Goal: Task Accomplishment & Management: Manage account settings

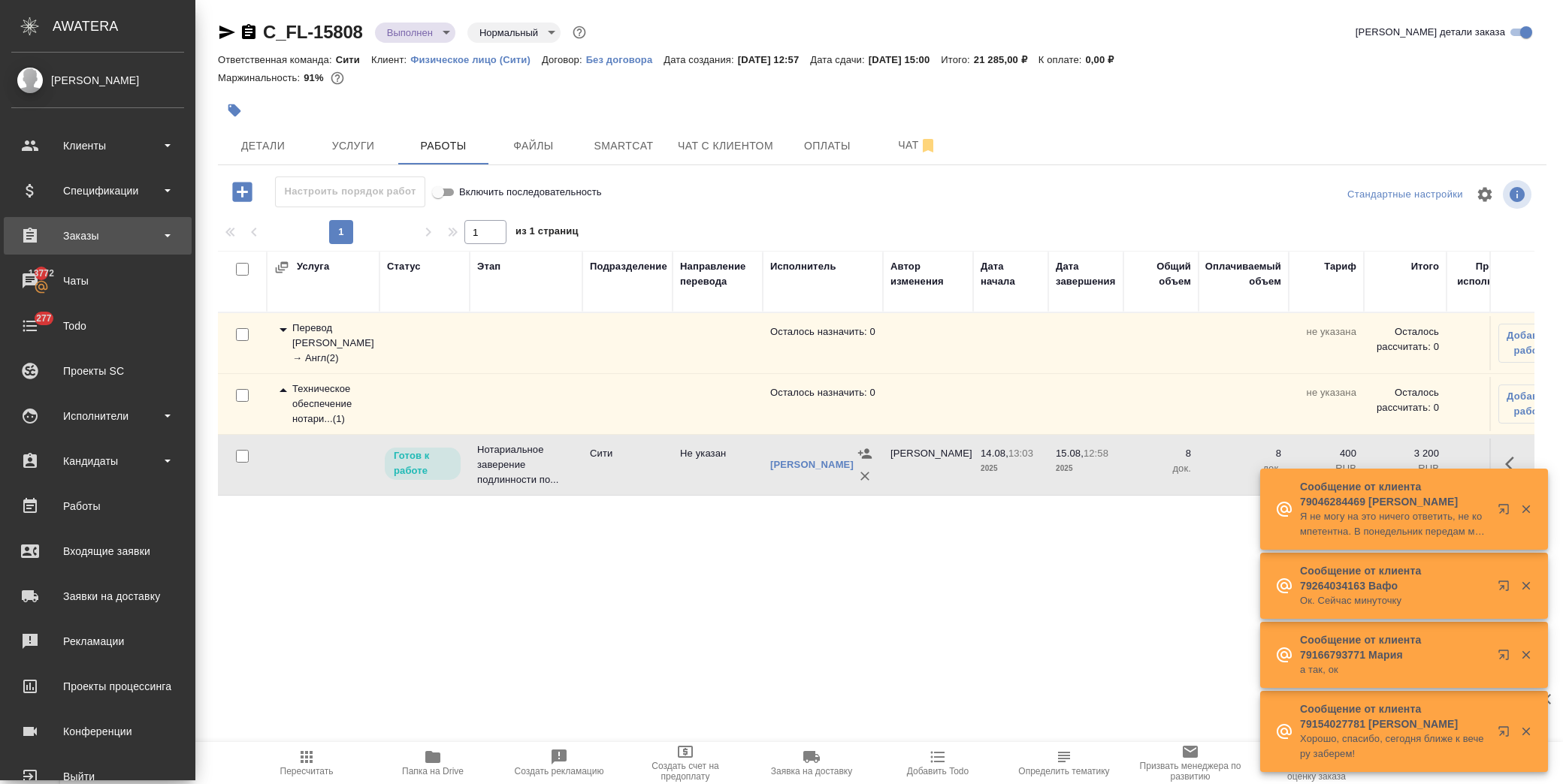
click at [106, 227] on div "Заказы" at bounding box center [98, 235] width 173 height 22
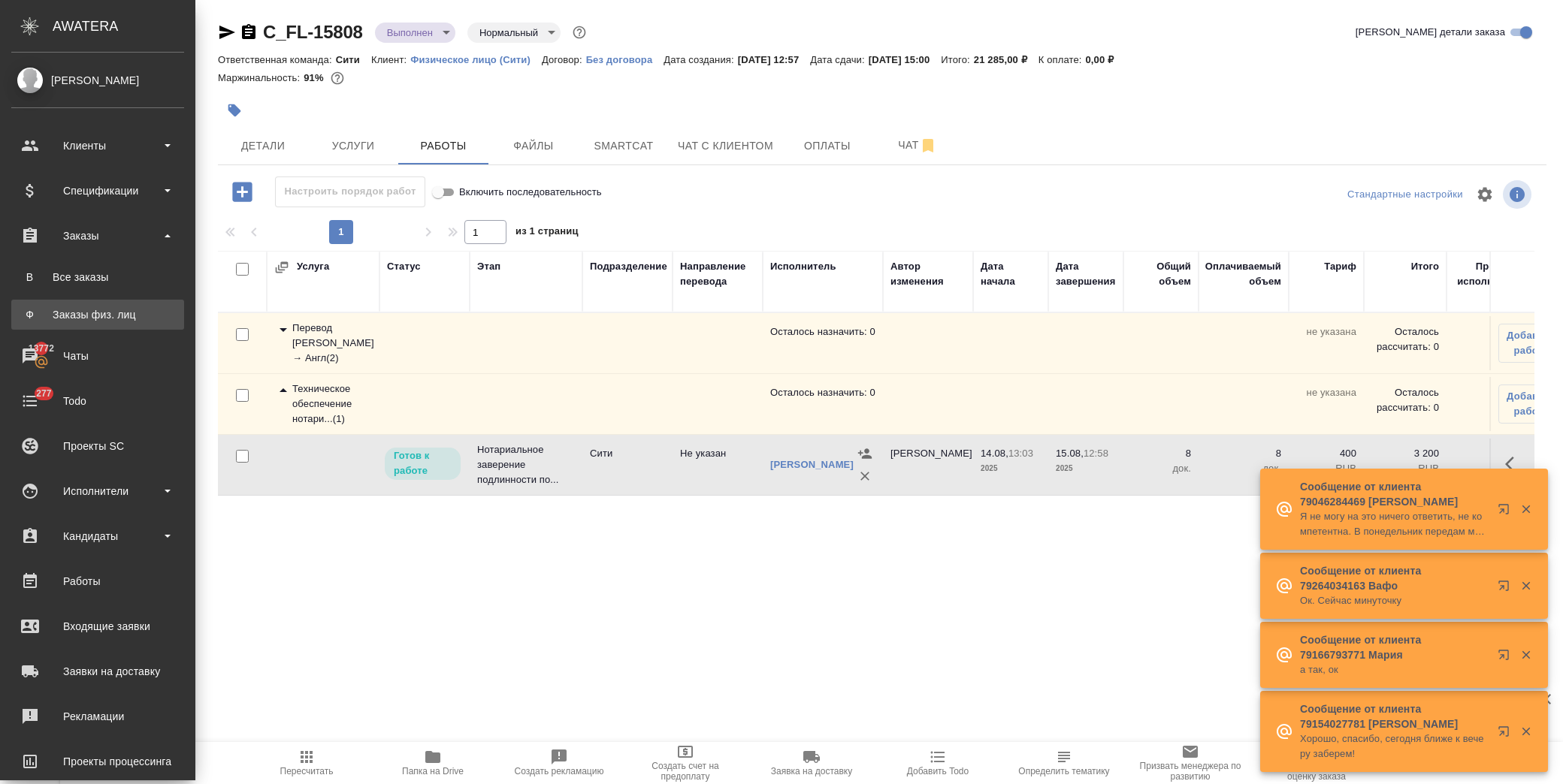
click at [117, 306] on link "Ф Заказы физ. лиц" at bounding box center [98, 314] width 173 height 30
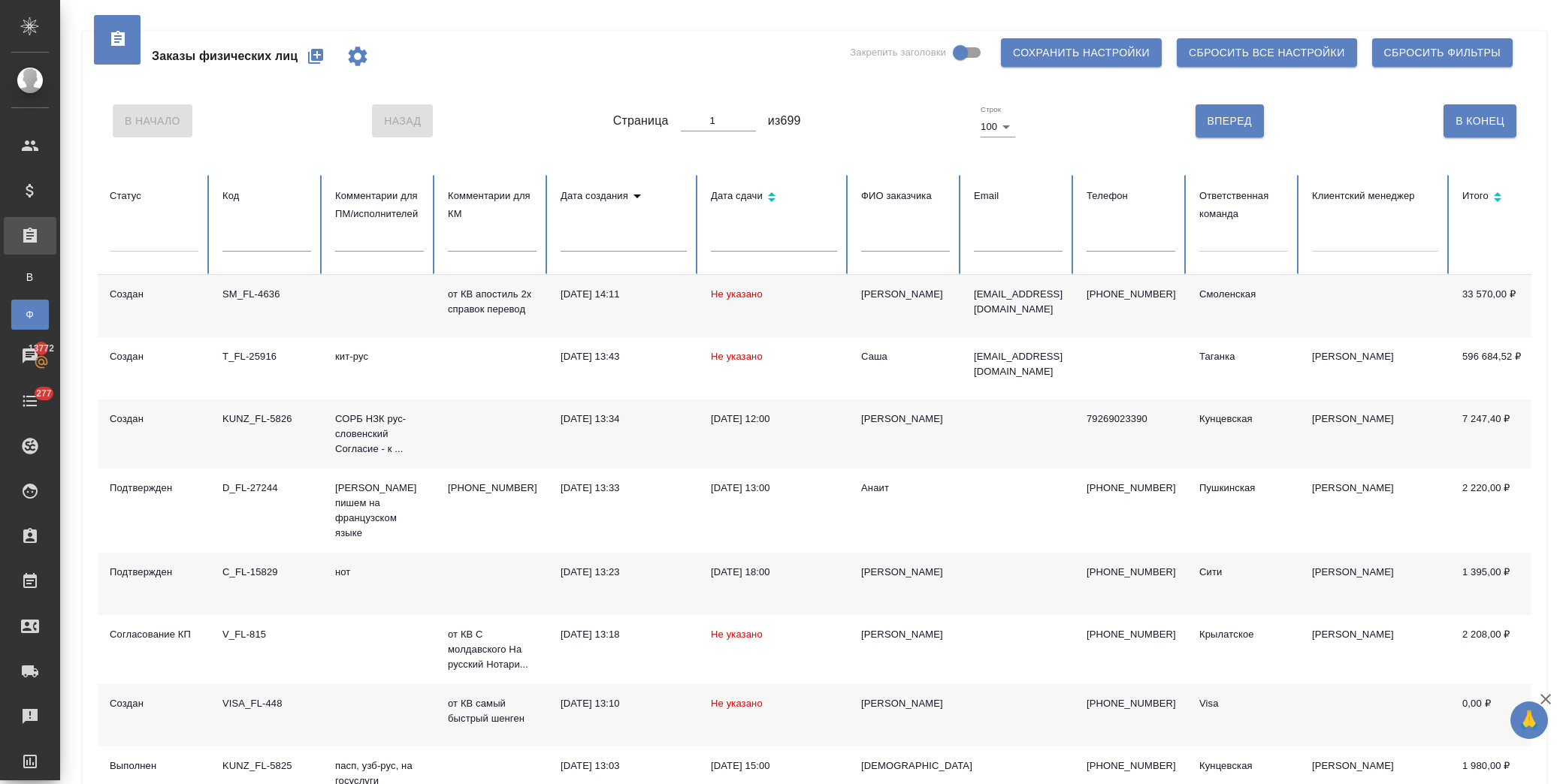
click at [316, 55] on icon "button" at bounding box center [316, 56] width 18 height 18
click at [318, 54] on icon "button" at bounding box center [316, 56] width 18 height 18
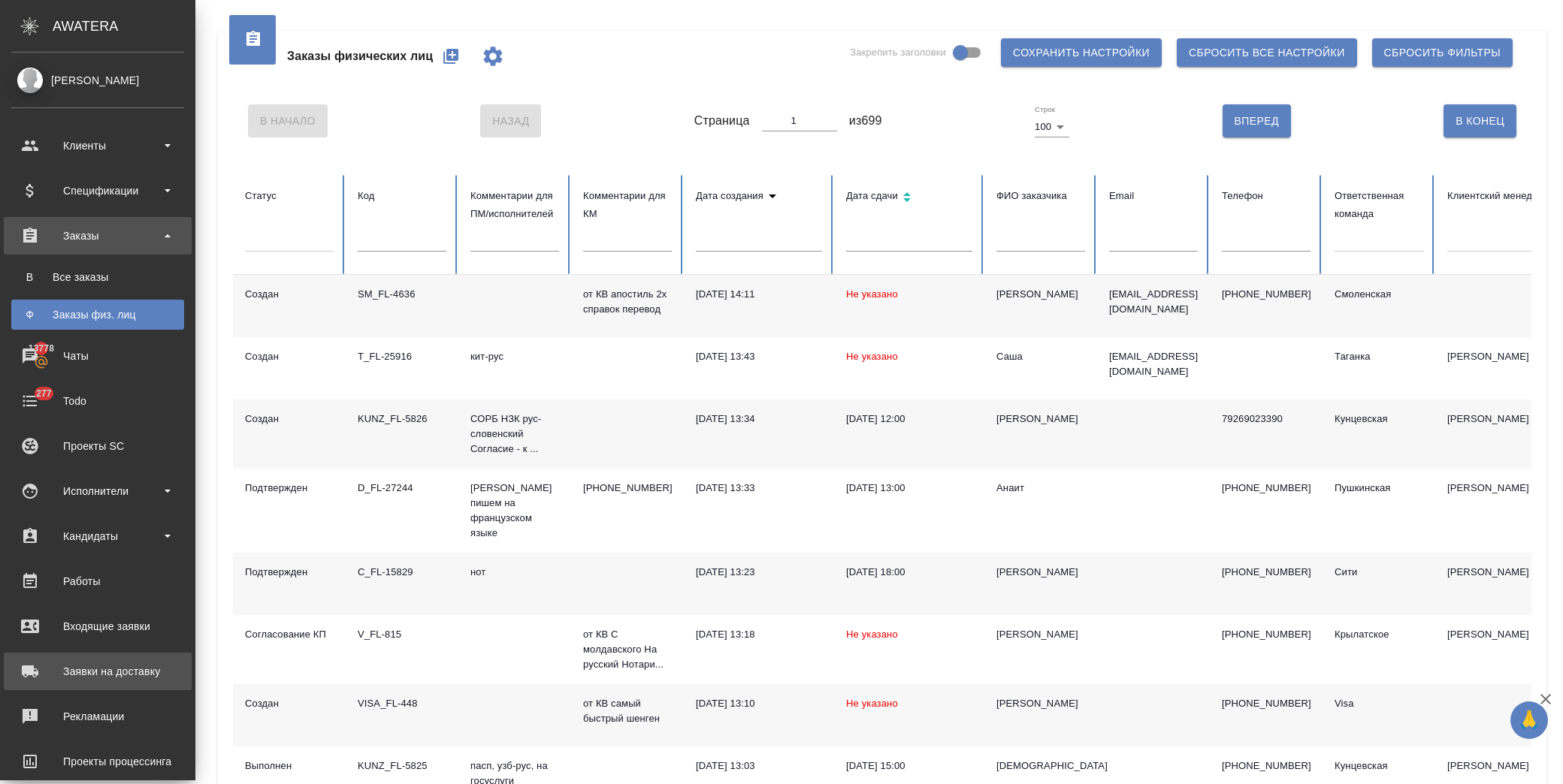
click at [145, 678] on div "Заявки на доставку" at bounding box center [98, 671] width 173 height 22
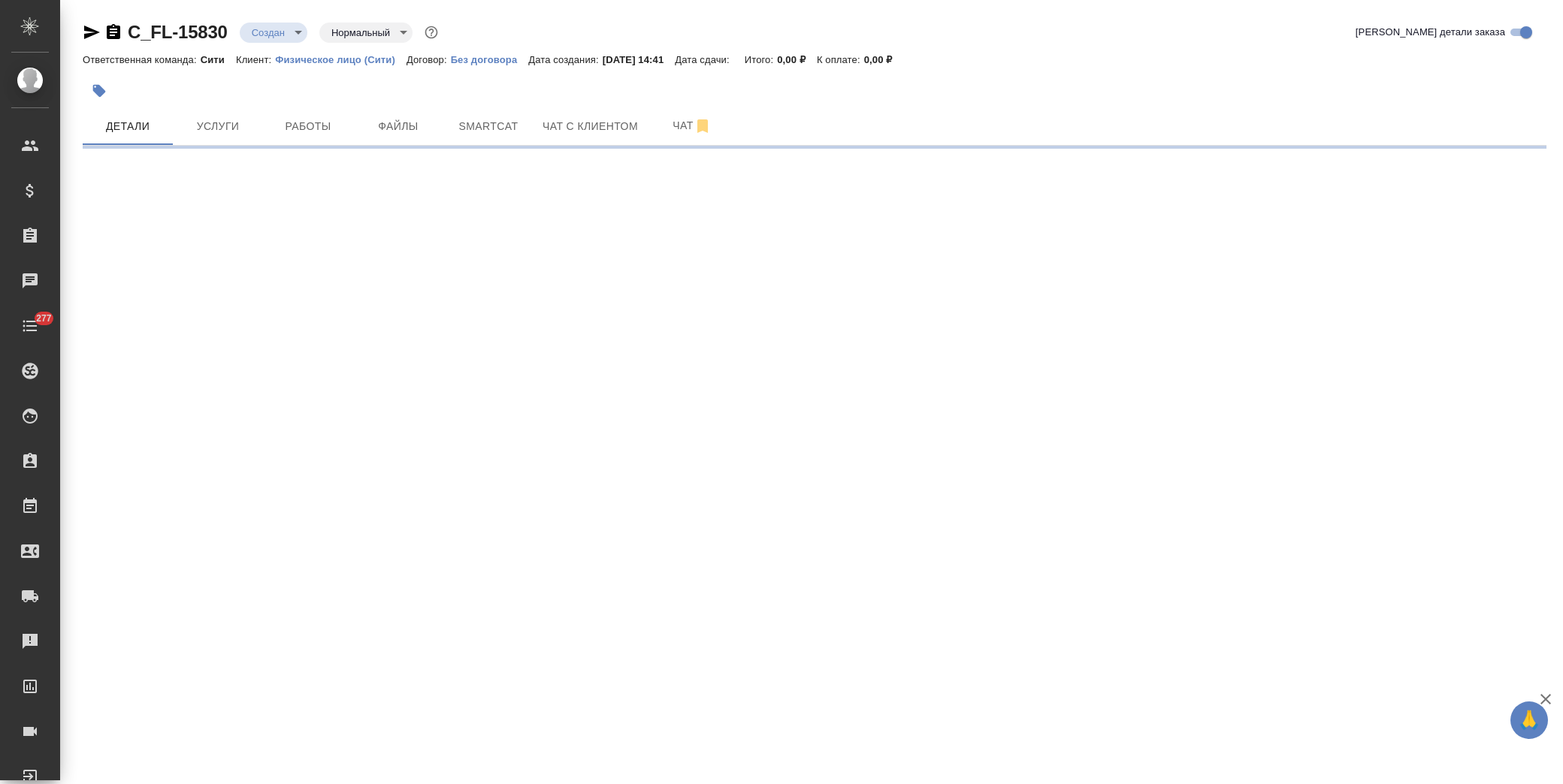
select select "RU"
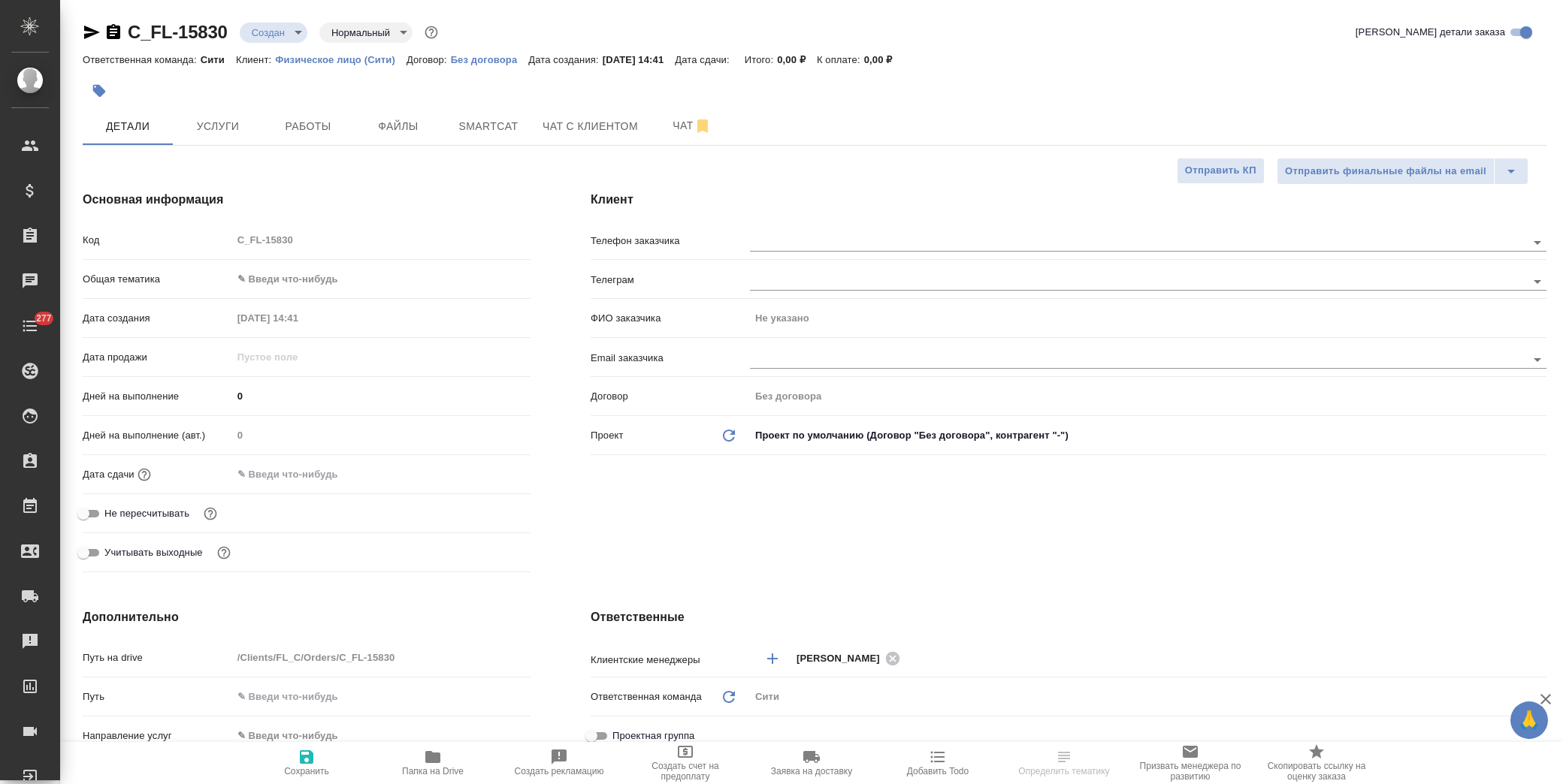
type textarea "x"
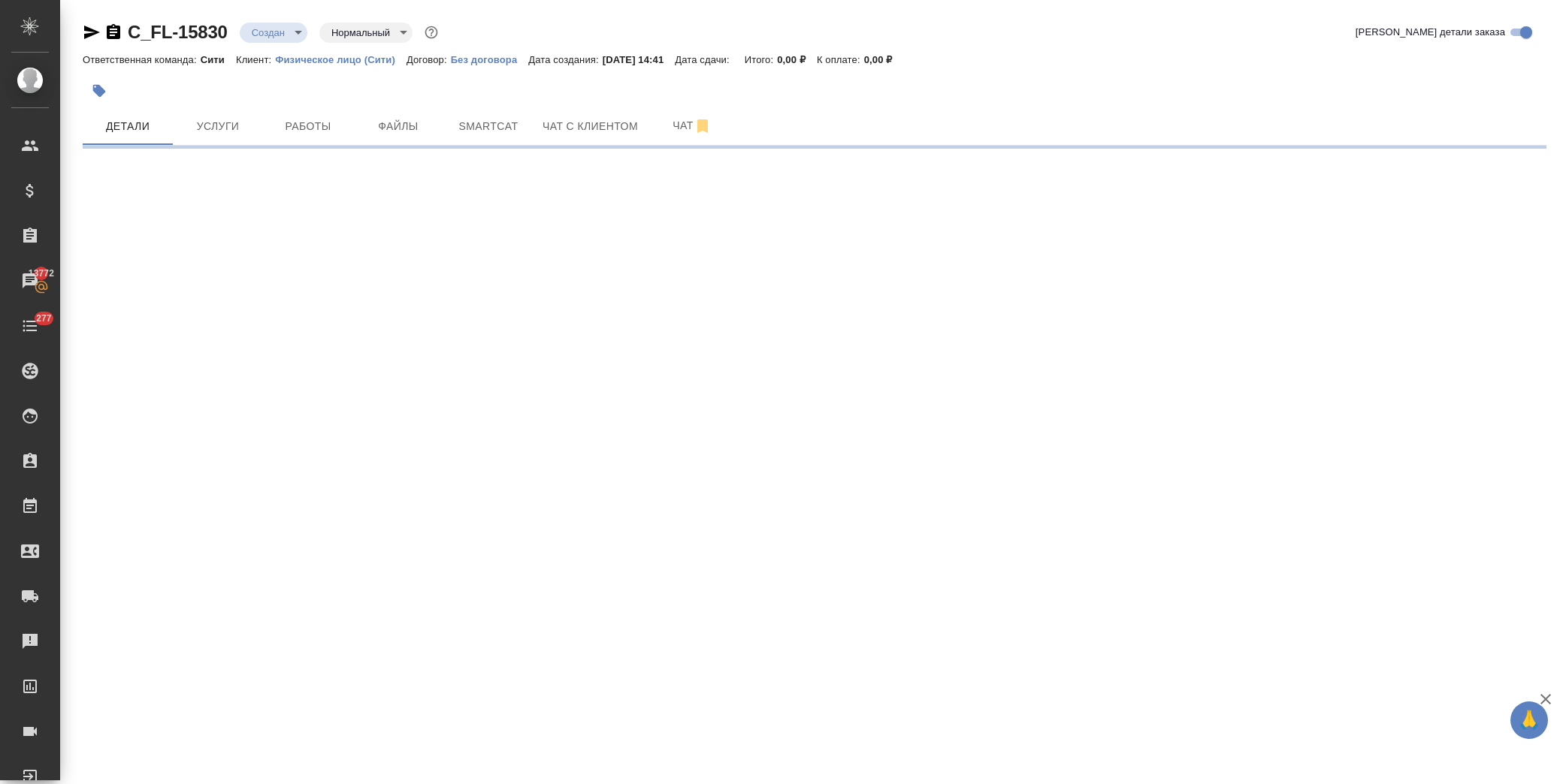
select select "RU"
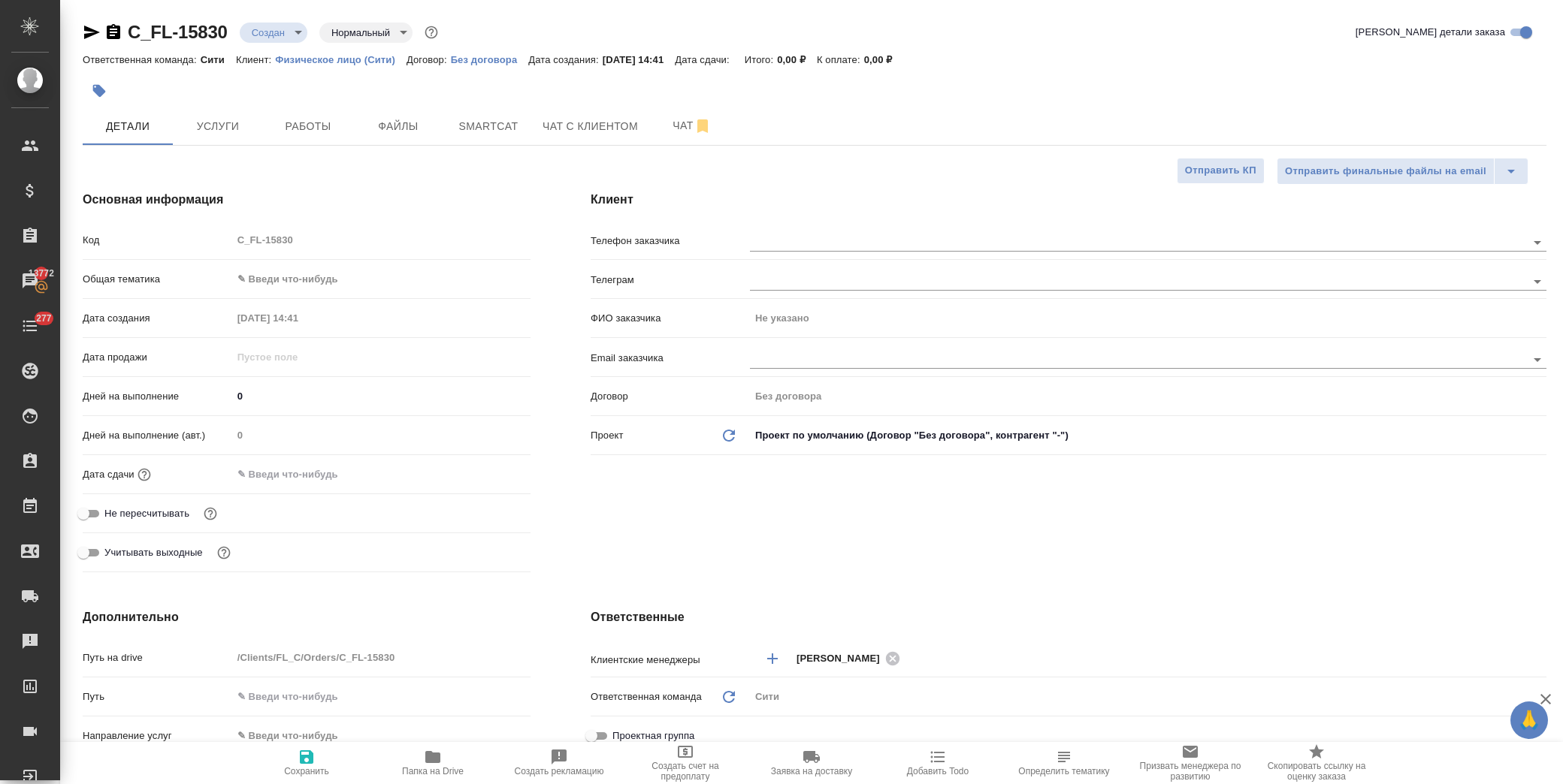
type textarea "x"
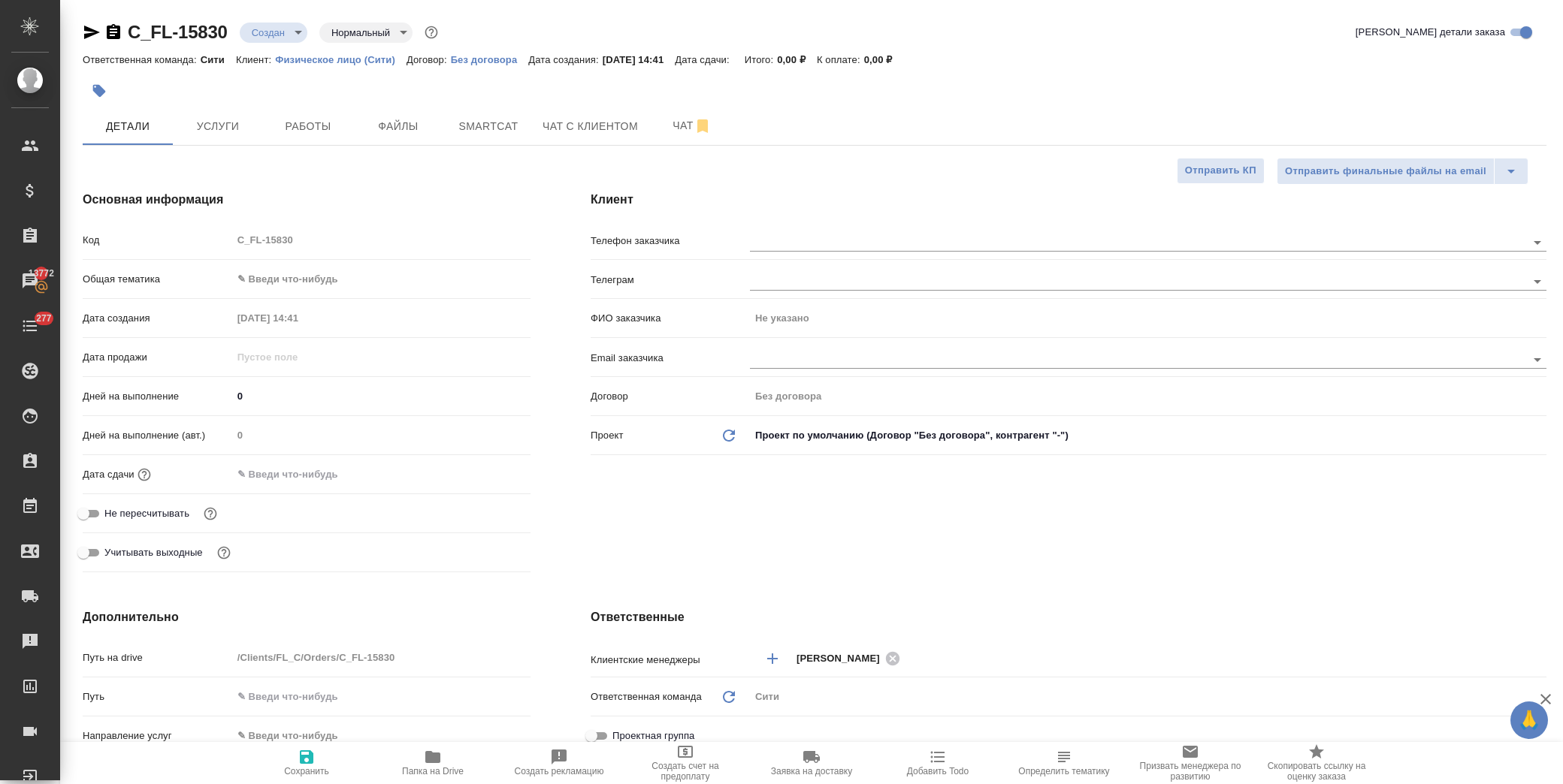
type textarea "x"
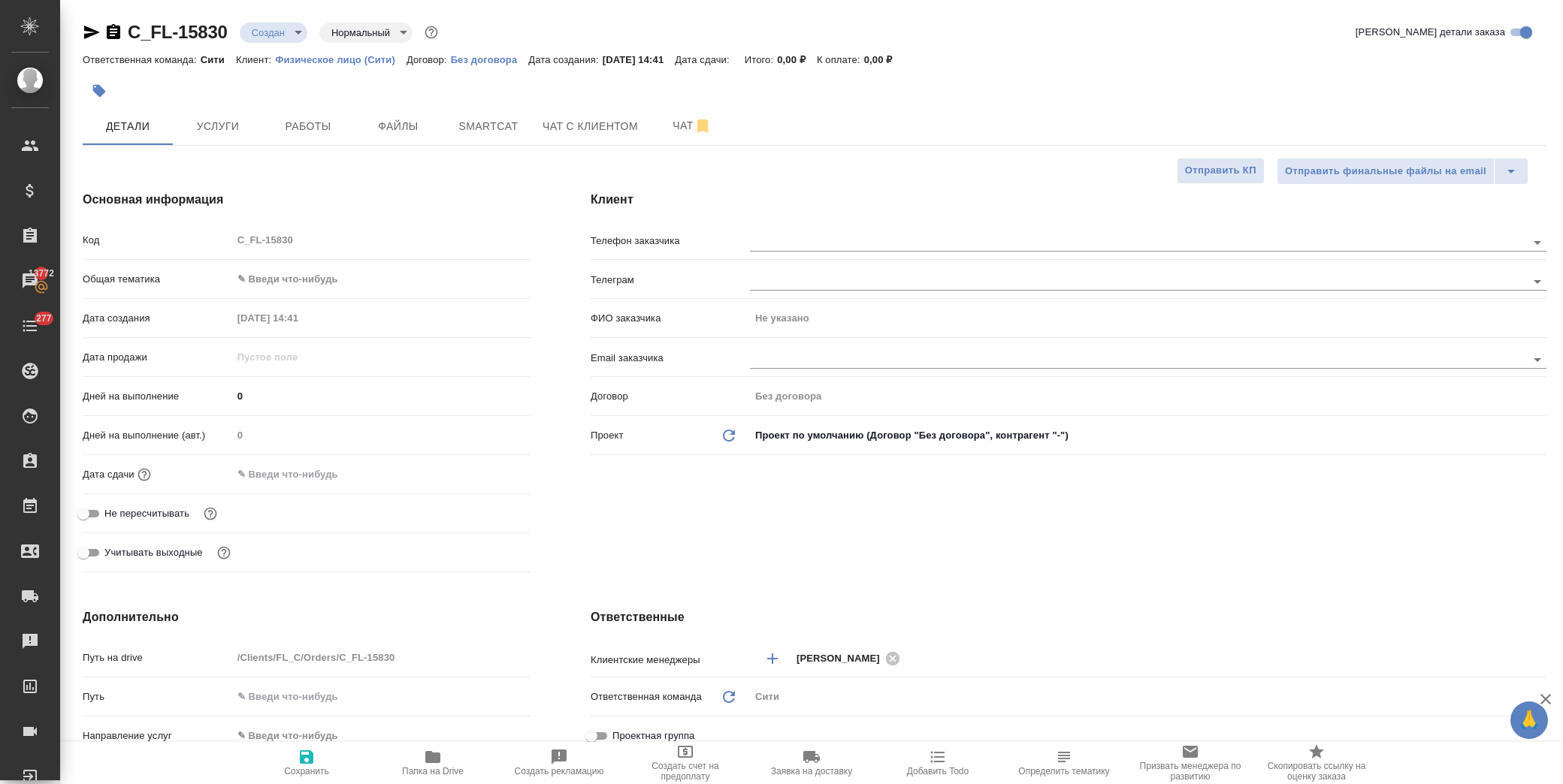
type textarea "x"
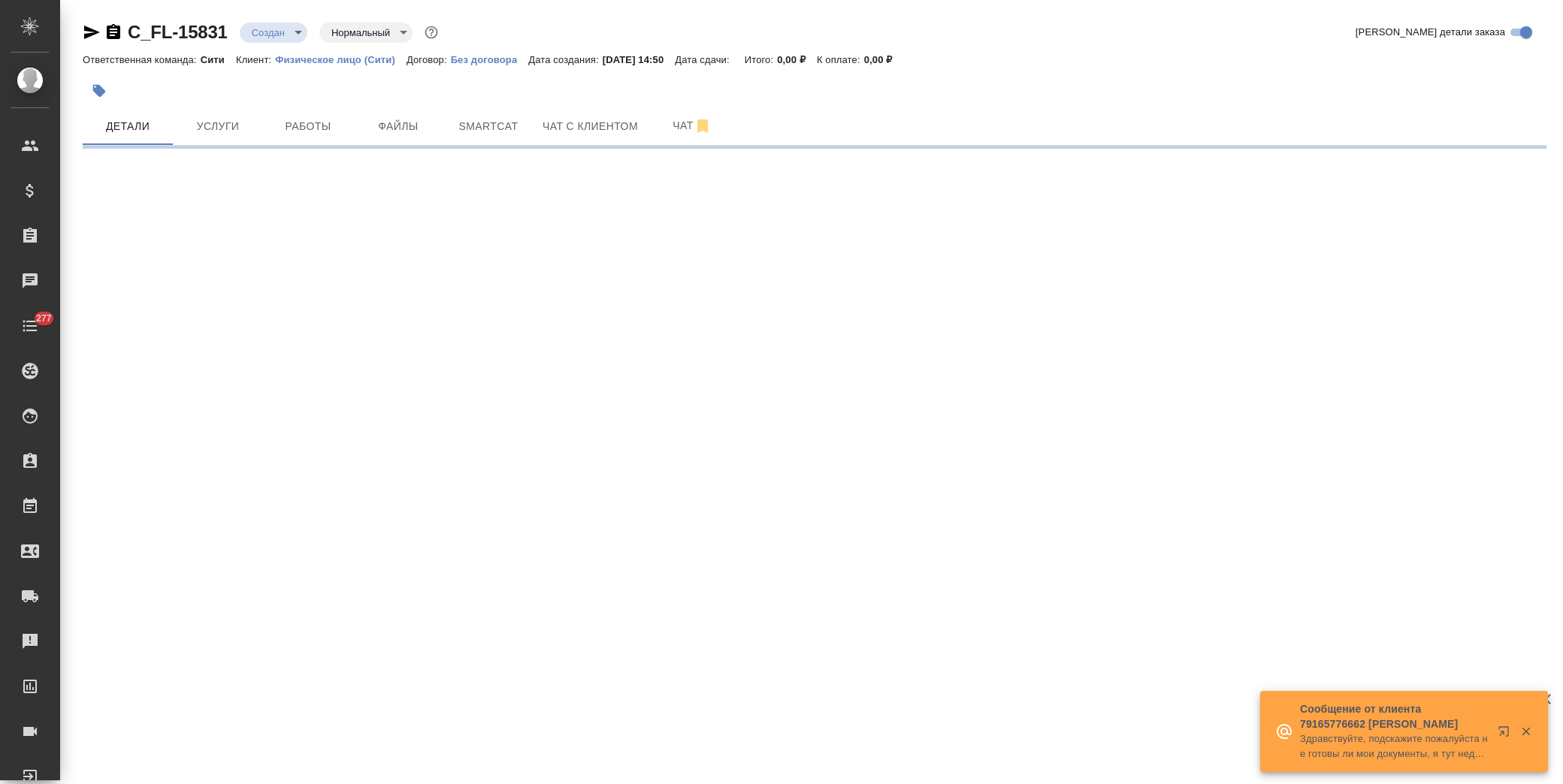
select select "RU"
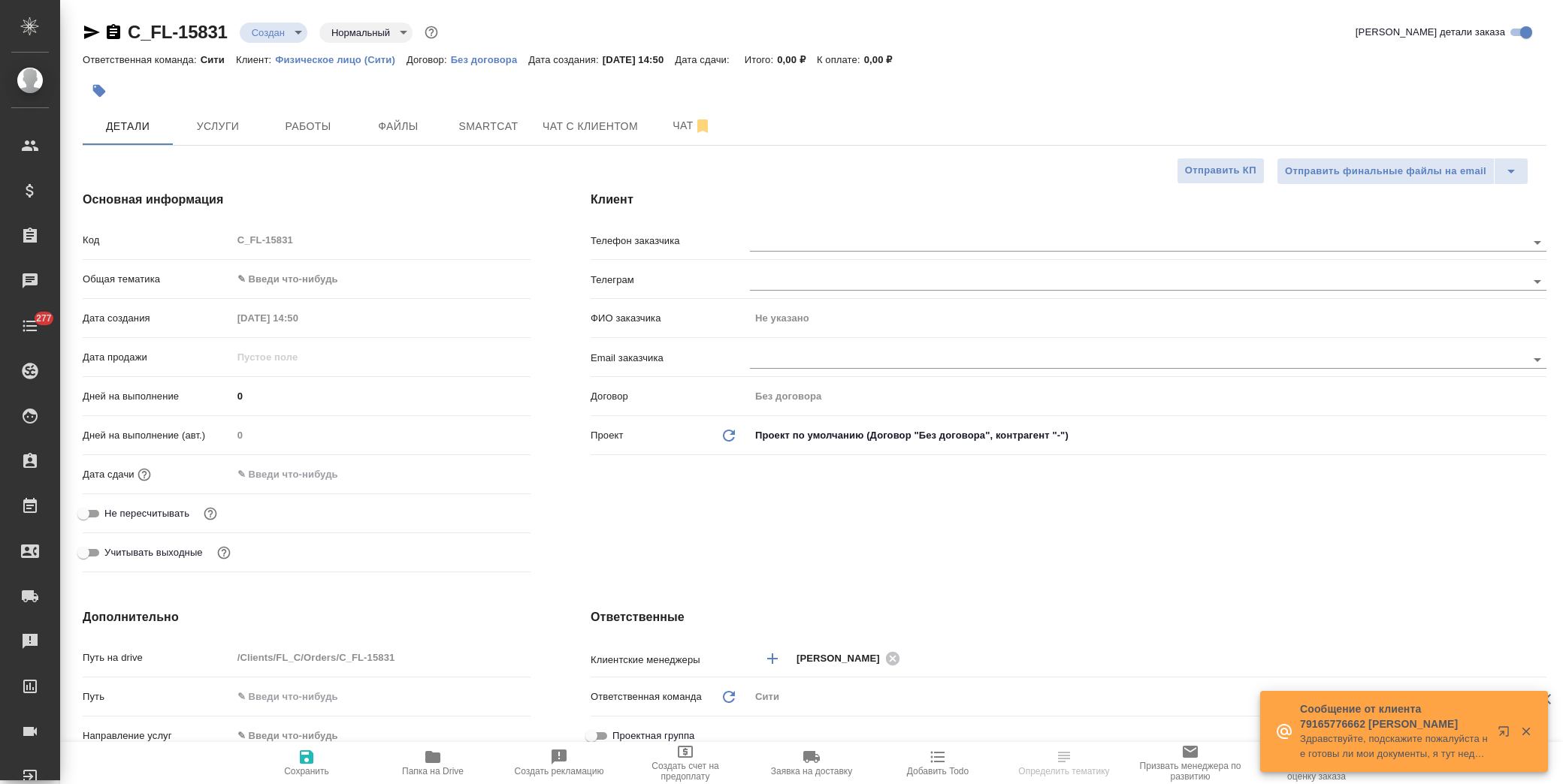
type textarea "x"
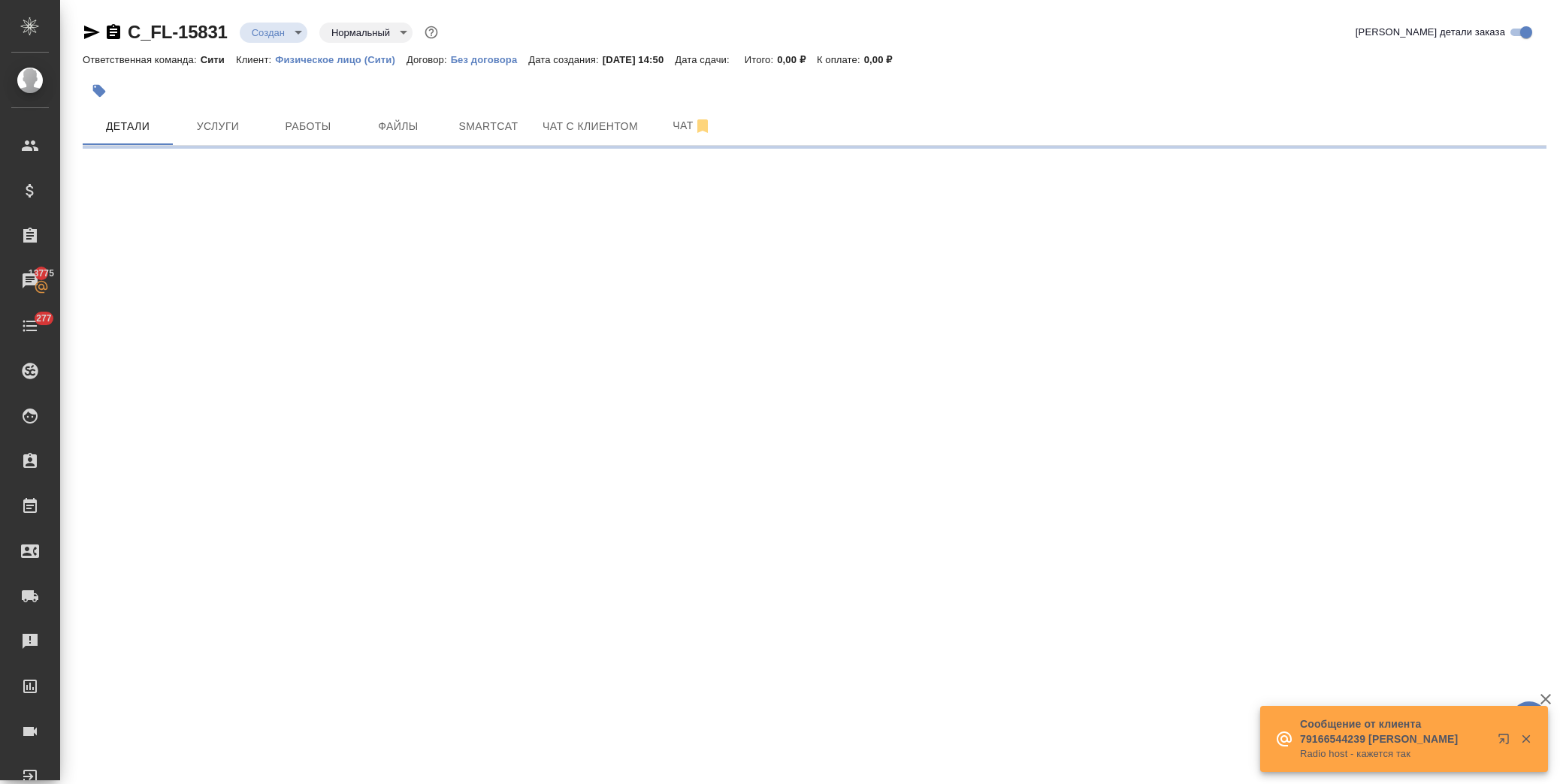
select select "RU"
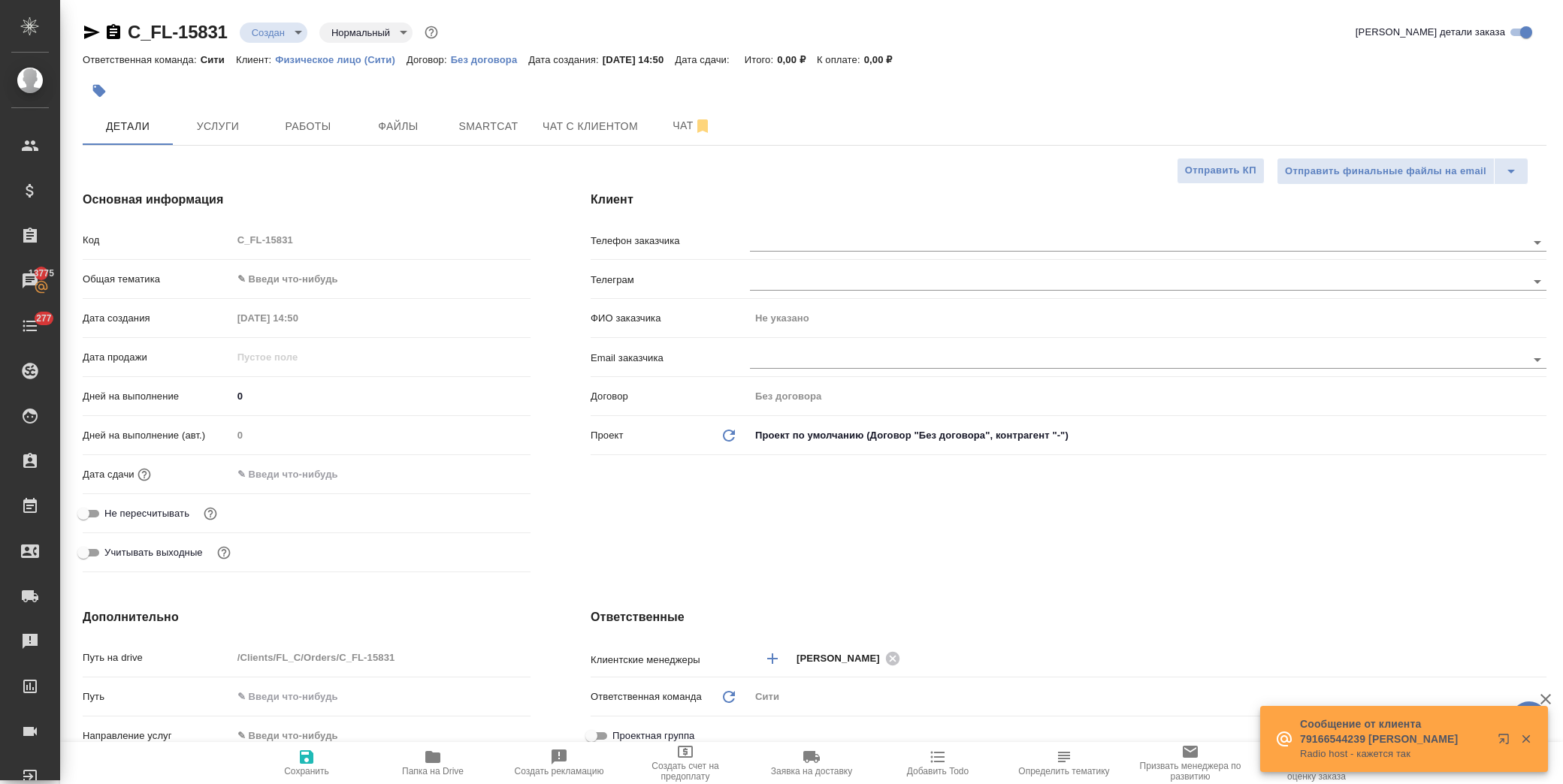
type textarea "x"
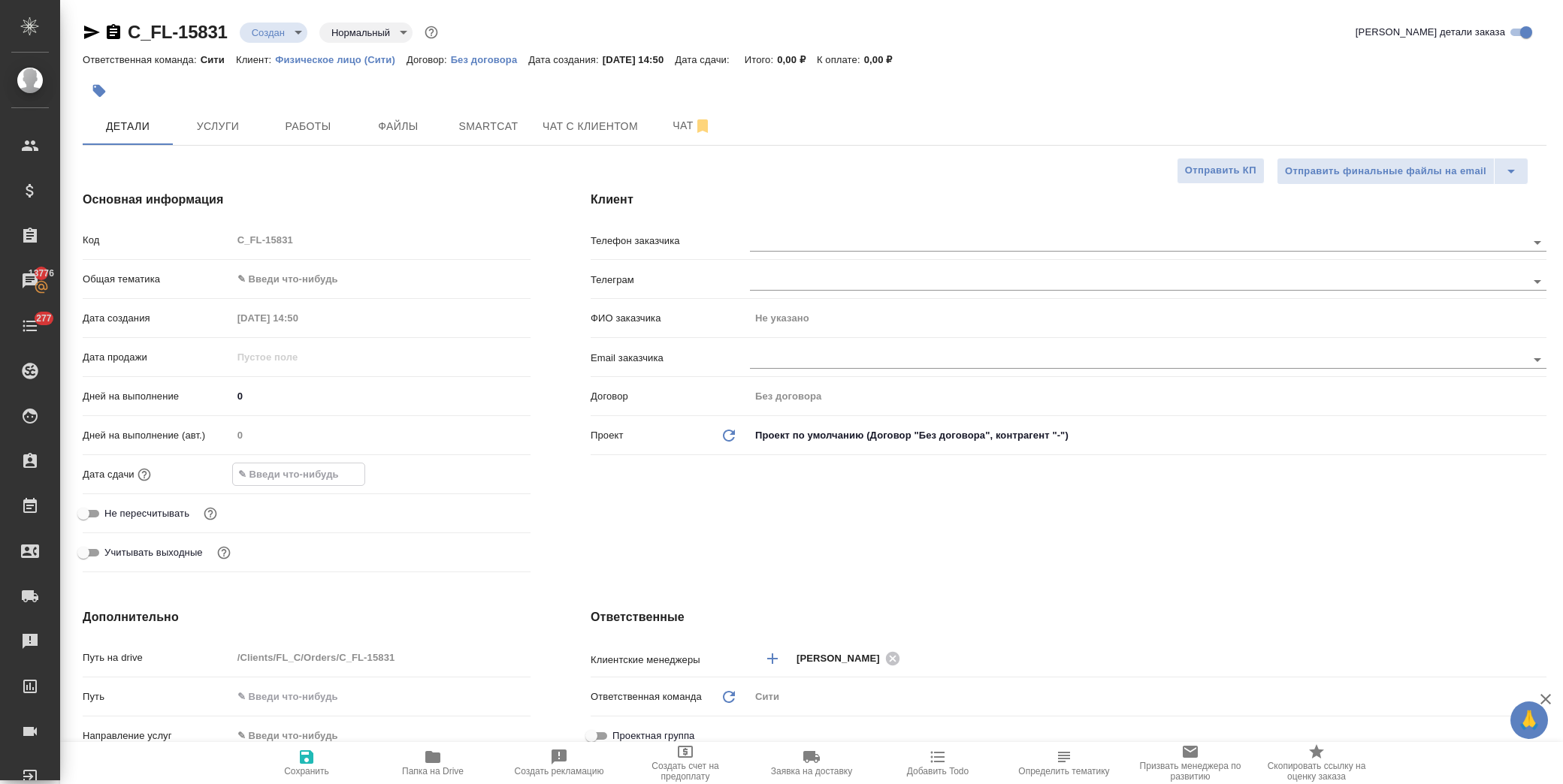
click at [303, 474] on input "text" at bounding box center [298, 474] width 131 height 21
click at [483, 472] on icon "button" at bounding box center [487, 473] width 18 height 18
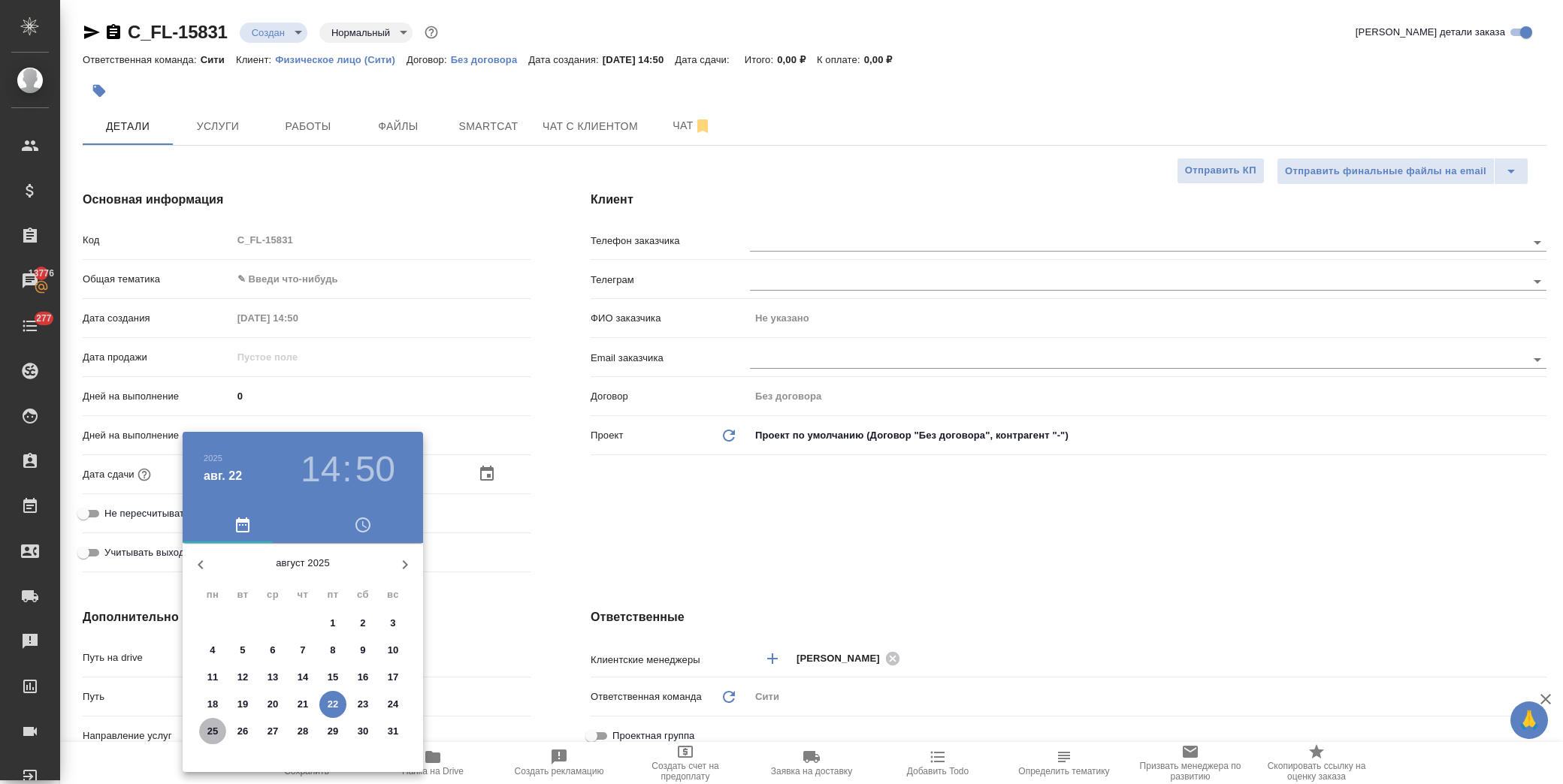
click at [215, 729] on p "25" at bounding box center [213, 731] width 12 height 15
type input "25.08.2025 14:50"
type textarea "x"
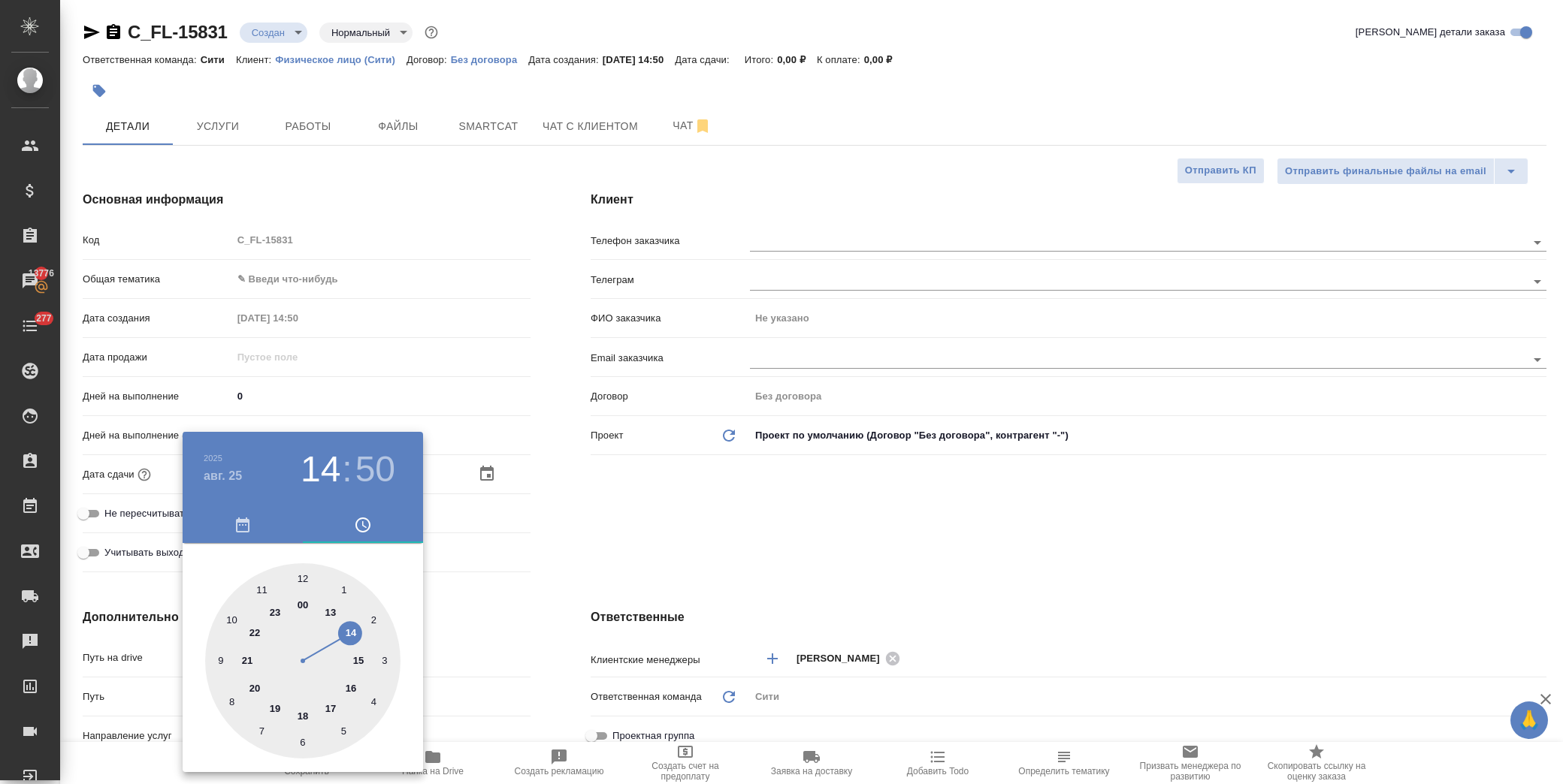
click at [655, 501] on div at bounding box center [781, 392] width 1563 height 784
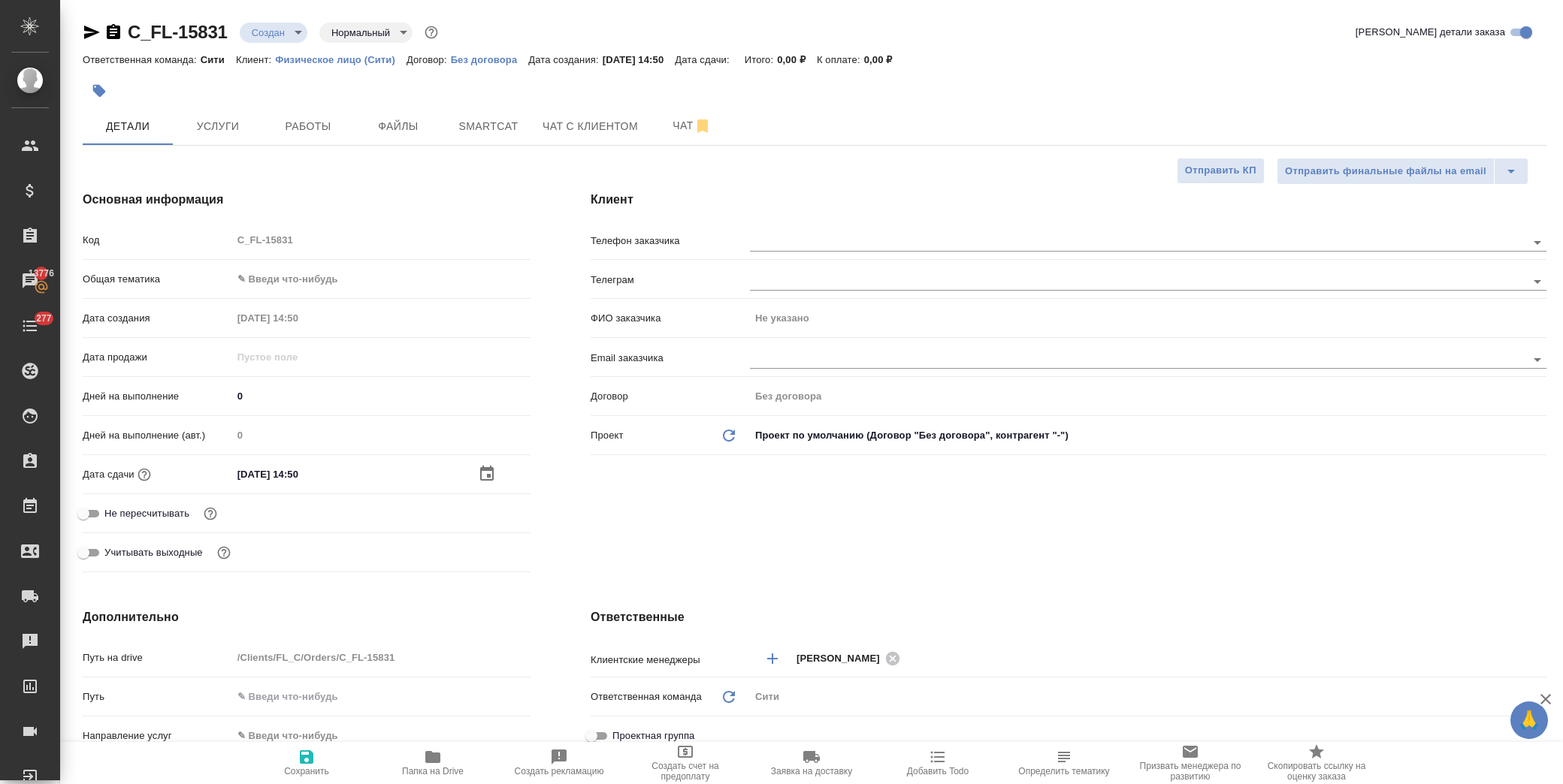
click at [310, 771] on span "Сохранить" at bounding box center [306, 771] width 45 height 11
type textarea "x"
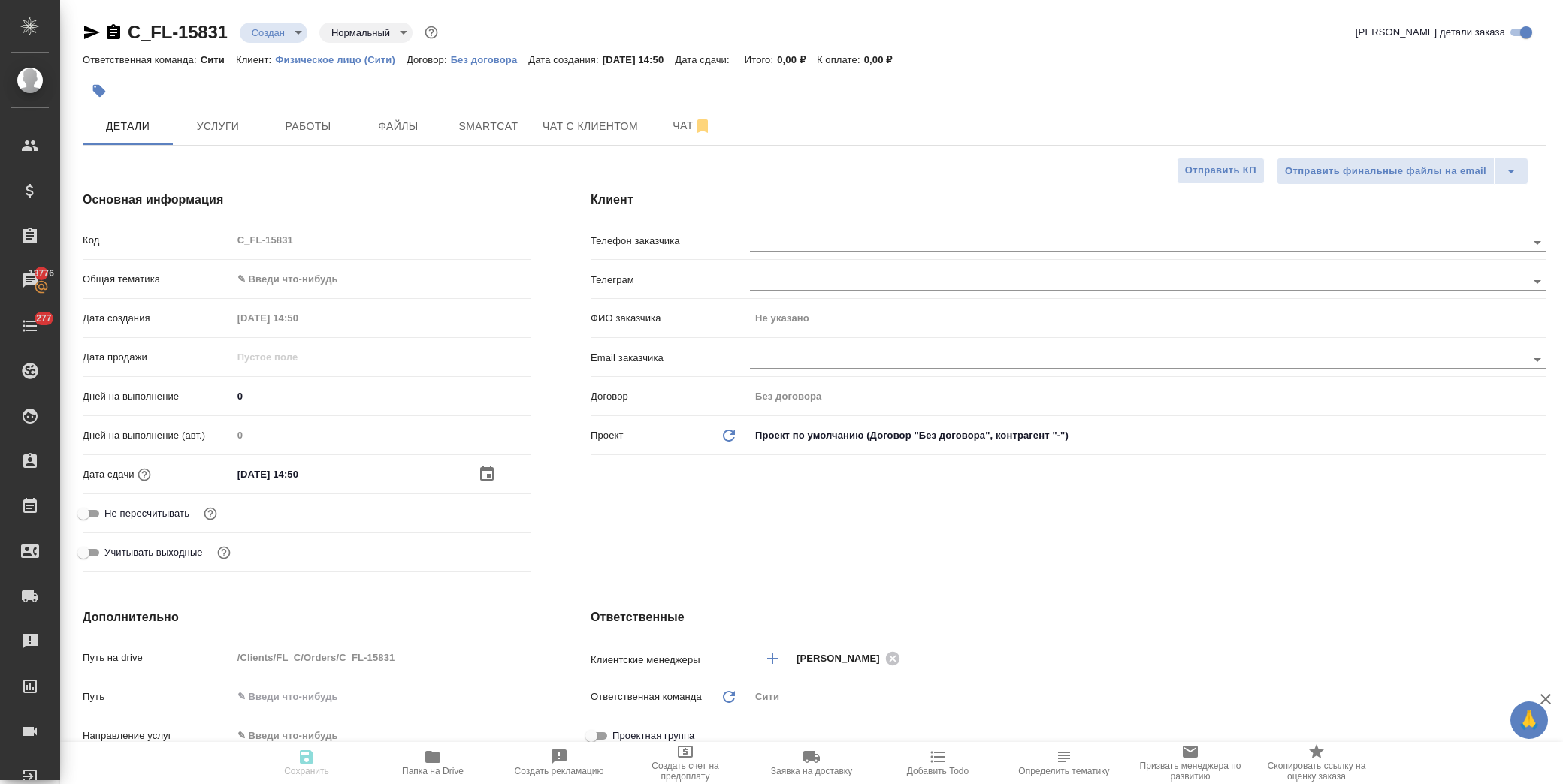
type textarea "x"
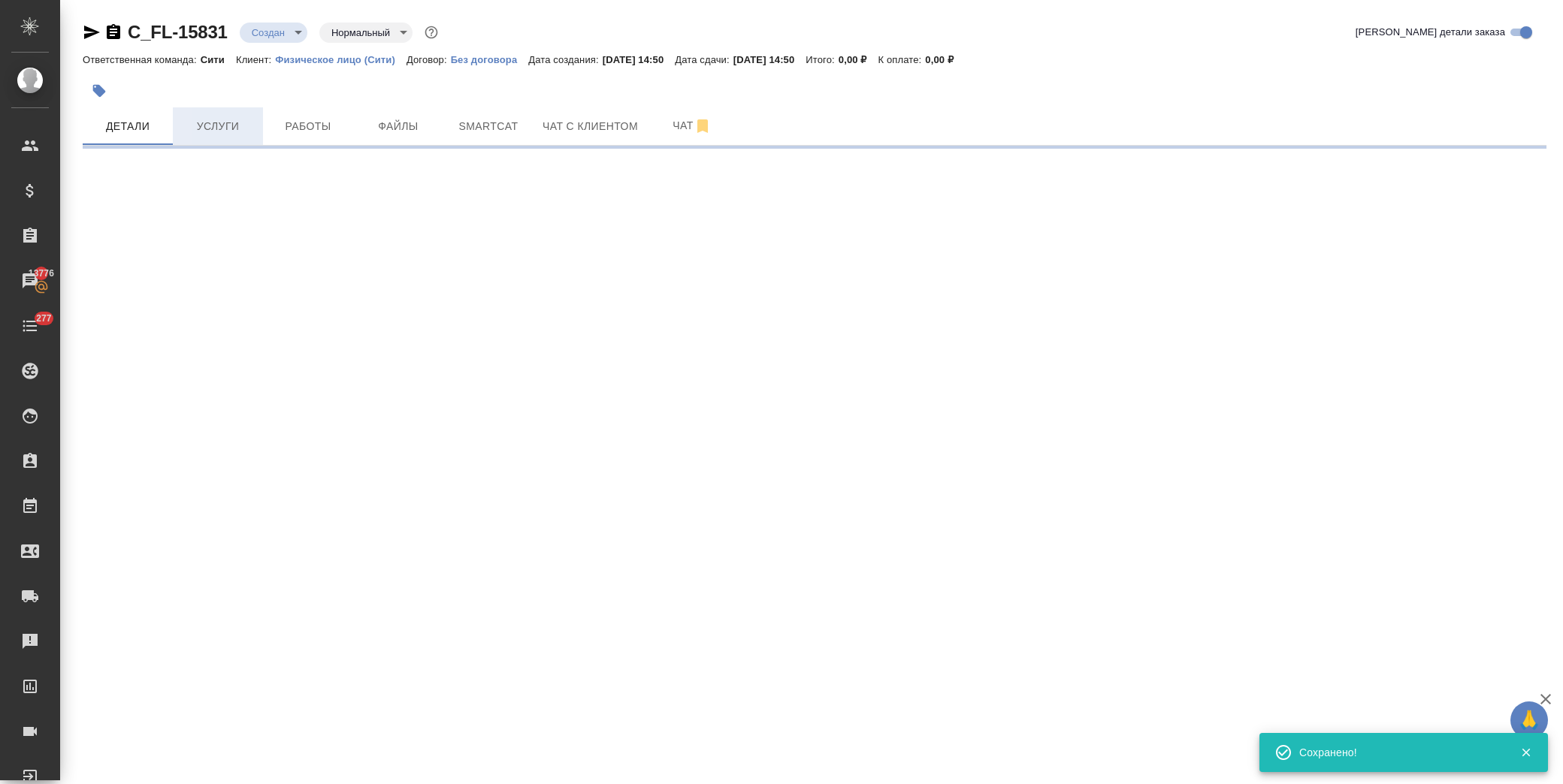
select select "RU"
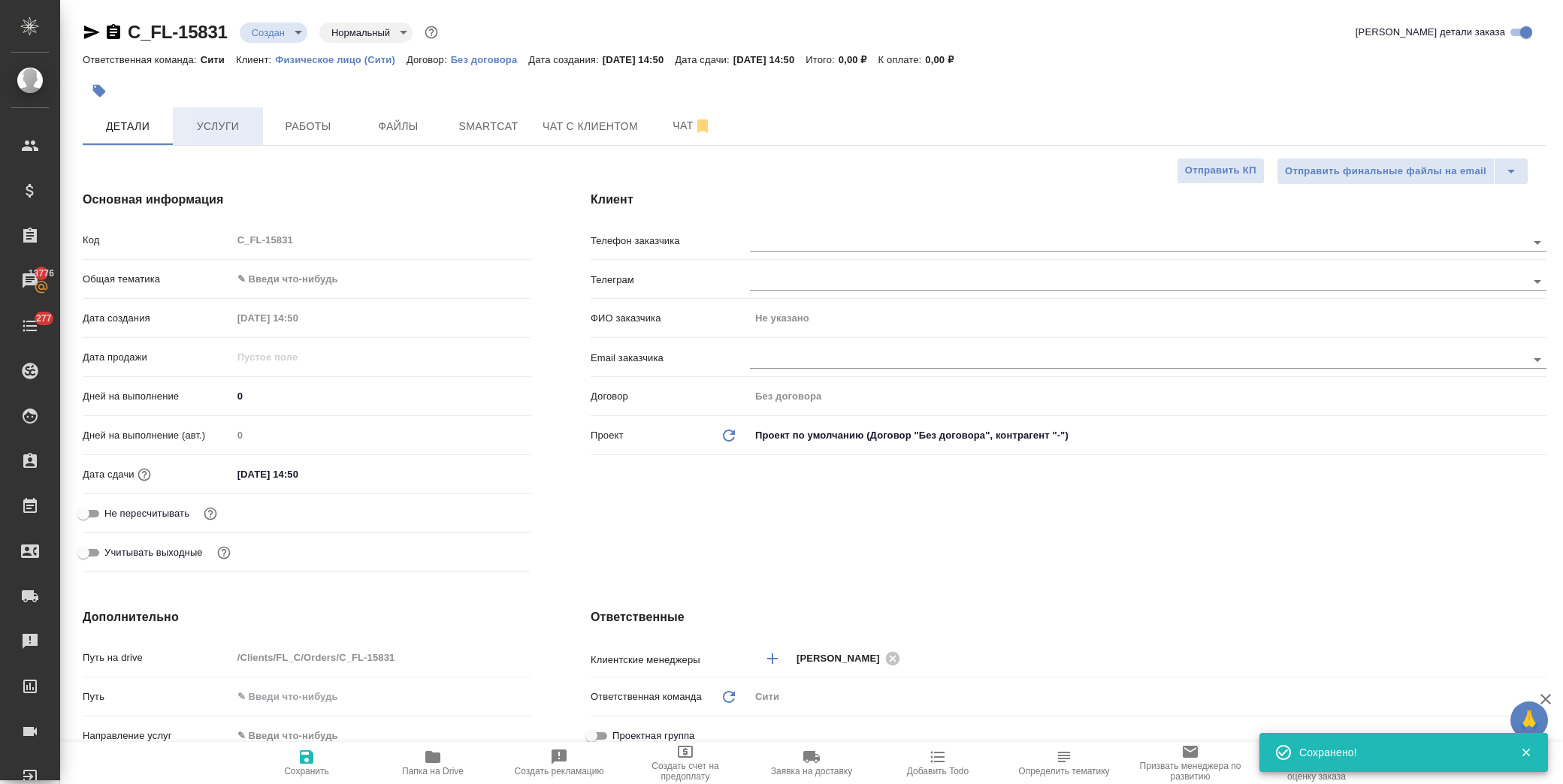
type textarea "x"
click at [227, 126] on span "Услуги" at bounding box center [217, 126] width 72 height 19
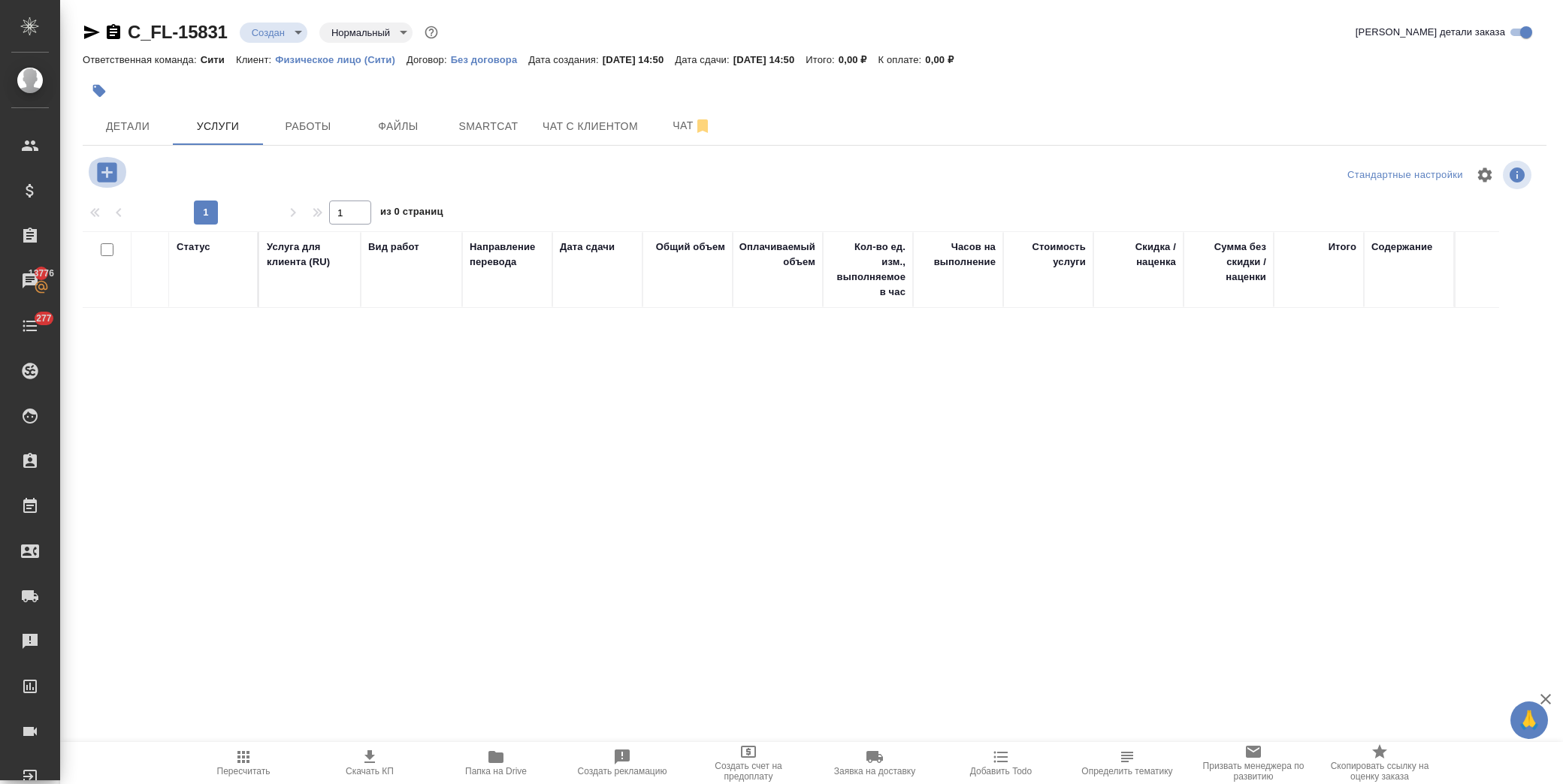
click at [106, 171] on icon "button" at bounding box center [107, 172] width 26 height 26
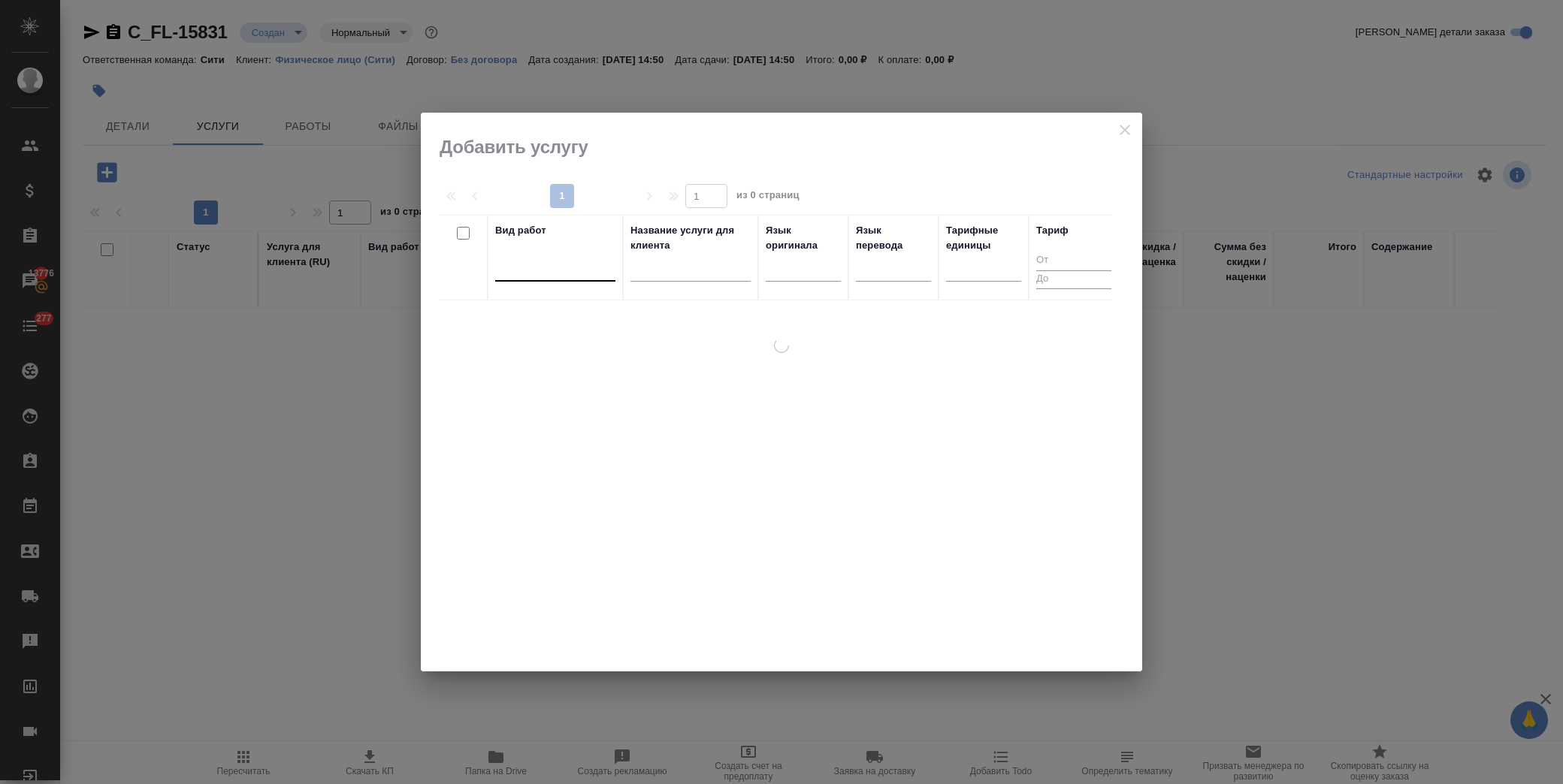
click at [560, 265] on div at bounding box center [555, 266] width 120 height 21
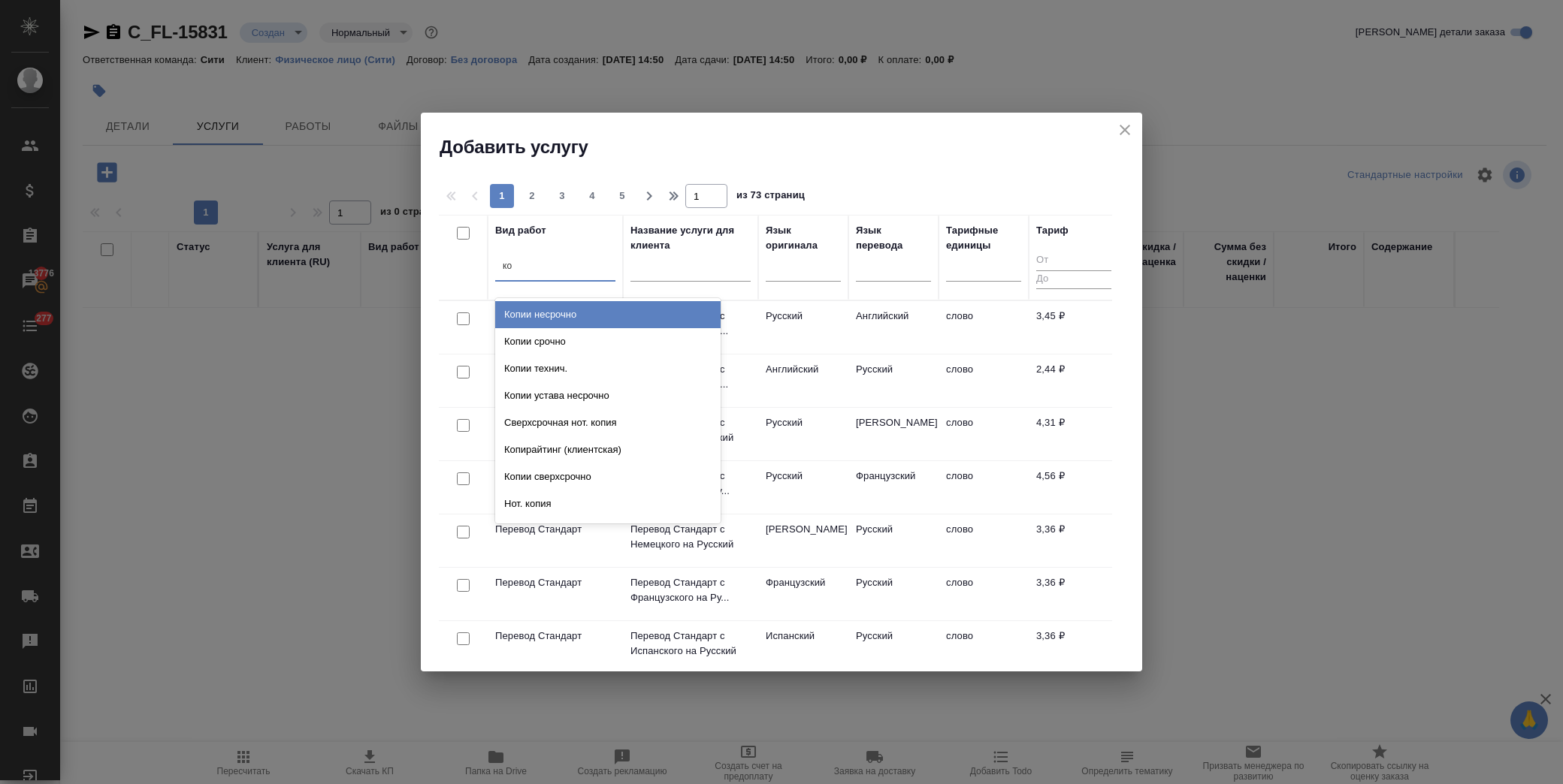
type input "к"
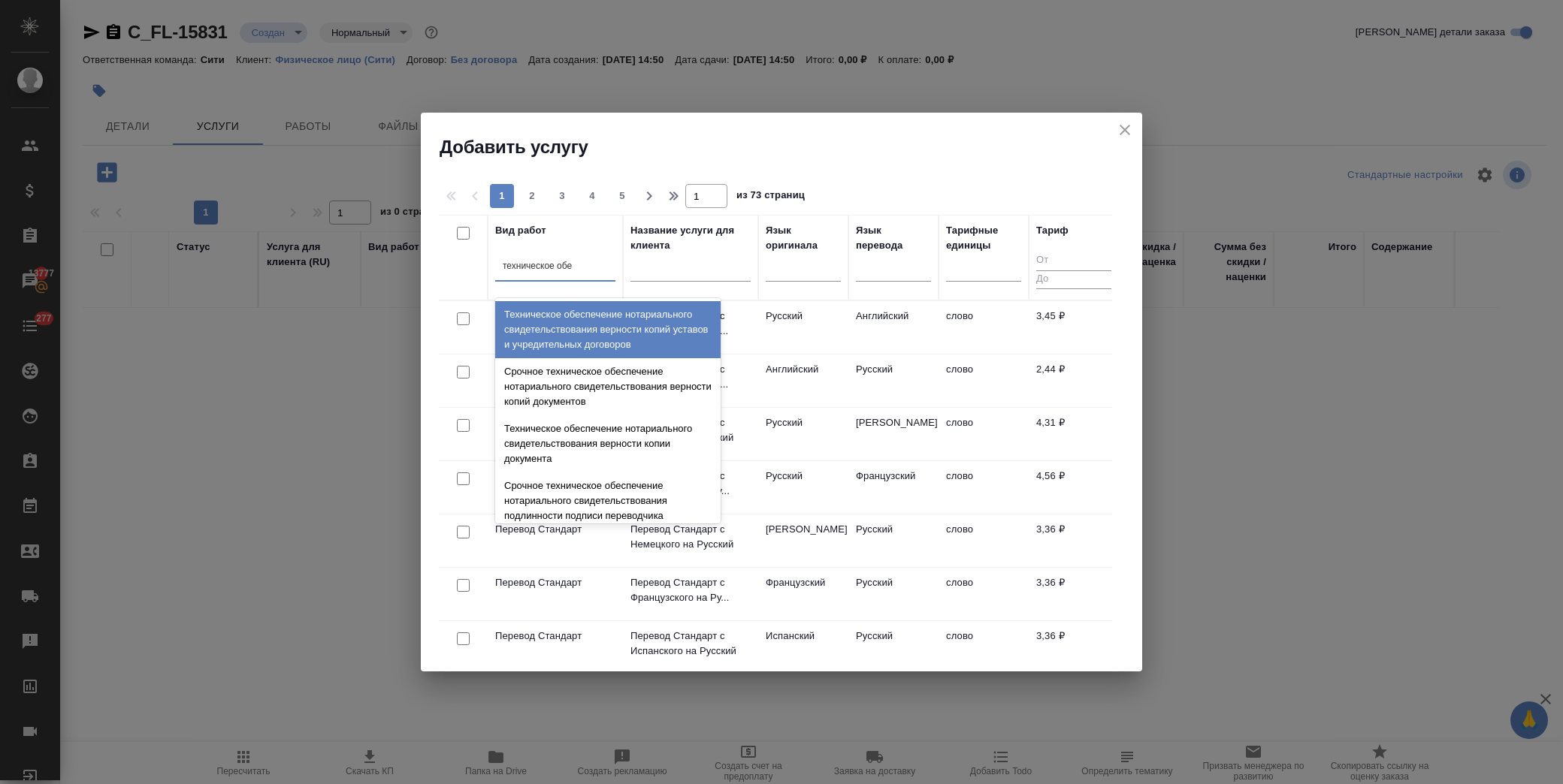
type input "техническое обес"
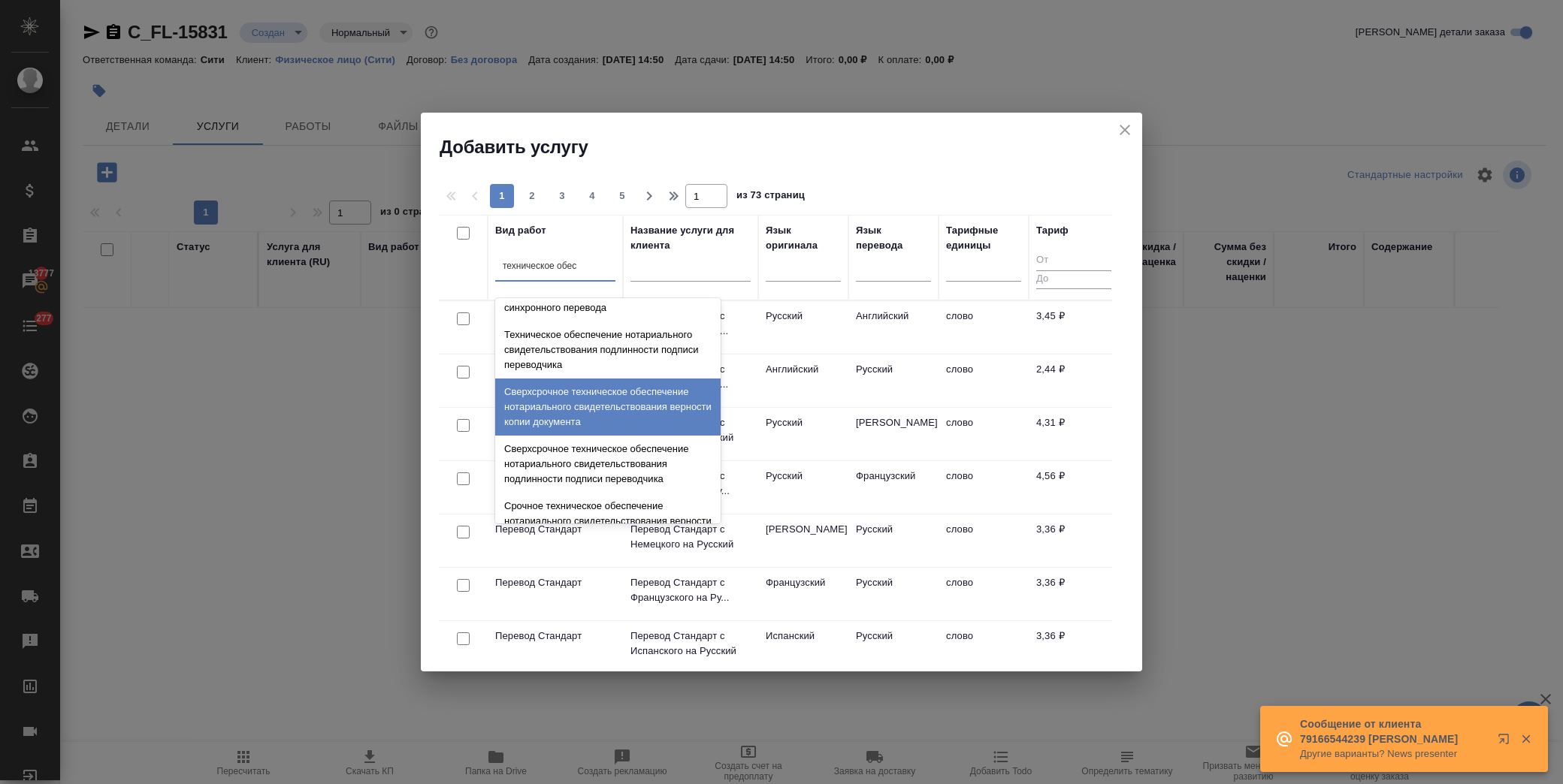
scroll to position [333, 0]
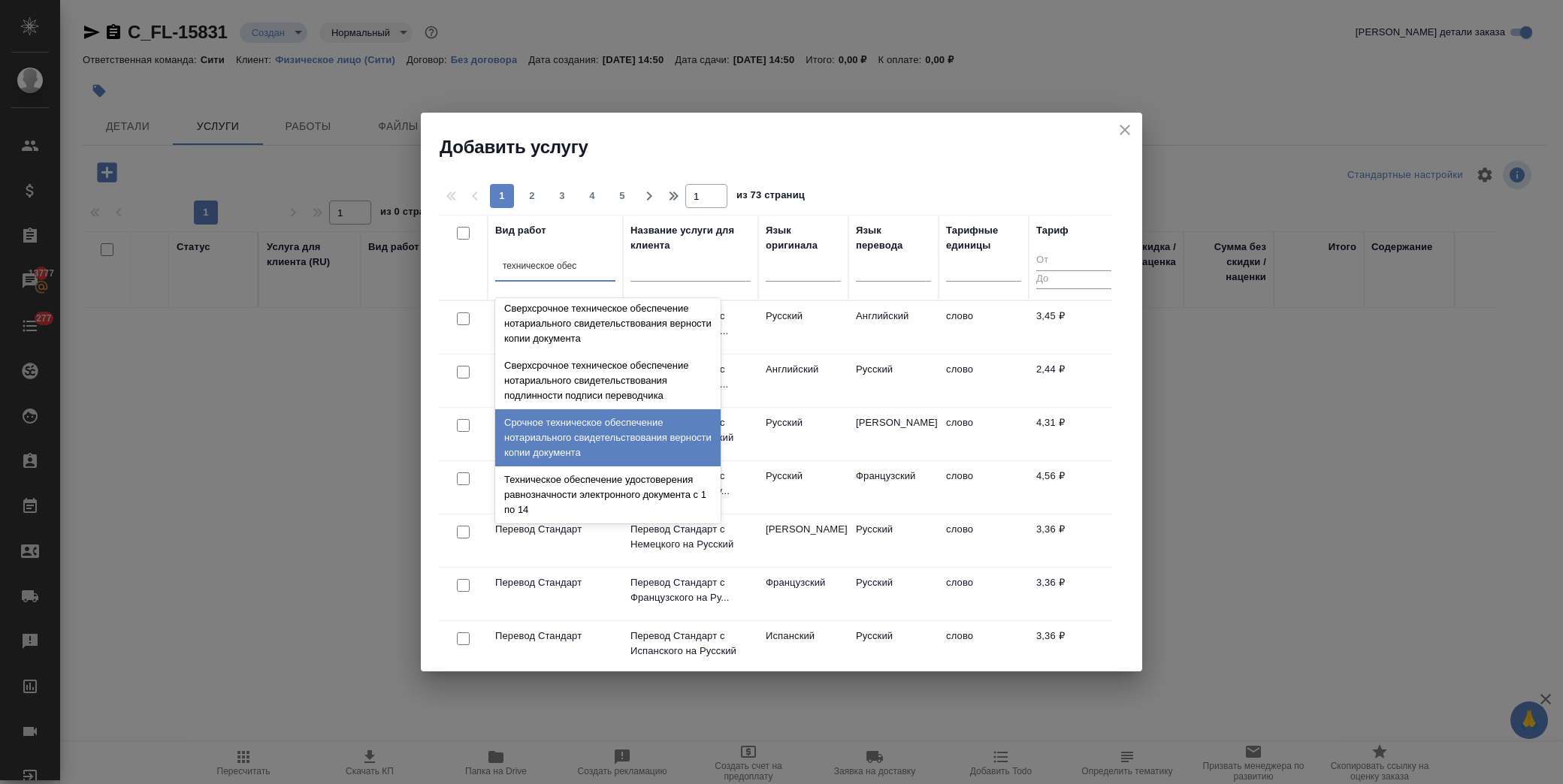
click at [581, 434] on div "Срочное техническое обеспечение нотариального свидетельствования верности копии…" at bounding box center [607, 437] width 225 height 57
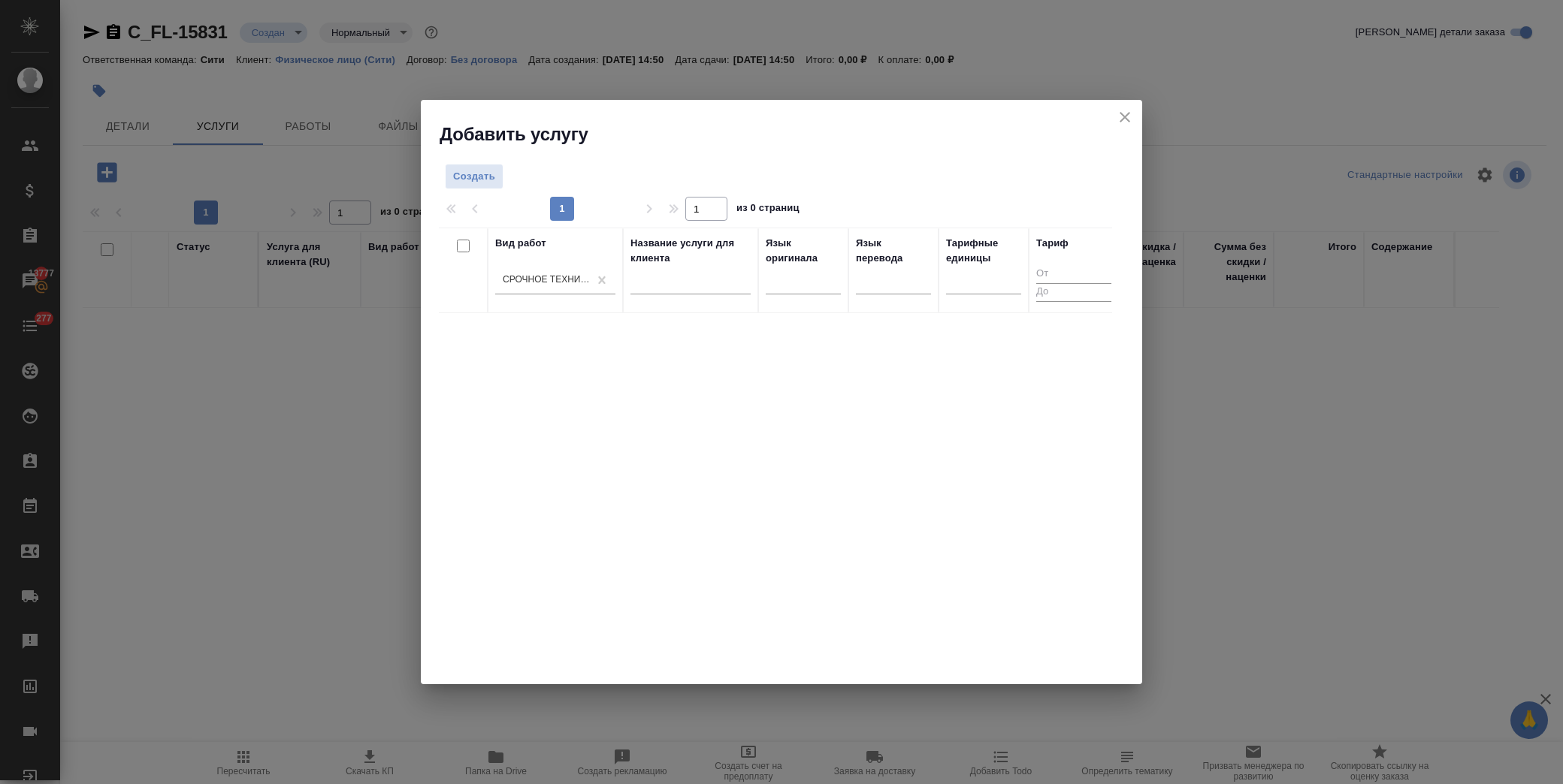
click at [544, 257] on div "Вид работ Срочное техническое обеспечение нотариального свидетельствования верн…" at bounding box center [555, 270] width 120 height 69
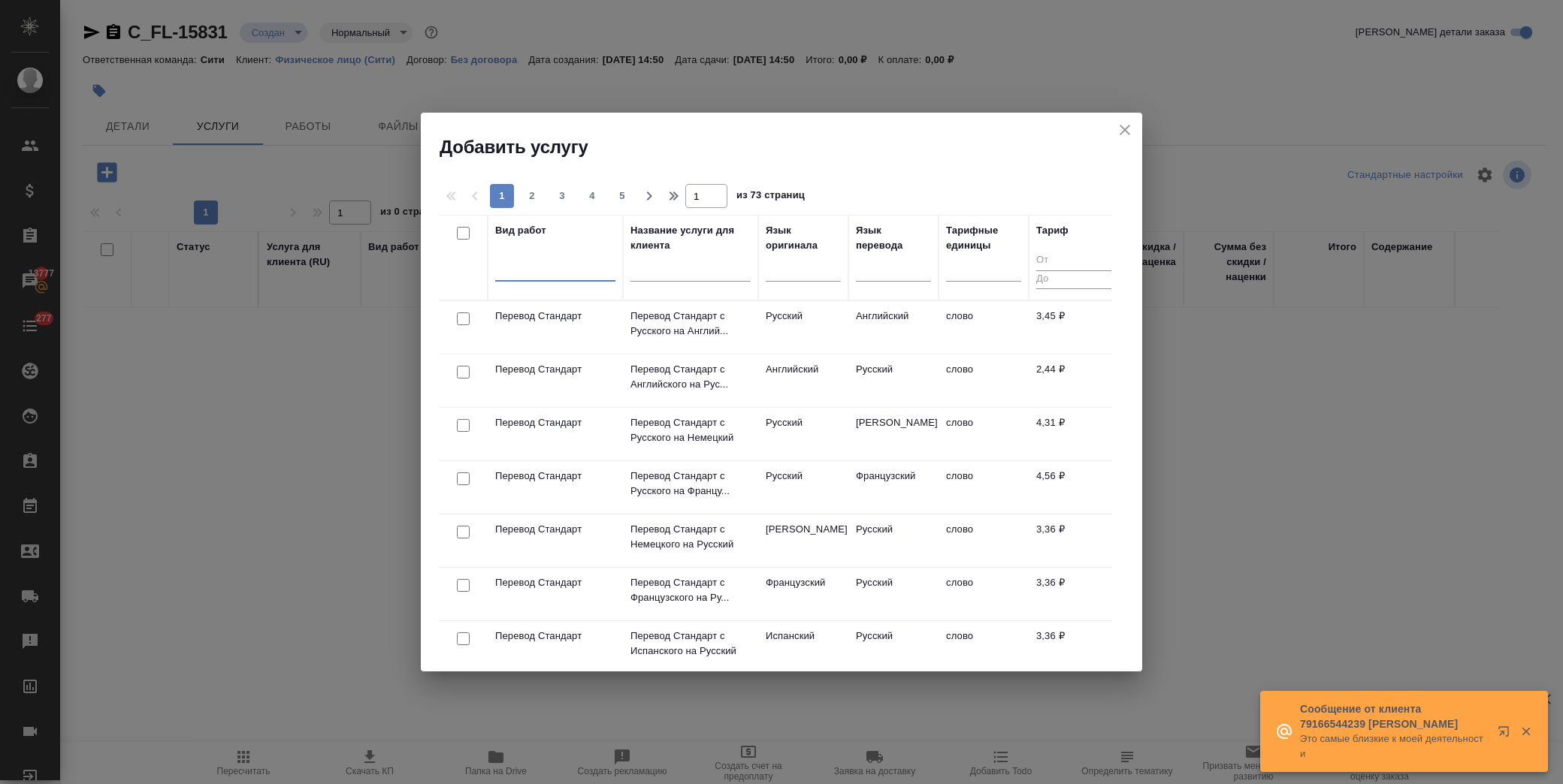
click at [542, 265] on div at bounding box center [555, 266] width 120 height 21
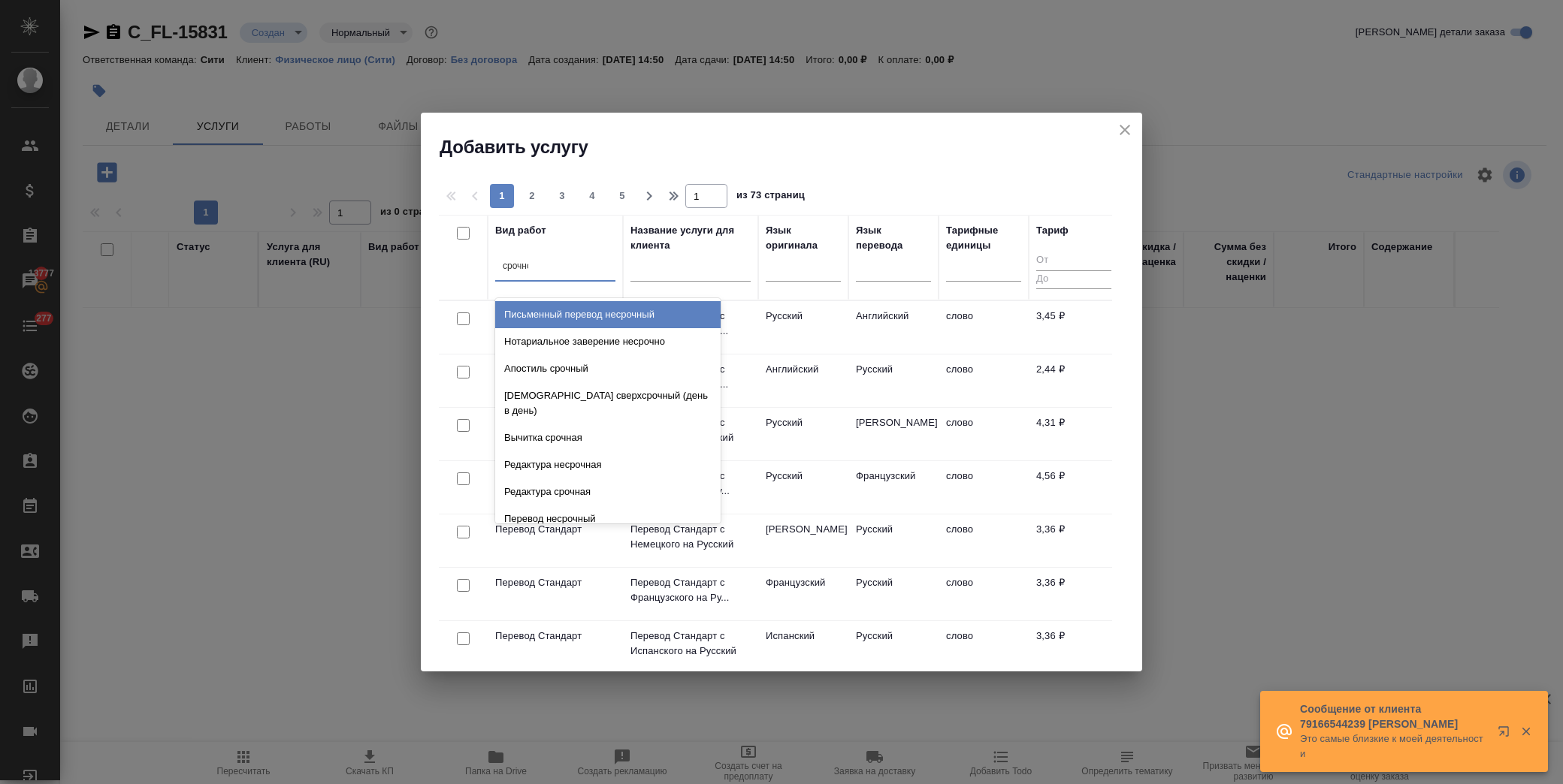
type input "срочное"
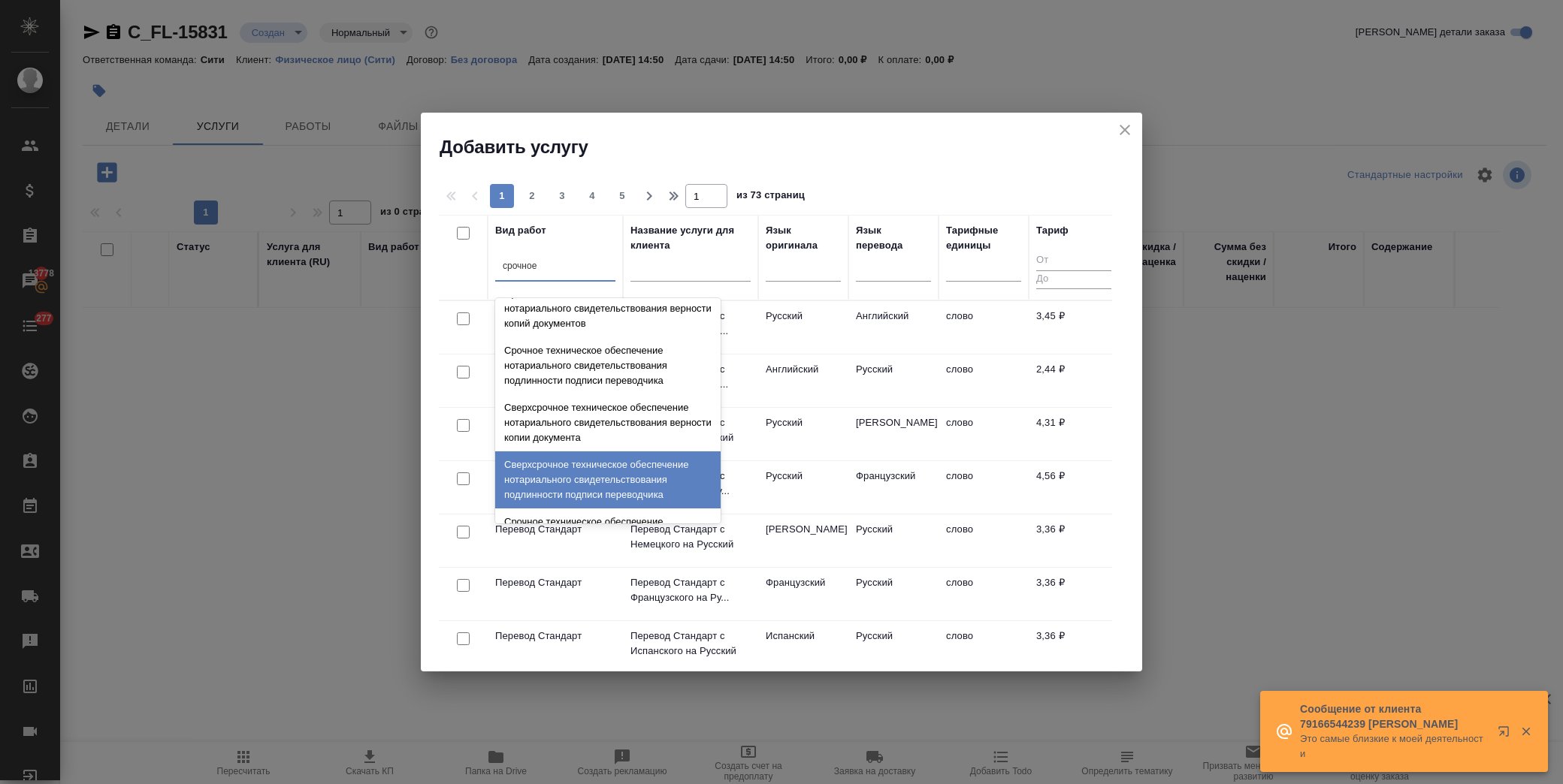
scroll to position [0, 0]
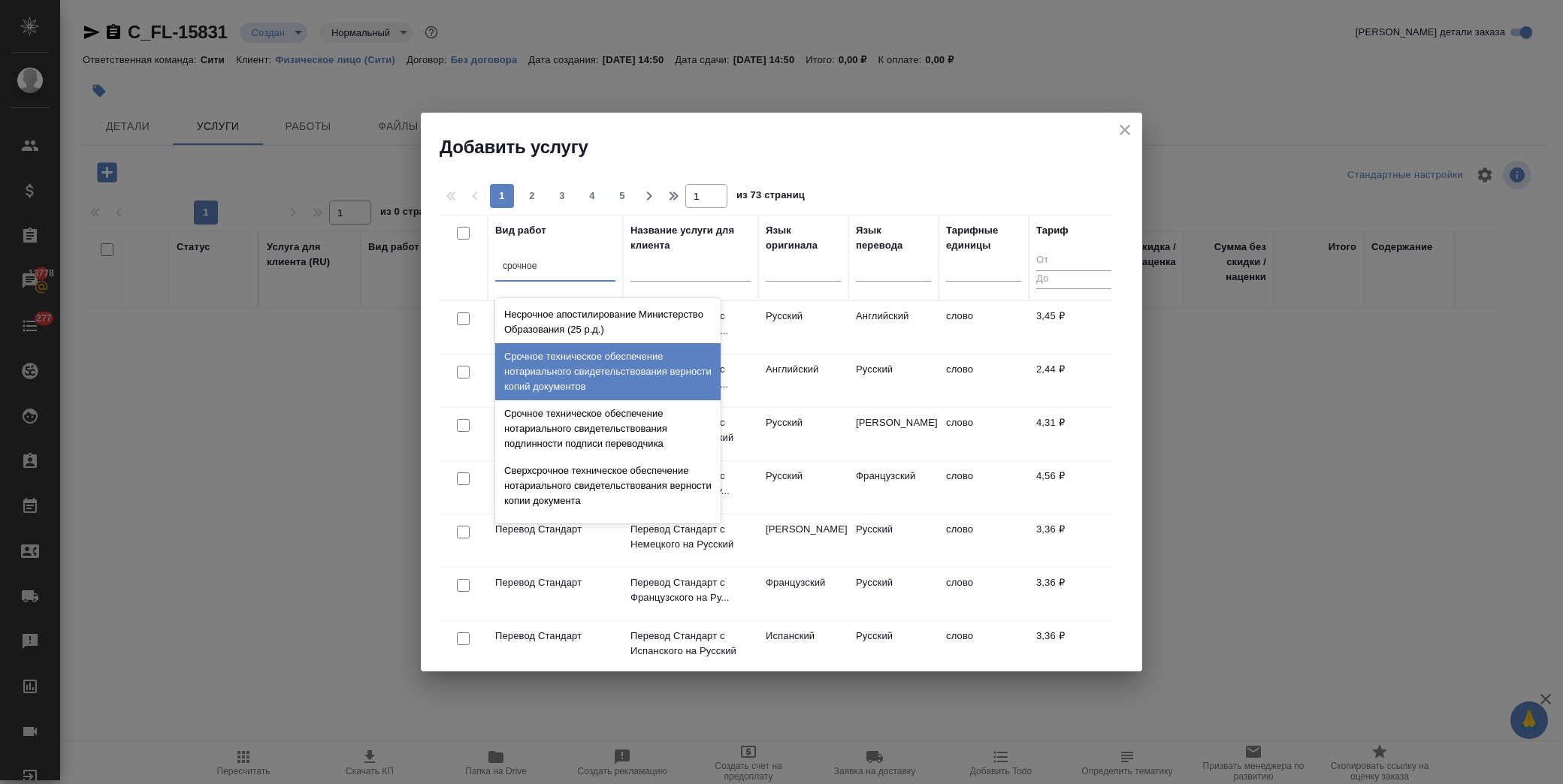
click at [666, 376] on div "Срочное техническое обеспечение нотариального свидетельствования верности копий…" at bounding box center [607, 371] width 225 height 57
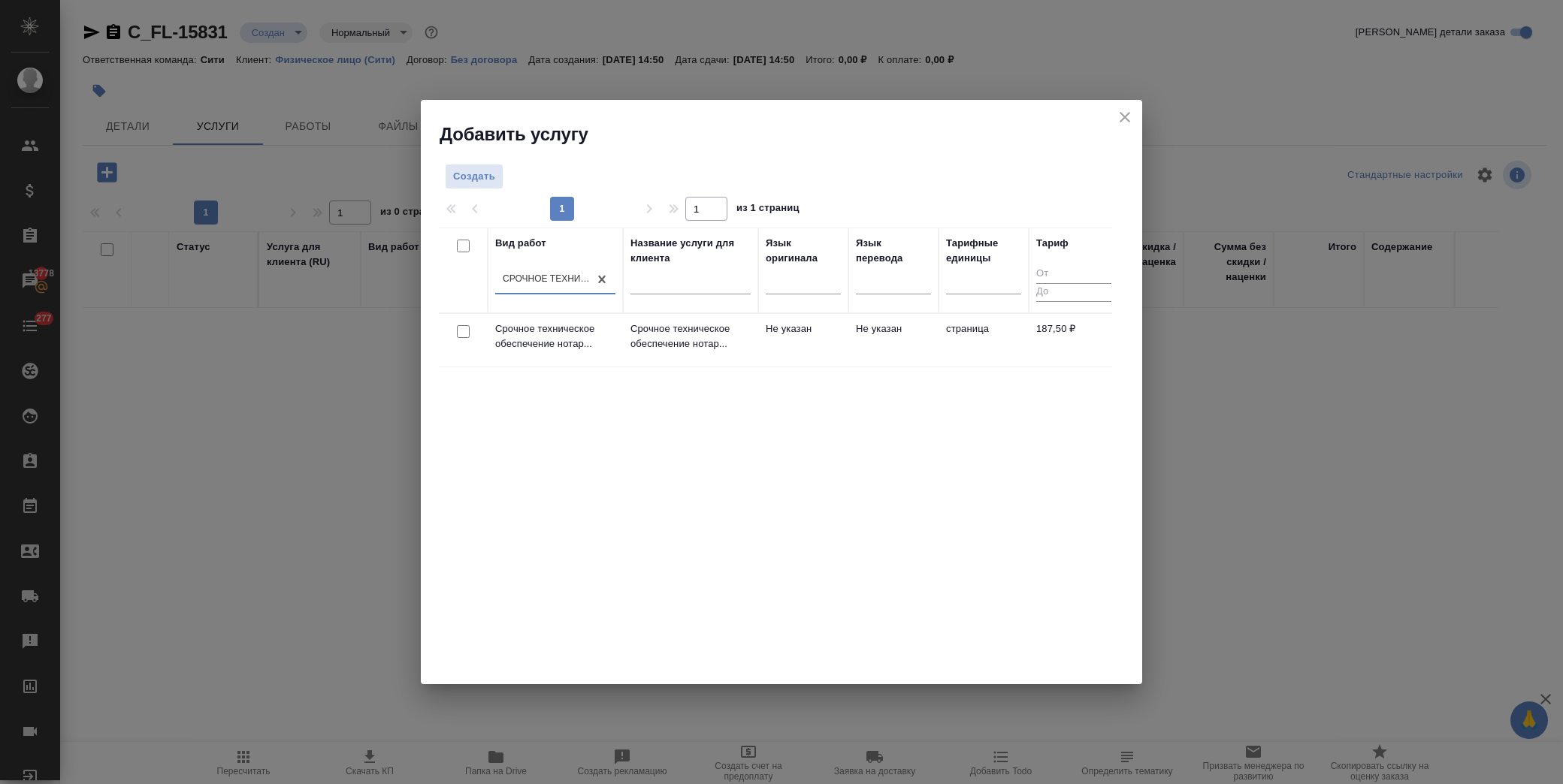
drag, startPoint x: 460, startPoint y: 333, endPoint x: 511, endPoint y: 324, distance: 51.8
click at [460, 333] on input "checkbox" at bounding box center [463, 331] width 12 height 12
checkbox input "true"
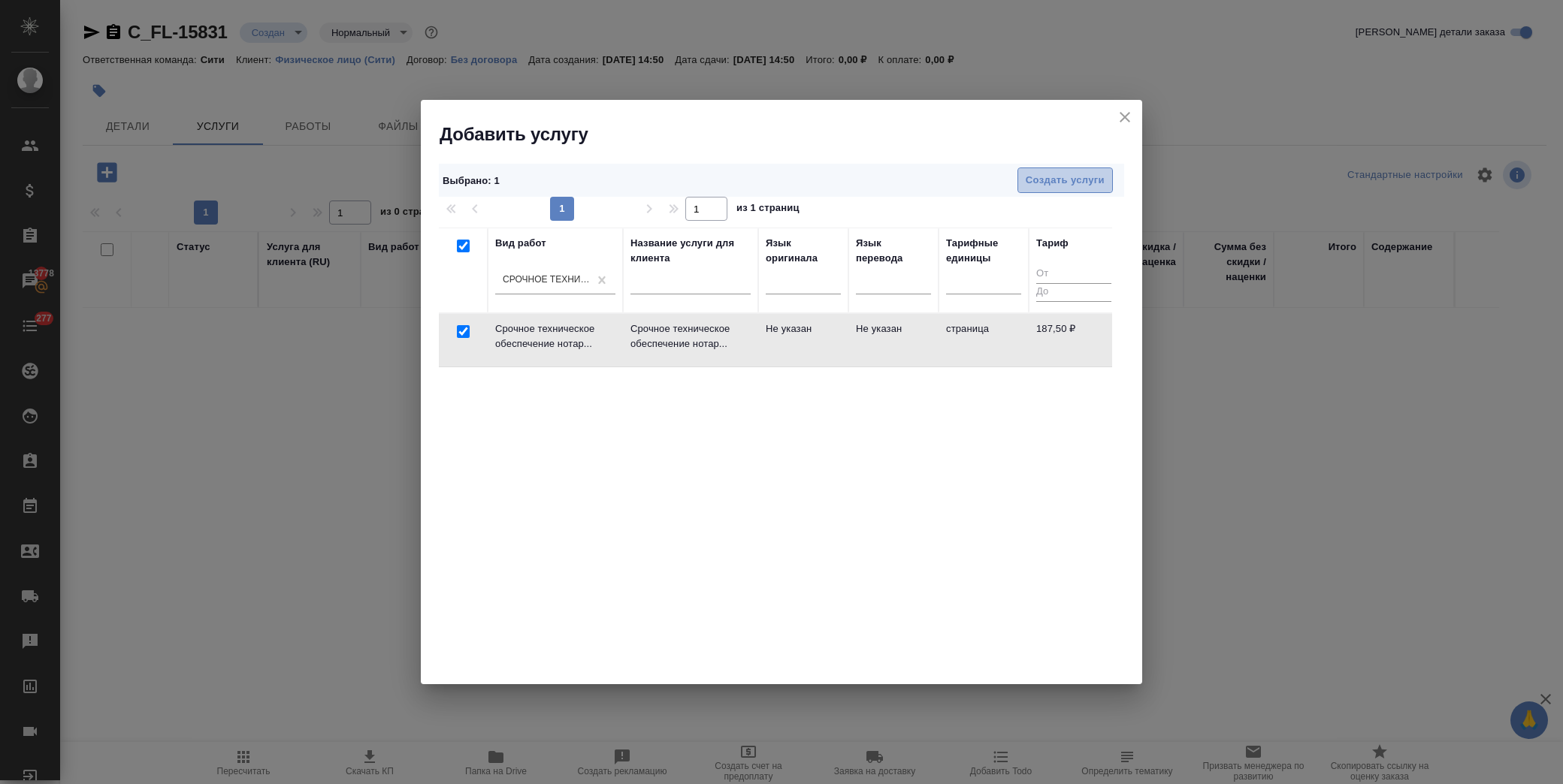
click at [1042, 174] on span "Создать услуги" at bounding box center [1065, 181] width 79 height 17
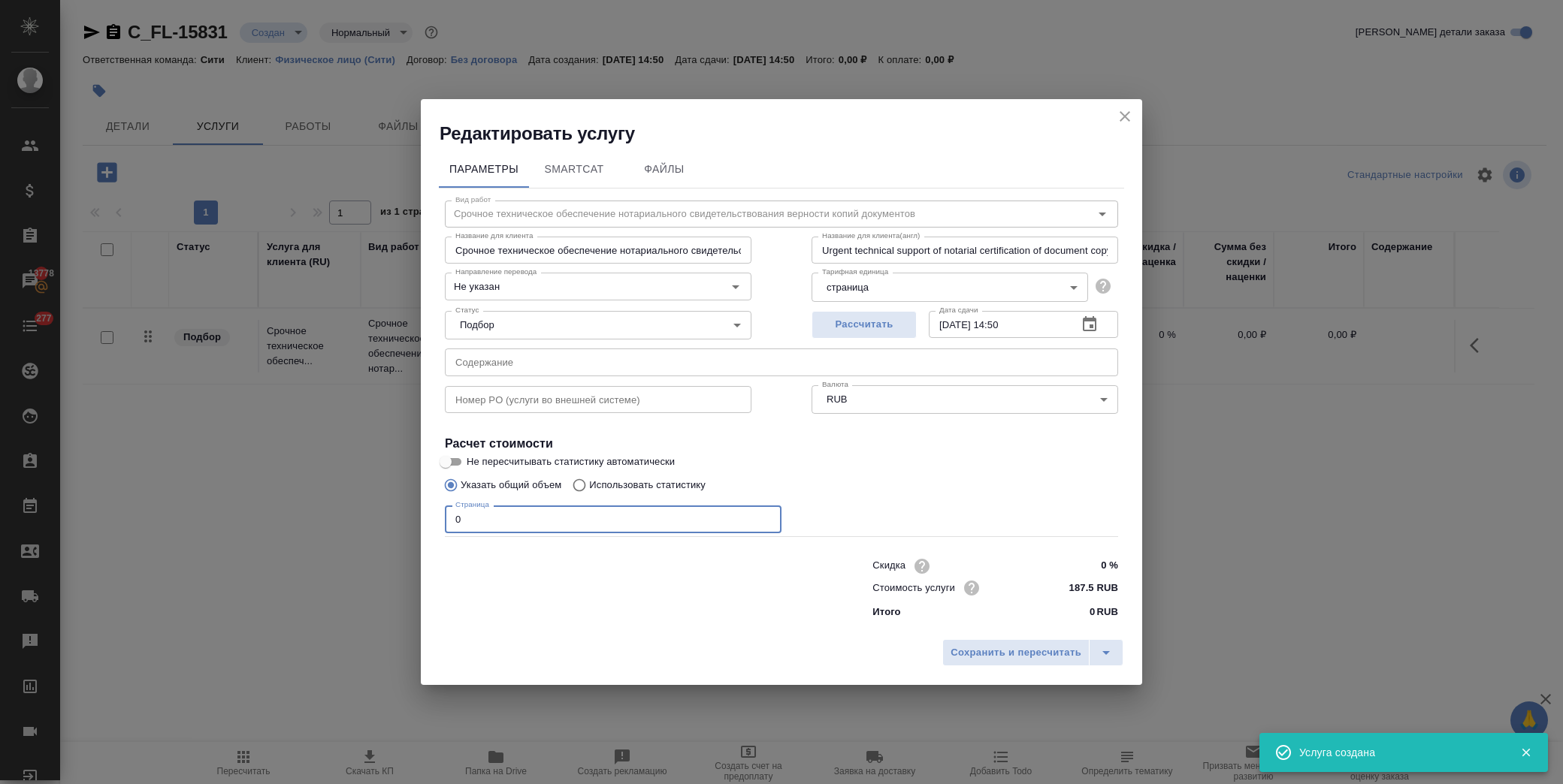
drag, startPoint x: 464, startPoint y: 521, endPoint x: 347, endPoint y: 521, distance: 117.0
click at [347, 521] on div "Редактировать услугу Параметры SmartCat Файлы Вид работ Срочное техническое обе…" at bounding box center [781, 392] width 1563 height 784
type input "2"
click at [906, 505] on div "Страница 2 Страница" at bounding box center [781, 518] width 673 height 36
click at [1035, 658] on span "Сохранить и пересчитать" at bounding box center [1015, 653] width 130 height 17
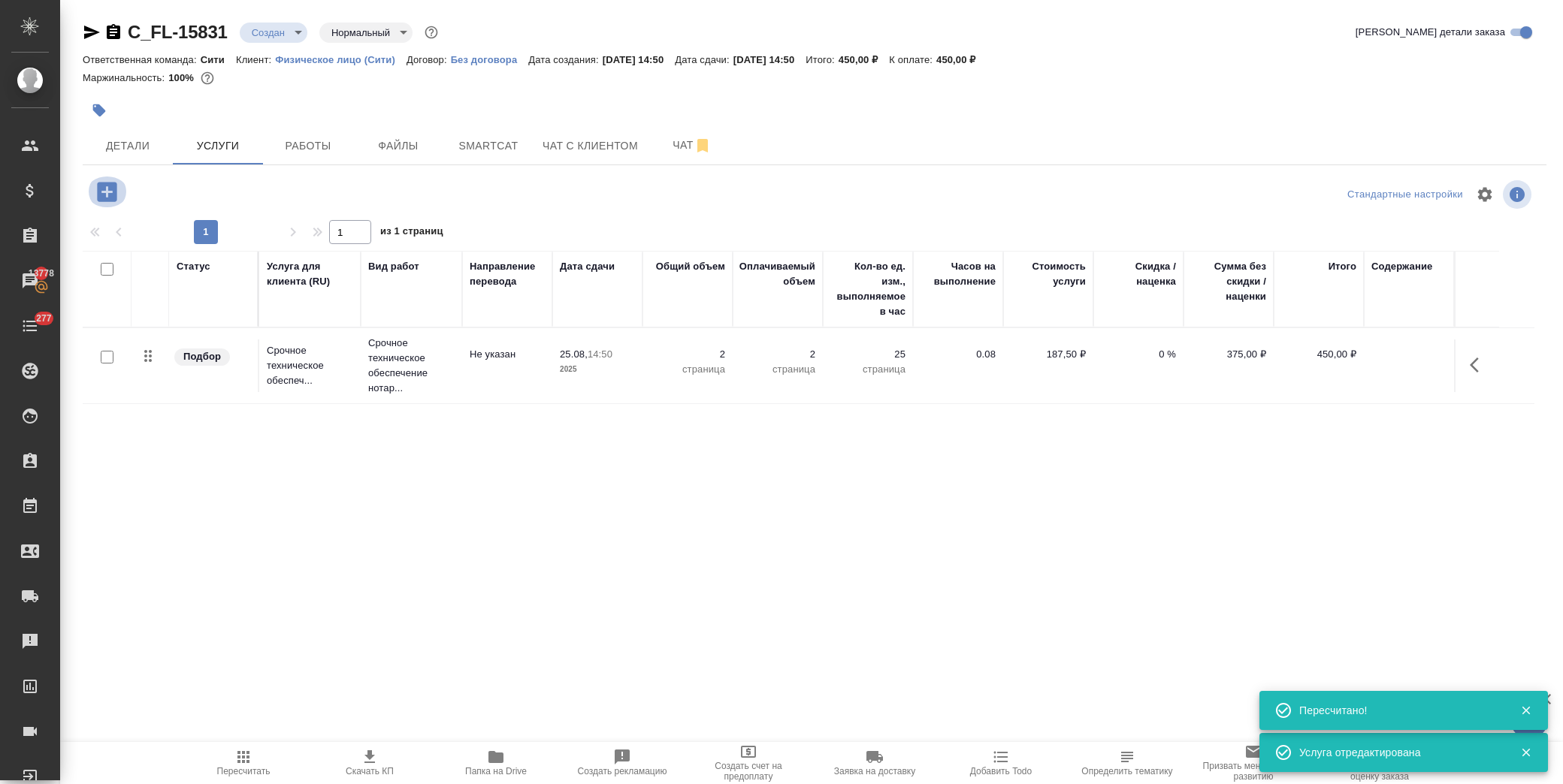
click at [103, 182] on icon "button" at bounding box center [107, 191] width 20 height 20
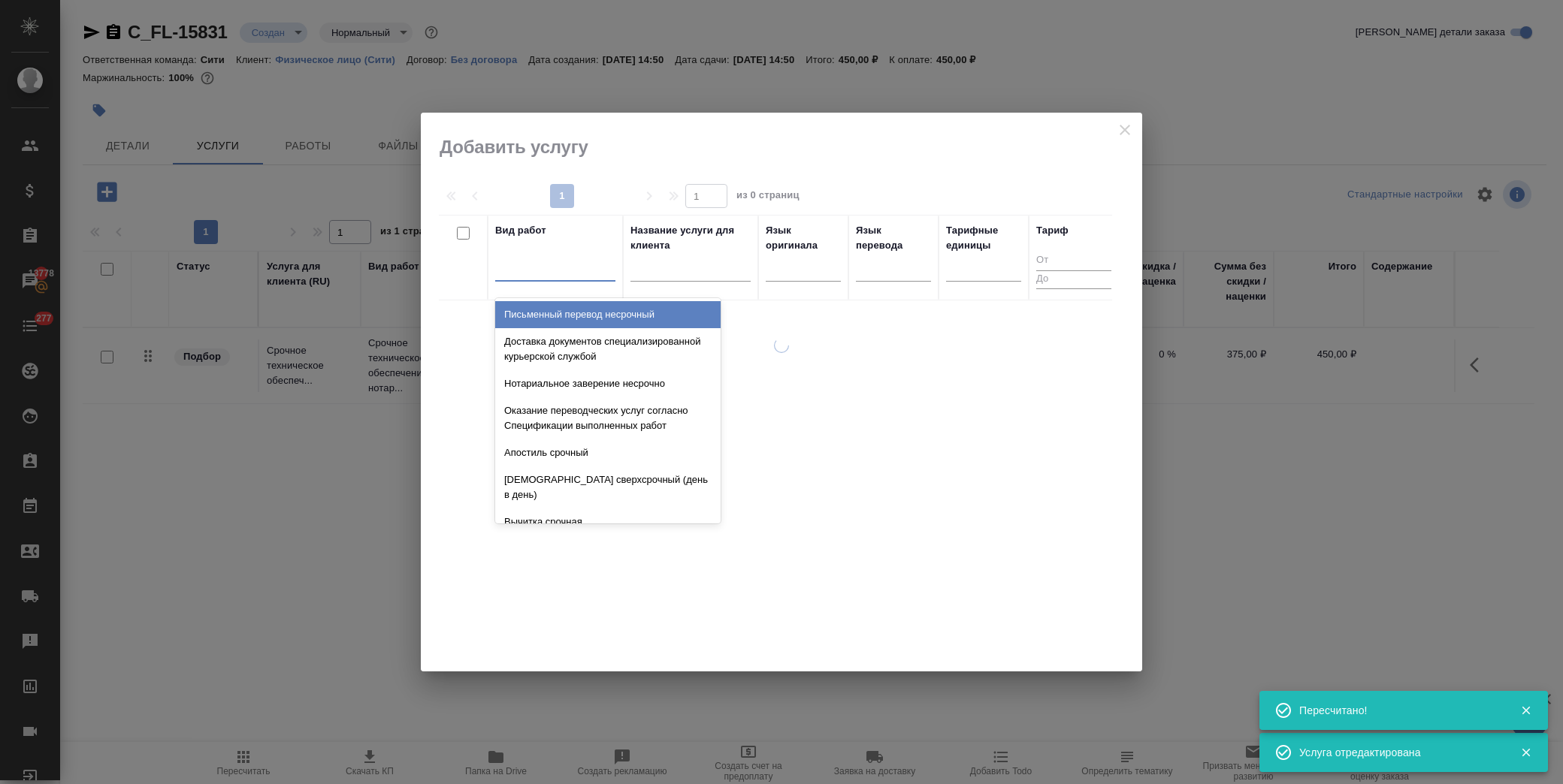
click at [535, 273] on div at bounding box center [555, 266] width 120 height 21
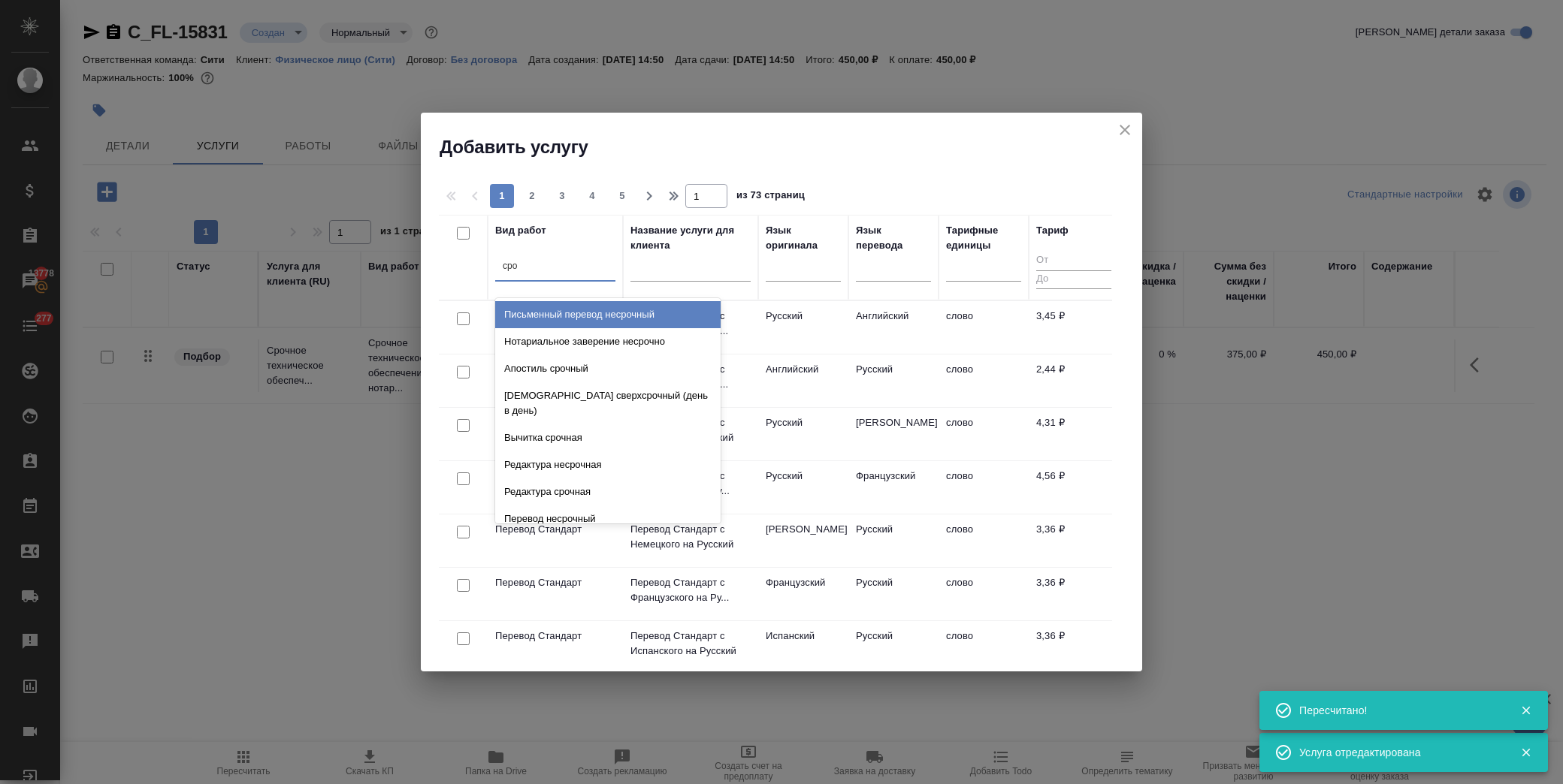
type input "сроч"
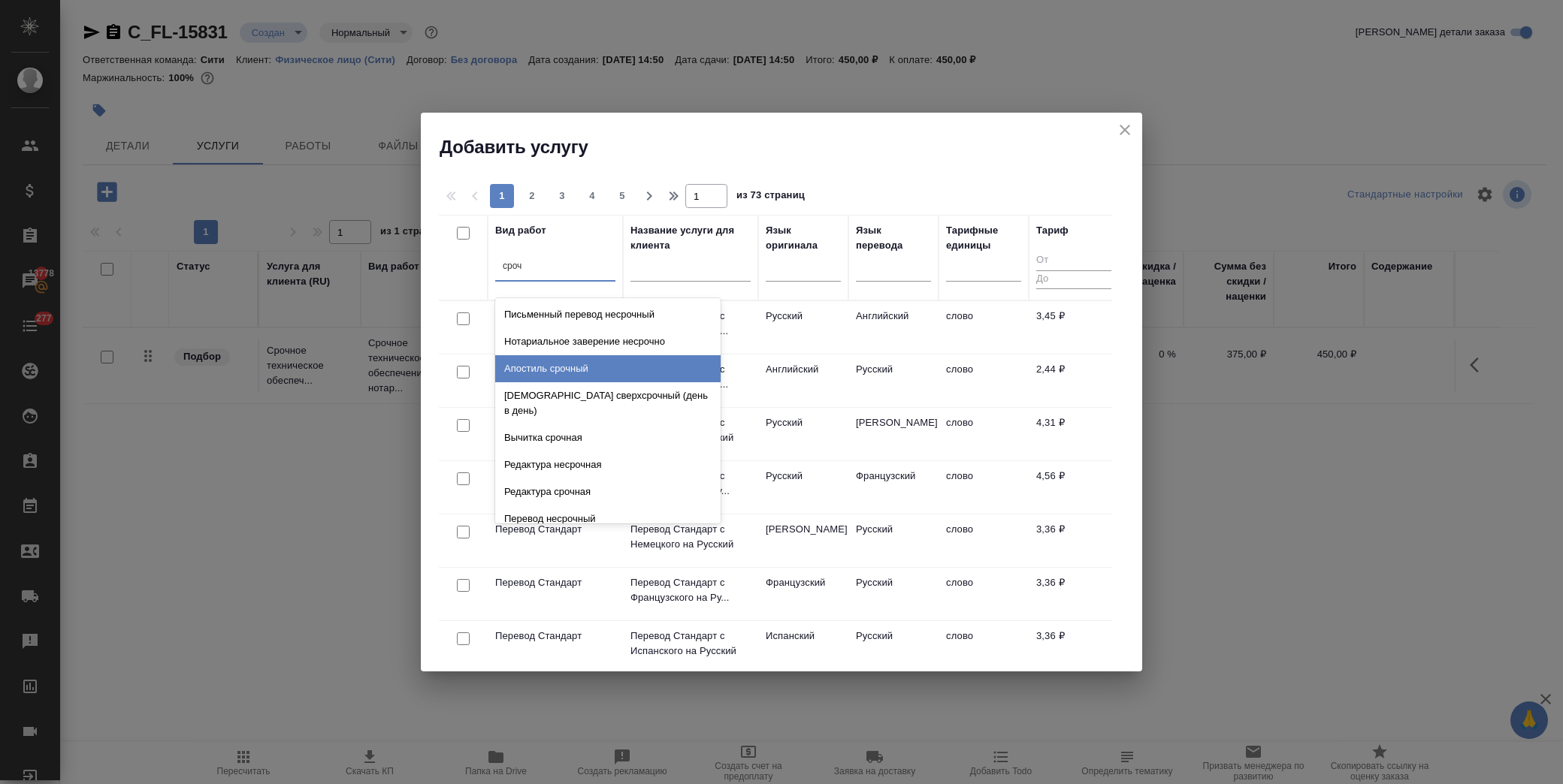
click at [614, 363] on div "Апостиль срочный" at bounding box center [607, 369] width 225 height 27
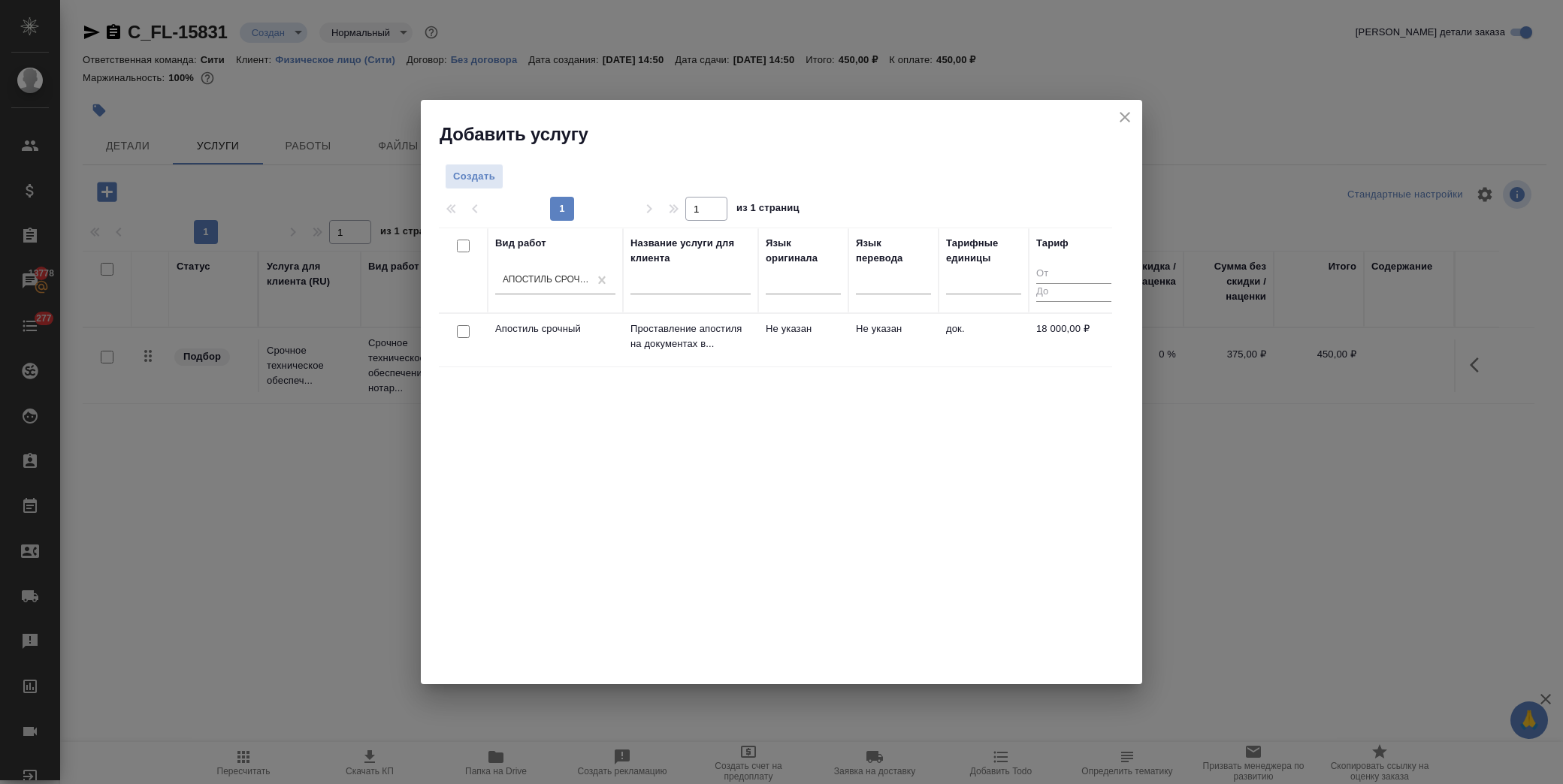
click at [462, 333] on input "checkbox" at bounding box center [463, 331] width 12 height 12
checkbox input "true"
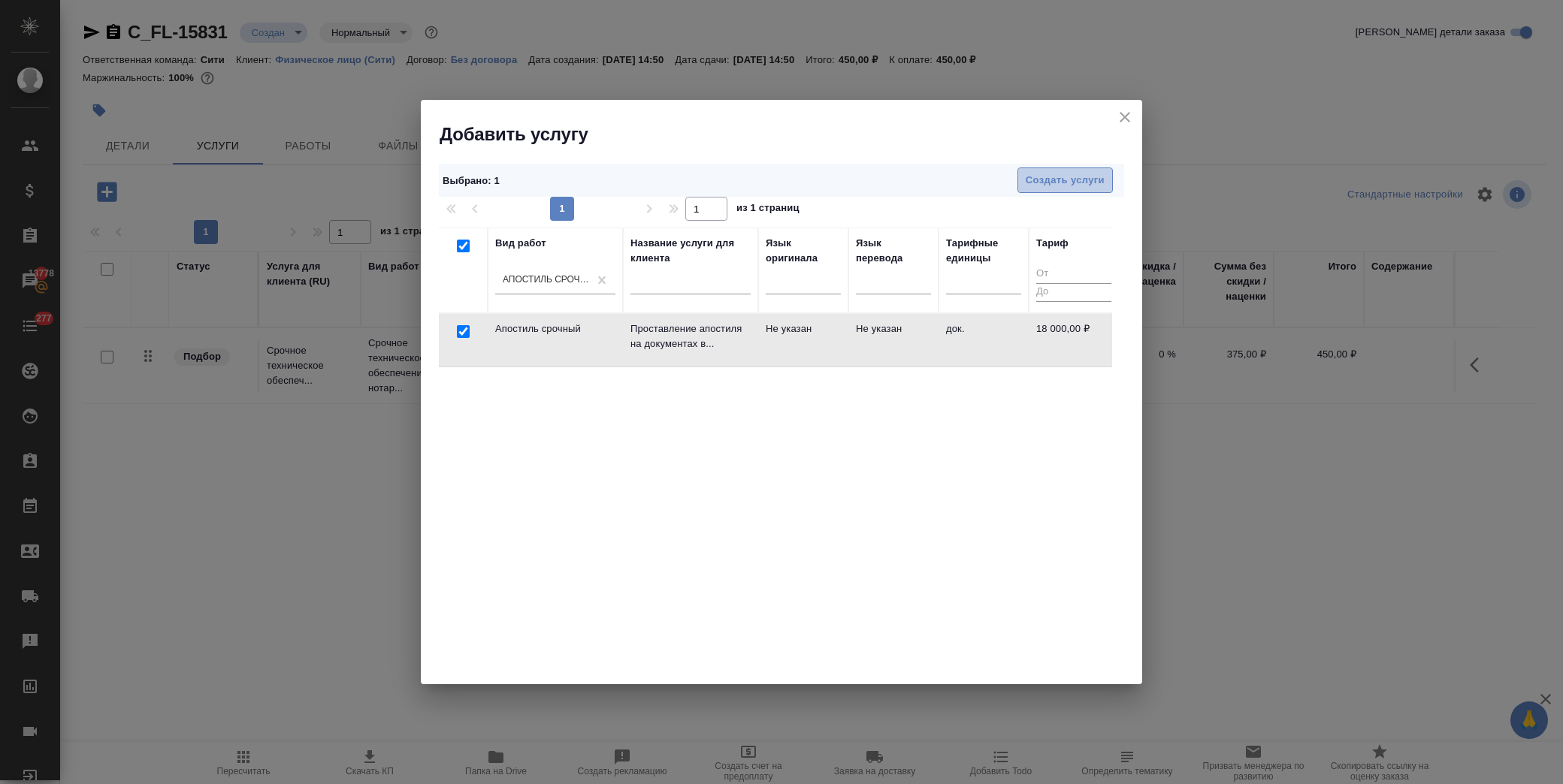
click at [1069, 177] on span "Создать услуги" at bounding box center [1065, 181] width 79 height 17
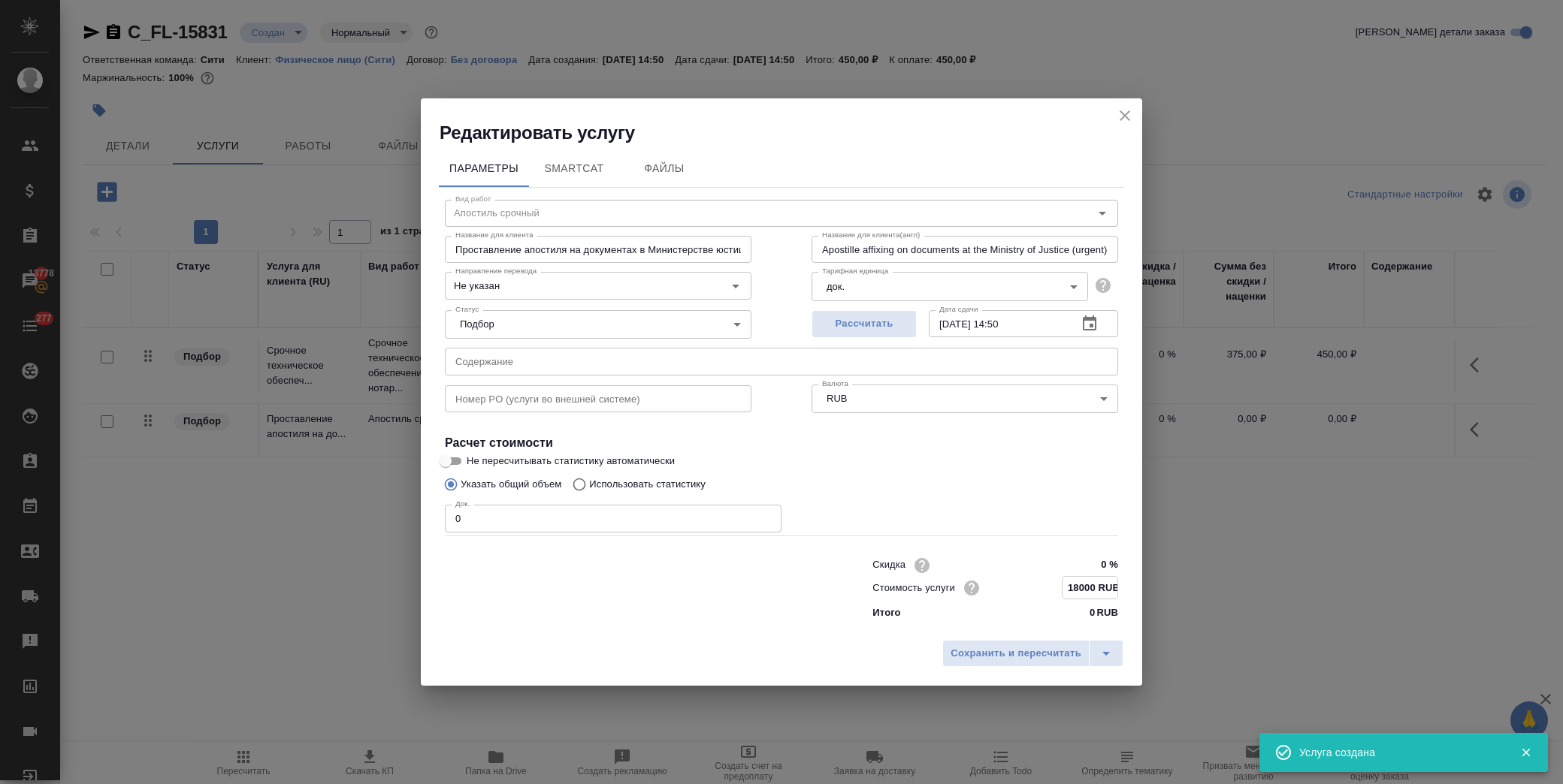
drag, startPoint x: 1098, startPoint y: 586, endPoint x: 1049, endPoint y: 587, distance: 49.0
click at [1049, 587] on div "Стоимость услуги 18000 RUB" at bounding box center [996, 588] width 246 height 23
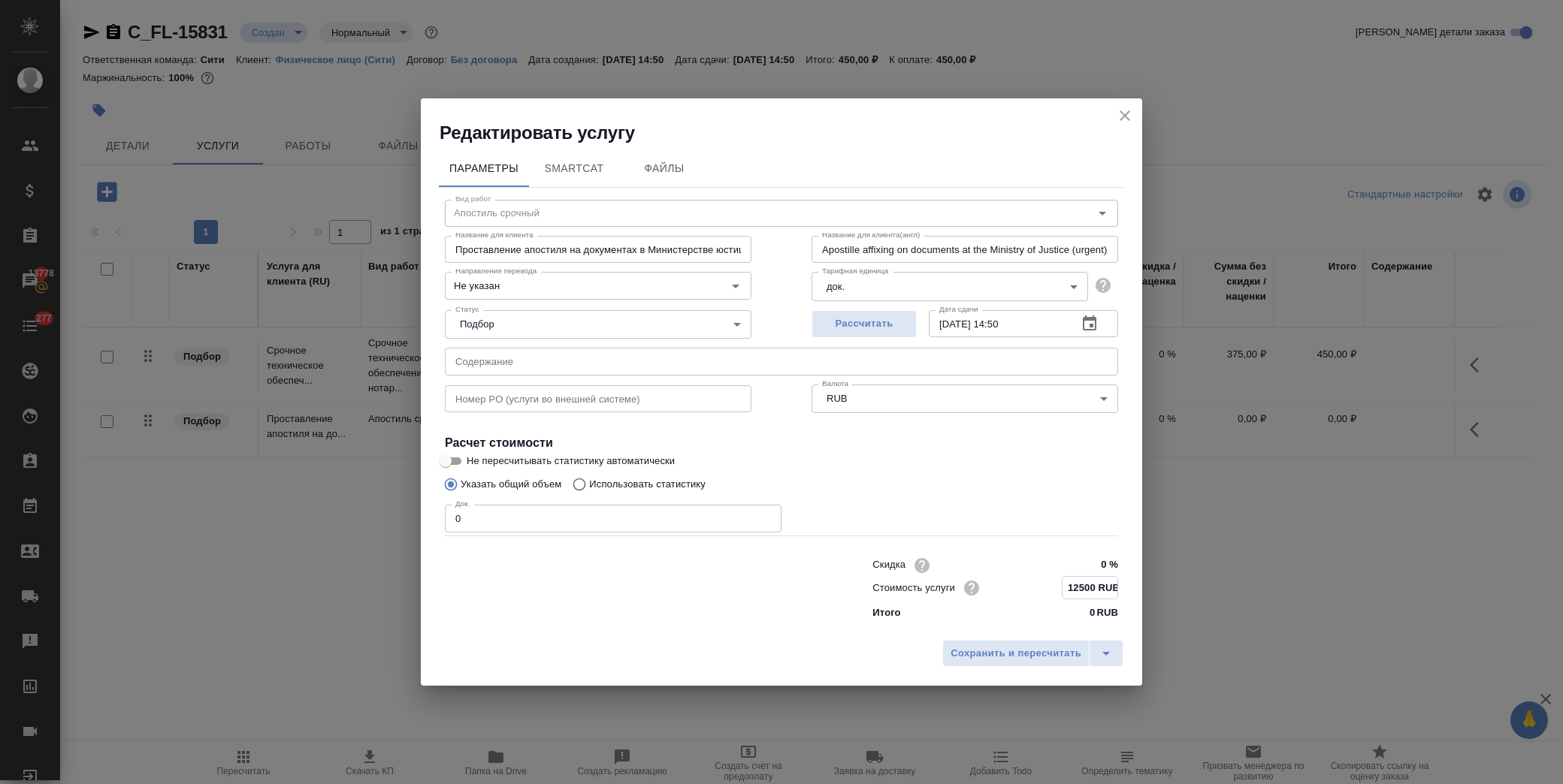
type input "12500 RUB"
click at [409, 520] on div "Редактировать услугу Параметры SmartCat Файлы Вид работ Апостиль срочный Вид ра…" at bounding box center [781, 392] width 1563 height 784
type input "1"
click at [1029, 477] on div "Указать общий объем Использовать статистику" at bounding box center [781, 485] width 673 height 29
click at [1016, 655] on span "Сохранить и пересчитать" at bounding box center [1015, 653] width 130 height 17
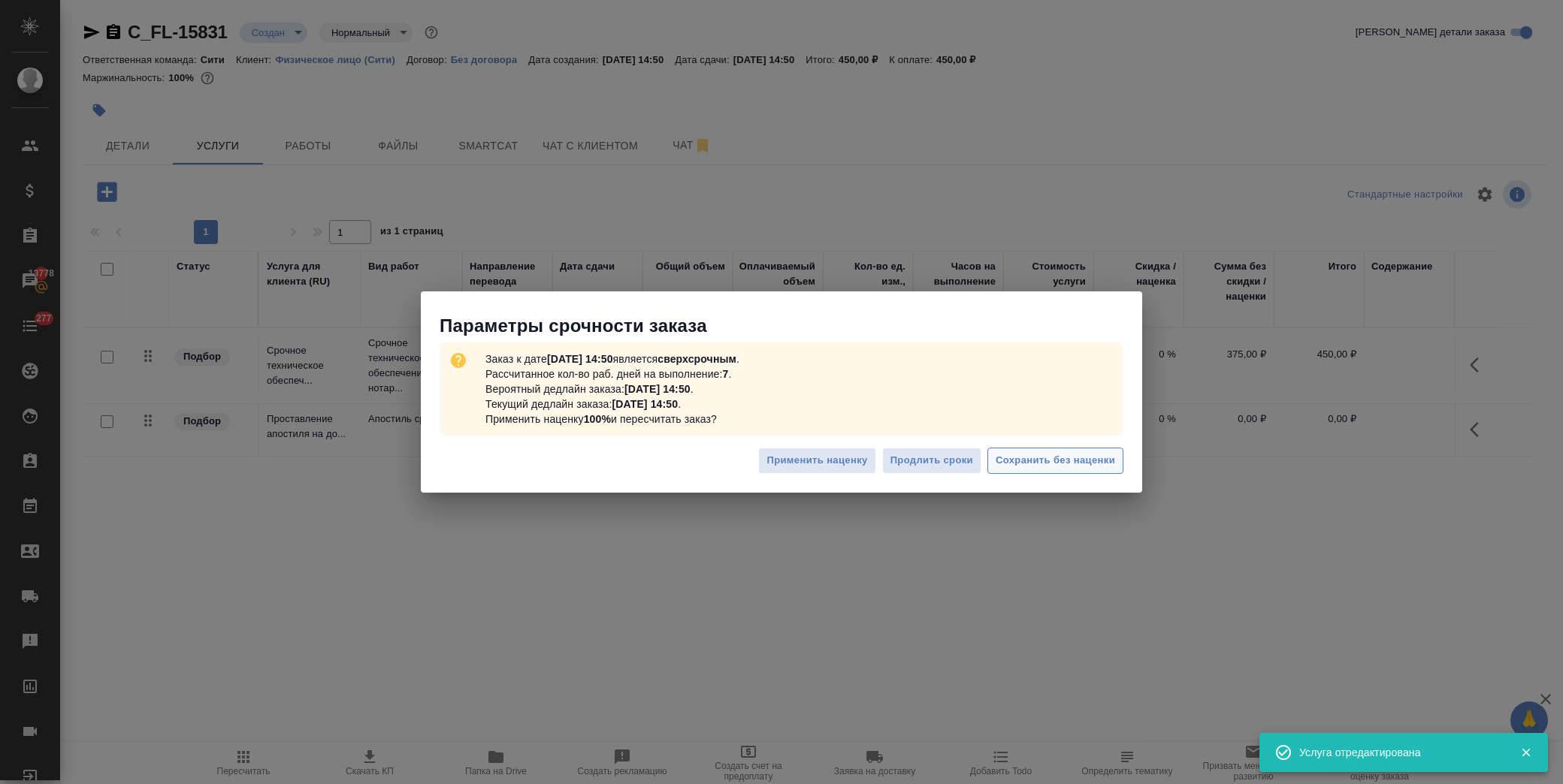
click at [1053, 460] on span "Сохранить без наценки" at bounding box center [1055, 460] width 120 height 17
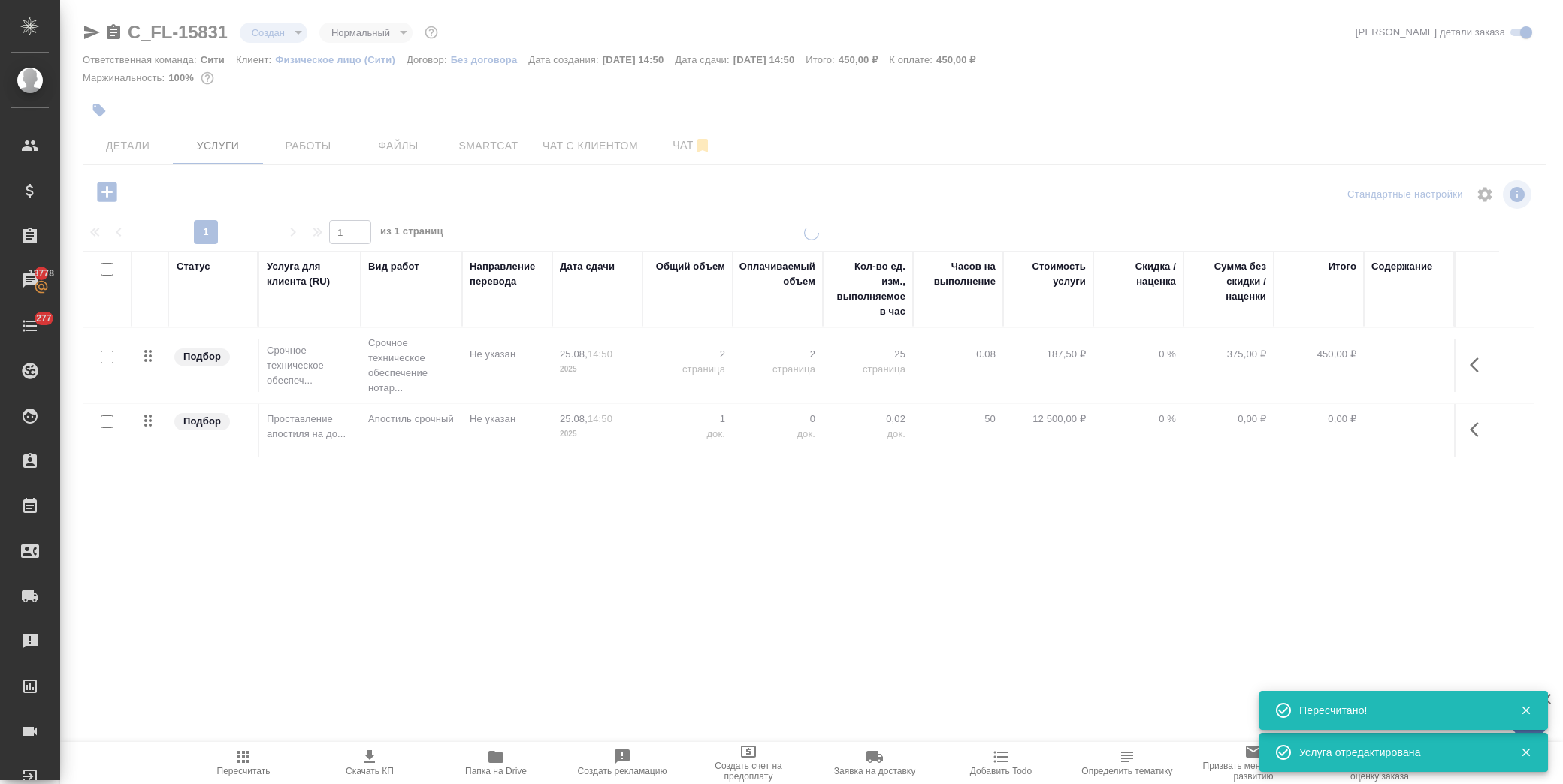
type input "urgent"
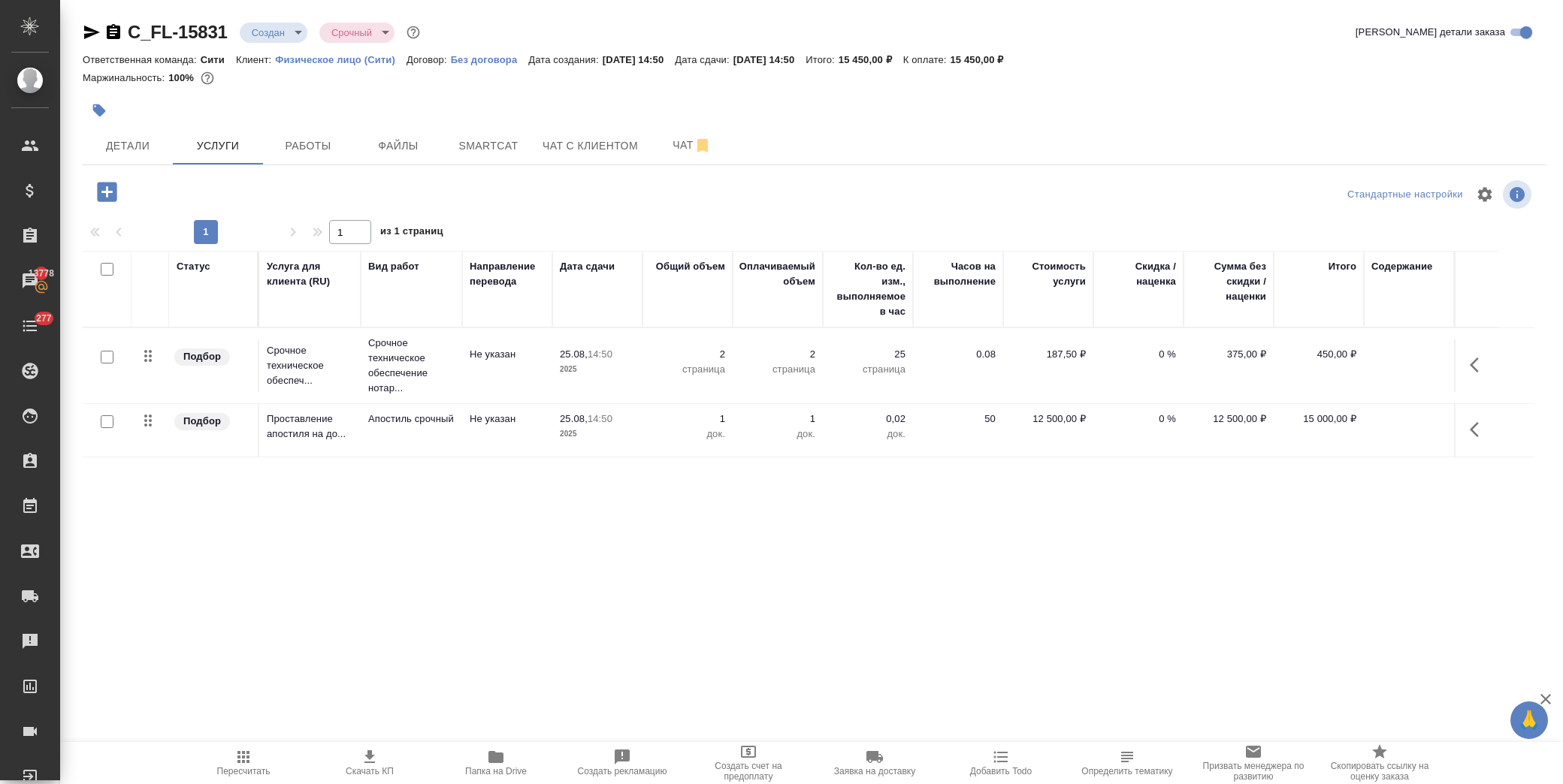
click at [114, 195] on icon "button" at bounding box center [107, 191] width 20 height 20
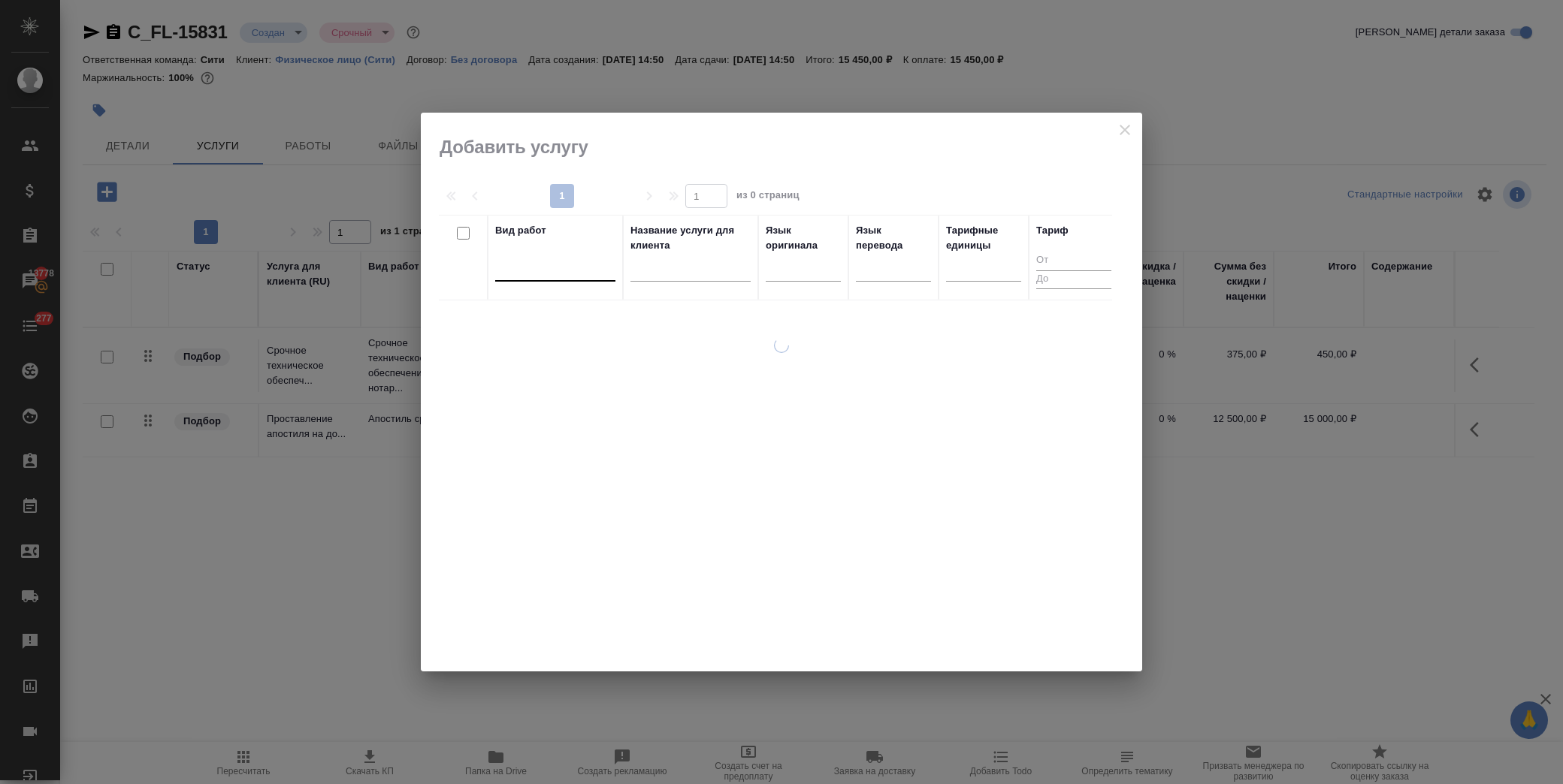
drag, startPoint x: 526, startPoint y: 276, endPoint x: 534, endPoint y: 278, distance: 8.2
click at [527, 275] on div at bounding box center [555, 266] width 120 height 21
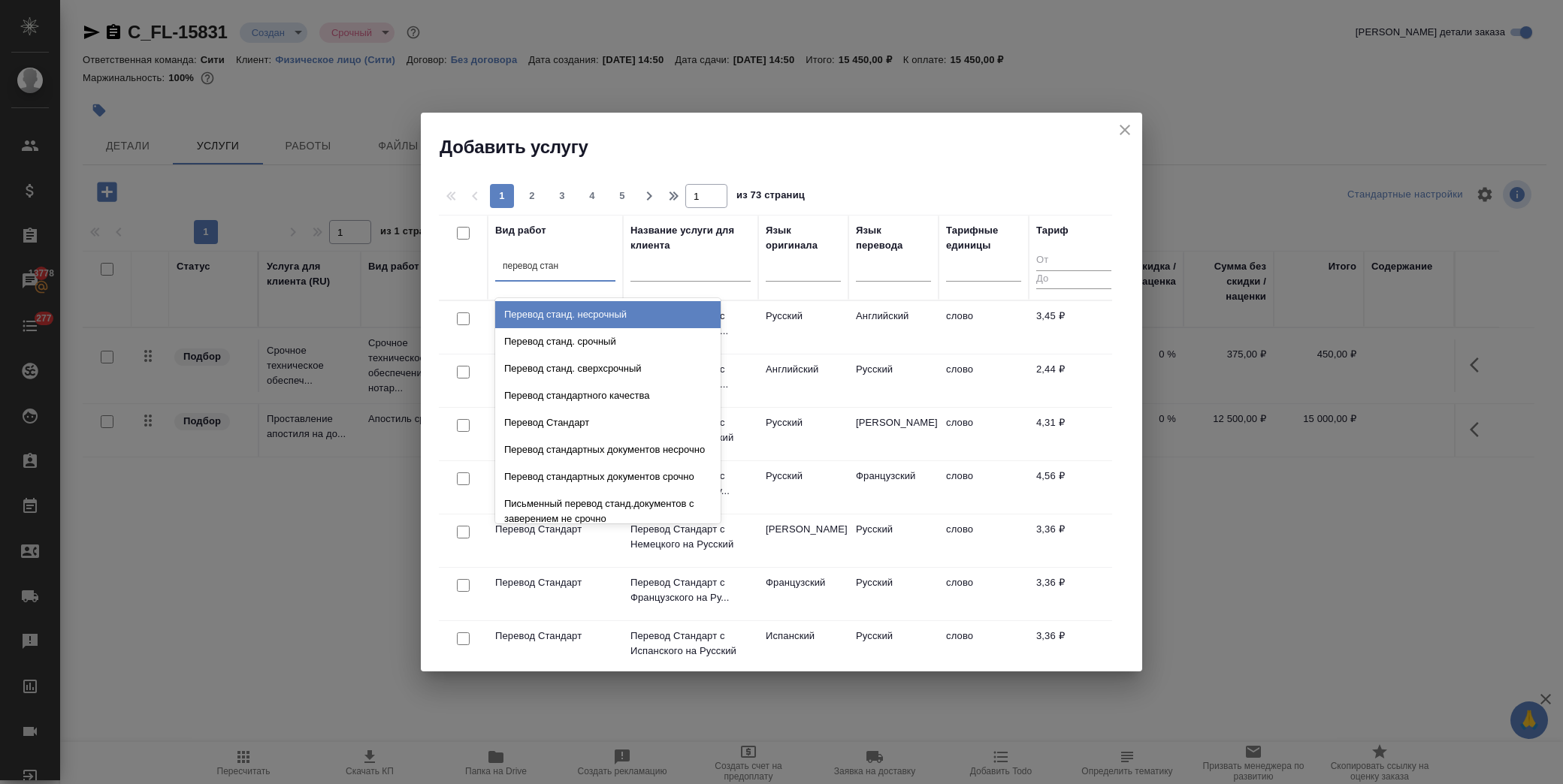
type input "перевод станд"
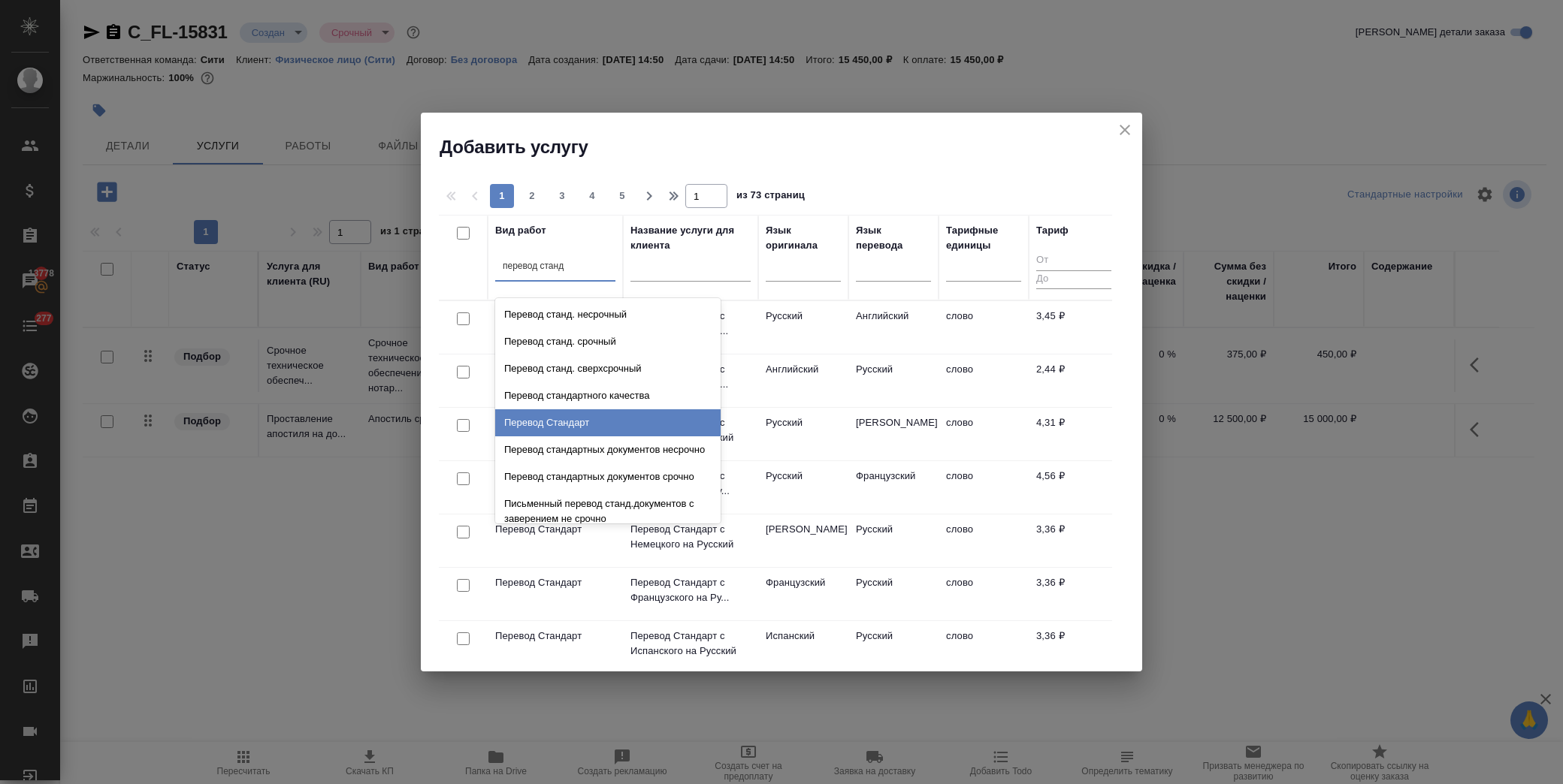
click at [562, 420] on div "Перевод Стандарт" at bounding box center [607, 422] width 225 height 27
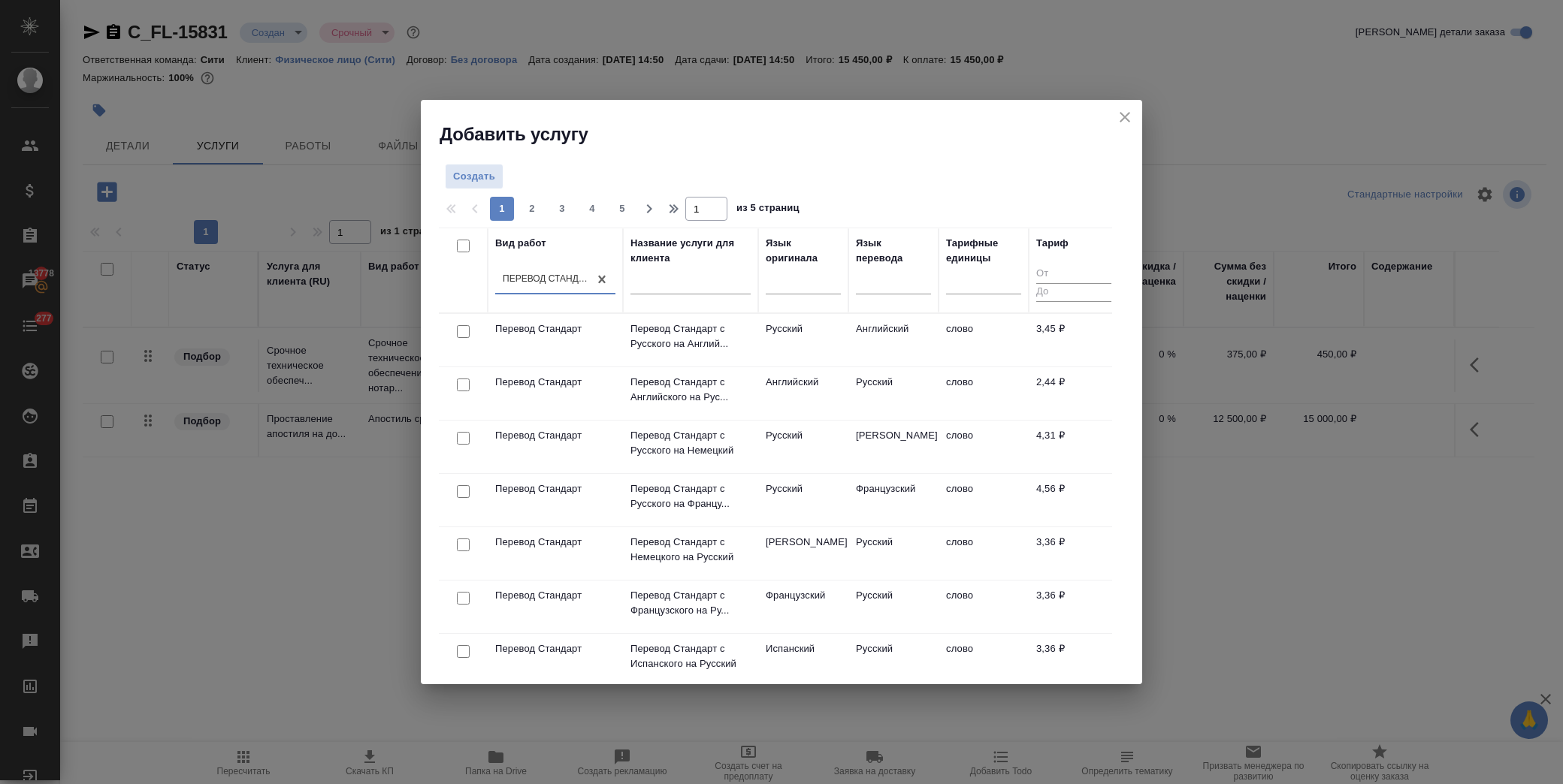
drag, startPoint x: 463, startPoint y: 329, endPoint x: 512, endPoint y: 326, distance: 49.1
click at [463, 329] on input "checkbox" at bounding box center [463, 331] width 12 height 12
checkbox input "true"
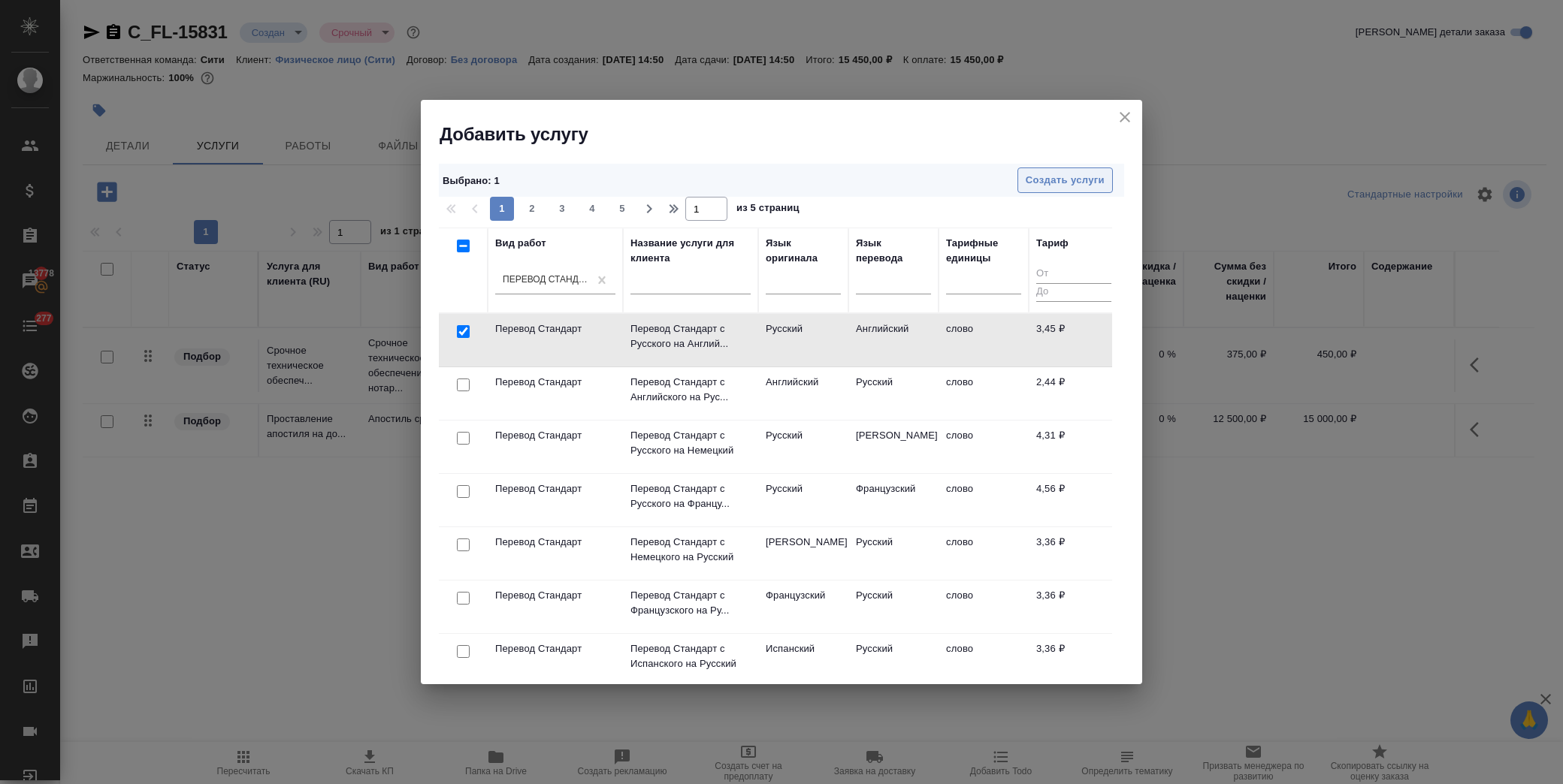
click at [1082, 185] on span "Создать услуги" at bounding box center [1065, 181] width 79 height 17
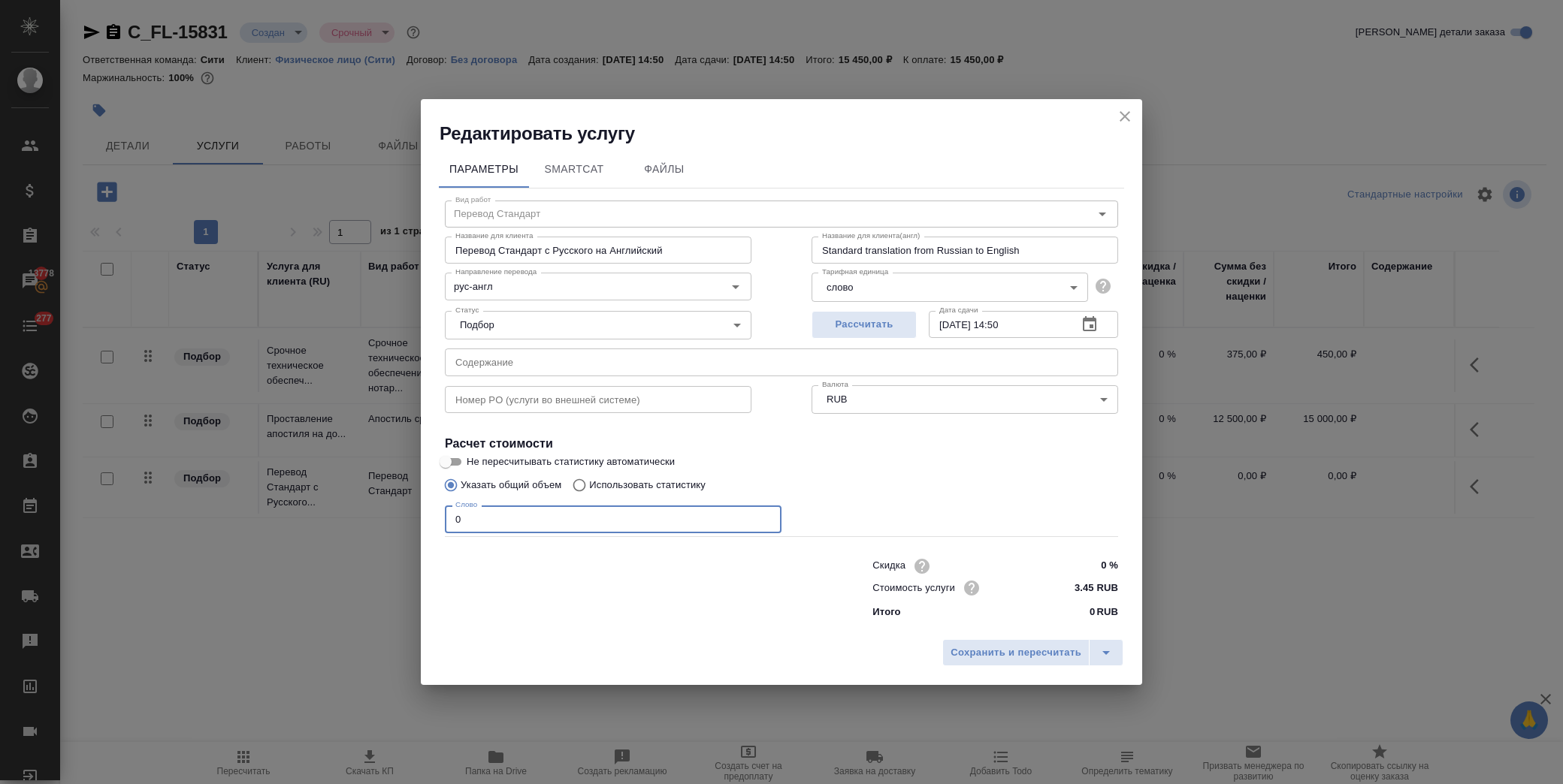
drag, startPoint x: 485, startPoint y: 509, endPoint x: 380, endPoint y: 527, distance: 106.5
click at [381, 527] on div "Редактировать услугу Параметры SmartCat Файлы Вид работ Перевод Стандарт Вид ра…" at bounding box center [781, 392] width 1563 height 784
type input "600"
click at [1024, 642] on button "Сохранить и пересчитать" at bounding box center [1015, 652] width 148 height 27
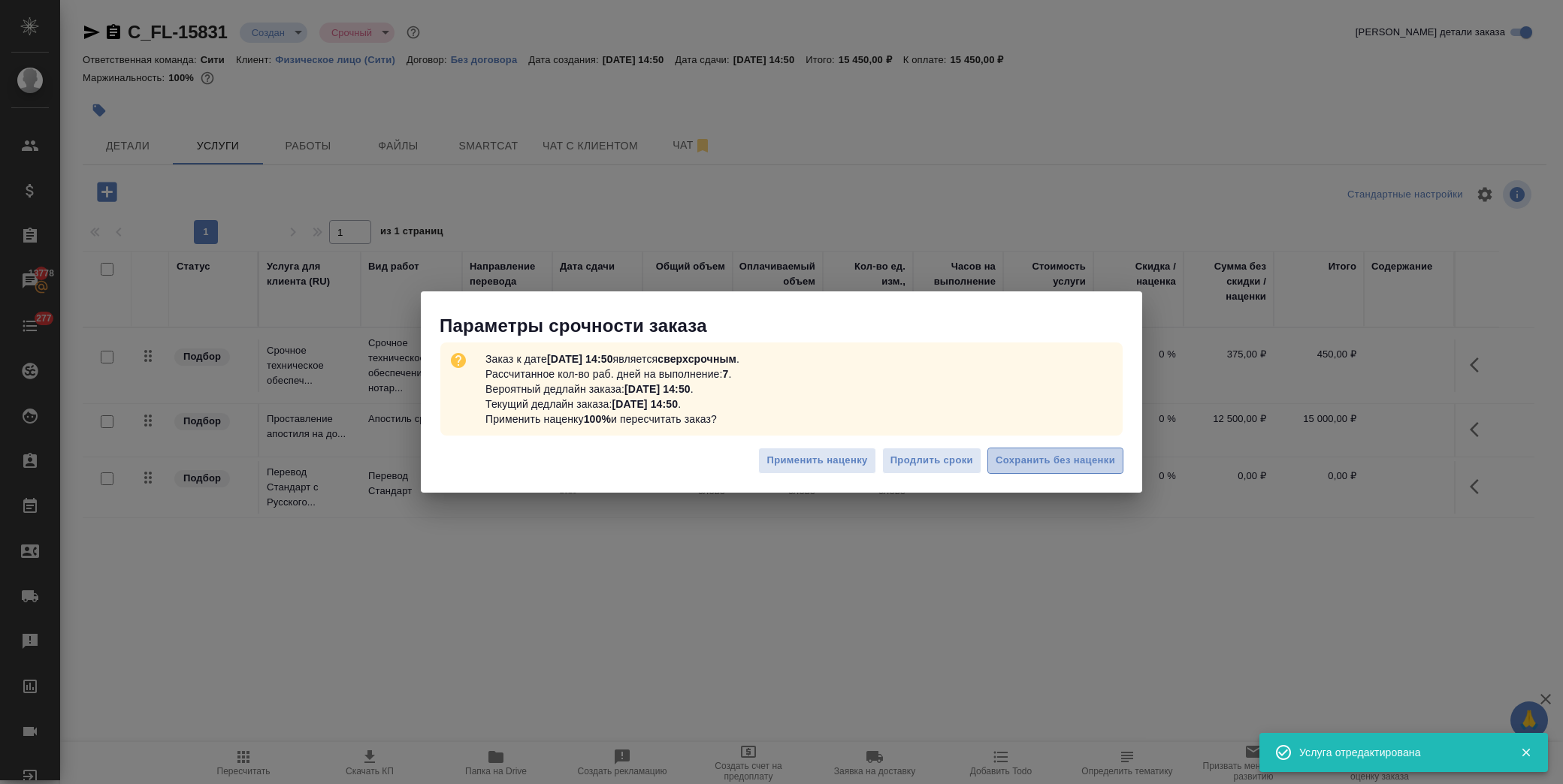
click at [1080, 459] on span "Сохранить без наценки" at bounding box center [1055, 460] width 120 height 17
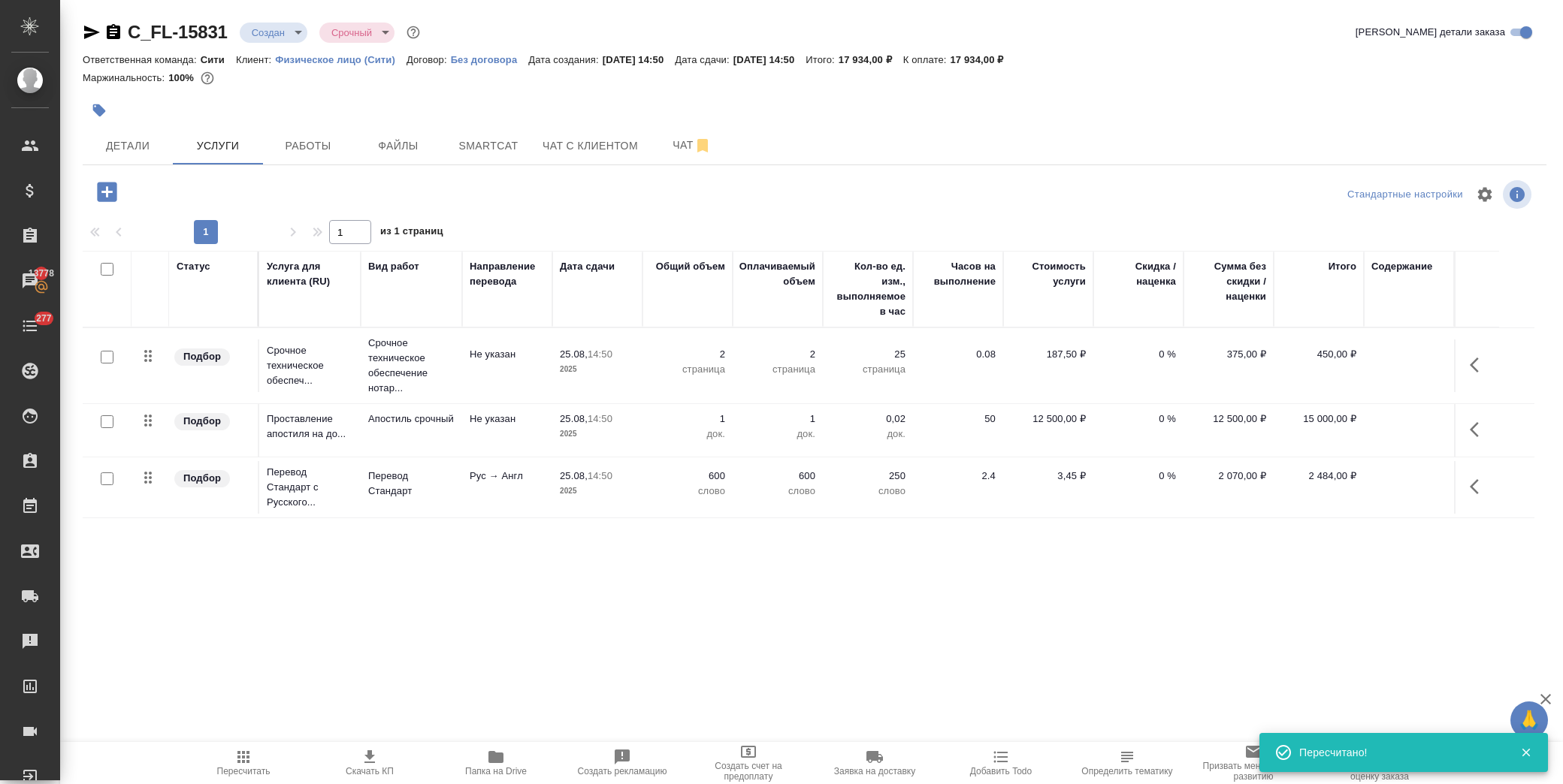
click at [107, 192] on icon "button" at bounding box center [107, 192] width 26 height 26
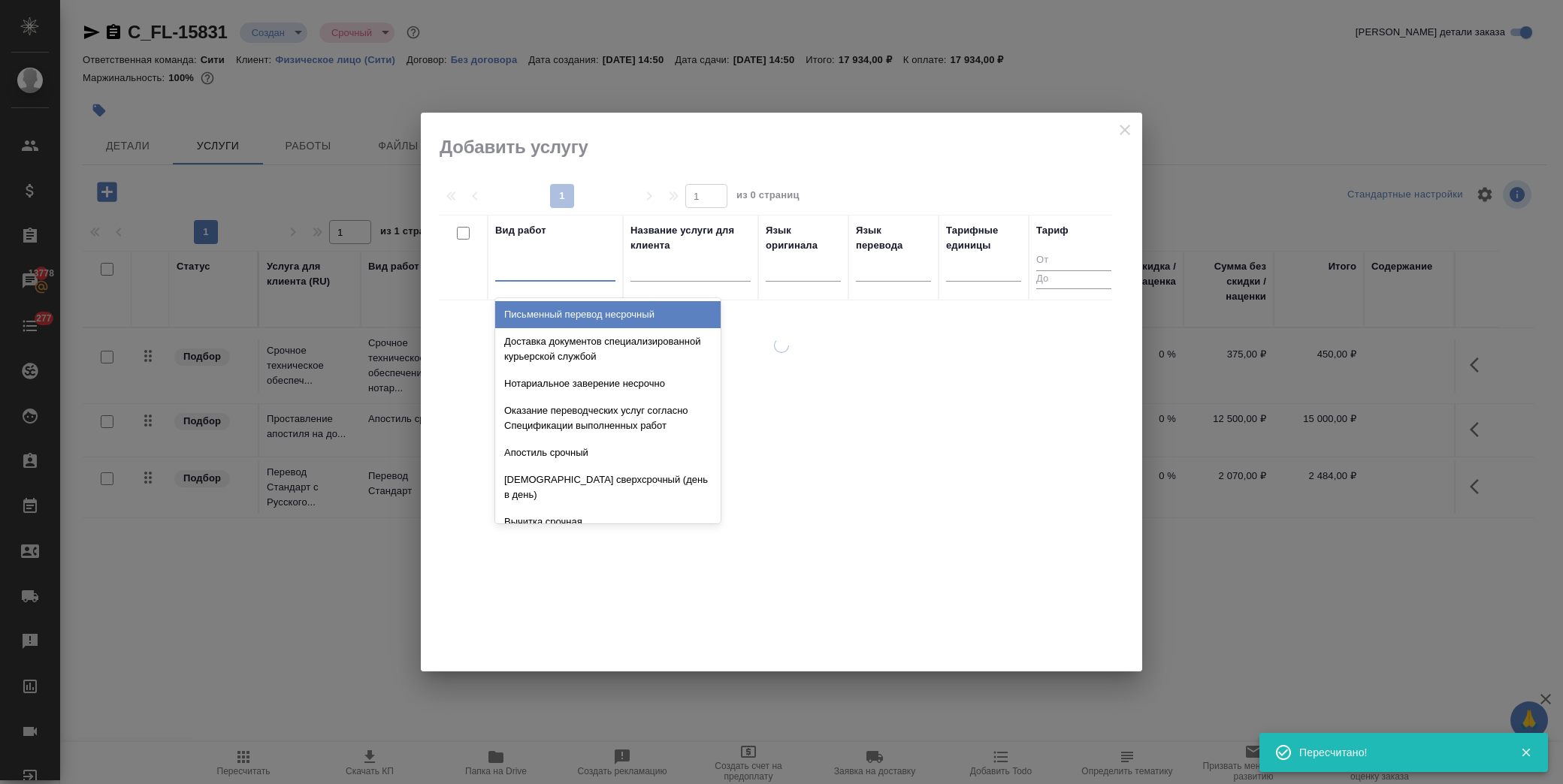
drag, startPoint x: 527, startPoint y: 271, endPoint x: 551, endPoint y: 275, distance: 24.3
click at [530, 271] on div at bounding box center [555, 266] width 120 height 21
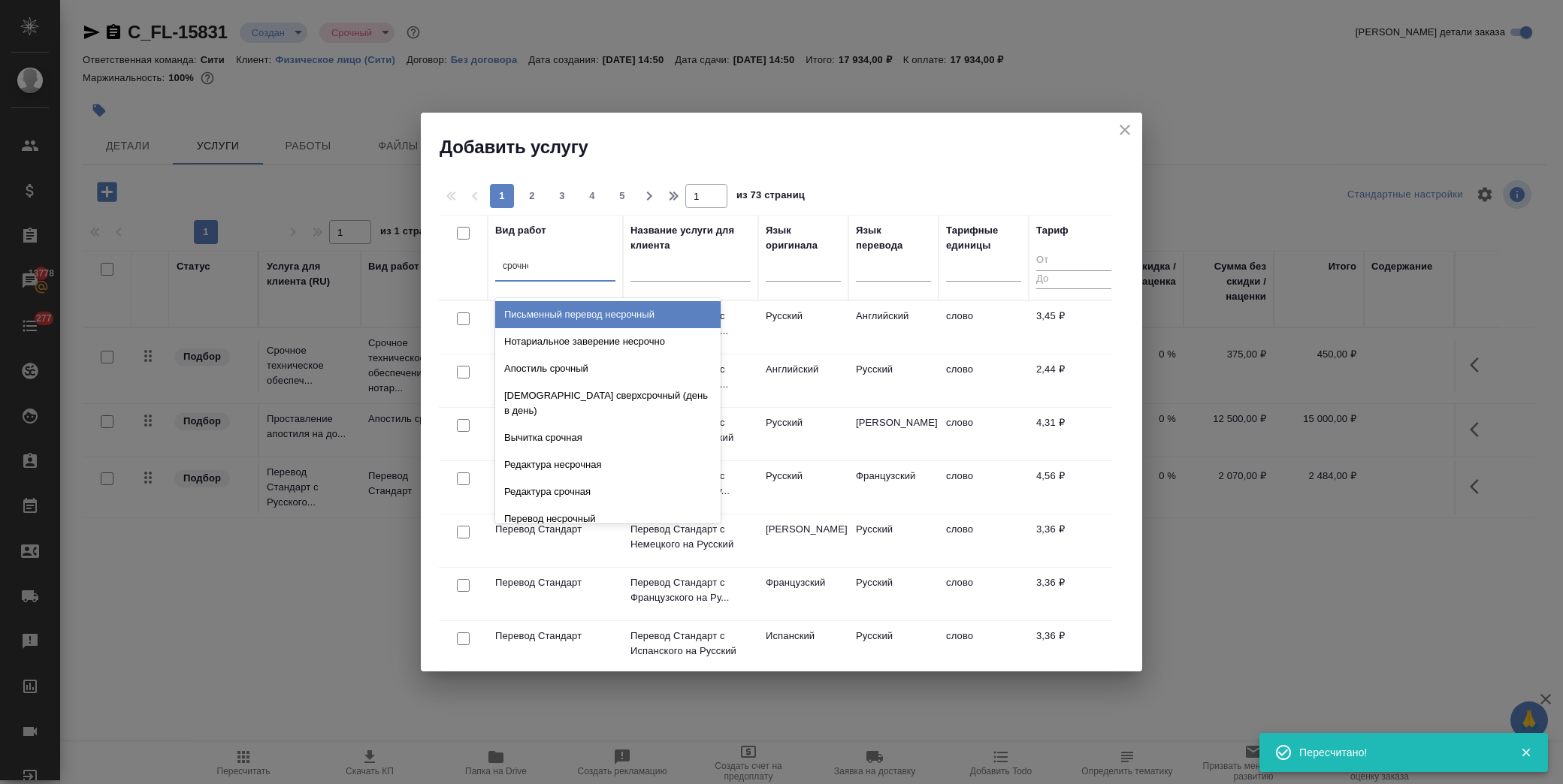
type input "срочное"
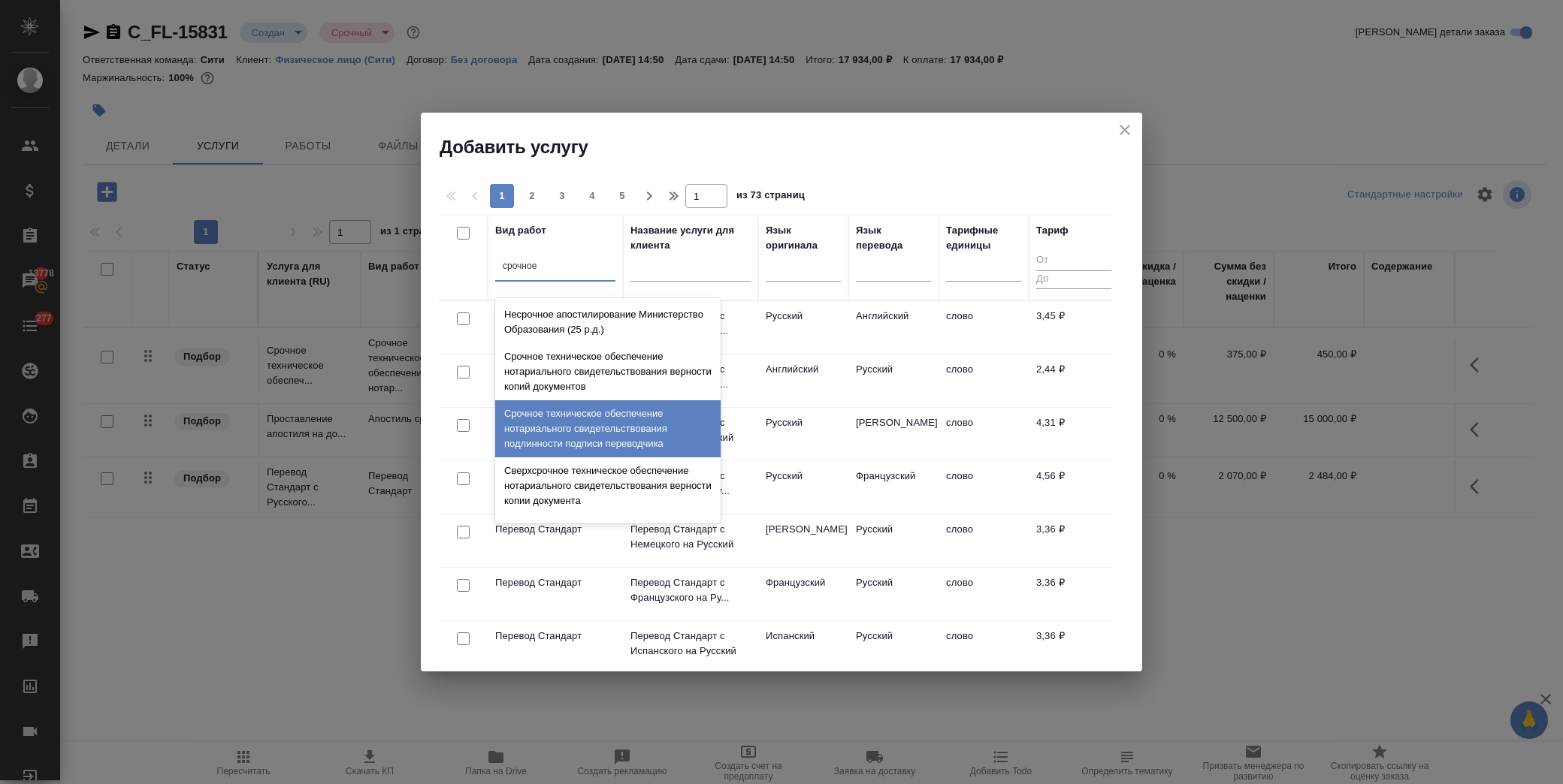
click at [647, 419] on div "Срочное техническое обеспечение нотариального свидетельствования подлинности по…" at bounding box center [607, 429] width 225 height 57
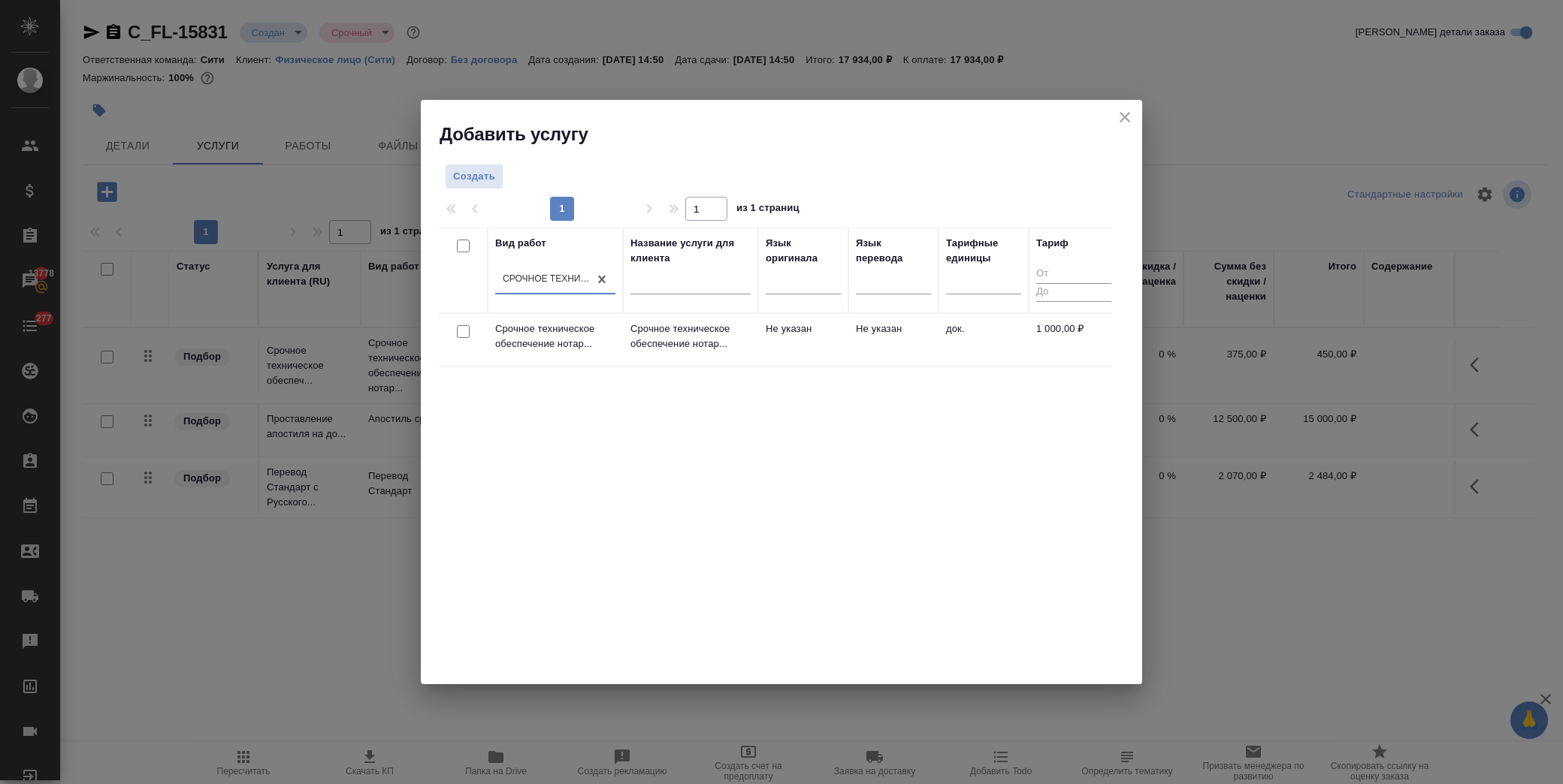
click at [463, 333] on input "checkbox" at bounding box center [463, 331] width 12 height 12
checkbox input "true"
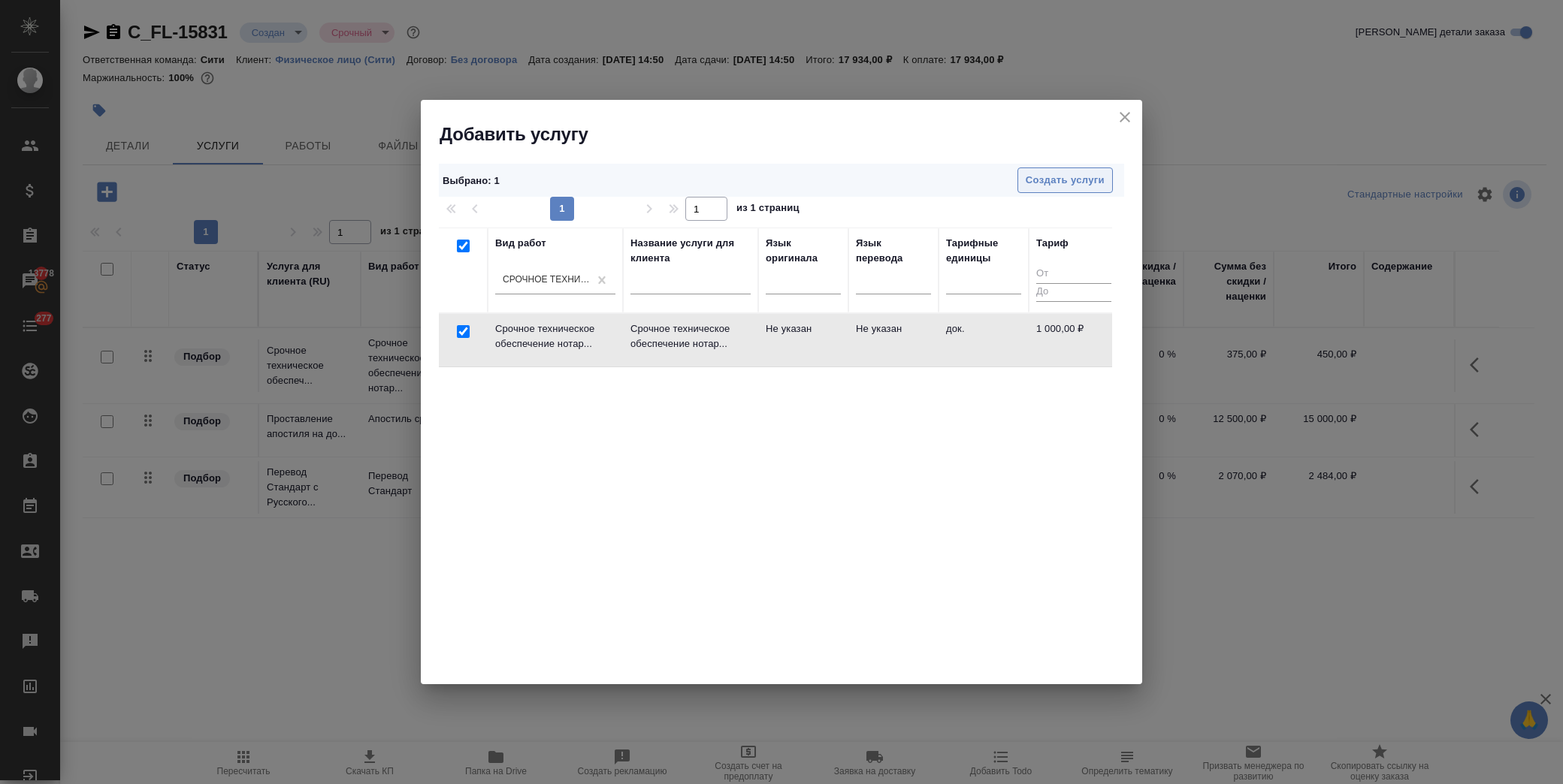
drag, startPoint x: 1042, startPoint y: 166, endPoint x: 1049, endPoint y: 173, distance: 9.9
click at [1042, 167] on div "Выбрано : 1 Создать услуги" at bounding box center [781, 181] width 685 height 34
click at [1050, 173] on span "Создать услуги" at bounding box center [1065, 181] width 79 height 17
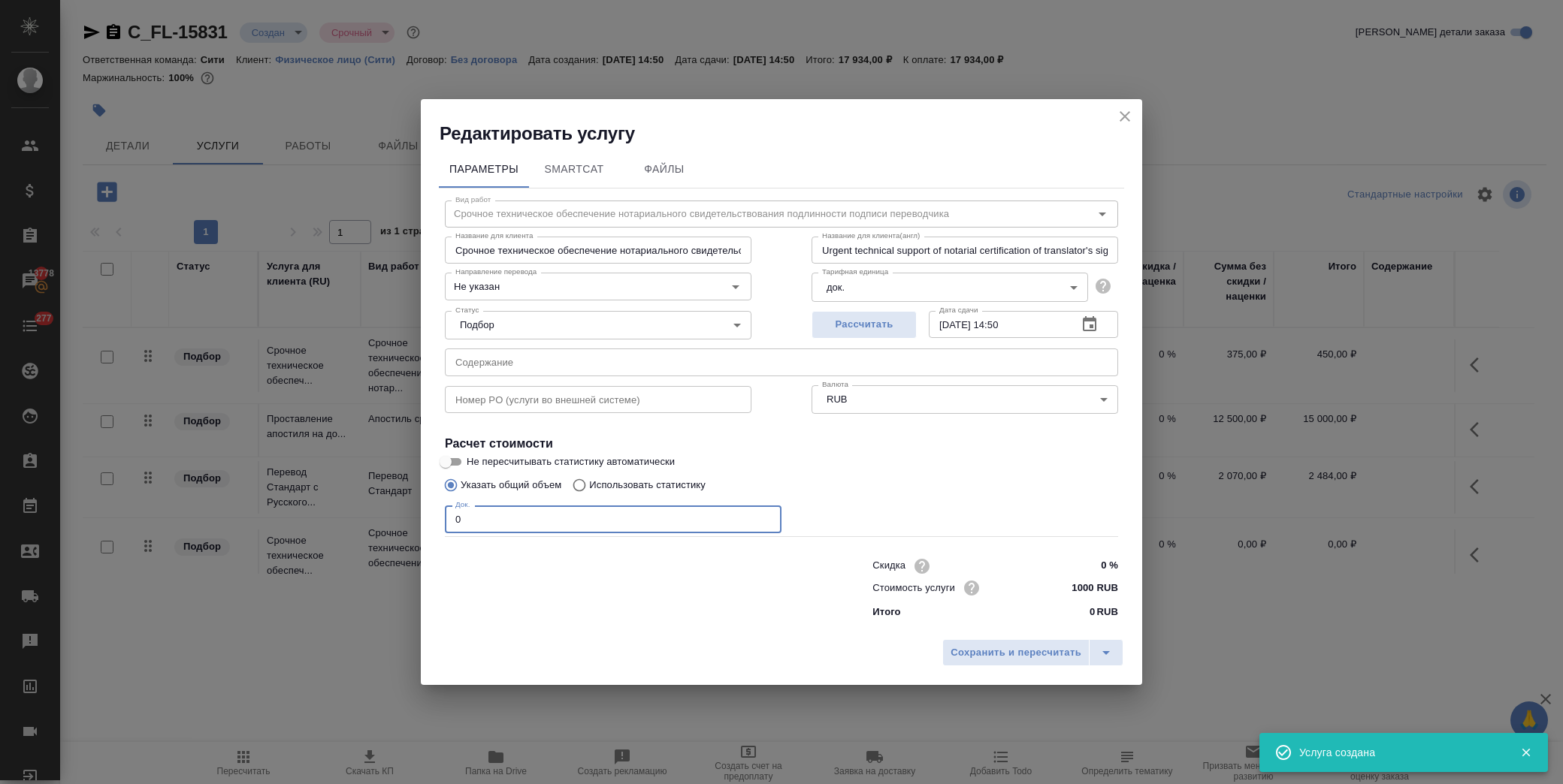
drag, startPoint x: 466, startPoint y: 519, endPoint x: 275, endPoint y: 512, distance: 191.1
click at [269, 514] on div "Редактировать услугу Параметры SmartCat Файлы Вид работ Срочное техническое обе…" at bounding box center [781, 392] width 1563 height 784
type input "1"
click at [993, 471] on div "Указать общий объем Использовать статистику" at bounding box center [781, 485] width 673 height 29
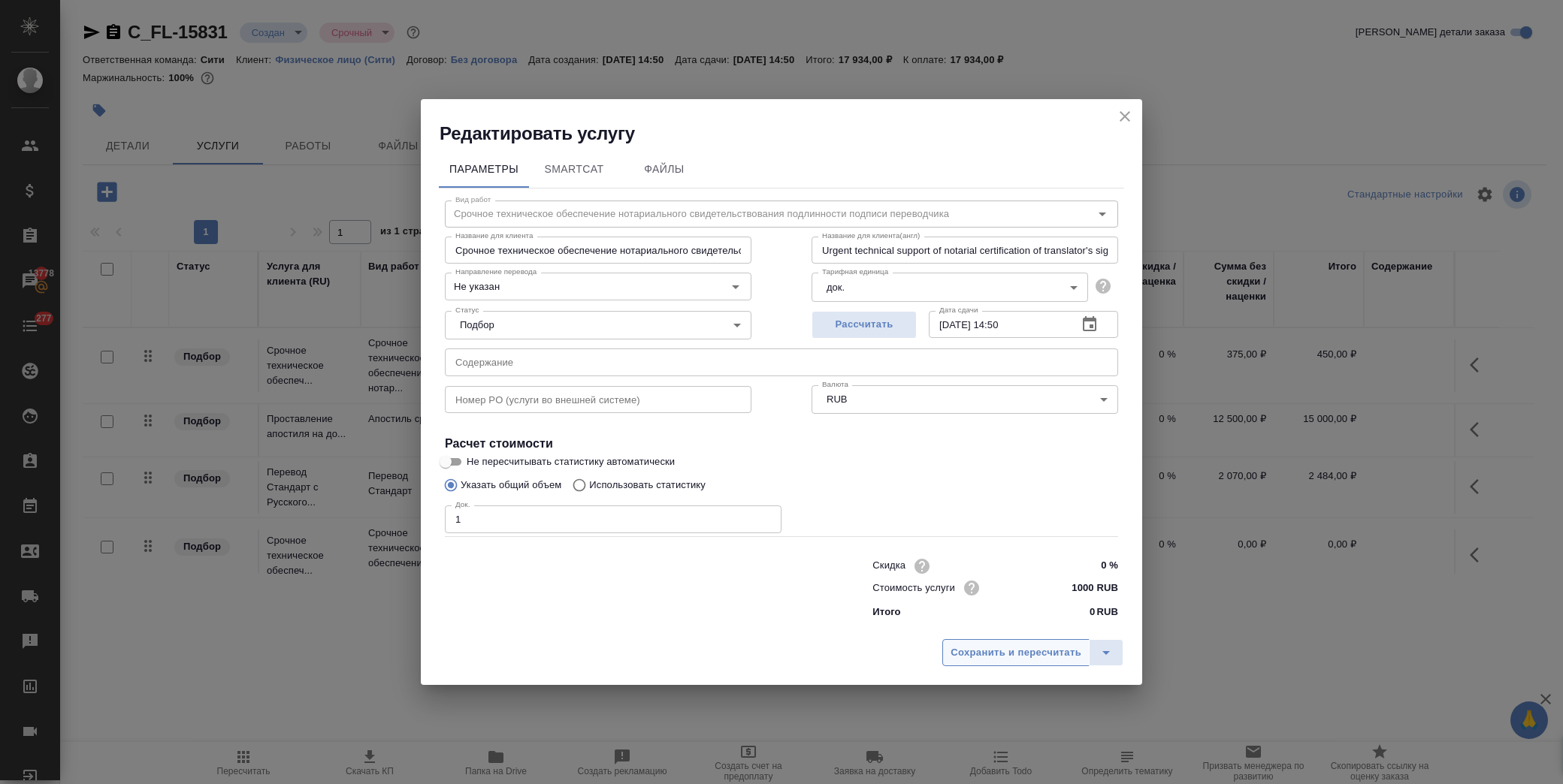
click at [1012, 655] on span "Сохранить и пересчитать" at bounding box center [1015, 653] width 130 height 17
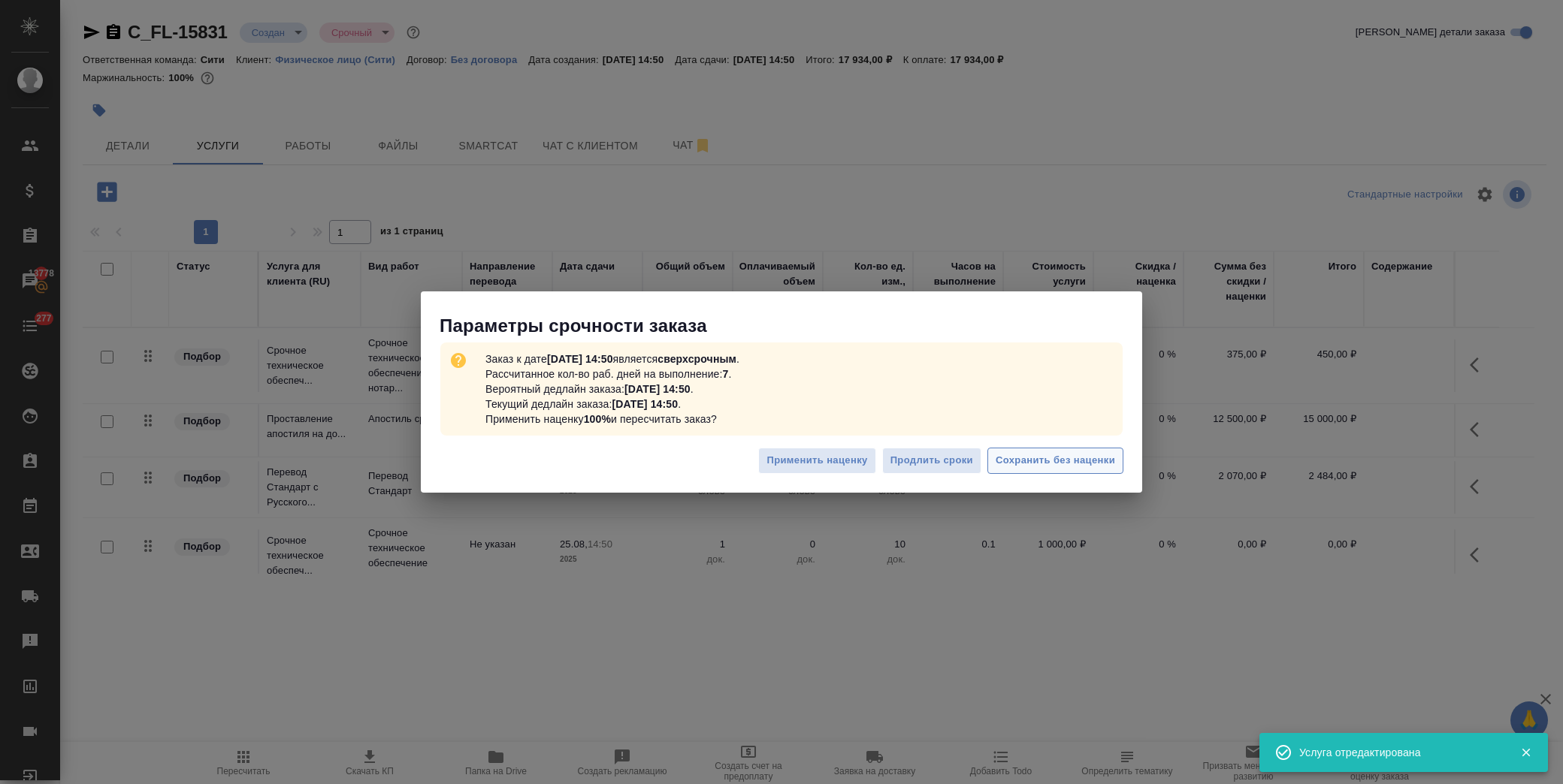
click at [1068, 458] on span "Сохранить без наценки" at bounding box center [1055, 460] width 120 height 17
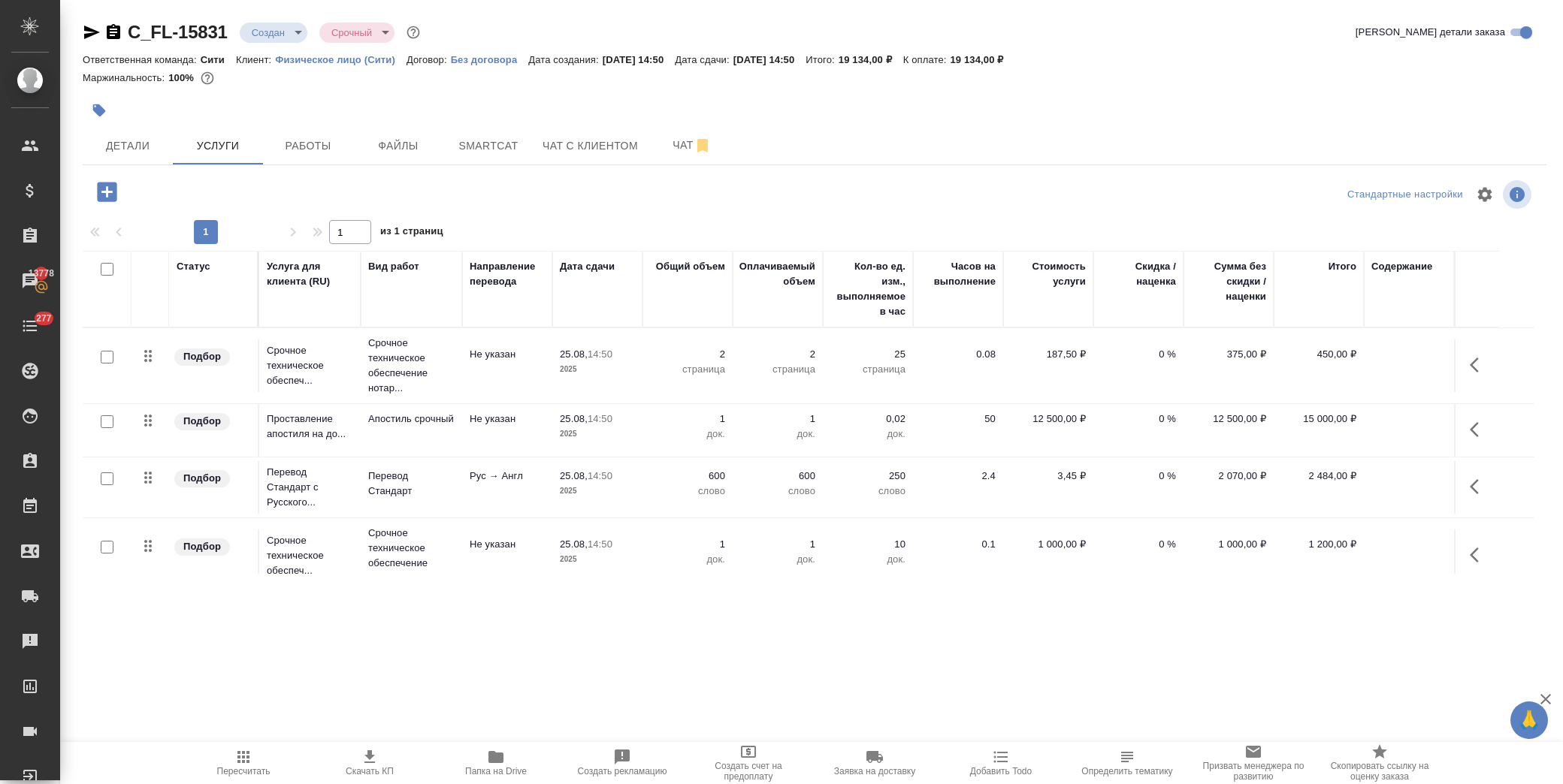
click at [1293, 73] on div "Маржинальность: 100%" at bounding box center [814, 78] width 1463 height 20
click at [388, 138] on span "Файлы" at bounding box center [398, 146] width 72 height 19
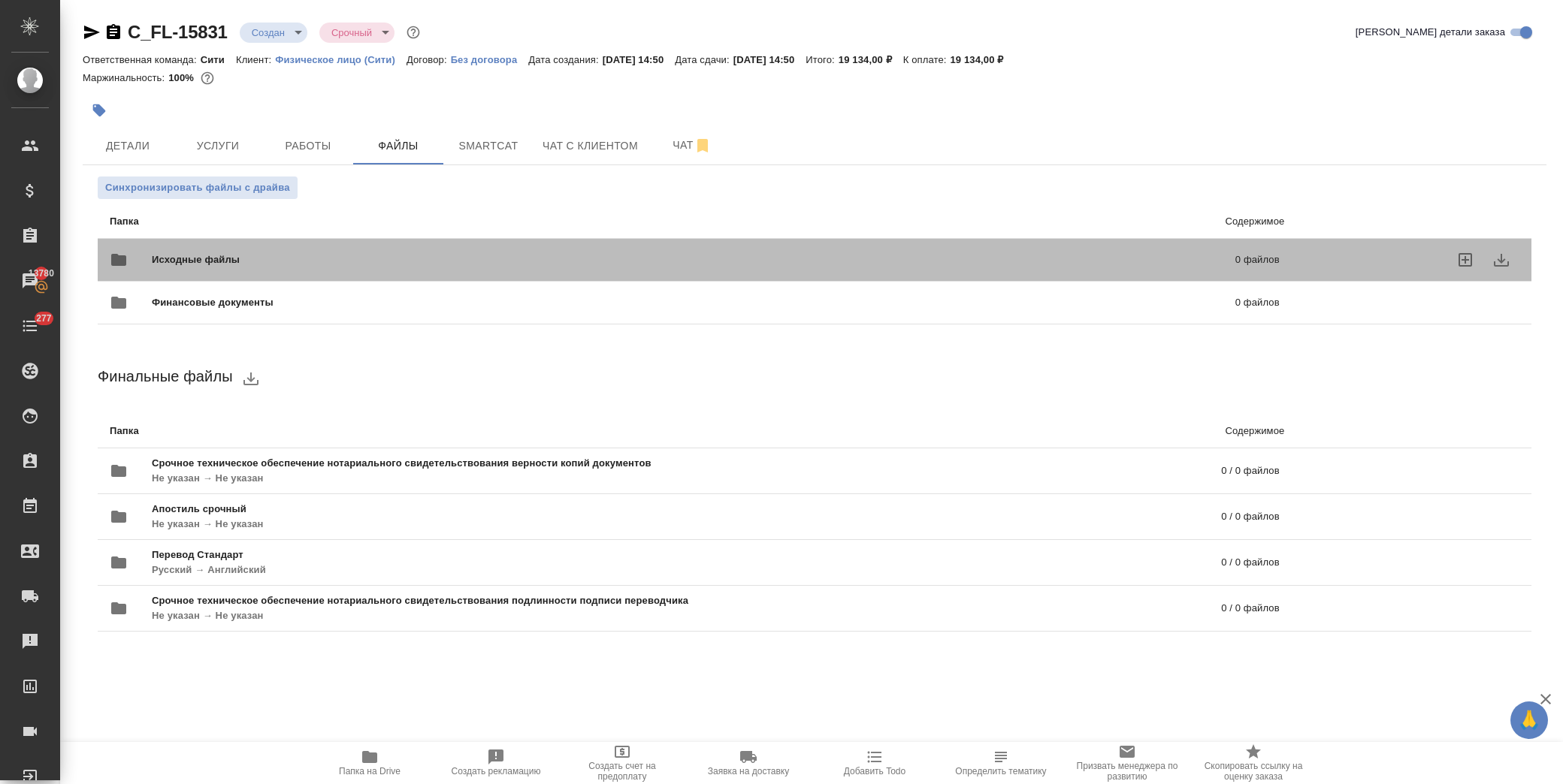
click at [184, 253] on span "Исходные файлы" at bounding box center [445, 260] width 586 height 15
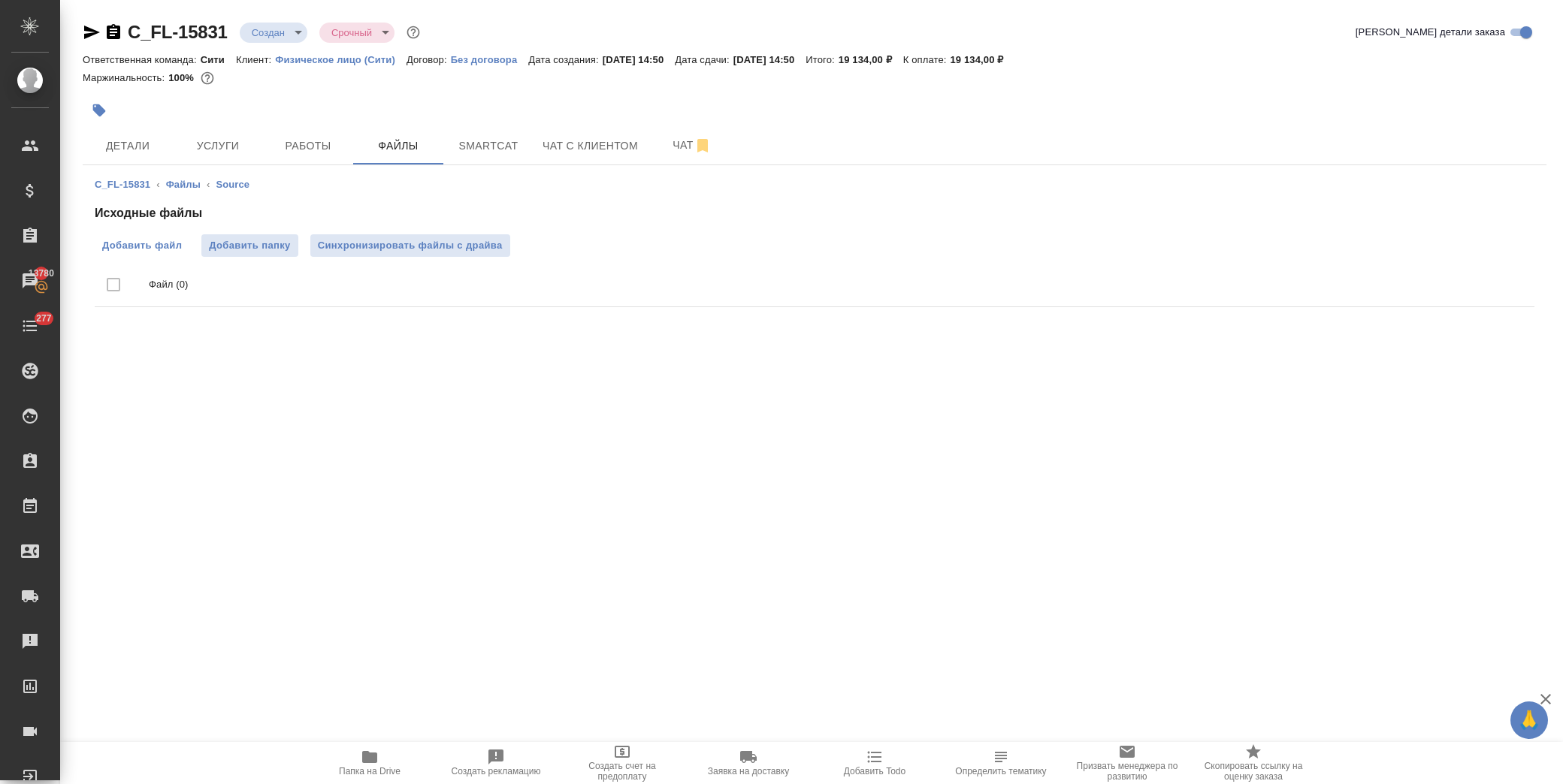
click at [145, 242] on span "Добавить файл" at bounding box center [142, 246] width 80 height 15
click at [0, 0] on input "Добавить файл" at bounding box center [0, 0] width 0 height 0
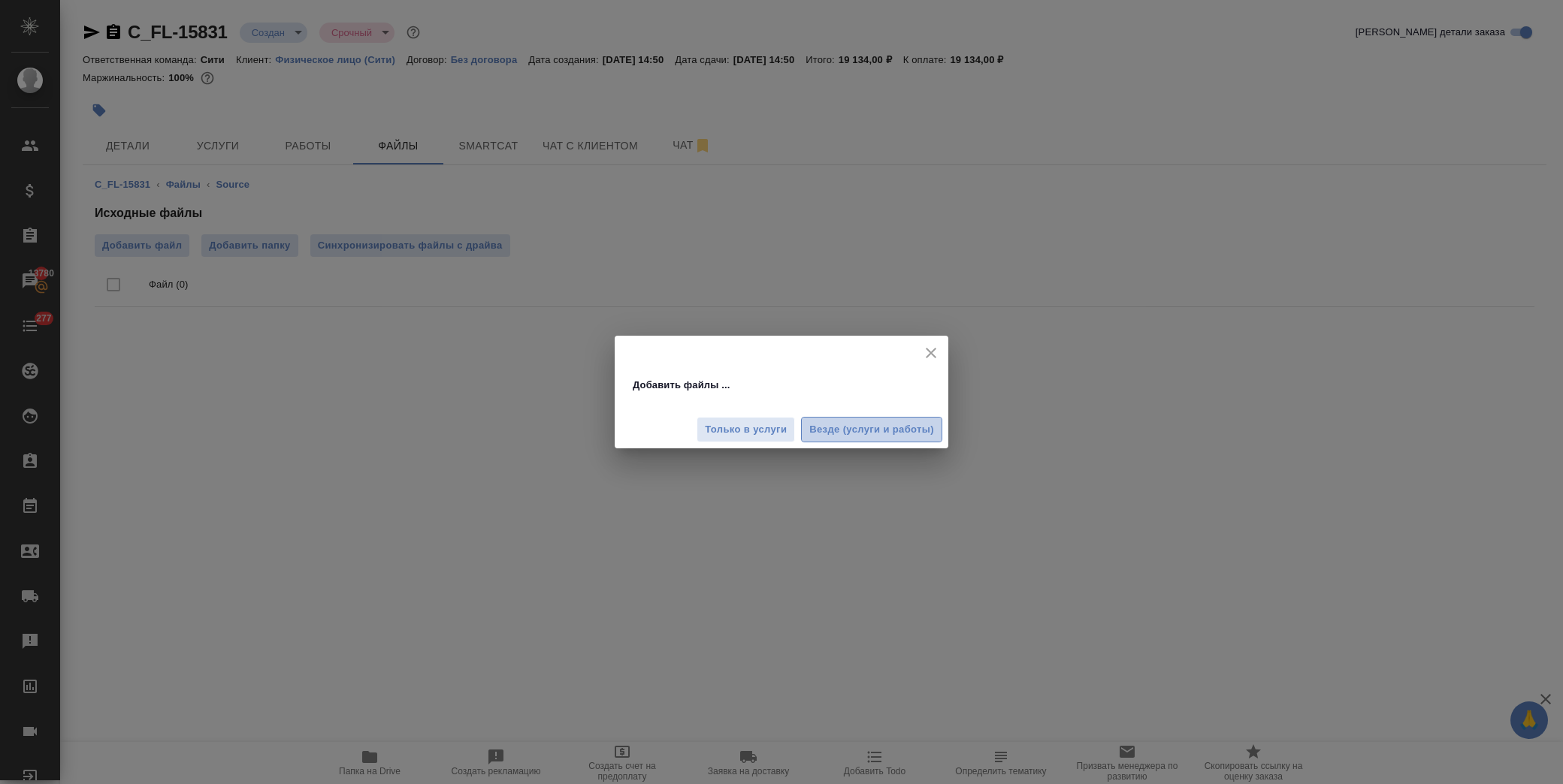
click at [873, 418] on button "Везде (услуги и работы)" at bounding box center [871, 430] width 141 height 26
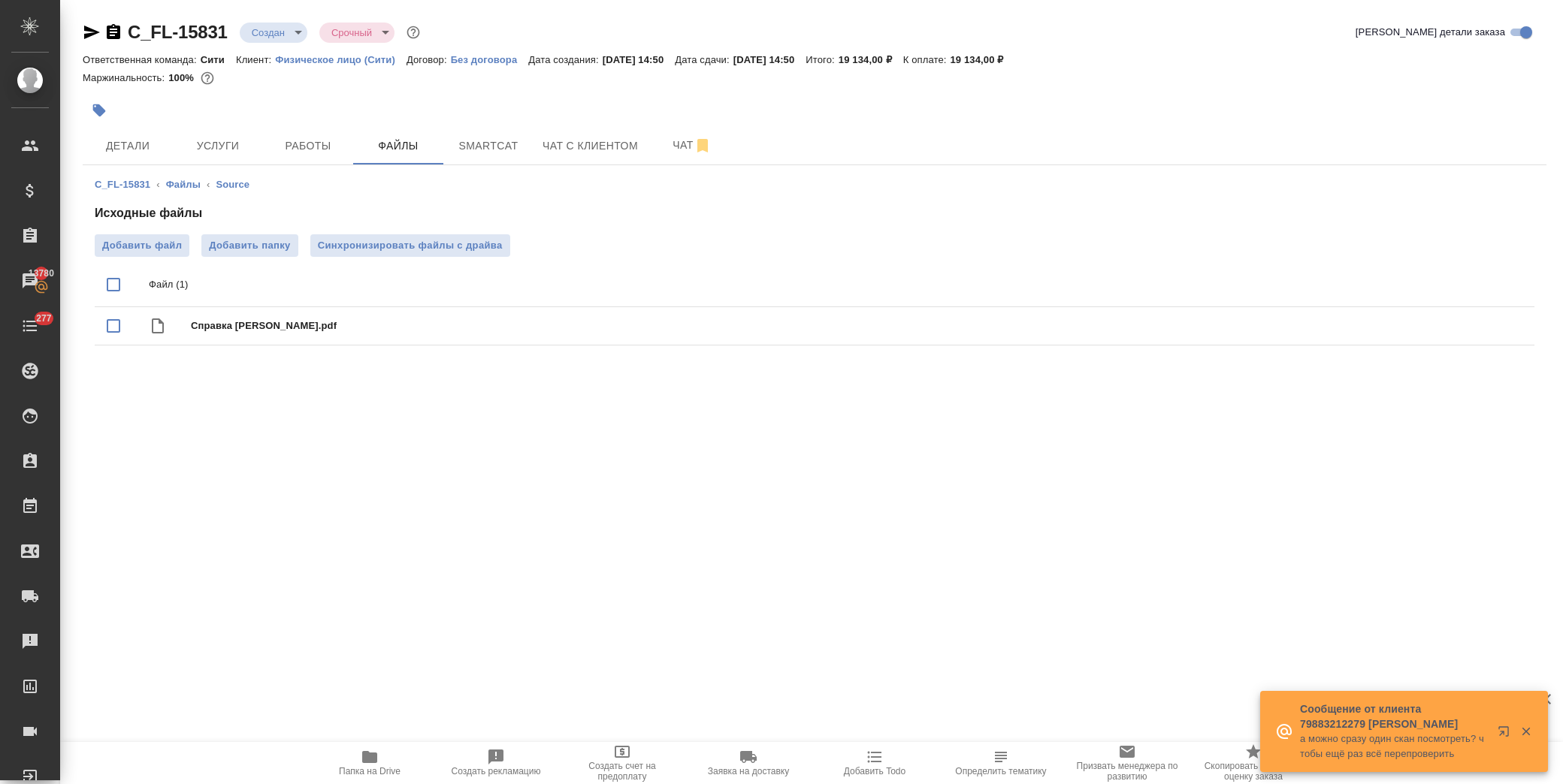
click at [133, 140] on span "Детали" at bounding box center [127, 146] width 72 height 19
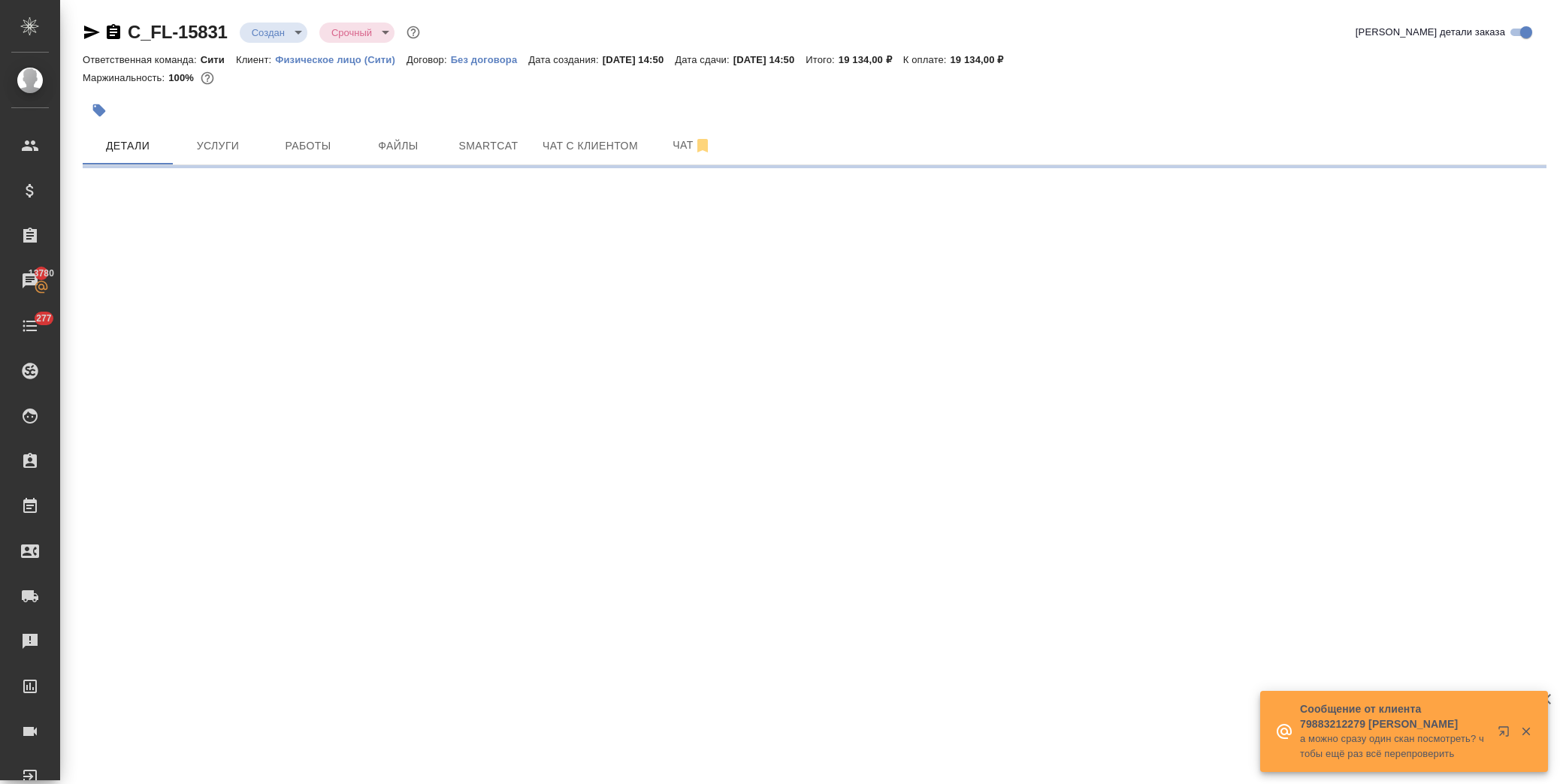
select select "RU"
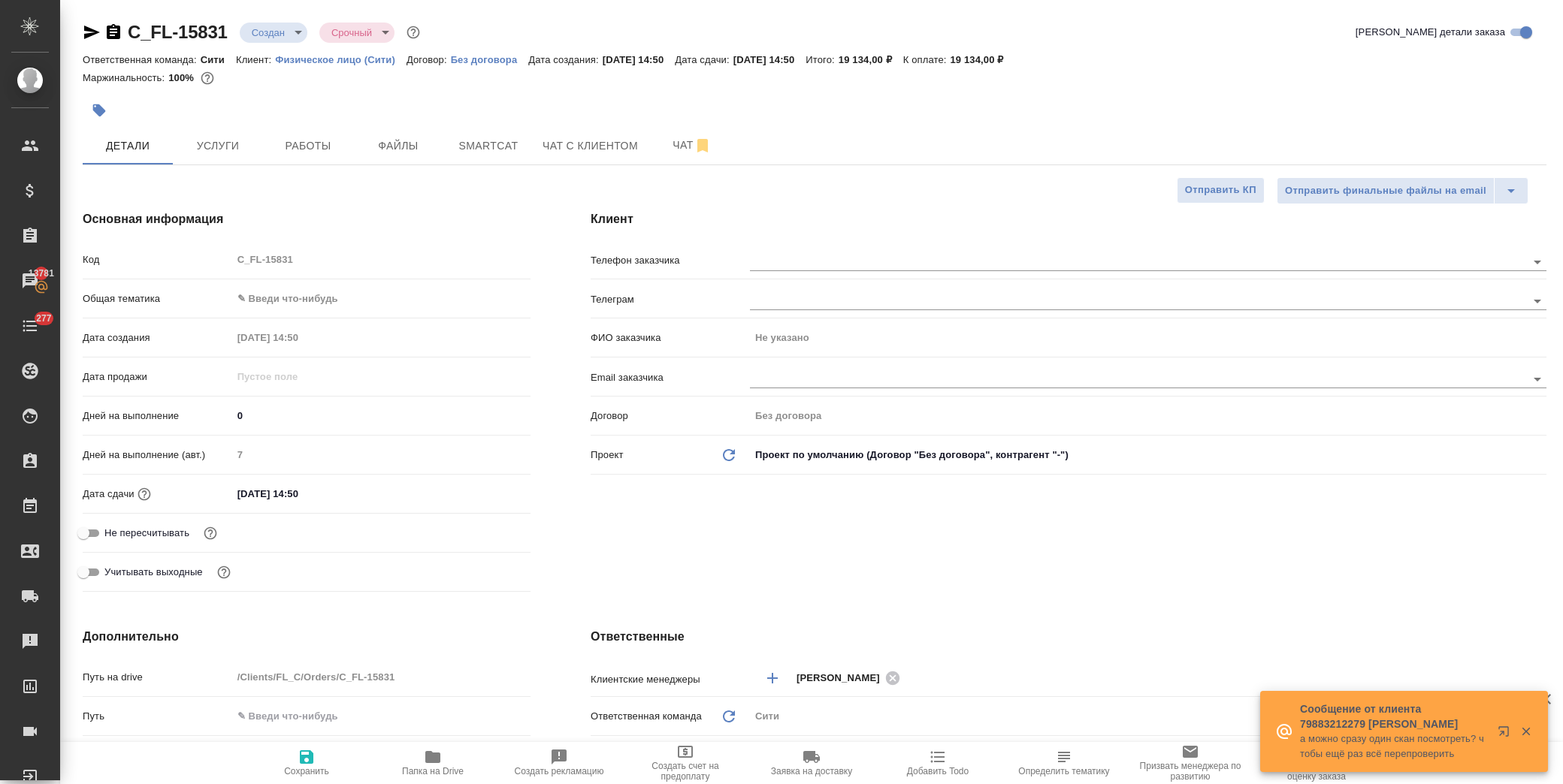
click at [279, 298] on body "🙏 .cls-1 fill:#fff; AWATERA Лофицкая Юлия Владимировна Клиенты Спецификации Зак…" at bounding box center [781, 392] width 1563 height 784
drag, startPoint x: 296, startPoint y: 444, endPoint x: 294, endPoint y: 414, distance: 30.1
click at [295, 444] on li "Юридическая/Финансовая" at bounding box center [379, 443] width 296 height 24
type input "yr-fn"
type textarea "x"
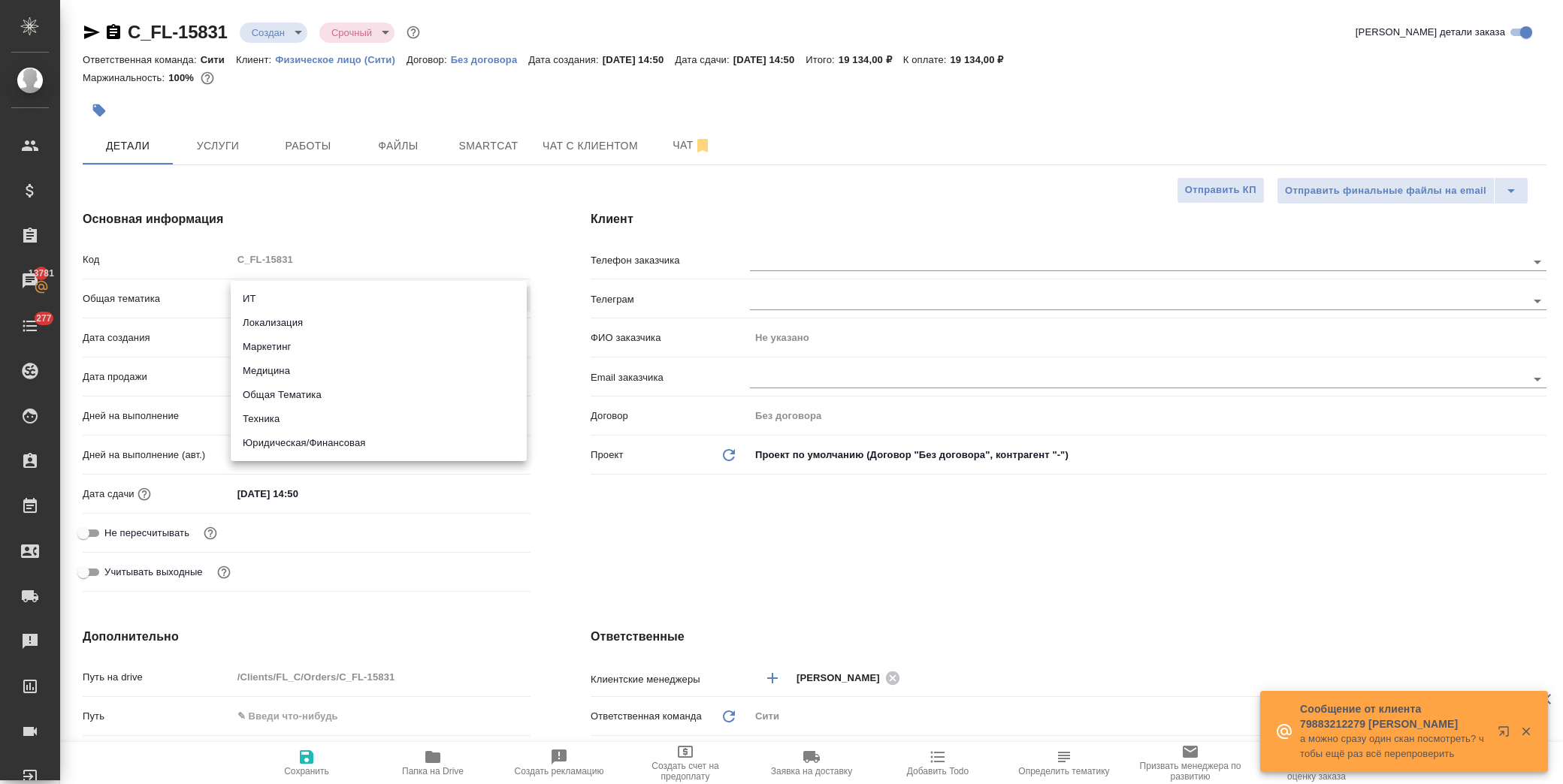
type textarea "x"
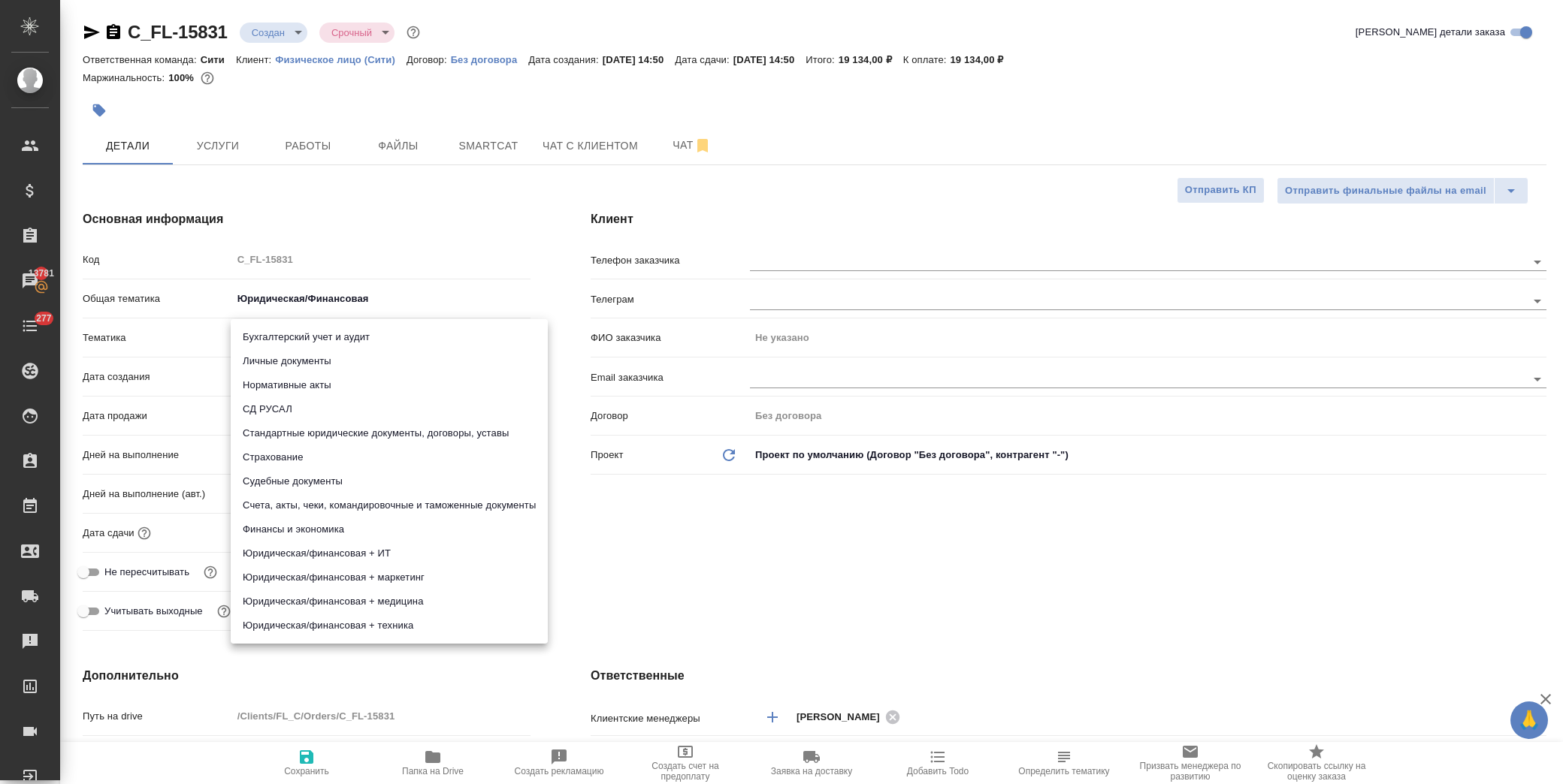
click at [296, 336] on body "🙏 .cls-1 fill:#fff; AWATERA Лофицкая Юлия Владимировна Клиенты Спецификации Зак…" at bounding box center [781, 392] width 1563 height 784
click at [346, 360] on li "Личные документы" at bounding box center [389, 361] width 317 height 24
type textarea "x"
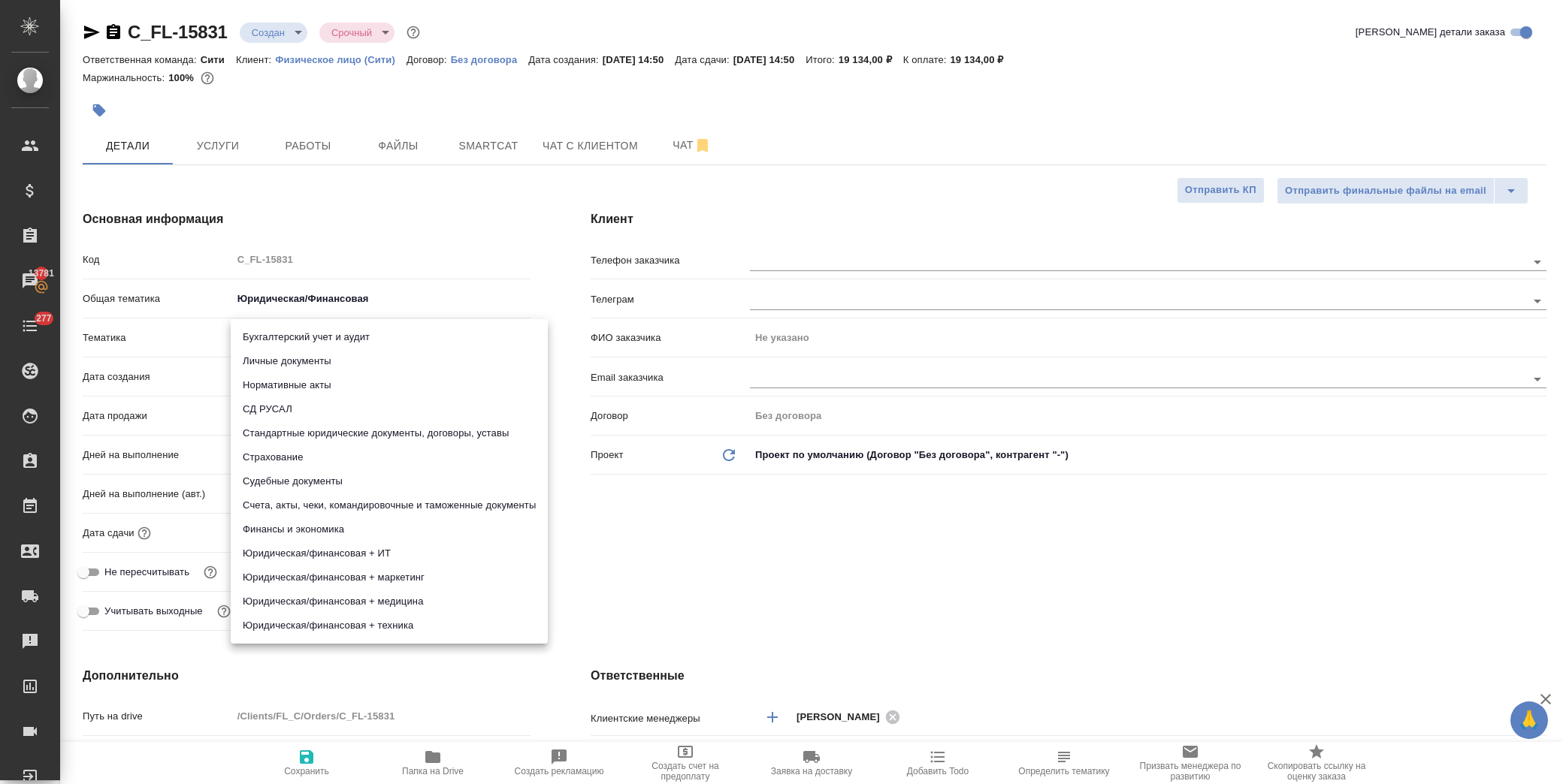
type input "5a8b8b956a9677013d343cfe"
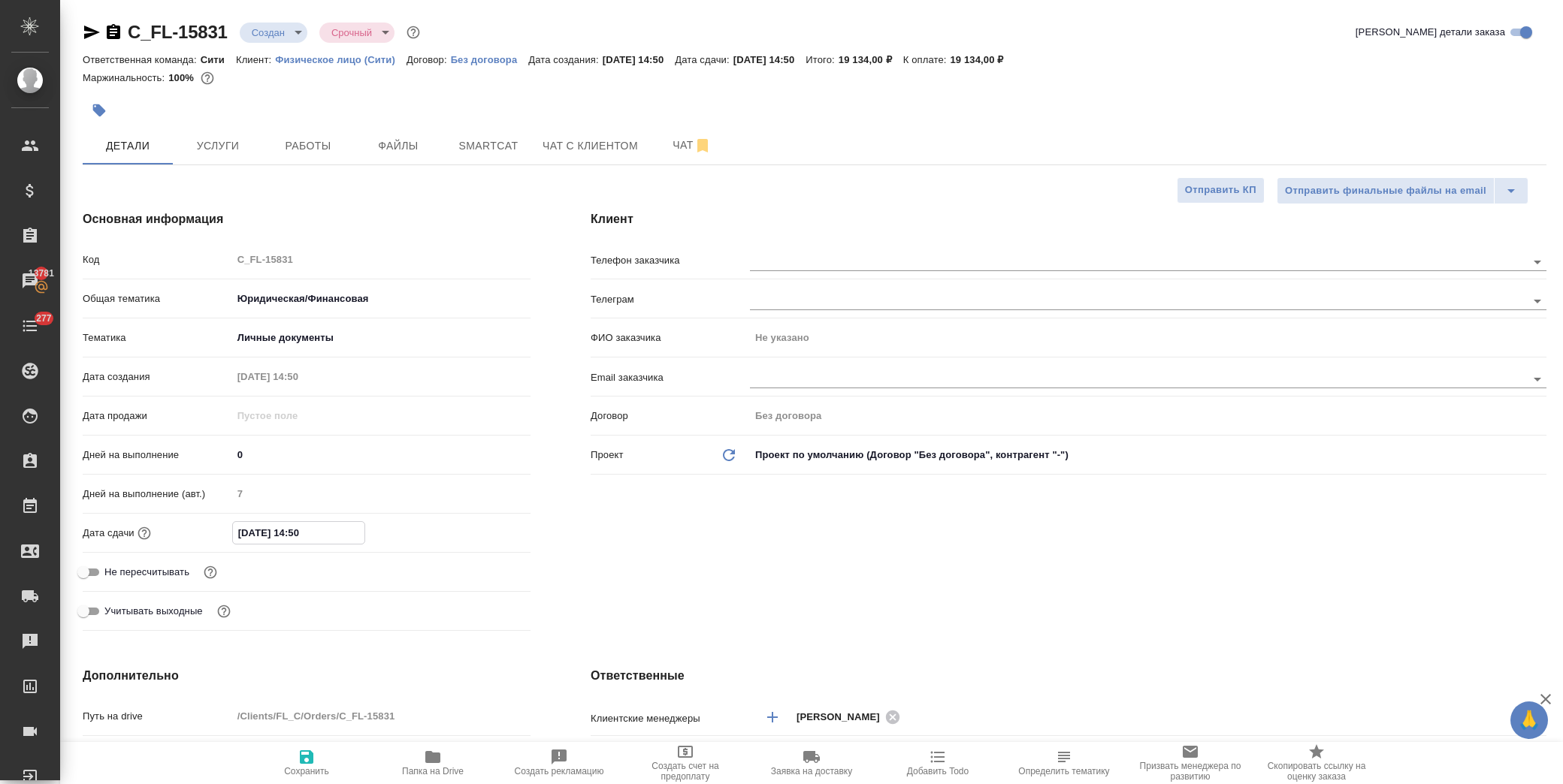
click at [329, 531] on input "25.08.2025 14:50" at bounding box center [298, 533] width 131 height 21
click at [489, 533] on icon "button" at bounding box center [487, 532] width 13 height 15
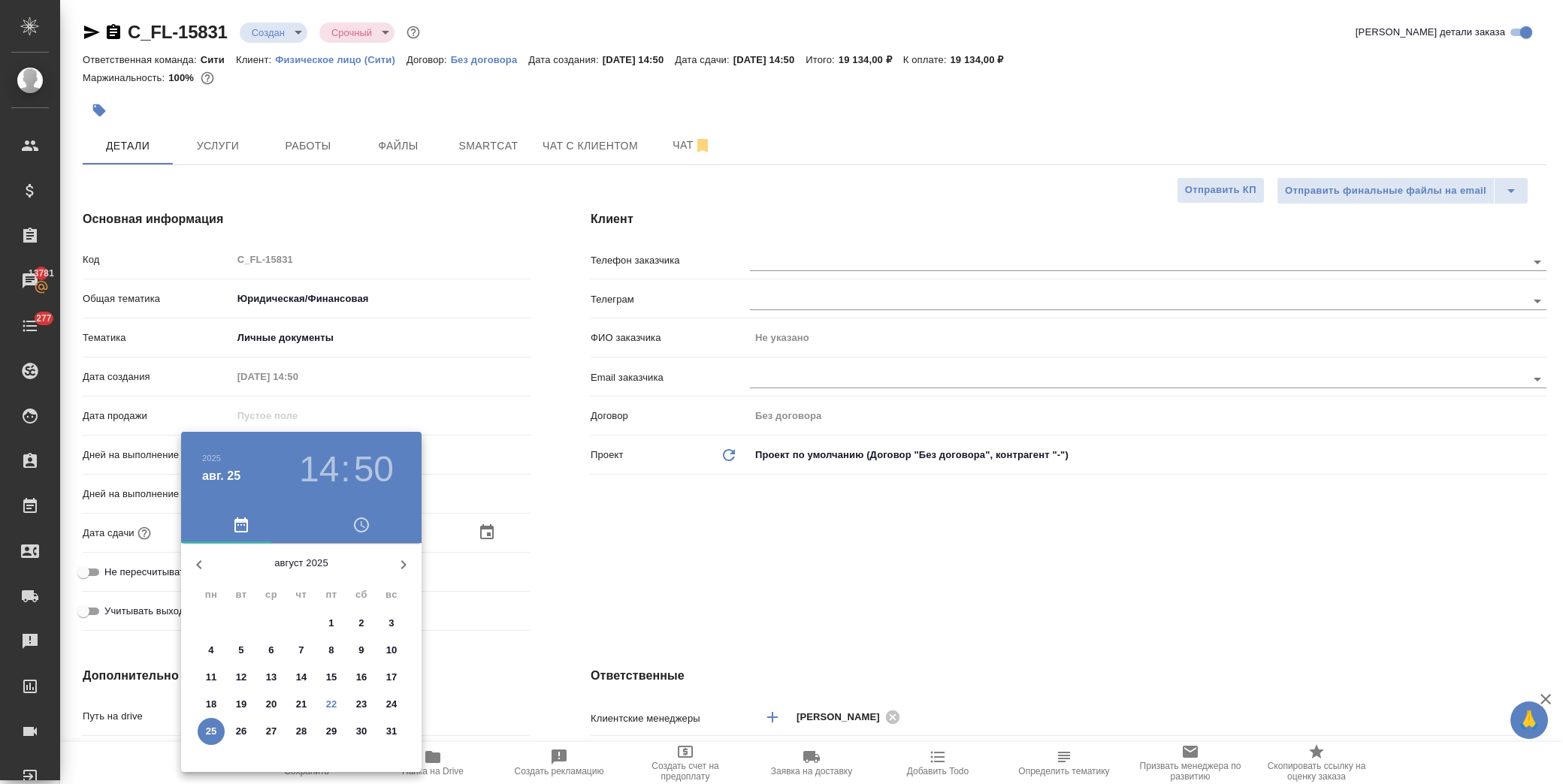
click at [307, 730] on span "28" at bounding box center [301, 731] width 27 height 15
type input "28.08.2025 14:50"
type textarea "x"
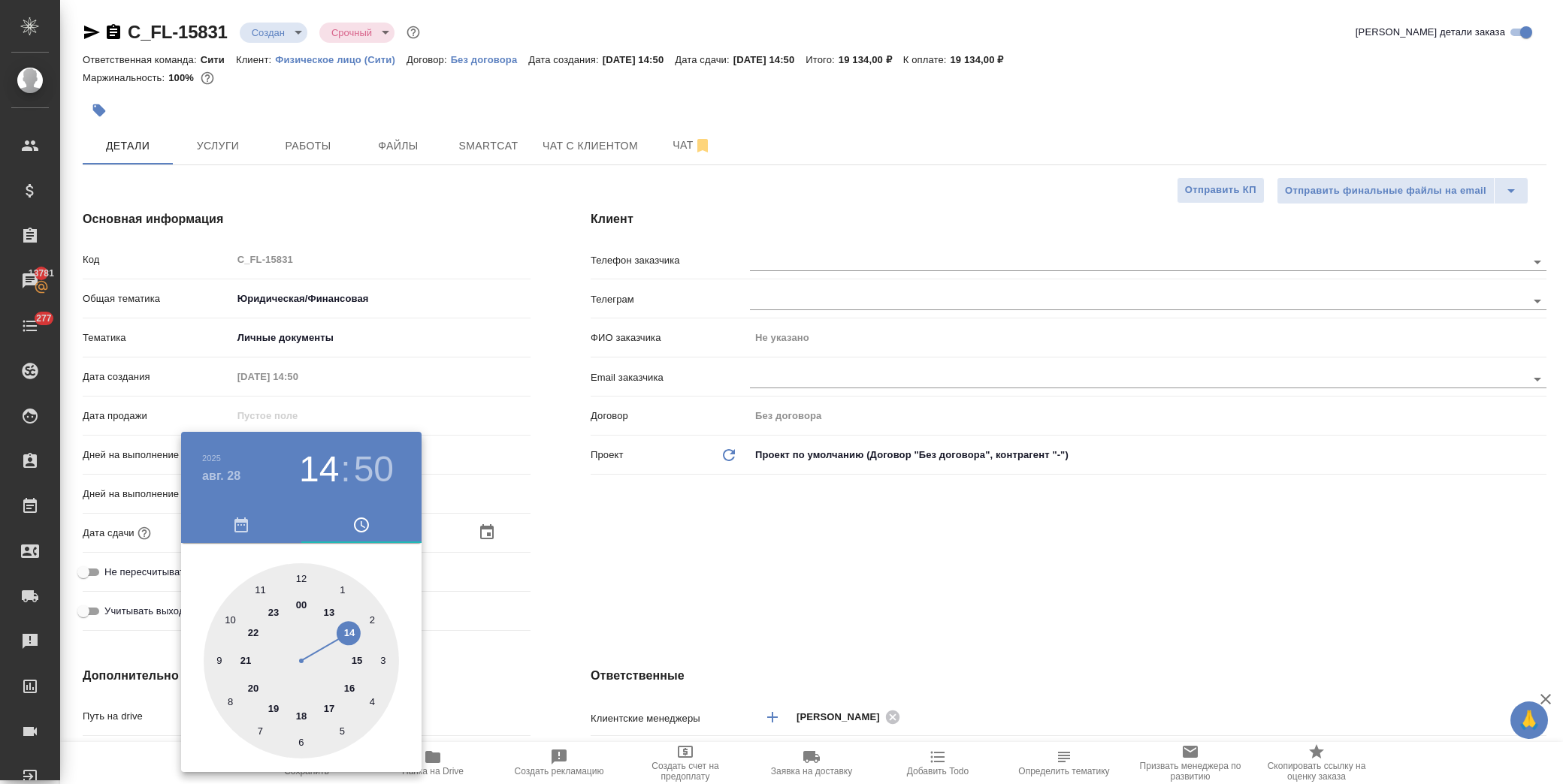
click at [327, 702] on div at bounding box center [301, 660] width 195 height 195
type input "28.08.2025 17:50"
type textarea "x"
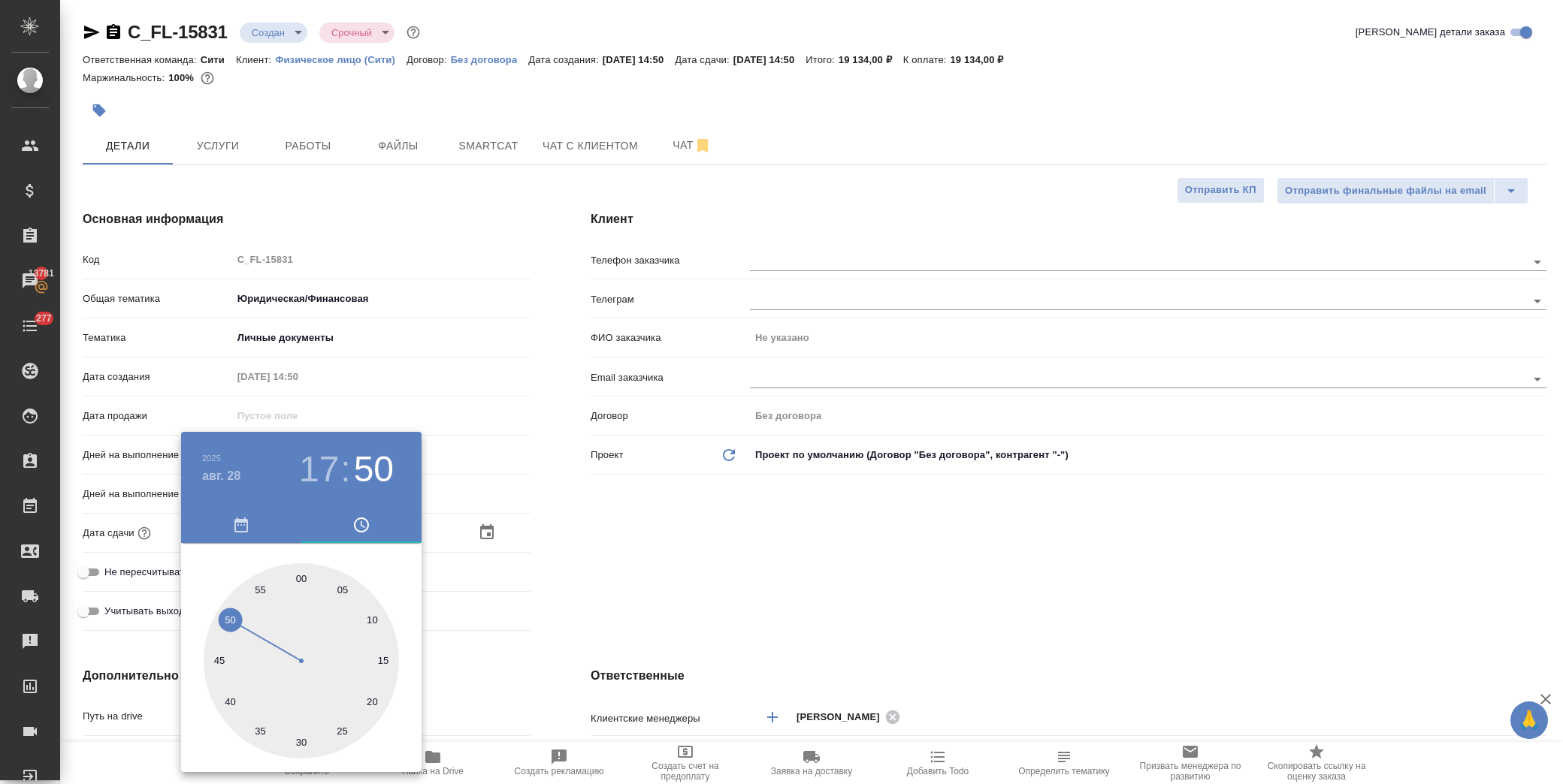
click at [302, 575] on div at bounding box center [301, 660] width 195 height 195
type input "28.08.2025 17:00"
type textarea "x"
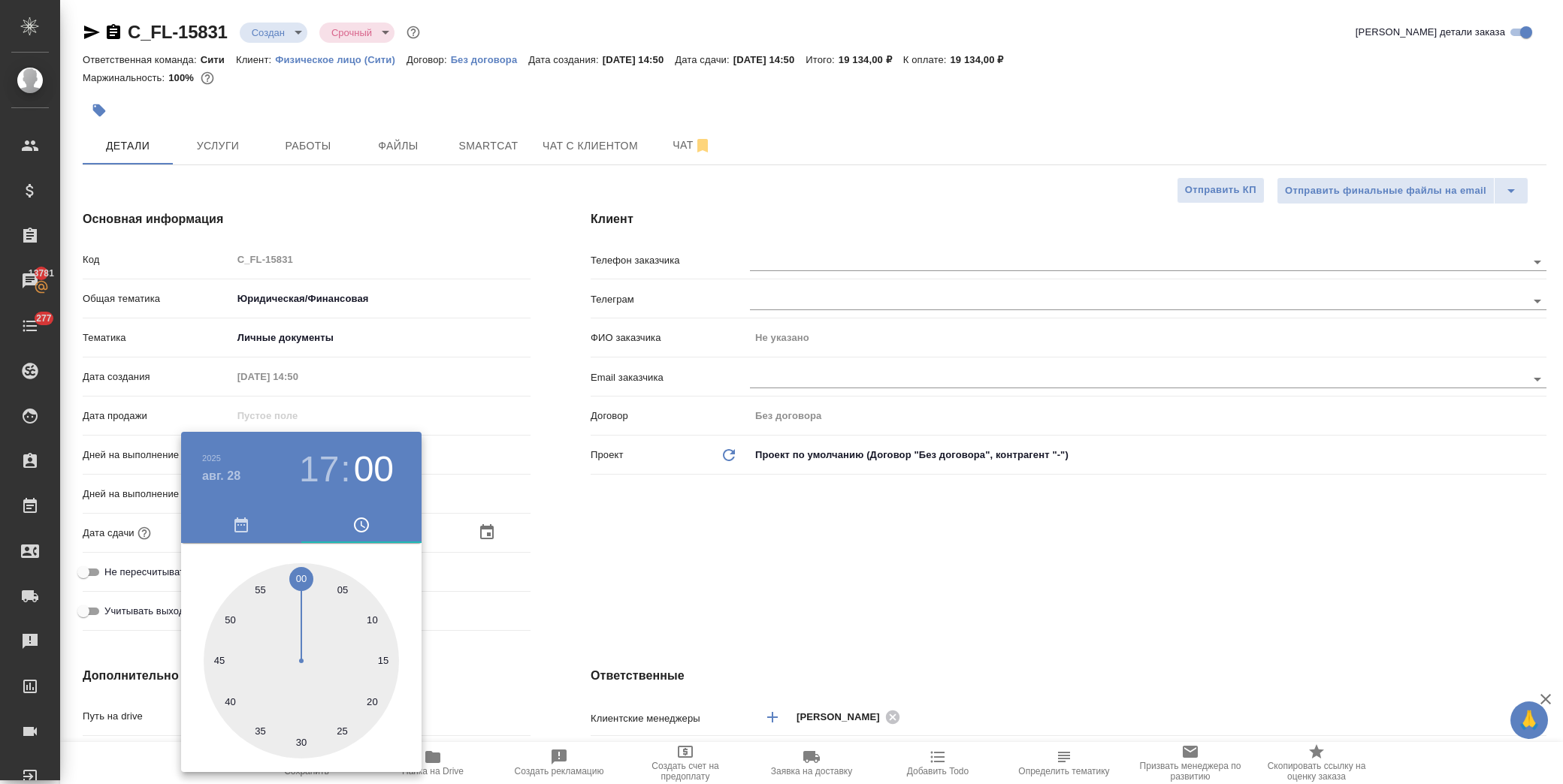
click at [628, 575] on div at bounding box center [781, 392] width 1563 height 784
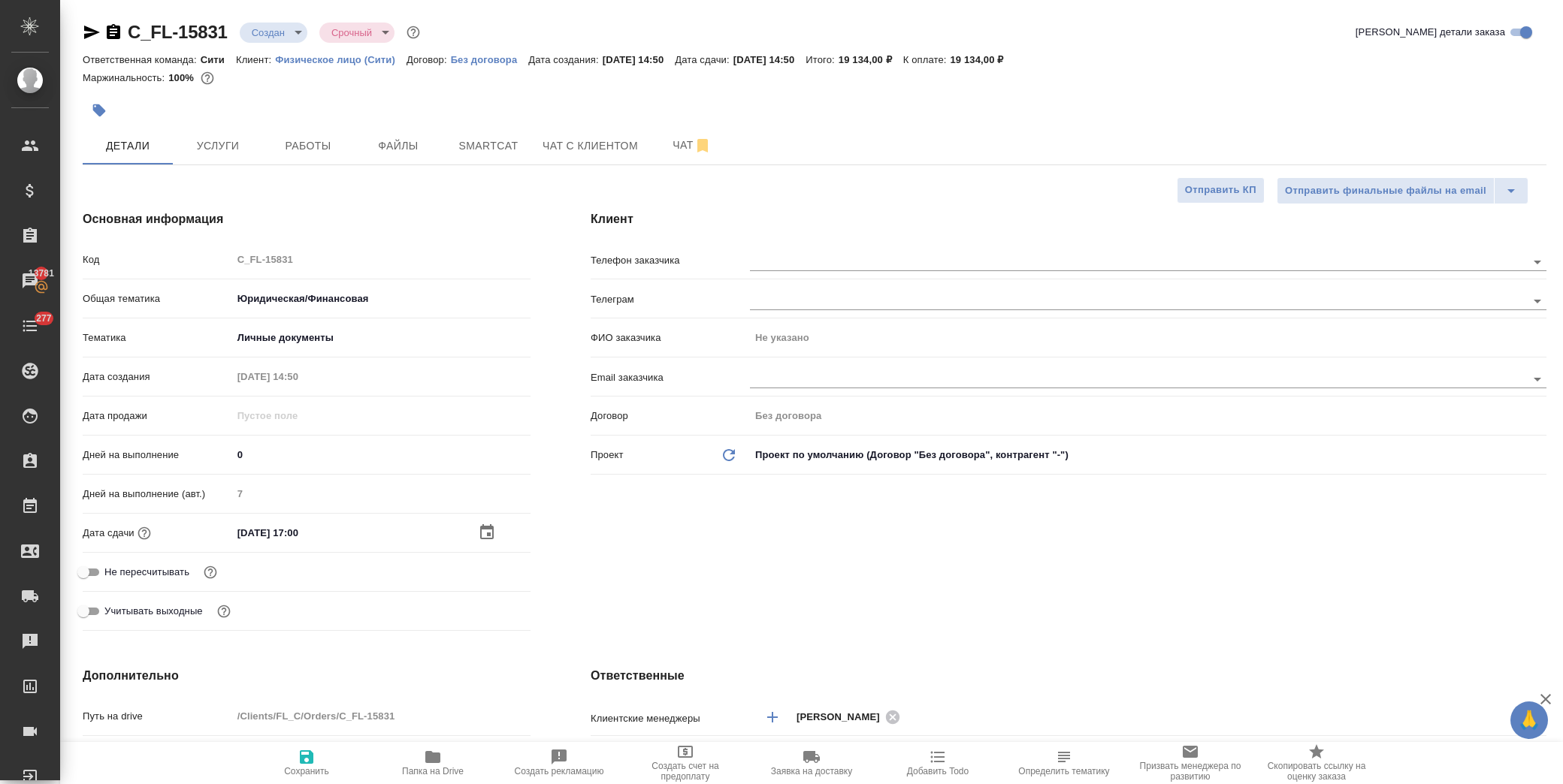
click at [310, 763] on icon "button" at bounding box center [306, 757] width 13 height 13
type textarea "x"
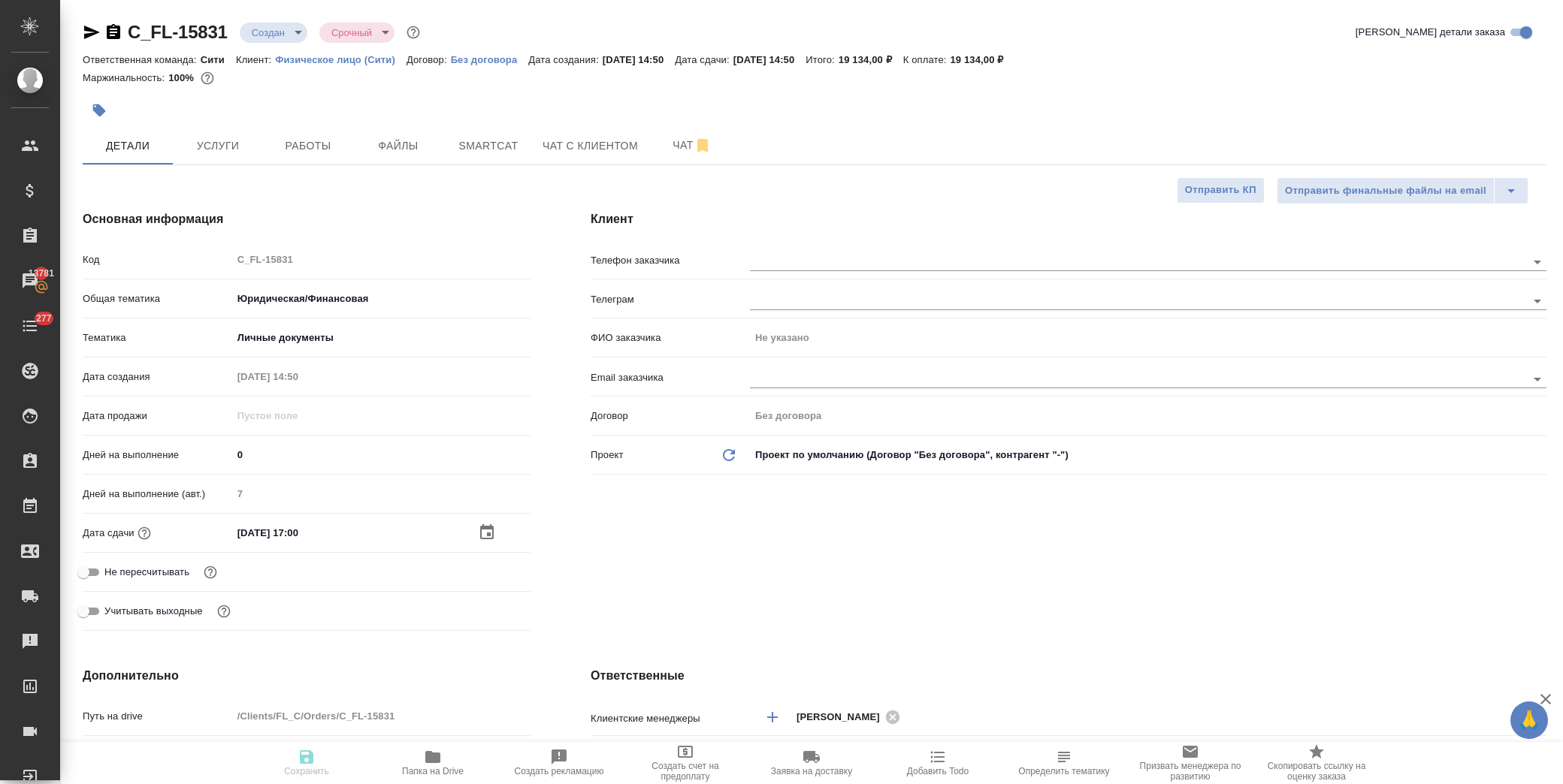
type textarea "x"
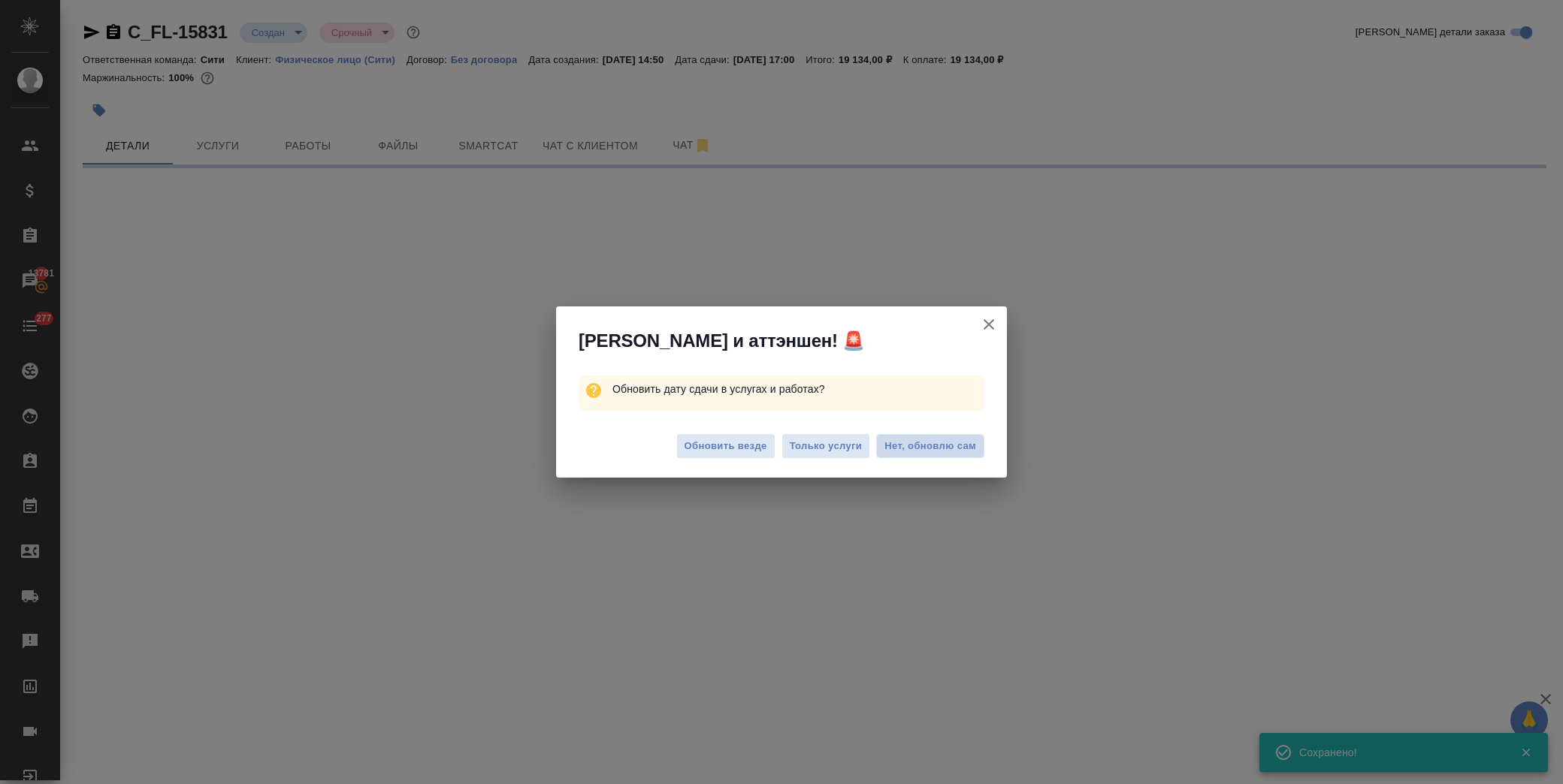
click at [977, 443] on button "Нет, обновлю сам" at bounding box center [930, 446] width 108 height 24
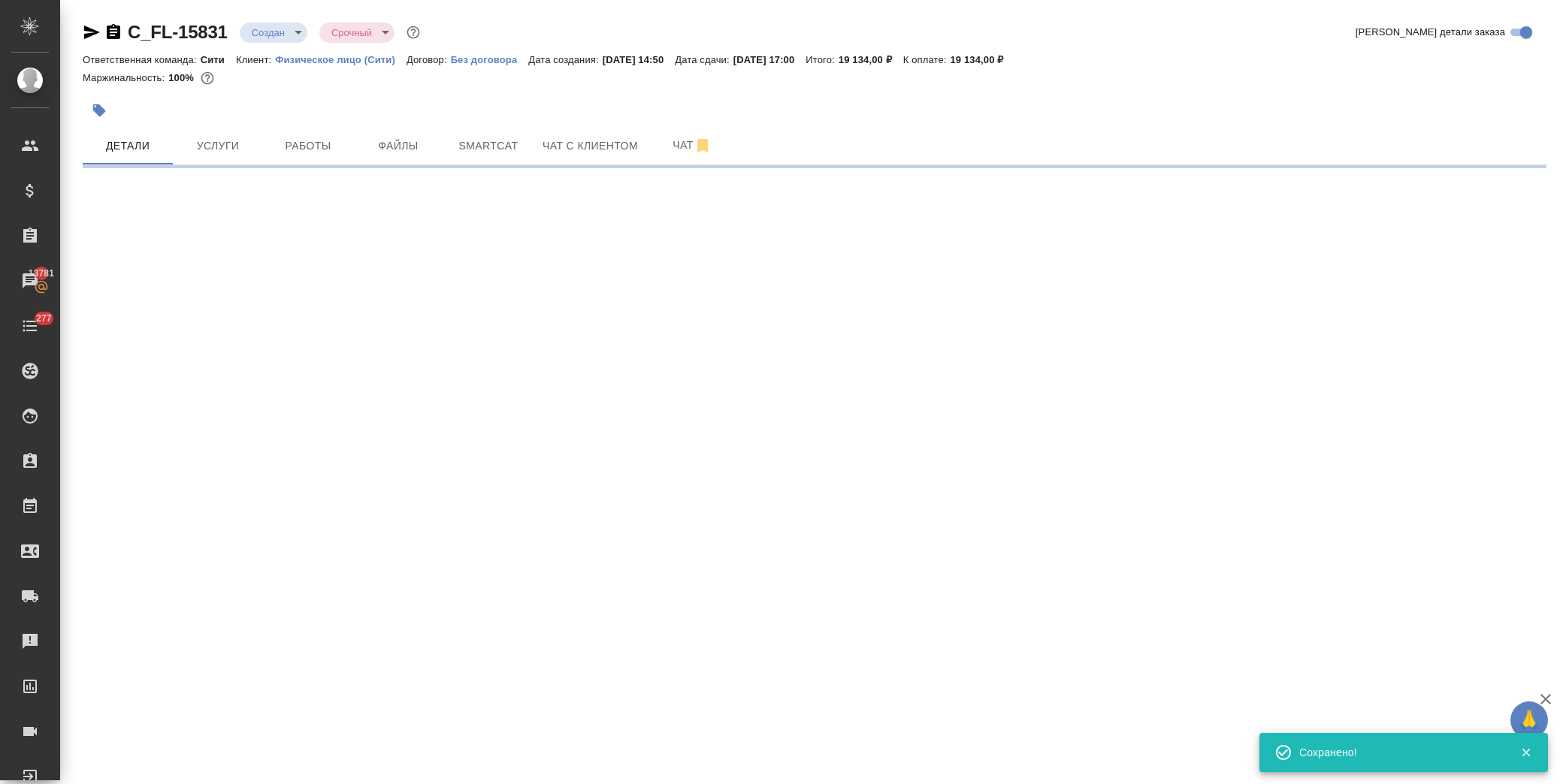
select select "RU"
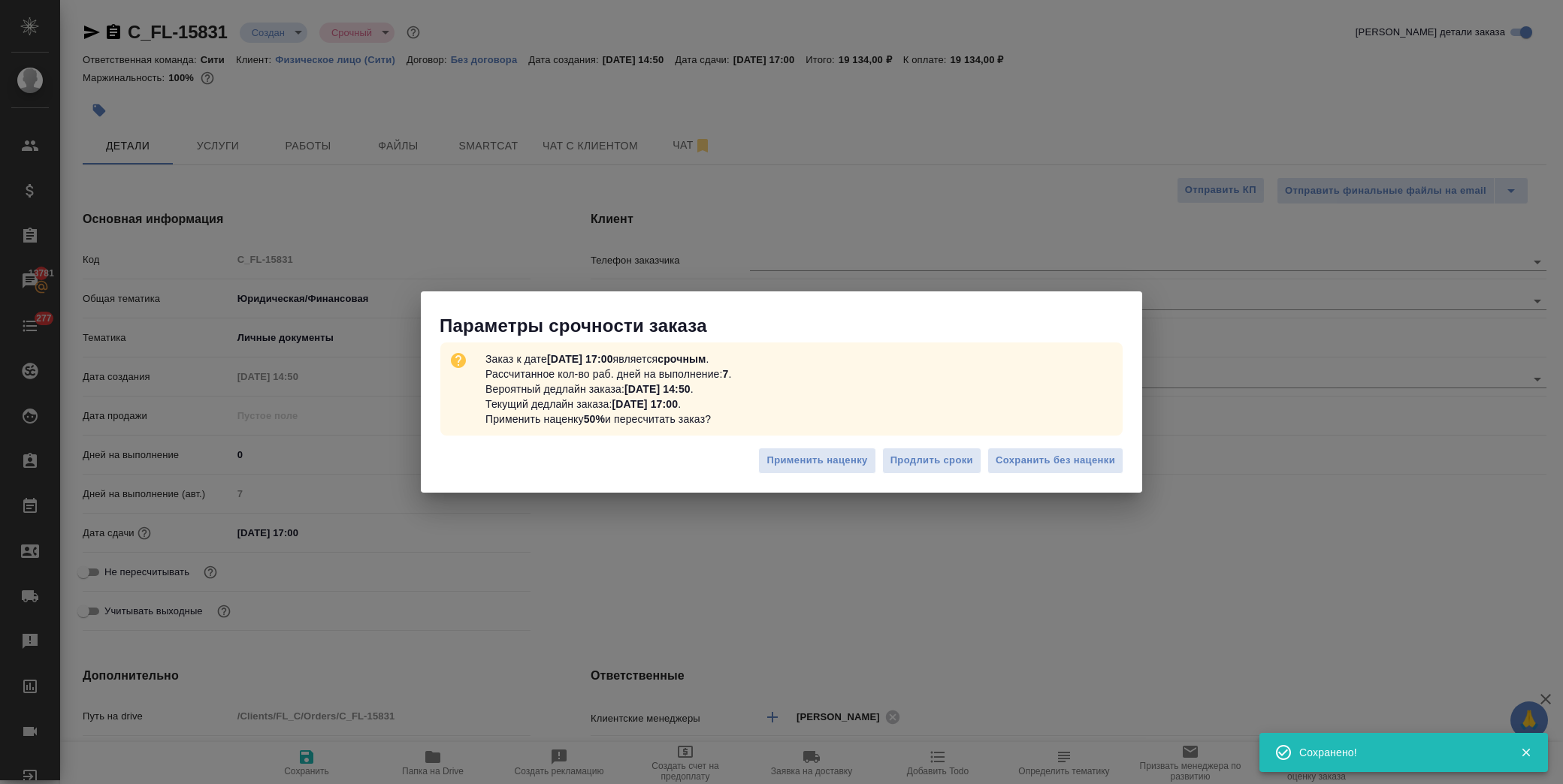
type textarea "x"
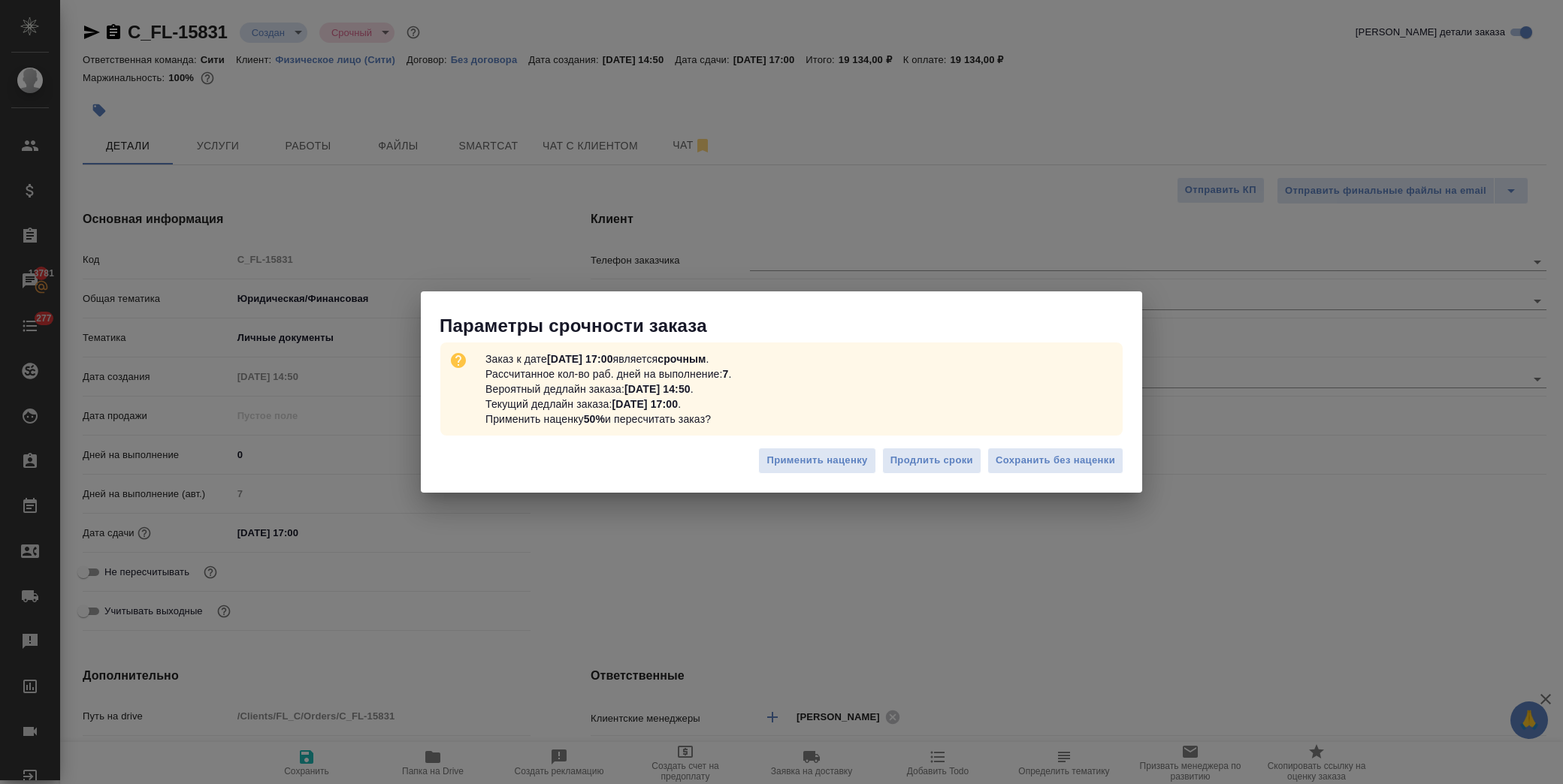
drag, startPoint x: 1052, startPoint y: 462, endPoint x: 1047, endPoint y: 457, distance: 7.1
click at [1052, 460] on span "Сохранить без наценки" at bounding box center [1055, 460] width 120 height 17
type textarea "x"
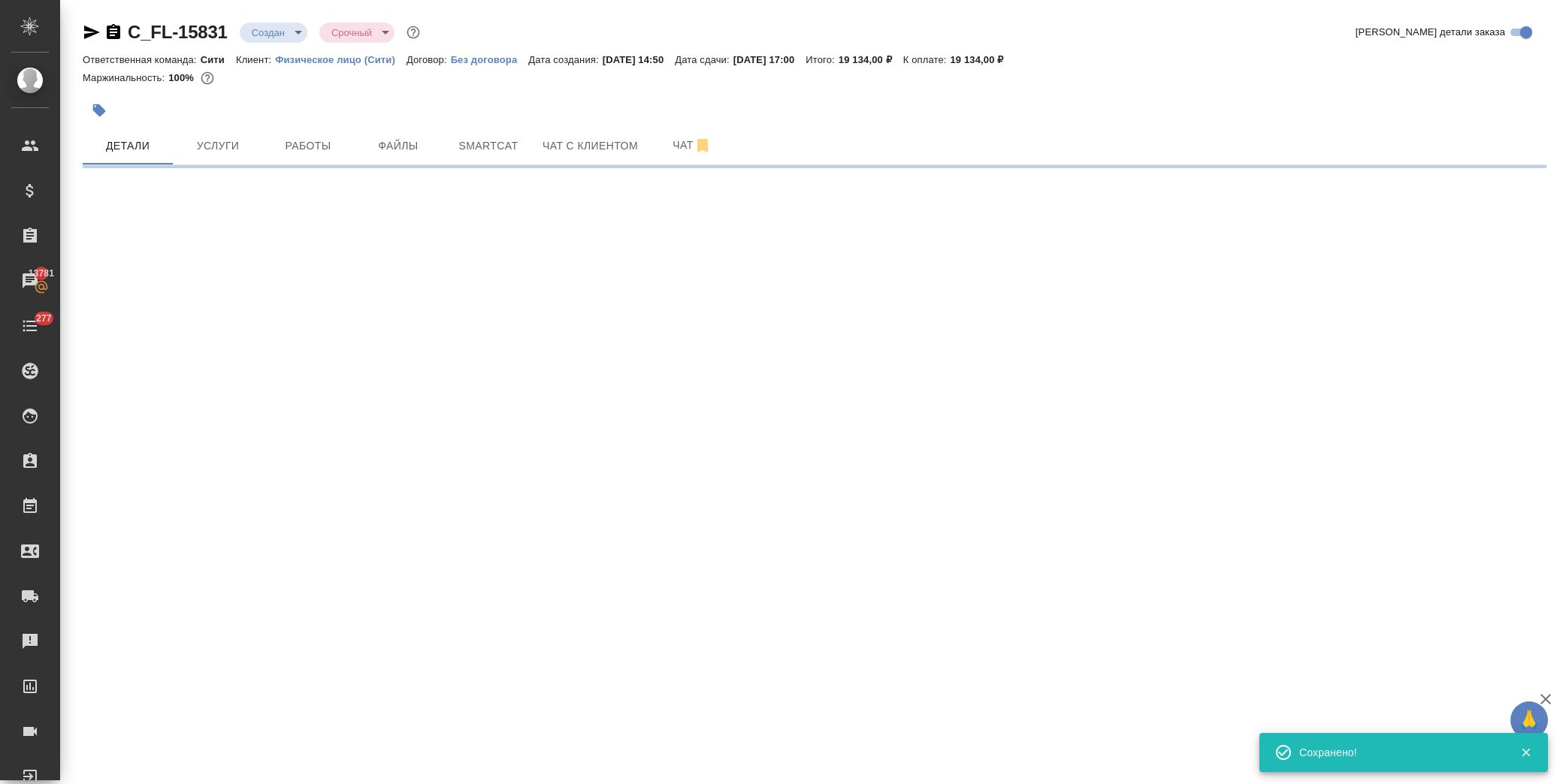
select select "RU"
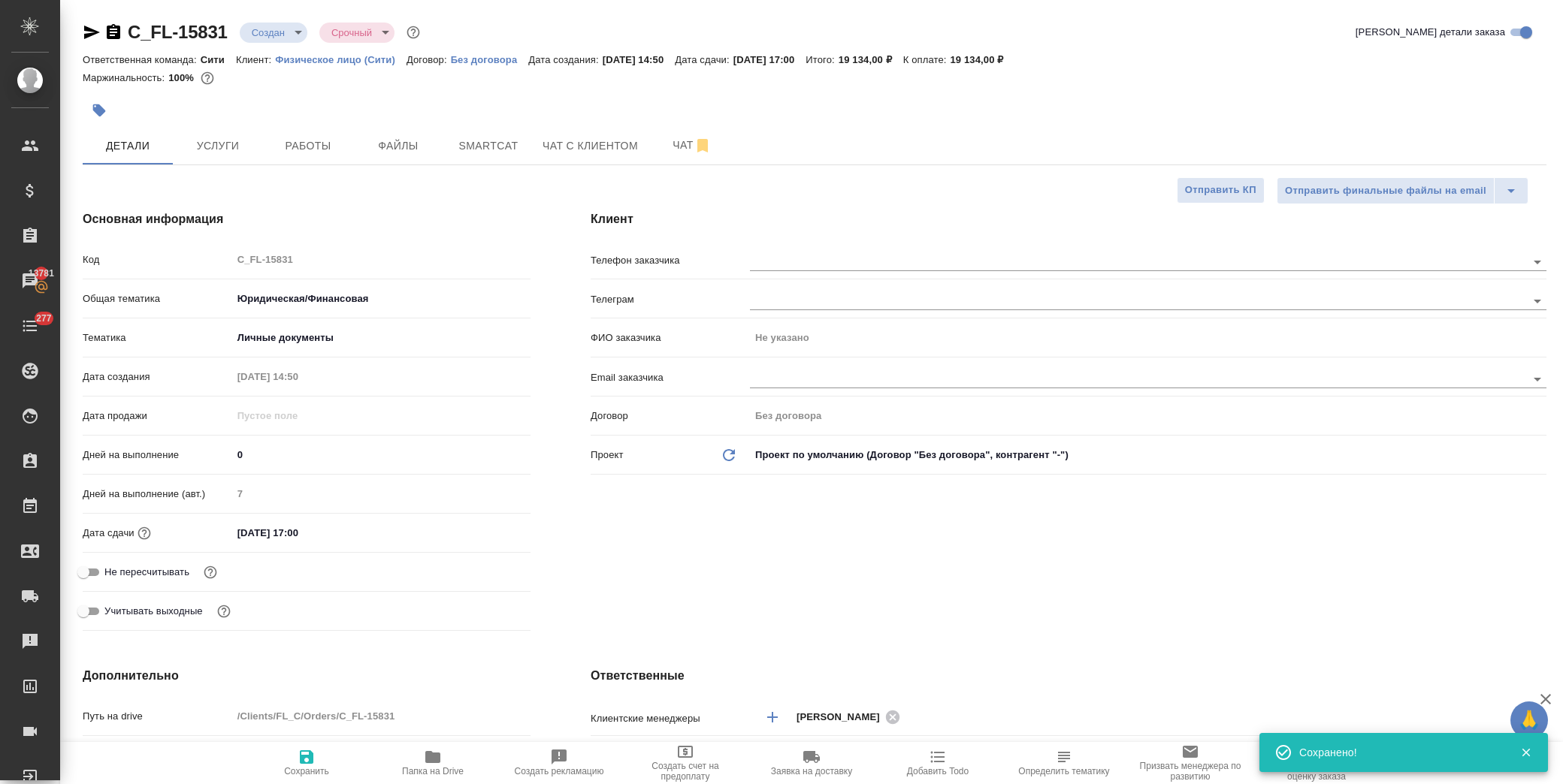
type textarea "x"
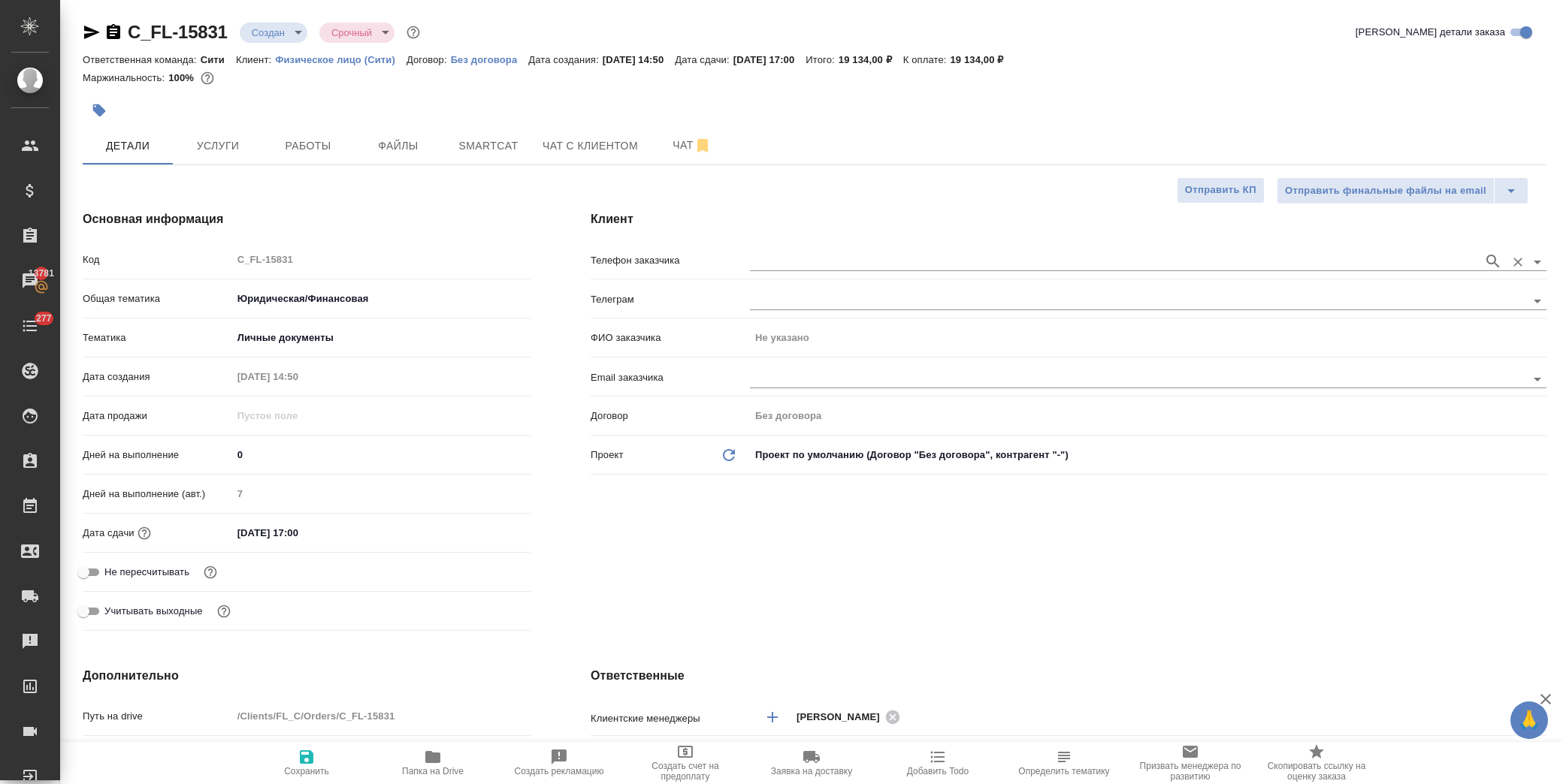
click at [904, 256] on input "text" at bounding box center [1113, 261] width 726 height 18
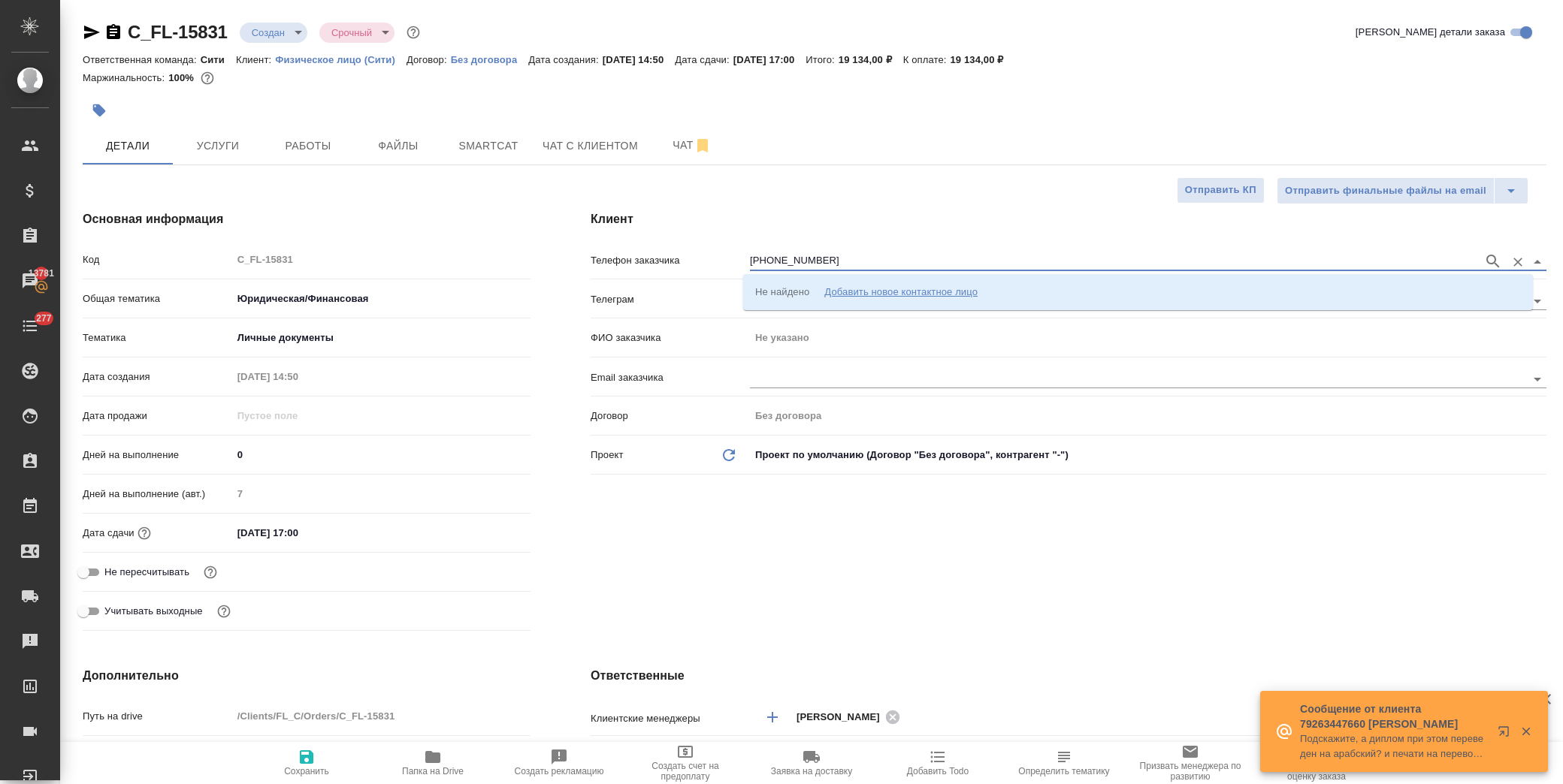
type input "+79854558759"
drag, startPoint x: 822, startPoint y: 259, endPoint x: 741, endPoint y: 251, distance: 81.4
click at [741, 251] on div "Телефон заказчика +79854558759" at bounding box center [1068, 260] width 956 height 26
click at [1485, 258] on icon "button" at bounding box center [1493, 261] width 18 height 18
click at [889, 285] on div "Добавить новое контактное лицо" at bounding box center [901, 291] width 153 height 15
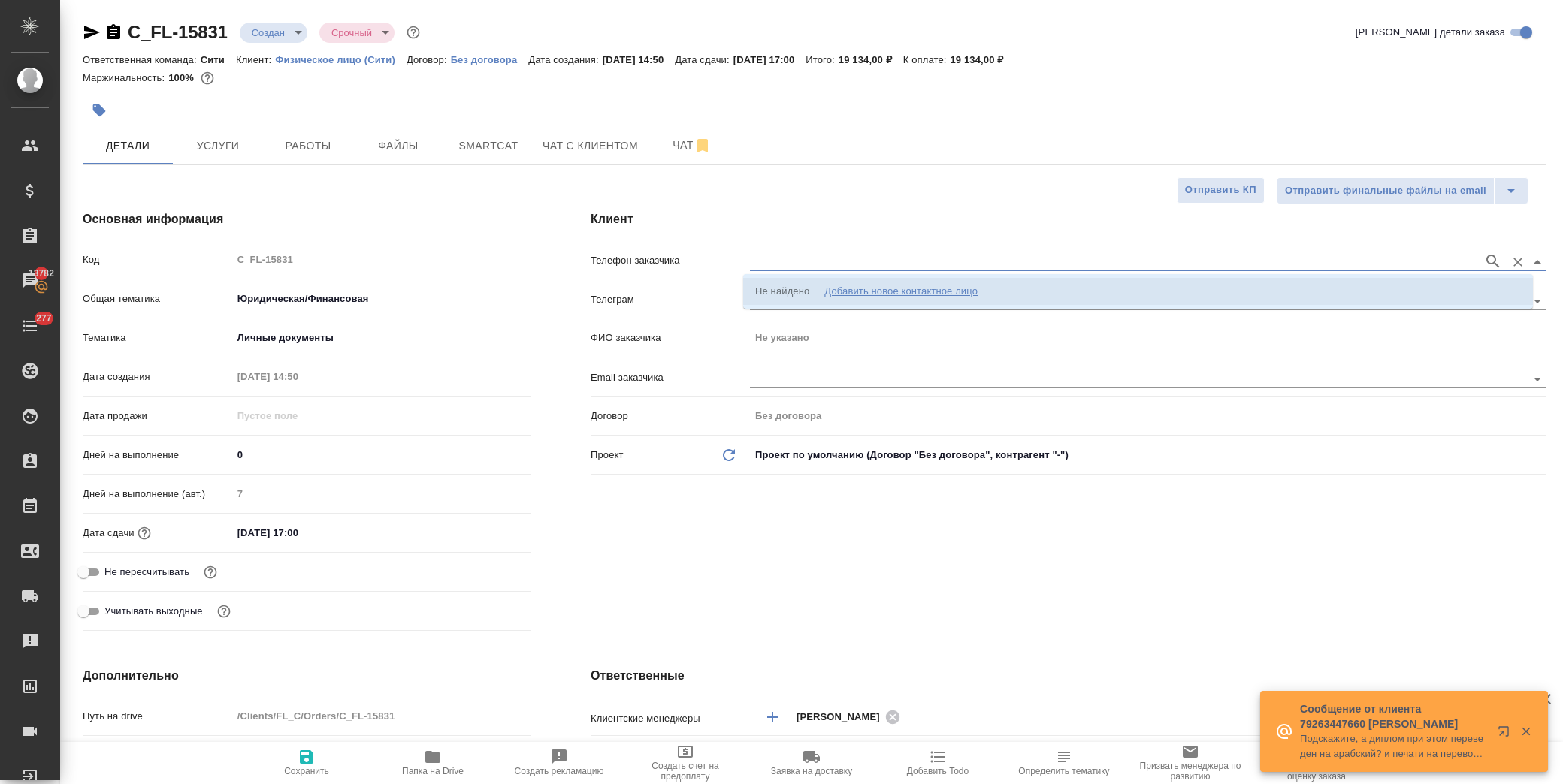
type input "+7 985 455 87 59"
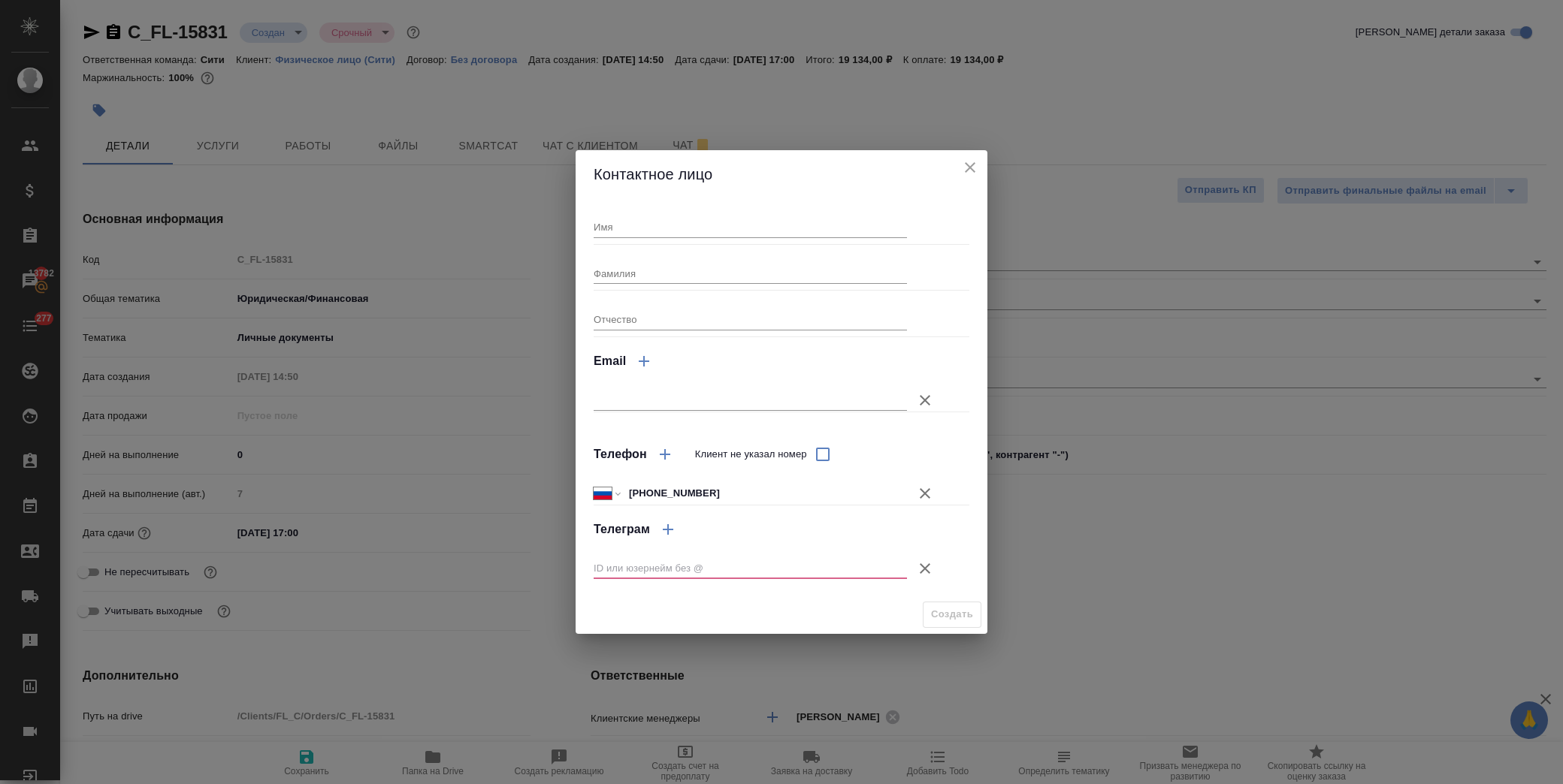
click at [924, 568] on icon "button" at bounding box center [925, 568] width 11 height 11
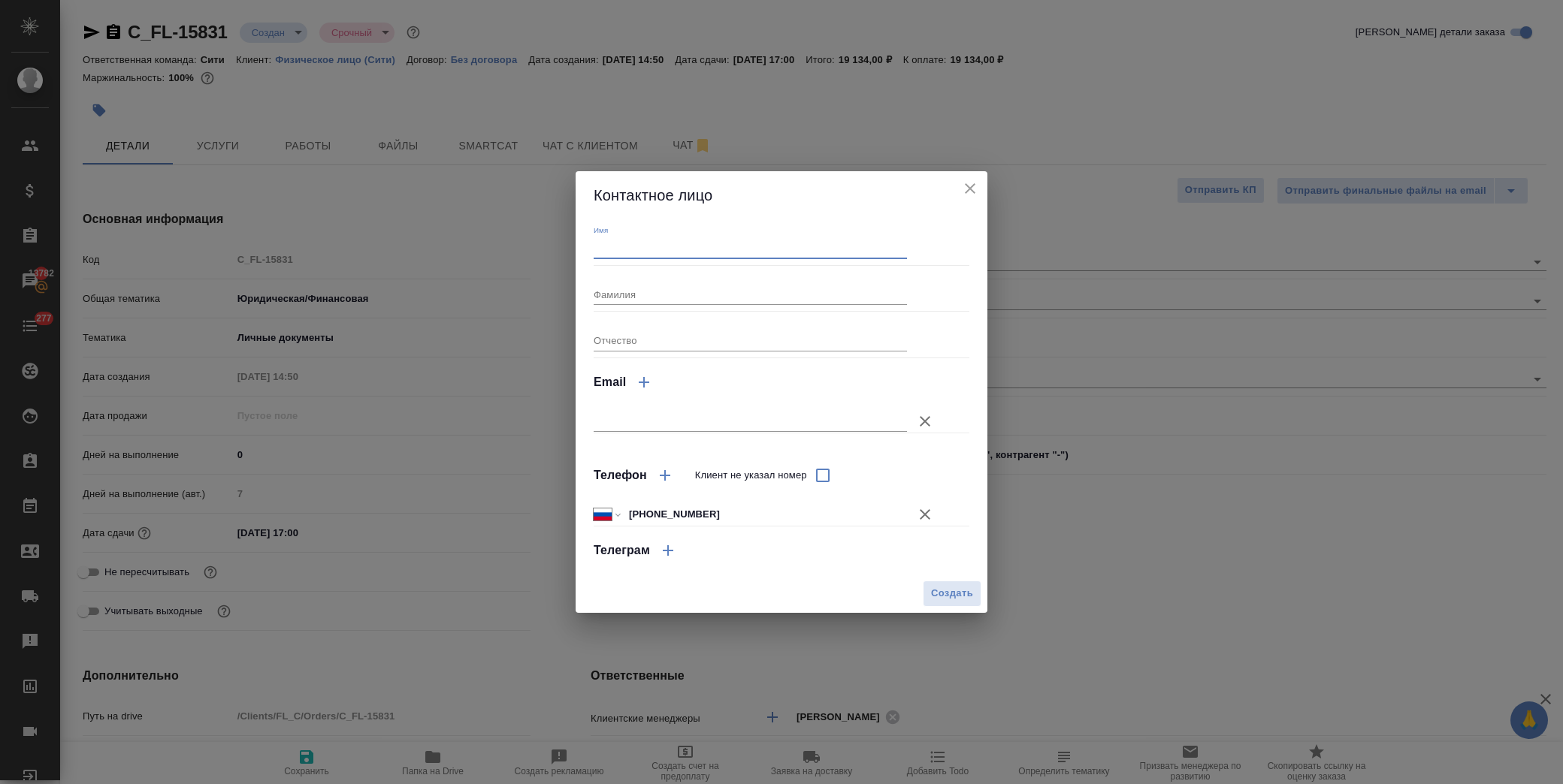
click at [652, 242] on input "Имя" at bounding box center [751, 248] width 313 height 21
type input "Ксения"
click at [940, 603] on button "Создать" at bounding box center [952, 594] width 59 height 26
type input "Ксения"
type textarea "x"
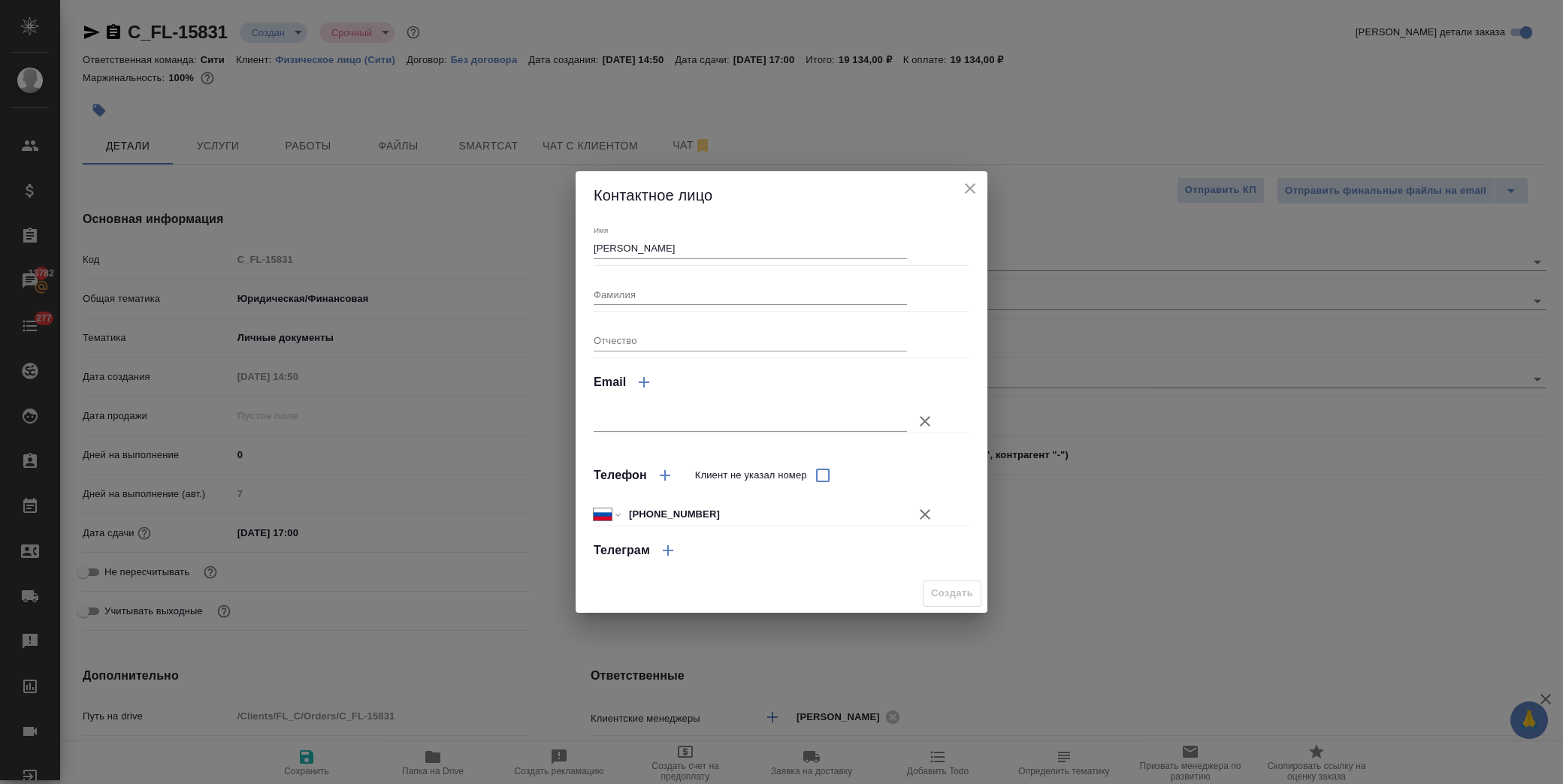
type textarea "x"
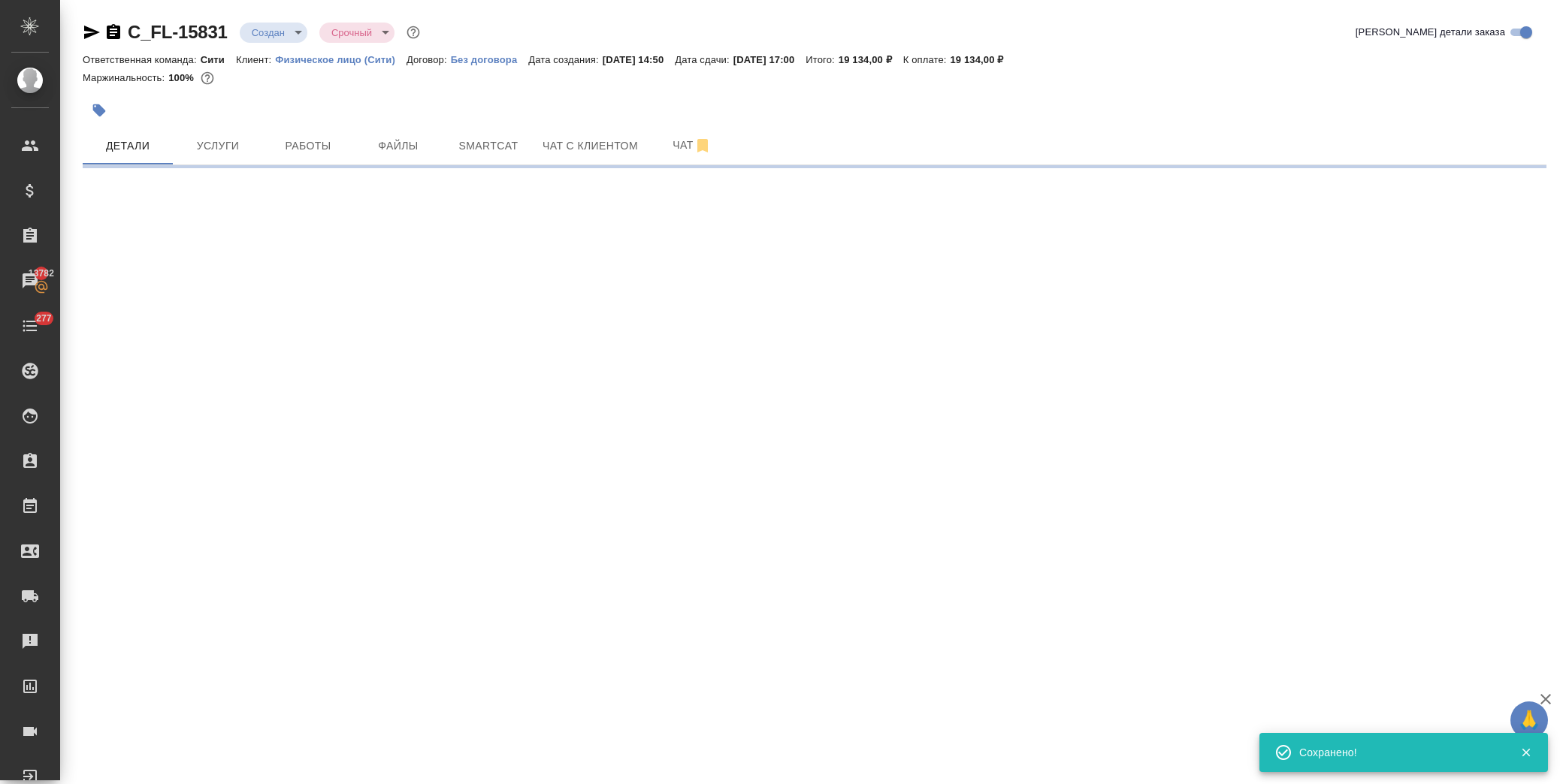
select select "RU"
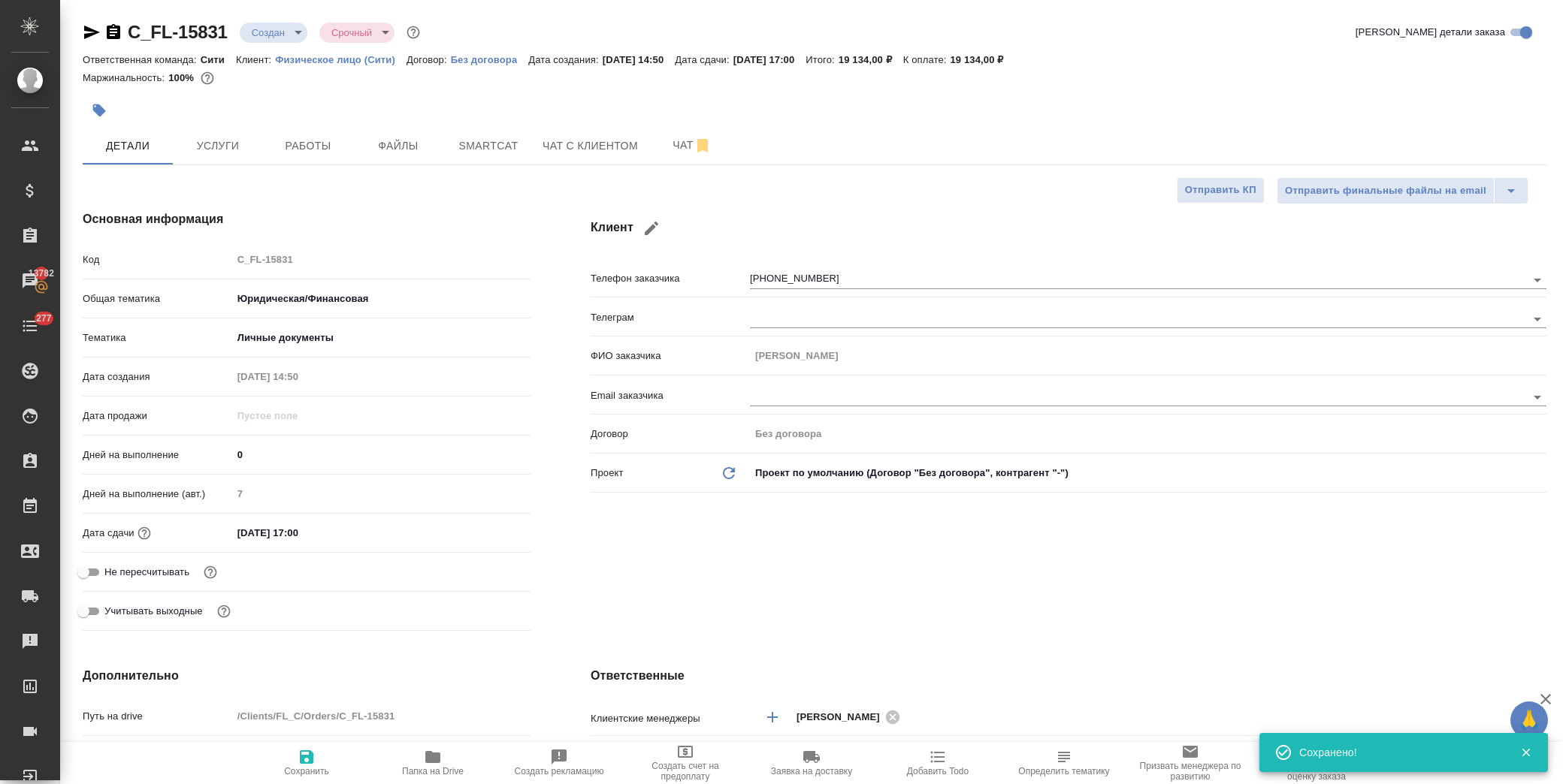
type textarea "x"
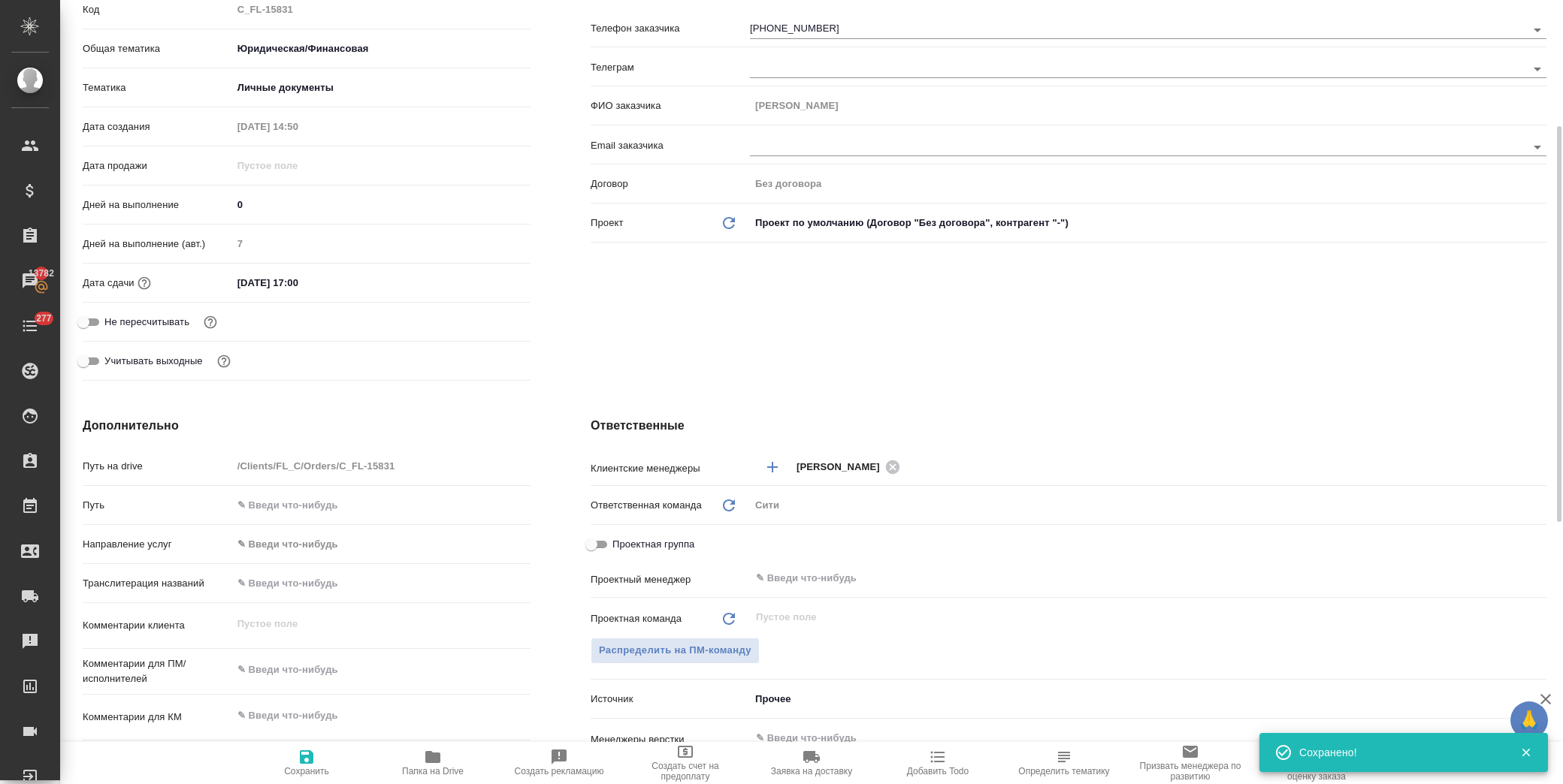
scroll to position [417, 0]
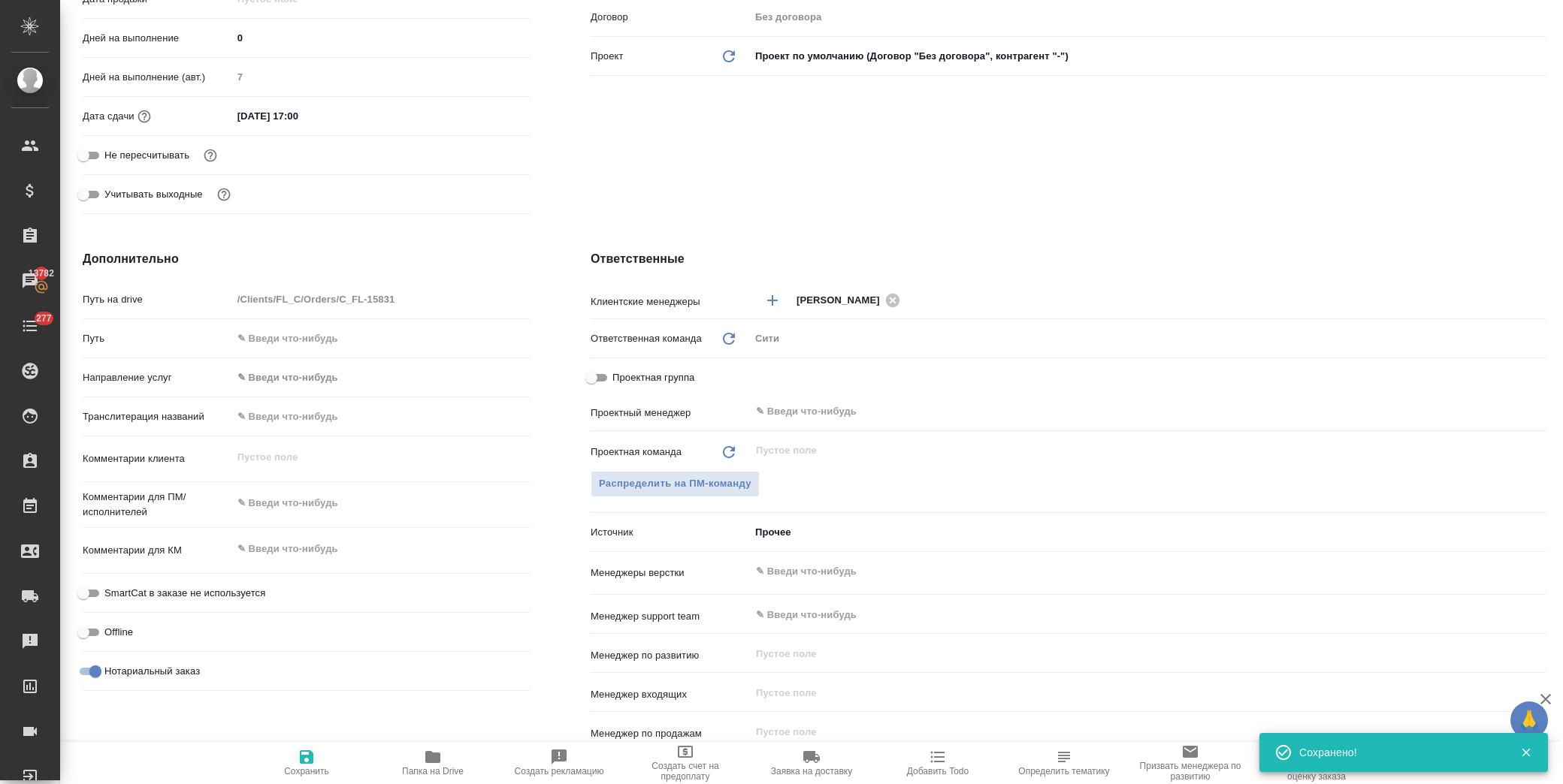
type textarea "x"
click at [290, 544] on textarea at bounding box center [381, 548] width 299 height 26
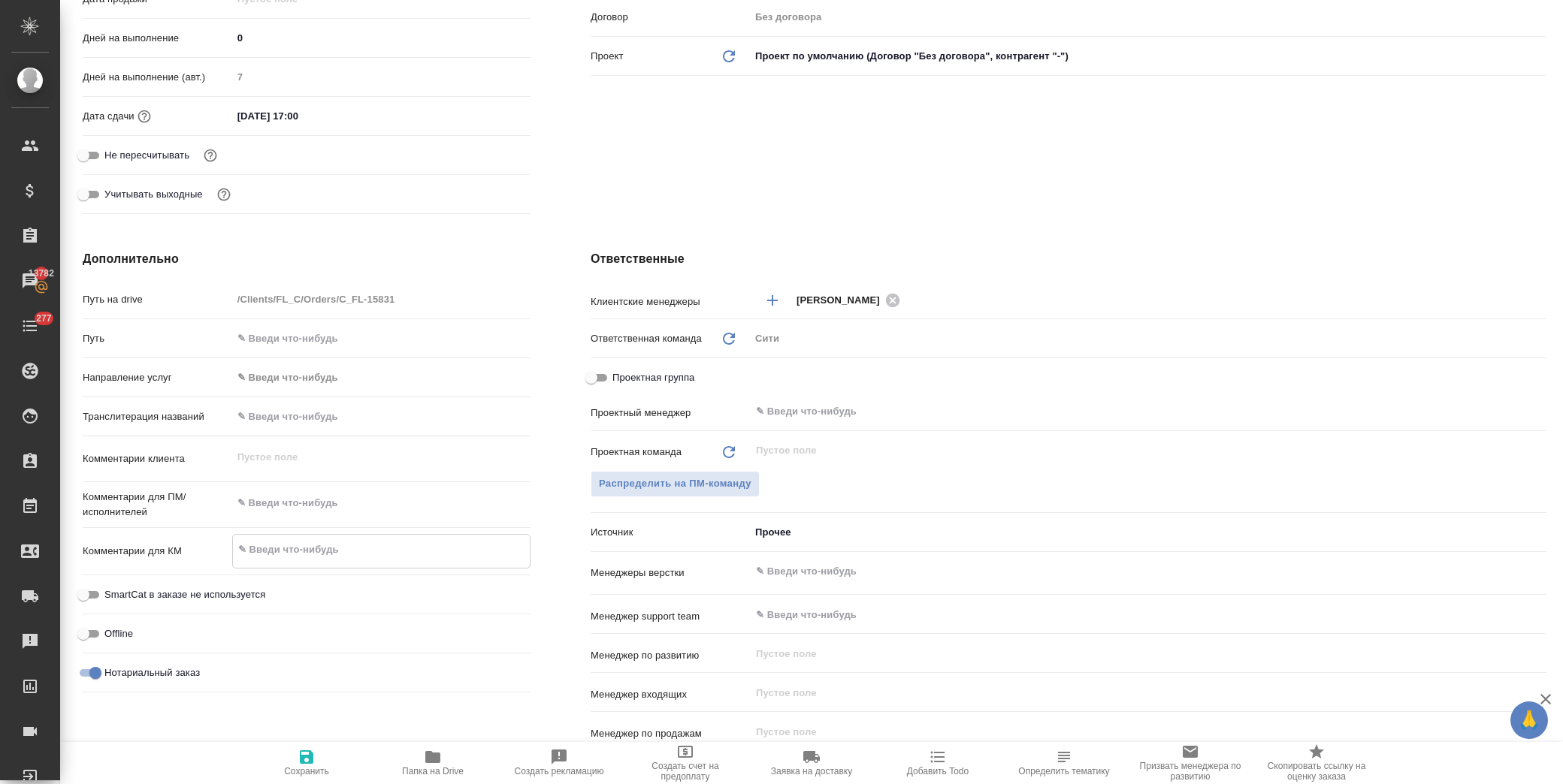
type textarea "x"
type textarea "н"
type textarea "x"
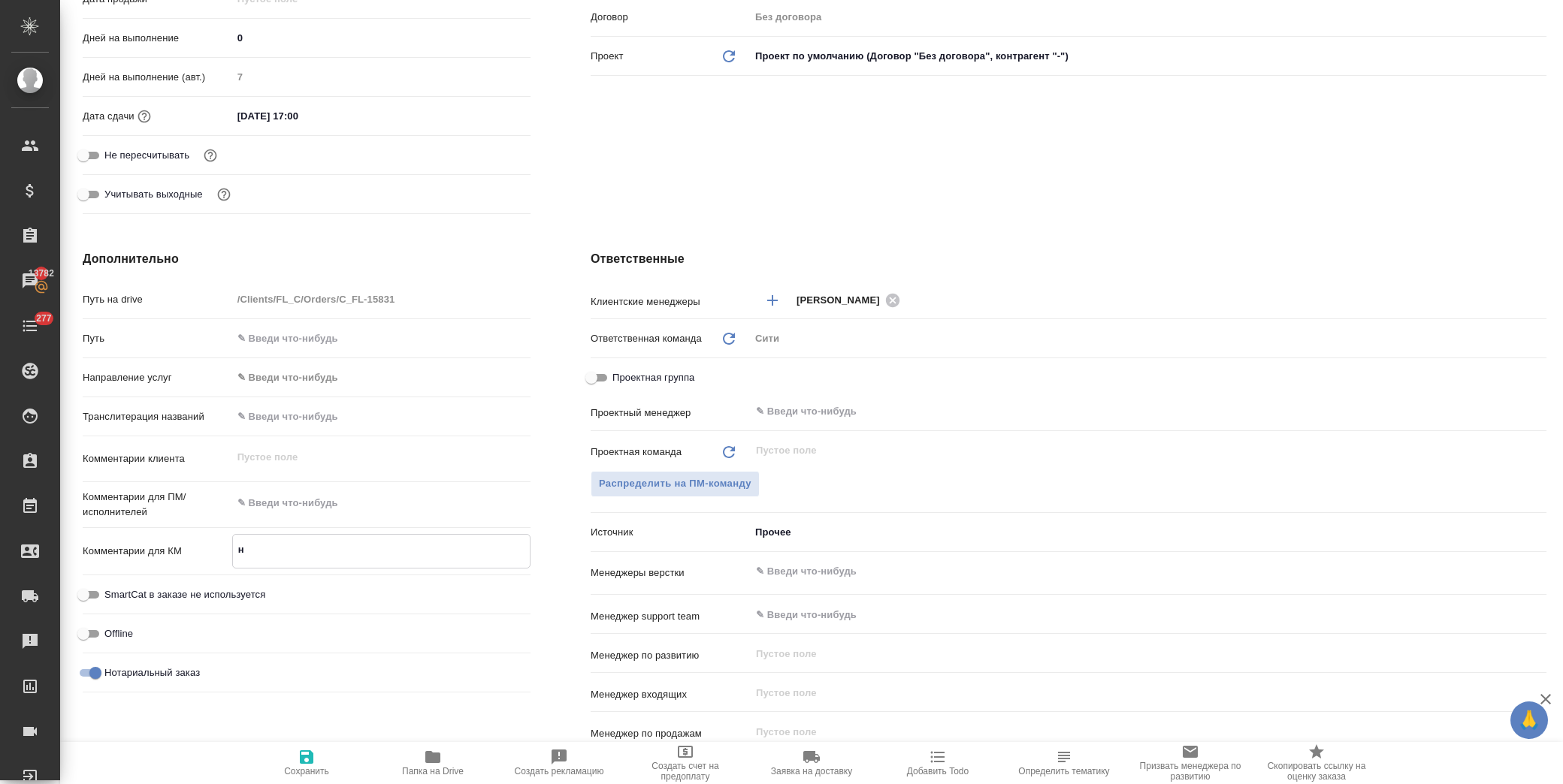
type textarea "x"
type textarea "нз"
type textarea "x"
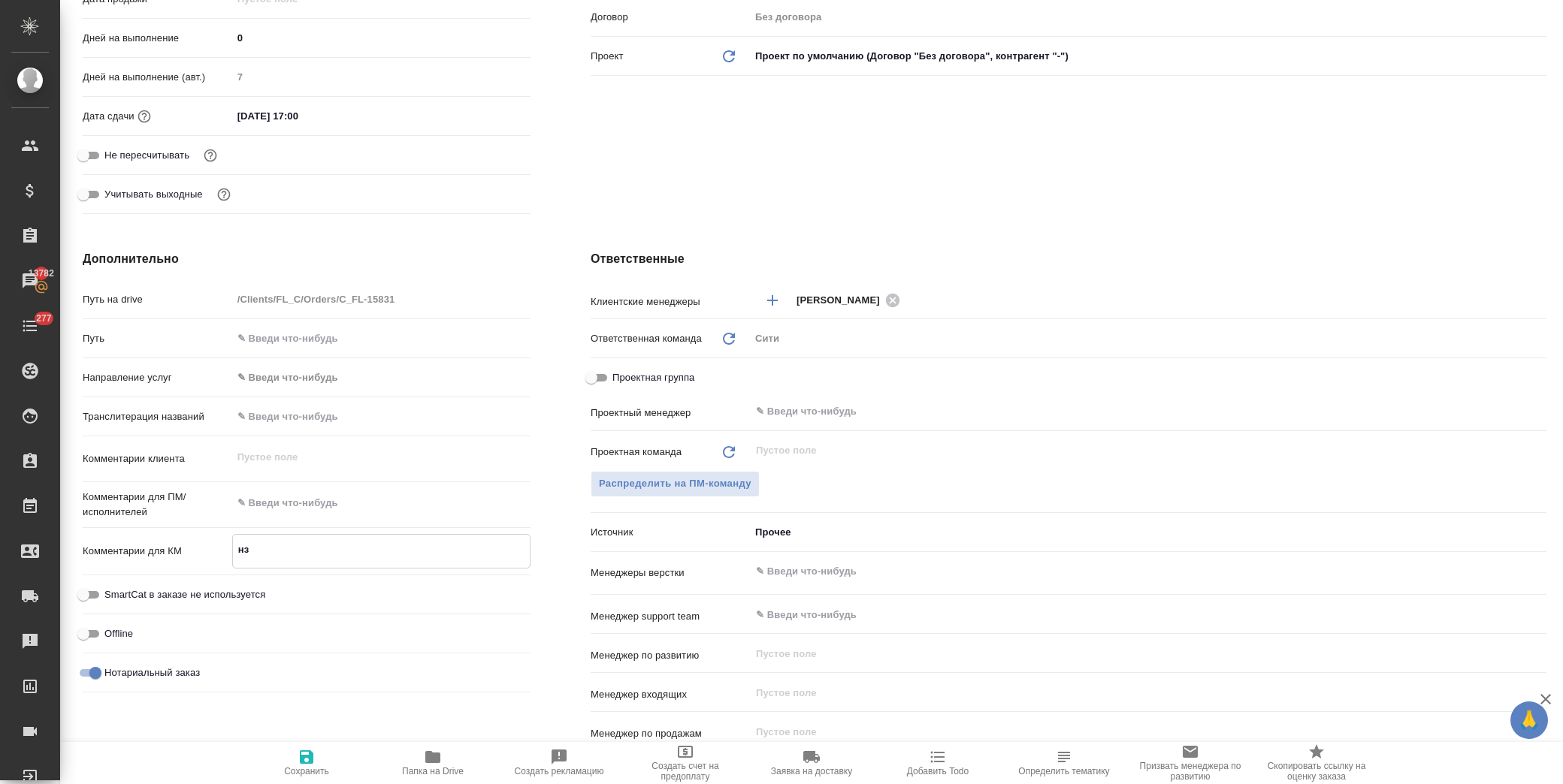
type textarea "нзк"
type textarea "x"
type textarea "нзк-"
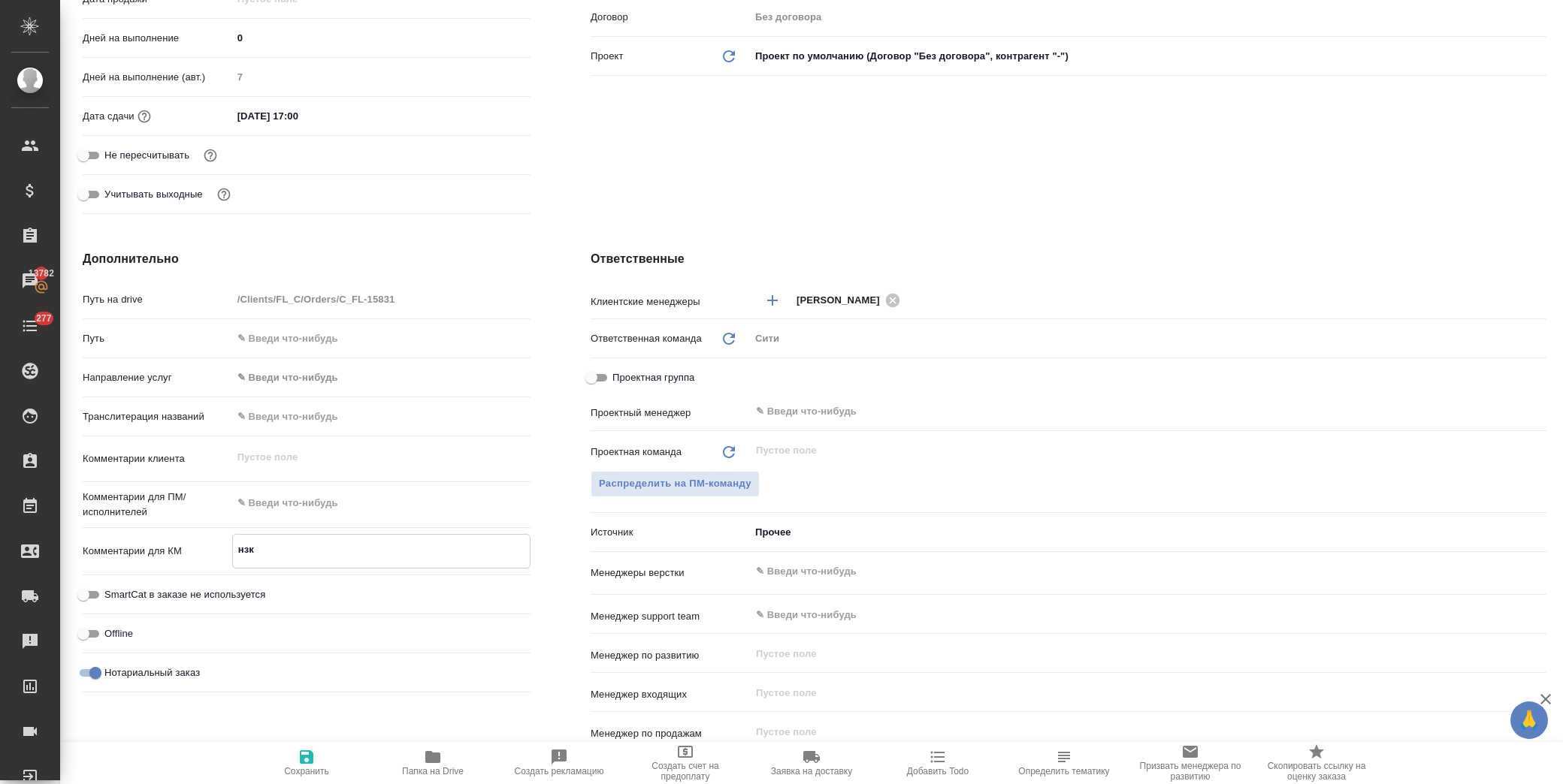
type textarea "x"
type textarea "нзк-р"
type textarea "x"
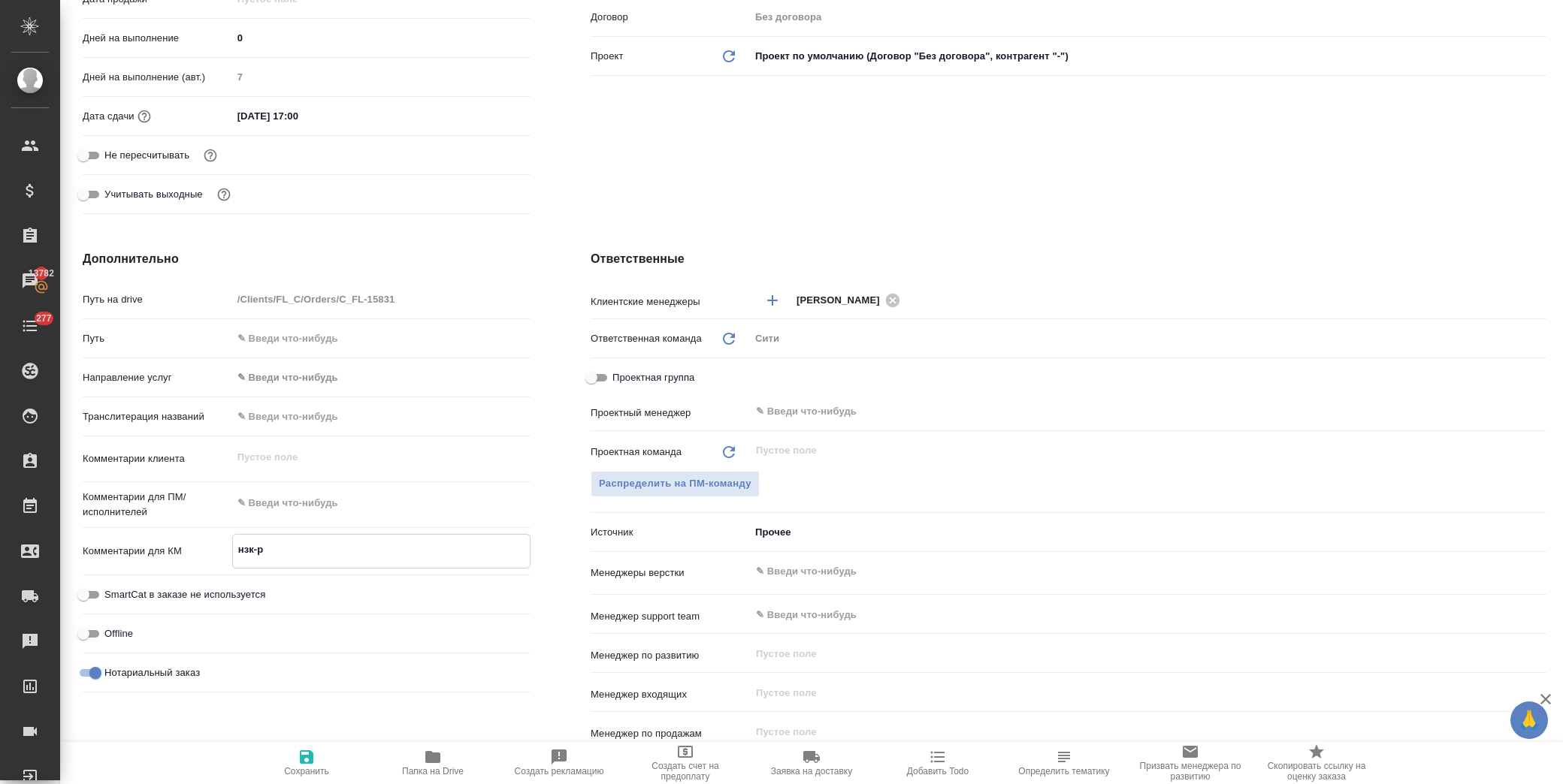
type textarea "x"
type textarea "нзк-ро"
type textarea "x"
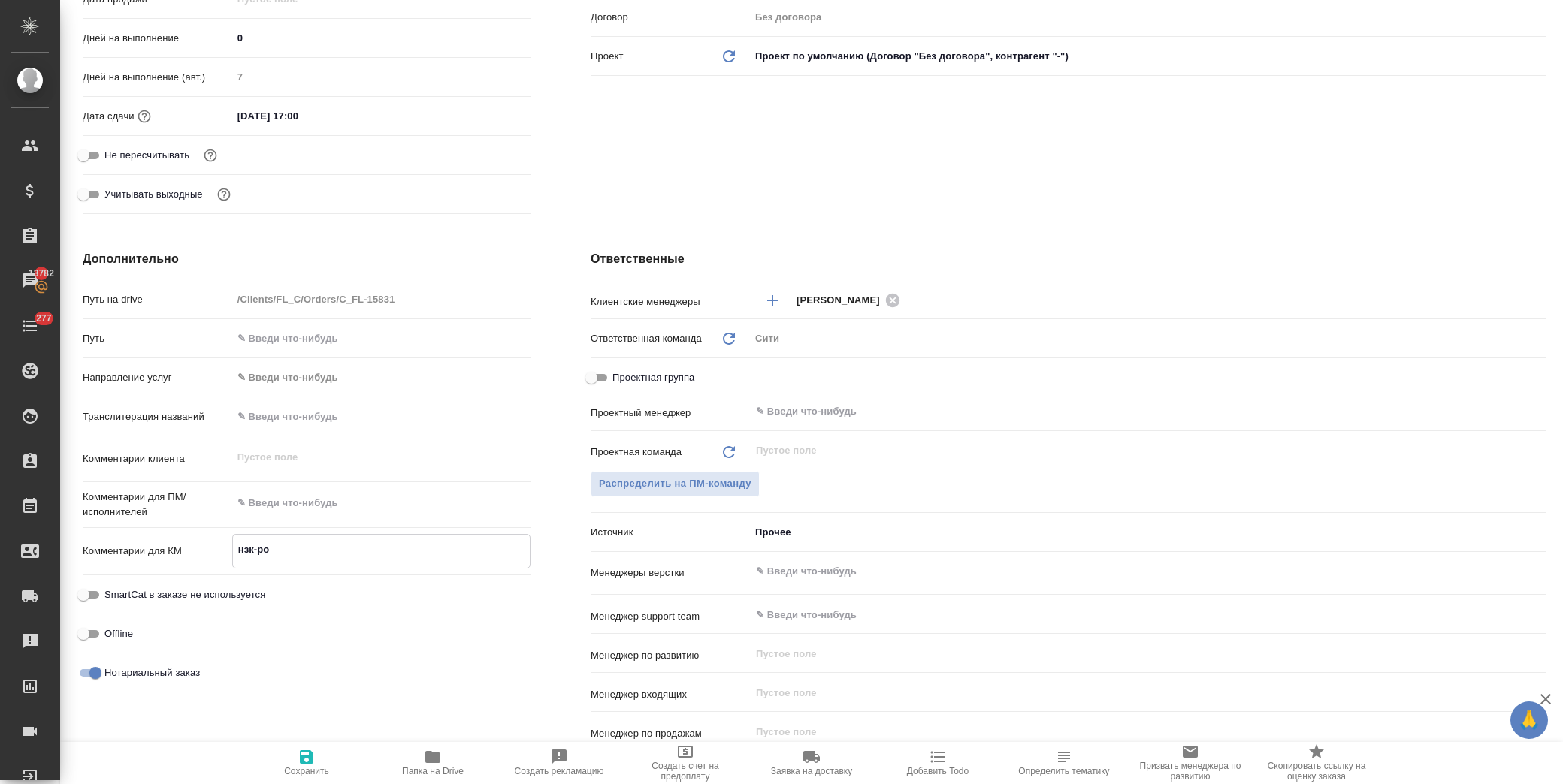
type textarea "x"
type textarea "нзк-роч"
type textarea "x"
type textarea "нзк-рочн"
type textarea "x"
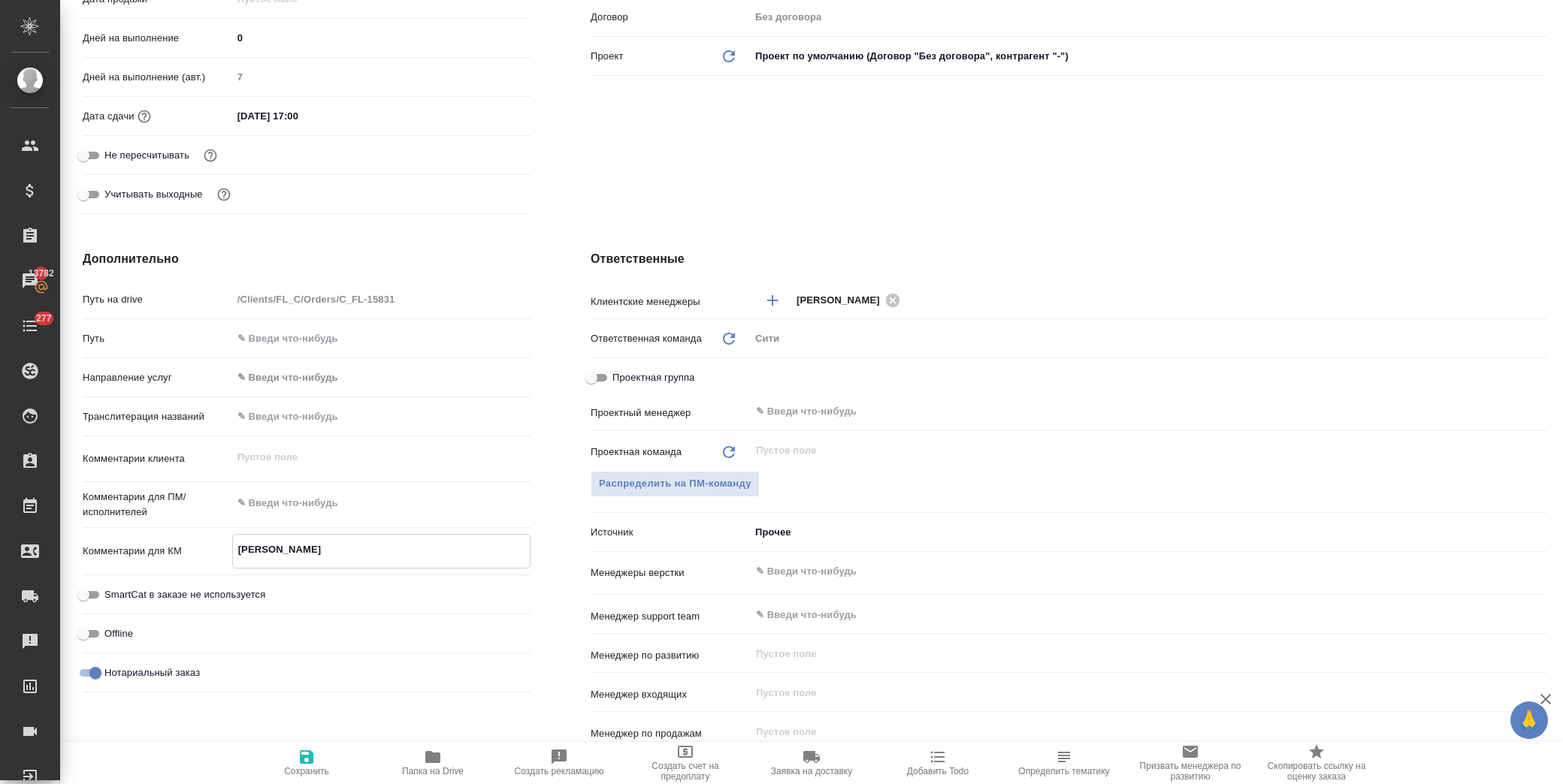
type textarea "x"
type textarea "нзк-рочны"
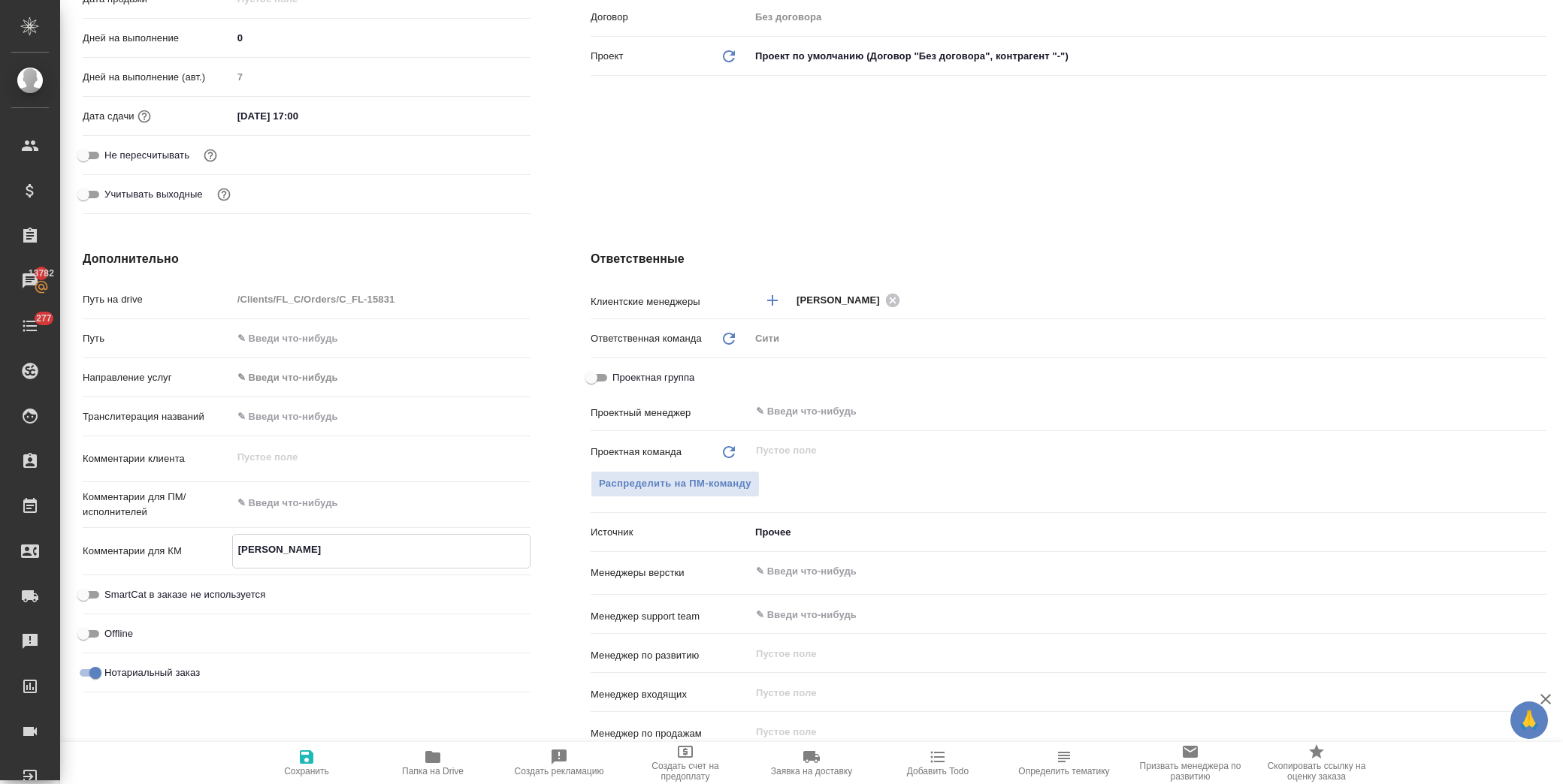
type textarea "x"
type textarea "нзк-рочный"
type textarea "x"
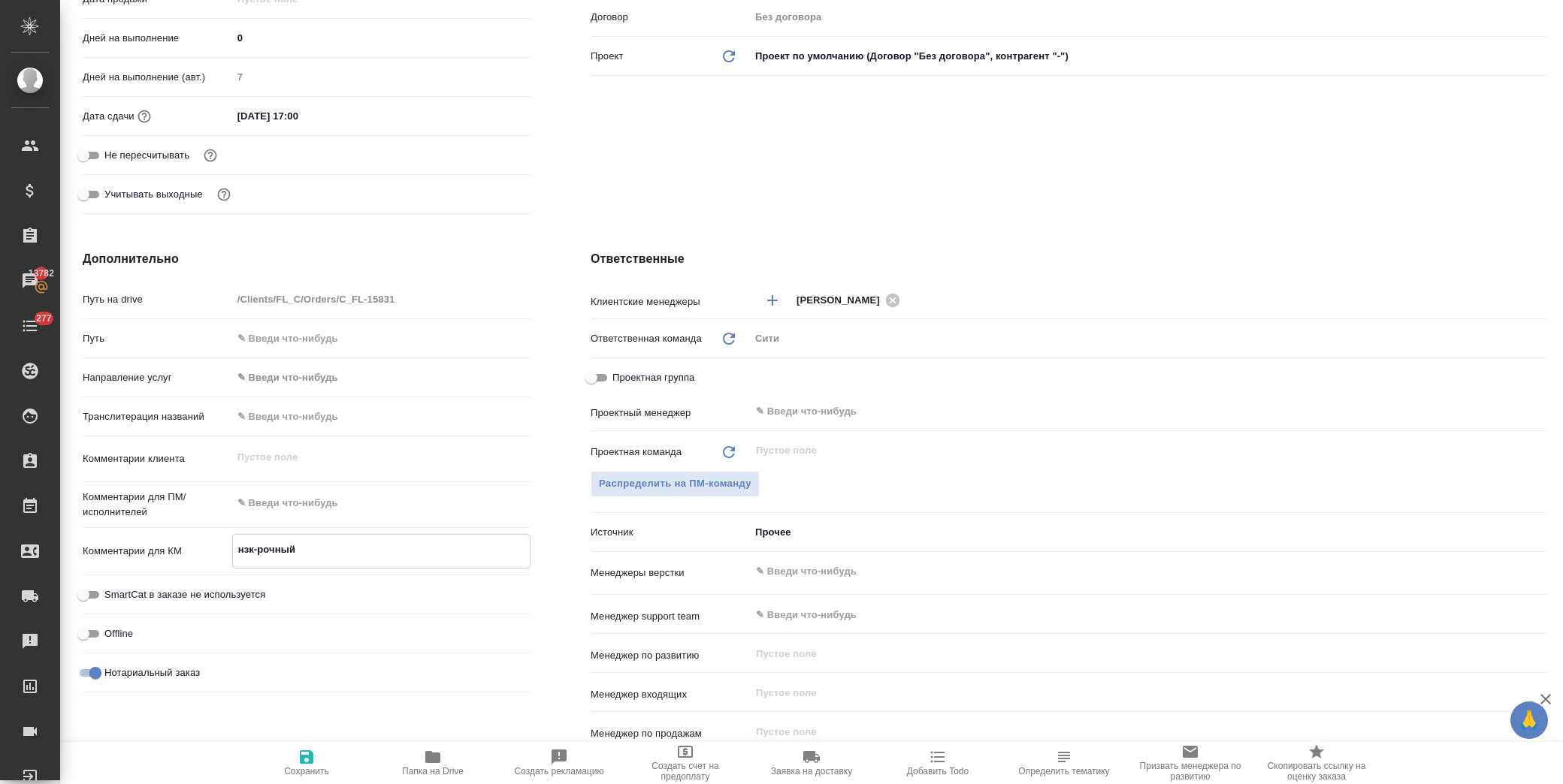
type textarea "x"
type textarea "нзк-рочный"
type textarea "x"
type textarea "нзк-рочный а"
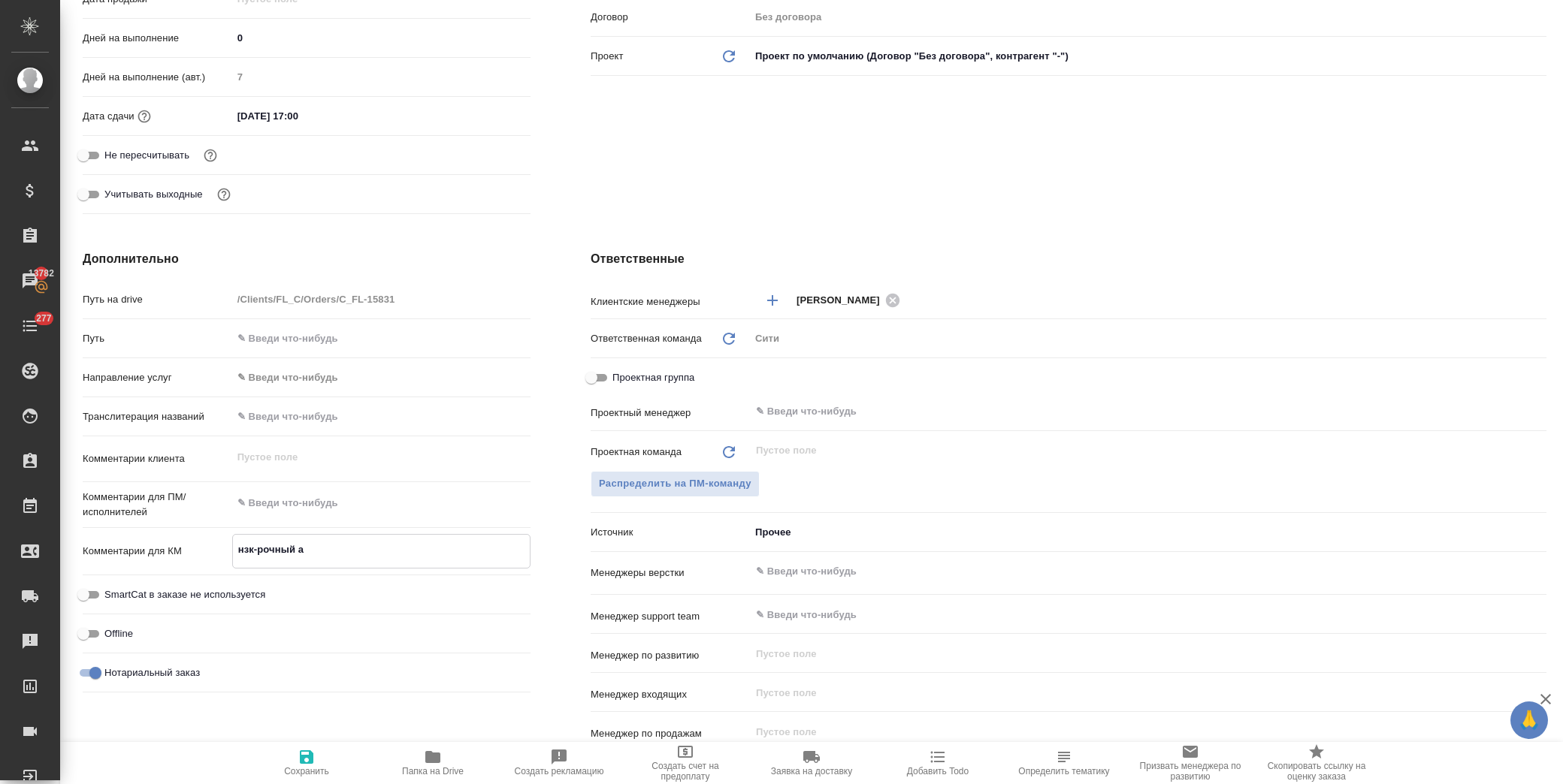
type textarea "x"
type textarea "нзк-рочный ап"
type textarea "x"
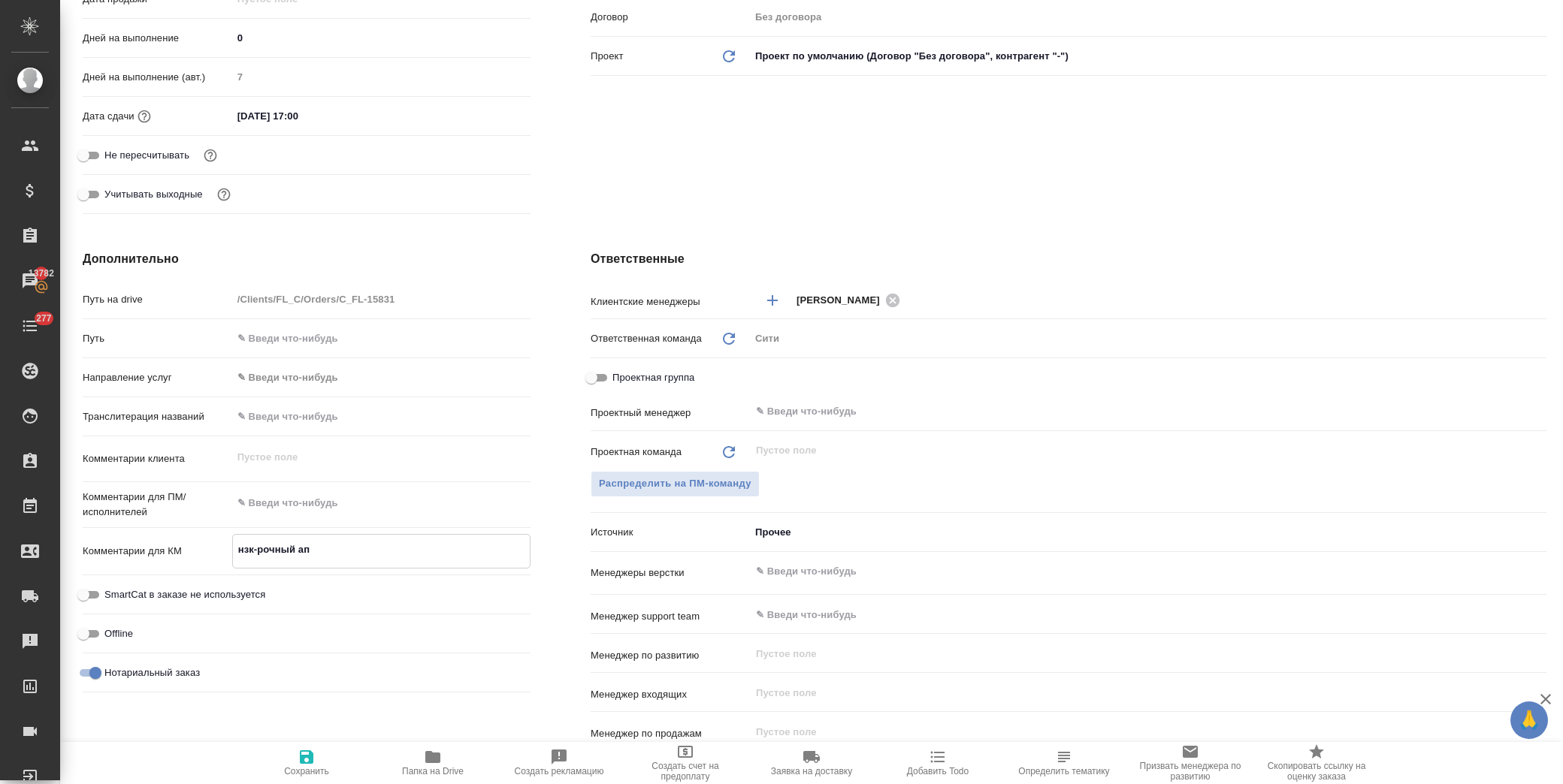
type textarea "x"
type textarea "нзк-рочный апо"
type textarea "x"
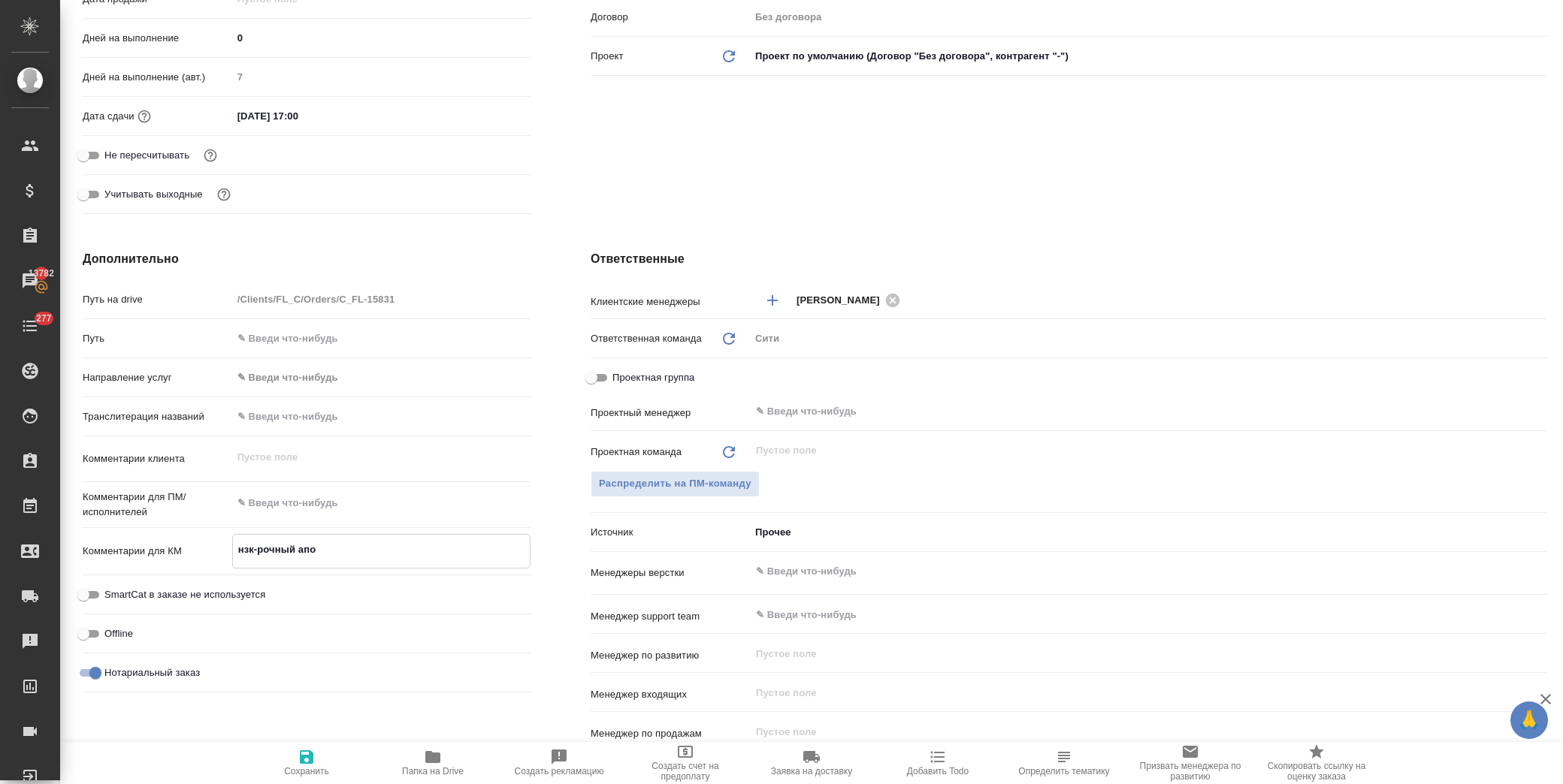
type textarea "x"
type textarea "нзк-рочный апос"
type textarea "x"
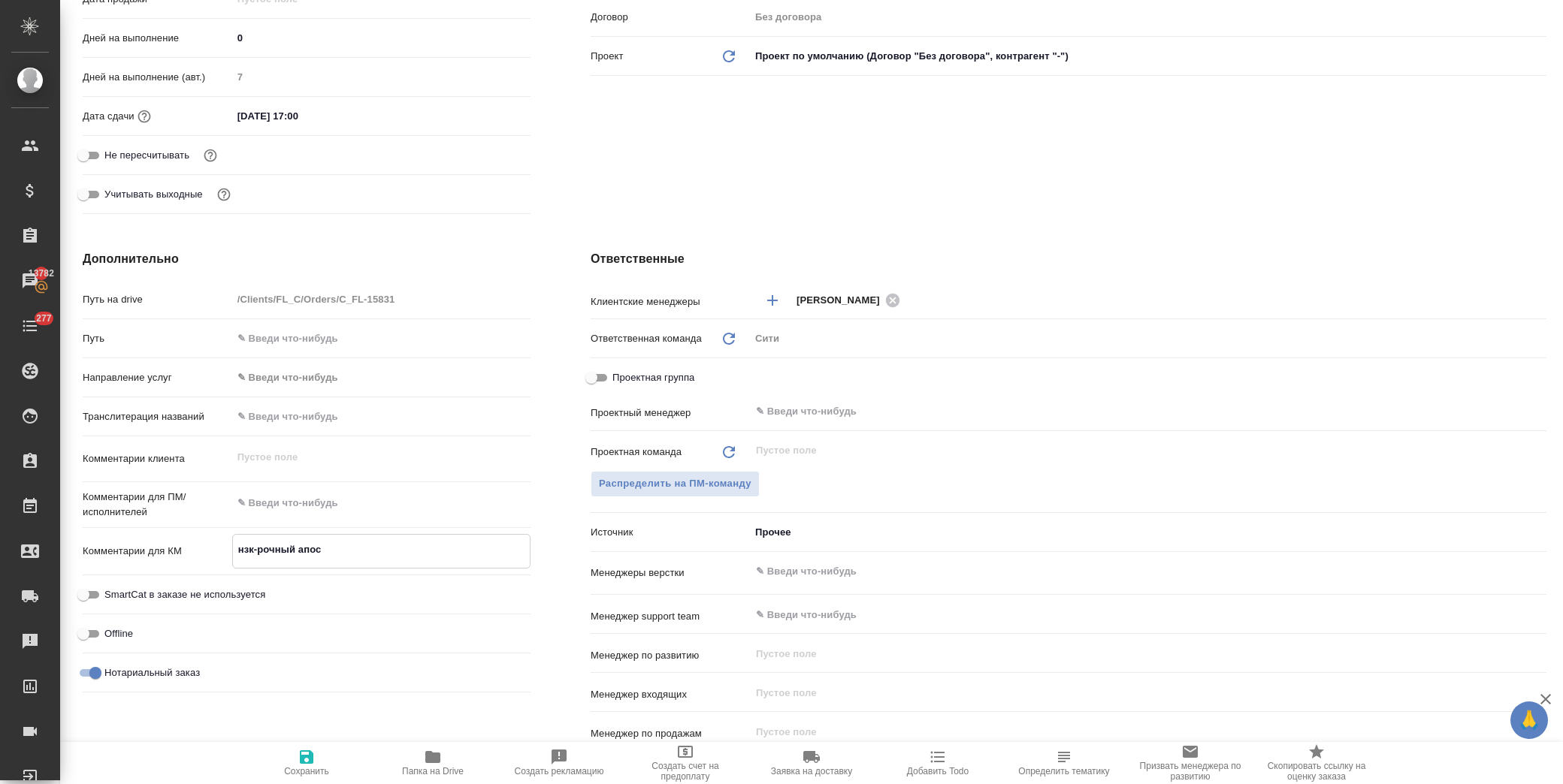
type textarea "нзк-рочный апост"
type textarea "x"
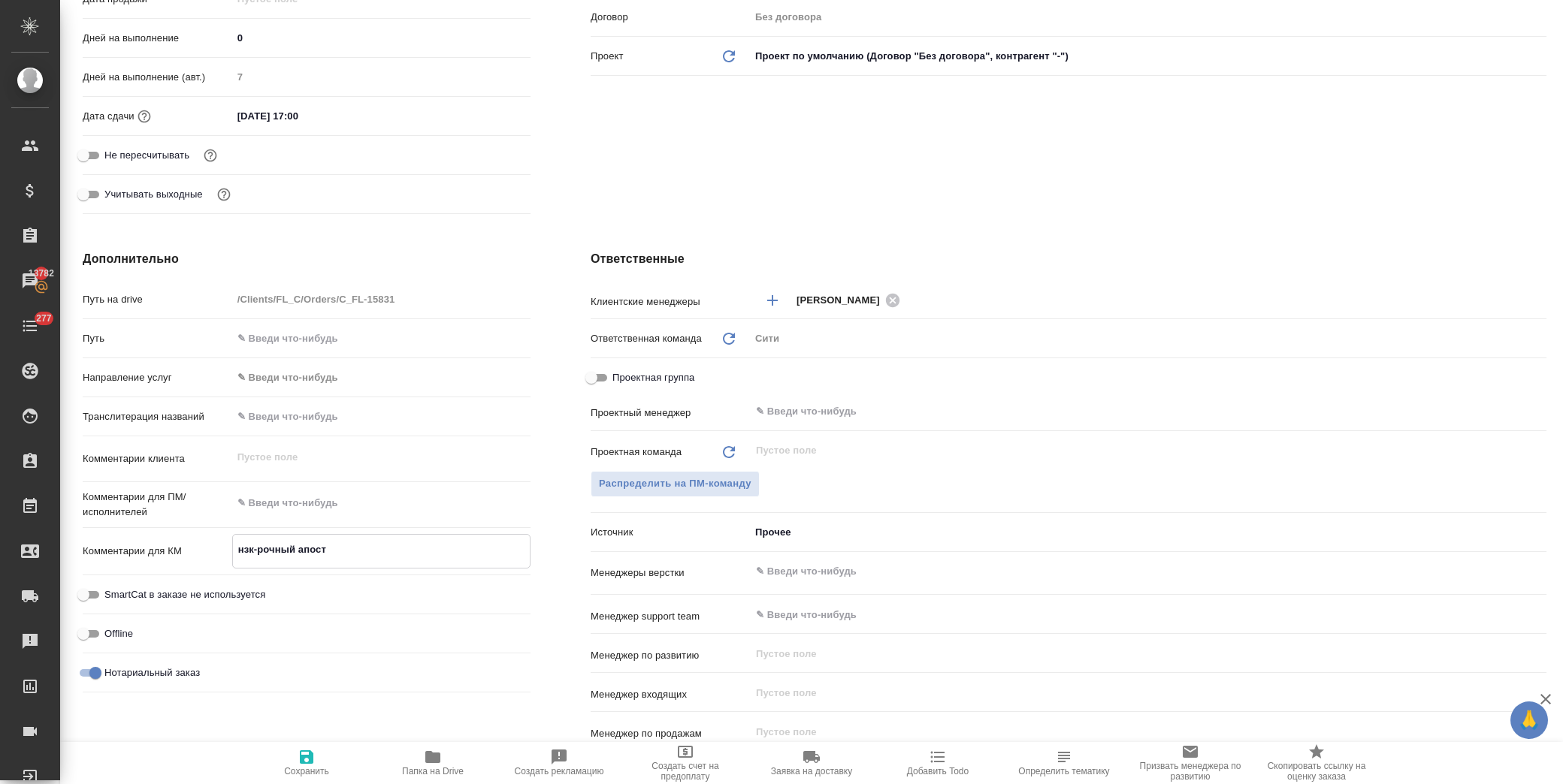
type textarea "x"
type textarea "нзк-рочный апости"
type textarea "x"
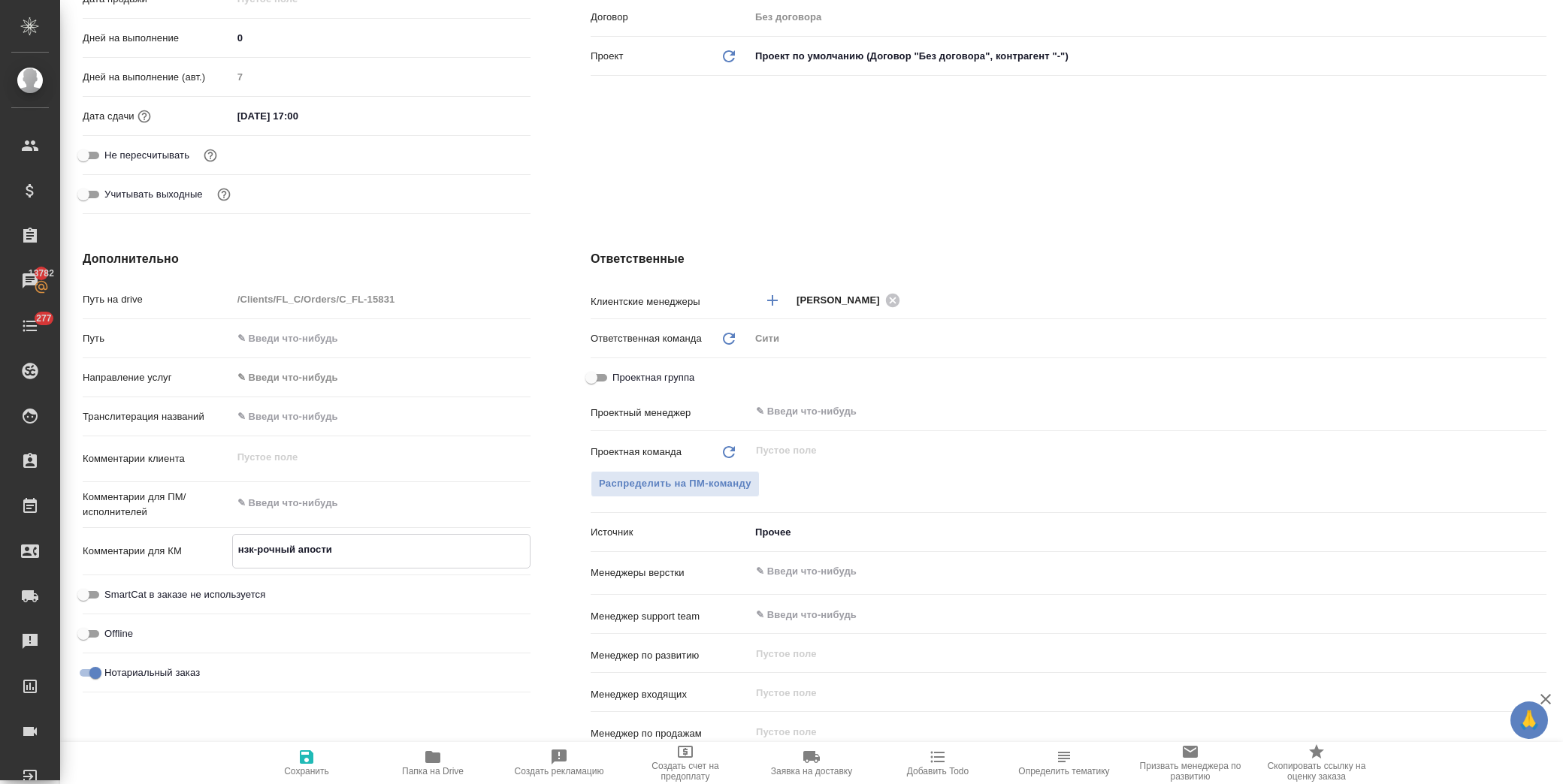
type textarea "нзк-рочный апостил"
type textarea "x"
type textarea "нзк-рочный апостиль"
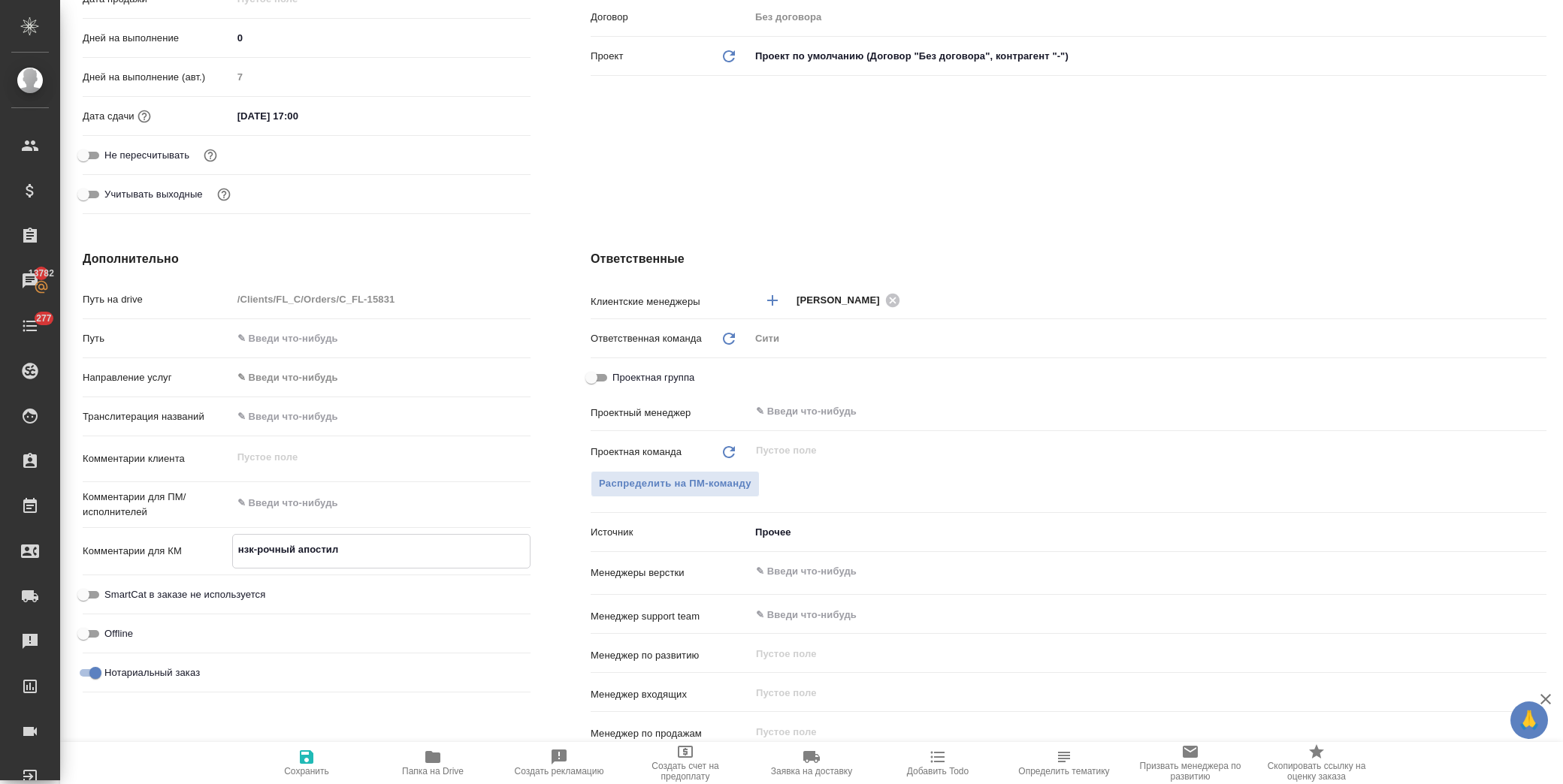
type textarea "x"
type textarea "нзк-рочный апостиль-"
type textarea "x"
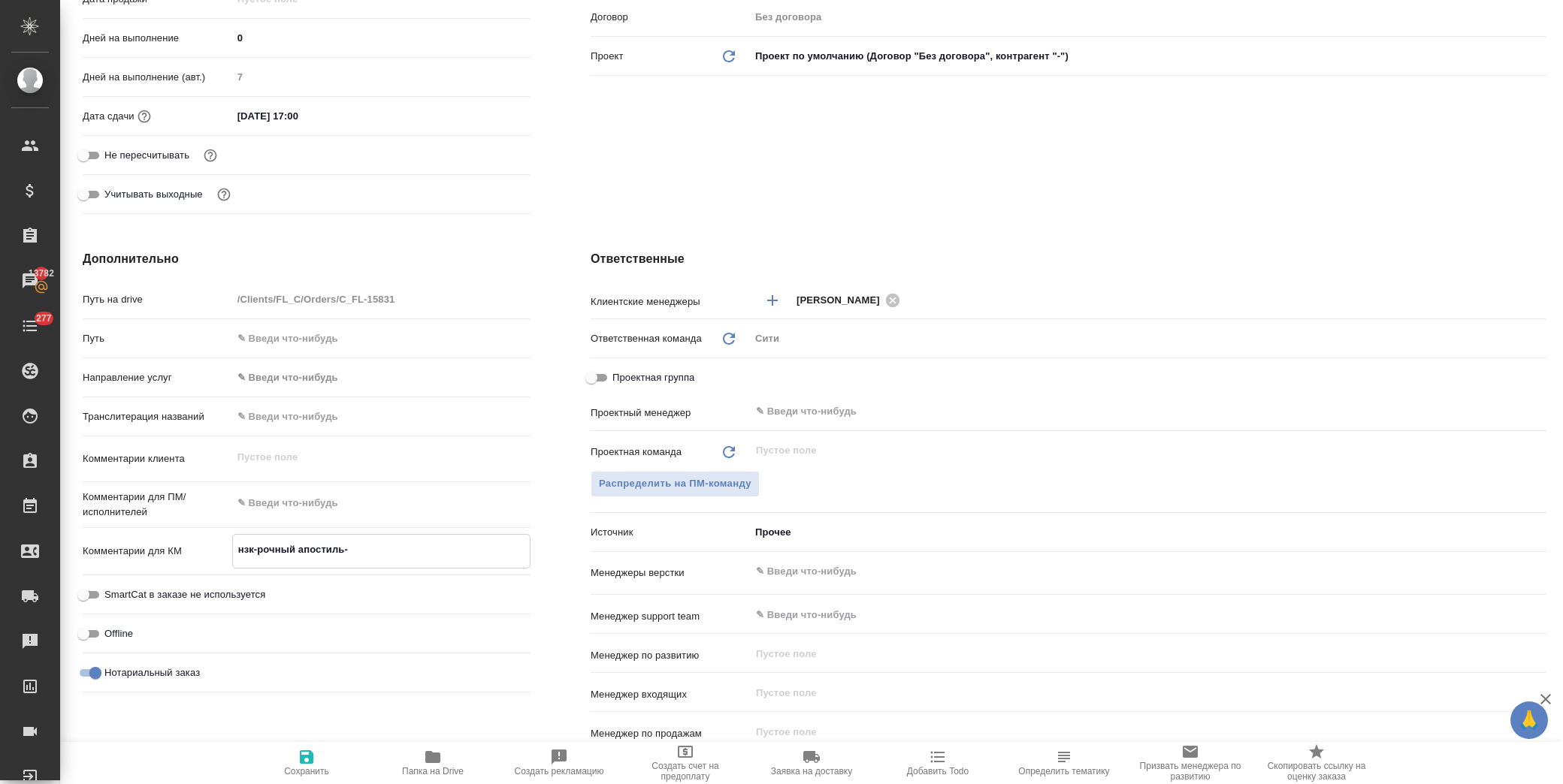
type textarea "x"
type textarea "нзк-рочный апостиль-п"
type textarea "x"
type textarea "нзк-рочный апостиль-пе"
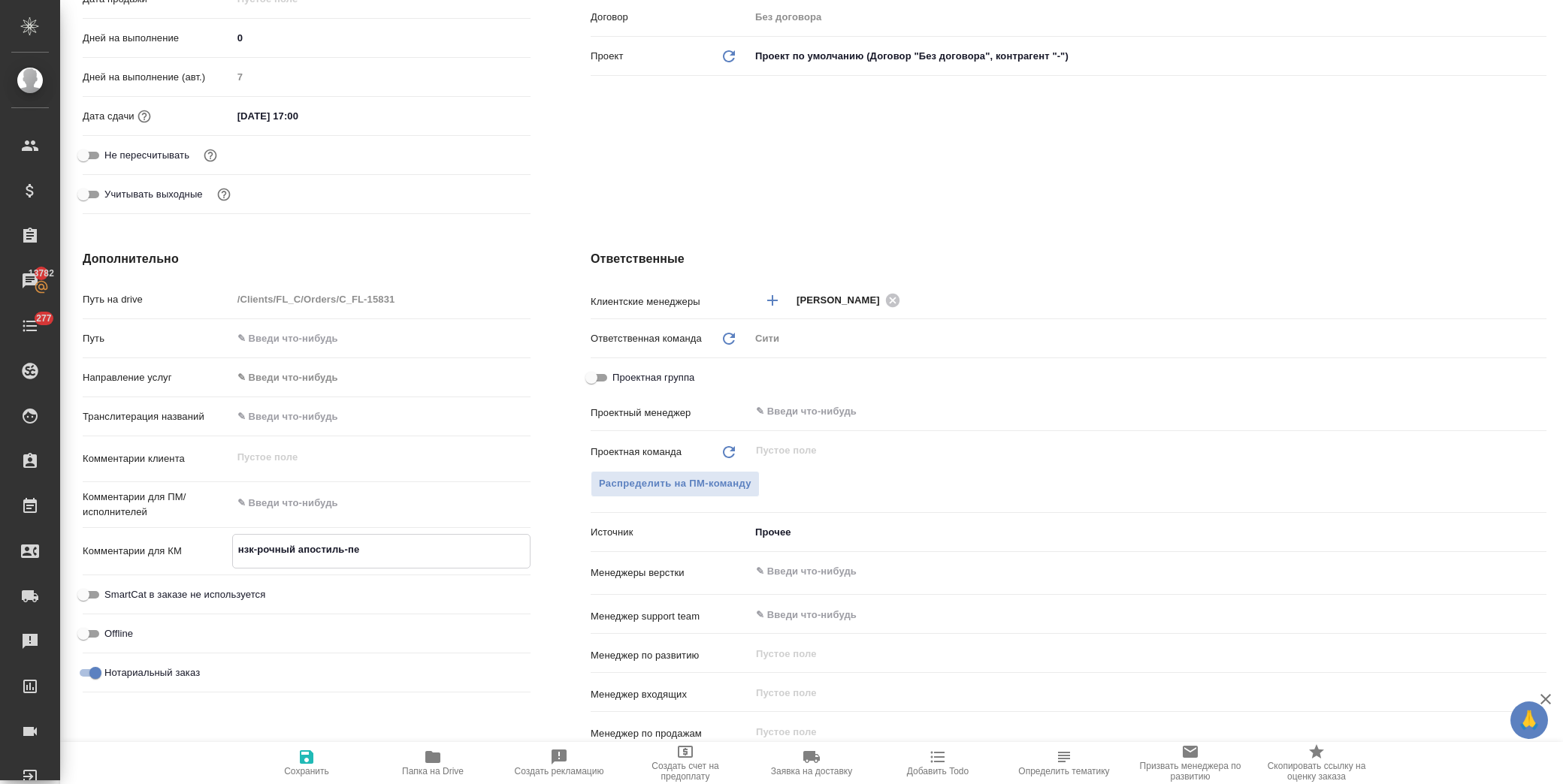
type textarea "x"
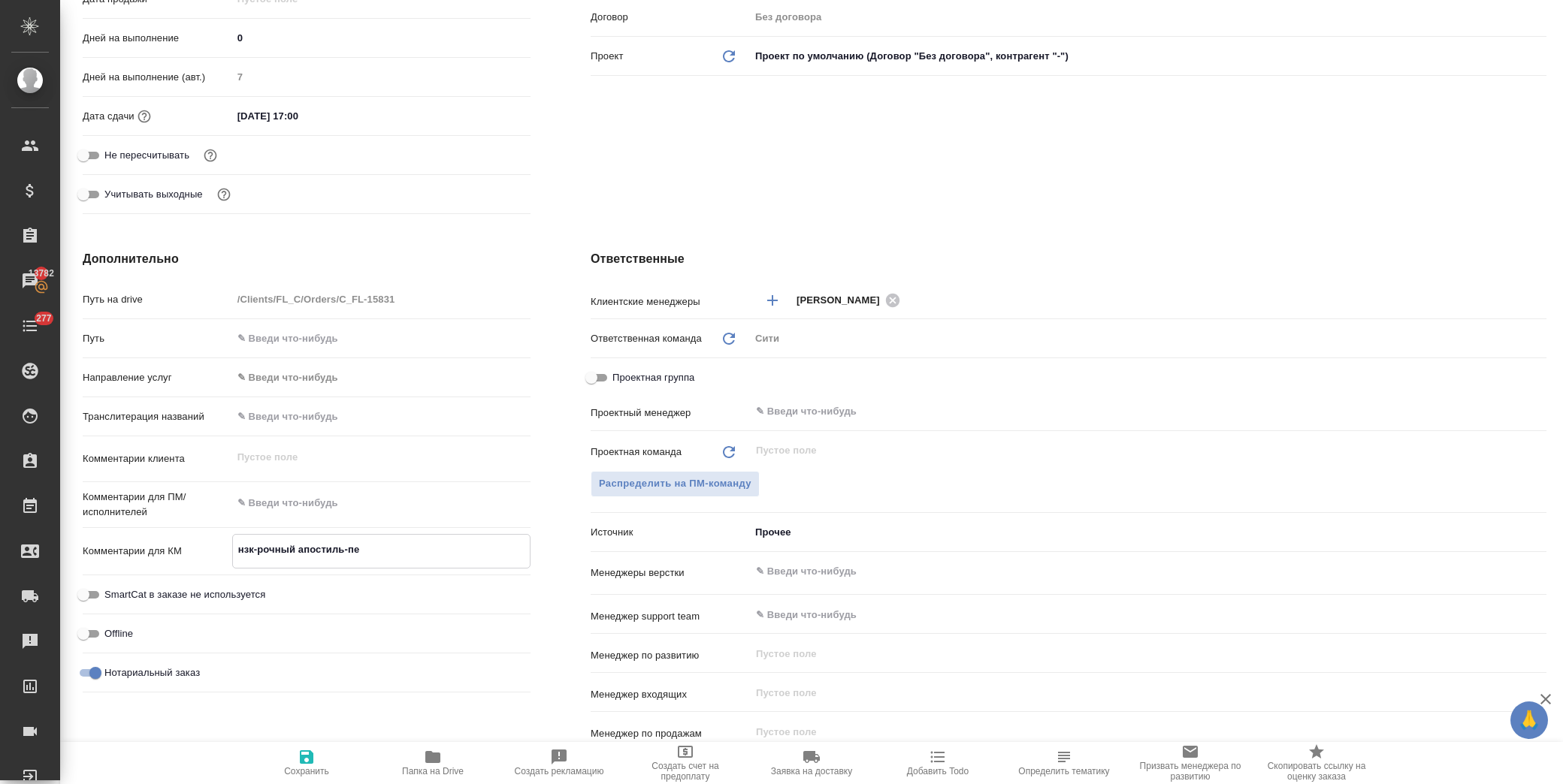
type textarea "нзк-рочный апостиль-пер"
type textarea "x"
type textarea "нзк-рочный апостиль-пере"
type textarea "x"
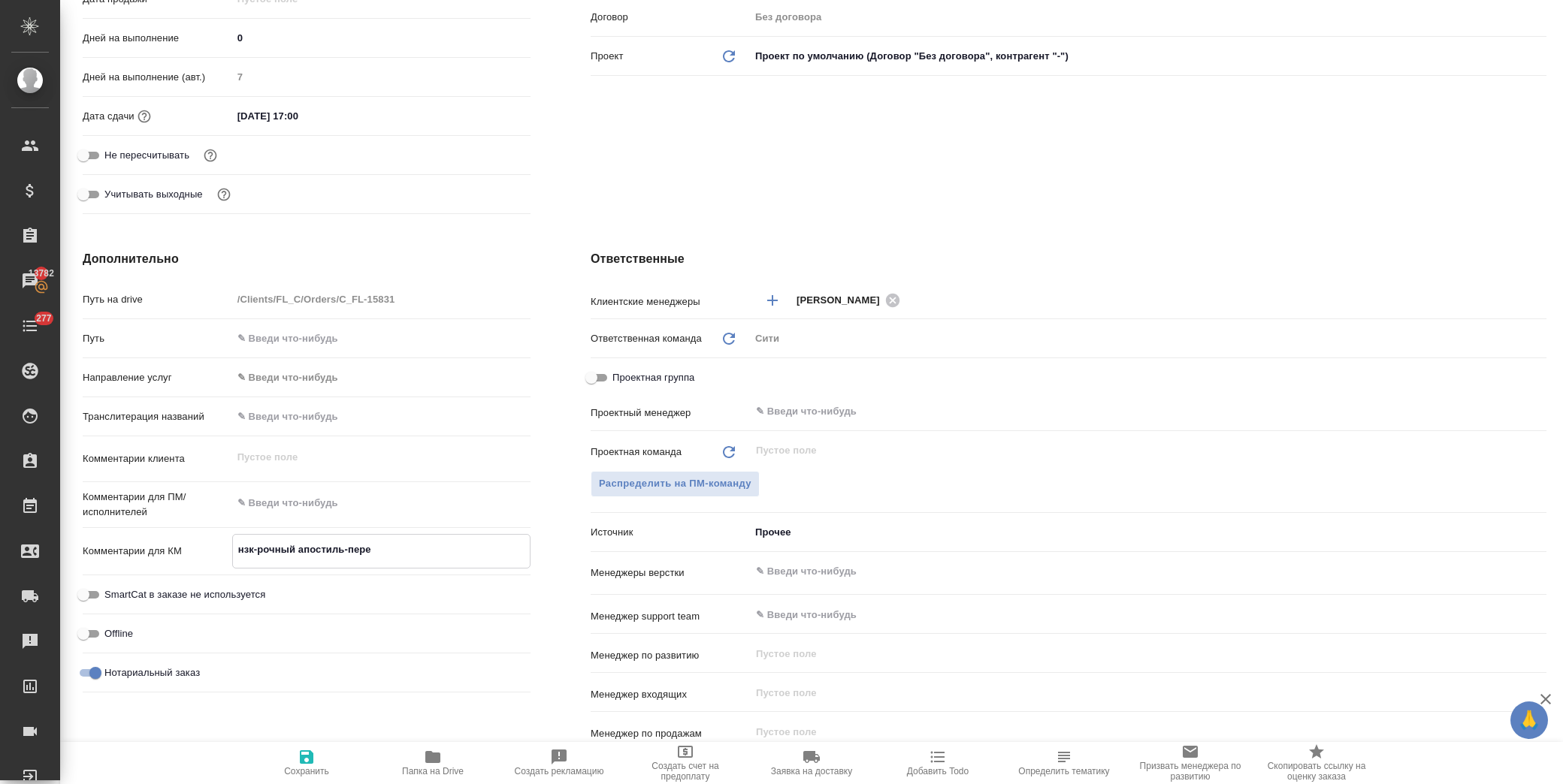
type textarea "x"
type textarea "нзк-рочный апостиль-перев"
type textarea "x"
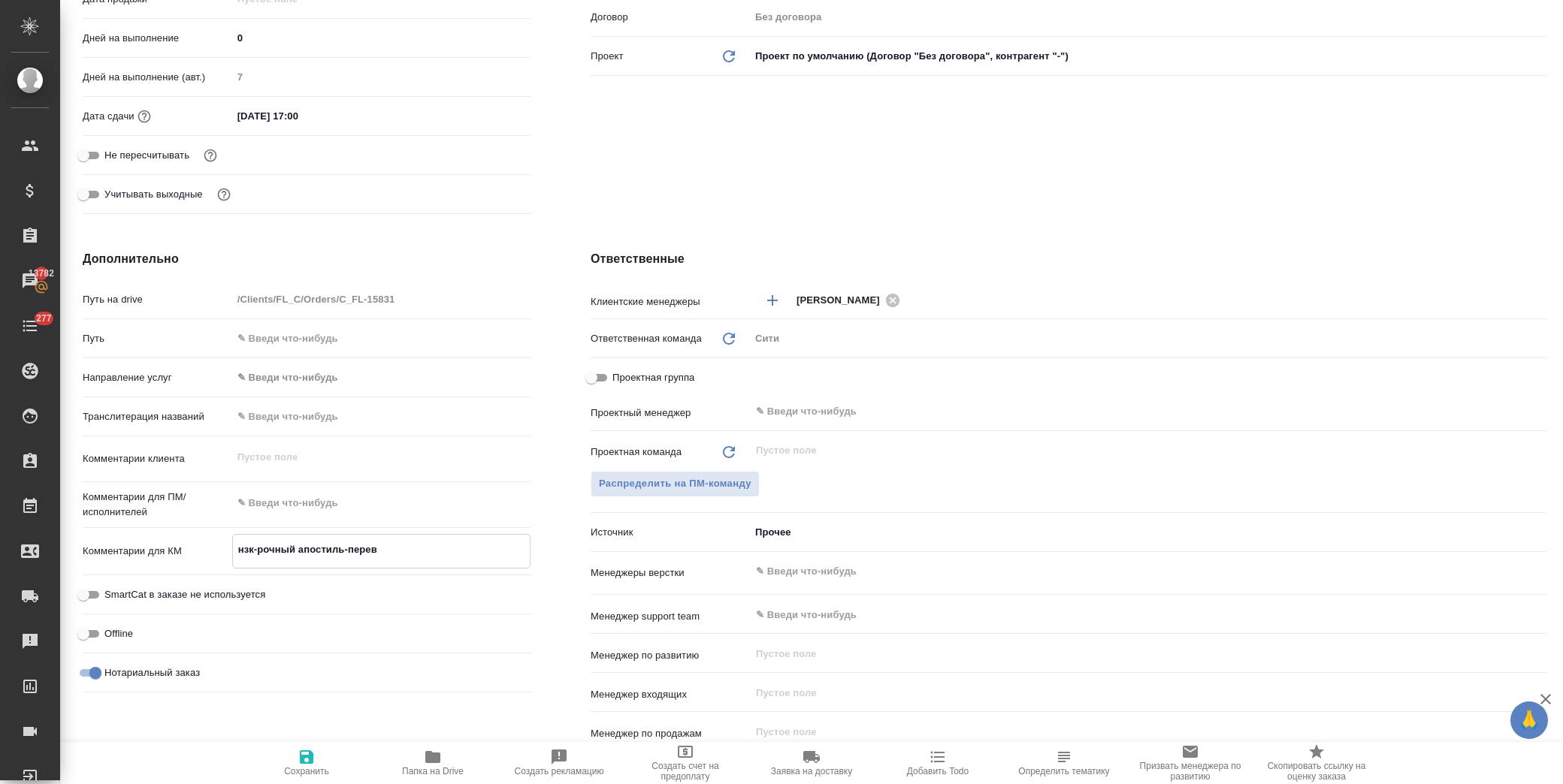
type textarea "нзк-рочный апостиль-перево"
type textarea "x"
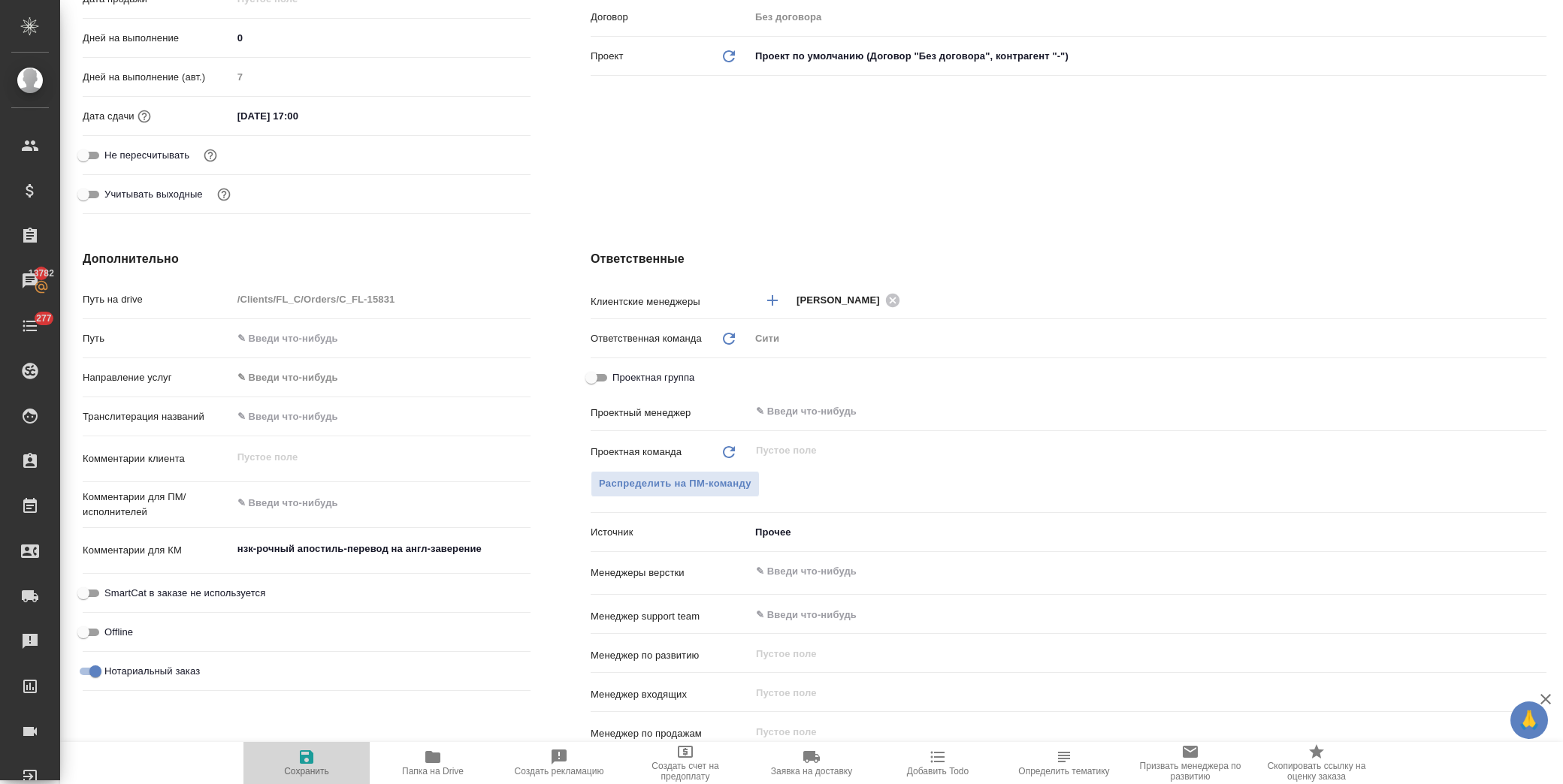
click at [298, 761] on icon "button" at bounding box center [307, 757] width 18 height 18
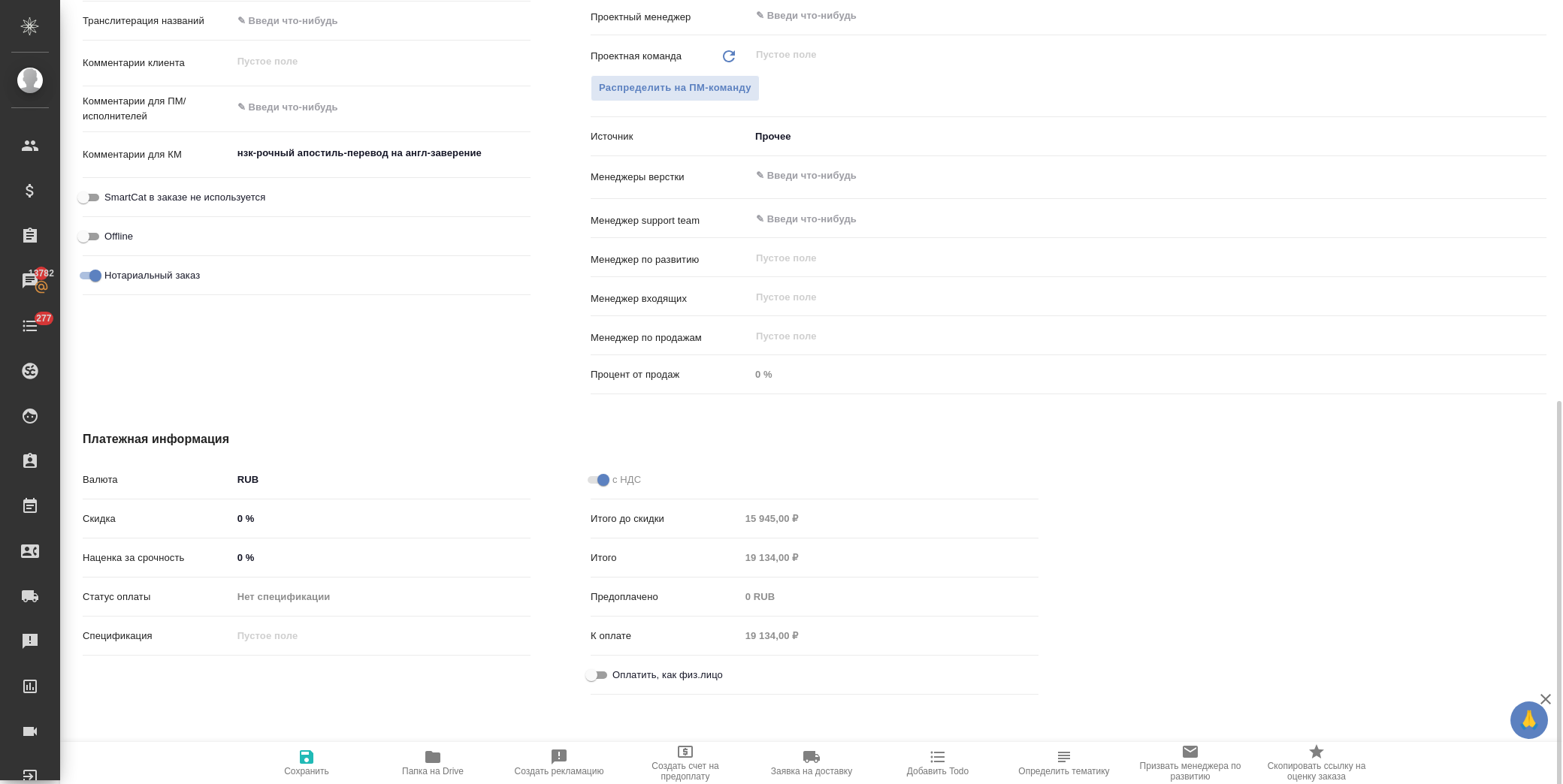
scroll to position [814, 0]
click at [592, 676] on input "Оплатить, как физ.лицо" at bounding box center [591, 674] width 54 height 18
click at [310, 760] on icon "button" at bounding box center [306, 757] width 13 height 13
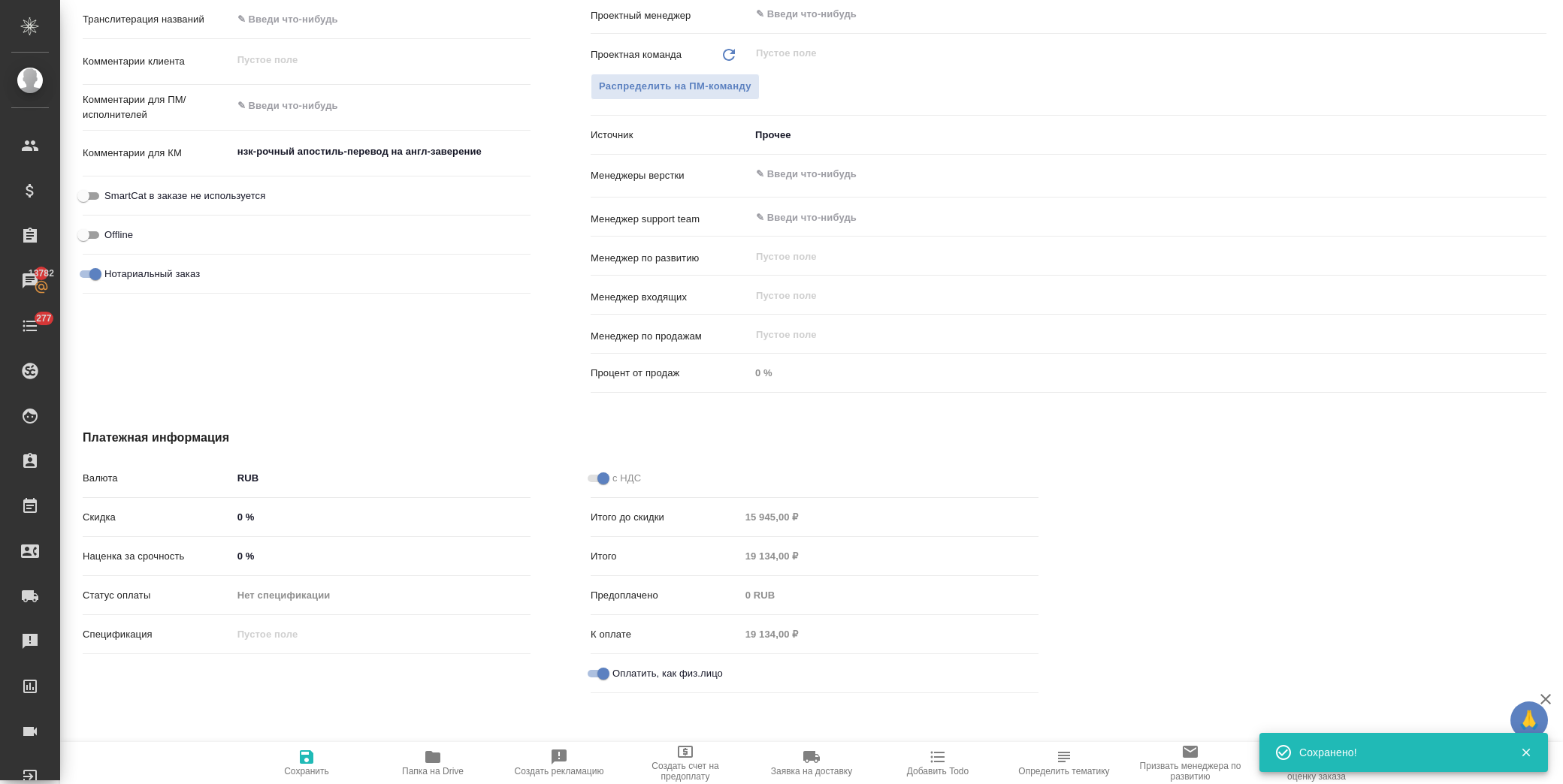
scroll to position [564, 0]
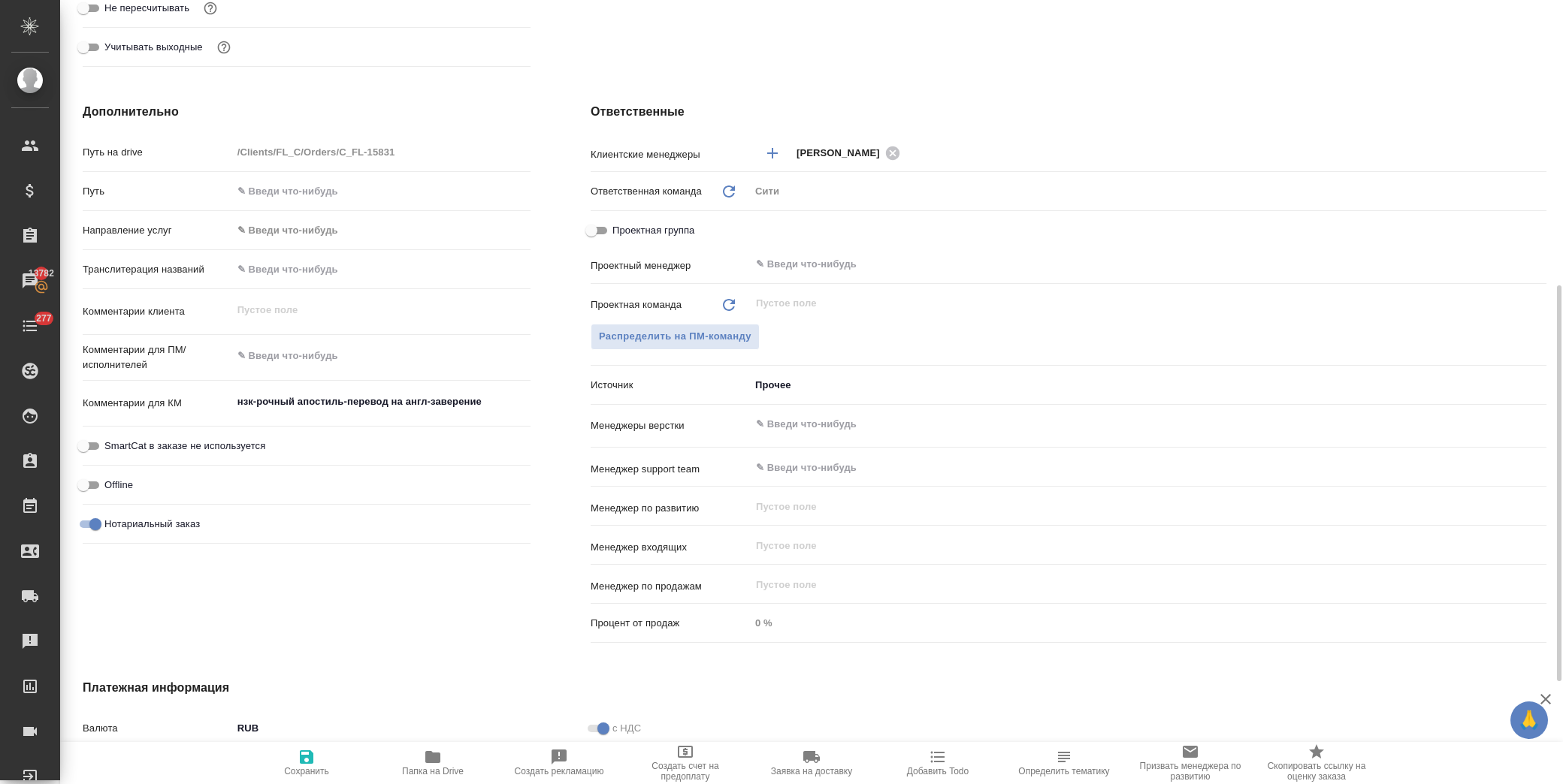
click at [299, 267] on input "text" at bounding box center [381, 269] width 299 height 21
click at [300, 357] on textarea at bounding box center [381, 355] width 299 height 26
click at [303, 354] on textarea at bounding box center [381, 356] width 297 height 26
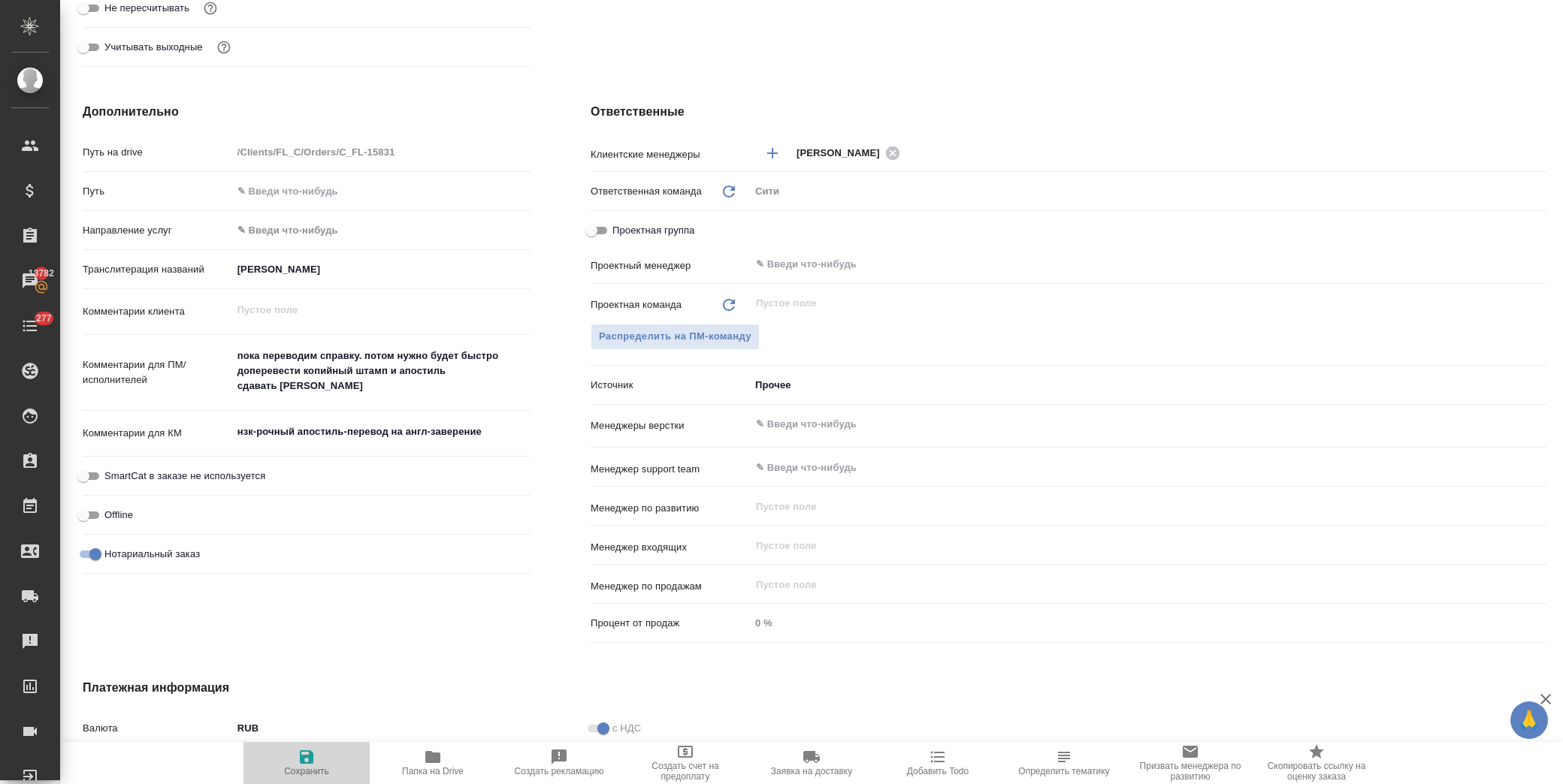
click at [314, 761] on icon "button" at bounding box center [307, 757] width 18 height 18
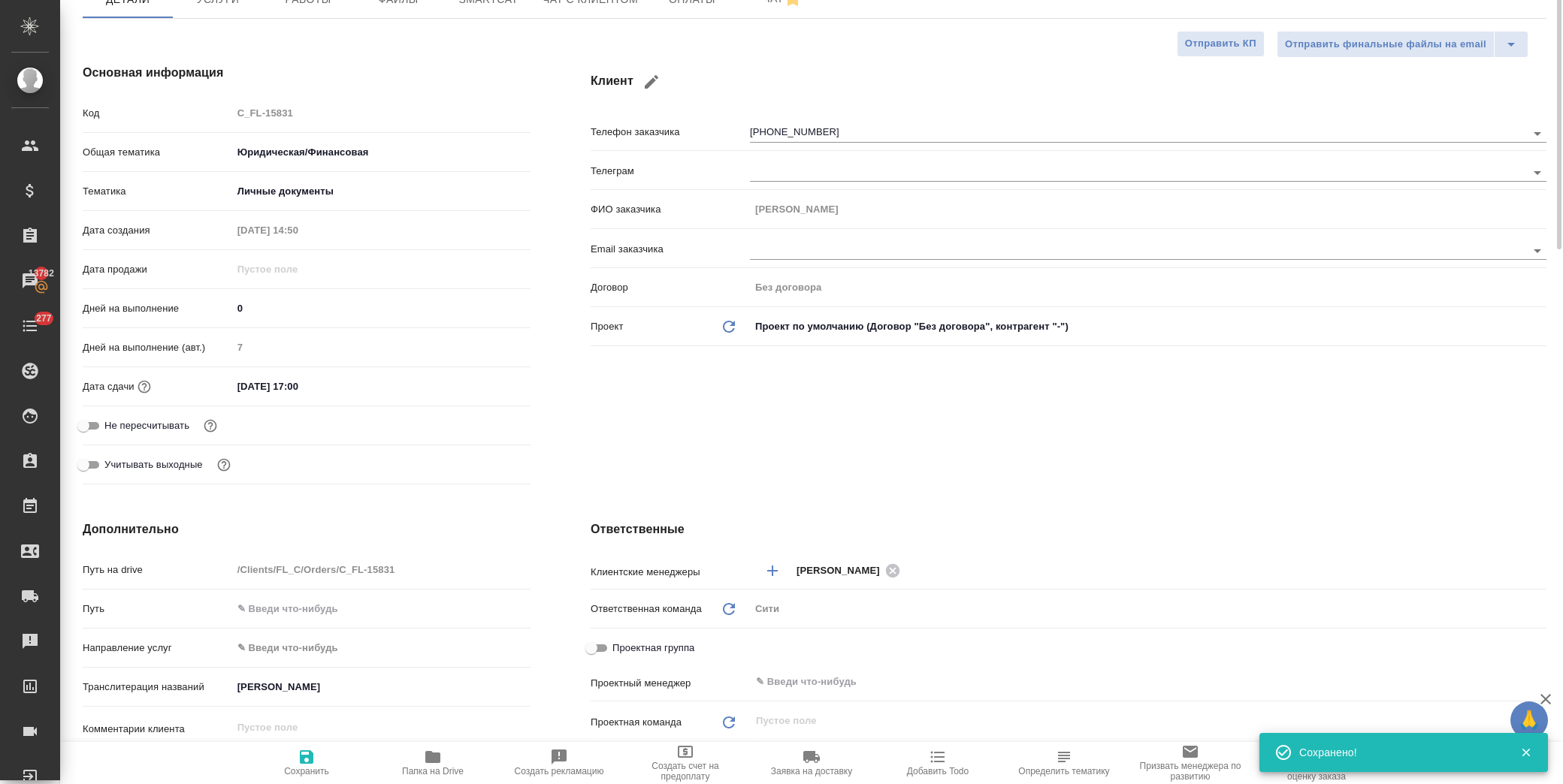
scroll to position [0, 0]
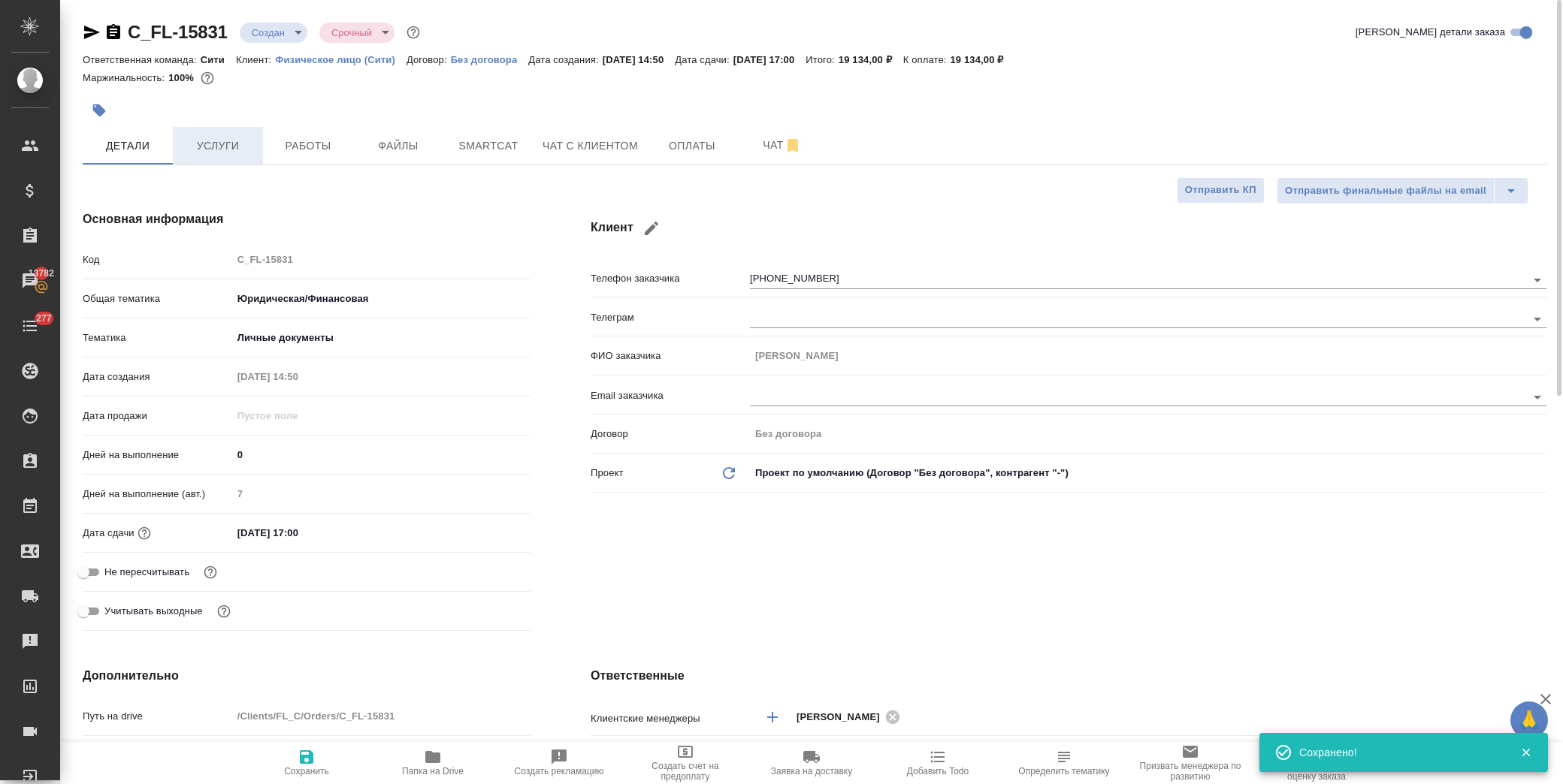
click at [228, 148] on span "Услуги" at bounding box center [217, 146] width 72 height 19
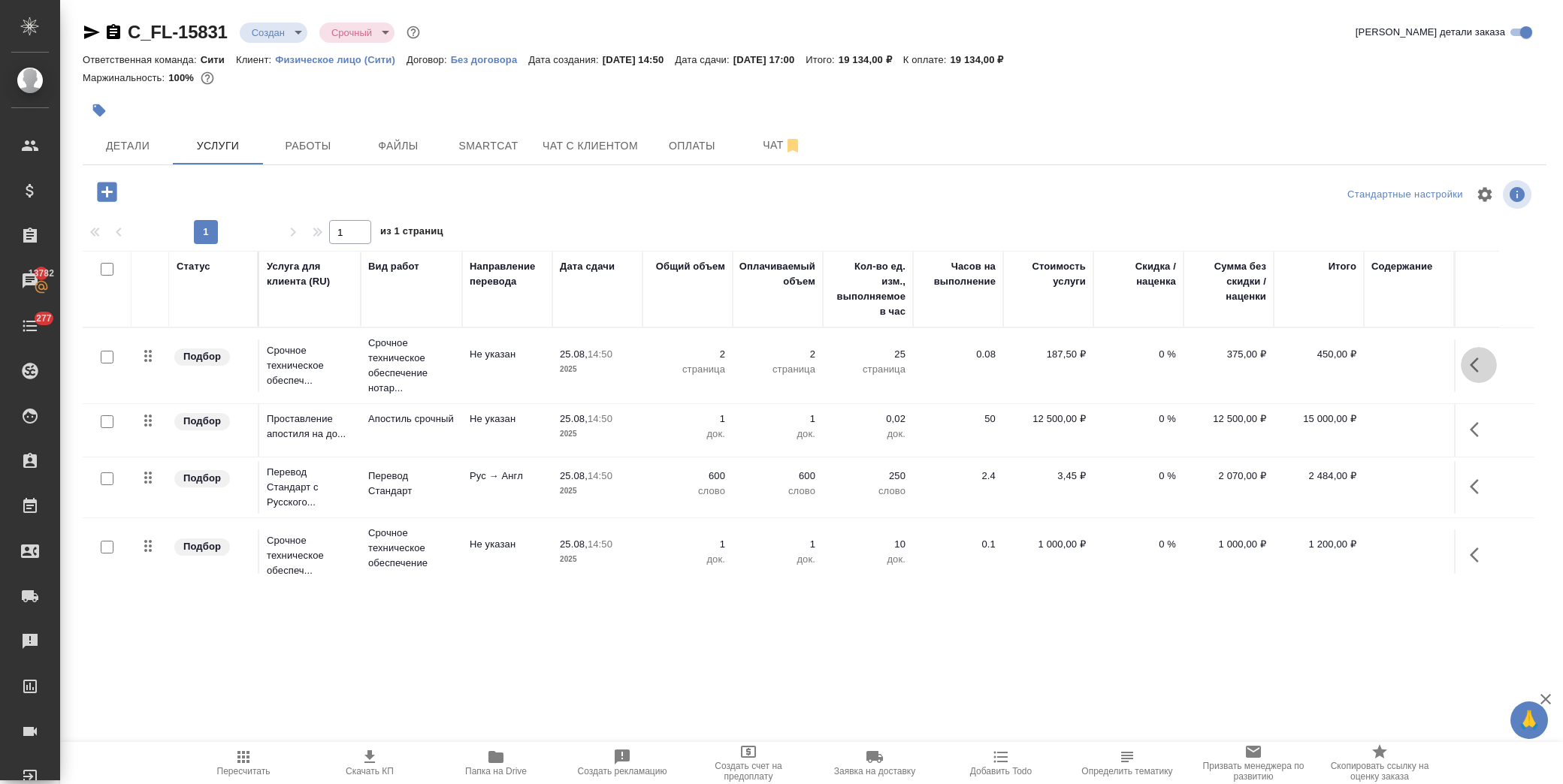
click at [1471, 368] on icon "button" at bounding box center [1479, 365] width 18 height 18
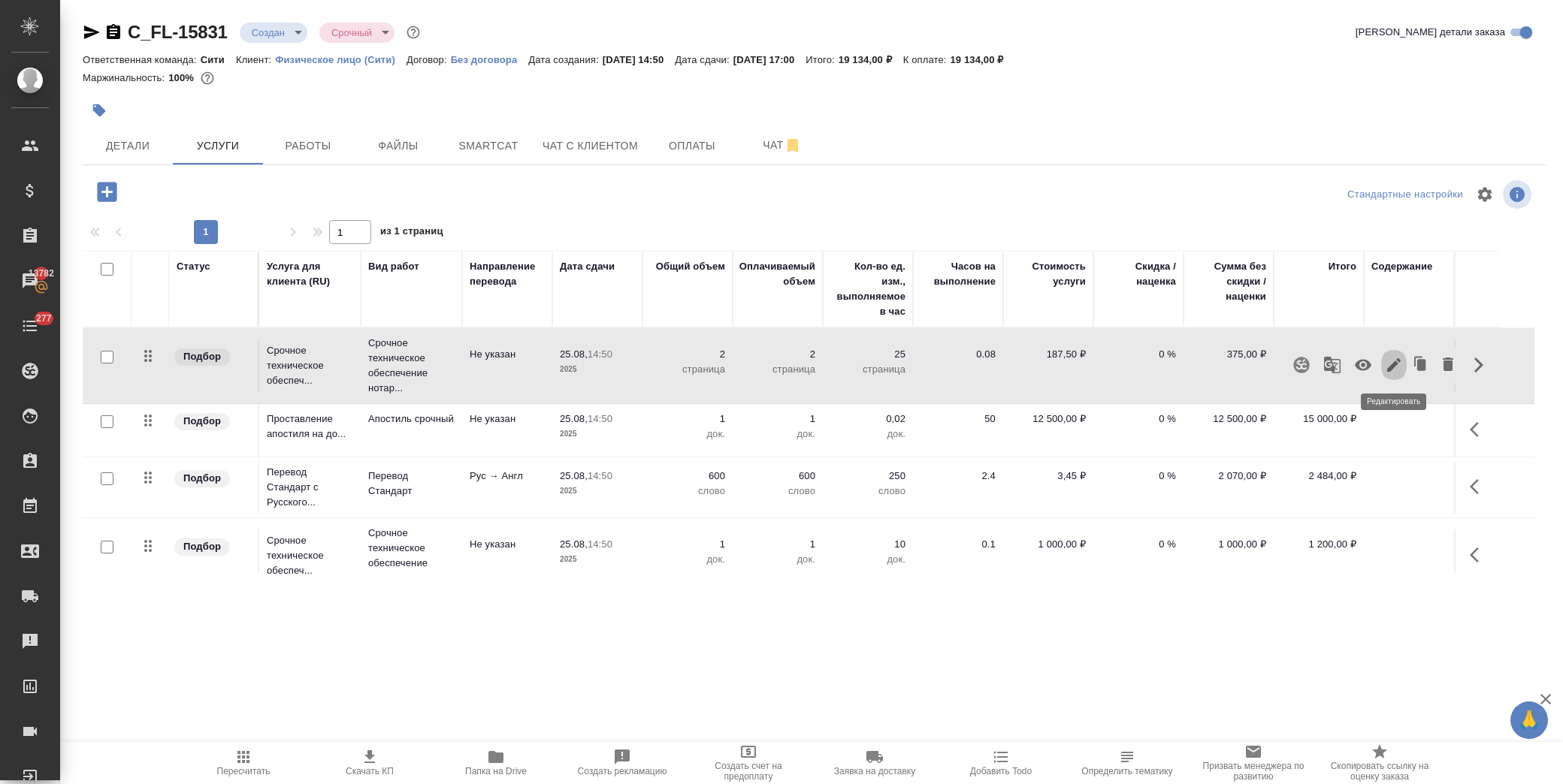
click at [1394, 372] on icon "button" at bounding box center [1394, 365] width 18 height 18
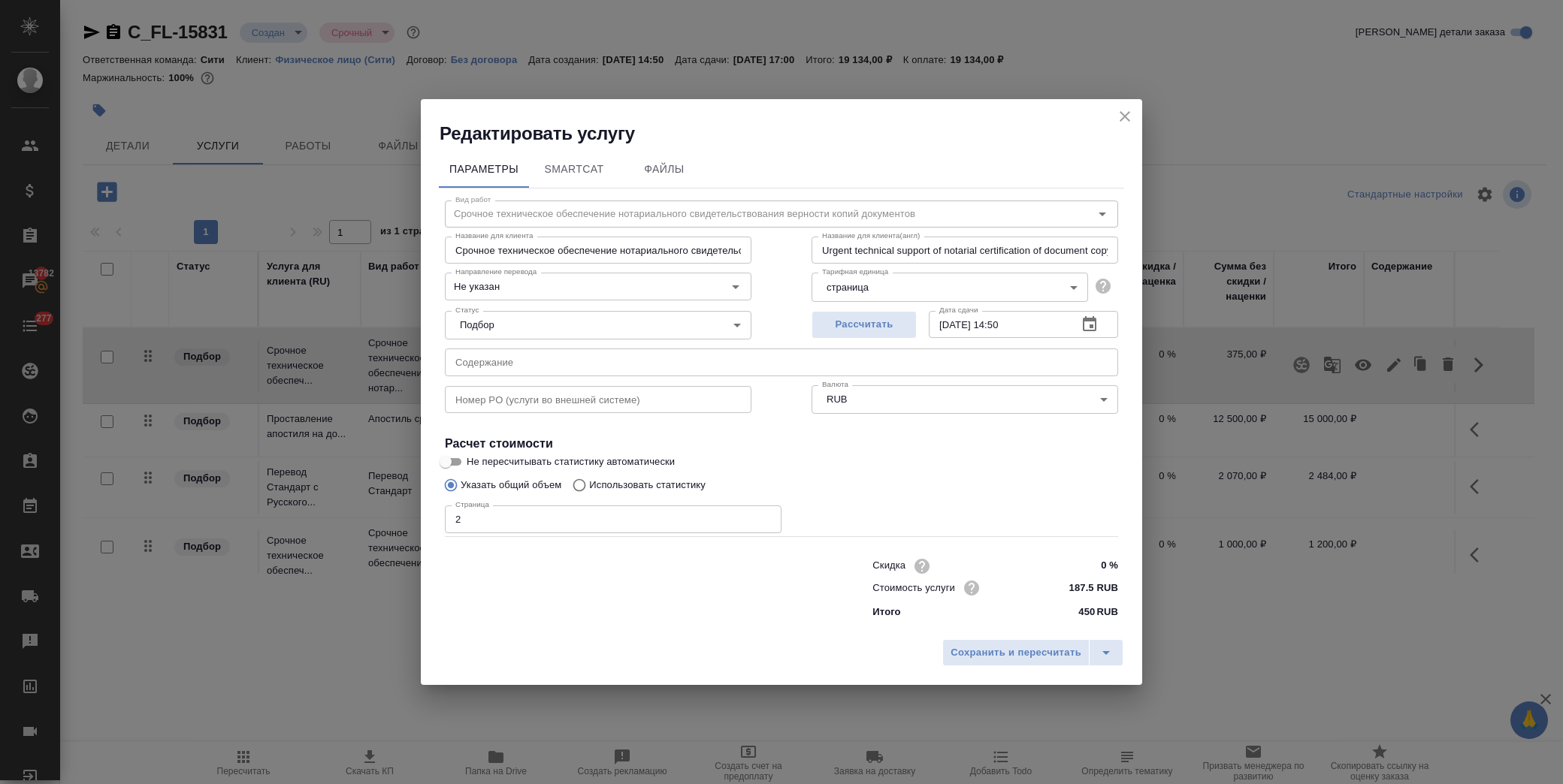
click at [1091, 325] on icon "button" at bounding box center [1090, 323] width 13 height 15
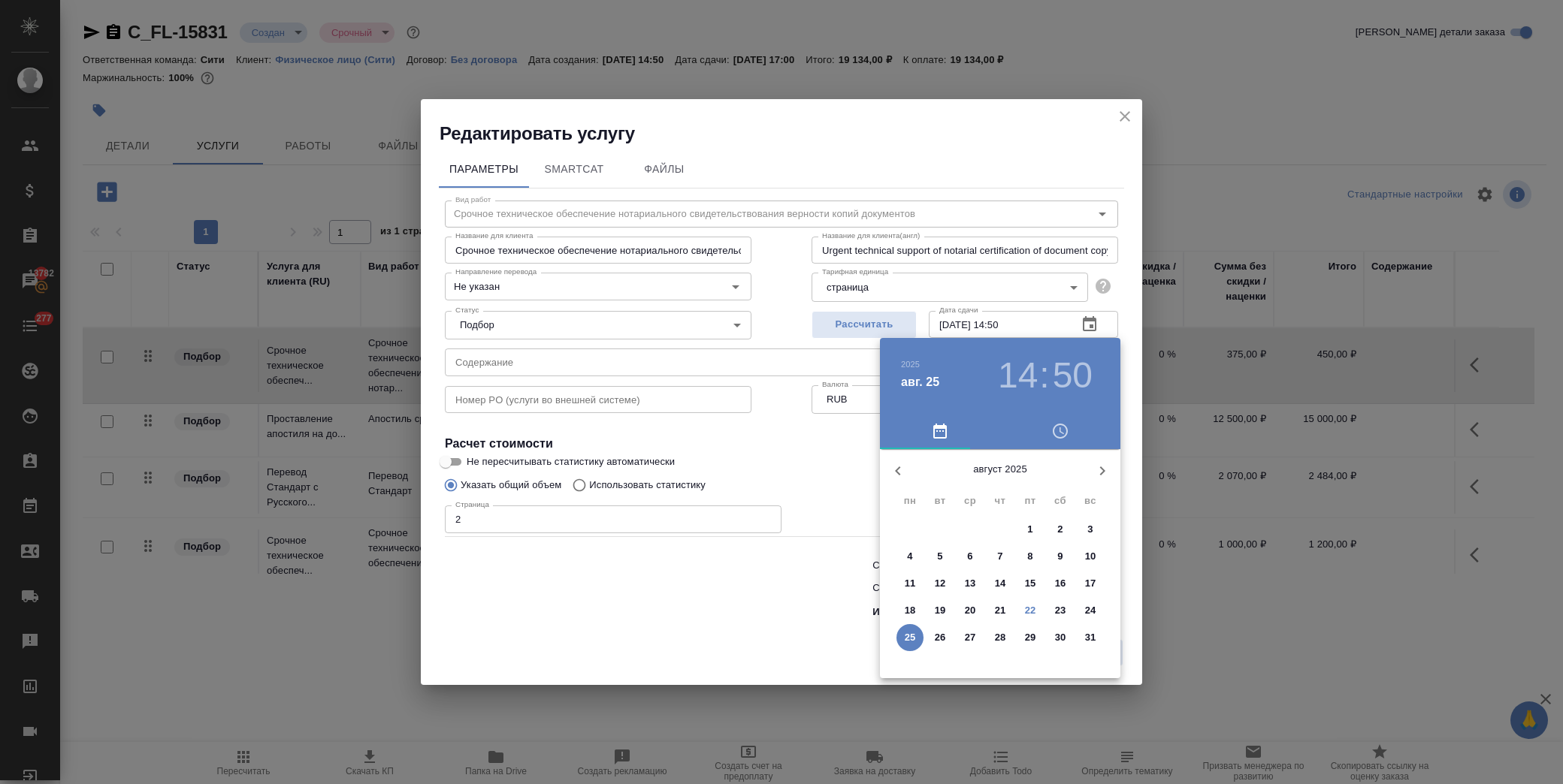
click at [977, 642] on span "27" at bounding box center [970, 637] width 27 height 15
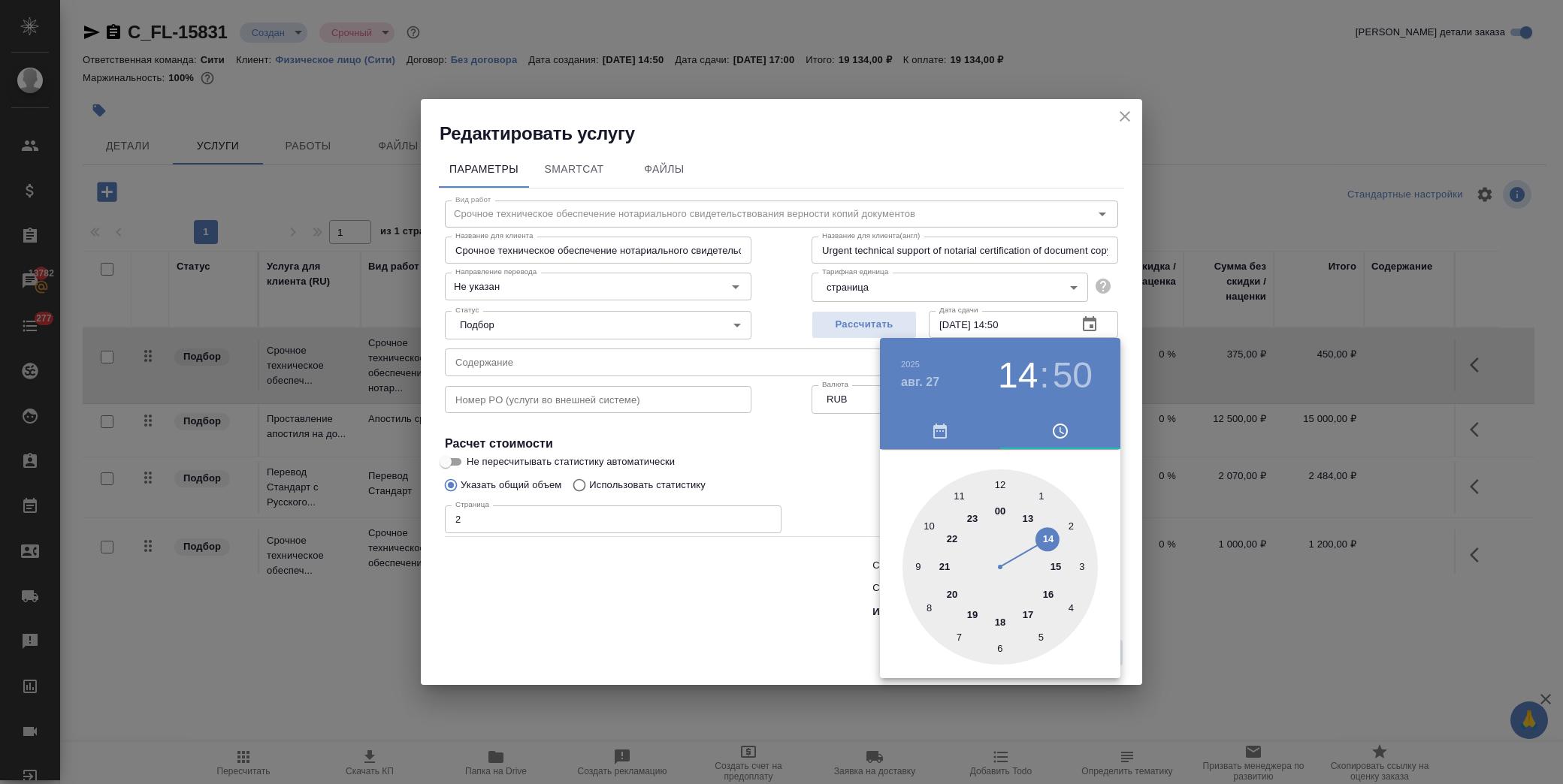
drag, startPoint x: 1033, startPoint y: 617, endPoint x: 1024, endPoint y: 588, distance: 30.4
click at [1031, 613] on div at bounding box center [1000, 566] width 195 height 195
click at [996, 481] on div at bounding box center [1000, 566] width 195 height 195
click at [777, 445] on div at bounding box center [781, 392] width 1563 height 784
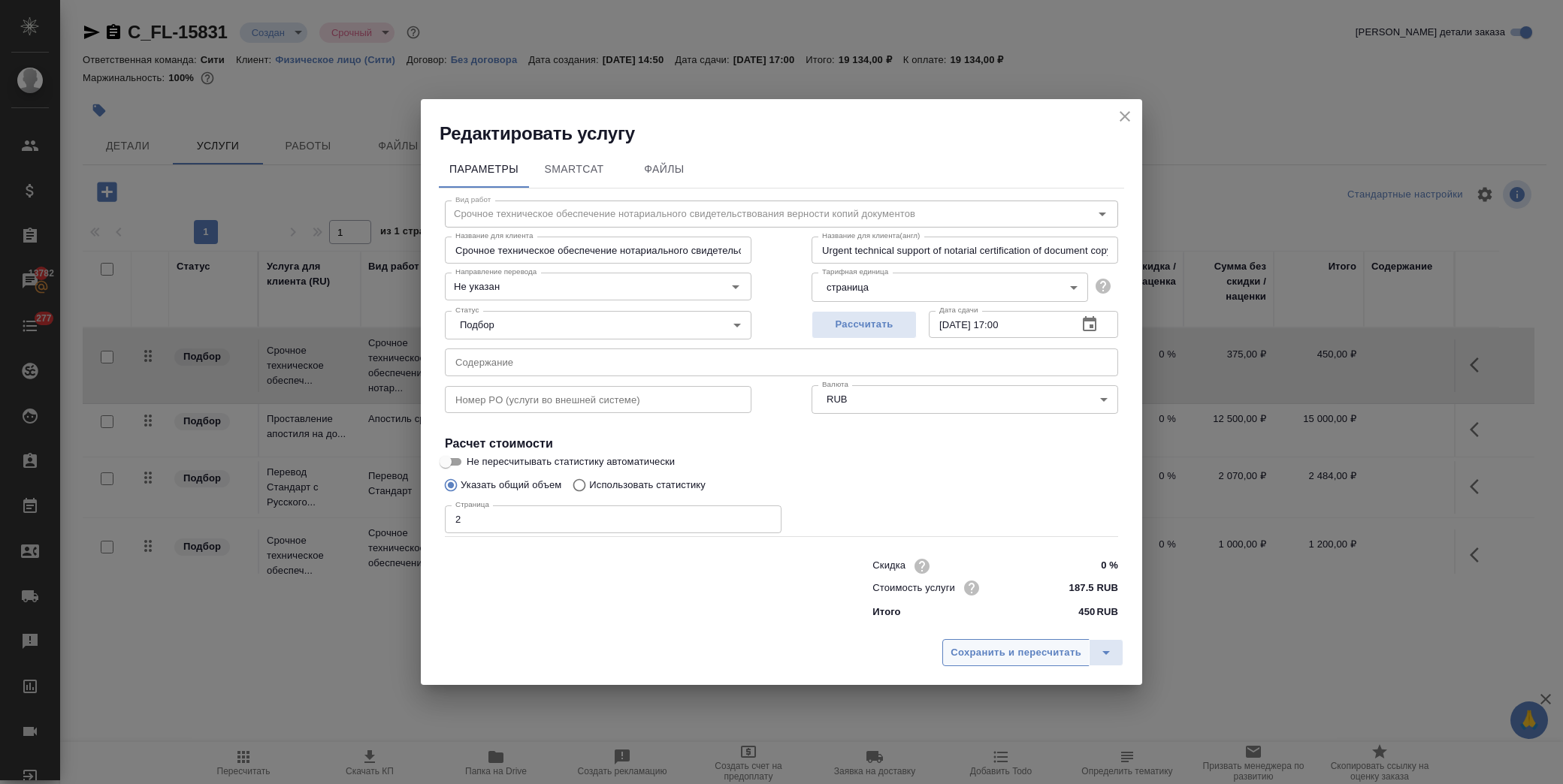
click at [972, 650] on span "Сохранить и пересчитать" at bounding box center [1015, 653] width 130 height 17
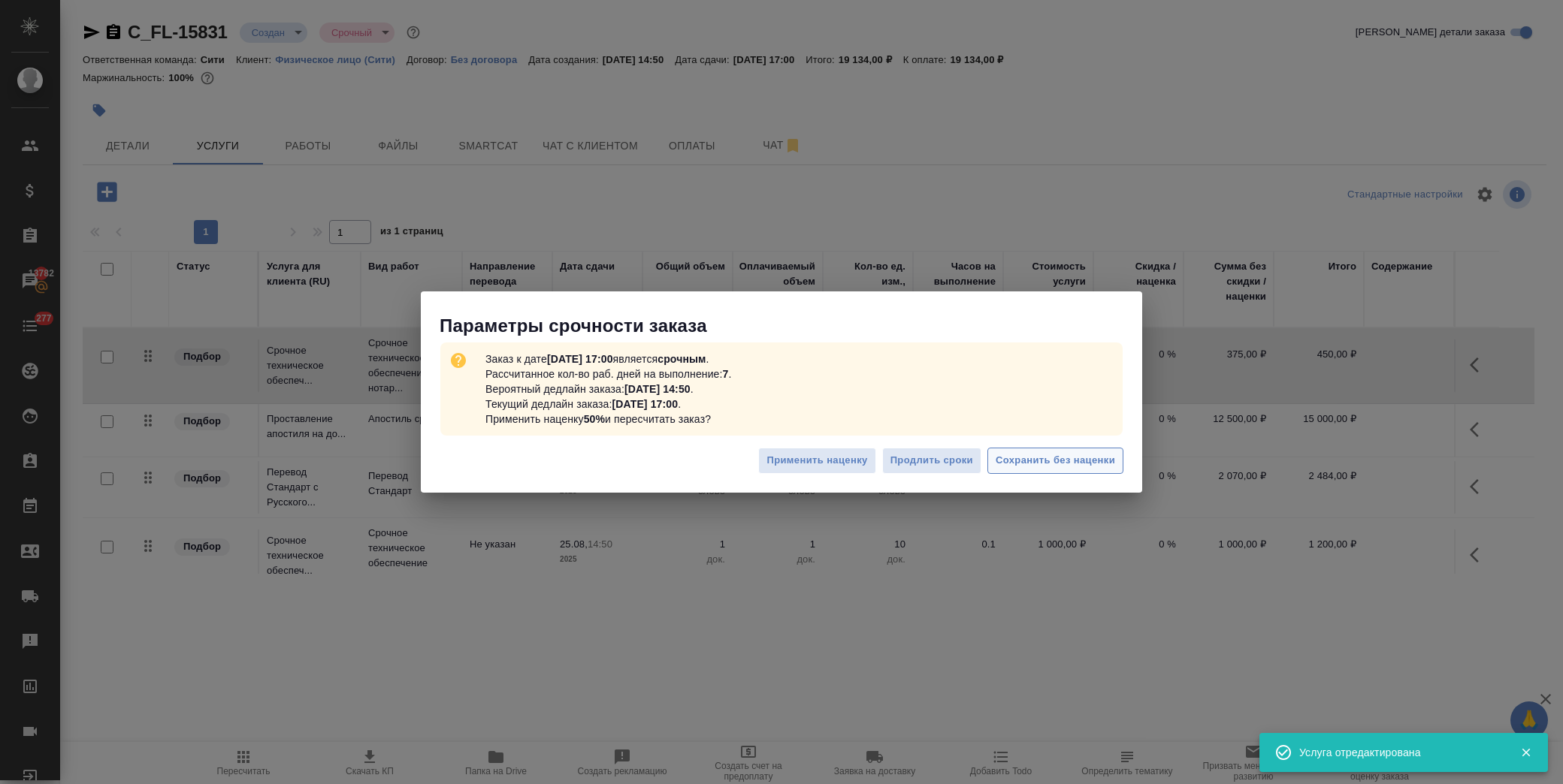
click at [1062, 467] on span "Сохранить без наценки" at bounding box center [1055, 460] width 120 height 17
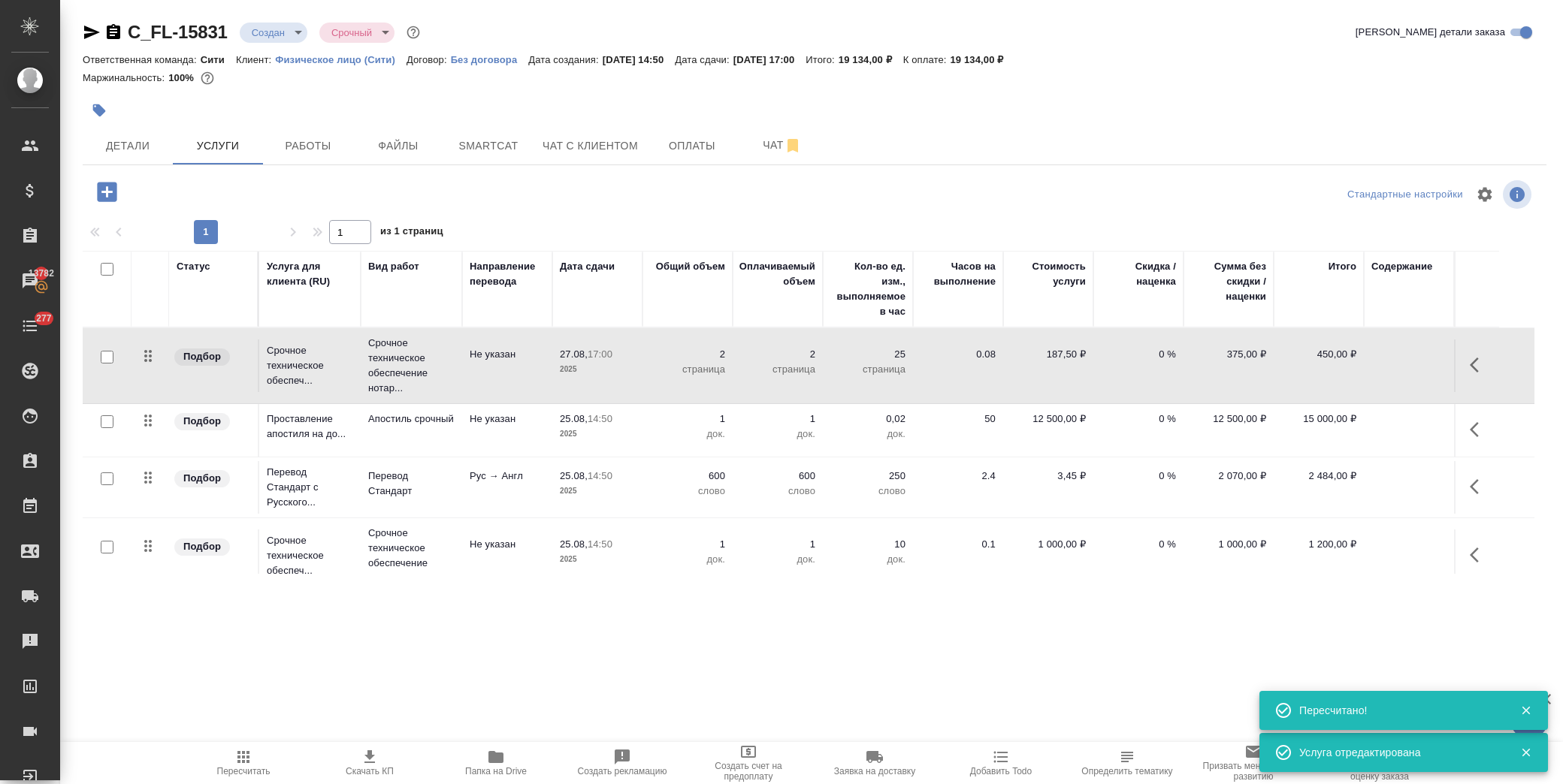
drag, startPoint x: 1476, startPoint y: 430, endPoint x: 1462, endPoint y: 430, distance: 14.0
click at [1474, 430] on icon "button" at bounding box center [1479, 430] width 18 height 18
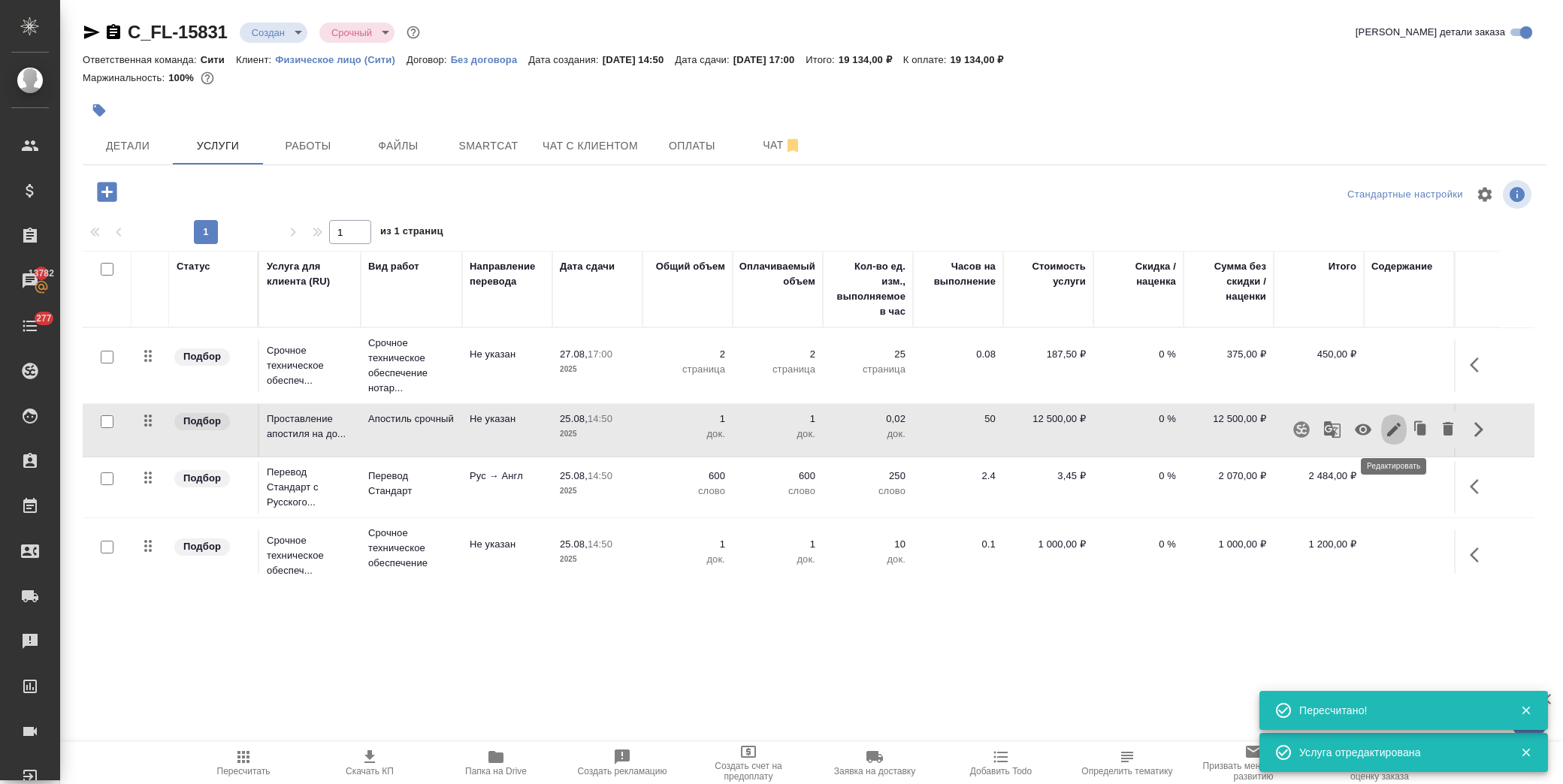
click at [1396, 425] on icon "button" at bounding box center [1394, 430] width 13 height 13
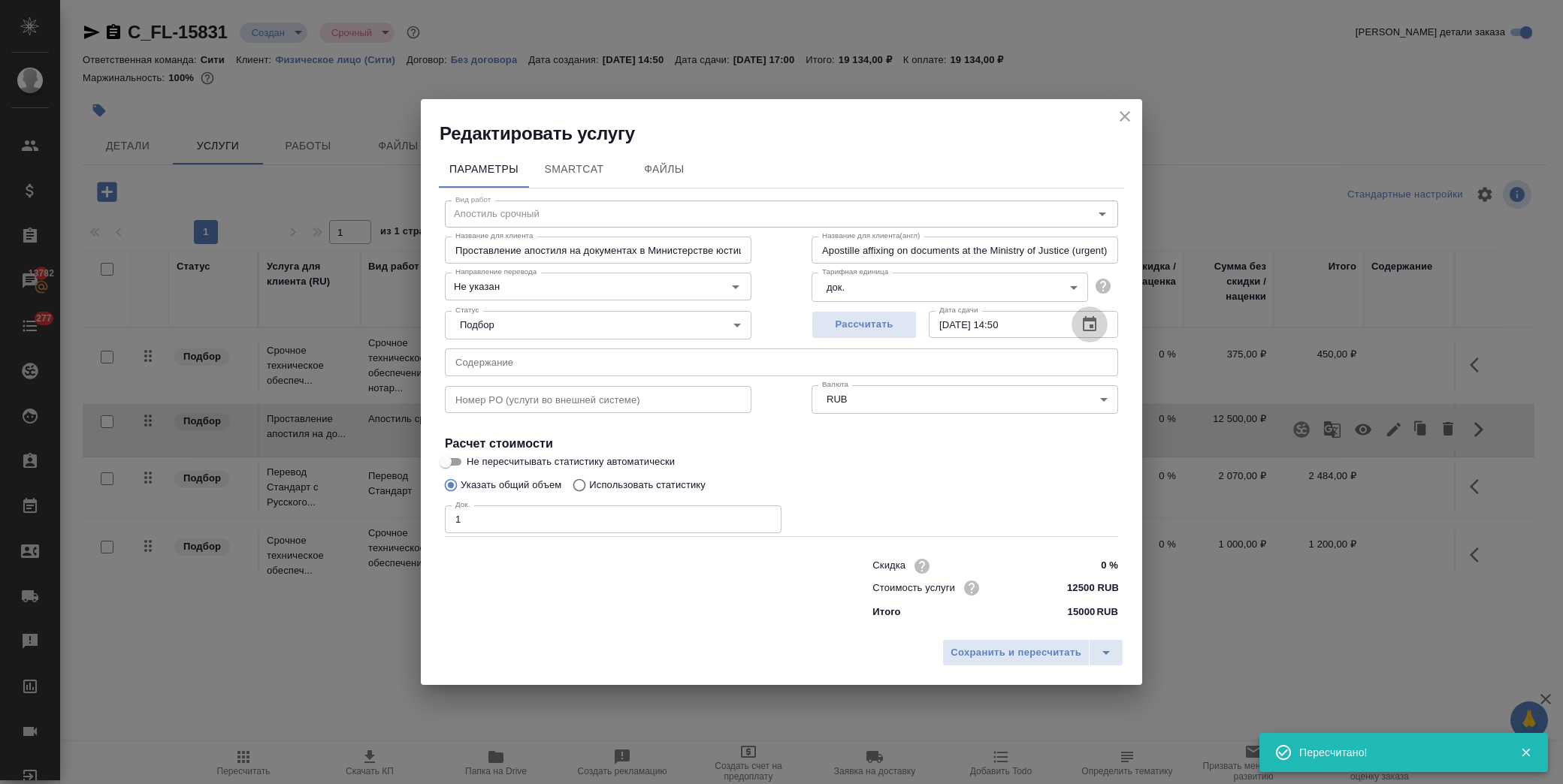
click at [1092, 331] on icon "button" at bounding box center [1090, 323] width 13 height 15
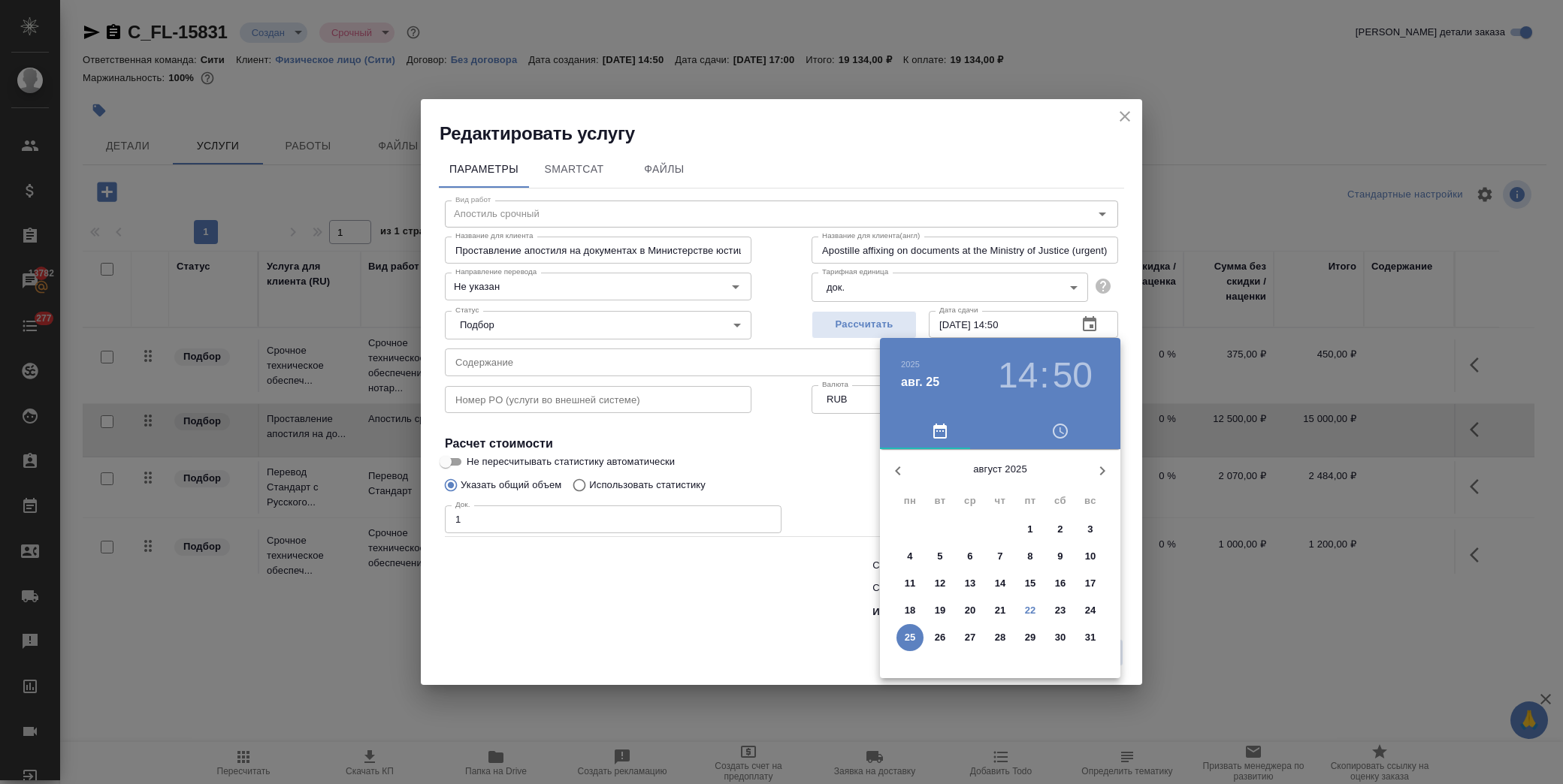
click at [972, 635] on p "27" at bounding box center [971, 637] width 12 height 15
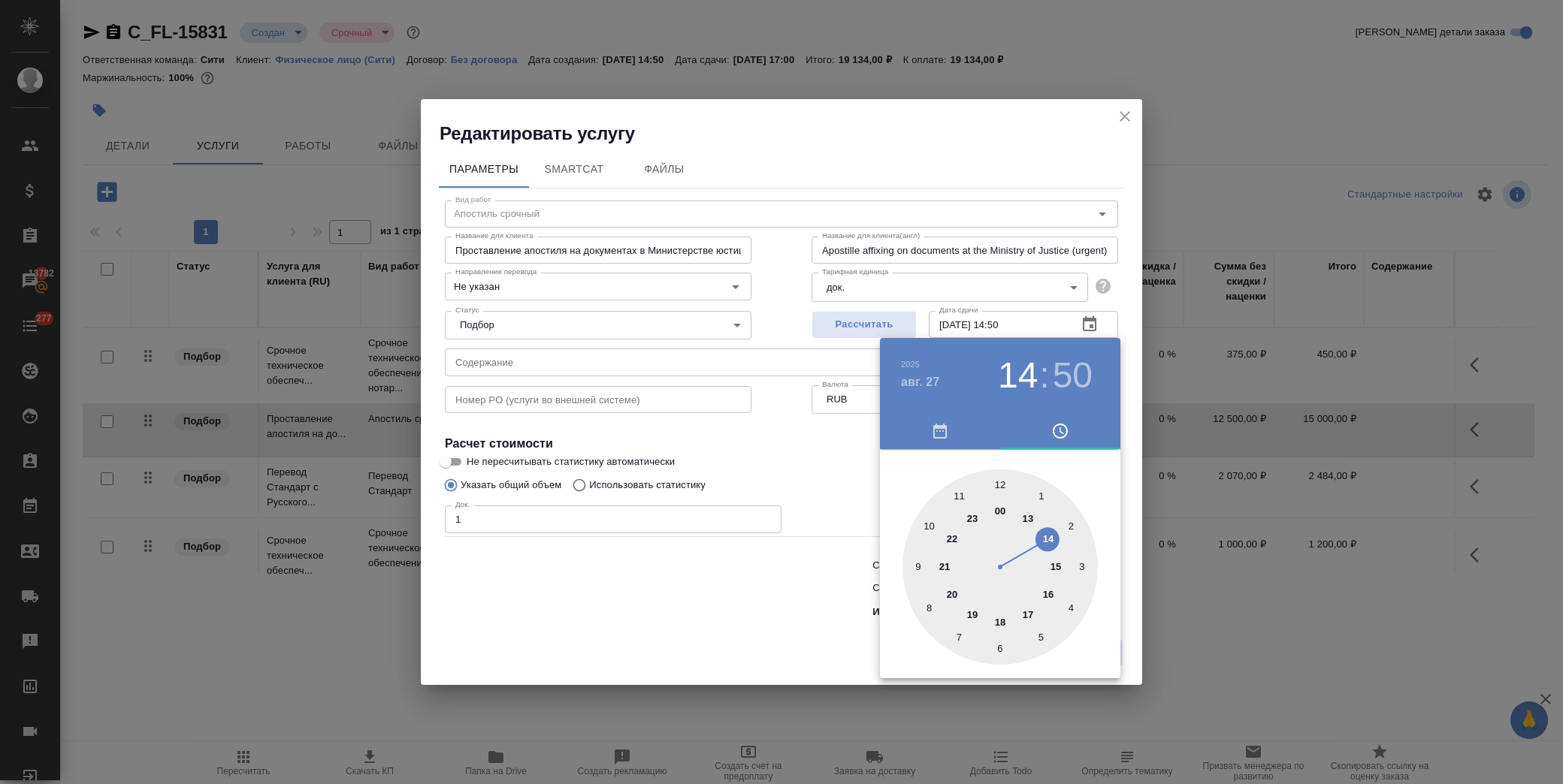
click at [1033, 613] on div at bounding box center [1000, 566] width 195 height 195
click at [997, 485] on div at bounding box center [1000, 566] width 195 height 195
click at [816, 468] on div at bounding box center [781, 392] width 1563 height 784
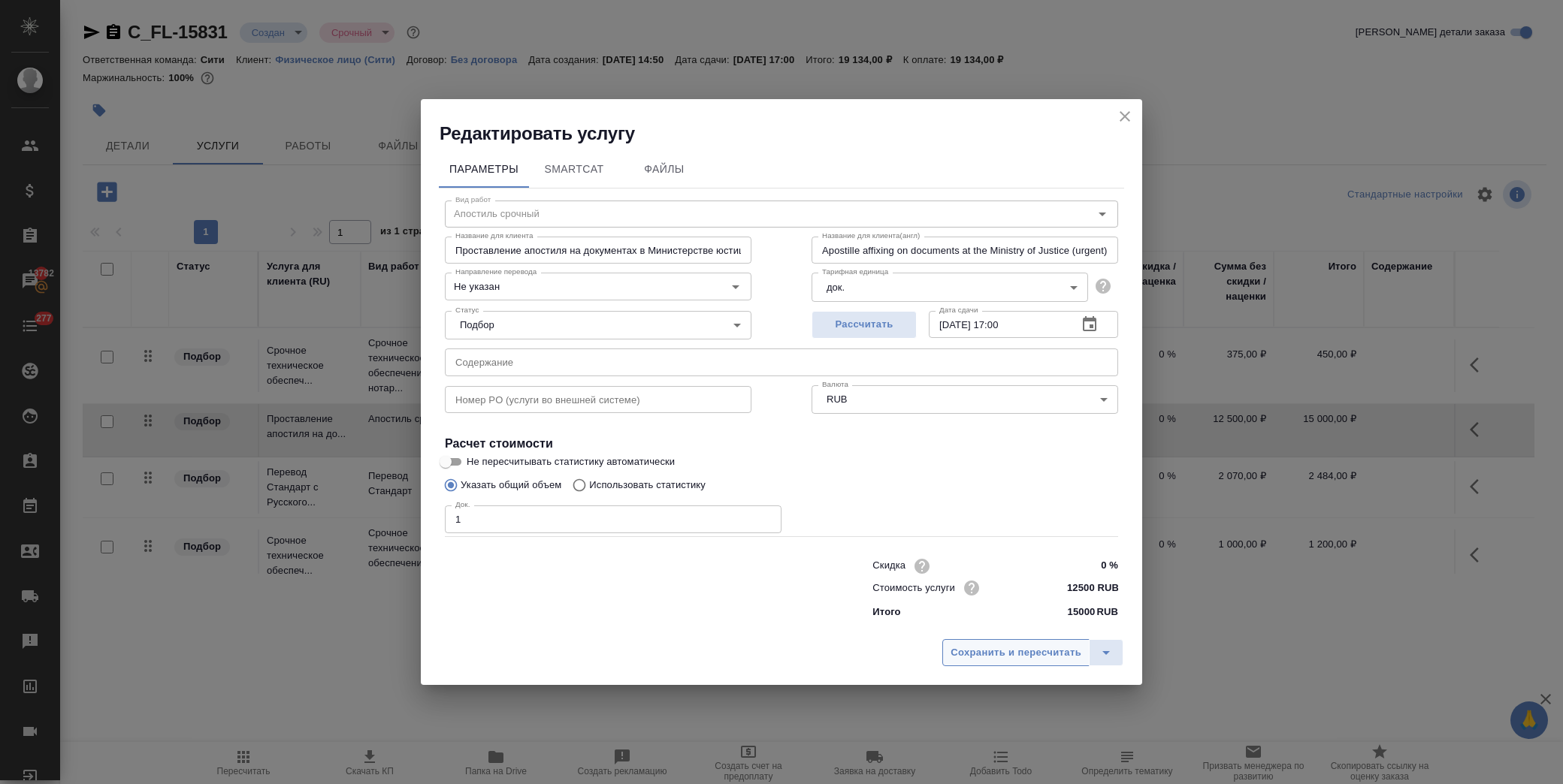
click at [1056, 646] on span "Сохранить и пересчитать" at bounding box center [1015, 653] width 130 height 17
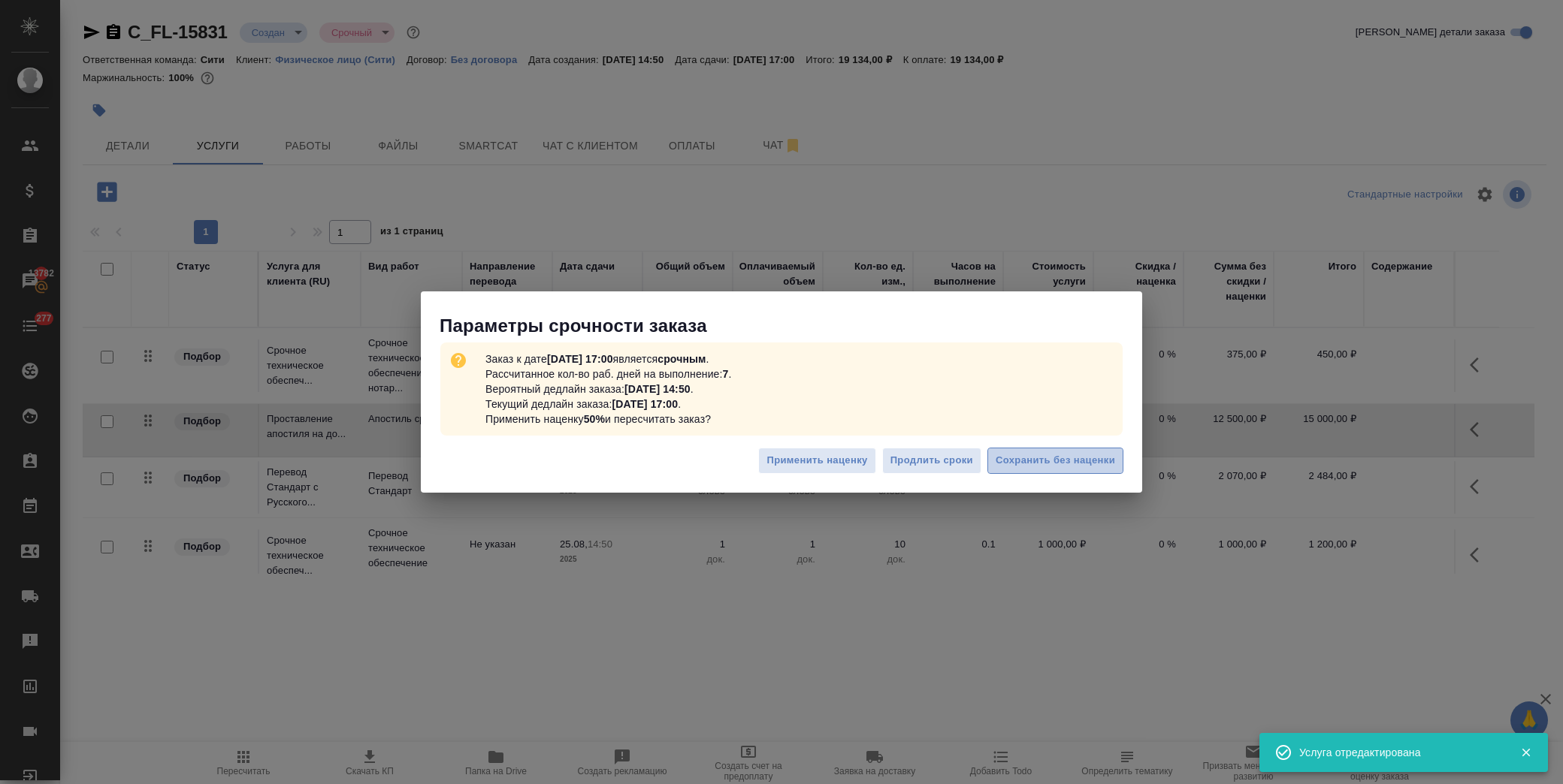
click at [1109, 457] on span "Сохранить без наценки" at bounding box center [1055, 460] width 120 height 17
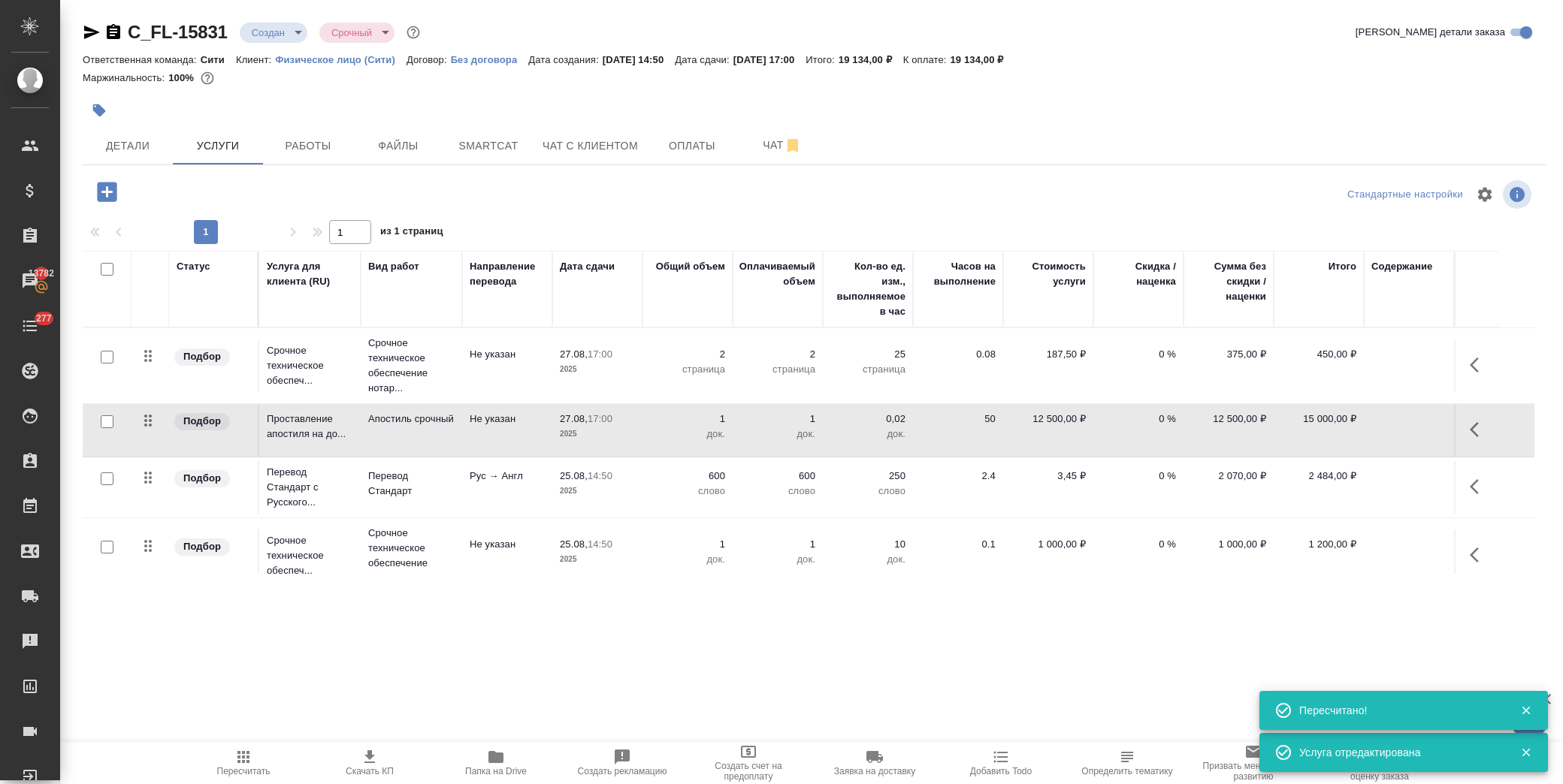
click at [1470, 488] on icon "button" at bounding box center [1479, 486] width 18 height 18
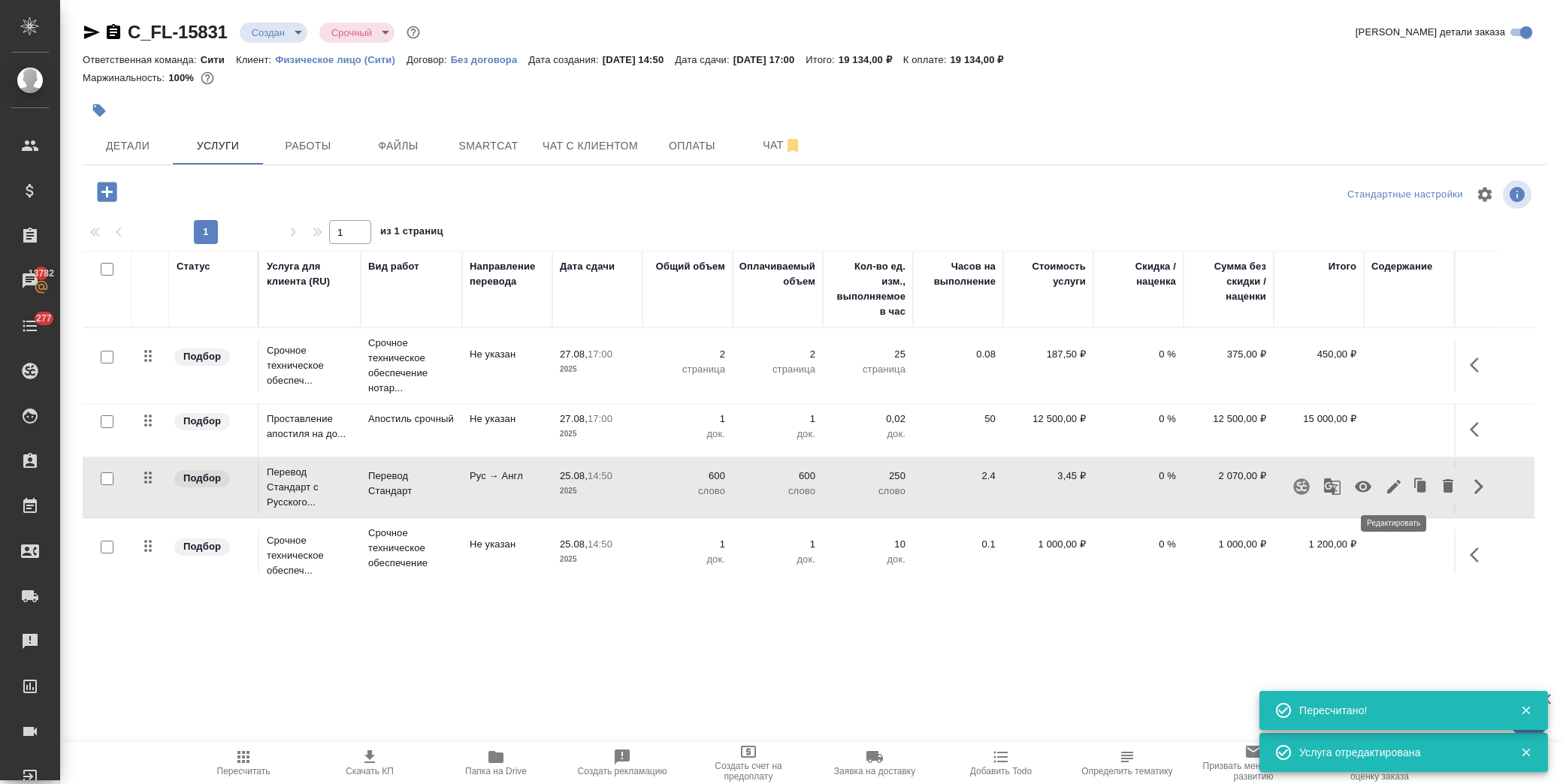
click at [1395, 488] on icon "button" at bounding box center [1394, 486] width 13 height 13
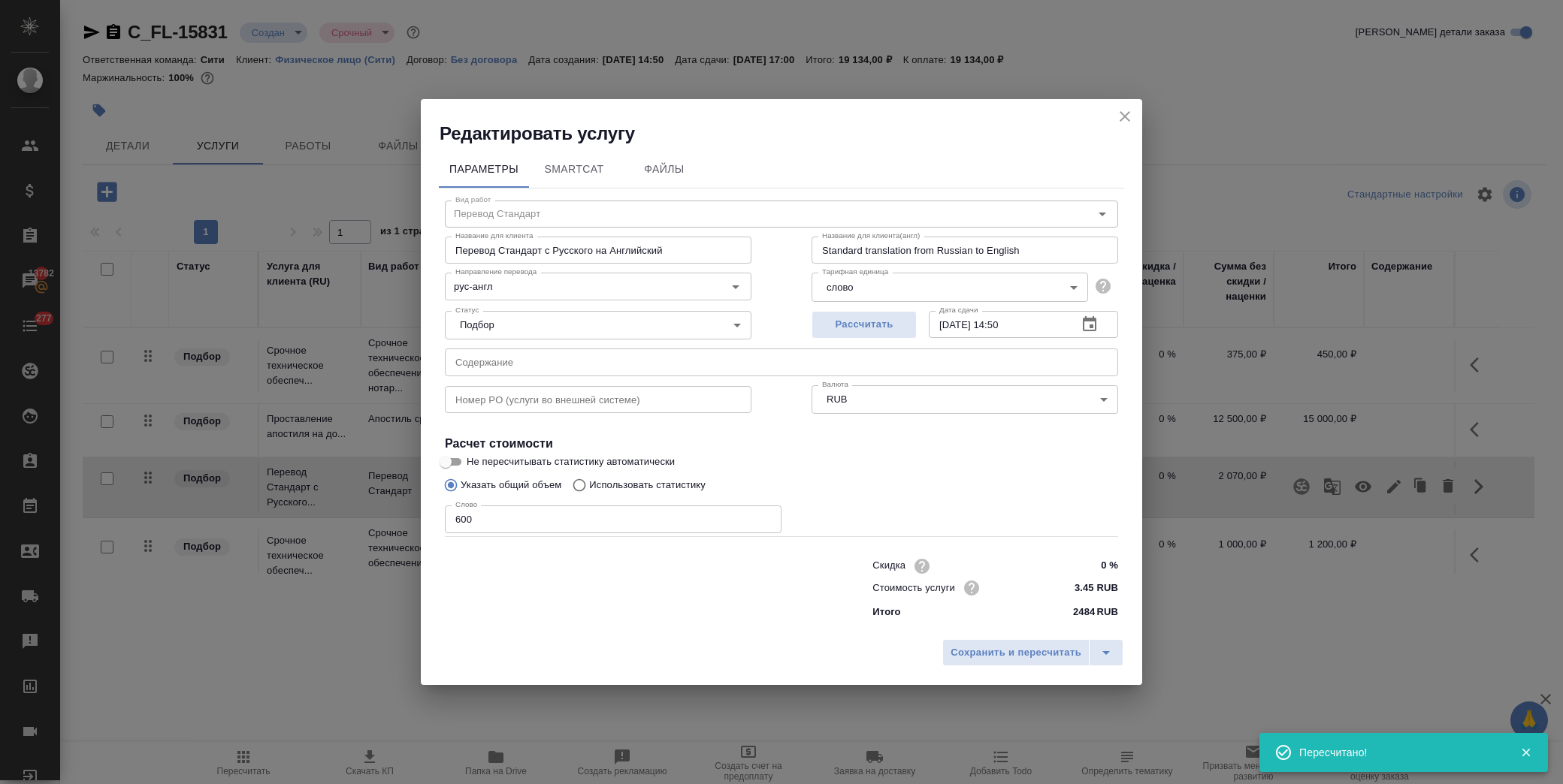
click at [1085, 321] on icon "button" at bounding box center [1090, 323] width 13 height 15
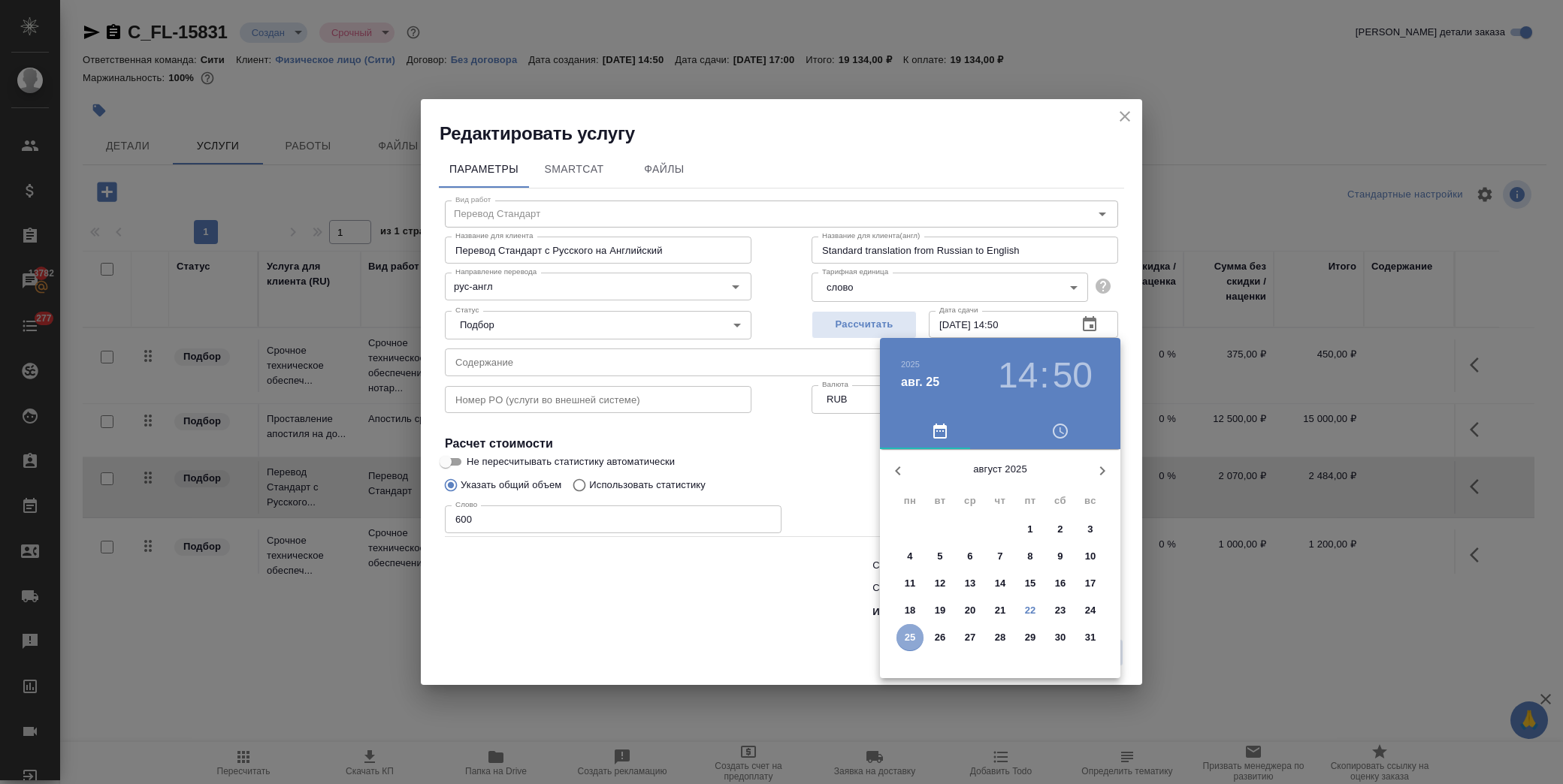
click at [912, 636] on p "25" at bounding box center [911, 637] width 12 height 15
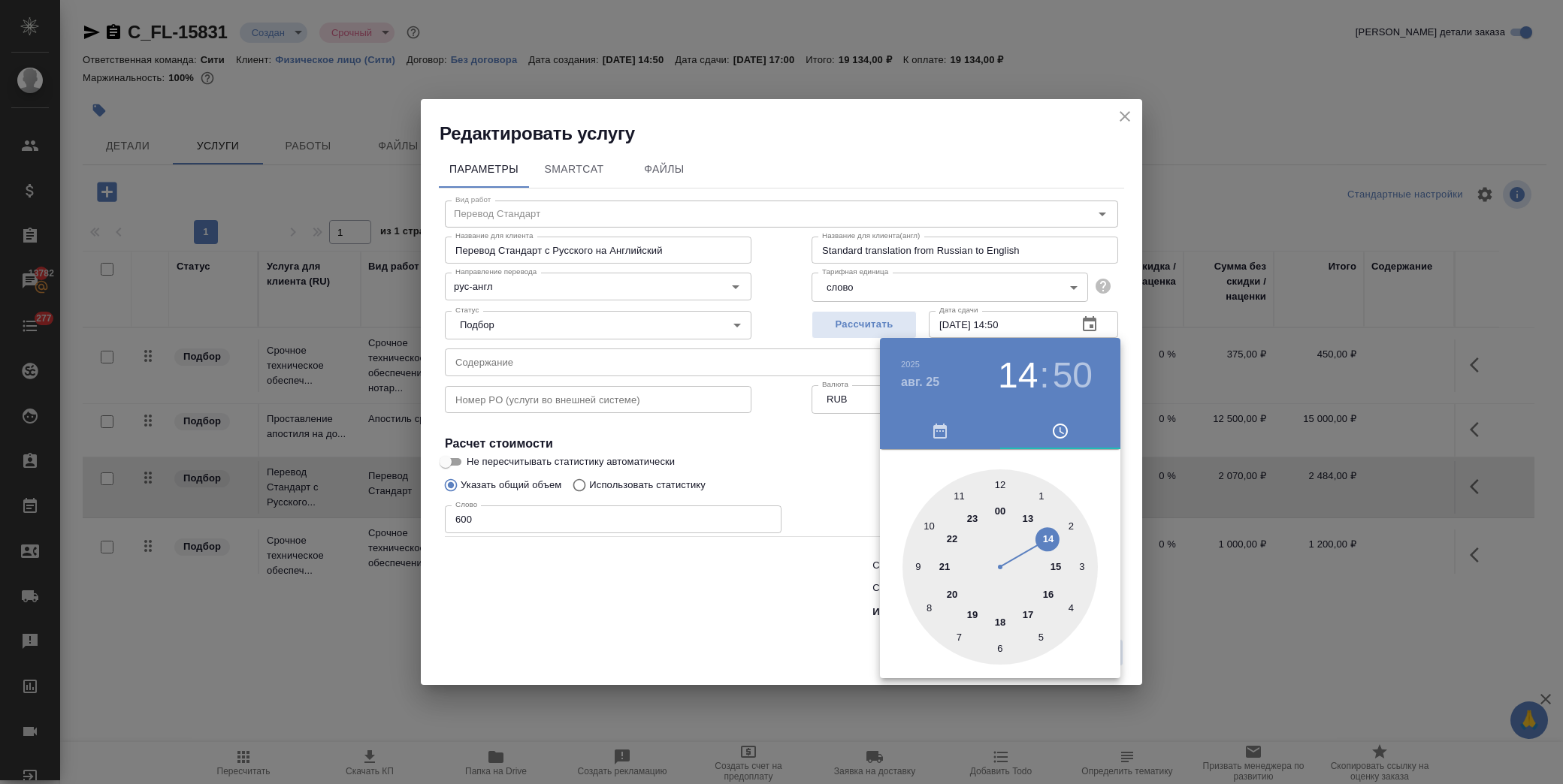
click at [1031, 616] on div at bounding box center [1000, 566] width 195 height 195
click at [1003, 481] on div at bounding box center [1000, 566] width 195 height 195
click at [757, 475] on div at bounding box center [781, 392] width 1563 height 784
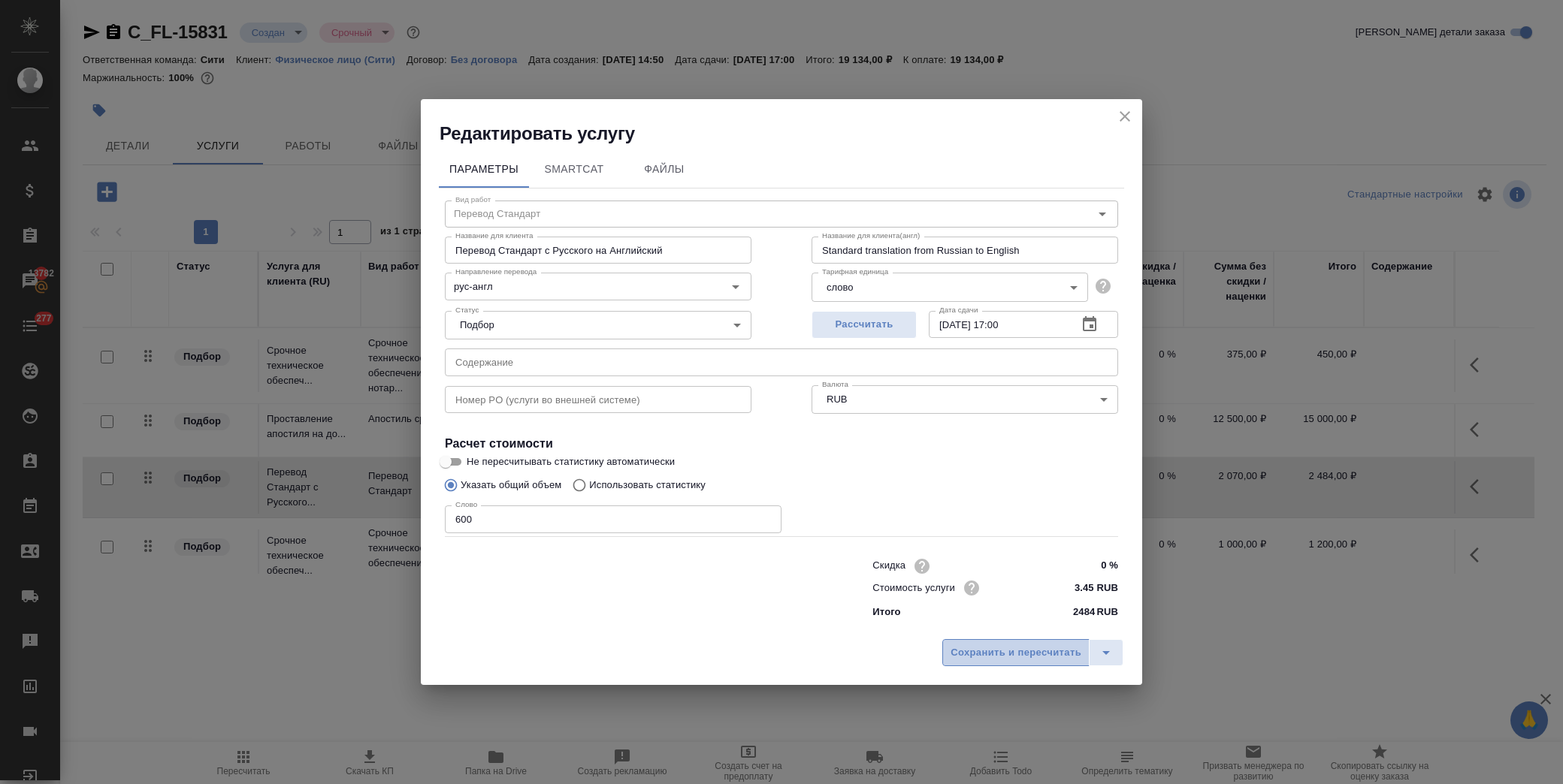
click at [980, 657] on span "Сохранить и пересчитать" at bounding box center [1015, 653] width 130 height 17
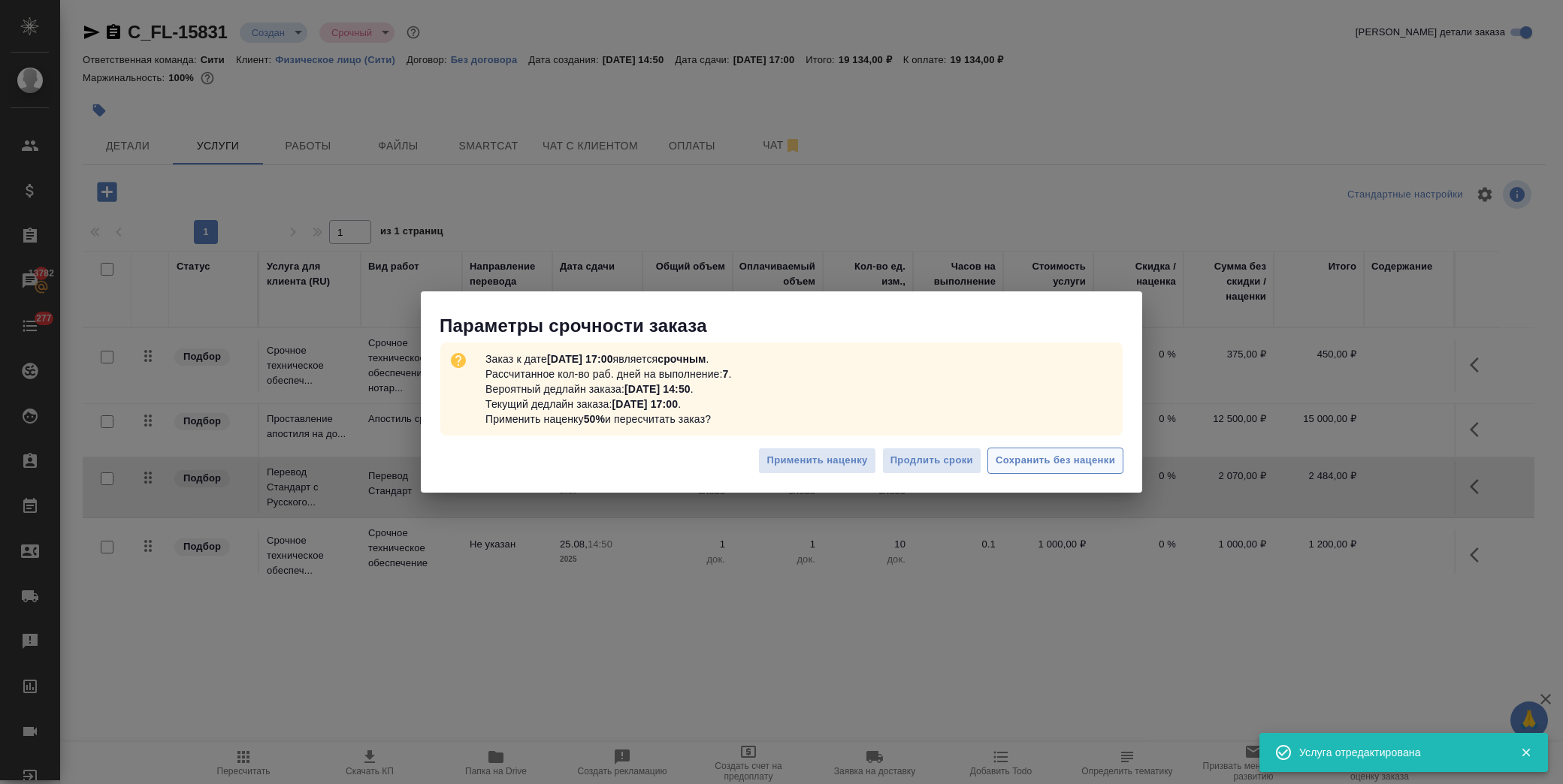
click at [1073, 462] on span "Сохранить без наценки" at bounding box center [1055, 460] width 120 height 17
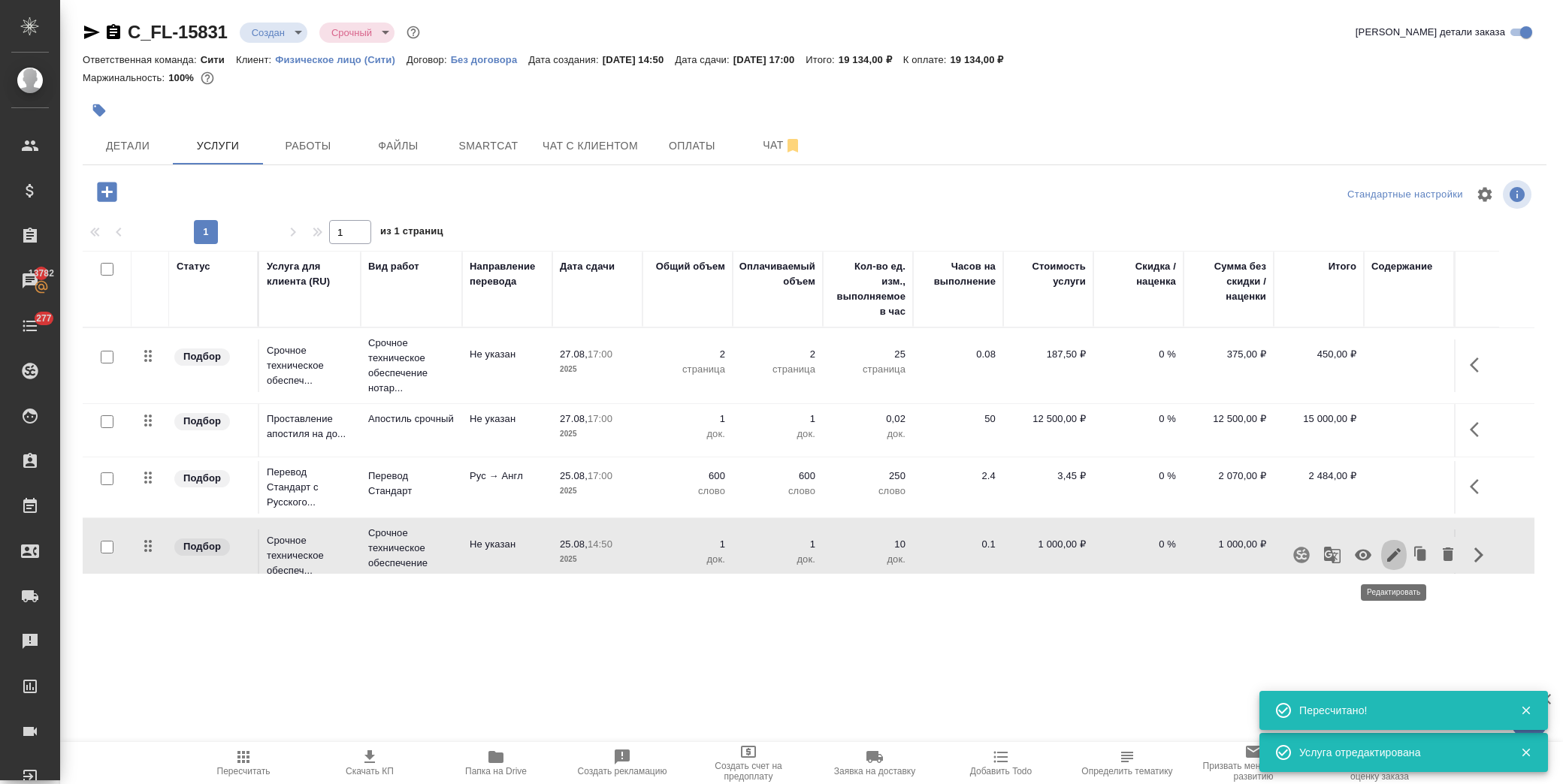
click at [1393, 552] on icon "button" at bounding box center [1394, 555] width 18 height 18
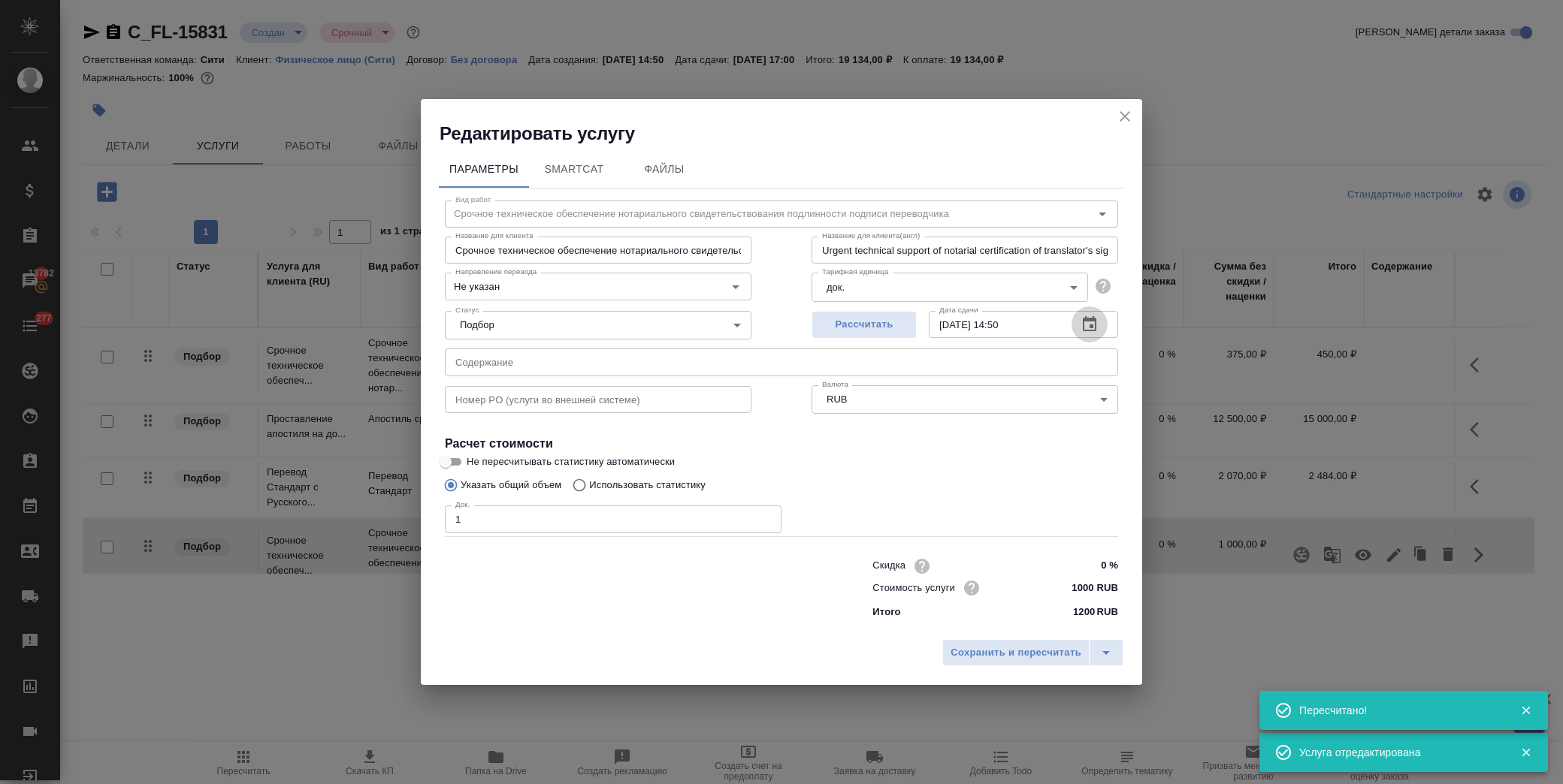
click at [1086, 314] on button "button" at bounding box center [1090, 325] width 36 height 36
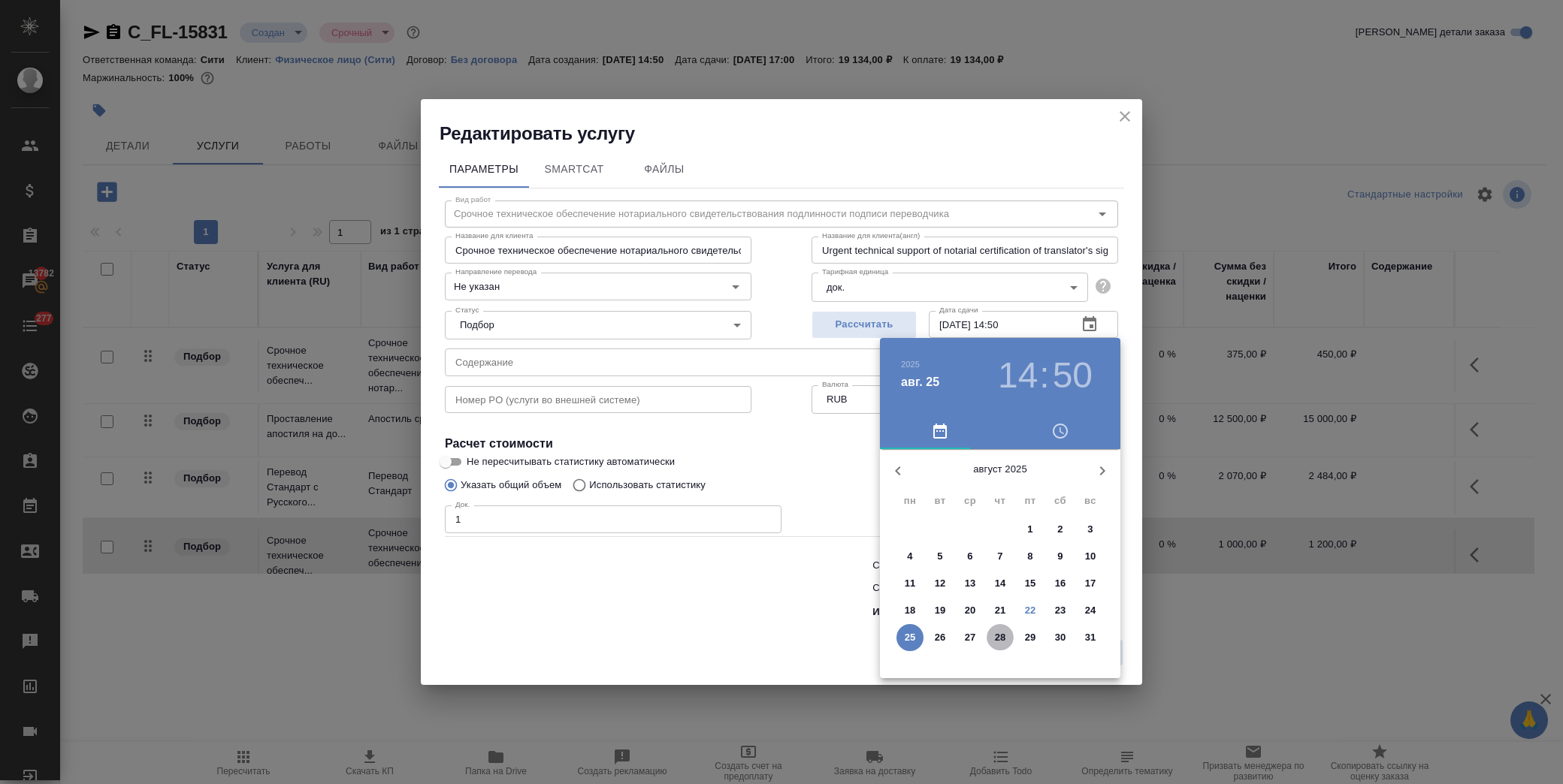
click at [995, 636] on p "28" at bounding box center [1000, 637] width 12 height 15
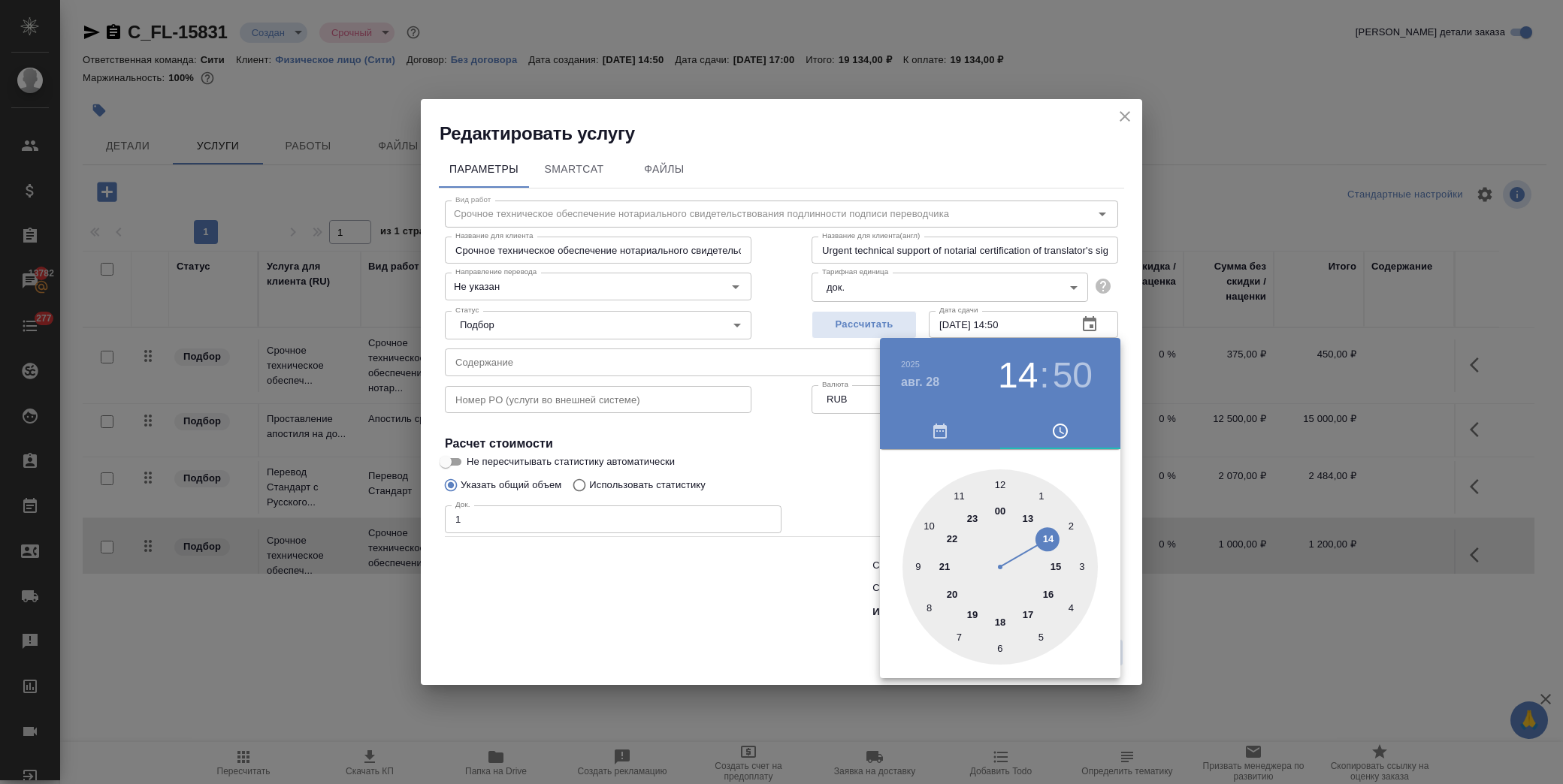
click at [1030, 616] on div at bounding box center [1000, 566] width 195 height 195
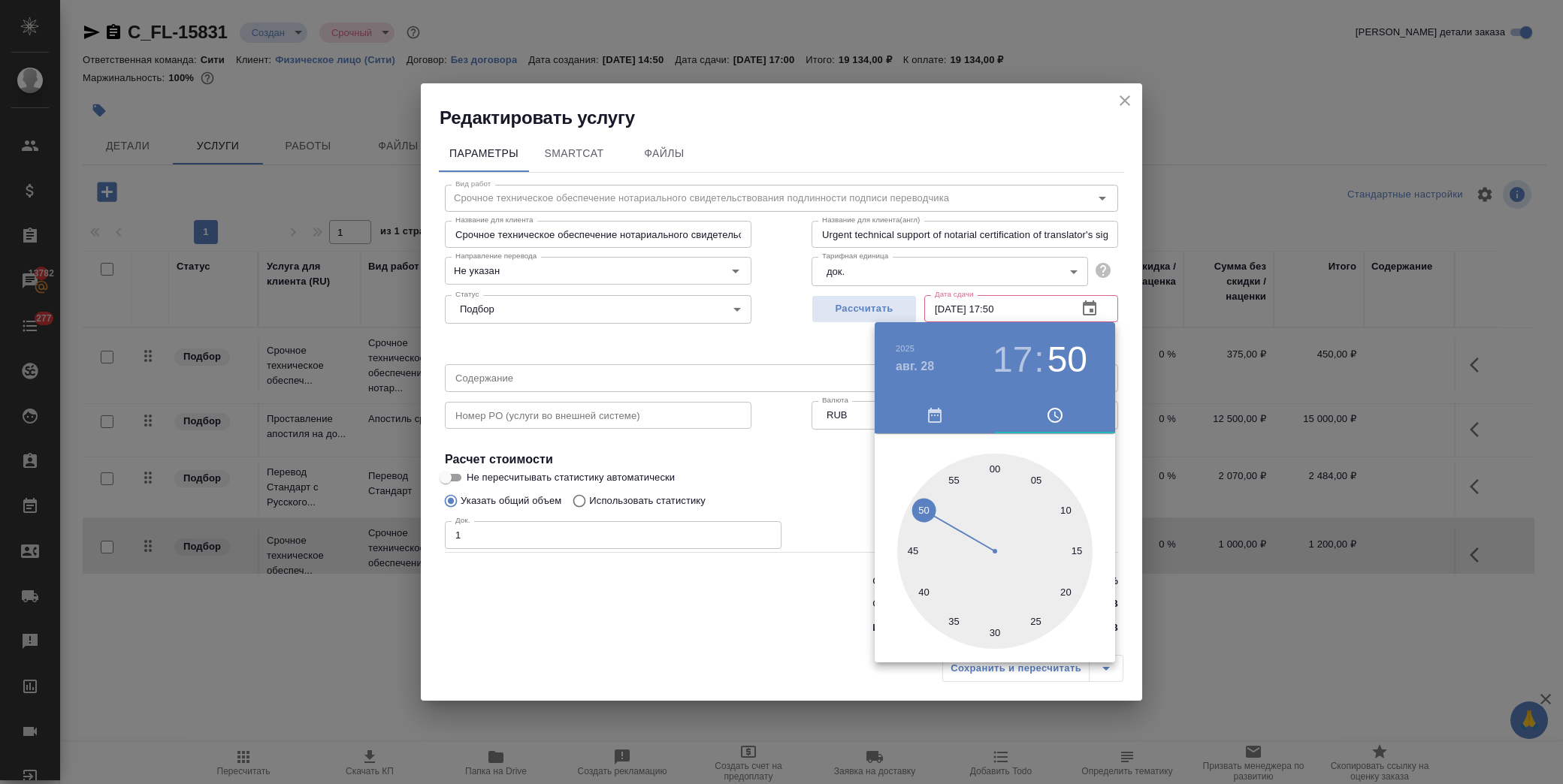
click at [995, 468] on div at bounding box center [995, 551] width 195 height 195
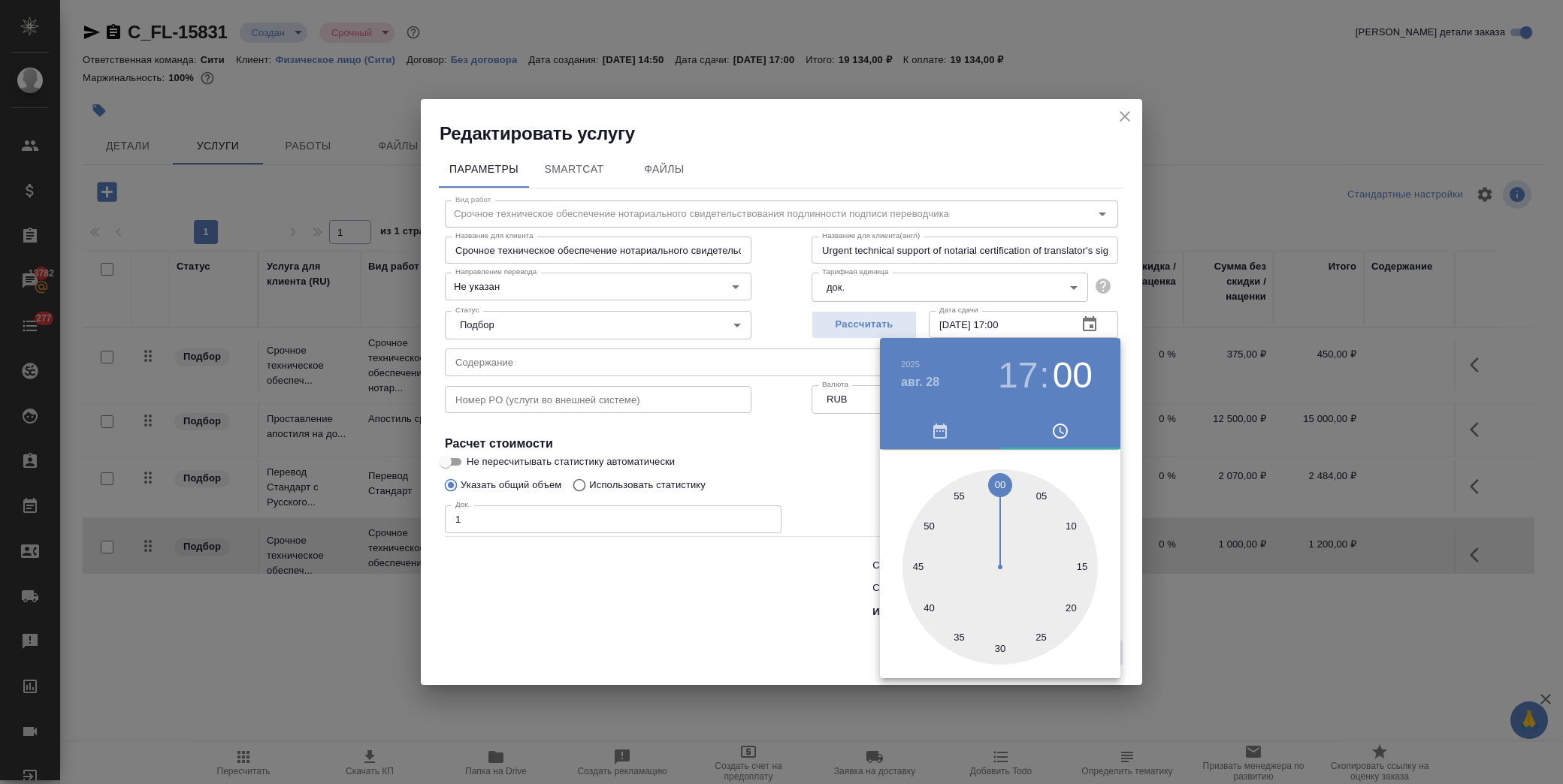
click at [795, 491] on div at bounding box center [781, 392] width 1563 height 784
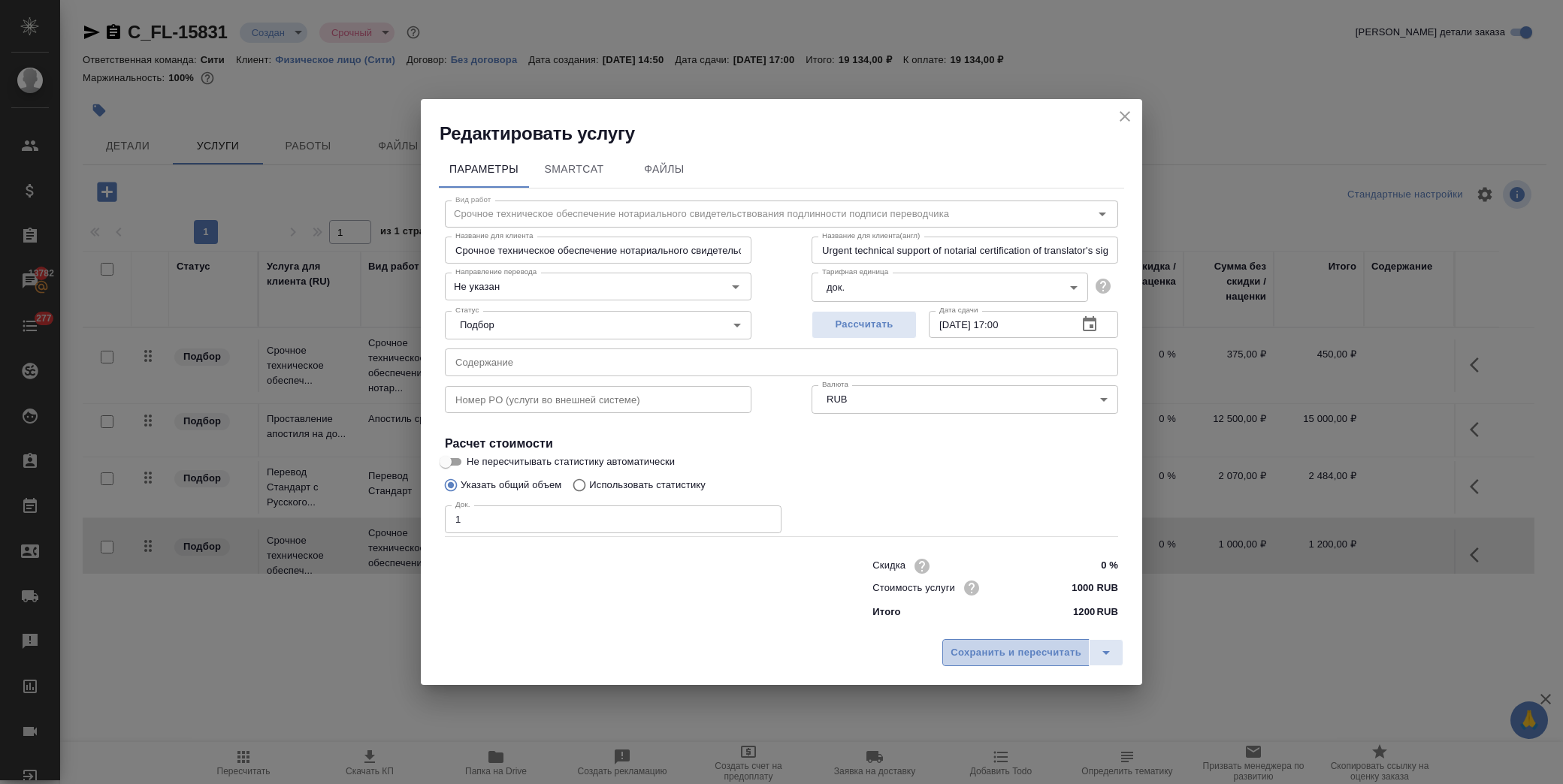
click at [1018, 641] on button "Сохранить и пересчитать" at bounding box center [1015, 652] width 148 height 27
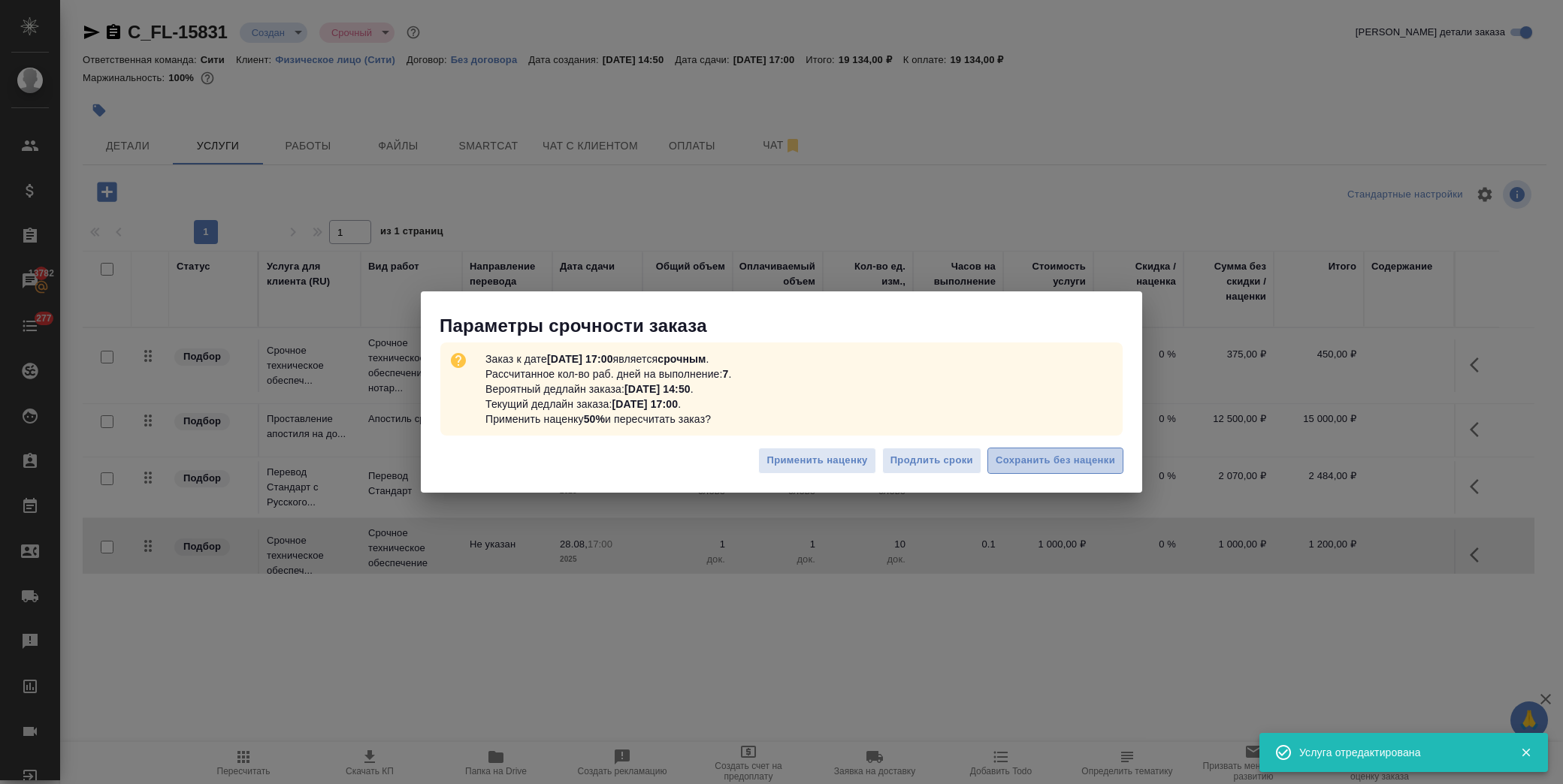
click at [1055, 472] on button "Сохранить без наценки" at bounding box center [1055, 461] width 136 height 26
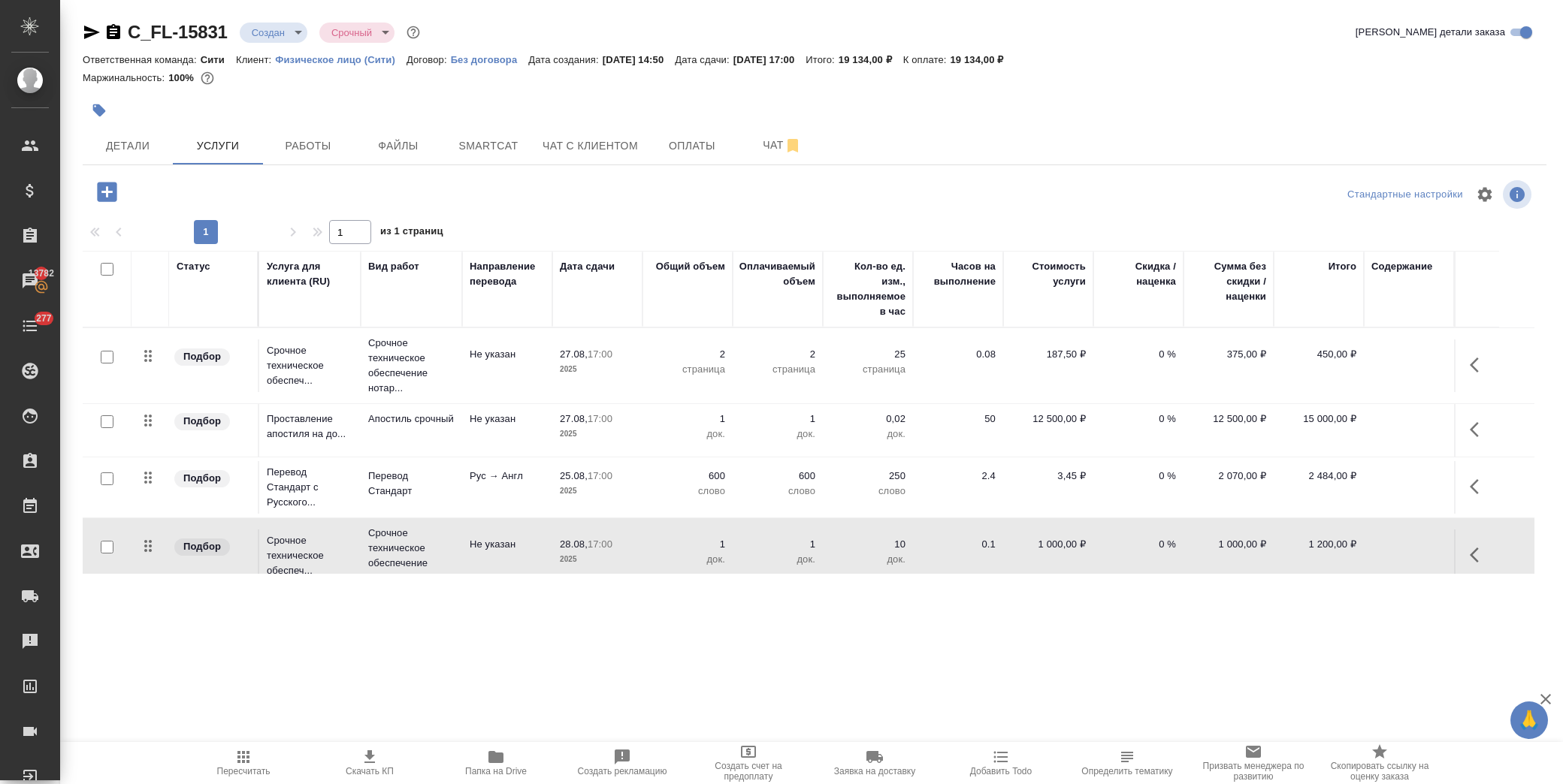
click at [113, 195] on icon "button" at bounding box center [107, 191] width 20 height 20
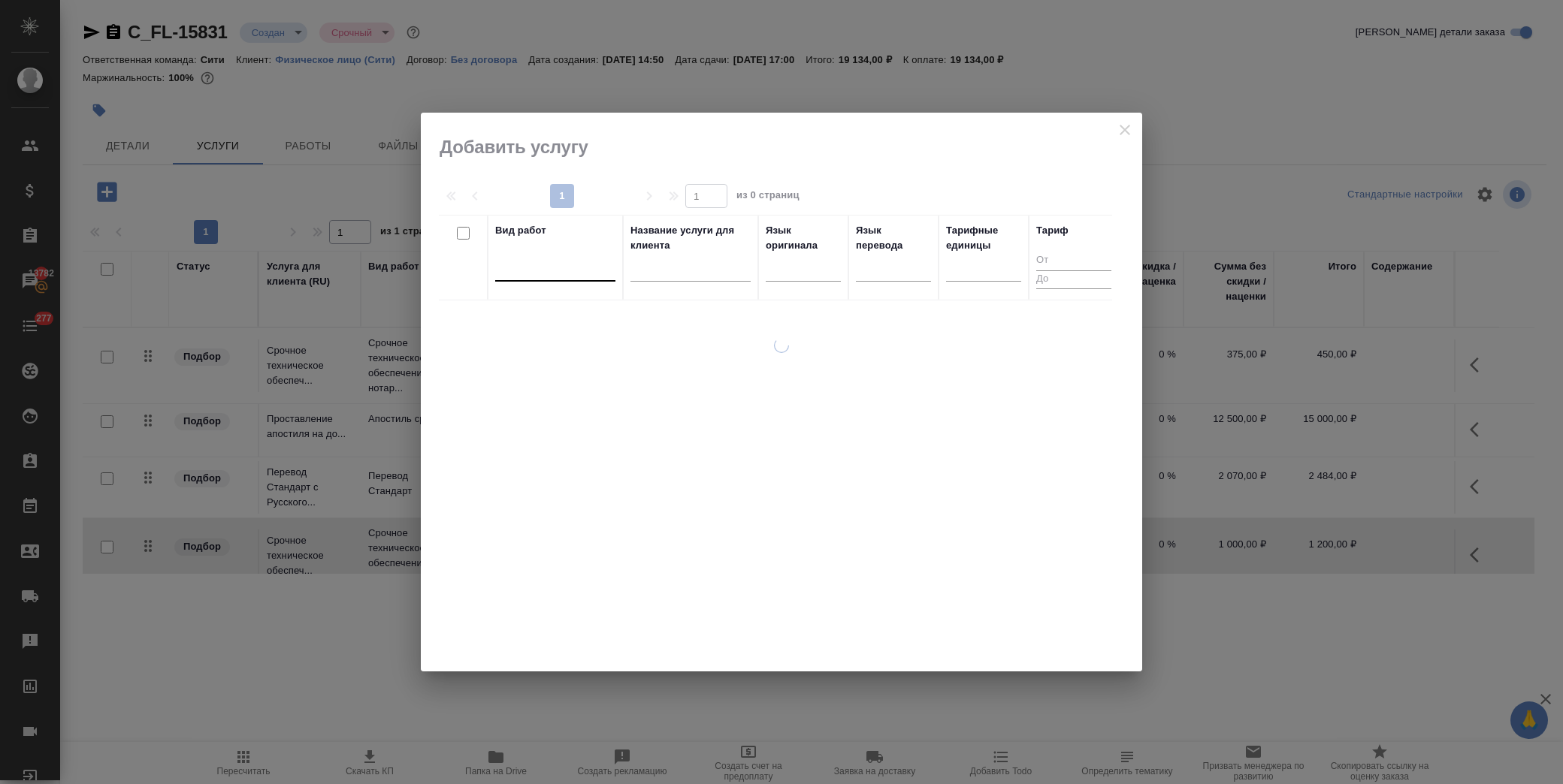
click at [559, 273] on div at bounding box center [555, 266] width 120 height 21
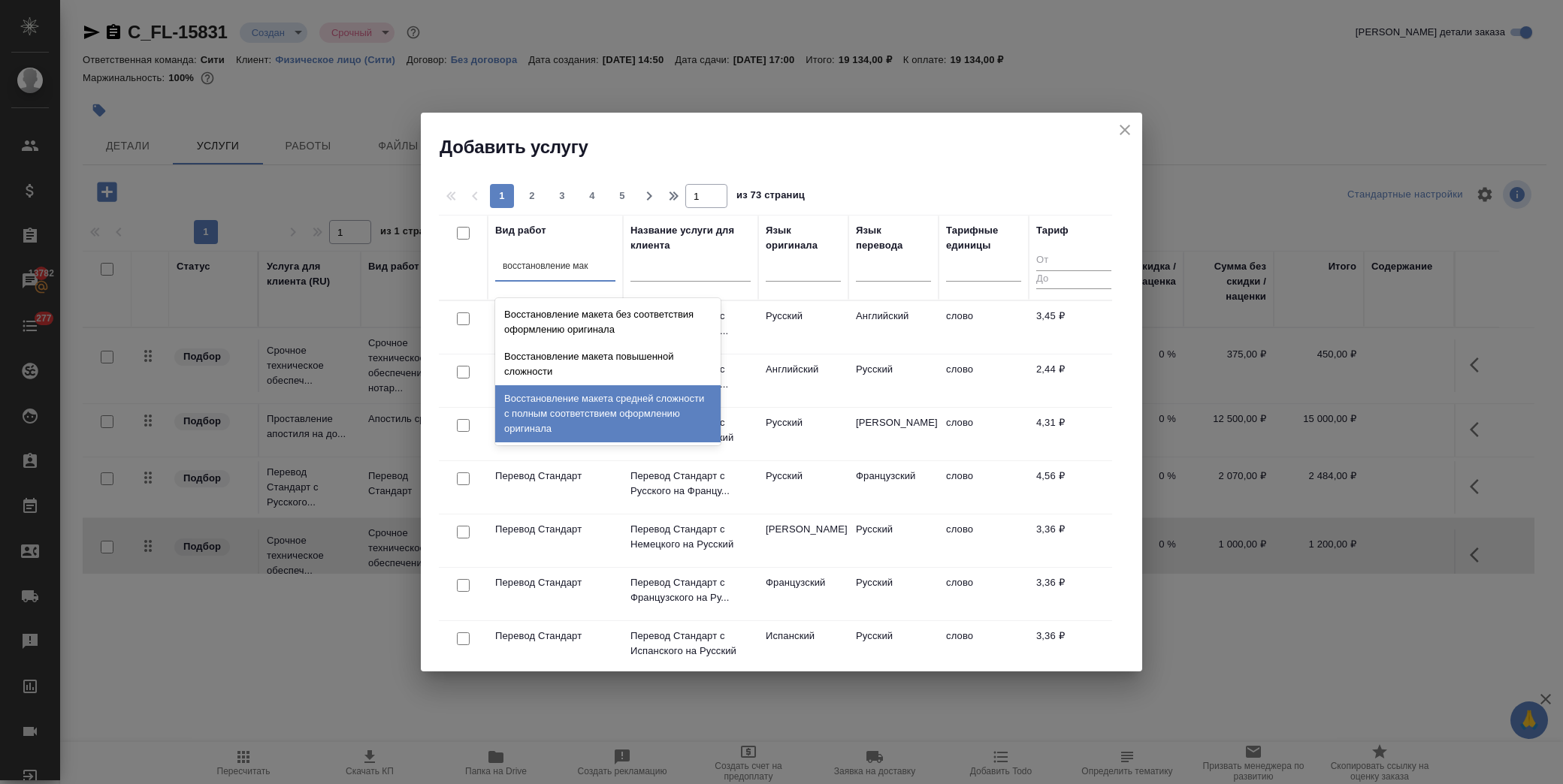
click at [594, 397] on div "Восстановление макета средней сложности с полным соответствием оформлению ориги…" at bounding box center [607, 413] width 225 height 57
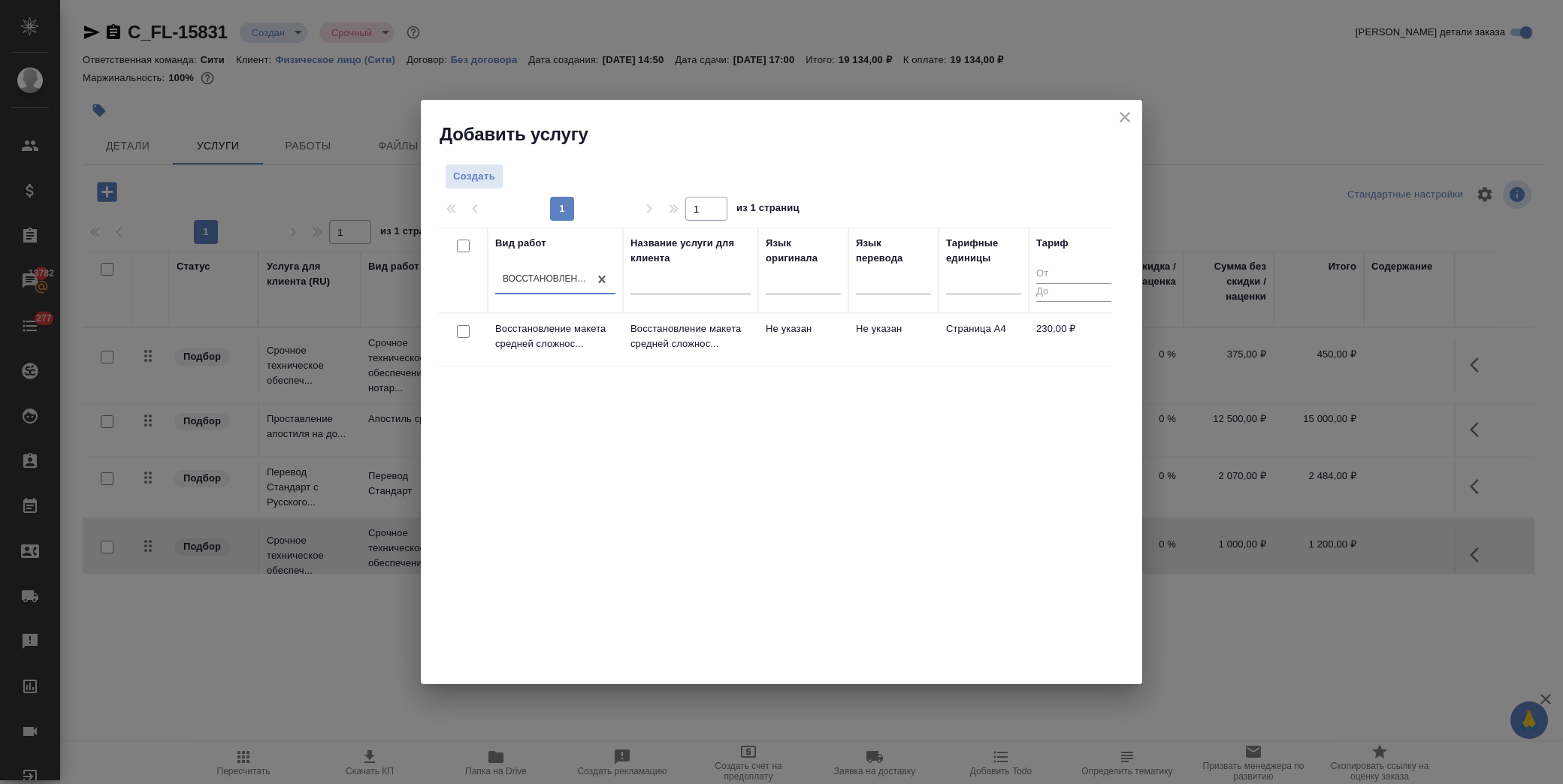
drag, startPoint x: 468, startPoint y: 331, endPoint x: 499, endPoint y: 327, distance: 31.3
click at [468, 331] on input "checkbox" at bounding box center [463, 331] width 12 height 12
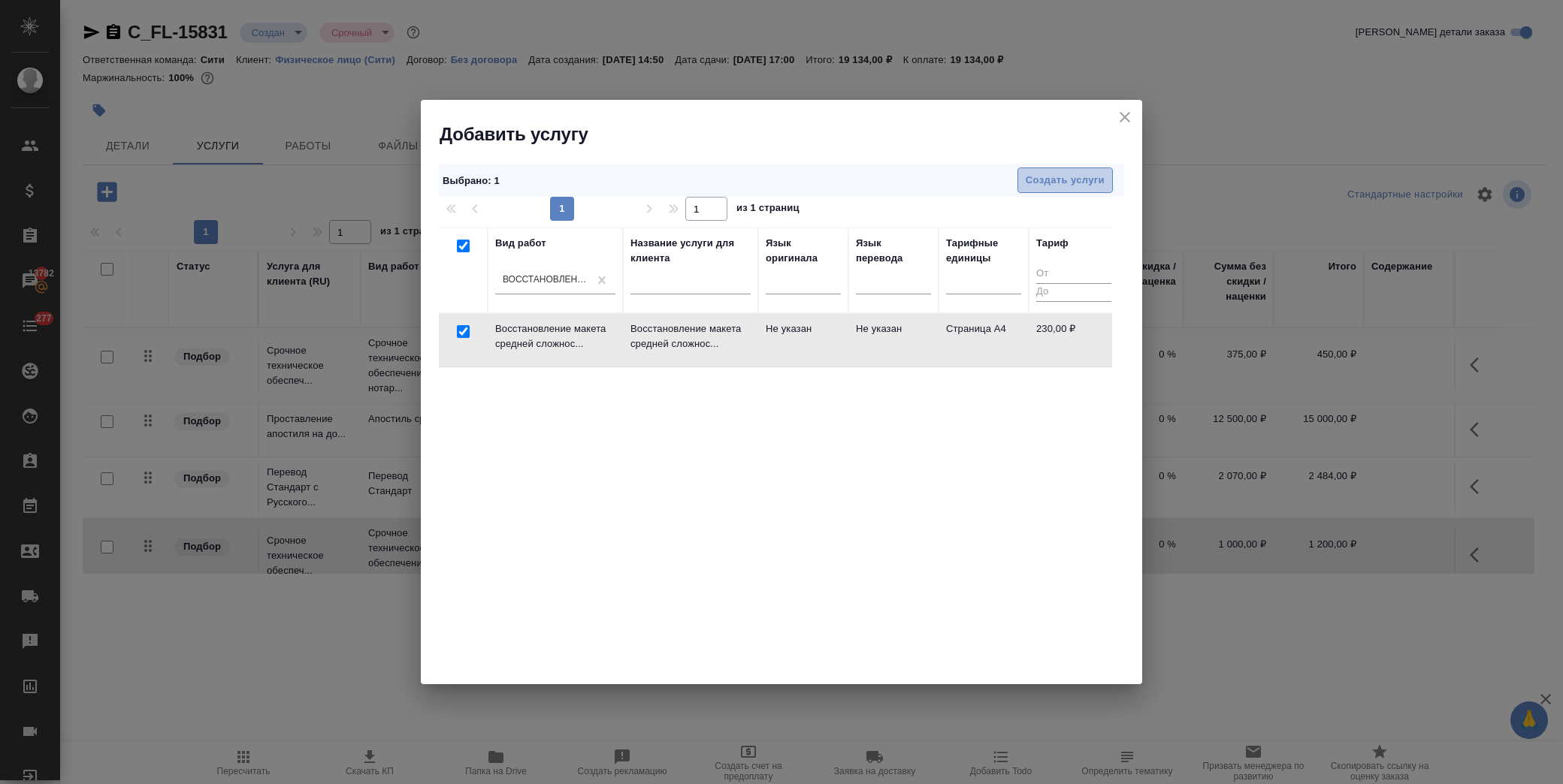
click at [1048, 181] on span "Создать услуги" at bounding box center [1065, 181] width 79 height 17
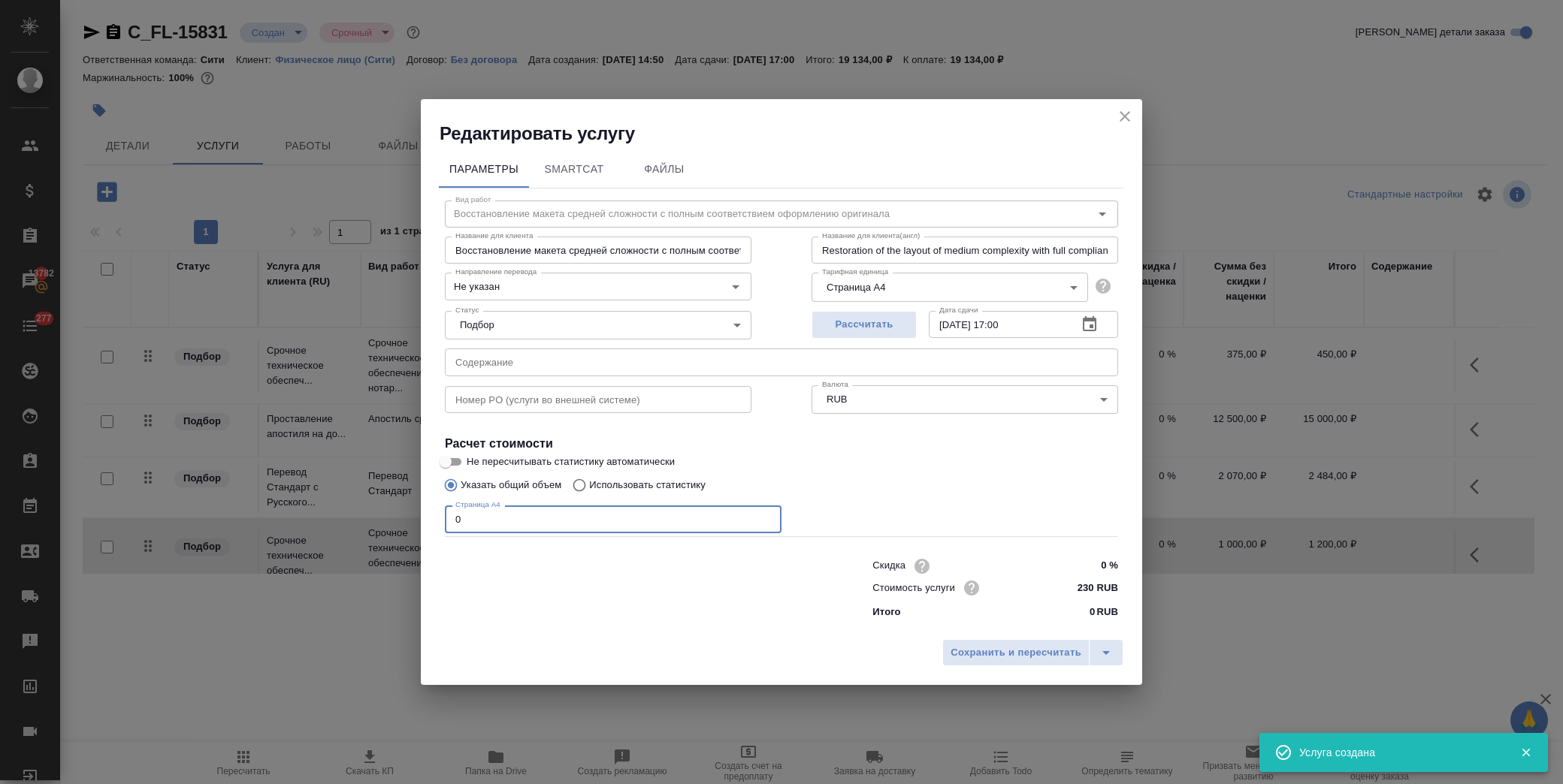
drag, startPoint x: 493, startPoint y: 527, endPoint x: 249, endPoint y: 510, distance: 244.6
click at [249, 510] on div "Редактировать услугу Параметры SmartCat Файлы Вид работ Восстановление макета с…" at bounding box center [781, 392] width 1563 height 784
click at [1011, 655] on span "Сохранить и пересчитать" at bounding box center [1015, 653] width 130 height 17
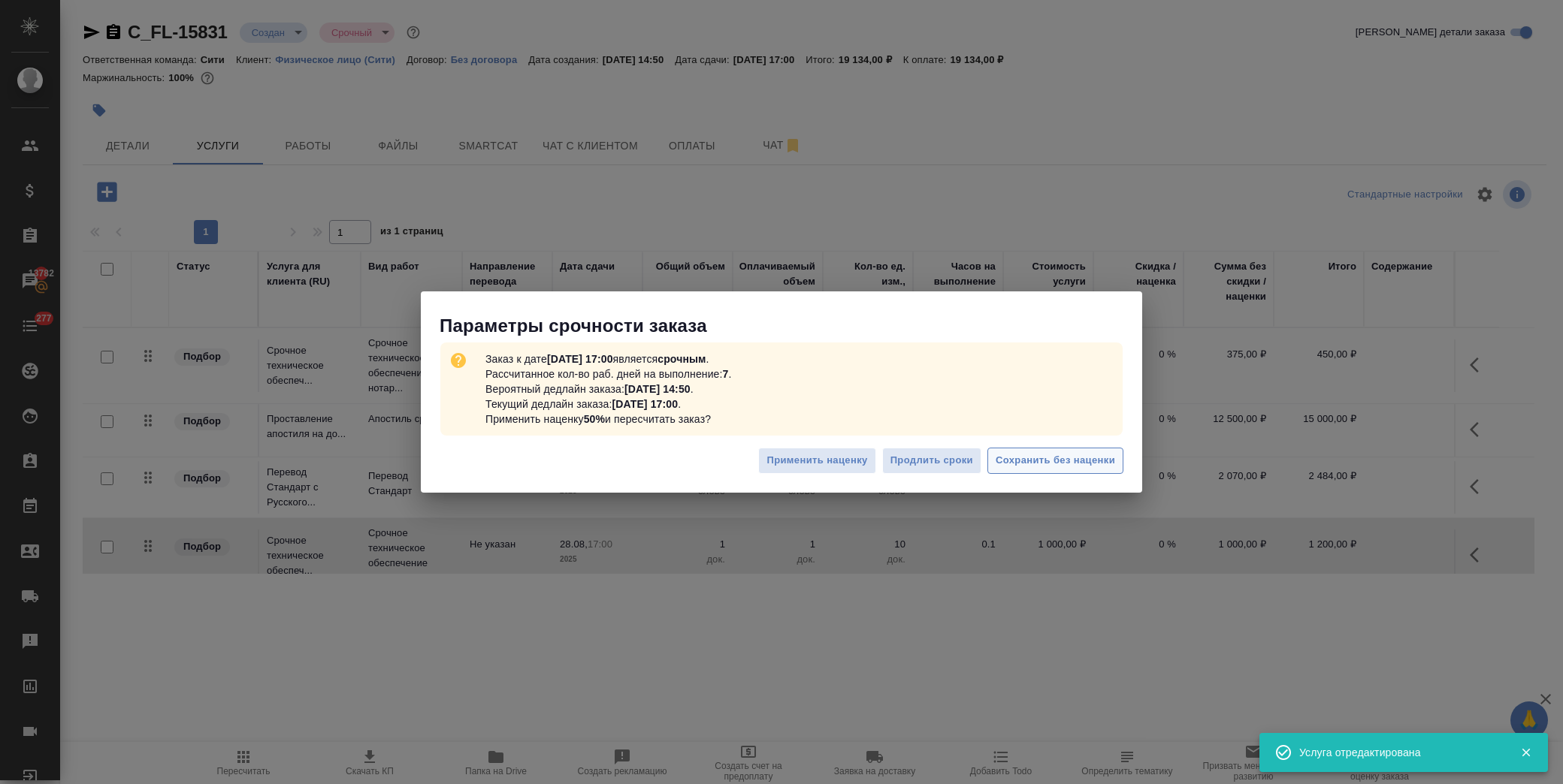
click at [1042, 463] on span "Сохранить без наценки" at bounding box center [1055, 460] width 120 height 17
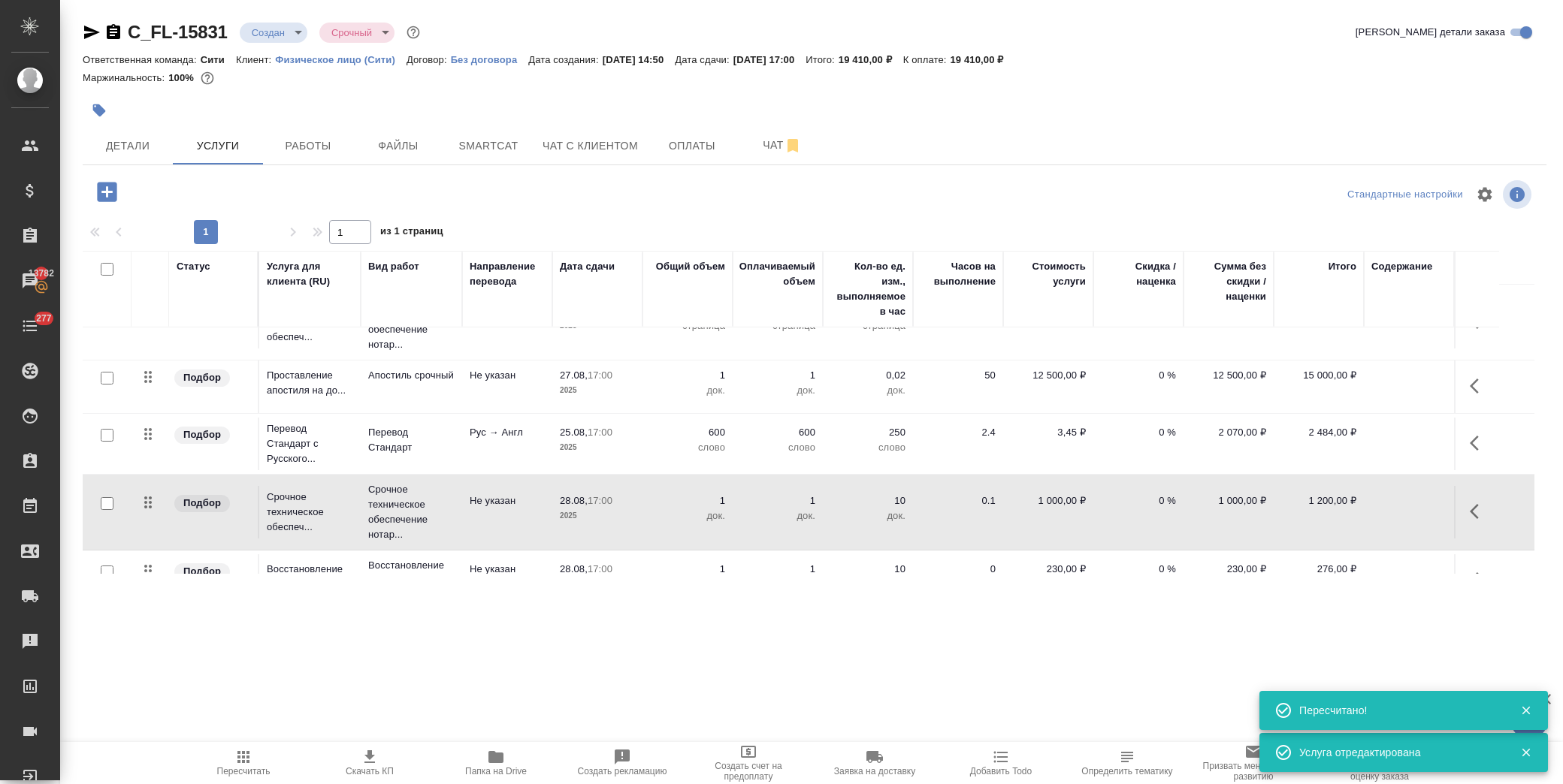
scroll to position [81, 0]
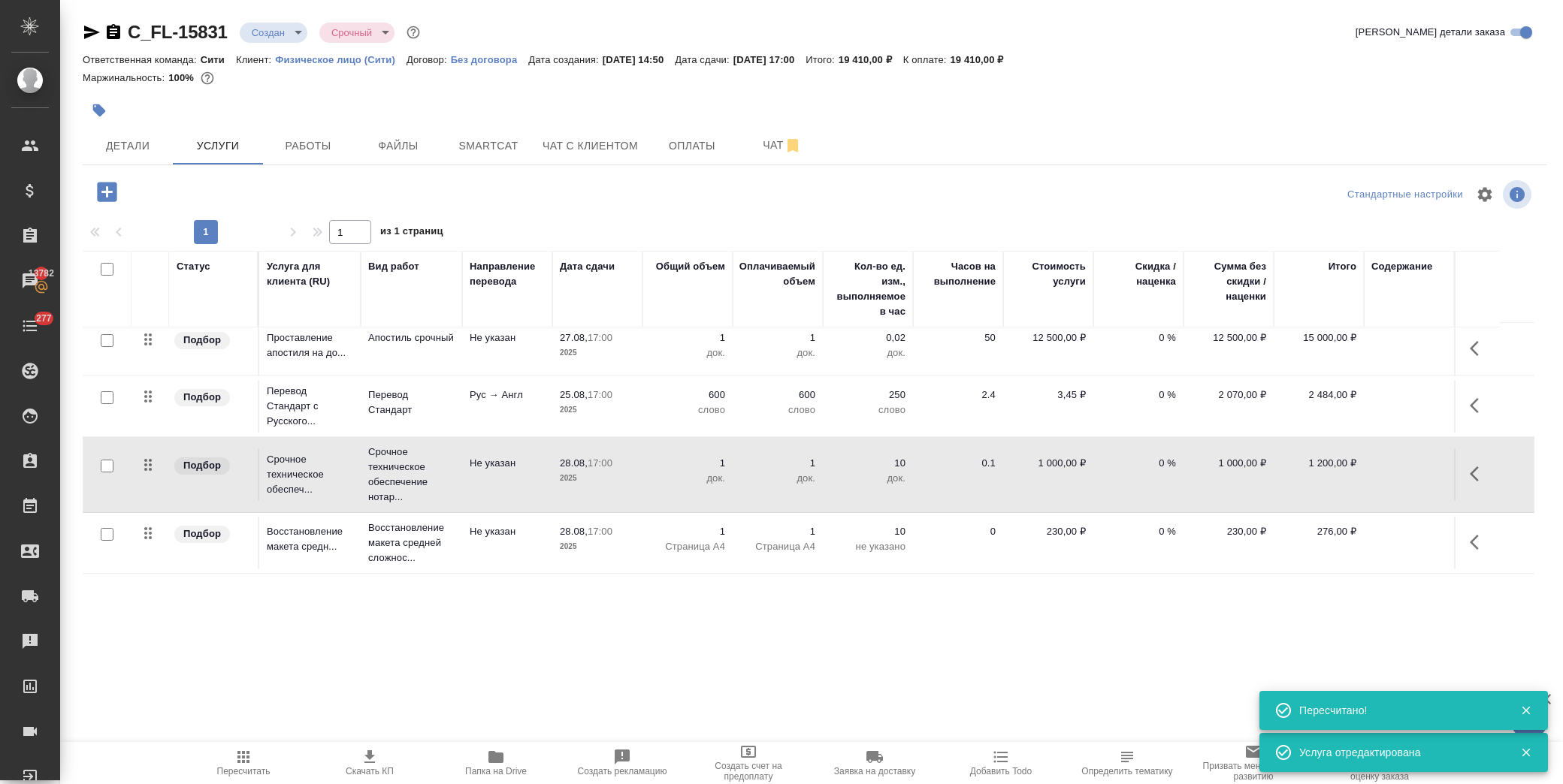
click at [109, 535] on input "checkbox" at bounding box center [106, 533] width 12 height 12
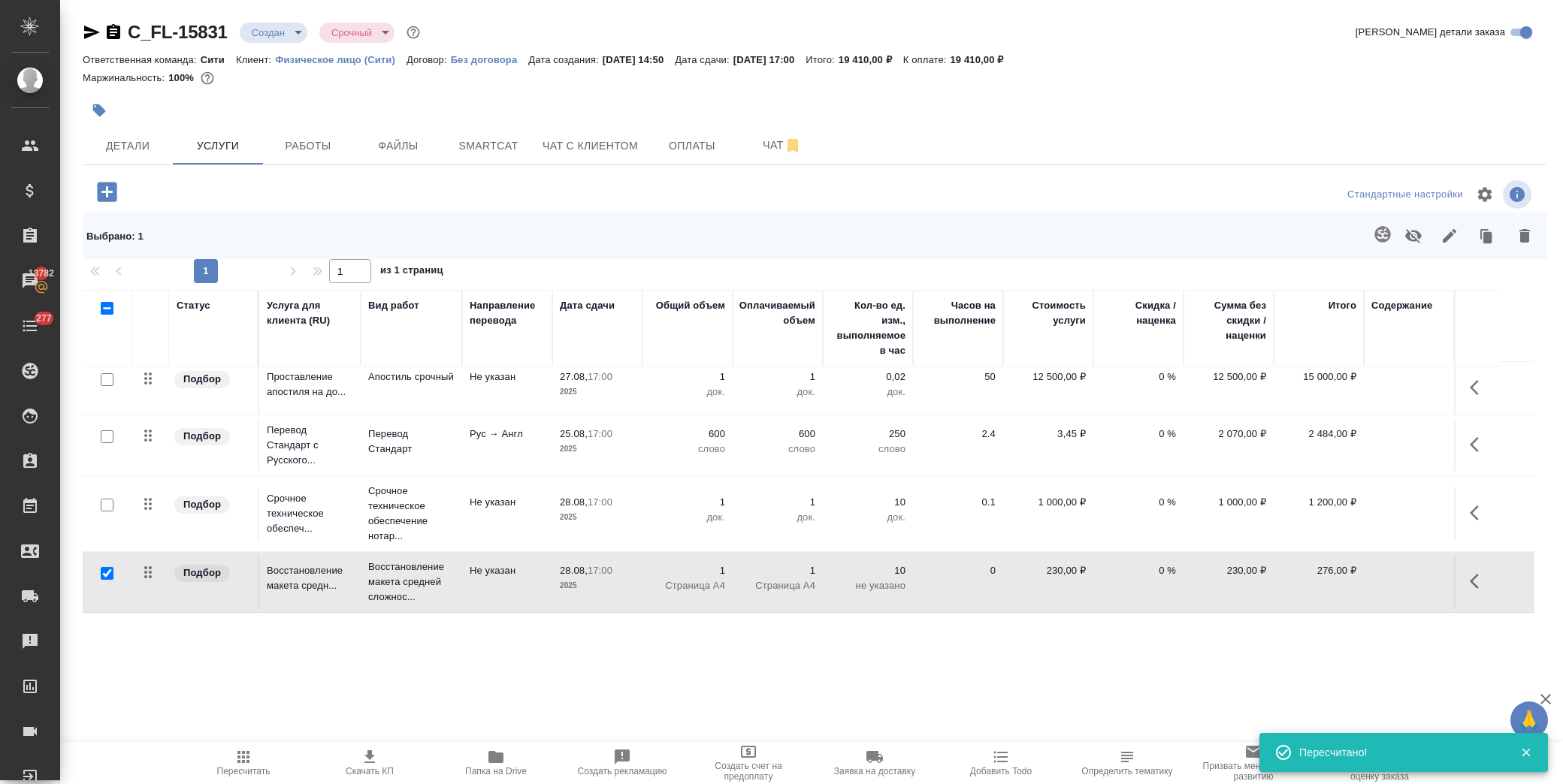
click at [1410, 232] on icon "button" at bounding box center [1414, 236] width 18 height 18
click at [252, 757] on span "Пересчитать" at bounding box center [243, 762] width 108 height 29
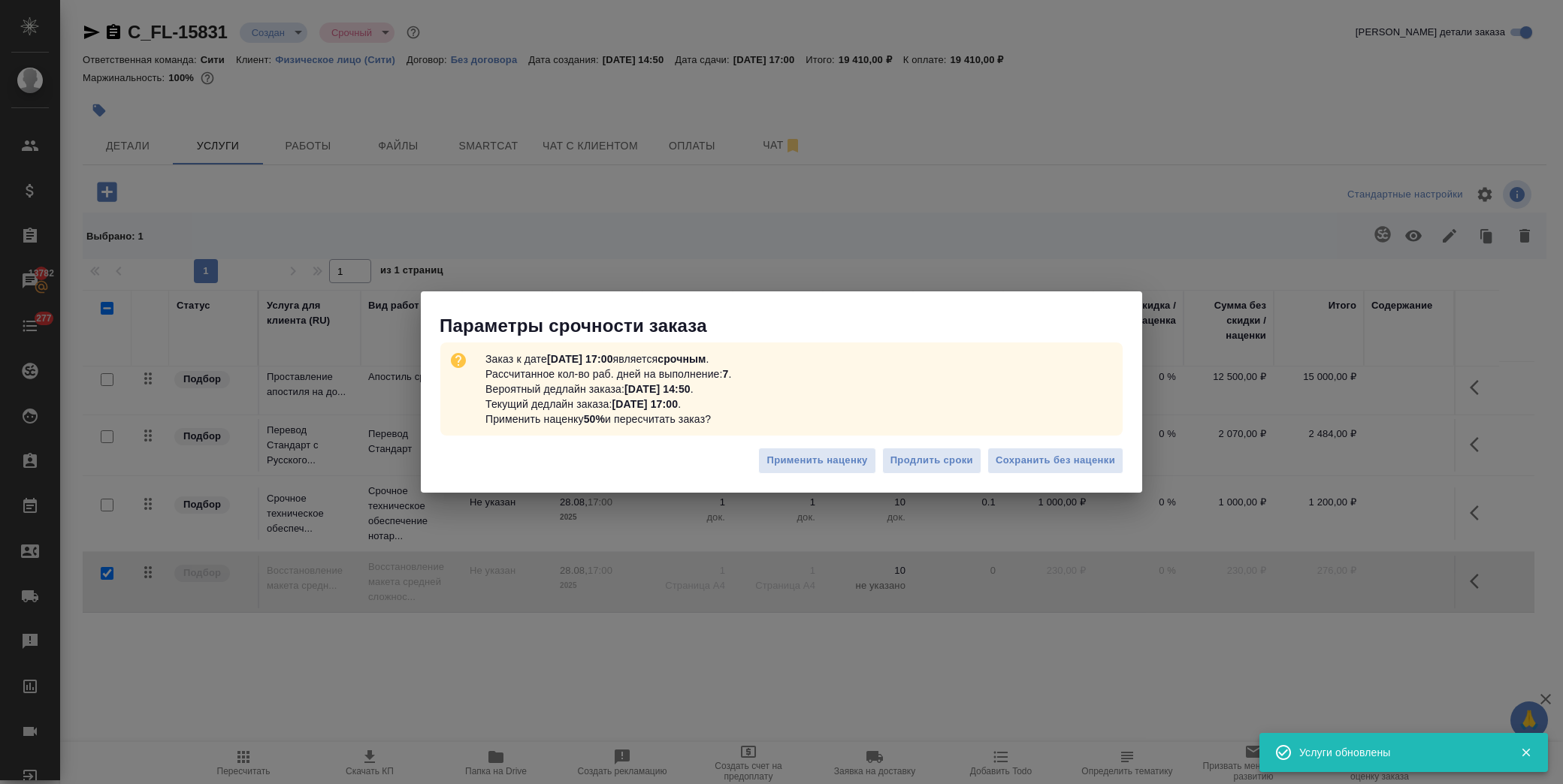
drag, startPoint x: 1050, startPoint y: 454, endPoint x: 848, endPoint y: 344, distance: 230.0
click at [1050, 454] on span "Сохранить без наценки" at bounding box center [1055, 460] width 120 height 17
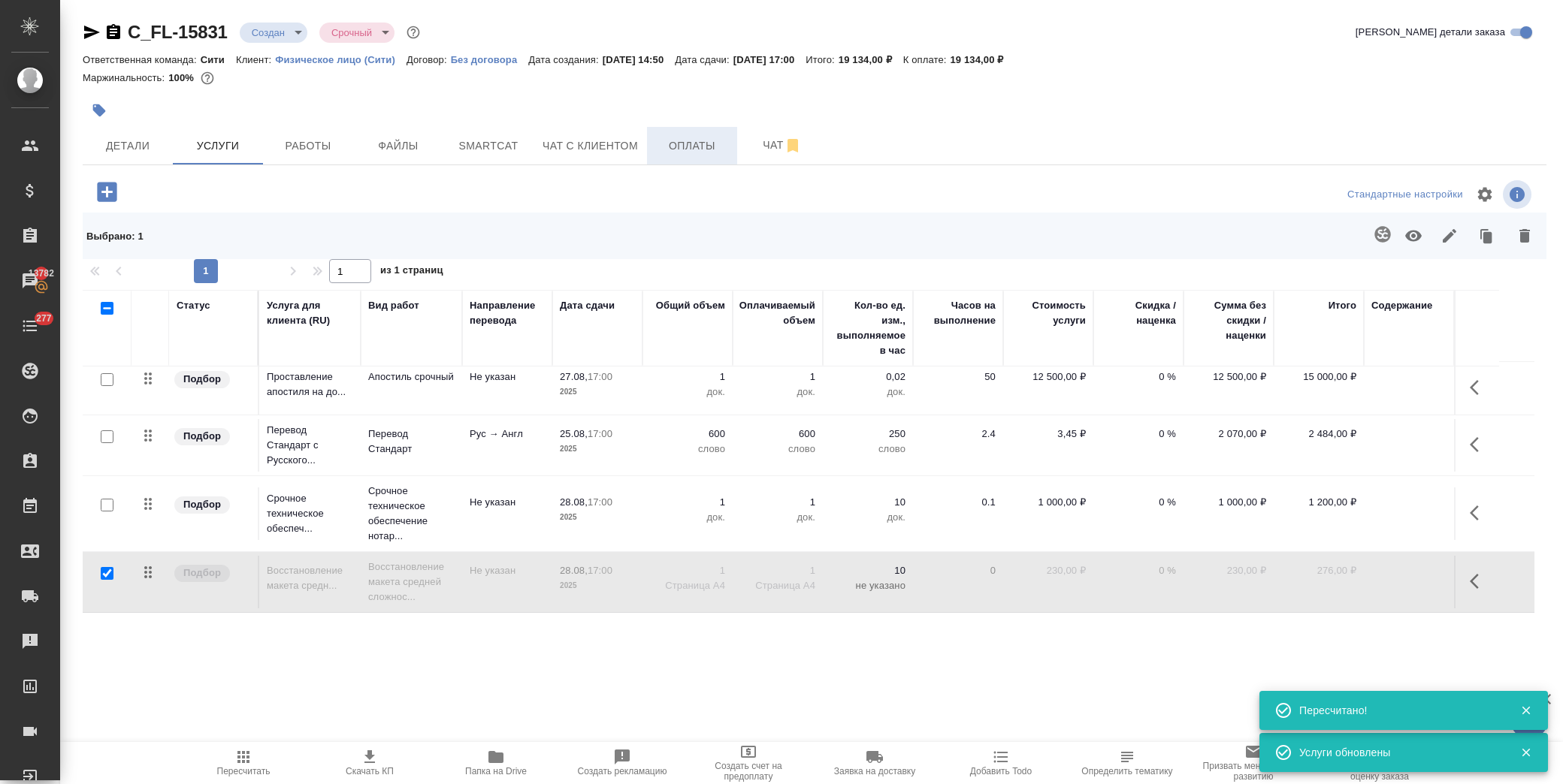
click at [687, 148] on span "Оплаты" at bounding box center [691, 146] width 72 height 19
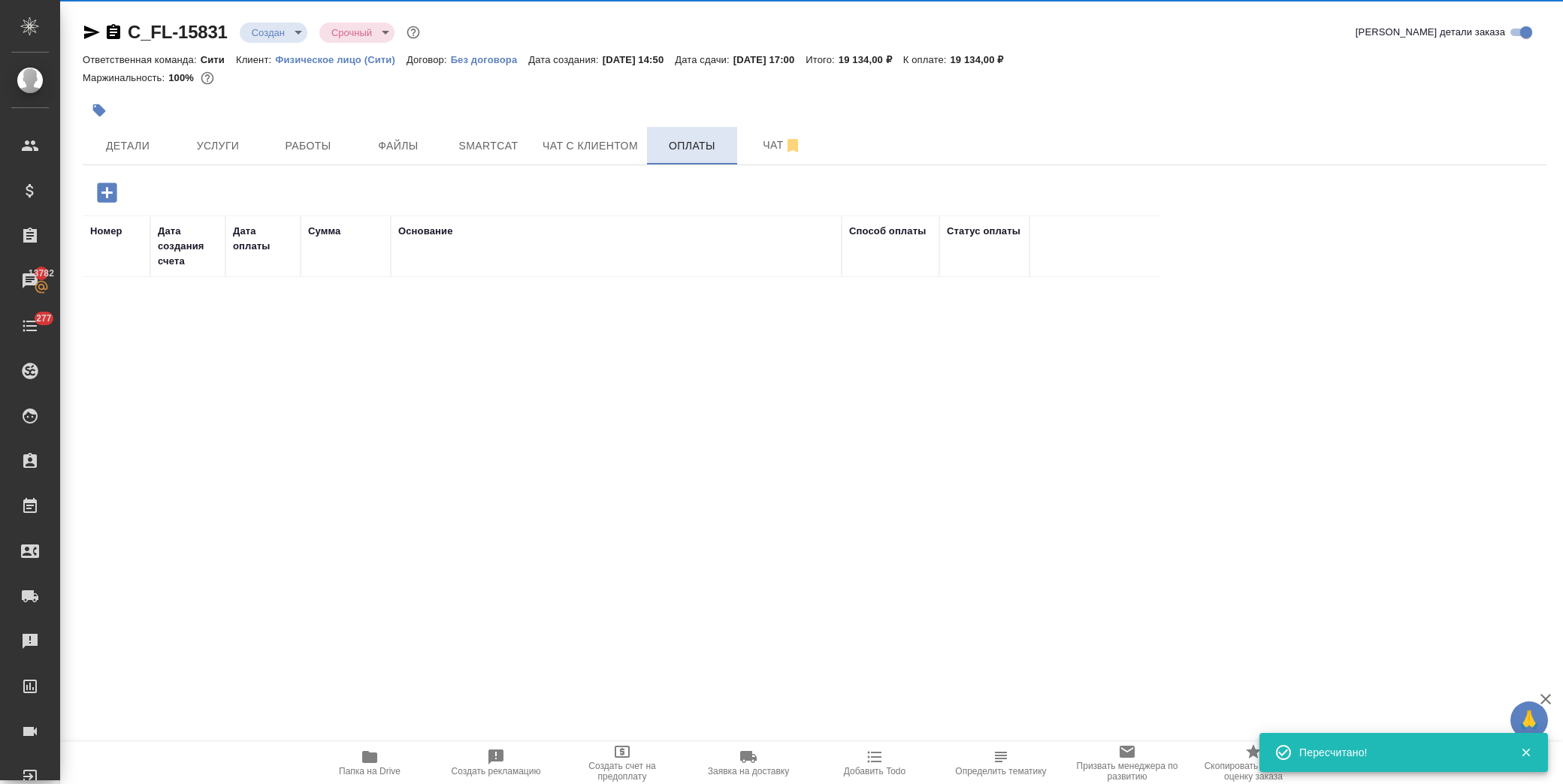
click at [709, 150] on span "Оплаты" at bounding box center [691, 146] width 72 height 19
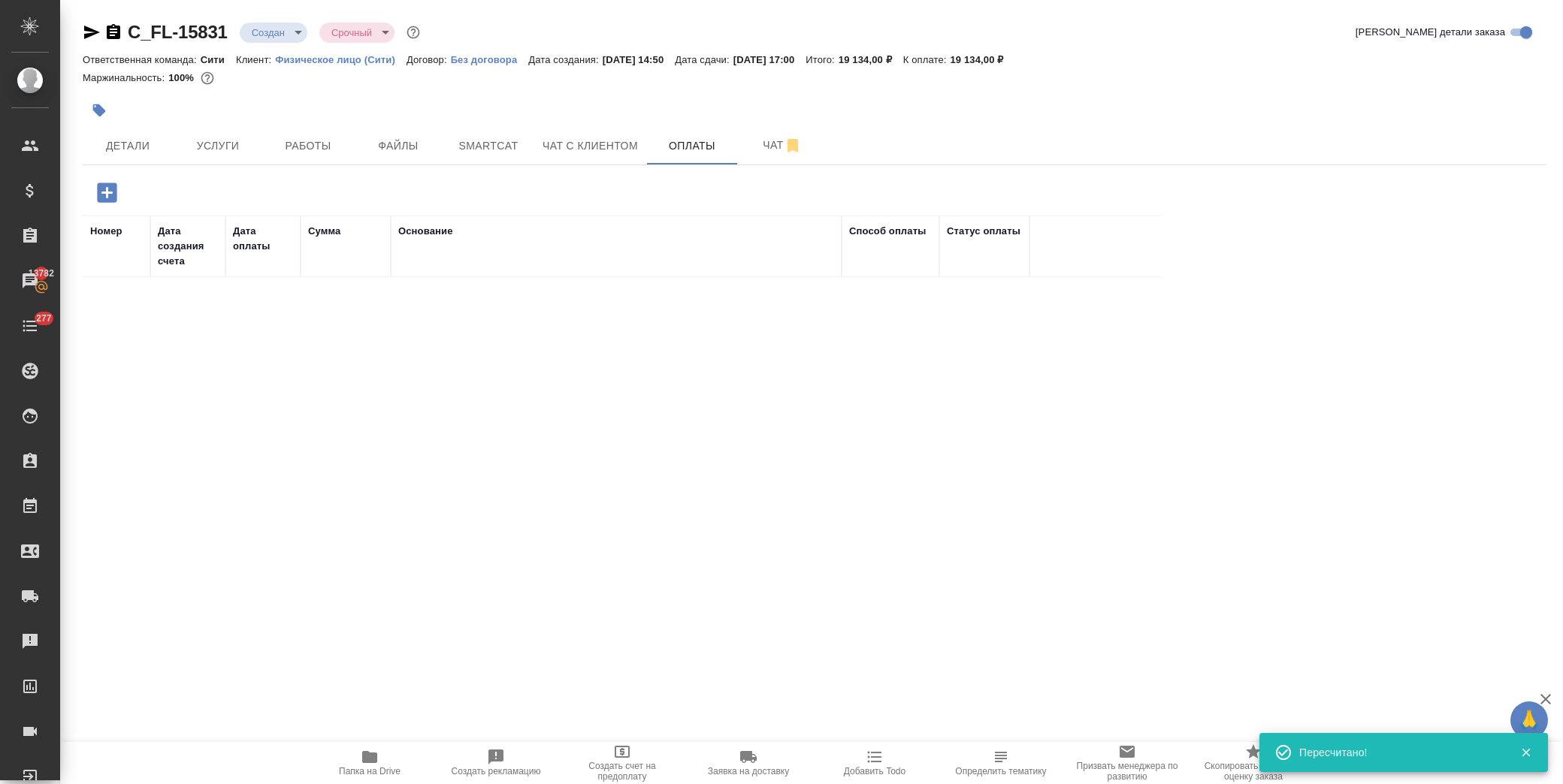
click at [106, 192] on icon "button" at bounding box center [107, 193] width 26 height 26
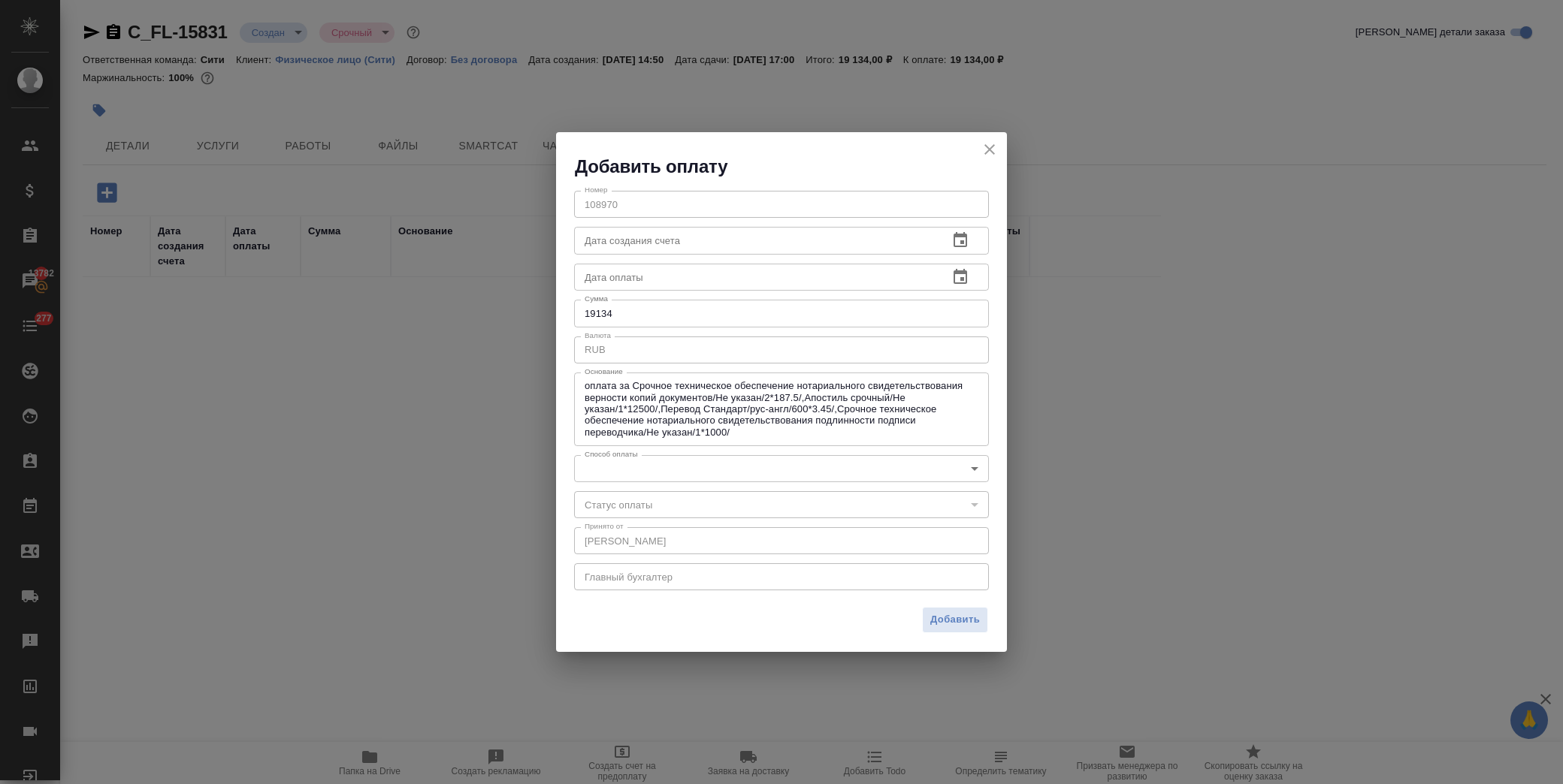
click at [840, 470] on body "🙏 .cls-1 fill:#fff; AWATERA Лофицкая Юлия Владимировна Клиенты Спецификации Зак…" at bounding box center [781, 392] width 1563 height 784
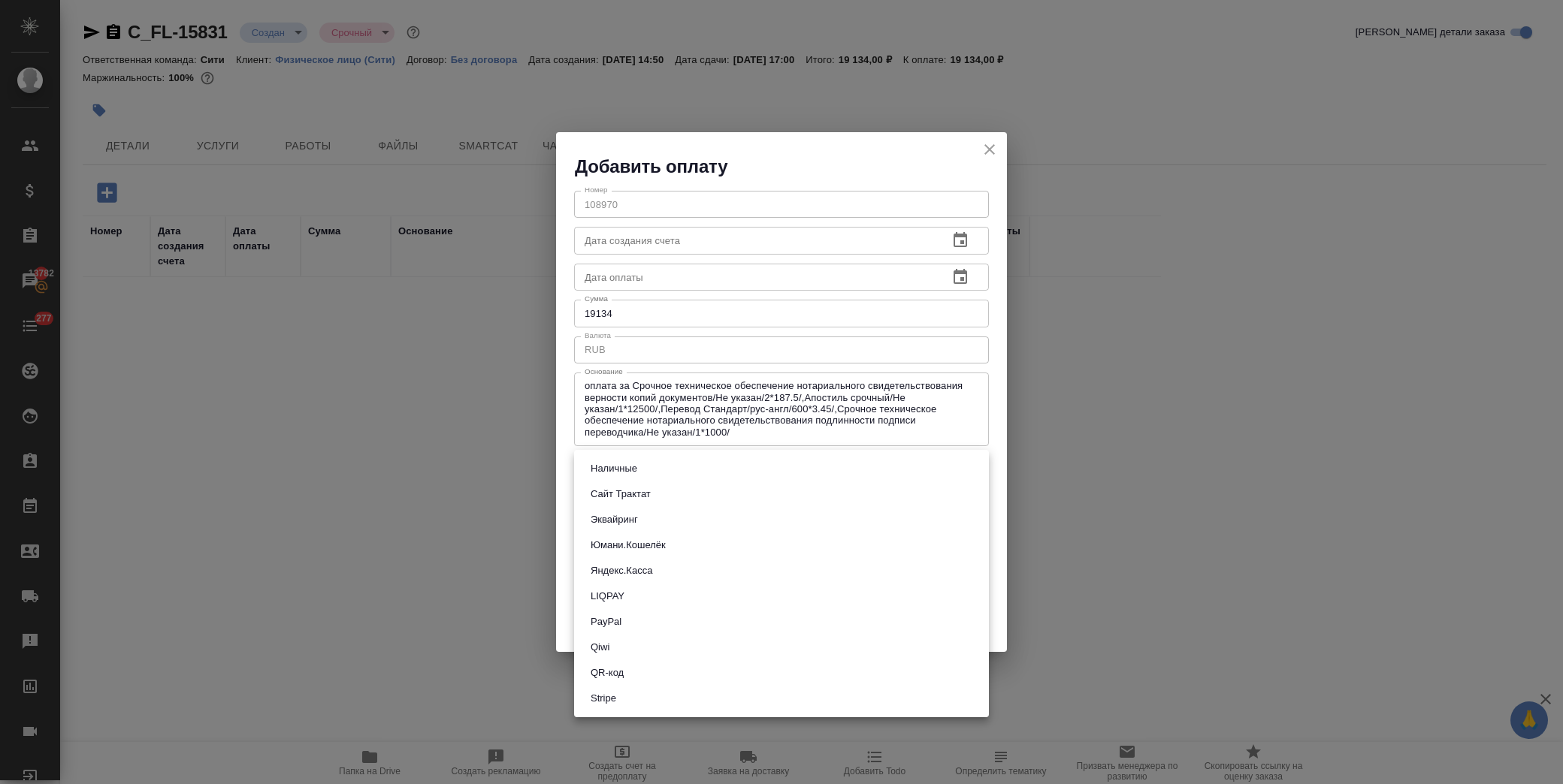
click at [633, 670] on li "QR-код" at bounding box center [781, 673] width 415 height 26
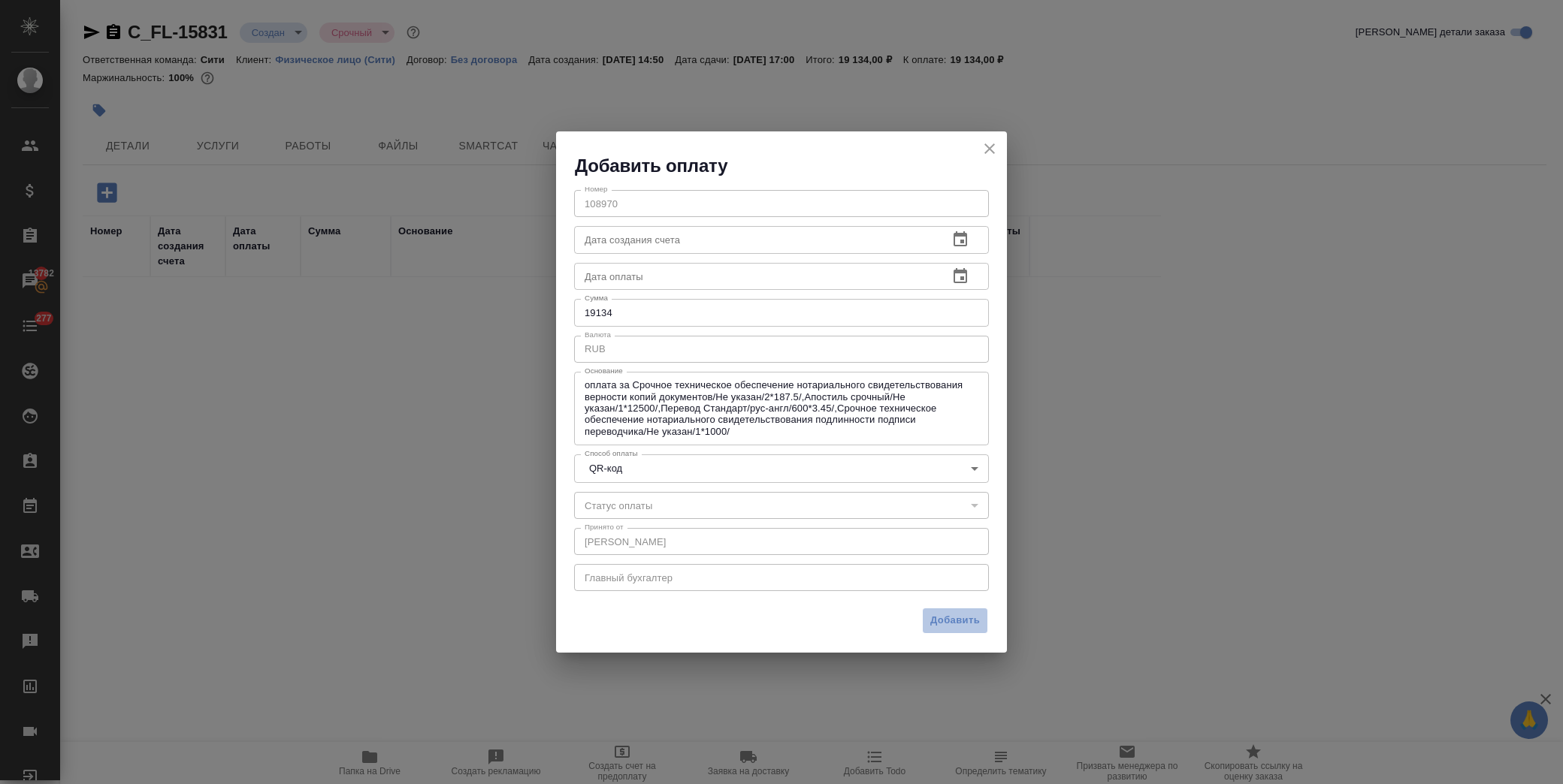
click at [950, 625] on span "Добавить" at bounding box center [955, 620] width 49 height 17
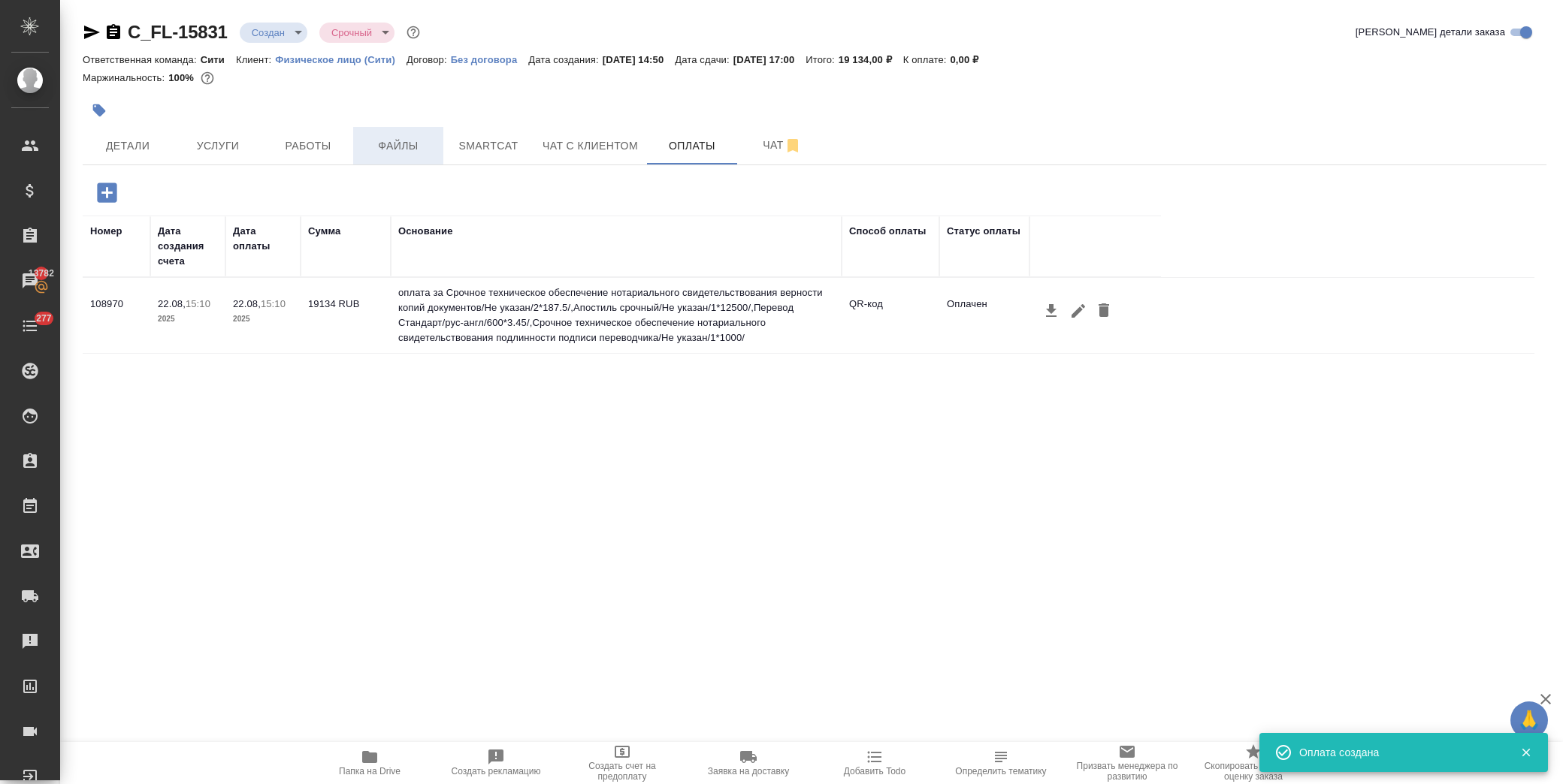
click at [409, 148] on span "Файлы" at bounding box center [398, 146] width 72 height 19
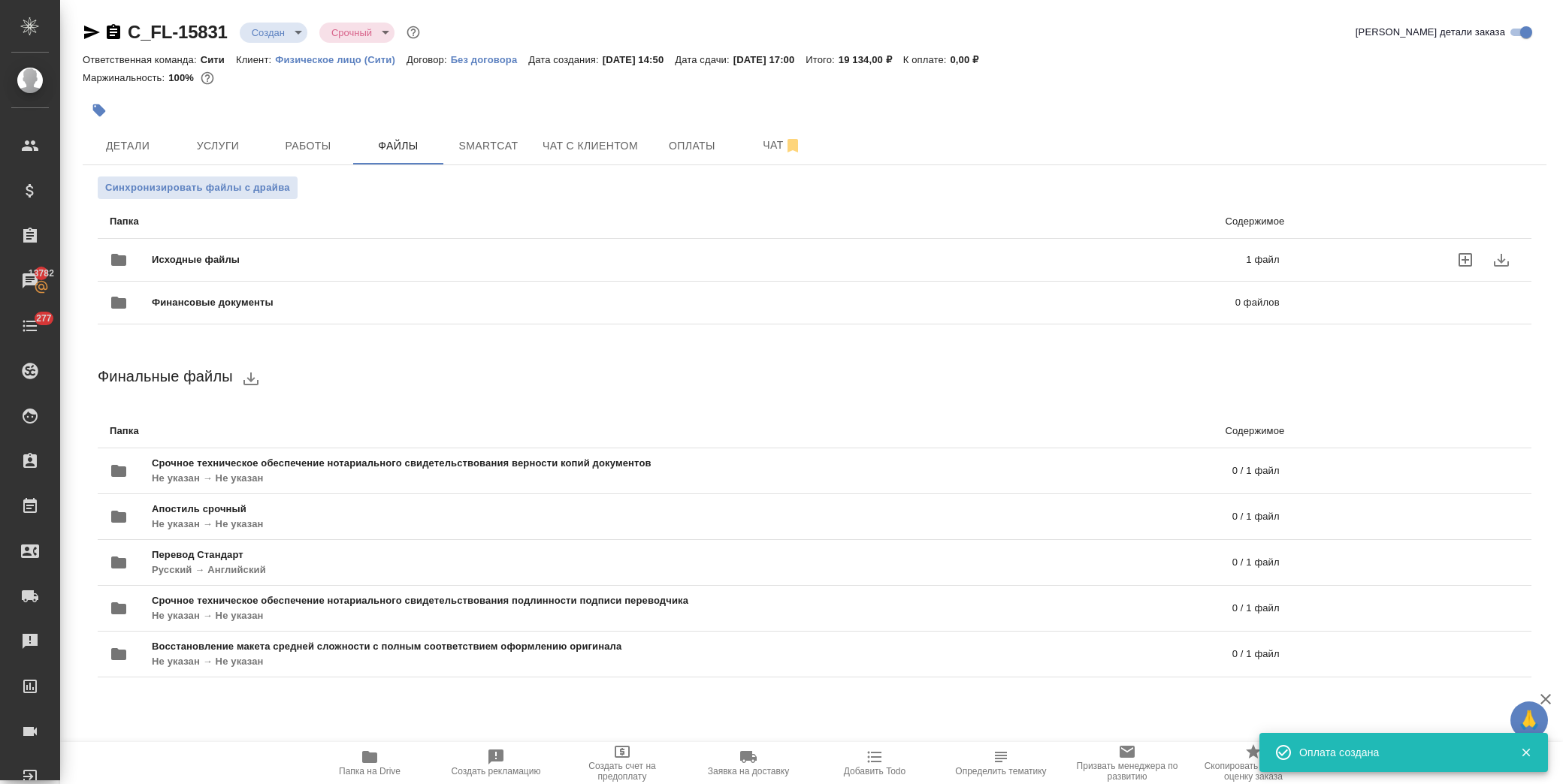
click at [237, 249] on div "Исходные файлы 1 файл" at bounding box center [694, 260] width 1170 height 36
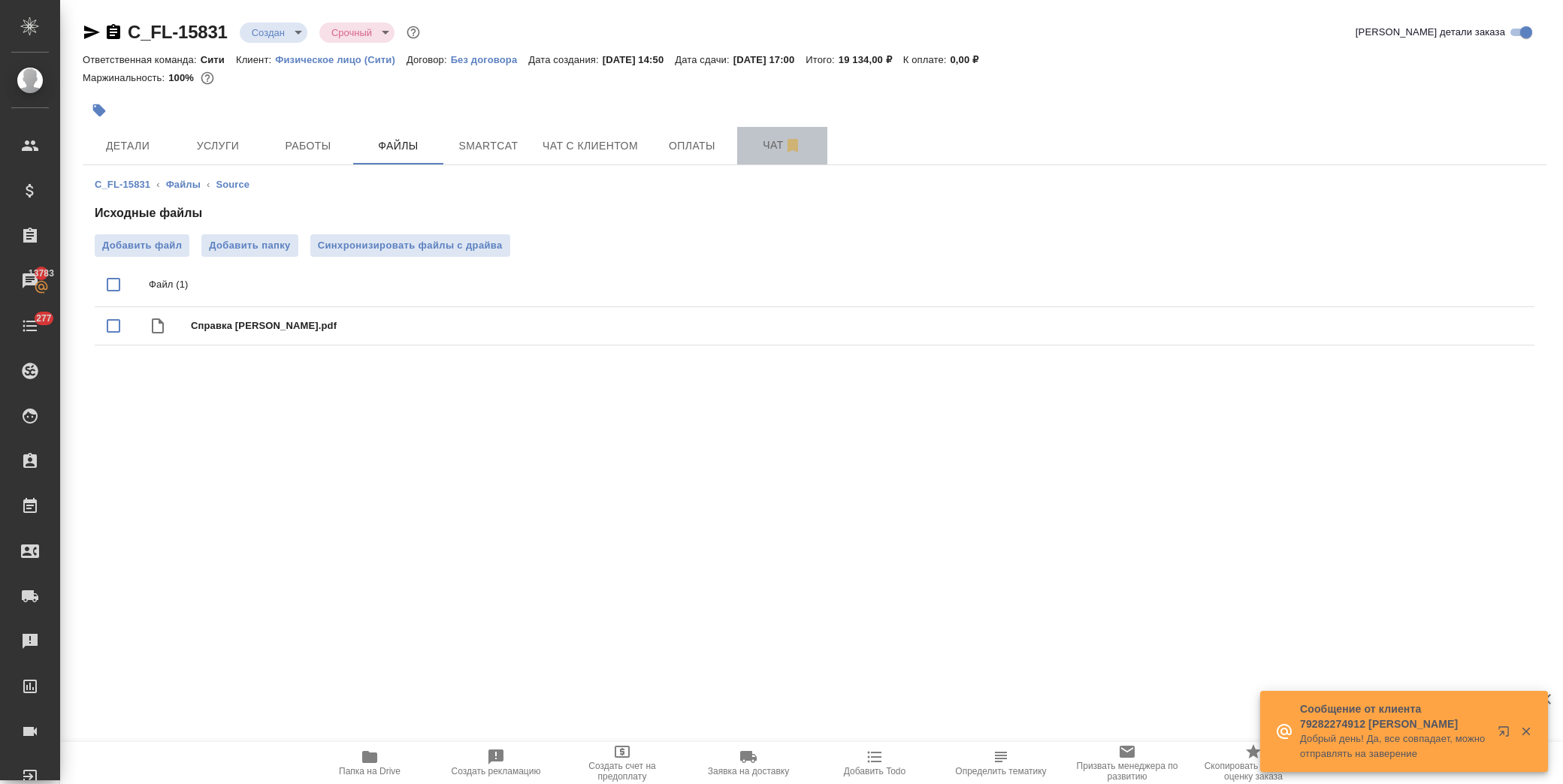
click at [763, 136] on span "Чат" at bounding box center [782, 145] width 72 height 19
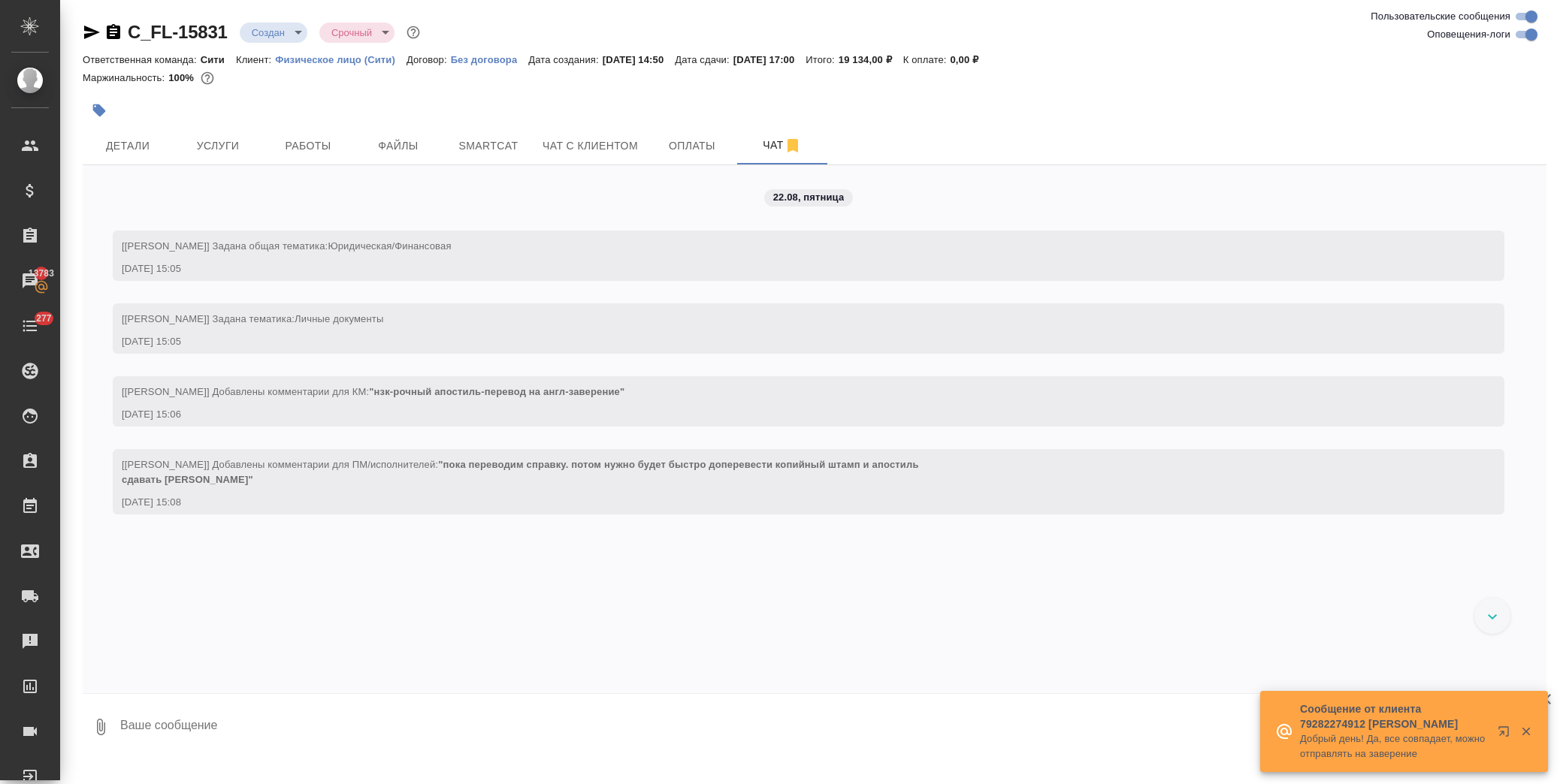
click at [227, 725] on textarea at bounding box center [832, 727] width 1428 height 51
paste textarea
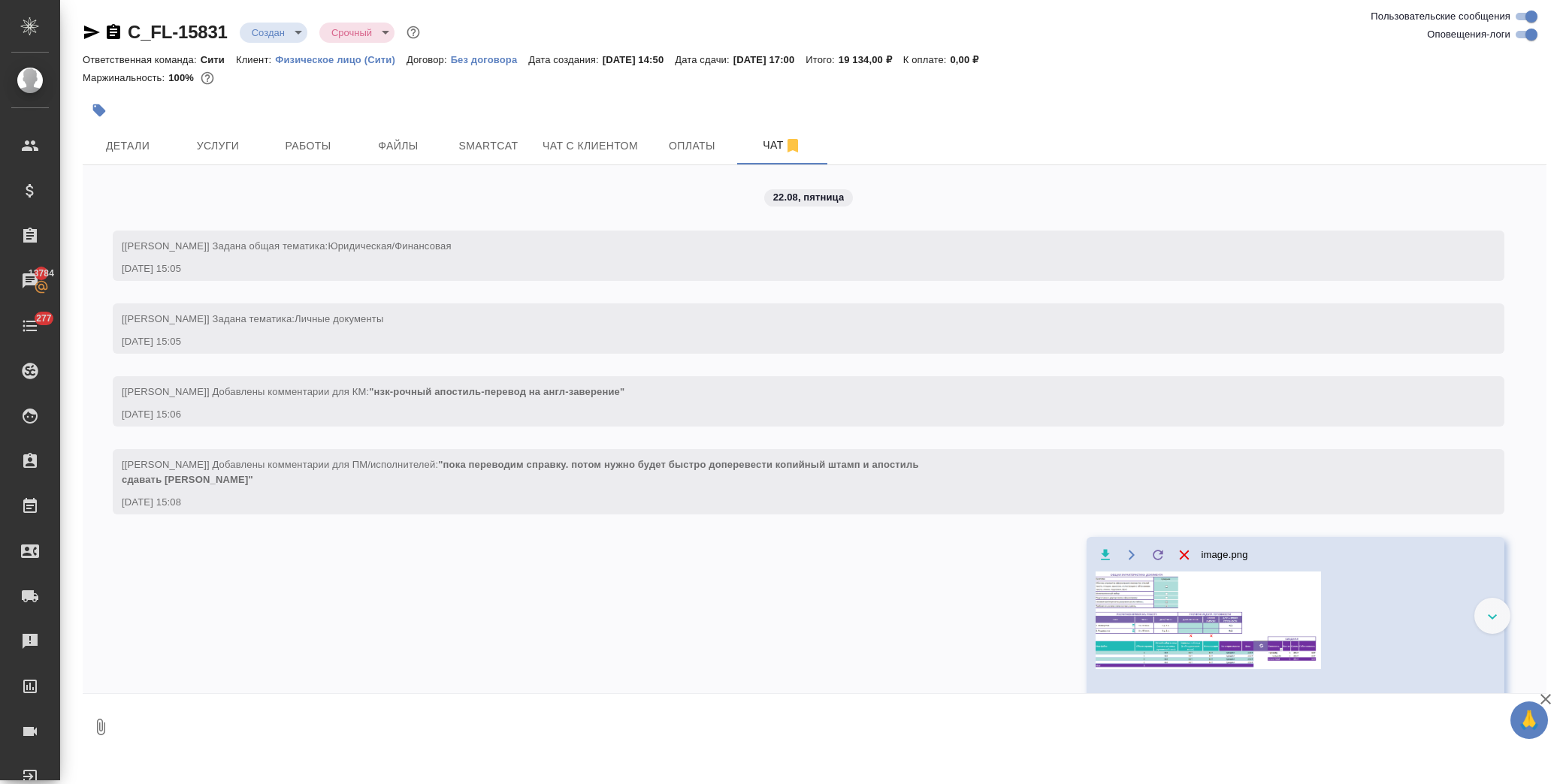
click at [90, 34] on icon "button" at bounding box center [92, 32] width 16 height 13
click at [402, 156] on button "Файлы" at bounding box center [398, 146] width 90 height 38
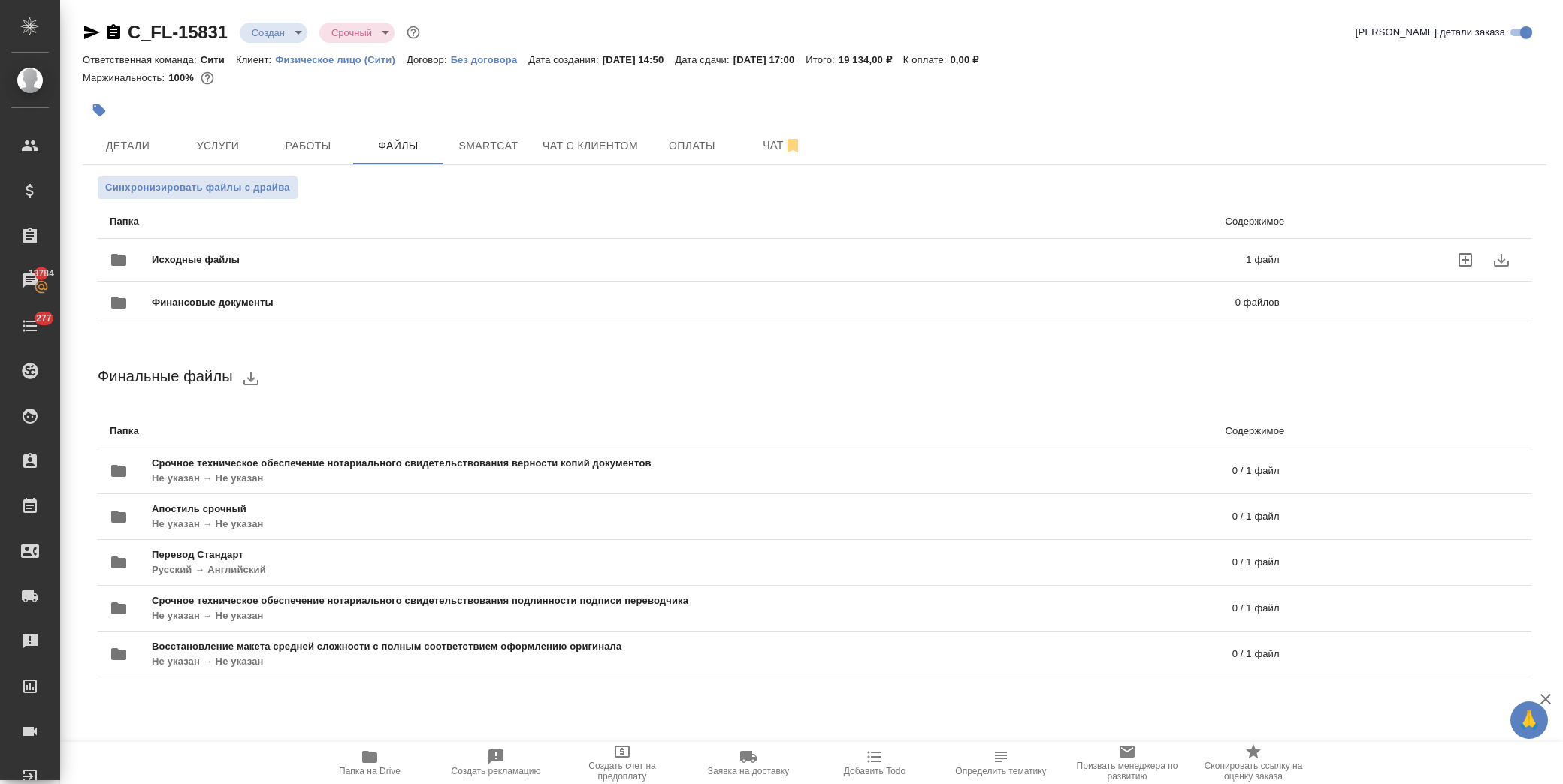
click at [250, 257] on span "Исходные файлы" at bounding box center [447, 260] width 591 height 15
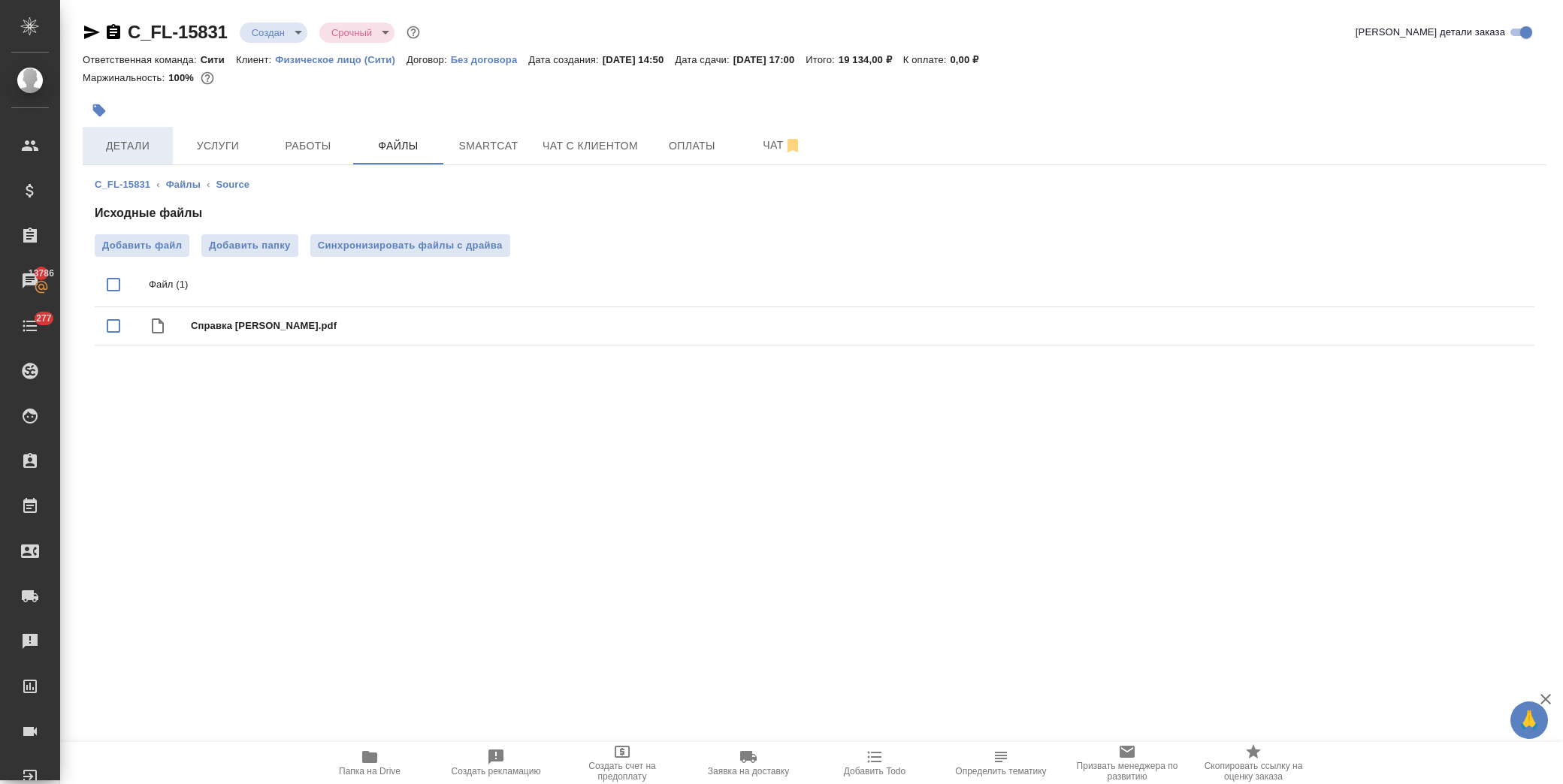
click at [118, 158] on button "Детали" at bounding box center [127, 146] width 90 height 38
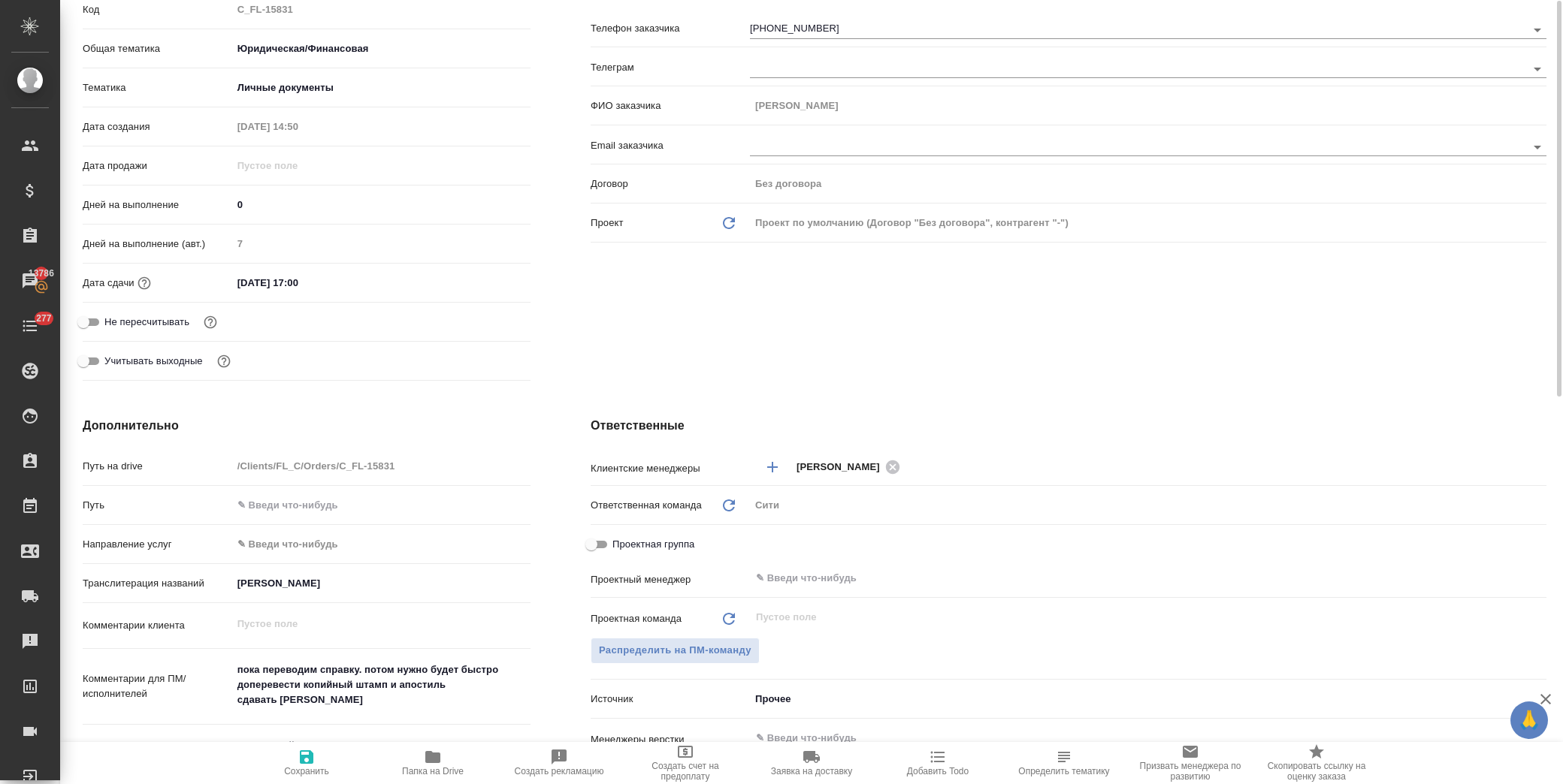
scroll to position [333, 0]
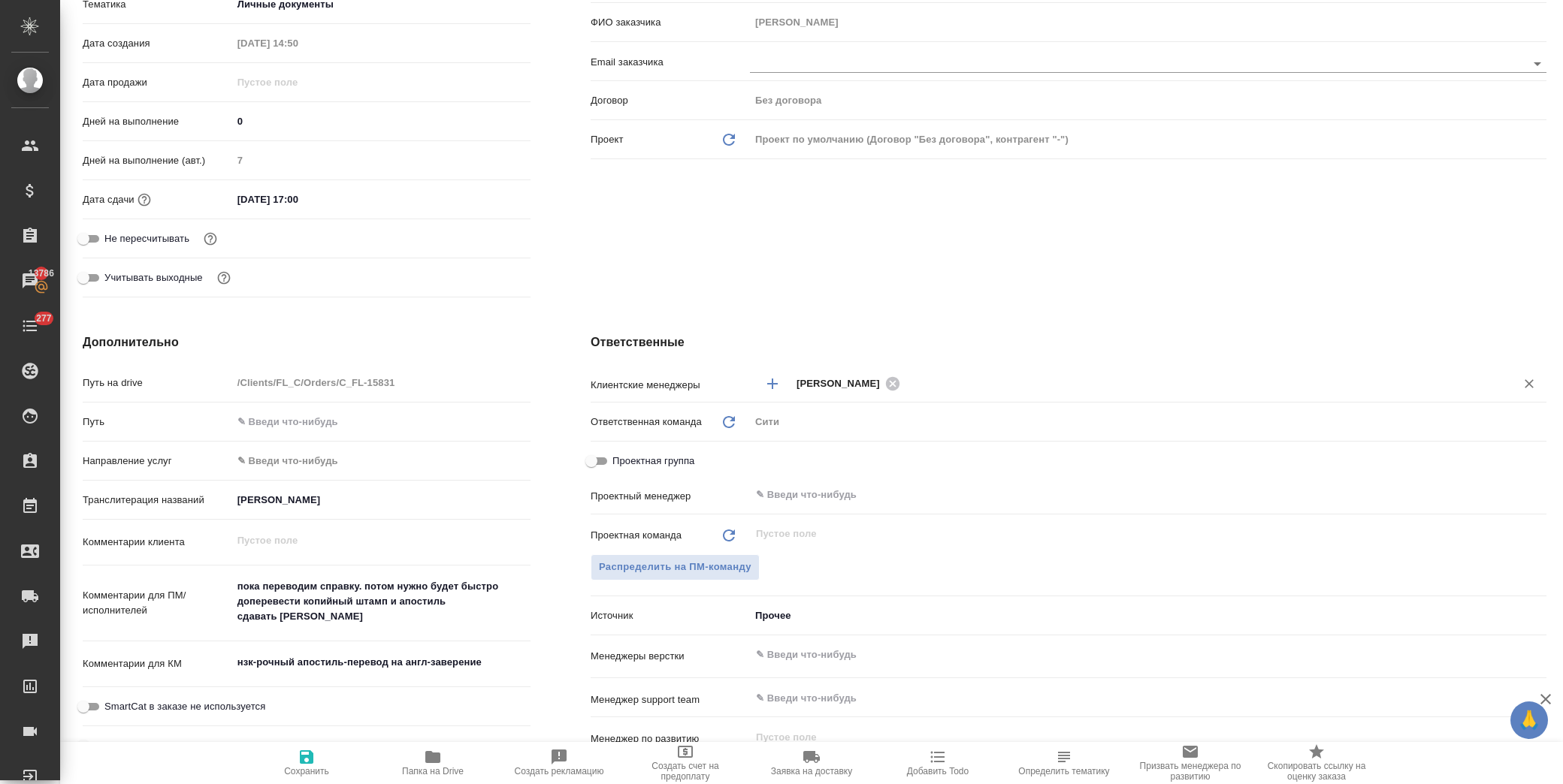
click at [954, 387] on input "text" at bounding box center [1198, 383] width 586 height 18
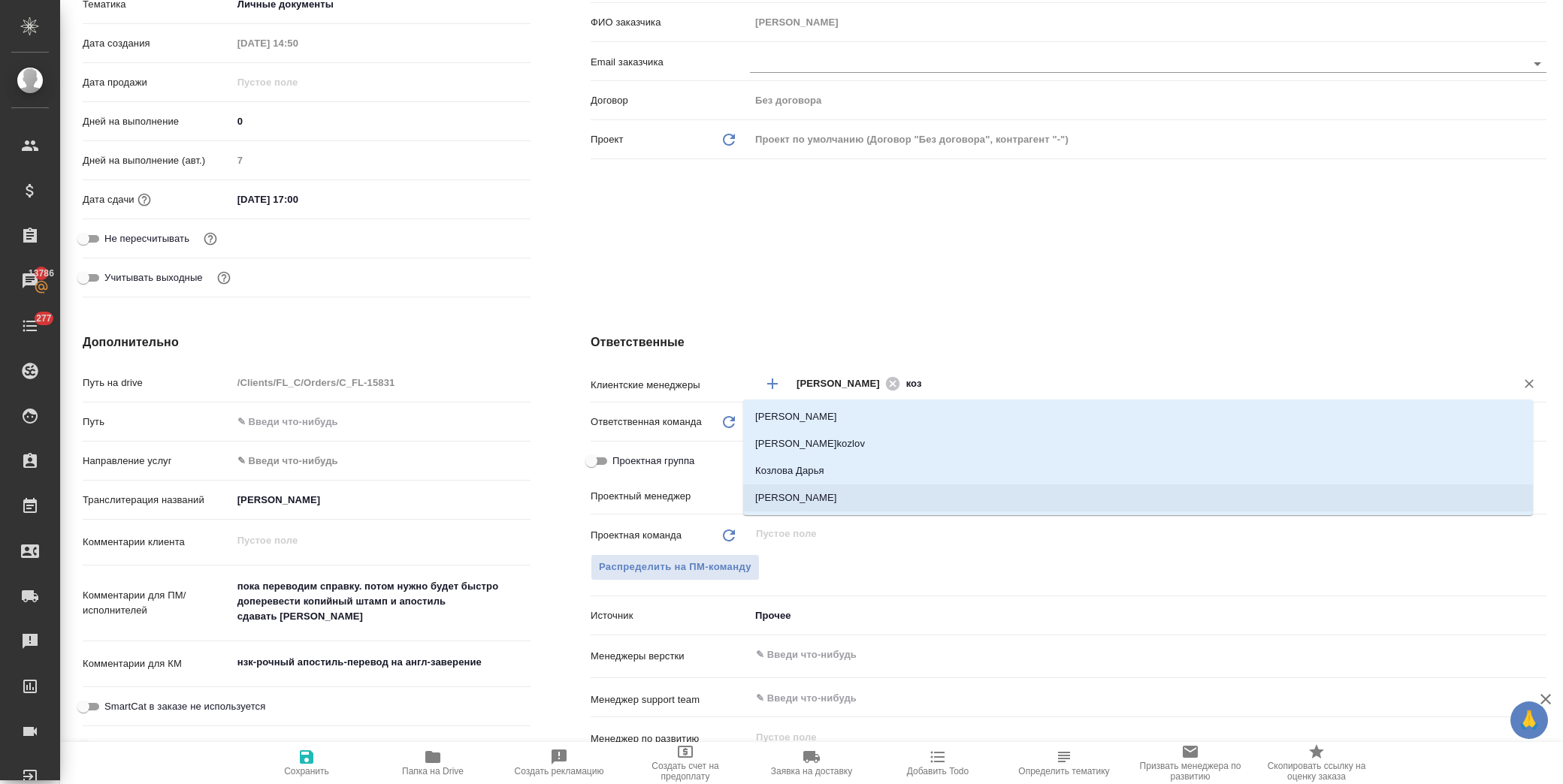
click at [878, 494] on li "Козлова Мария" at bounding box center [1137, 498] width 789 height 27
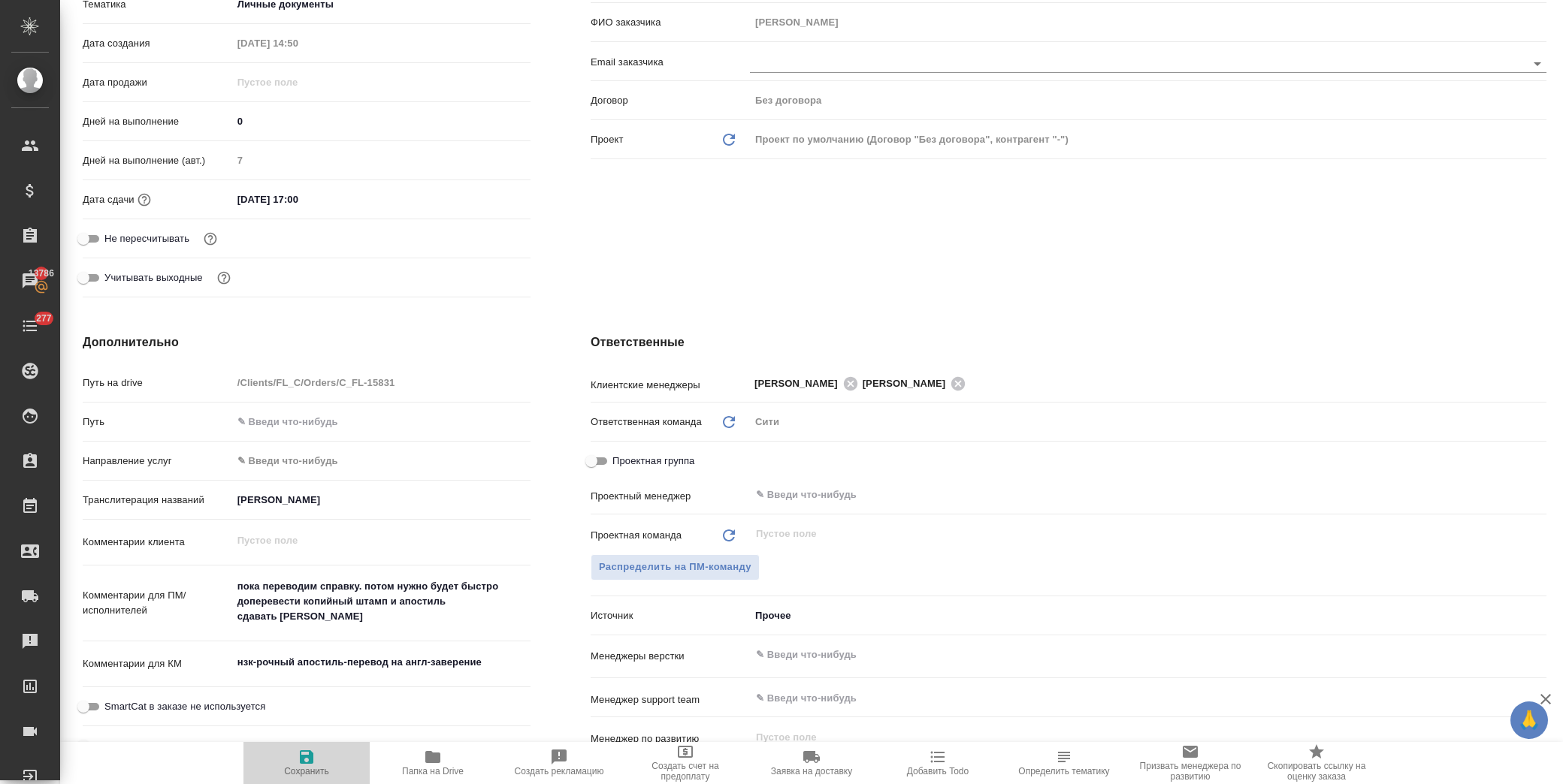
click at [311, 760] on icon "button" at bounding box center [306, 757] width 13 height 13
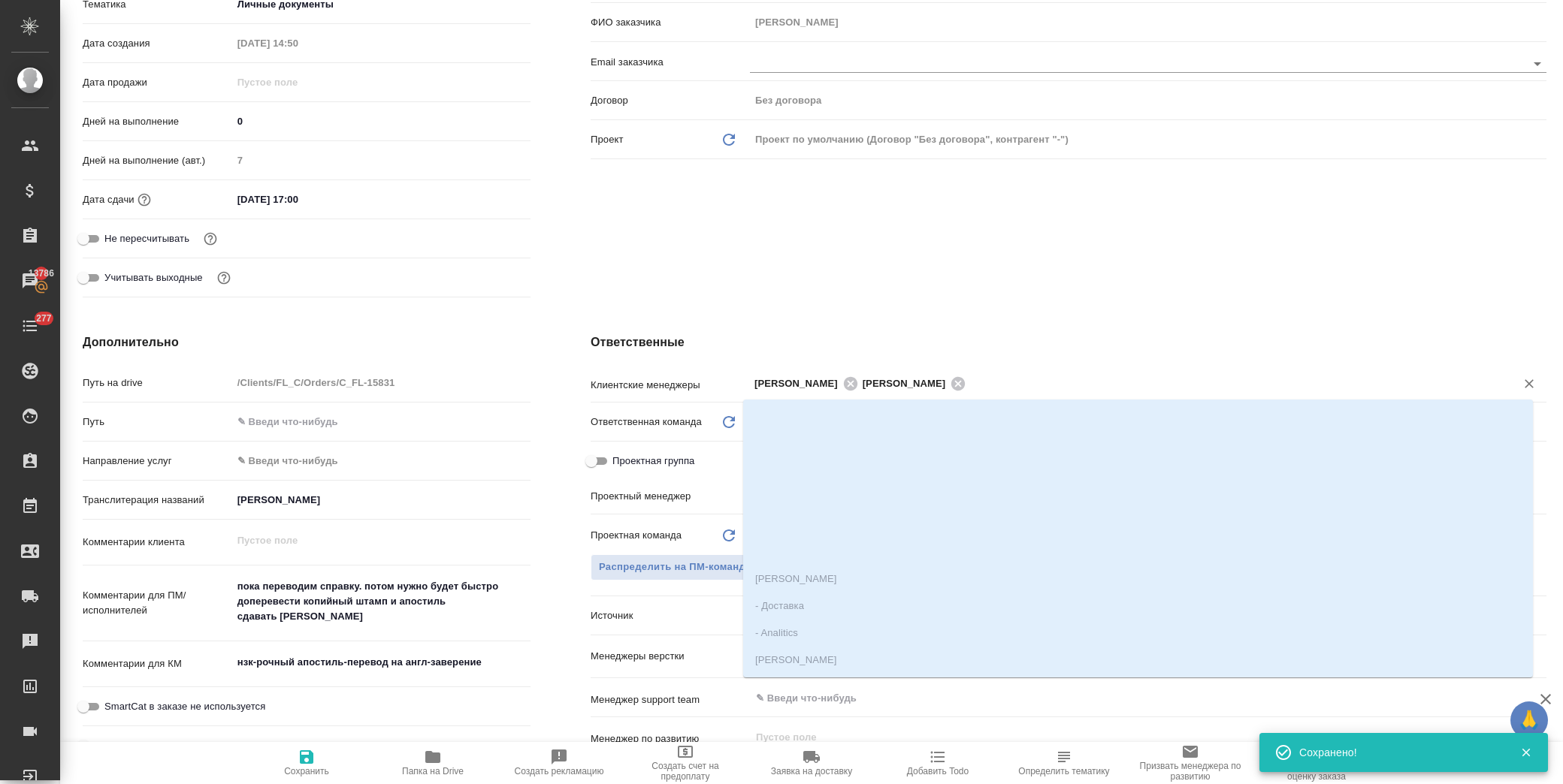
click at [1010, 383] on input "text" at bounding box center [1231, 383] width 521 height 18
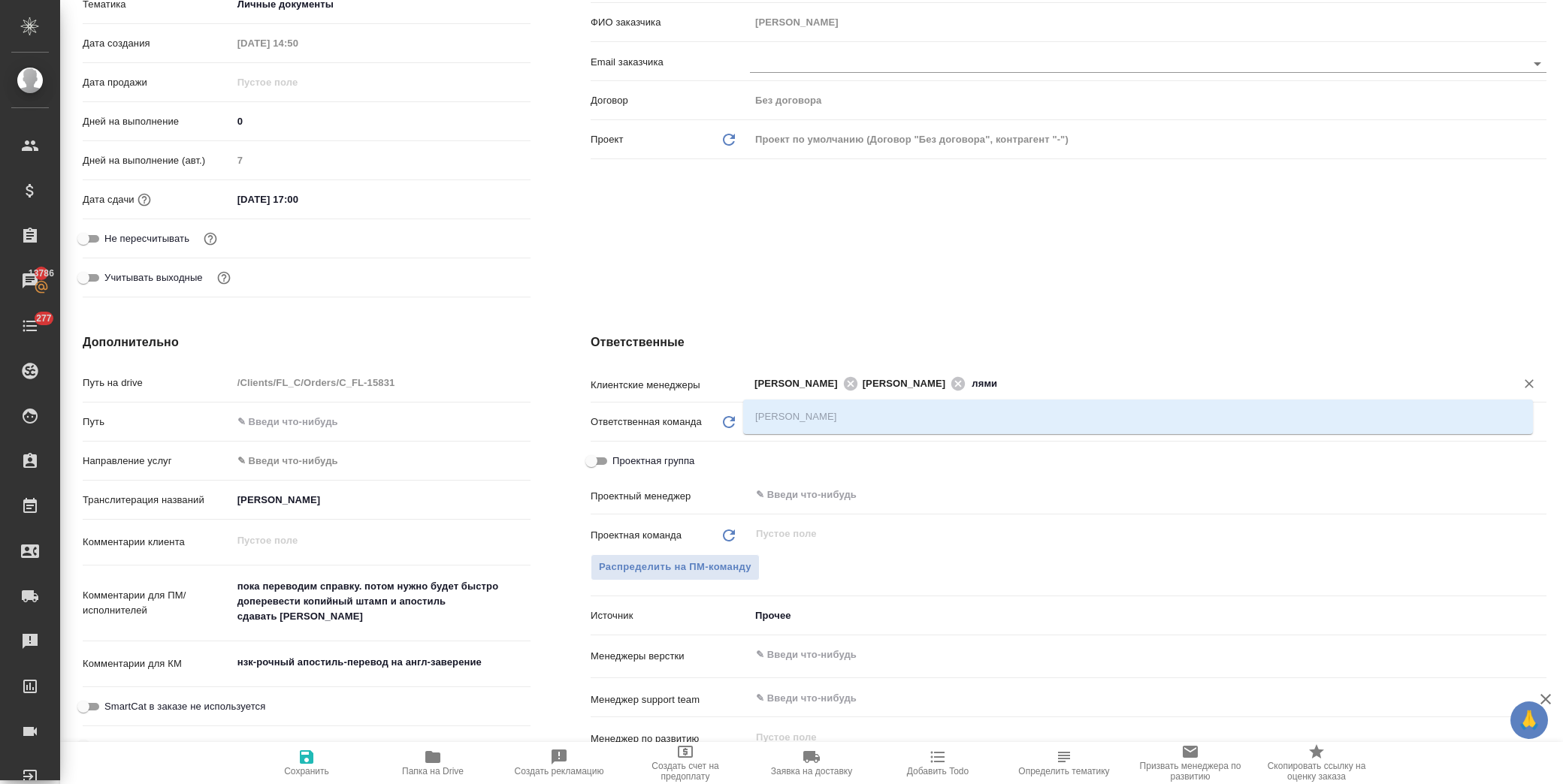
click at [854, 410] on div "Лямина Надежда" at bounding box center [1137, 417] width 789 height 35
click at [837, 421] on ul "Лямина Надежда" at bounding box center [1137, 429] width 789 height 27
click at [1231, 417] on ul "Лямина Надежда" at bounding box center [1137, 429] width 789 height 27
click at [1088, 293] on div "Клиент Телефон заказчика +79854558759 Телеграм ФИО заказчика Ксения Email заказ…" at bounding box center [1069, 90] width 1016 height 486
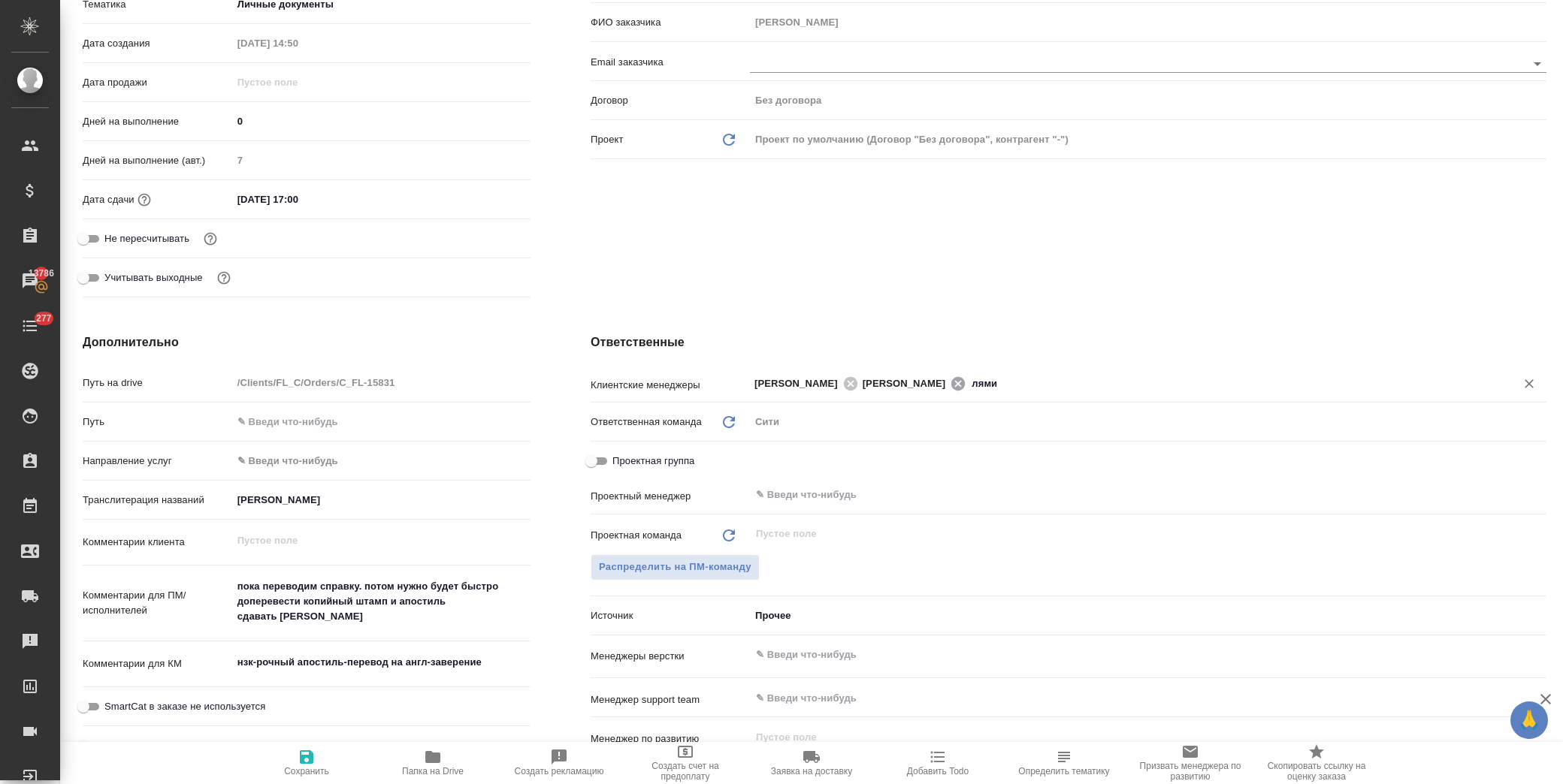
click at [958, 379] on icon at bounding box center [958, 383] width 13 height 13
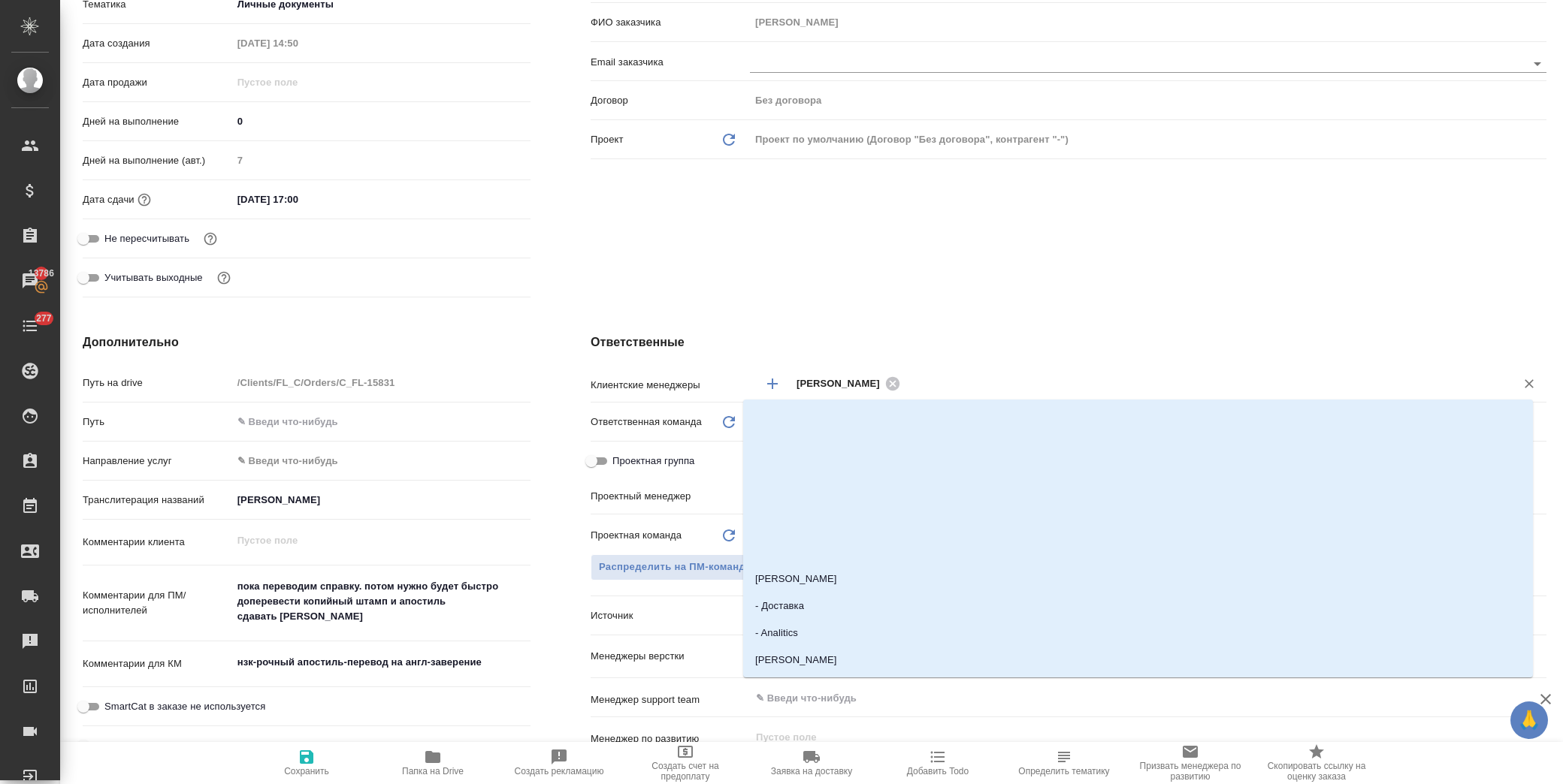
click at [939, 380] on input "text" at bounding box center [1198, 383] width 586 height 18
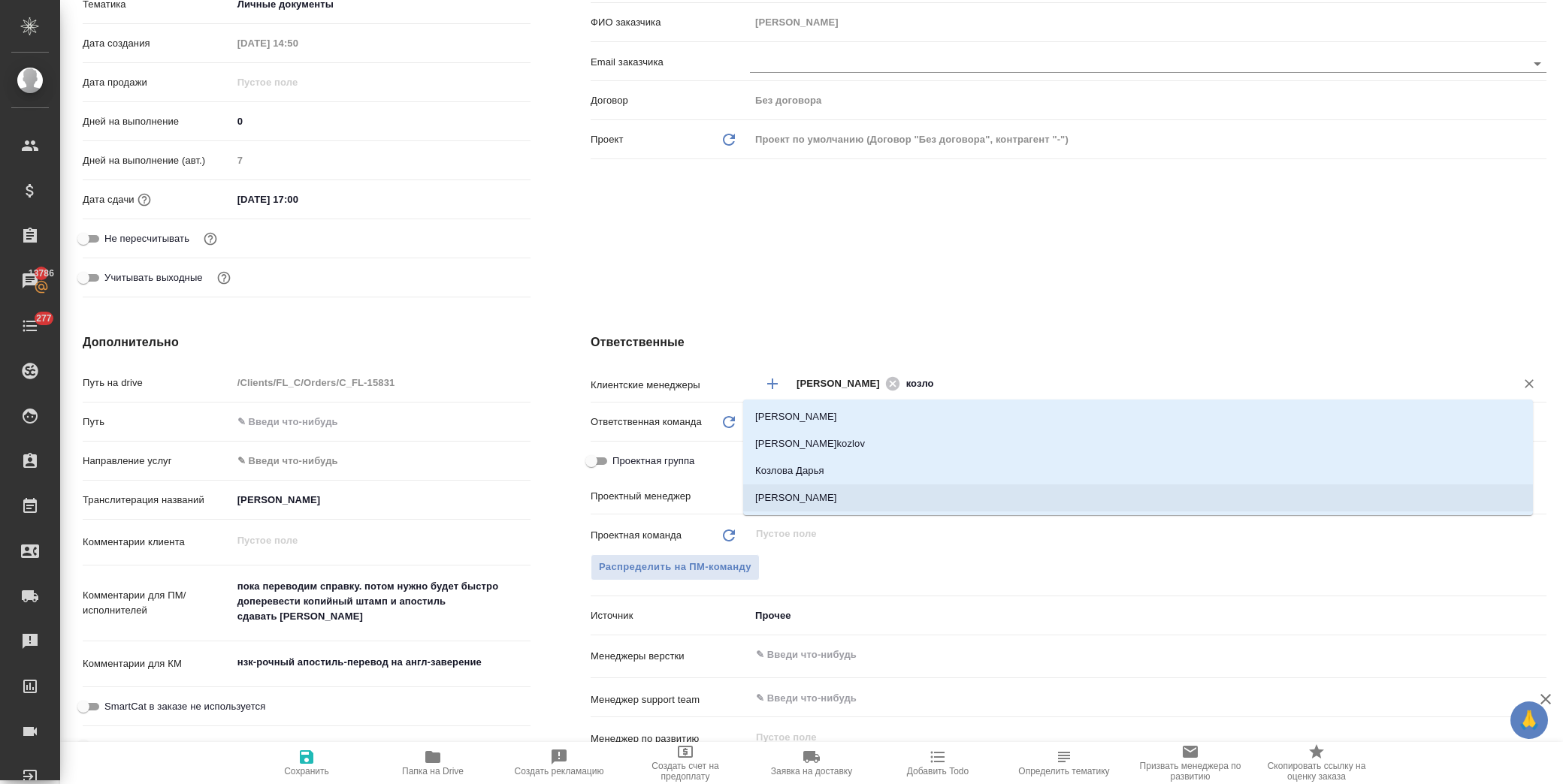
click at [835, 497] on li "Козлова Мария" at bounding box center [1137, 498] width 789 height 27
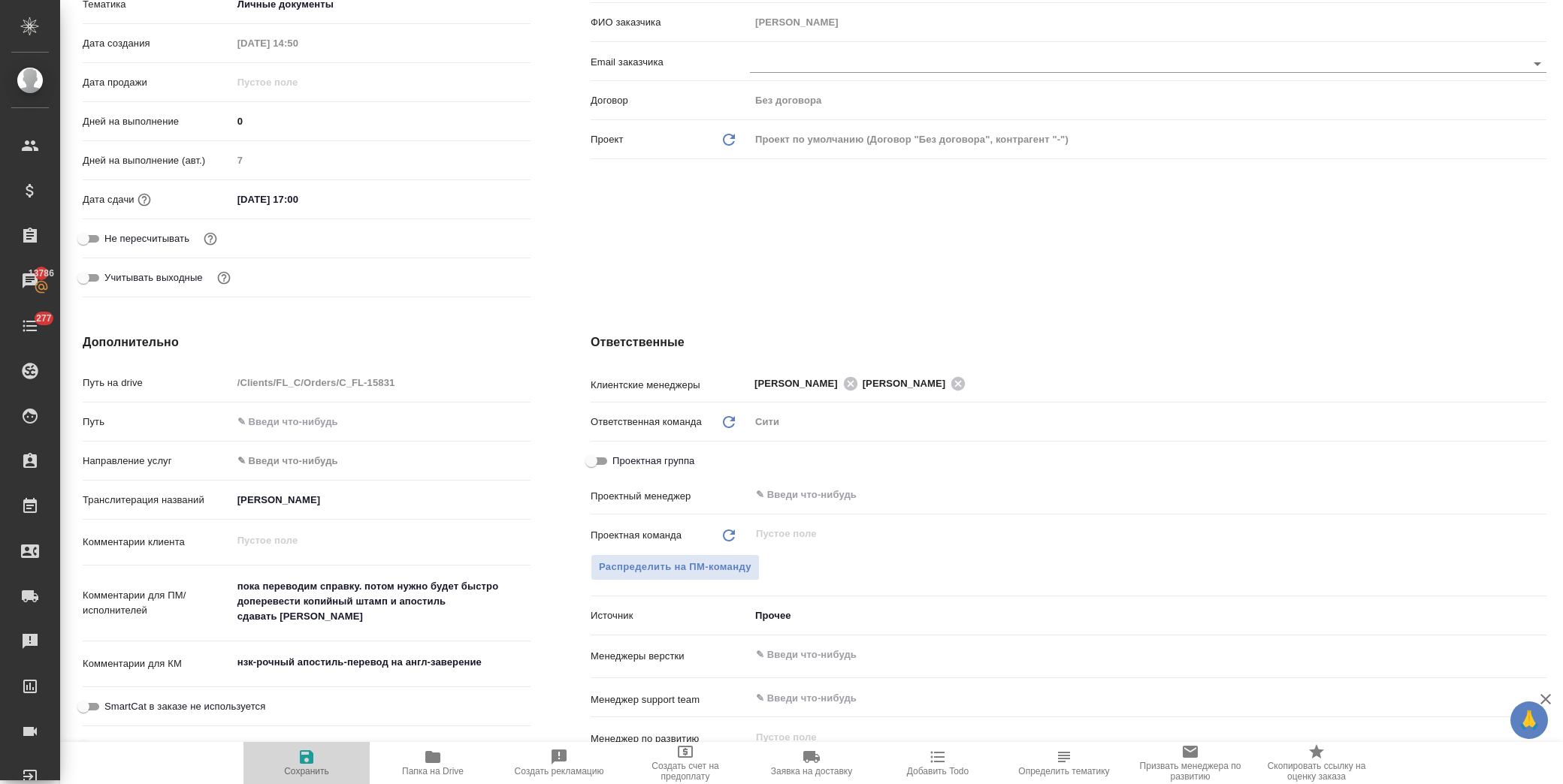
click at [312, 764] on icon "button" at bounding box center [307, 757] width 18 height 18
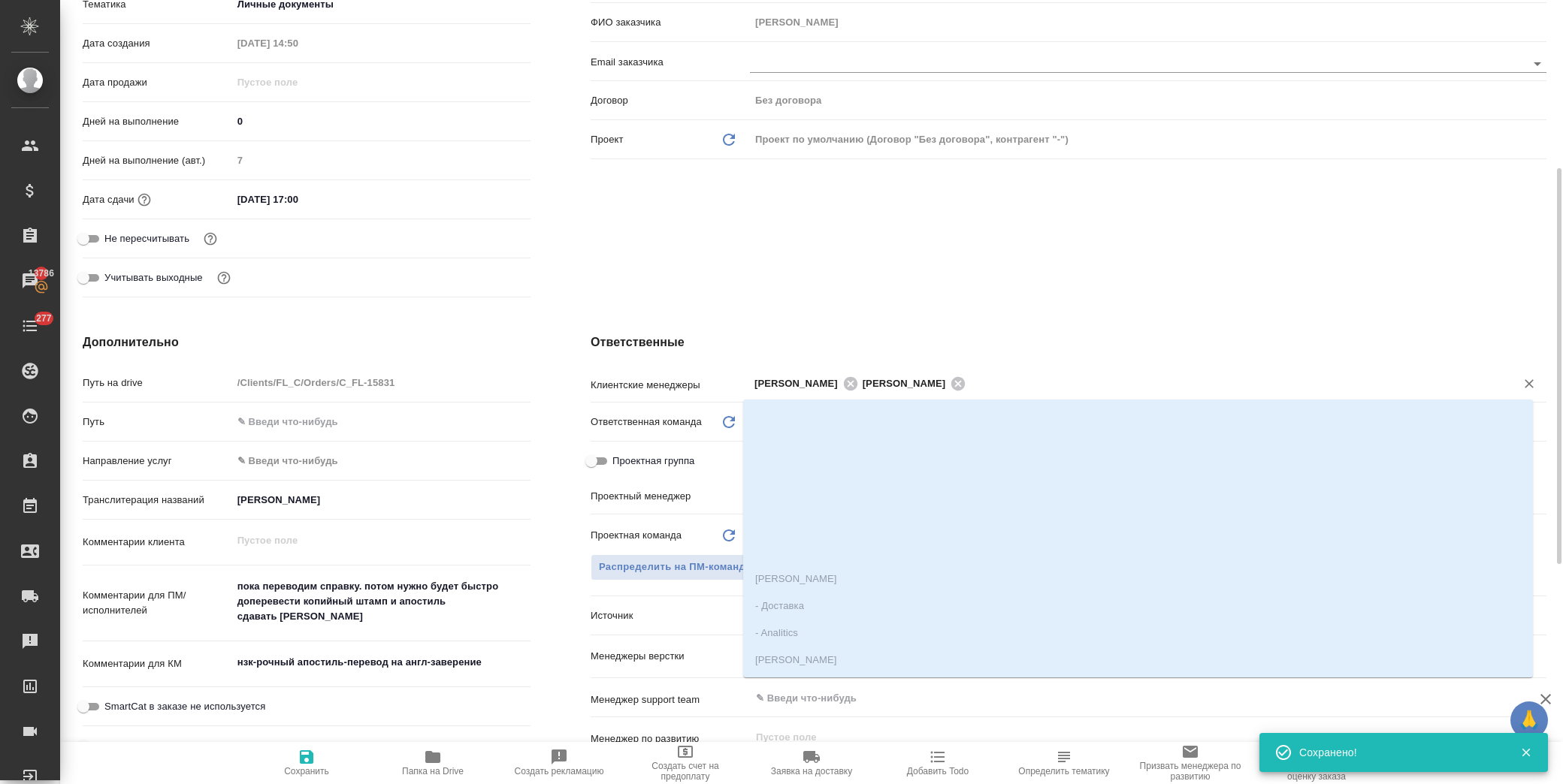
click at [980, 383] on input "text" at bounding box center [1231, 383] width 521 height 18
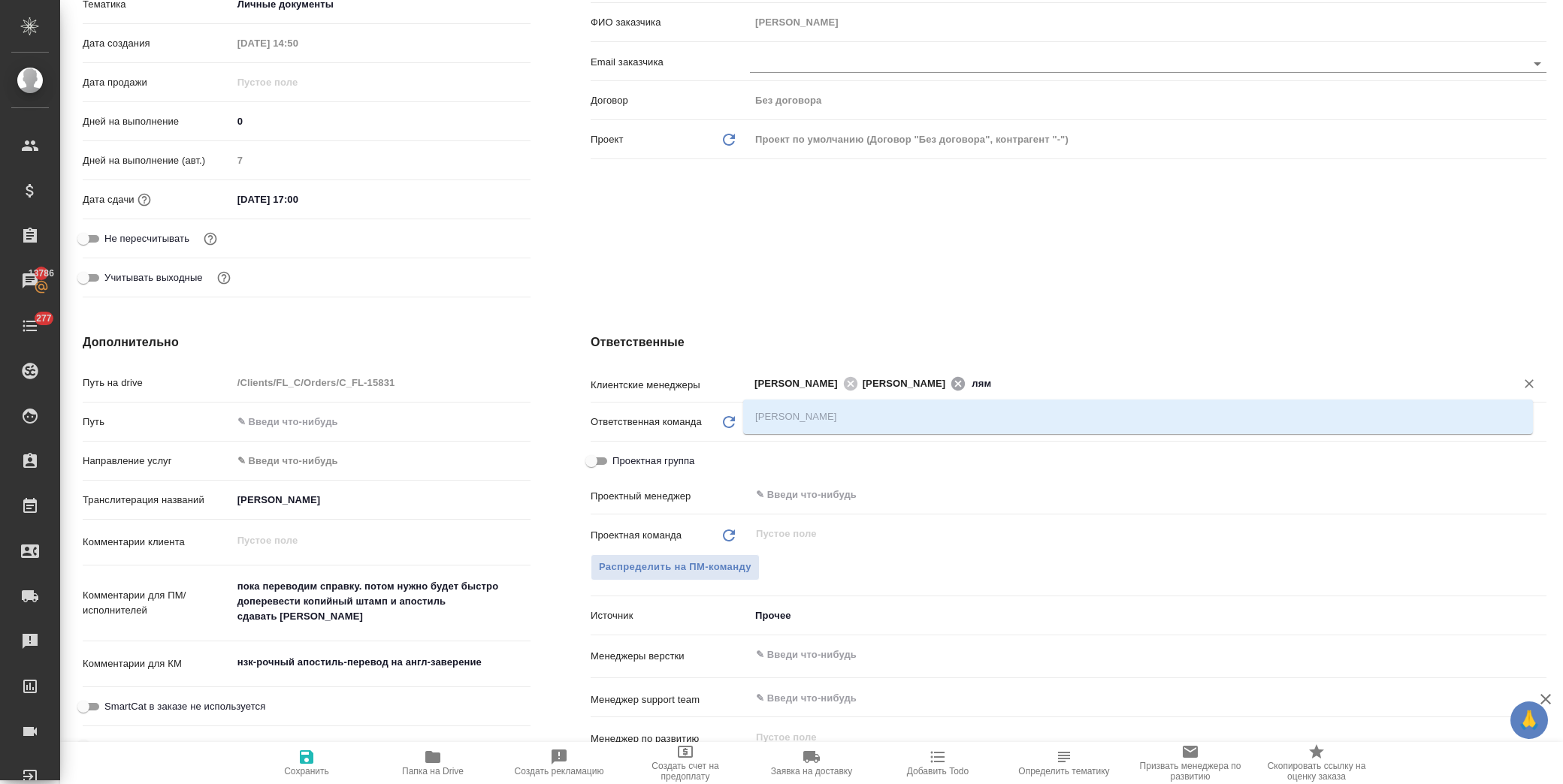
click at [952, 378] on icon at bounding box center [958, 383] width 13 height 13
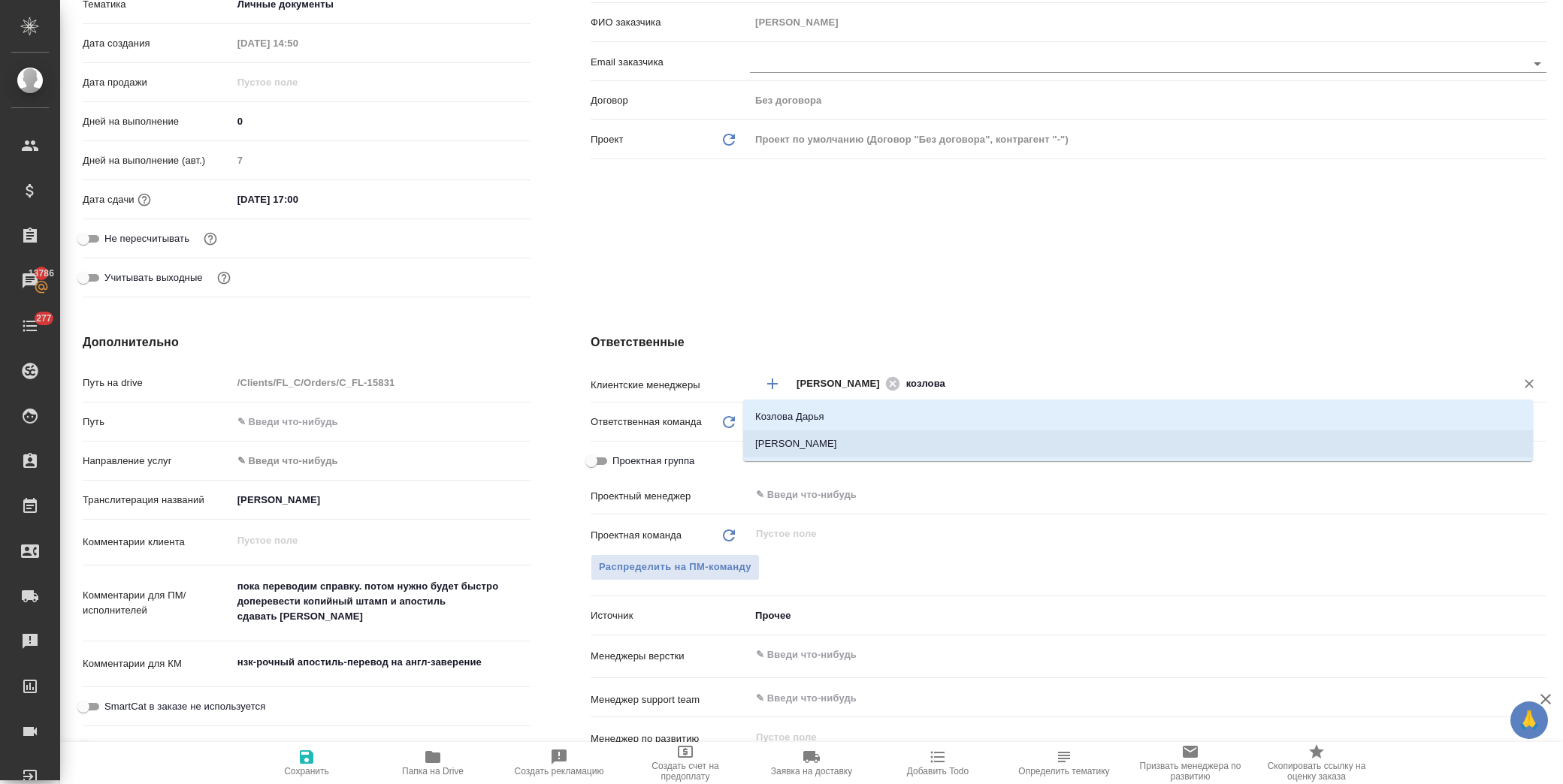
click at [862, 442] on li "Козлова Мария" at bounding box center [1137, 444] width 789 height 27
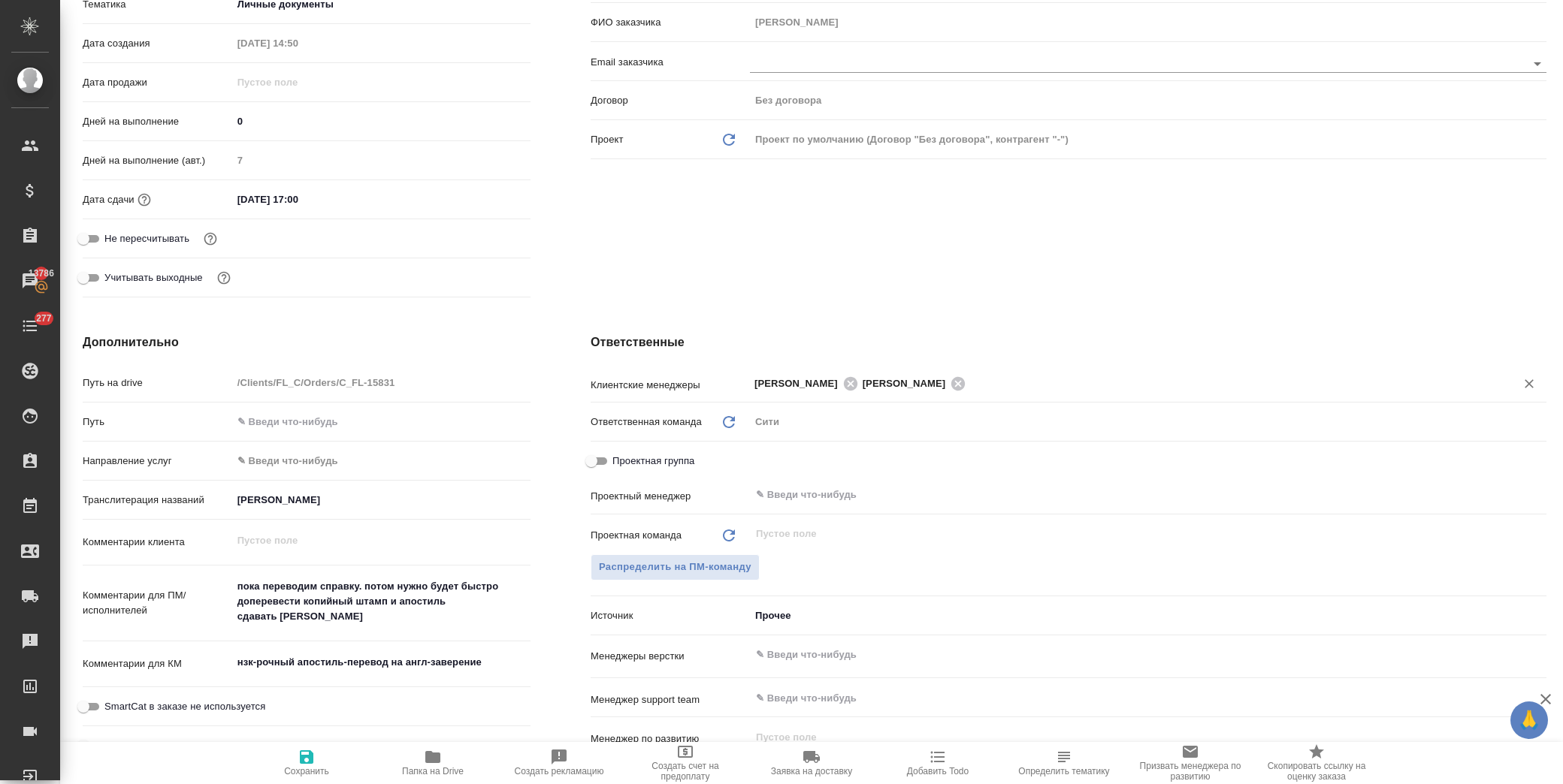
click at [297, 758] on span "Сохранить" at bounding box center [306, 762] width 108 height 29
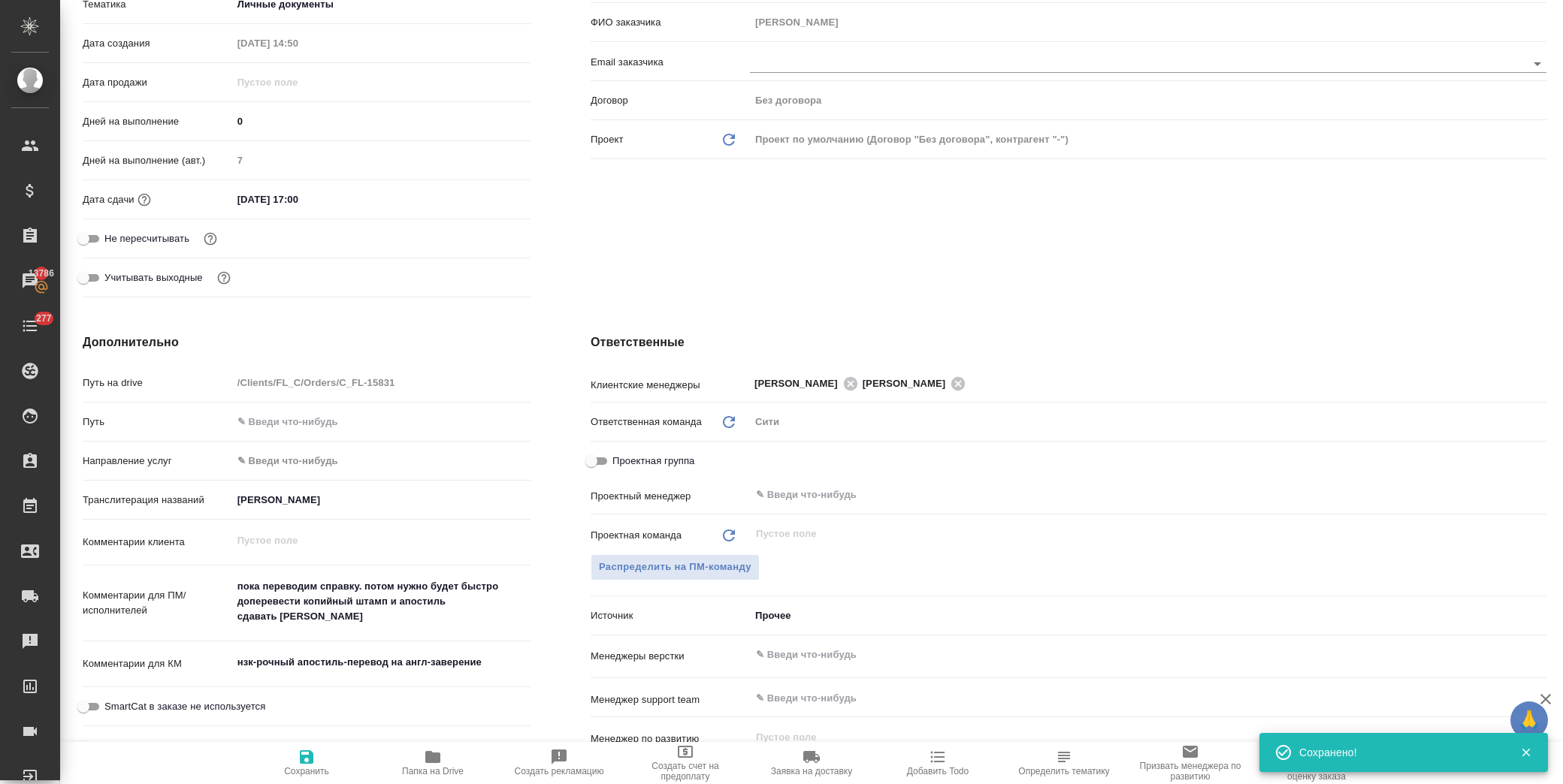
scroll to position [0, 0]
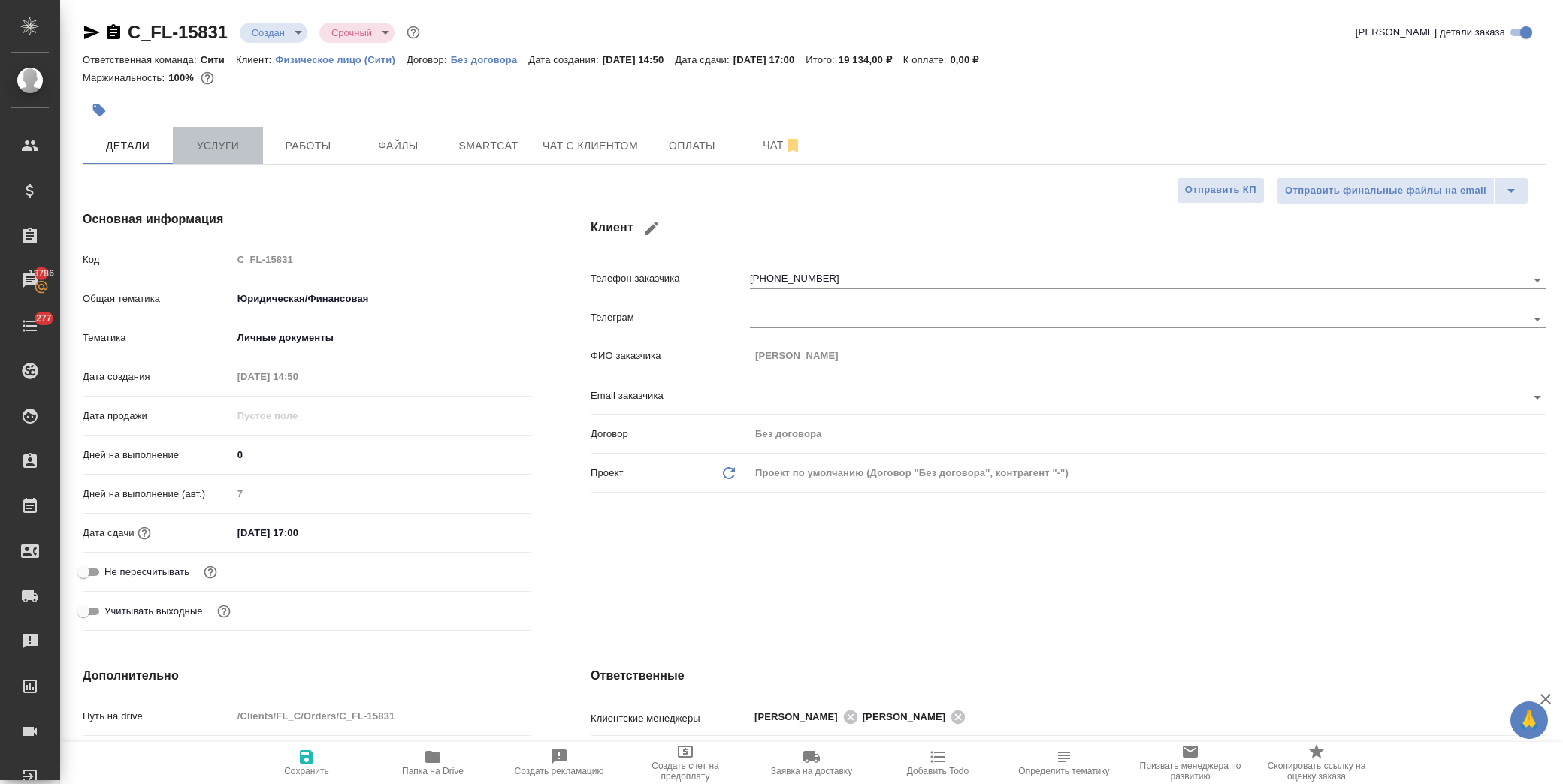
click at [235, 145] on span "Услуги" at bounding box center [217, 146] width 72 height 19
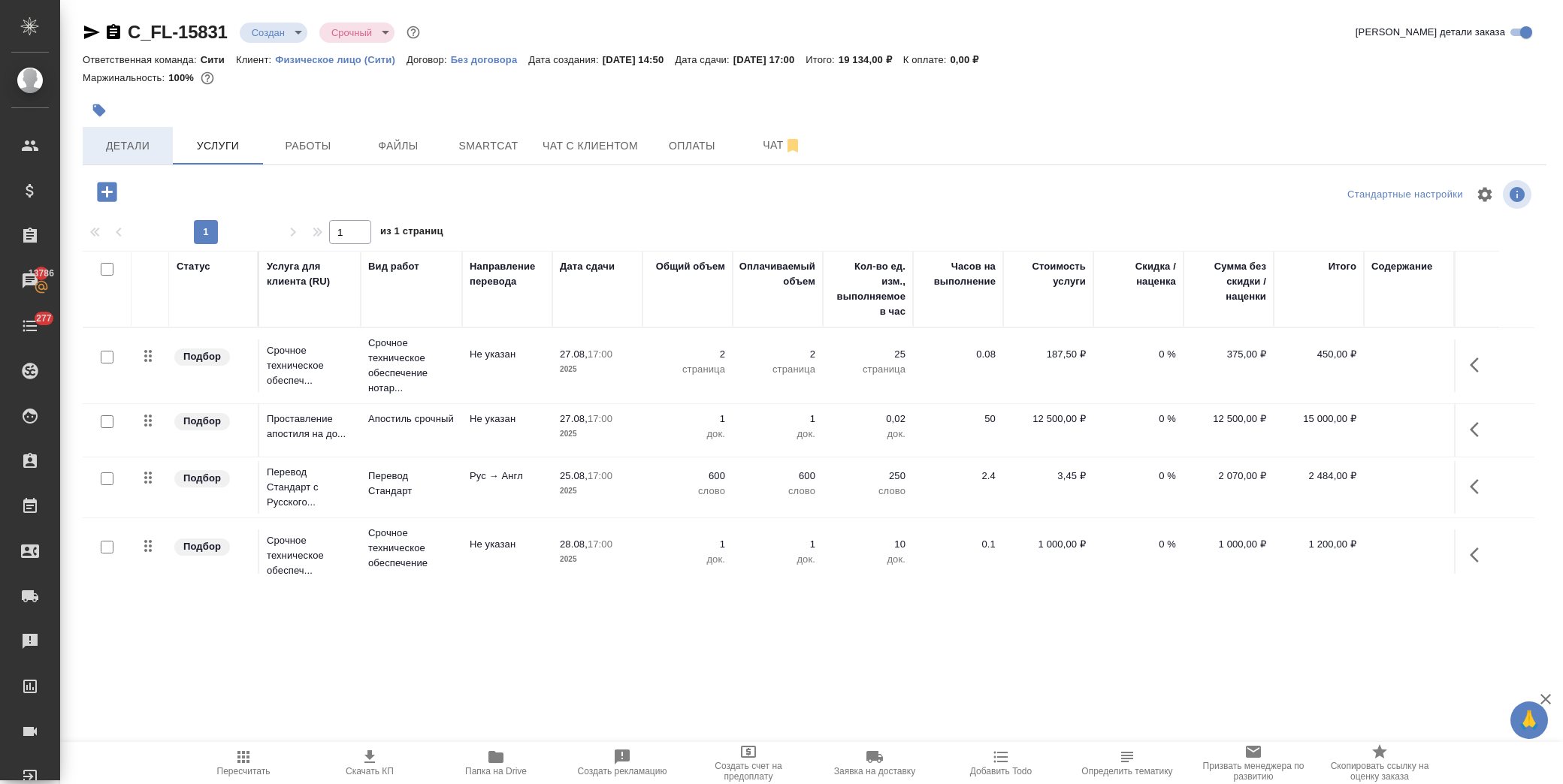
click at [148, 143] on span "Детали" at bounding box center [127, 146] width 72 height 19
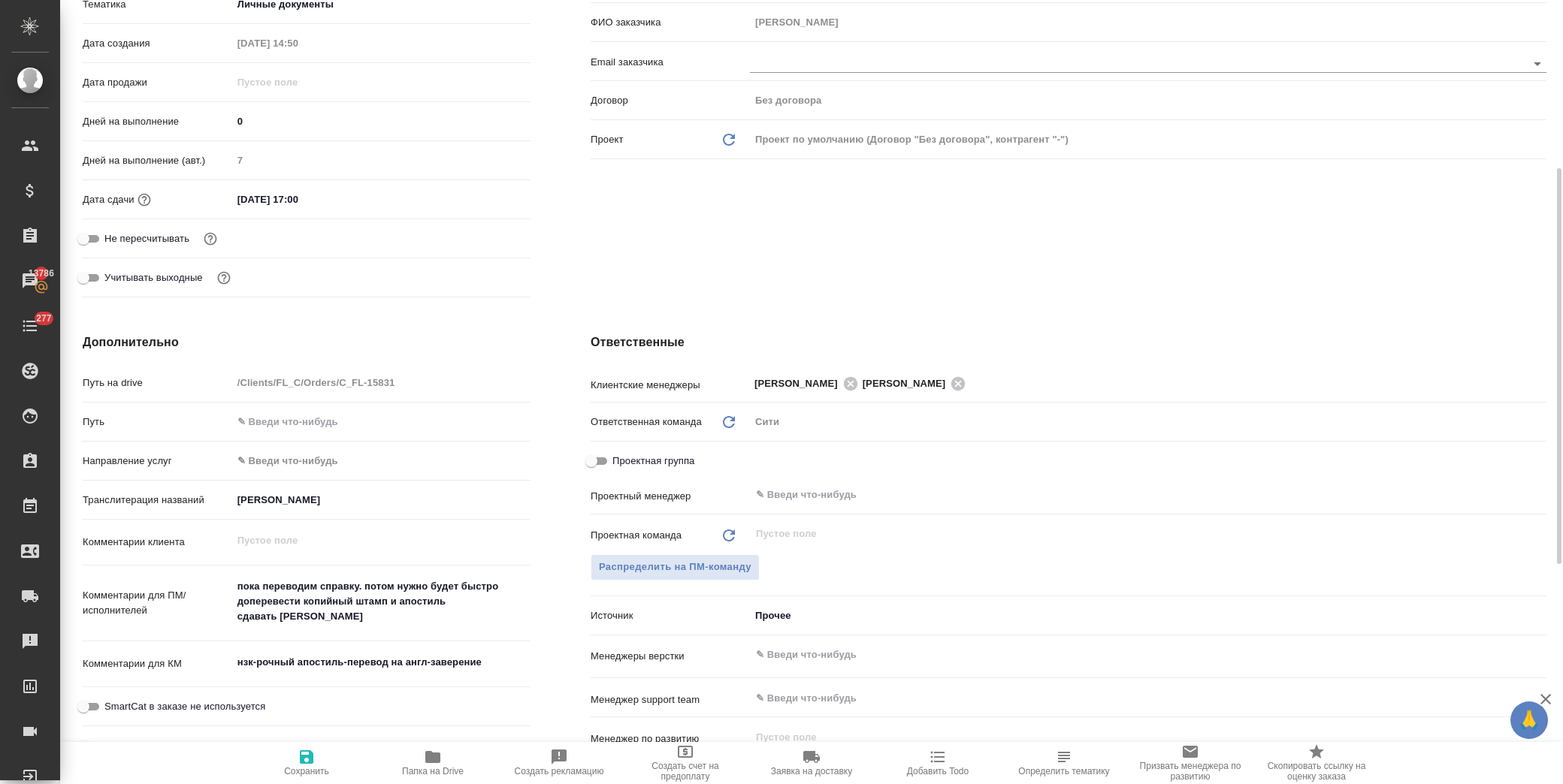
scroll to position [417, 0]
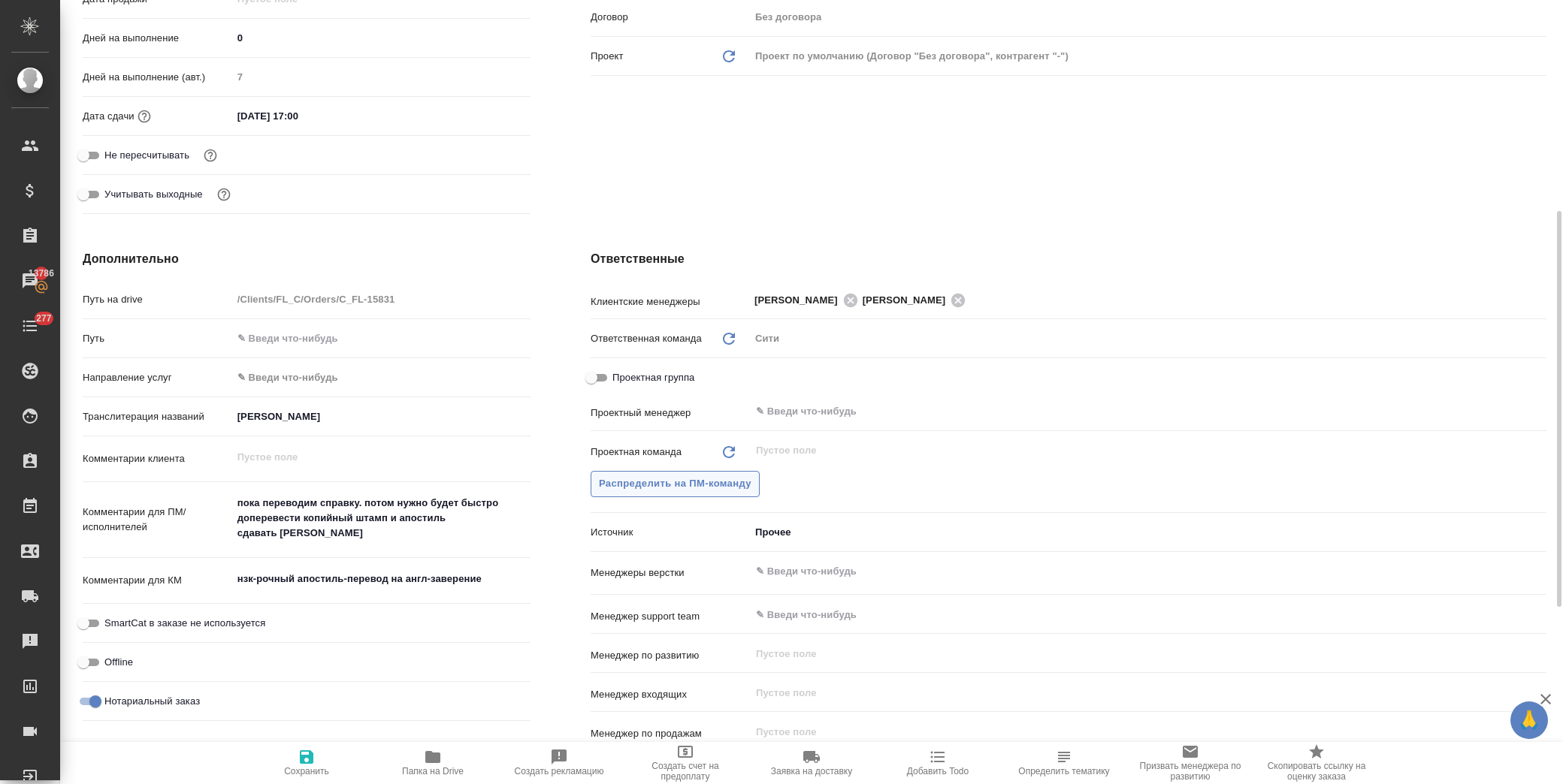
click at [679, 482] on span "Распределить на ПМ-команду" at bounding box center [675, 484] width 153 height 17
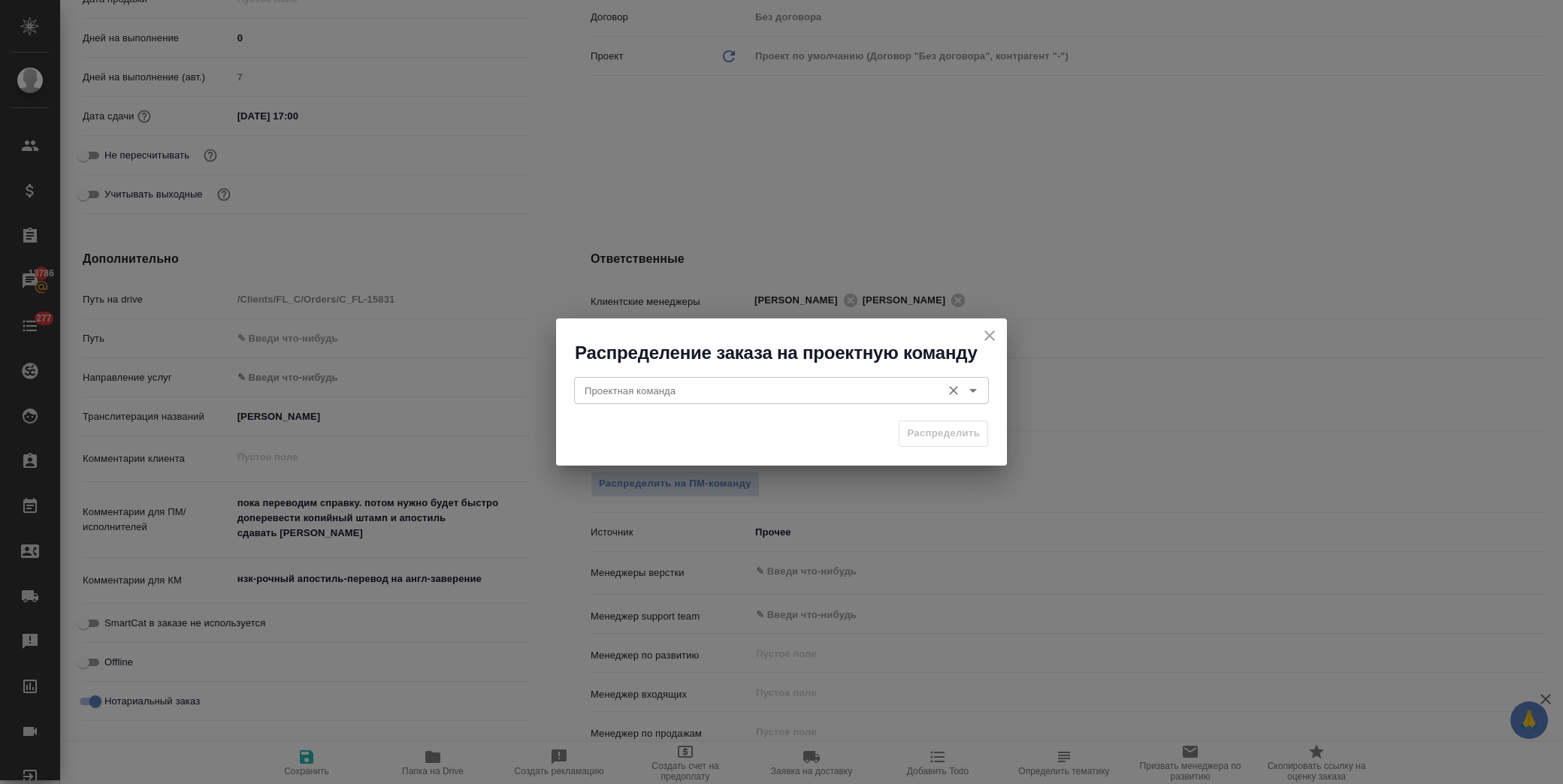
click at [671, 385] on input "Проектная команда" at bounding box center [756, 391] width 355 height 18
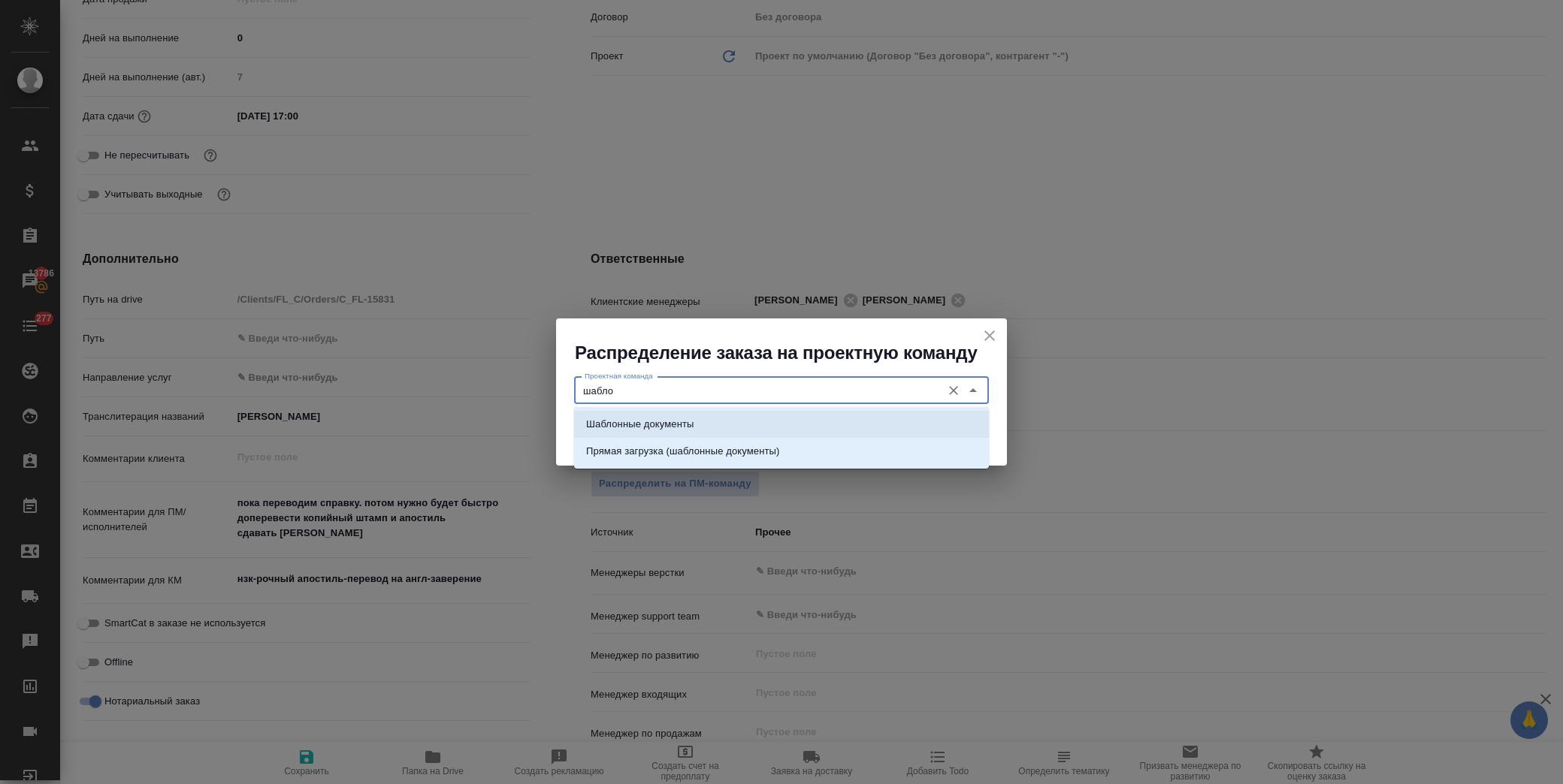
click at [681, 422] on p "Шаблонные документы" at bounding box center [640, 425] width 107 height 15
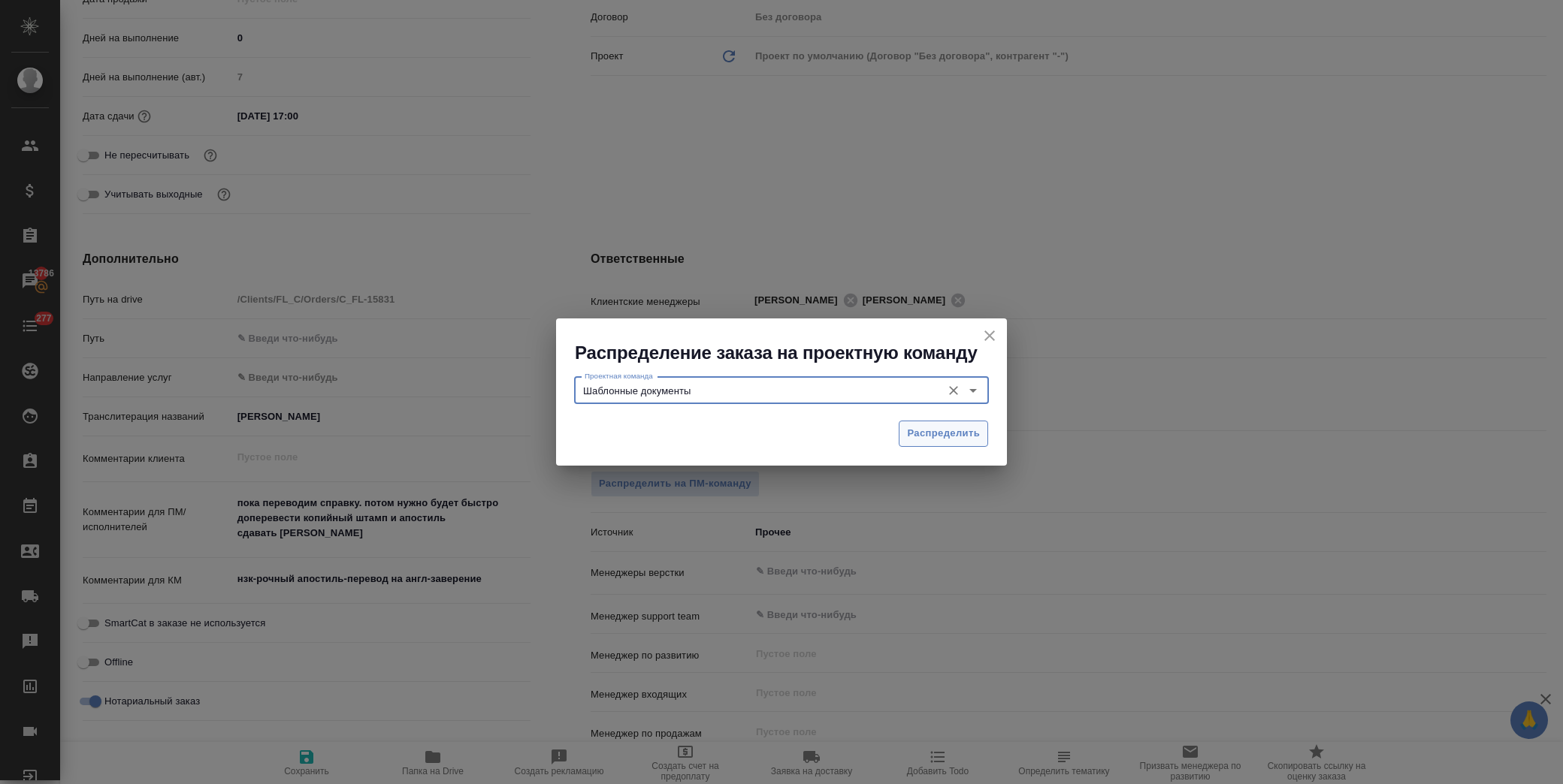
click at [947, 434] on span "Распределить" at bounding box center [943, 434] width 73 height 17
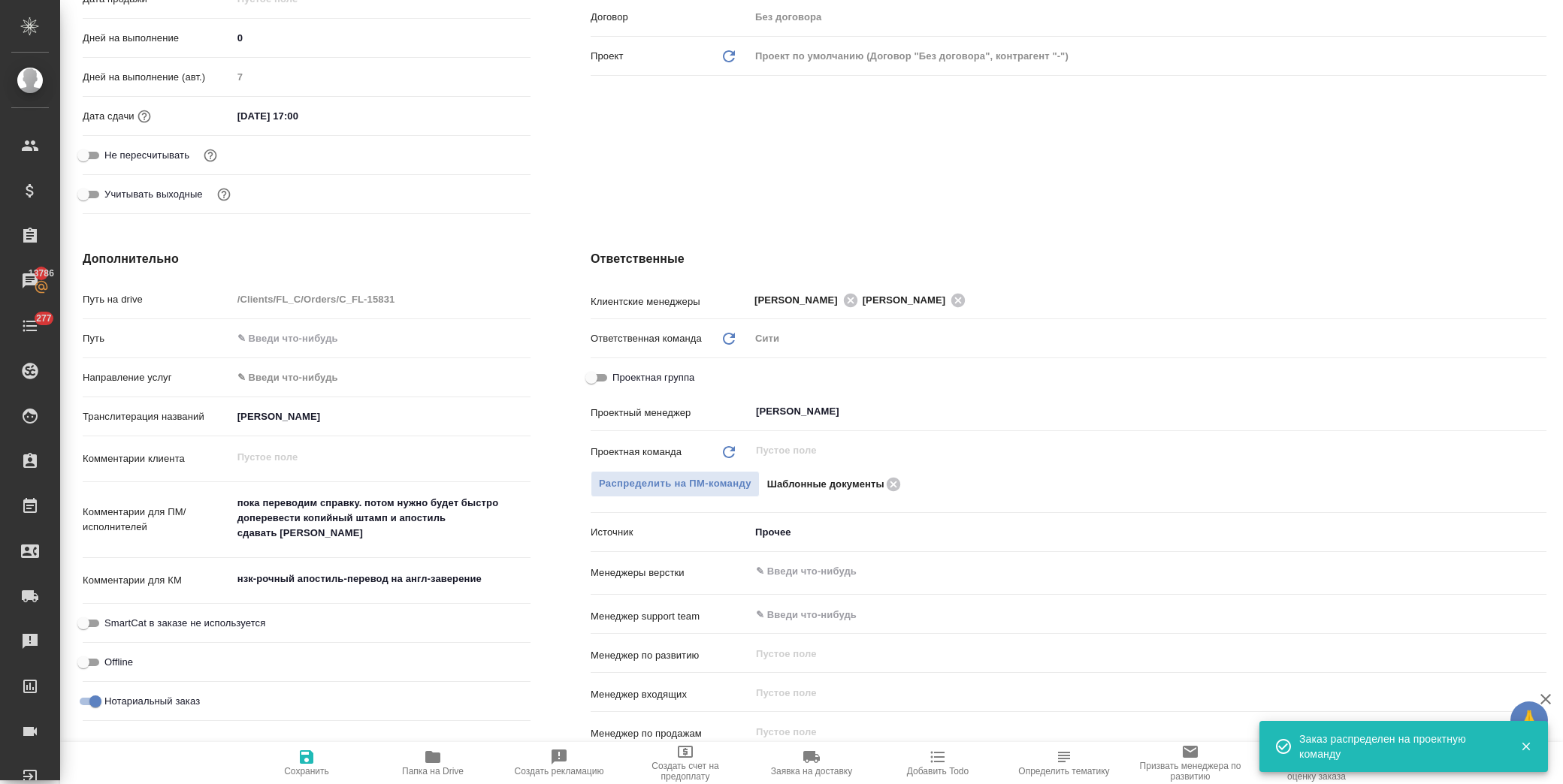
click at [308, 767] on span "Сохранить" at bounding box center [306, 771] width 45 height 11
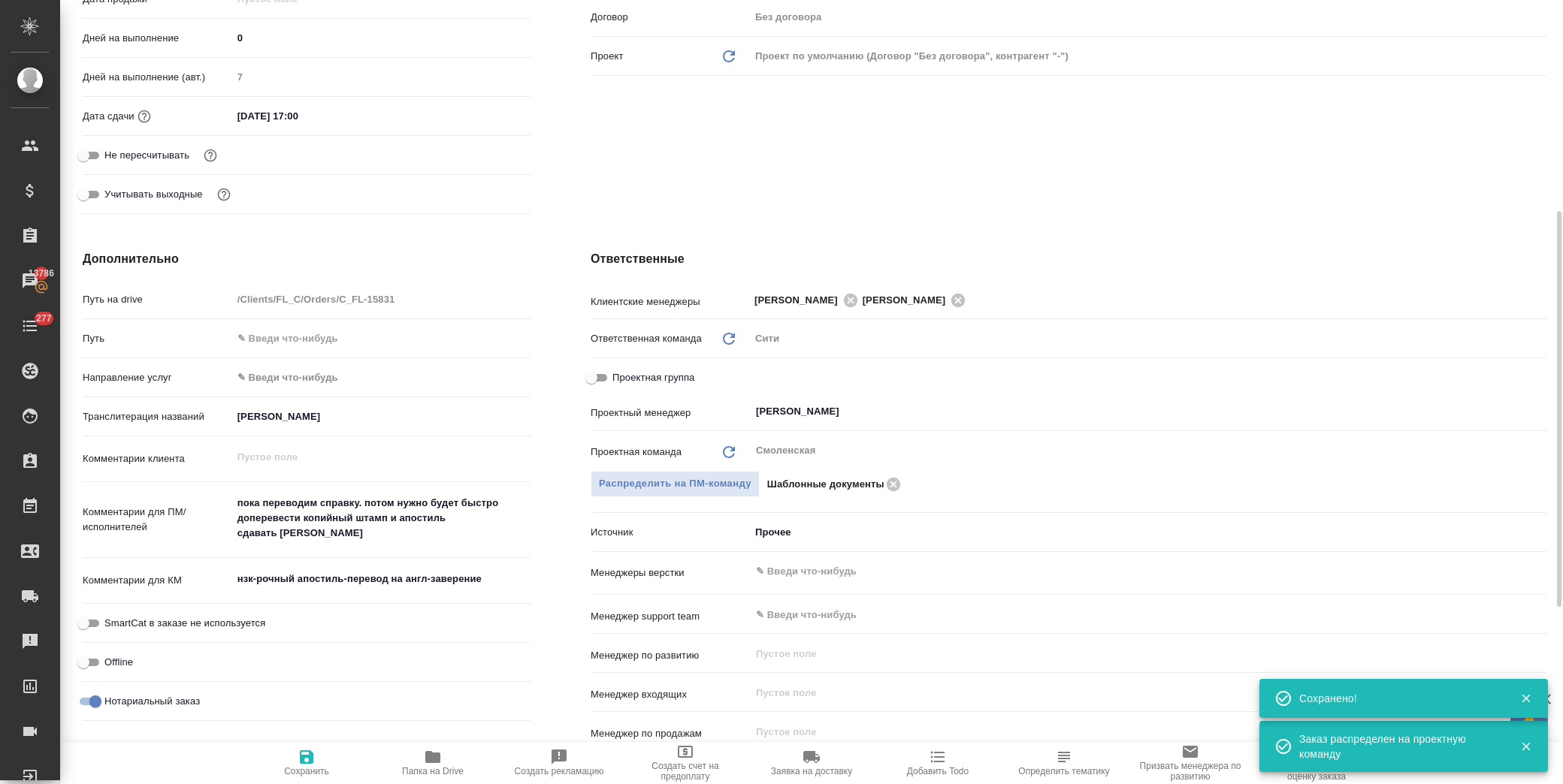
scroll to position [0, 0]
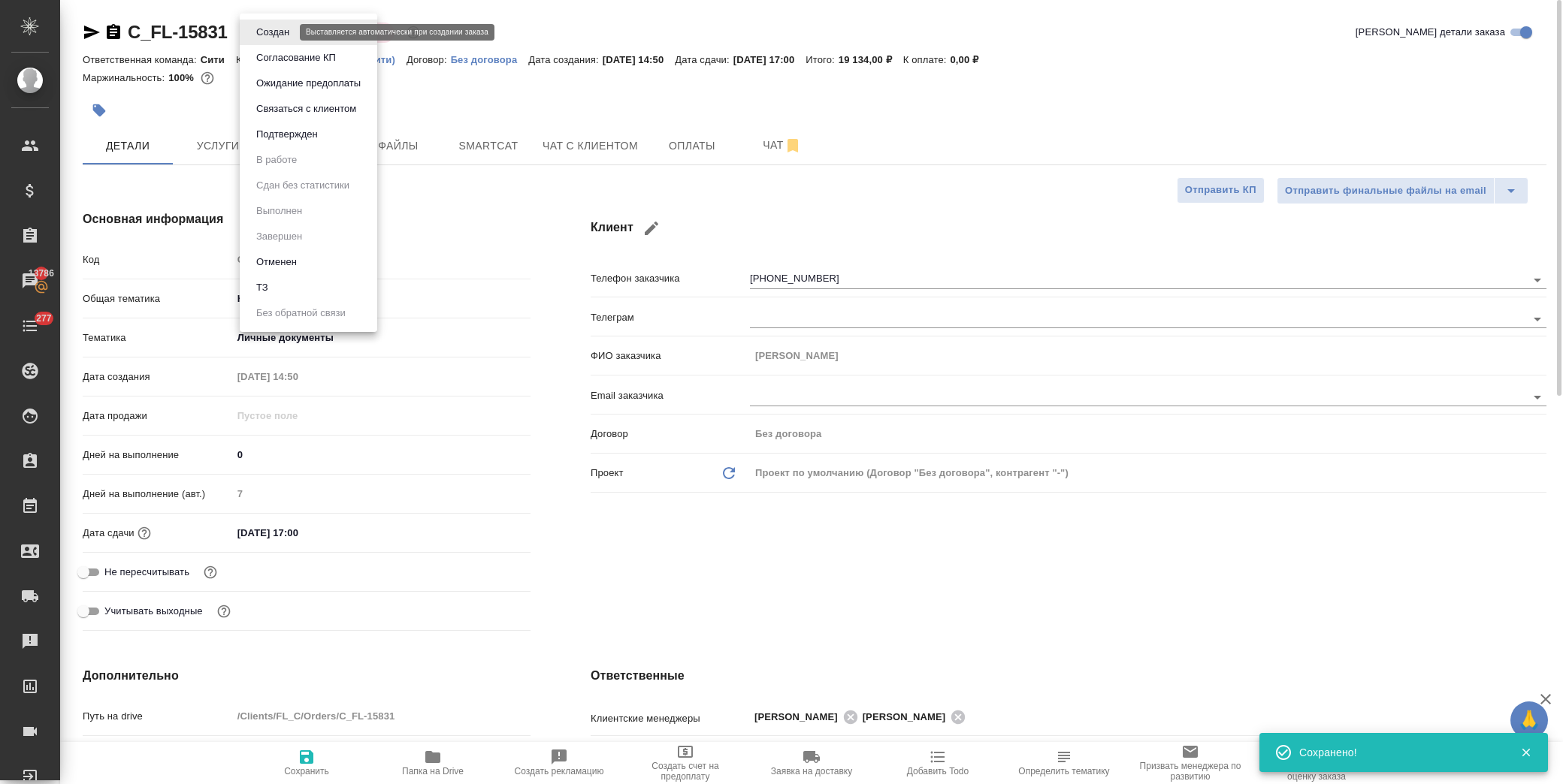
click at [288, 29] on body "🙏 .cls-1 fill:#fff; AWATERA Лофицкая Юлия Владимировна Клиенты Спецификации Зак…" at bounding box center [781, 392] width 1563 height 784
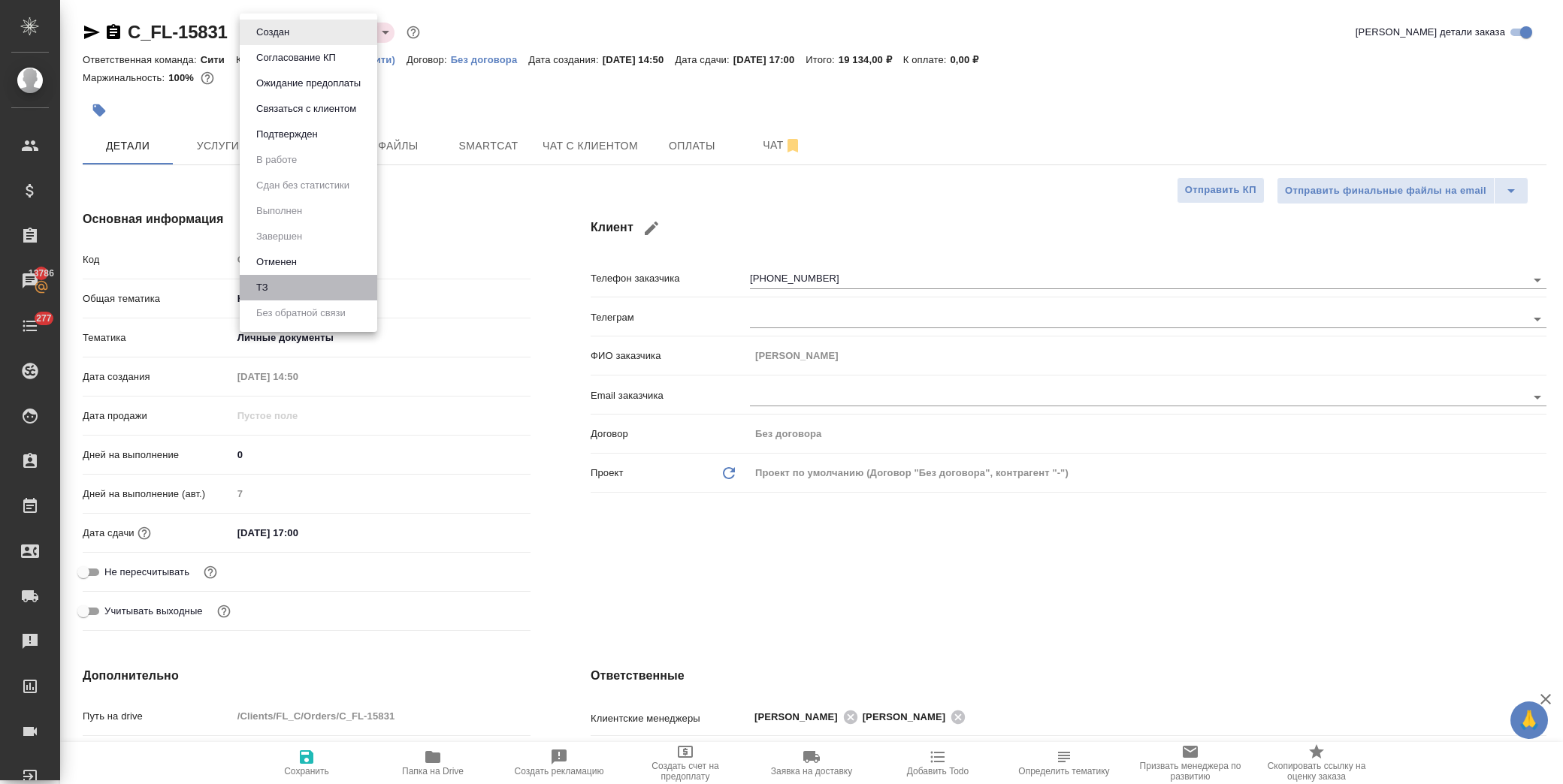
click at [281, 279] on li "ТЗ" at bounding box center [308, 287] width 138 height 26
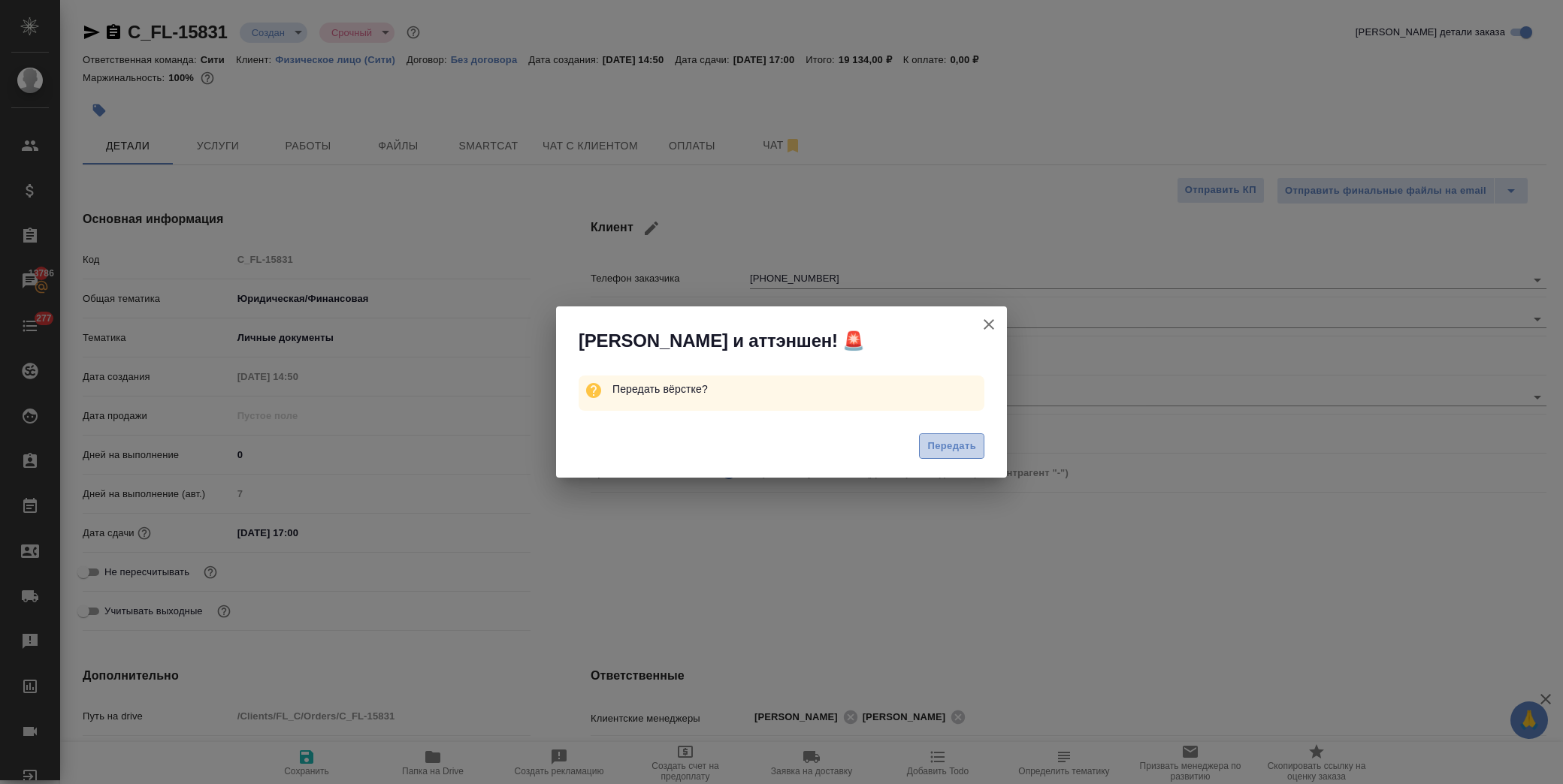
click at [952, 438] on span "Передать" at bounding box center [951, 446] width 49 height 17
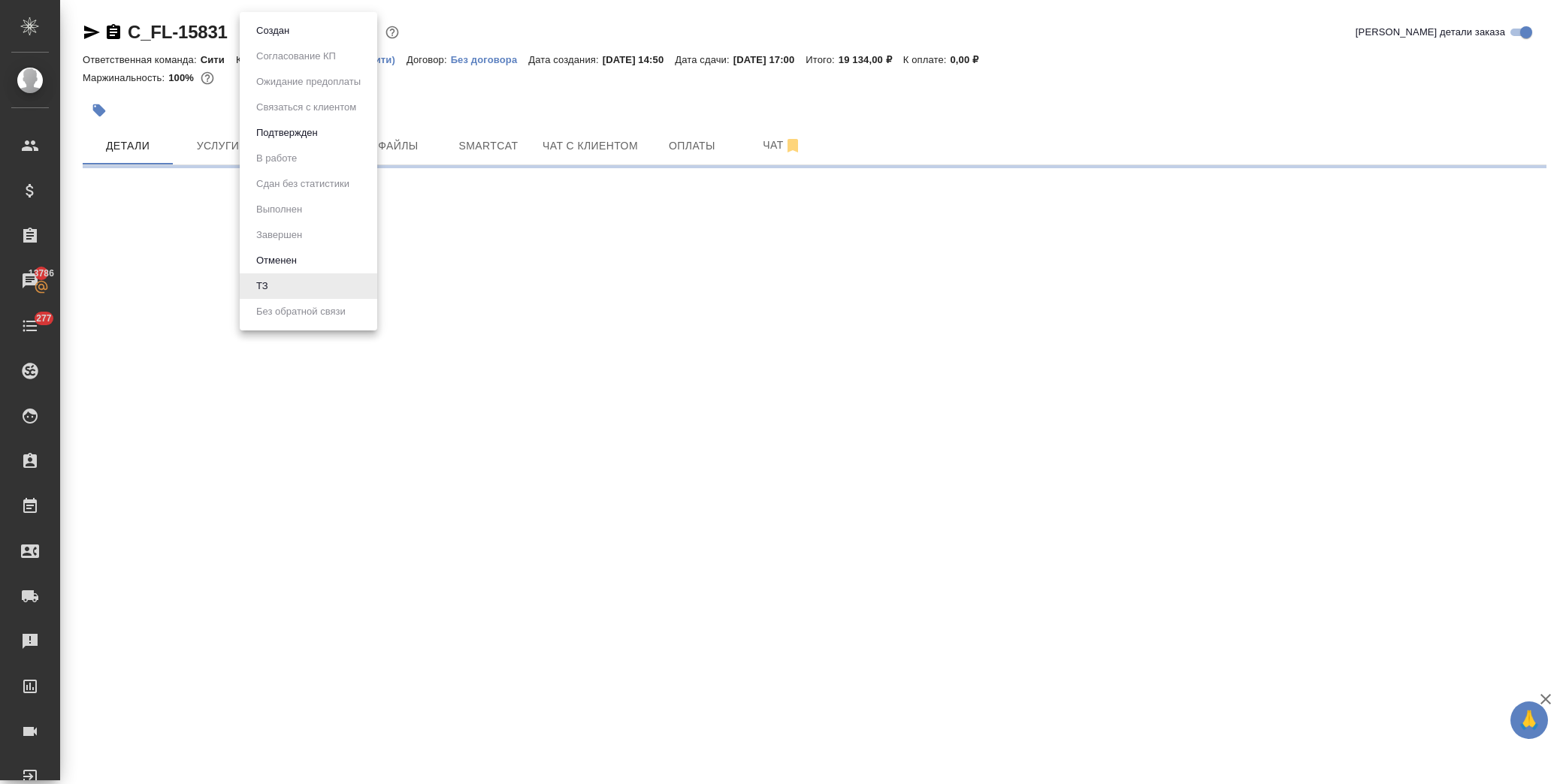
click at [278, 31] on body "🙏 .cls-1 fill:#fff; AWATERA Лофицкая Юлия Владимировна Клиенты Спецификации Зак…" at bounding box center [781, 392] width 1563 height 784
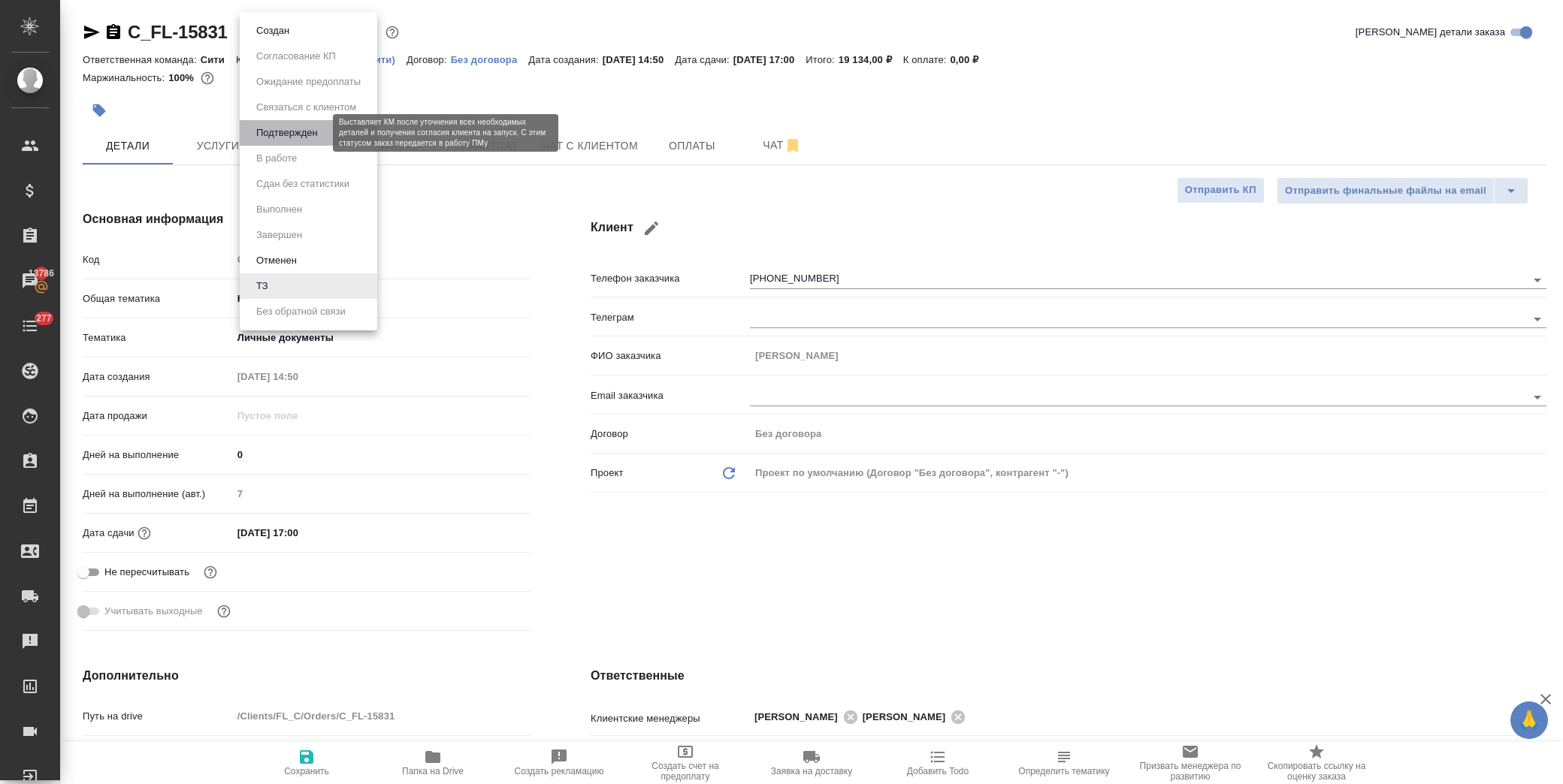
click at [309, 126] on button "Подтвержден" at bounding box center [287, 133] width 71 height 16
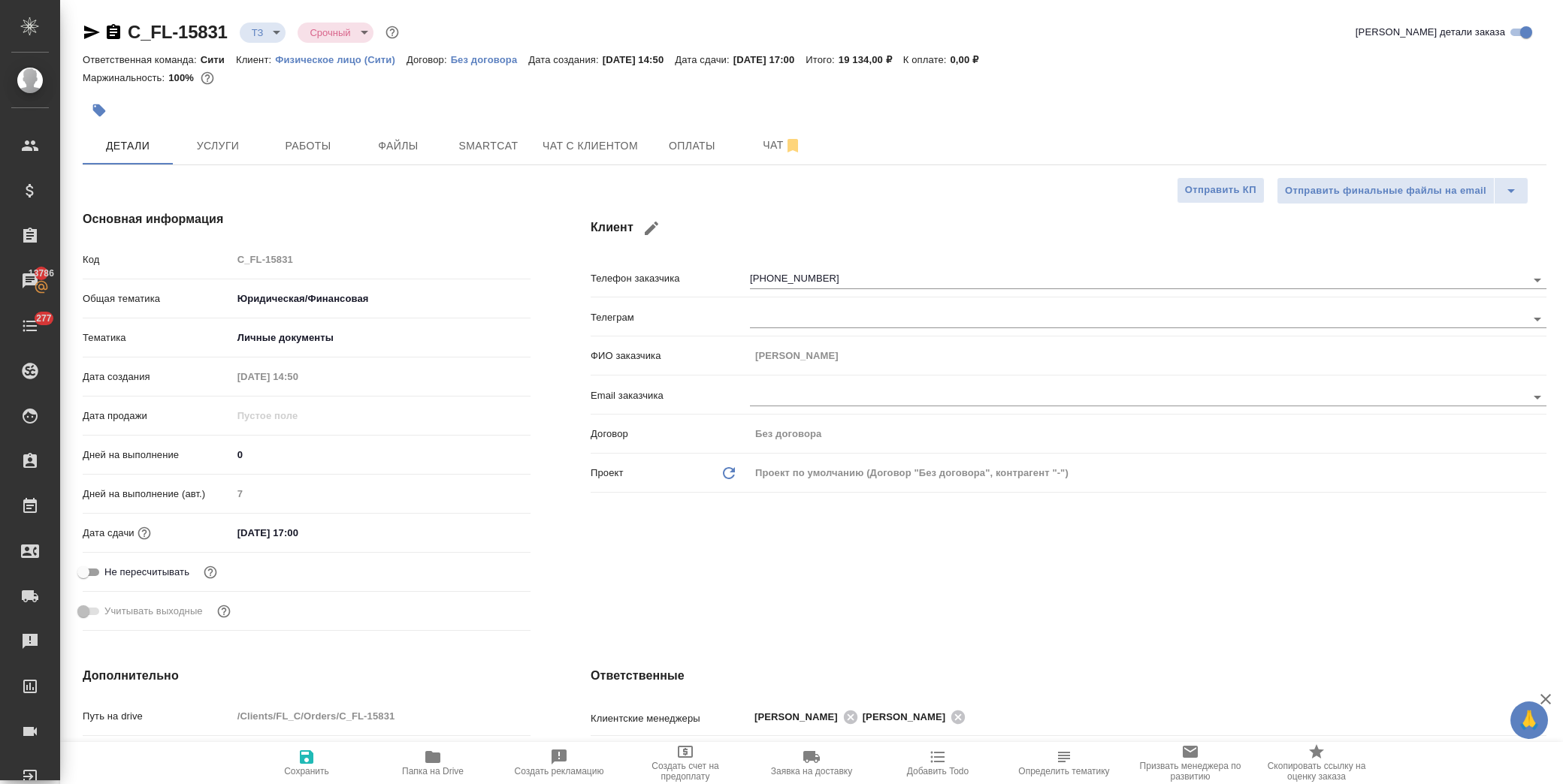
click at [261, 23] on body "🙏 .cls-1 fill:#fff; AWATERA Лофицкая Юлия Владимировна Клиенты Спецификации Зак…" at bounding box center [781, 392] width 1563 height 784
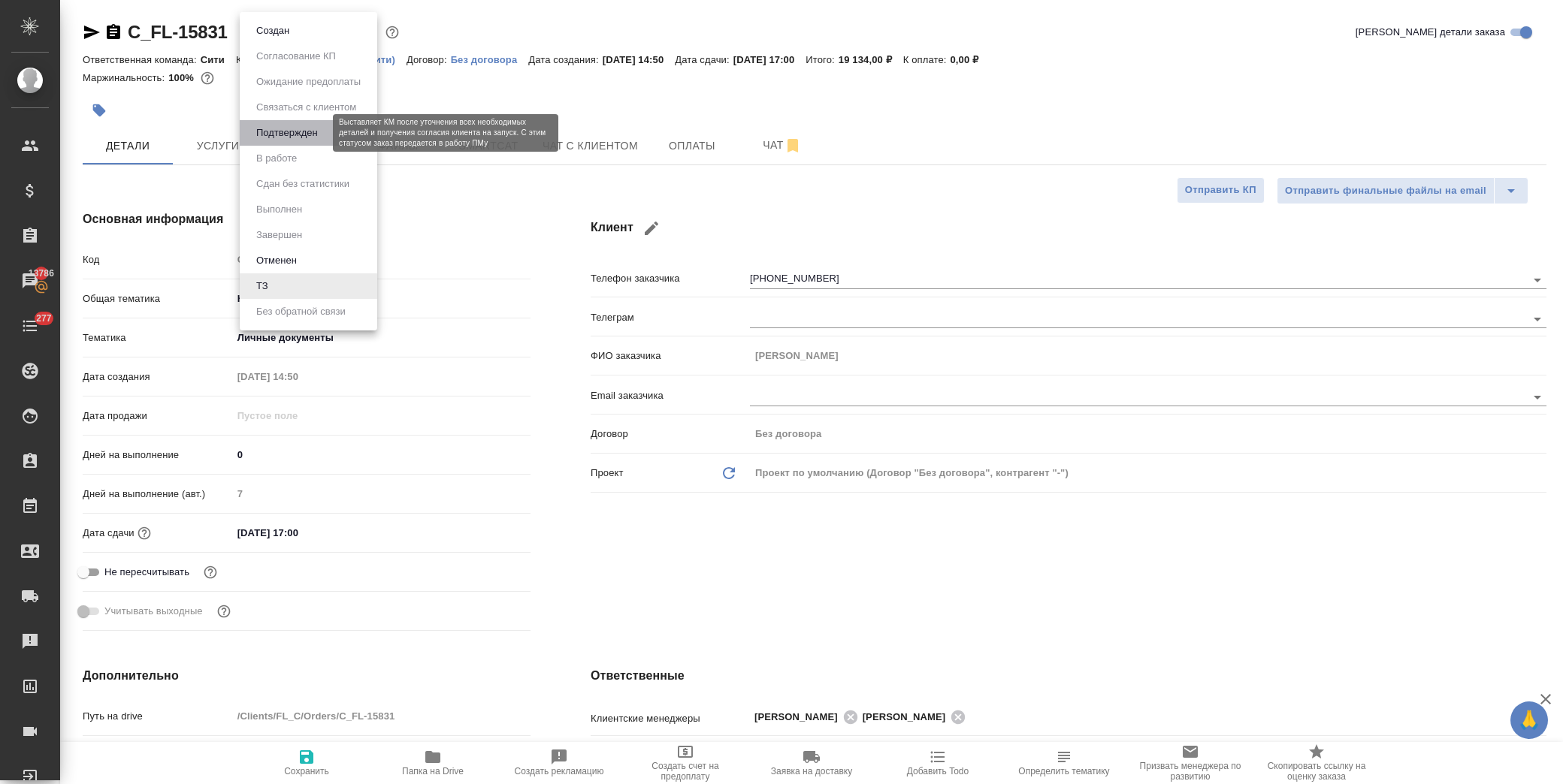
click at [306, 129] on button "Подтвержден" at bounding box center [287, 133] width 71 height 16
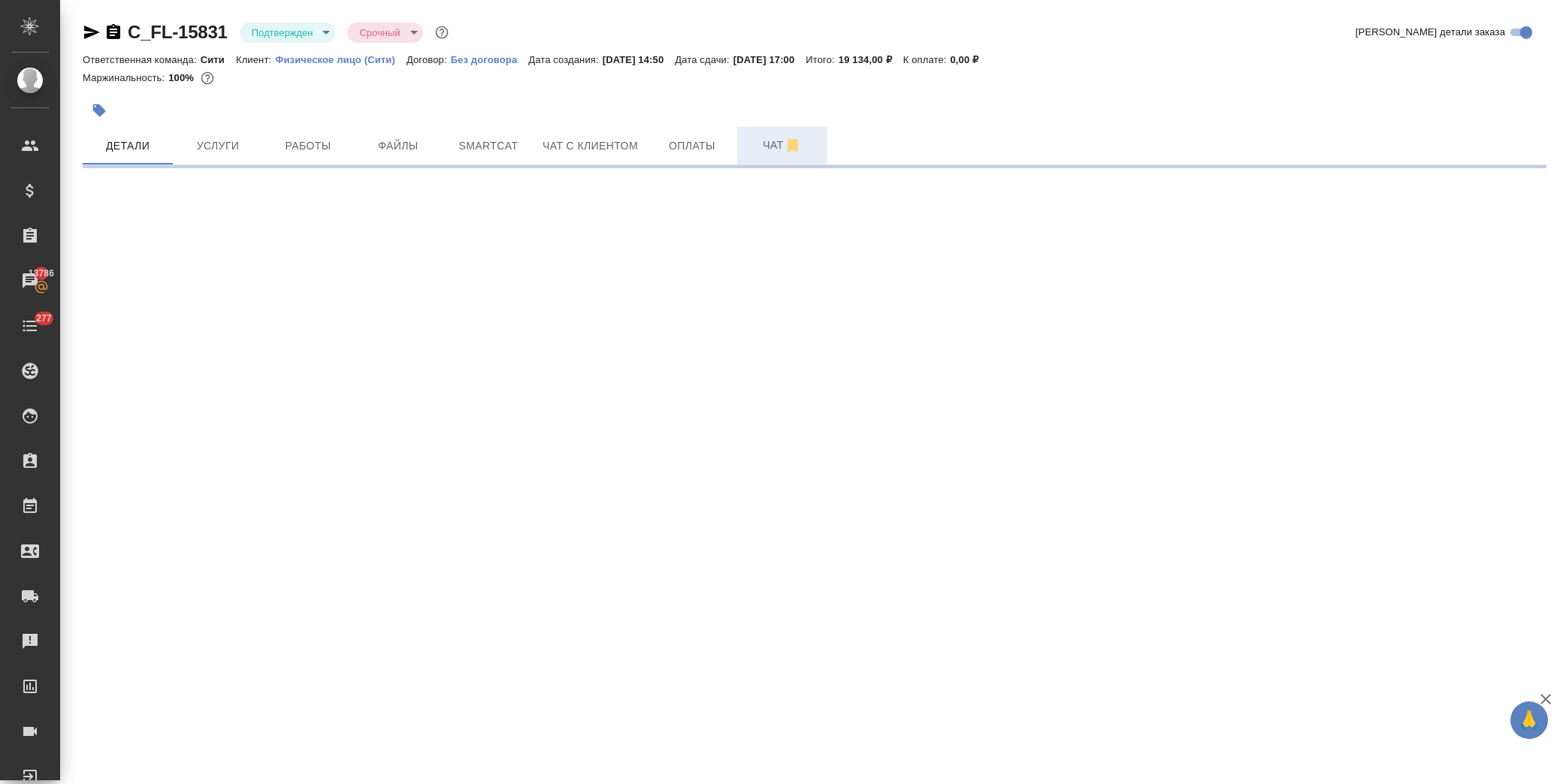
click at [774, 141] on span "Чат" at bounding box center [782, 145] width 72 height 19
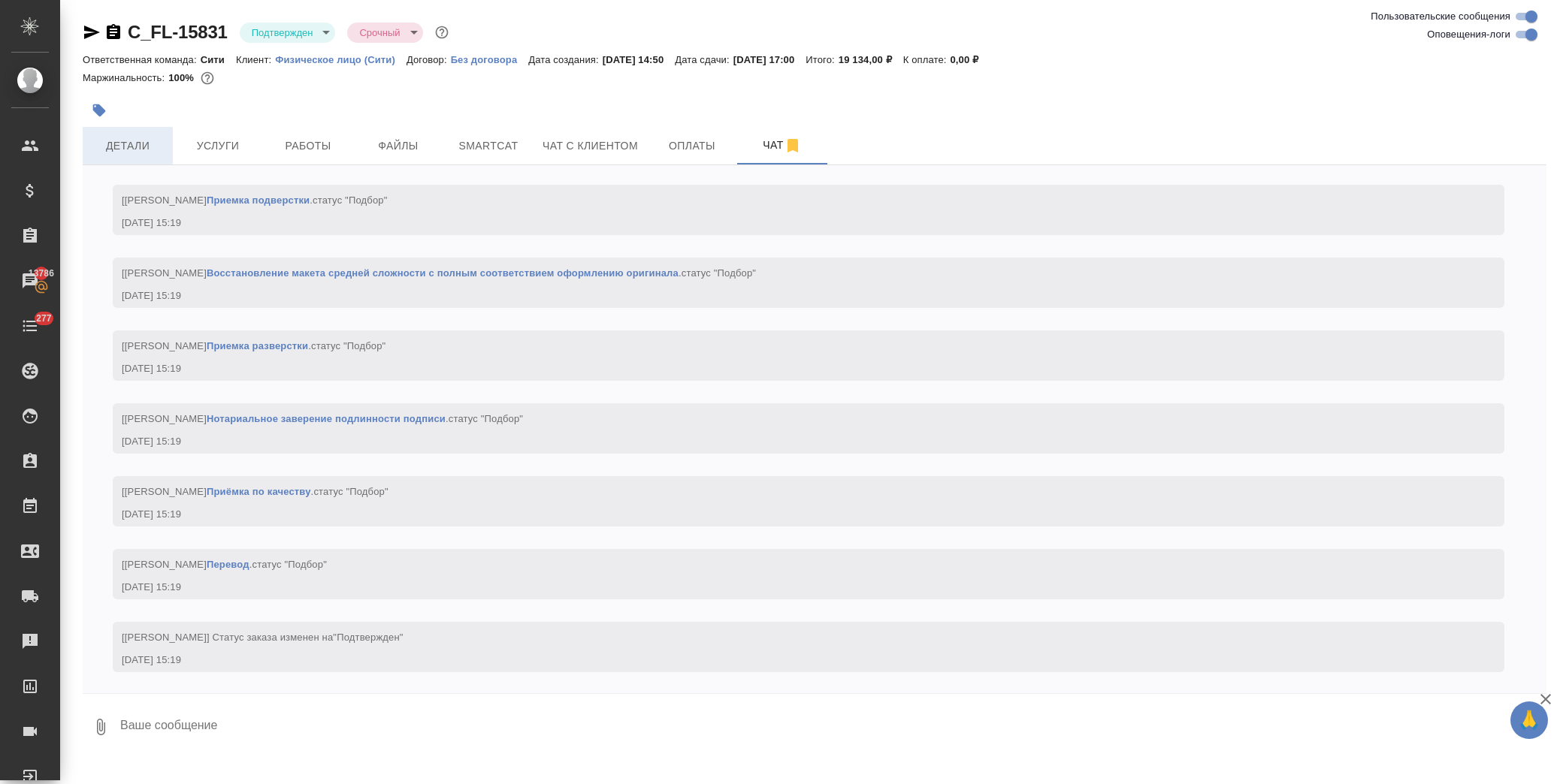
scroll to position [1063, 0]
click at [116, 143] on span "Детали" at bounding box center [127, 146] width 72 height 19
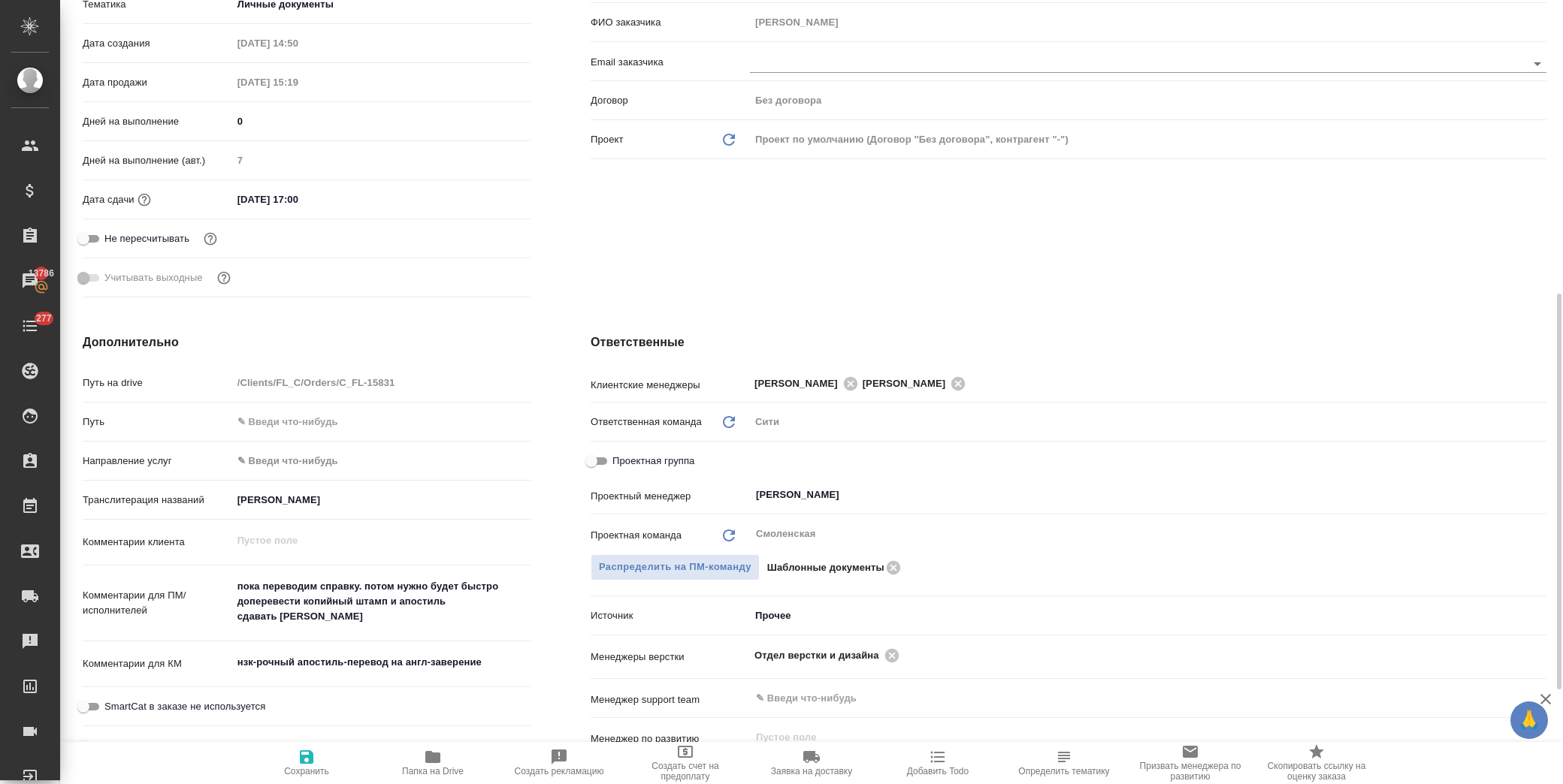
scroll to position [417, 0]
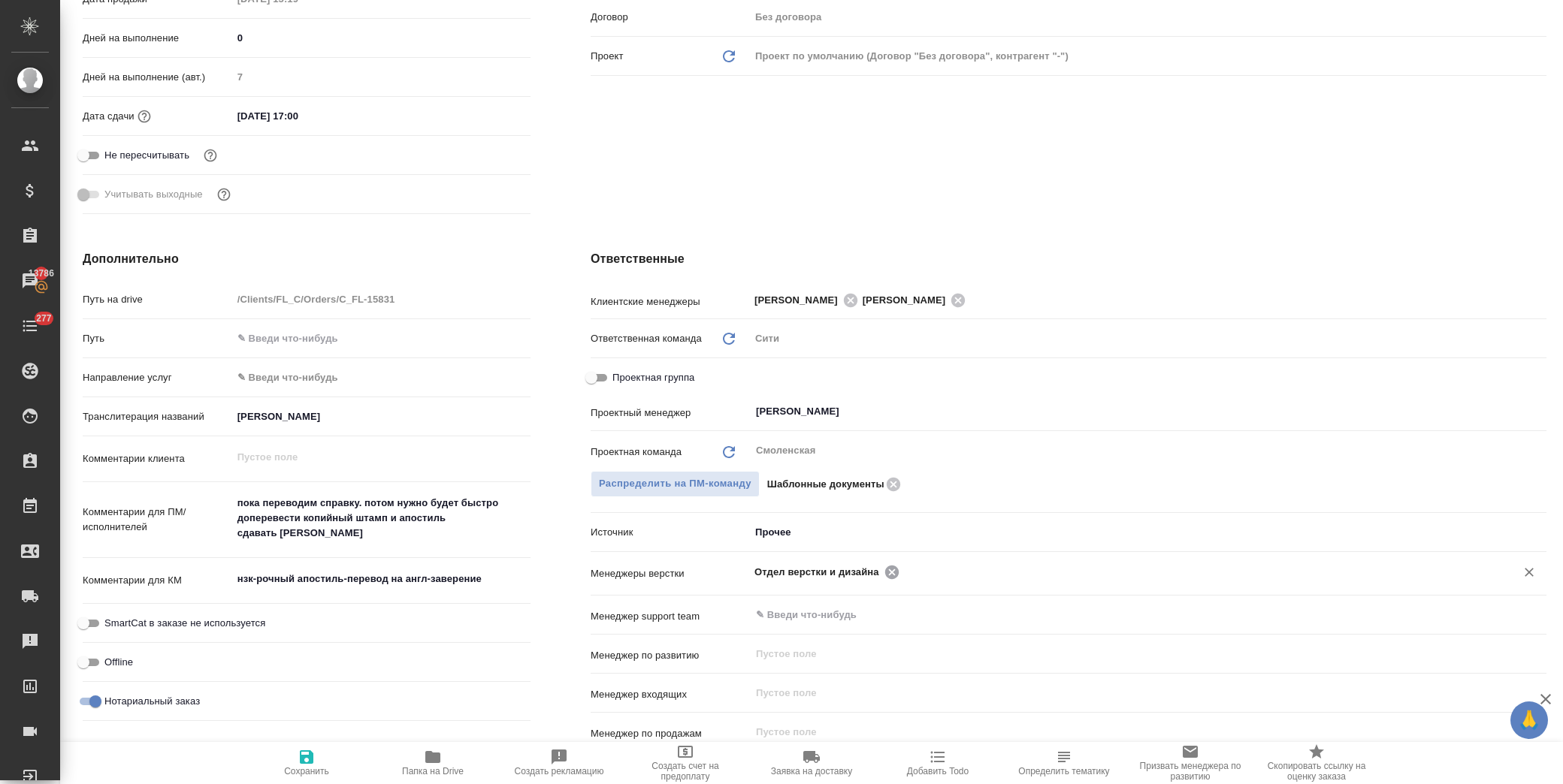
click at [883, 568] on icon at bounding box center [892, 572] width 16 height 16
click at [301, 764] on icon "button" at bounding box center [307, 757] width 18 height 18
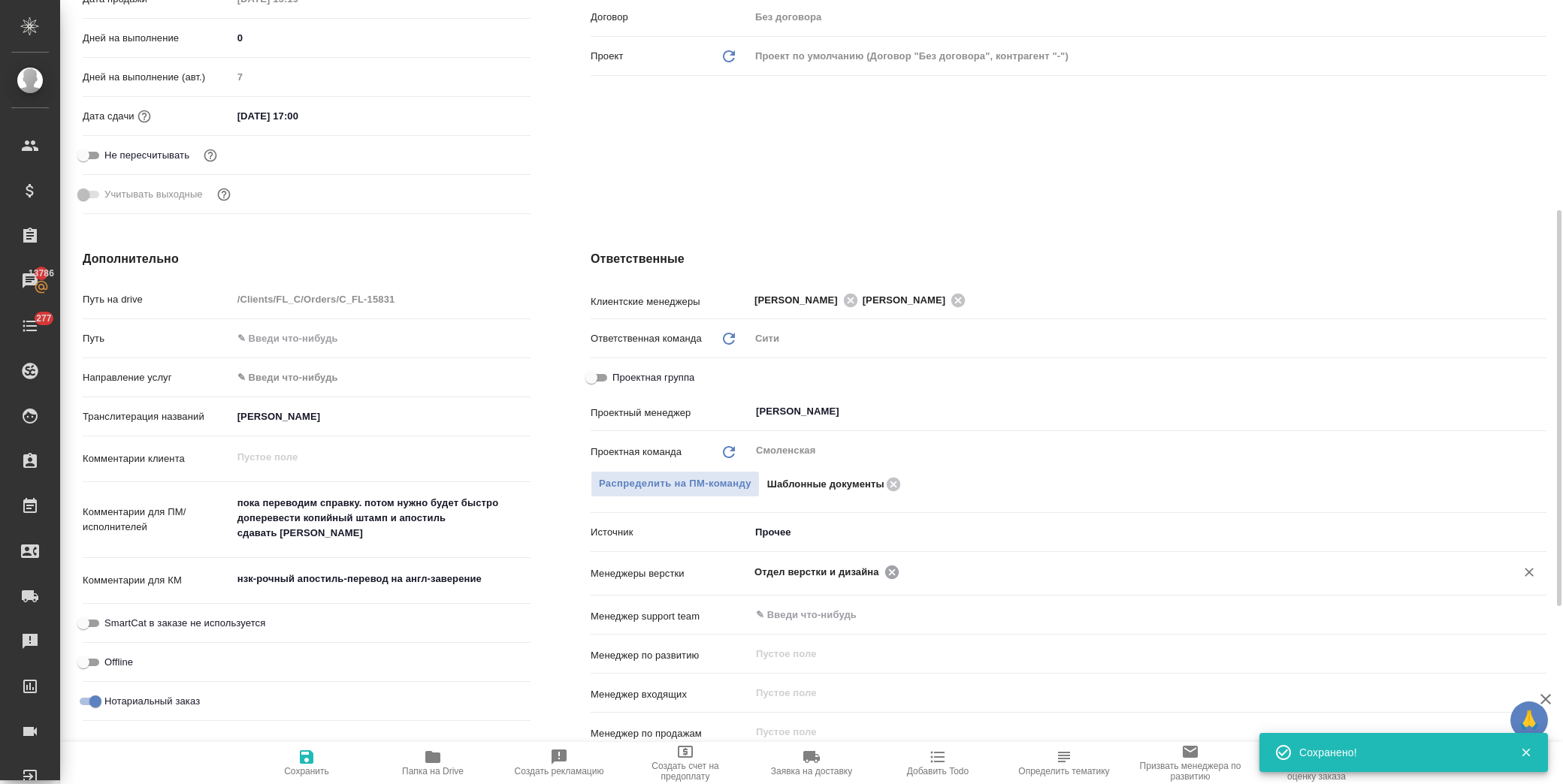
click at [884, 572] on icon at bounding box center [891, 571] width 13 height 13
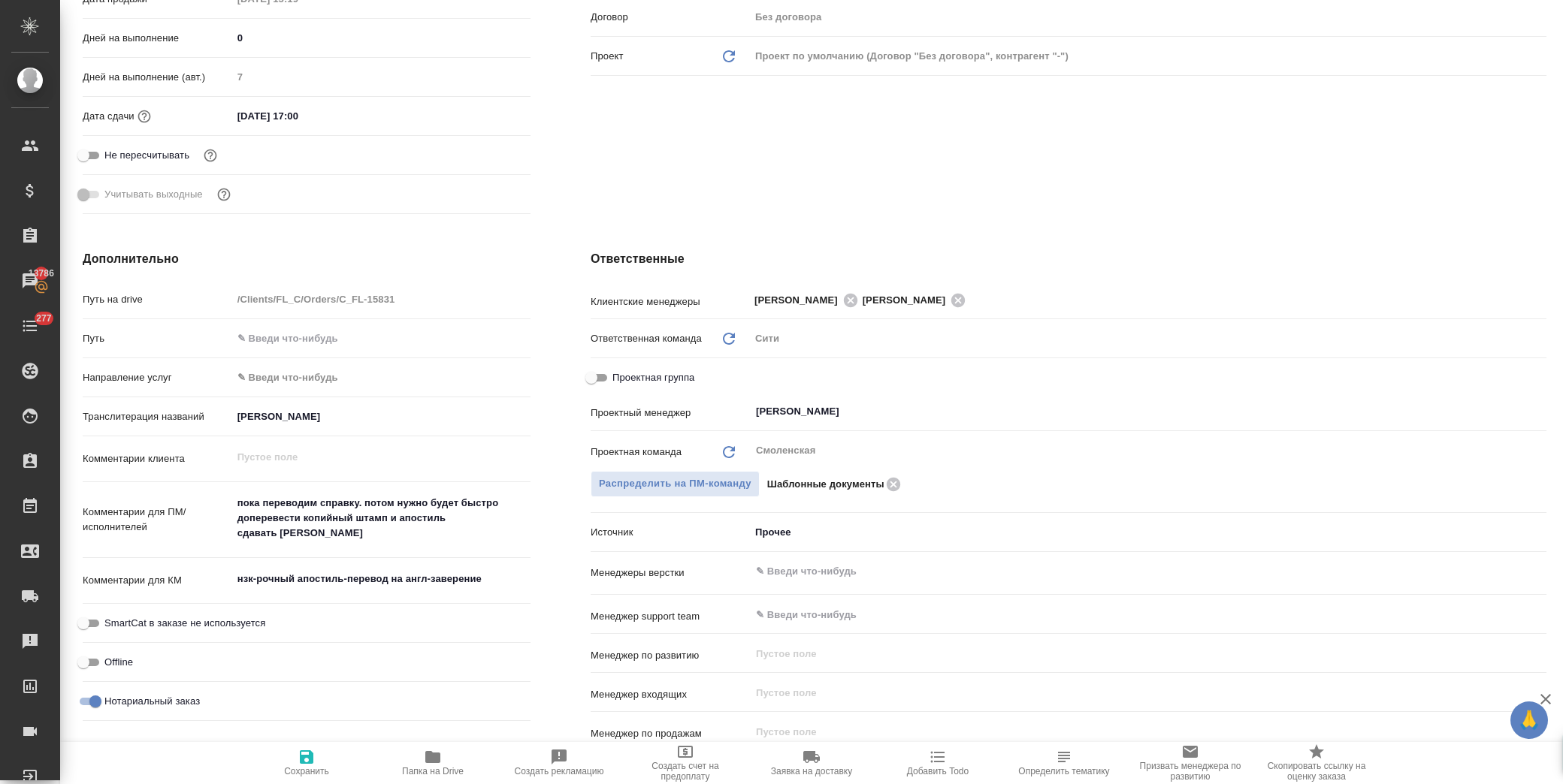
drag, startPoint x: 412, startPoint y: 688, endPoint x: 421, endPoint y: 687, distance: 9.1
click at [416, 688] on div "Нотариальный заказ" at bounding box center [306, 701] width 448 height 26
click at [282, 760] on span "Сохранить" at bounding box center [306, 762] width 108 height 29
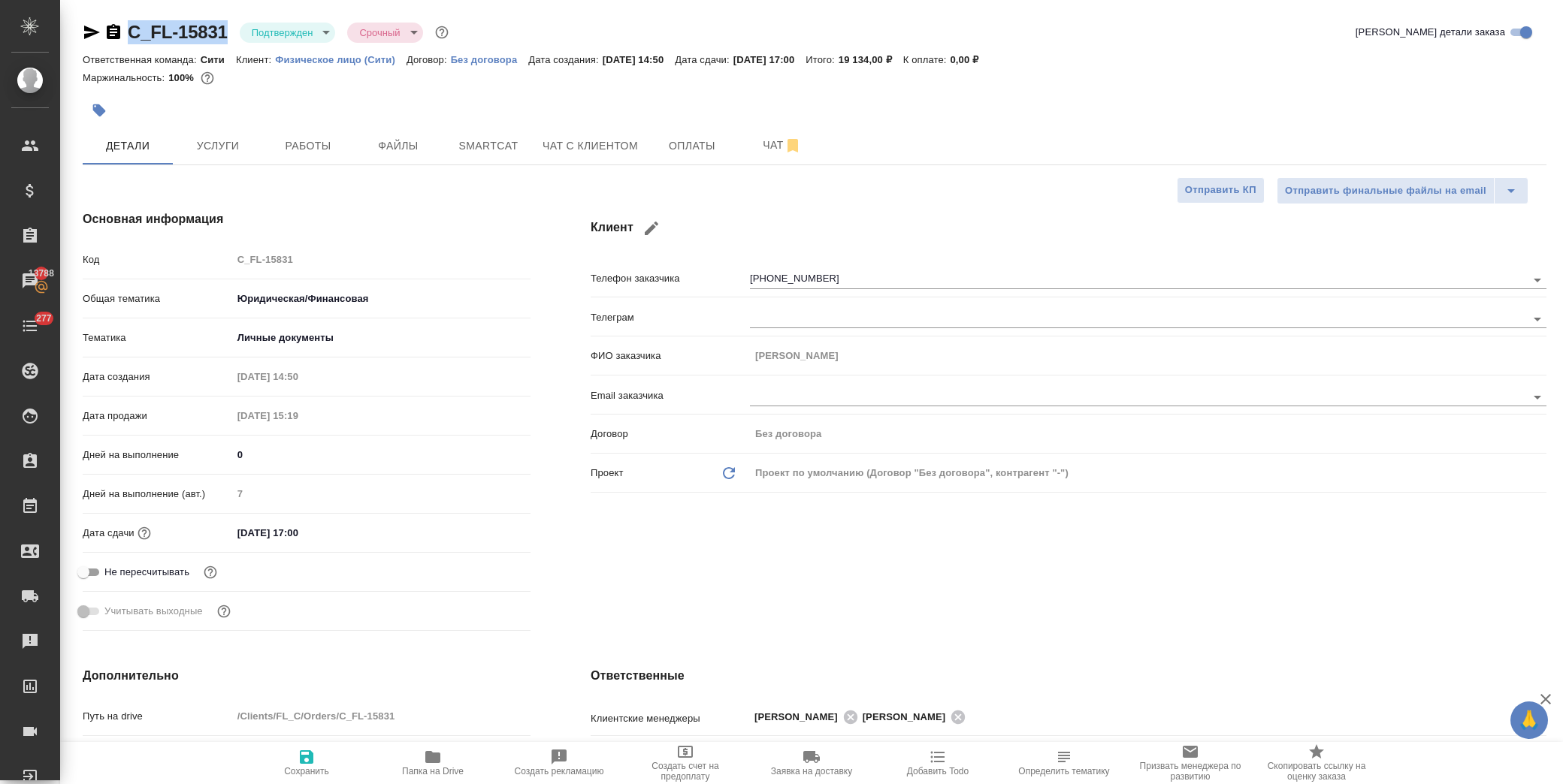
drag, startPoint x: 233, startPoint y: 31, endPoint x: 130, endPoint y: 26, distance: 103.1
click at [130, 26] on div "C_FL-15831 Подтвержден confirmed Срочный urgent" at bounding box center [266, 32] width 369 height 24
copy link "C_FL-15831"
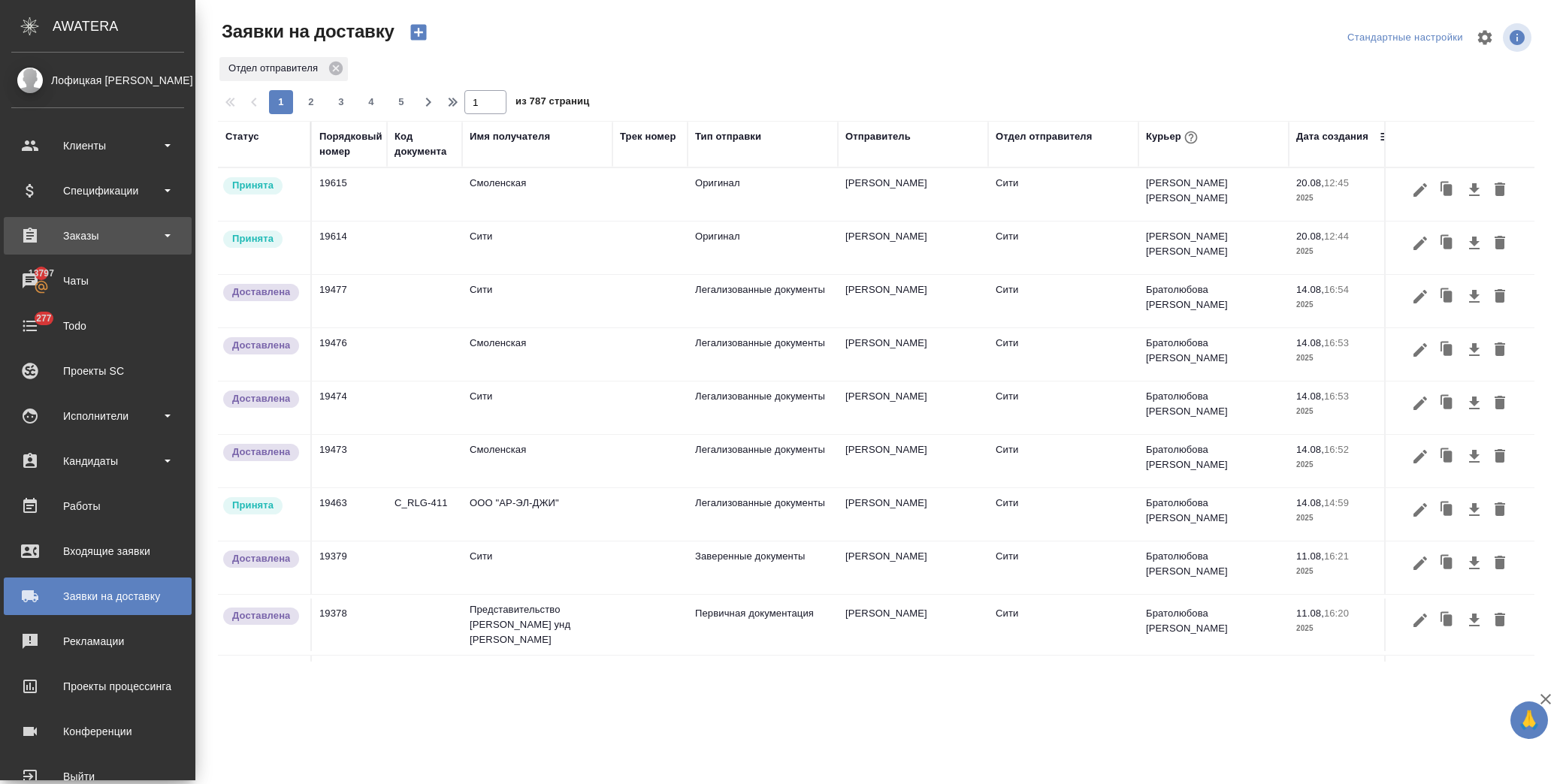
click at [93, 242] on div "Заказы" at bounding box center [98, 235] width 173 height 22
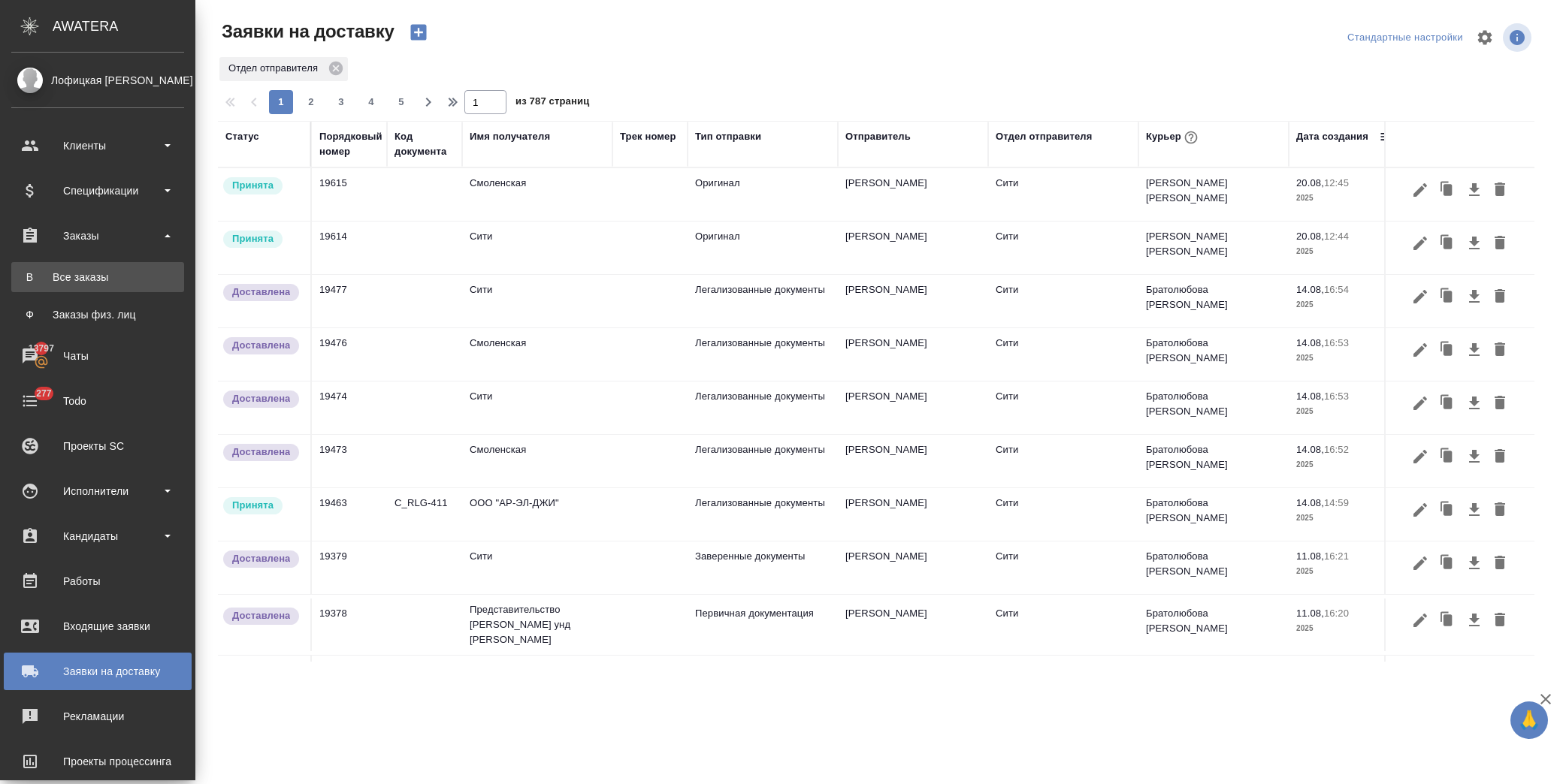
click at [101, 274] on div "Все заказы" at bounding box center [97, 277] width 158 height 15
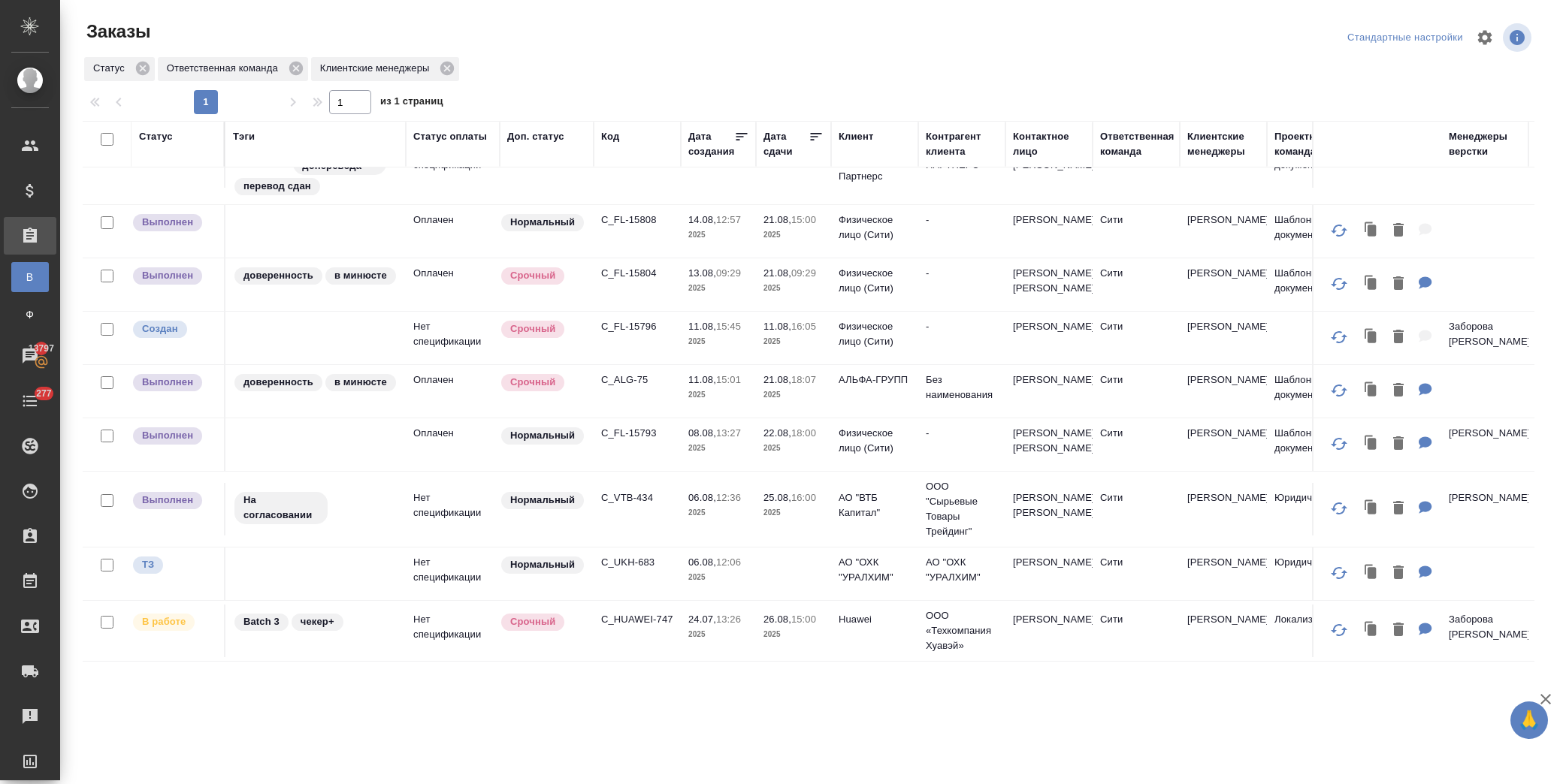
scroll to position [1093, 0]
click at [605, 265] on p "C_FL-15804" at bounding box center [637, 273] width 72 height 15
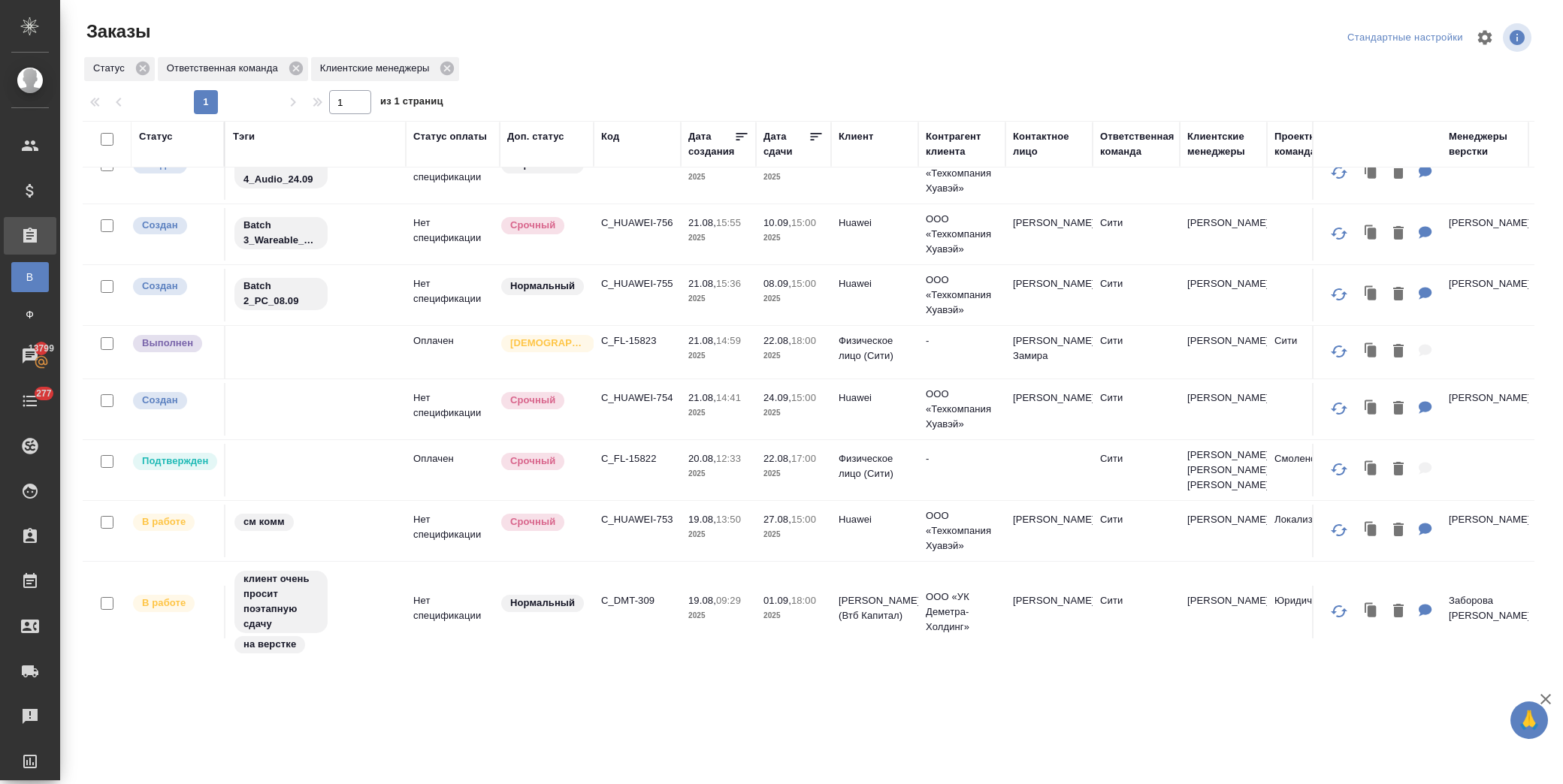
scroll to position [333, 0]
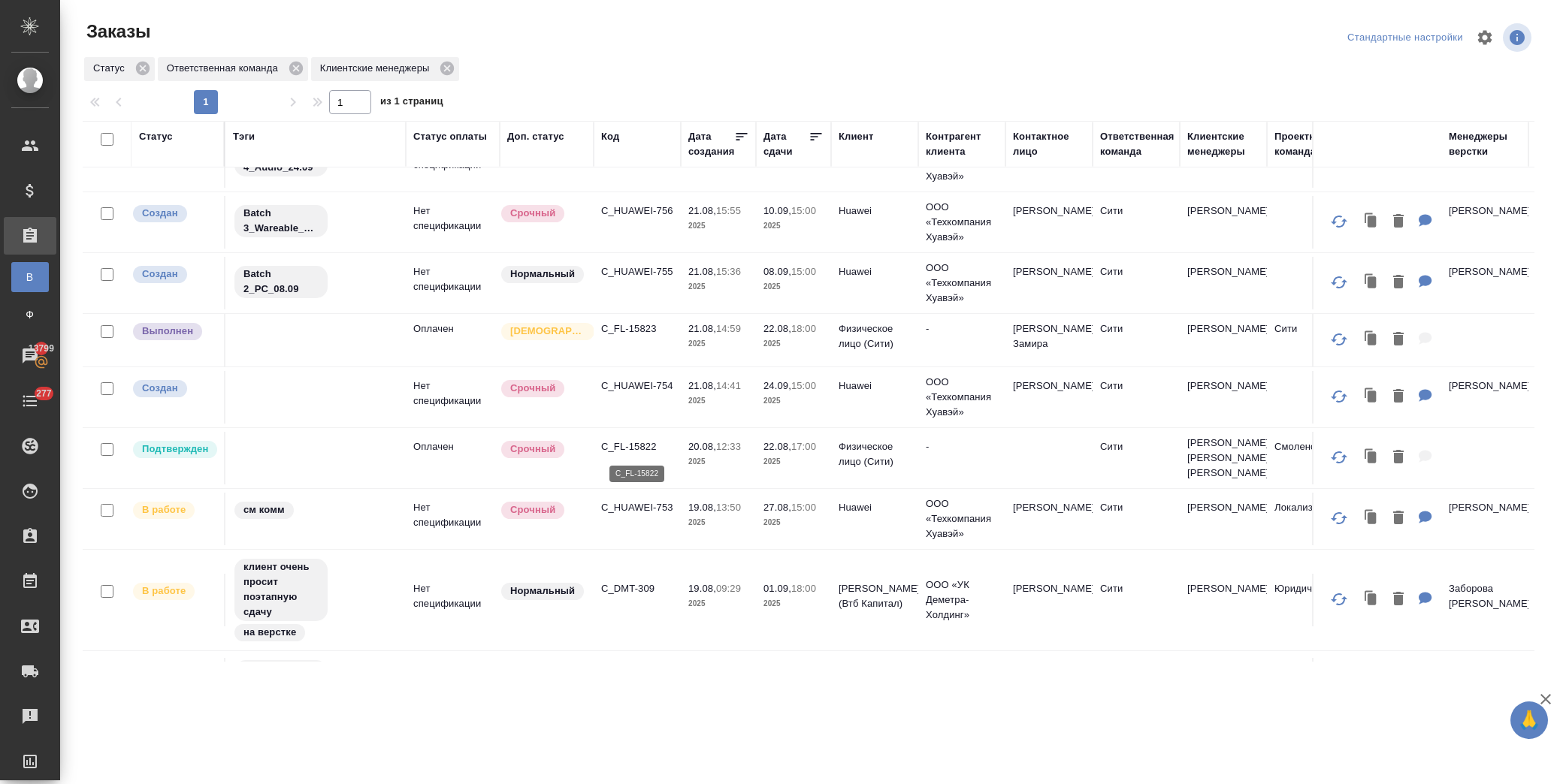
click at [628, 440] on p "C_FL-15822" at bounding box center [637, 447] width 72 height 15
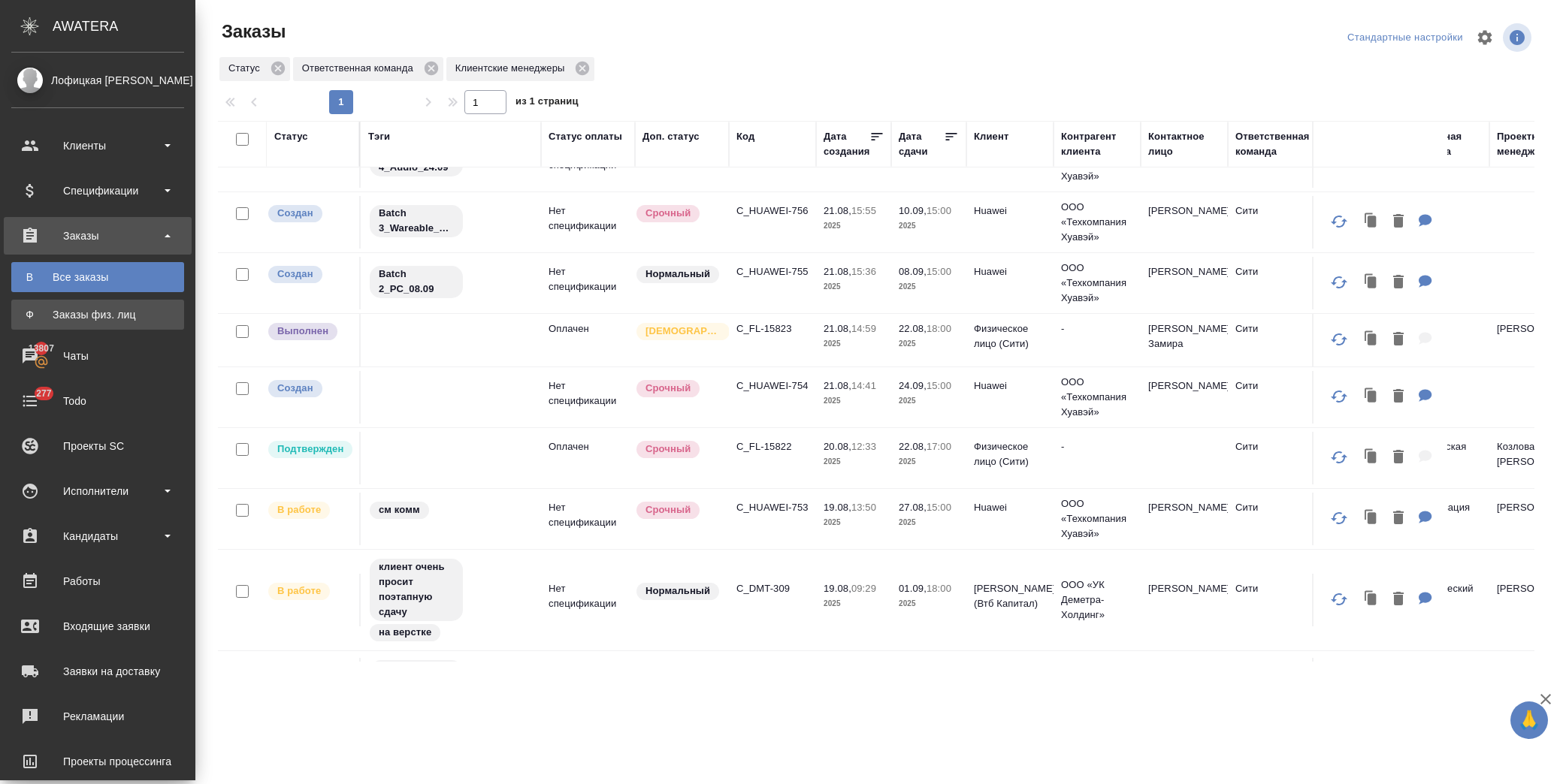
drag, startPoint x: 139, startPoint y: 316, endPoint x: 525, endPoint y: 775, distance: 599.7
click at [139, 316] on div "Заказы физ. лиц" at bounding box center [97, 315] width 158 height 15
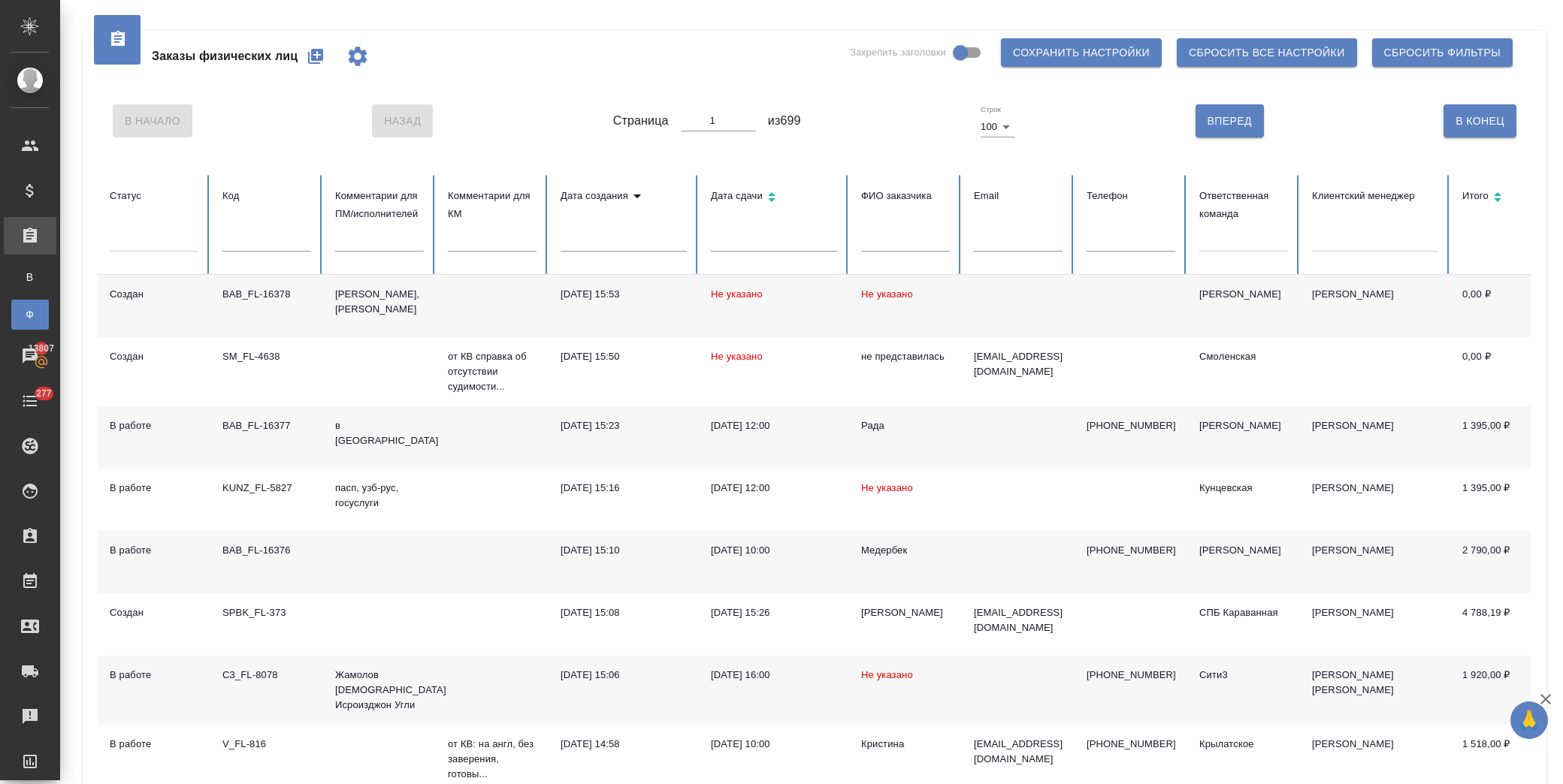
click at [310, 59] on icon "button" at bounding box center [316, 56] width 18 height 18
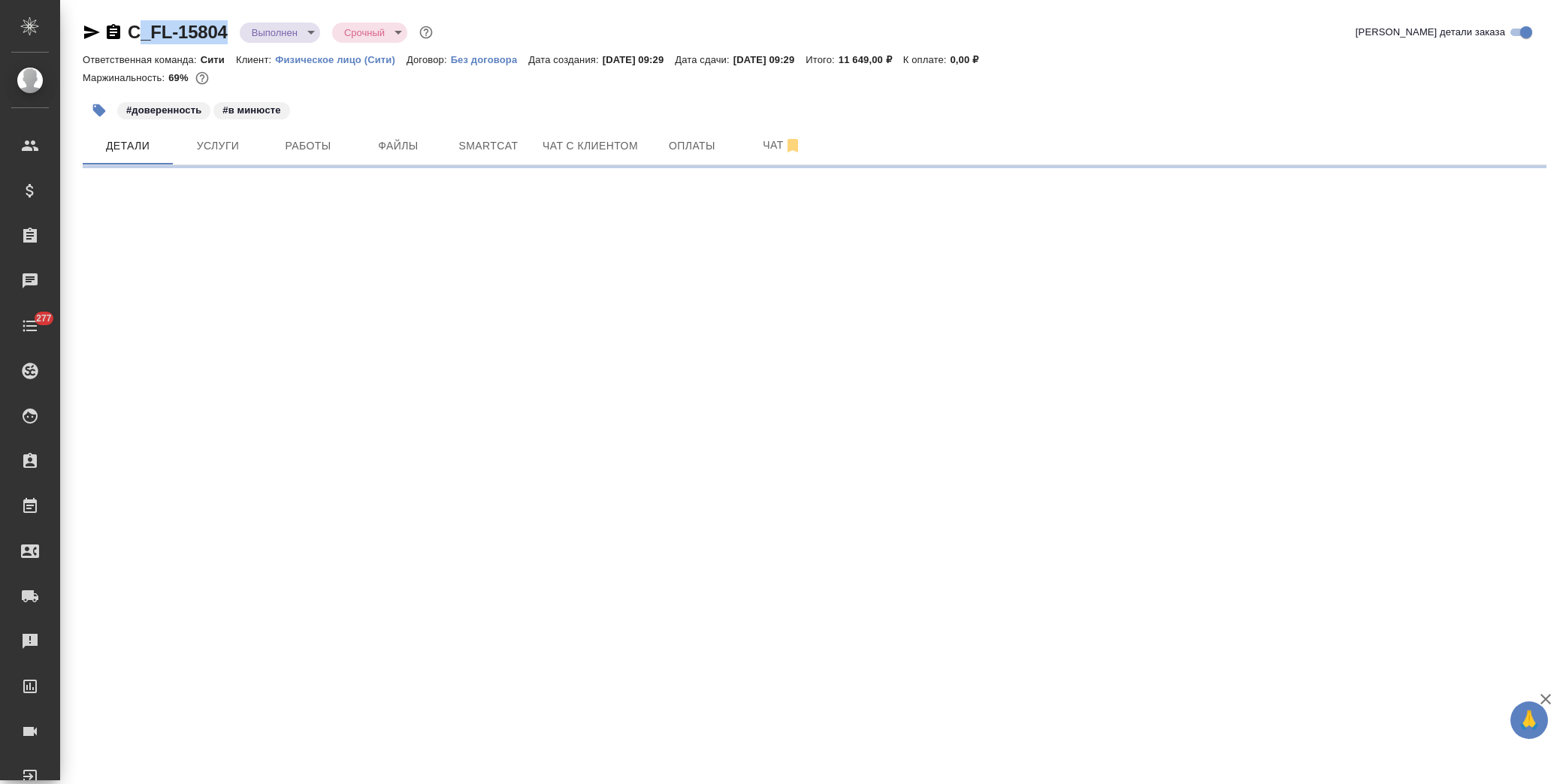
select select "RU"
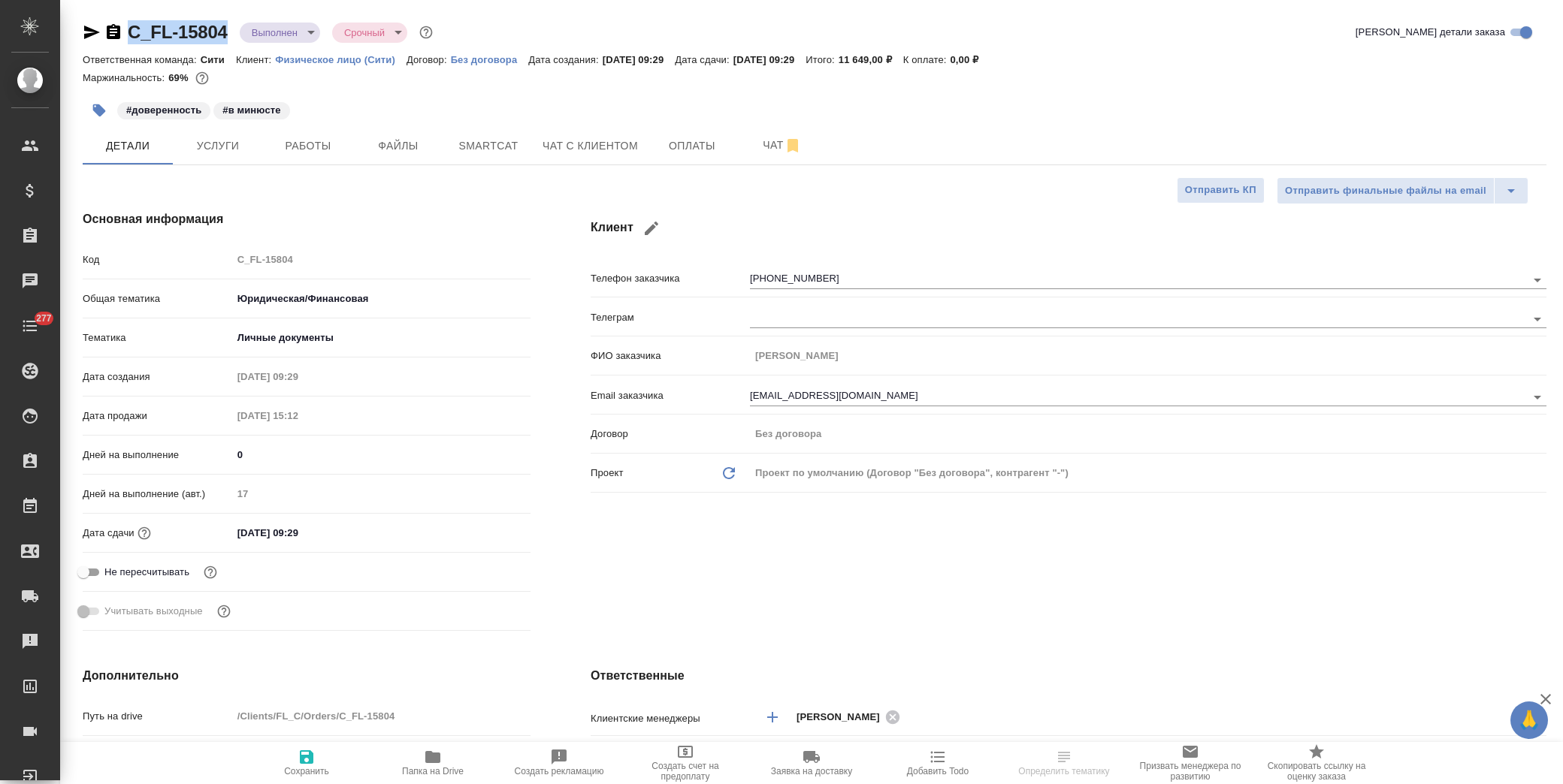
type textarea "x"
drag, startPoint x: 236, startPoint y: 31, endPoint x: 130, endPoint y: 21, distance: 106.5
click at [130, 21] on div "C_FL-15804 Выполнен completed Срочный urgent" at bounding box center [259, 32] width 353 height 24
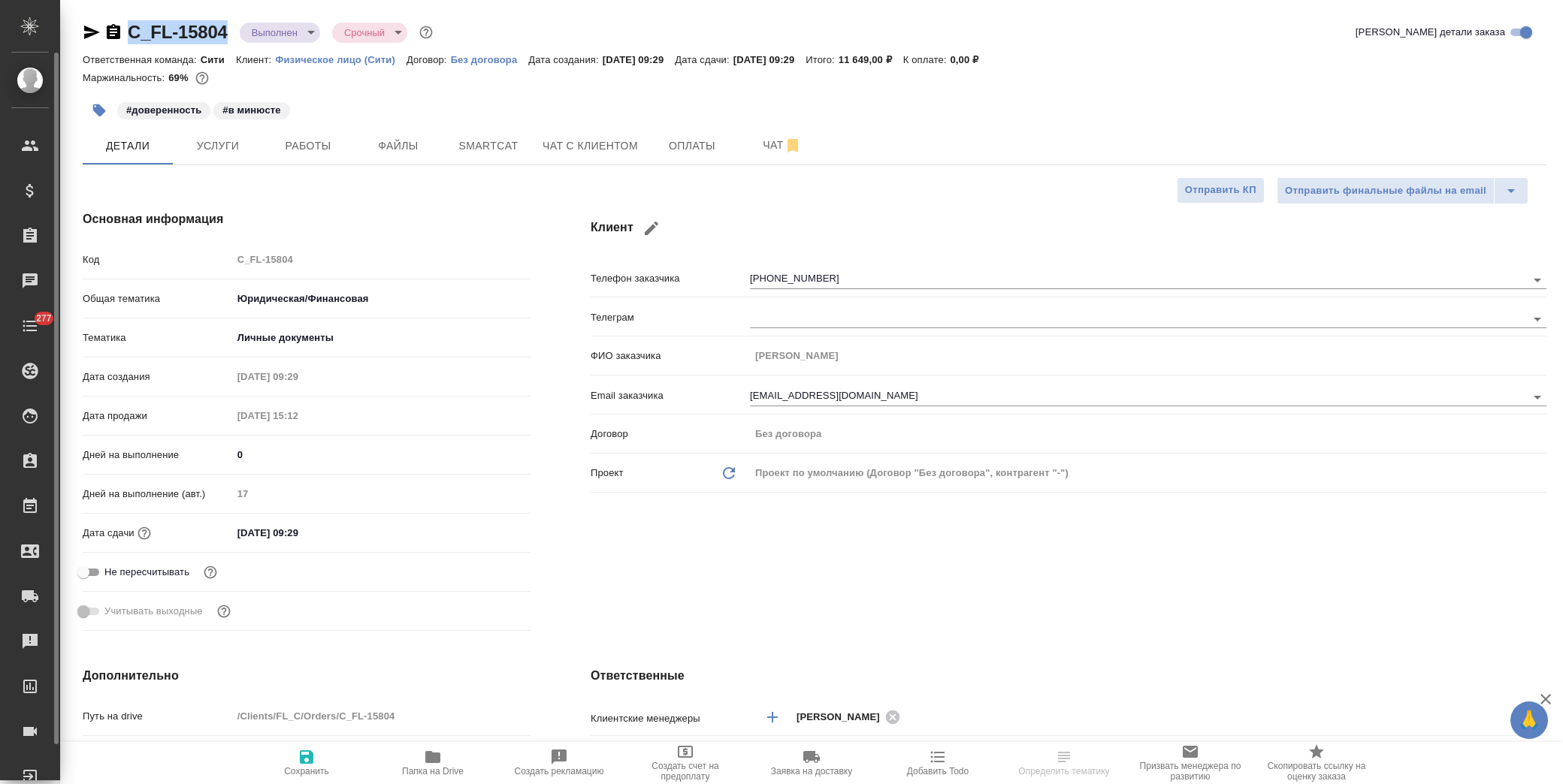
type textarea "x"
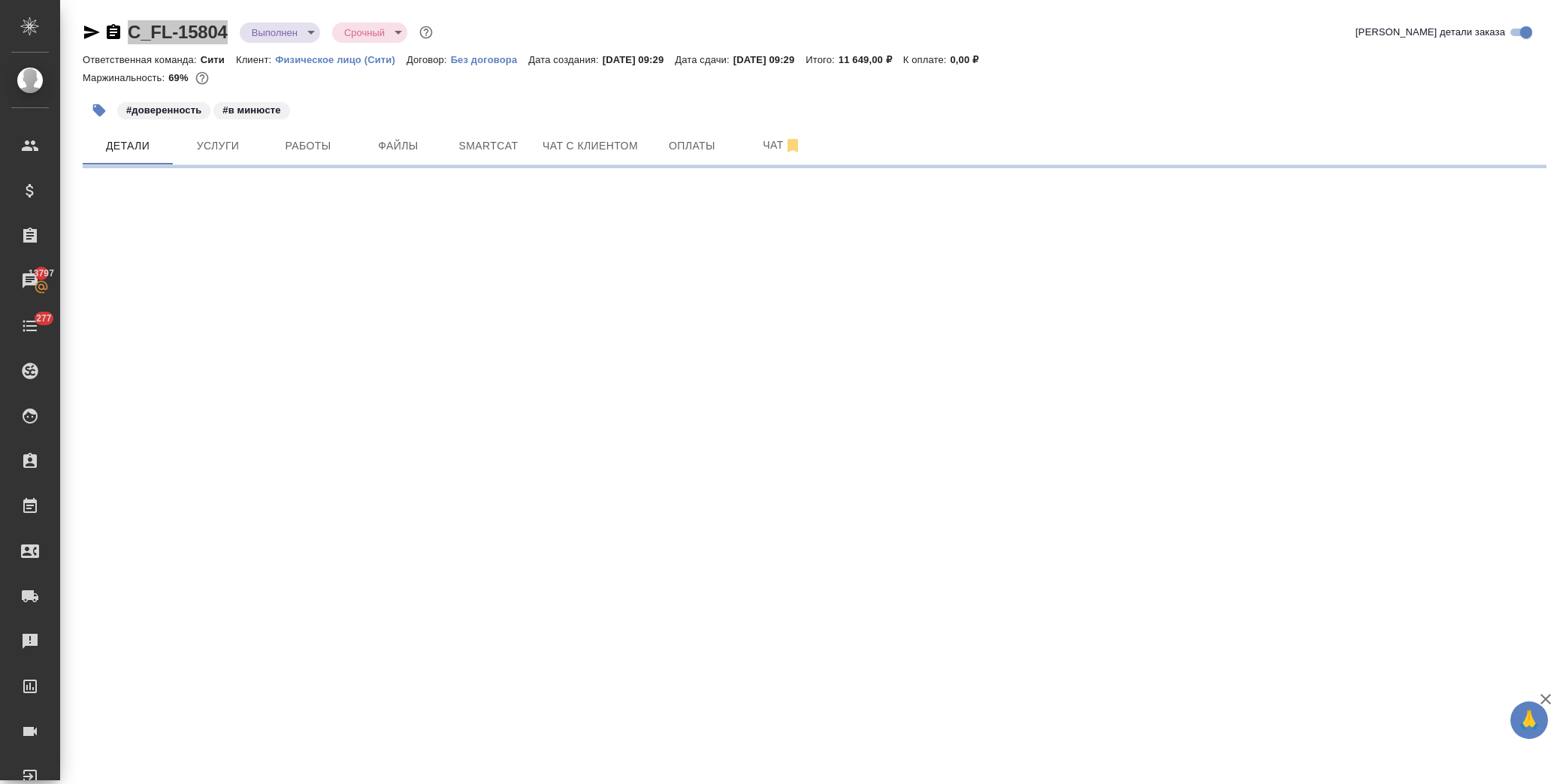
select select "RU"
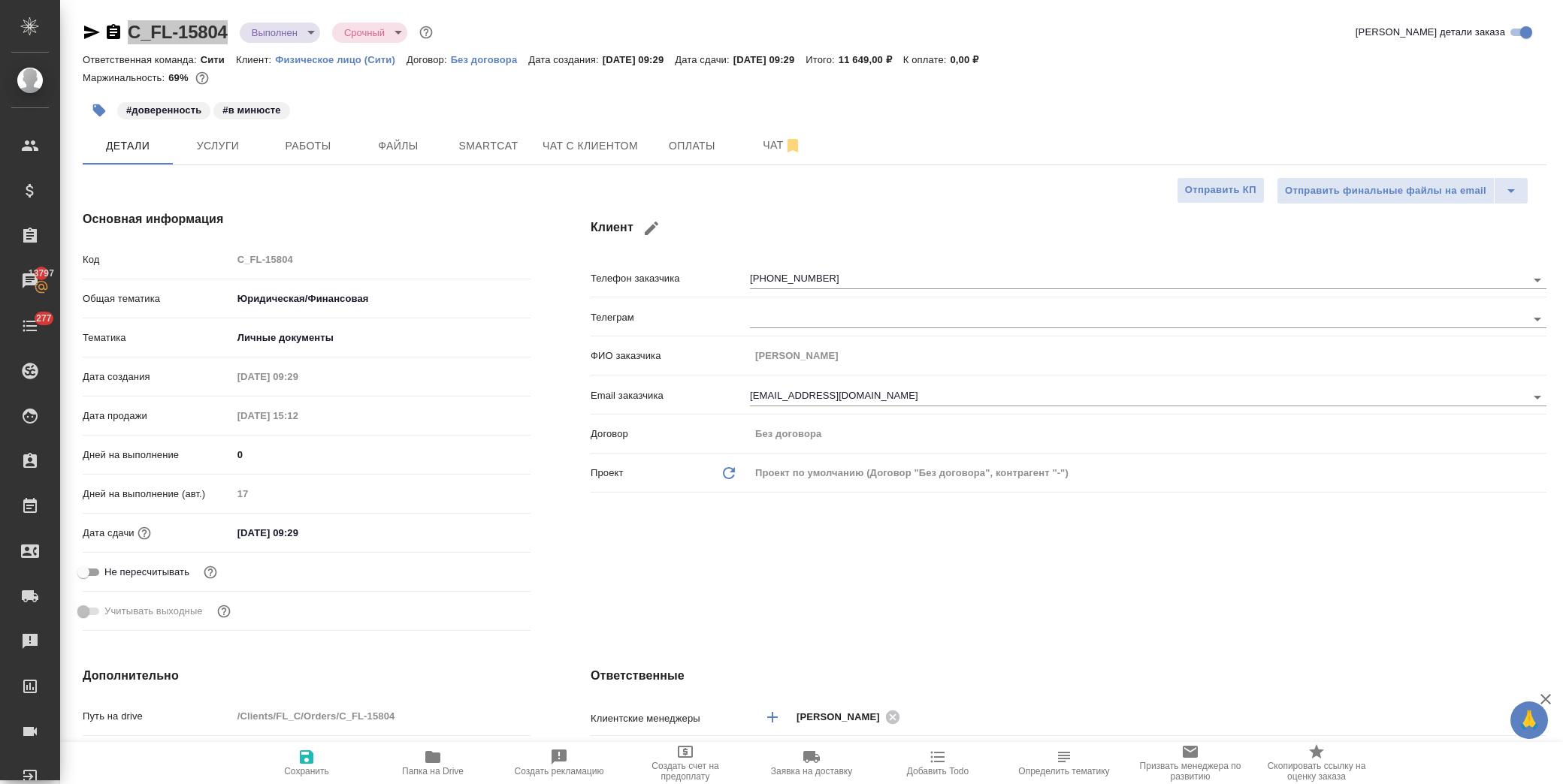
type textarea "x"
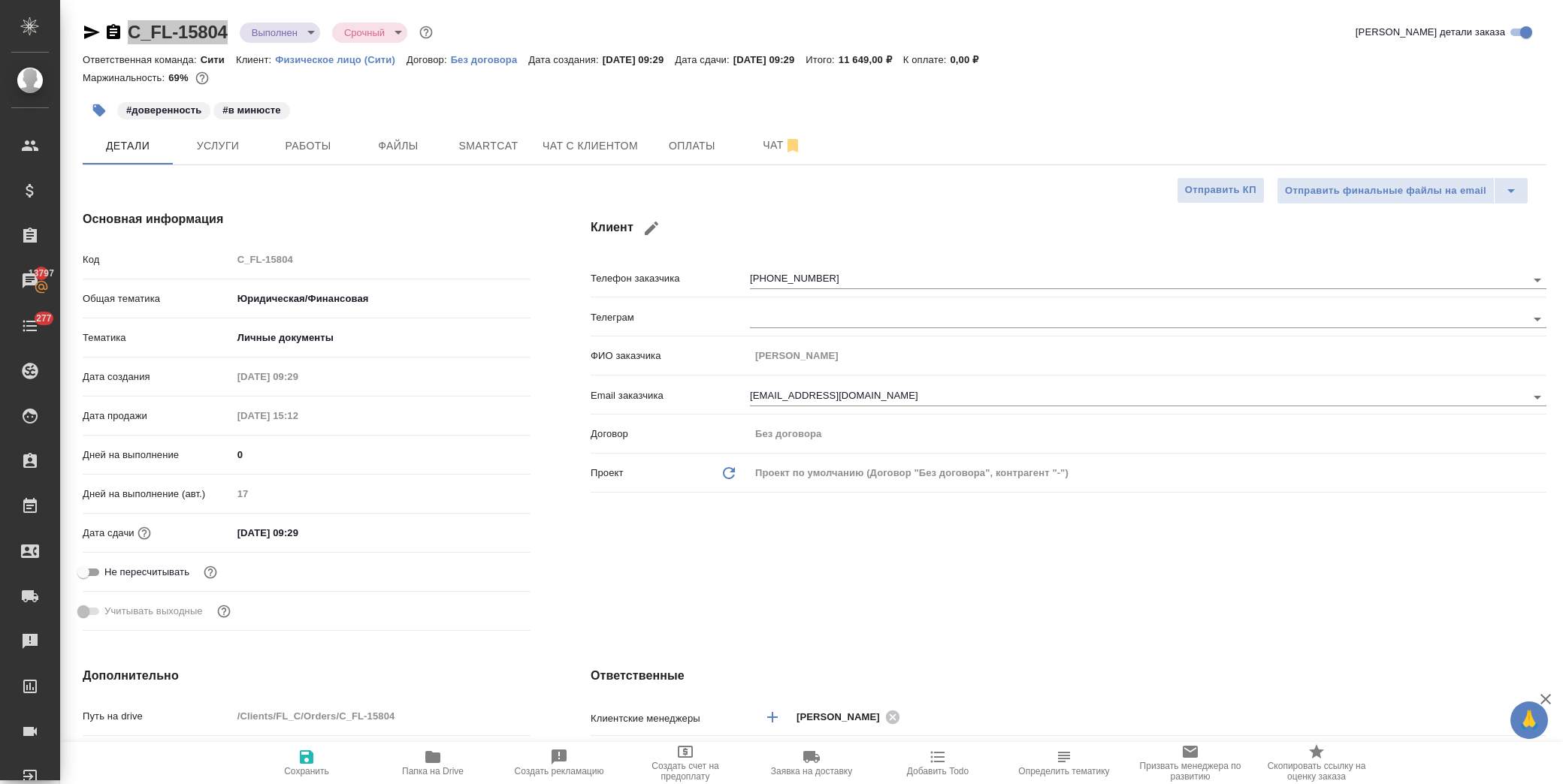
type textarea "x"
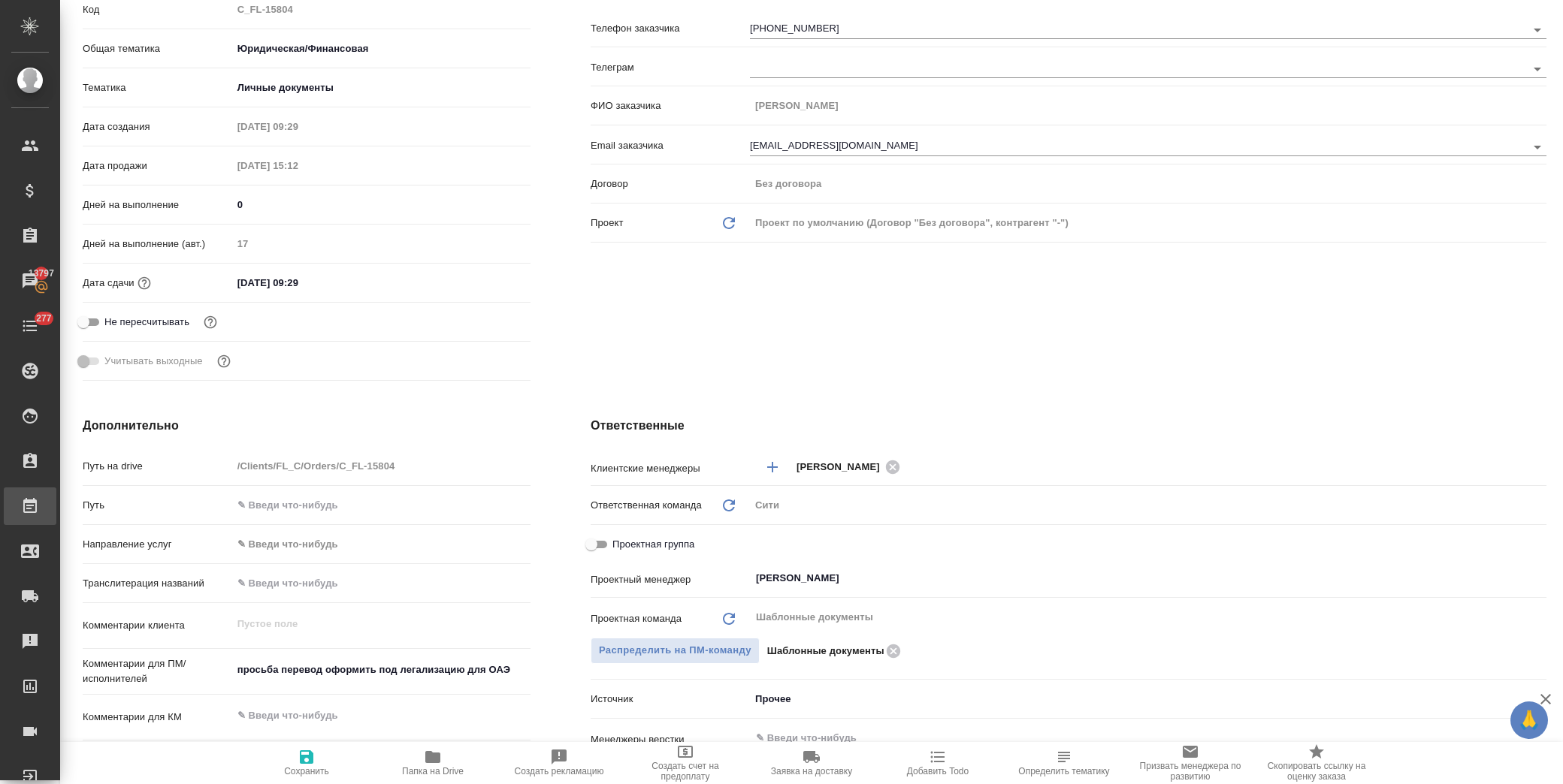
type textarea "x"
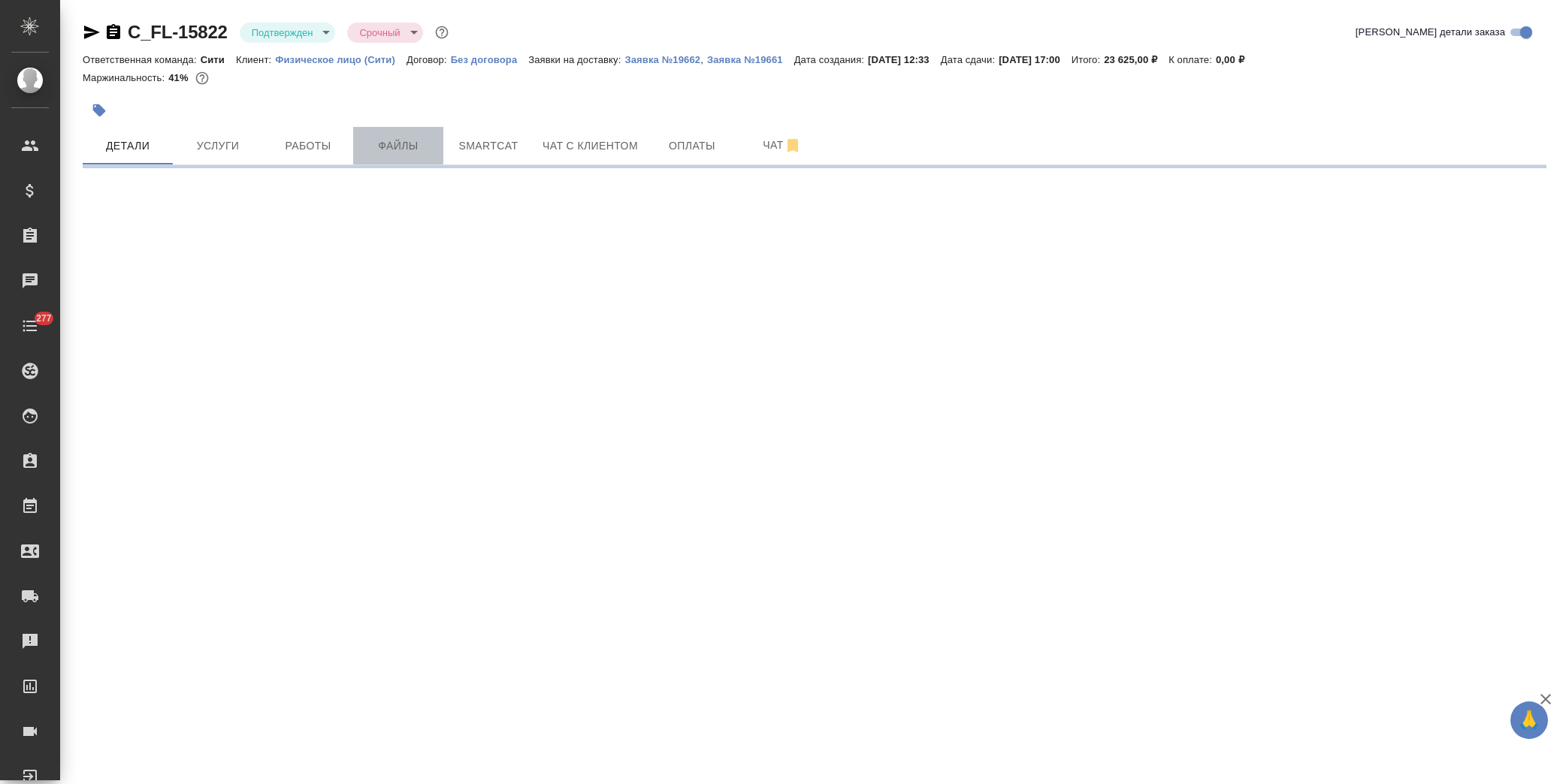
click at [381, 145] on span "Файлы" at bounding box center [398, 146] width 72 height 19
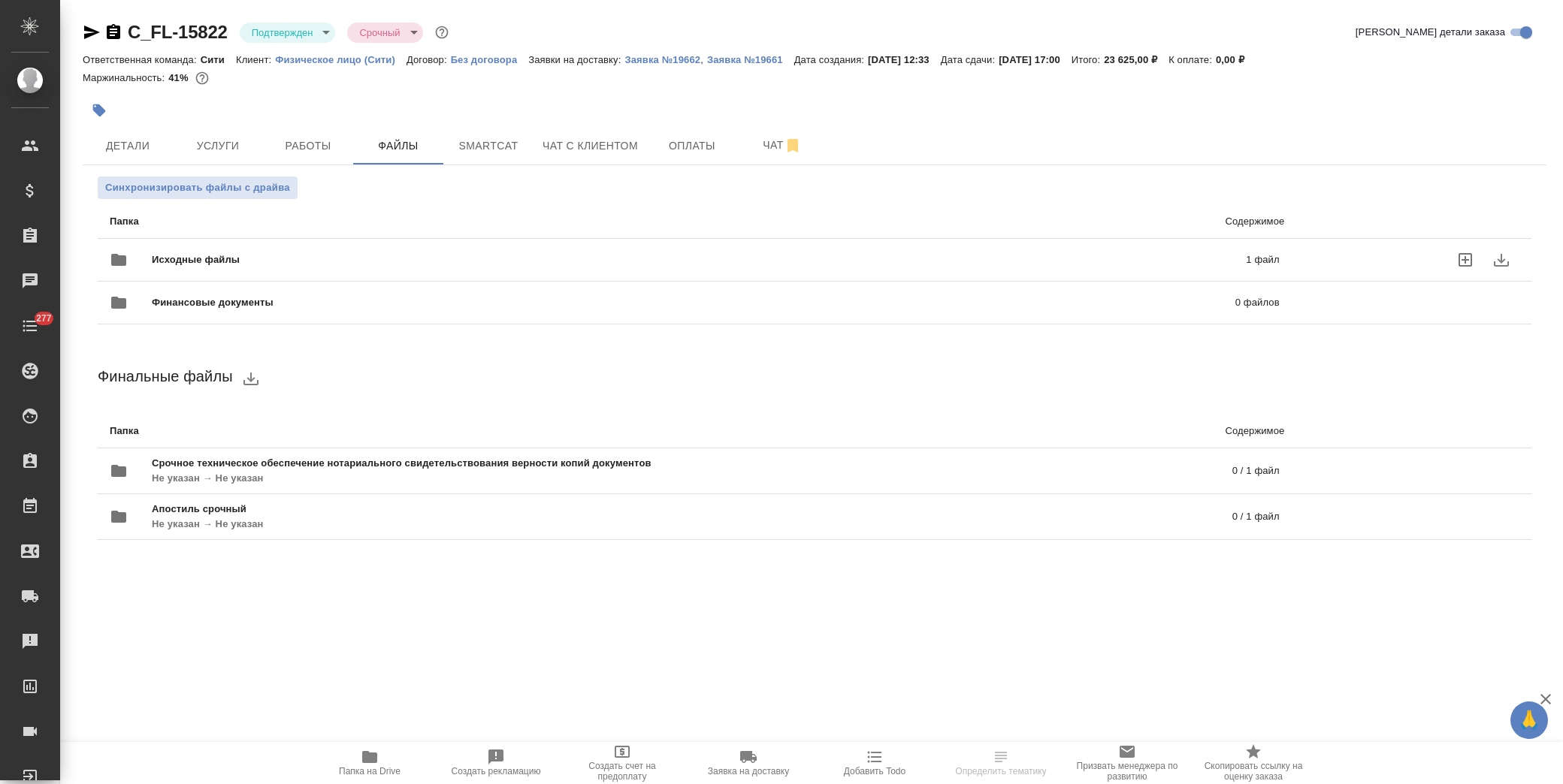
click at [275, 251] on div "Исходные файлы 1 файл" at bounding box center [694, 260] width 1170 height 36
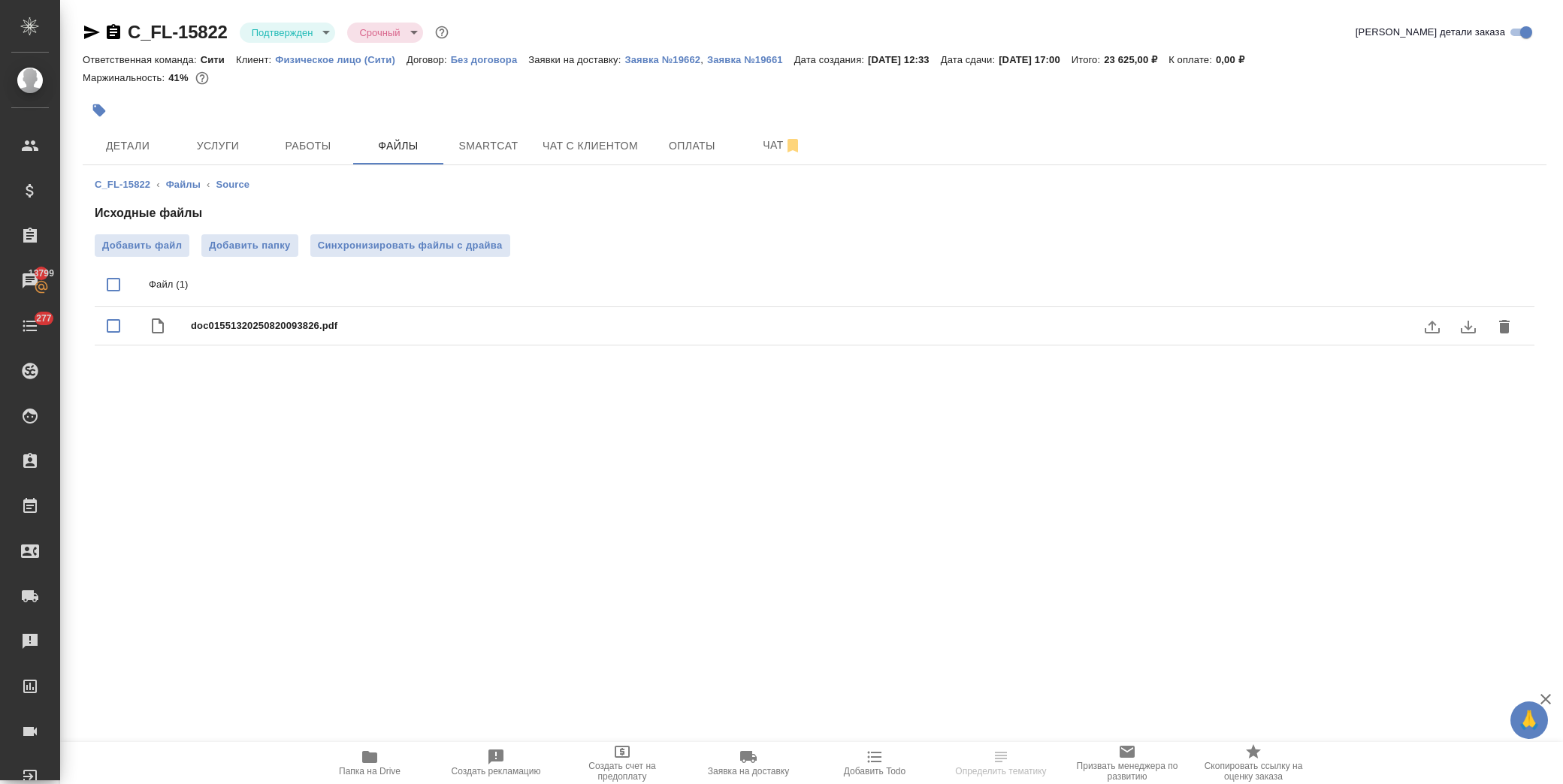
click at [1470, 326] on icon "download" at bounding box center [1468, 326] width 15 height 12
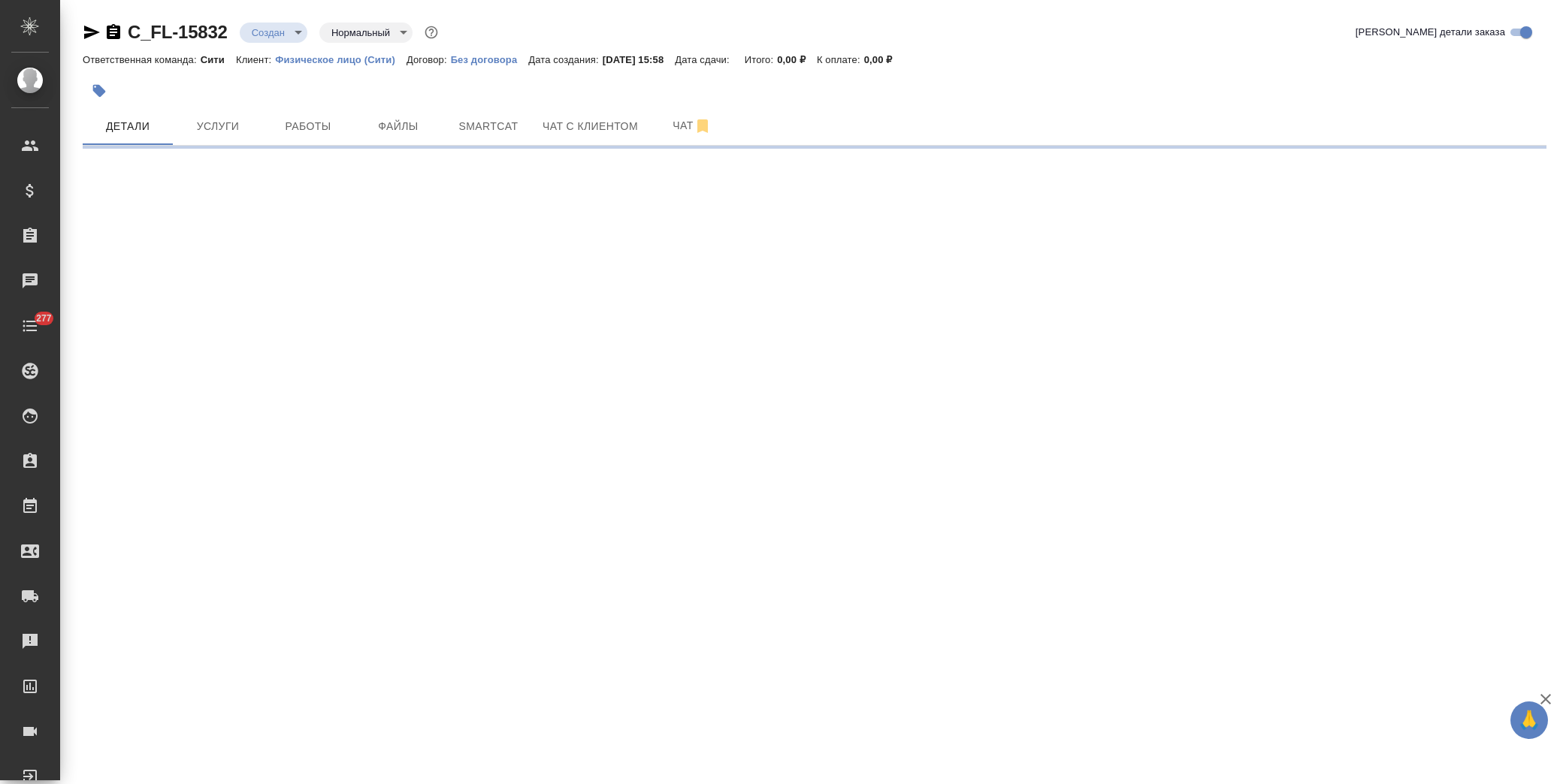
select select "RU"
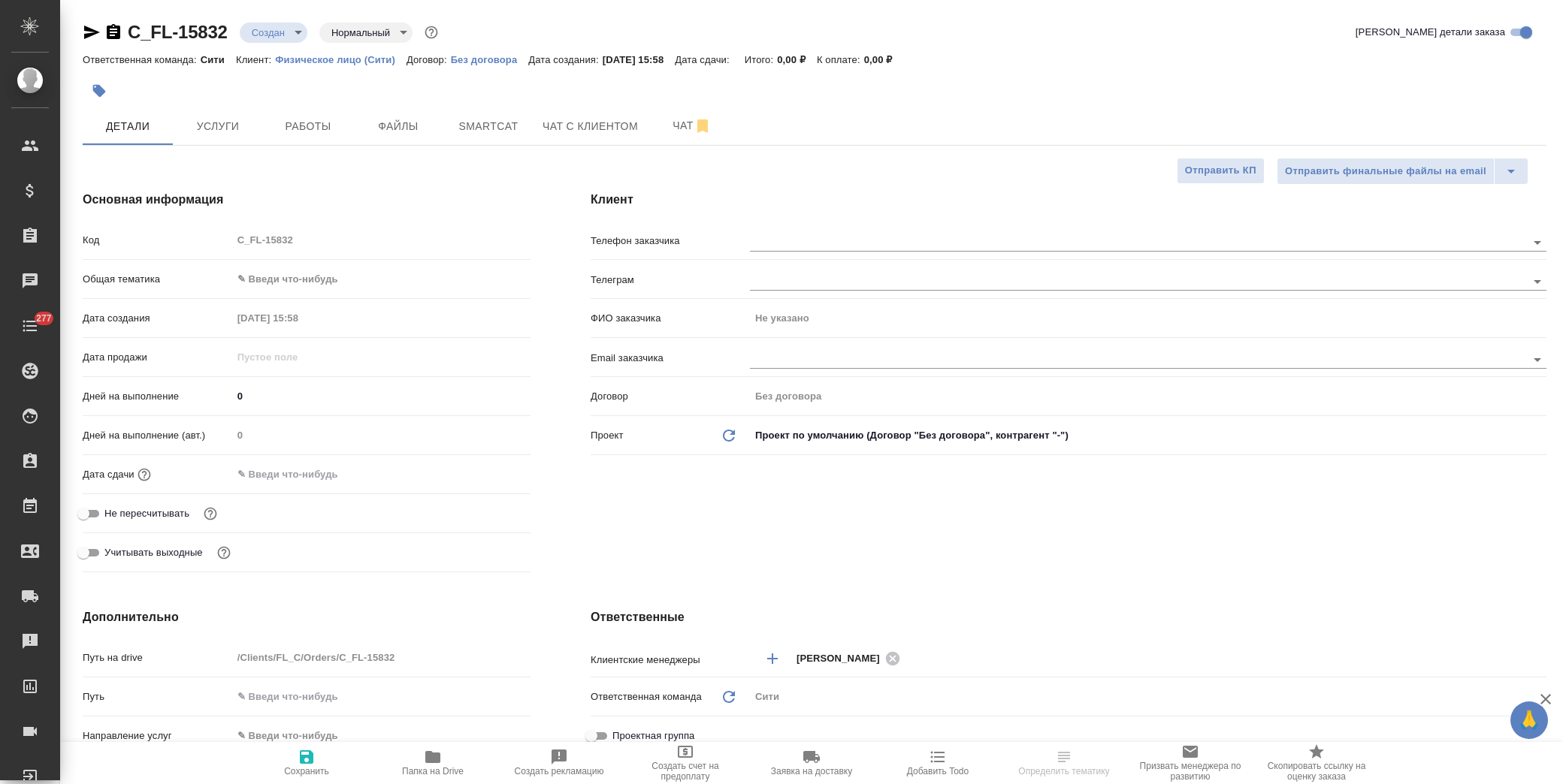
type textarea "x"
click at [327, 468] on input "text" at bounding box center [297, 474] width 131 height 21
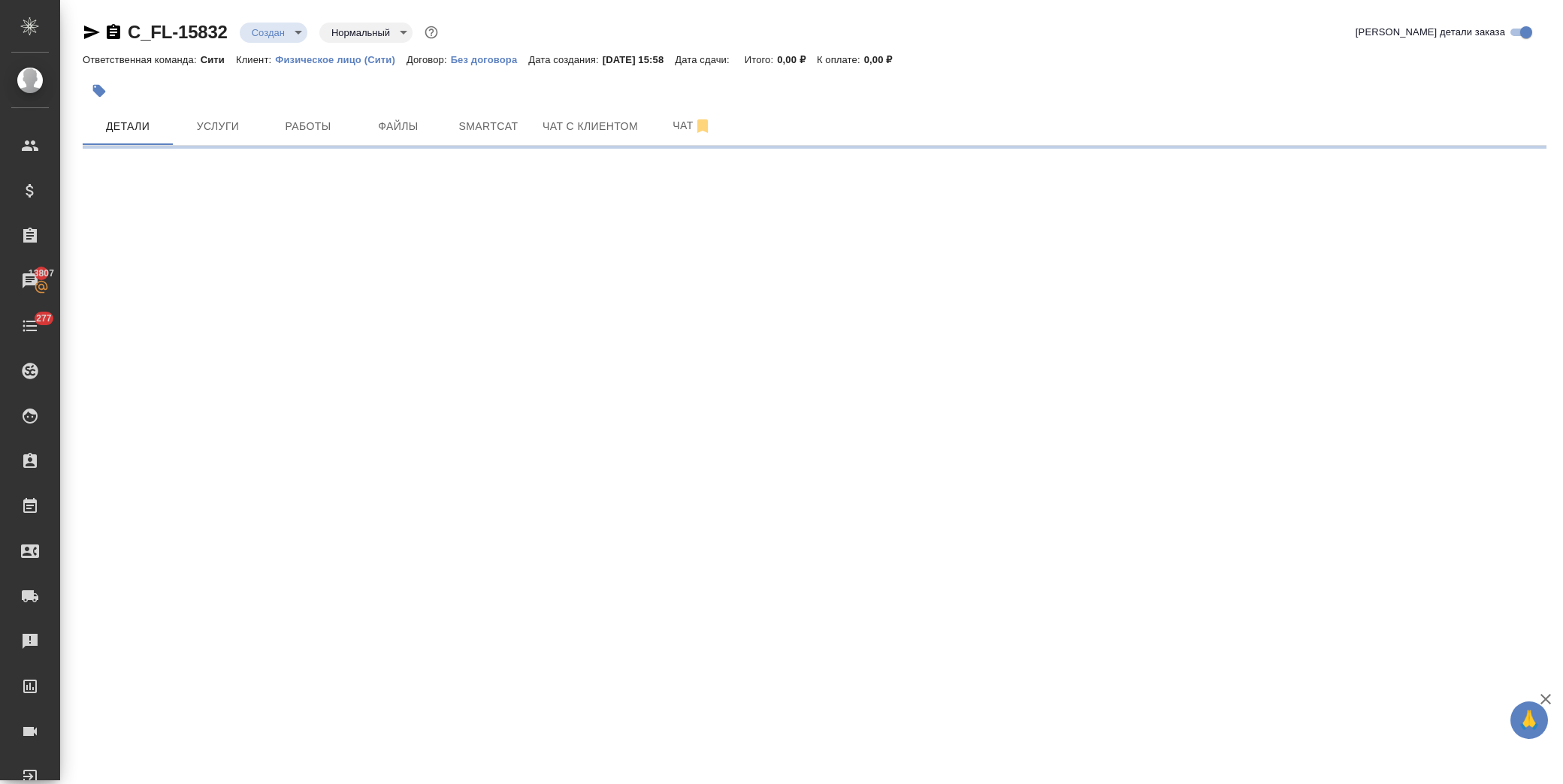
click at [486, 467] on div ".cls-1 fill:#fff; AWATERA Лофицкая Юлия Владимировна Клиенты Спецификации Заказ…" at bounding box center [781, 392] width 1563 height 784
select select "RU"
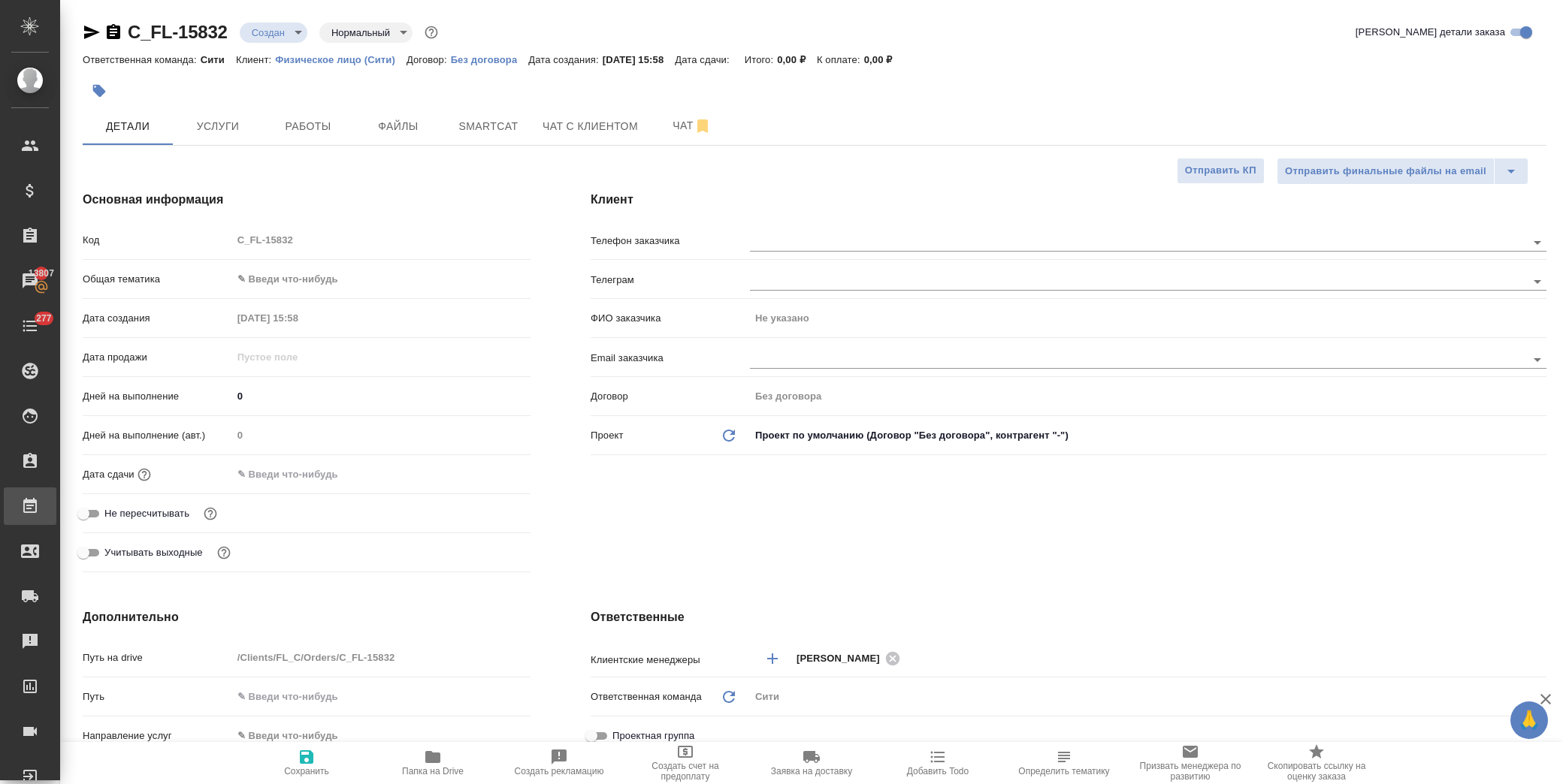
type textarea "x"
click at [321, 485] on div "Дата сдачи" at bounding box center [306, 474] width 448 height 26
drag, startPoint x: 316, startPoint y: 461, endPoint x: 434, endPoint y: 483, distance: 120.0
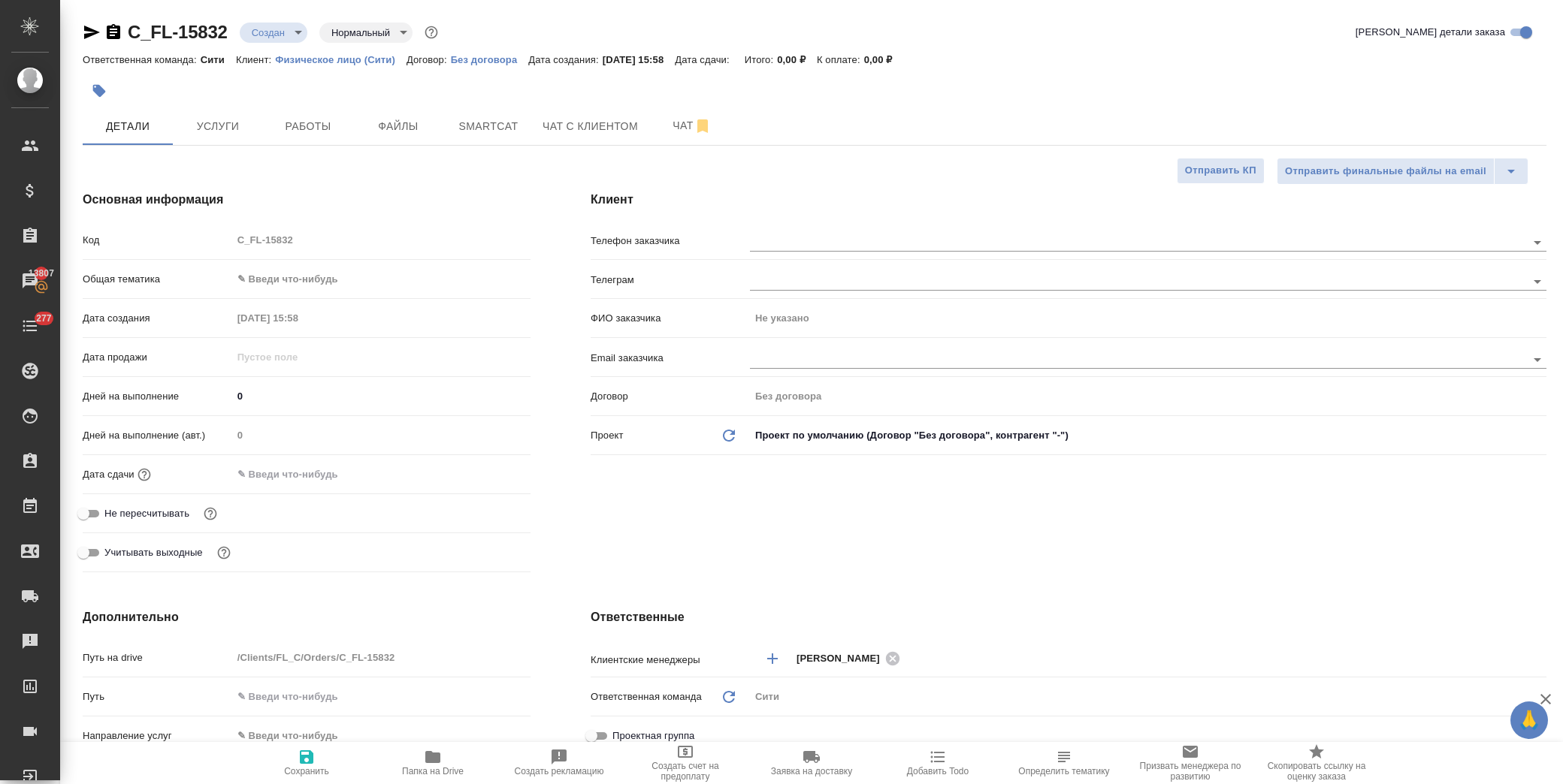
click at [314, 461] on div "Дата сдачи" at bounding box center [306, 474] width 448 height 26
click at [319, 474] on input "text" at bounding box center [298, 474] width 131 height 21
click at [483, 472] on icon "button" at bounding box center [487, 474] width 18 height 18
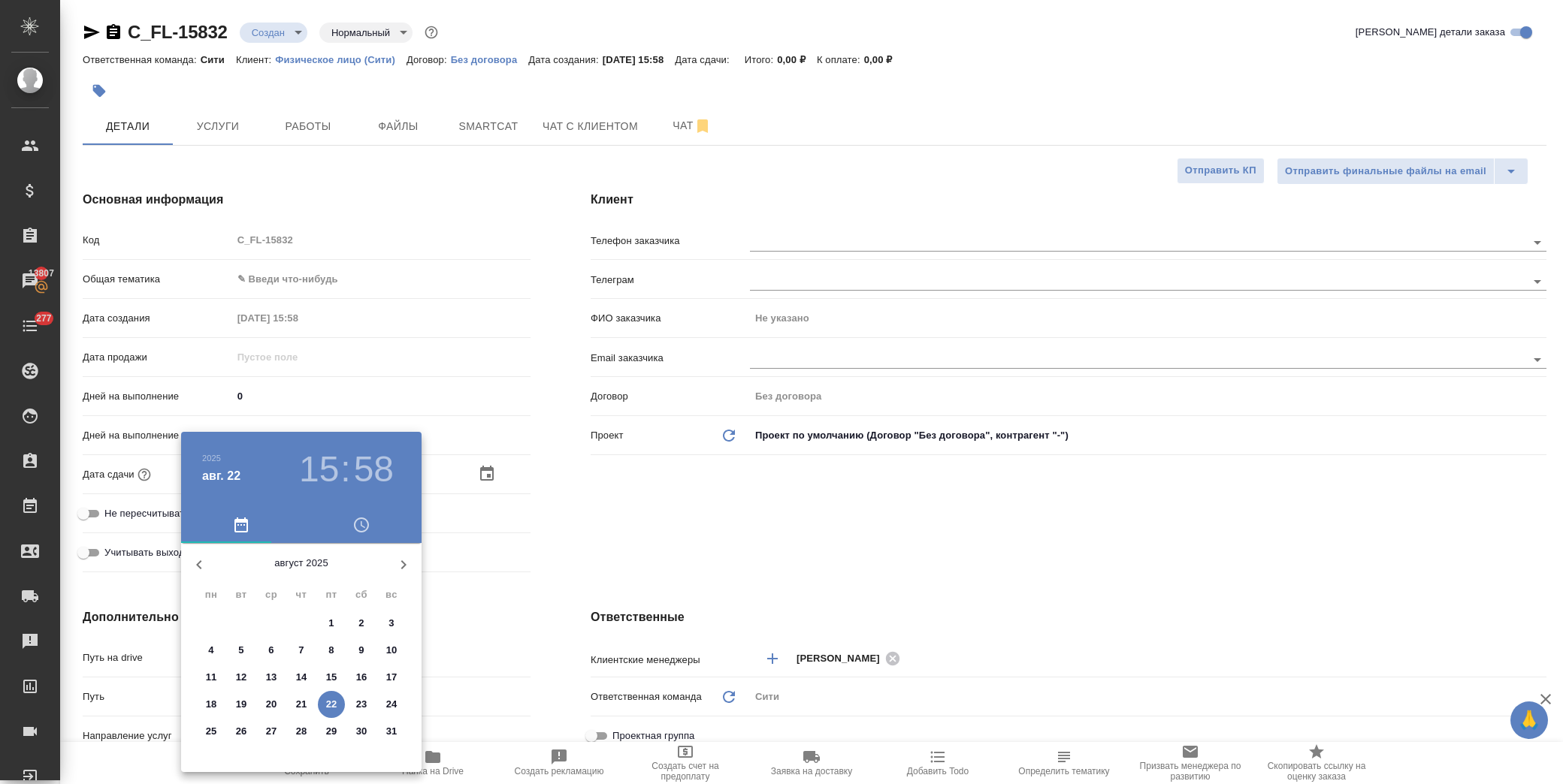
click at [326, 730] on p "29" at bounding box center [332, 731] width 12 height 15
type input "[DATE] 15:58"
type textarea "x"
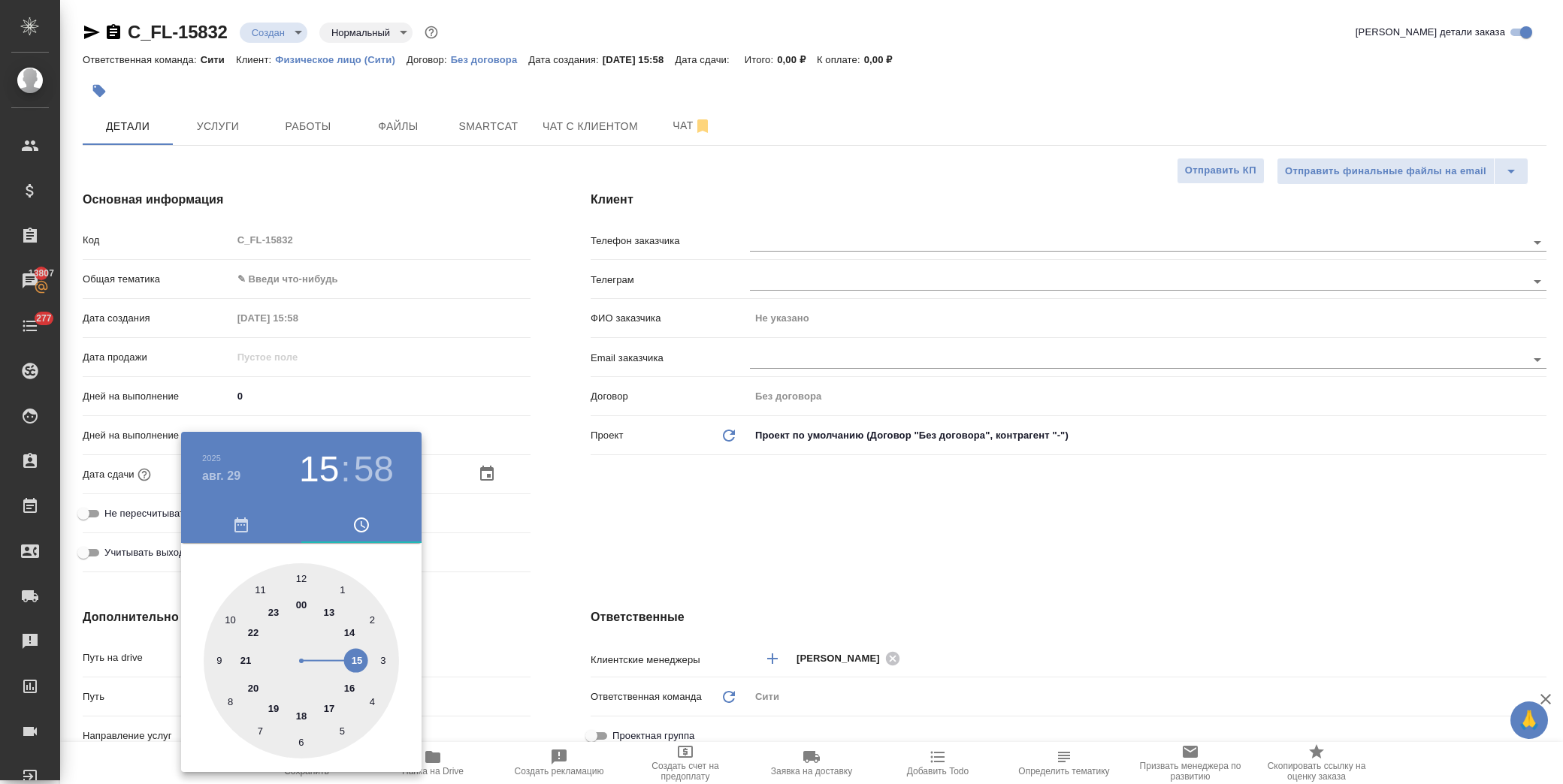
click at [599, 498] on div at bounding box center [781, 392] width 1563 height 784
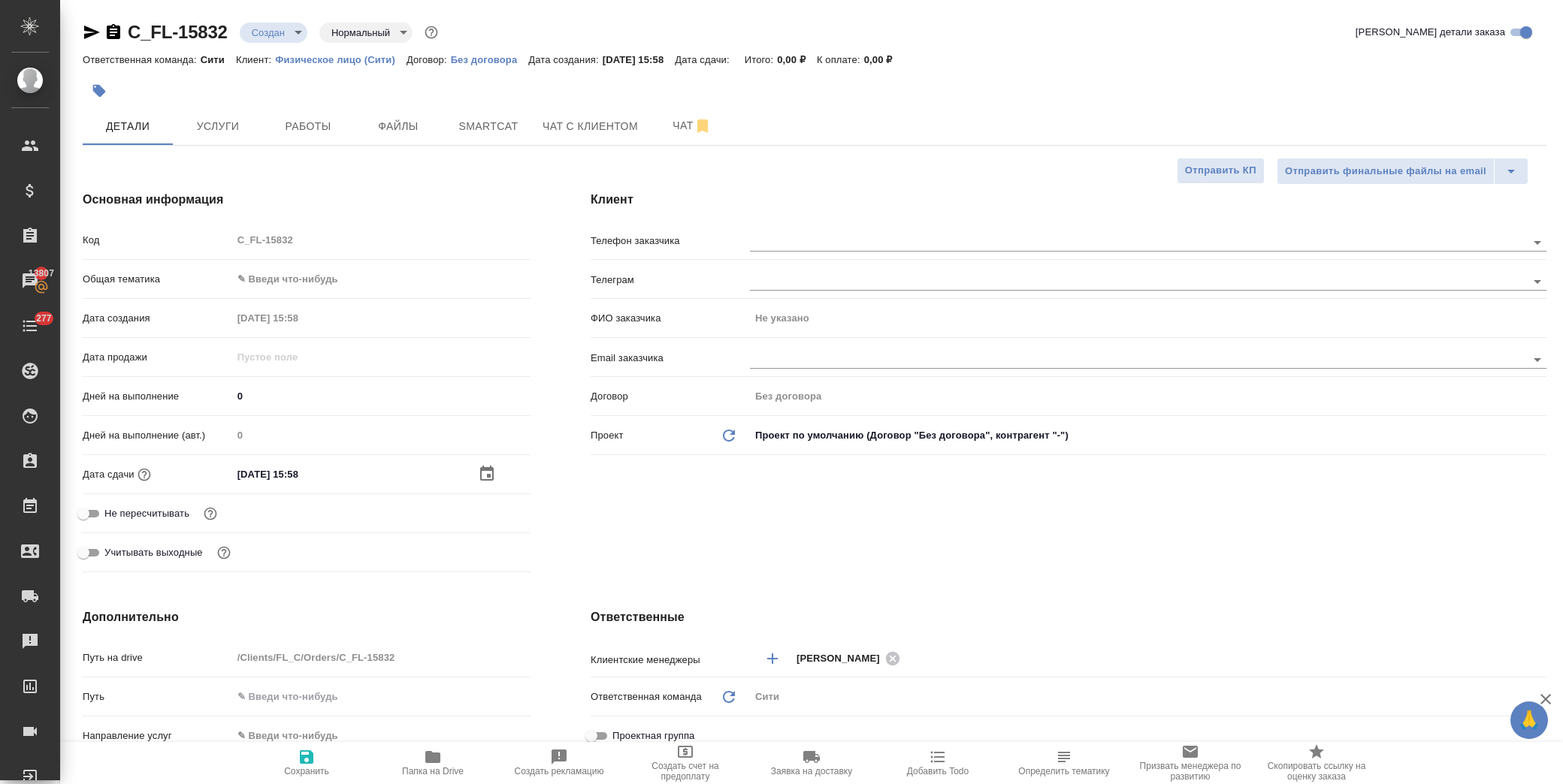
click at [306, 770] on span "Сохранить" at bounding box center [306, 771] width 45 height 11
type textarea "x"
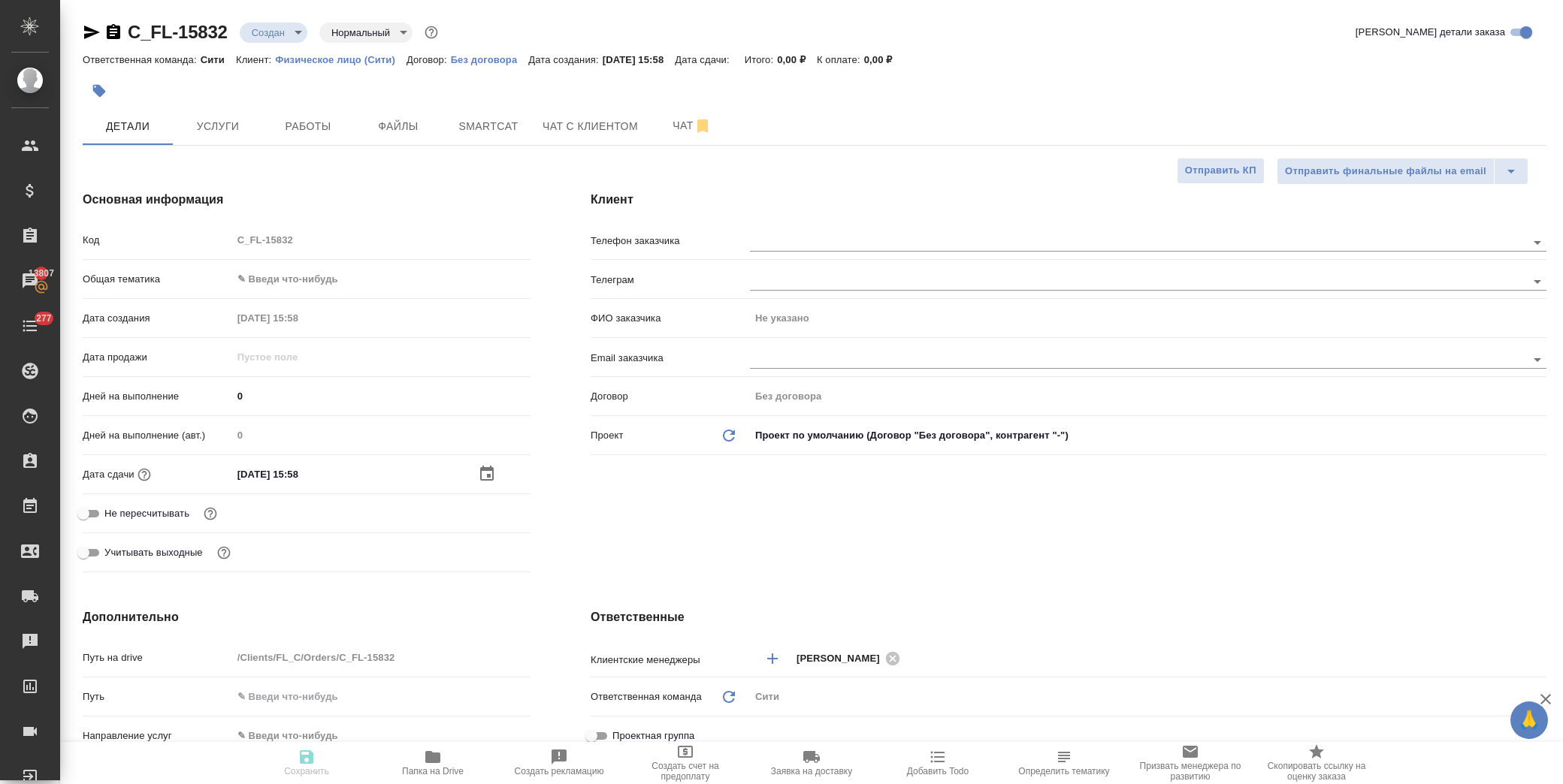
type textarea "x"
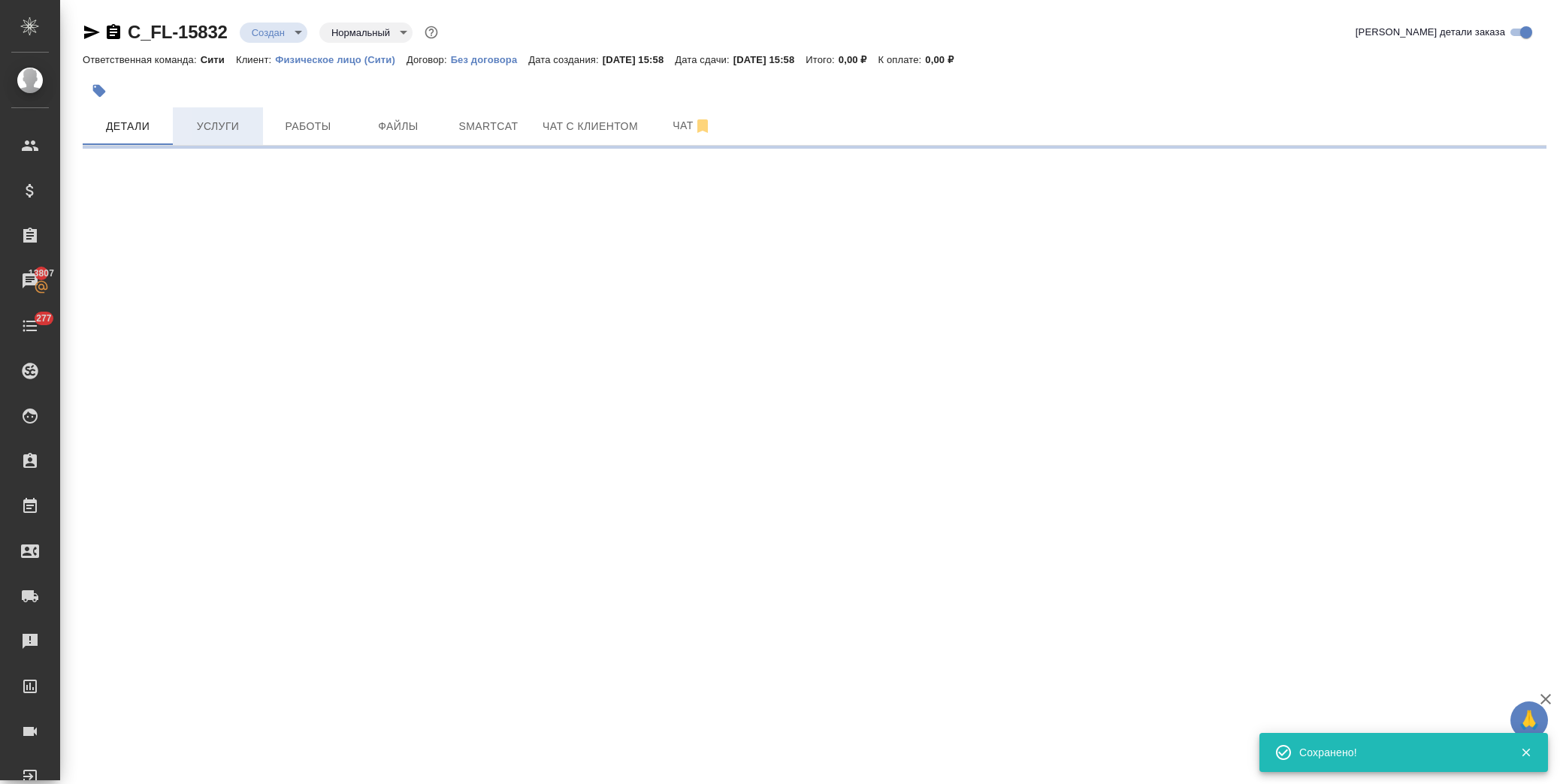
click at [225, 133] on span "Услуги" at bounding box center [217, 126] width 72 height 19
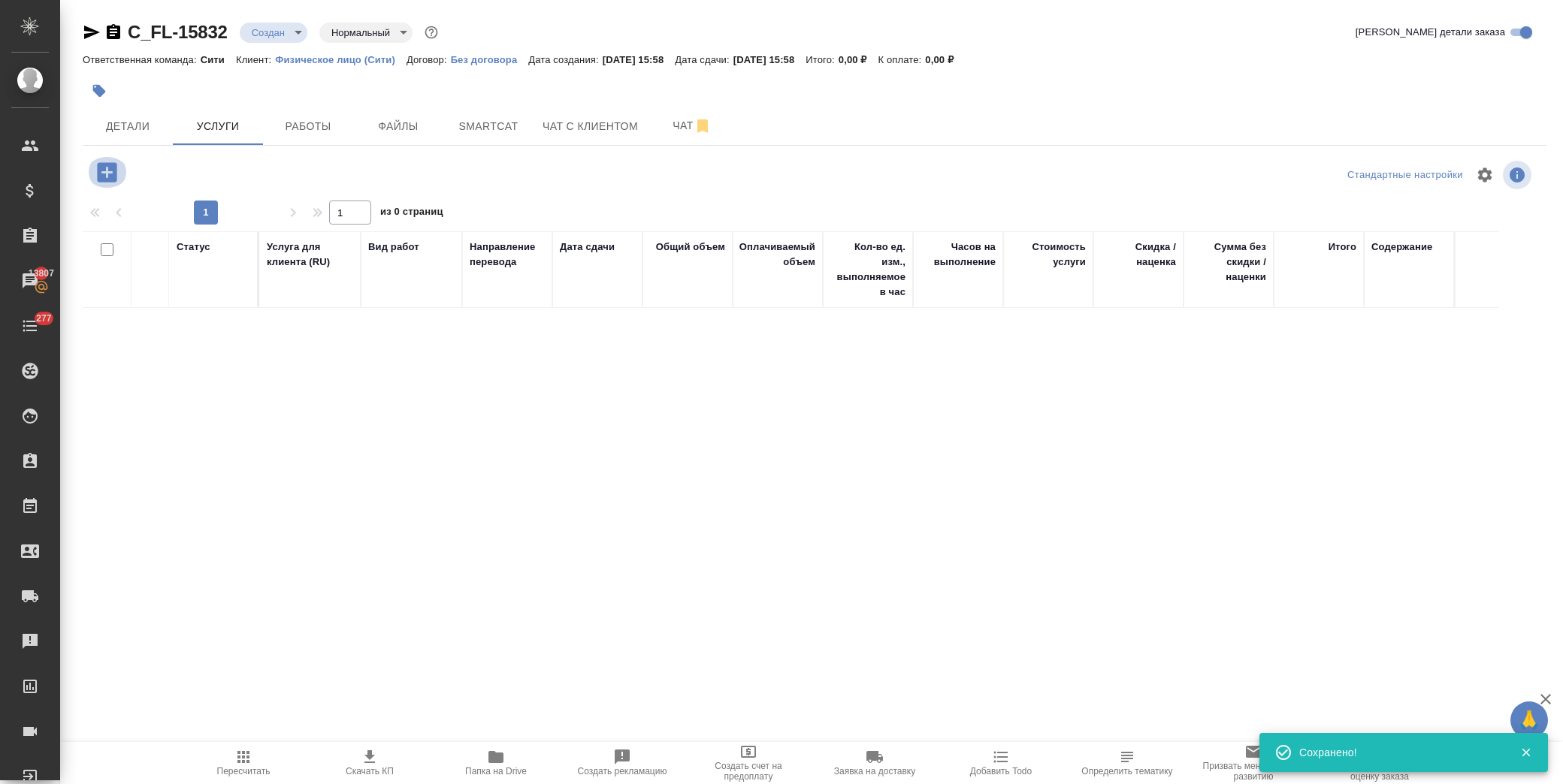
click at [113, 181] on icon "button" at bounding box center [107, 172] width 20 height 20
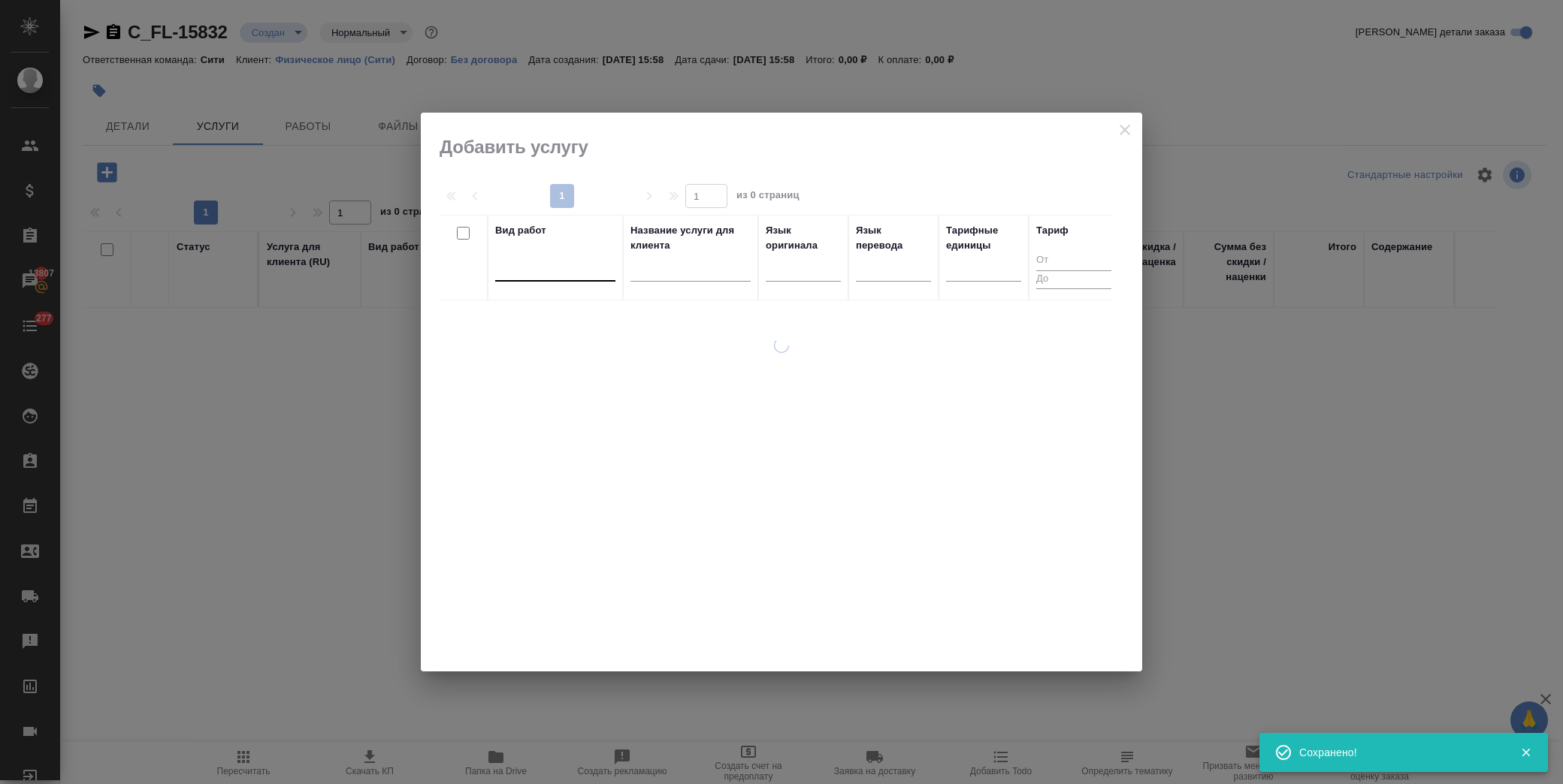
click at [564, 269] on div at bounding box center [555, 266] width 120 height 21
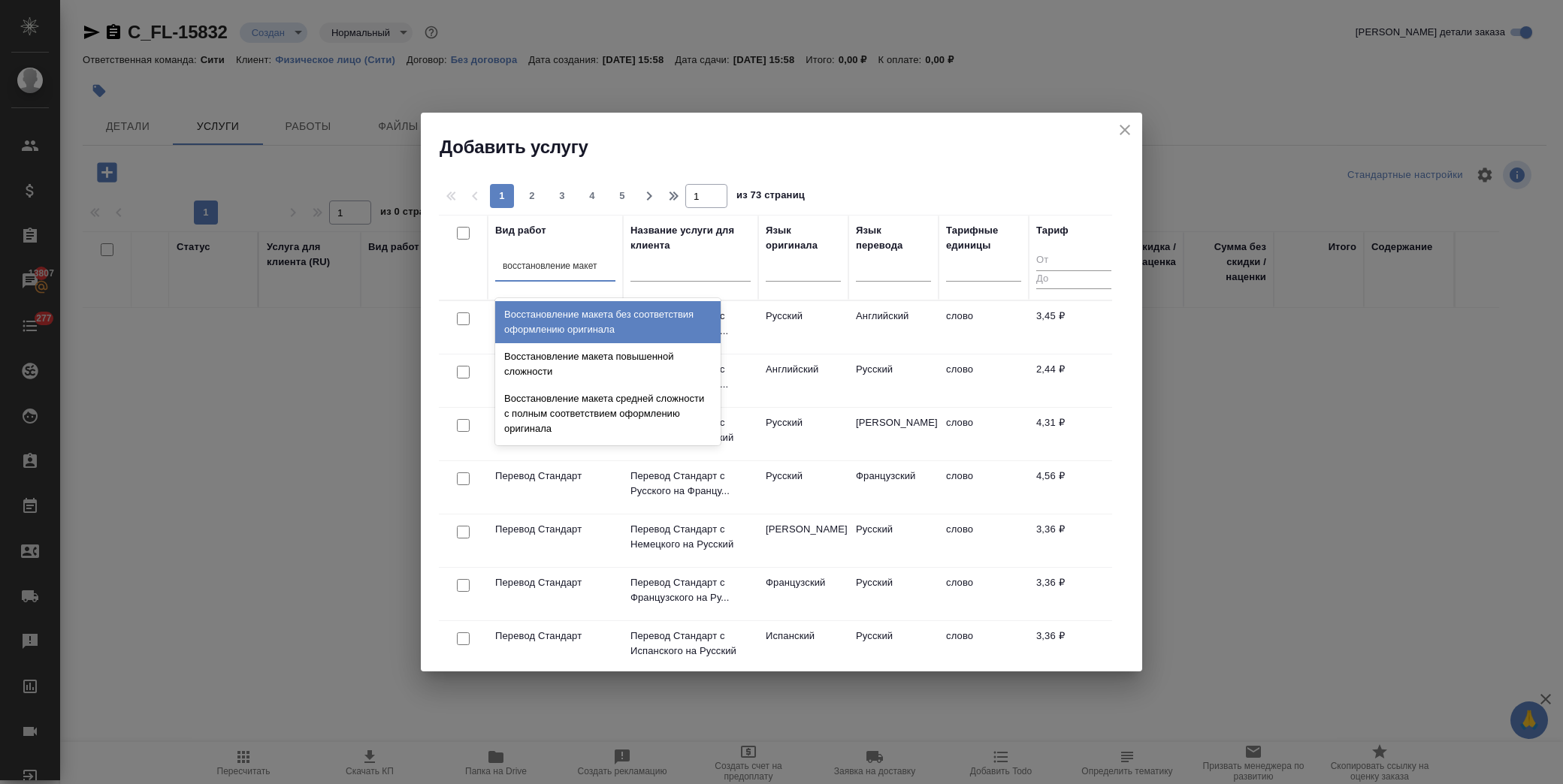
type input "восстановление макета"
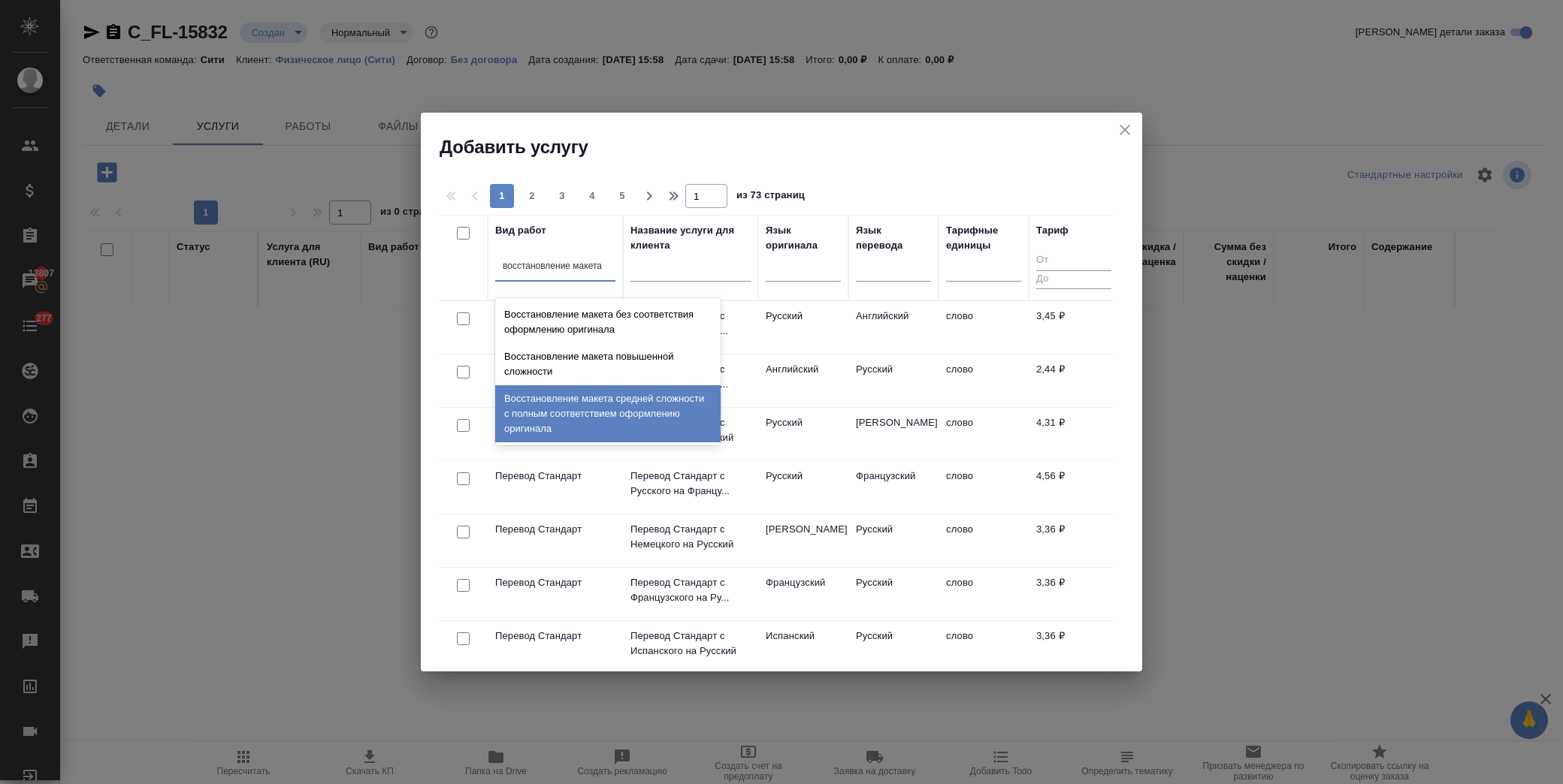
drag, startPoint x: 577, startPoint y: 406, endPoint x: 569, endPoint y: 393, distance: 15.3
click at [576, 406] on div "Восстановление макета средней сложности с полным соответствием оформлению ориги…" at bounding box center [607, 413] width 225 height 57
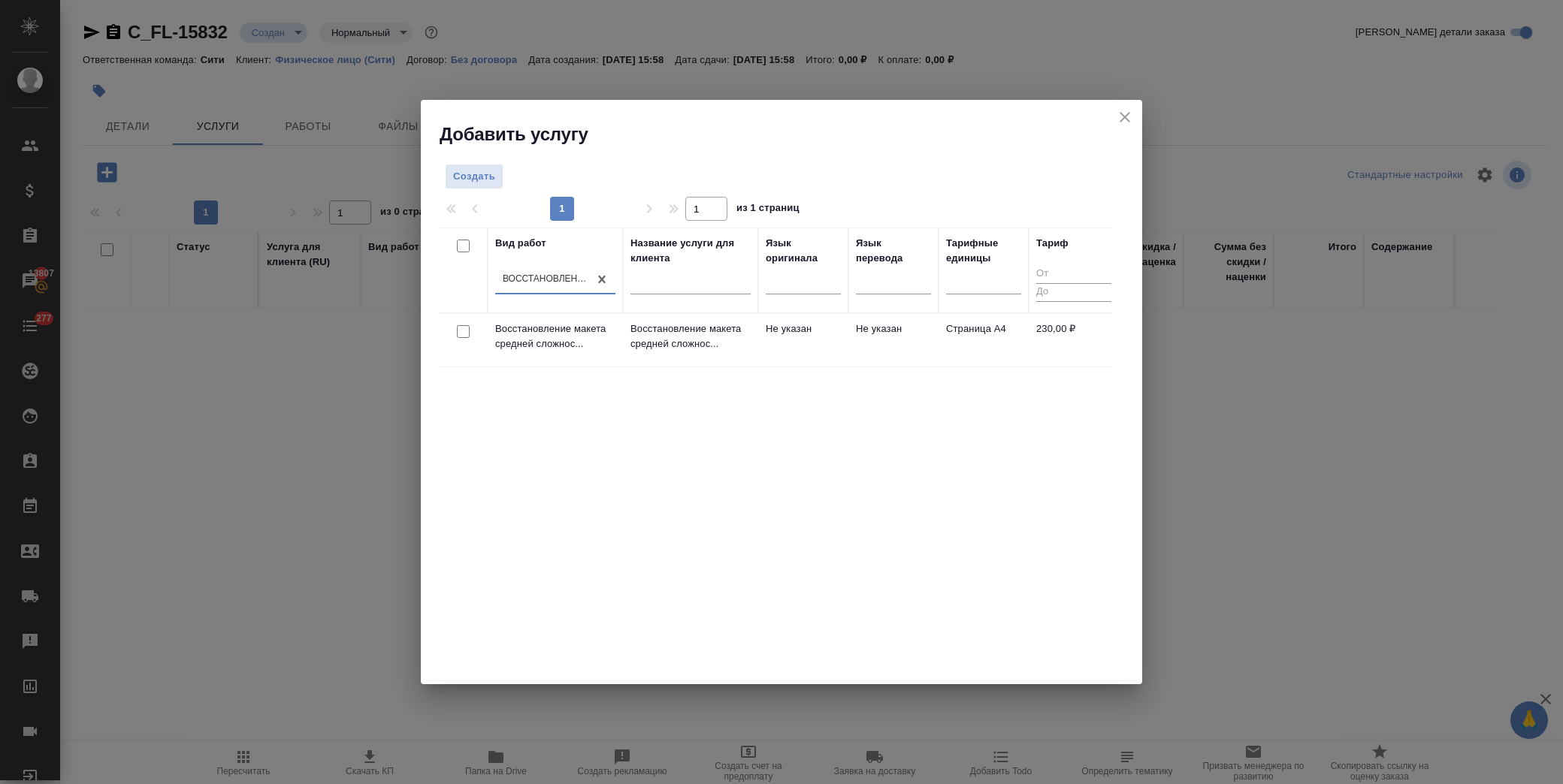
click at [462, 334] on input "checkbox" at bounding box center [463, 331] width 12 height 12
checkbox input "true"
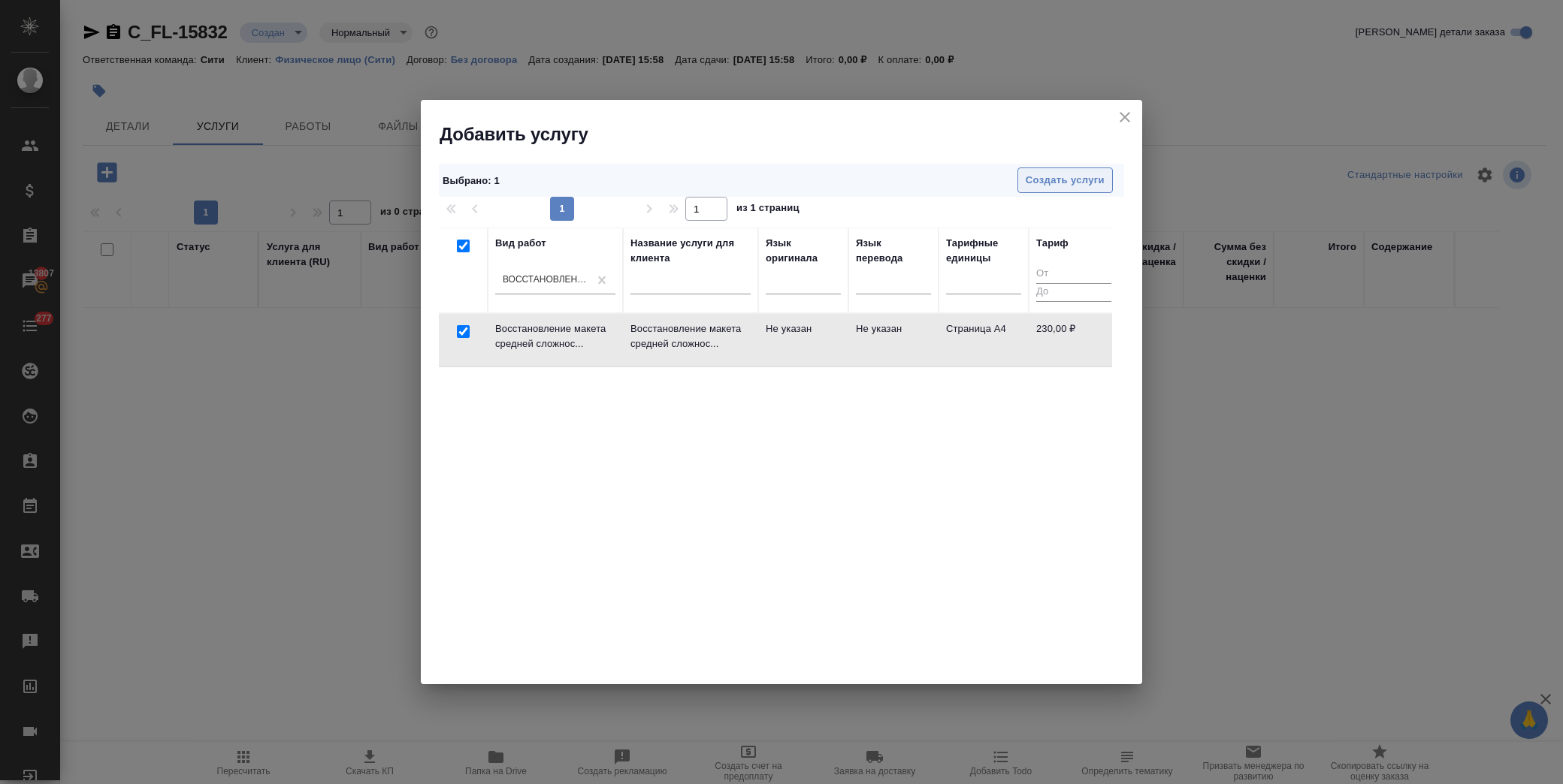
click at [1053, 190] on button "Создать услуги" at bounding box center [1065, 181] width 96 height 26
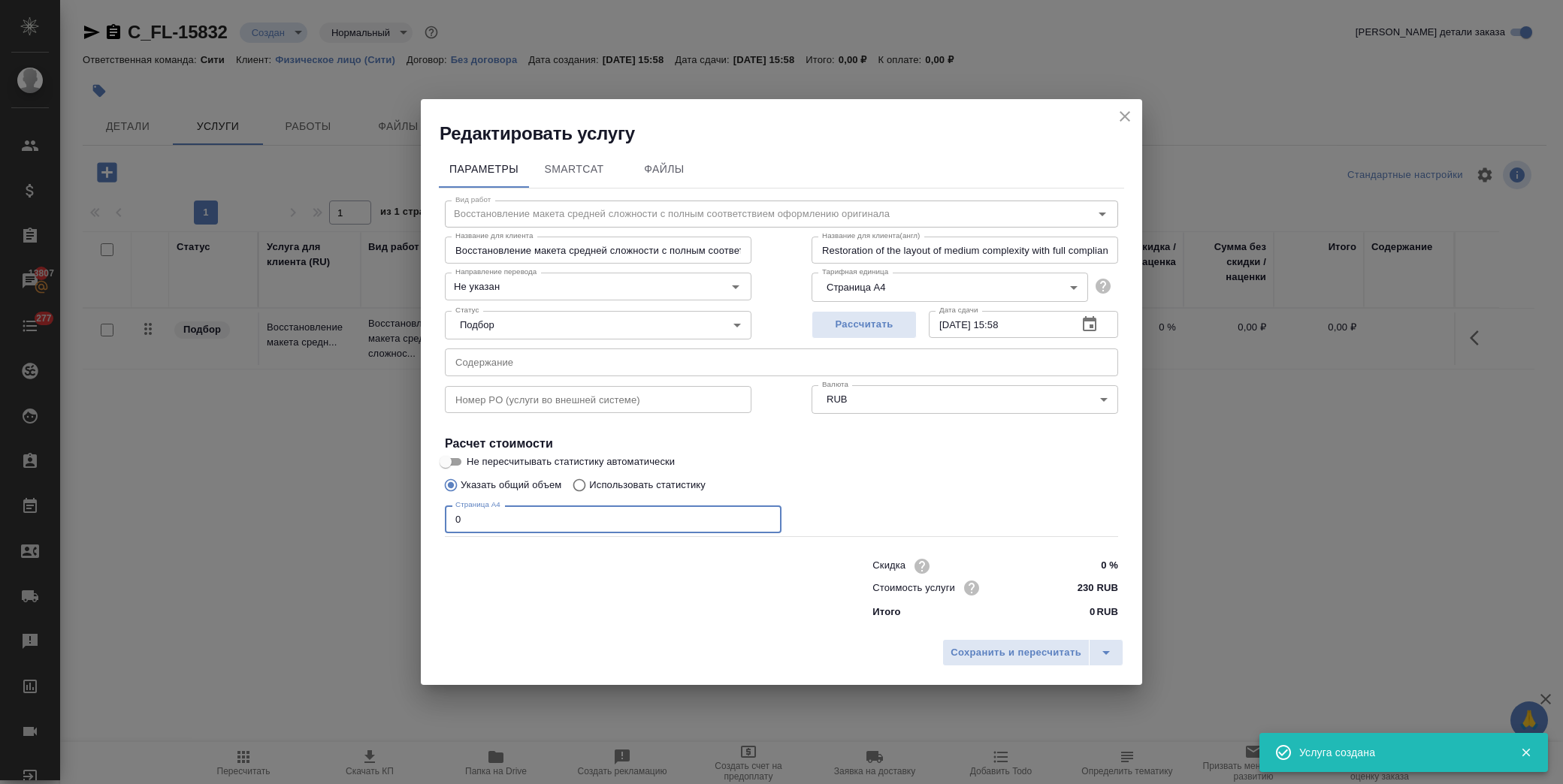
drag, startPoint x: 411, startPoint y: 519, endPoint x: 304, endPoint y: 515, distance: 107.1
click at [304, 515] on div "Редактировать услугу Параметры SmartCat Файлы Вид работ Восстановление макета с…" at bounding box center [781, 392] width 1563 height 784
type input "2"
click at [1034, 645] on span "Сохранить и пересчитать" at bounding box center [1015, 653] width 130 height 17
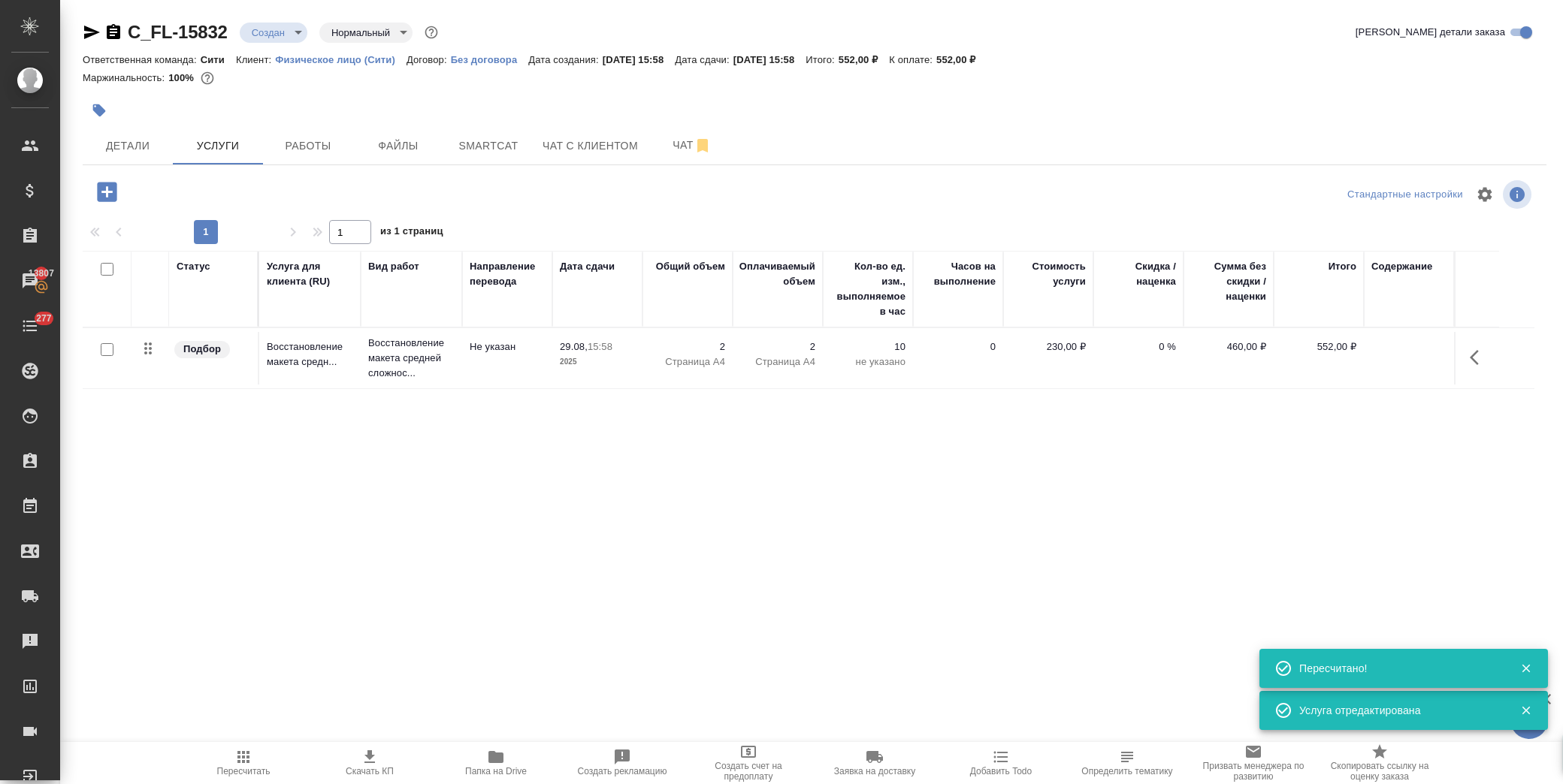
click at [104, 193] on icon "button" at bounding box center [107, 191] width 20 height 20
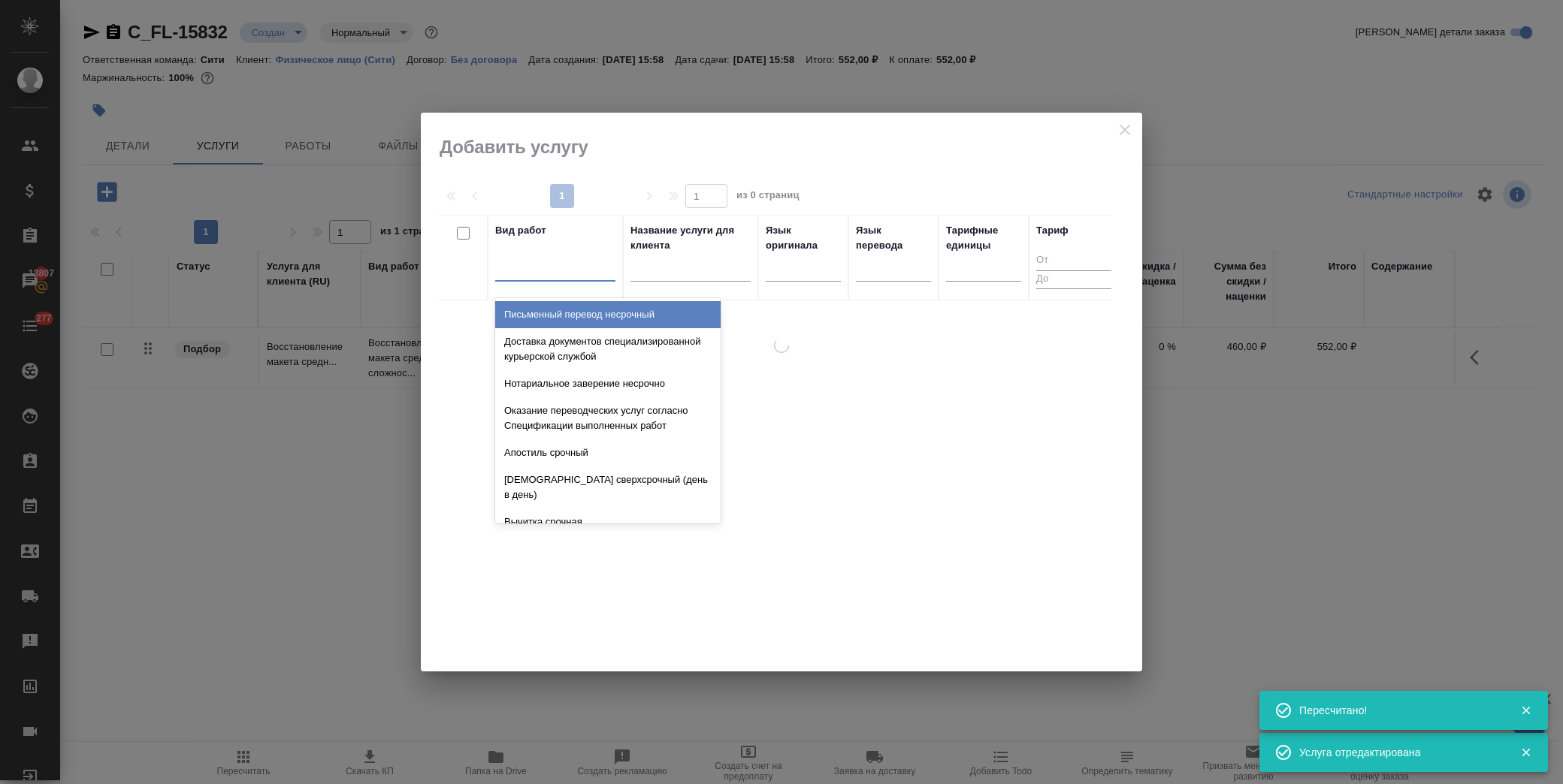
click at [503, 272] on div at bounding box center [503, 265] width 2 height 12
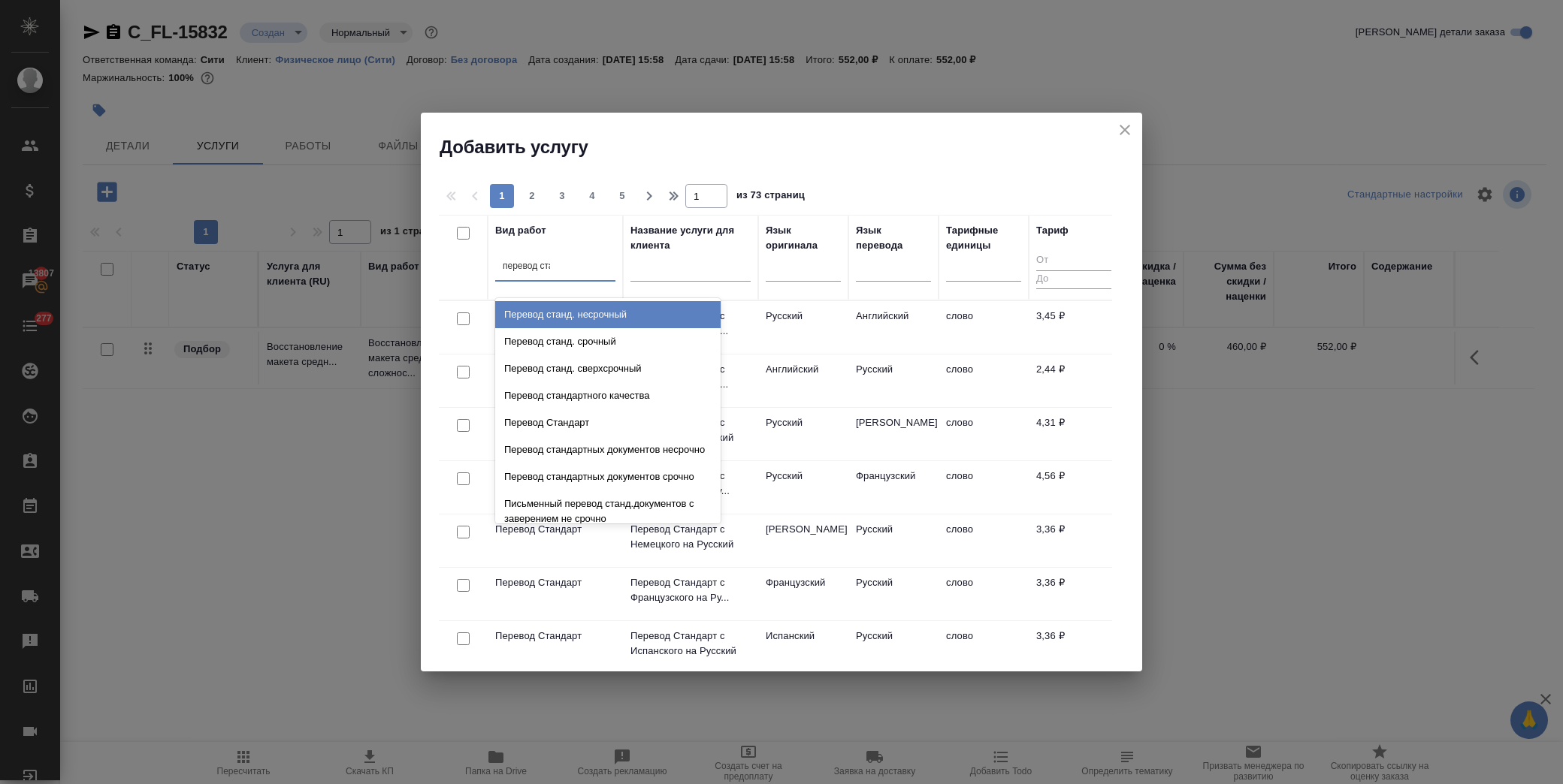
type input "перевод стан"
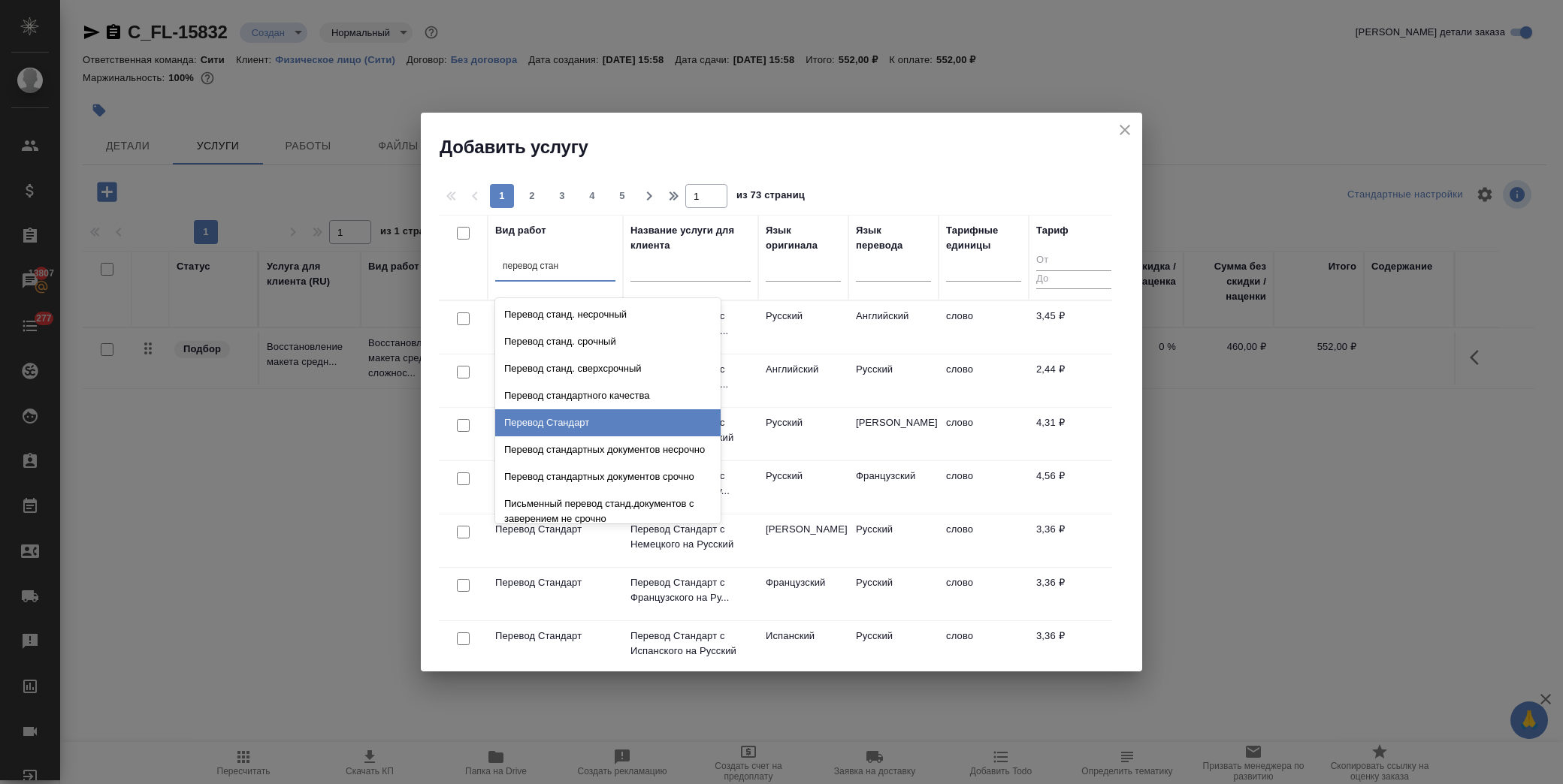
click at [588, 420] on div "Перевод Стандарт" at bounding box center [607, 422] width 225 height 27
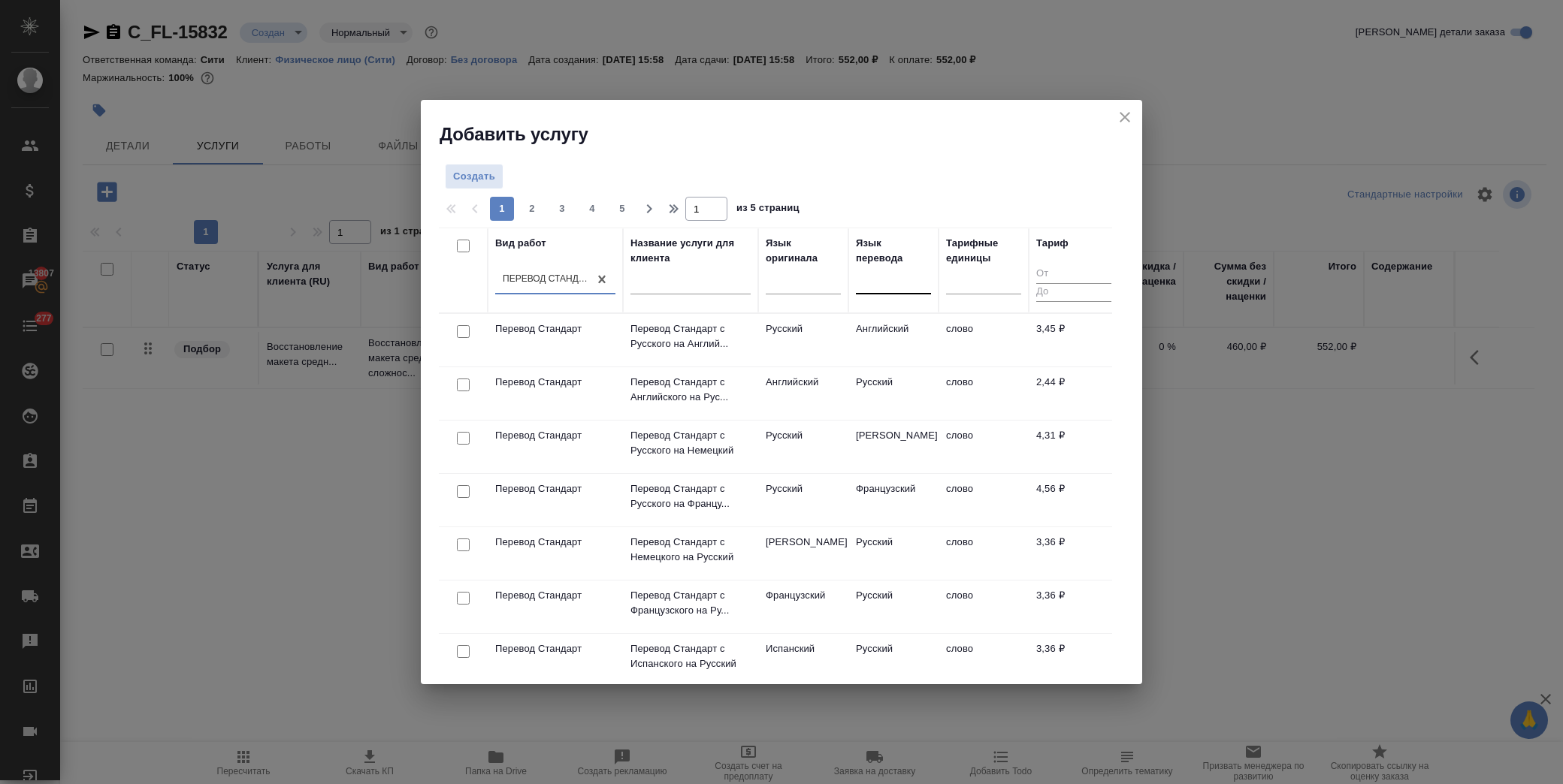
click at [889, 289] on div at bounding box center [893, 279] width 75 height 21
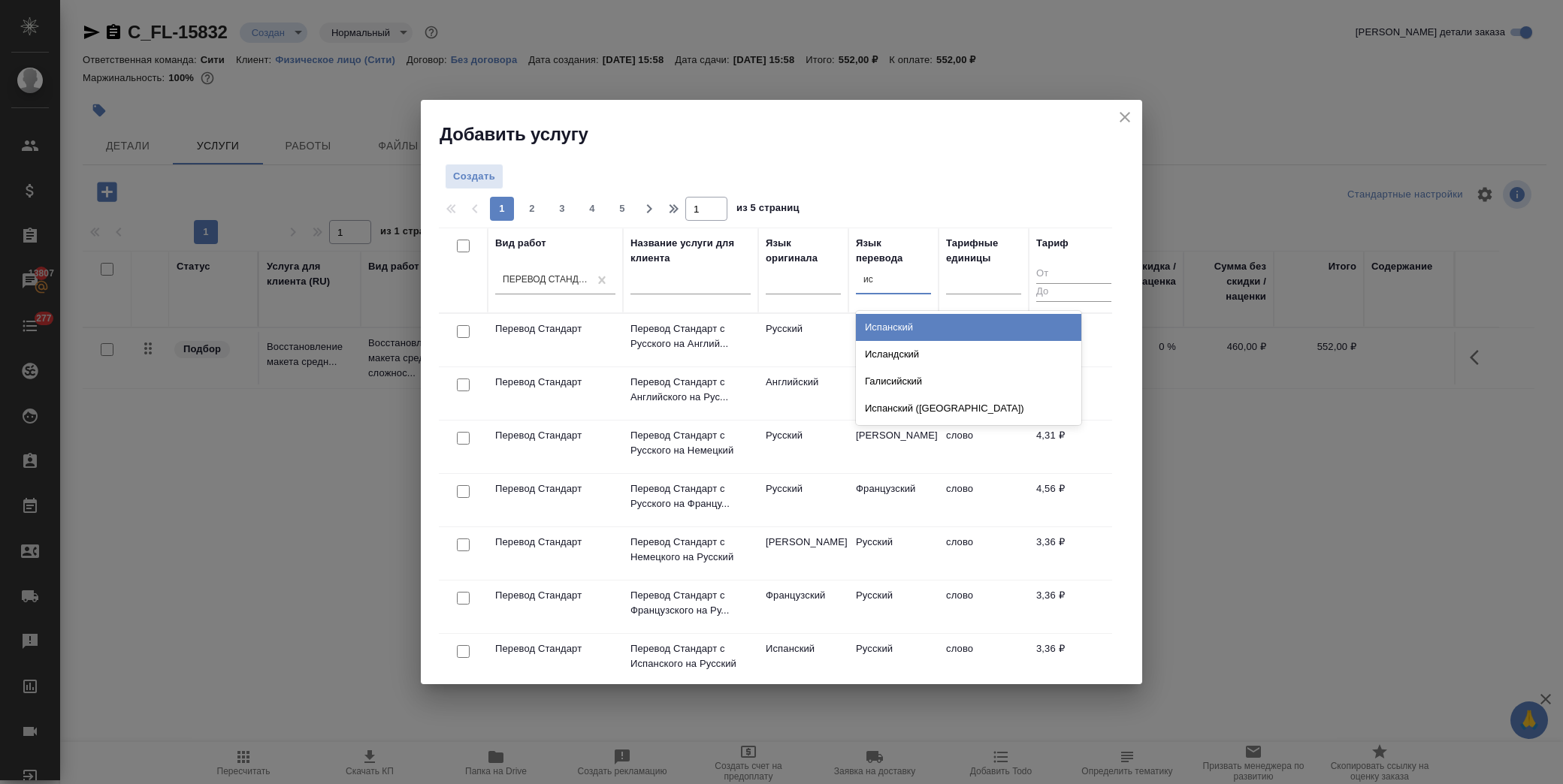
type input "исп"
drag, startPoint x: 949, startPoint y: 326, endPoint x: 778, endPoint y: 297, distance: 173.4
click at [949, 327] on div "Испанский" at bounding box center [968, 327] width 225 height 27
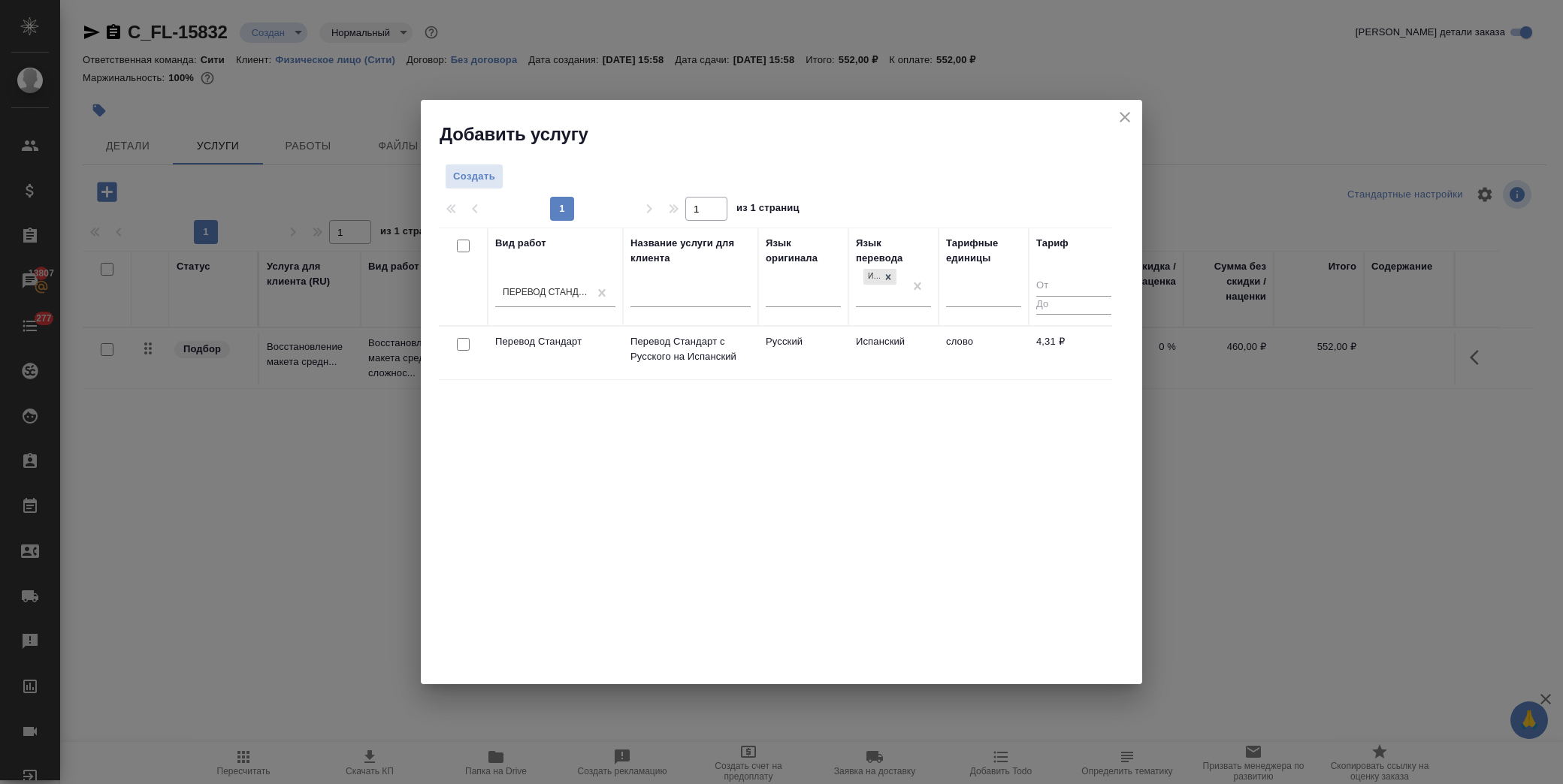
click at [457, 347] on input "checkbox" at bounding box center [463, 344] width 12 height 12
checkbox input "true"
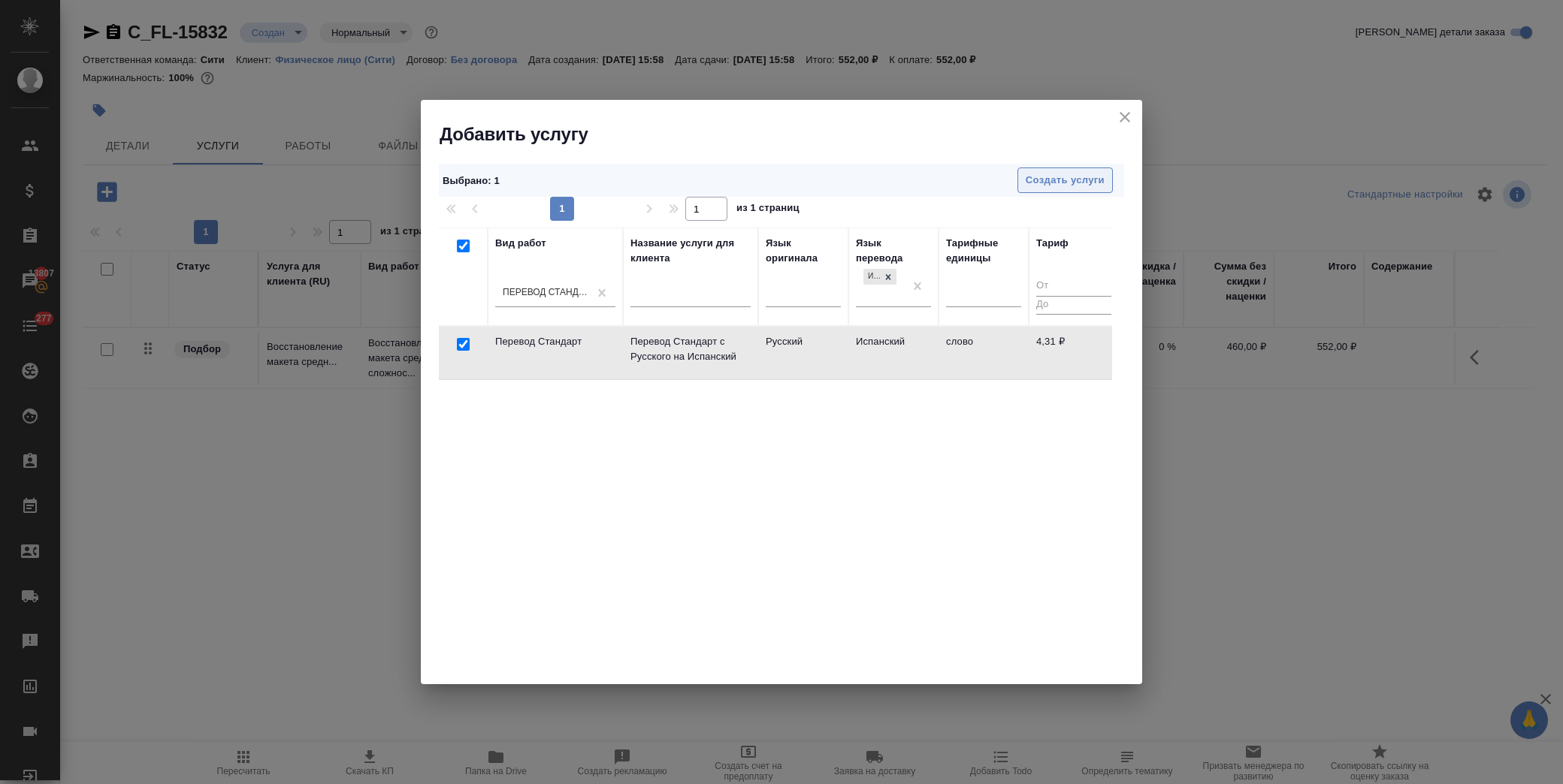
click at [1028, 192] on button "Создать услуги" at bounding box center [1065, 181] width 96 height 26
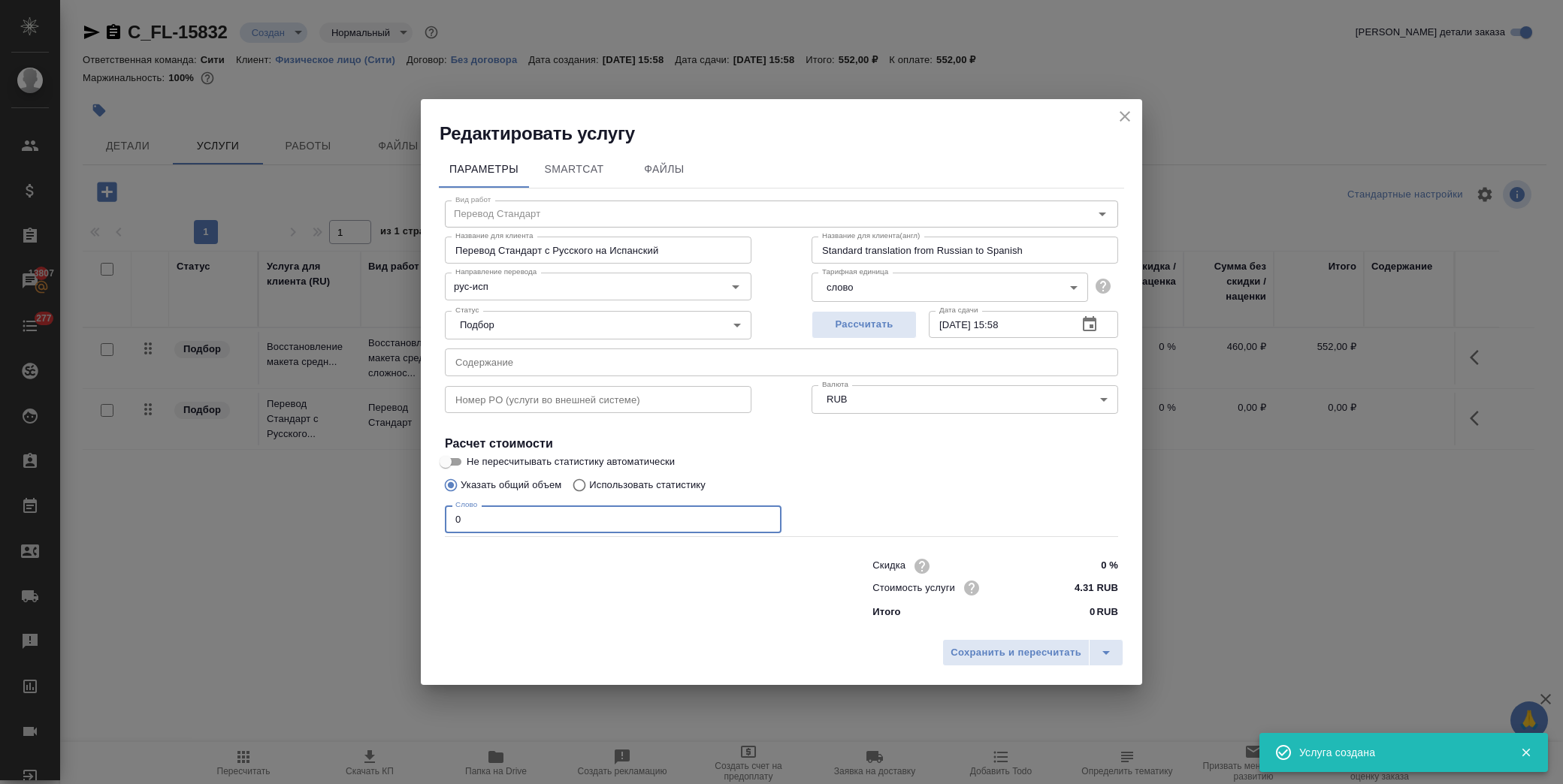
drag, startPoint x: 449, startPoint y: 513, endPoint x: 263, endPoint y: 505, distance: 186.2
click at [263, 505] on div "Редактировать услугу Параметры SmartCat Файлы Вид работ Перевод Стандарт Вид ра…" at bounding box center [781, 392] width 1563 height 784
type input "600"
click at [1003, 655] on span "Сохранить и пересчитать" at bounding box center [1015, 653] width 130 height 17
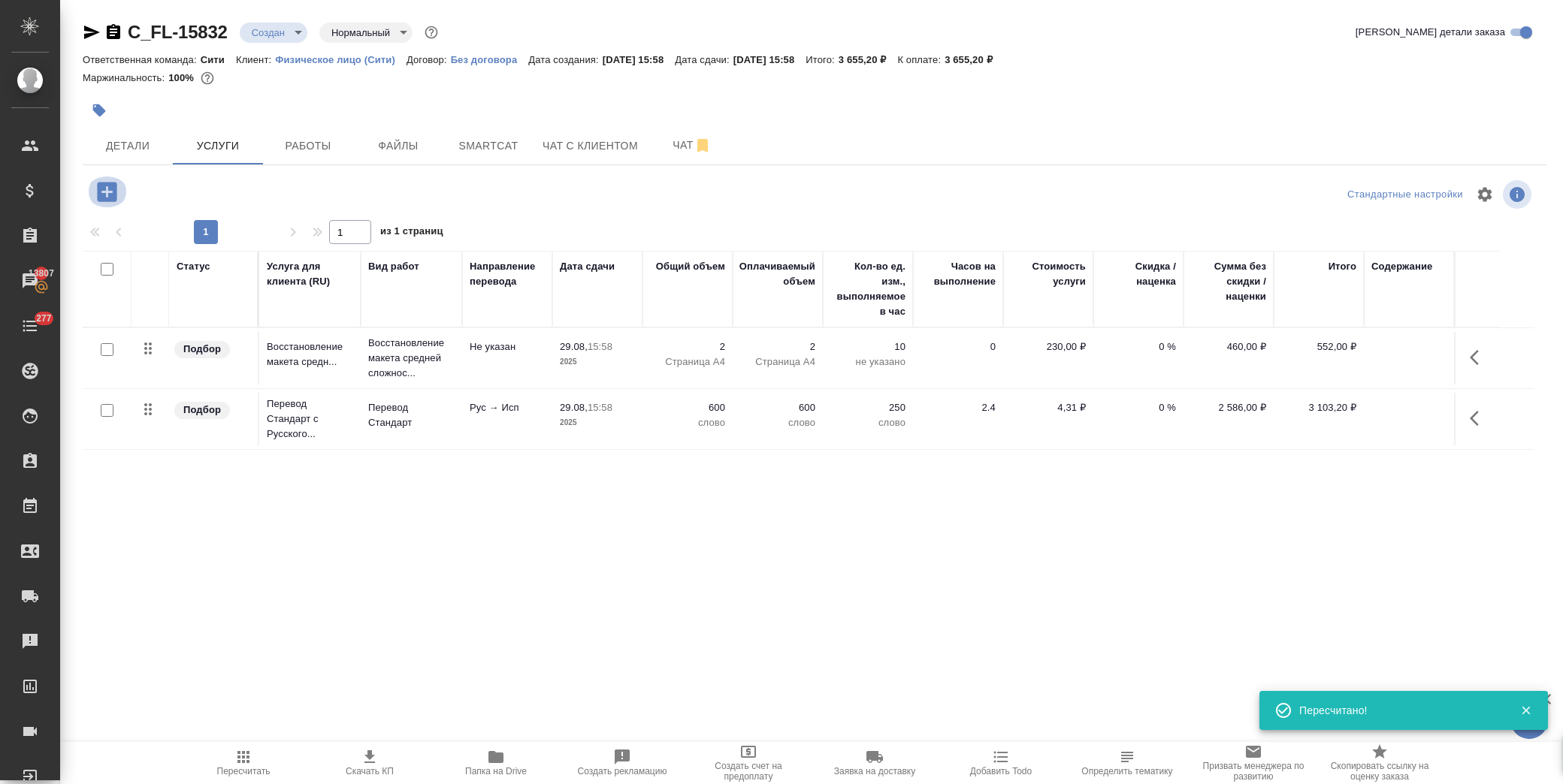
click at [101, 183] on icon "button" at bounding box center [107, 191] width 20 height 20
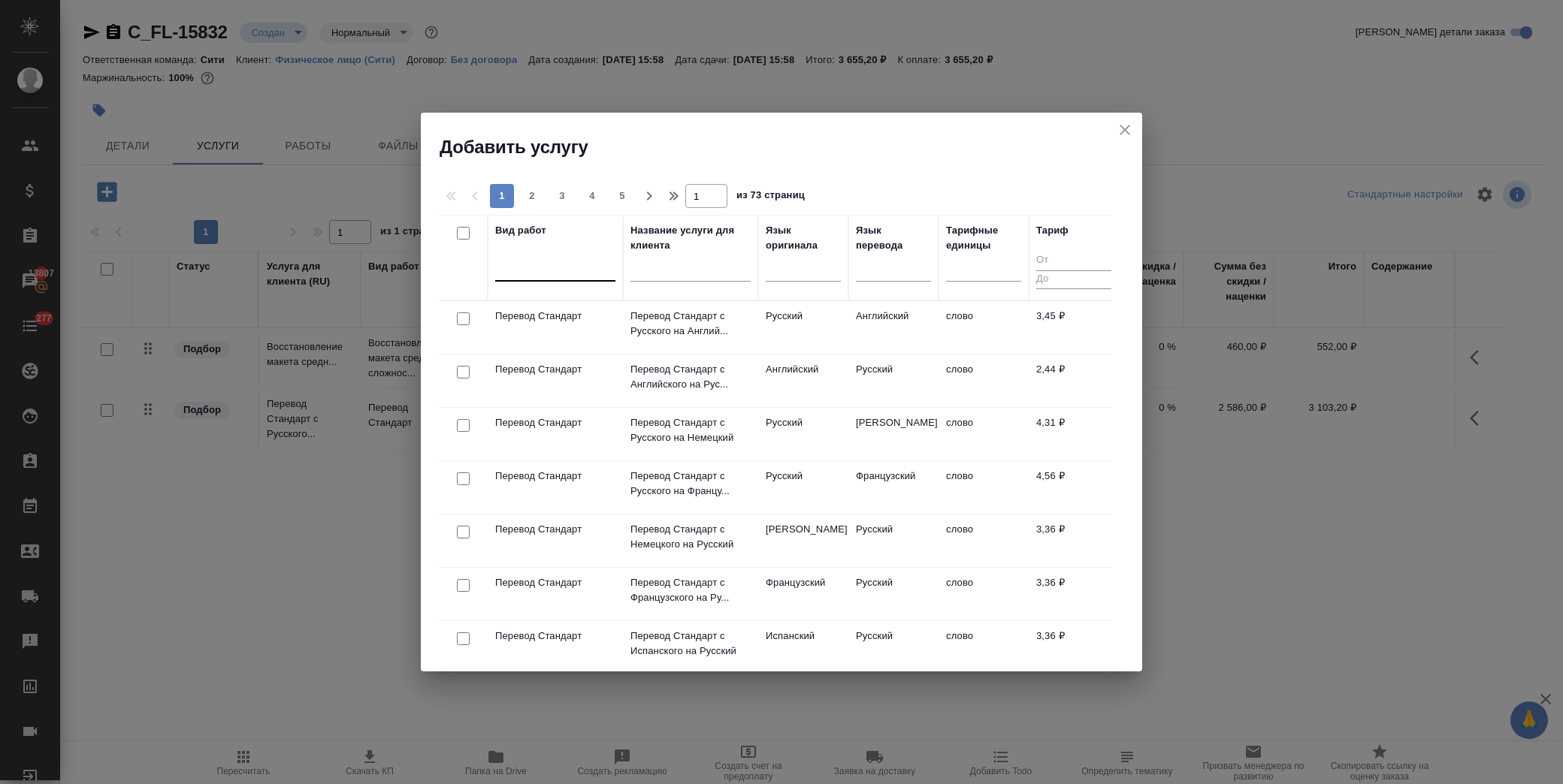
click at [517, 268] on div at bounding box center [555, 266] width 120 height 21
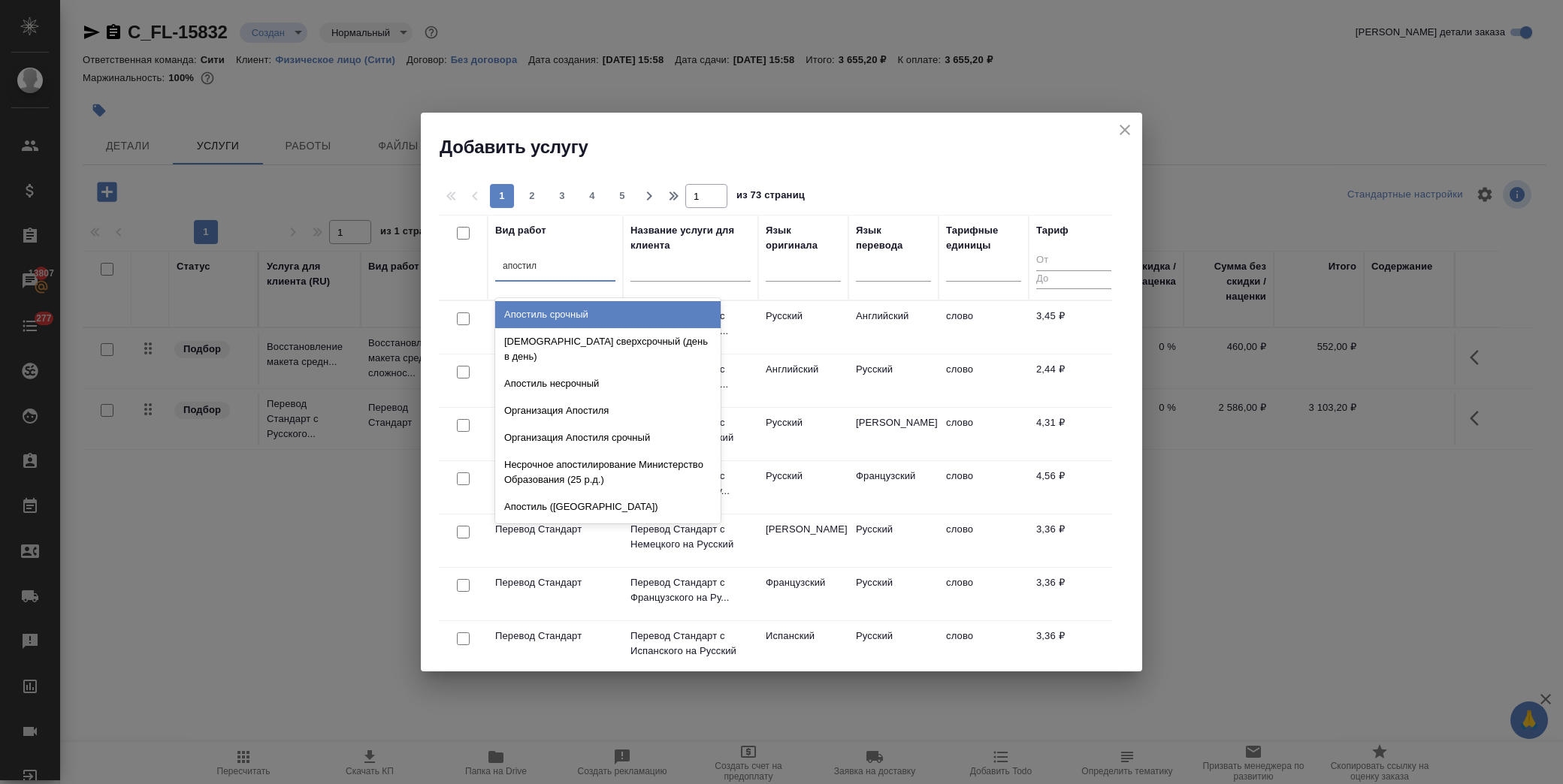
type input "апостиль"
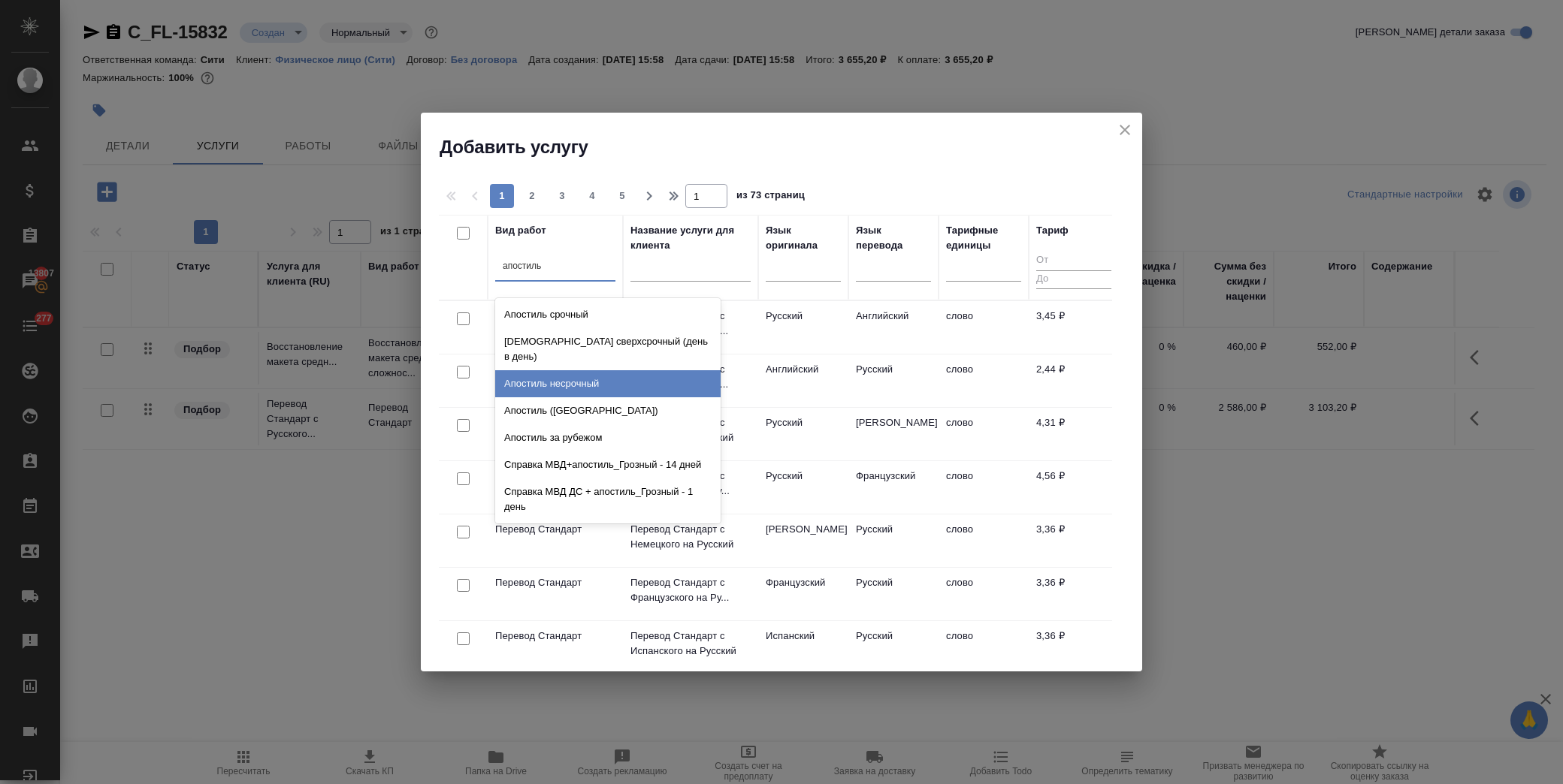
click at [613, 370] on div "Апостиль несрочный" at bounding box center [607, 383] width 225 height 27
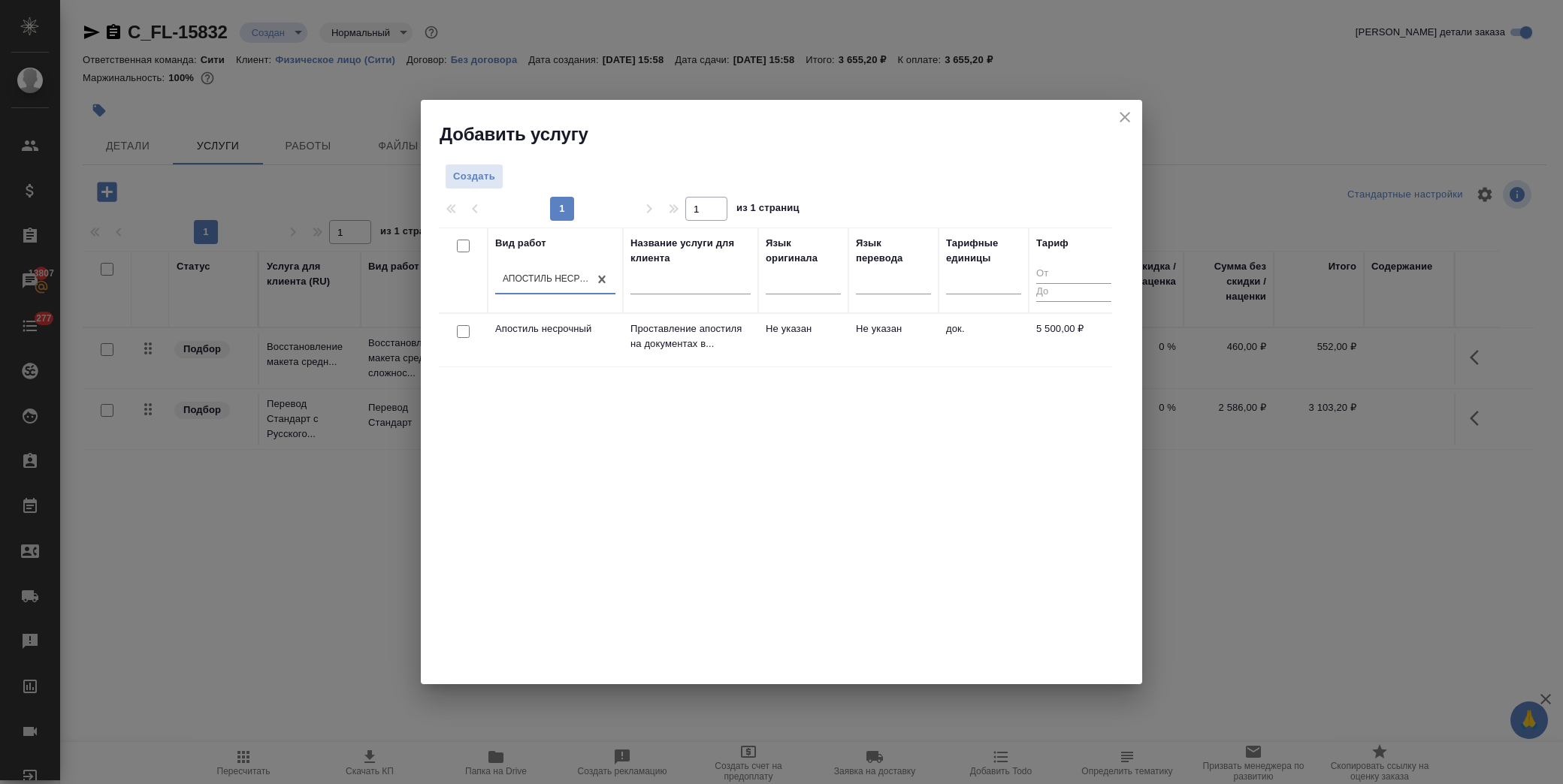
click at [464, 333] on input "checkbox" at bounding box center [463, 331] width 12 height 12
checkbox input "true"
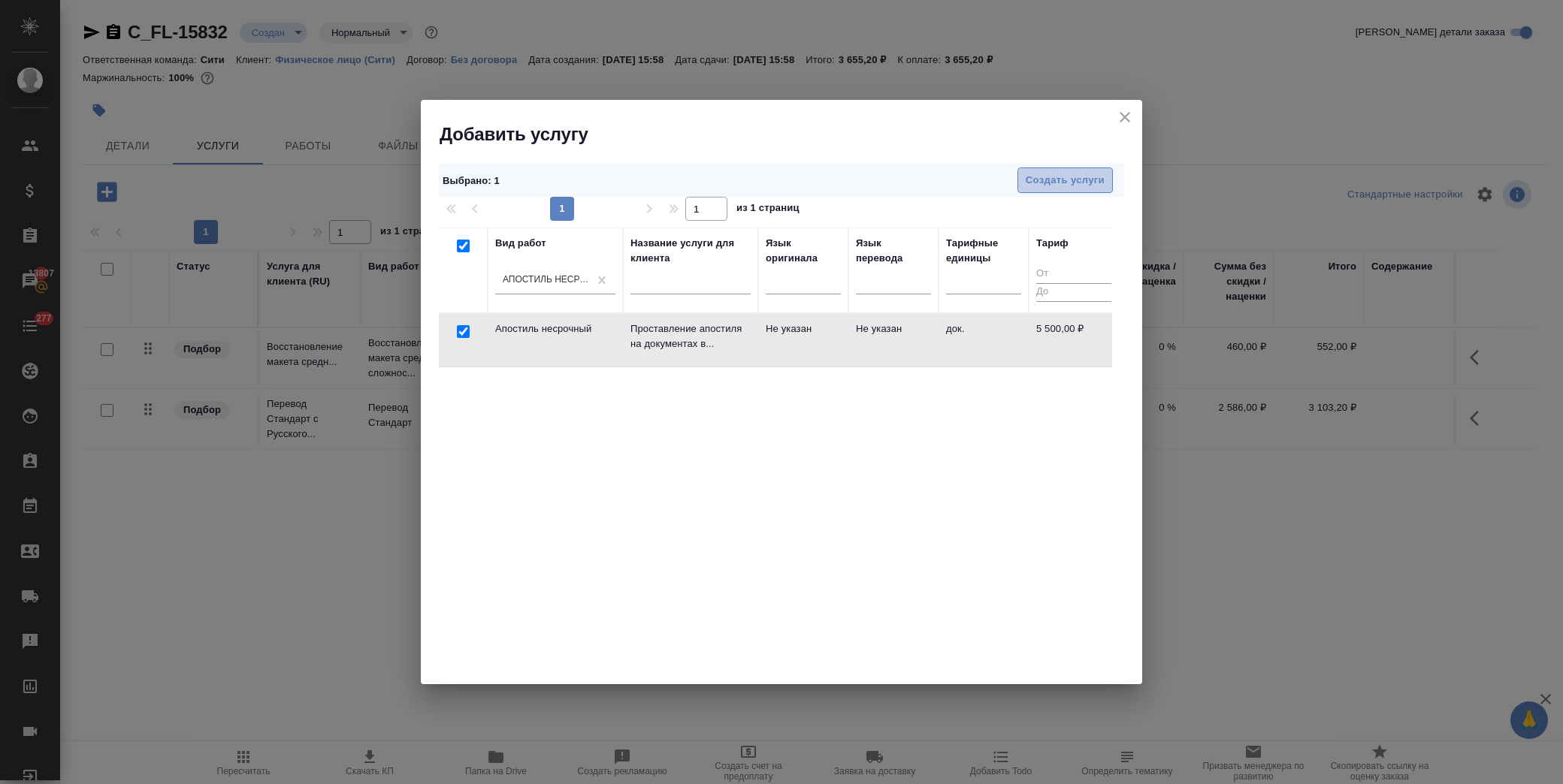
click at [1075, 172] on span "Создать услуги" at bounding box center [1065, 181] width 79 height 17
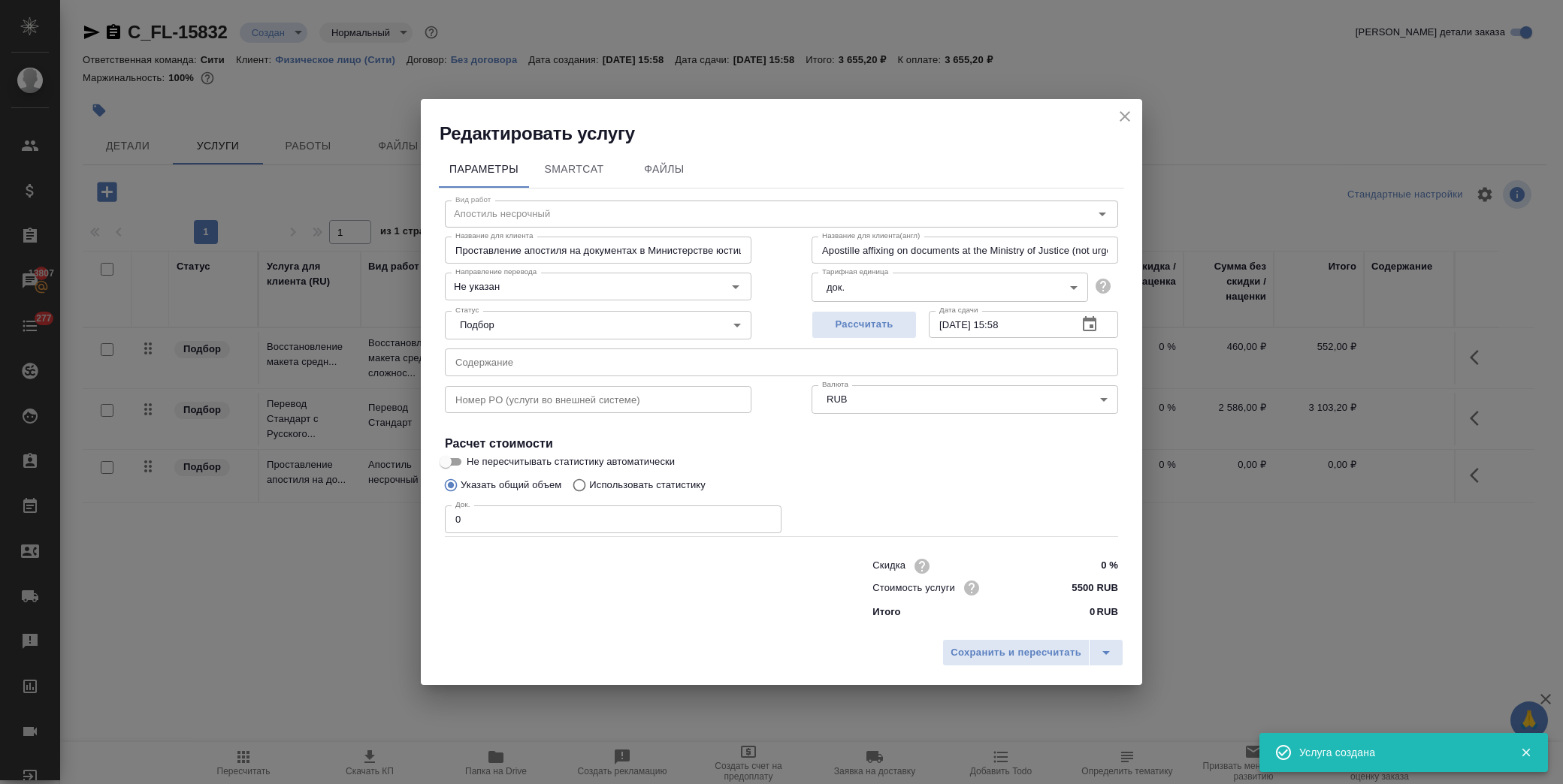
drag, startPoint x: 416, startPoint y: 531, endPoint x: 333, endPoint y: 530, distance: 83.0
click at [334, 530] on div "Редактировать услугу Параметры SmartCat Файлы Вид работ Апостиль несрочный Вид …" at bounding box center [781, 392] width 1563 height 784
type input "1"
click at [1000, 650] on span "Сохранить и пересчитать" at bounding box center [1015, 653] width 130 height 17
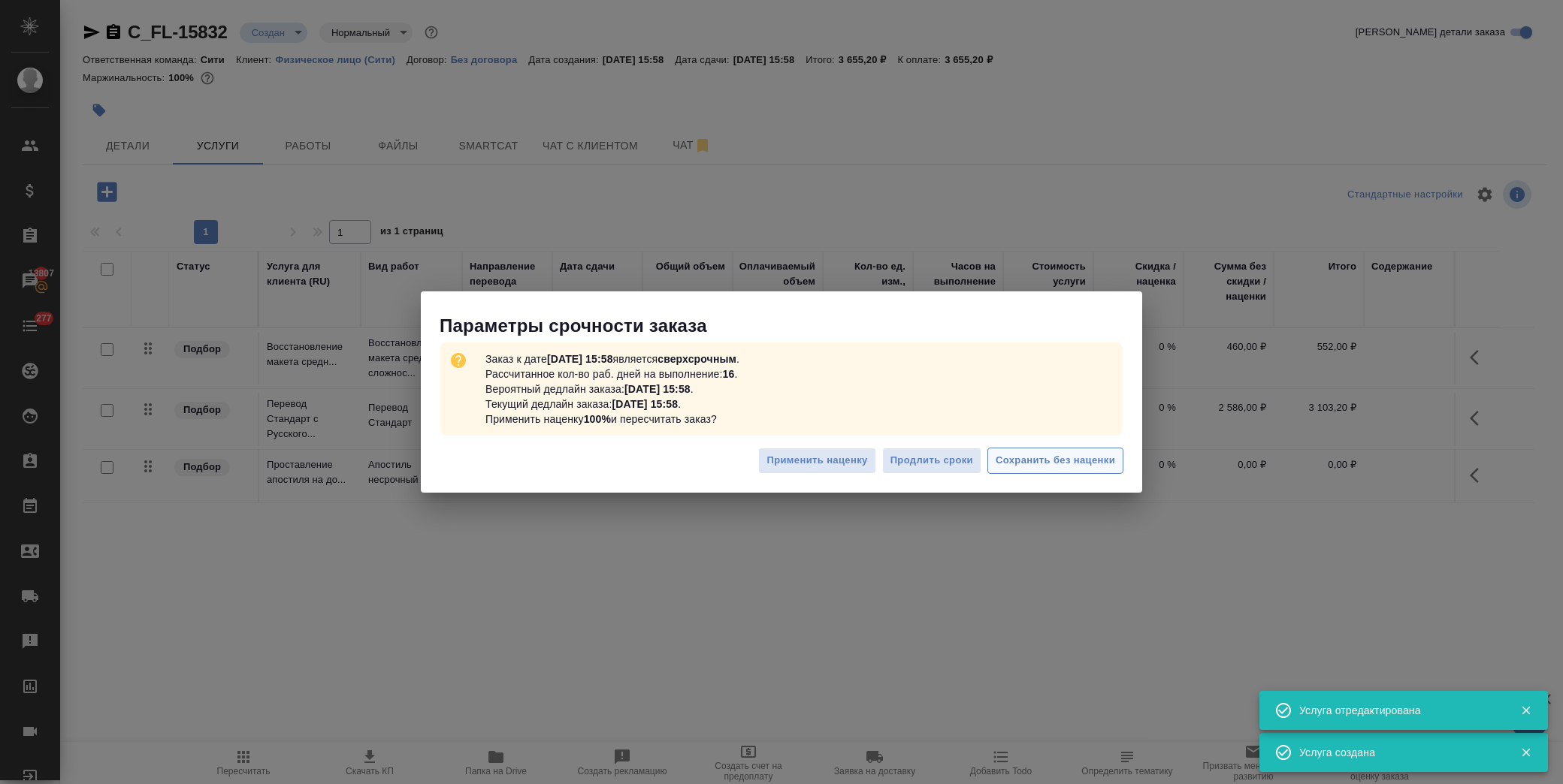
click at [1044, 442] on div "Применить наценку Продлить сроки Сохранить без наценки" at bounding box center [781, 467] width 721 height 53
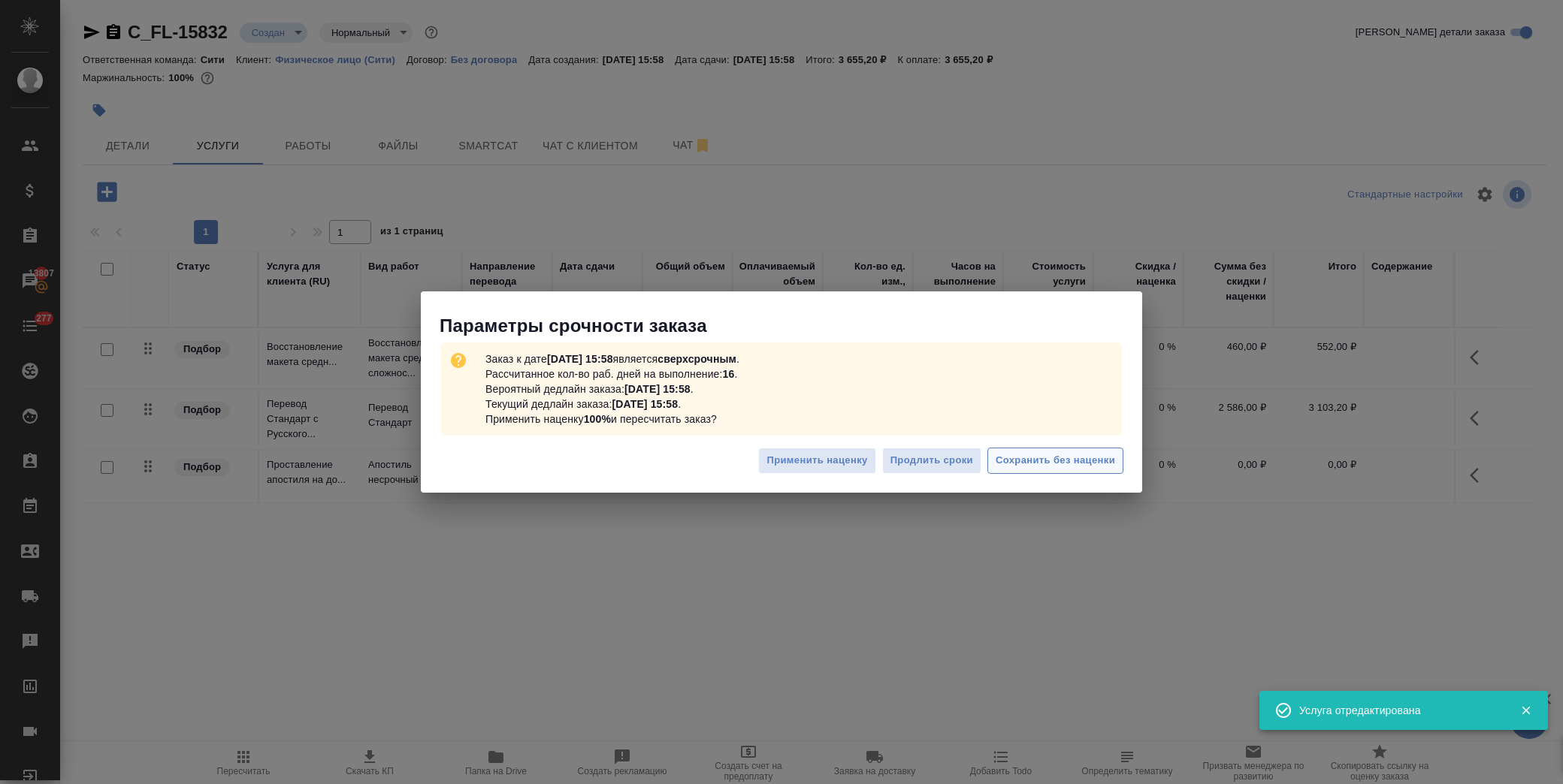
click at [1043, 453] on span "Сохранить без наценки" at bounding box center [1055, 460] width 120 height 17
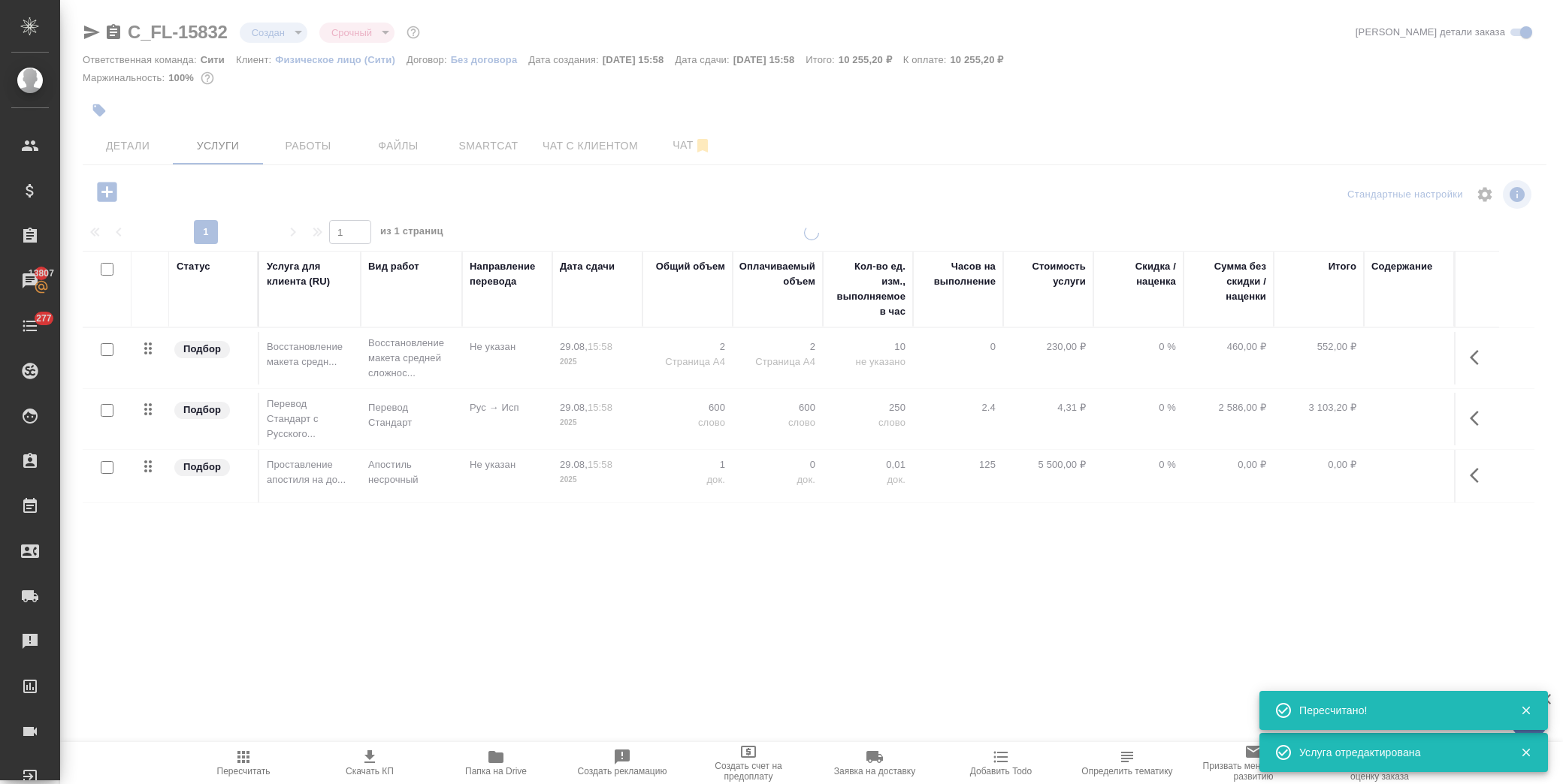
type input "urgent"
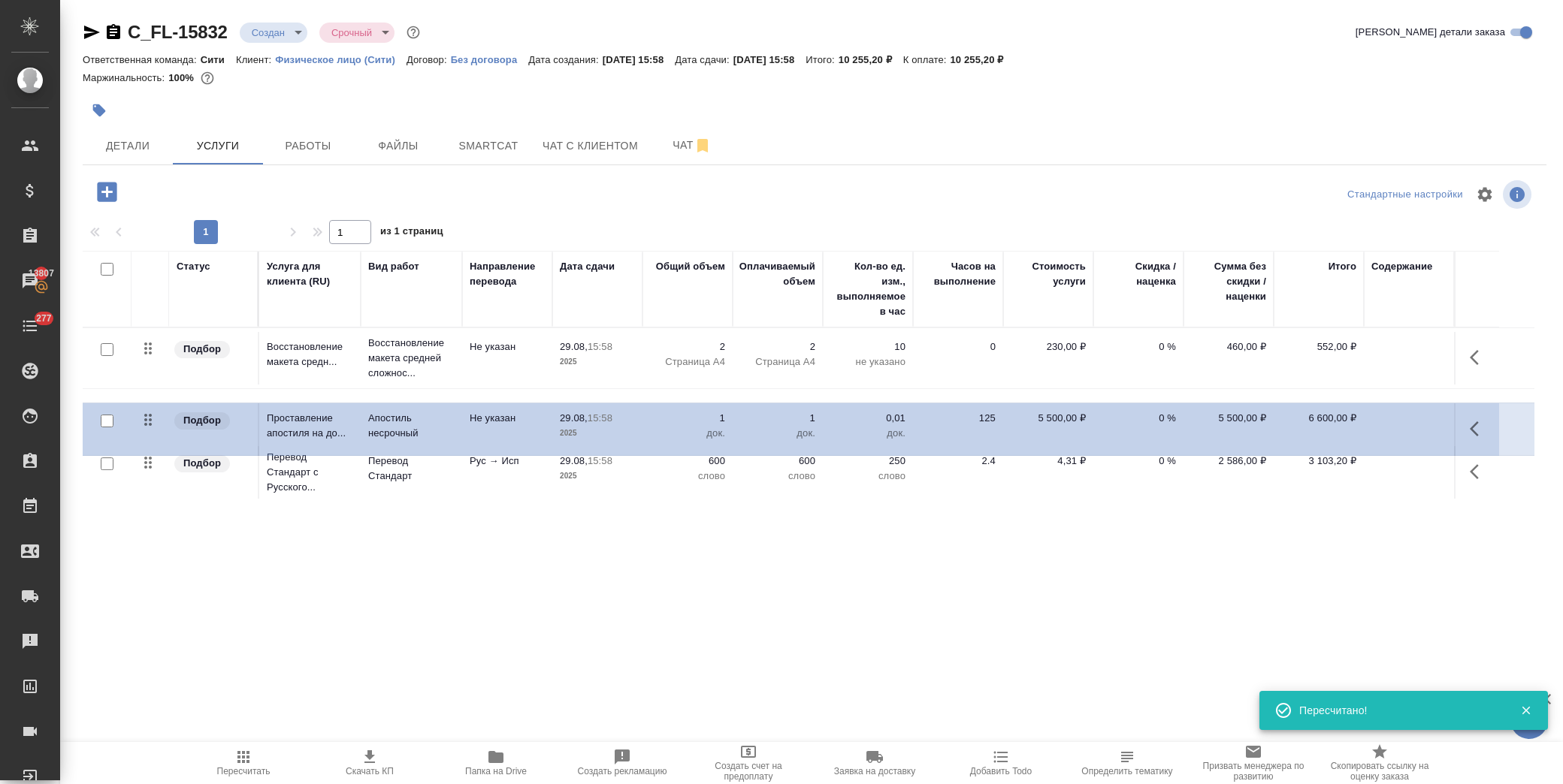
drag, startPoint x: 153, startPoint y: 443, endPoint x: 153, endPoint y: 413, distance: 30.0
click at [153, 413] on table "Статус Услуга для клиента (RU) Вид работ Направление перевода Дата сдачи Общий …" at bounding box center [808, 377] width 1452 height 252
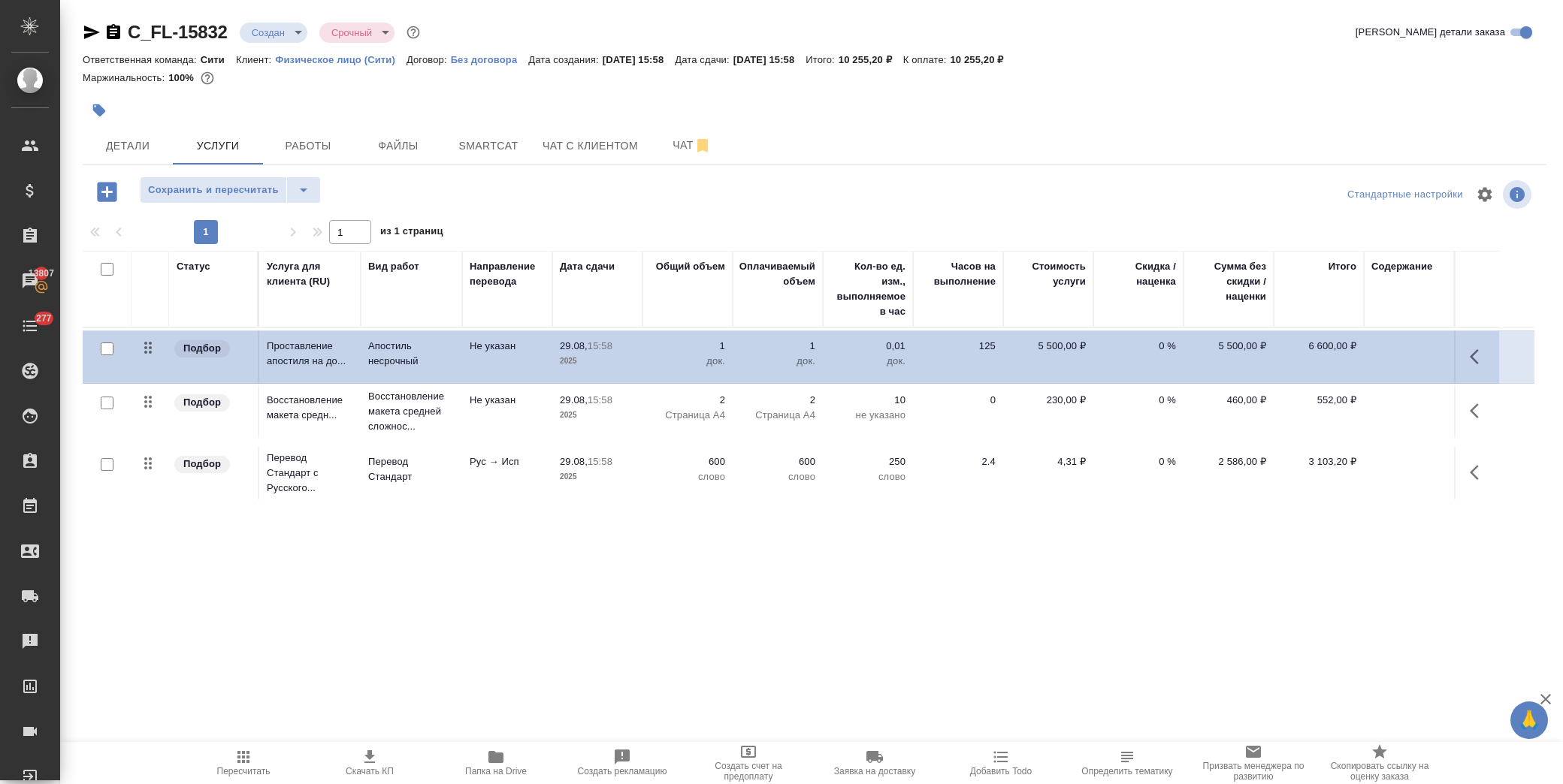
drag, startPoint x: 151, startPoint y: 407, endPoint x: 148, endPoint y: 344, distance: 63.1
click at [148, 344] on table "Статус Услуга для клиента (RU) Вид работ Направление перевода Дата сдачи Общий …" at bounding box center [808, 377] width 1452 height 253
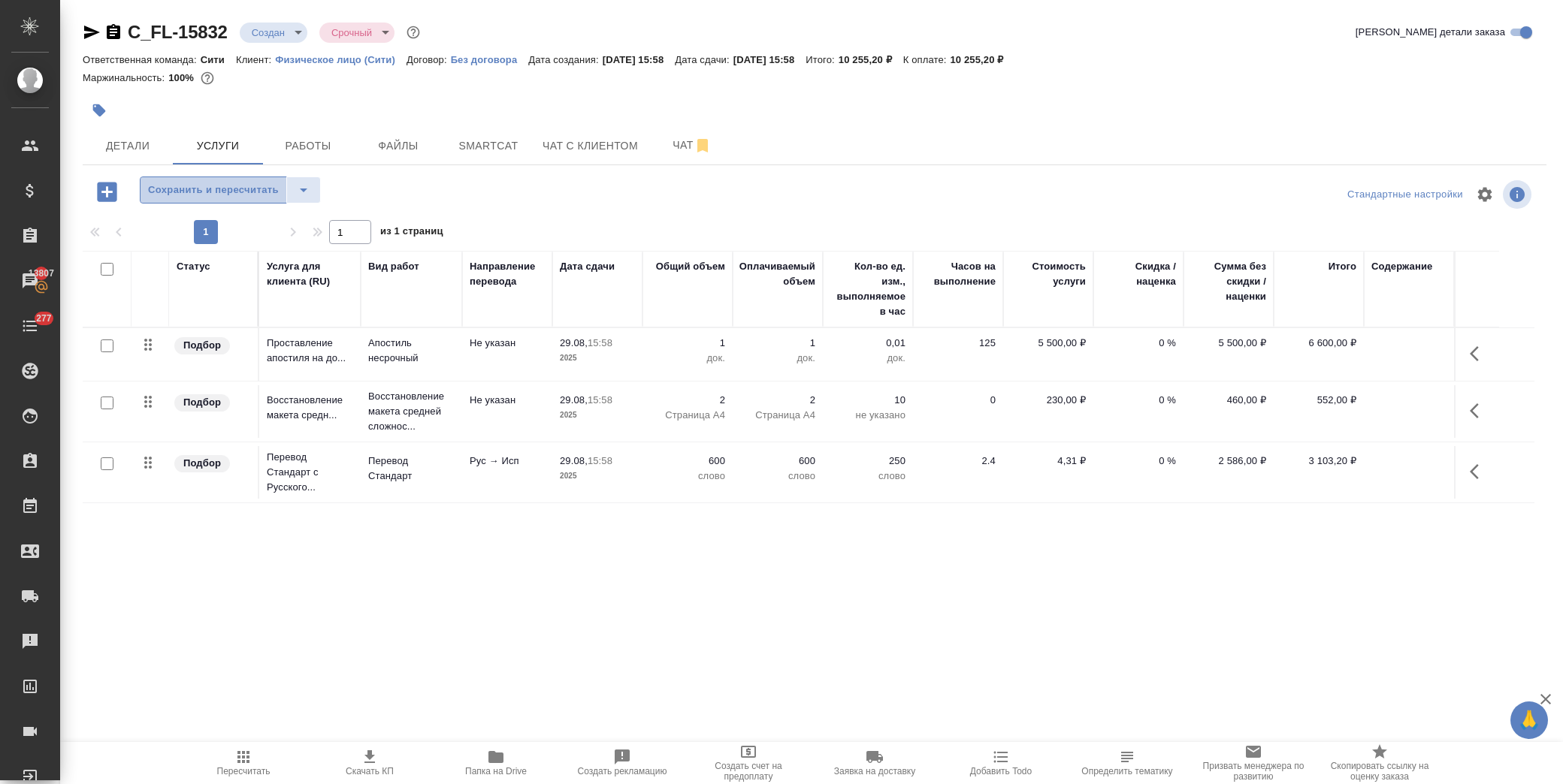
click at [212, 181] on span "Сохранить и пересчитать" at bounding box center [213, 190] width 130 height 17
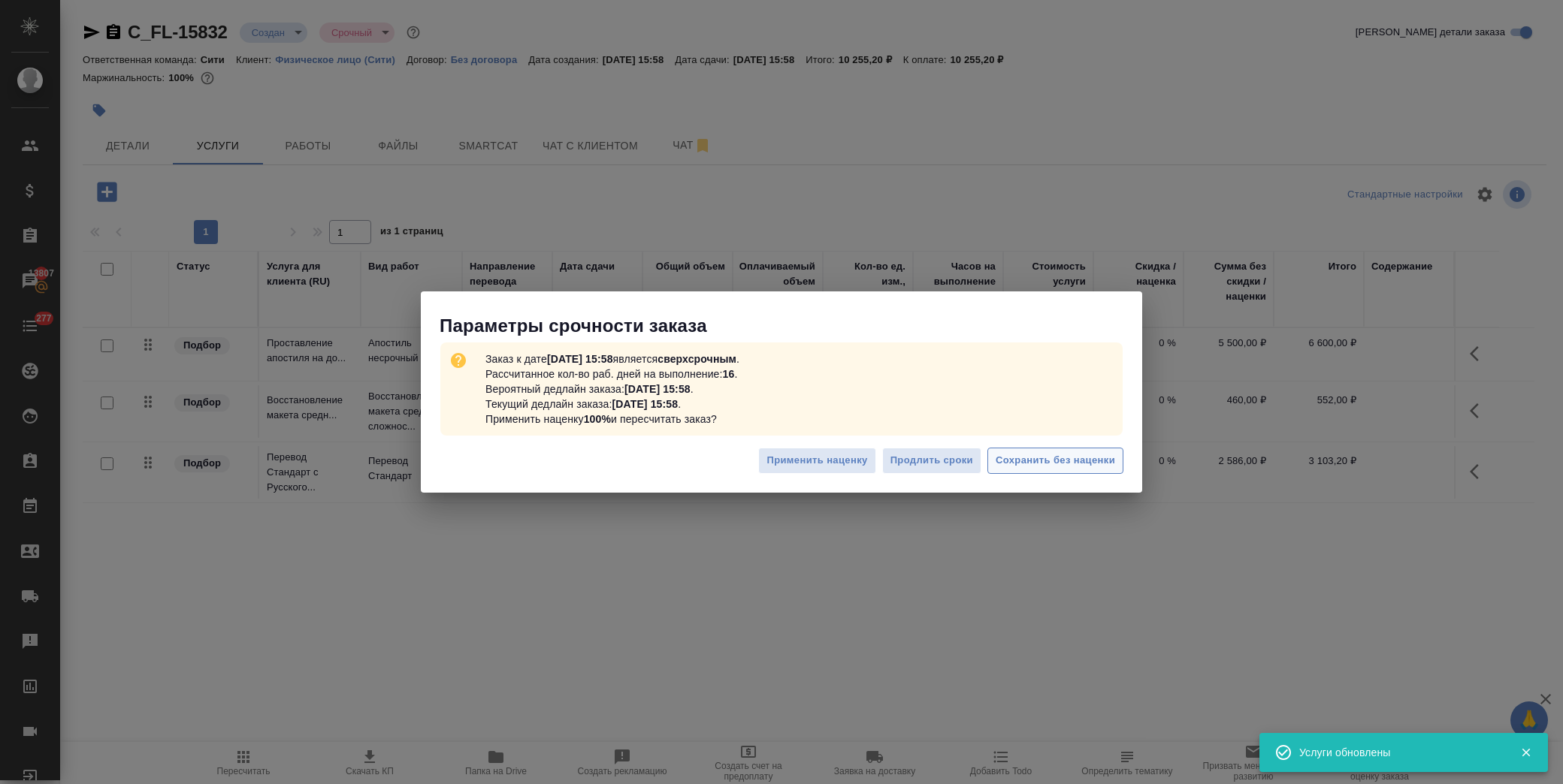
click at [1095, 461] on span "Сохранить без наценки" at bounding box center [1055, 460] width 120 height 17
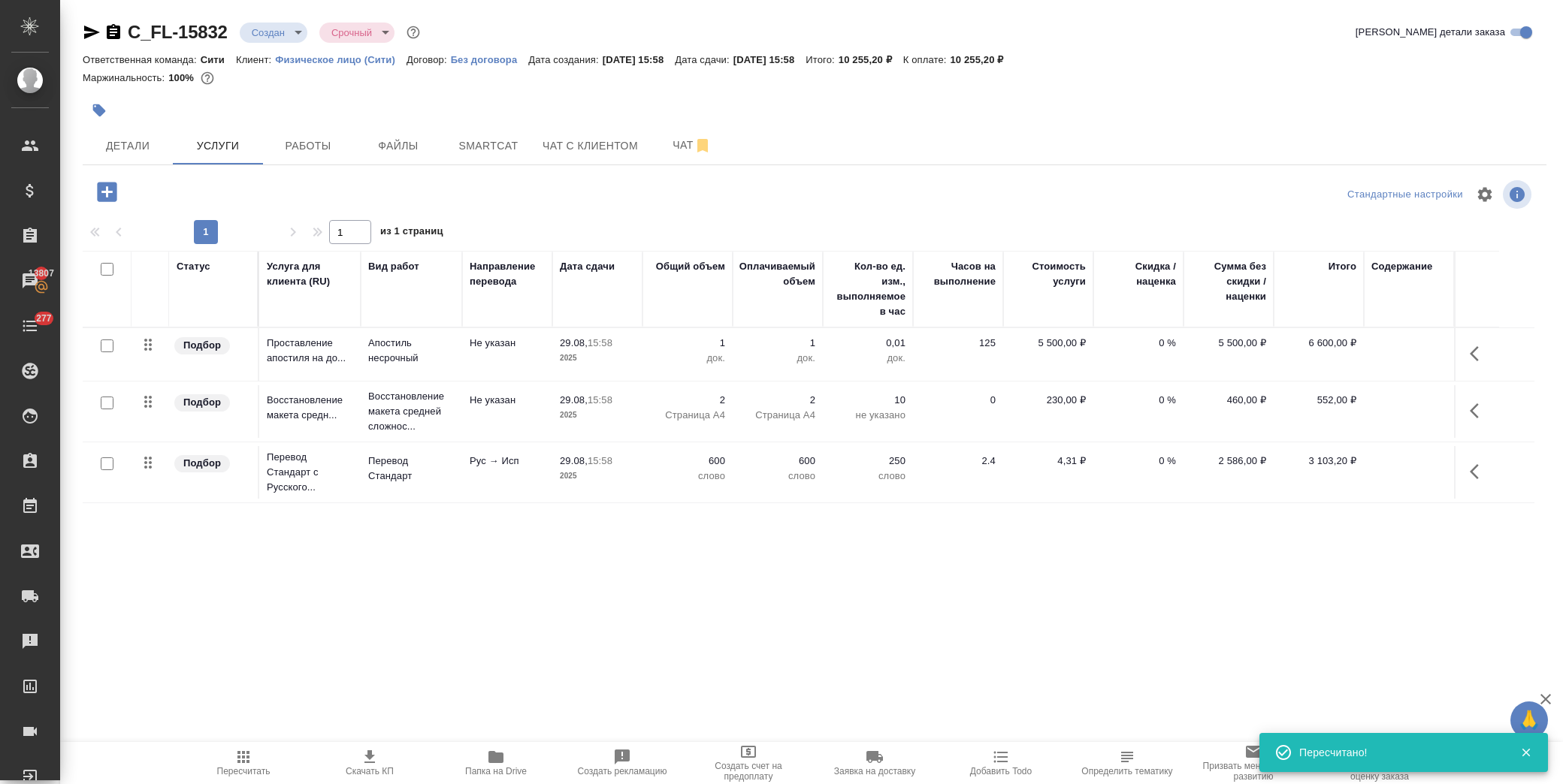
click at [1463, 481] on button "button" at bounding box center [1479, 472] width 36 height 36
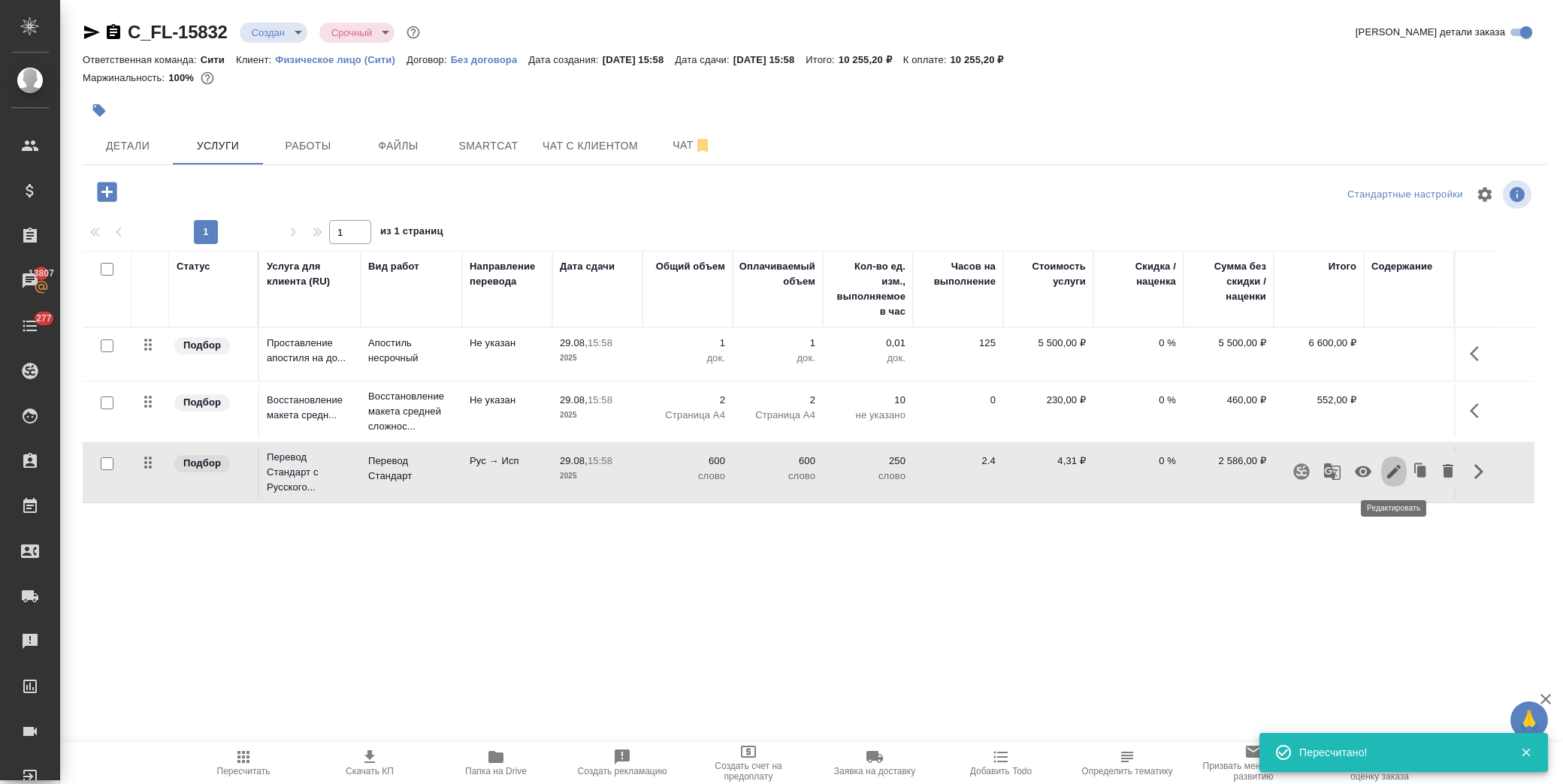
click at [1397, 470] on icon "button" at bounding box center [1394, 472] width 13 height 13
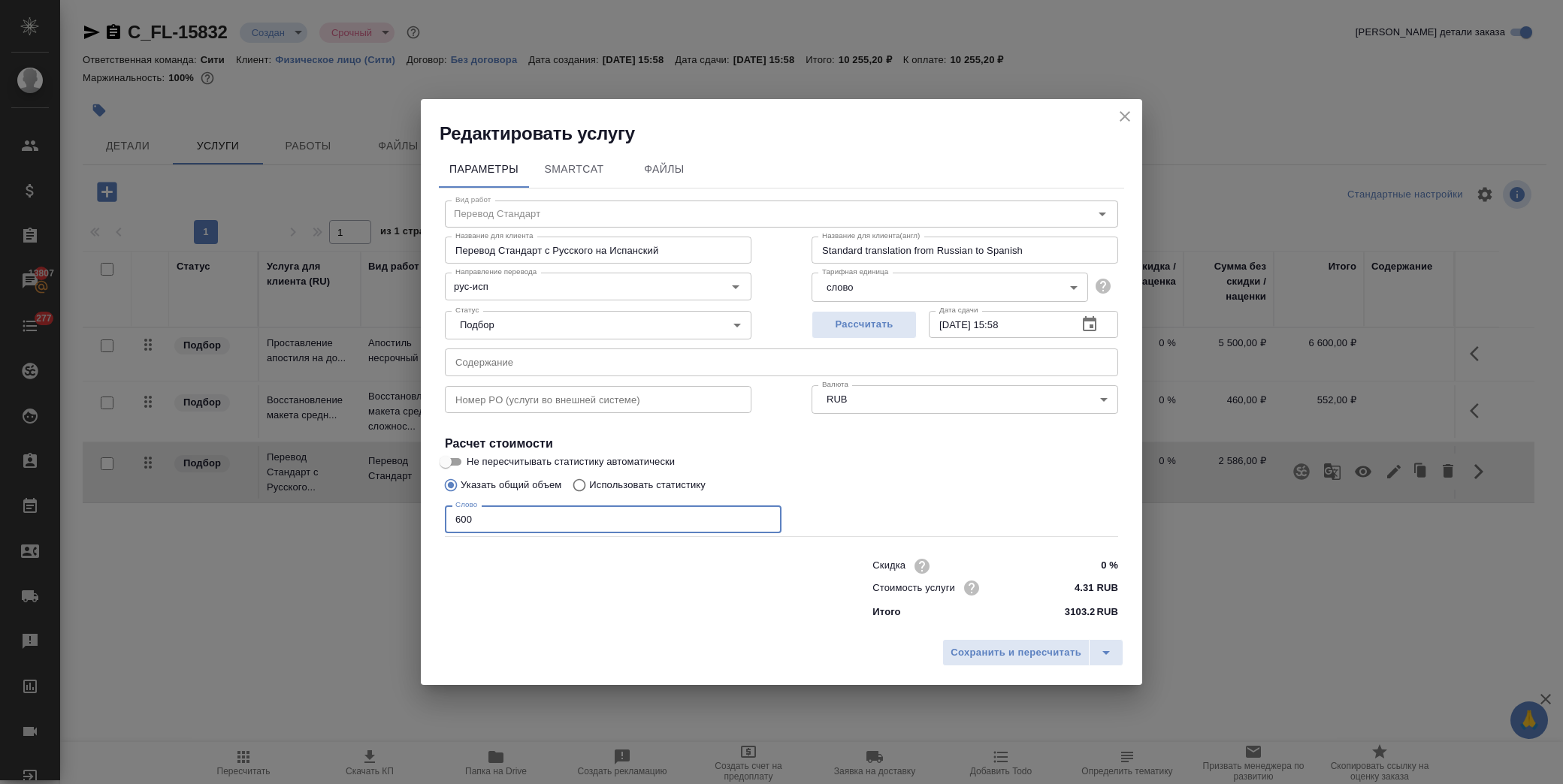
drag, startPoint x: 506, startPoint y: 521, endPoint x: 370, endPoint y: 517, distance: 136.1
click at [341, 521] on div "Редактировать услугу Параметры SmartCat Файлы Вид работ Перевод Стандарт Вид ра…" at bounding box center [781, 392] width 1563 height 784
type input "700"
click at [1033, 658] on span "Сохранить и пересчитать" at bounding box center [1015, 653] width 130 height 17
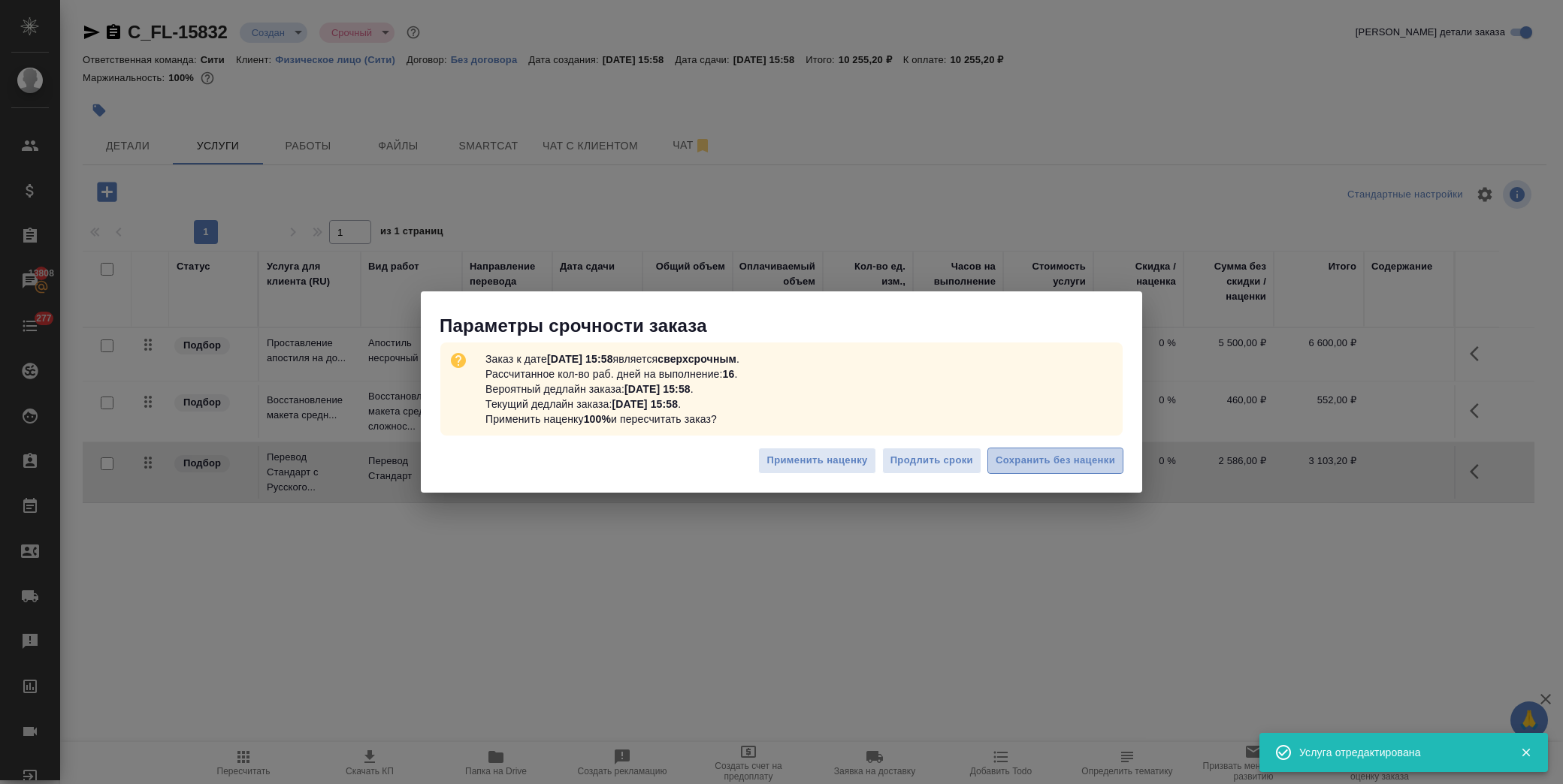
click at [1099, 469] on button "Сохранить без наценки" at bounding box center [1055, 461] width 136 height 26
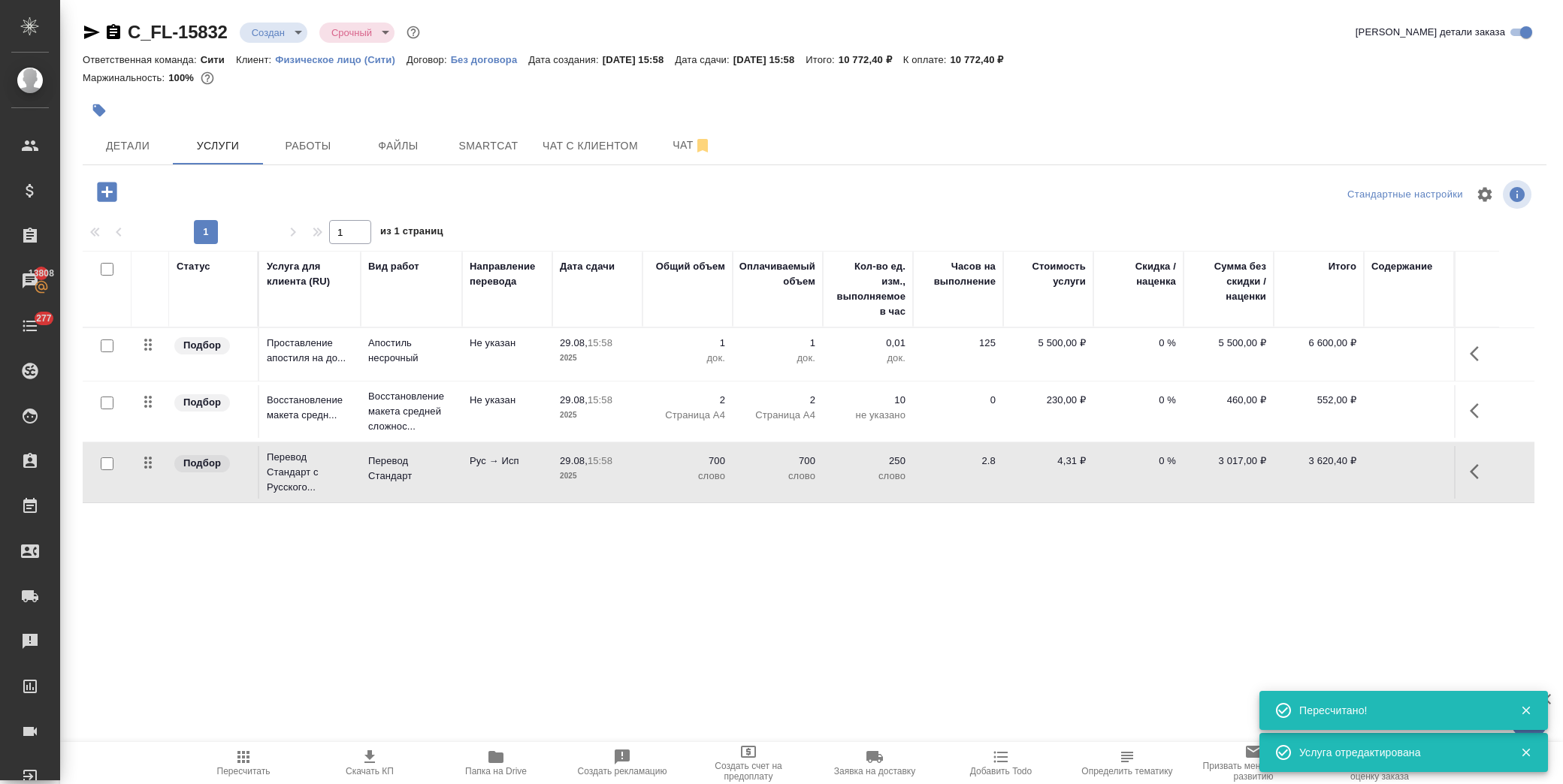
click at [110, 197] on icon "button" at bounding box center [107, 191] width 20 height 20
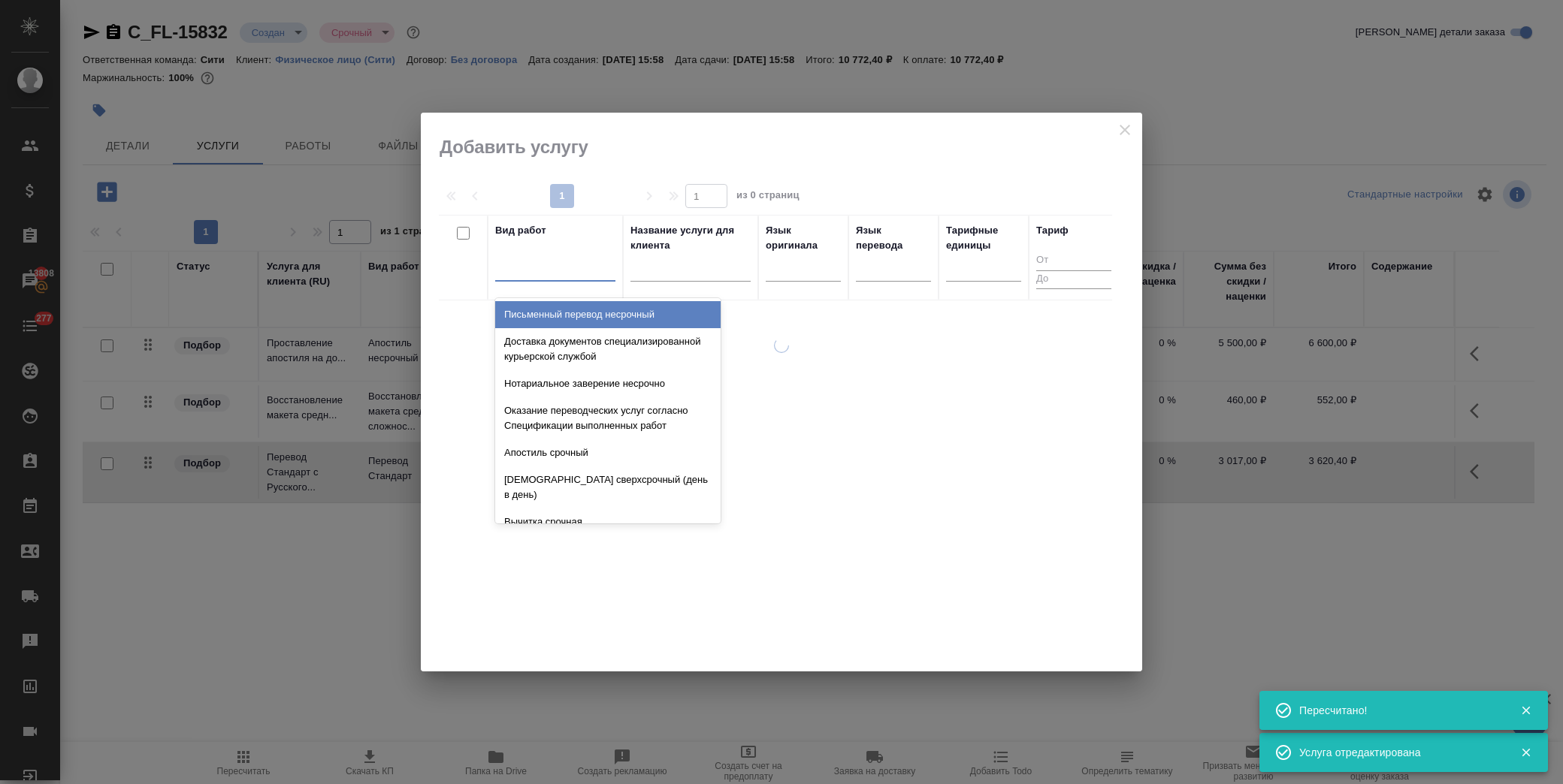
click at [553, 265] on div at bounding box center [555, 266] width 120 height 21
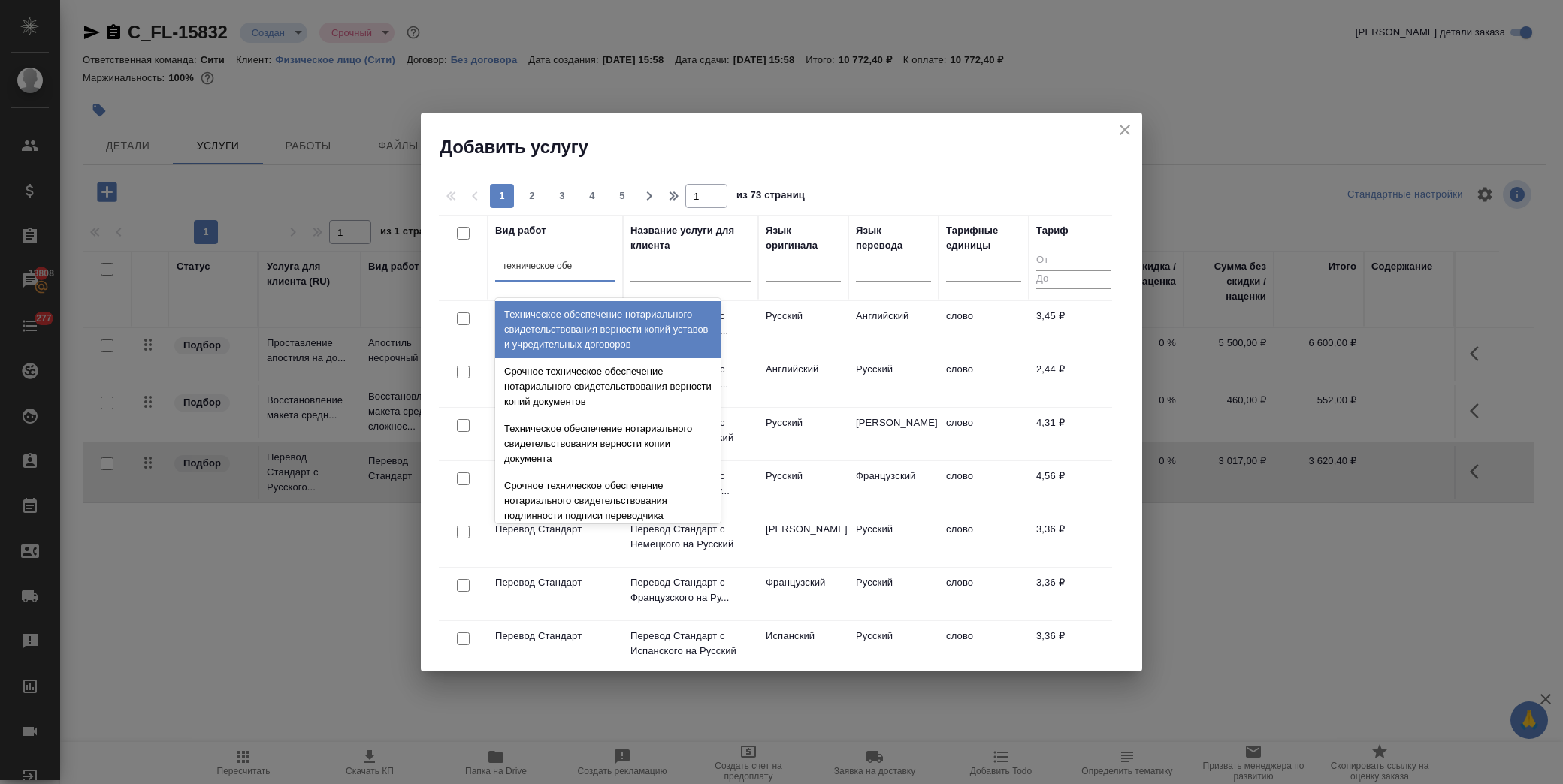
type input "техническое обес"
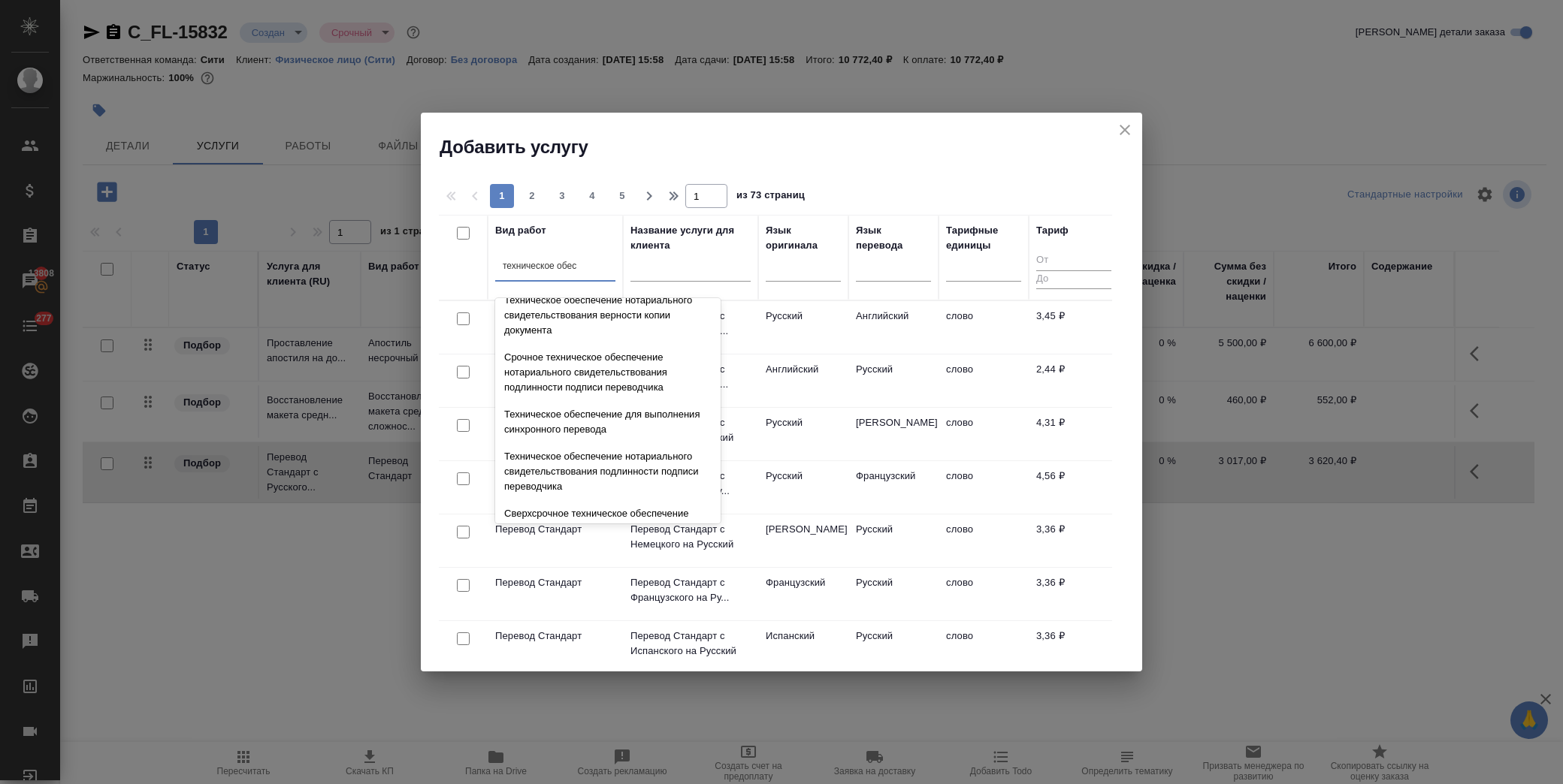
scroll to position [167, 0]
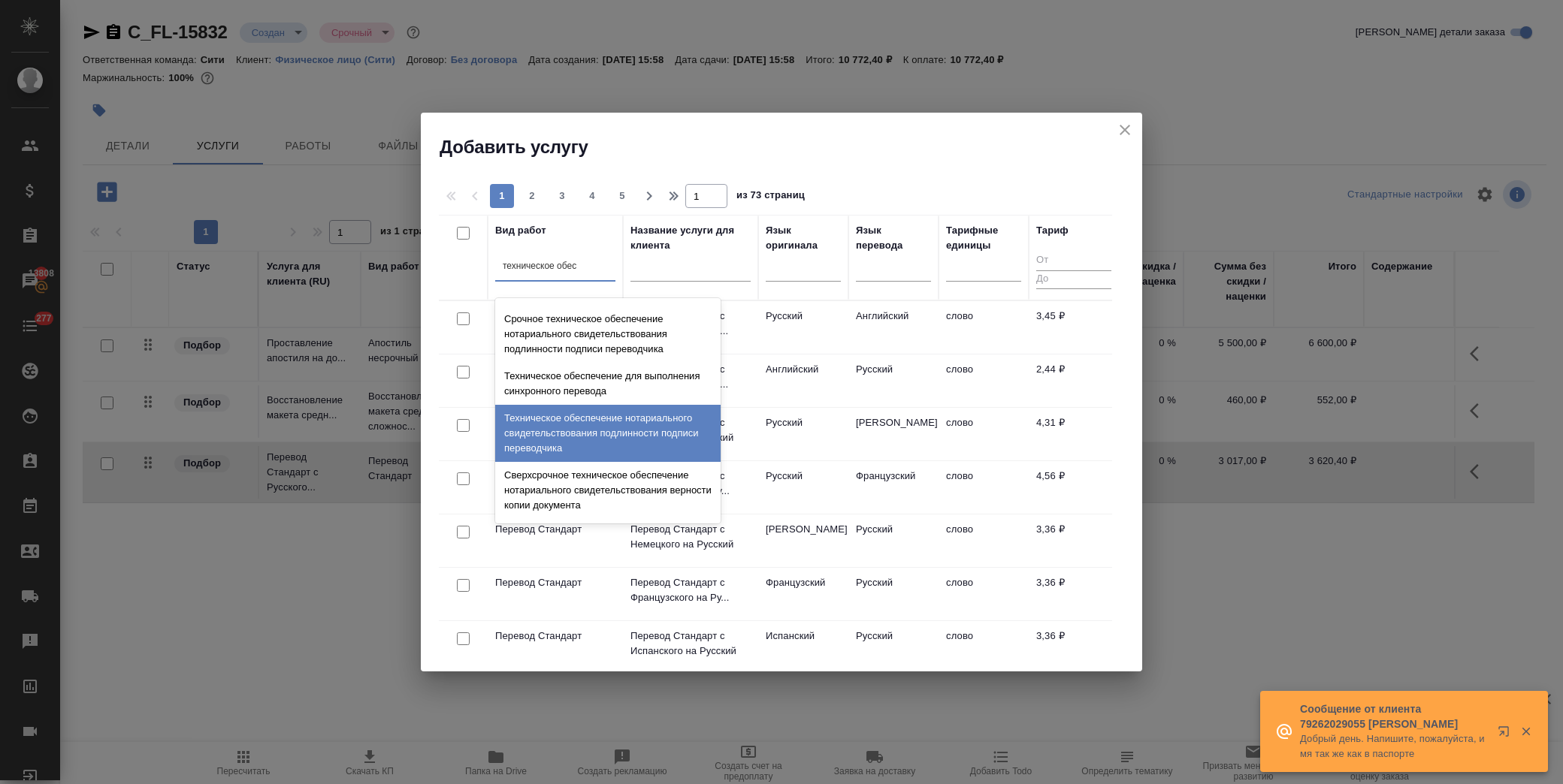
click at [617, 435] on div "Техническое обеспечение нотариального свидетельствования подлинности подписи пе…" at bounding box center [607, 433] width 225 height 57
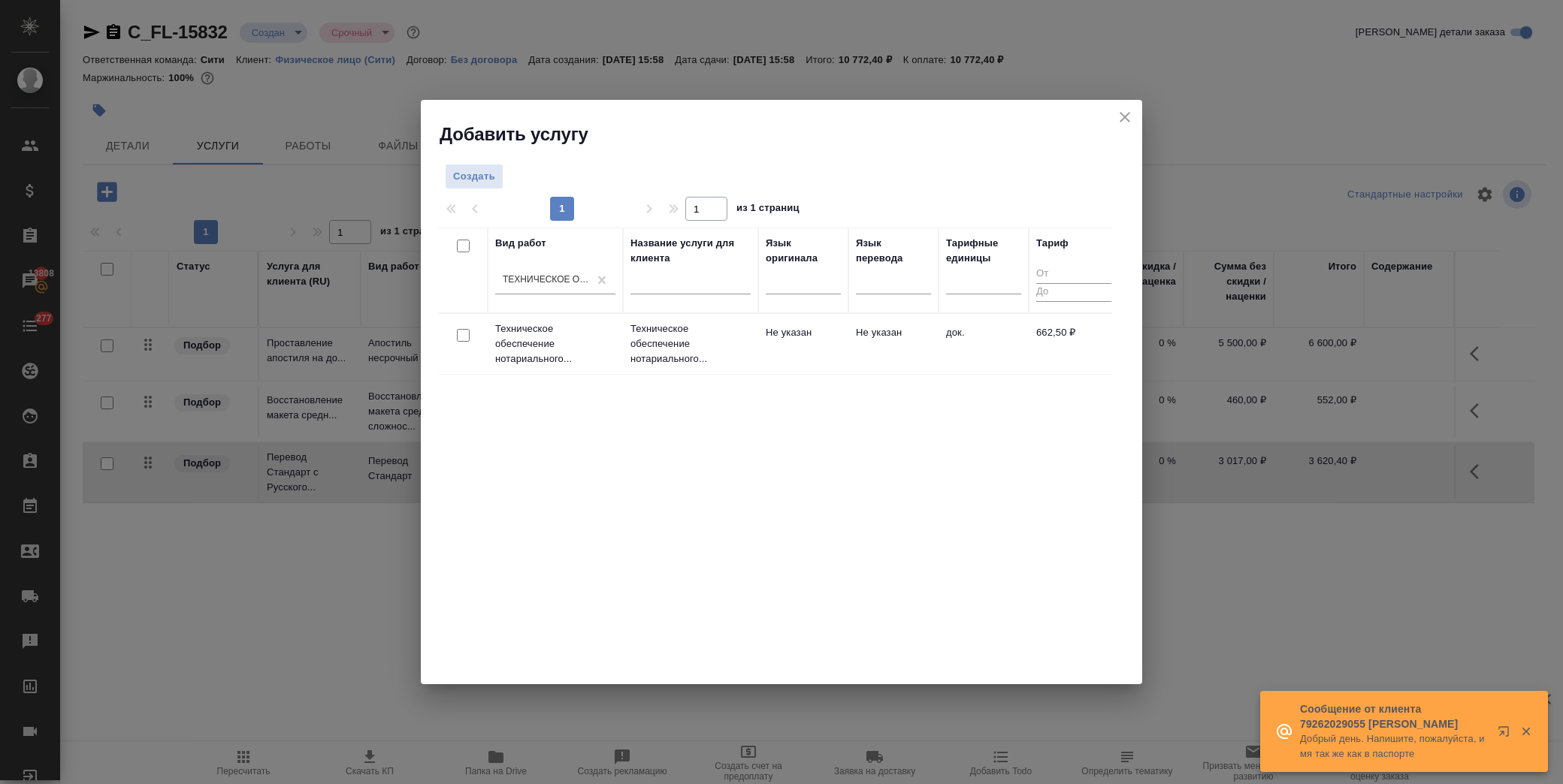
click at [462, 338] on input "checkbox" at bounding box center [463, 335] width 12 height 12
checkbox input "true"
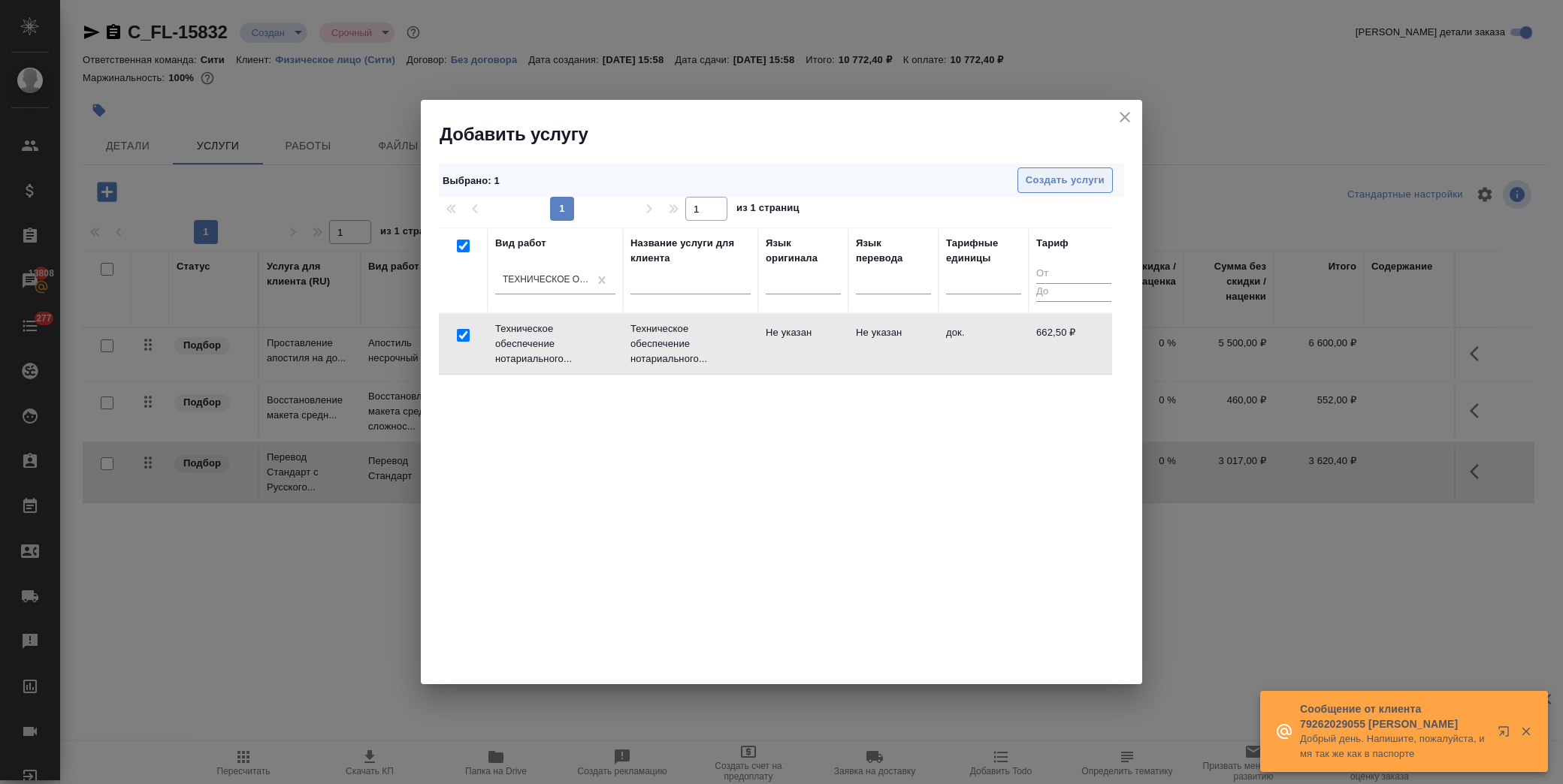
click at [1024, 176] on button "Создать услуги" at bounding box center [1065, 181] width 96 height 26
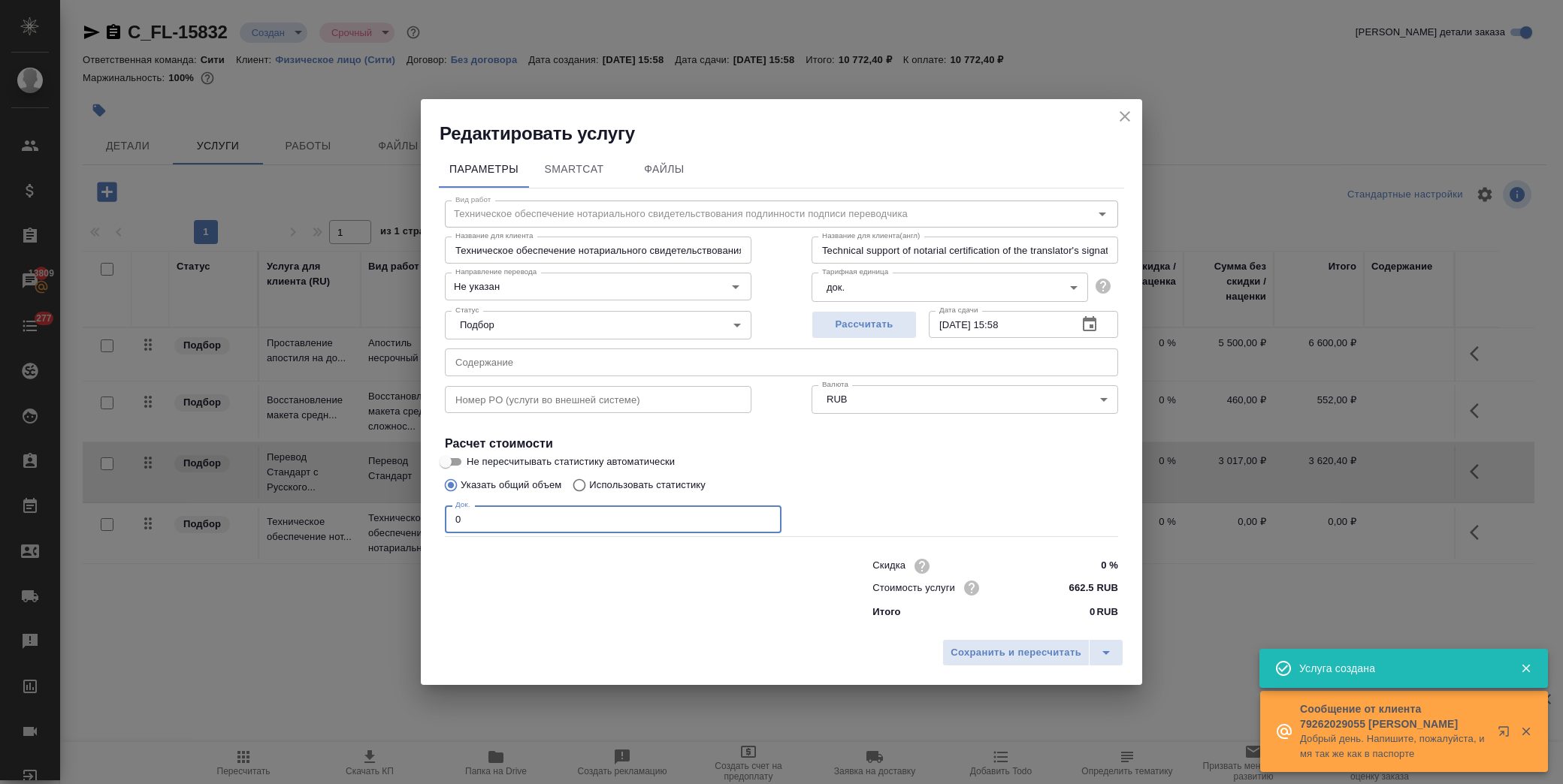
drag, startPoint x: 482, startPoint y: 522, endPoint x: 384, endPoint y: 534, distance: 98.7
click at [384, 534] on div "Редактировать услугу Параметры SmartCat Файлы Вид работ Техническое обеспечение…" at bounding box center [781, 392] width 1563 height 784
type input "1"
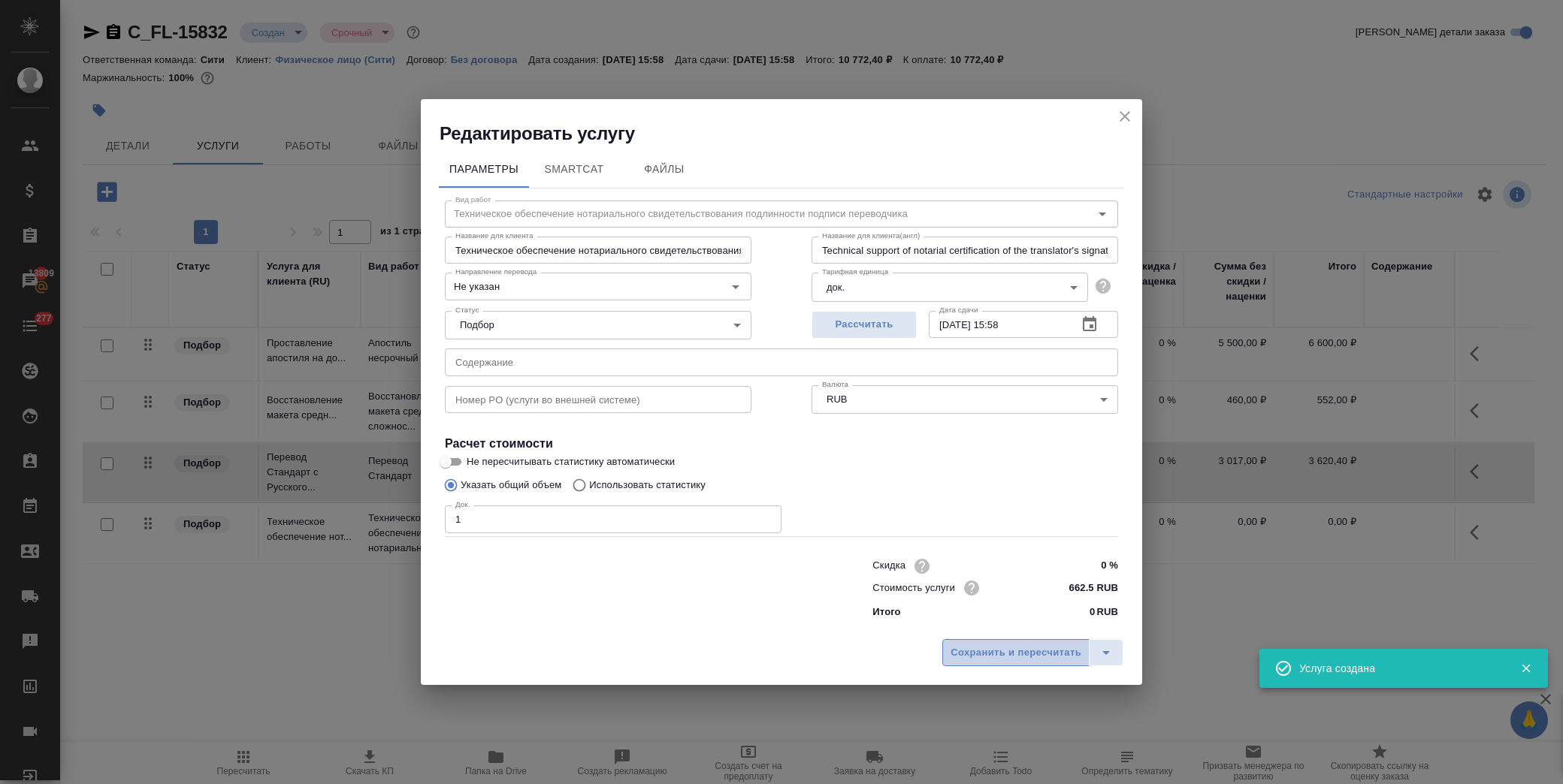
click at [1010, 664] on button "Сохранить и пересчитать" at bounding box center [1015, 652] width 148 height 27
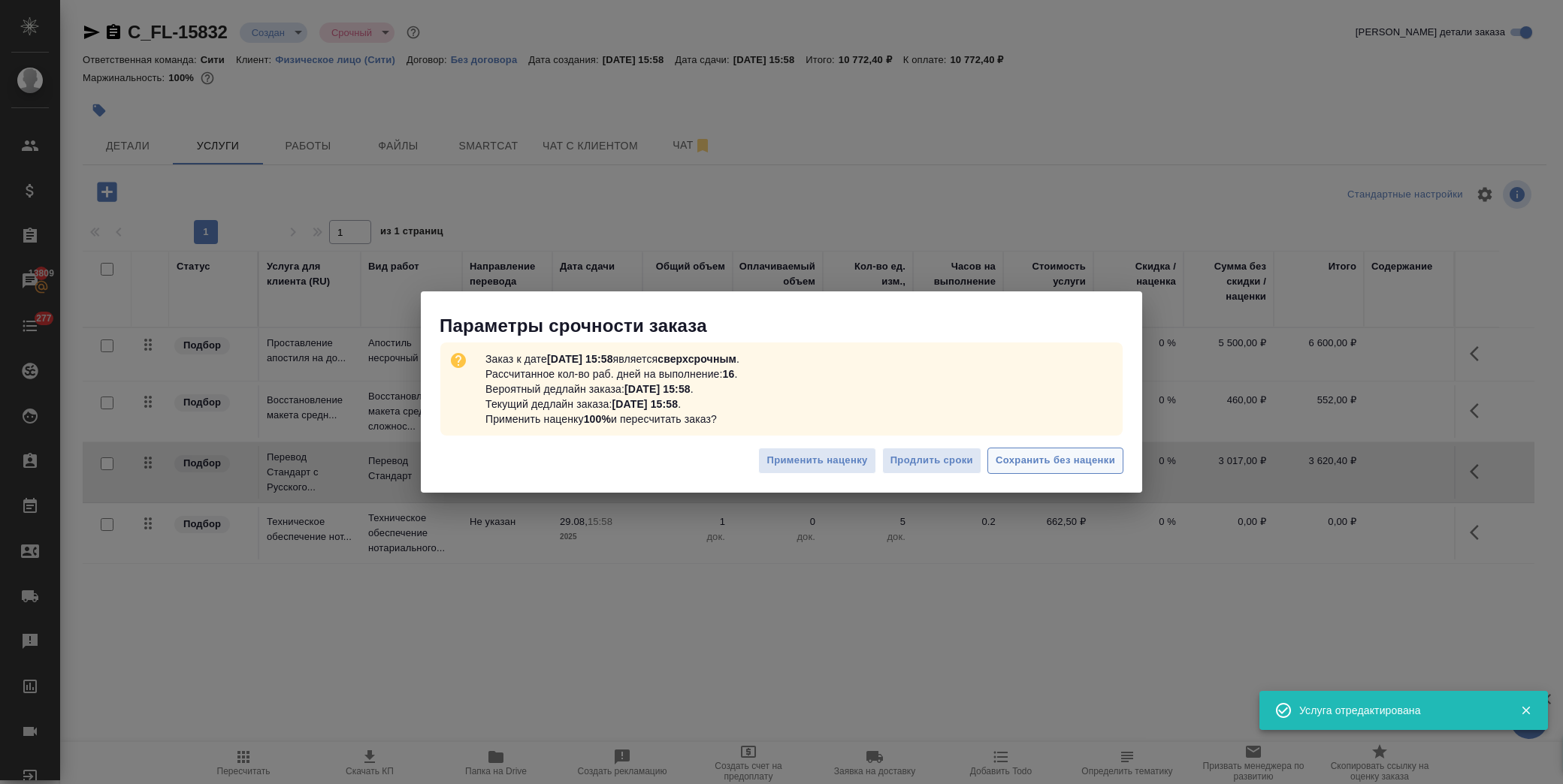
click at [1039, 467] on span "Сохранить без наценки" at bounding box center [1055, 460] width 120 height 17
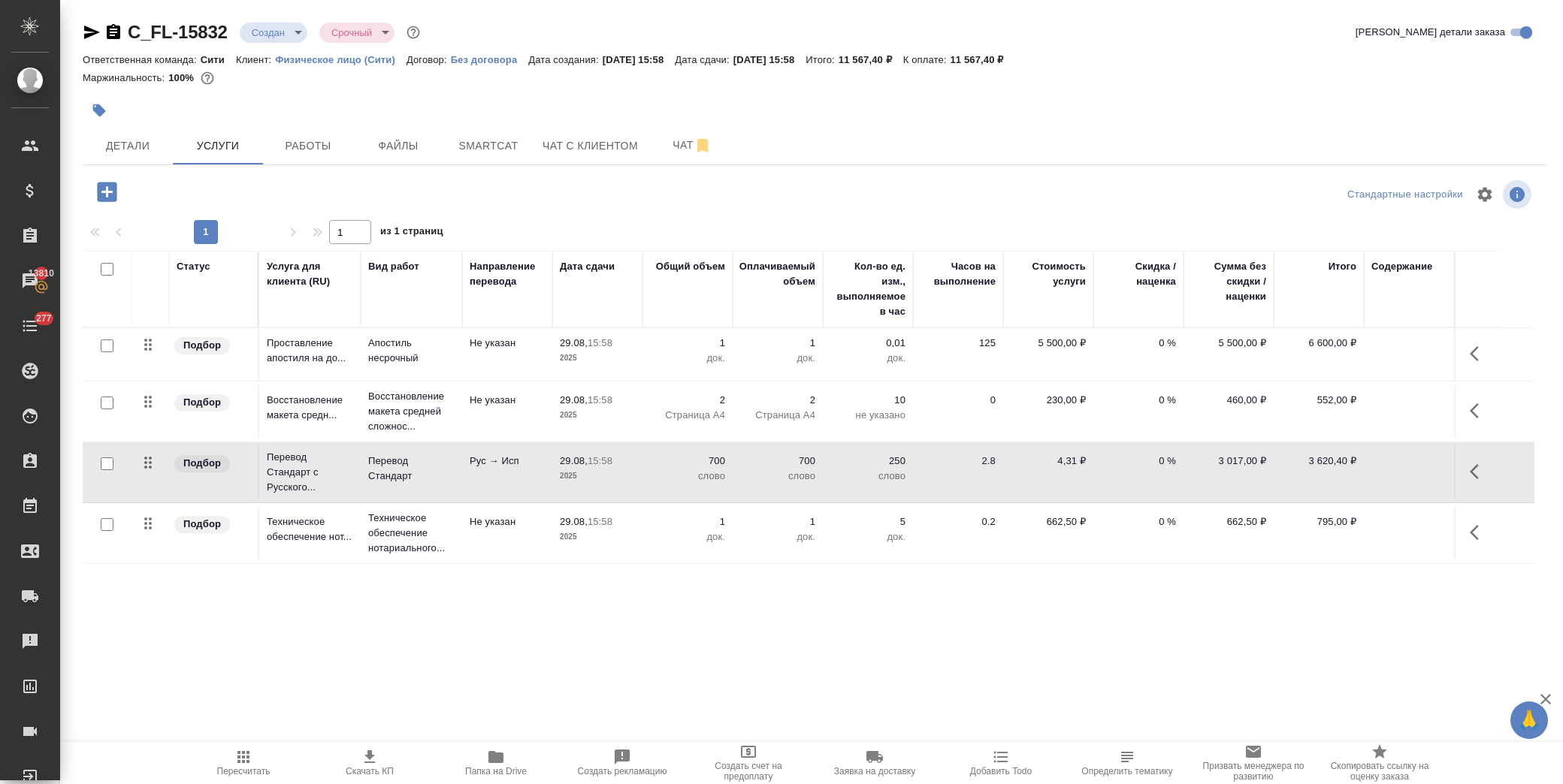
click at [1474, 474] on icon "button" at bounding box center [1479, 472] width 18 height 18
click at [1400, 477] on icon "button" at bounding box center [1394, 472] width 18 height 18
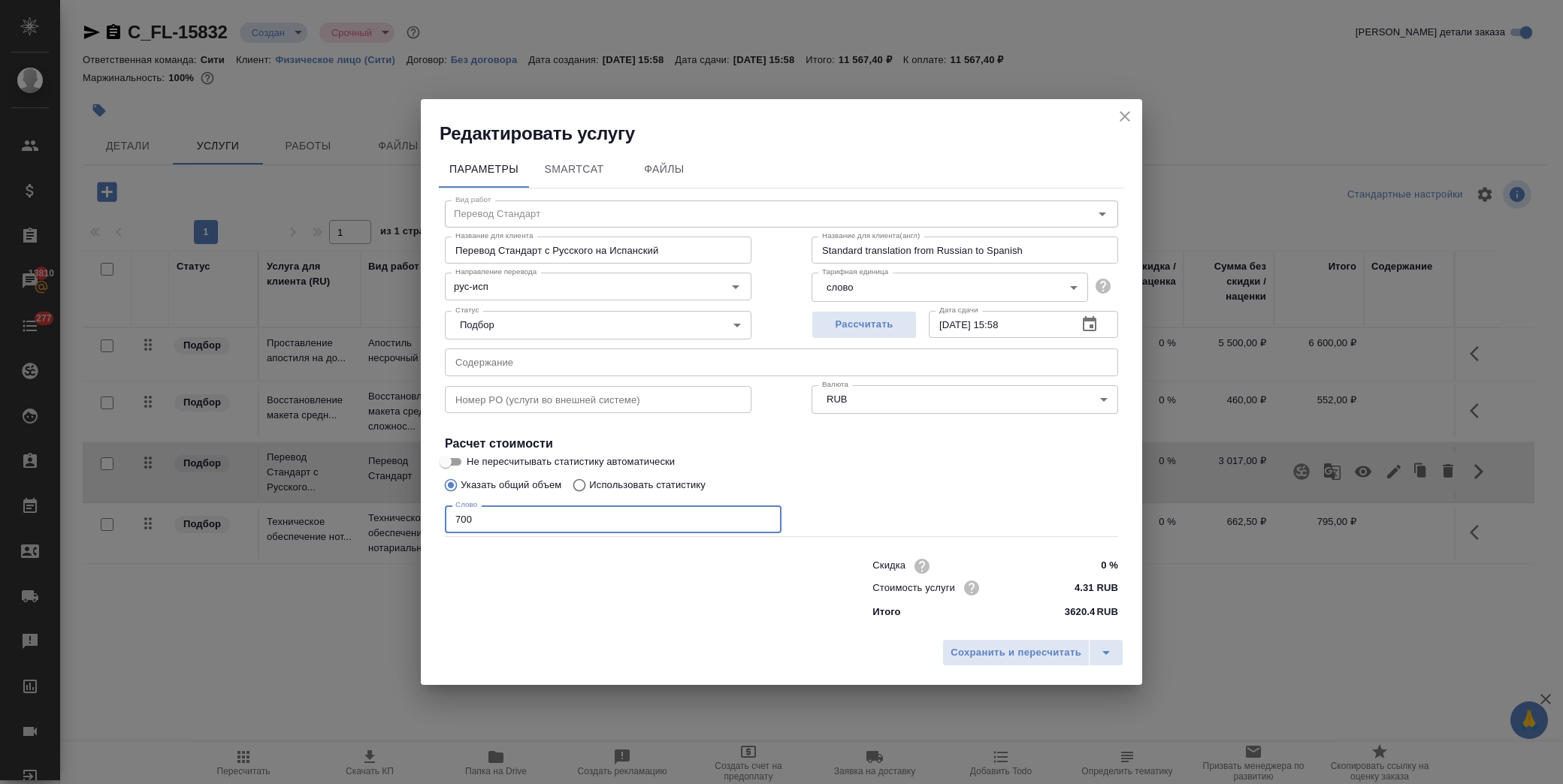
drag, startPoint x: 485, startPoint y: 519, endPoint x: 415, endPoint y: 520, distance: 70.0
click at [417, 519] on div "Редактировать услугу Параметры SmartCat Файлы Вид работ Перевод Стандарт Вид ра…" at bounding box center [781, 392] width 1563 height 784
type input "650"
click at [1016, 642] on button "Сохранить и пересчитать" at bounding box center [1015, 652] width 148 height 27
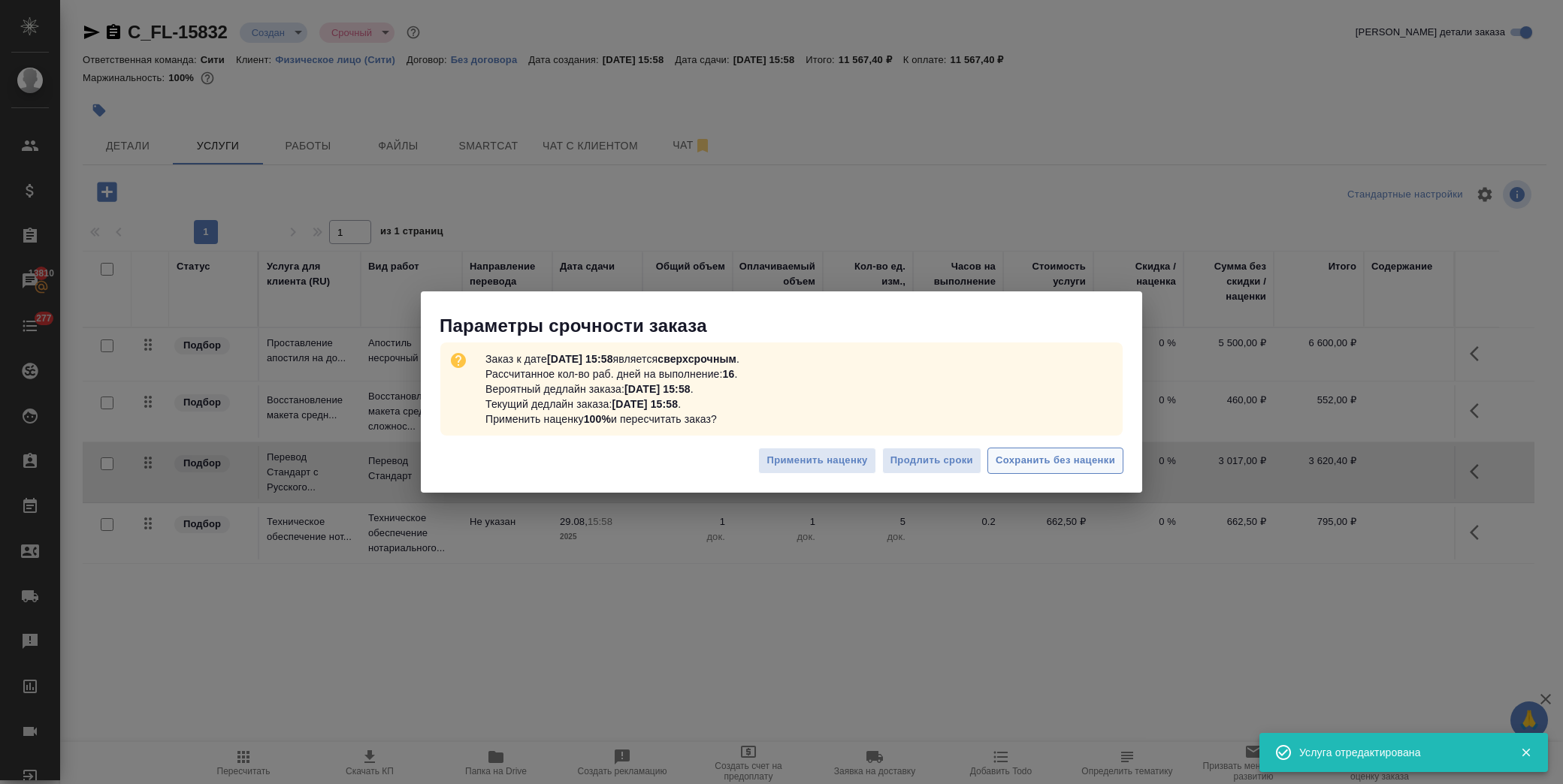
click at [1067, 453] on span "Сохранить без наценки" at bounding box center [1055, 460] width 120 height 17
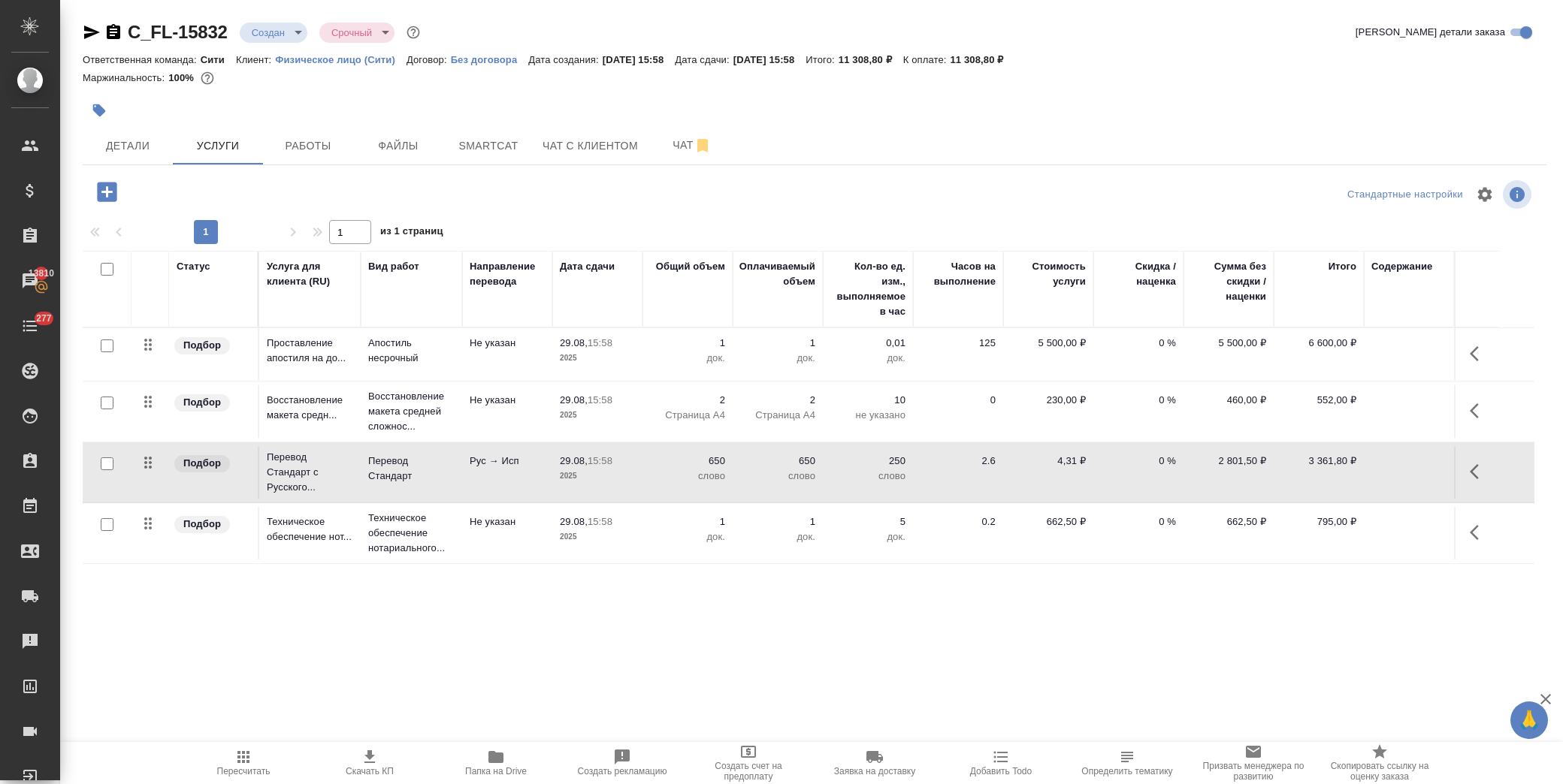
click at [709, 638] on div ".cls-1 fill:#fff; AWATERA Лофицкая Юлия Владимировна Клиенты Спецификации Заказ…" at bounding box center [781, 392] width 1563 height 784
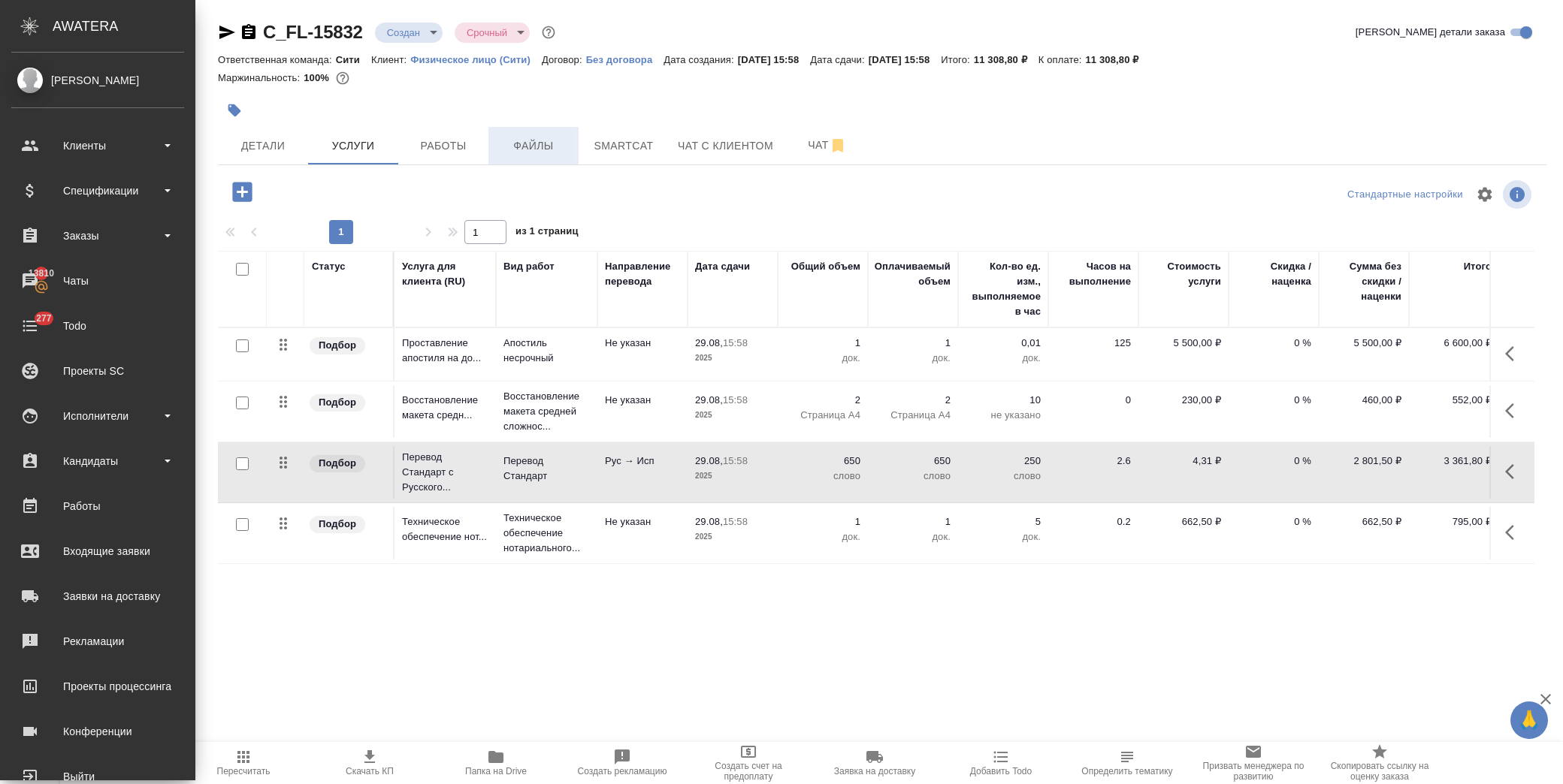
click at [524, 130] on button "Файлы" at bounding box center [533, 146] width 90 height 38
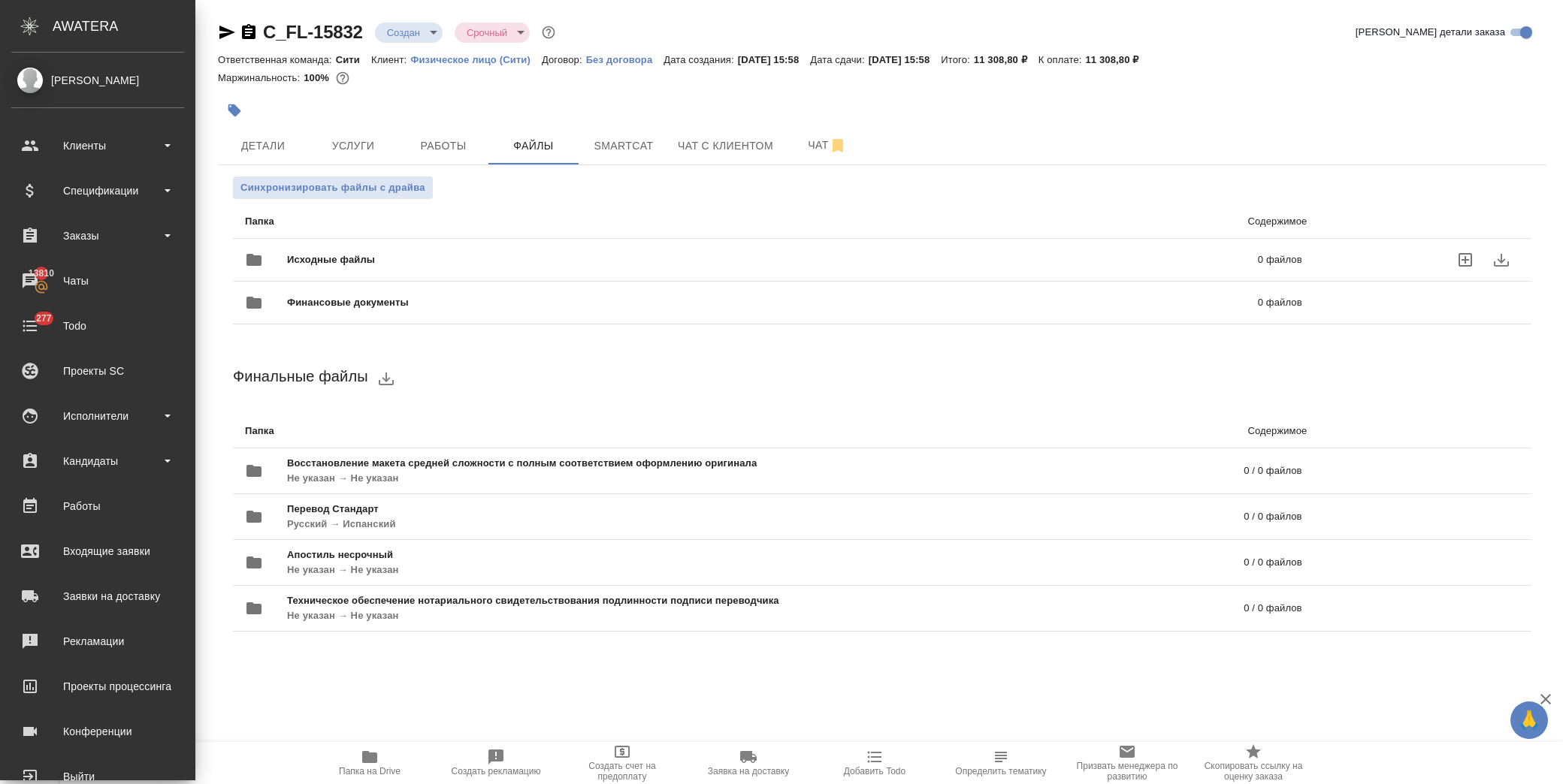
click at [401, 258] on span "Исходные файлы" at bounding box center [551, 260] width 529 height 15
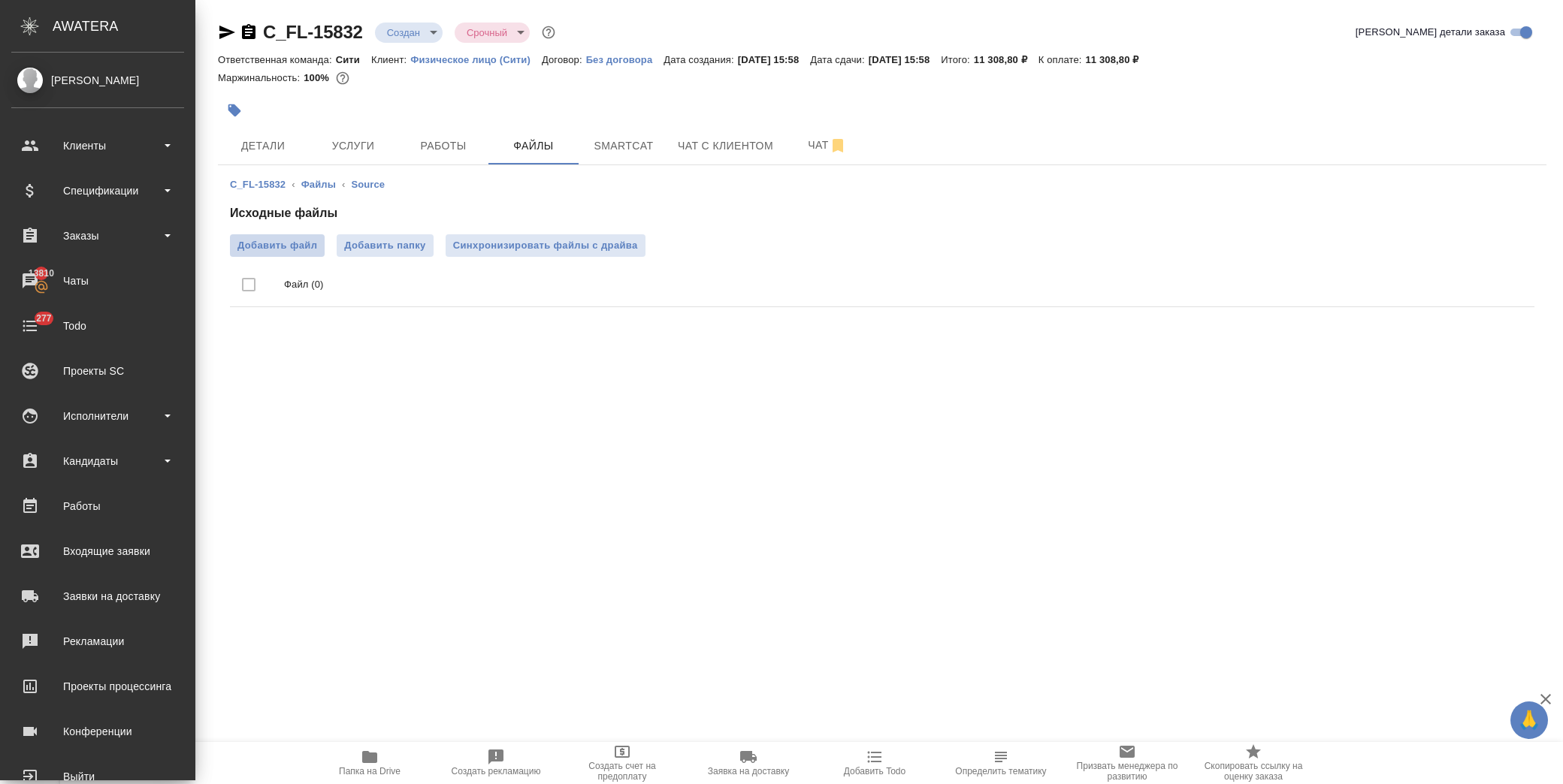
click at [290, 246] on span "Добавить файл" at bounding box center [277, 246] width 80 height 15
click at [0, 0] on input "Добавить файл" at bounding box center [0, 0] width 0 height 0
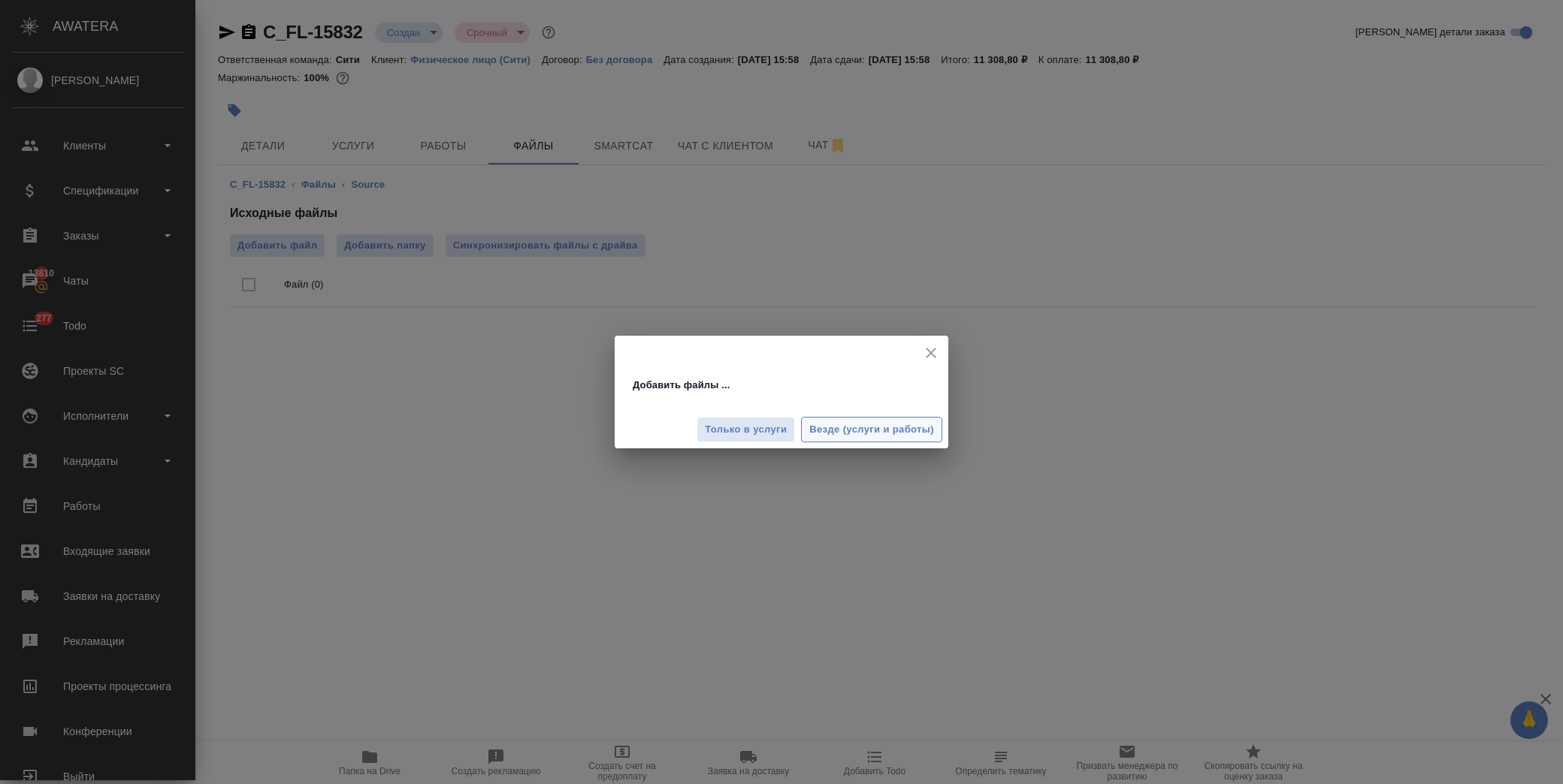
click at [881, 432] on span "Везде (услуги и работы)" at bounding box center [871, 430] width 125 height 17
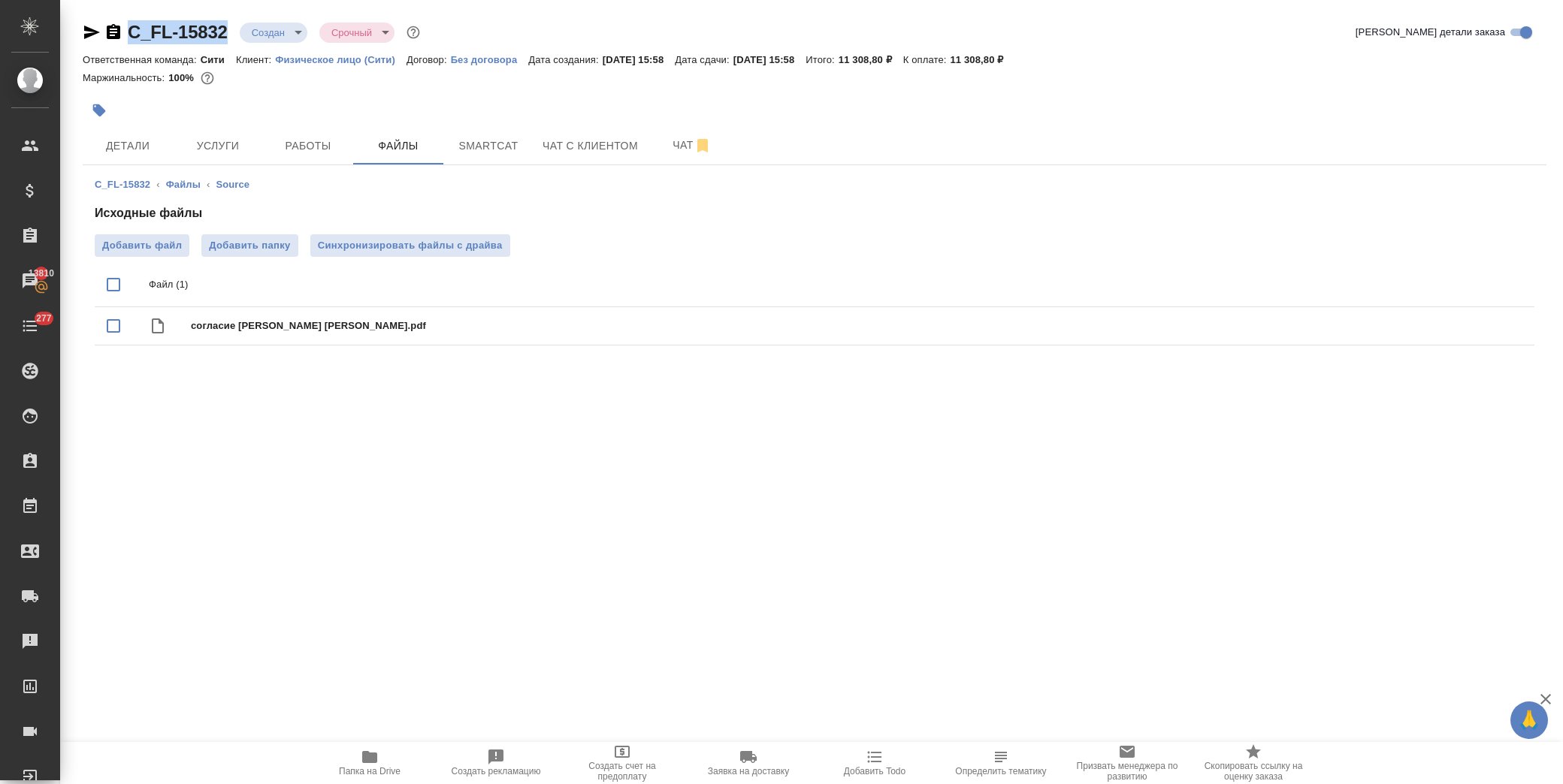
drag, startPoint x: 234, startPoint y: 35, endPoint x: 130, endPoint y: 24, distance: 104.6
click at [130, 24] on div "C_FL-15832 Создан new Срочный urgent" at bounding box center [252, 32] width 341 height 24
copy link "C_FL-15832"
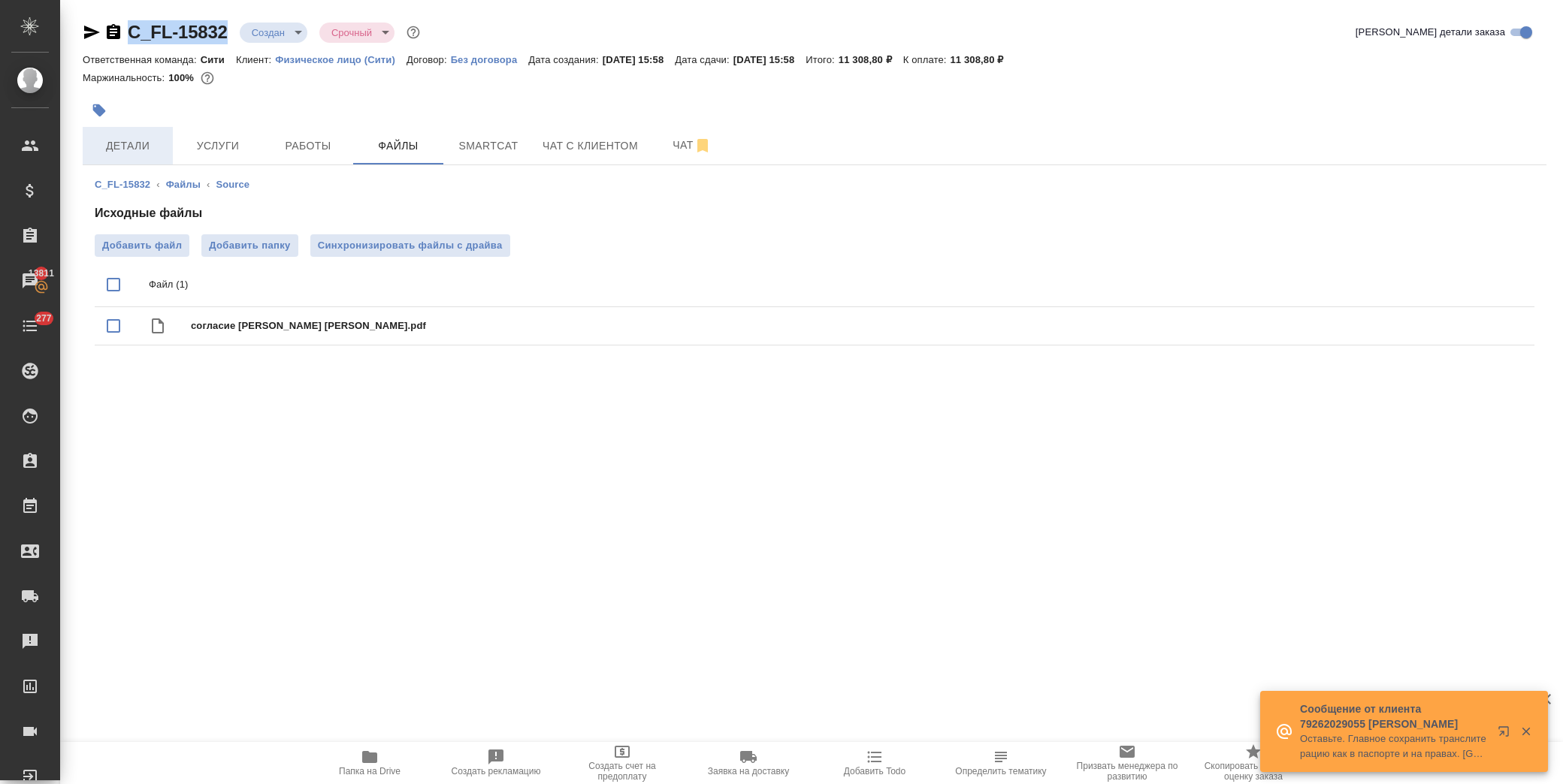
click at [144, 140] on span "Детали" at bounding box center [127, 146] width 72 height 19
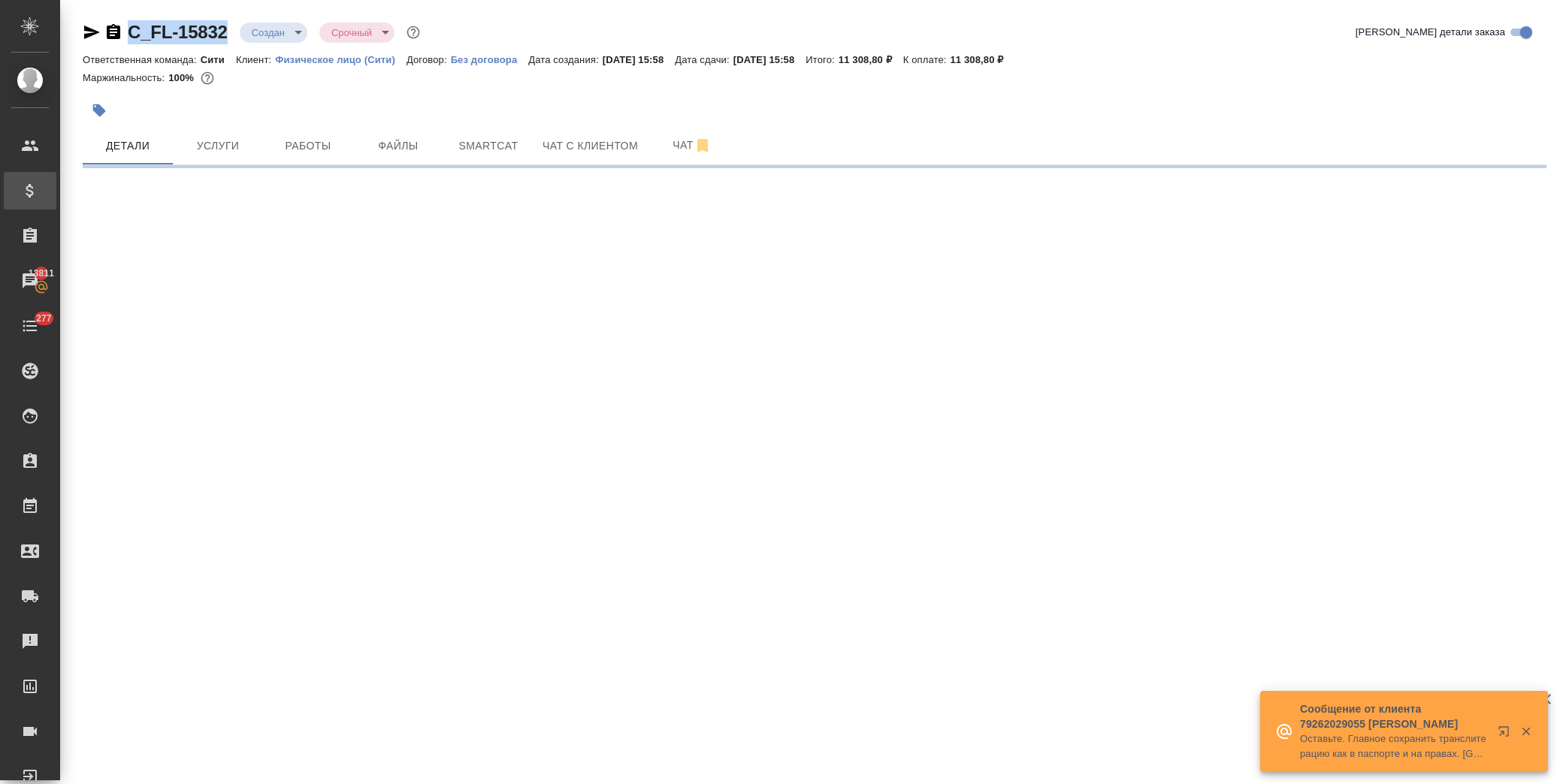
select select "RU"
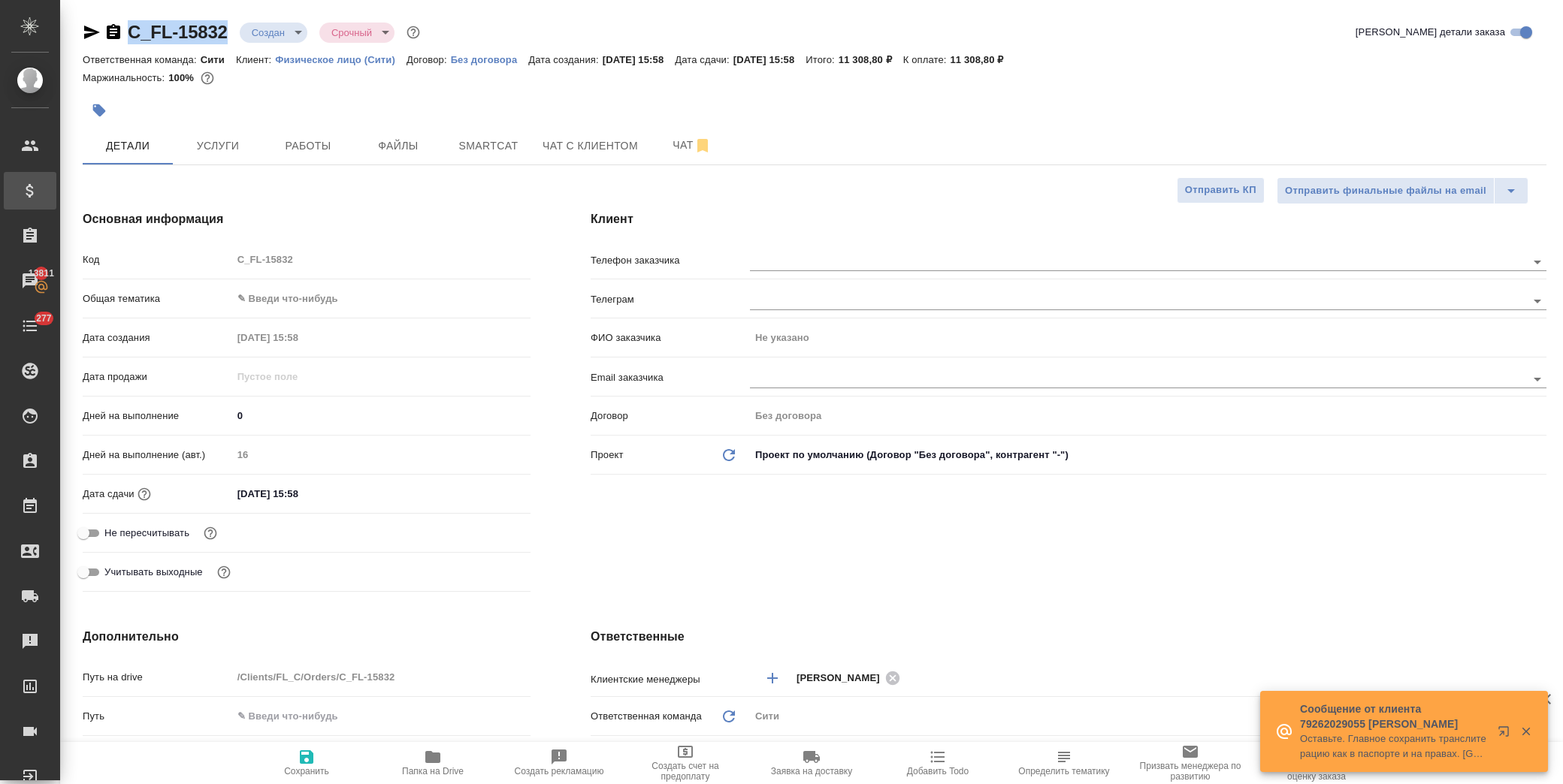
type textarea "x"
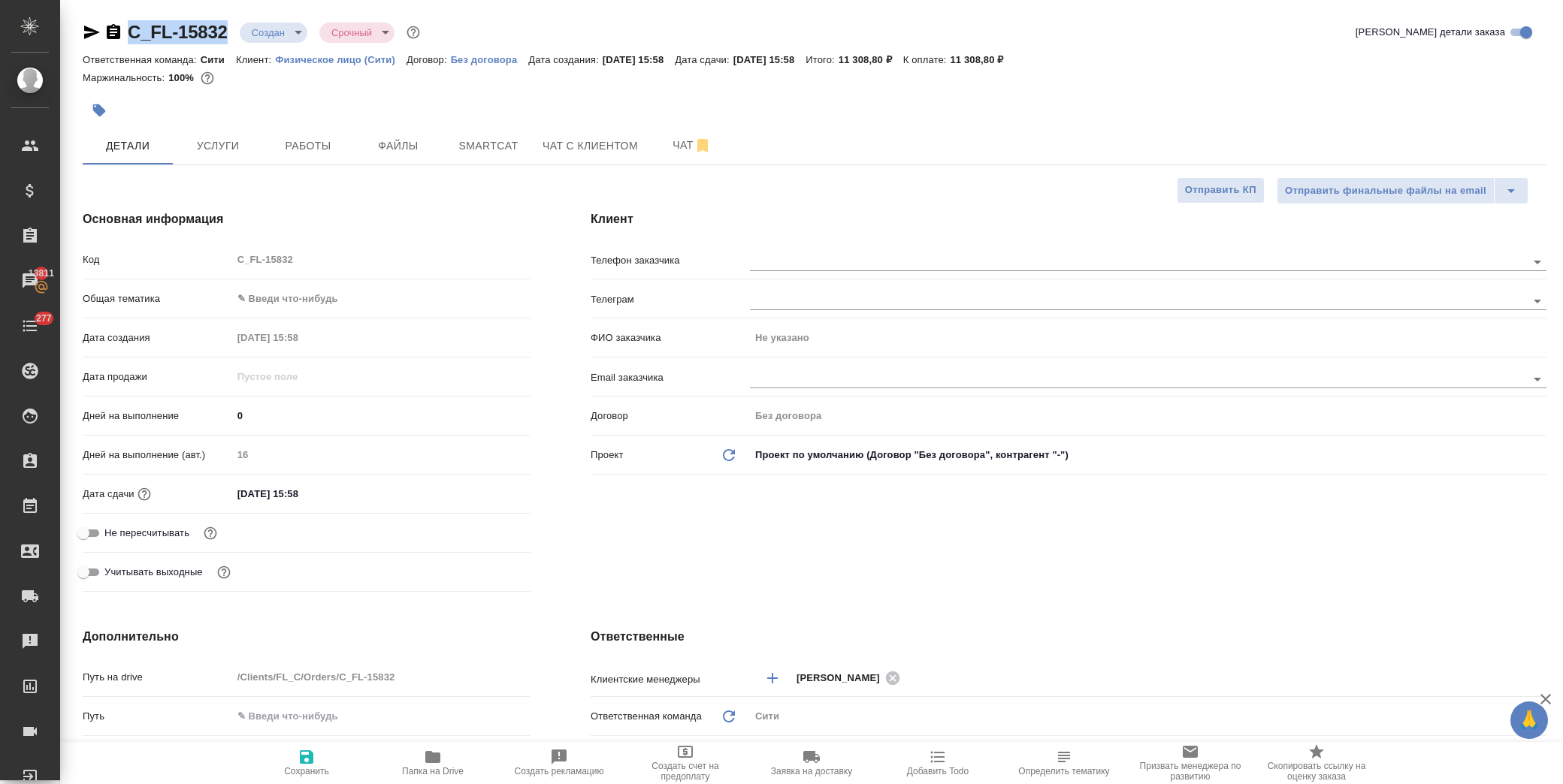
type textarea "x"
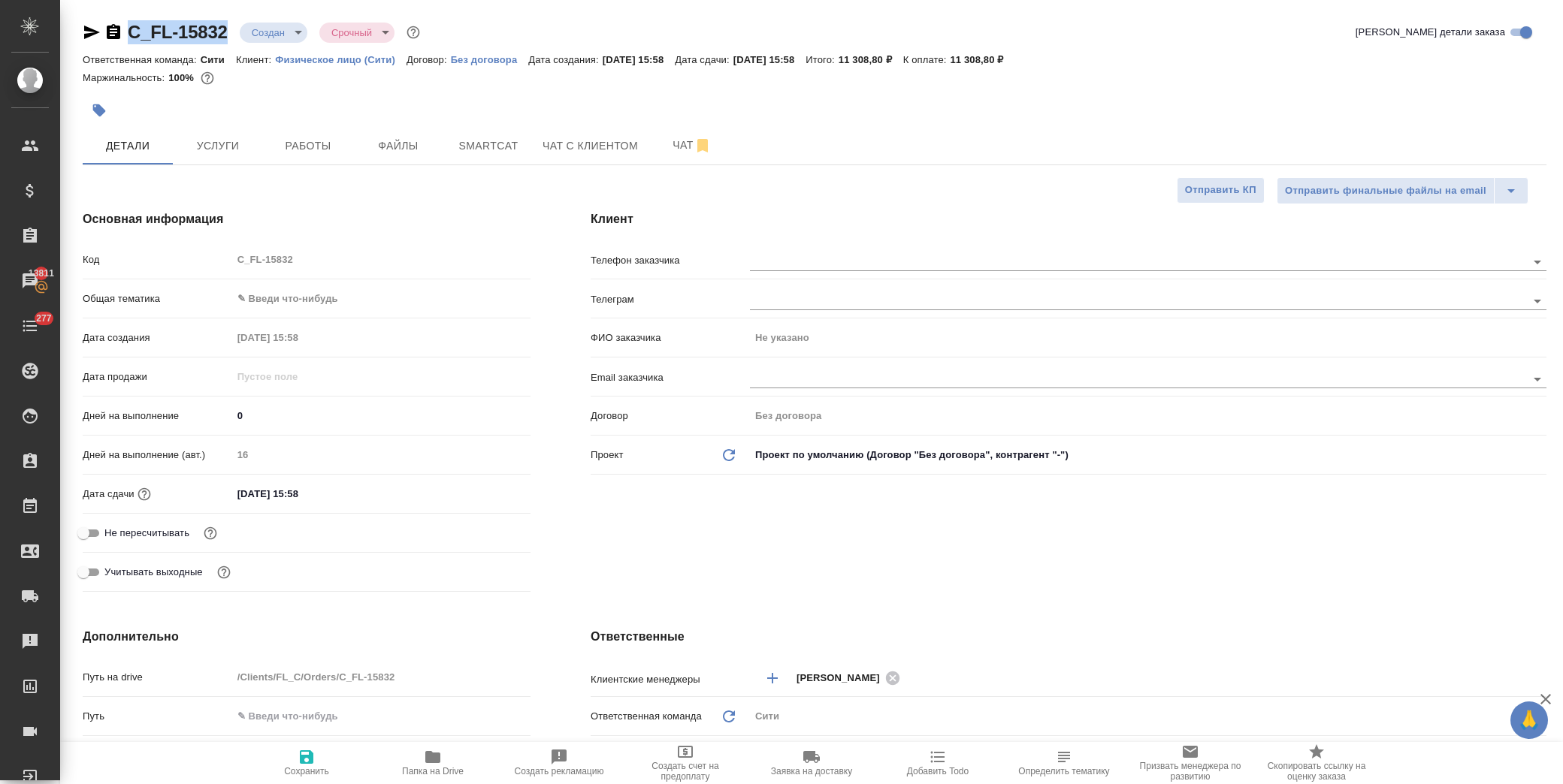
type textarea "x"
click at [331, 295] on body "🙏 .cls-1 fill:#fff; AWATERA Лофицкая Юлия Владимировна Клиенты Спецификации Зак…" at bounding box center [781, 392] width 1563 height 784
click at [346, 440] on li "Юридическая/Финансовая" at bounding box center [379, 443] width 296 height 24
type input "yr-fn"
type textarea "x"
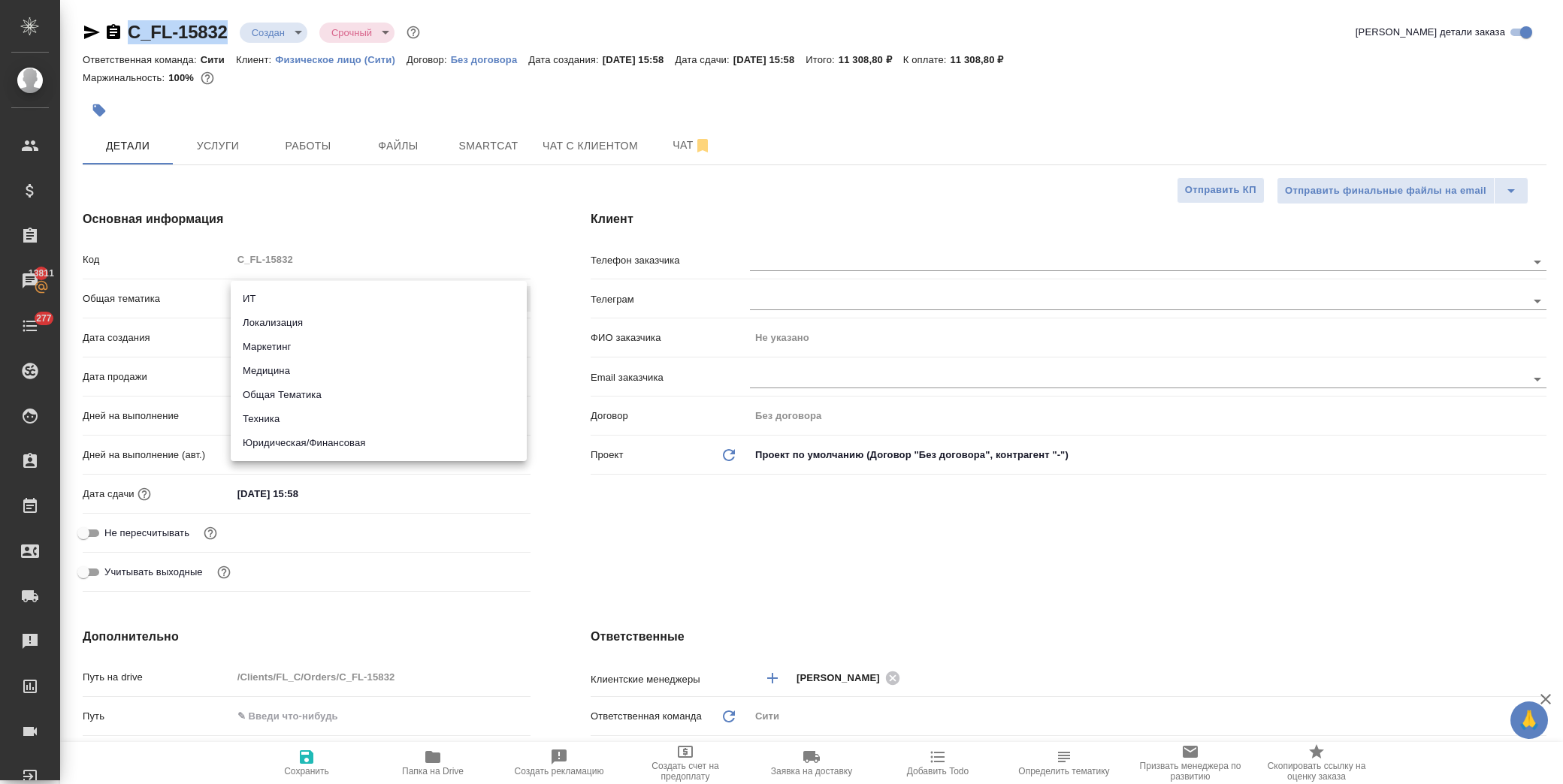
type textarea "x"
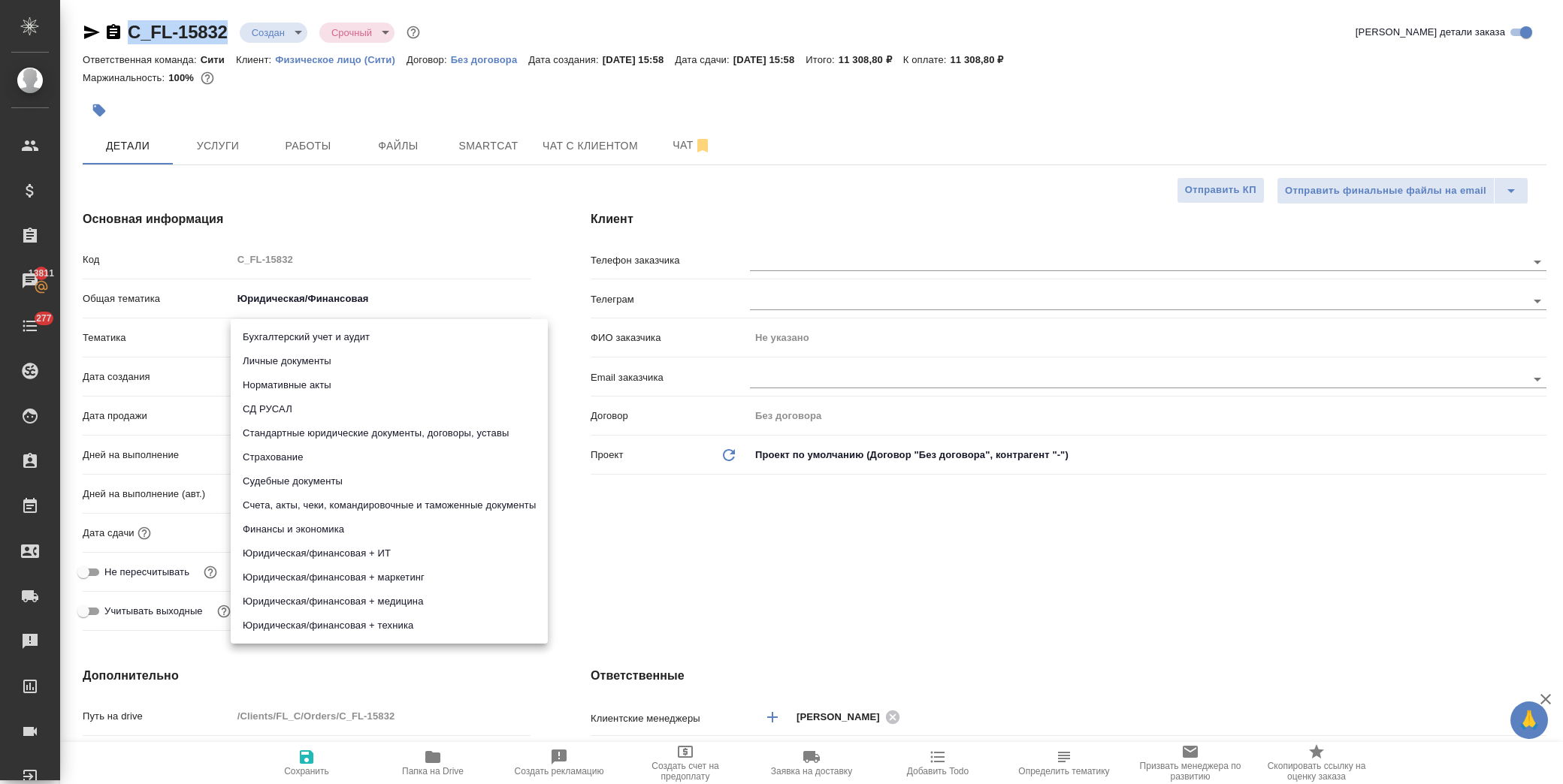
click at [319, 331] on body "🙏 .cls-1 fill:#fff; AWATERA Лофицкая Юлия Владимировна Клиенты Спецификации Зак…" at bounding box center [781, 392] width 1563 height 784
click at [341, 361] on li "Личные документы" at bounding box center [389, 361] width 317 height 24
type textarea "x"
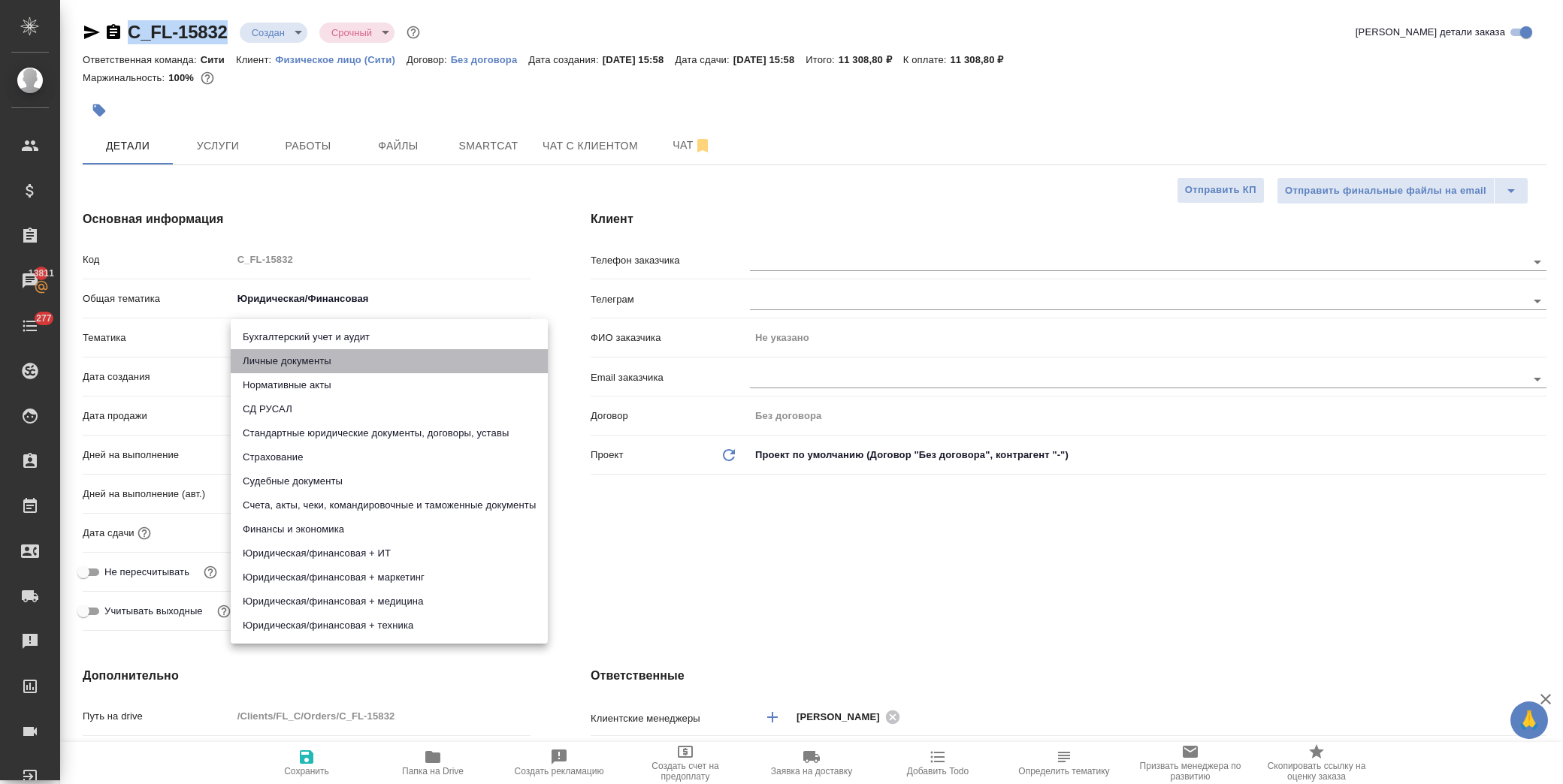
type input "5a8b8b956a9677013d343cfe"
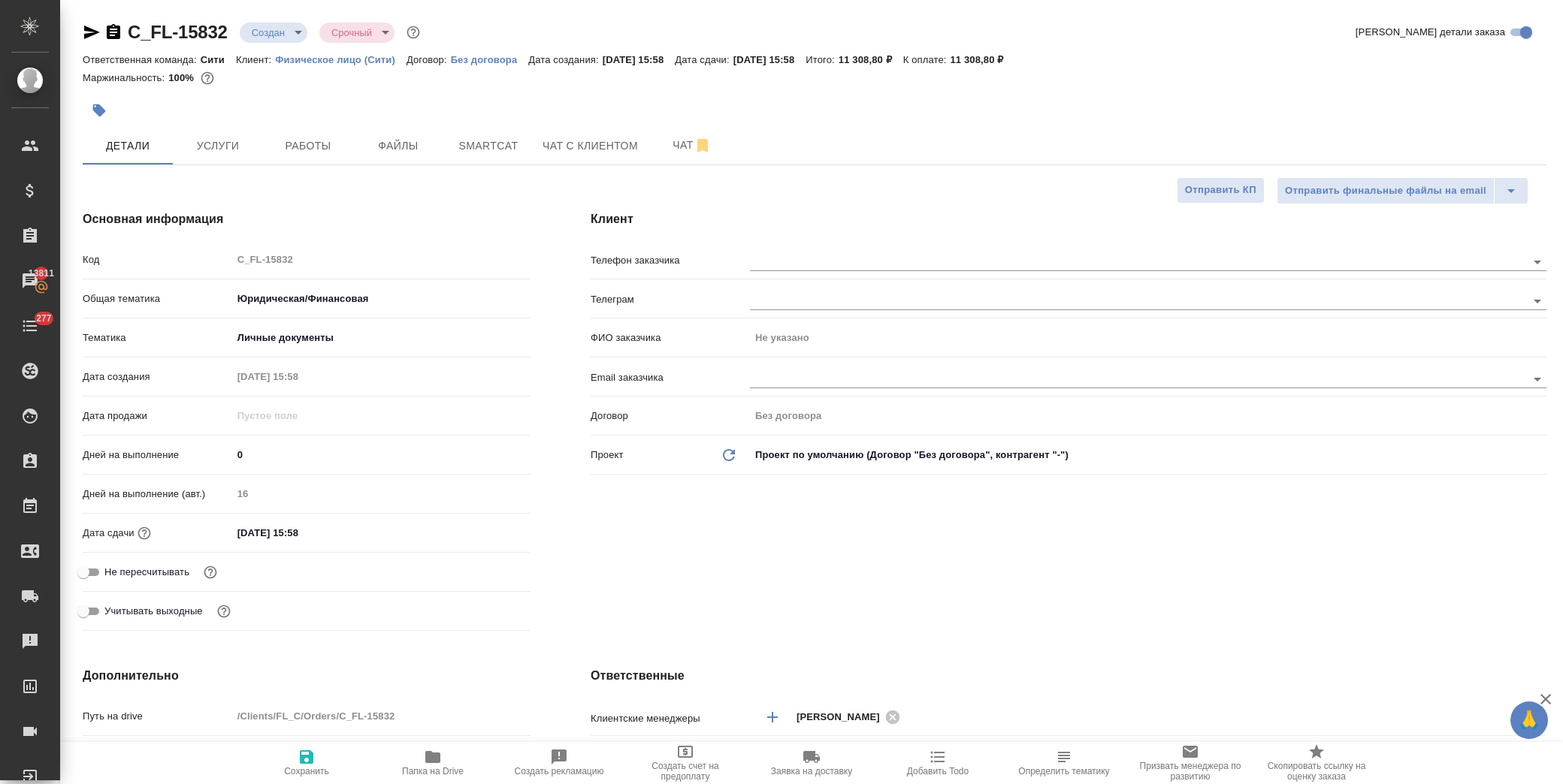
drag, startPoint x: 595, startPoint y: 550, endPoint x: 564, endPoint y: 595, distance: 54.6
click at [596, 550] on div "Клиент Телефон заказчика Телеграм ФИО заказчика Не указано Email заказчика Дого…" at bounding box center [1069, 424] width 1016 height 486
click at [304, 758] on icon "button" at bounding box center [306, 757] width 13 height 13
type textarea "x"
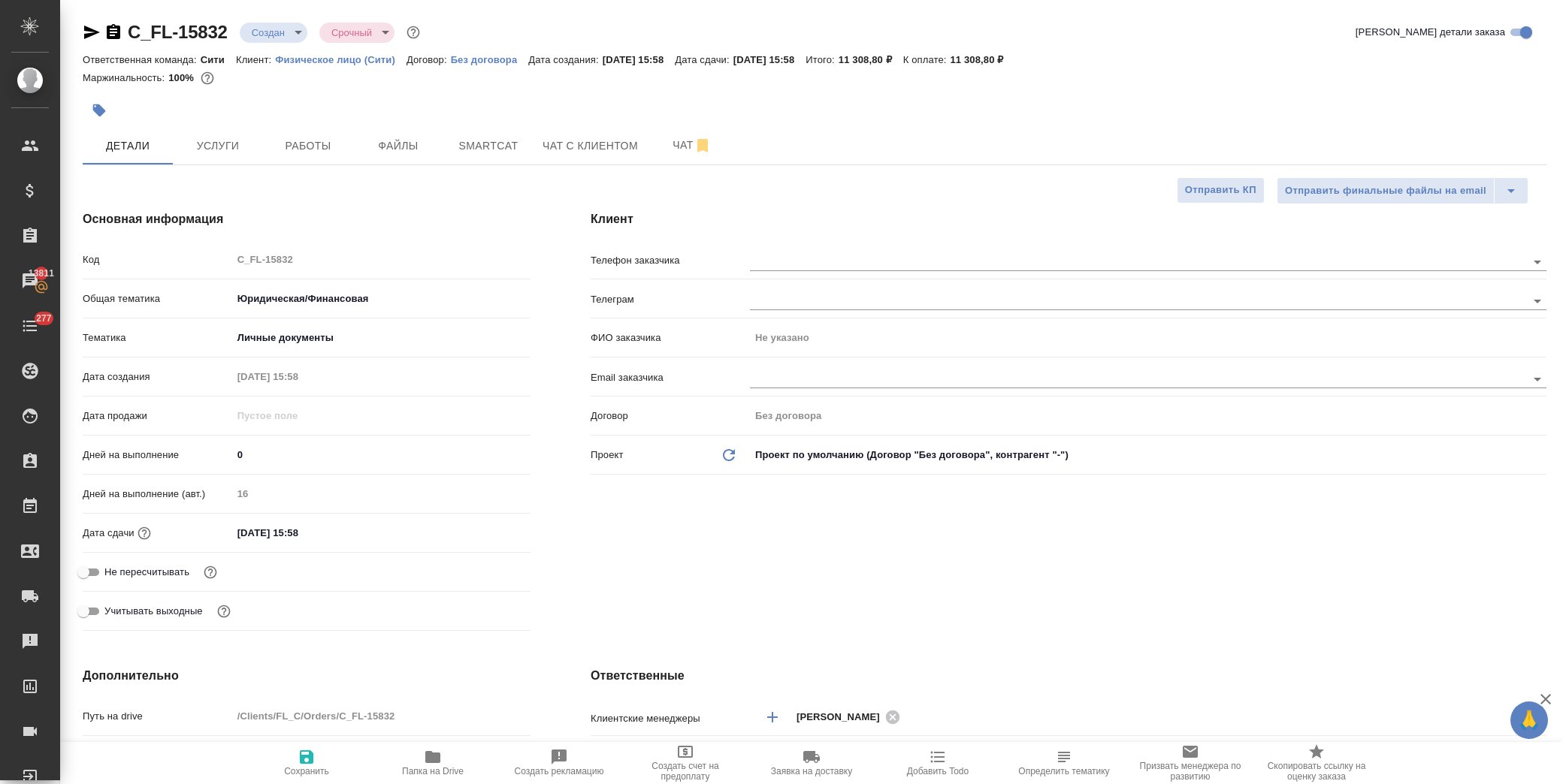
type textarea "x"
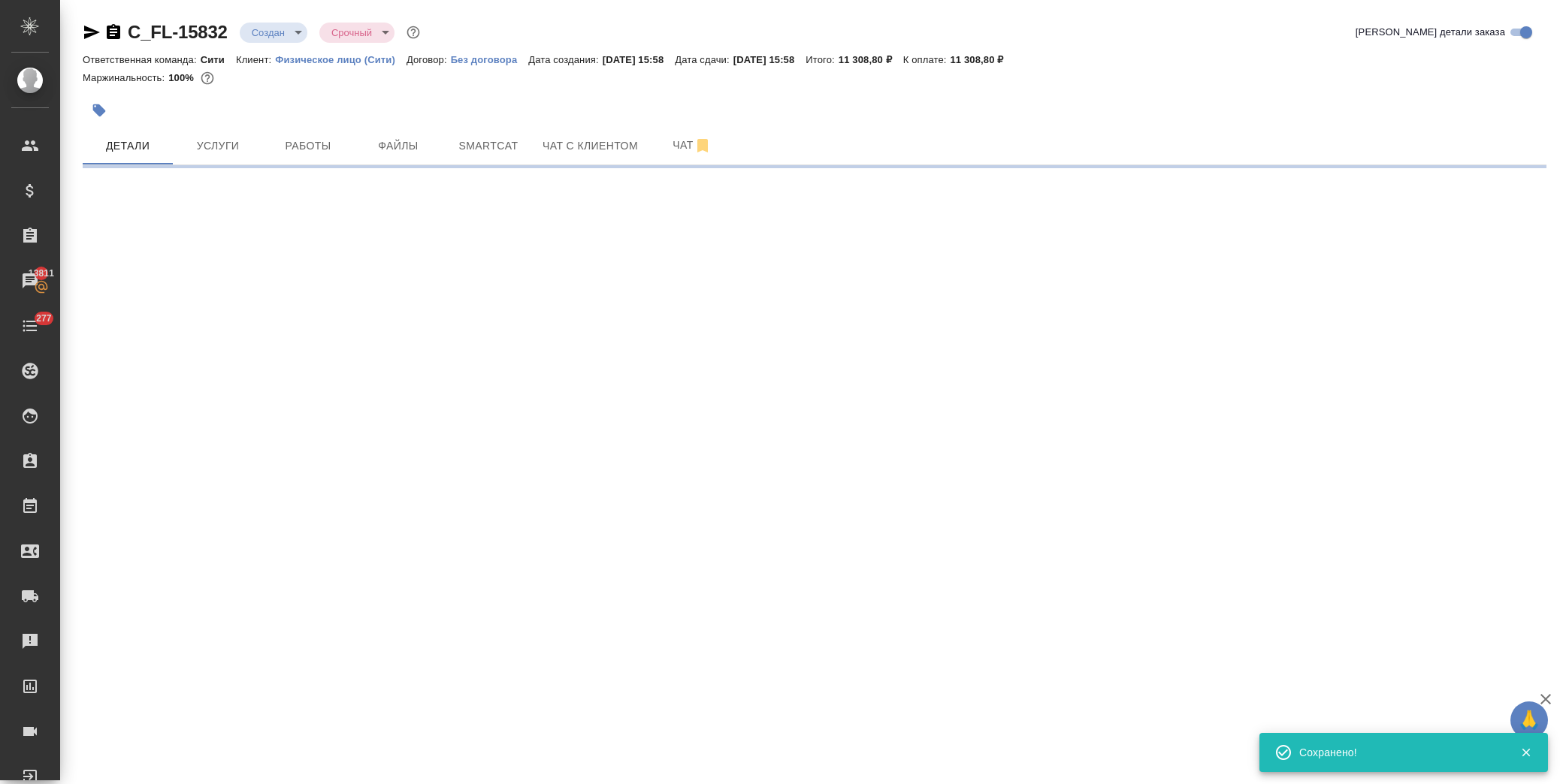
select select "RU"
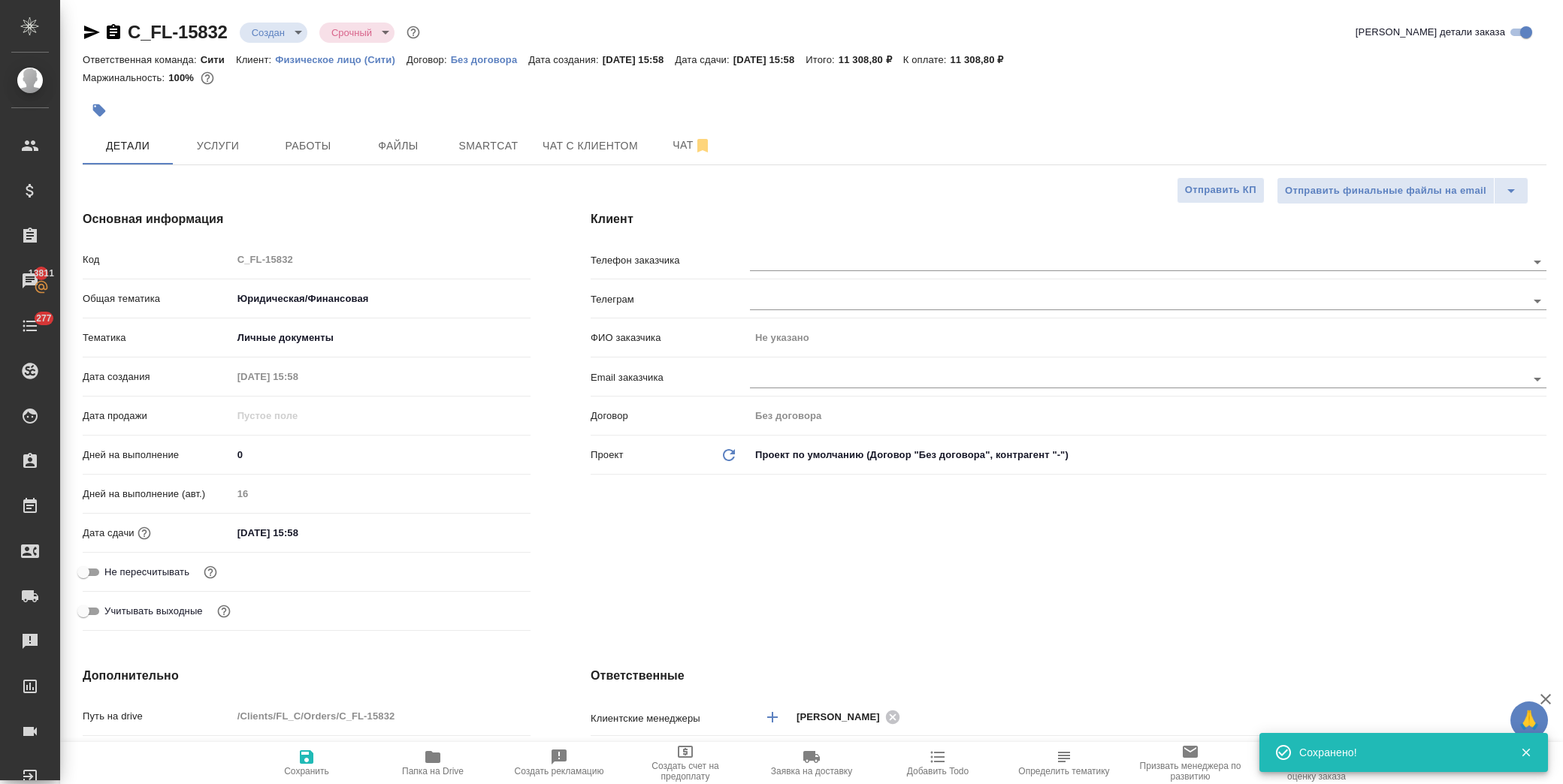
type textarea "x"
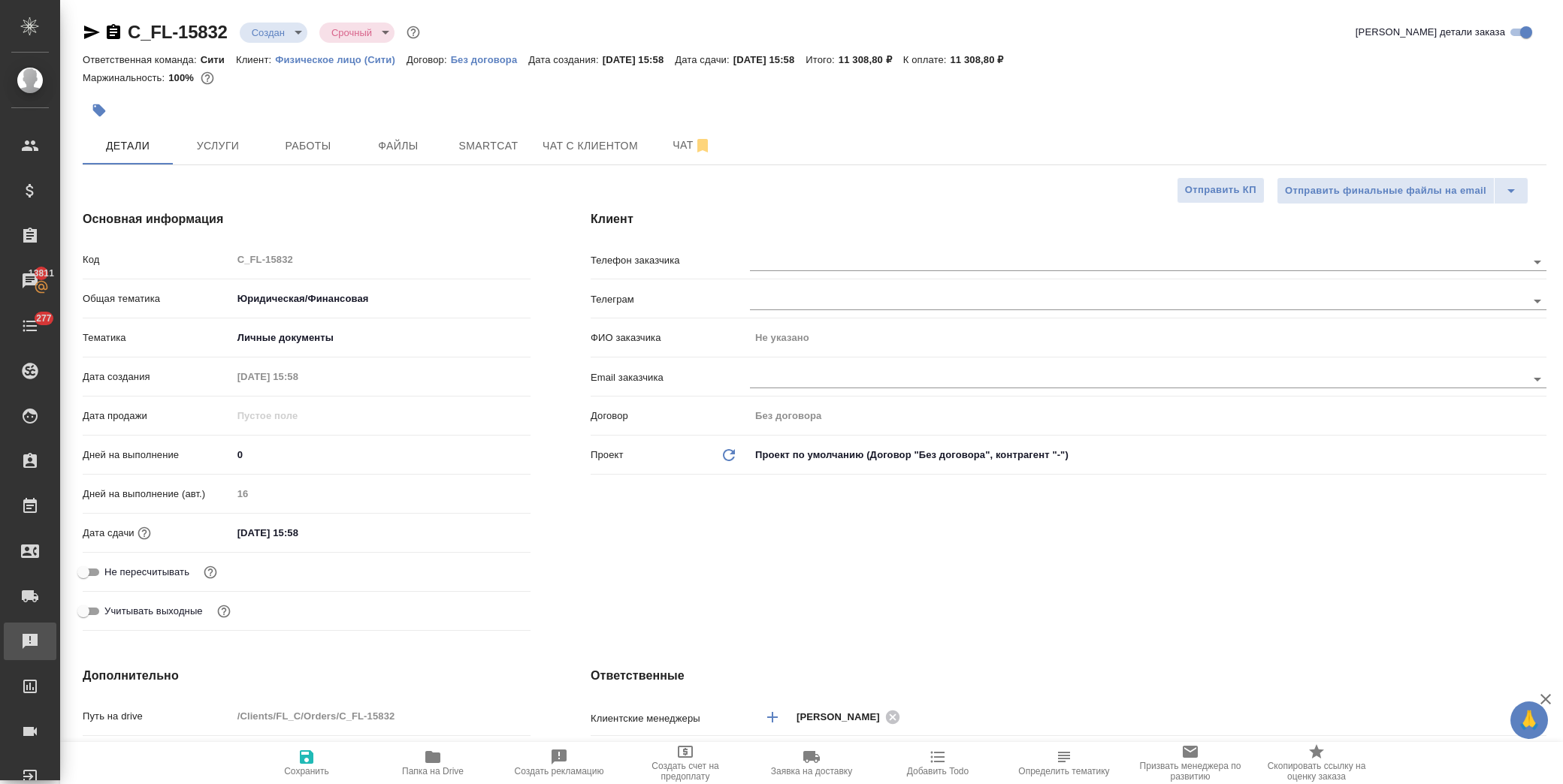
type textarea "x"
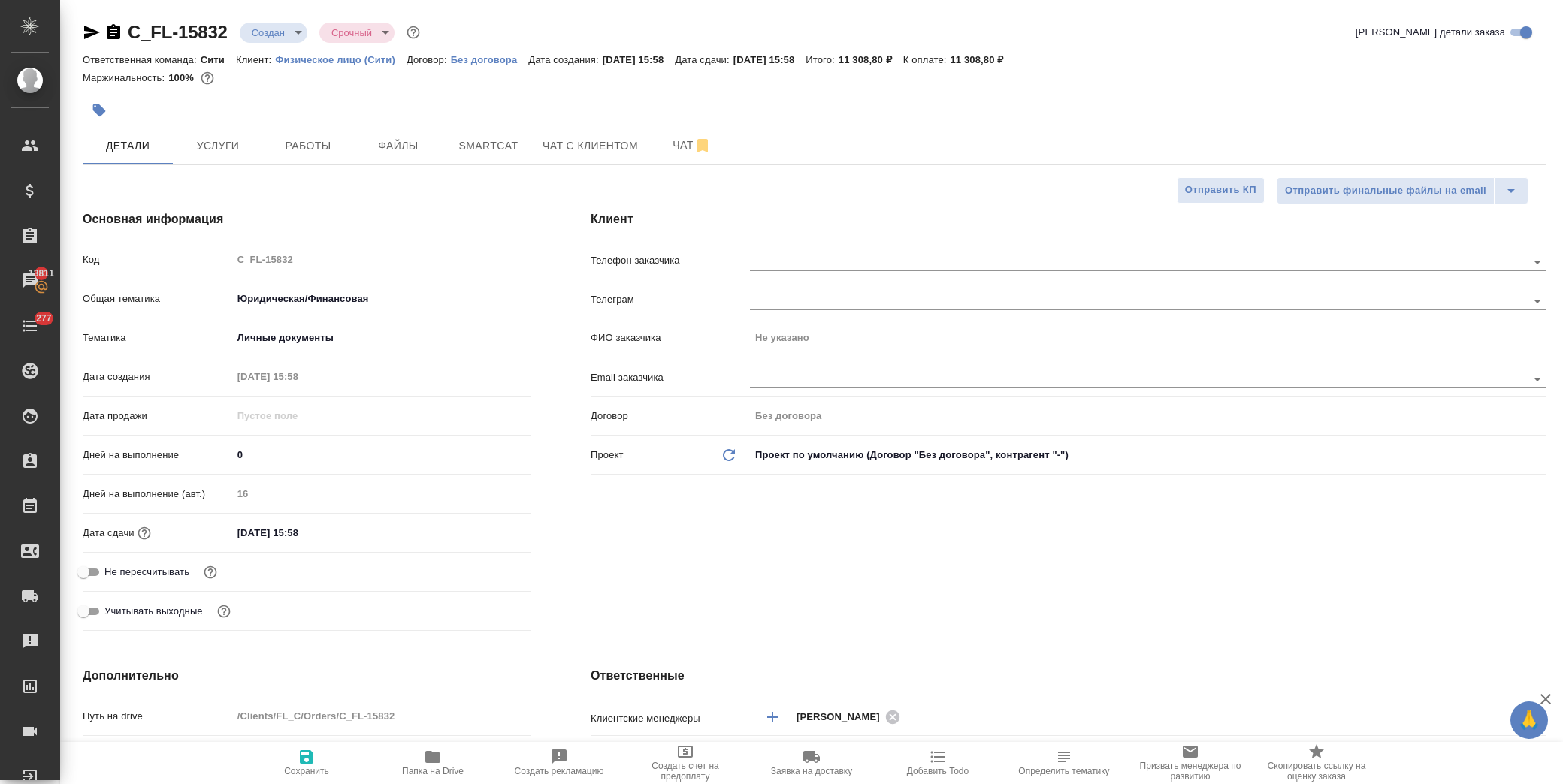
type textarea "x"
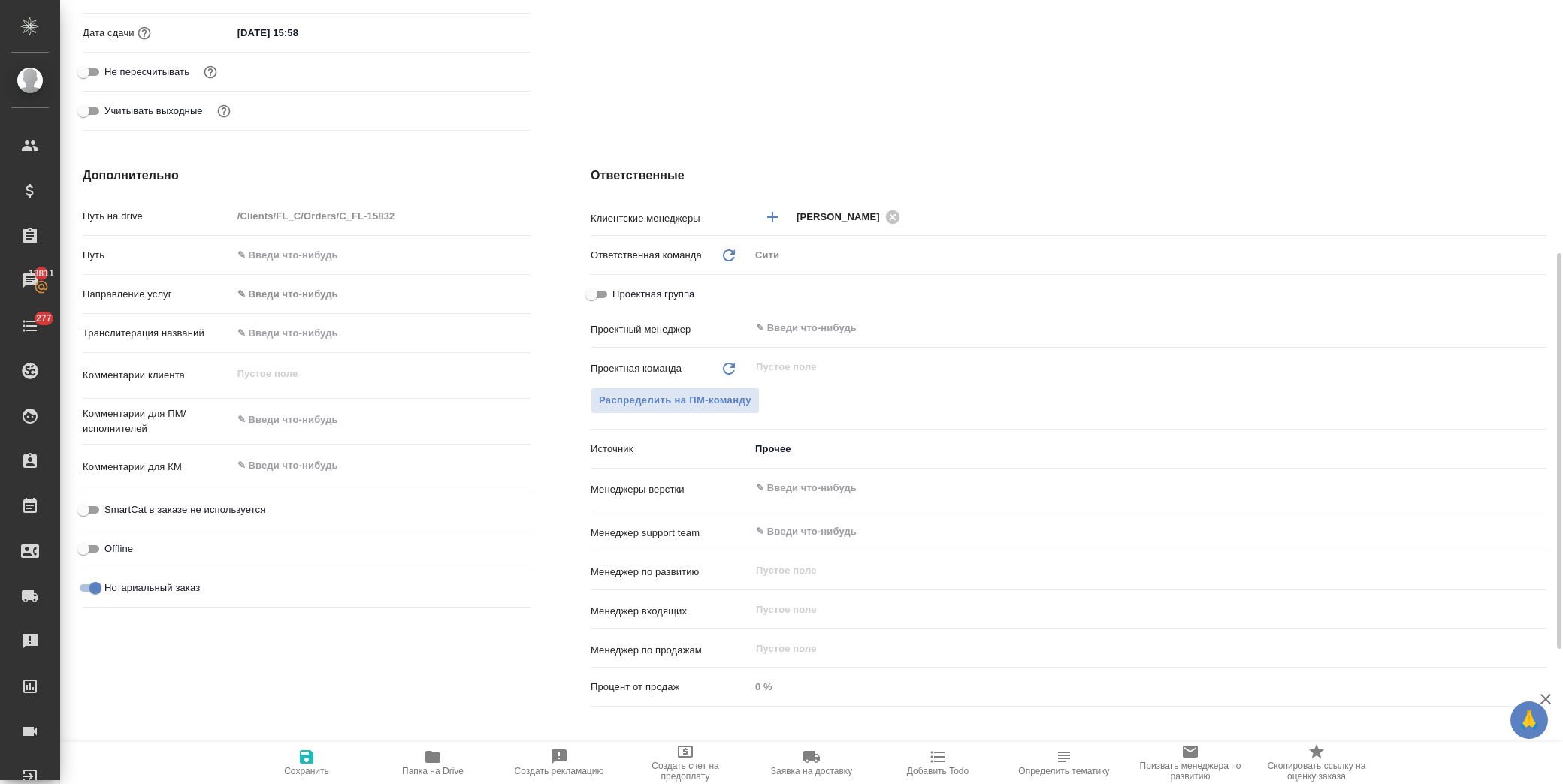
click at [333, 425] on textarea at bounding box center [381, 420] width 299 height 26
type textarea "x"
click at [334, 462] on textarea at bounding box center [381, 466] width 297 height 26
type textarea "п"
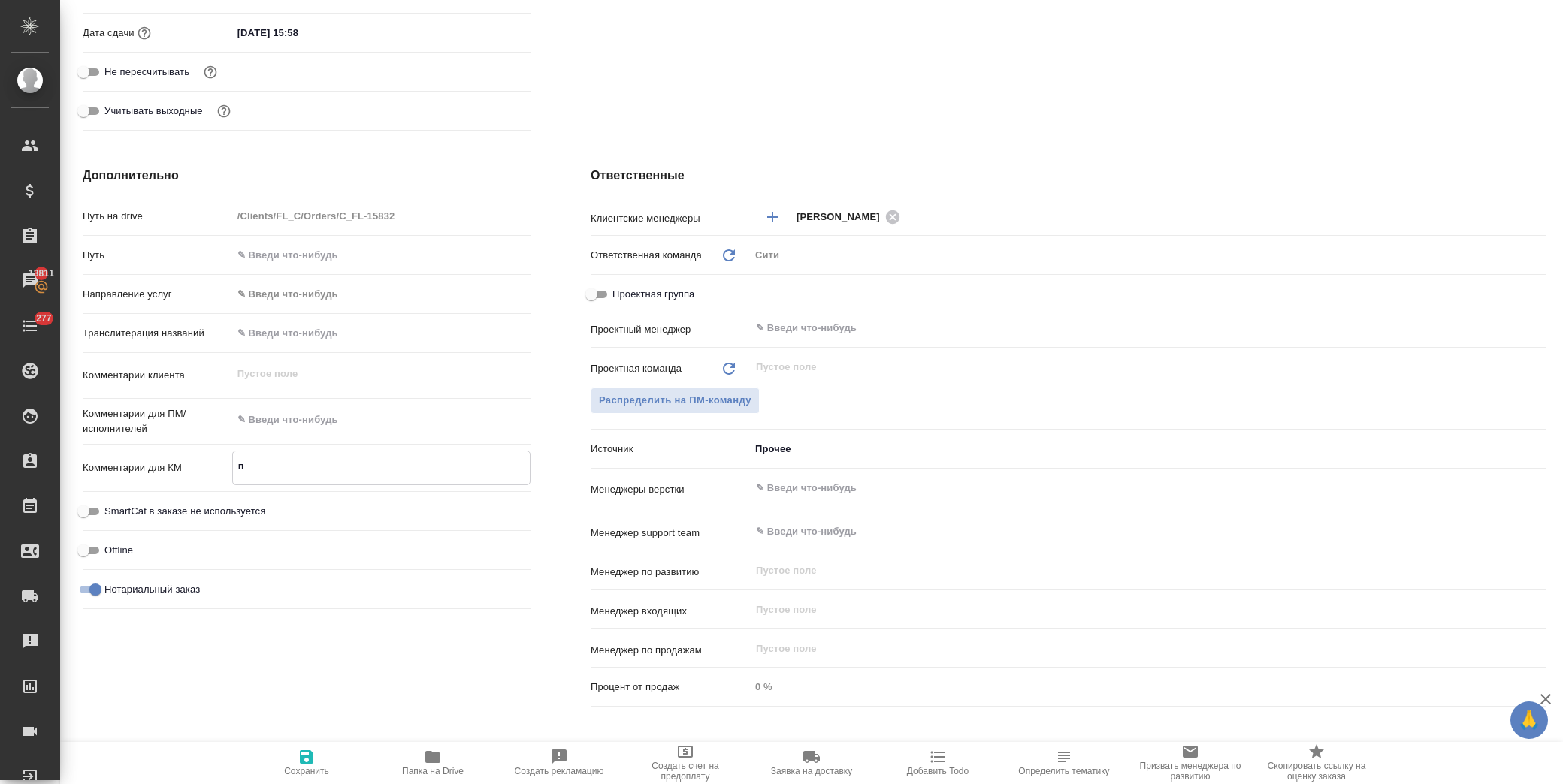
type textarea "x"
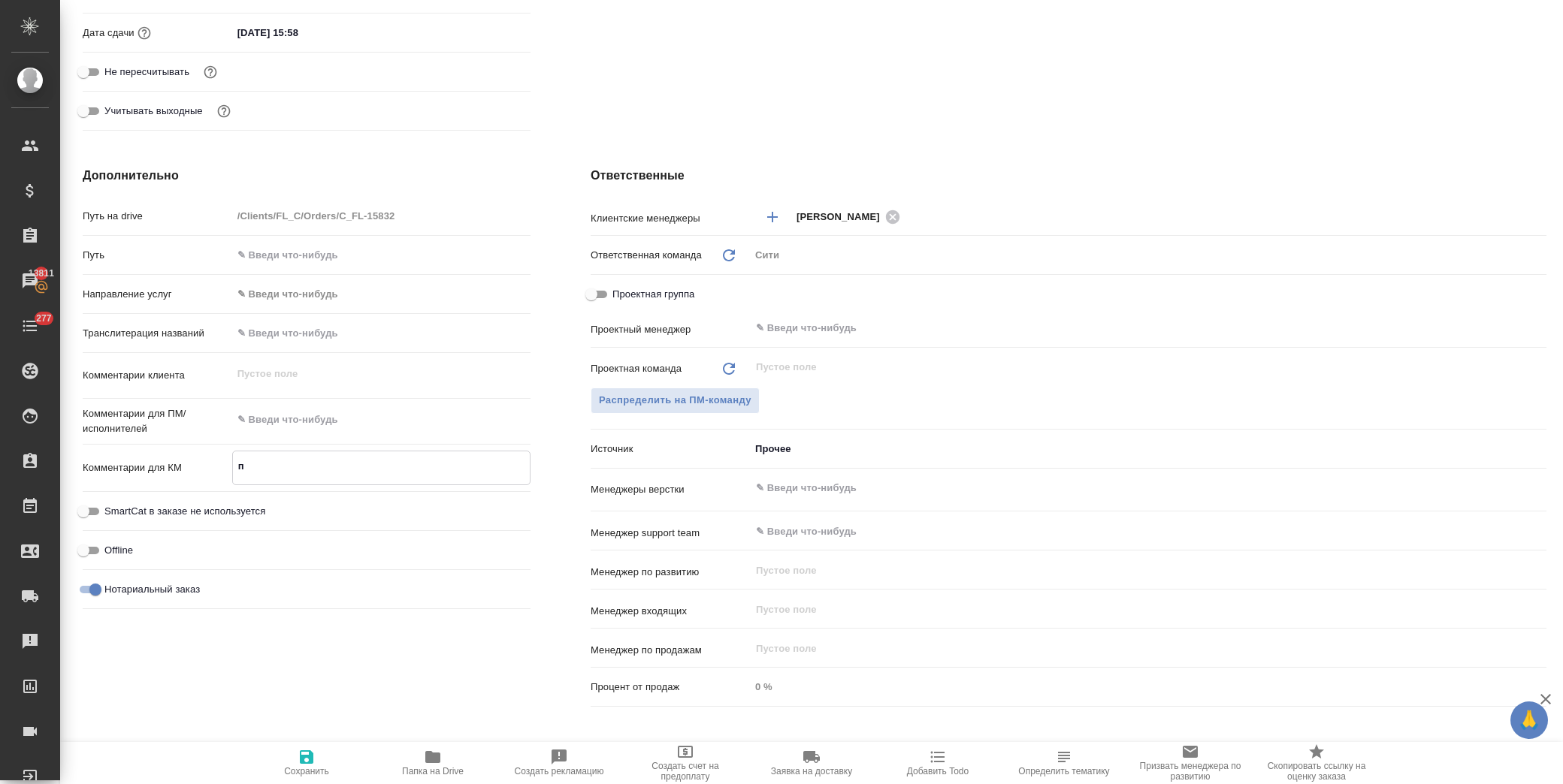
type textarea "x"
type textarea "а"
type textarea "x"
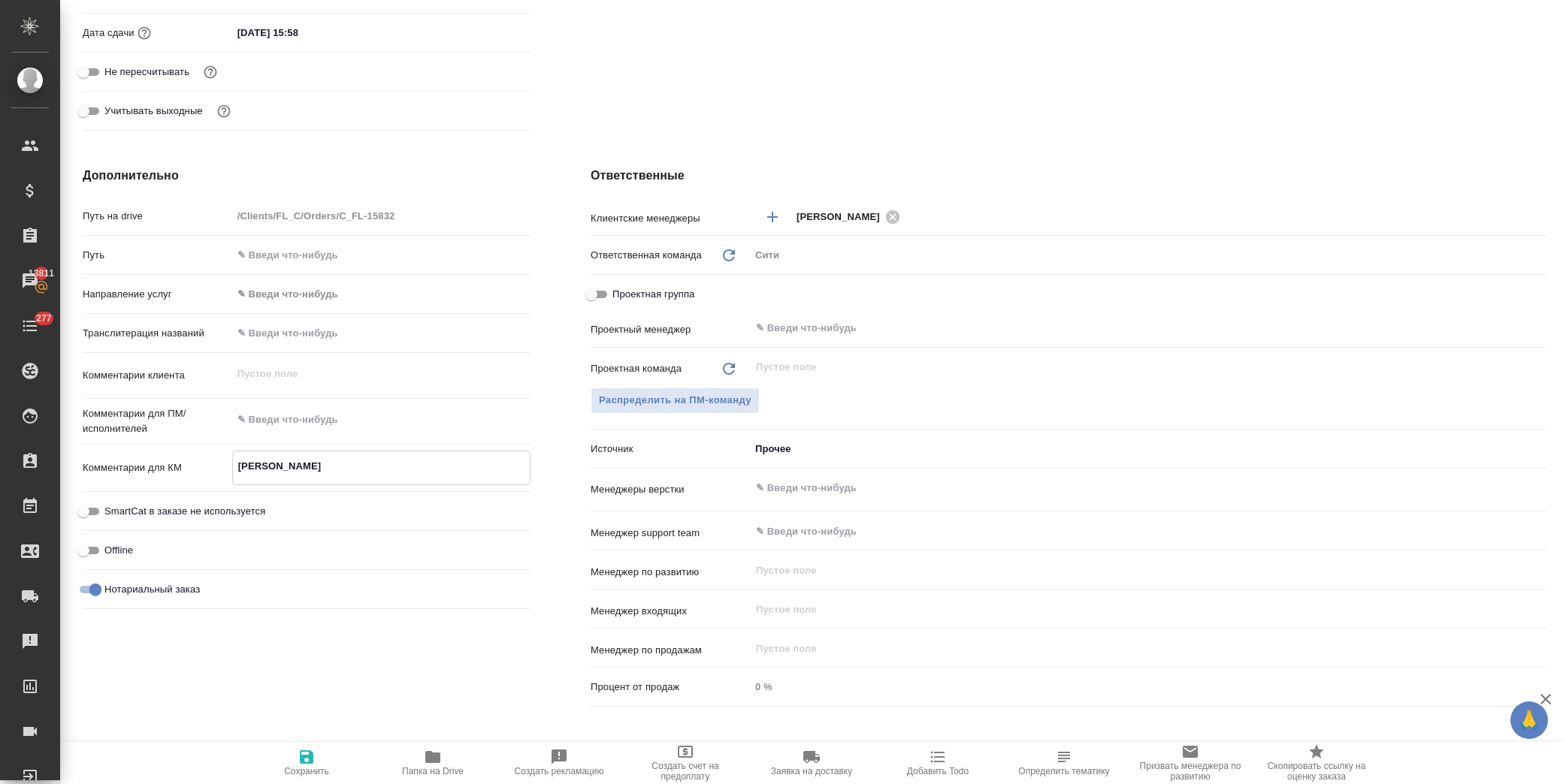
type textarea "x"
type textarea "ап"
type textarea "x"
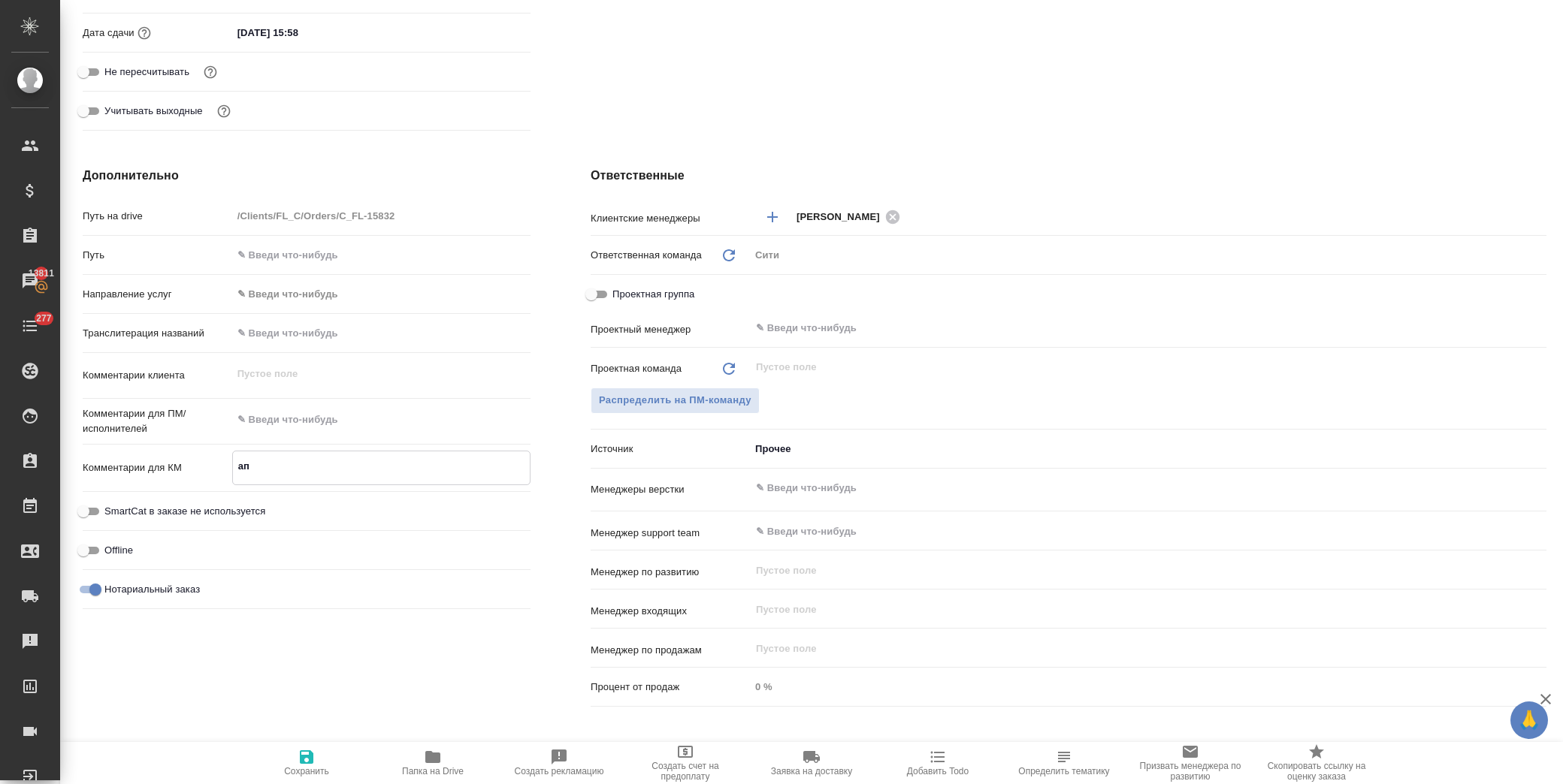
type textarea "x"
type textarea "апо"
type textarea "x"
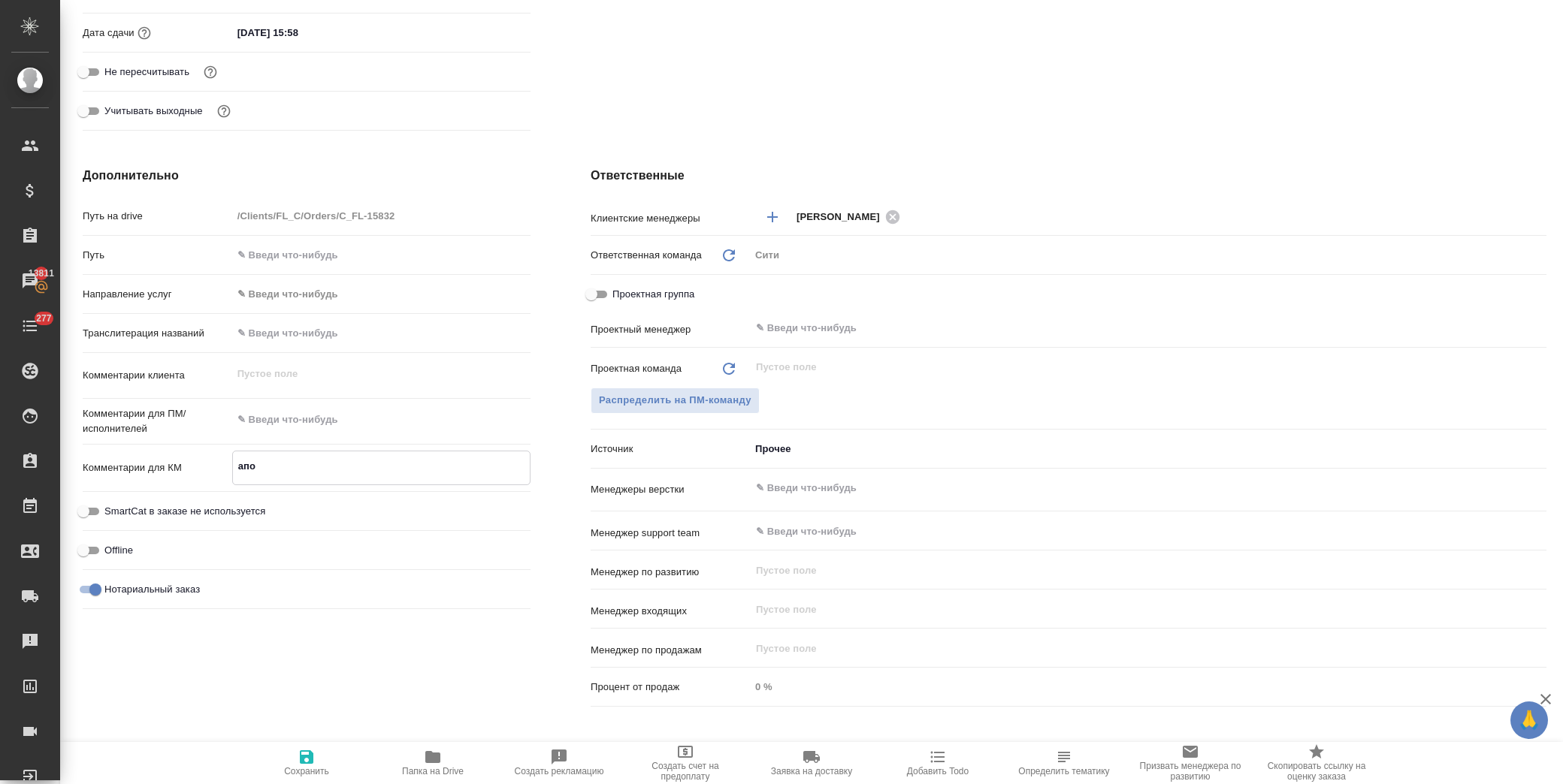
type textarea "апо"
type textarea "x"
type textarea "апо н"
type textarea "x"
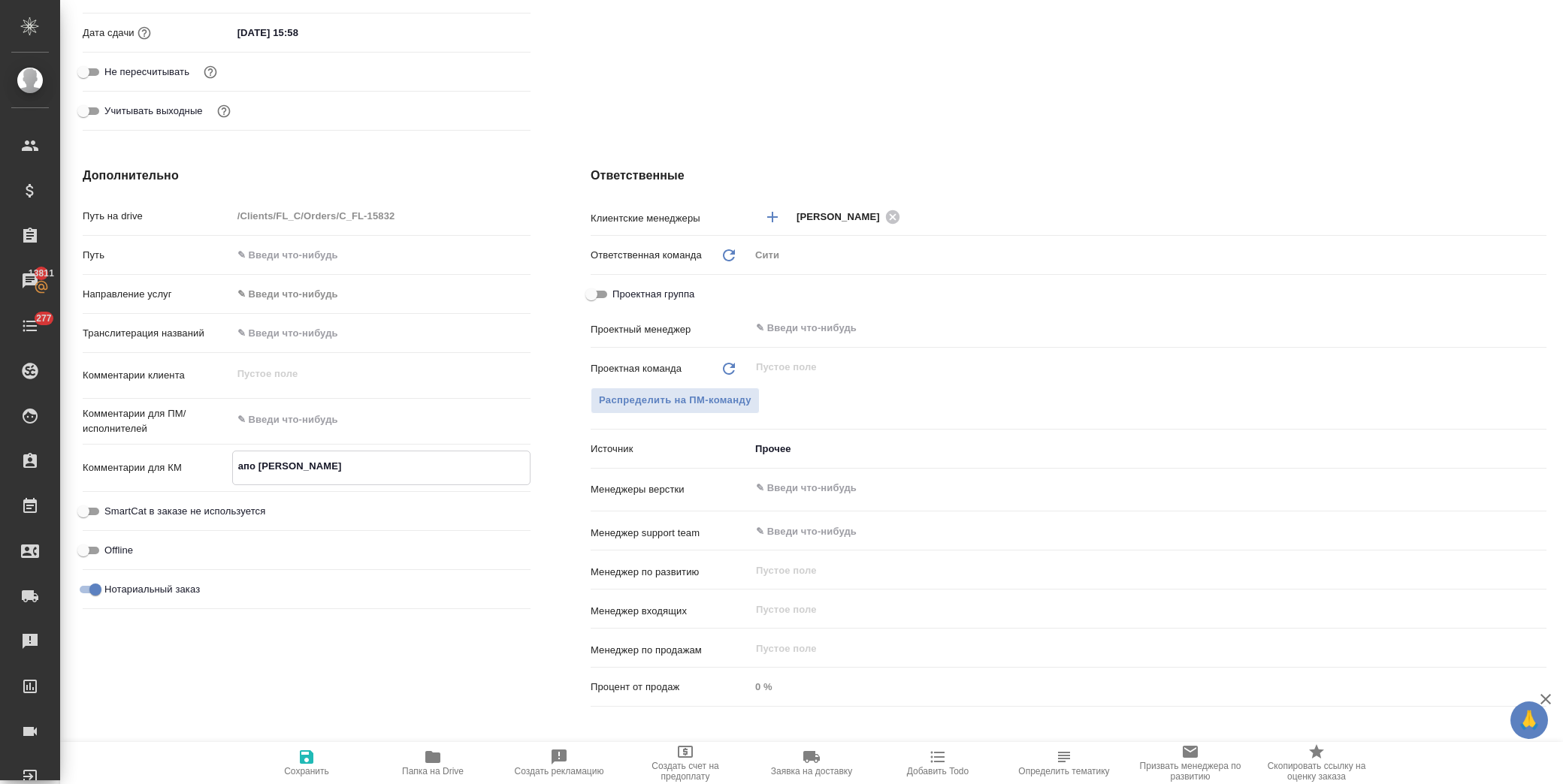
type textarea "x"
type textarea "апо на"
type textarea "x"
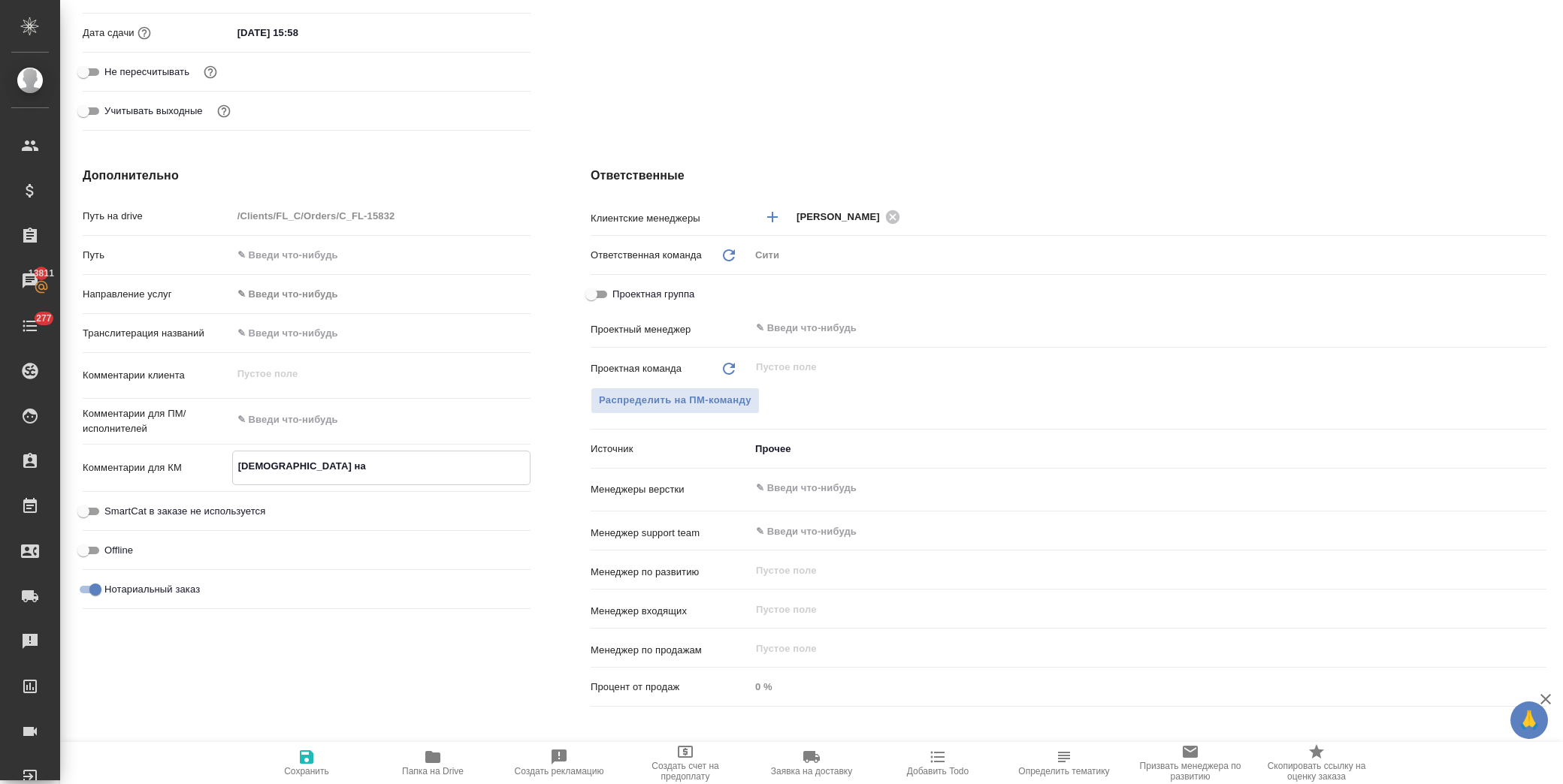
type textarea "x"
type textarea "апо на"
type textarea "x"
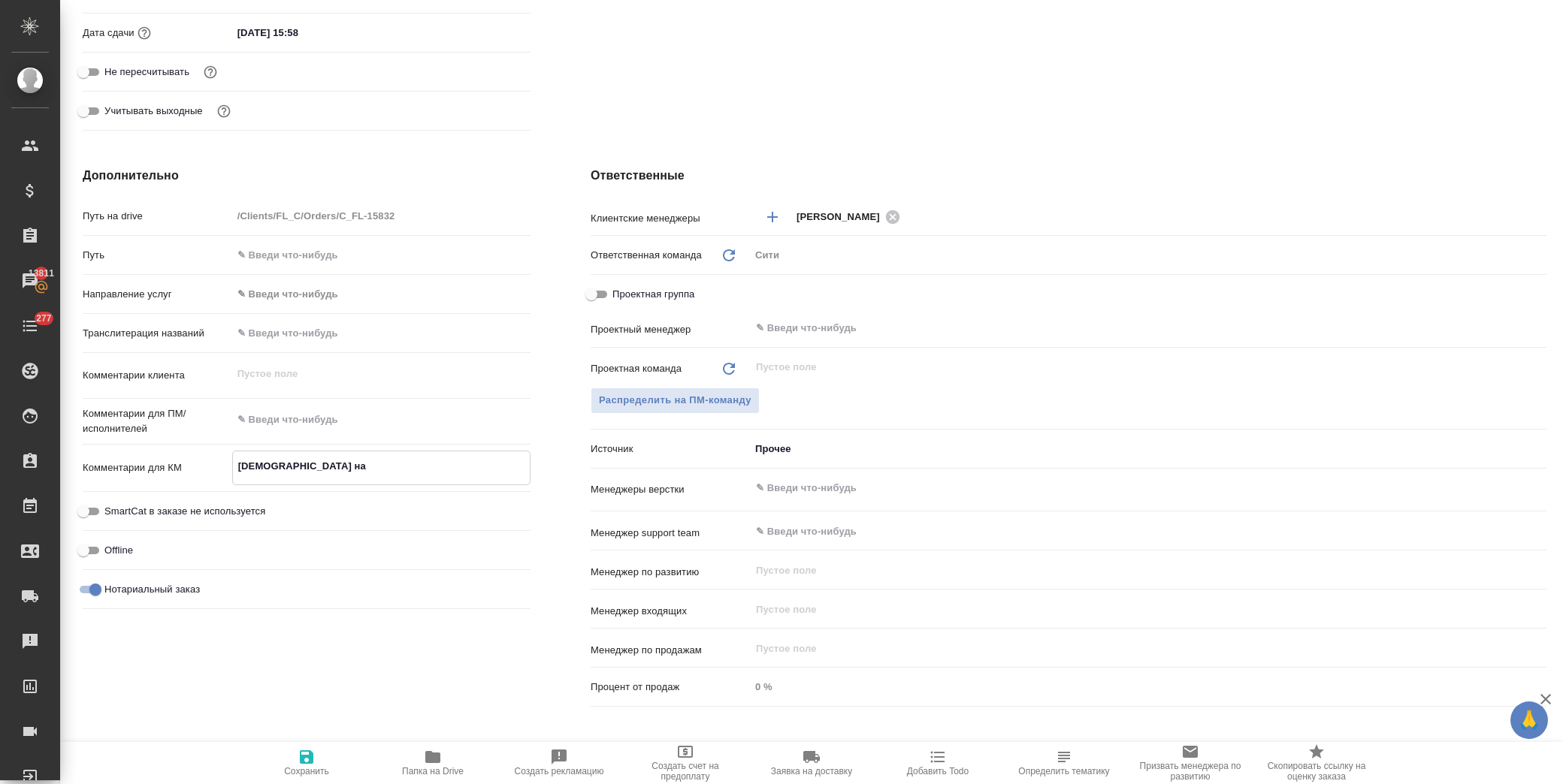
type textarea "x"
type textarea "апо на о"
type textarea "x"
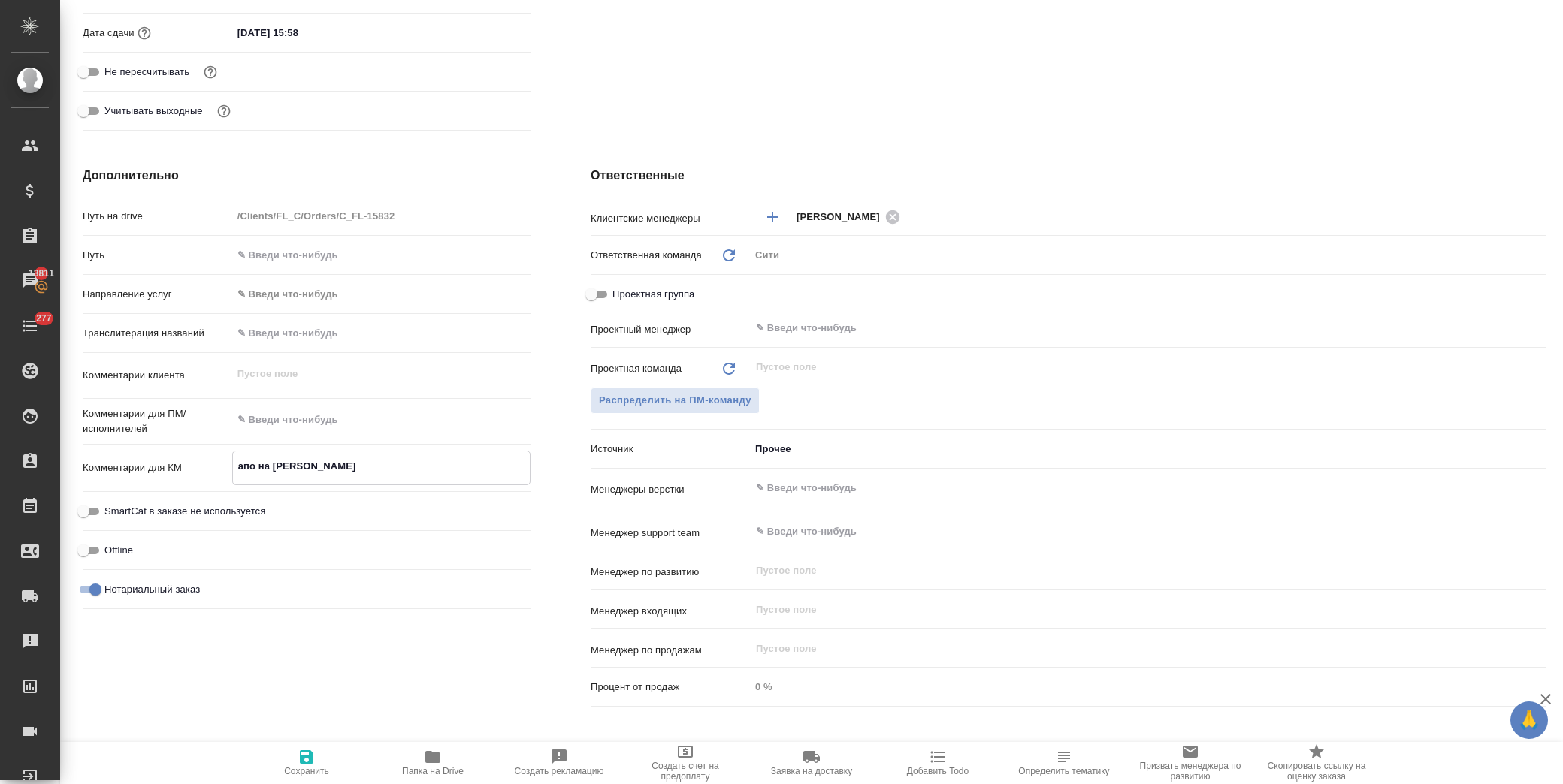
type textarea "апо на ор"
type textarea "x"
type textarea "апо на ори"
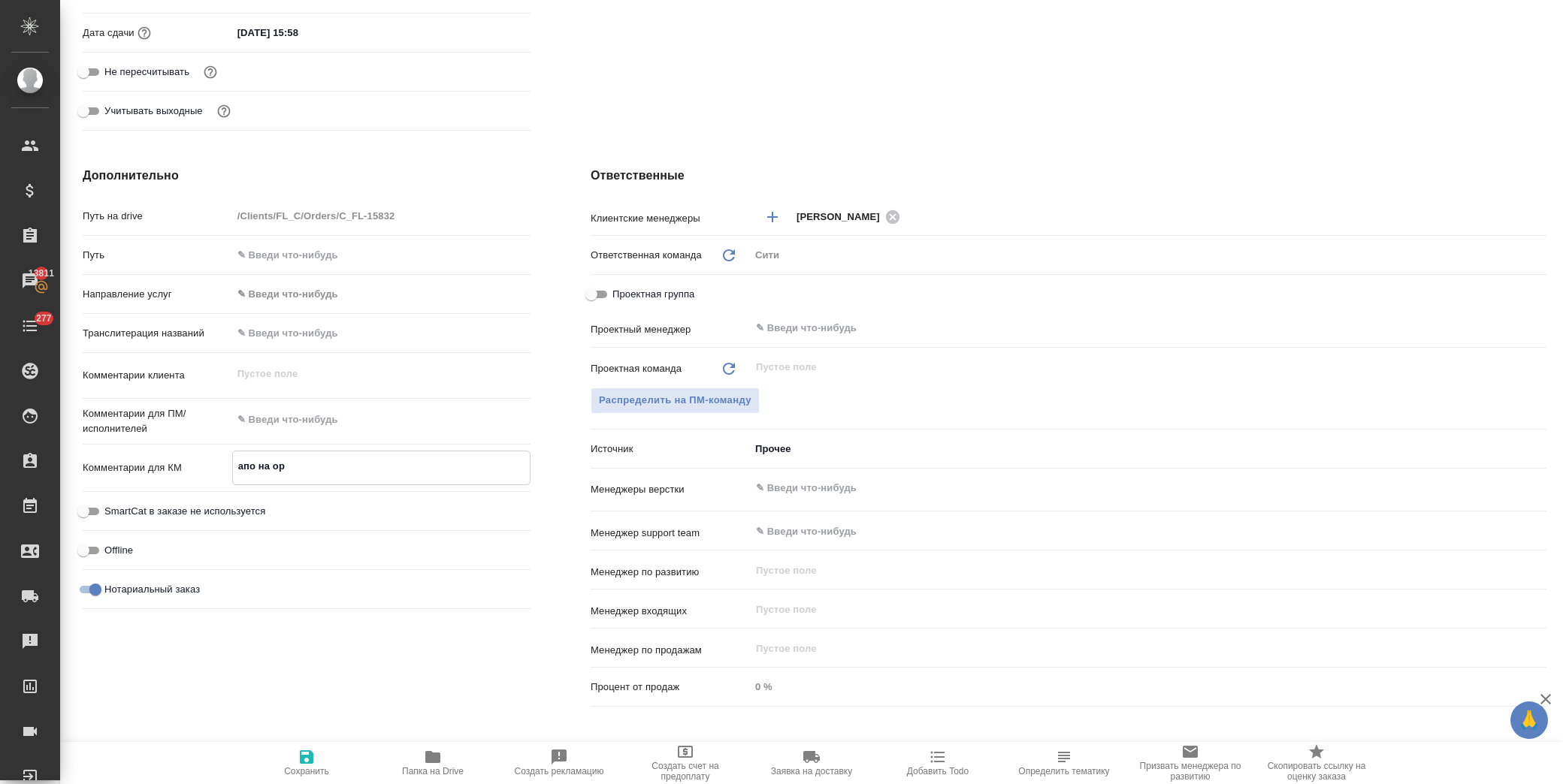
type textarea "x"
type textarea "апо на ориг"
type textarea "x"
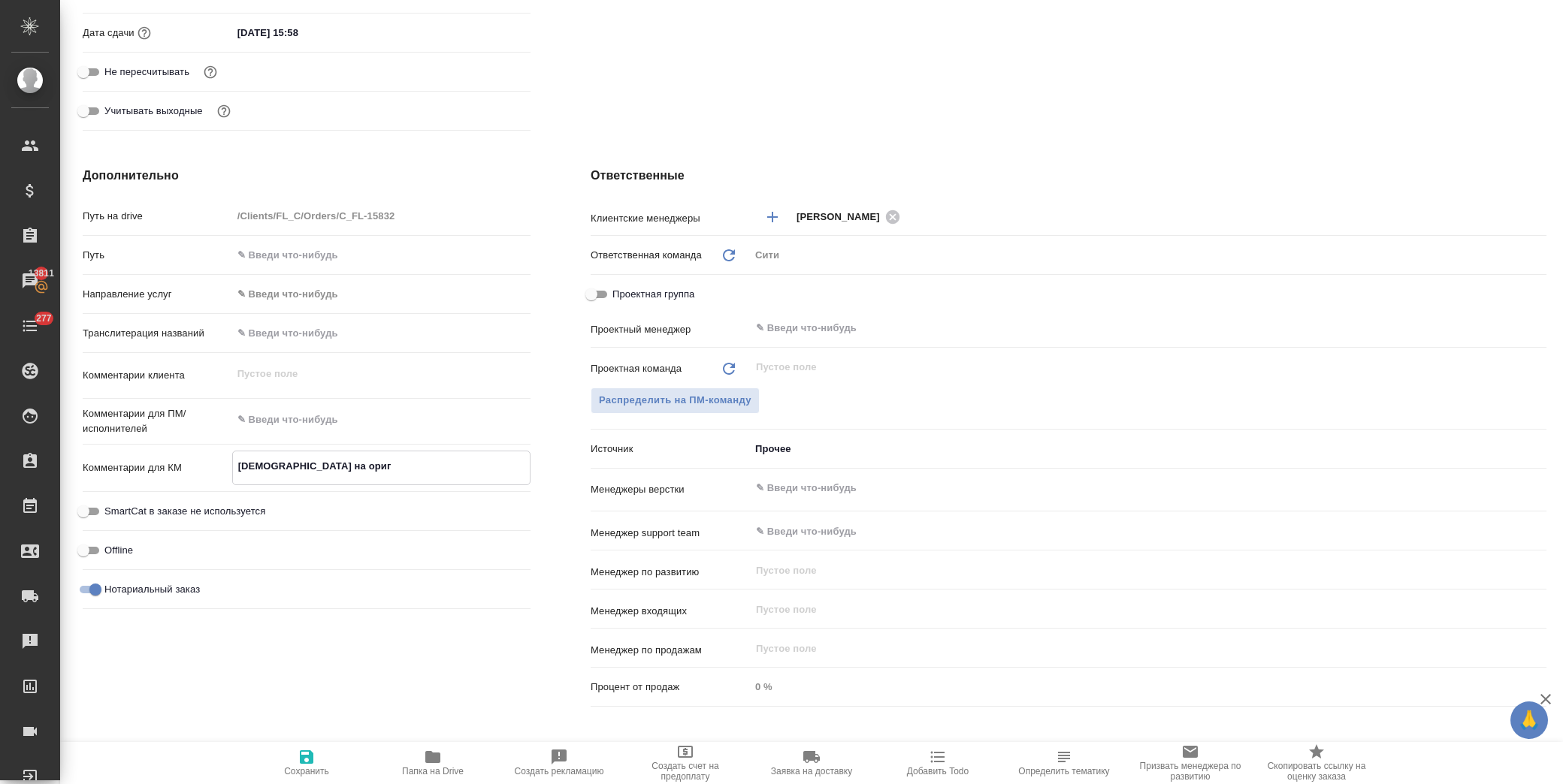
type textarea "x"
type textarea "апо на ориги"
type textarea "x"
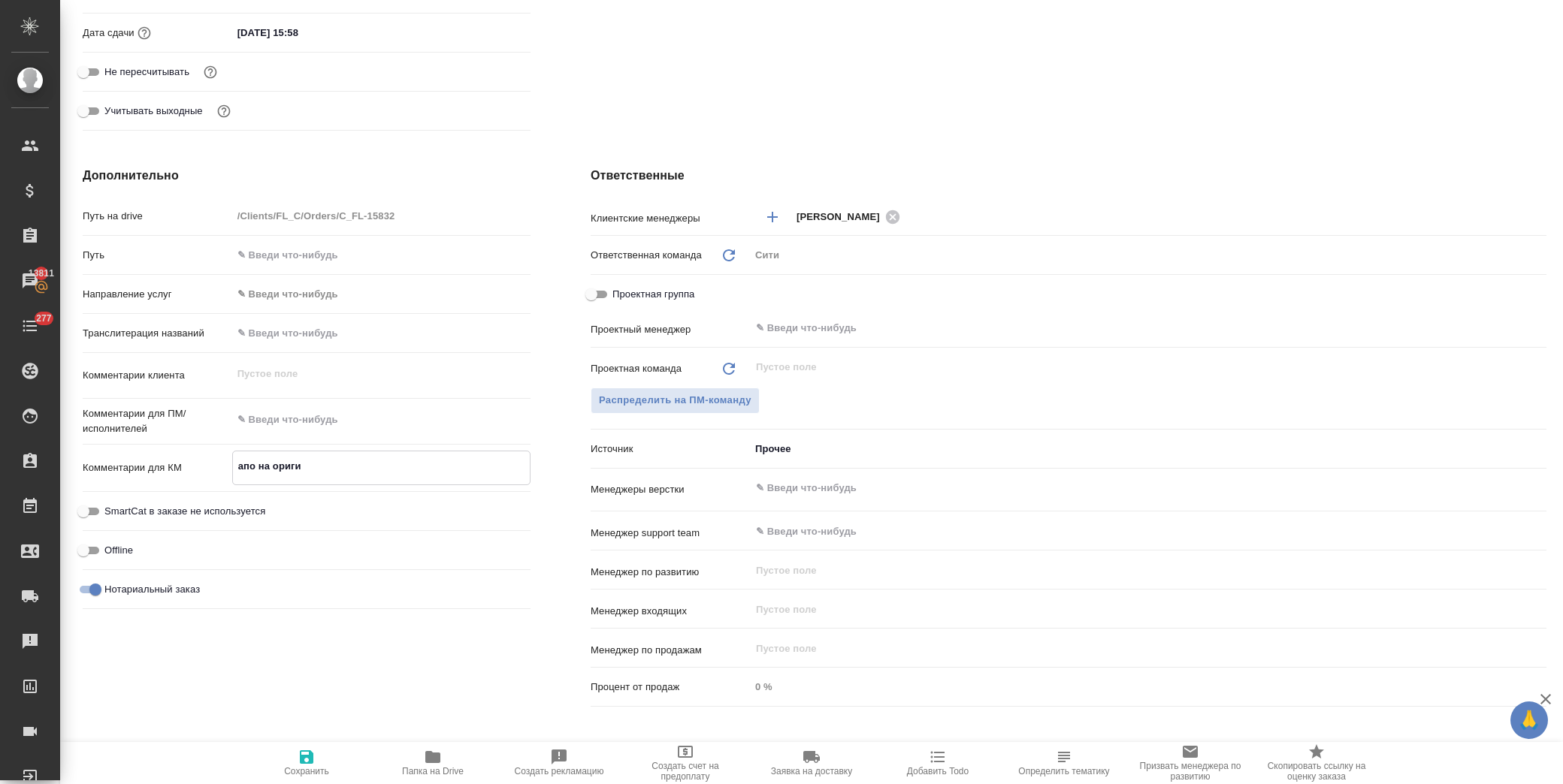
type textarea "x"
type textarea "апо на оригин"
type textarea "x"
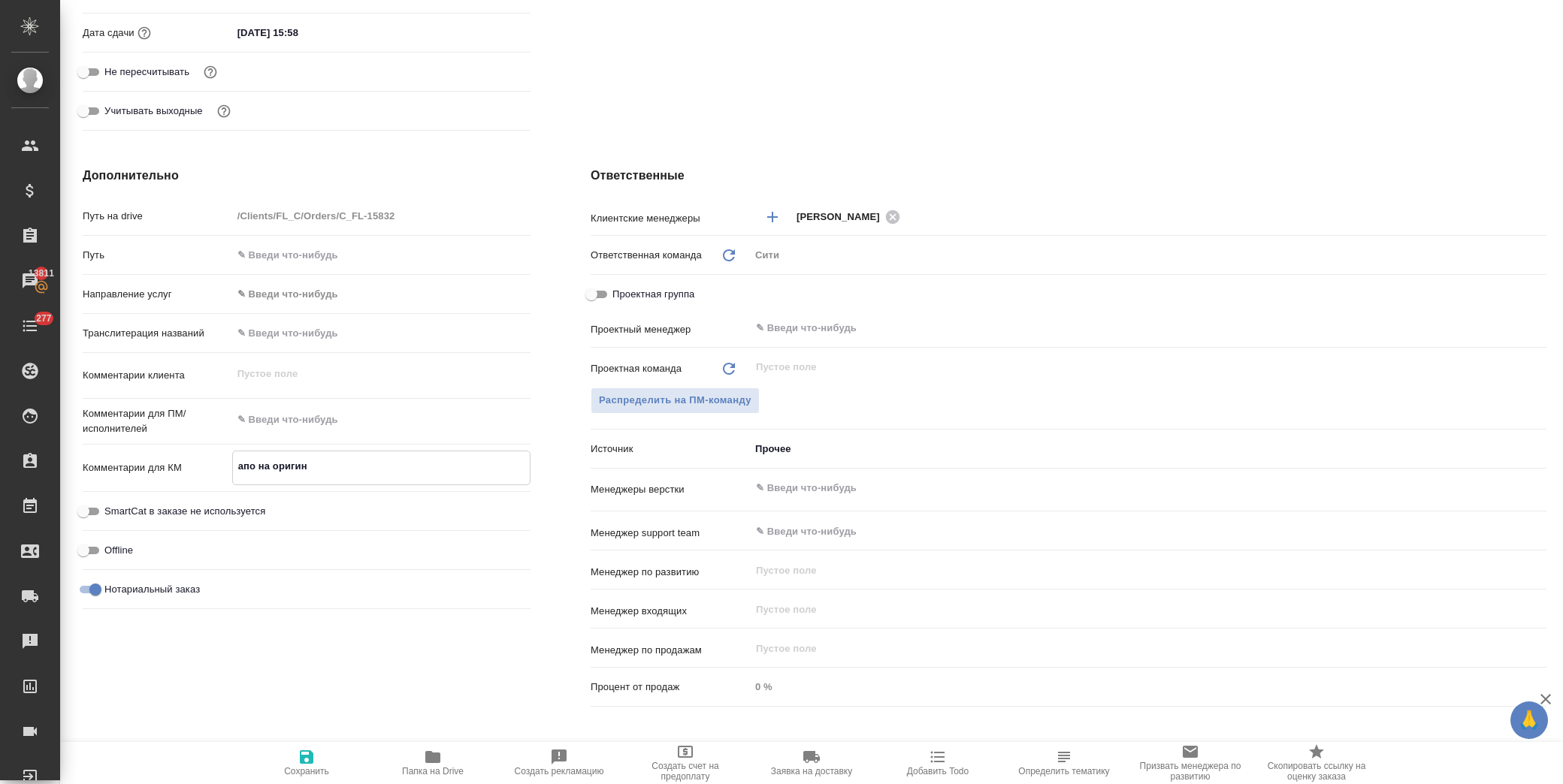
type textarea "апо на оригина"
type textarea "x"
type textarea "апо на оригинал"
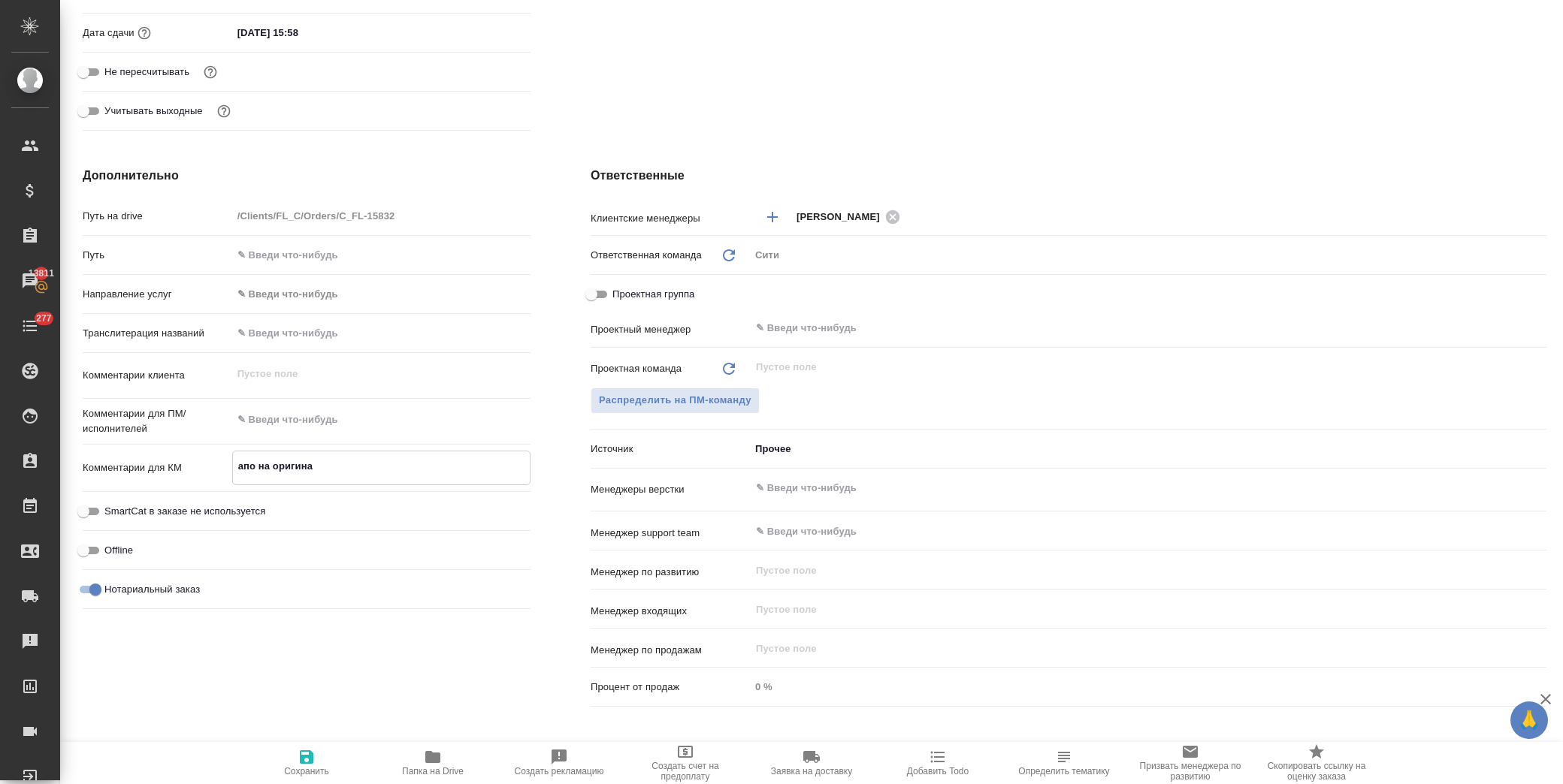
type textarea "x"
type textarea "апо на оригинал-"
type textarea "x"
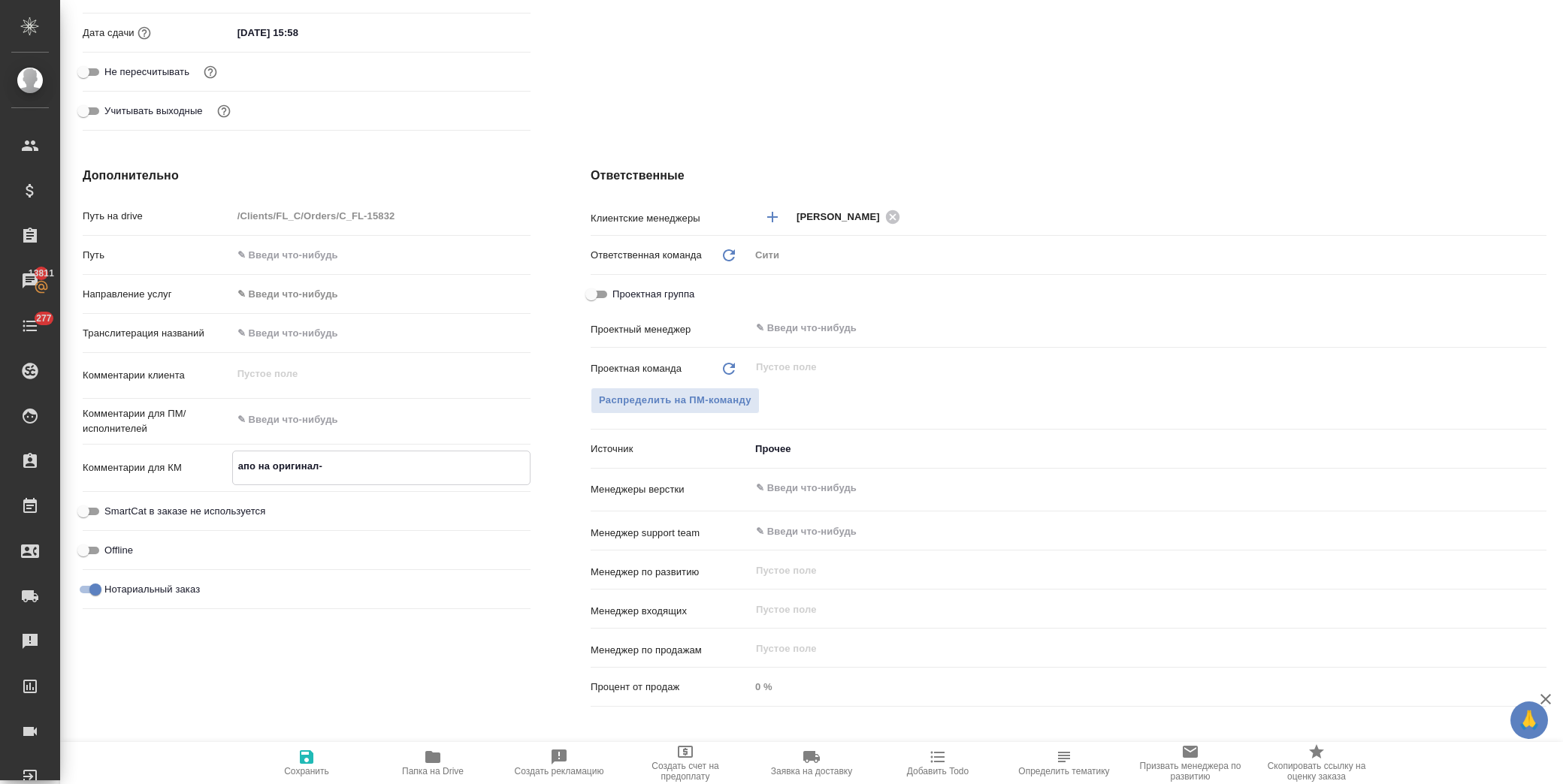
type textarea "x"
type textarea "апо на оригинал-п"
type textarea "x"
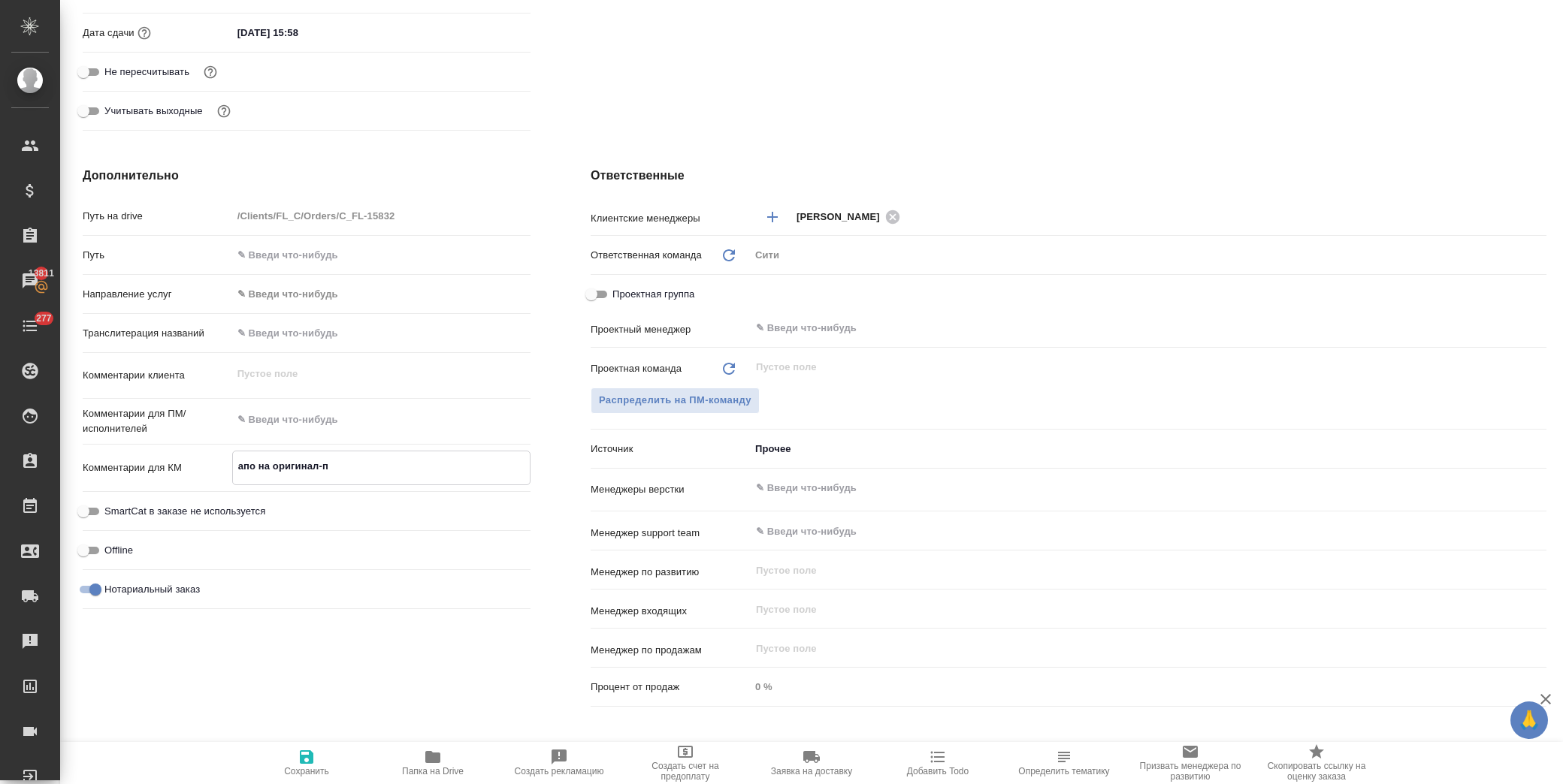
type textarea "x"
type textarea "апо на оригинал-пе"
type textarea "x"
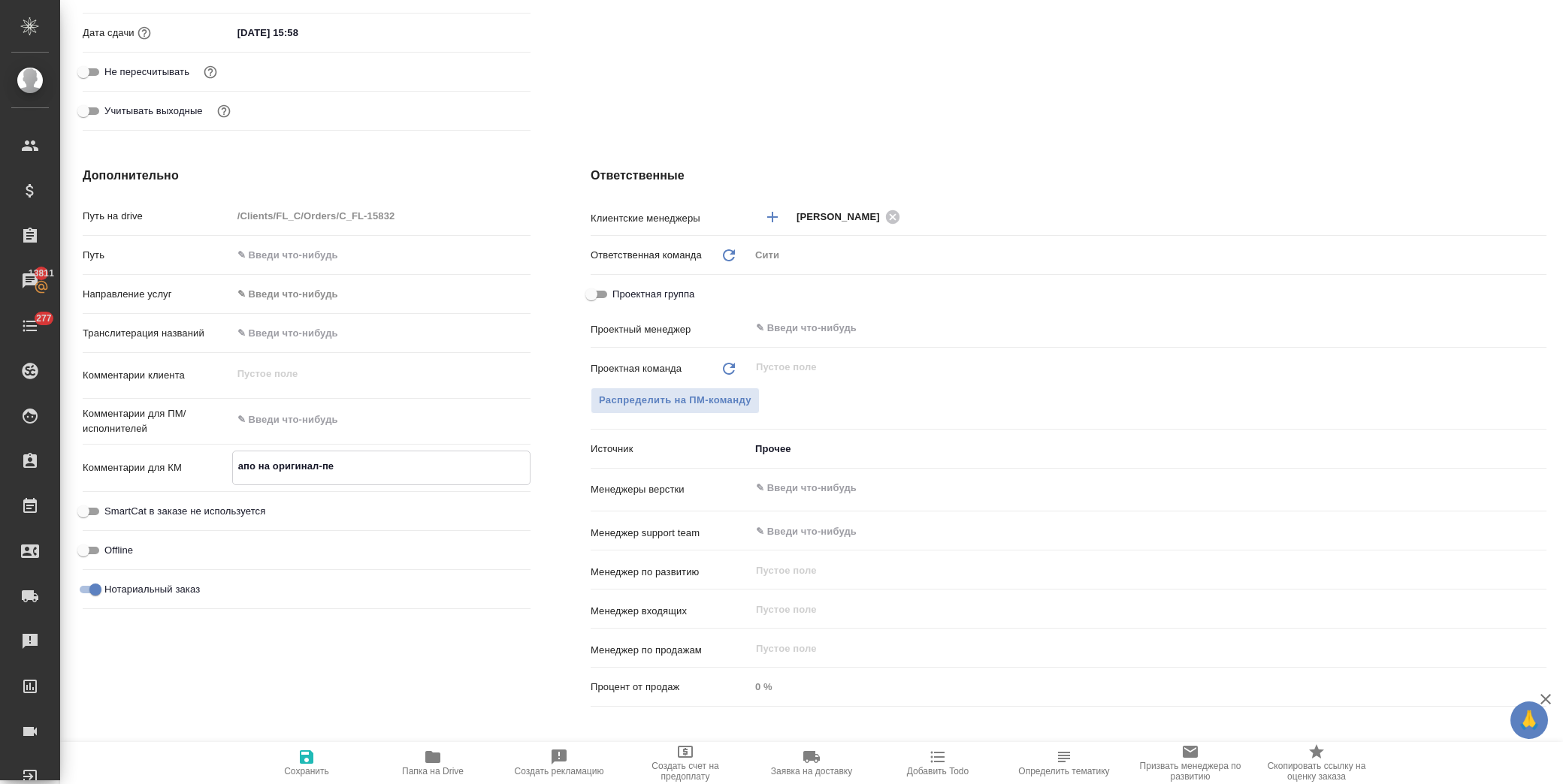
type textarea "апо на оригинал-пер"
type textarea "x"
type textarea "апо на оригинал-пере"
type textarea "x"
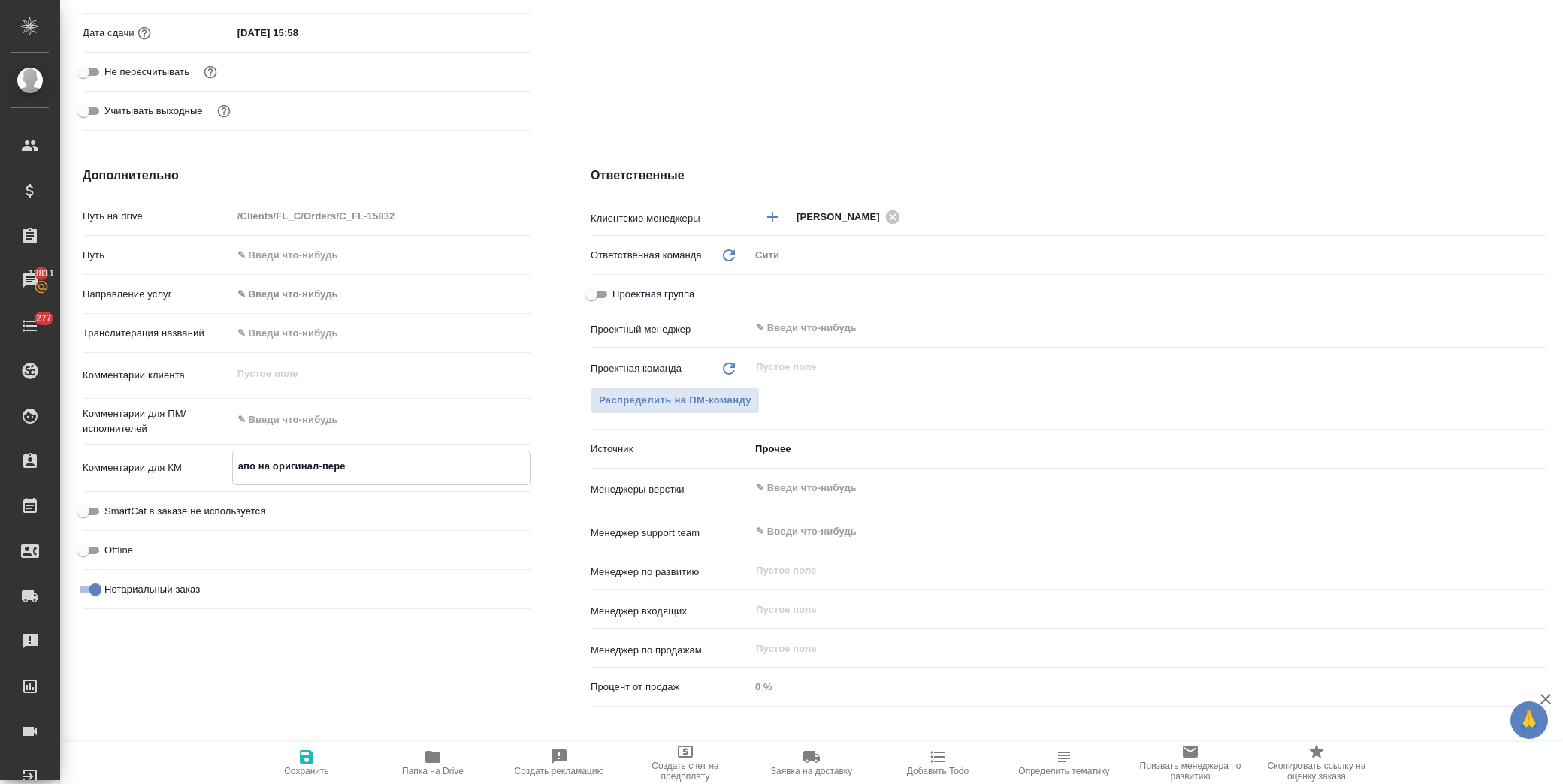
type textarea "x"
type textarea "апо на оригинал-перев"
type textarea "x"
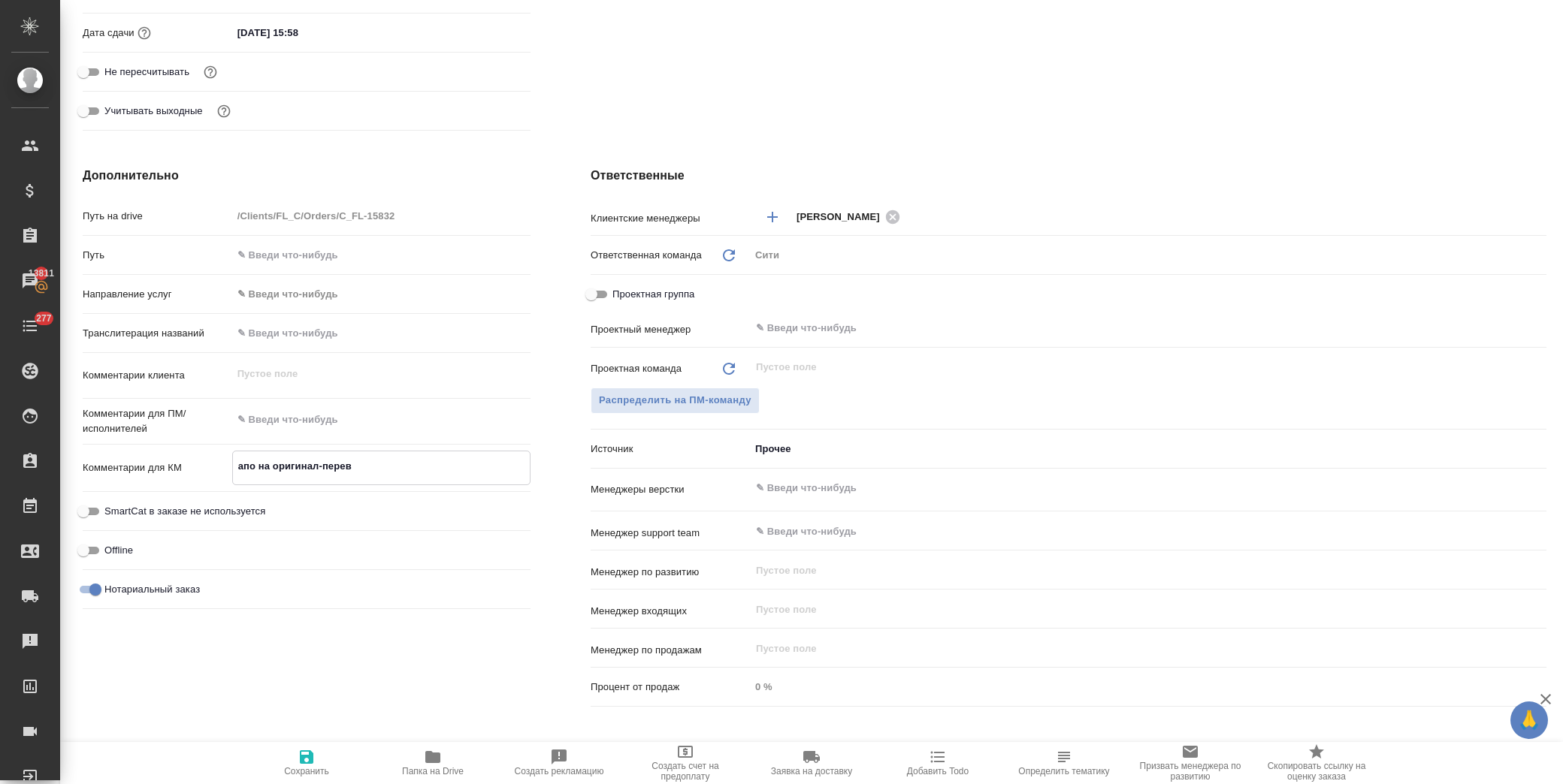
type textarea "x"
type textarea "апо на оригинал-перево"
type textarea "x"
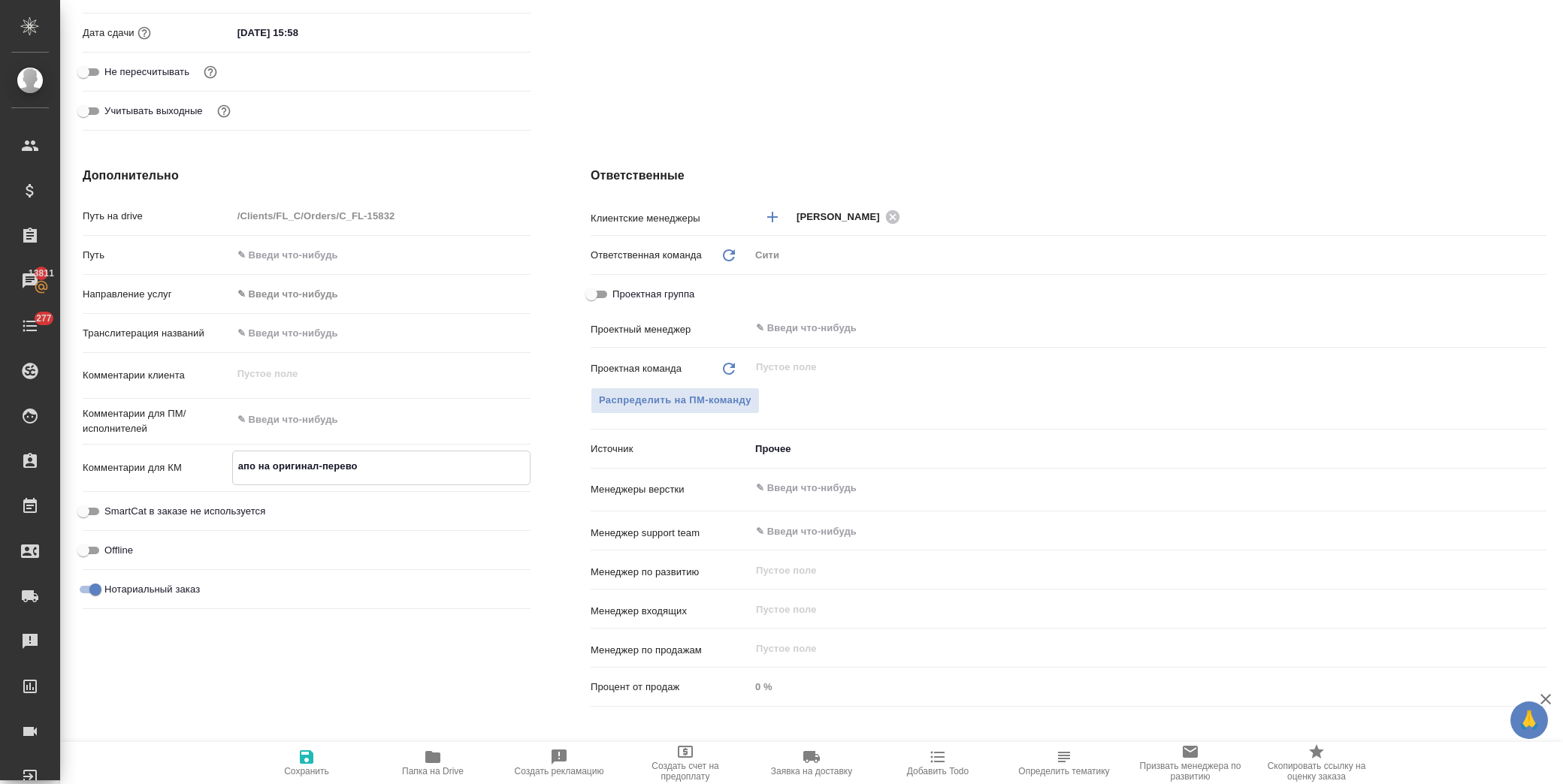
type textarea "x"
type textarea "апо на оригинал-перевод"
type textarea "x"
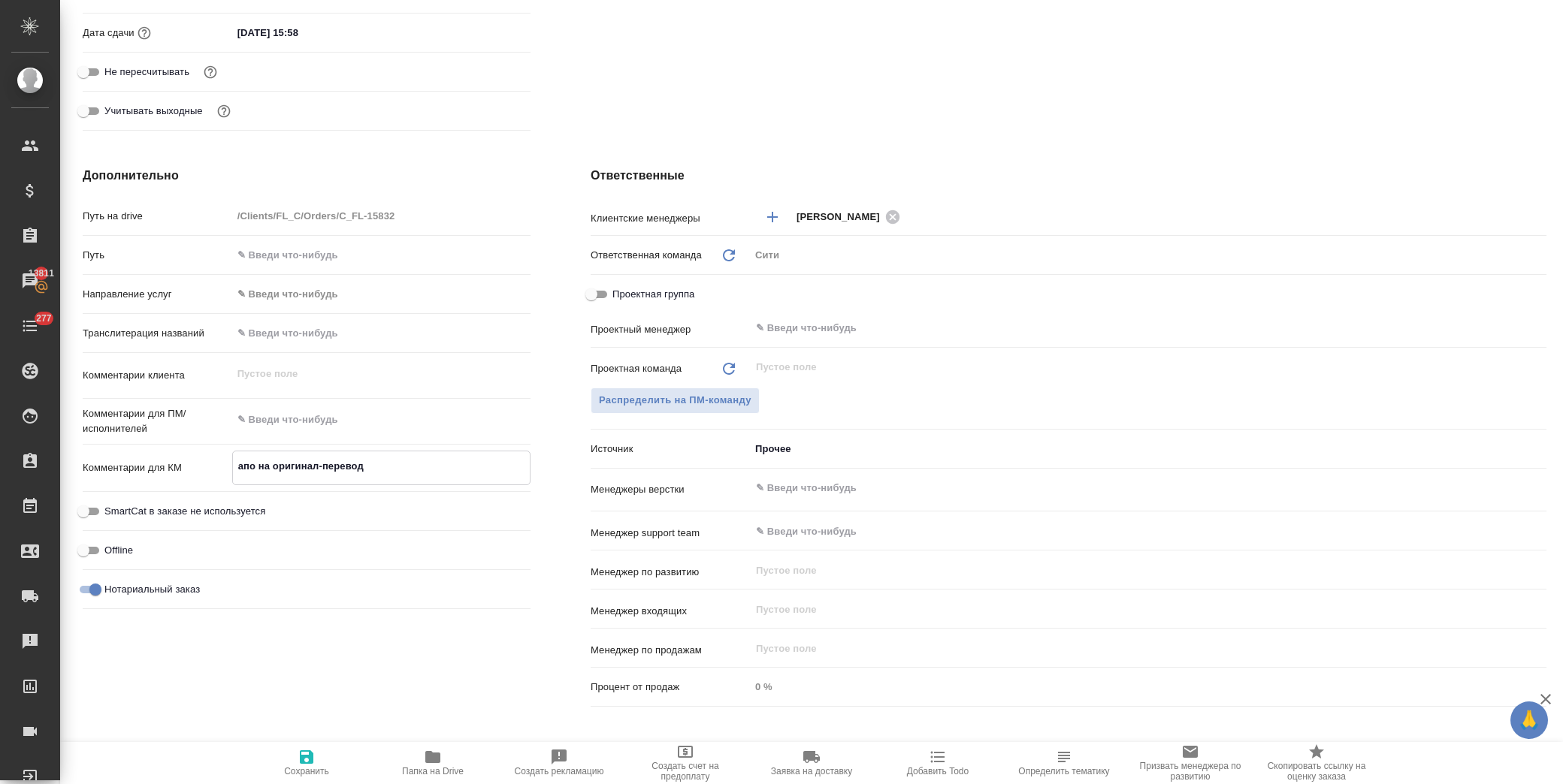
type textarea "апо на оригинал-перевод"
type textarea "x"
type textarea "апо на оригинал-перевод н"
type textarea "x"
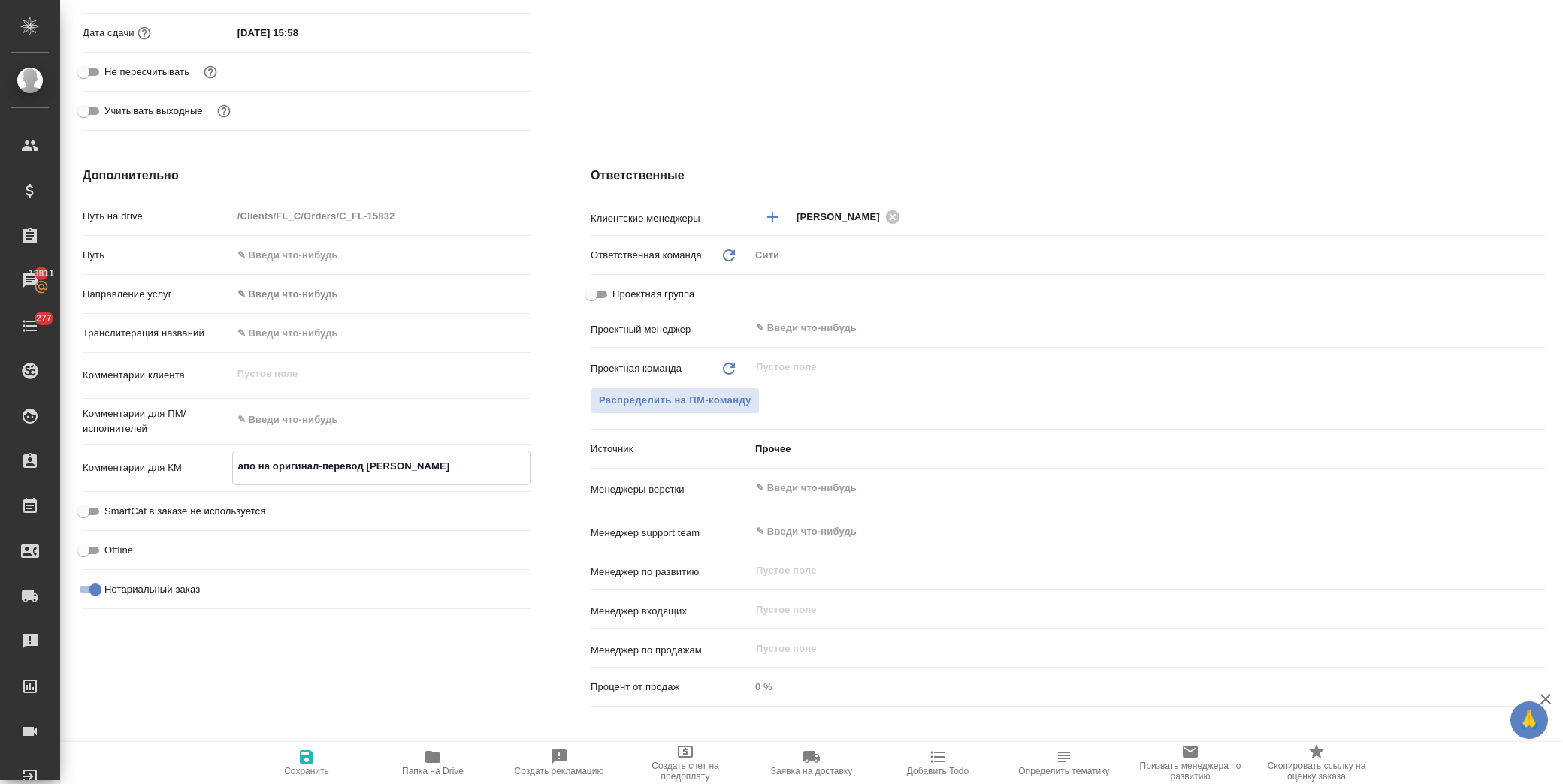
type textarea "x"
type textarea "апо на оригинал-перевод на"
type textarea "x"
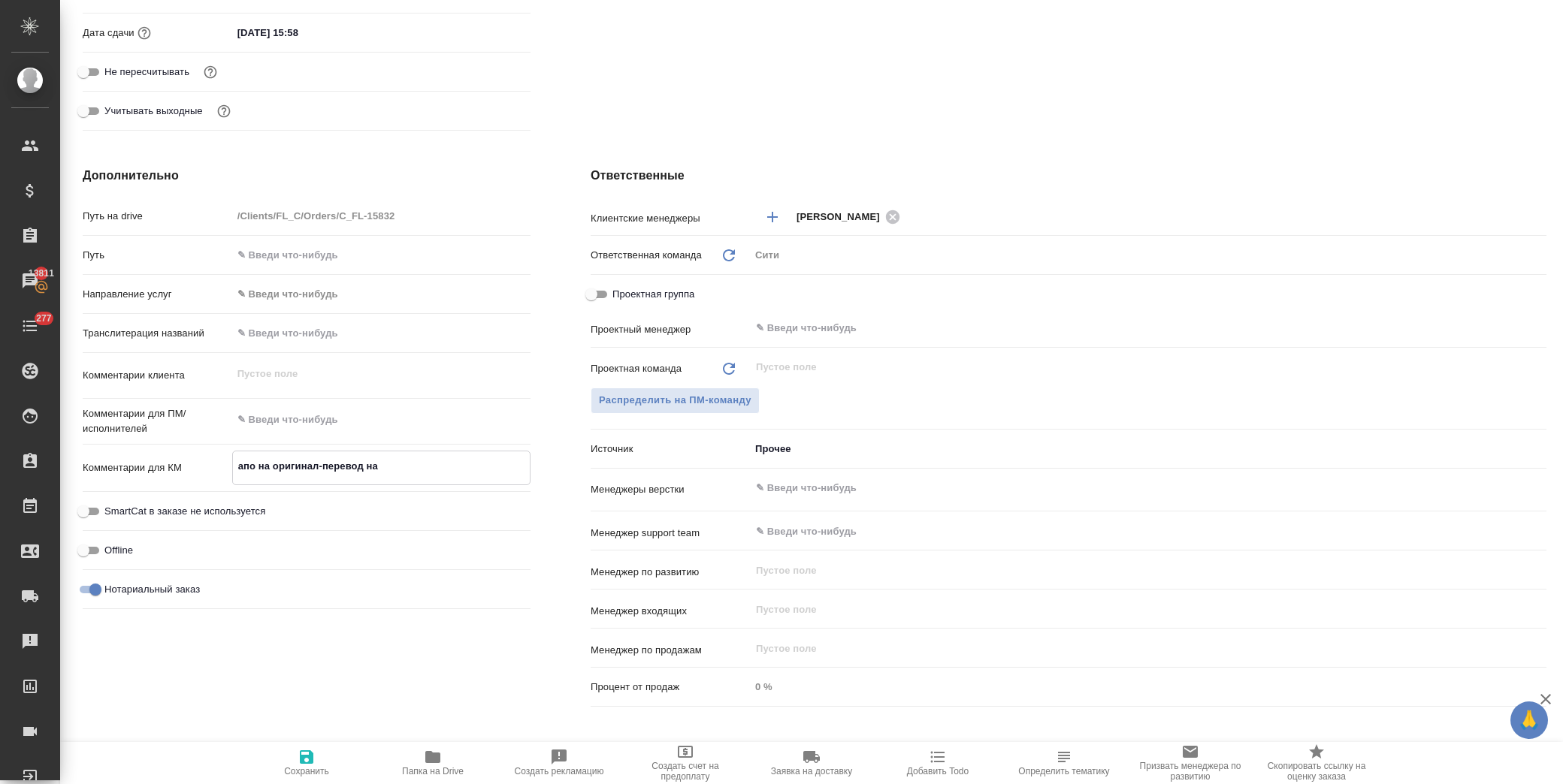
type textarea "x"
type textarea "апо на оригинал-перевод на"
type textarea "x"
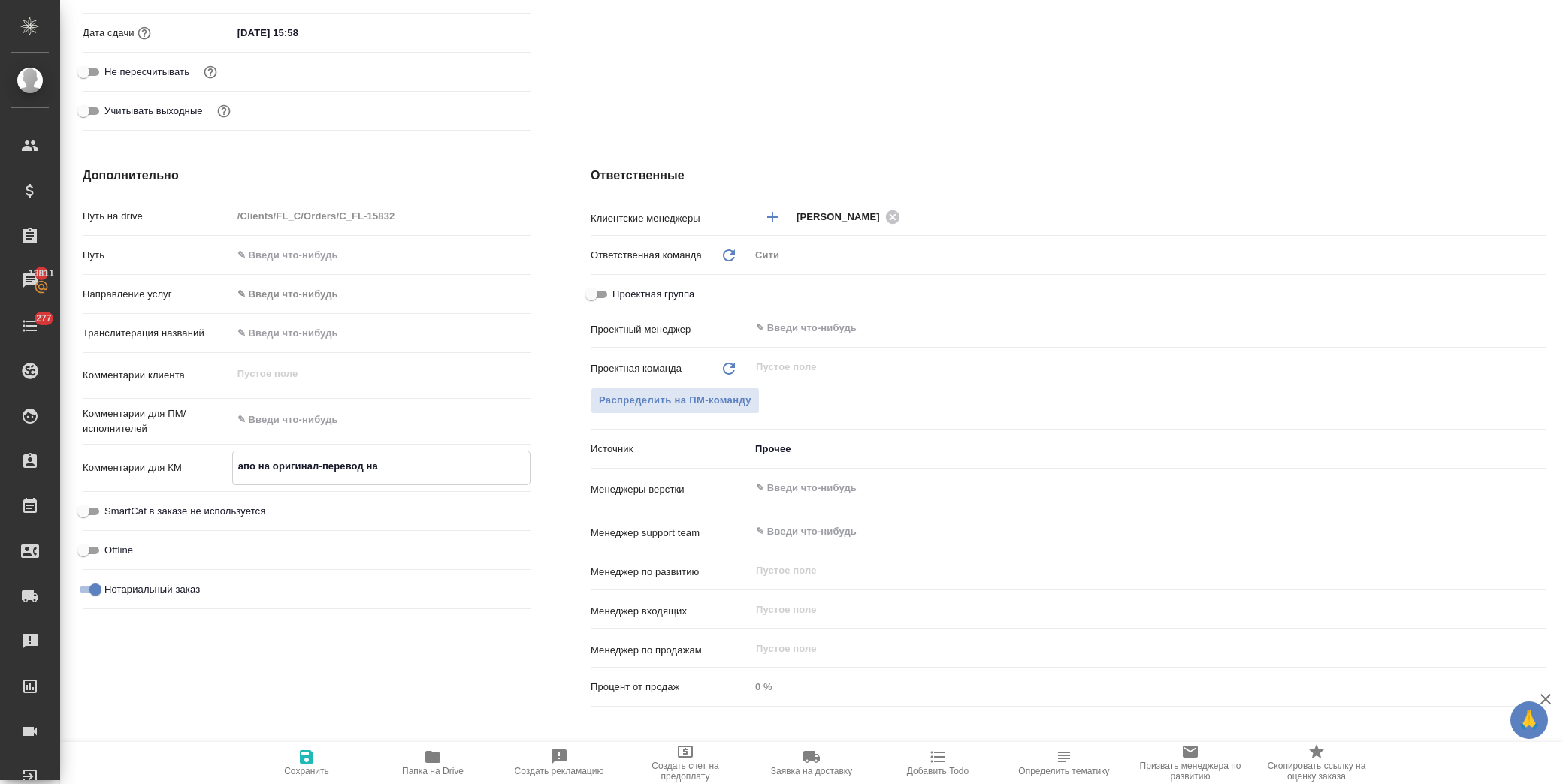
type textarea "x"
click at [309, 763] on icon "button" at bounding box center [306, 757] width 13 height 13
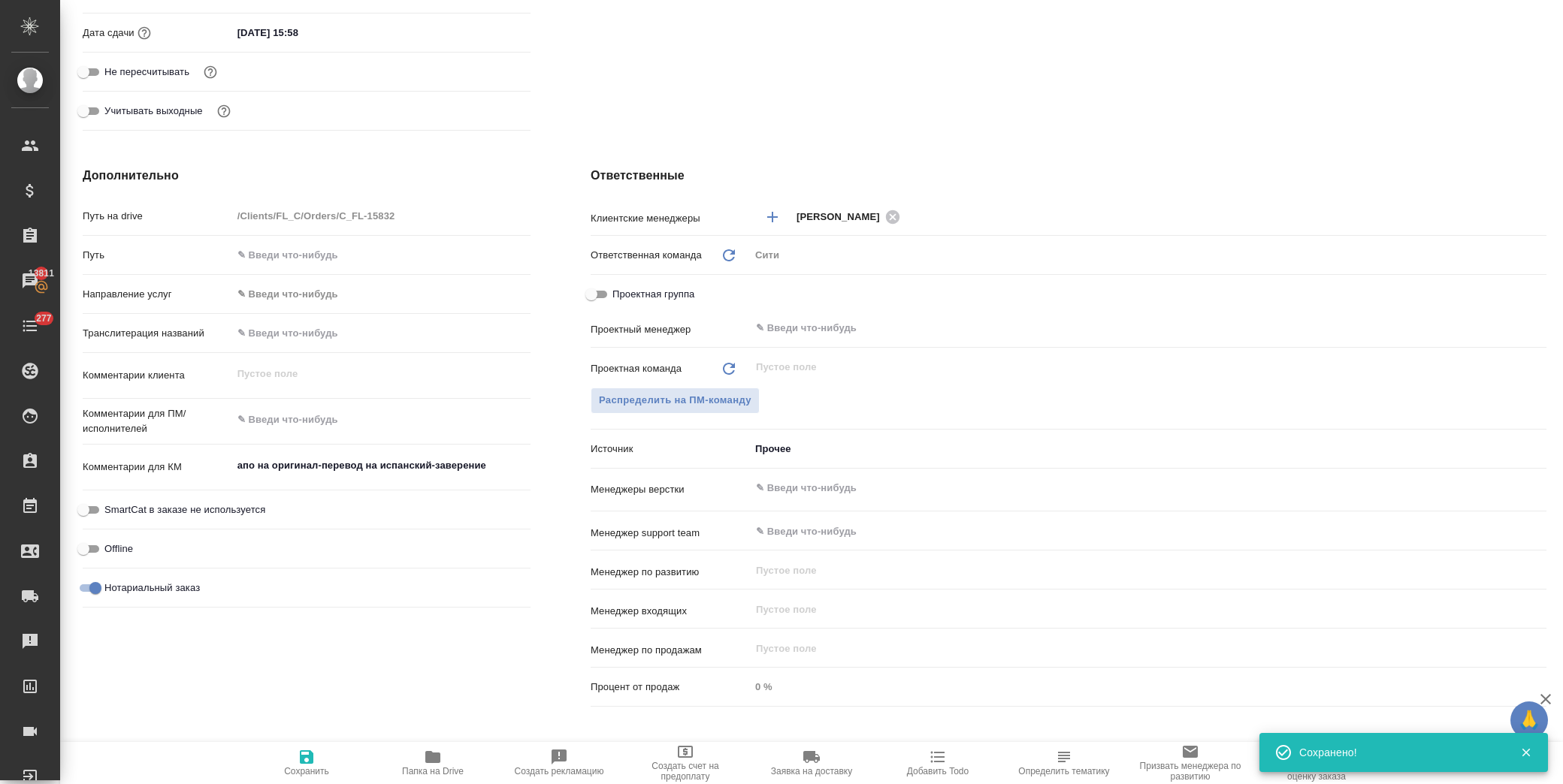
click at [331, 417] on textarea at bounding box center [381, 420] width 299 height 26
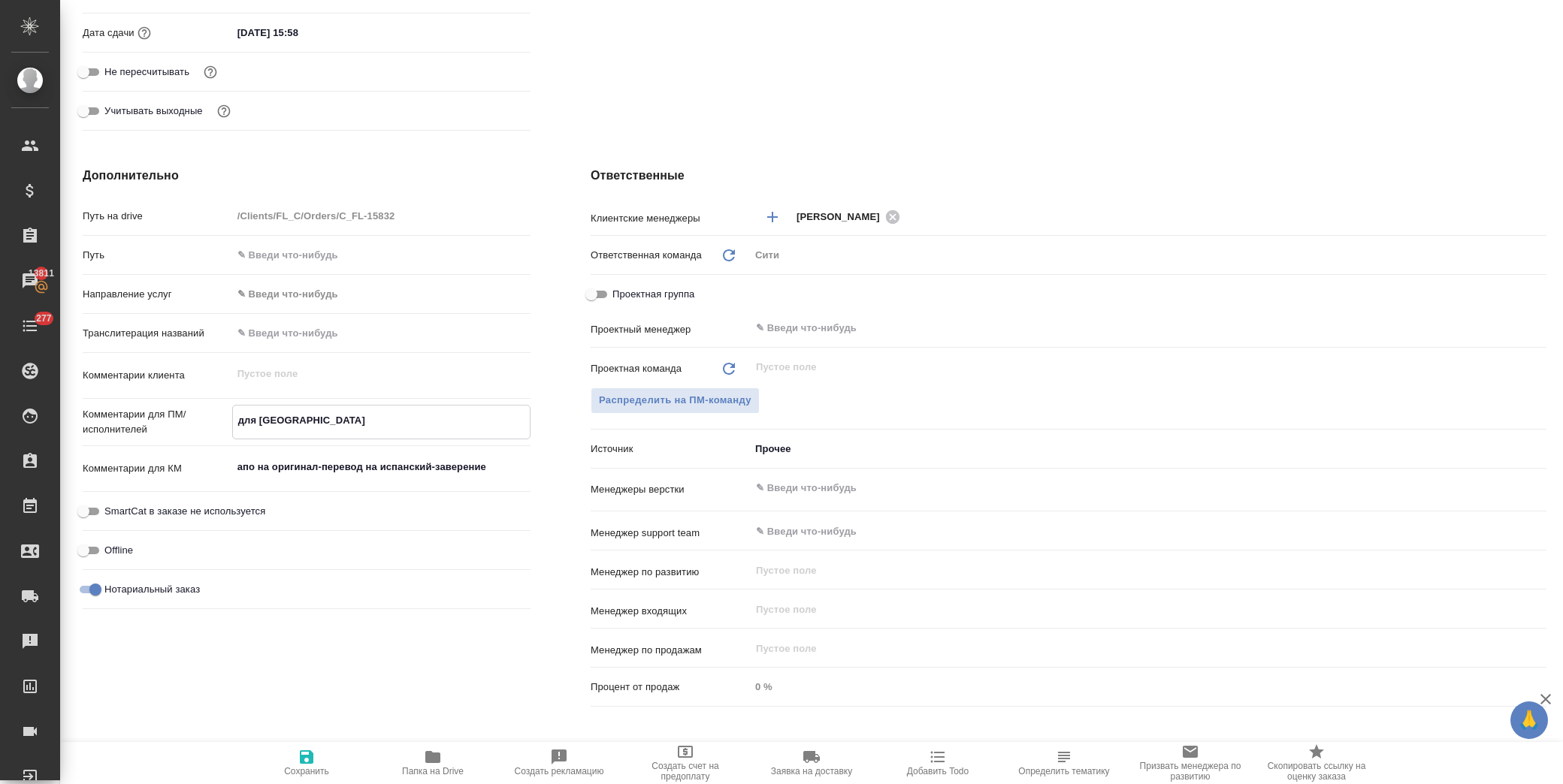
click at [318, 767] on span "Сохранить" at bounding box center [306, 771] width 45 height 11
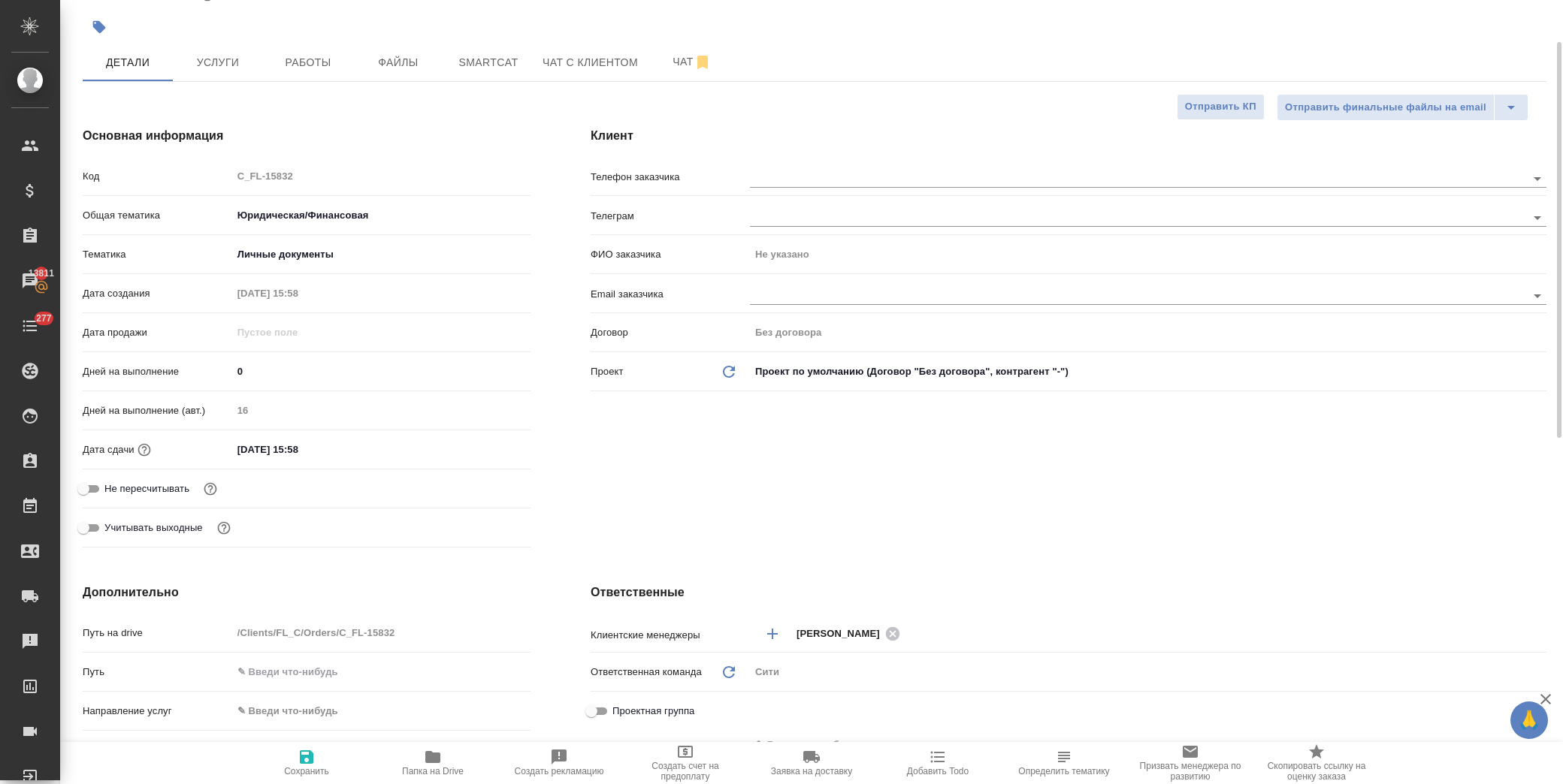
scroll to position [0, 0]
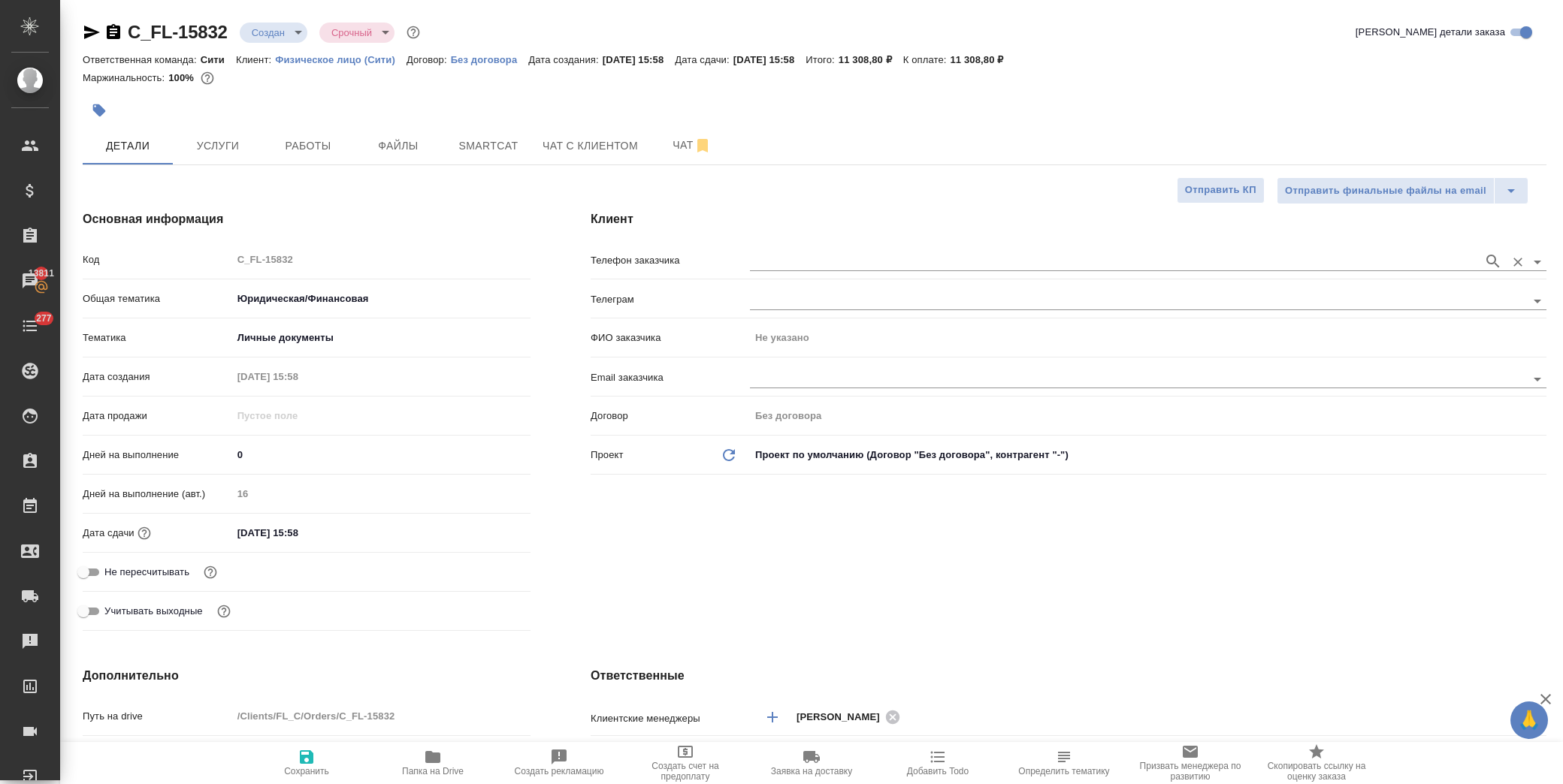
click at [1377, 263] on input "text" at bounding box center [1113, 261] width 726 height 18
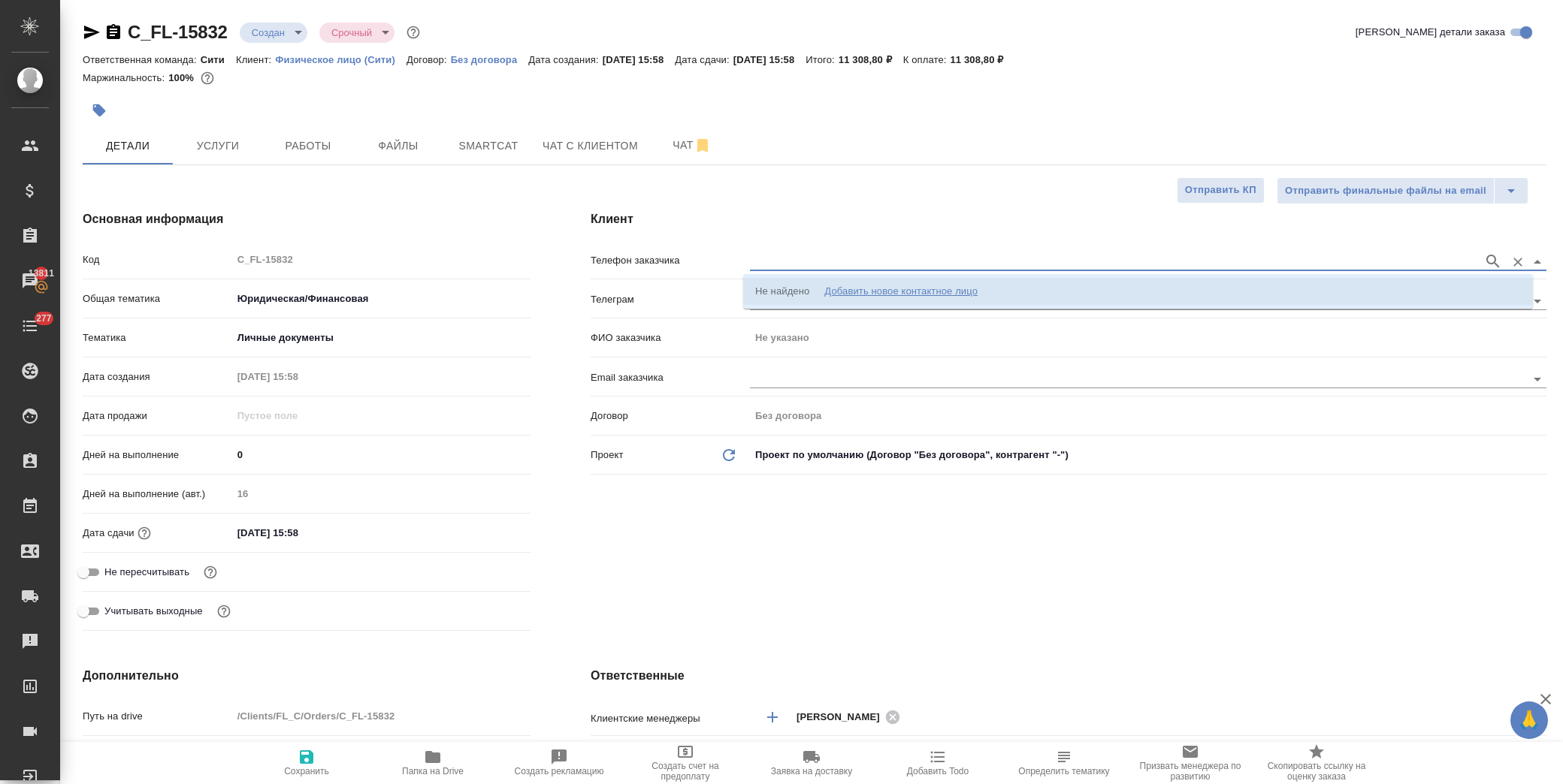
click at [967, 279] on li "Не найдено Добавить новое контактное лицо" at bounding box center [1137, 291] width 789 height 27
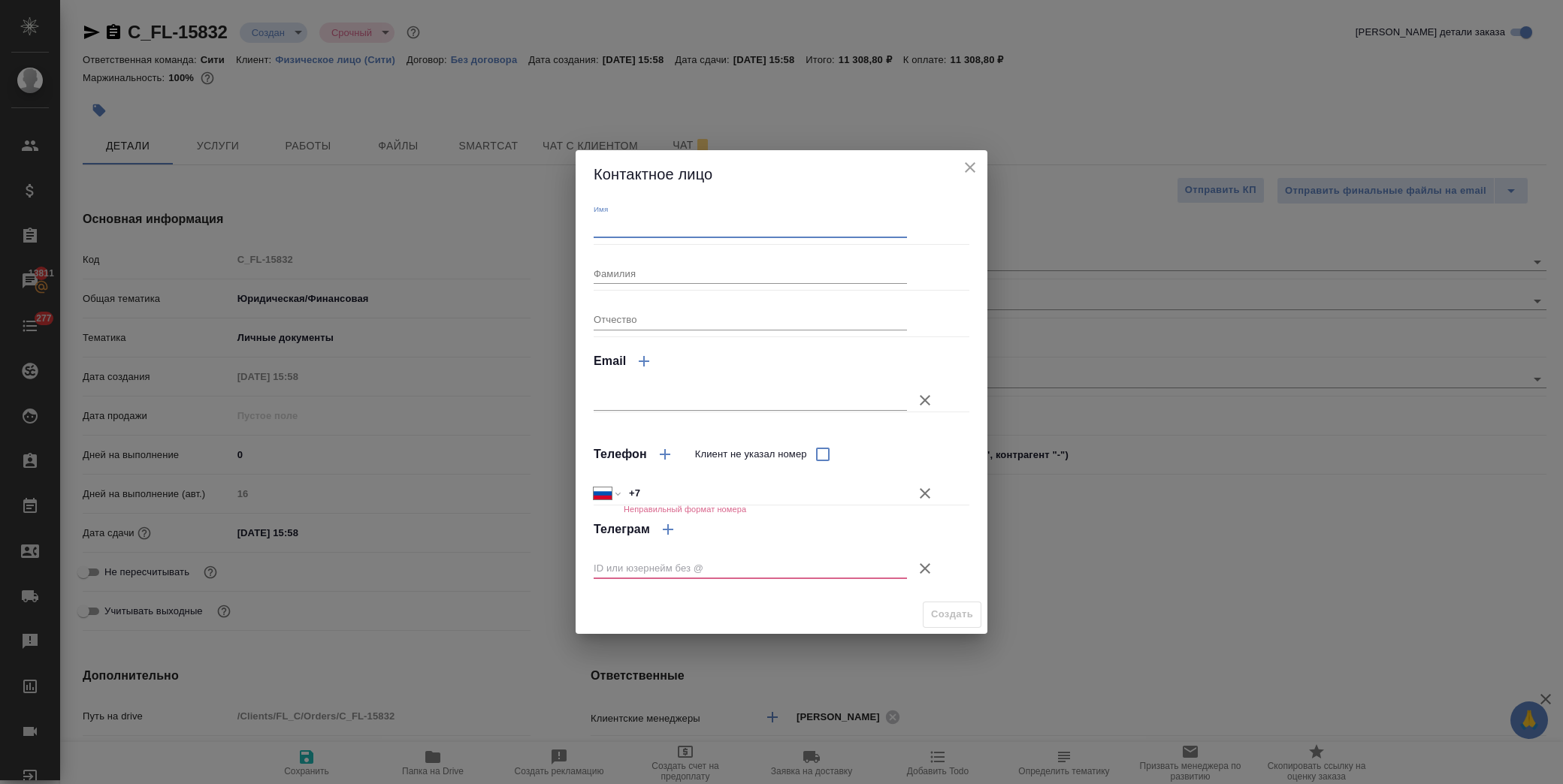
click at [641, 232] on input "Имя" at bounding box center [751, 227] width 313 height 21
click at [646, 274] on input "Фамилия" at bounding box center [751, 274] width 313 height 21
click at [666, 493] on input "+7" at bounding box center [765, 493] width 283 height 21
click at [923, 571] on icon "button" at bounding box center [925, 569] width 18 height 18
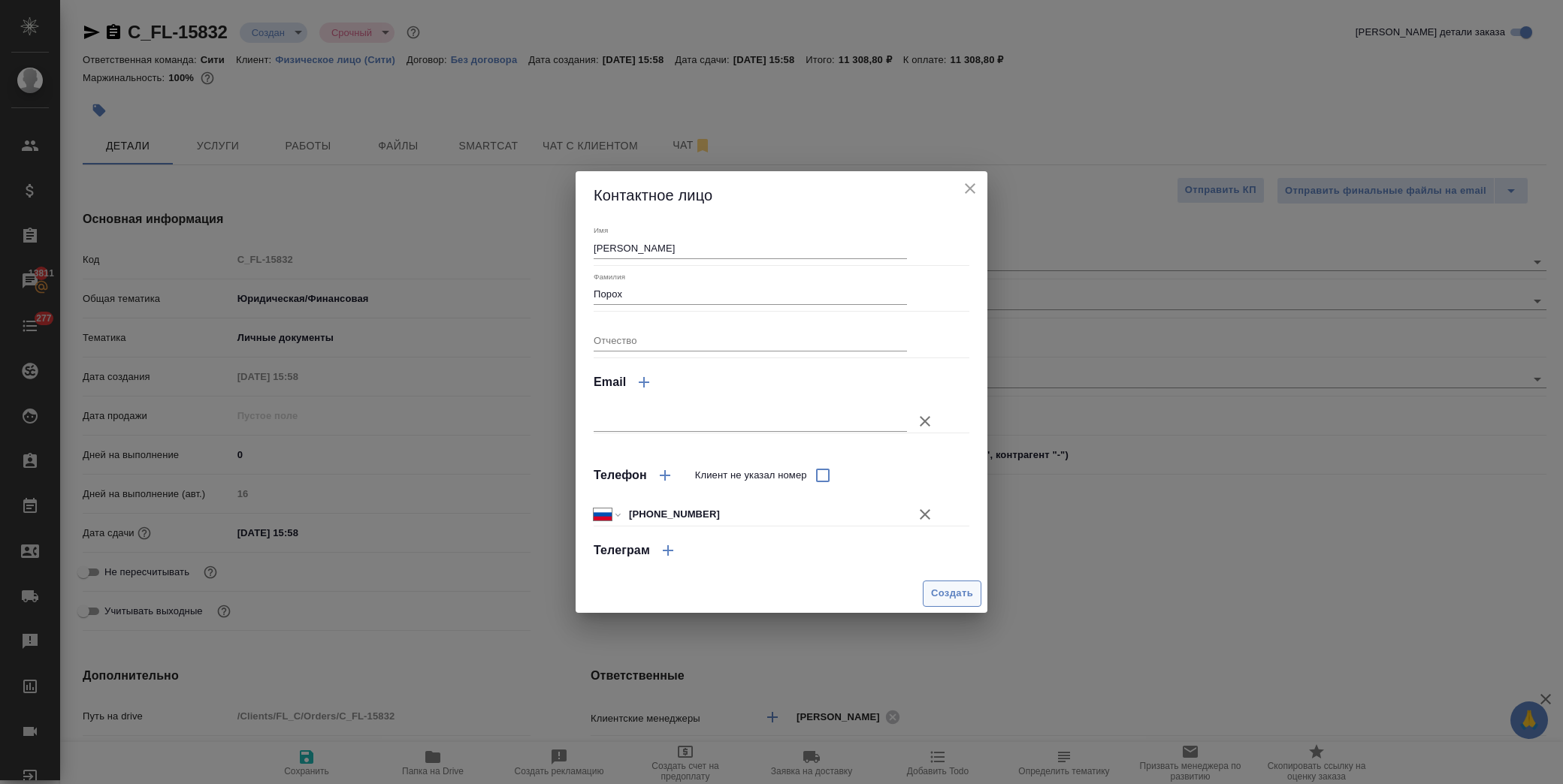
click at [935, 581] on button "Создать" at bounding box center [952, 594] width 59 height 26
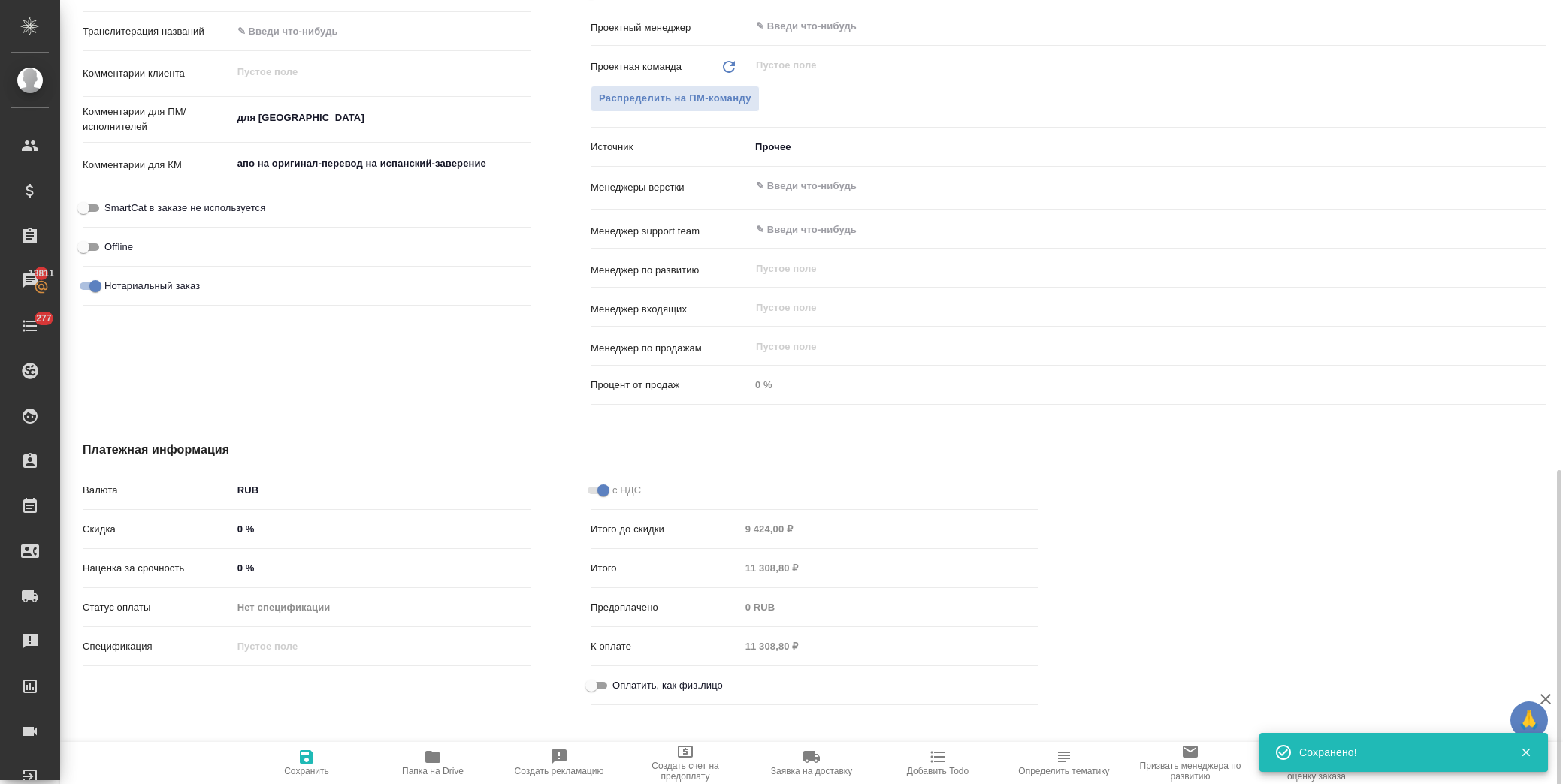
scroll to position [861, 0]
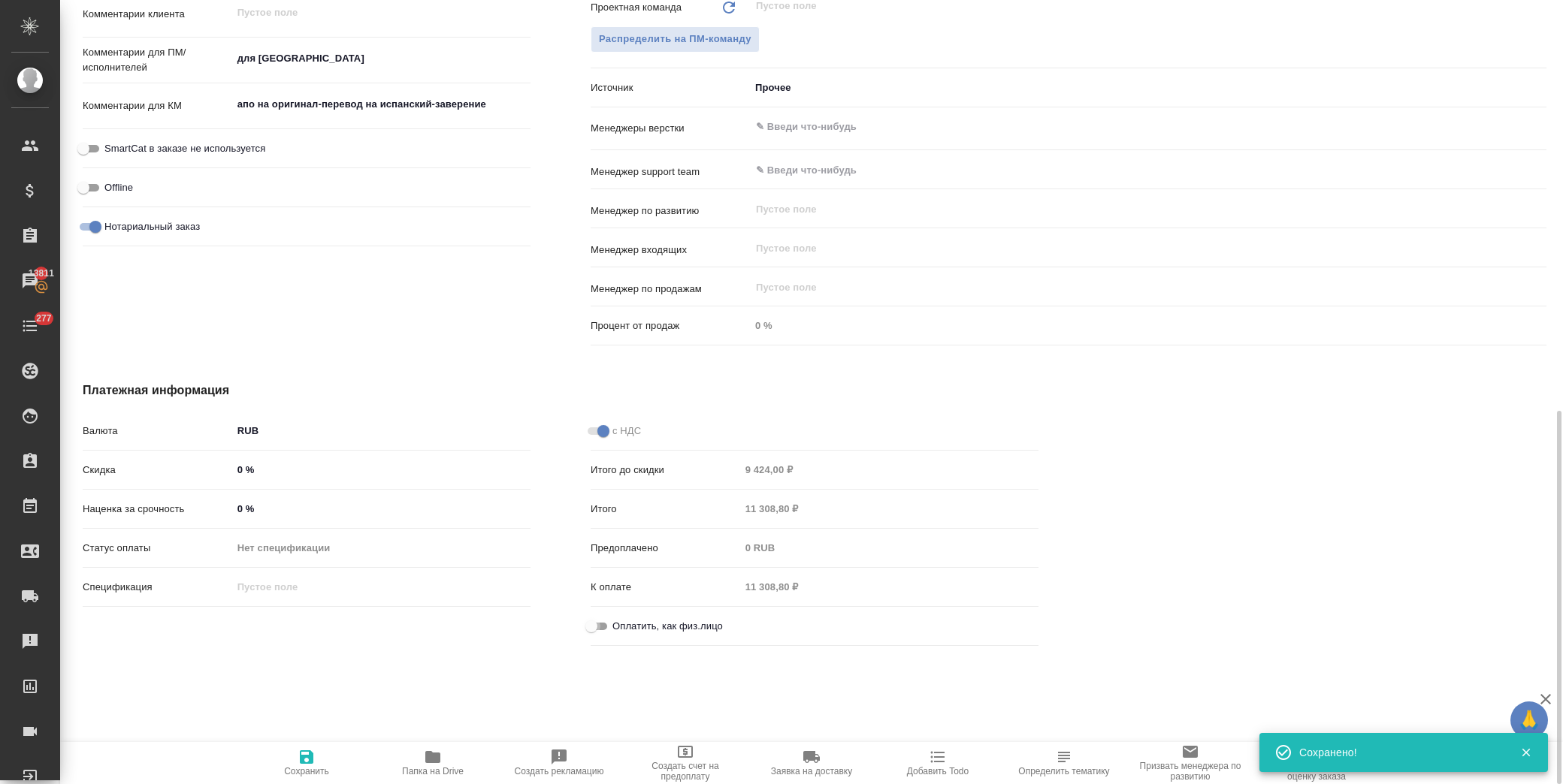
click at [596, 626] on input "Оплатить, как физ.лицо" at bounding box center [591, 627] width 54 height 18
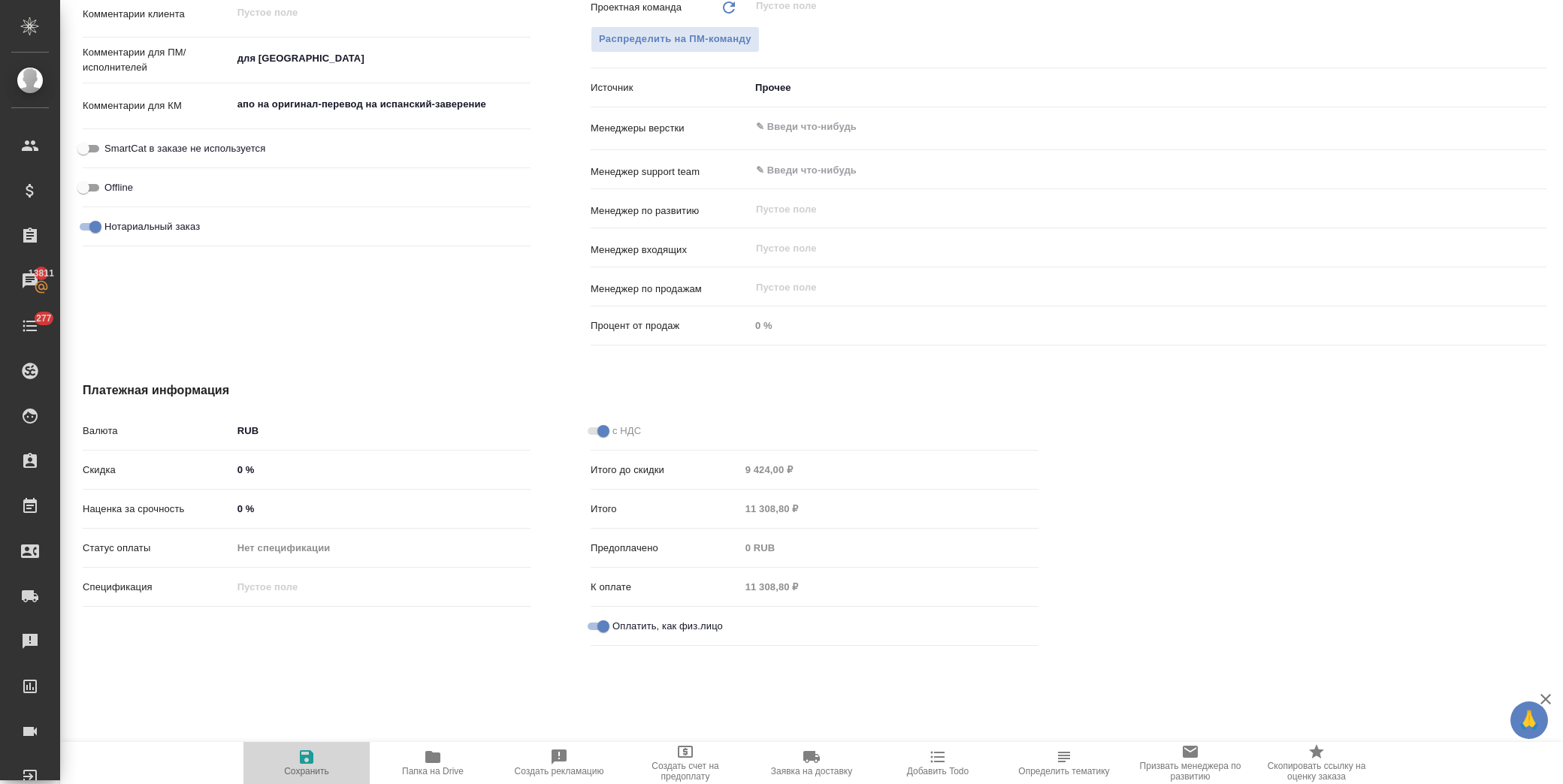
click at [313, 774] on span "Сохранить" at bounding box center [306, 771] width 45 height 11
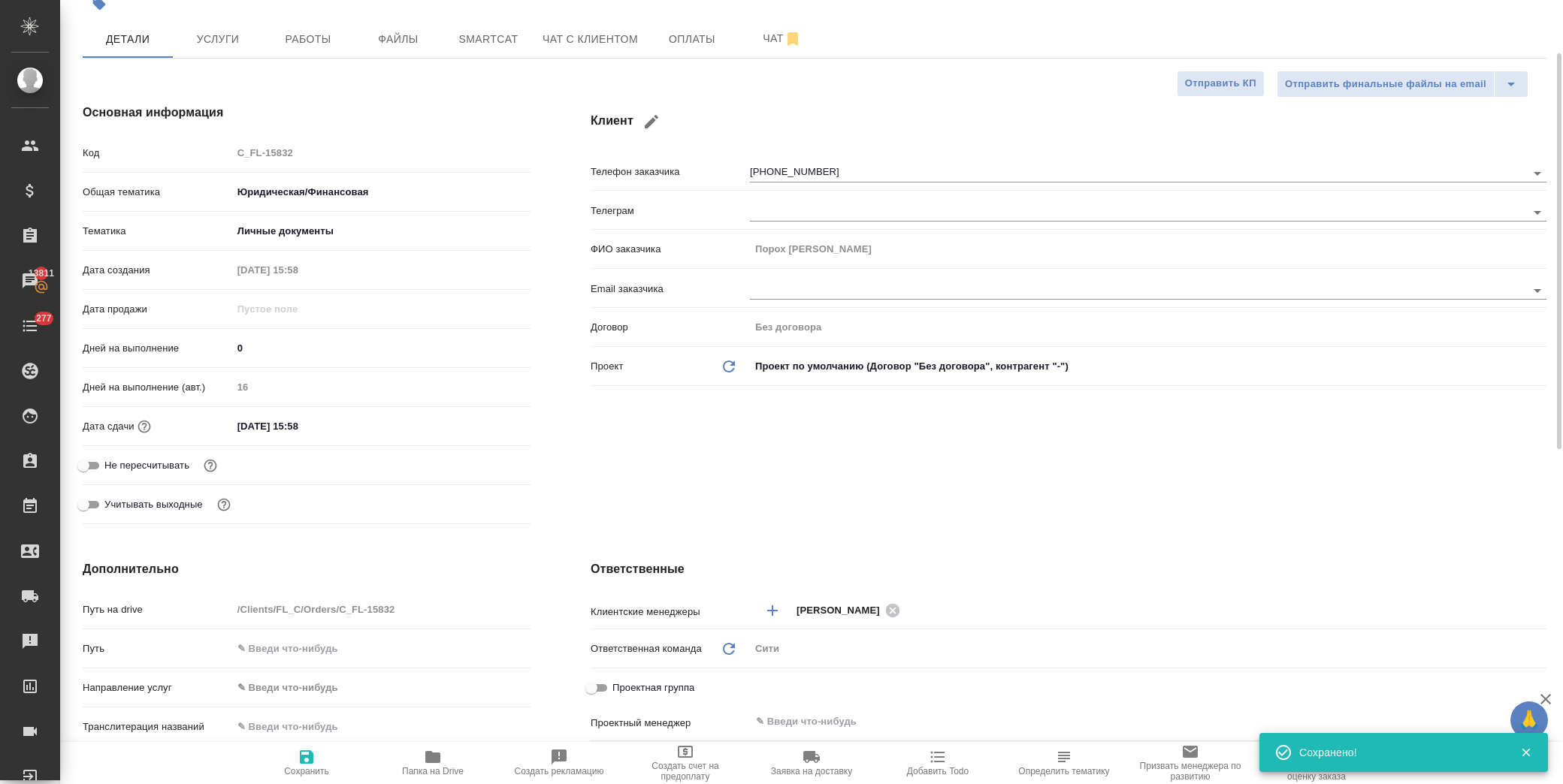
scroll to position [0, 0]
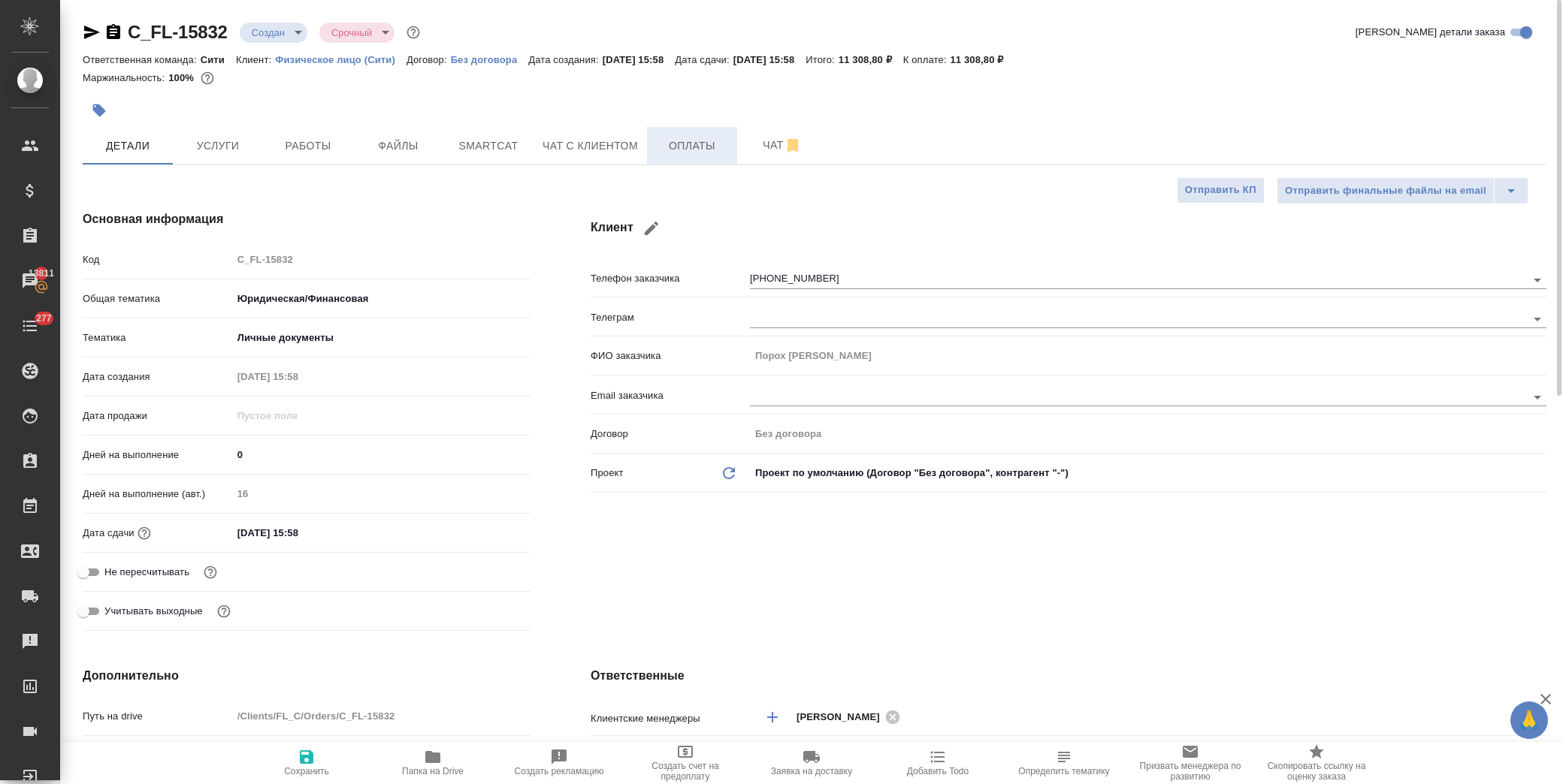
click at [672, 139] on span "Оплаты" at bounding box center [691, 146] width 72 height 19
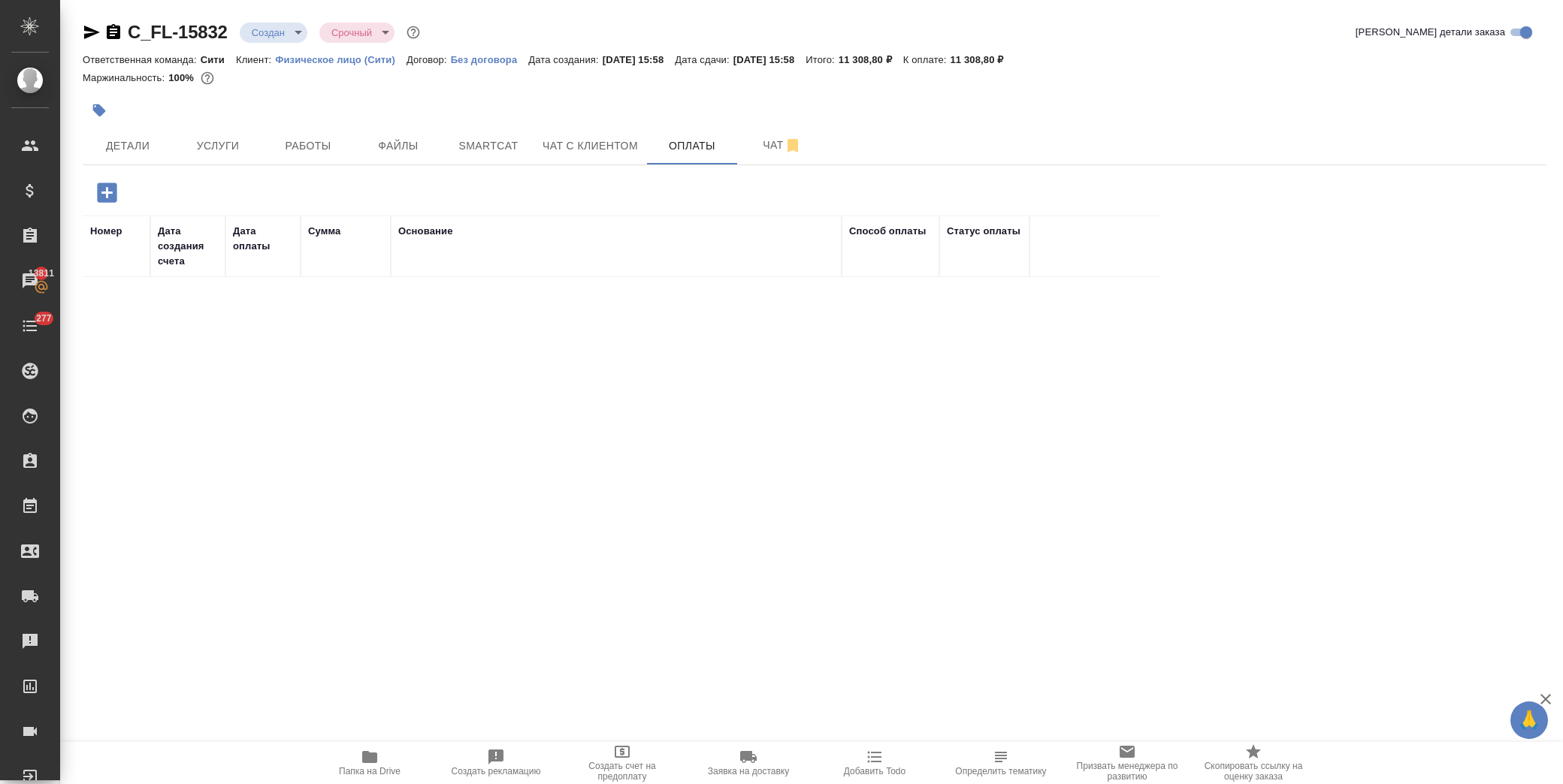
click at [115, 201] on icon "button" at bounding box center [107, 192] width 20 height 20
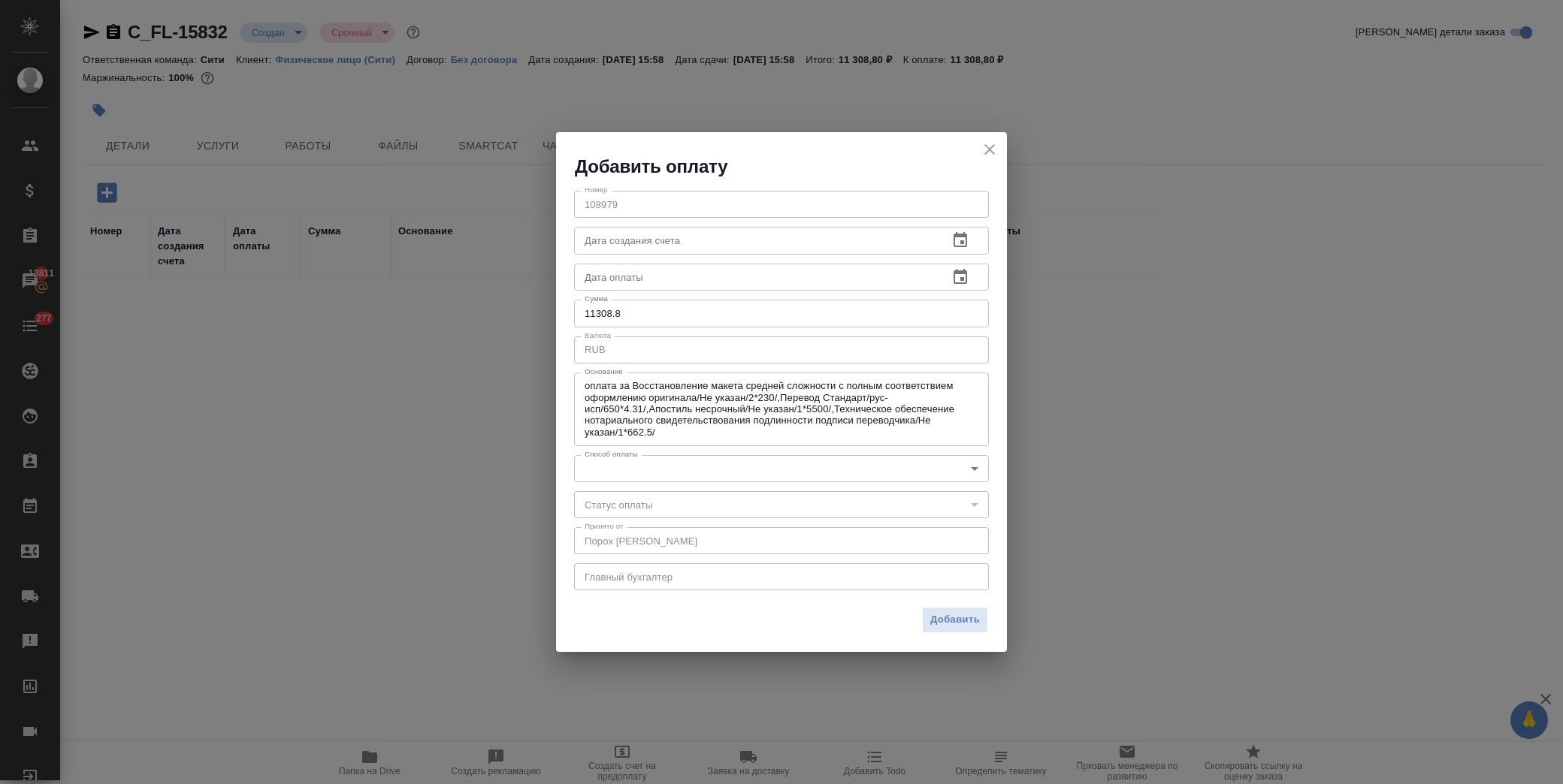
click at [689, 467] on body "🙏 .cls-1 fill:#fff; AWATERA Лофицкая Юлия Владимировна Клиенты Спецификации Зак…" at bounding box center [781, 392] width 1563 height 784
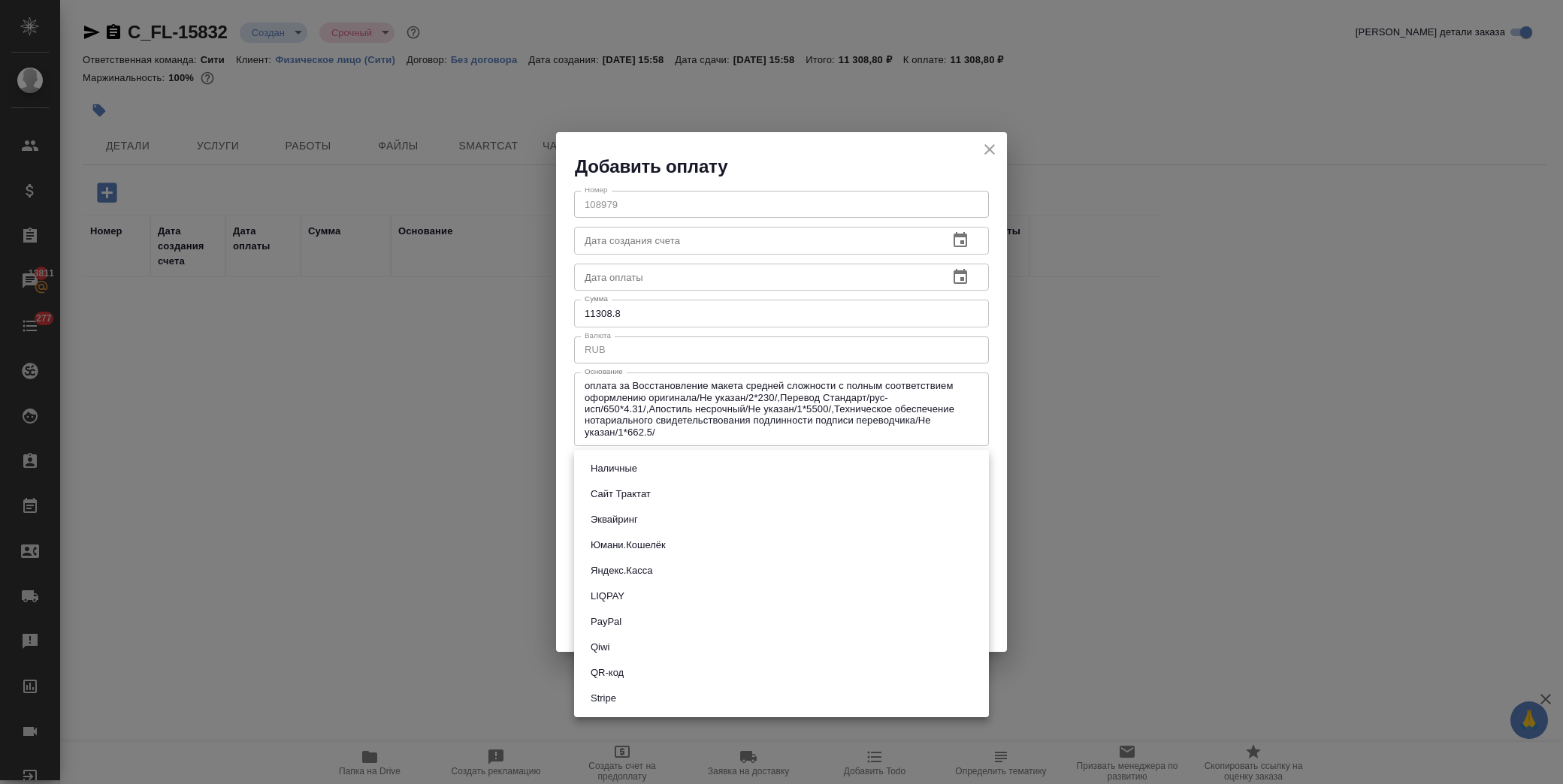
click at [655, 569] on button "Яндекс.Касса" at bounding box center [622, 570] width 71 height 16
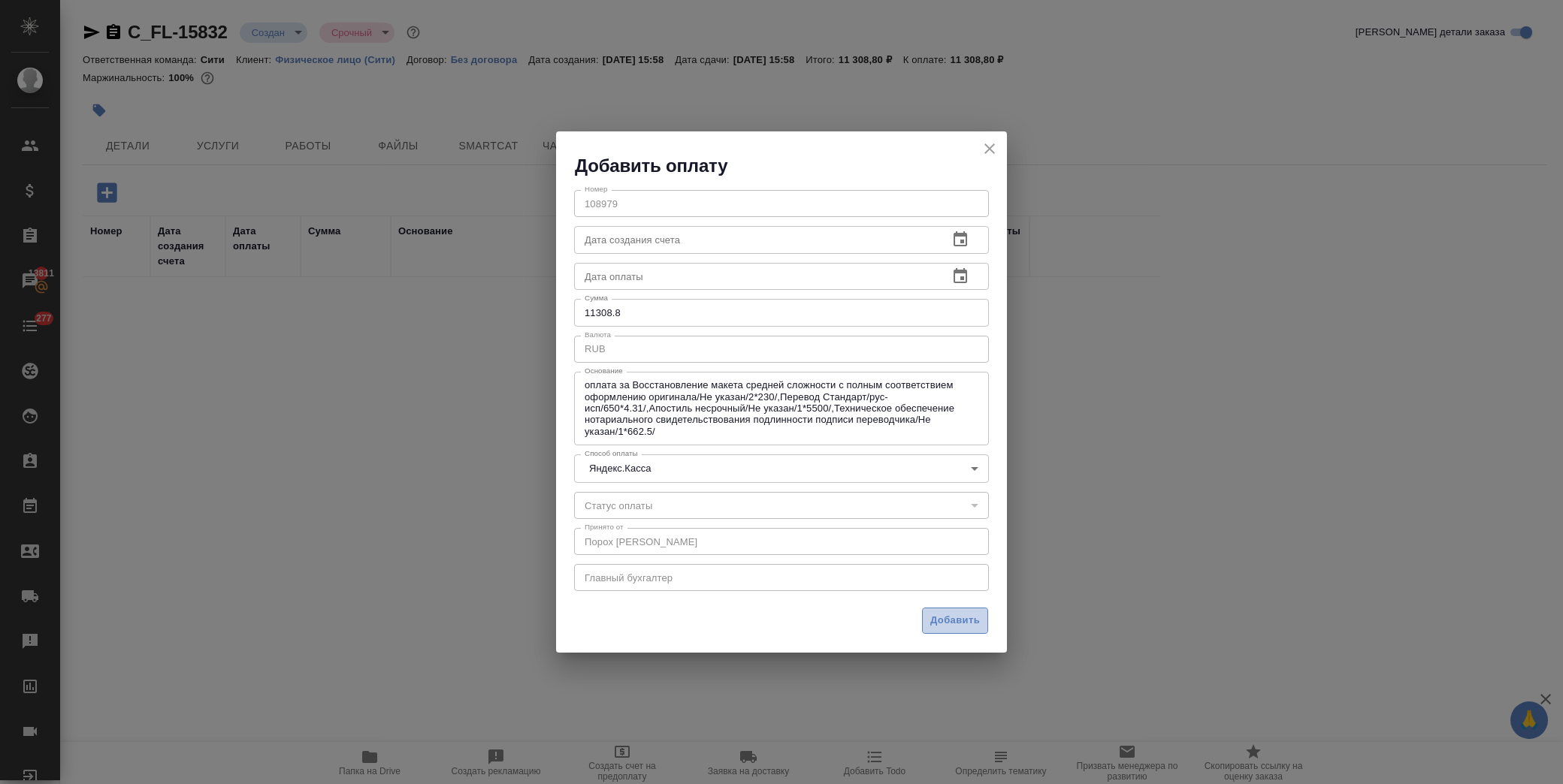
click at [967, 618] on span "Добавить" at bounding box center [955, 620] width 49 height 17
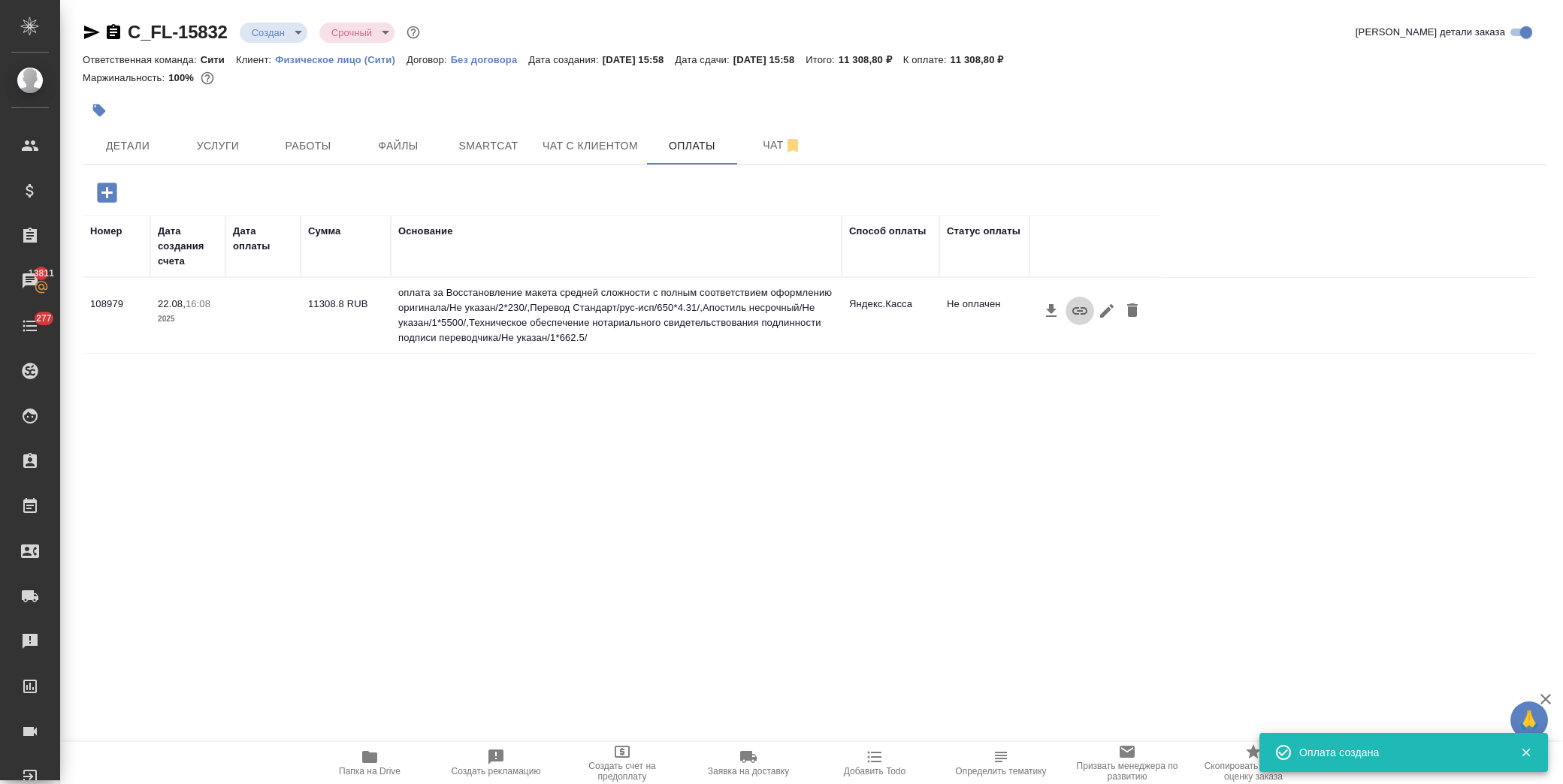
click at [1075, 304] on icon "button" at bounding box center [1080, 311] width 18 height 18
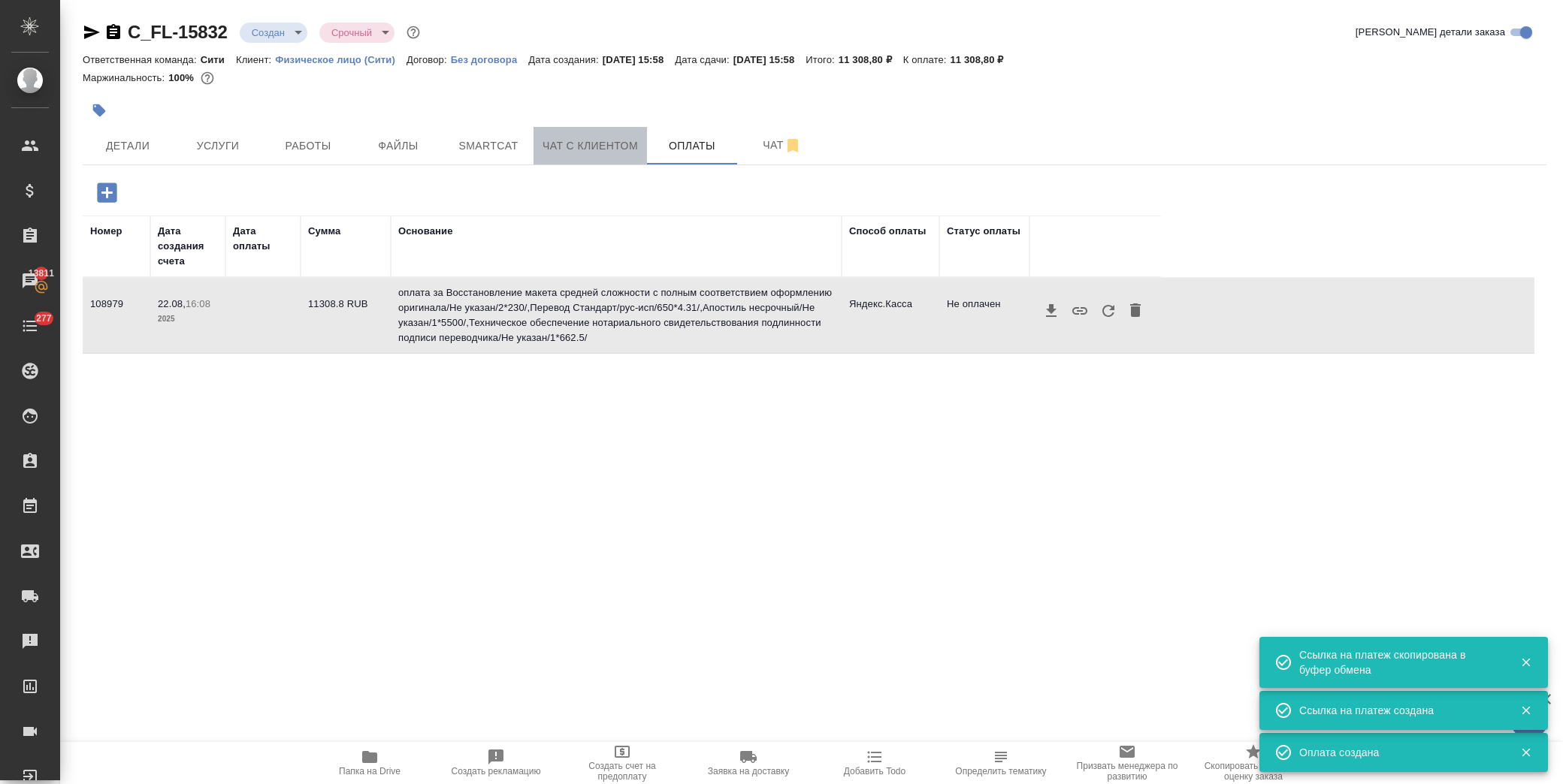
click at [596, 143] on span "Чат с клиентом" at bounding box center [591, 146] width 96 height 19
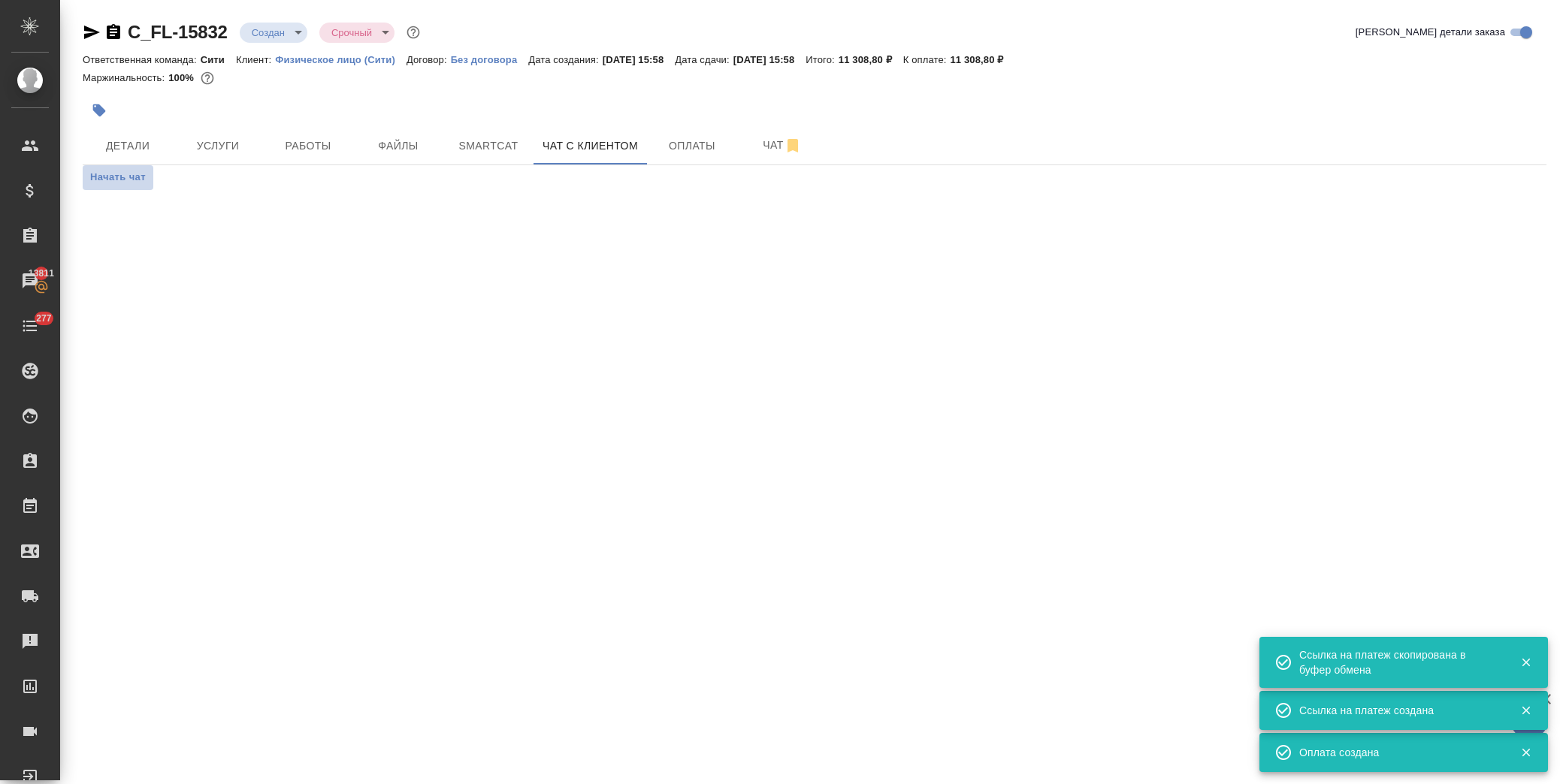
click at [136, 178] on span "Начать чат" at bounding box center [117, 177] width 55 height 17
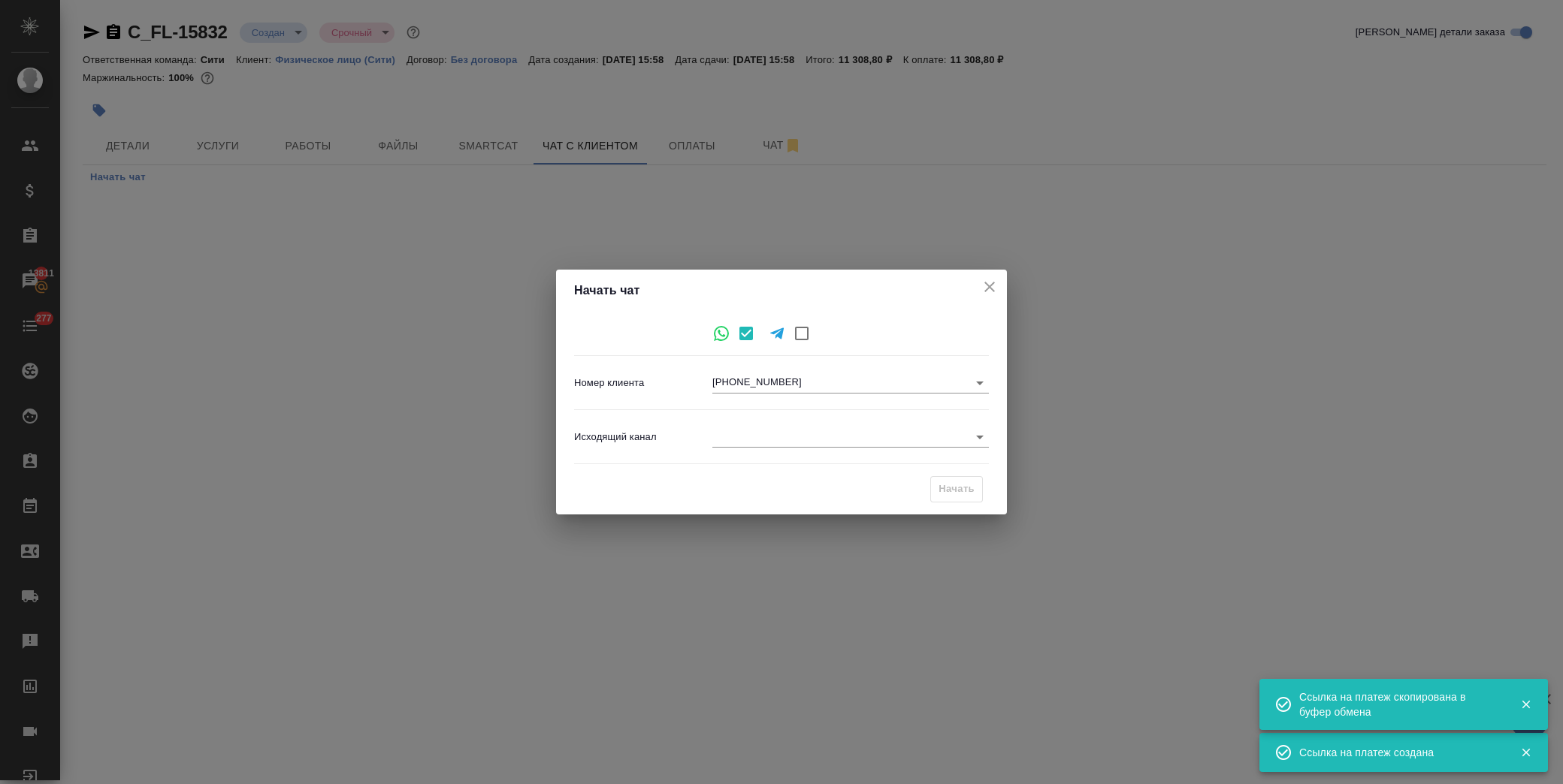
click at [770, 430] on body "🙏 .cls-1 fill:#fff; AWATERA Лофицкая Юлия Владимировна Клиенты Спецификации Зак…" at bounding box center [781, 392] width 1563 height 784
click at [776, 434] on li "Awatera" at bounding box center [850, 437] width 276 height 24
click at [933, 486] on button "Начать" at bounding box center [957, 490] width 53 height 26
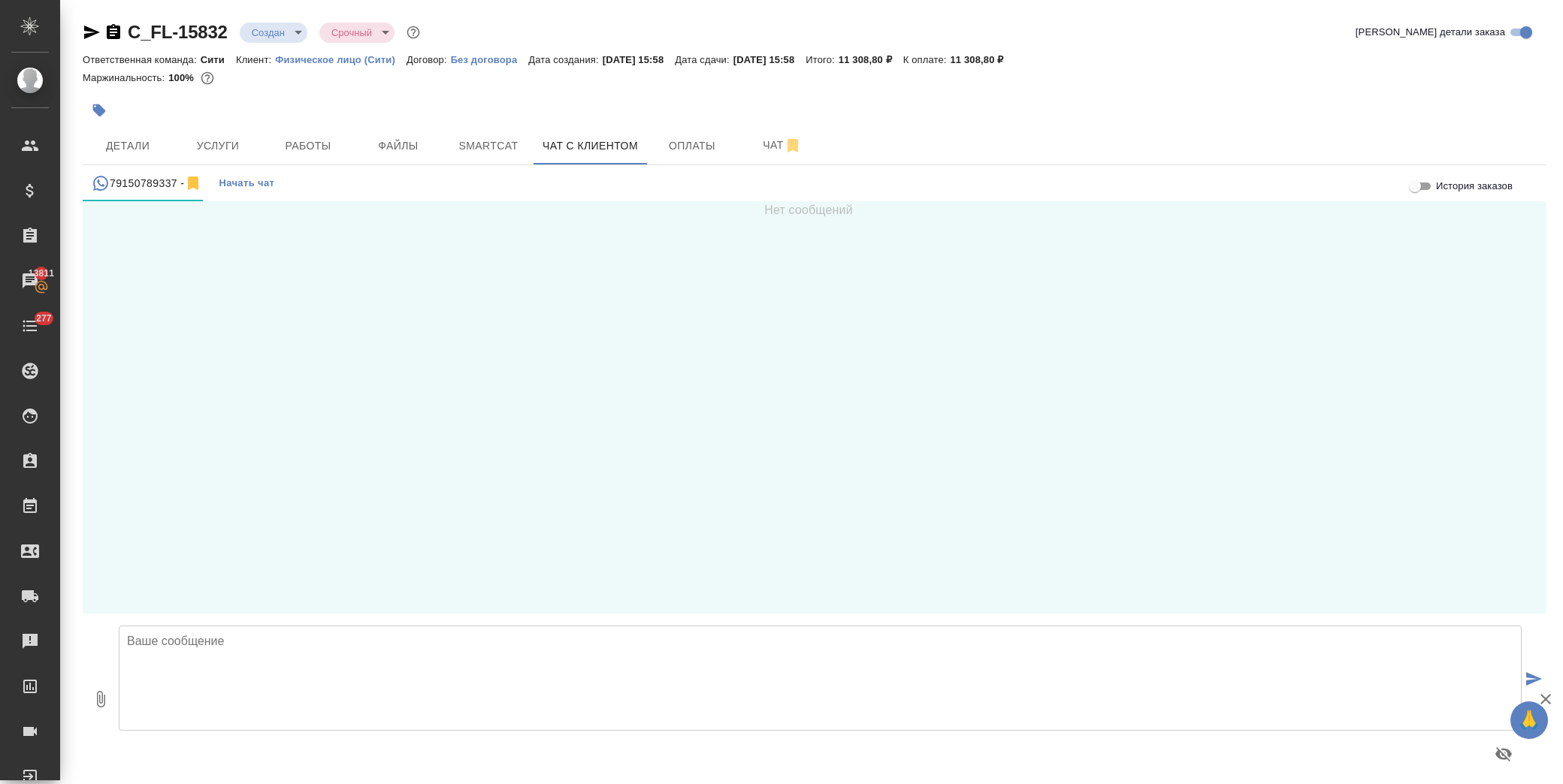
click at [322, 660] on textarea at bounding box center [820, 678] width 1403 height 106
paste textarea "https://yoomoney.ru/checkout/payments/v2/contract?orderId=303a7fac-000f-5000-b0…"
click at [718, 711] on textarea at bounding box center [820, 678] width 1403 height 106
click at [1088, 543] on div "Нет сообщений" at bounding box center [814, 407] width 1463 height 412
click at [247, 666] on textarea at bounding box center [820, 678] width 1403 height 106
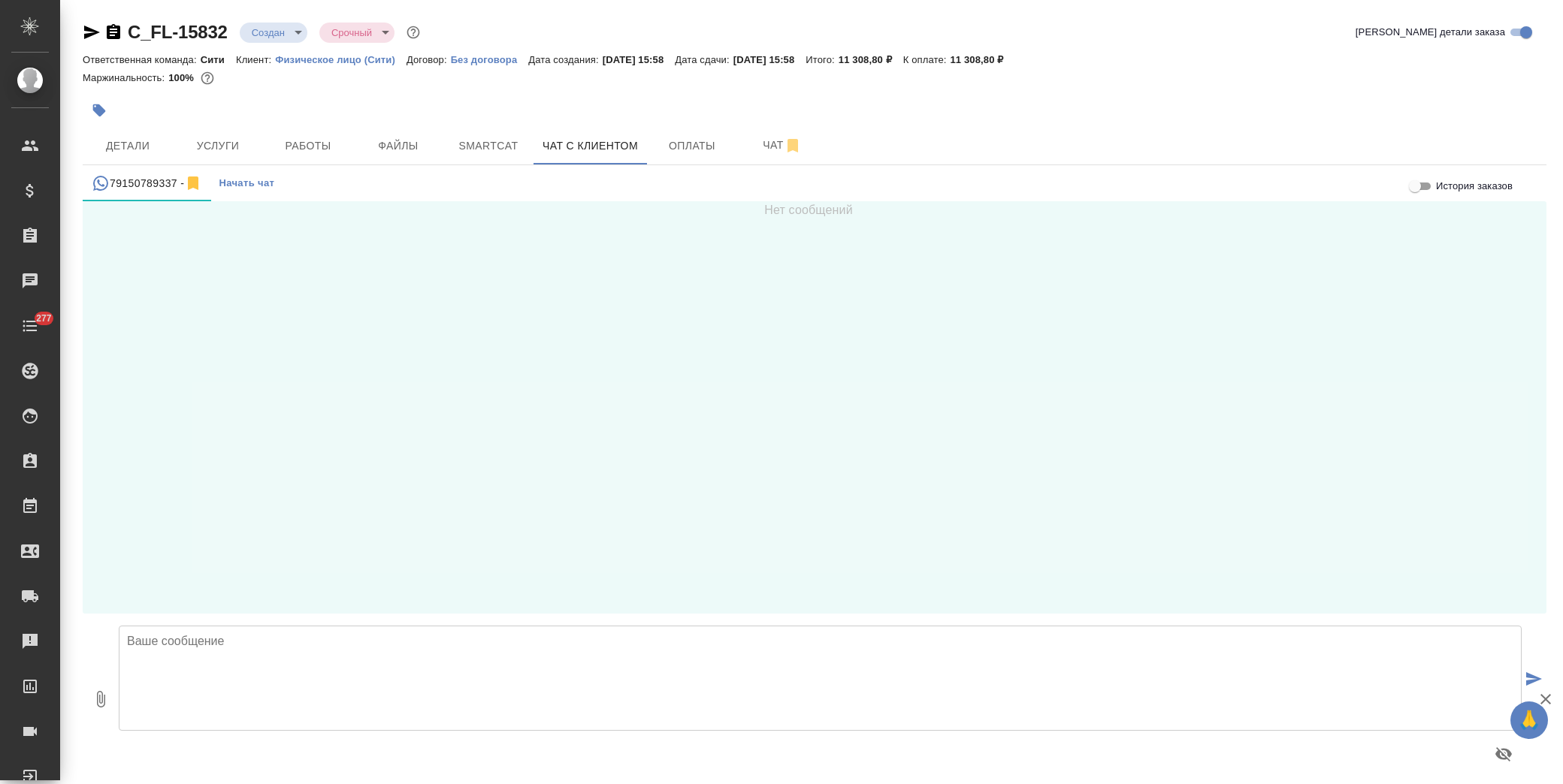
scroll to position [8, 0]
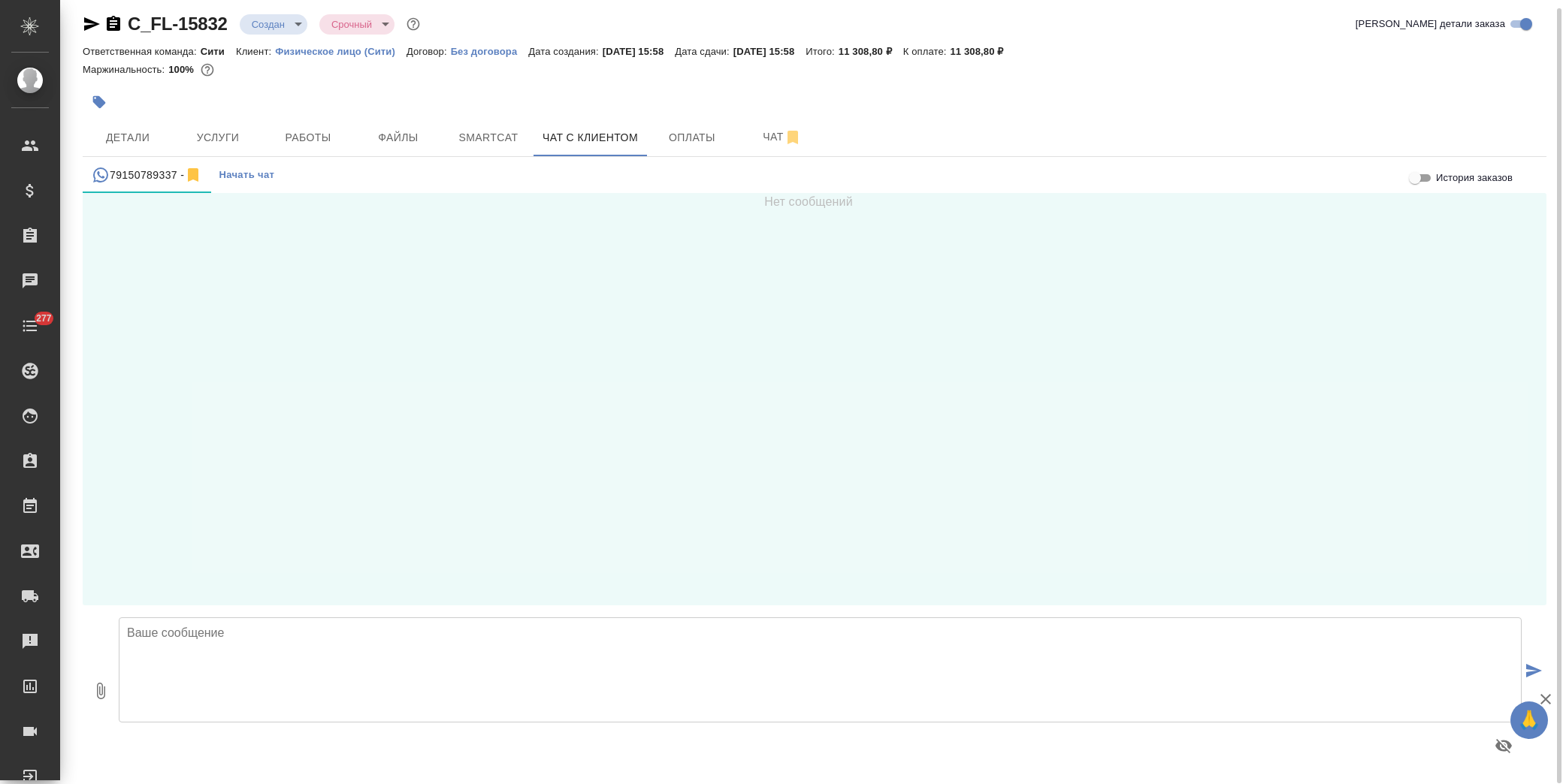
click at [283, 664] on textarea at bounding box center [820, 670] width 1403 height 106
paste textarea "[URL][DOMAIN_NAME]"
type textarea "[URL][DOMAIN_NAME]"
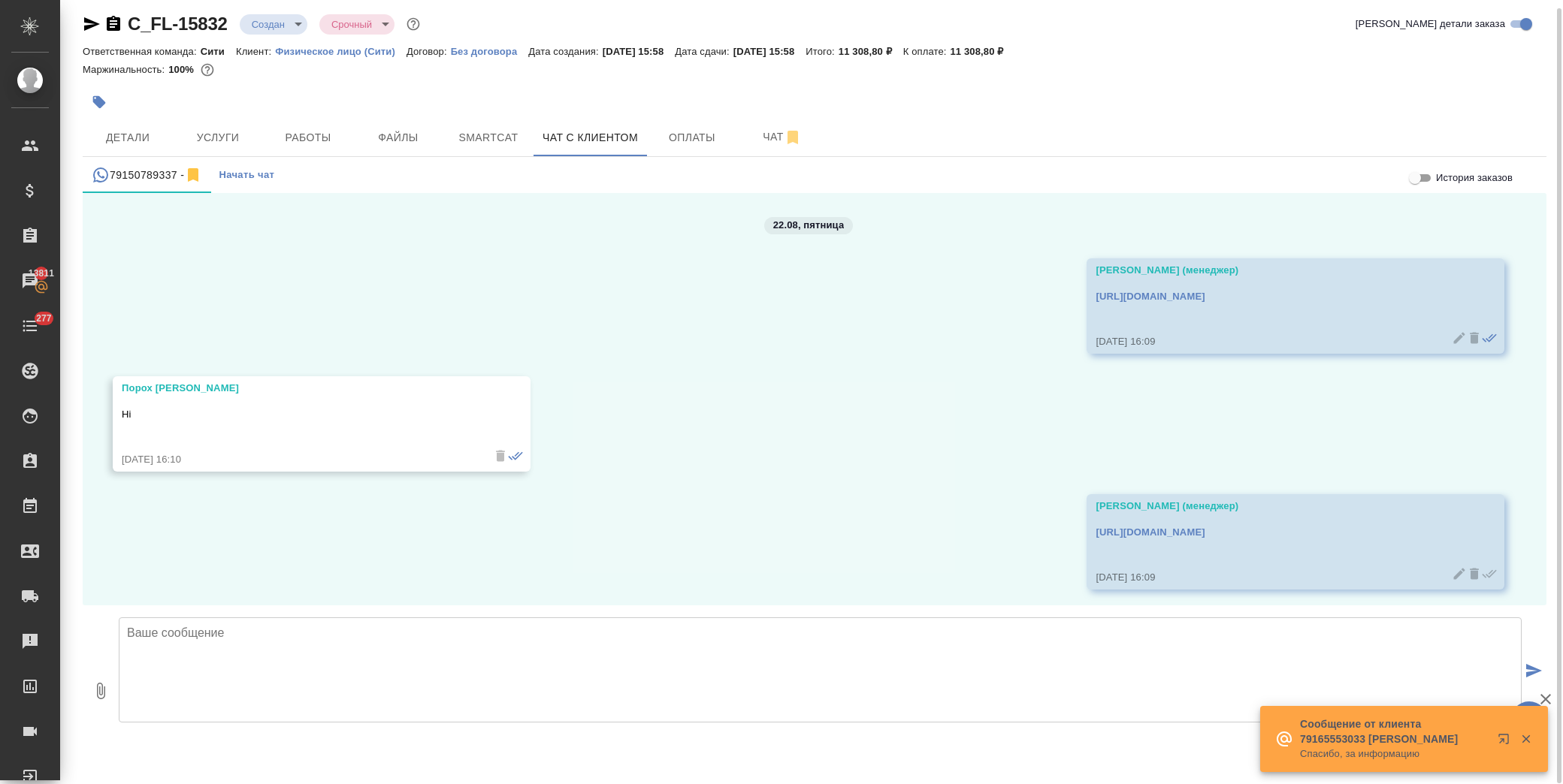
scroll to position [5, 0]
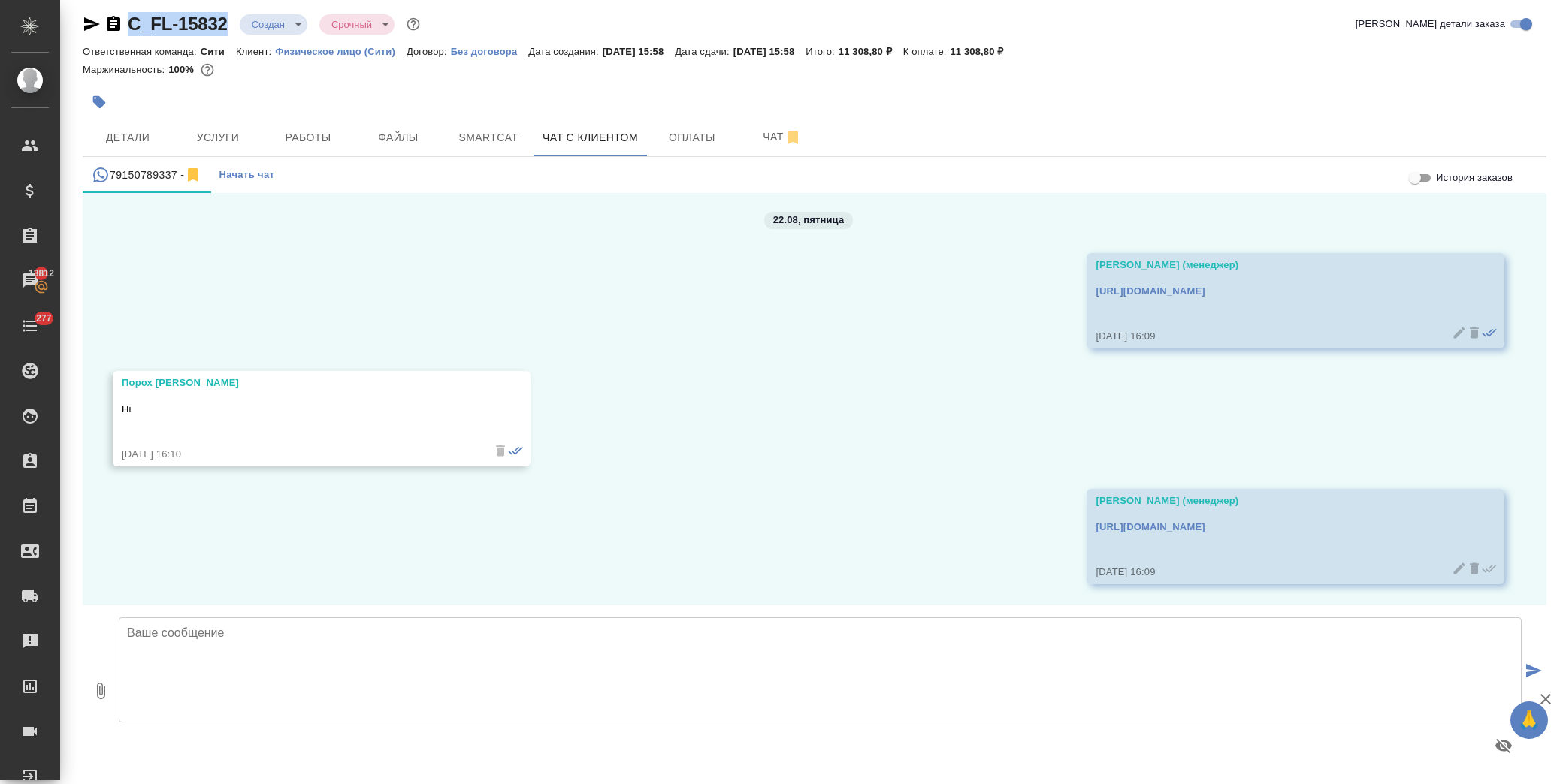
drag, startPoint x: 233, startPoint y: 21, endPoint x: 129, endPoint y: 26, distance: 104.1
click at [129, 26] on div "C_FL-15832 Создан new Срочный urgent" at bounding box center [252, 24] width 341 height 24
copy link "C_FL-15832"
click at [687, 129] on span "Оплаты" at bounding box center [691, 138] width 72 height 19
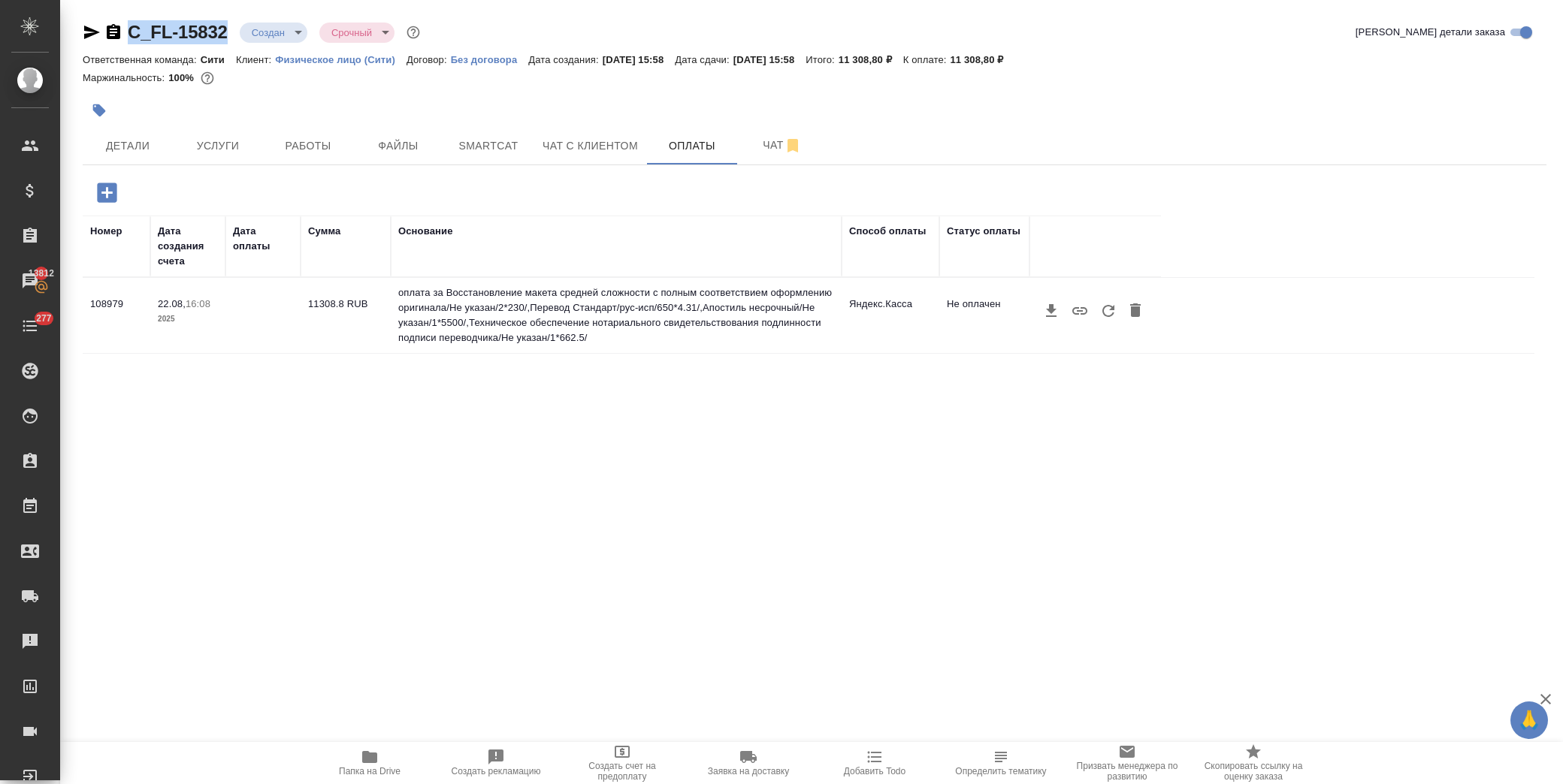
click at [1099, 312] on button "button" at bounding box center [1108, 311] width 29 height 29
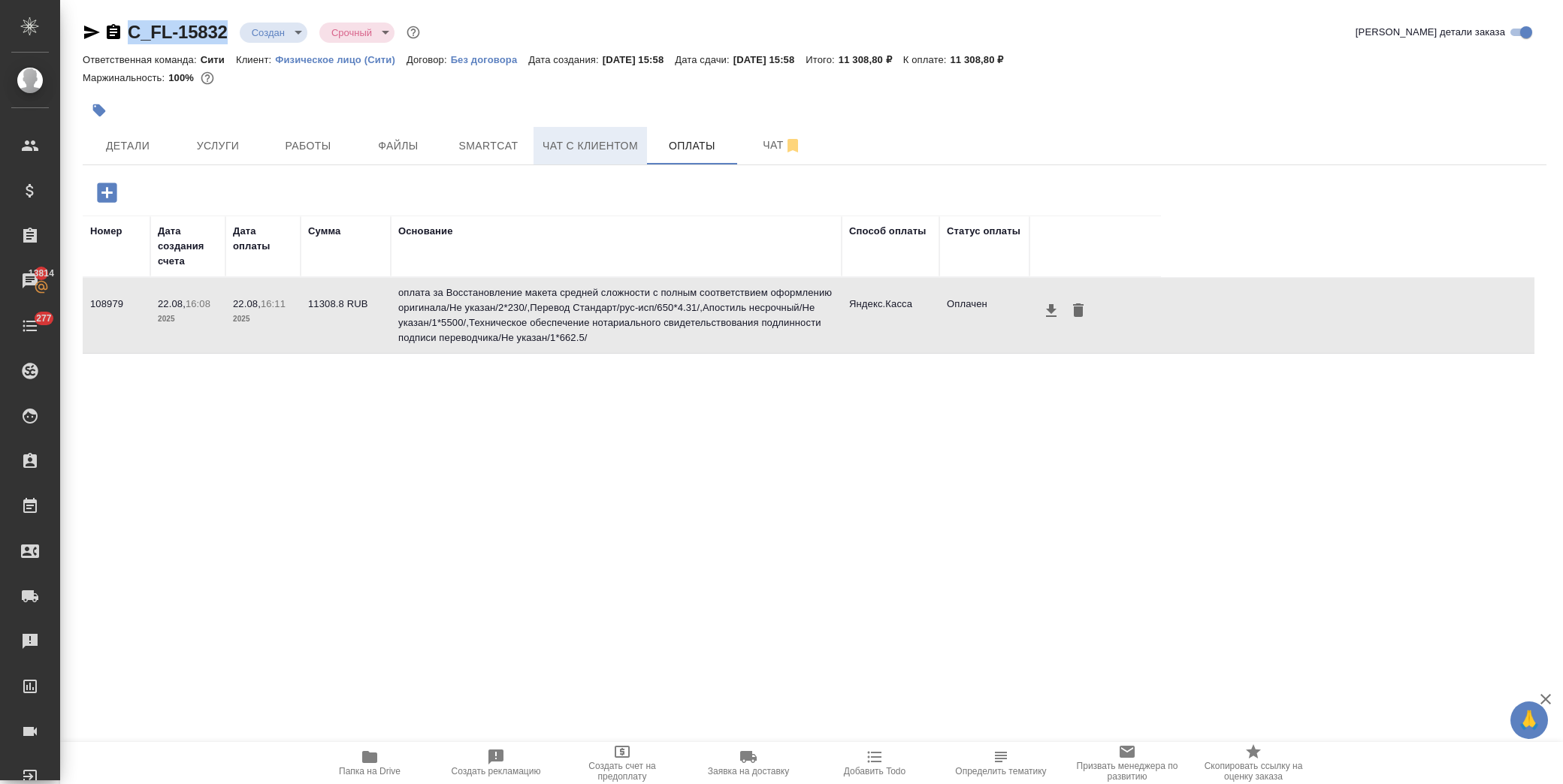
click at [596, 153] on span "Чат с клиентом" at bounding box center [591, 146] width 96 height 19
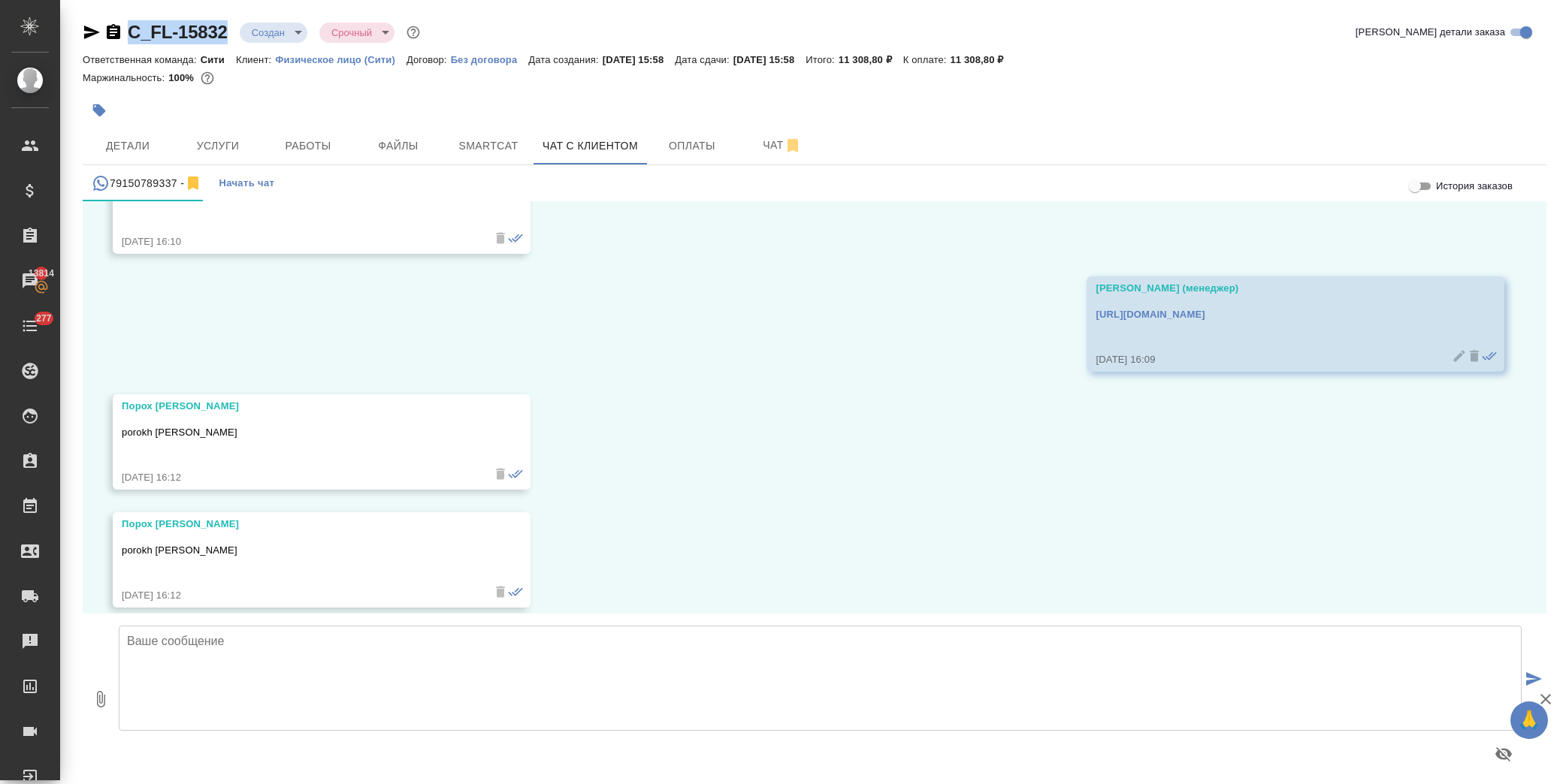
scroll to position [242, 0]
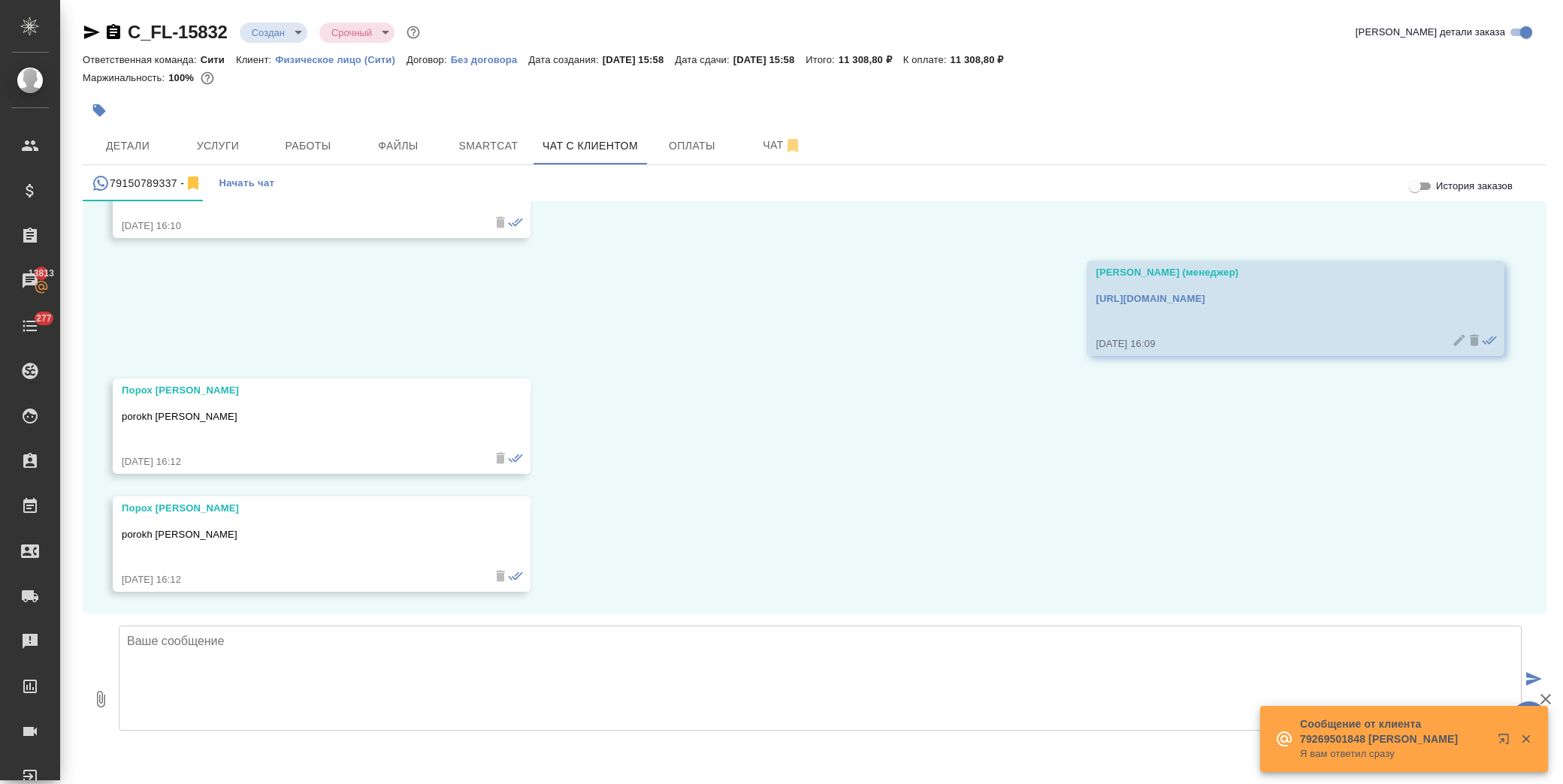
click at [388, 694] on textarea at bounding box center [820, 678] width 1403 height 106
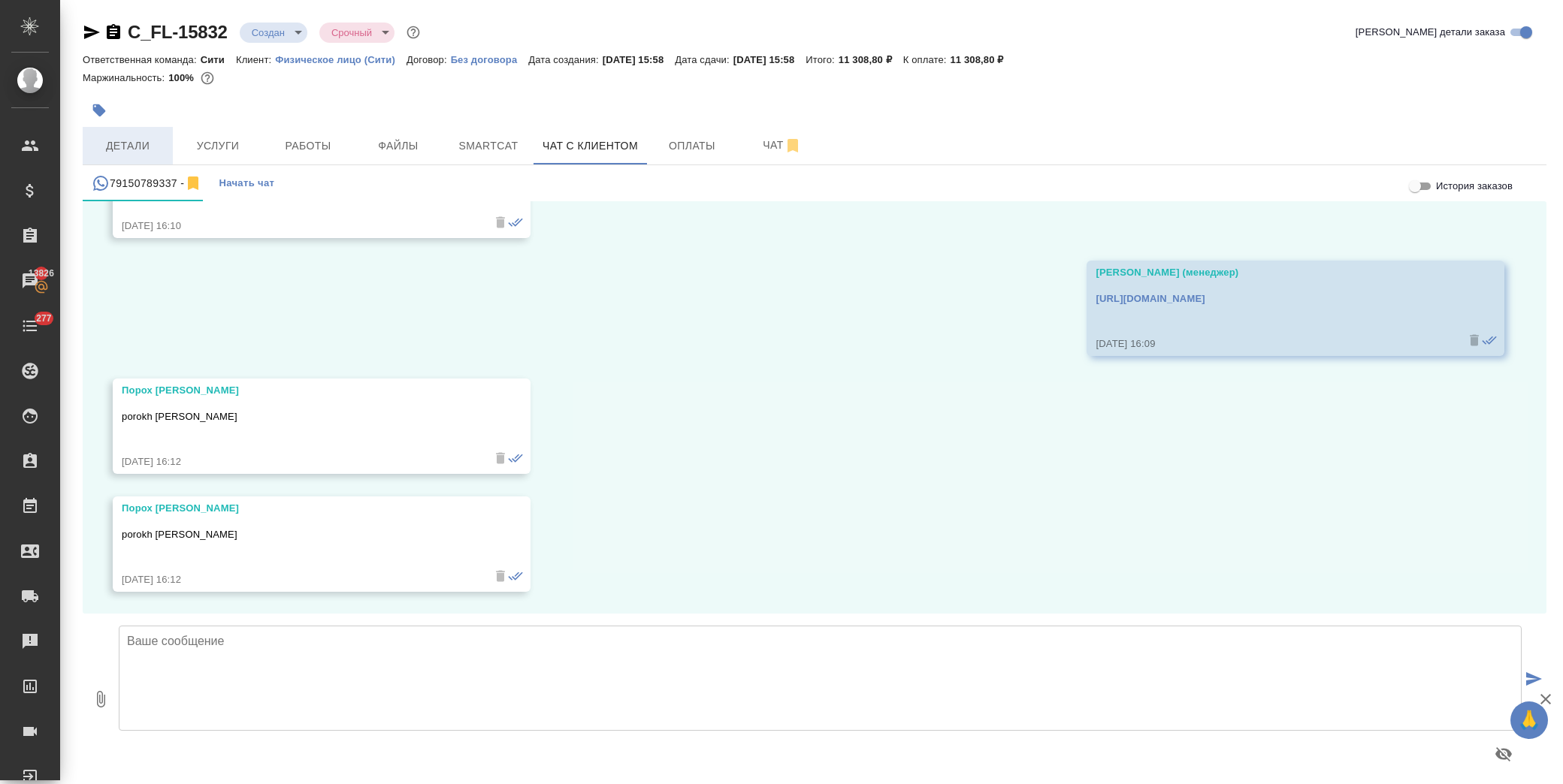
click at [134, 148] on span "Детали" at bounding box center [127, 146] width 72 height 19
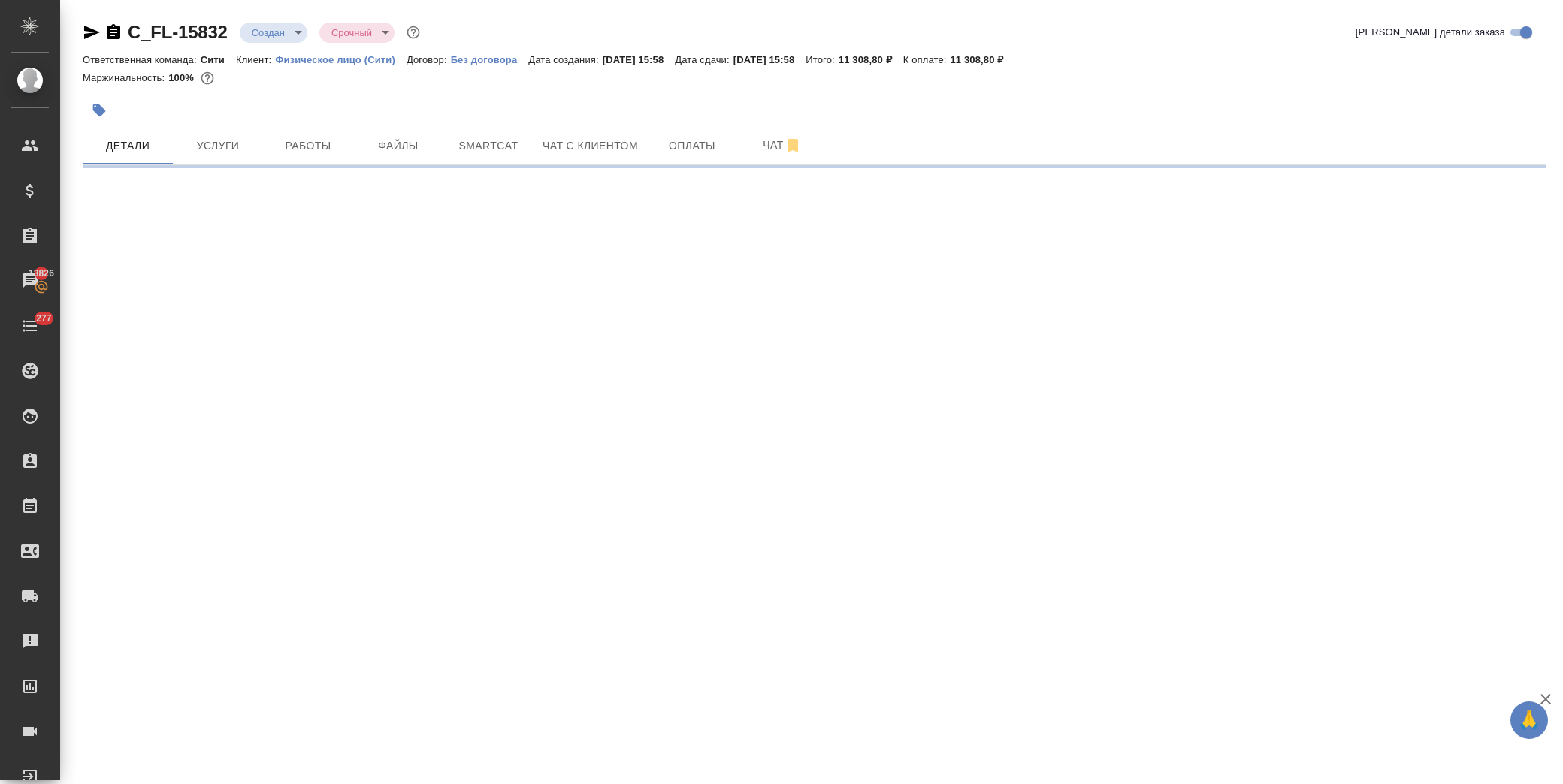
select select "RU"
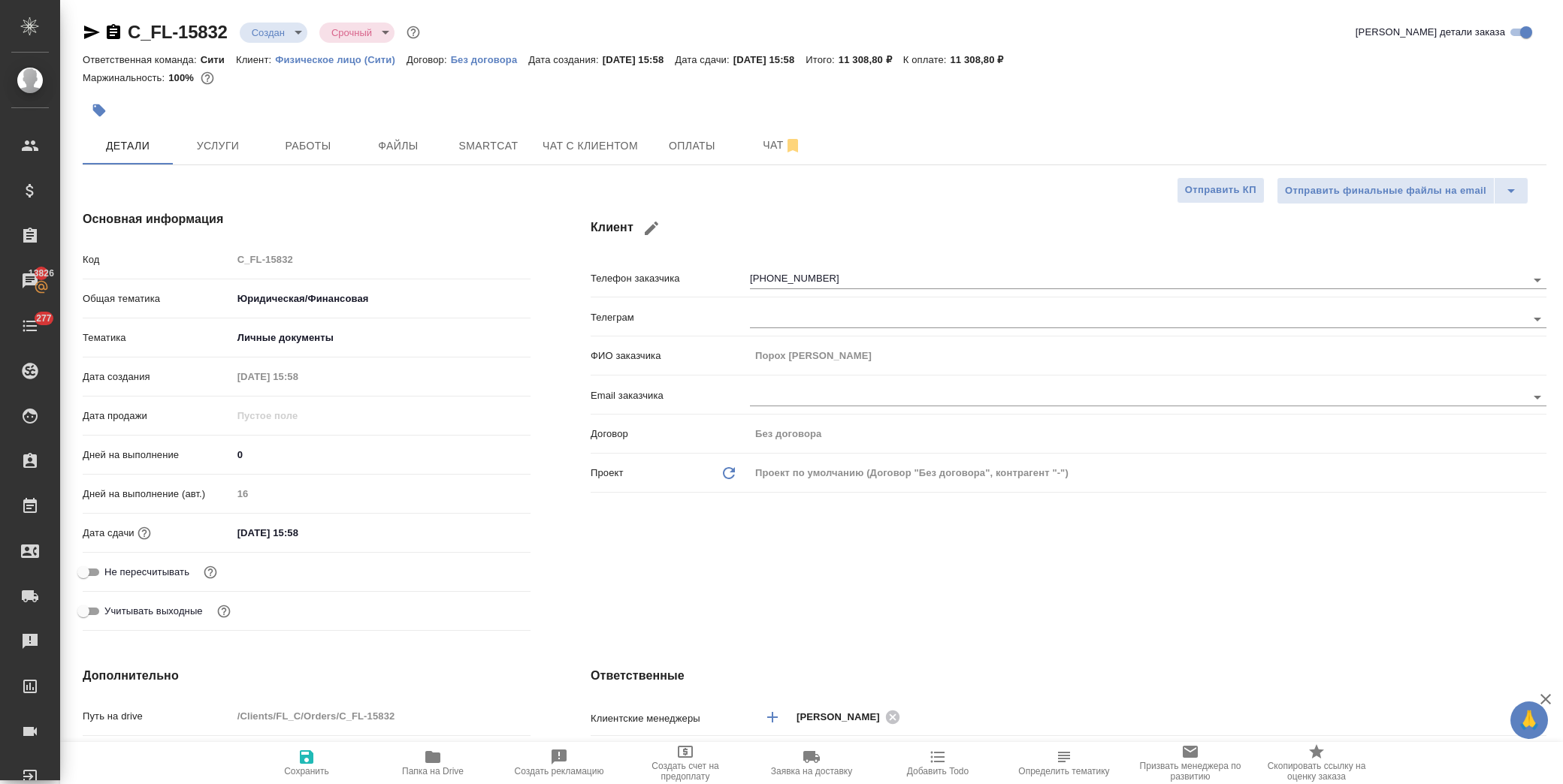
type textarea "x"
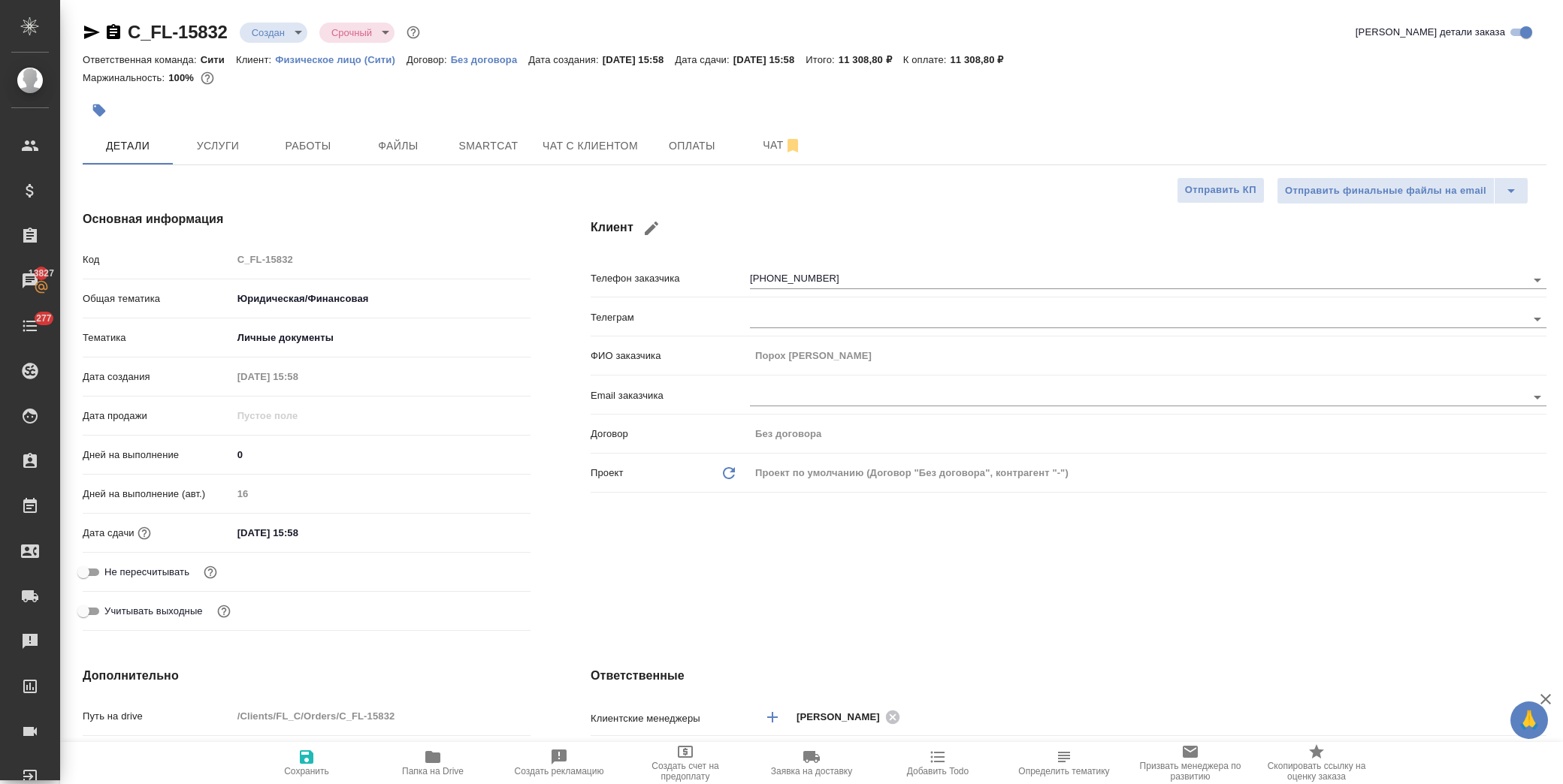
type textarea "x"
click at [238, 148] on span "Услуги" at bounding box center [217, 146] width 72 height 19
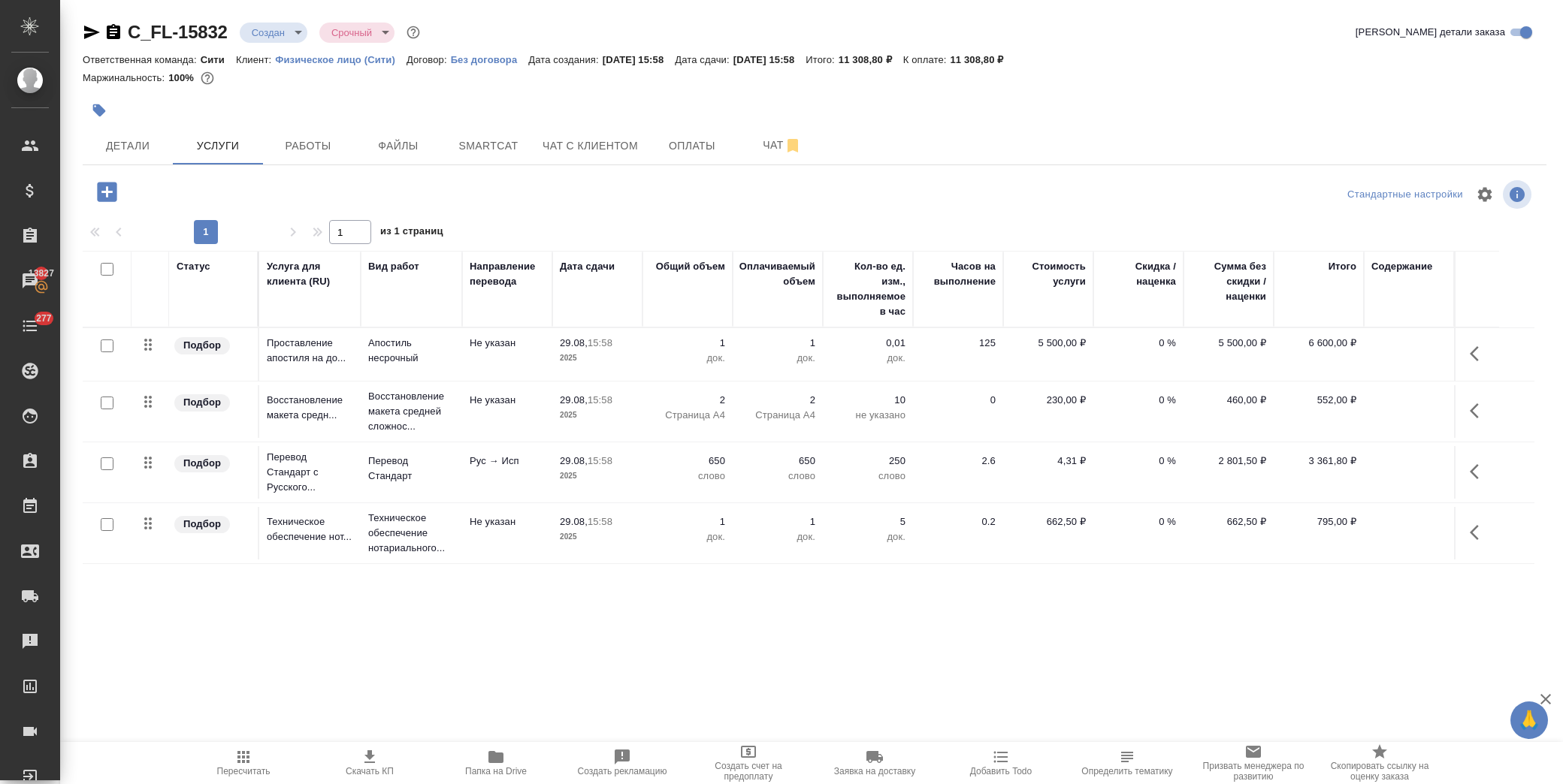
click at [1474, 469] on icon "button" at bounding box center [1474, 472] width 9 height 15
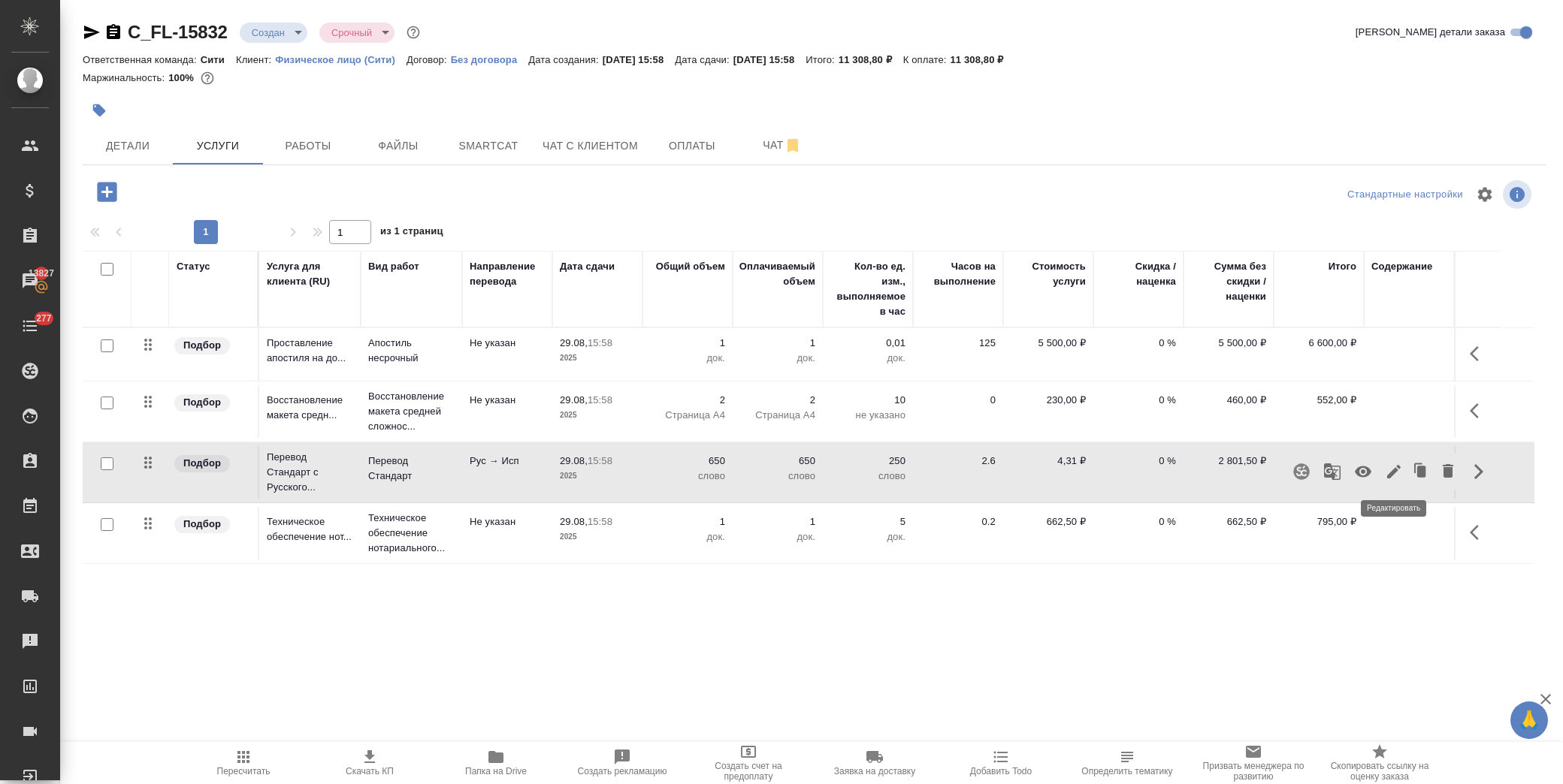
click at [1396, 474] on icon "button" at bounding box center [1394, 472] width 18 height 18
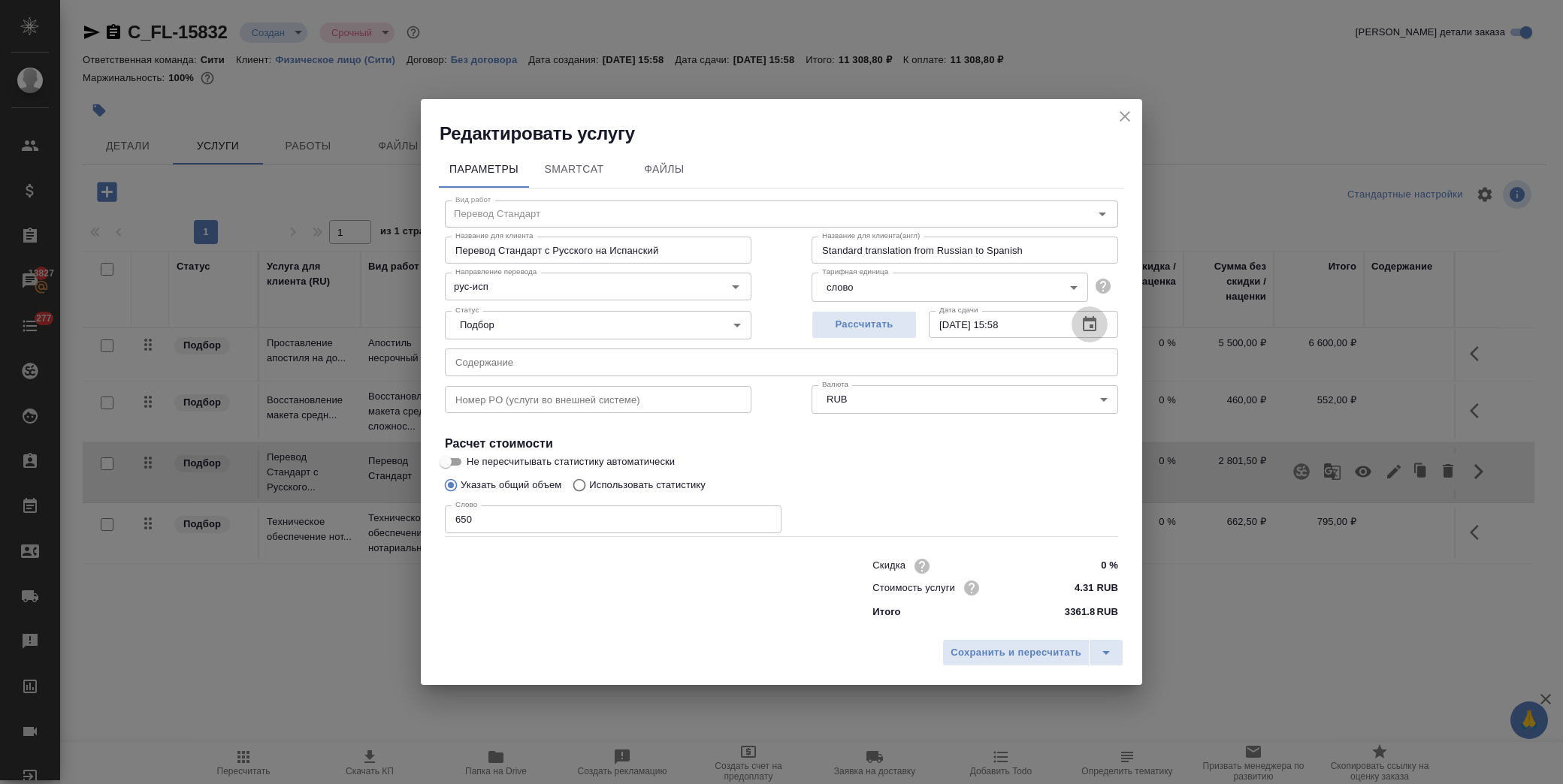
click at [1087, 328] on icon "button" at bounding box center [1090, 325] width 18 height 18
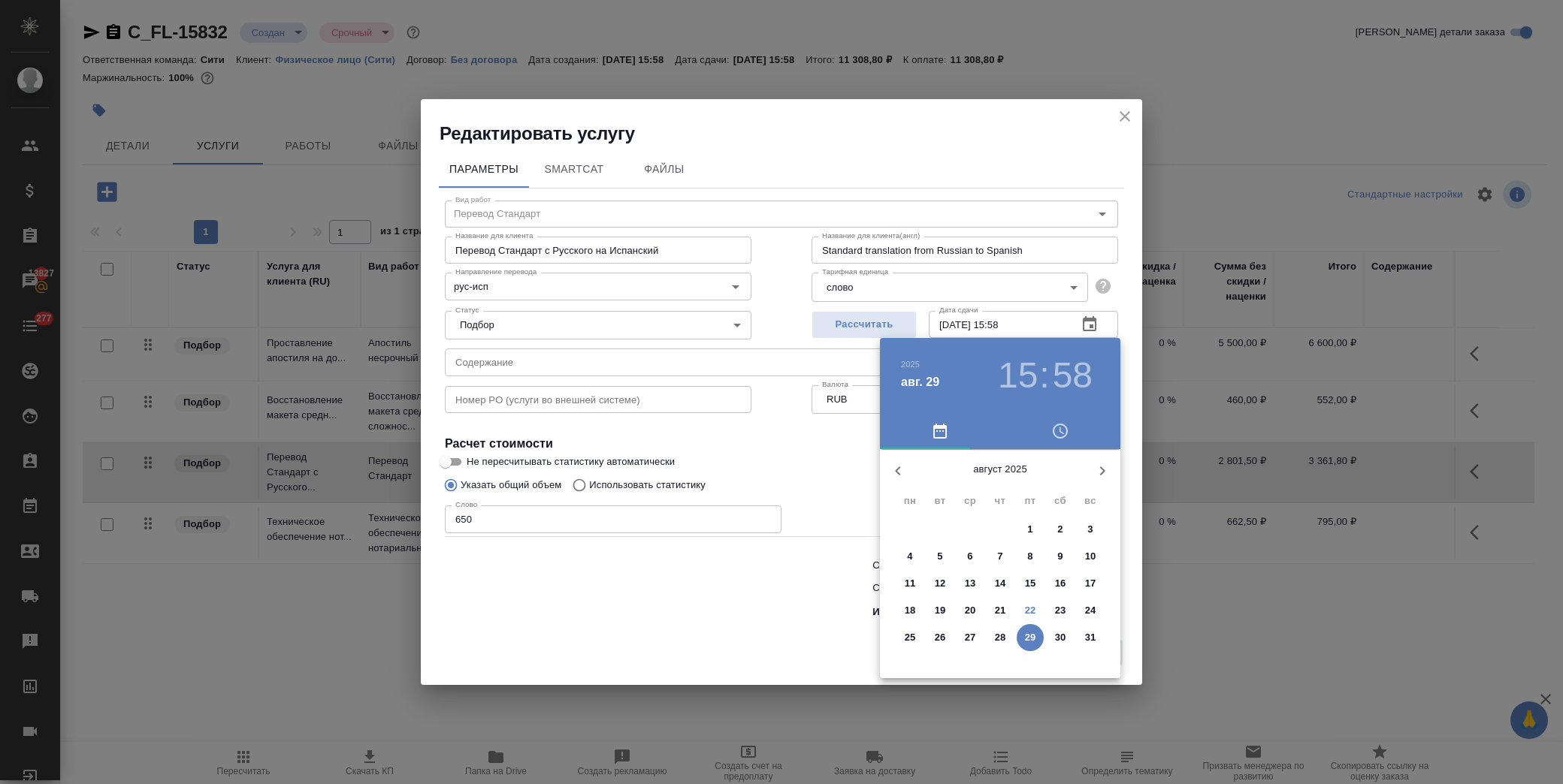
click at [948, 636] on span "26" at bounding box center [939, 637] width 27 height 15
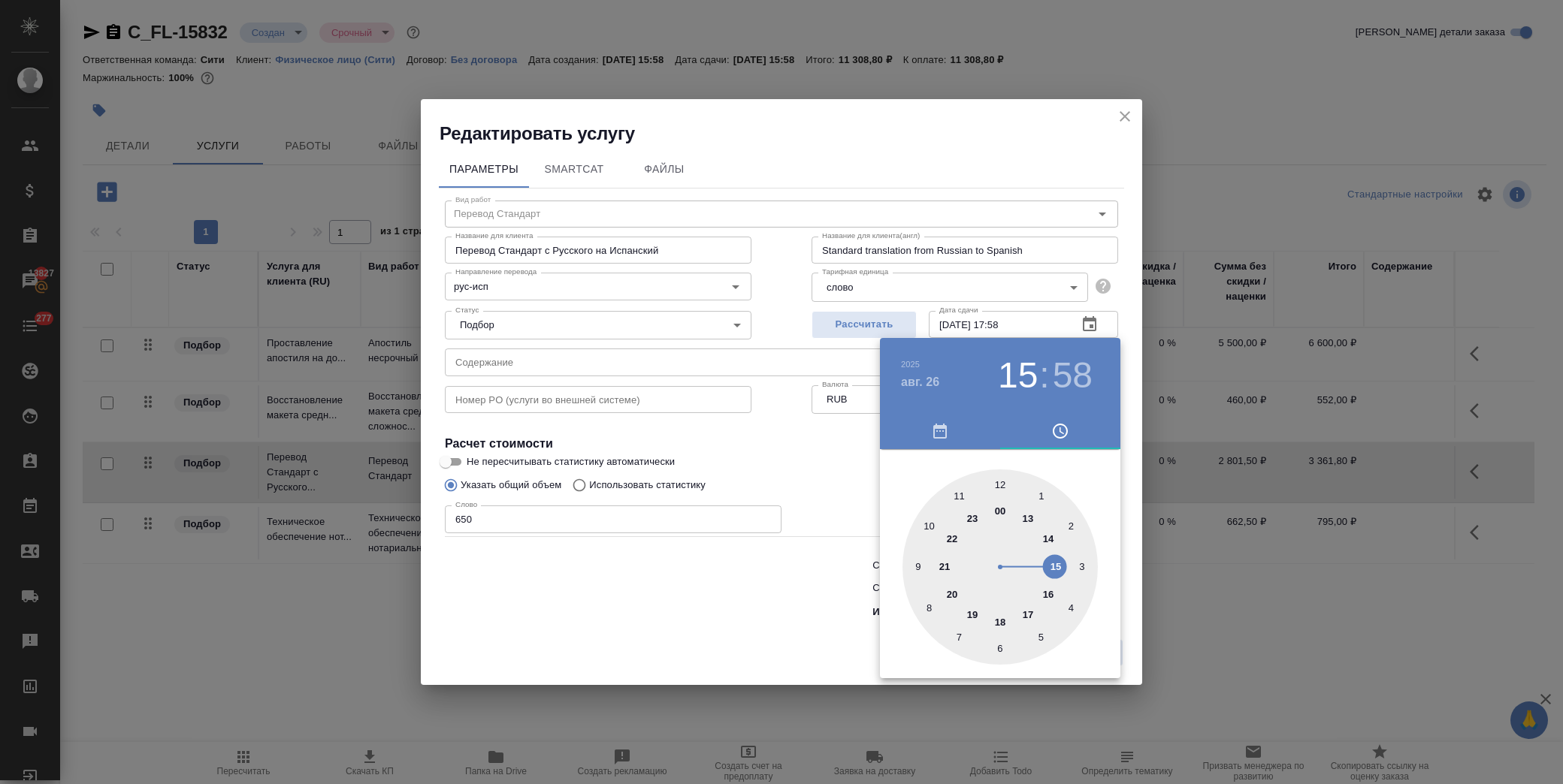
drag, startPoint x: 1033, startPoint y: 613, endPoint x: 1031, endPoint y: 573, distance: 40.0
click at [1033, 612] on div at bounding box center [1000, 566] width 195 height 195
click at [1000, 485] on div at bounding box center [1000, 566] width 195 height 195
type input "26.08.2025 17:00"
click at [794, 453] on div at bounding box center [781, 392] width 1563 height 784
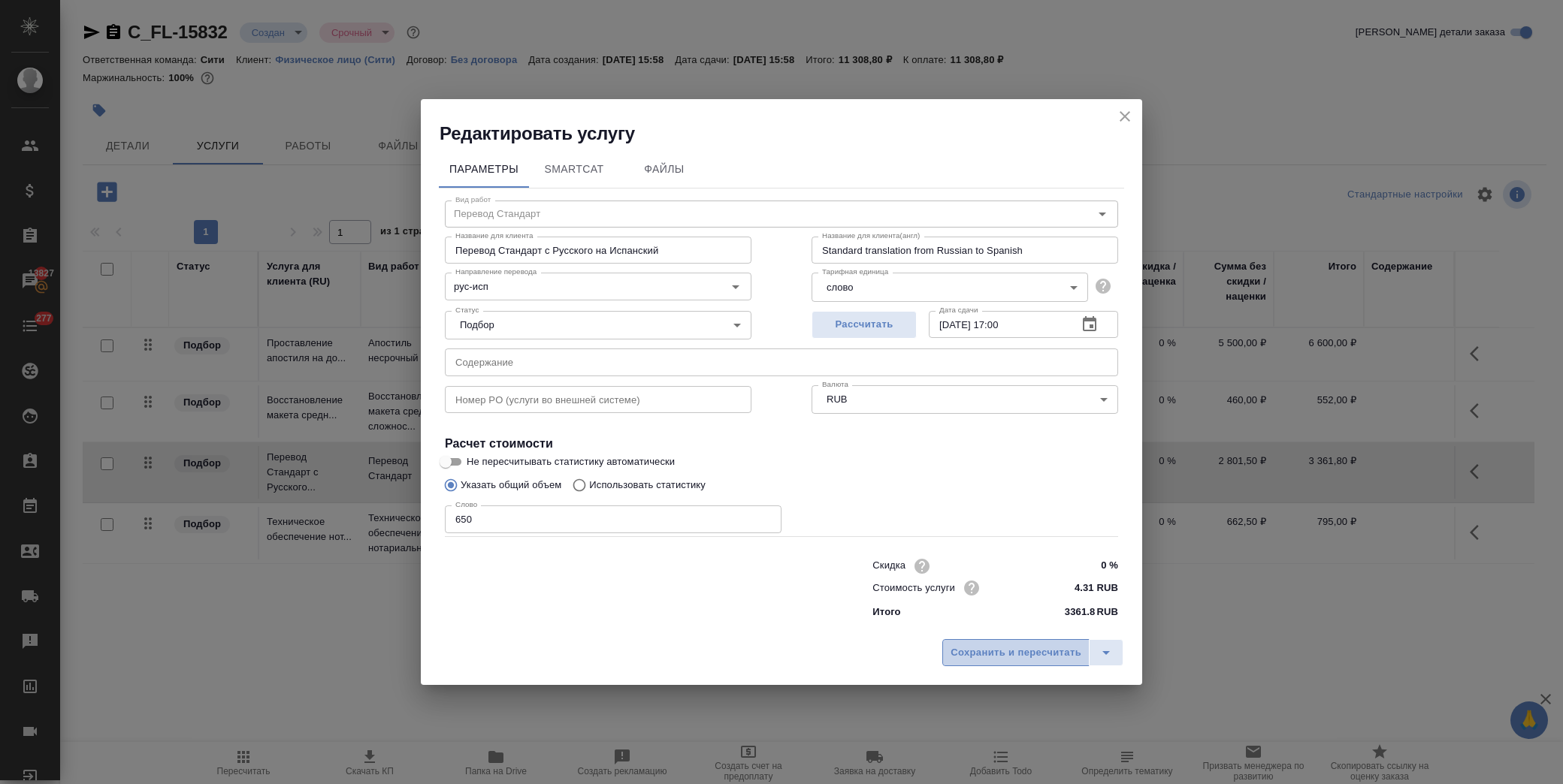
click at [995, 643] on button "Сохранить и пересчитать" at bounding box center [1015, 652] width 148 height 27
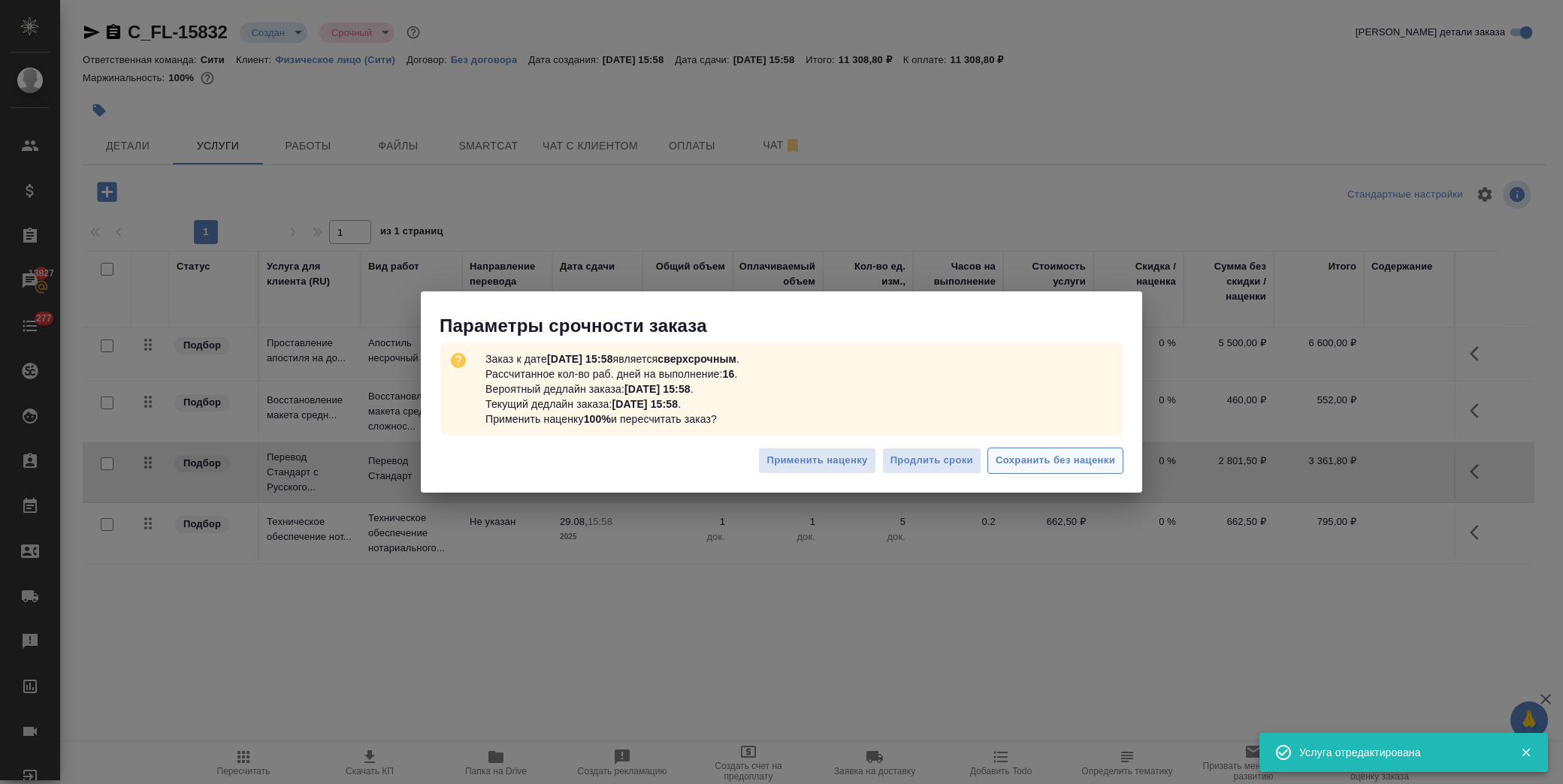
click at [1106, 464] on span "Сохранить без наценки" at bounding box center [1055, 460] width 120 height 17
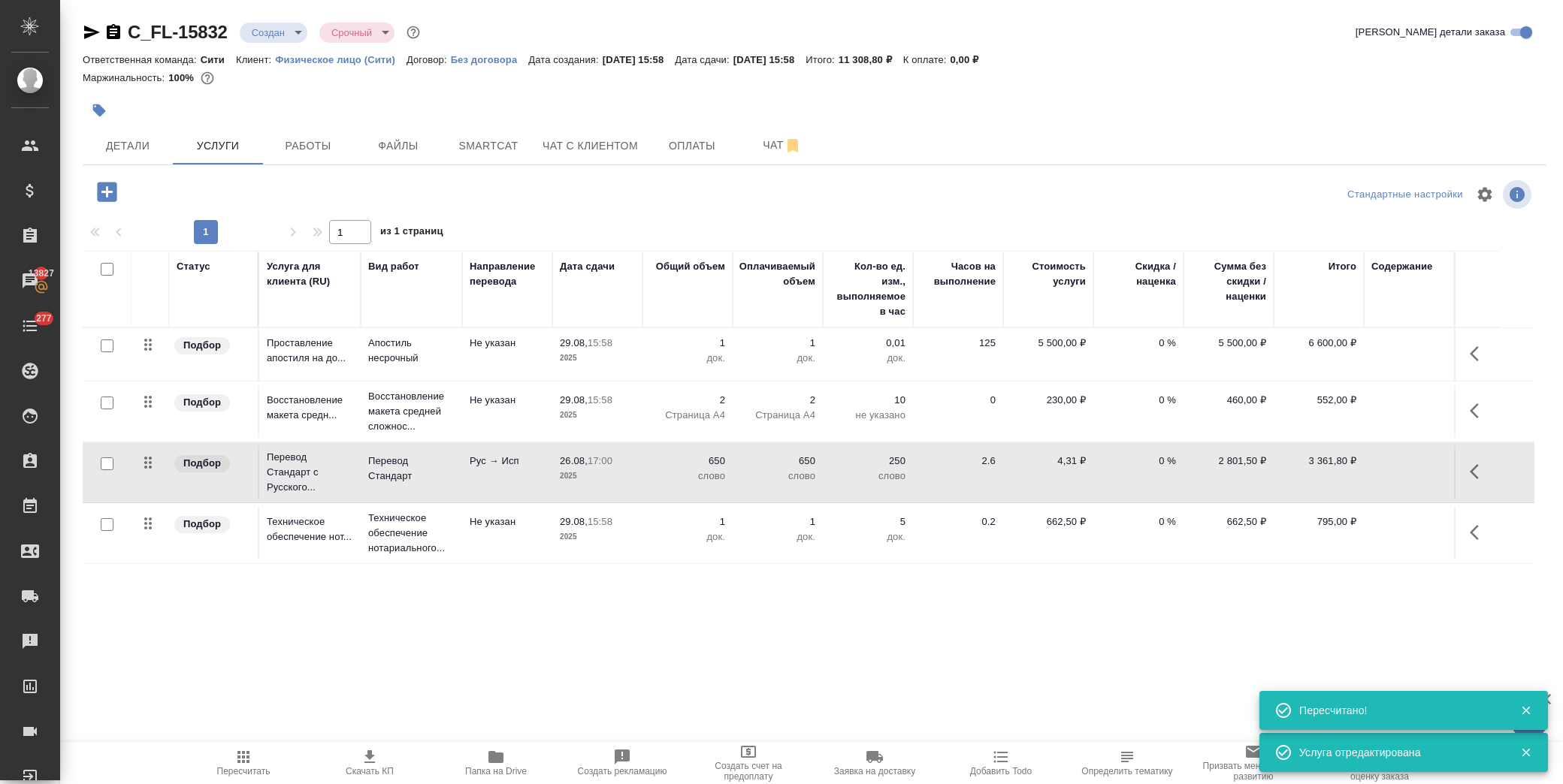
click at [1476, 406] on icon "button" at bounding box center [1474, 411] width 9 height 15
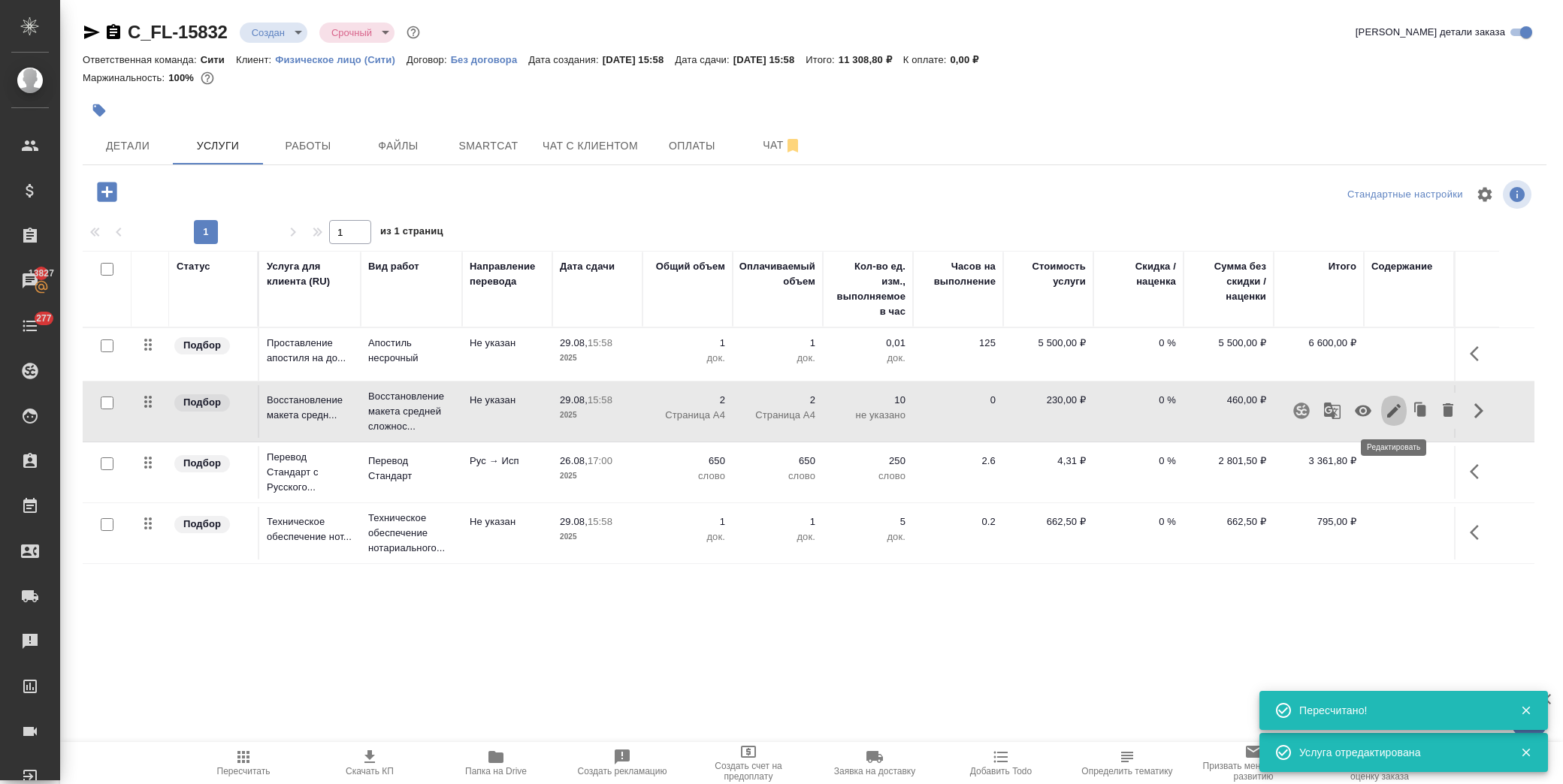
click at [1395, 408] on icon "button" at bounding box center [1394, 411] width 13 height 13
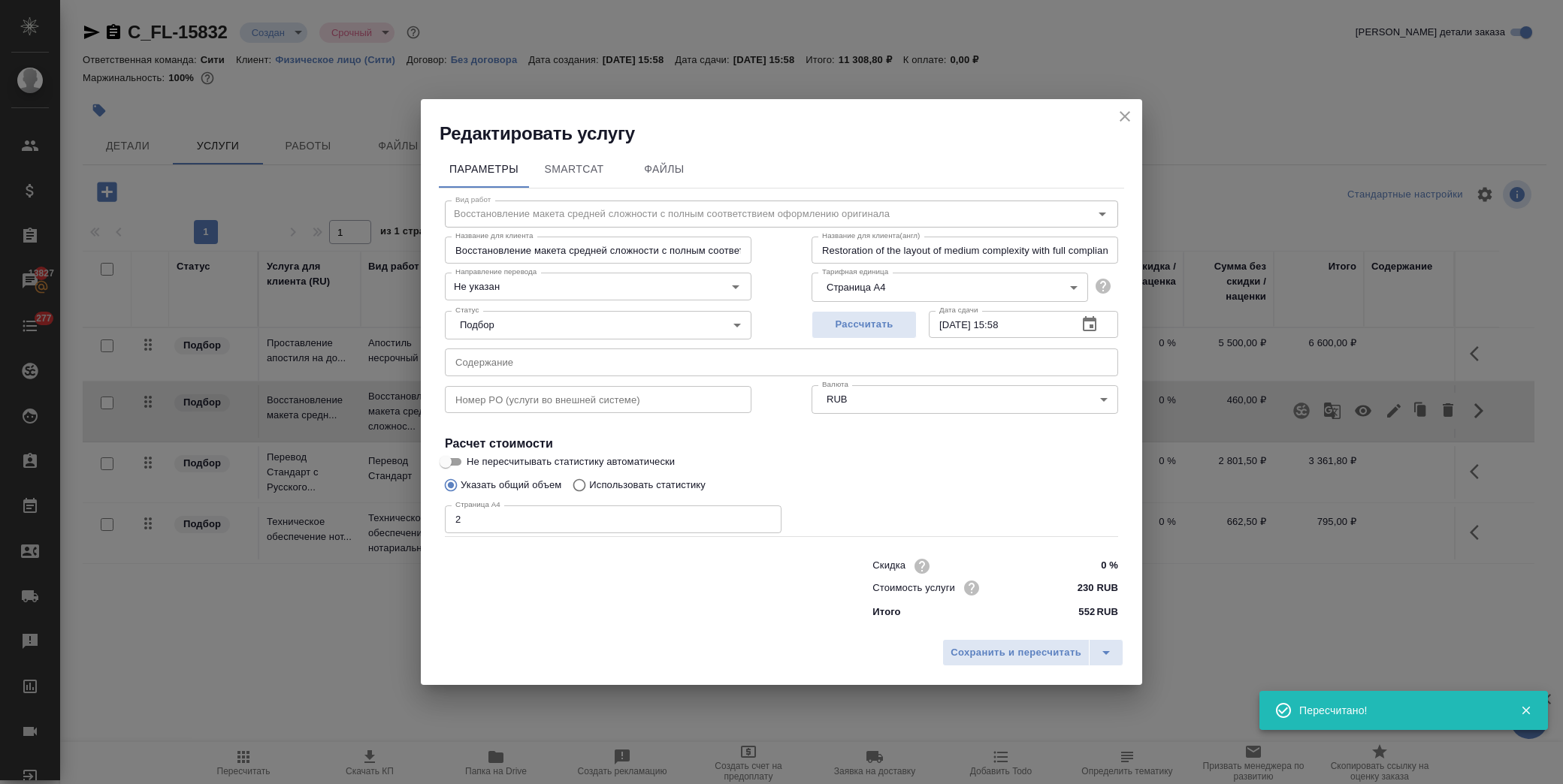
click at [1091, 325] on icon "button" at bounding box center [1090, 323] width 13 height 15
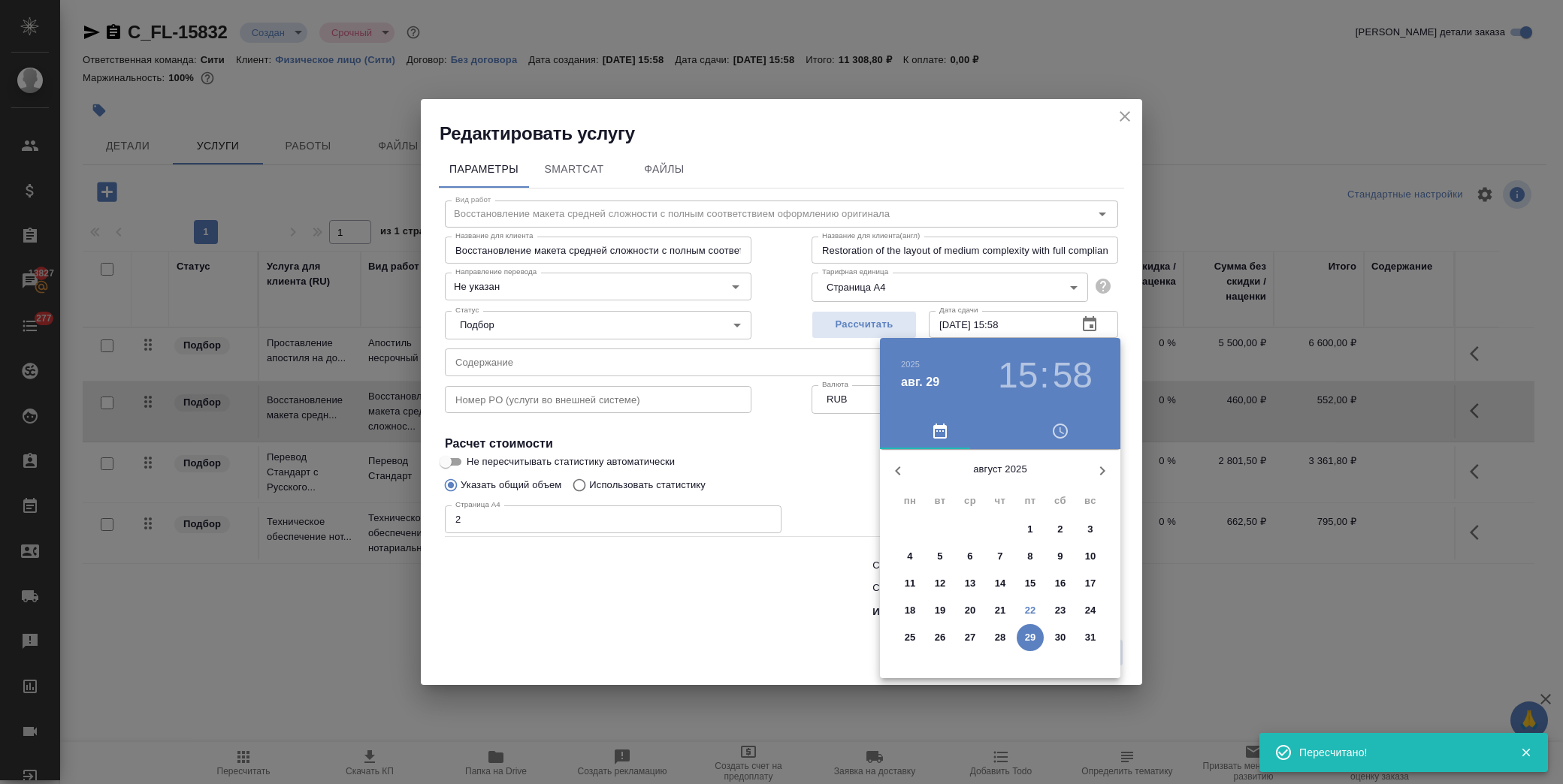
click at [943, 633] on p "26" at bounding box center [940, 637] width 12 height 15
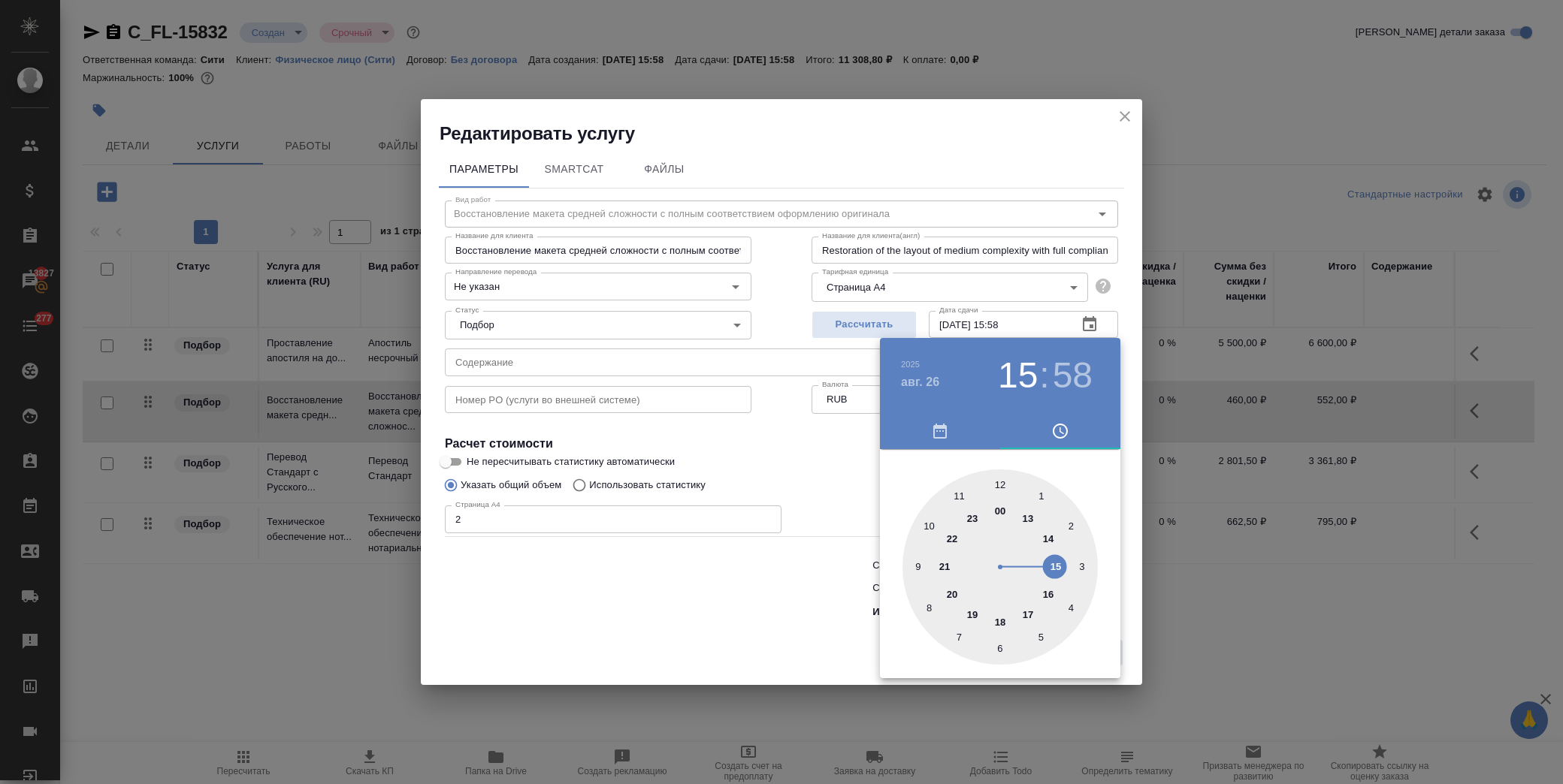
click at [1024, 613] on div at bounding box center [1000, 566] width 195 height 195
click at [998, 484] on div at bounding box center [1000, 566] width 195 height 195
type input "26.08.2025 17:00"
click at [822, 467] on div at bounding box center [781, 392] width 1563 height 784
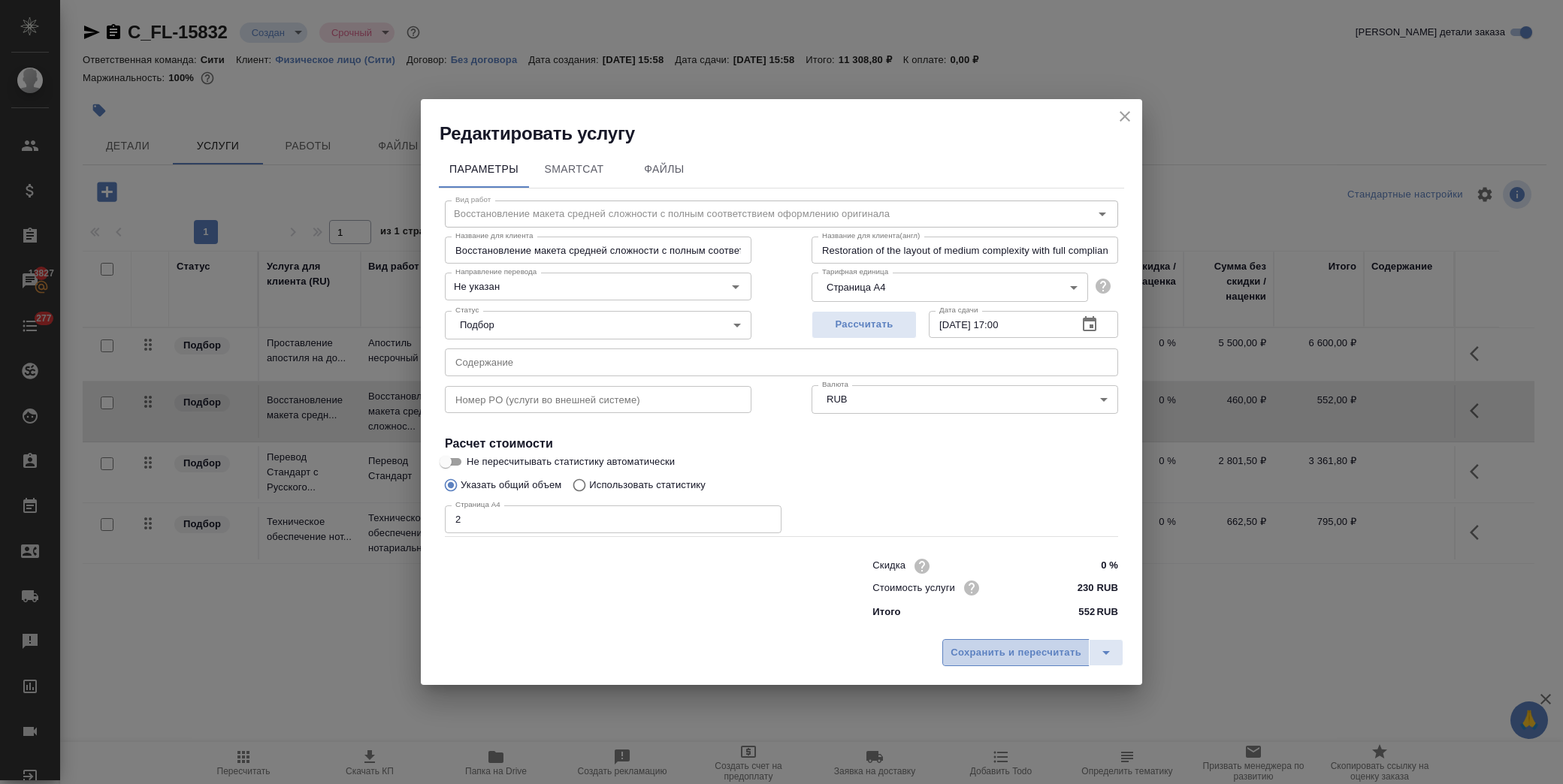
click at [998, 652] on span "Сохранить и пересчитать" at bounding box center [1015, 653] width 130 height 17
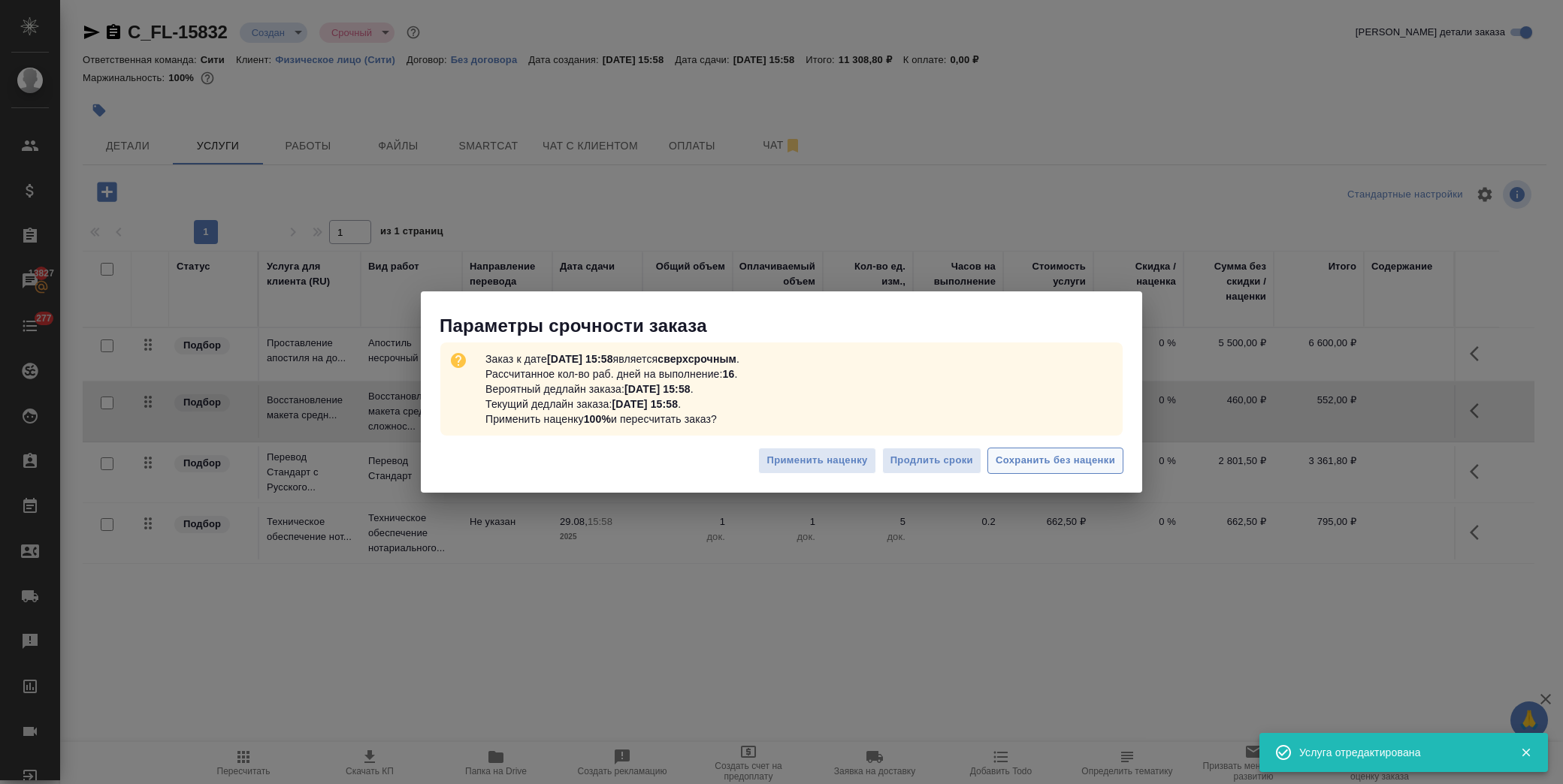
click at [1046, 453] on span "Сохранить без наценки" at bounding box center [1055, 460] width 120 height 17
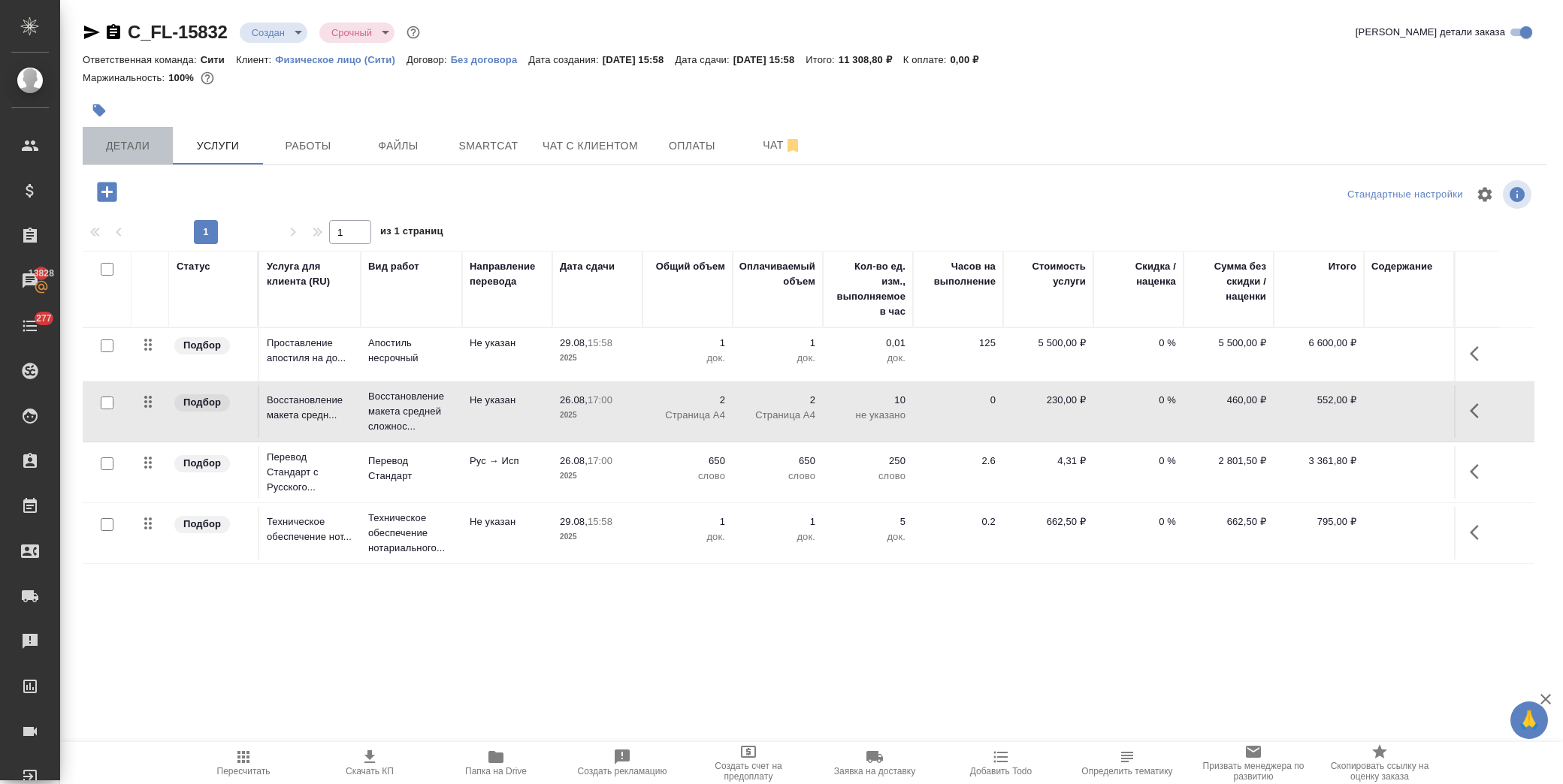
click at [143, 141] on span "Детали" at bounding box center [127, 146] width 72 height 19
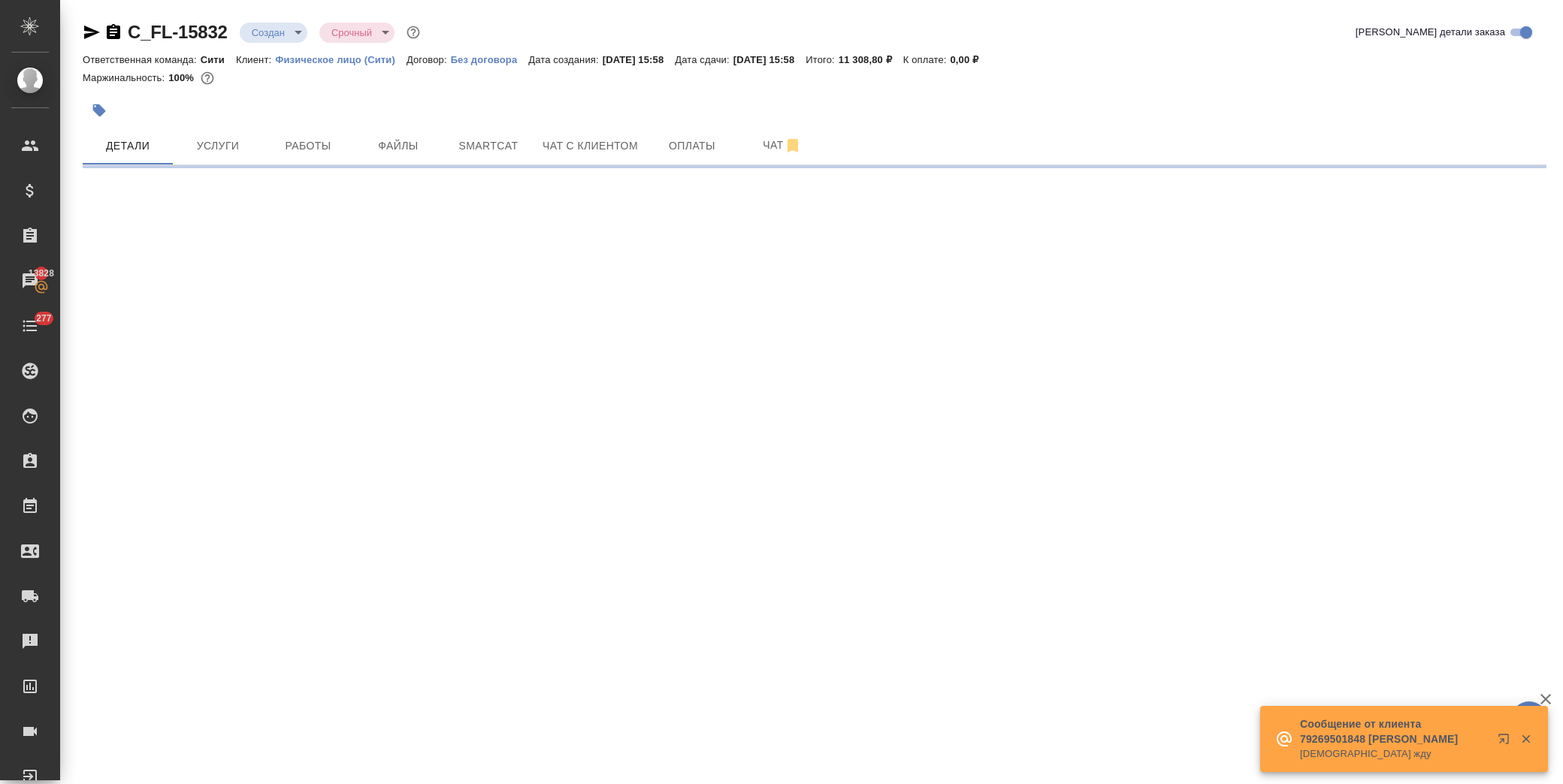
select select "RU"
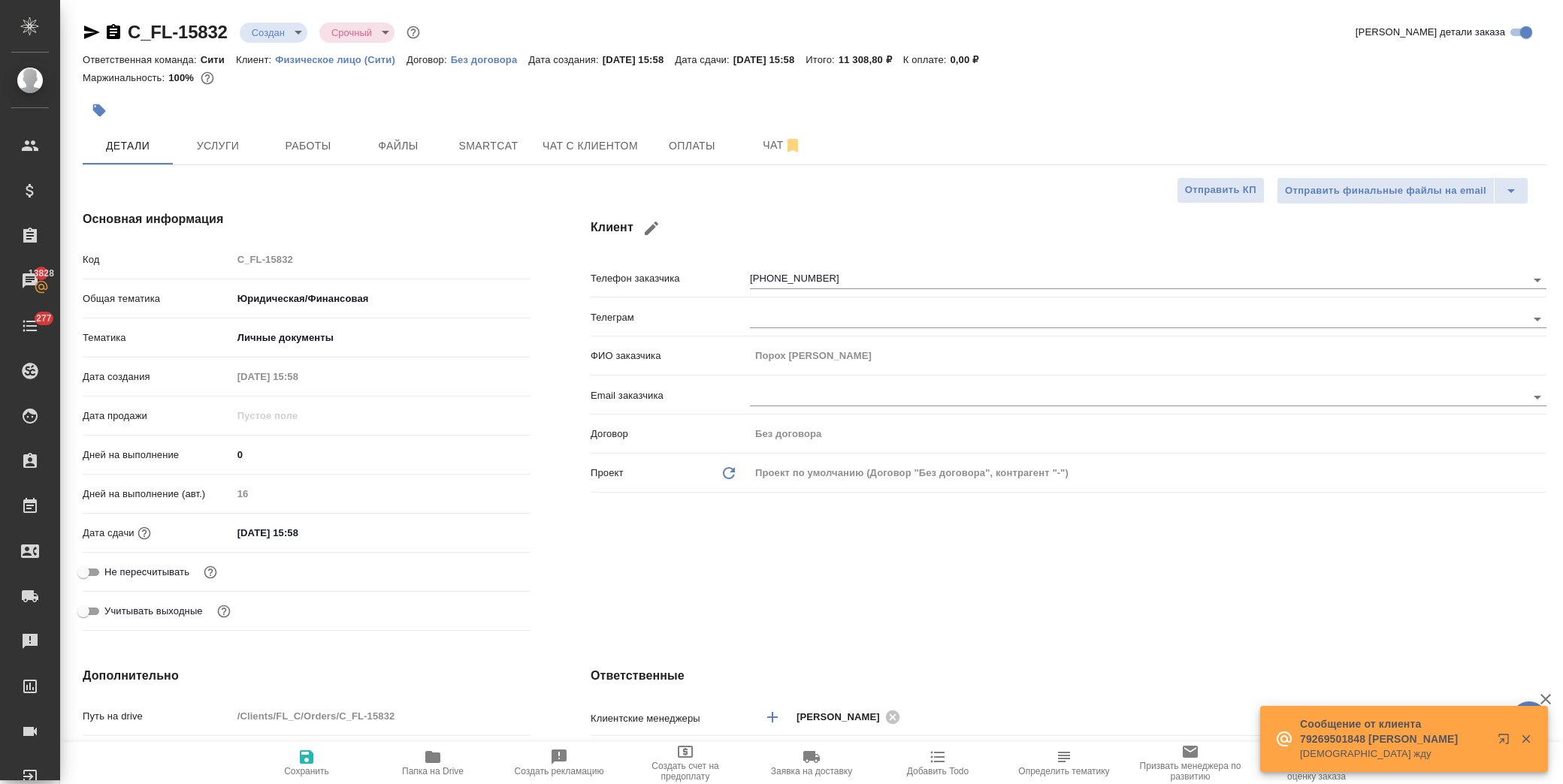
type textarea "x"
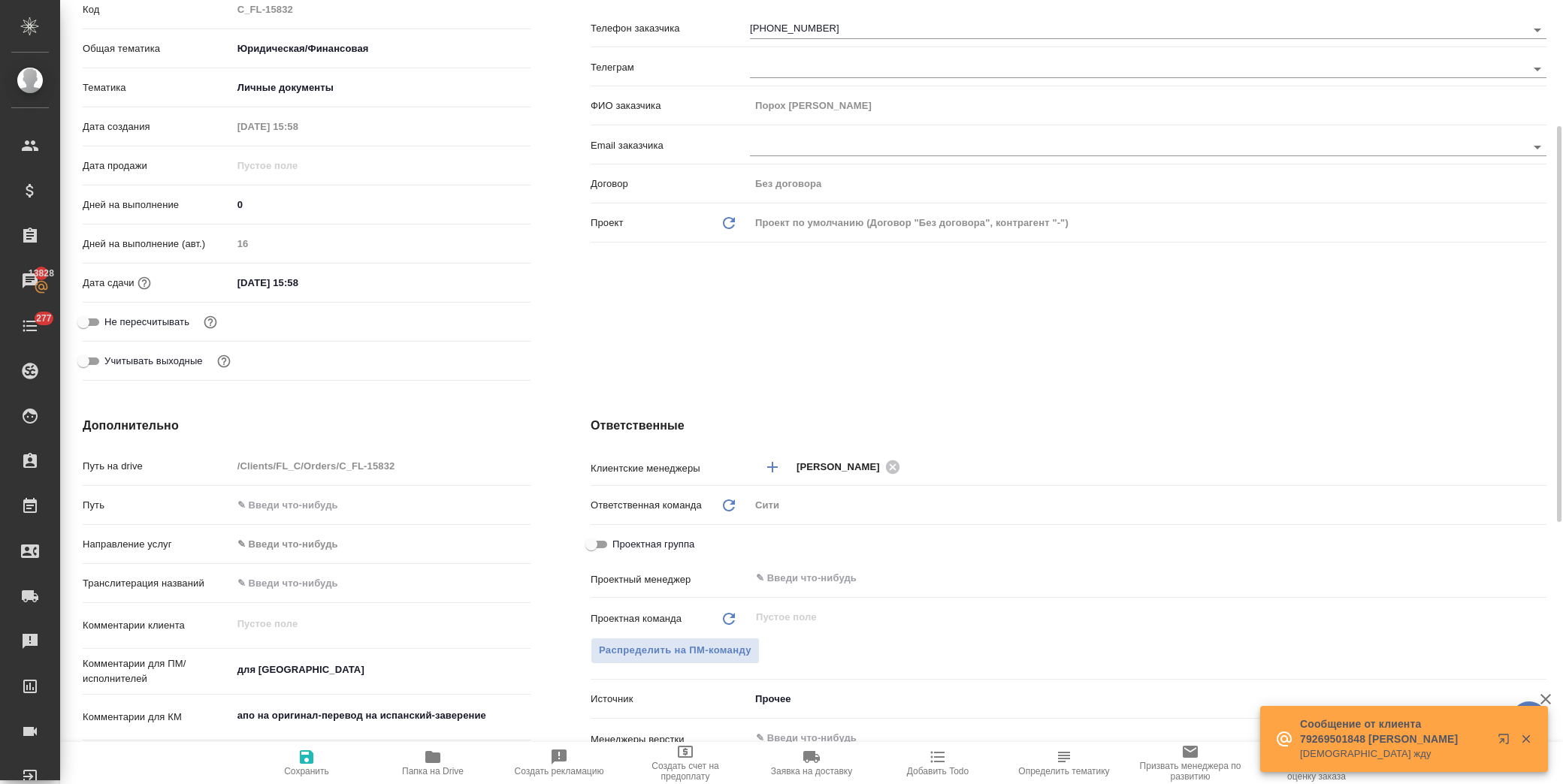
scroll to position [333, 0]
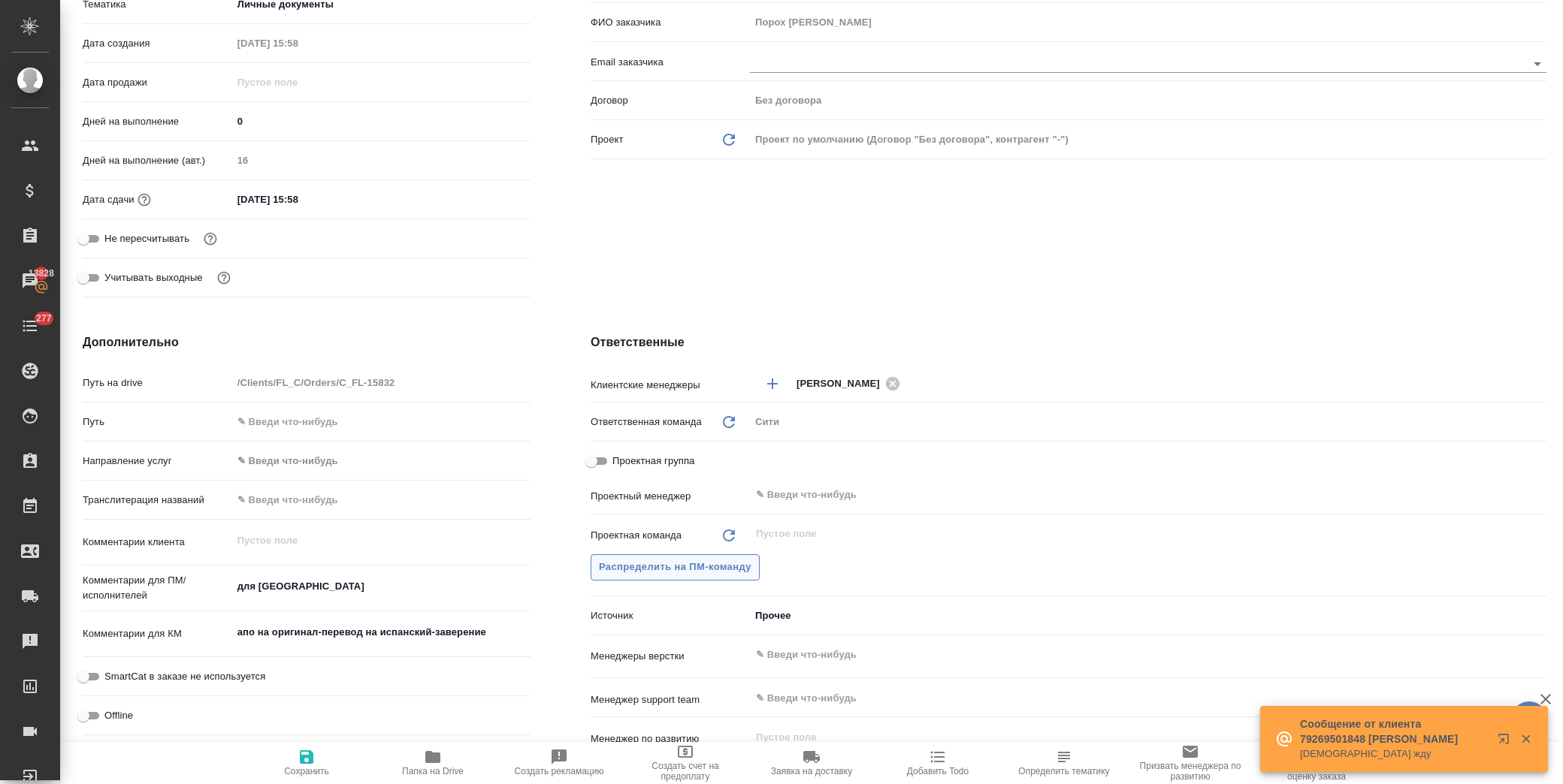
click at [702, 569] on span "Распределить на ПМ-команду" at bounding box center [675, 567] width 153 height 17
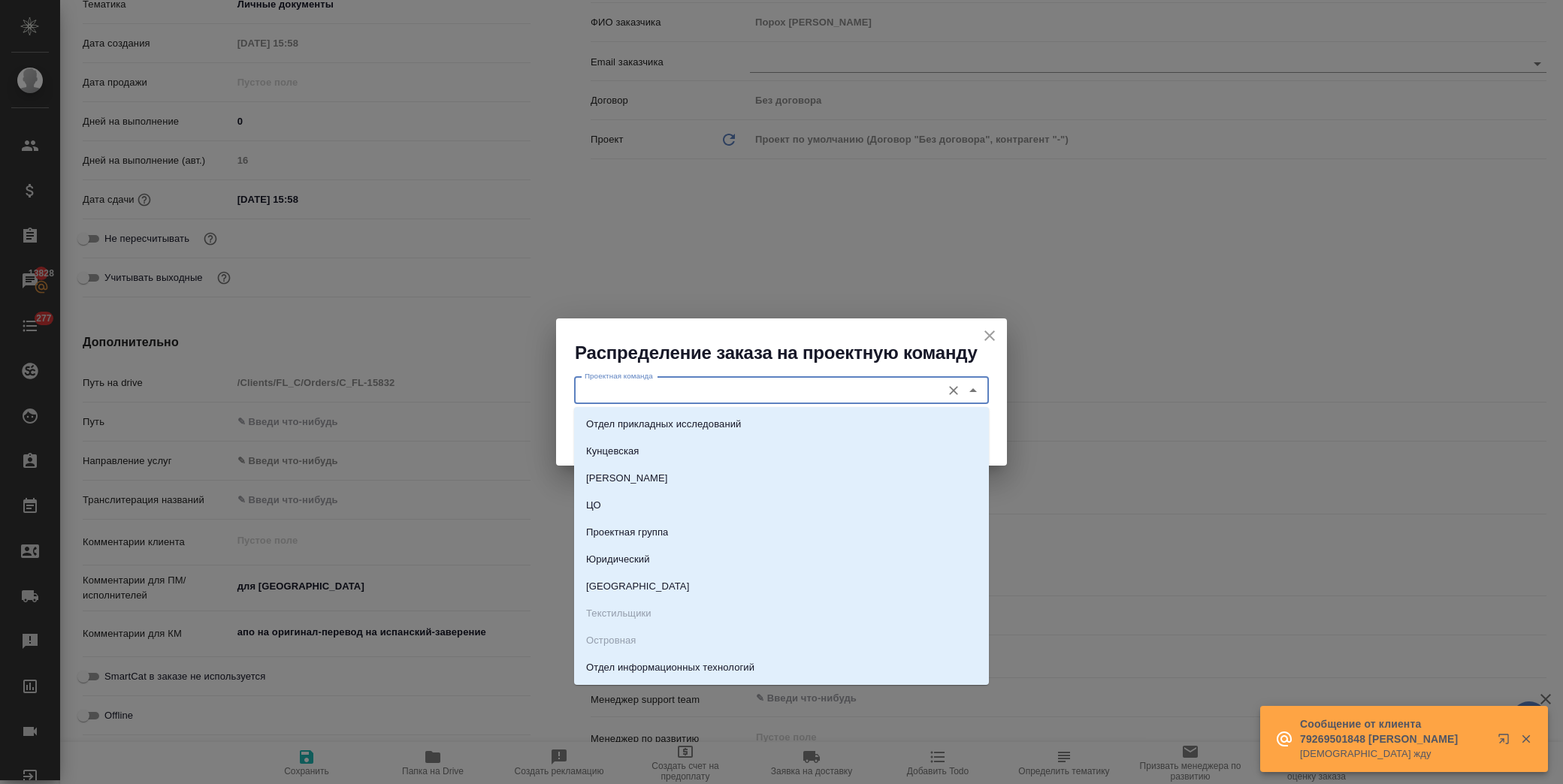
click at [682, 392] on input "Проектная команда" at bounding box center [756, 391] width 355 height 18
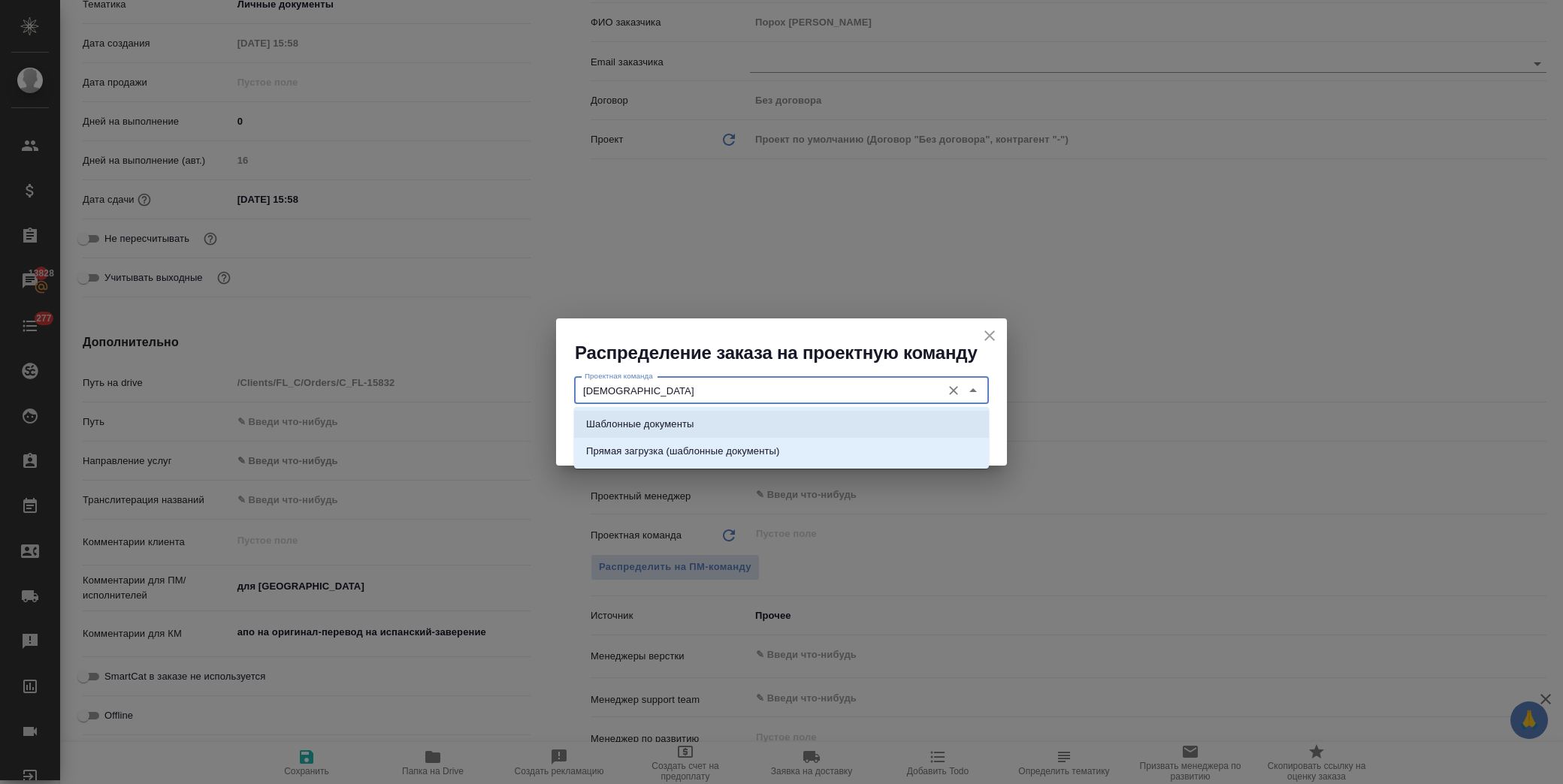
click at [704, 418] on li "Шаблонные документы" at bounding box center [781, 424] width 415 height 27
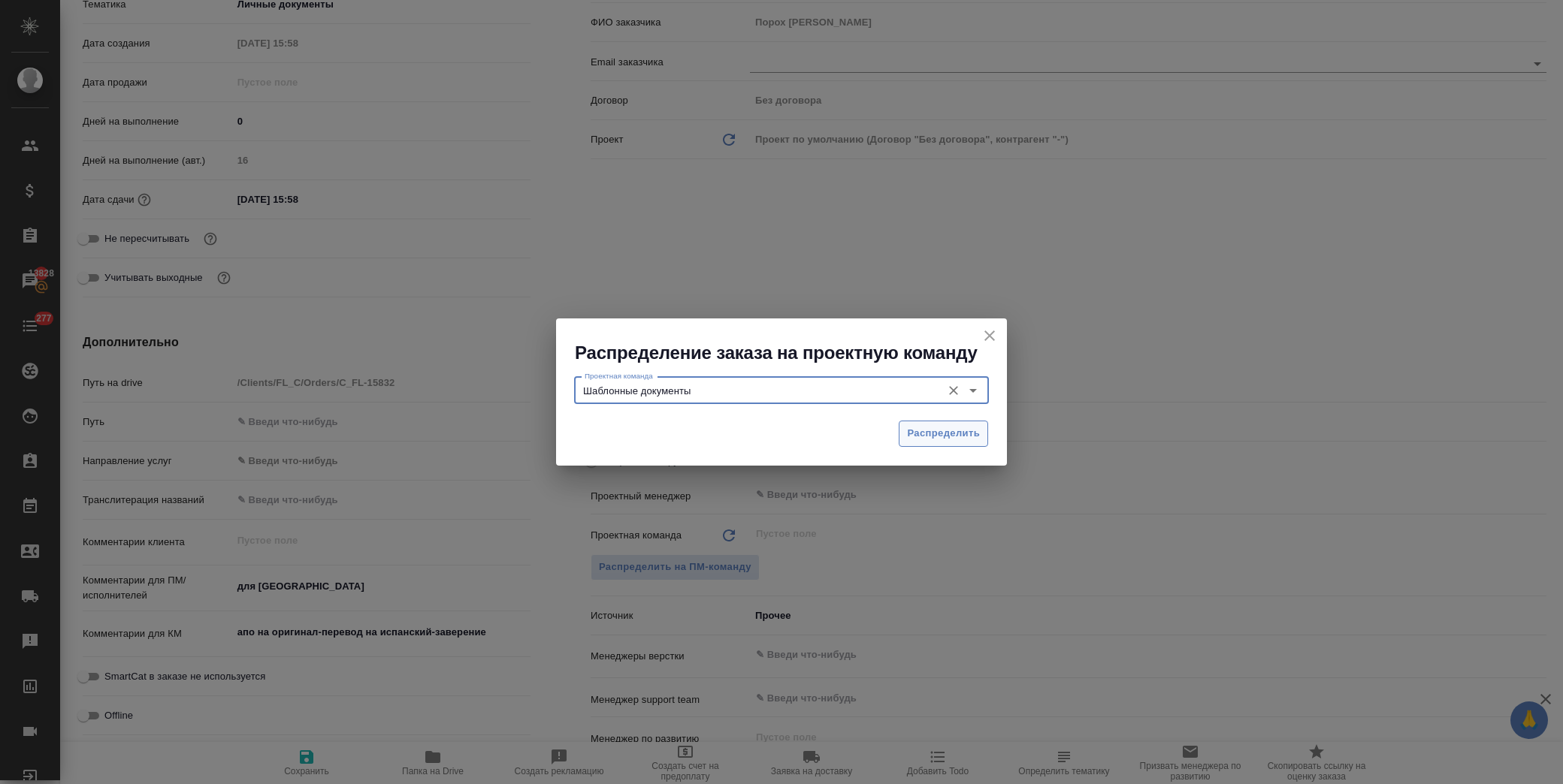
type input "Шаблонные документы"
click at [920, 433] on span "Распределить" at bounding box center [943, 434] width 73 height 17
type textarea "x"
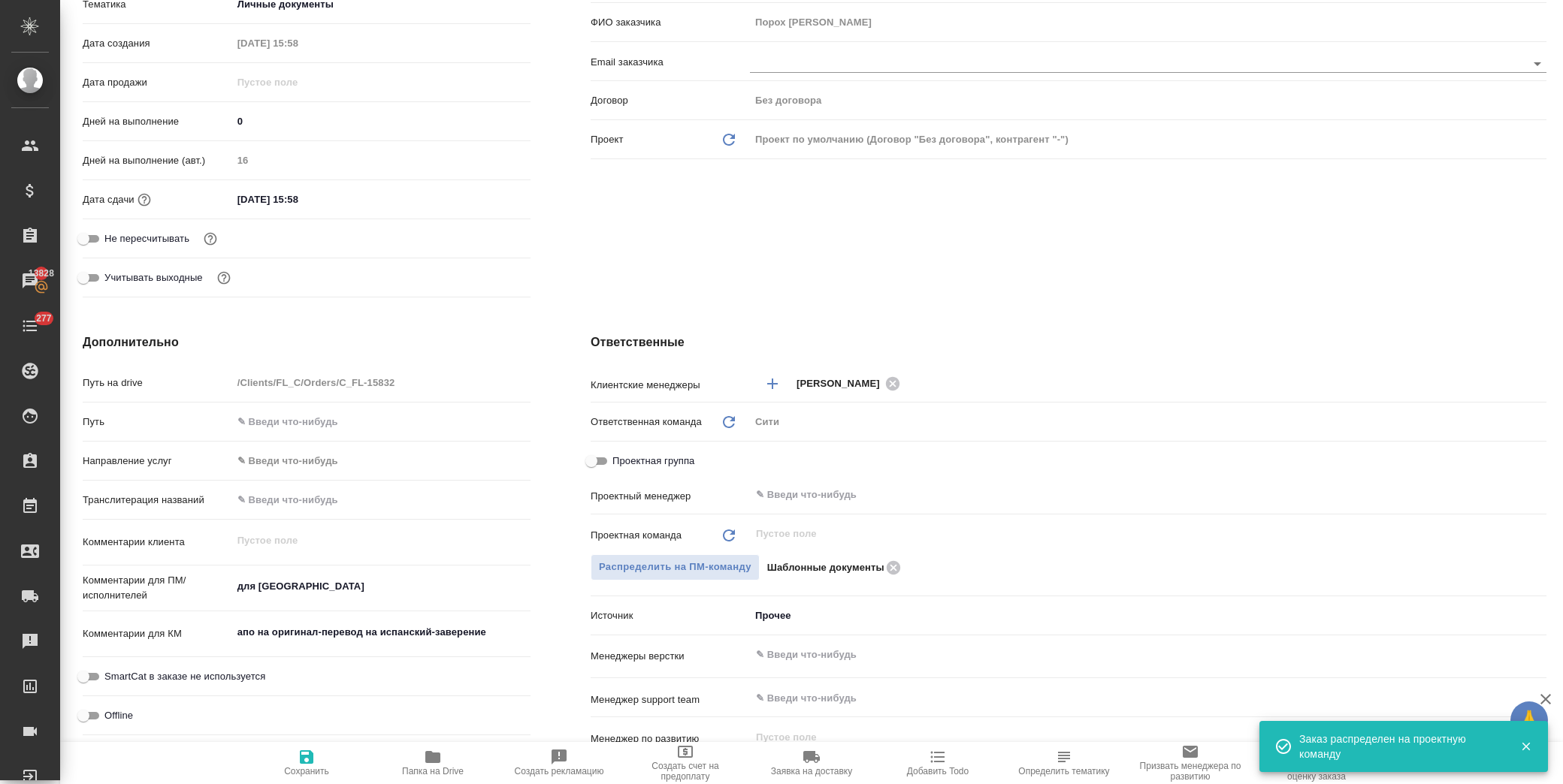
click at [309, 763] on icon "button" at bounding box center [306, 757] width 13 height 13
type textarea "x"
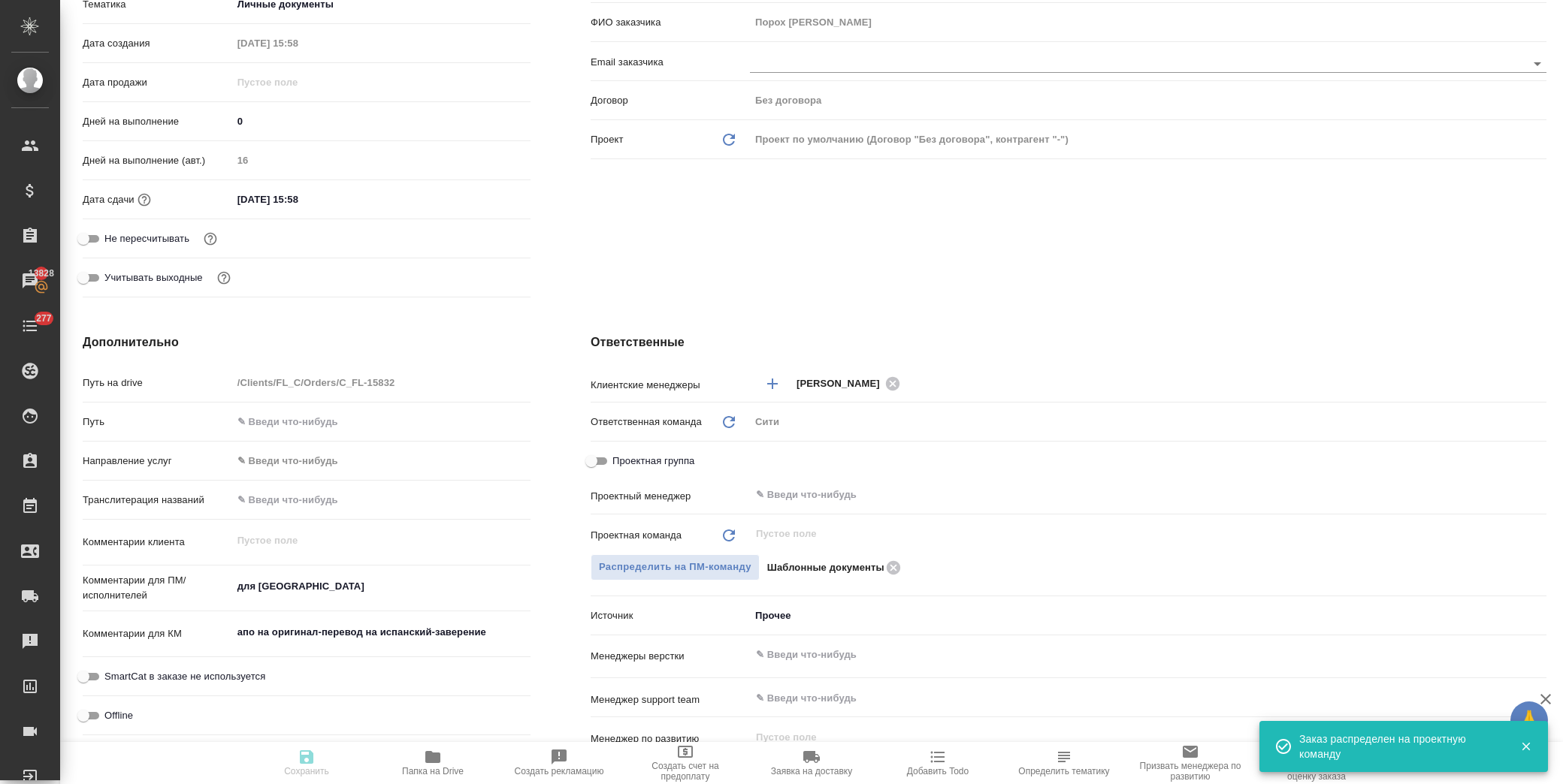
type textarea "x"
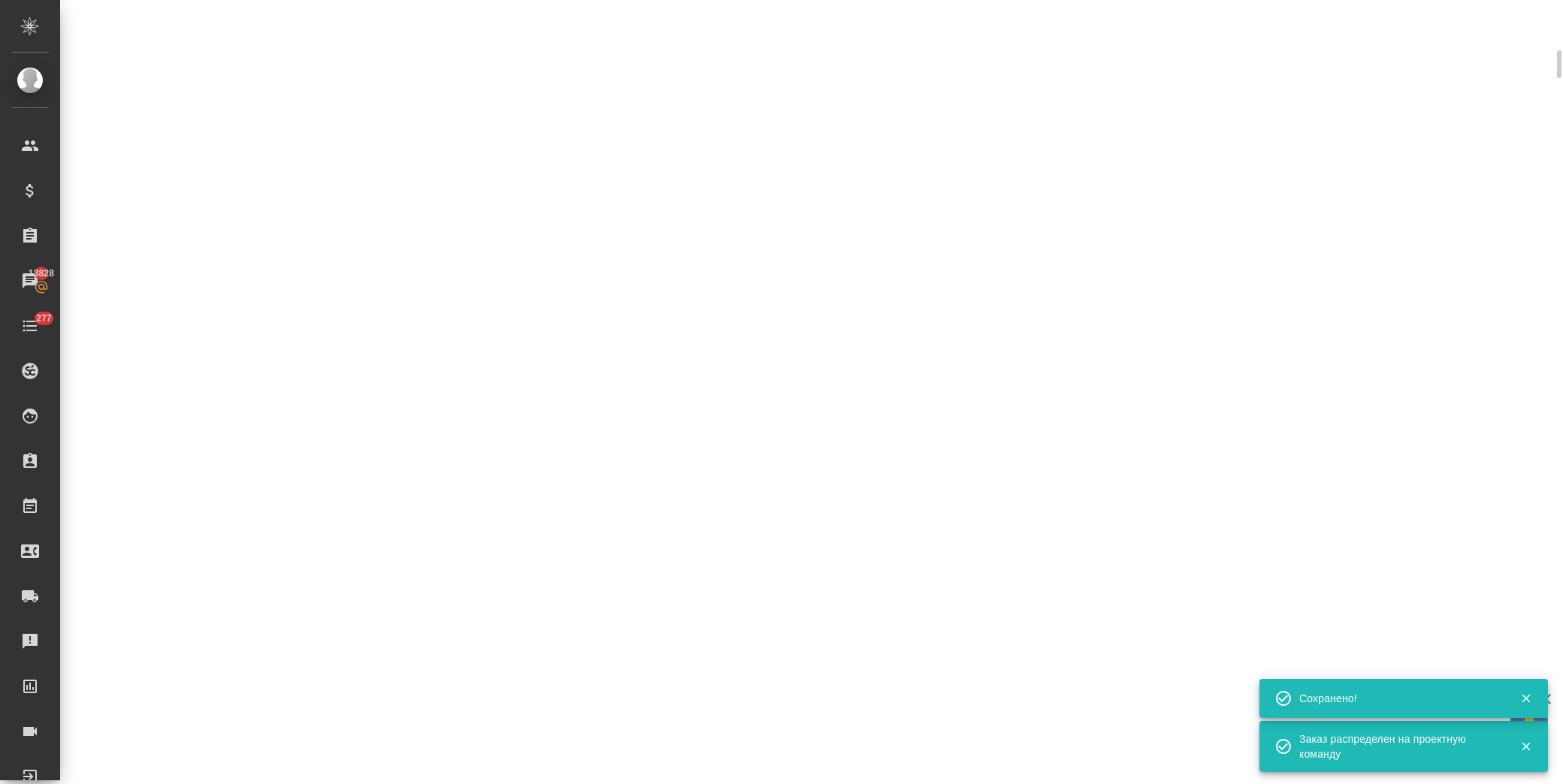
scroll to position [322, 0]
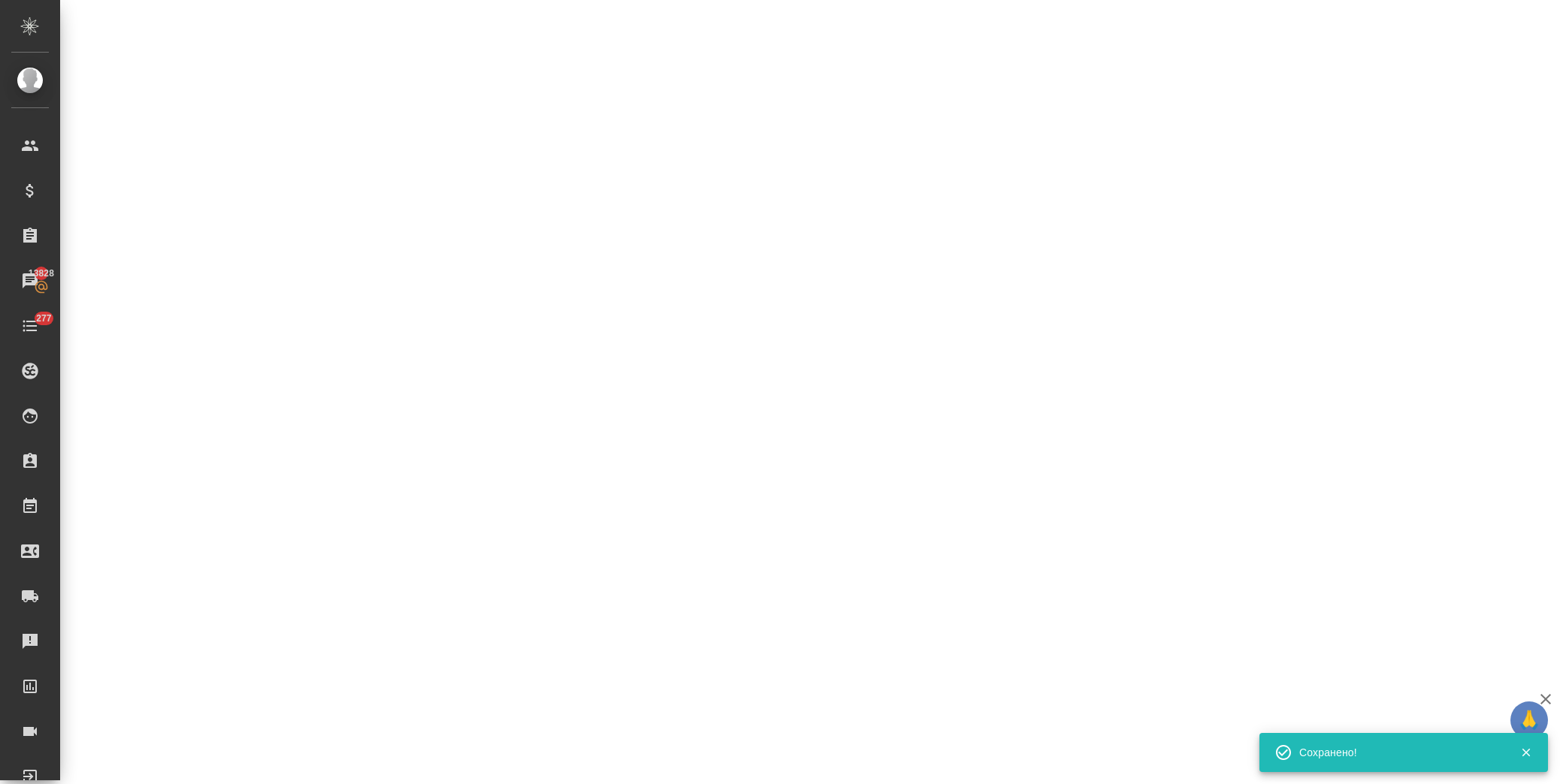
select select "RU"
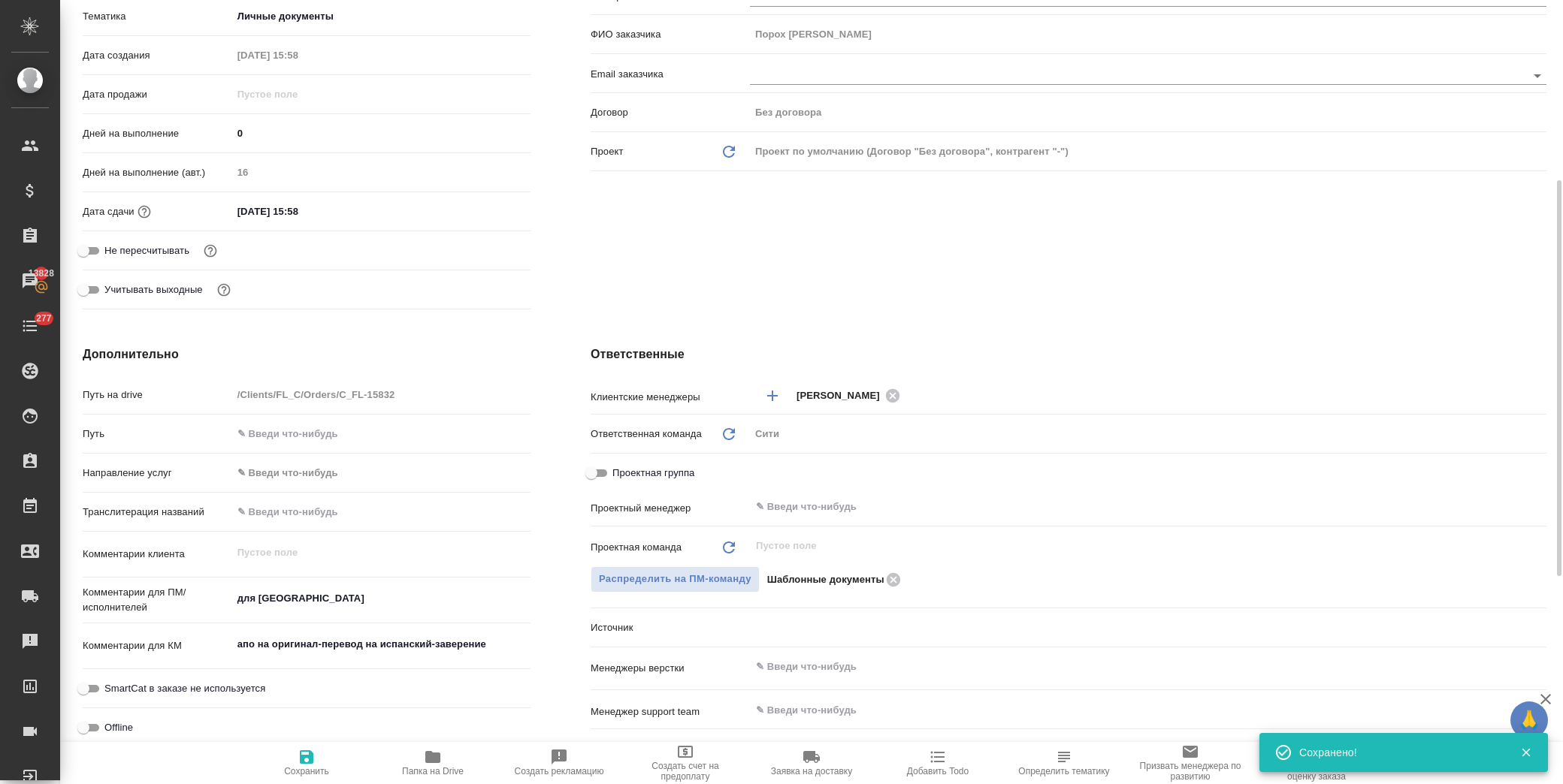
scroll to position [333, 0]
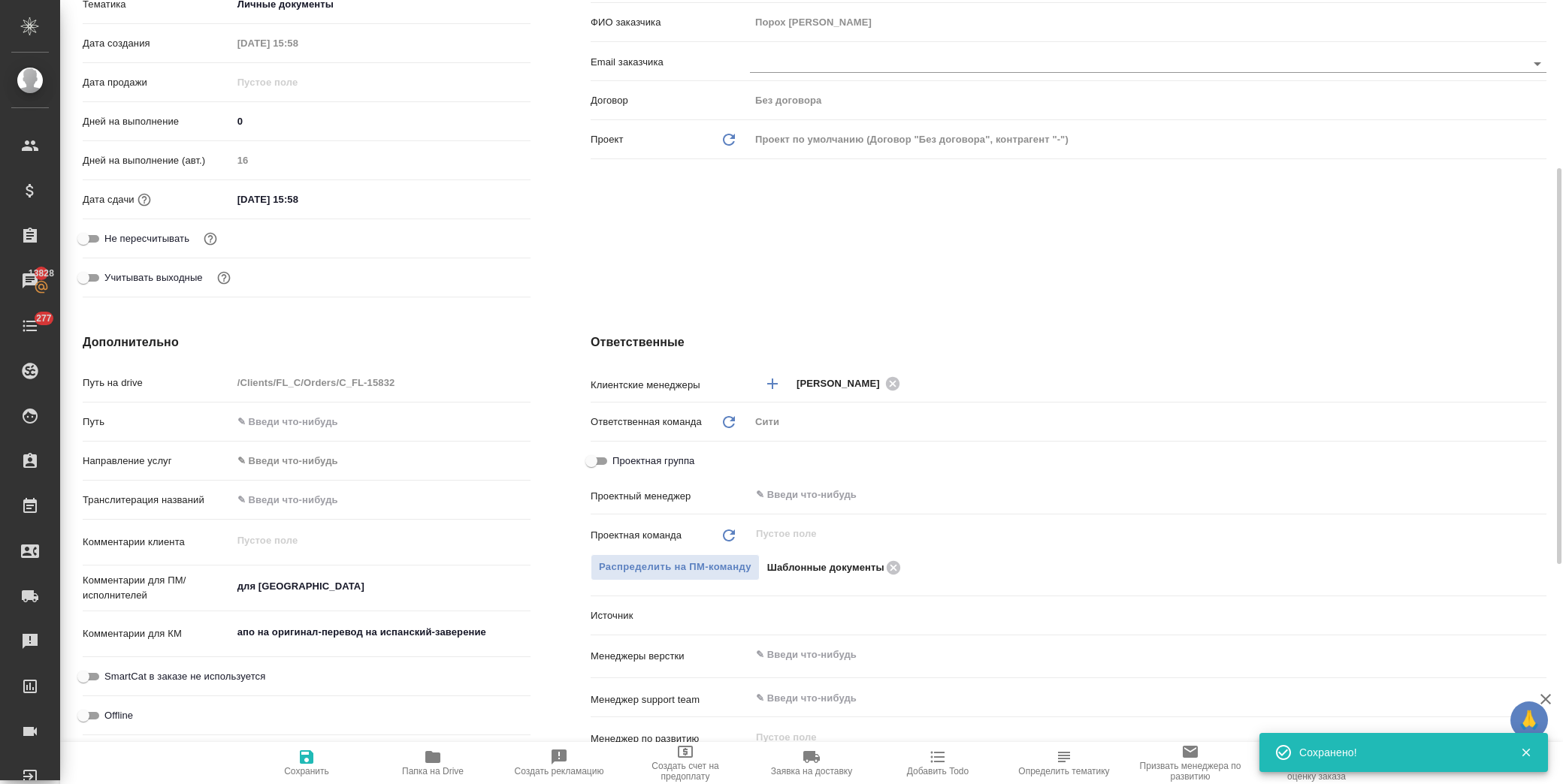
type textarea "x"
click at [313, 581] on textarea "для [GEOGRAPHIC_DATA]" at bounding box center [381, 586] width 299 height 26
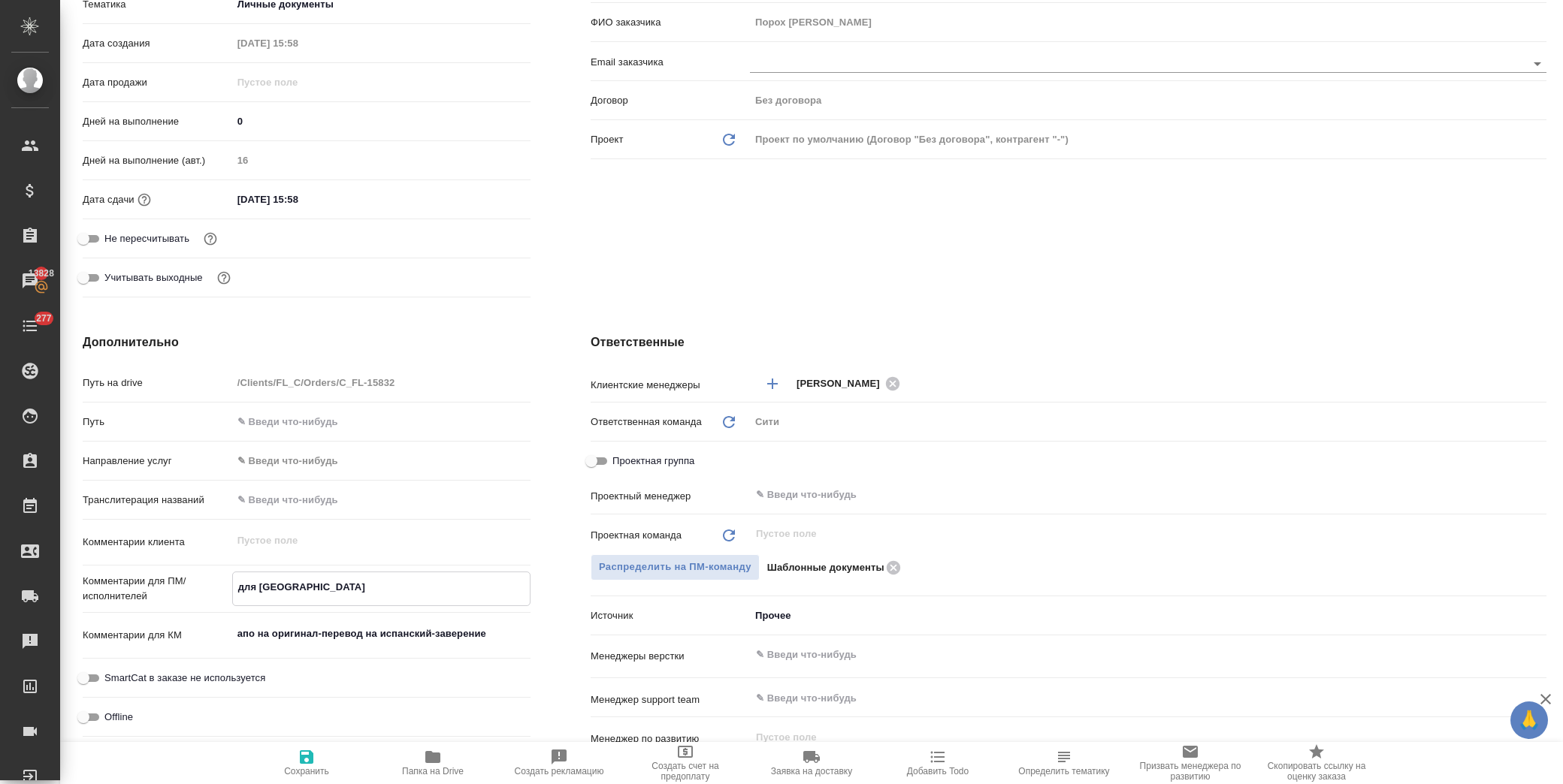
type textarea "для [GEOGRAPHIC_DATA]"
type textarea "x"
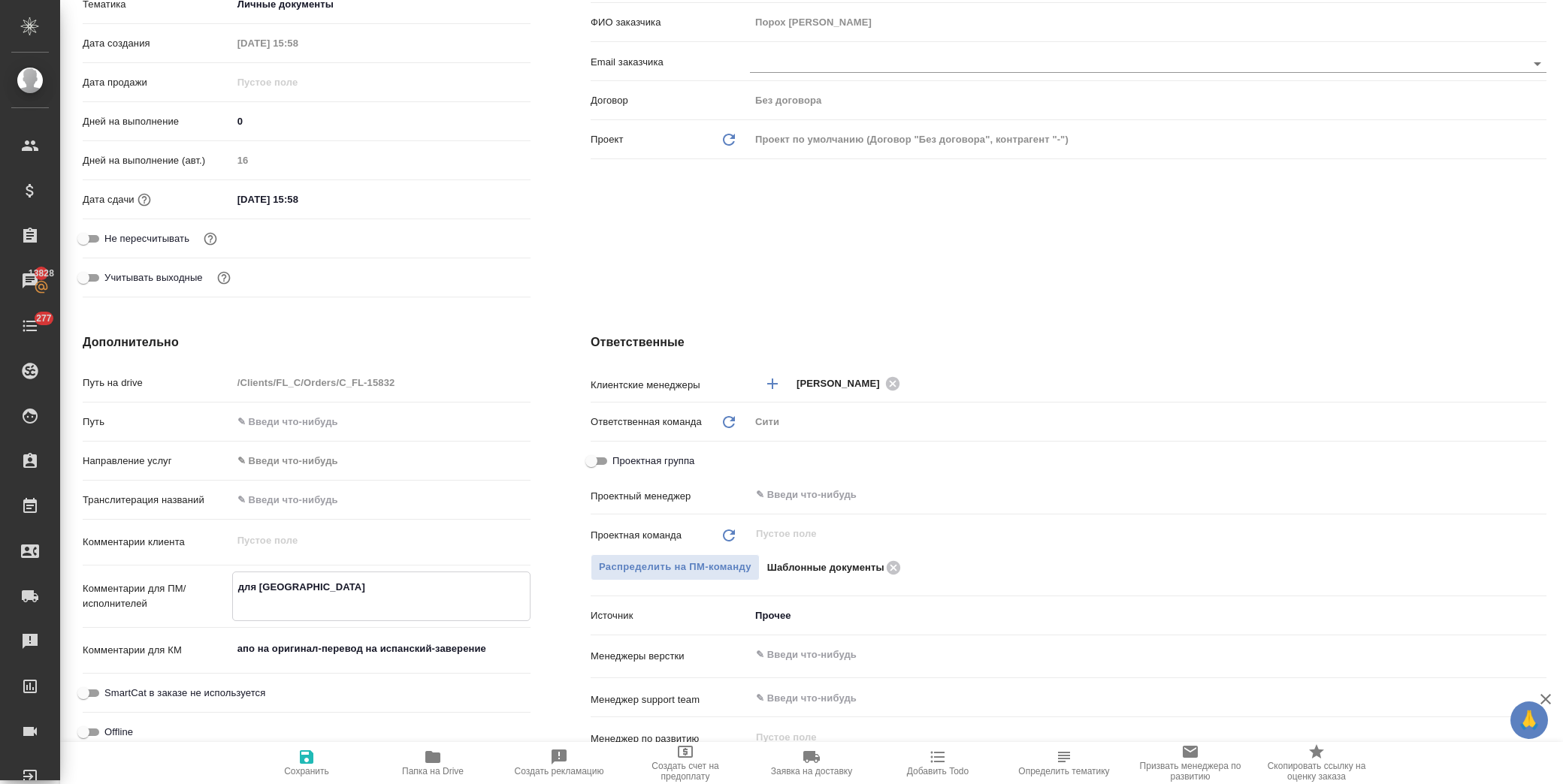
type textarea "x"
type textarea "для Испании с"
type textarea "x"
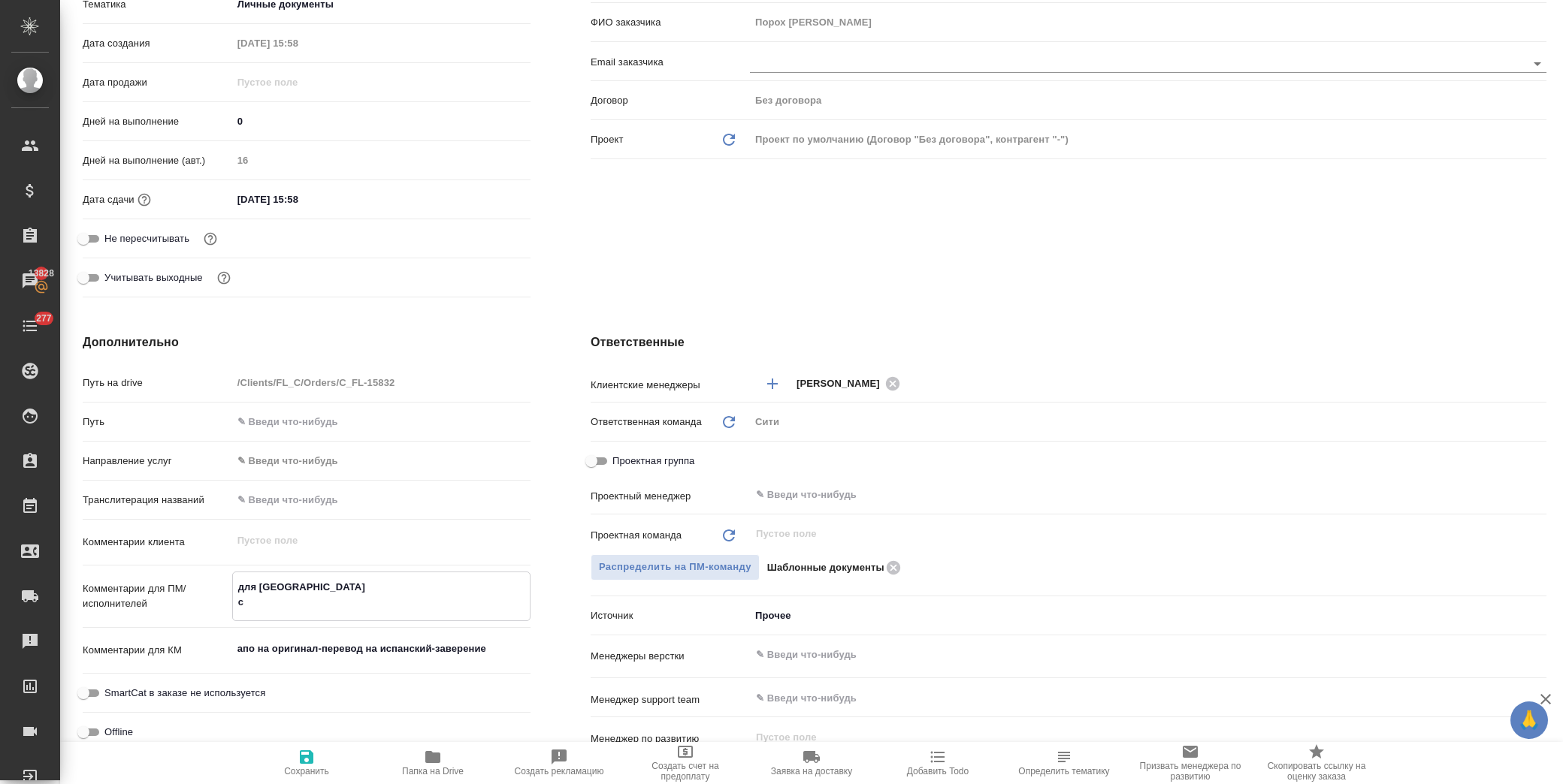
type textarea "для Испании сд"
type textarea "x"
type textarea "для Испании сда"
type textarea "x"
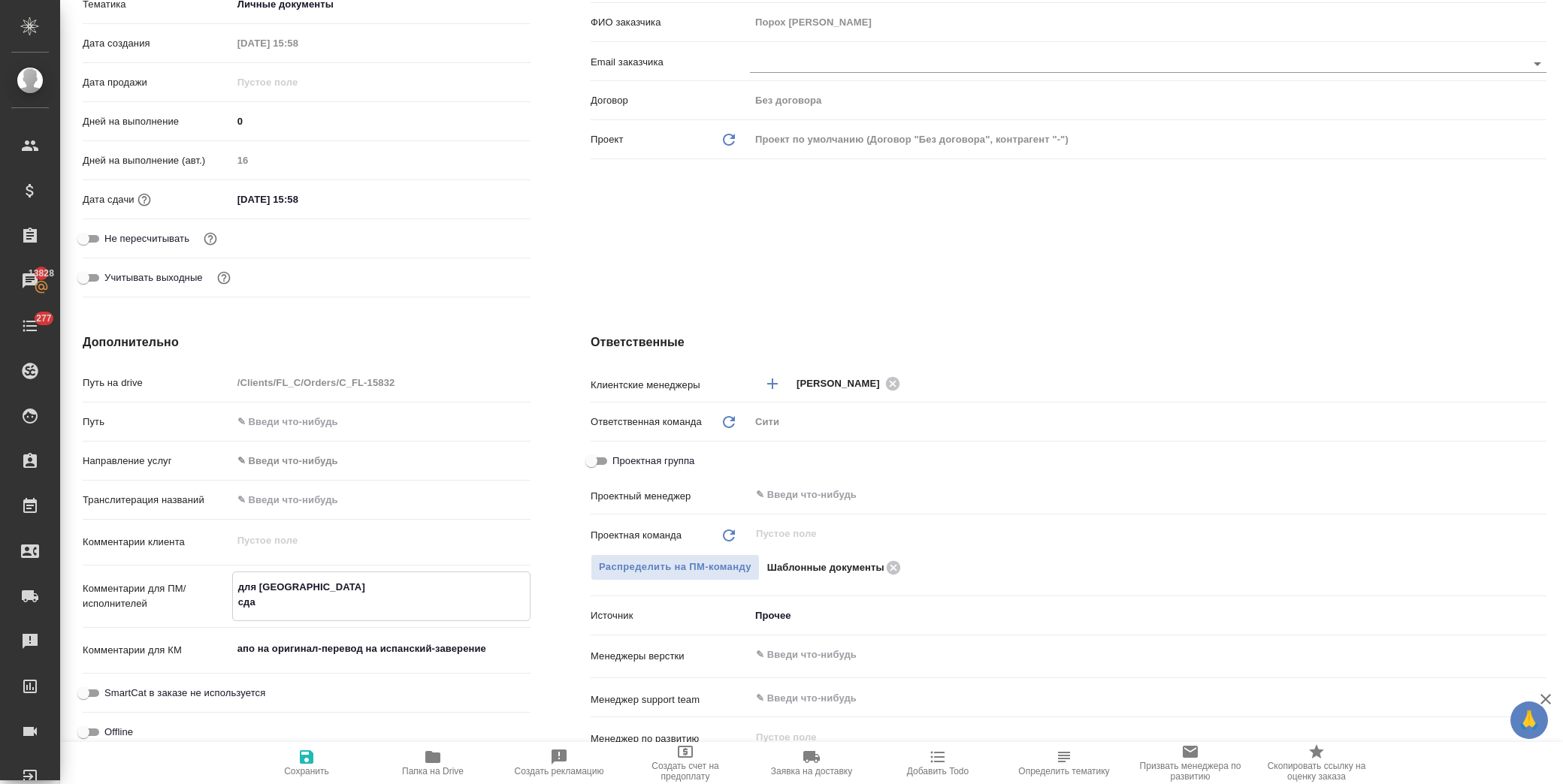
type textarea "x"
type textarea "для Испании сдав"
type textarea "x"
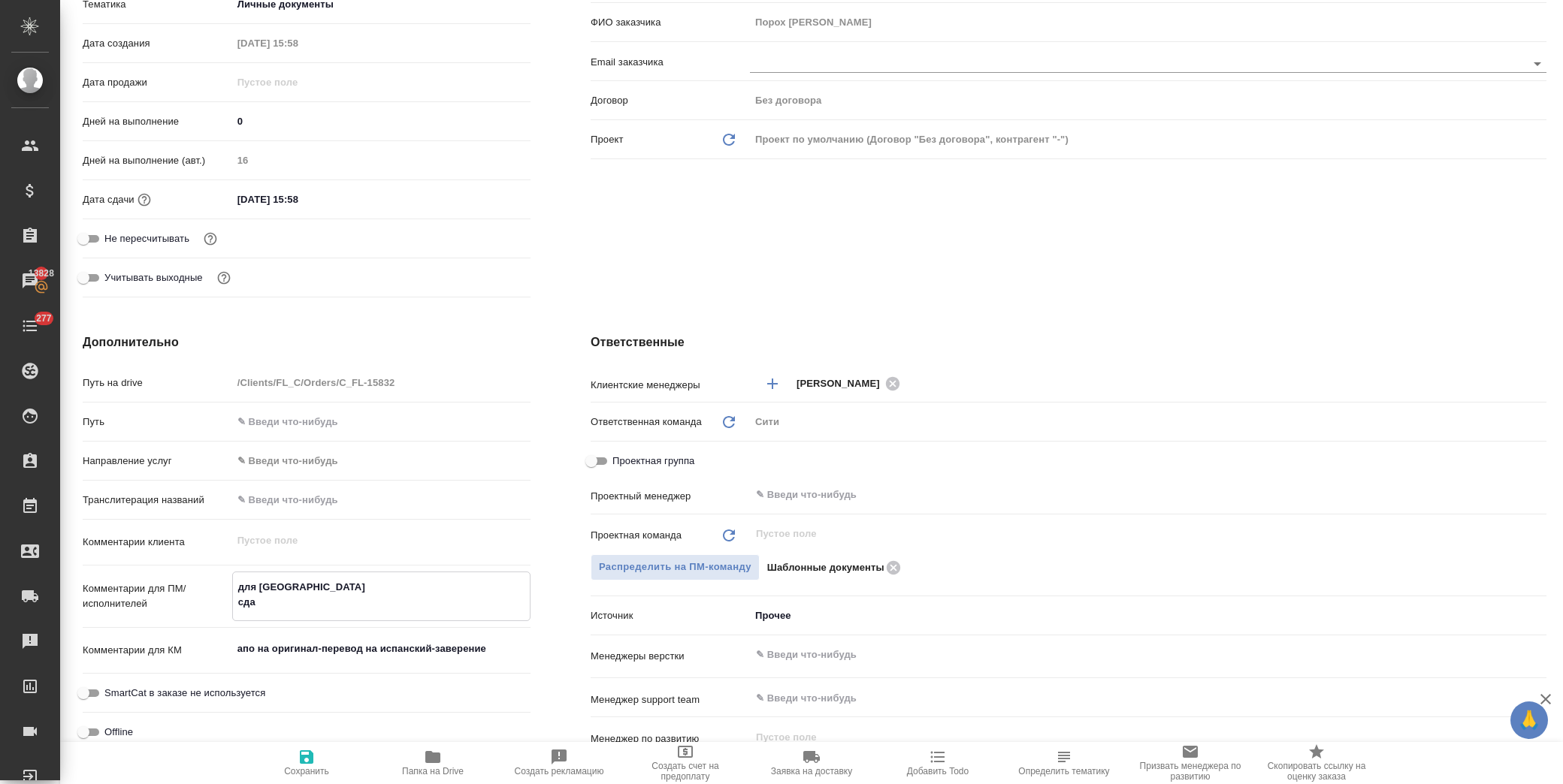
type textarea "x"
type textarea "для Испании сдава"
type textarea "x"
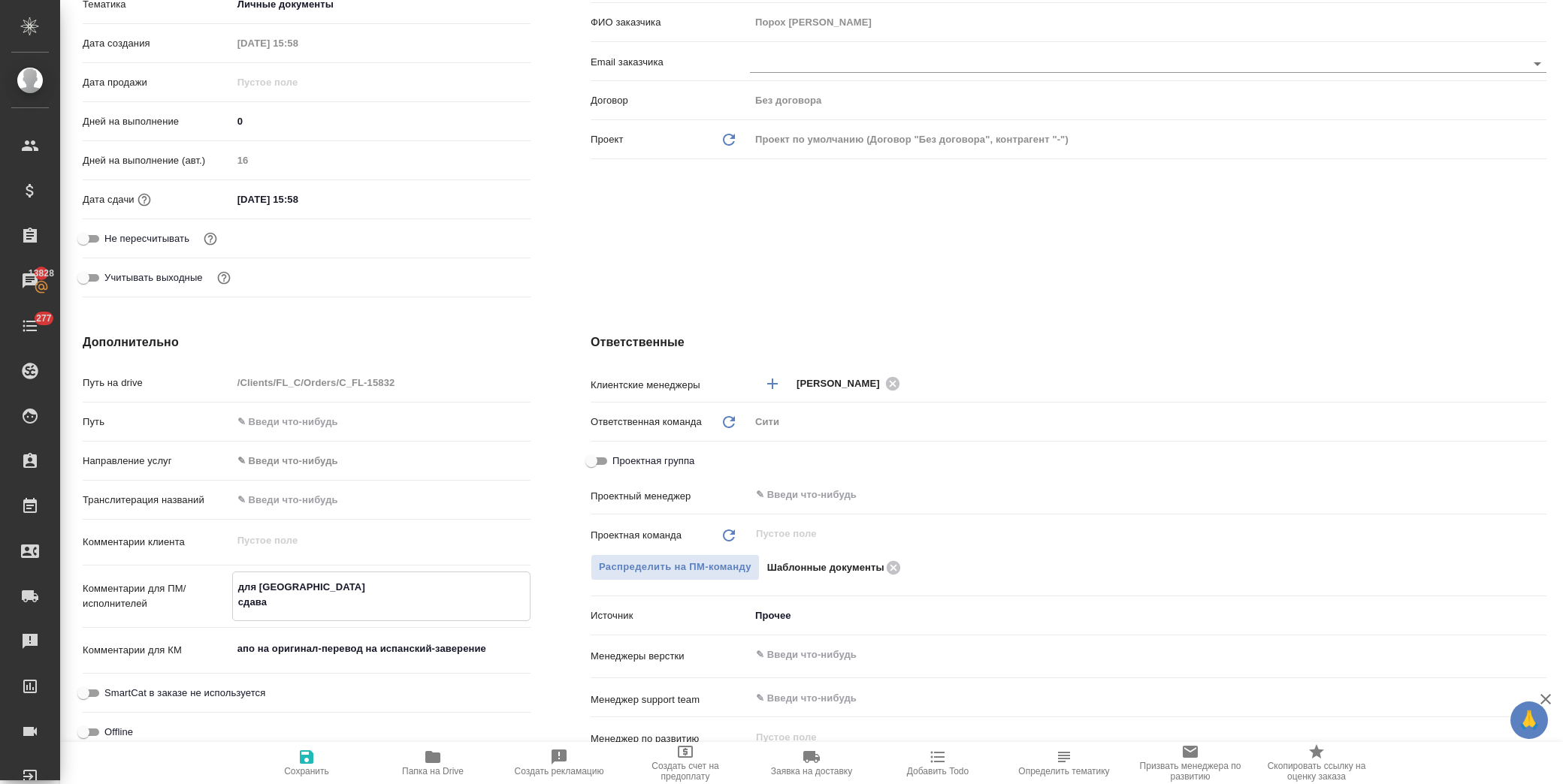
type textarea "x"
type textarea "для Испании сдават"
type textarea "x"
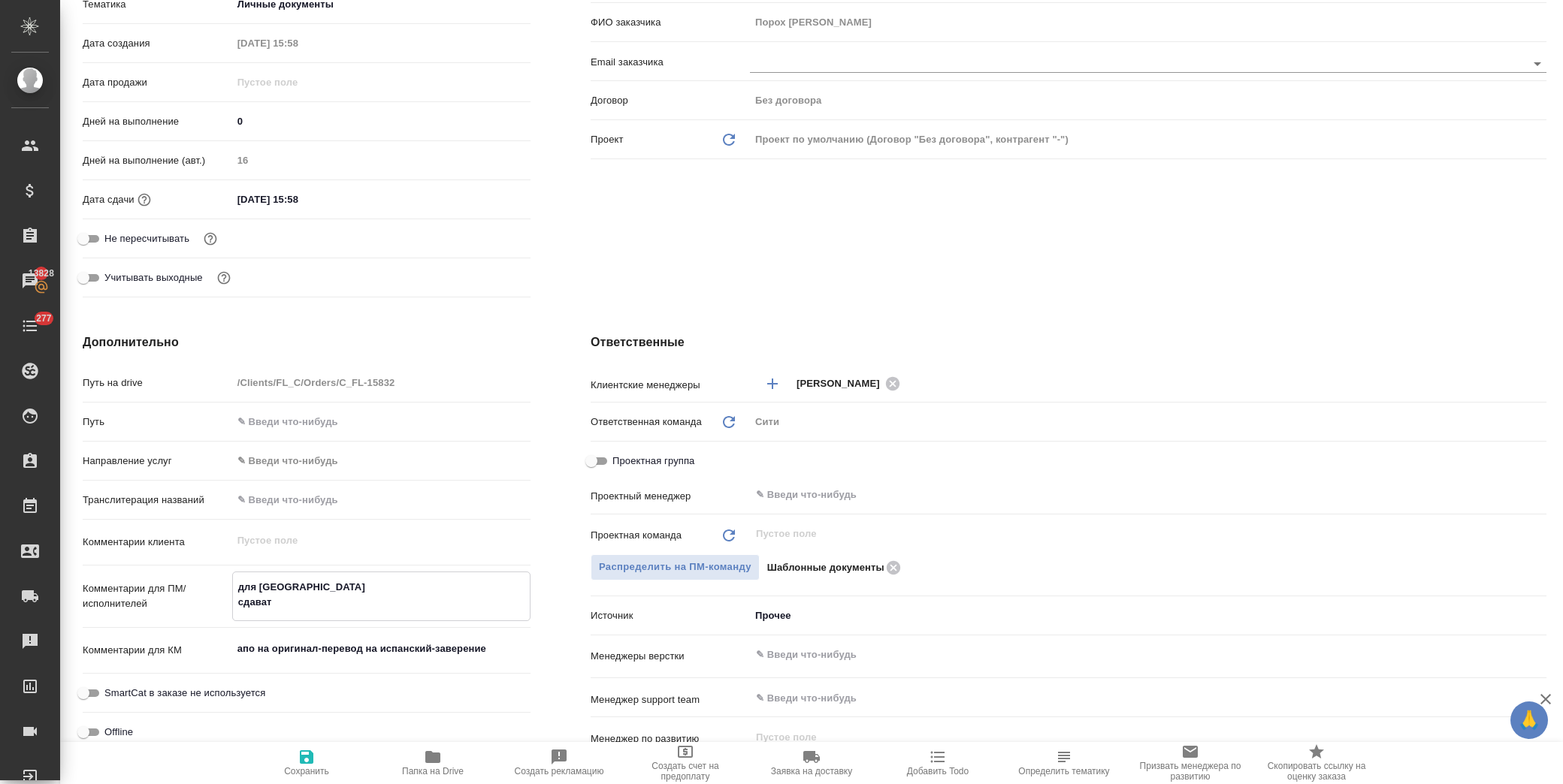
type textarea "для Испании сдавать"
type textarea "x"
type textarea "для Испании сдавать"
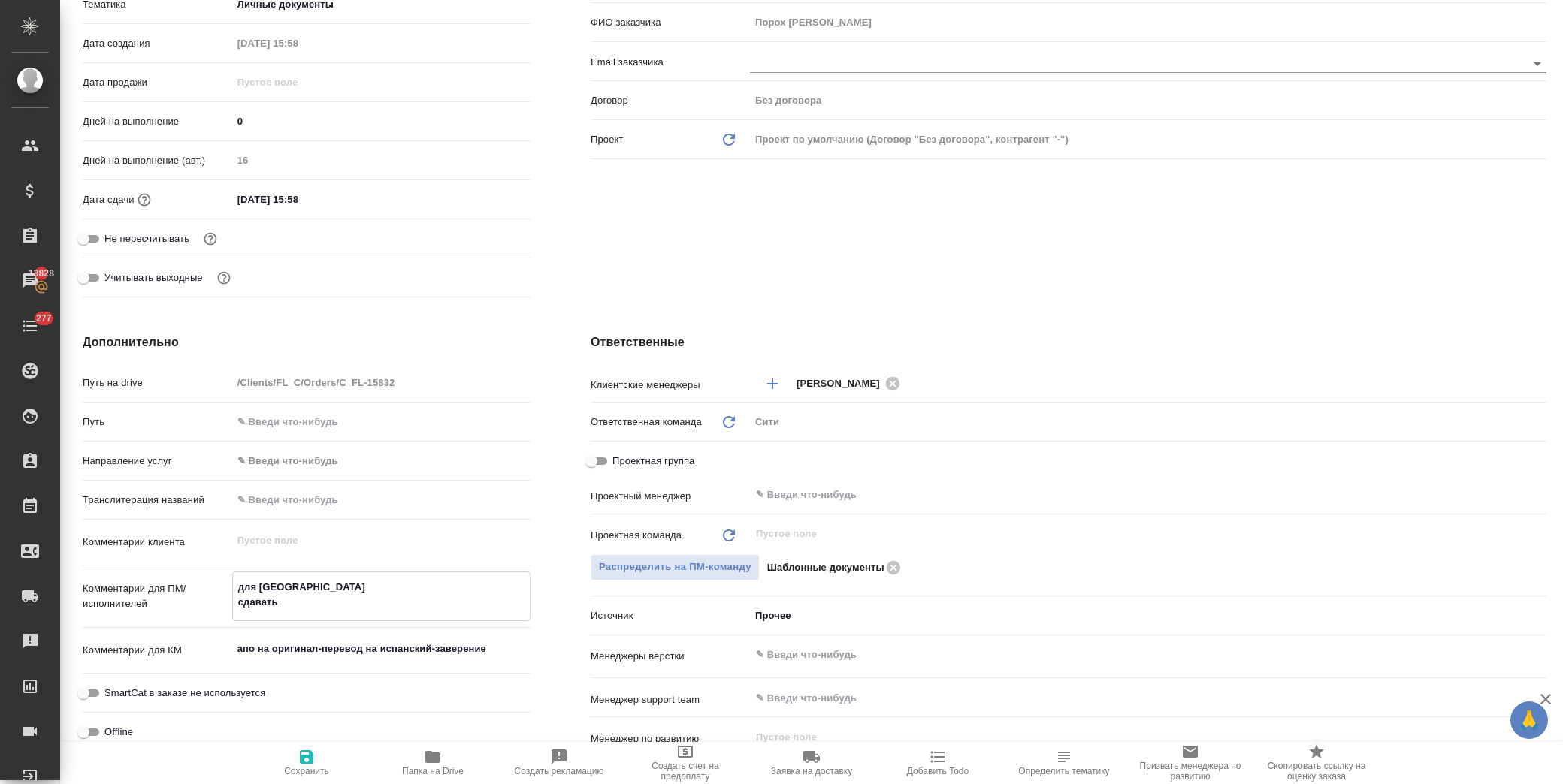
type textarea "x"
type textarea "для Испании сдавать Л"
type textarea "x"
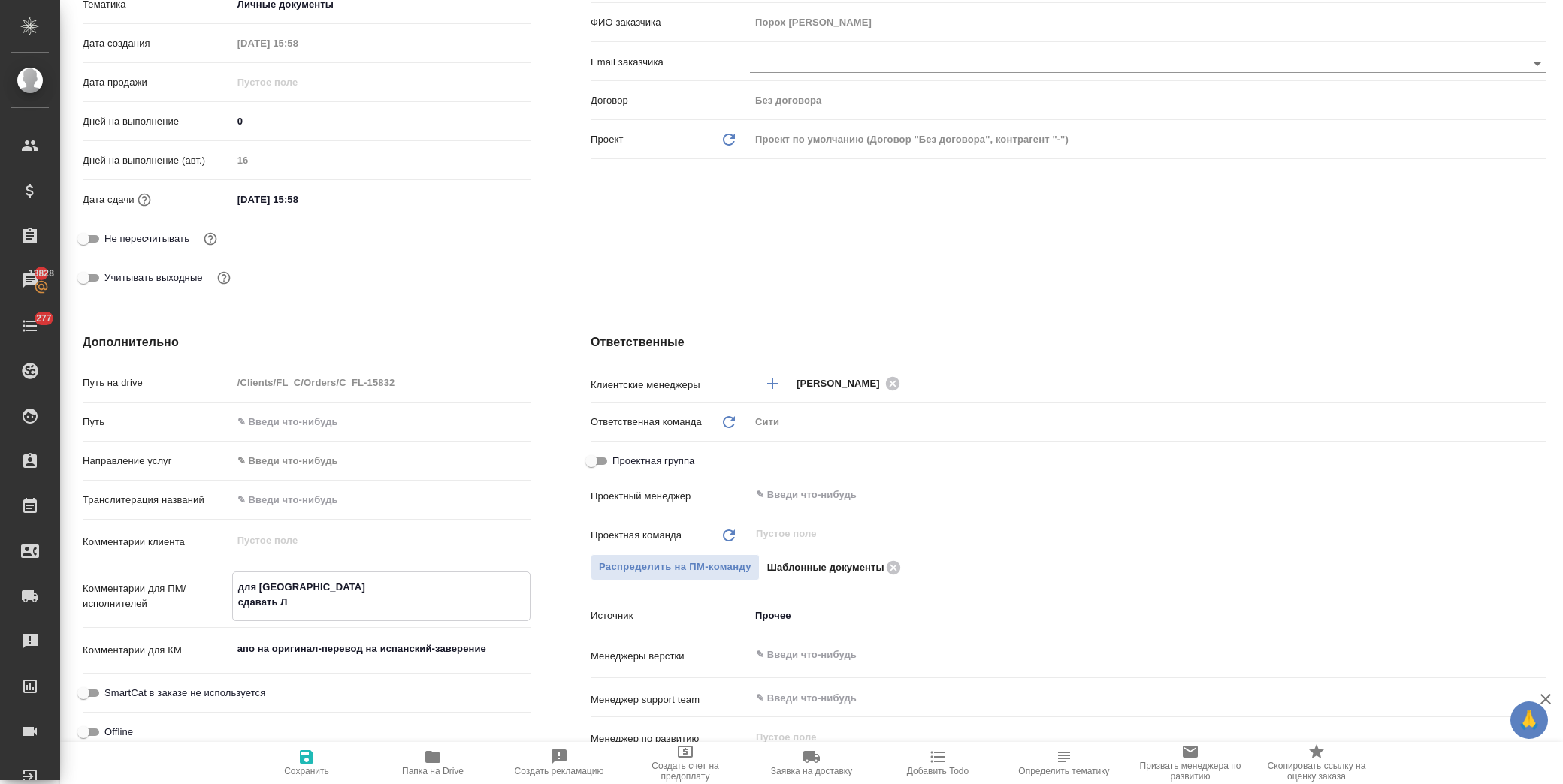
type textarea "x"
type textarea "для Испании сдавать Ля"
type textarea "x"
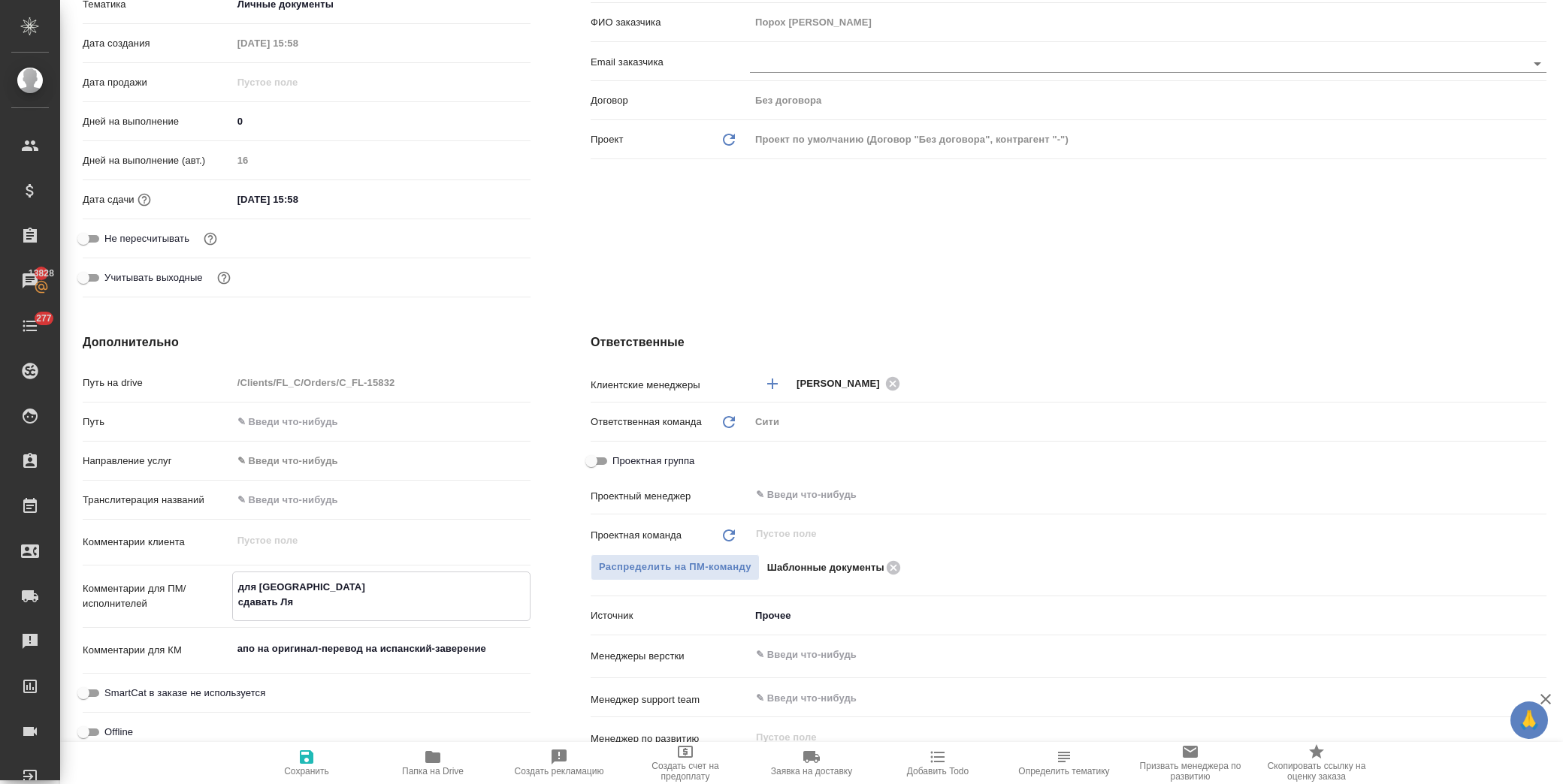
type textarea "x"
type textarea "для Испании сдавать Лям"
type textarea "x"
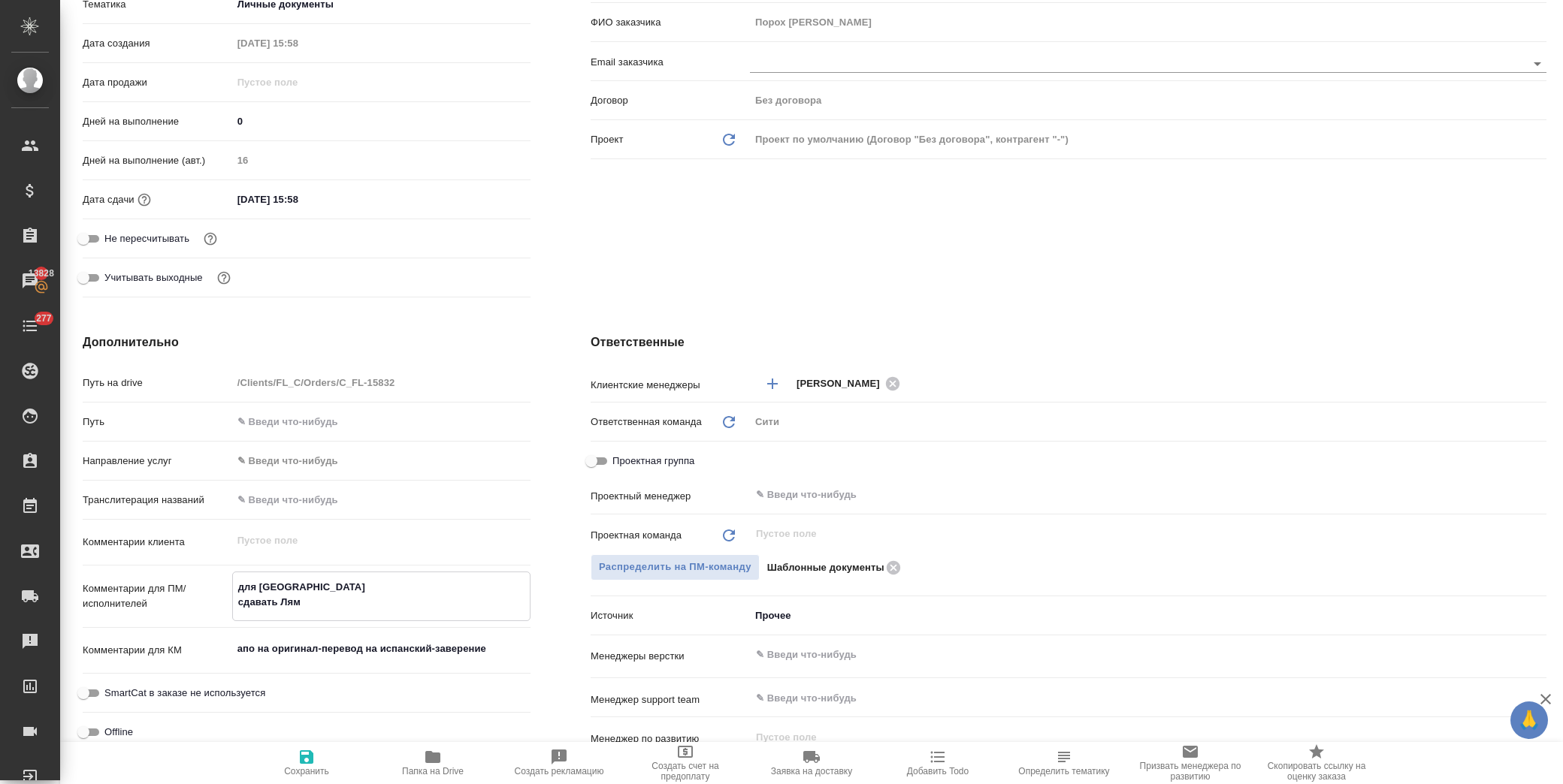
type textarea "для Испании сдавать Лями"
type textarea "x"
type textarea "для Испании сдавать Лямин"
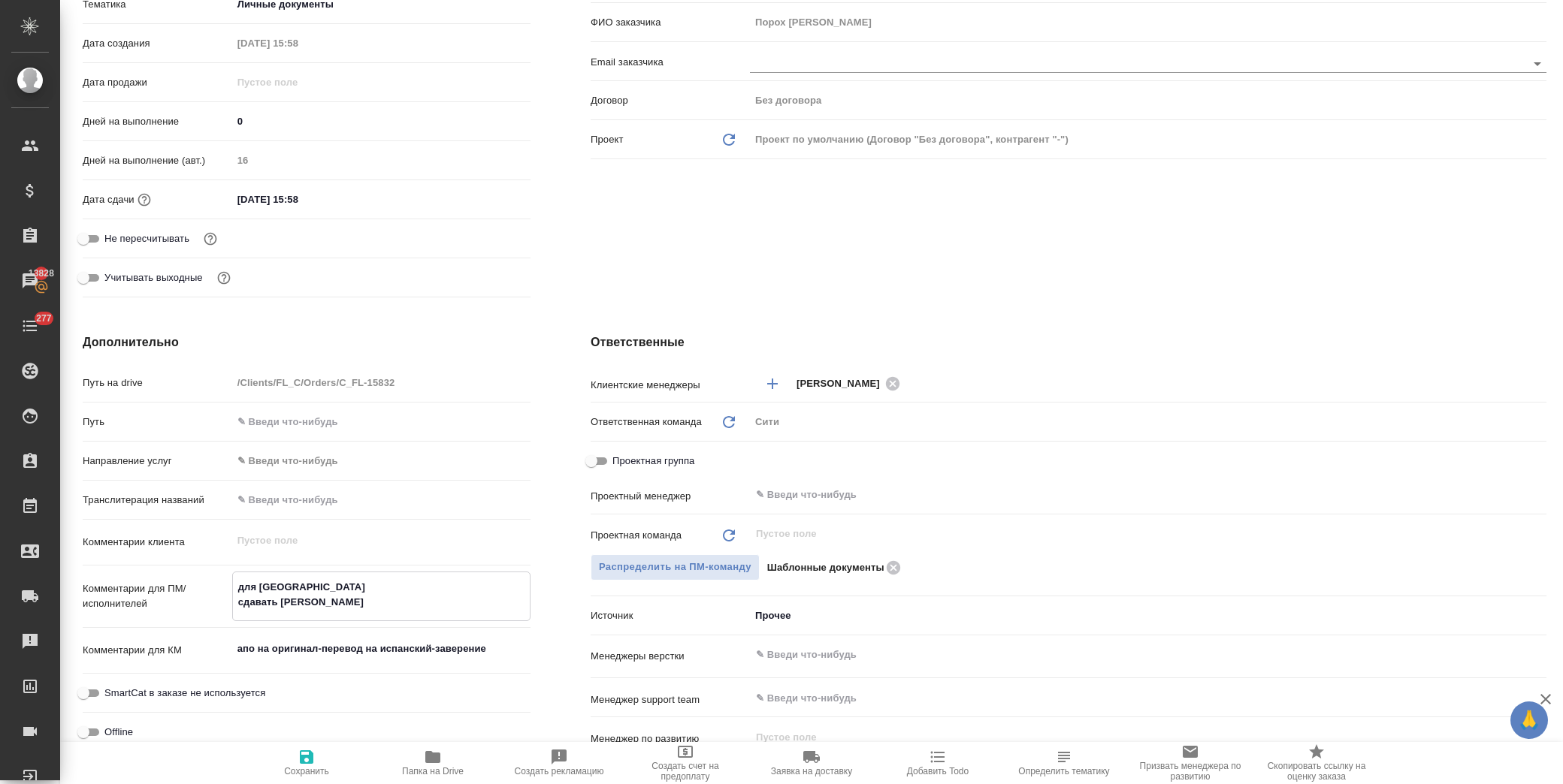
type textarea "x"
type textarea "для Испании сдавать Лямино"
type textarea "x"
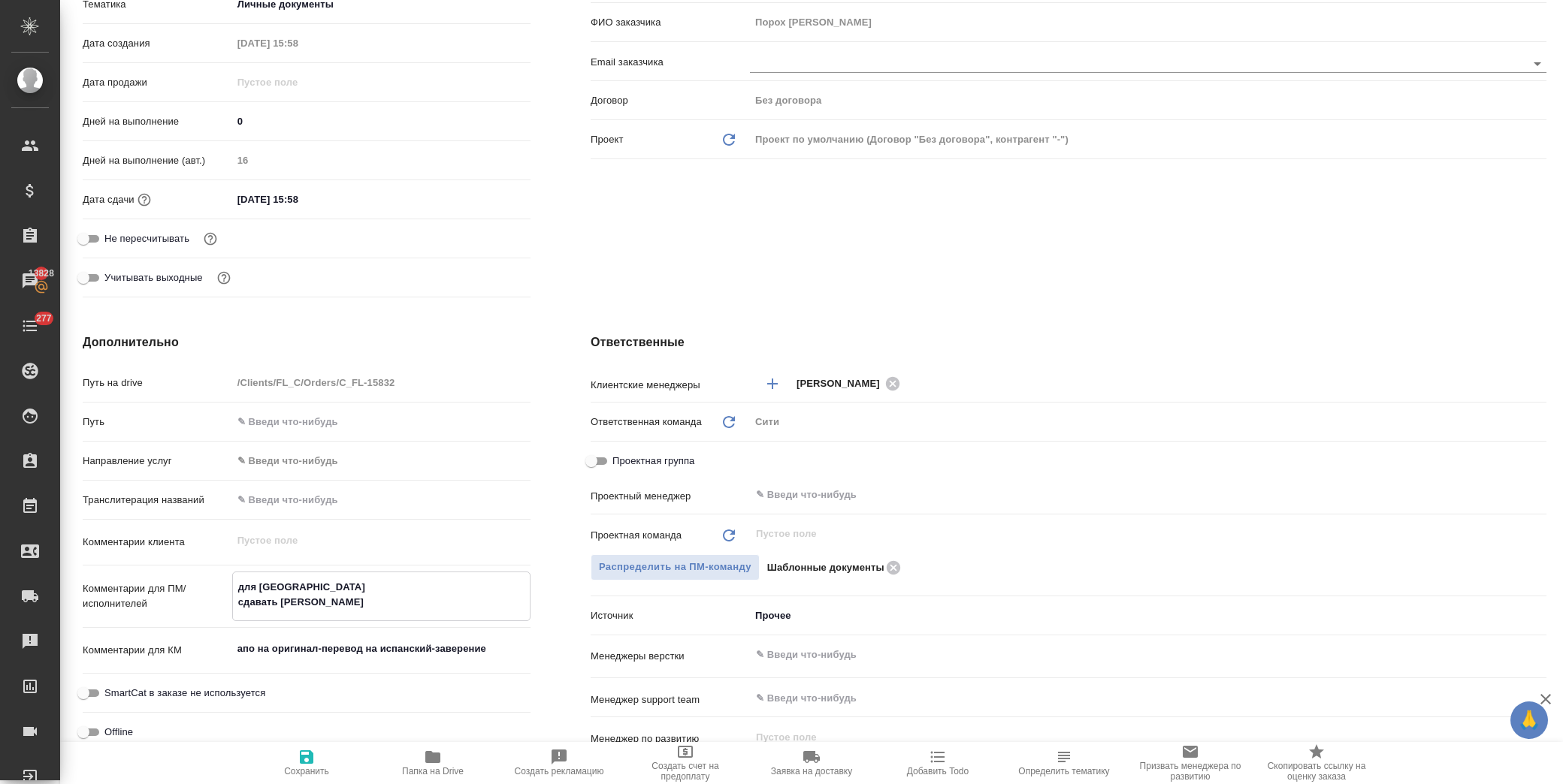
type textarea "x"
type textarea "для Испании сдавать Ляминой"
type textarea "x"
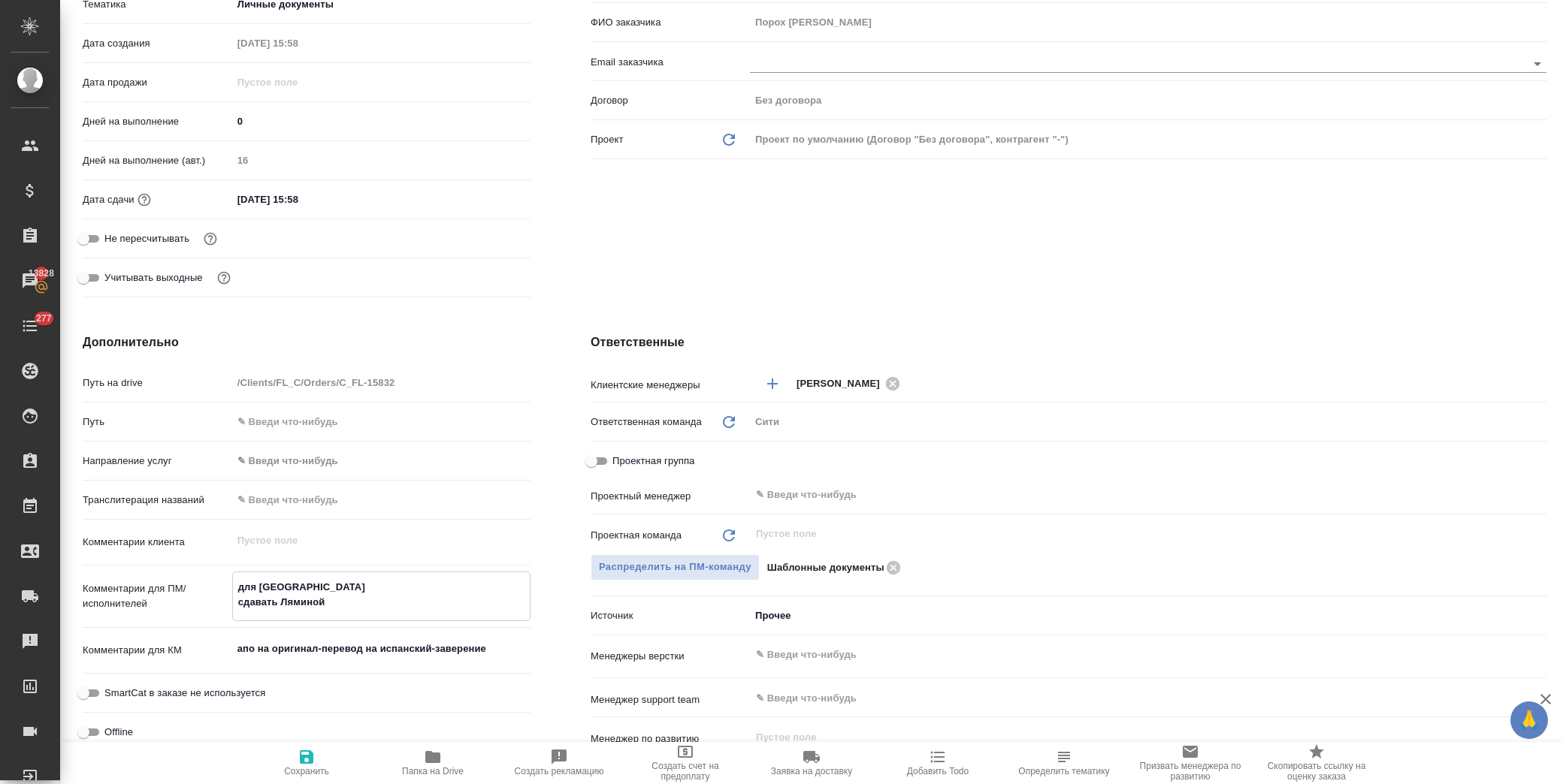
type textarea "x"
type textarea "для Испании сдавать Ляминой"
type textarea "x"
type textarea "для Испании сдавать Ляминой Н"
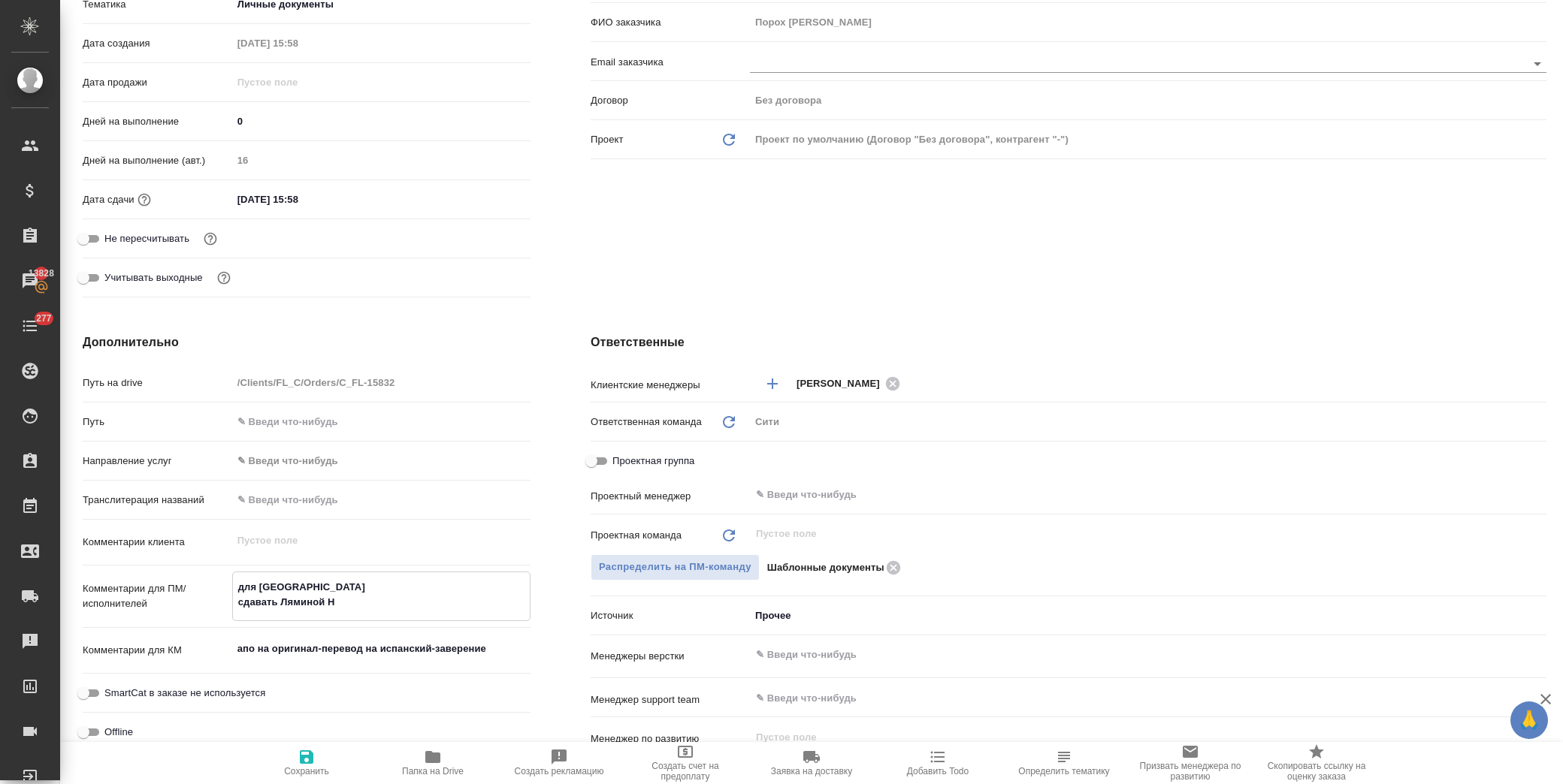
type textarea "x"
type textarea "для Испании сдавать Ляминой На"
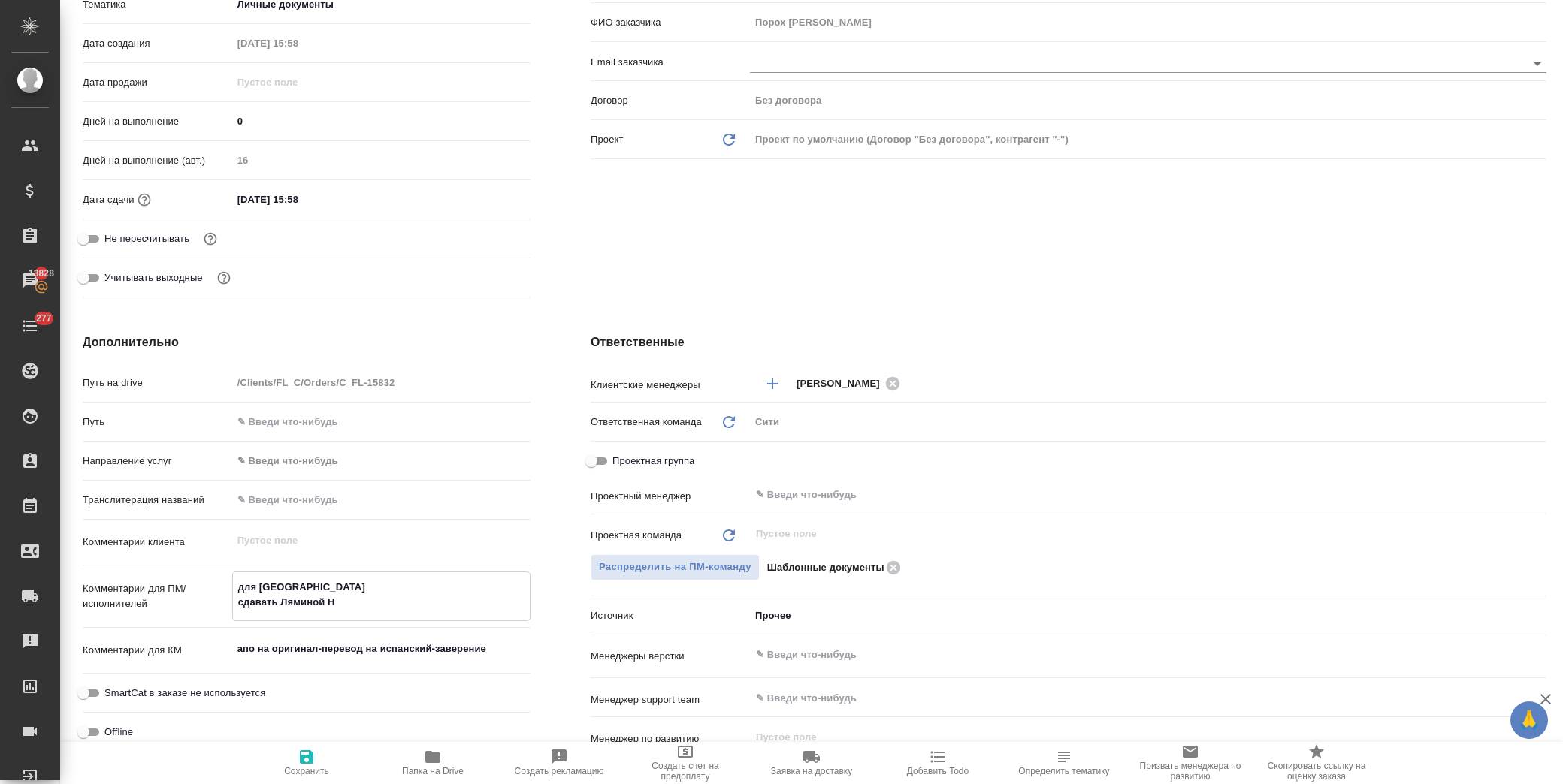
type textarea "x"
type textarea "для Испании сдавать Ляминой Над"
type textarea "x"
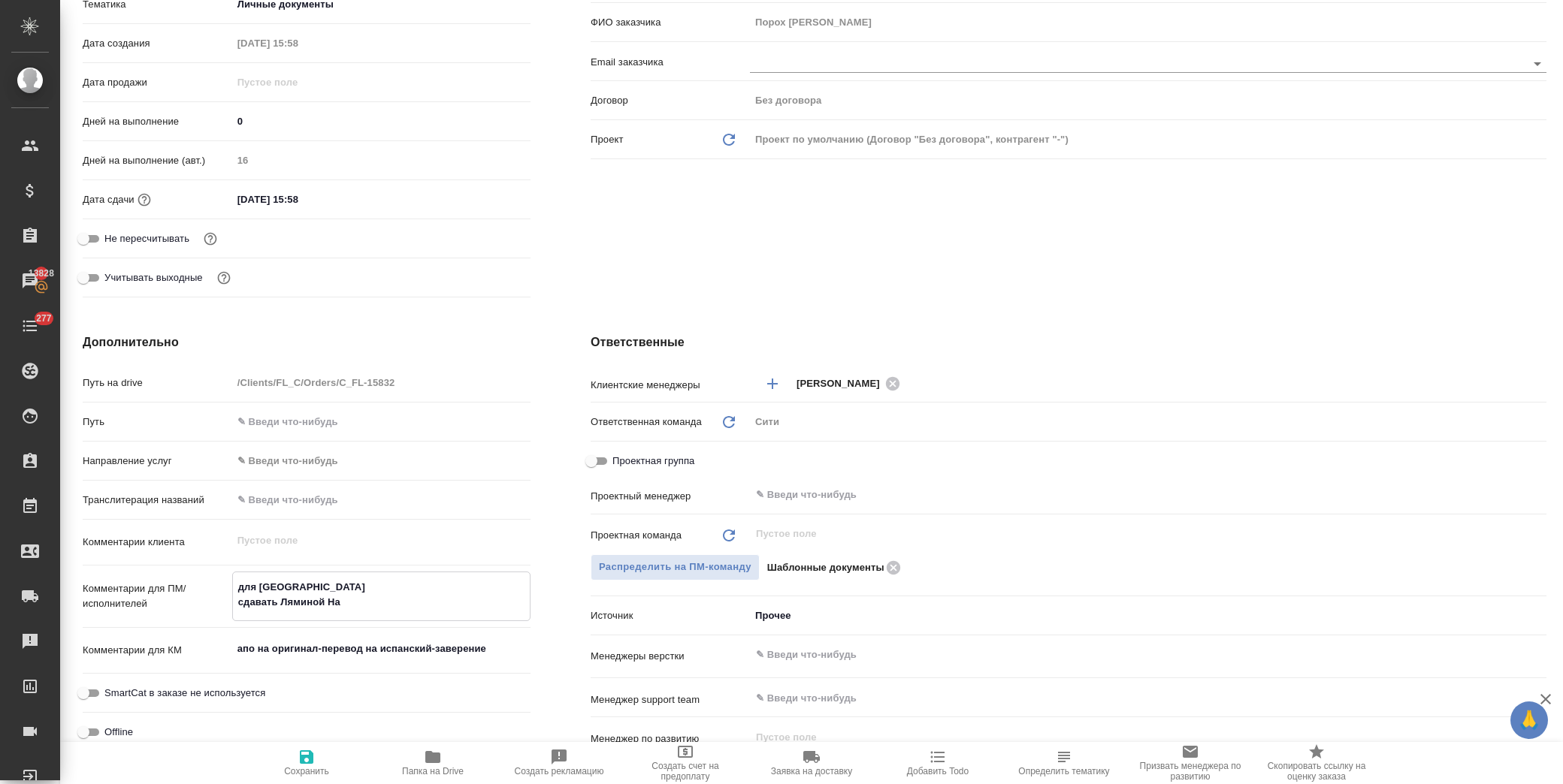
type textarea "x"
type textarea "для Испании сдавать Ляминой Наде"
type textarea "x"
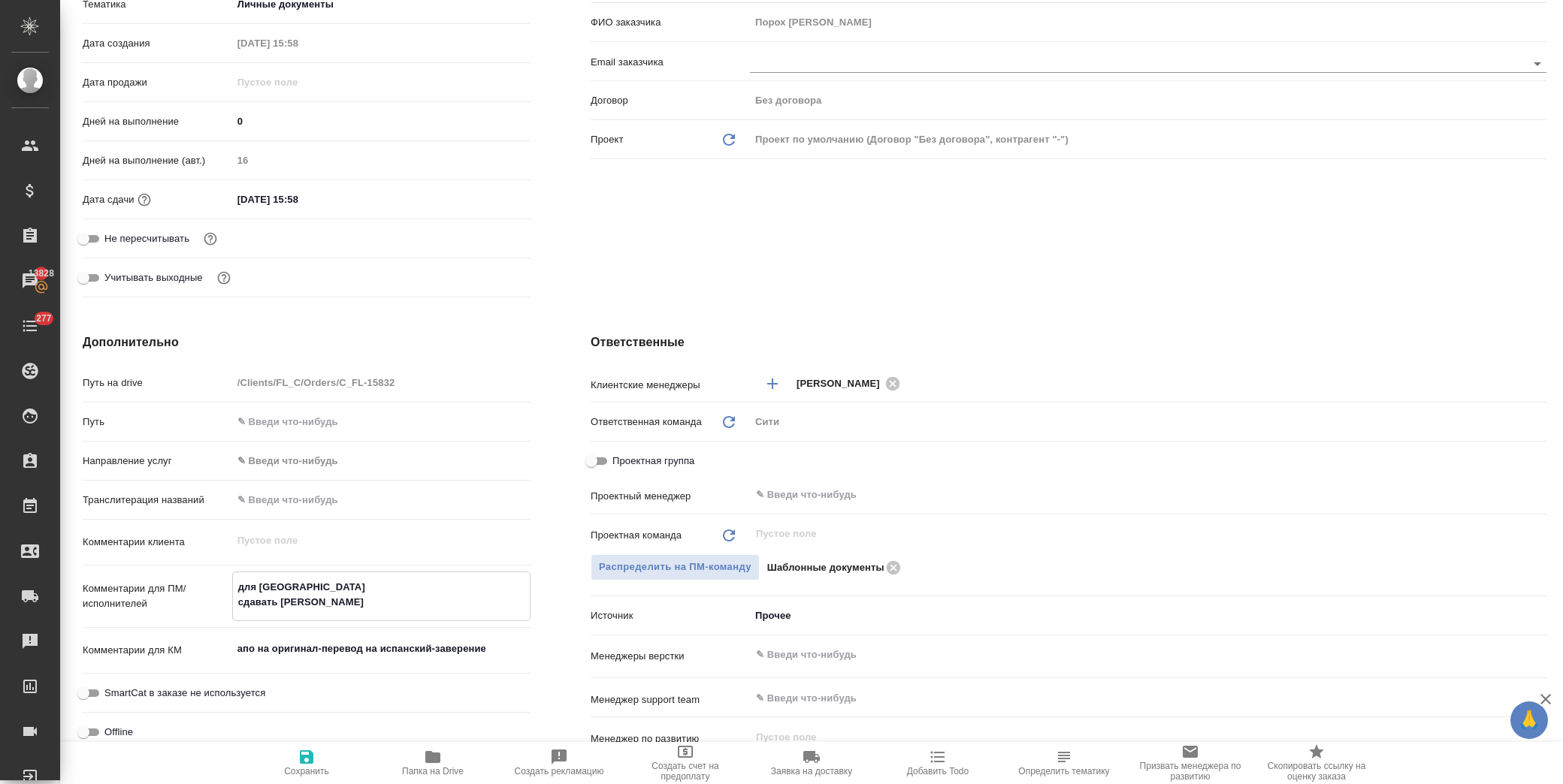
type textarea "для Испании сдавать Ляминой Наде"
type textarea "x"
click at [311, 758] on icon "button" at bounding box center [306, 757] width 13 height 13
type textarea "x"
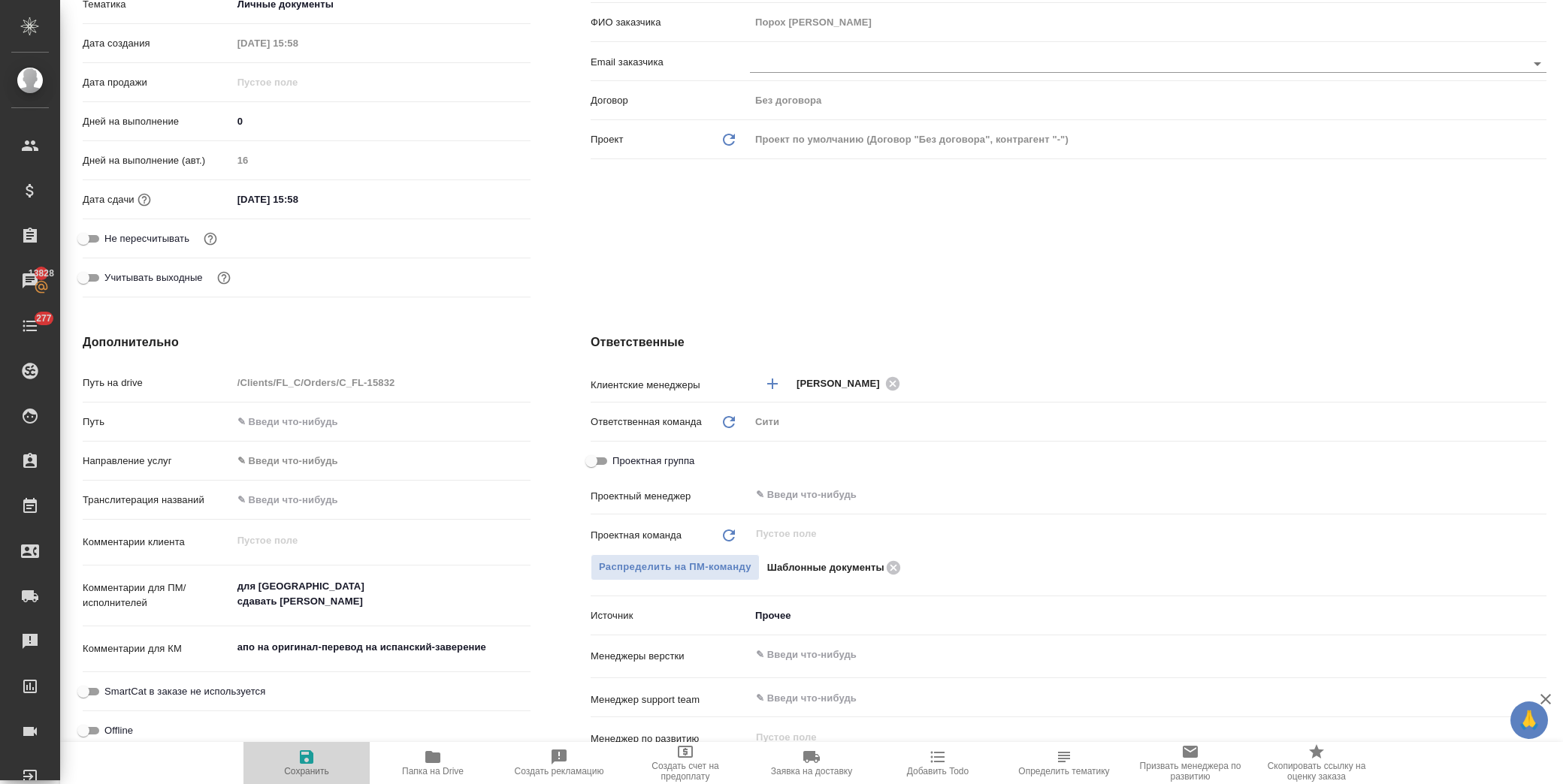
type textarea "x"
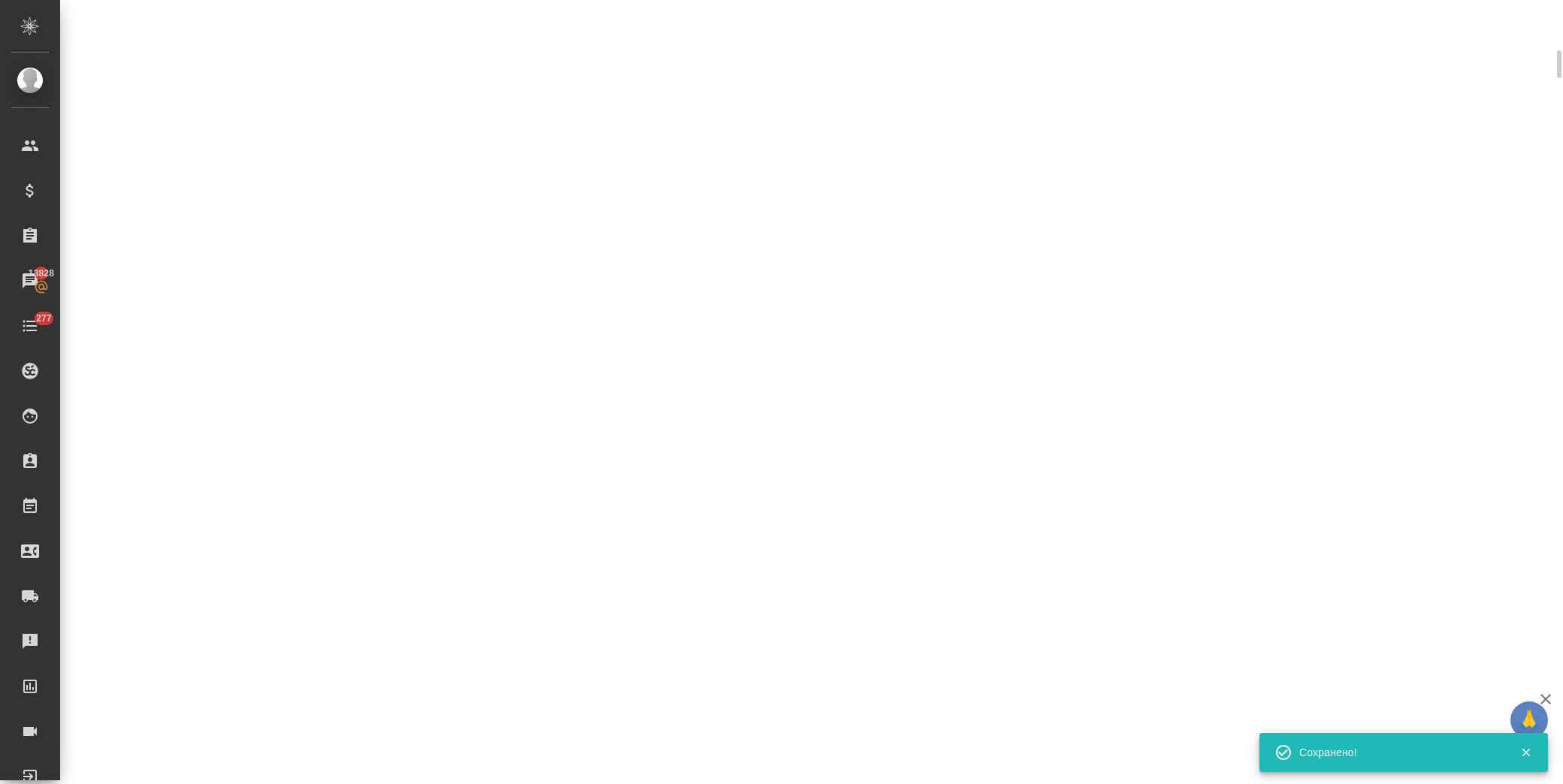
scroll to position [322, 0]
select select "RU"
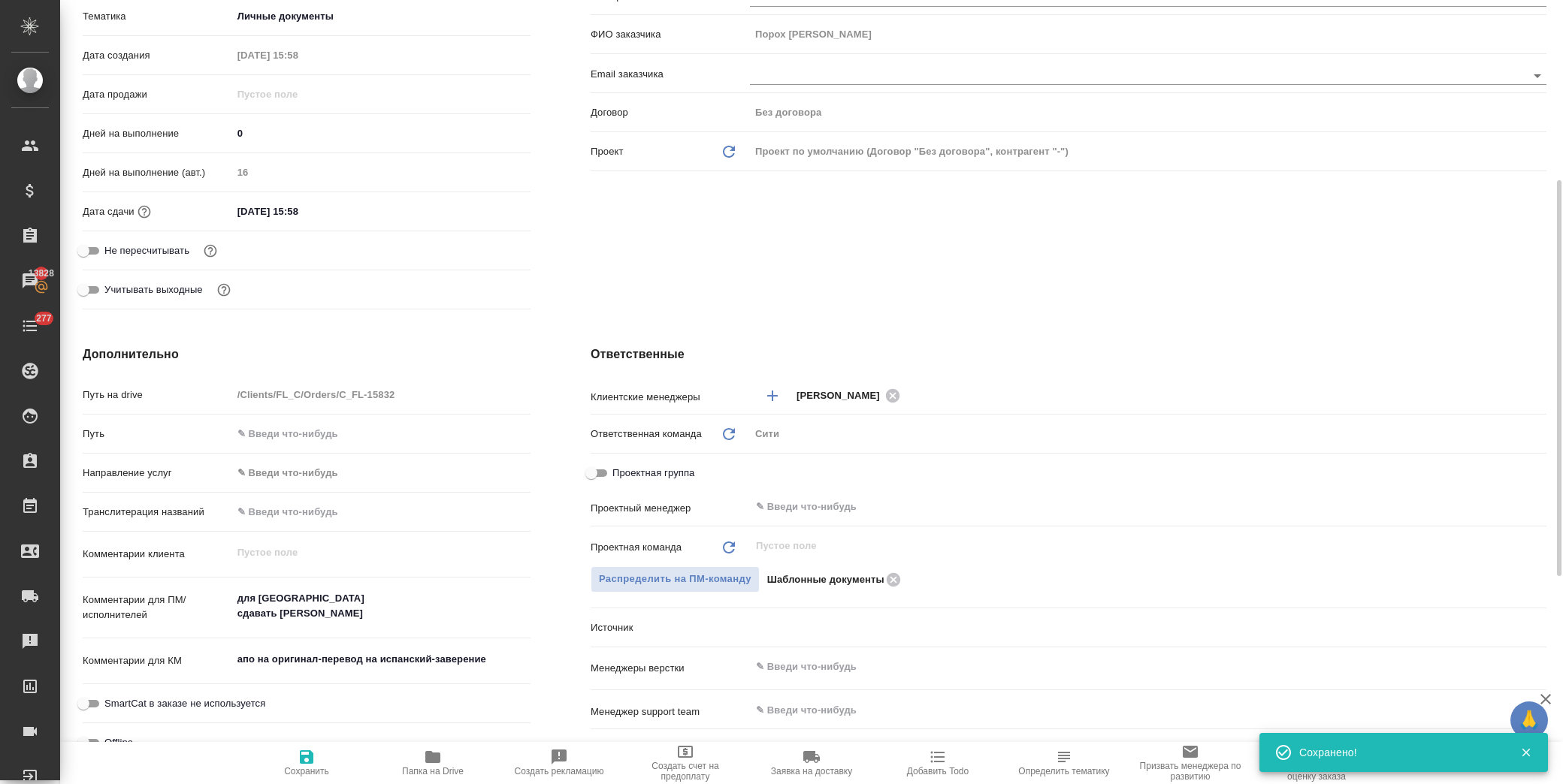
scroll to position [333, 0]
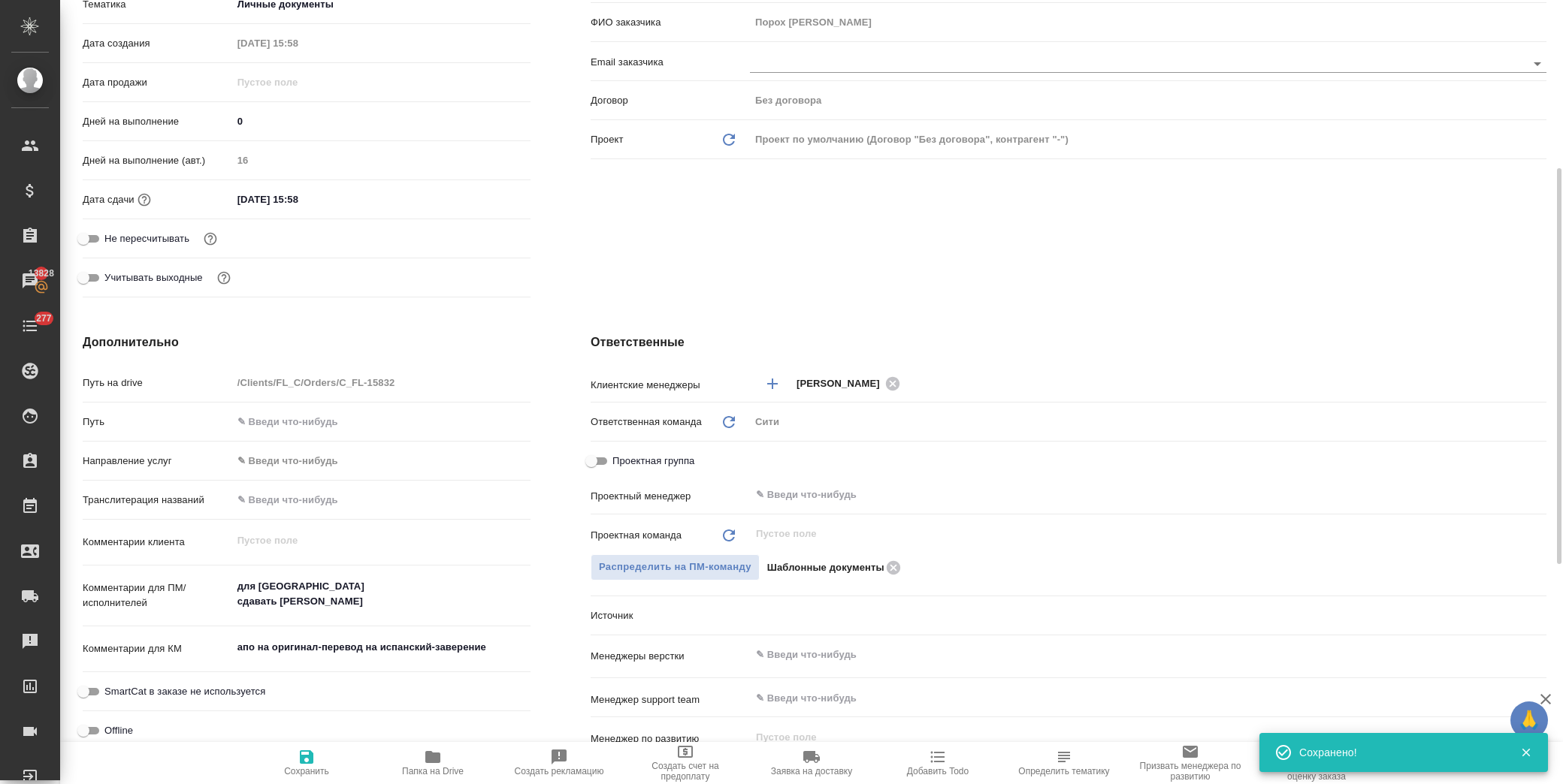
type textarea "x"
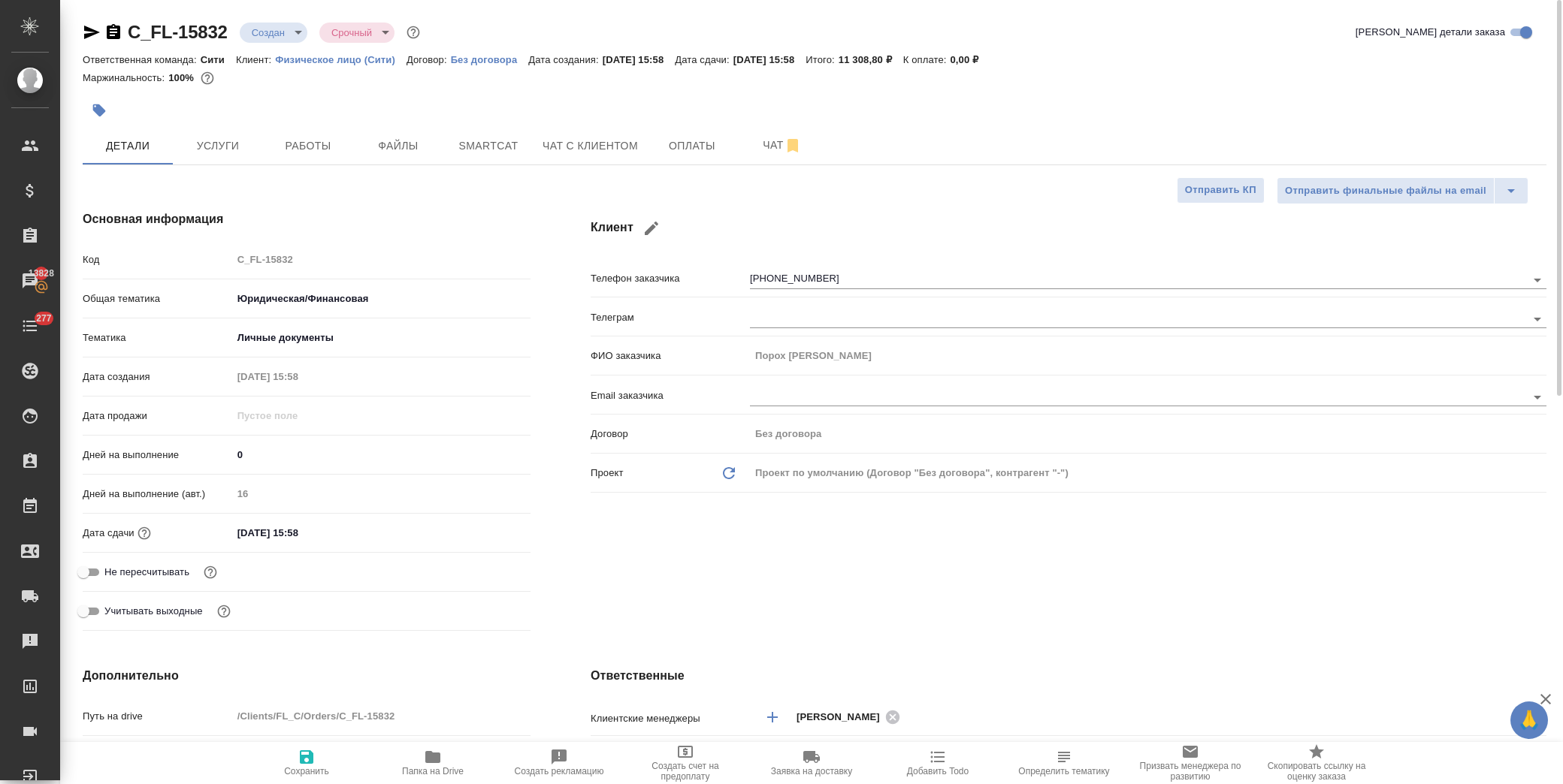
click at [281, 30] on body "🙏 .cls-1 fill:#fff; AWATERA Лофицкая Юлия Владимировна Клиенты Спецификации Зак…" at bounding box center [781, 392] width 1563 height 784
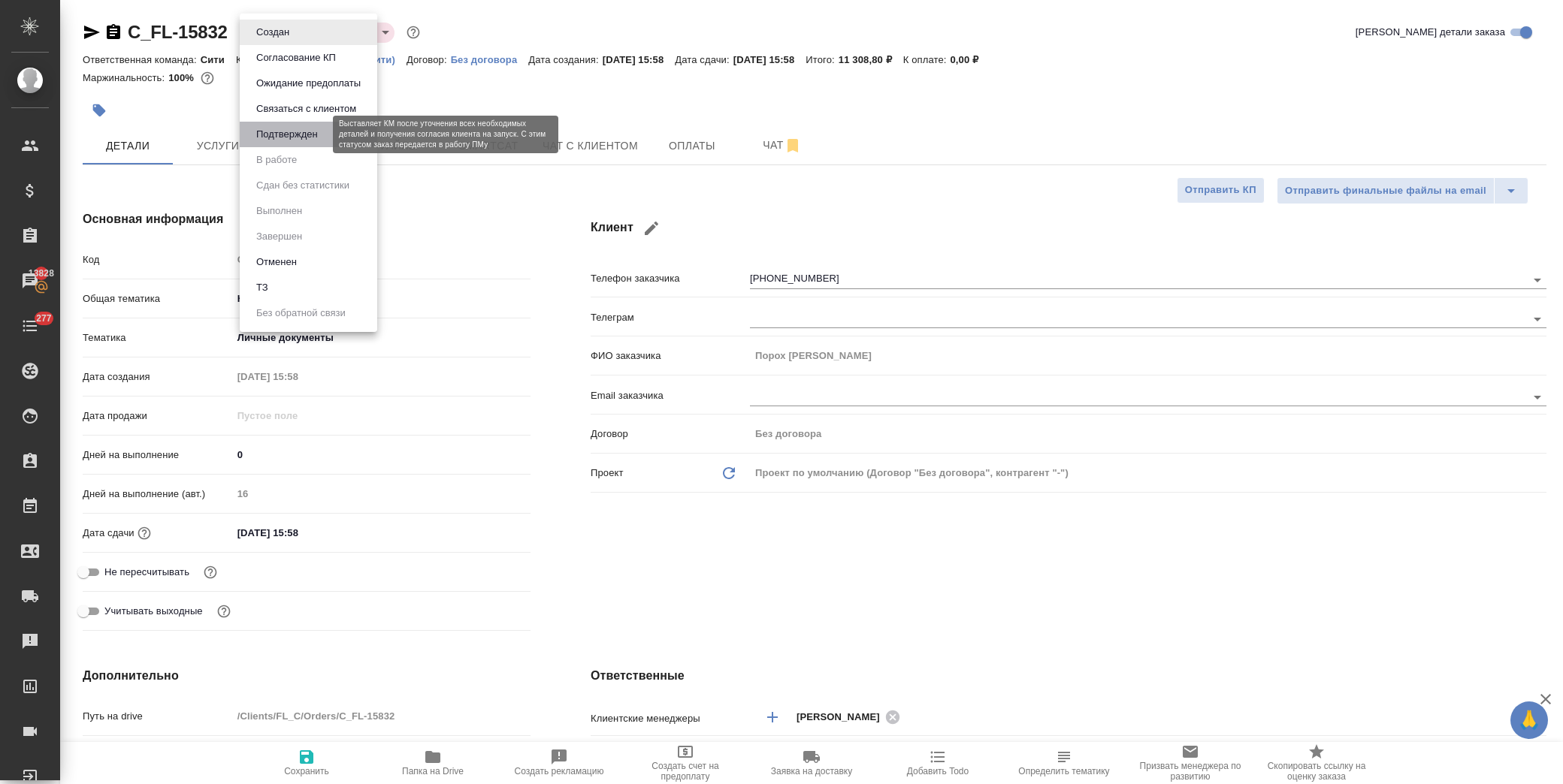
click at [285, 137] on button "Подтвержден" at bounding box center [287, 134] width 71 height 16
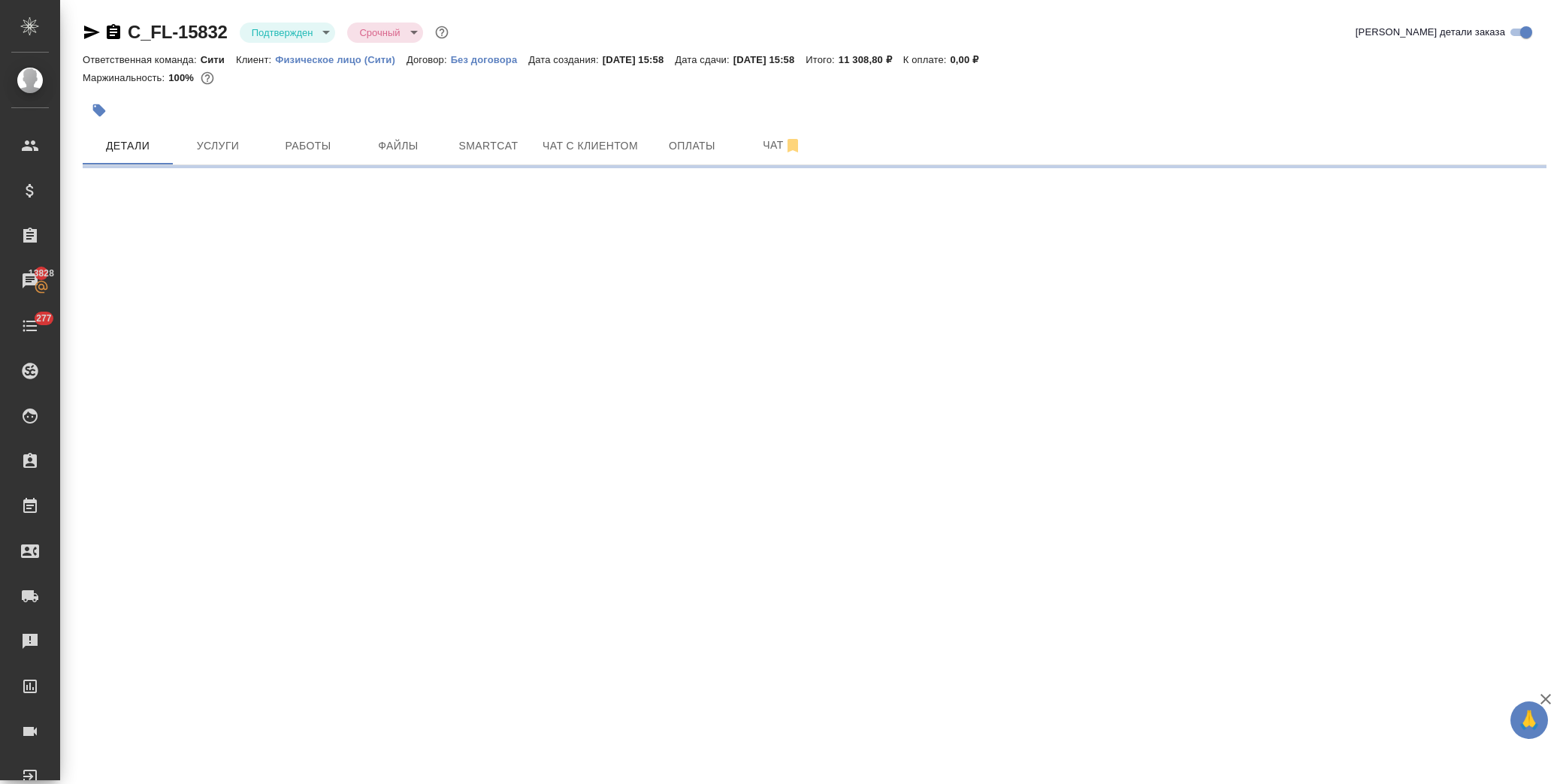
select select "RU"
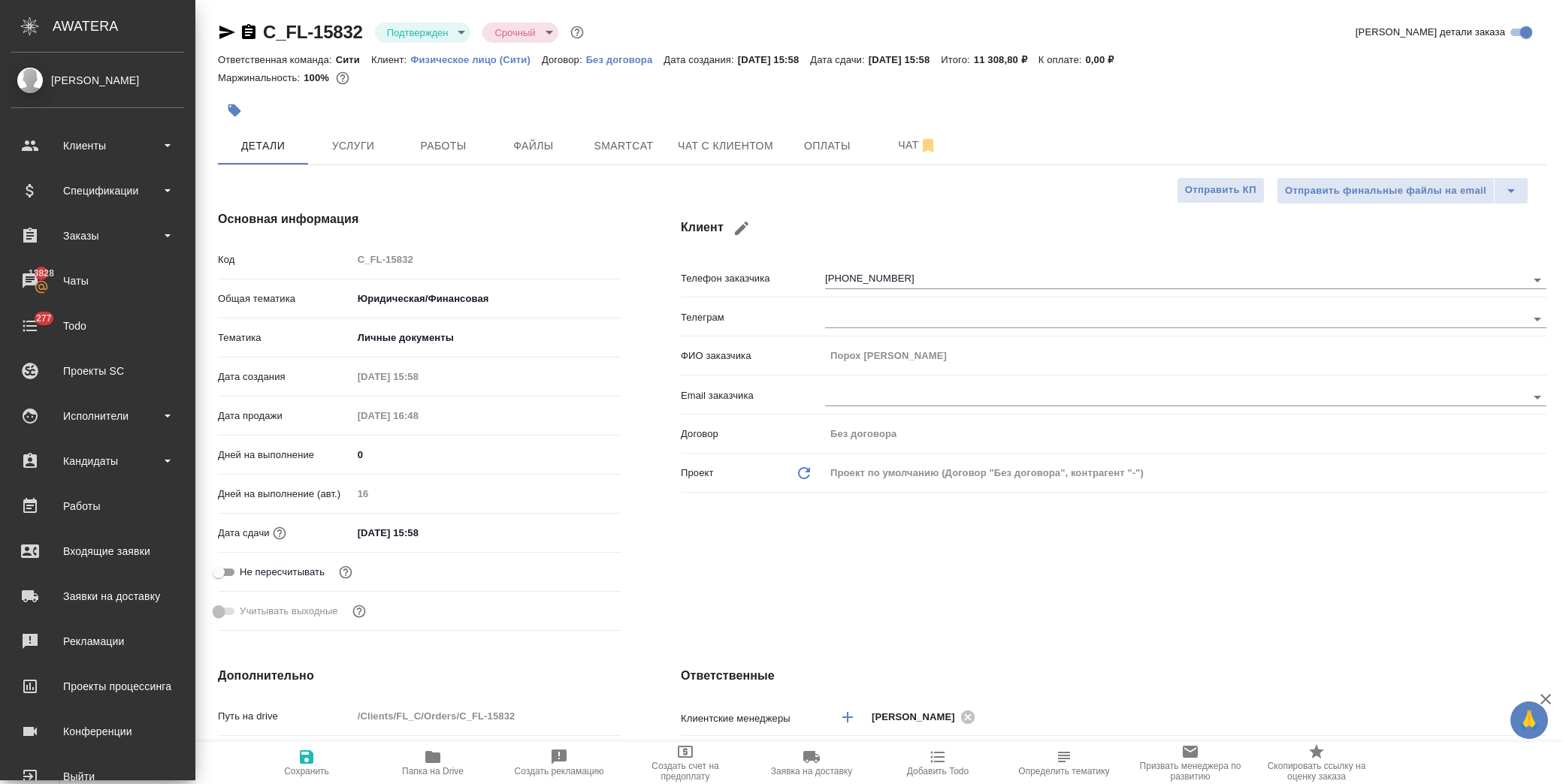
type textarea "x"
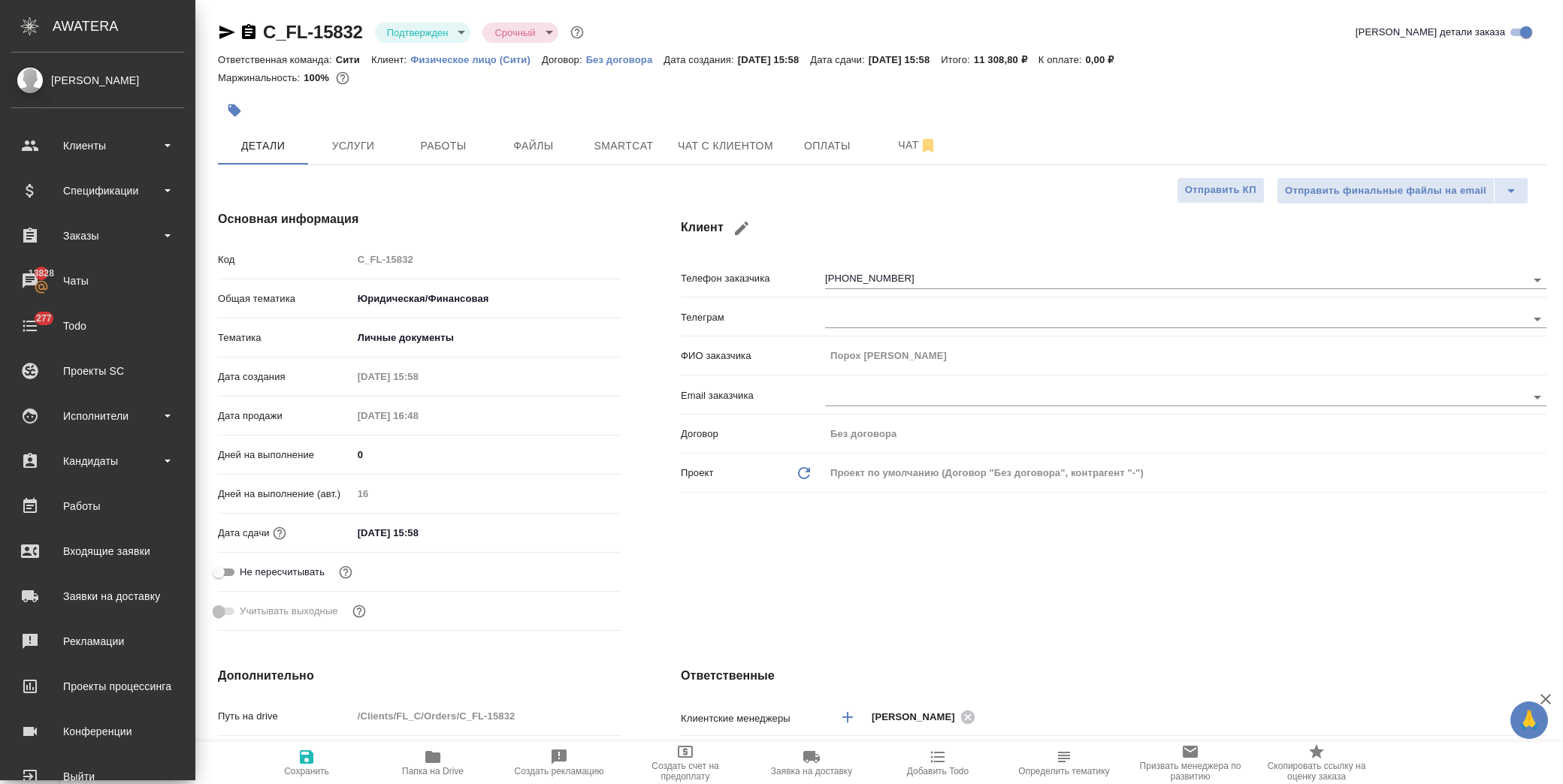
type textarea "x"
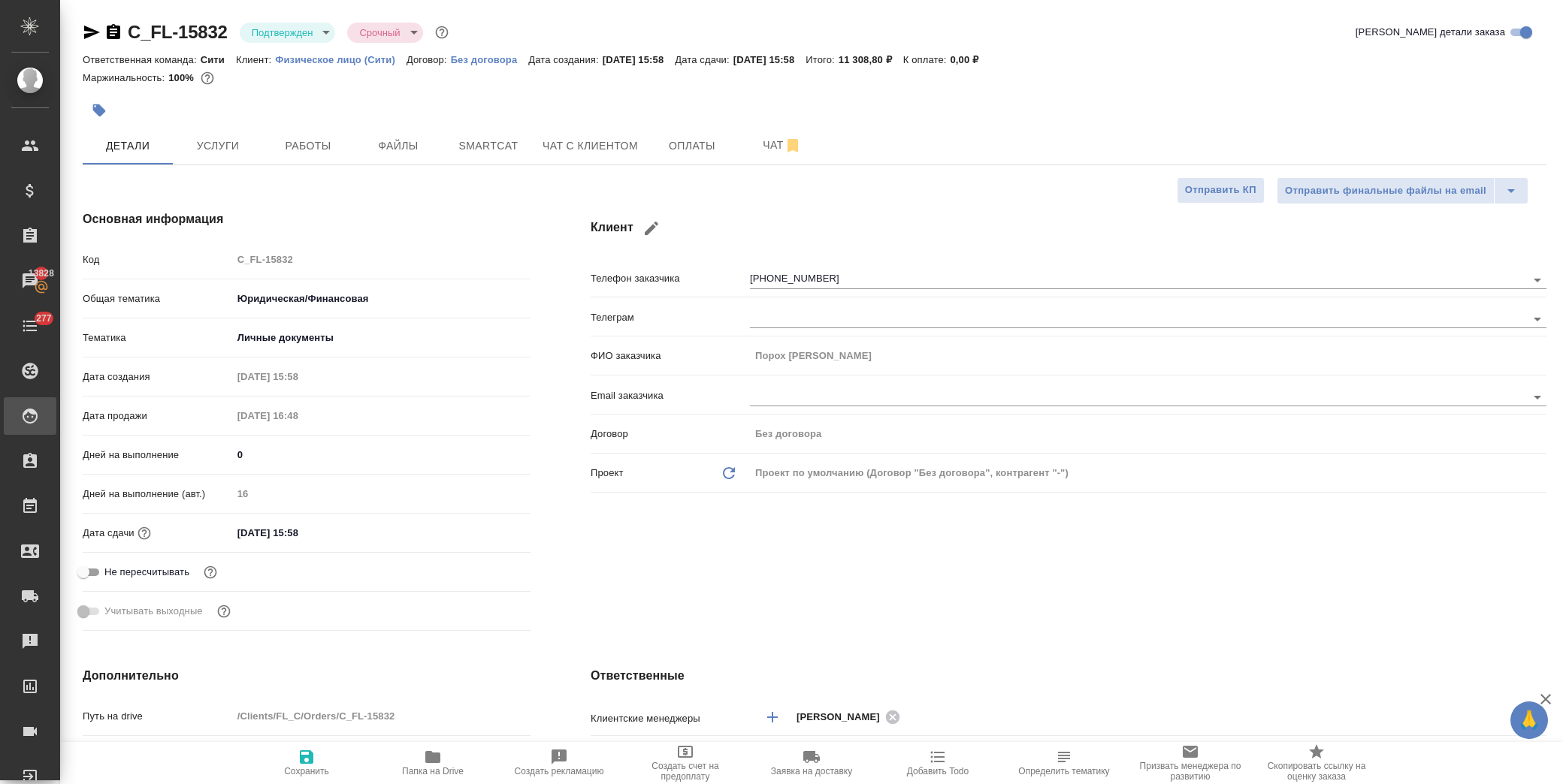
type textarea "x"
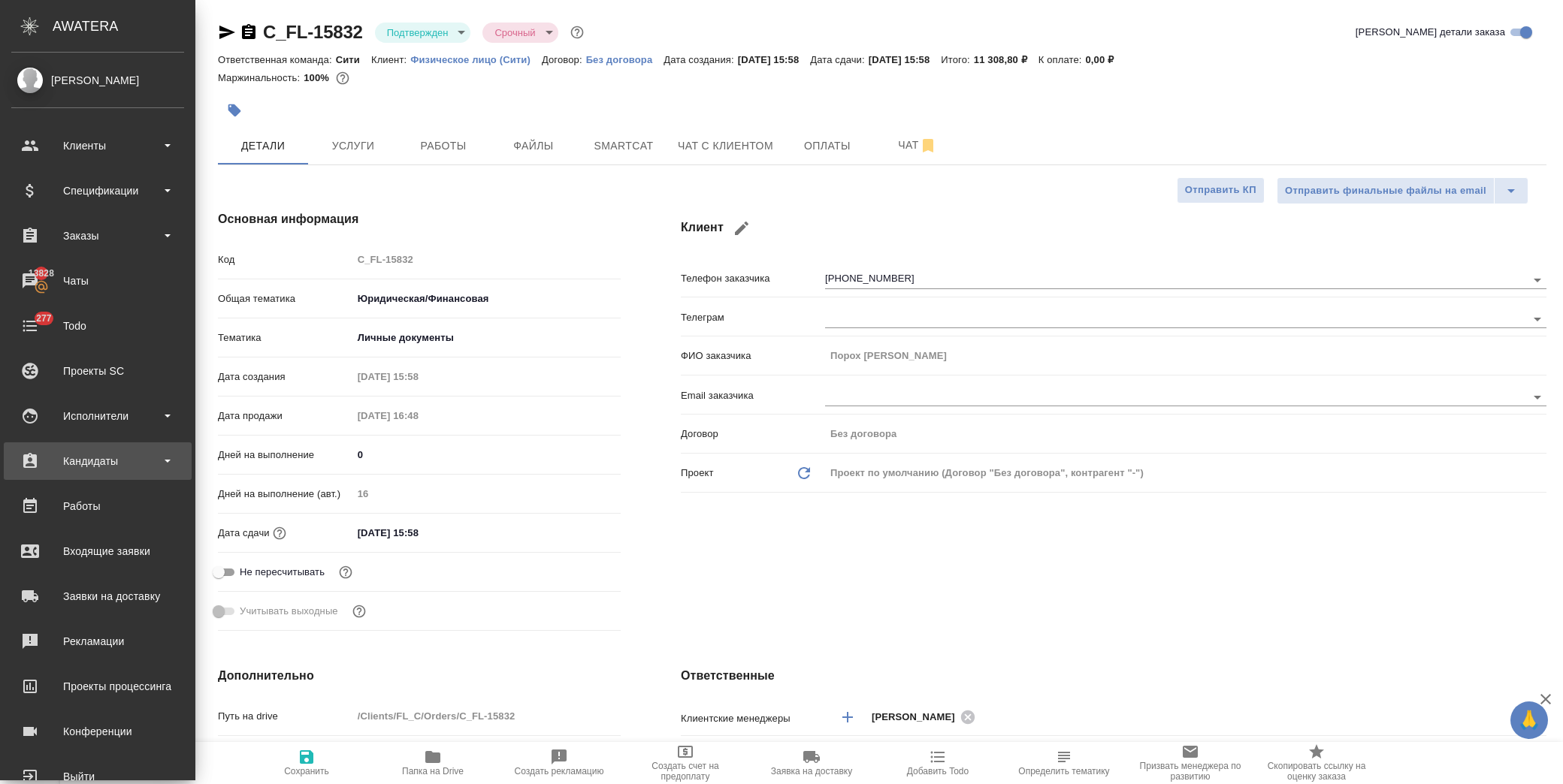
type textarea "x"
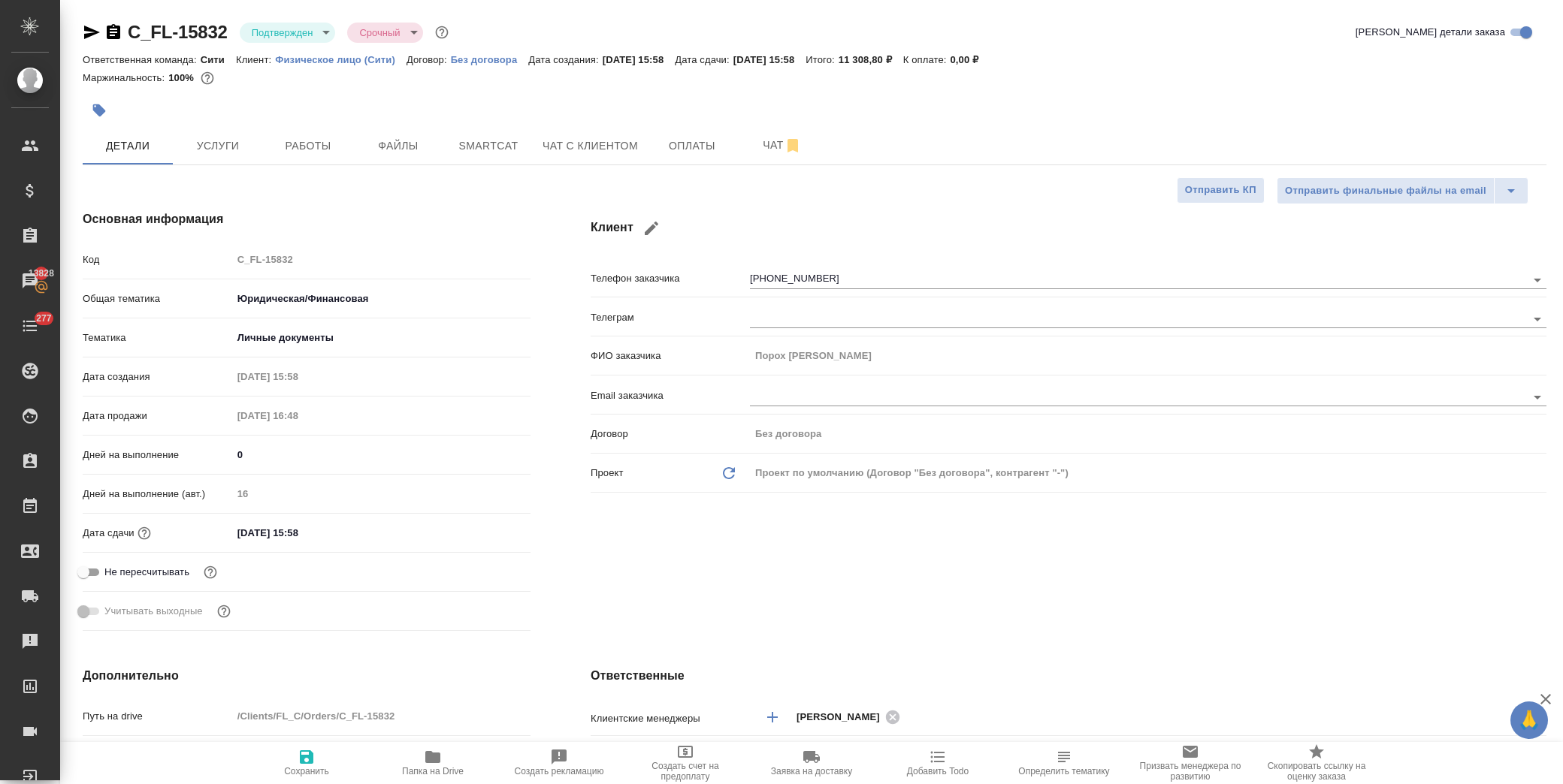
type textarea "x"
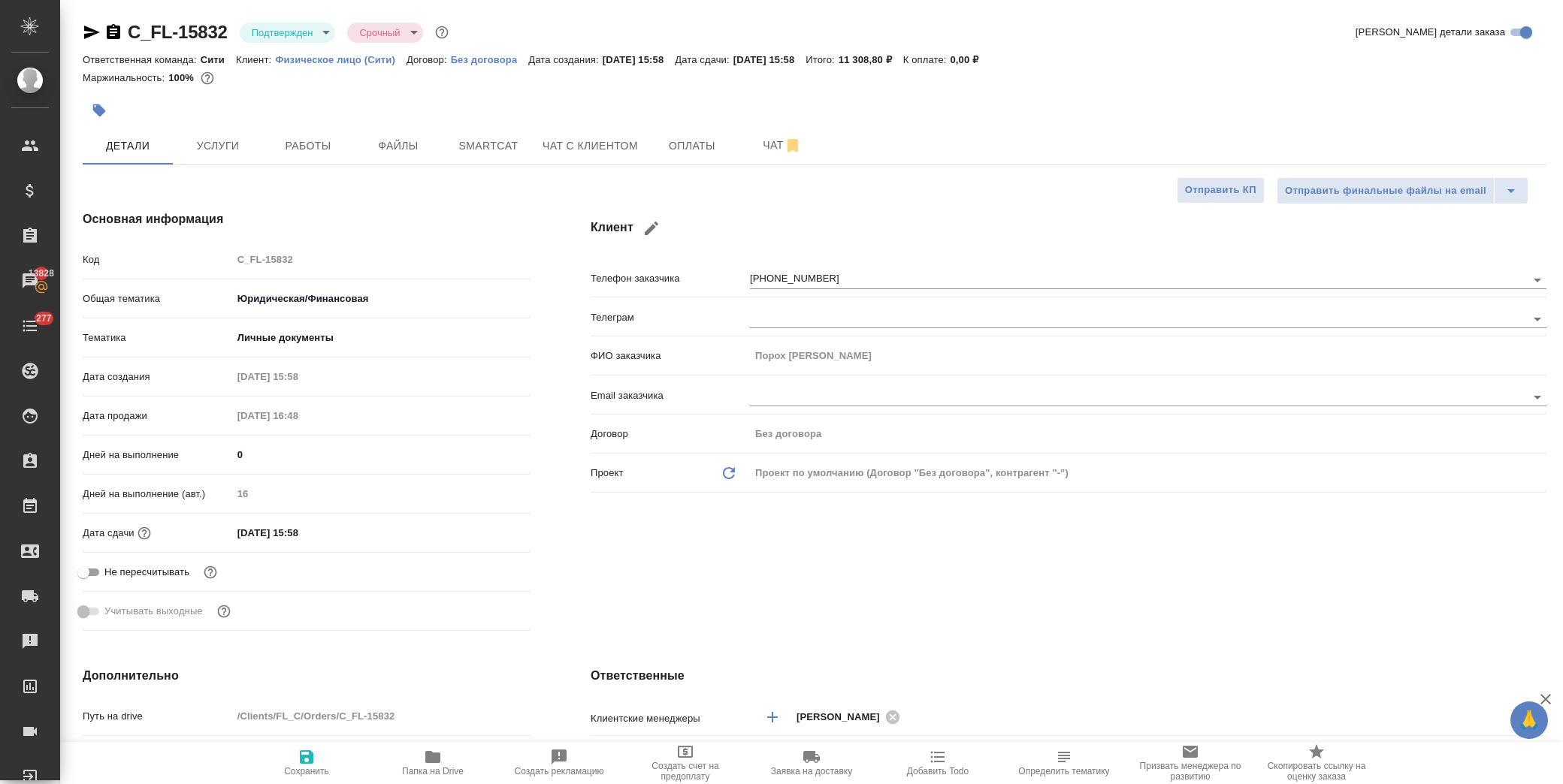
type textarea "x"
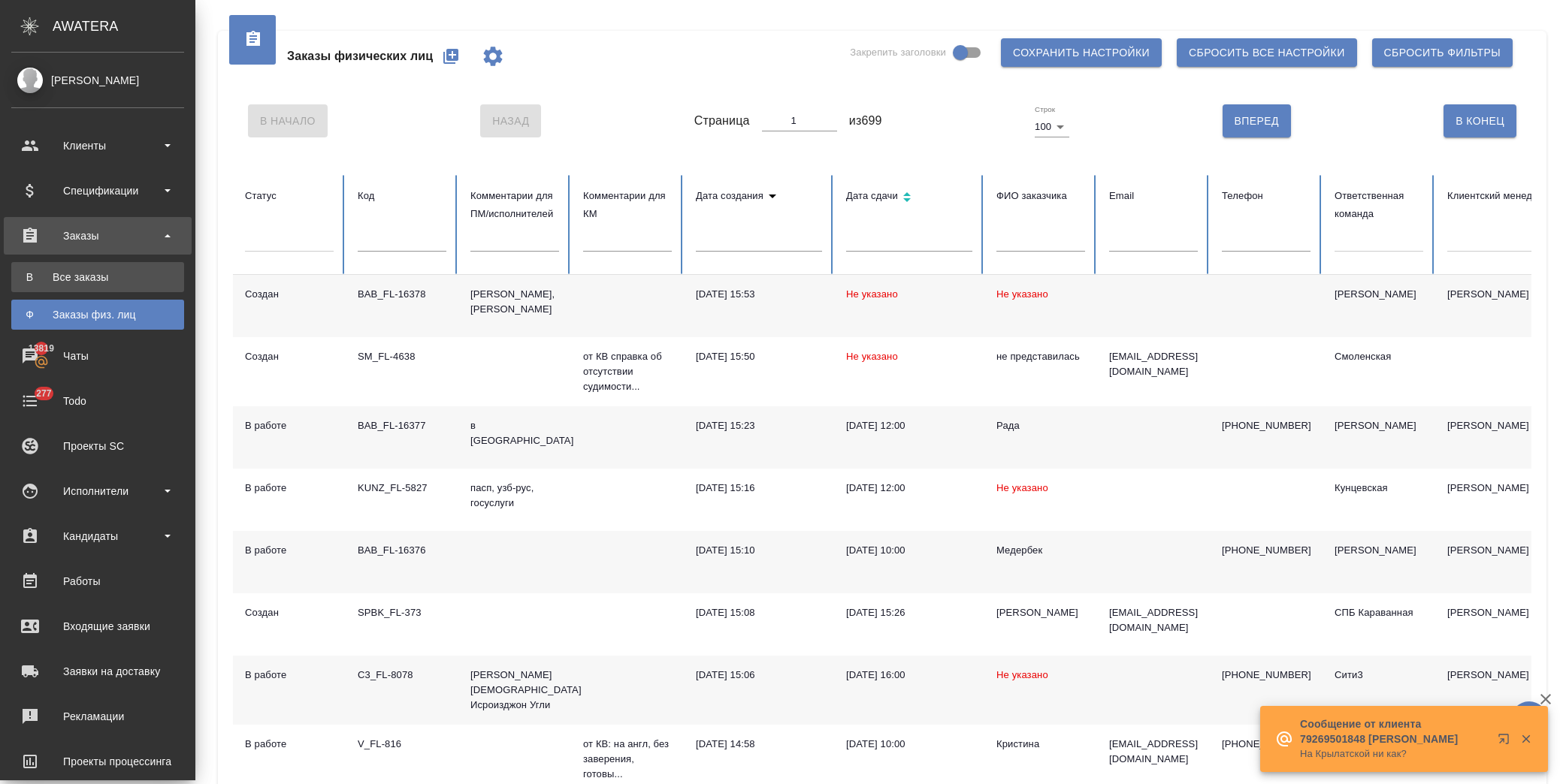
click at [90, 273] on div "Все заказы" at bounding box center [97, 277] width 158 height 15
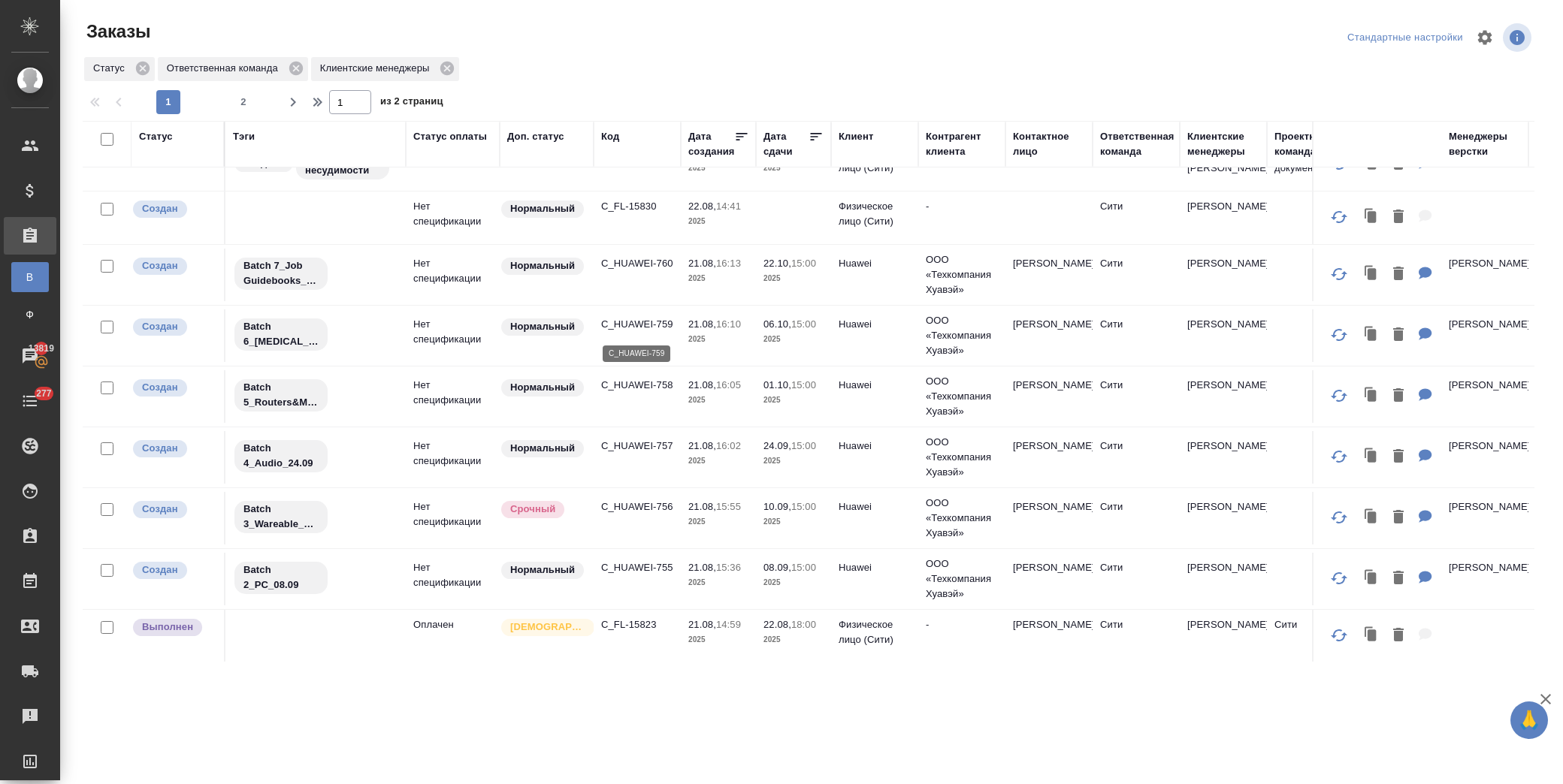
scroll to position [250, 0]
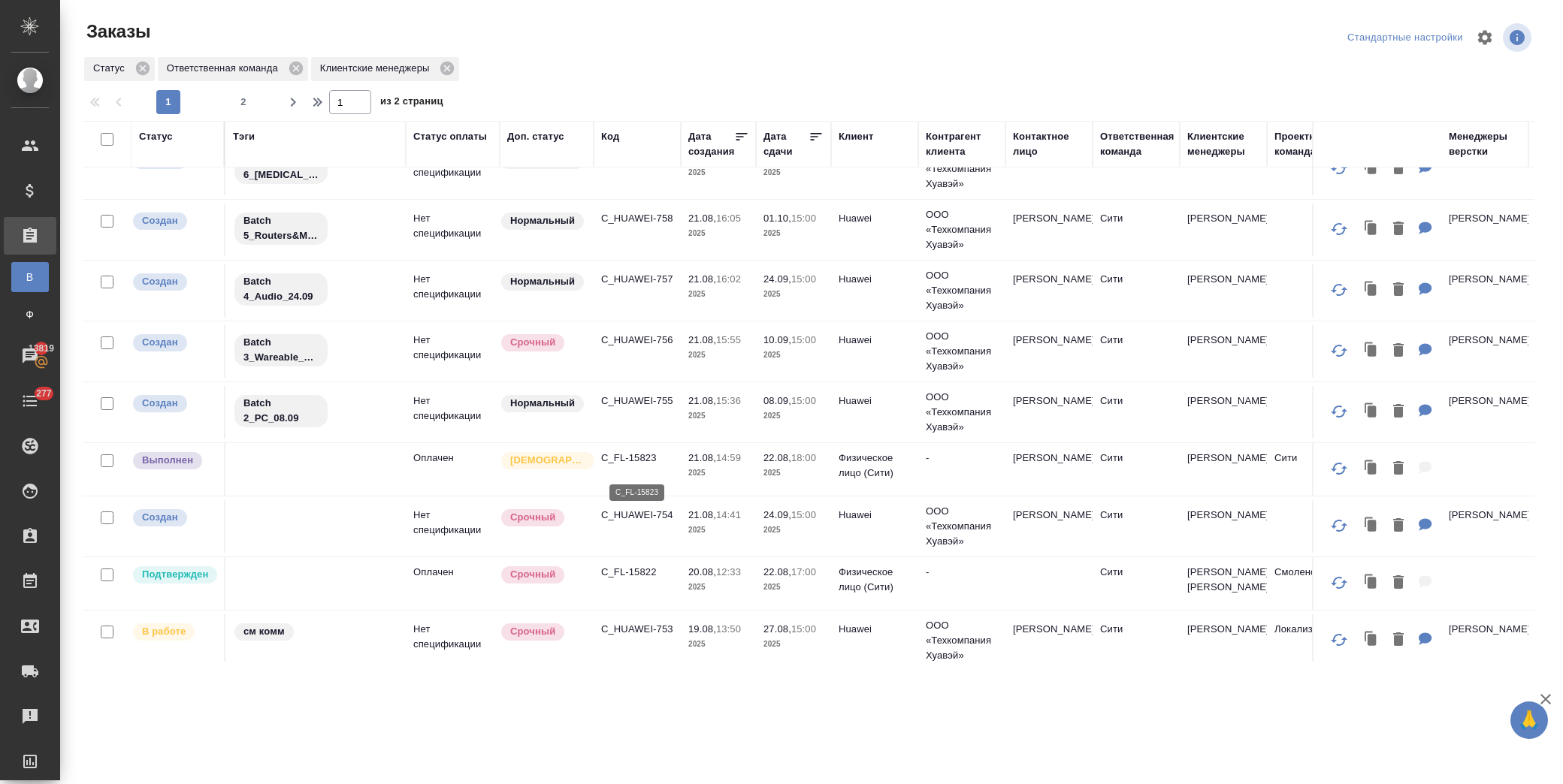
click at [635, 463] on p "C_FL-15823" at bounding box center [637, 458] width 72 height 15
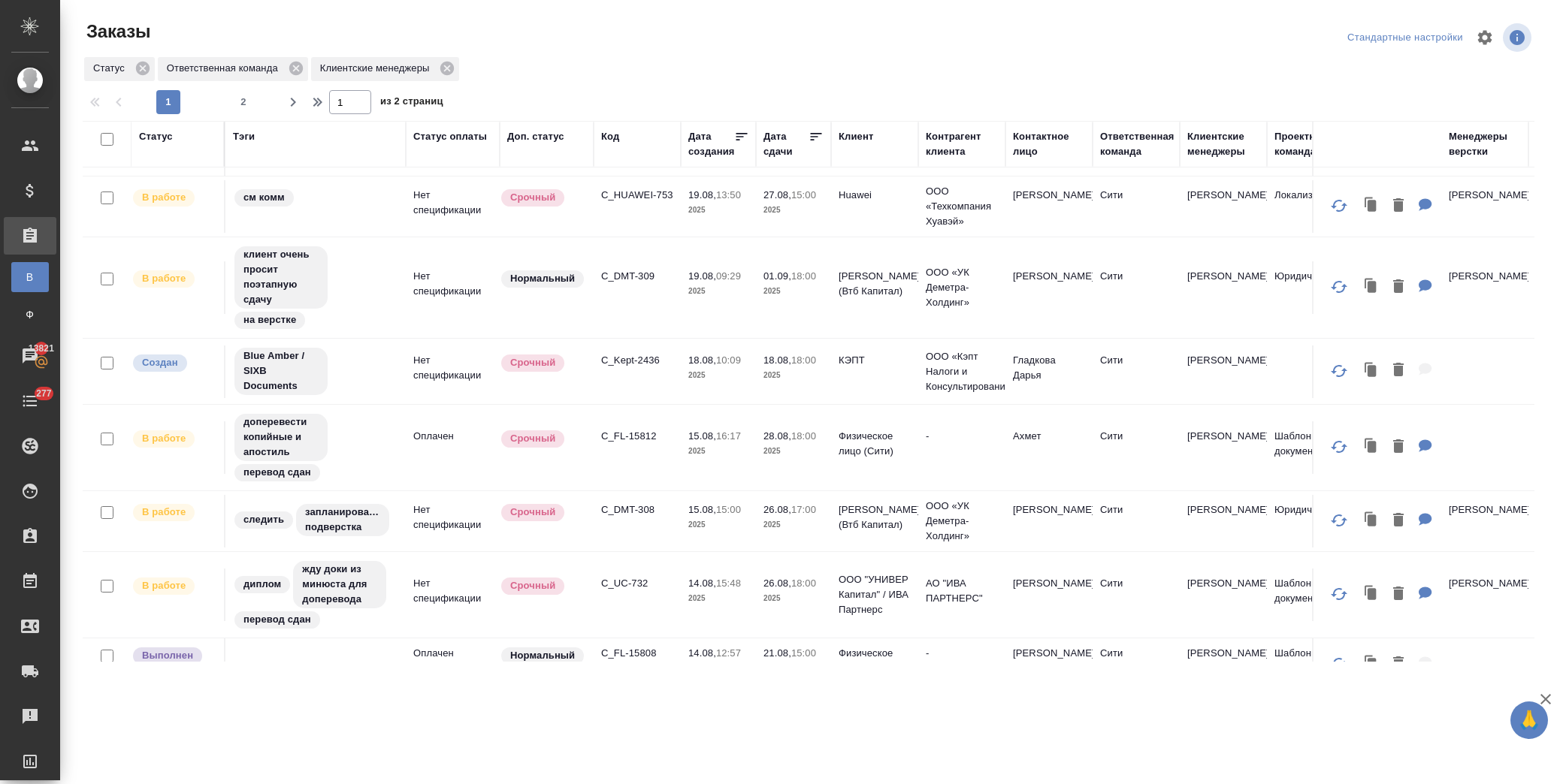
scroll to position [667, 0]
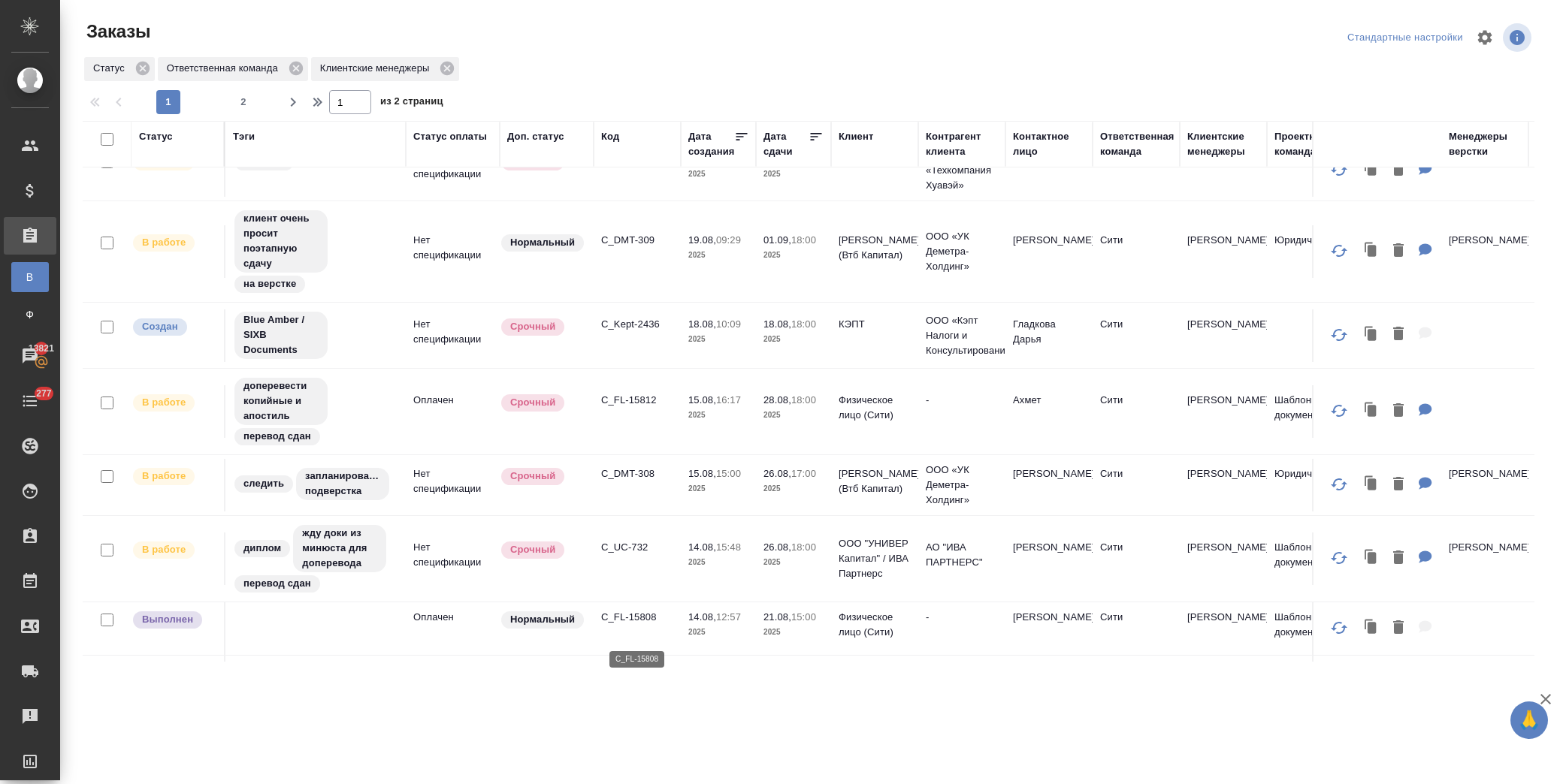
click at [640, 625] on p "C_FL-15808" at bounding box center [637, 617] width 72 height 15
click at [26, 289] on link "В Все заказы" at bounding box center [31, 277] width 38 height 30
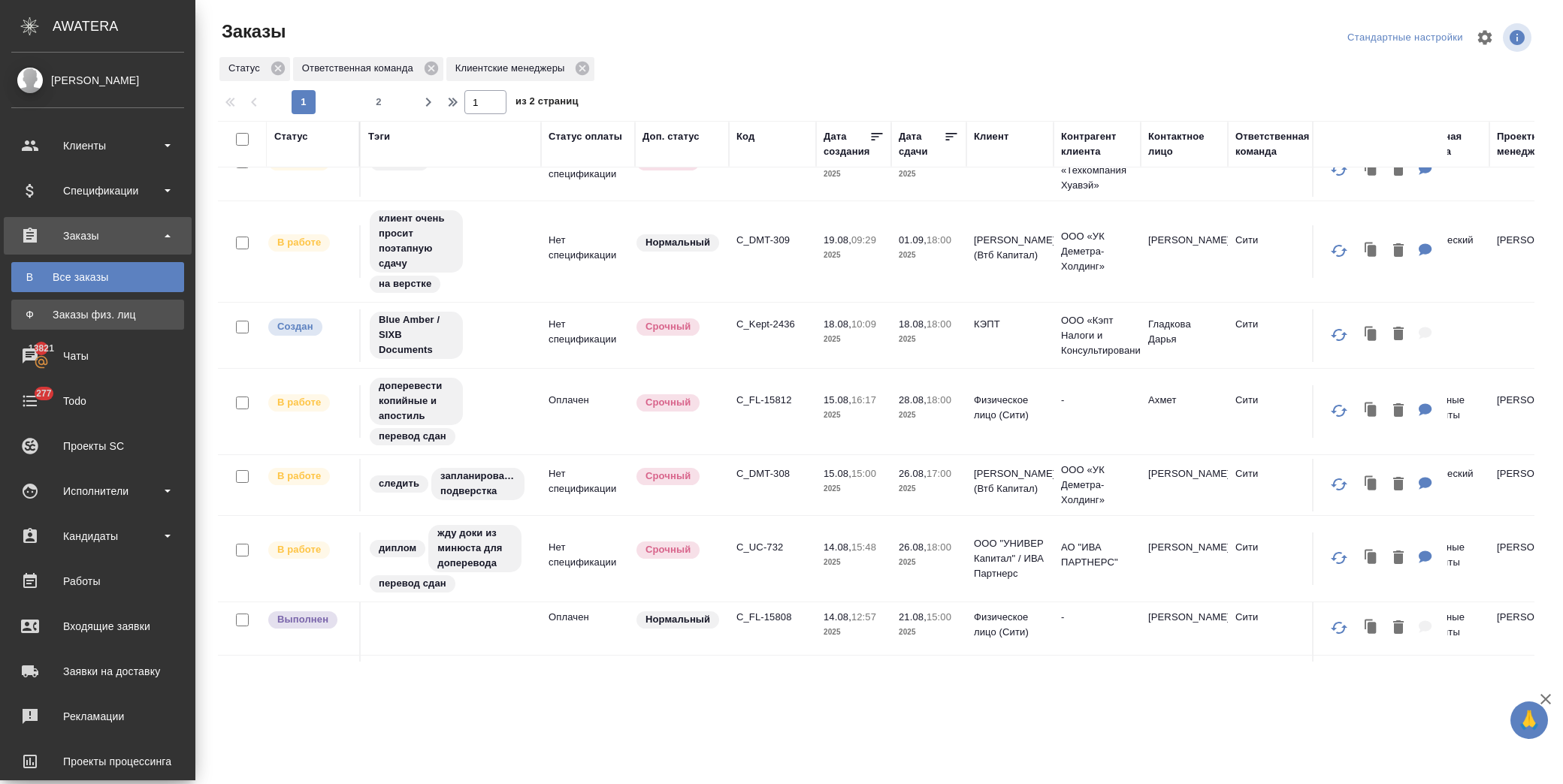
click at [123, 314] on div "Заказы физ. лиц" at bounding box center [97, 315] width 158 height 15
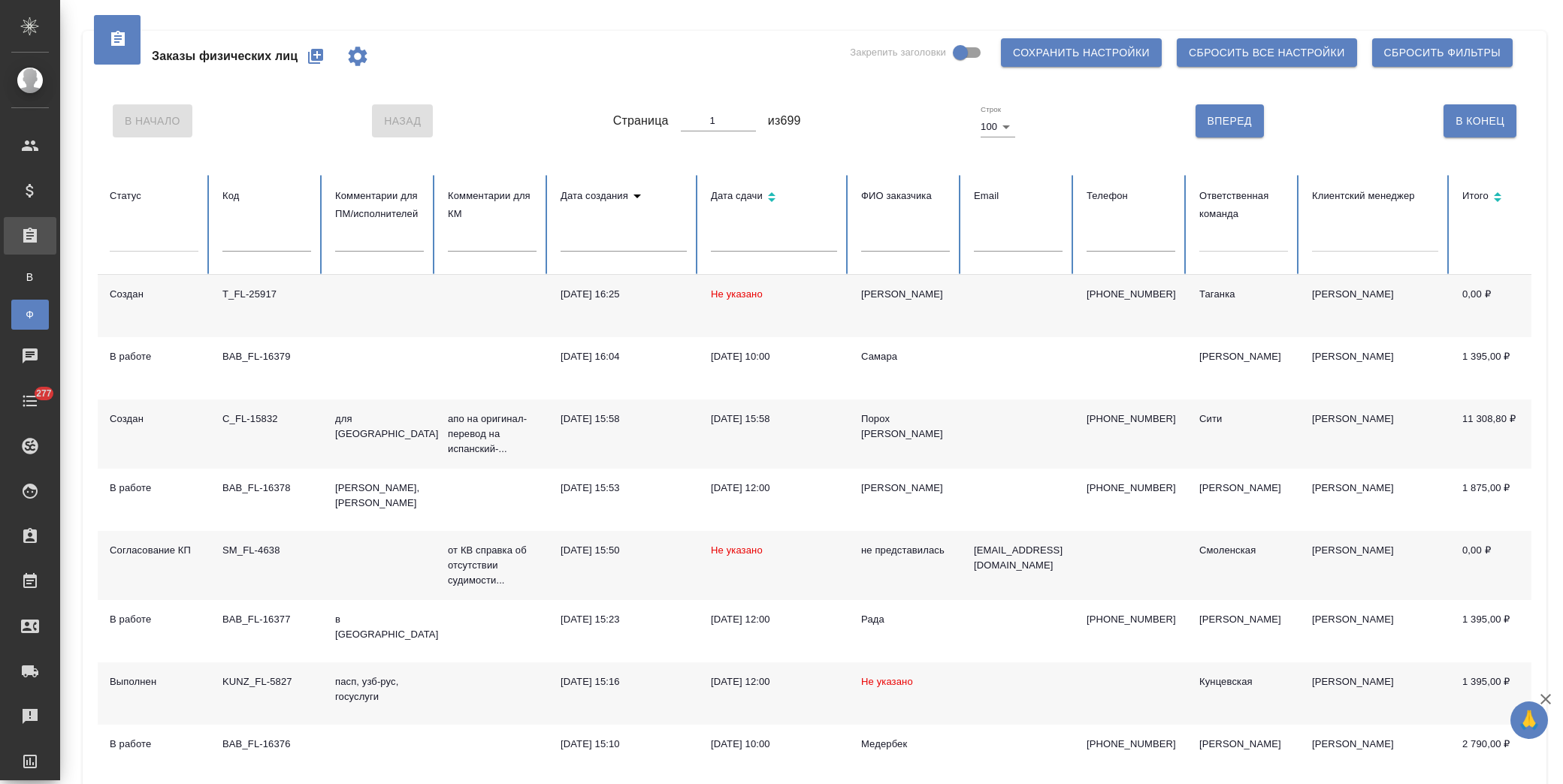
click at [250, 246] on input "text" at bounding box center [266, 242] width 88 height 21
paste input "C_FL-15778"
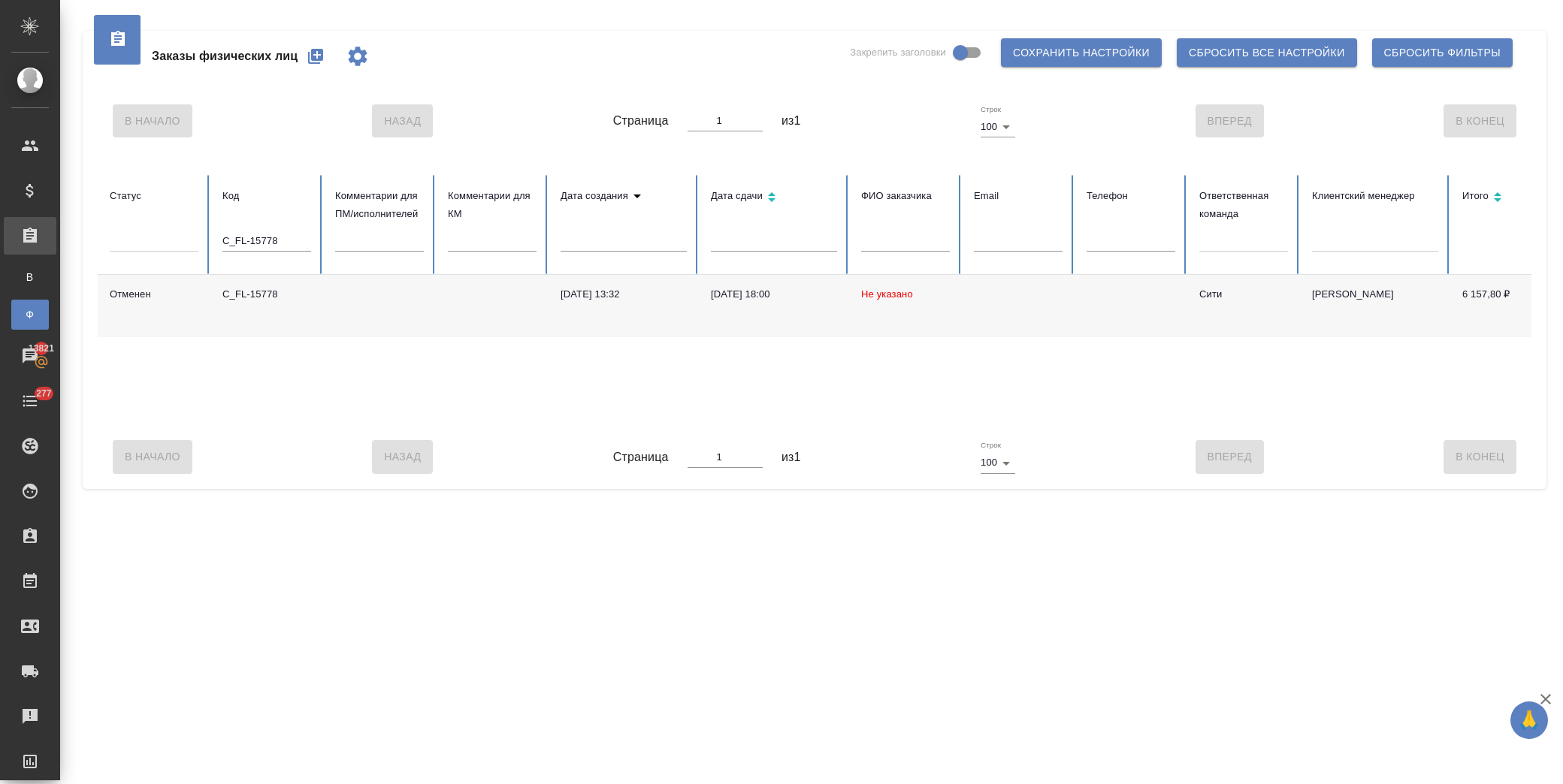
click at [807, 313] on td "[DATE] 18:00" at bounding box center [774, 306] width 150 height 63
drag, startPoint x: 305, startPoint y: 239, endPoint x: 118, endPoint y: 239, distance: 187.0
click at [118, 239] on tr "Статус Код C_FL-15778 Комментарии для ПМ/исполнителей Комментарии для КМ Дата с…" at bounding box center [999, 224] width 1803 height 100
paste input "84"
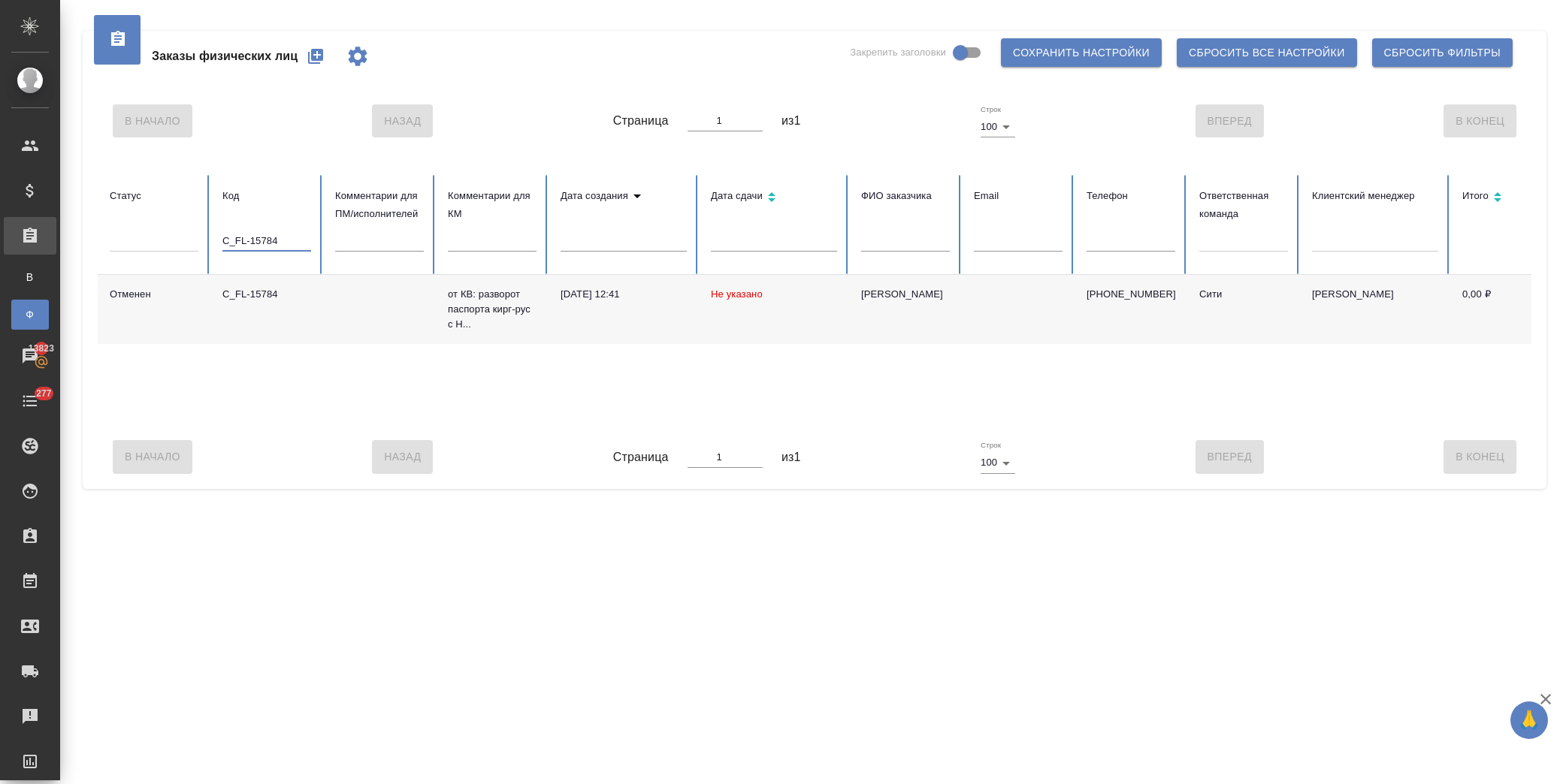
drag, startPoint x: 288, startPoint y: 236, endPoint x: 43, endPoint y: 243, distance: 245.1
click at [35, 249] on div ".cls-1 fill:#fff; AWATERA [PERSON_NAME] Спецификации Заказы В Все заказы Ф Зака…" at bounding box center [781, 392] width 1563 height 784
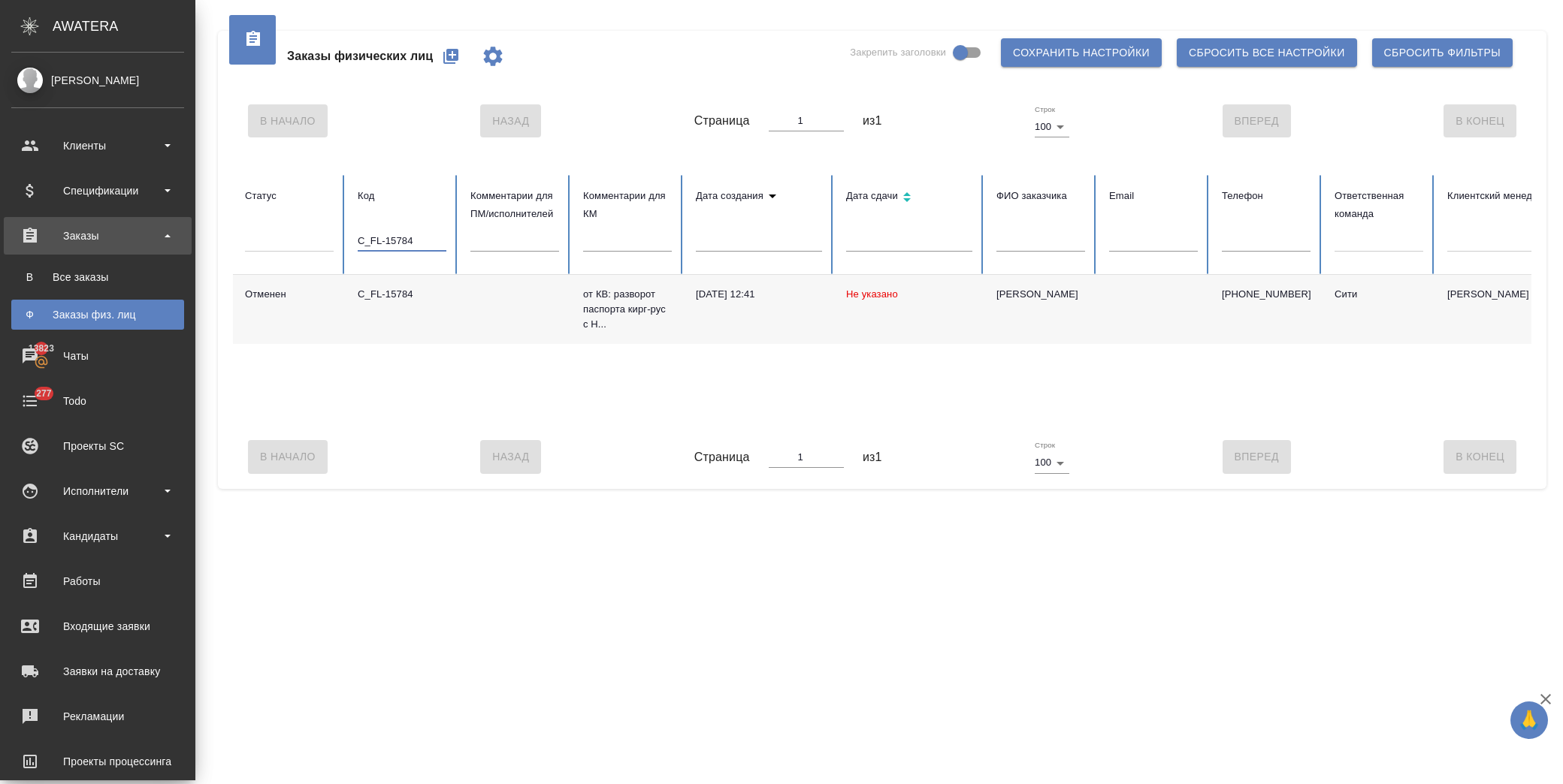
paste input "96"
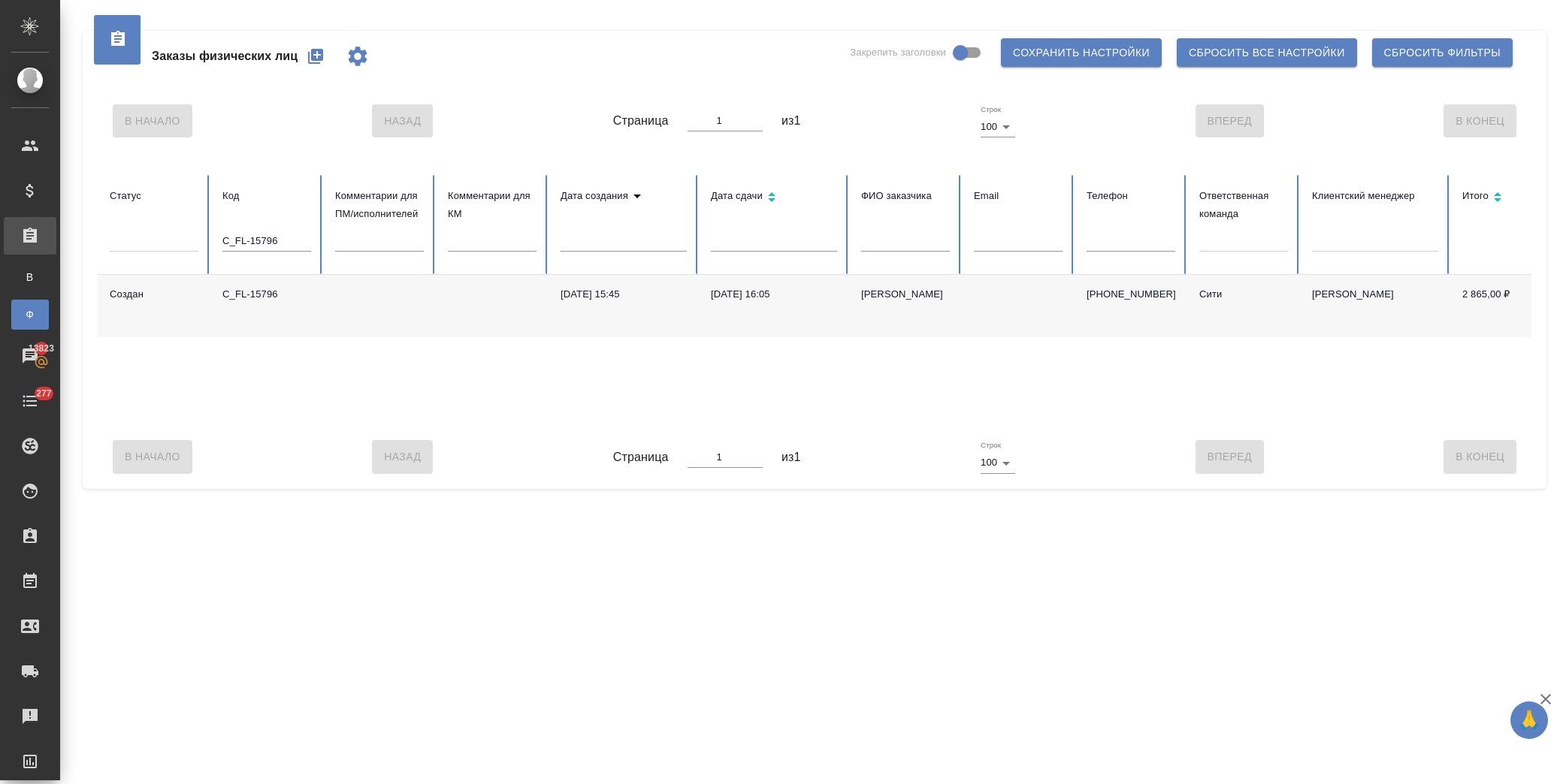
click at [327, 307] on td at bounding box center [379, 306] width 113 height 63
drag, startPoint x: 304, startPoint y: 236, endPoint x: 100, endPoint y: 235, distance: 204.0
click at [100, 235] on tr "Статус Код C_FL-15796 Комментарии для ПМ/исполнителей Комментарии для КМ Дата с…" at bounding box center [999, 224] width 1803 height 100
paste input "80"
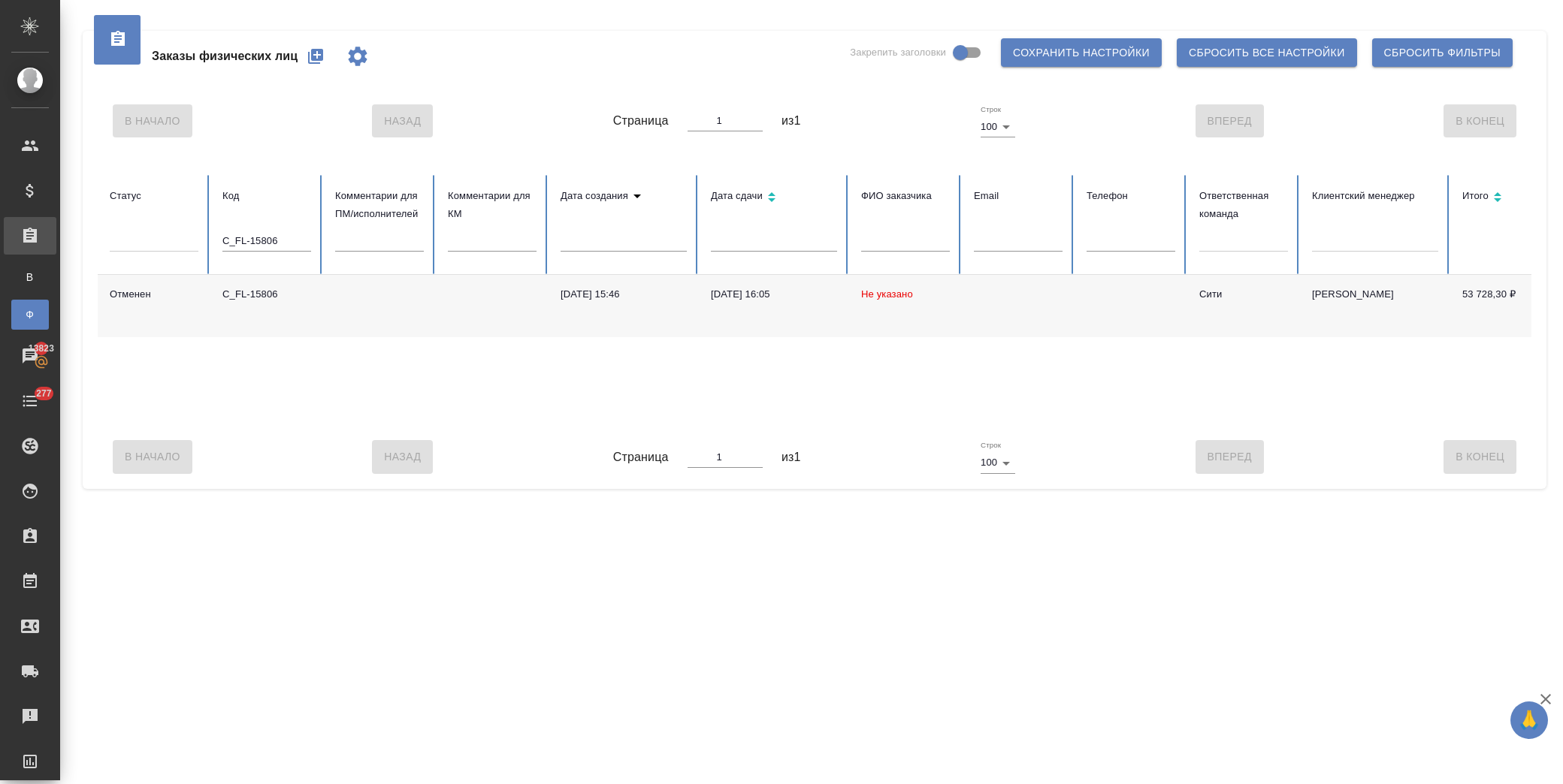
click at [902, 317] on td "Не указано" at bounding box center [905, 306] width 113 height 63
drag, startPoint x: 300, startPoint y: 245, endPoint x: 160, endPoint y: 240, distance: 140.1
click at [160, 240] on tr "Статус Код C_FL-15806 Комментарии для ПМ/исполнителей Комментарии для КМ Дата с…" at bounding box center [999, 224] width 1803 height 100
paste input "7"
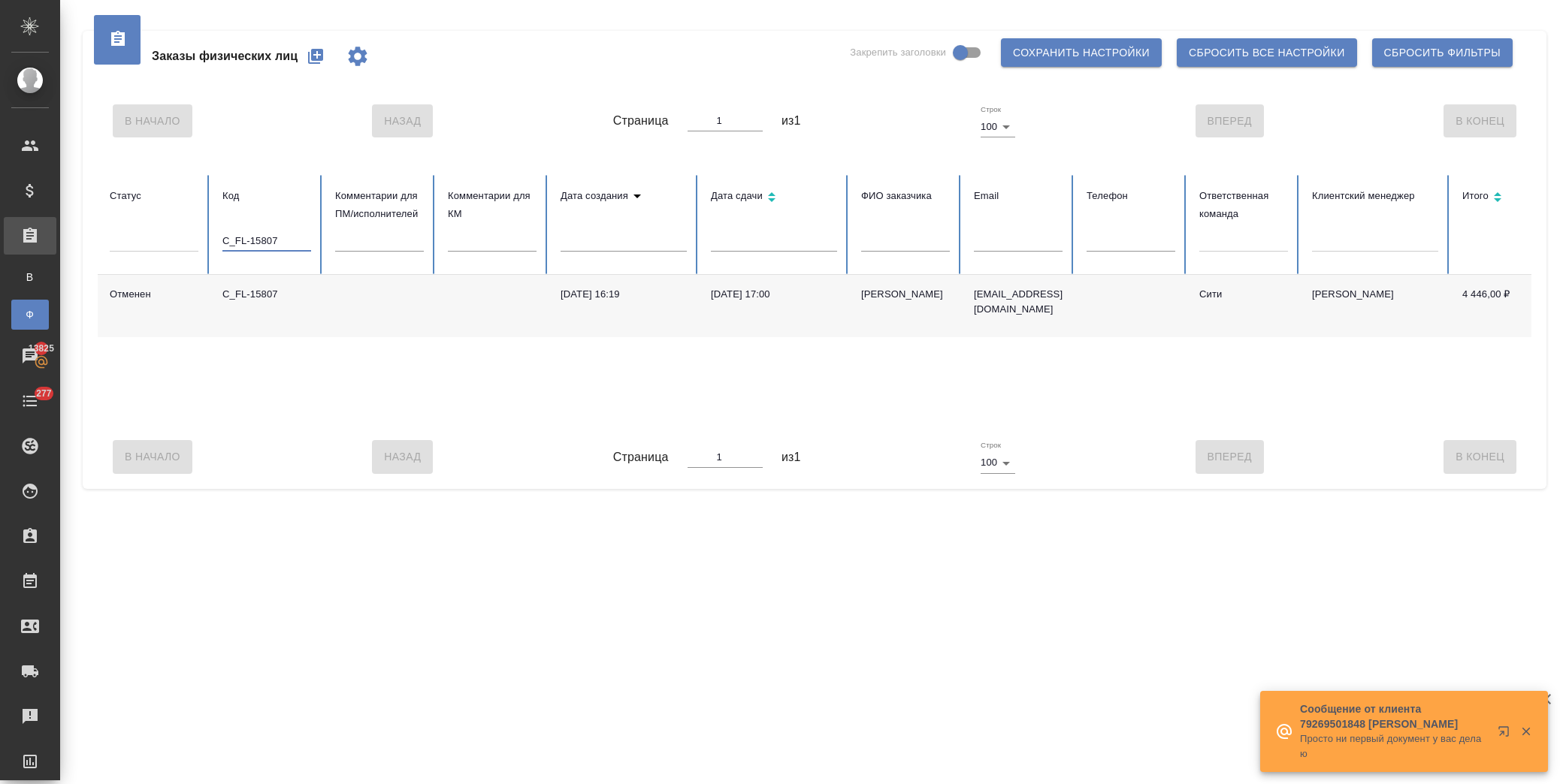
click at [817, 318] on td "[DATE] 17:00" at bounding box center [774, 306] width 150 height 63
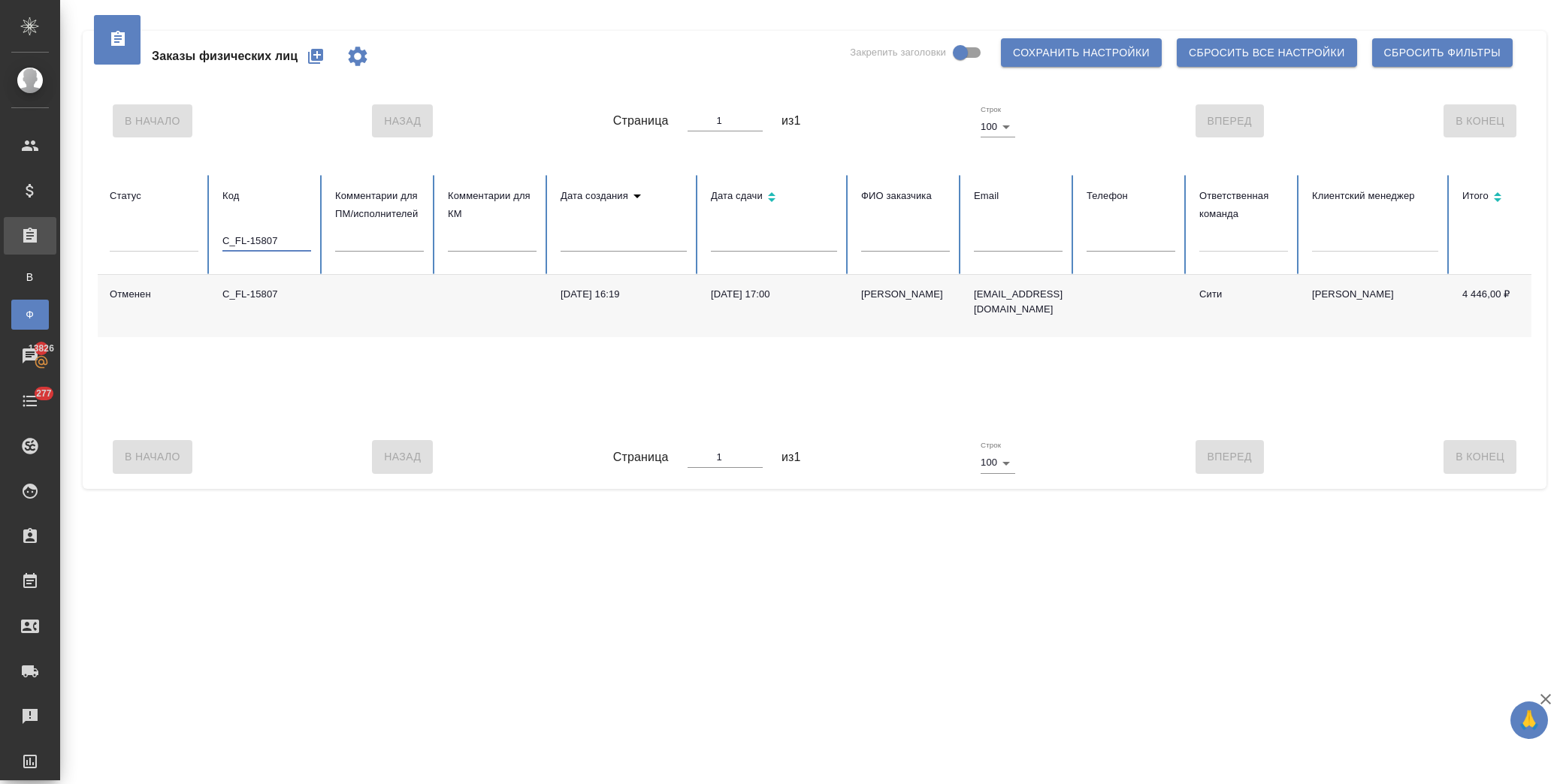
drag, startPoint x: 294, startPoint y: 238, endPoint x: 110, endPoint y: 218, distance: 185.1
click at [110, 218] on tr "Статус Код C_FL-15807 Комментарии для ПМ/исполнителей Комментарии для КМ Дата с…" at bounding box center [999, 224] width 1803 height 100
paste input "24"
type input "C_FL-15824"
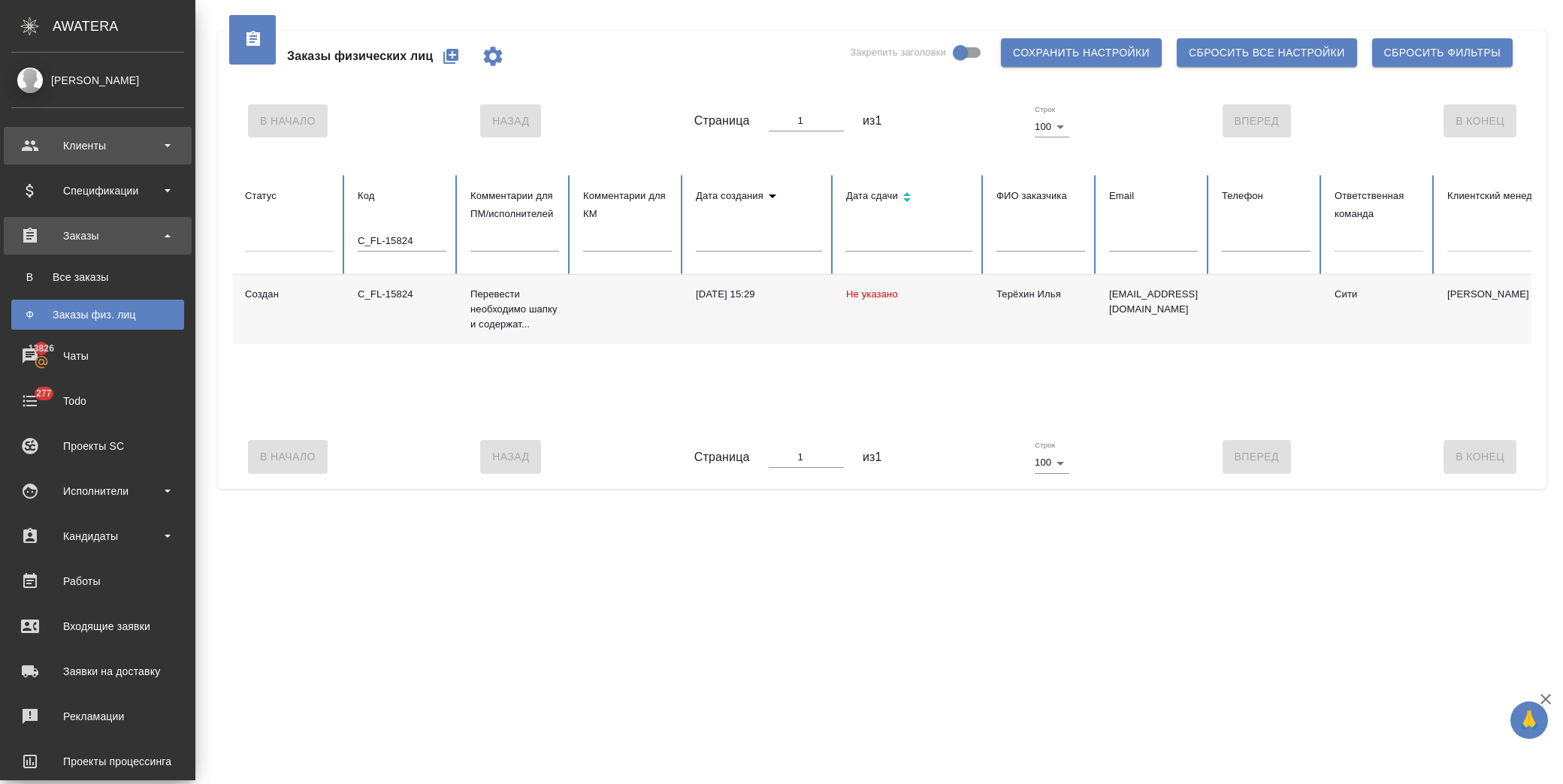
click at [91, 148] on div "Клиенты" at bounding box center [98, 145] width 173 height 22
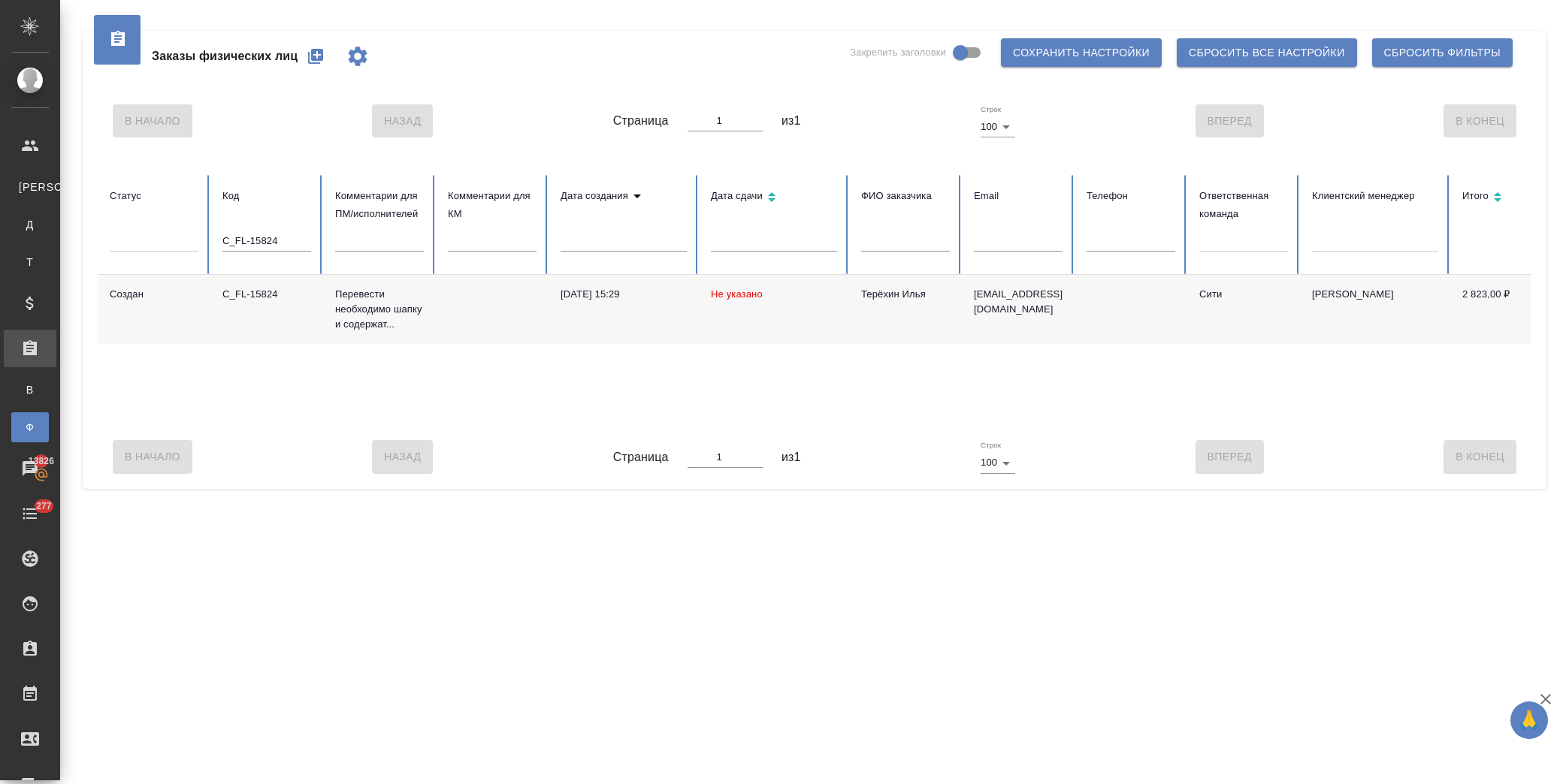
click at [22, 181] on div "Клиенты" at bounding box center [11, 187] width 22 height 15
select select "RU"
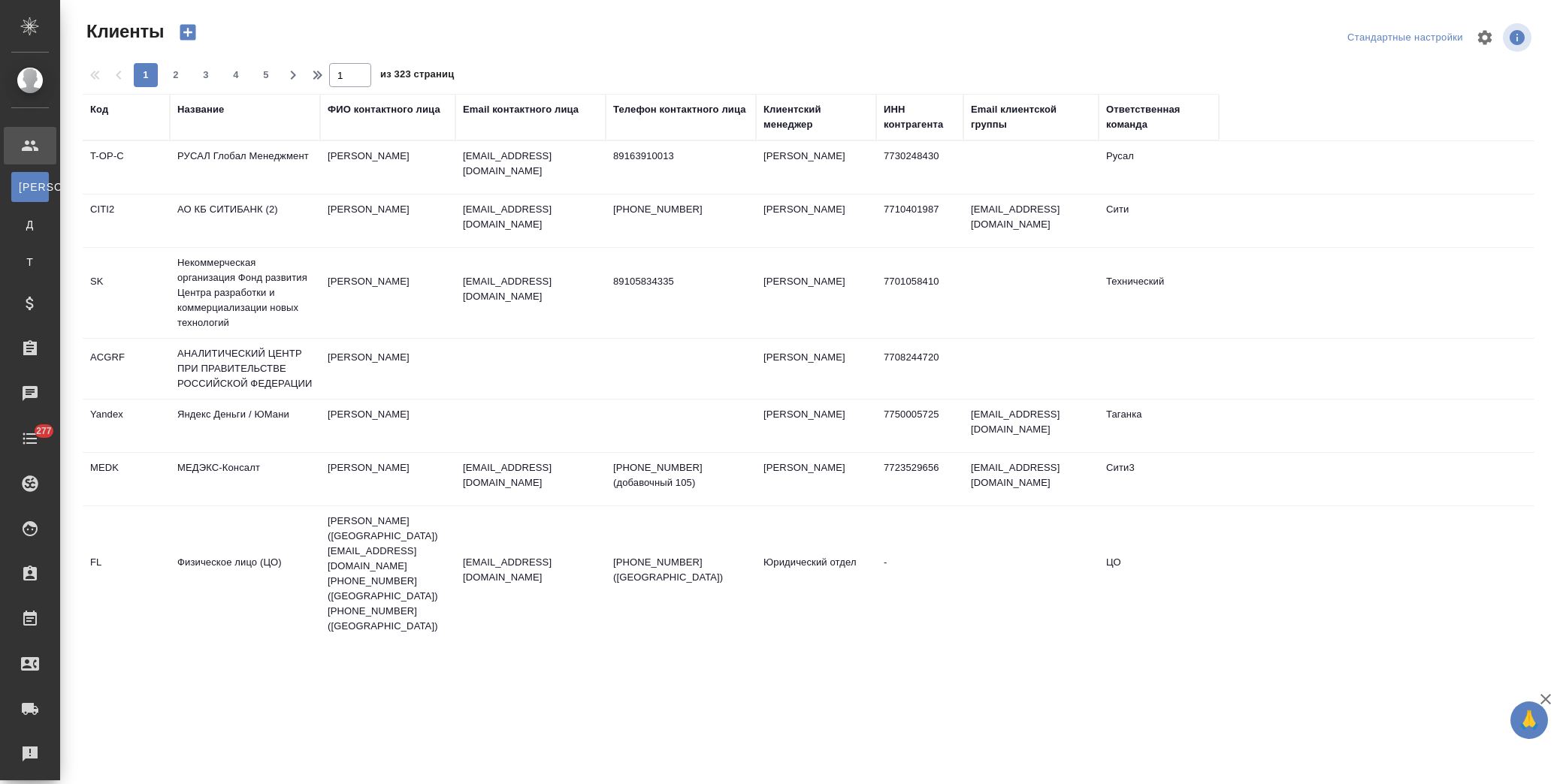
click at [219, 106] on div "Название" at bounding box center [200, 110] width 46 height 15
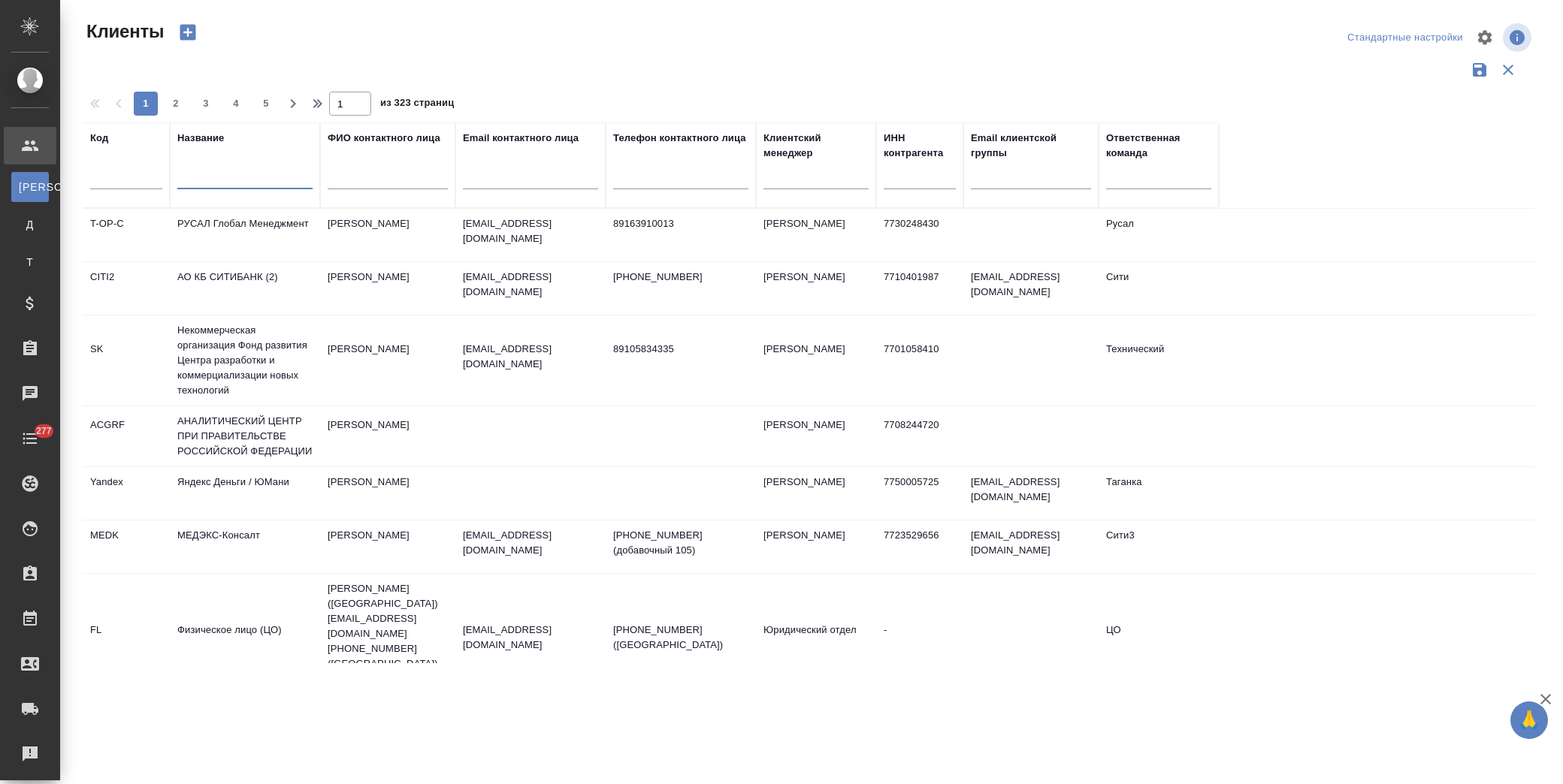
click at [236, 182] on input "text" at bounding box center [245, 180] width 135 height 19
type input "кэпт"
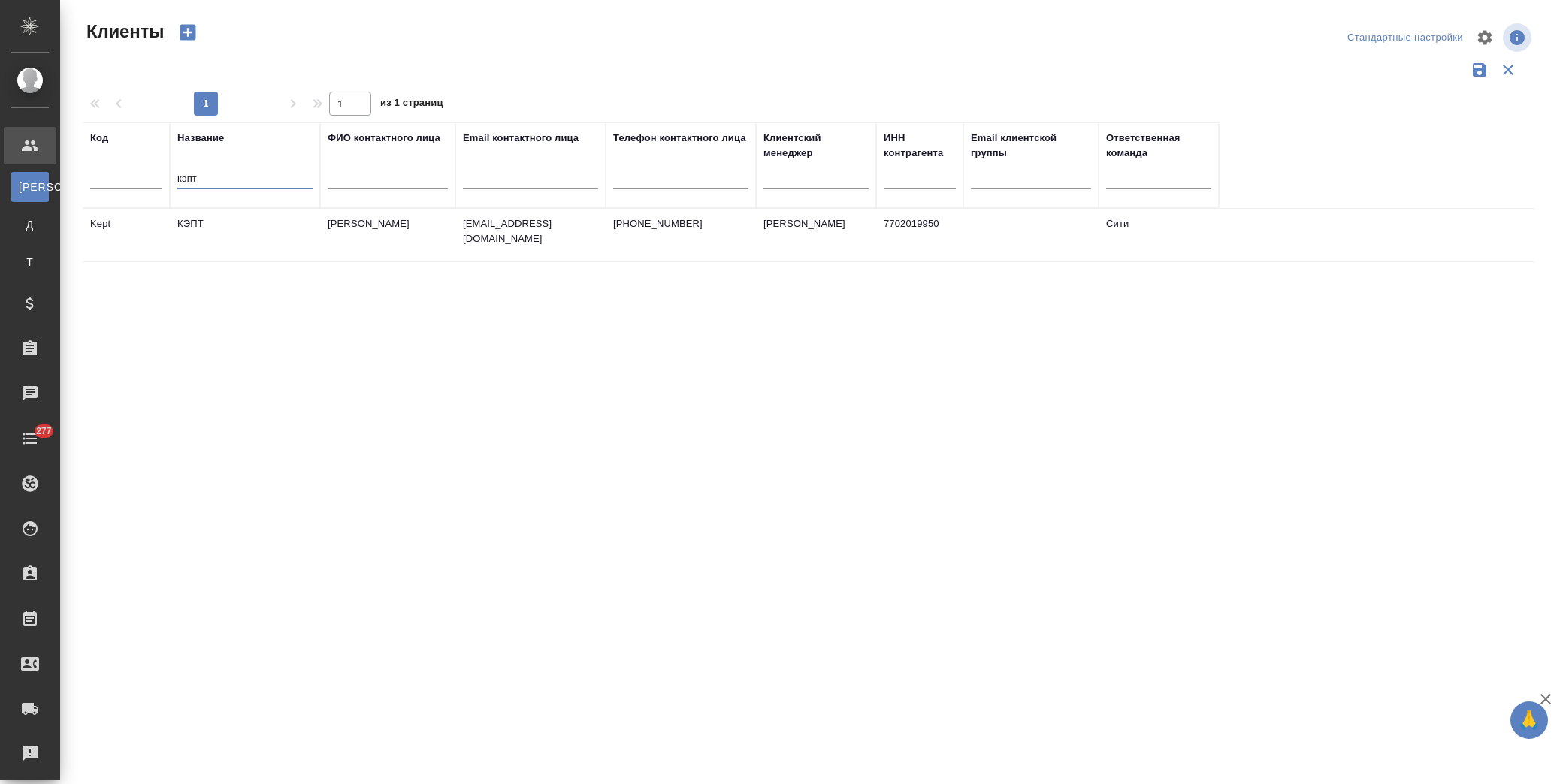
click at [260, 240] on td "КЭПТ" at bounding box center [245, 235] width 150 height 53
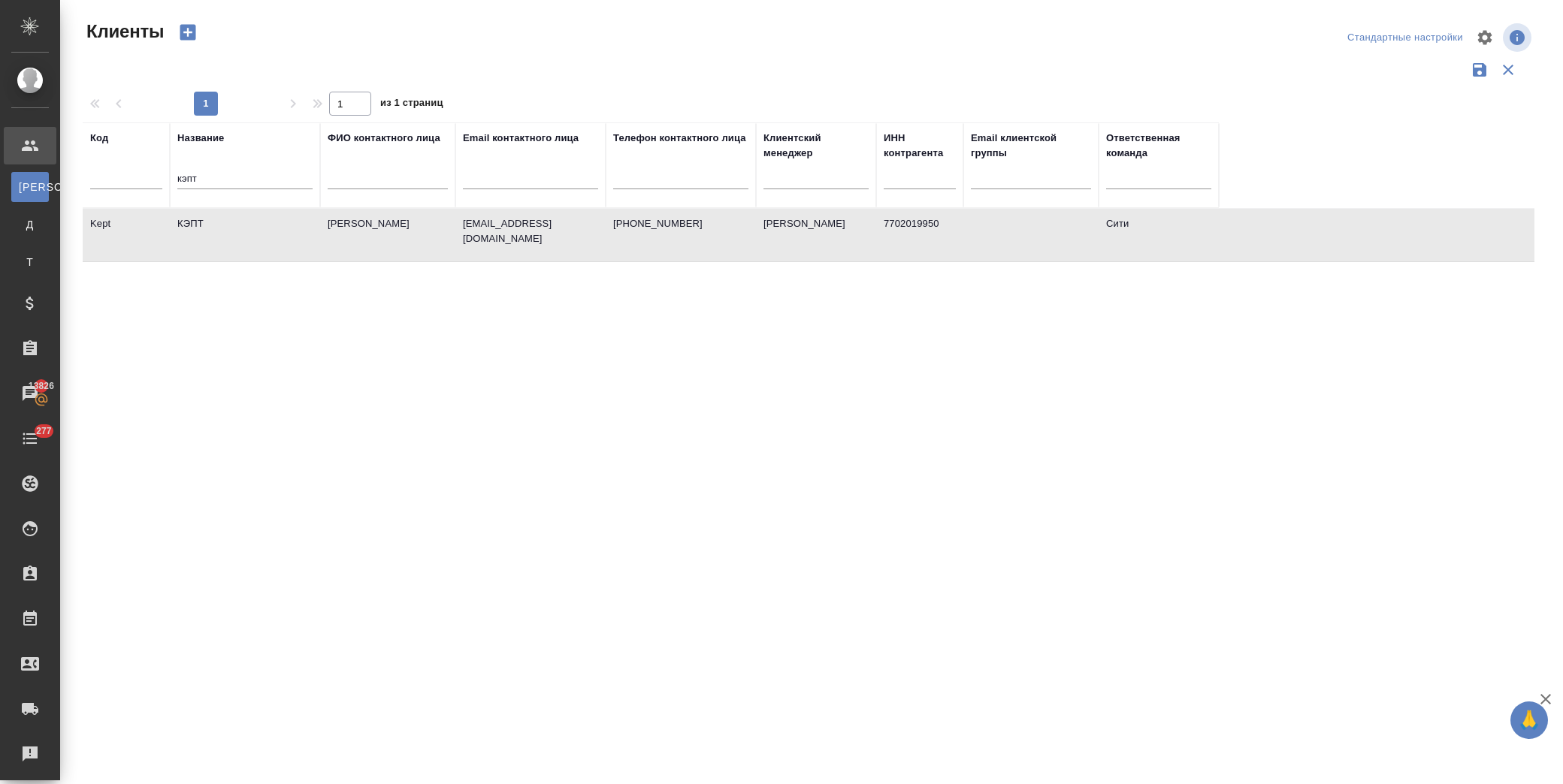
click at [260, 240] on td "КЭПТ" at bounding box center [245, 235] width 150 height 53
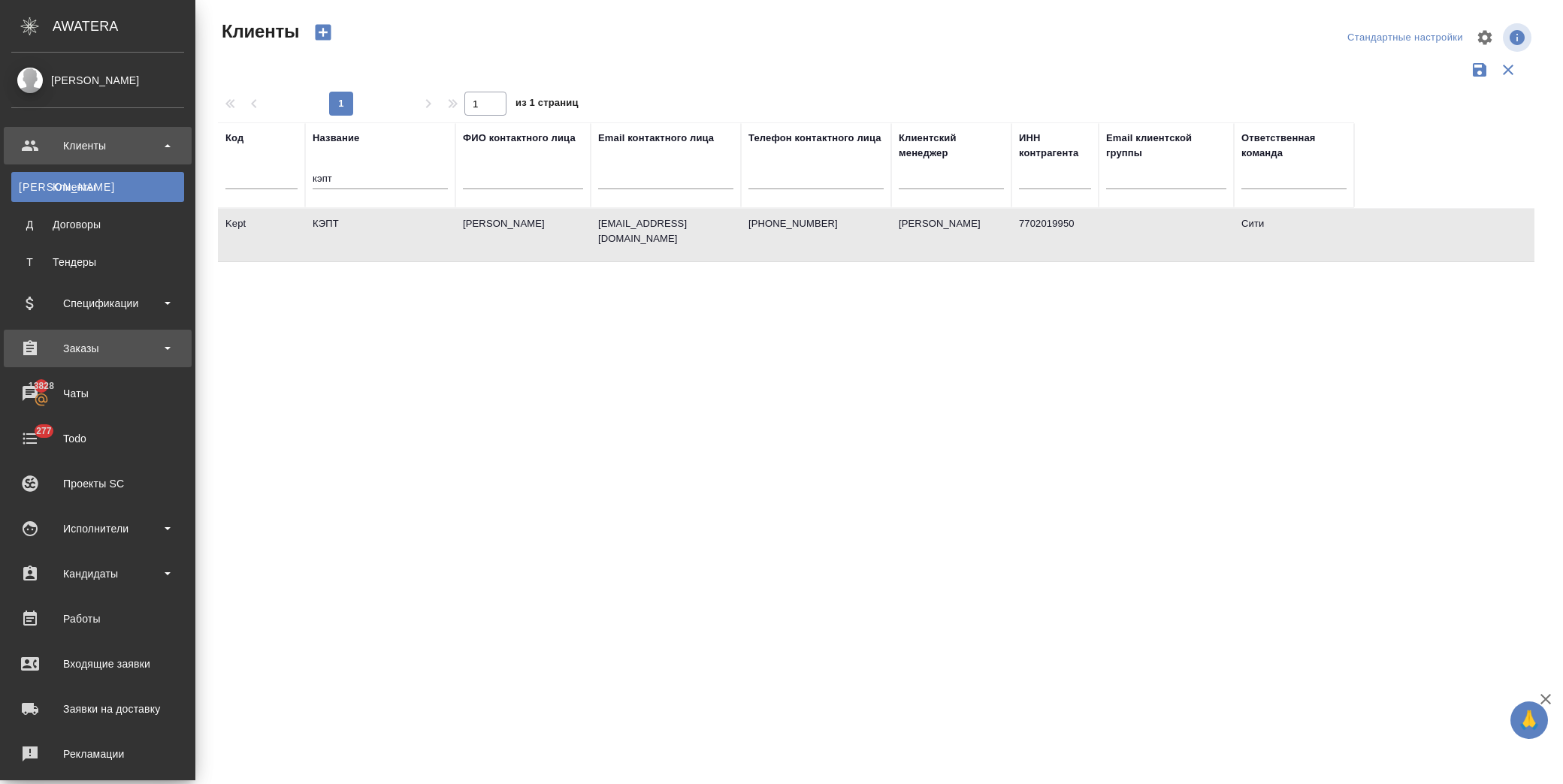
click at [118, 342] on div "Заказы" at bounding box center [98, 348] width 173 height 22
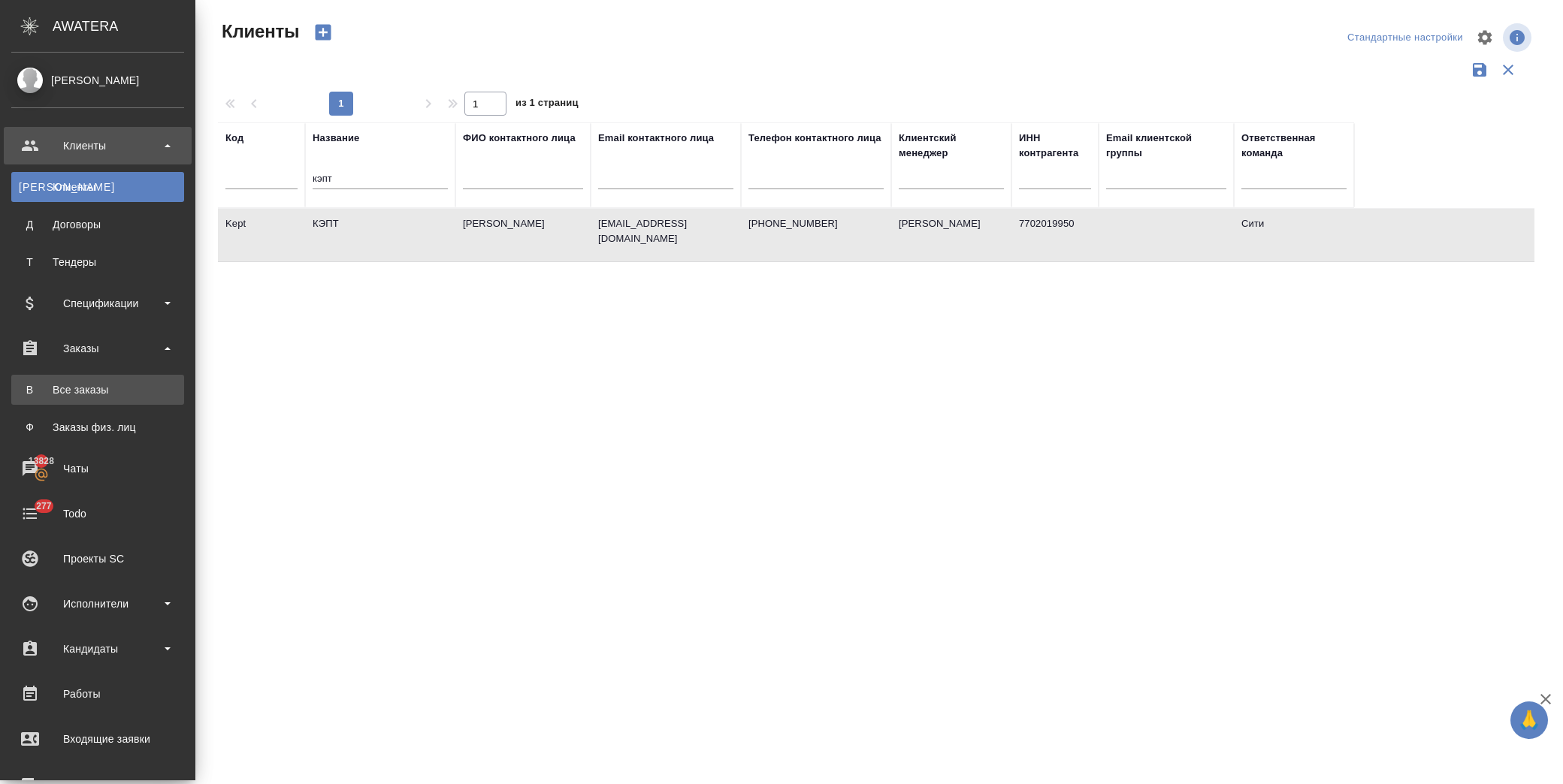
click at [125, 386] on div "Все заказы" at bounding box center [97, 390] width 158 height 15
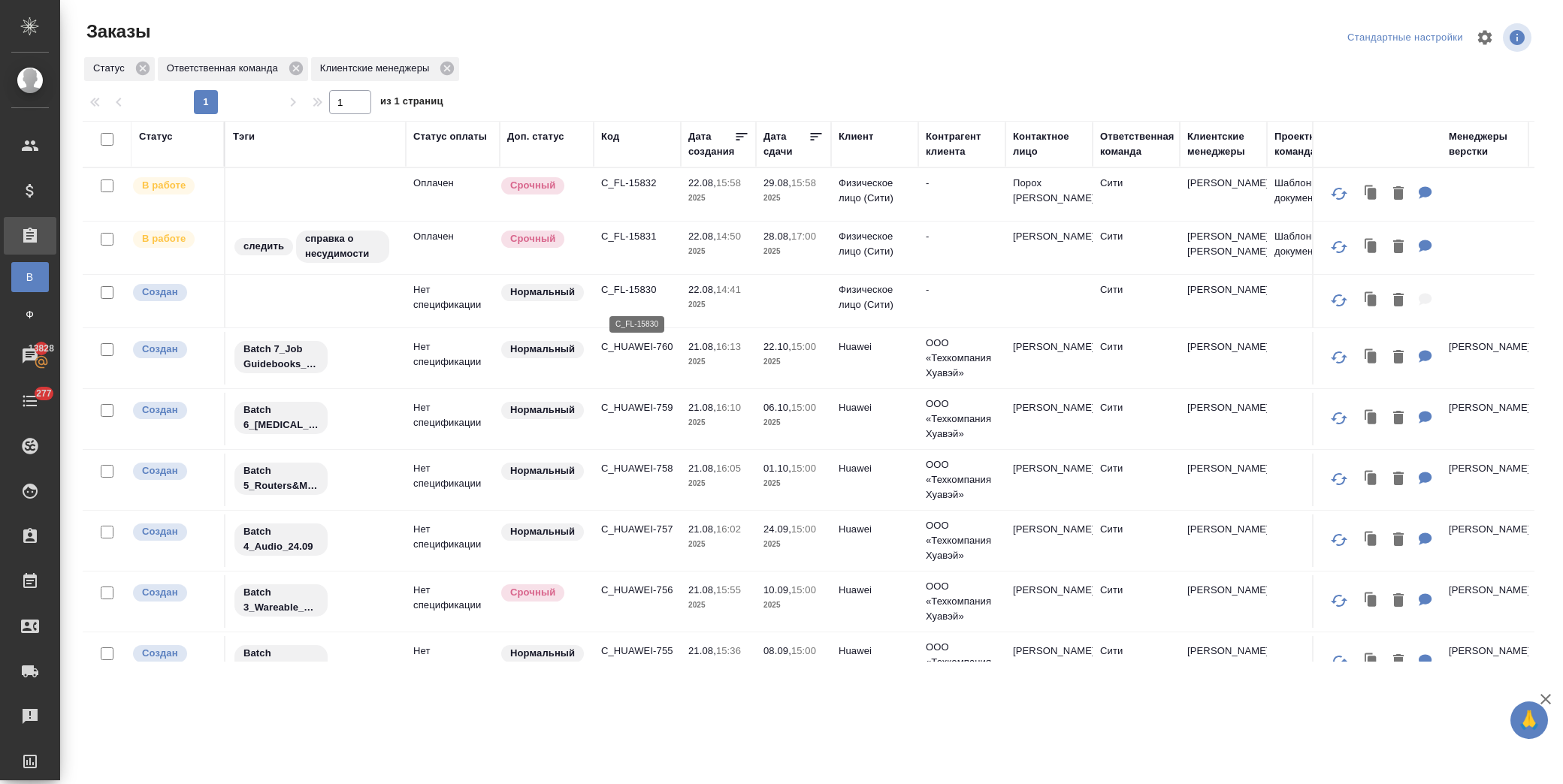
click at [634, 297] on p "C_FL-15830" at bounding box center [637, 290] width 72 height 15
click at [632, 294] on p "C_FL-15830" at bounding box center [637, 290] width 72 height 15
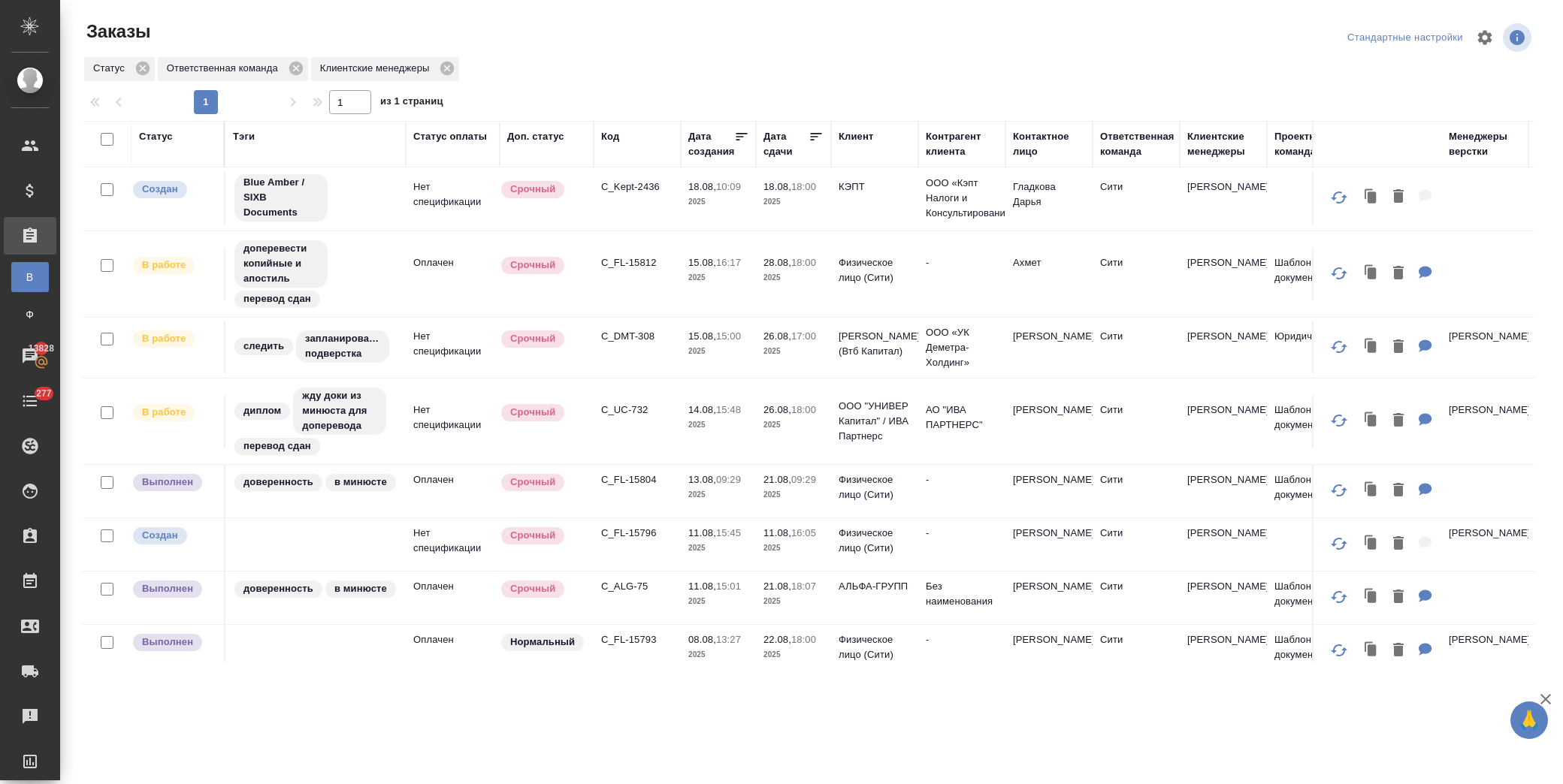
scroll to position [987, 0]
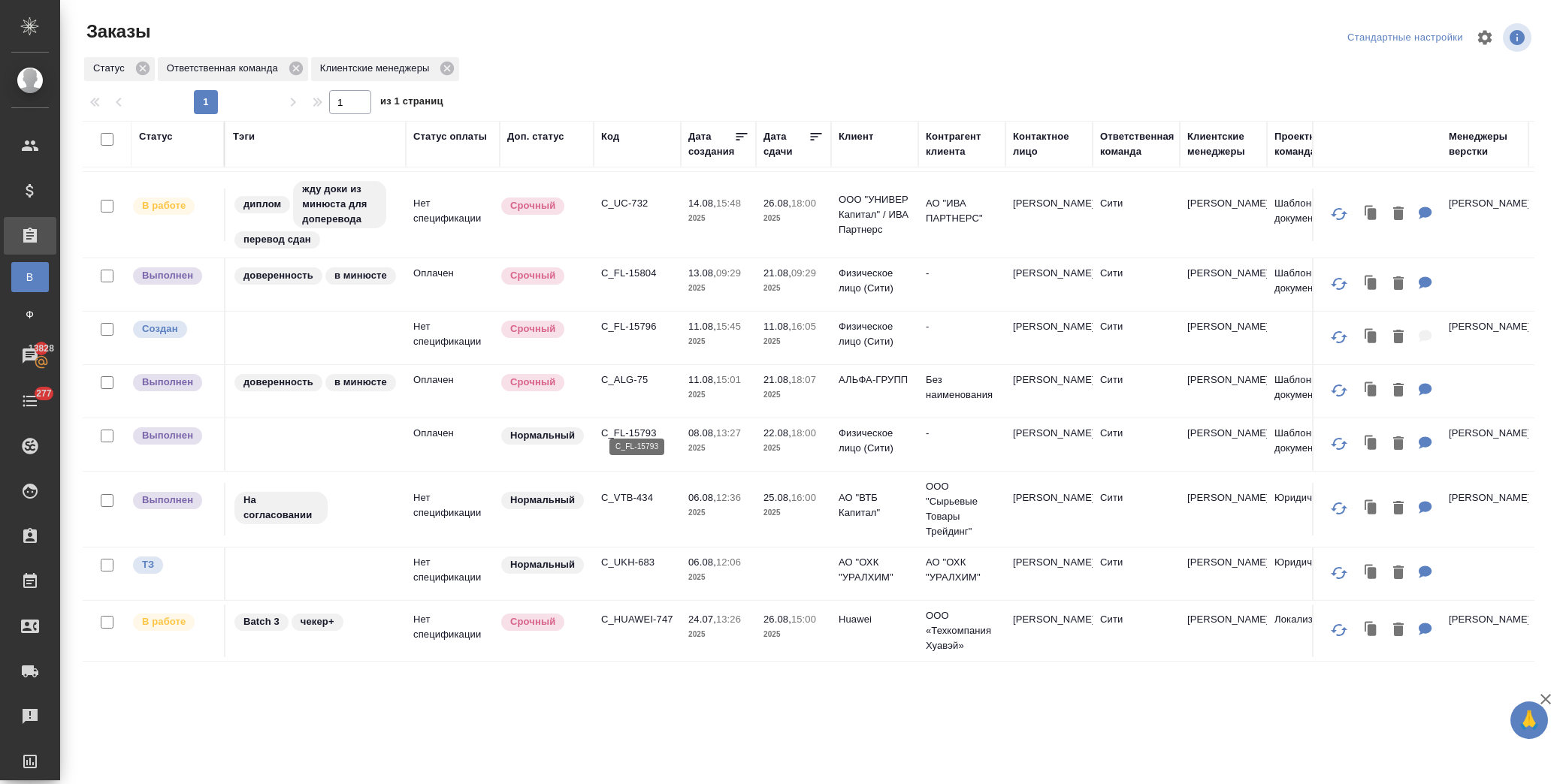
click at [634, 425] on p "C_FL-15793" at bounding box center [637, 433] width 72 height 15
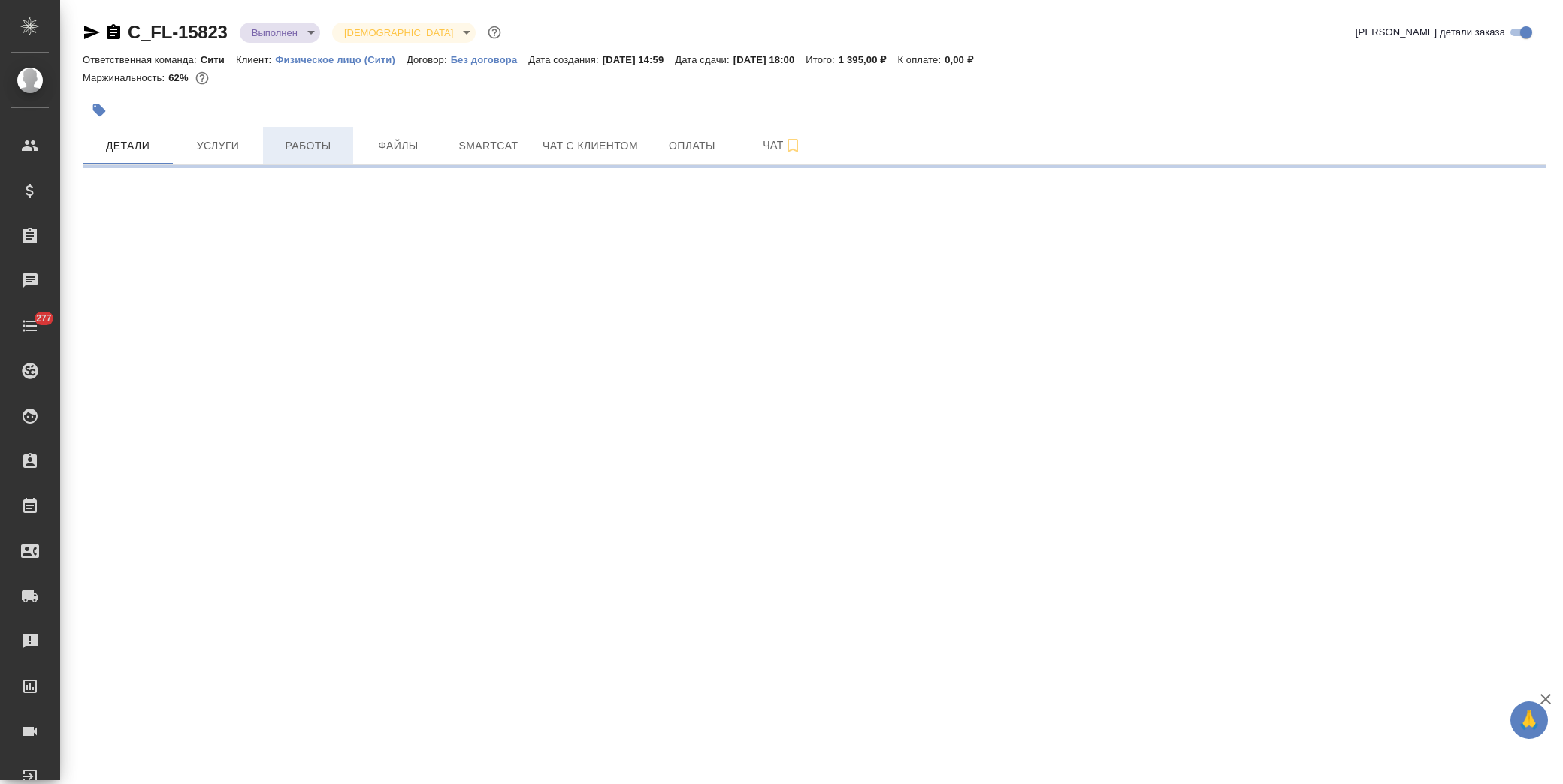
click at [311, 141] on span "Работы" at bounding box center [308, 146] width 72 height 19
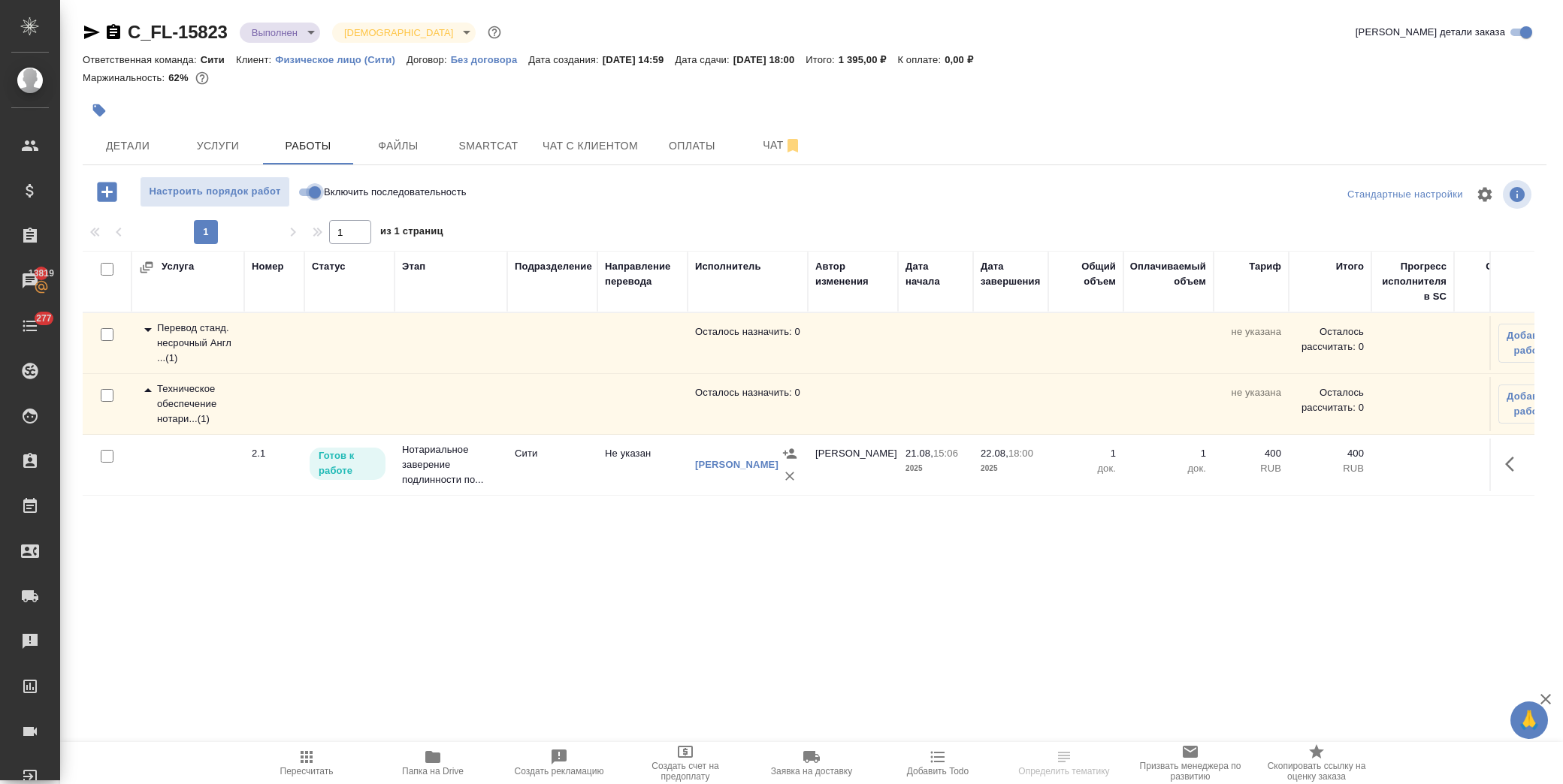
click at [314, 193] on input "Включить последовательность" at bounding box center [315, 192] width 54 height 18
checkbox input "true"
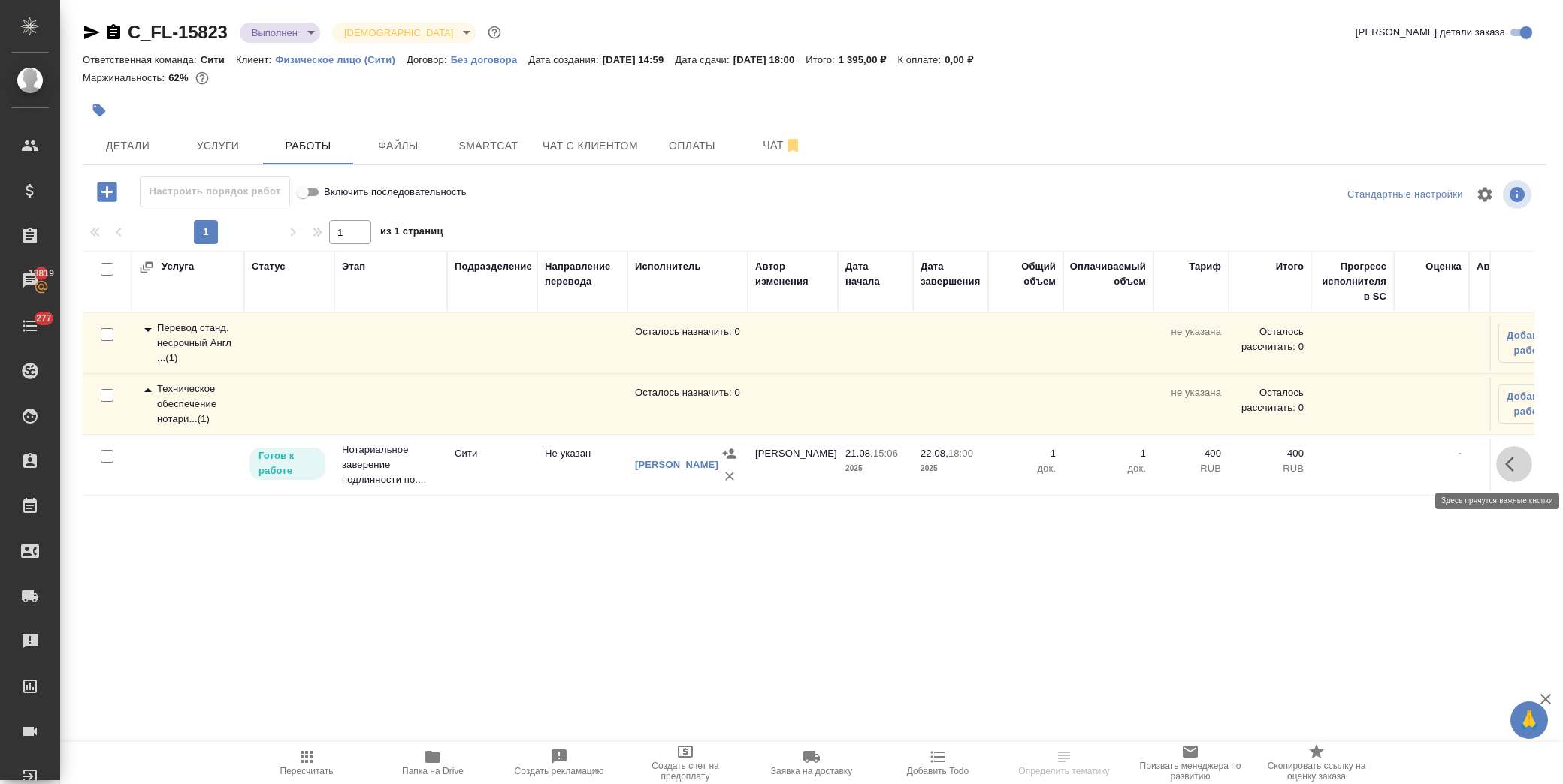
click at [1509, 462] on icon "button" at bounding box center [1514, 464] width 18 height 18
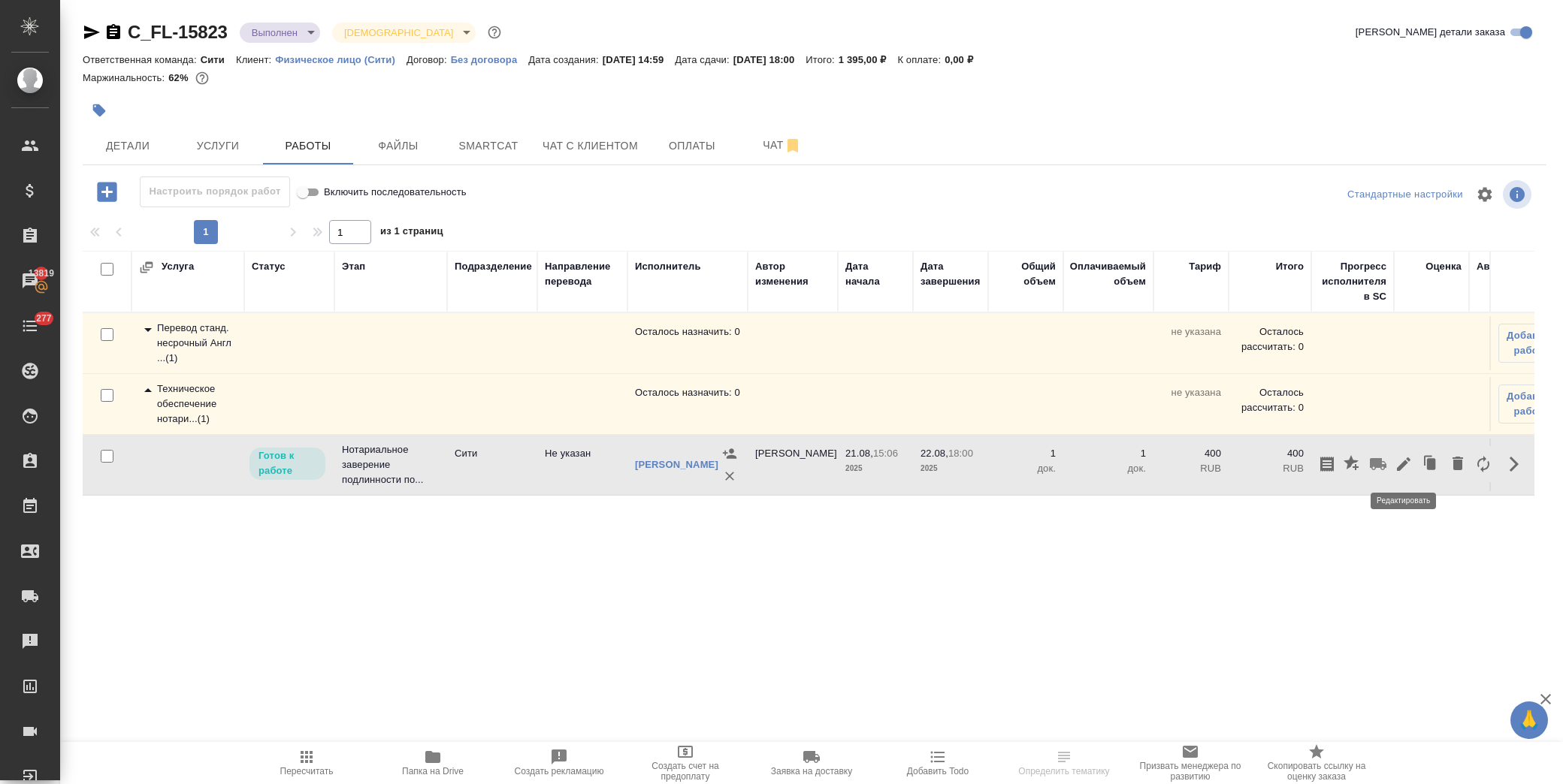
click at [1408, 464] on icon "button" at bounding box center [1404, 464] width 18 height 18
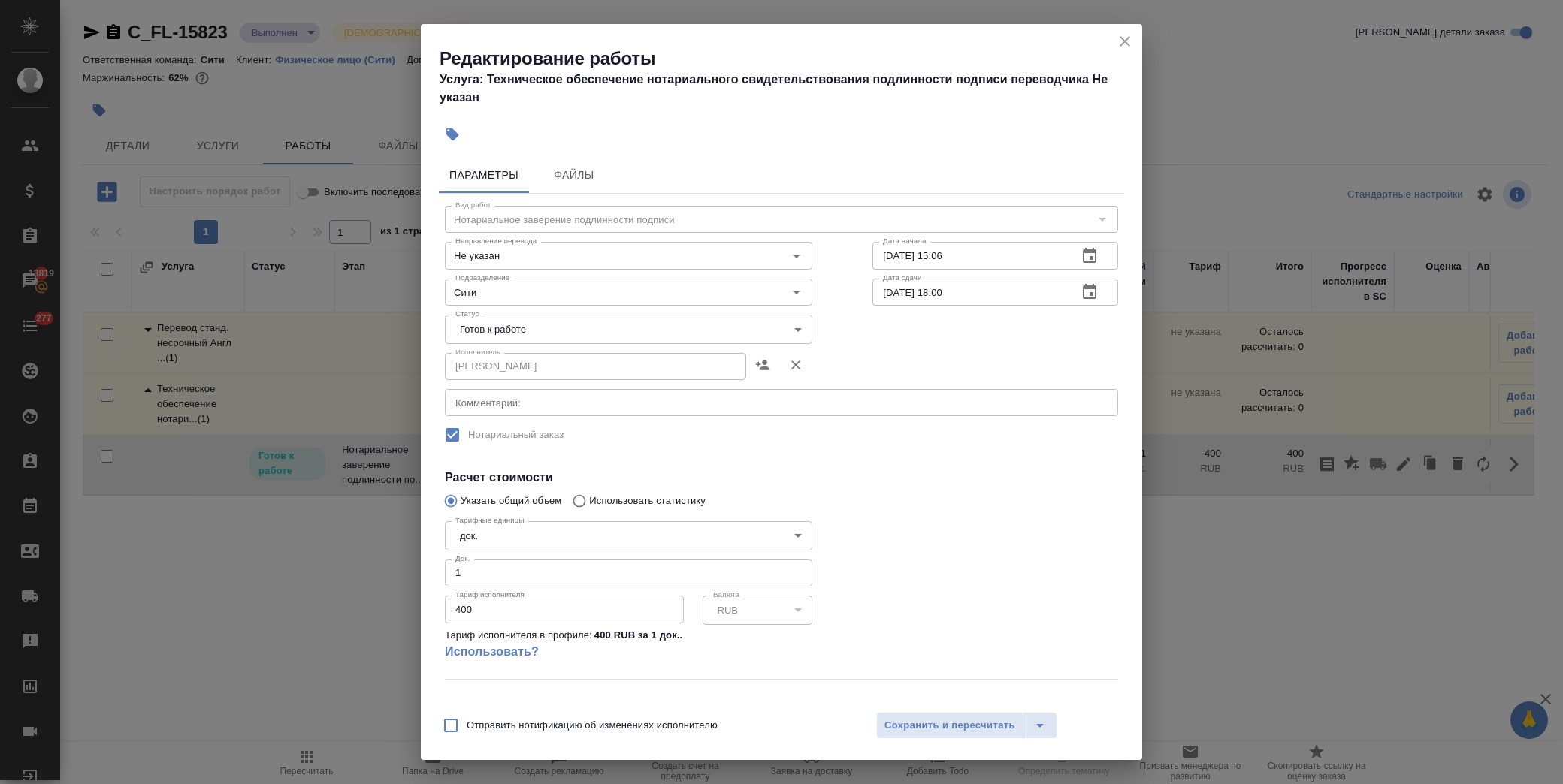
click at [553, 325] on body "🙏 .cls-1 fill:#fff; AWATERA [PERSON_NAME] Спецификации Заказы 13819 Чаты 277 To…" at bounding box center [781, 392] width 1563 height 784
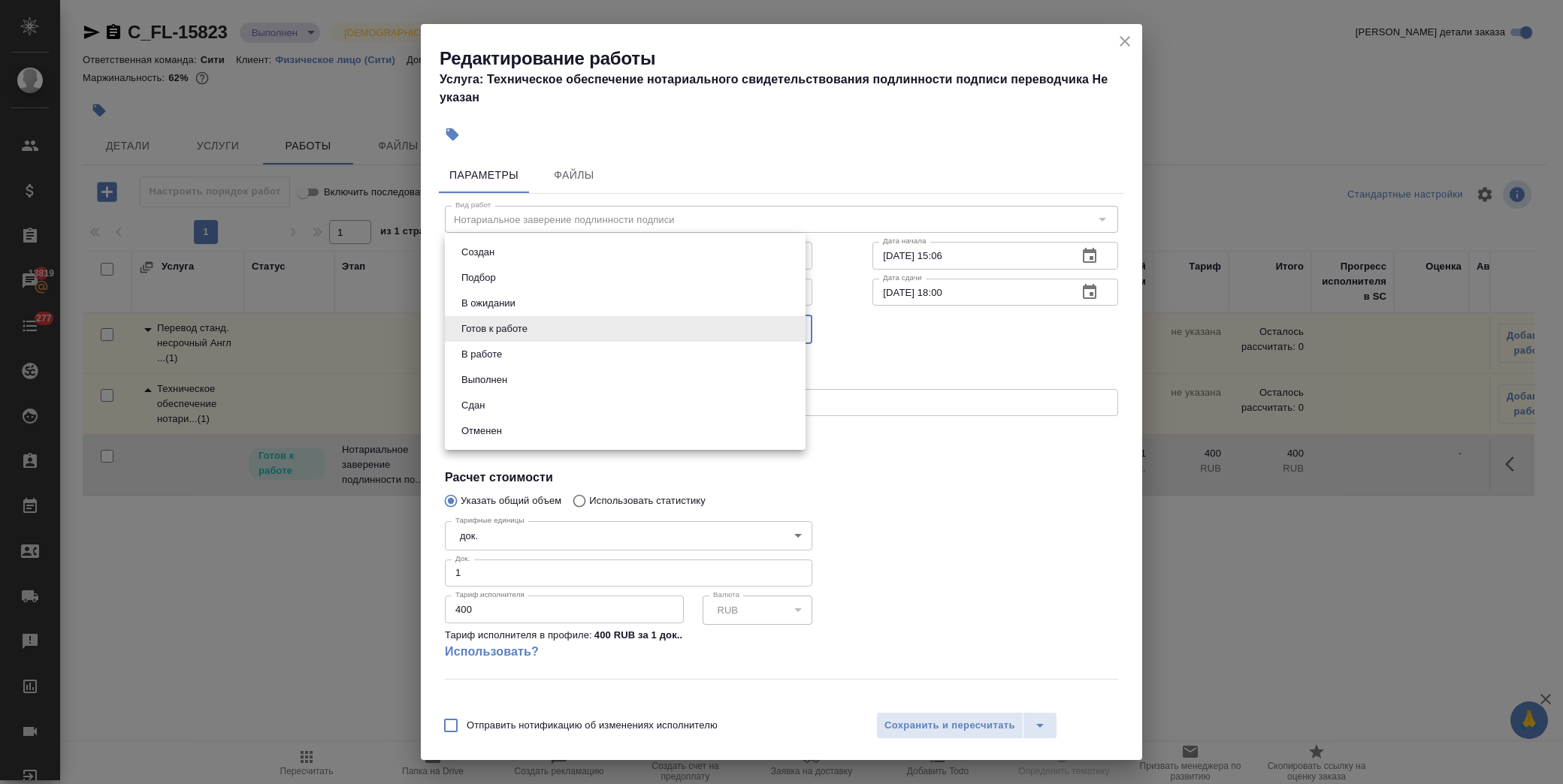
click at [501, 403] on li "Сдан" at bounding box center [624, 405] width 360 height 26
type input "closed"
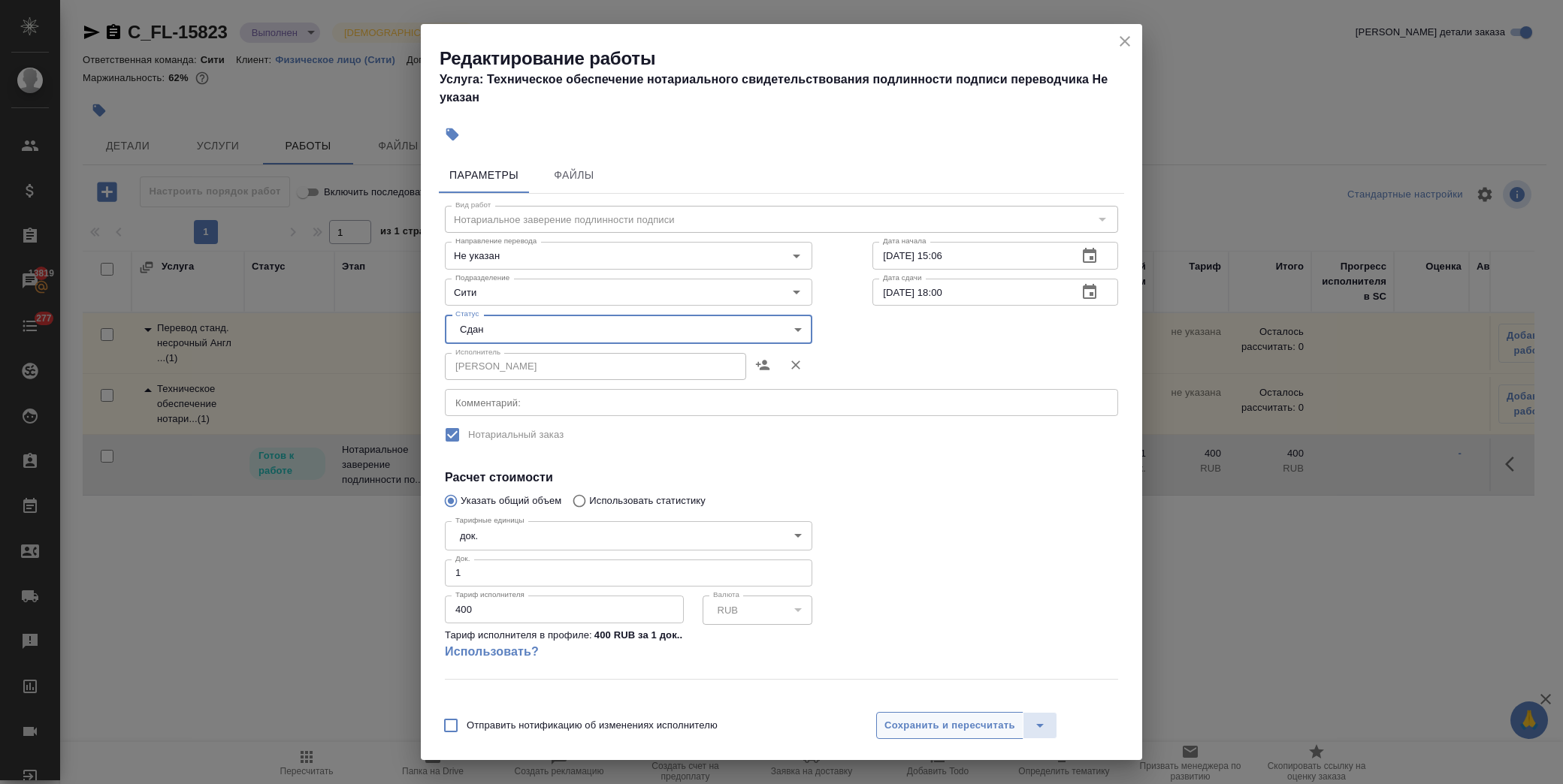
click at [954, 733] on span "Сохранить и пересчитать" at bounding box center [949, 725] width 130 height 17
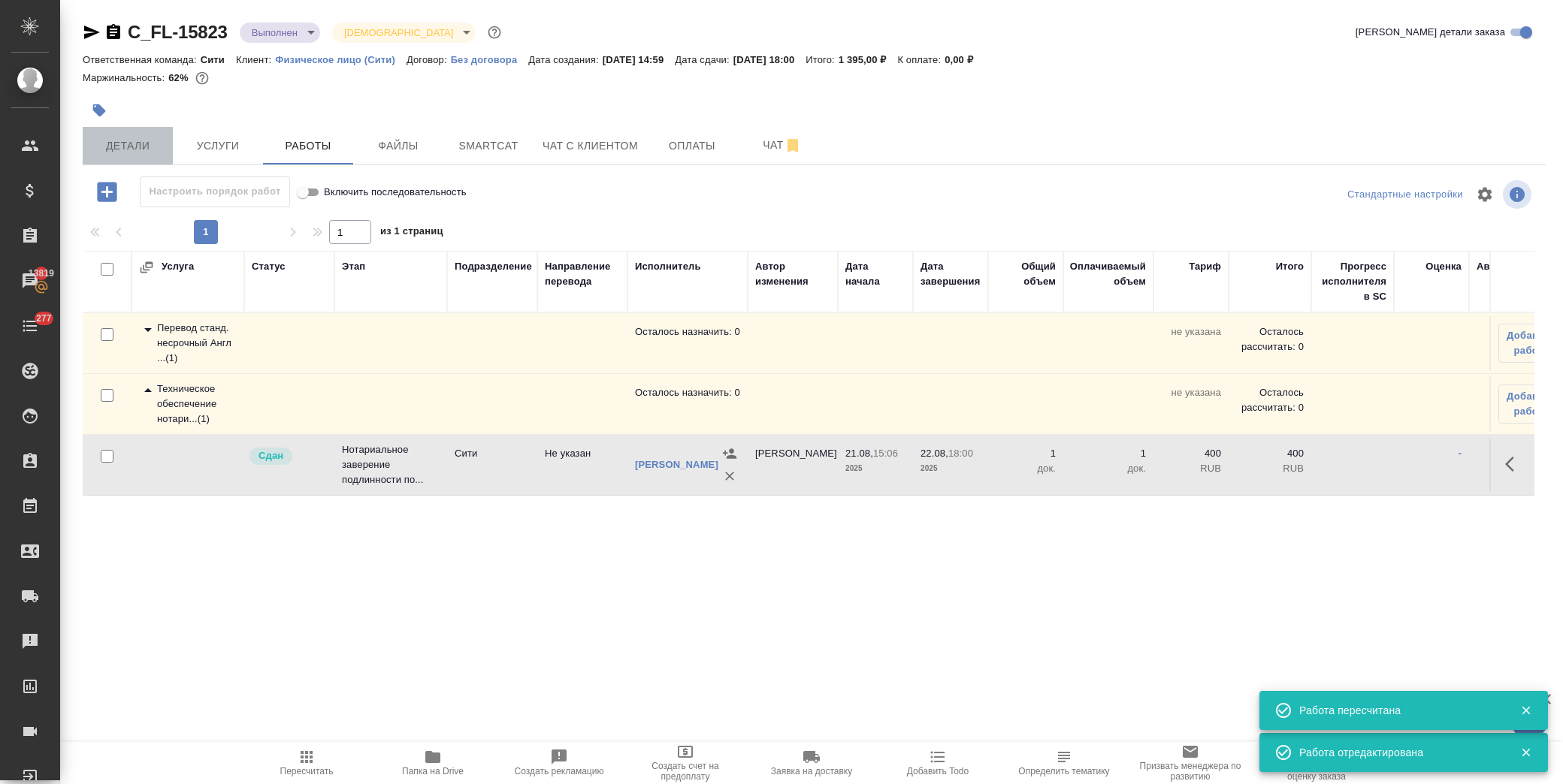
click at [135, 154] on span "Детали" at bounding box center [127, 146] width 72 height 19
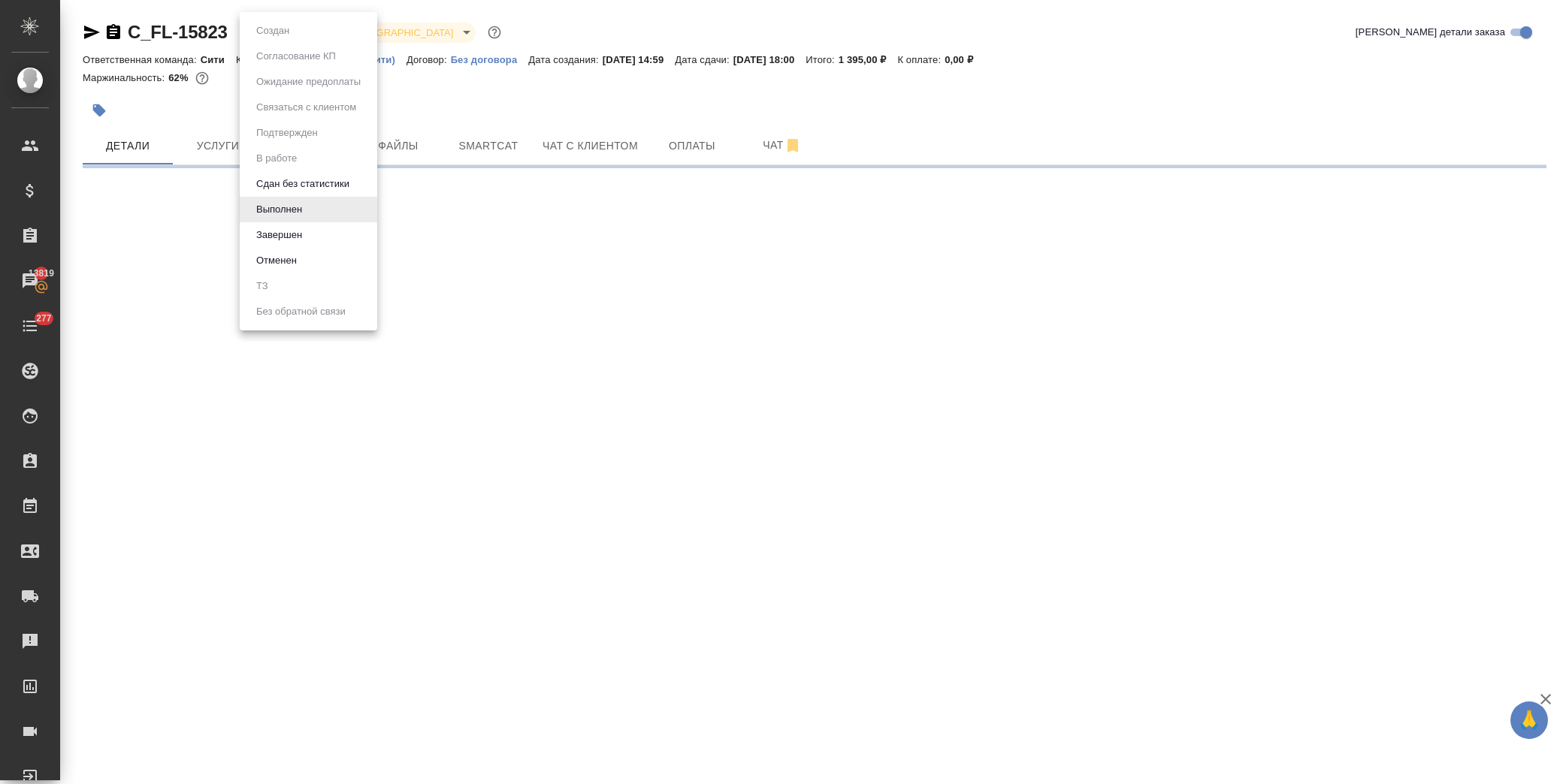
click at [280, 38] on body "🙏 .cls-1 fill:#fff; AWATERA [PERSON_NAME] Спецификации Заказы 13819 Чаты 277 To…" at bounding box center [781, 392] width 1563 height 784
select select "RU"
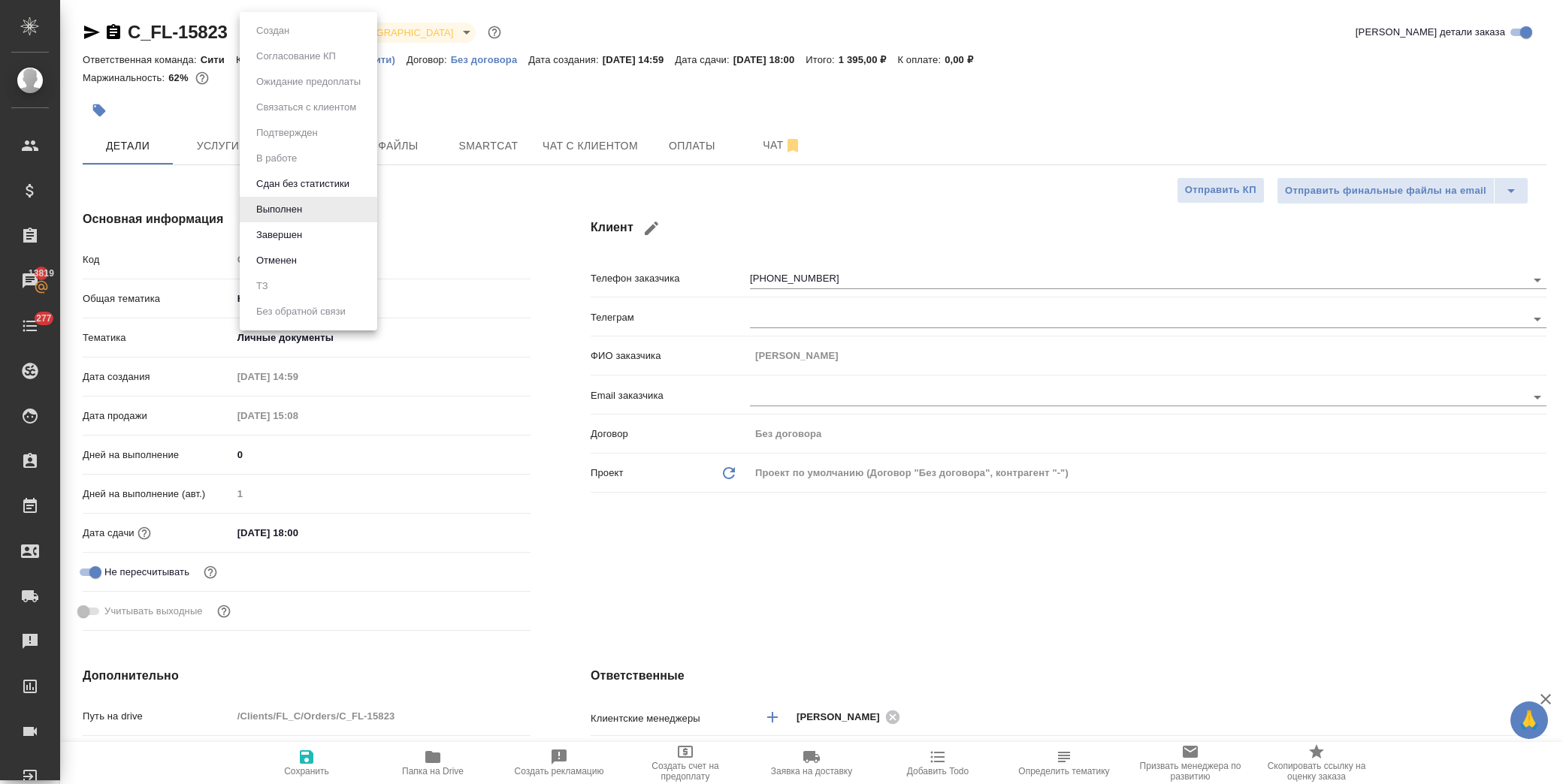
type textarea "x"
click at [296, 231] on button "Завершен" at bounding box center [279, 235] width 54 height 16
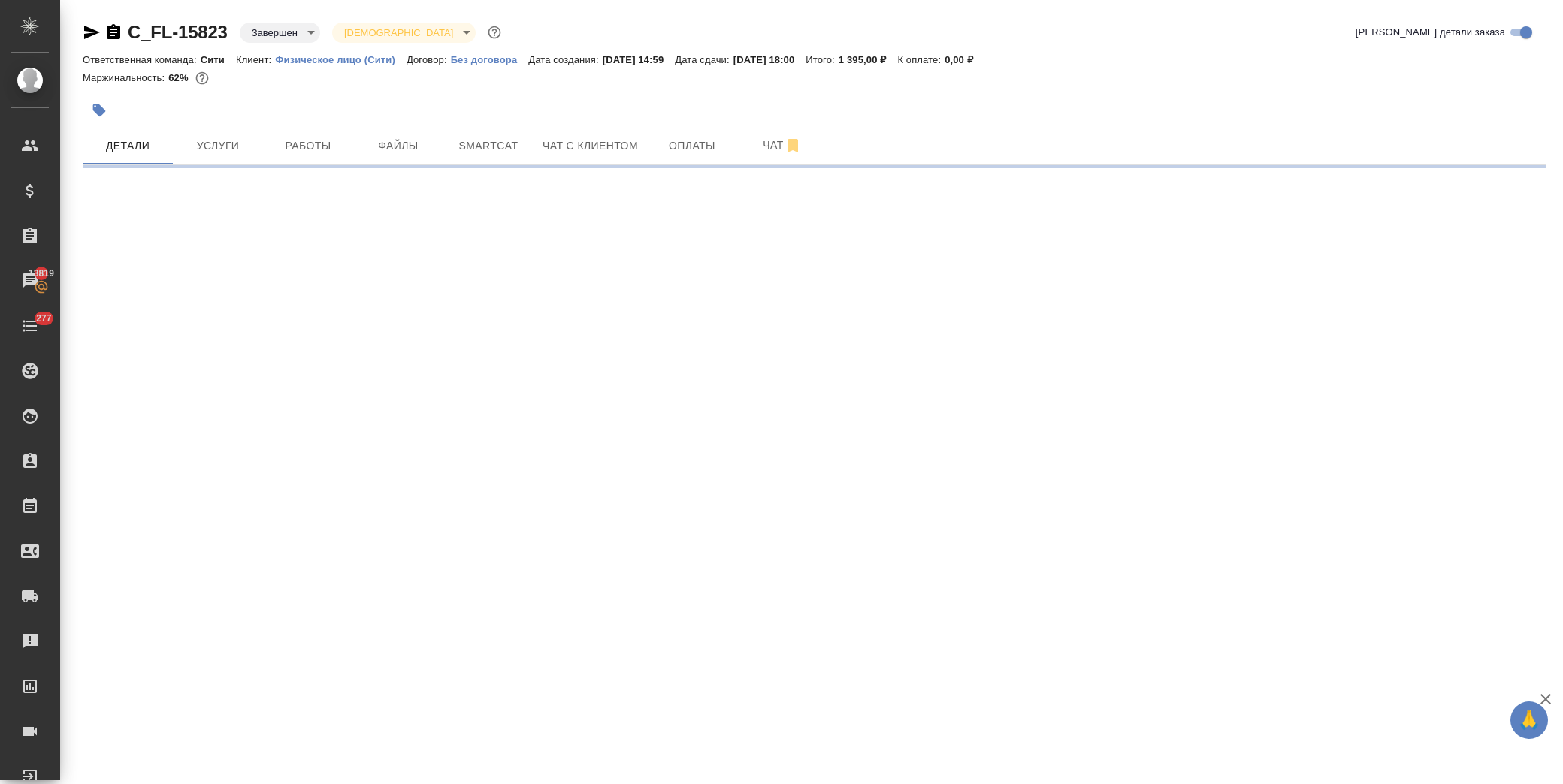
select select "RU"
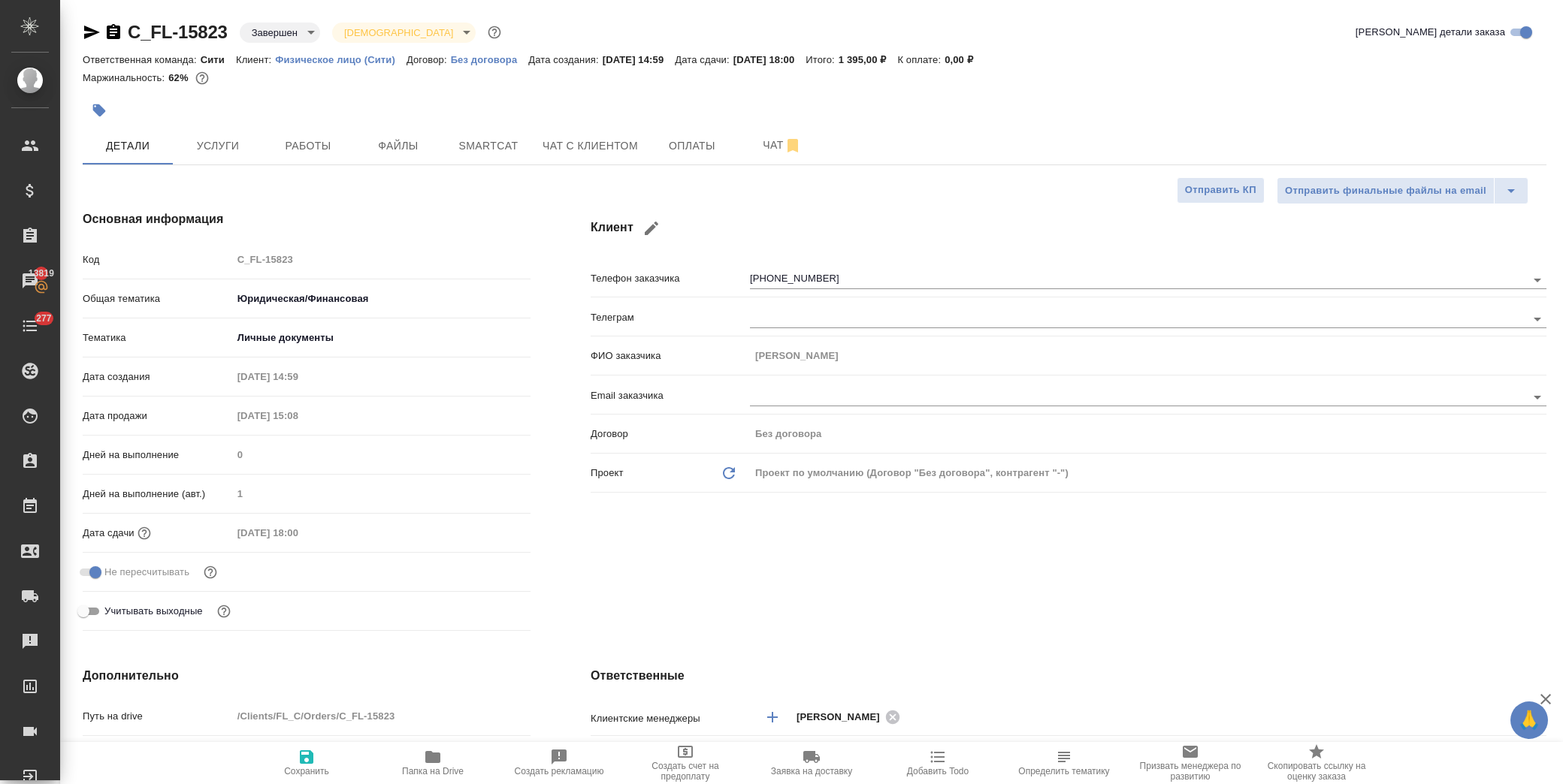
type textarea "x"
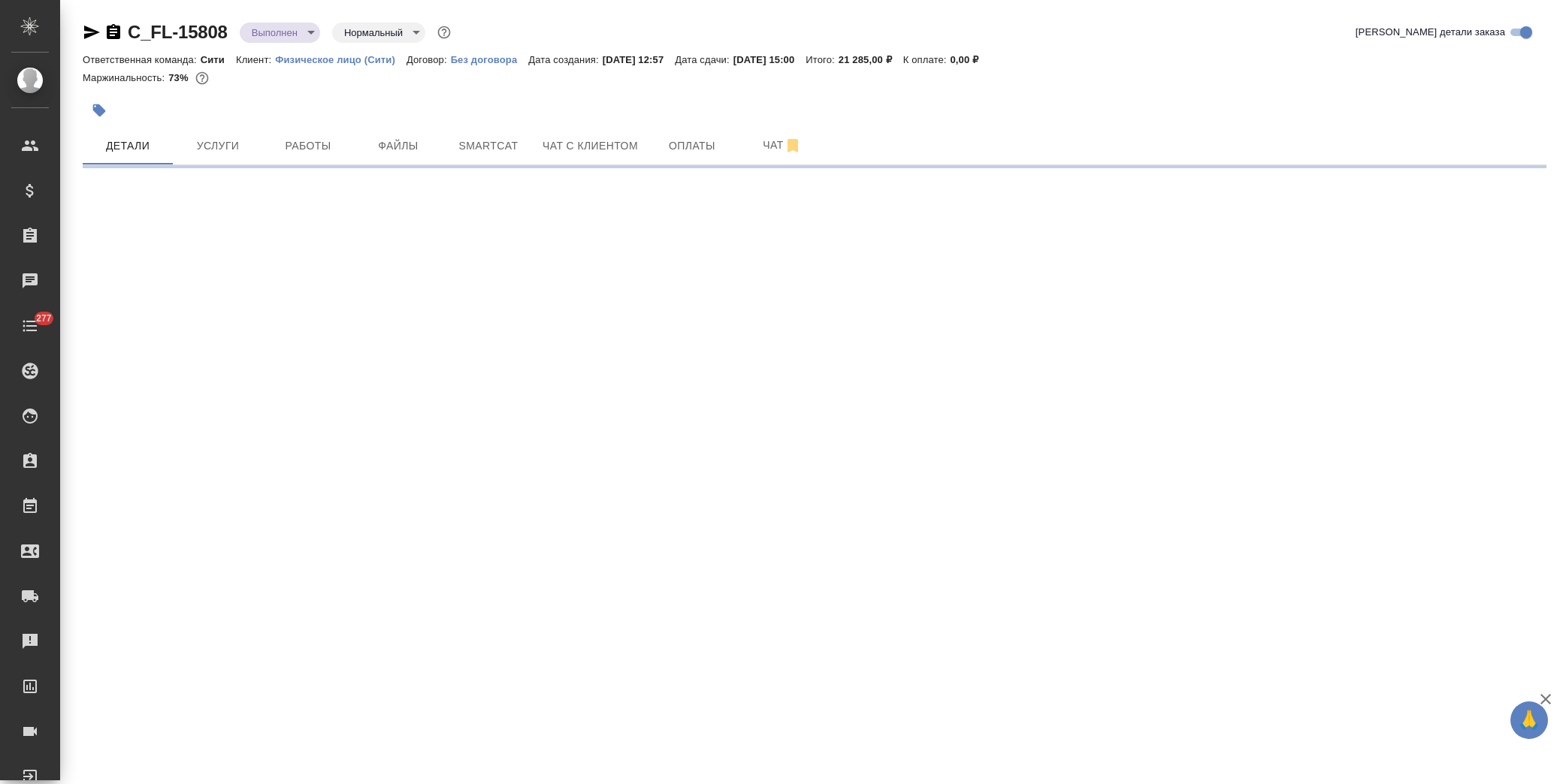
select select "RU"
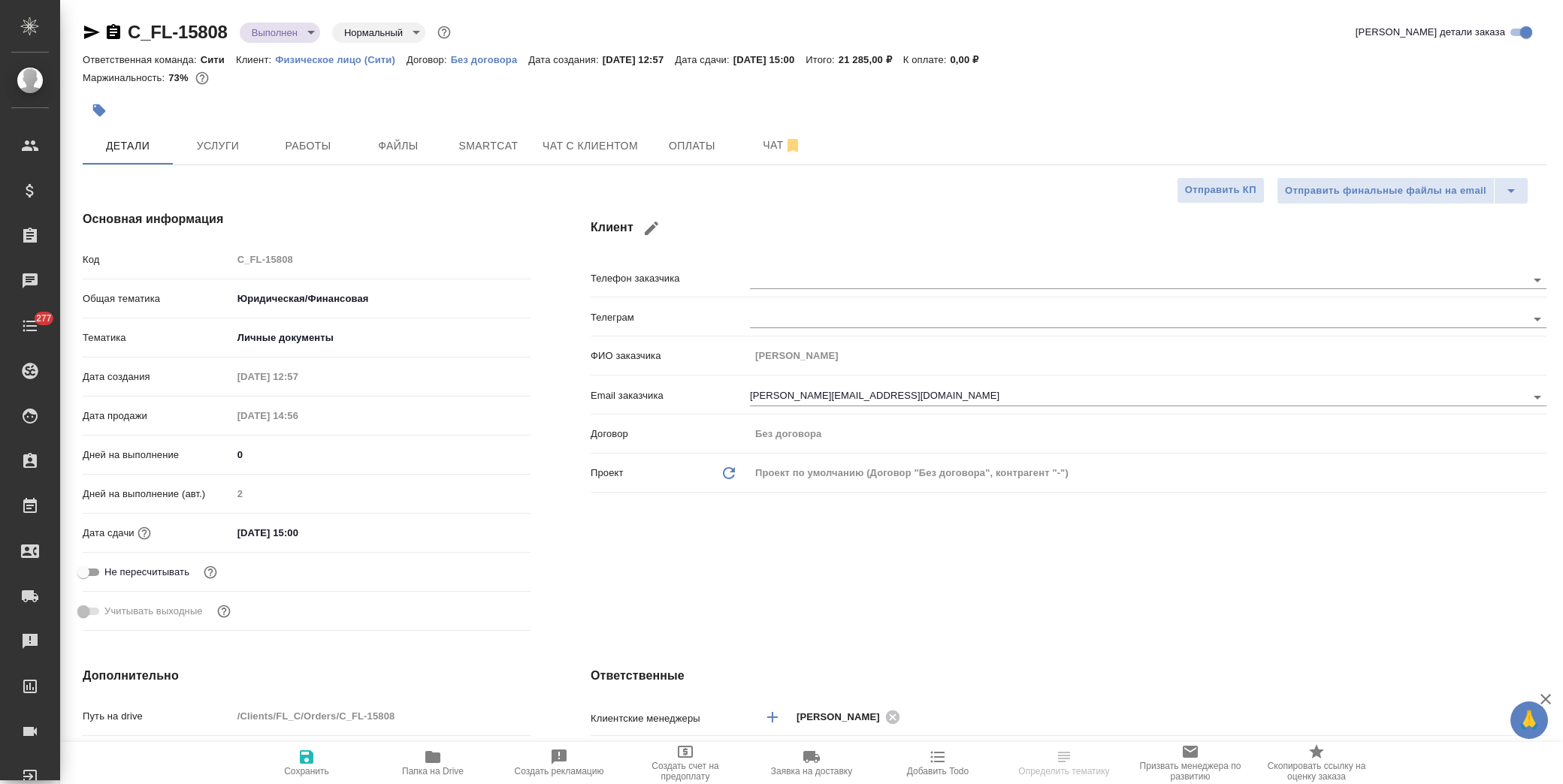
type textarea "x"
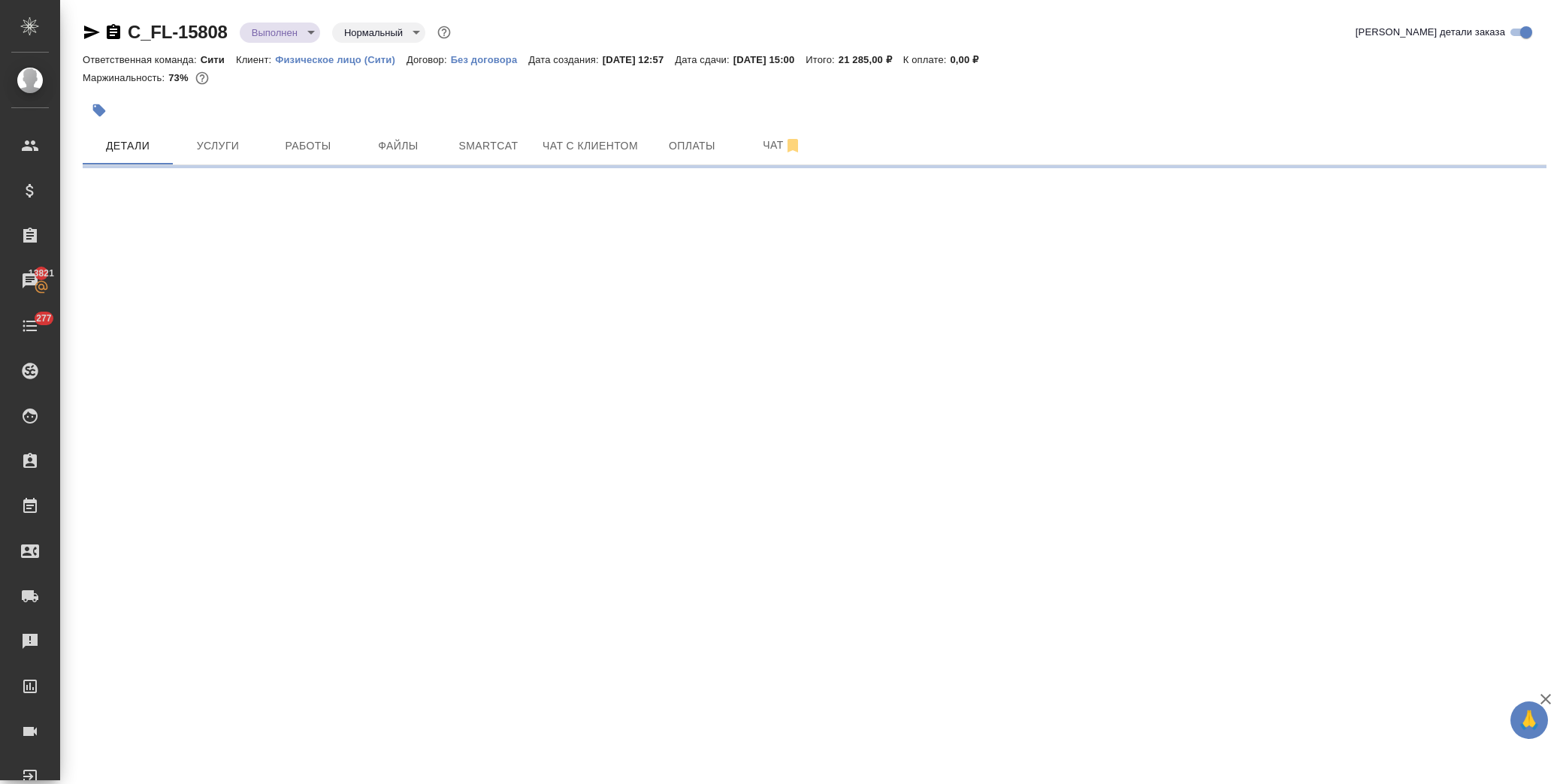
select select "RU"
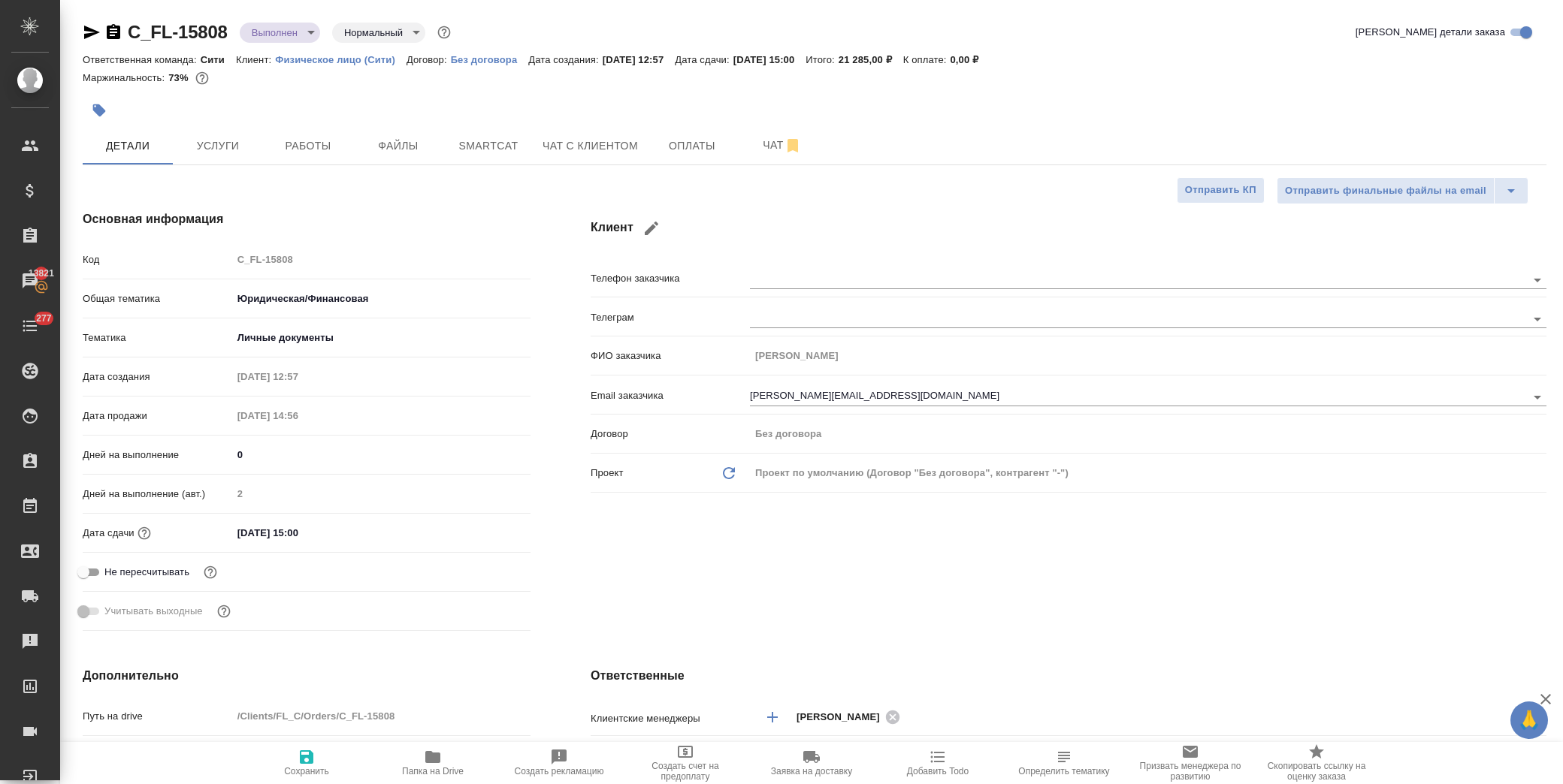
type textarea "x"
click at [333, 144] on span "Работы" at bounding box center [308, 146] width 72 height 19
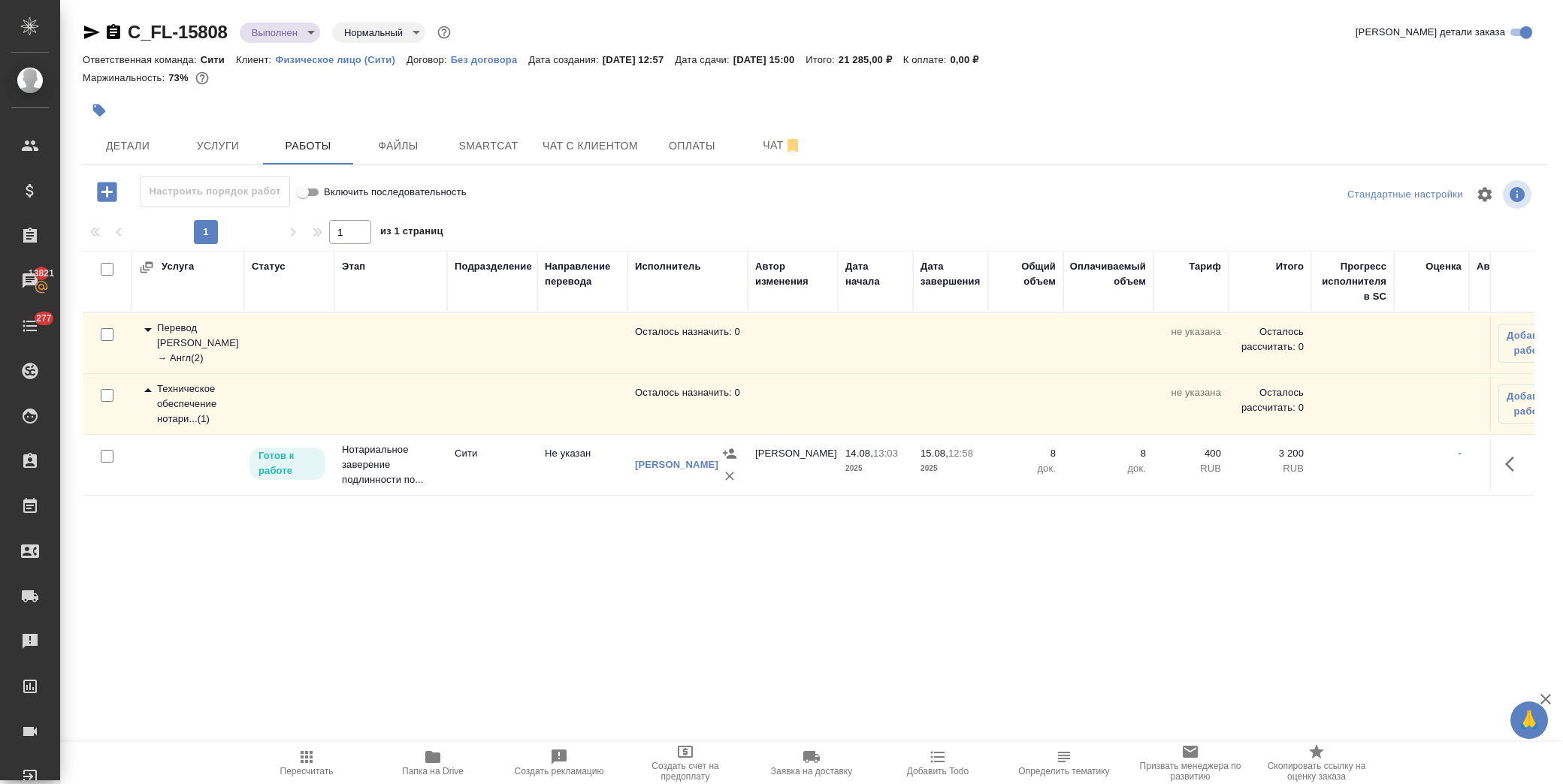
click at [1514, 459] on icon "button" at bounding box center [1514, 464] width 18 height 18
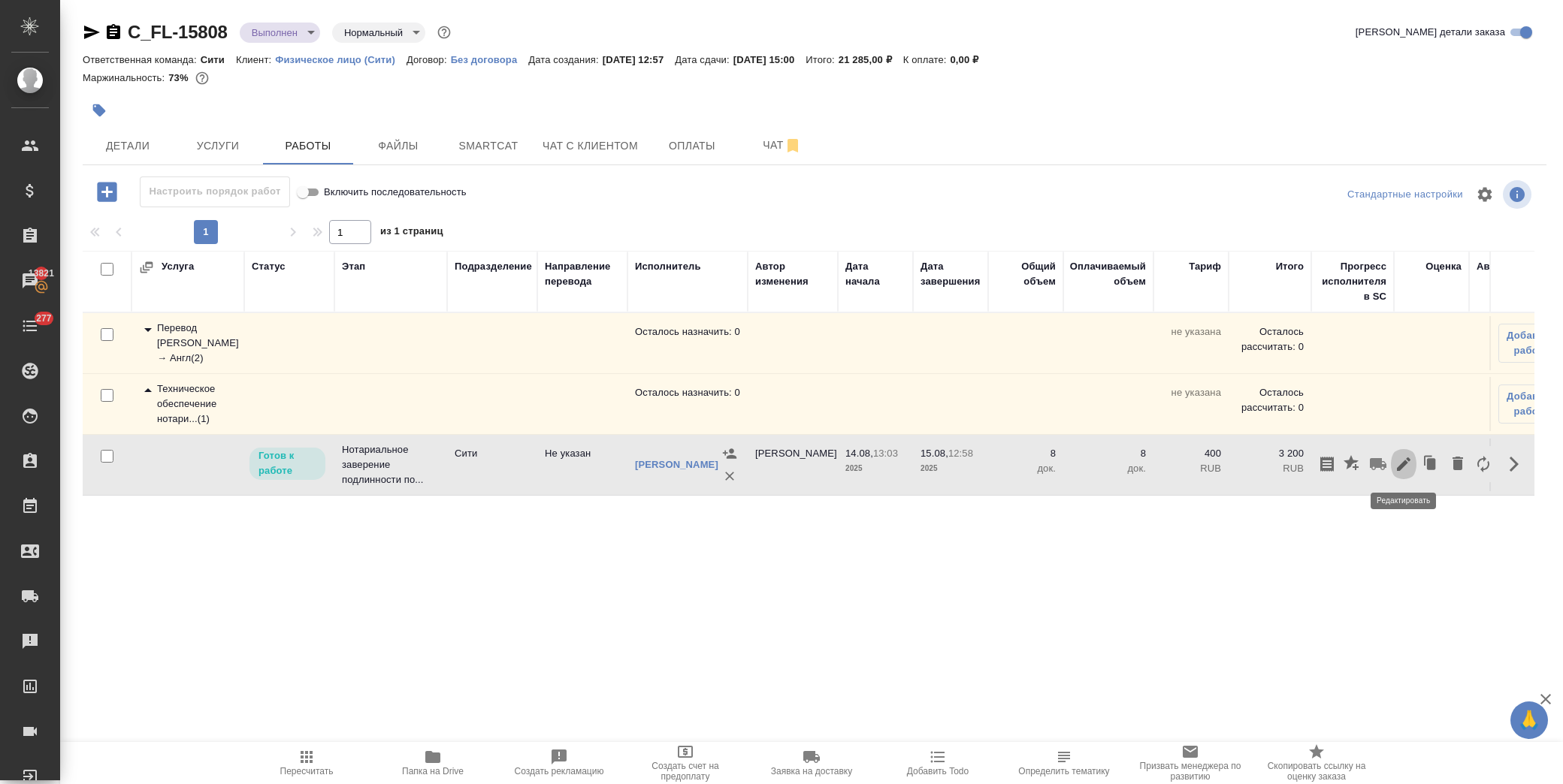
click at [1406, 464] on icon "button" at bounding box center [1404, 464] width 18 height 18
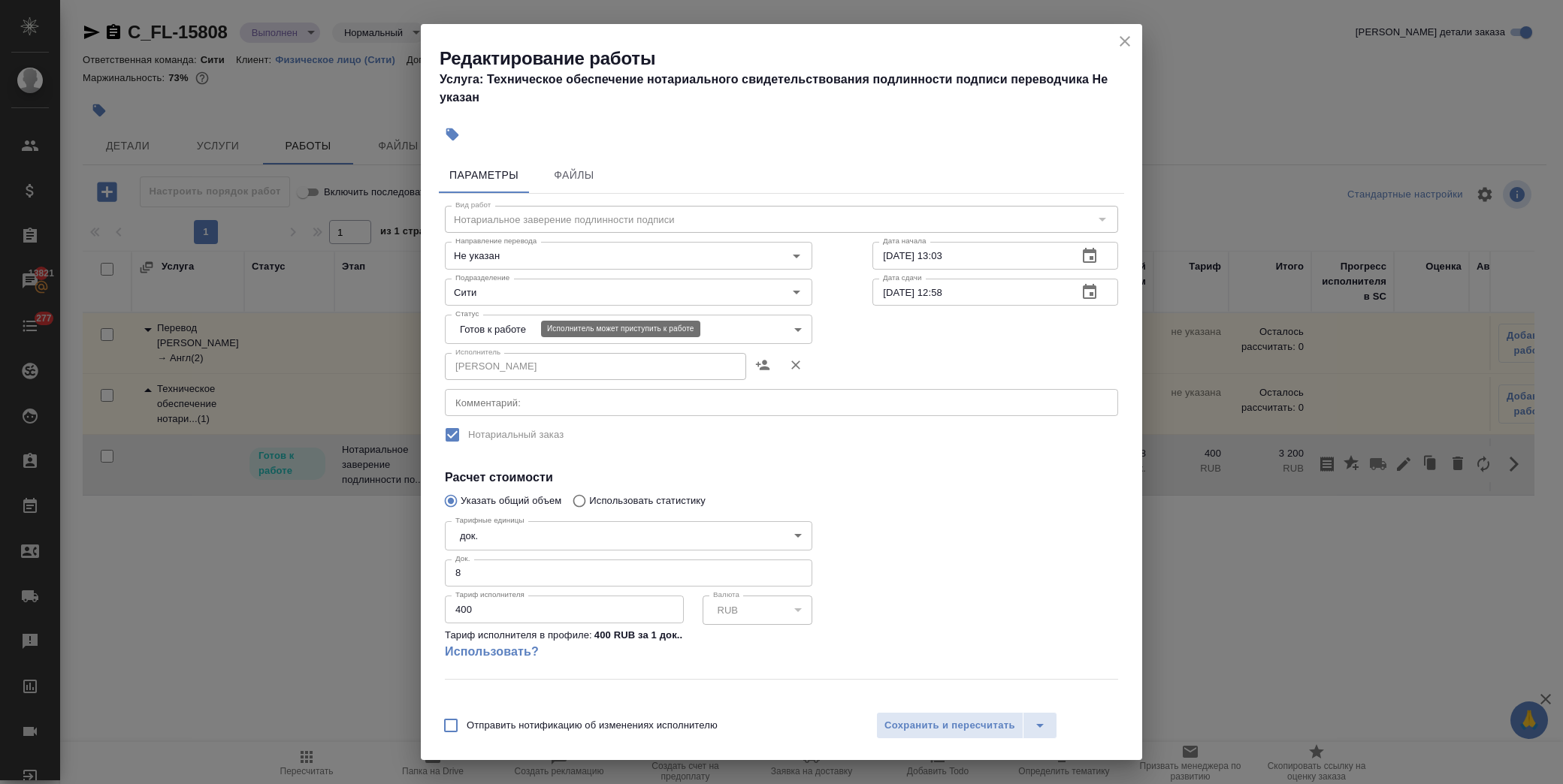
click at [520, 327] on body "🙏 .cls-1 fill:#fff; AWATERA Лофицкая Юлия Владимировна Клиенты Спецификации Зак…" at bounding box center [781, 392] width 1563 height 784
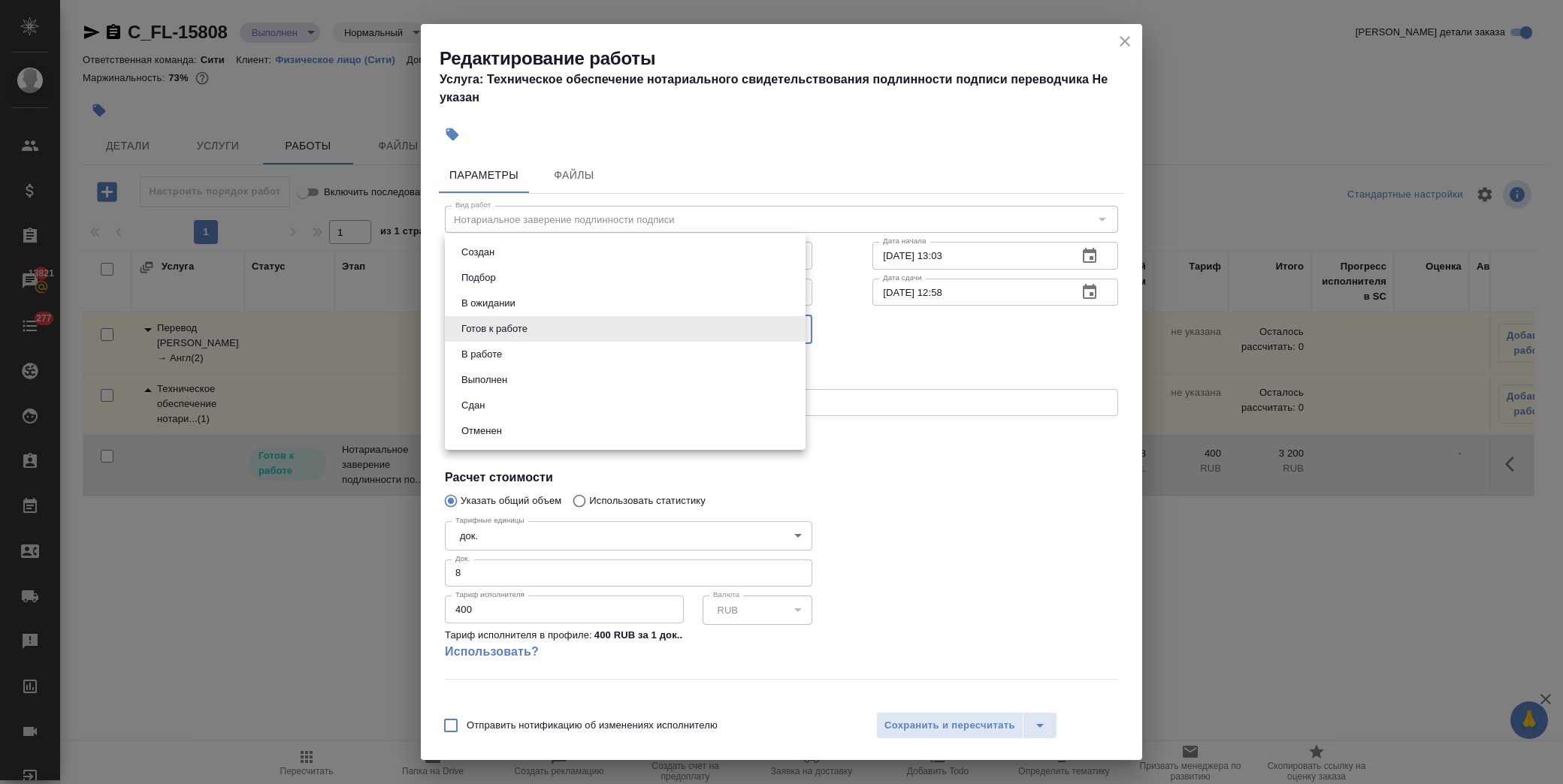
click at [515, 407] on li "Сдан" at bounding box center [624, 405] width 360 height 26
type input "closed"
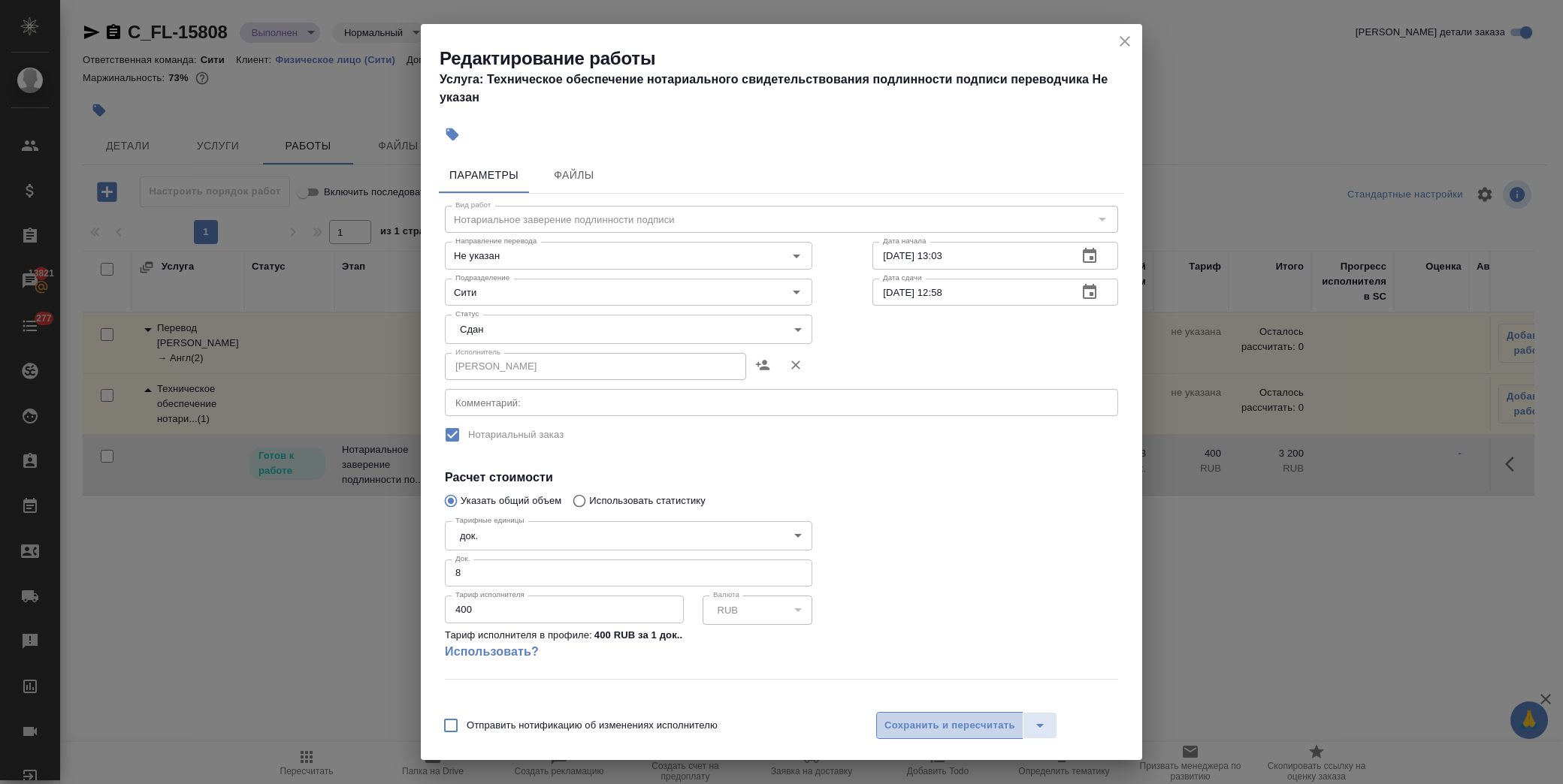
click at [912, 732] on span "Сохранить и пересчитать" at bounding box center [949, 725] width 130 height 17
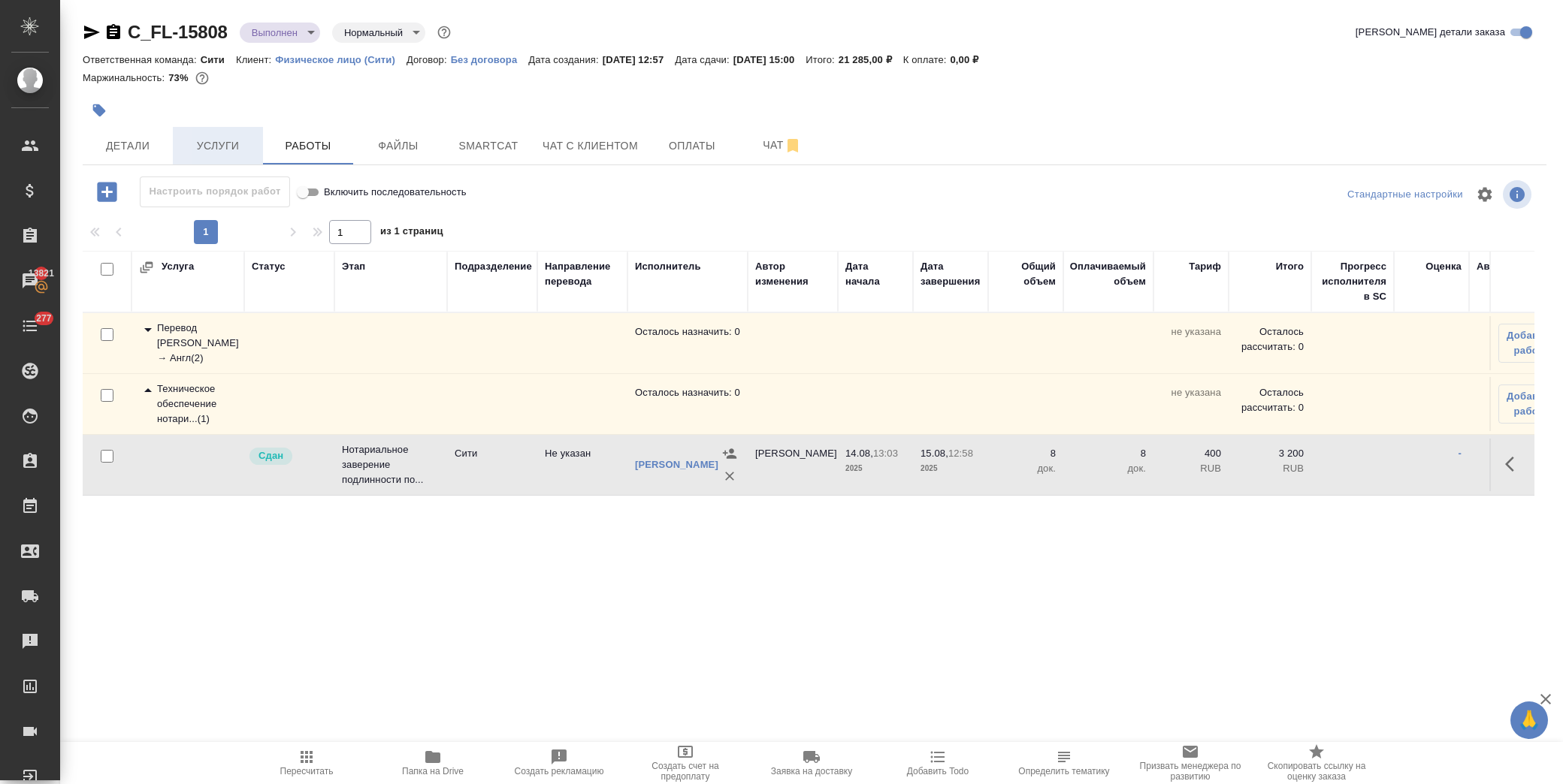
click at [224, 147] on span "Услуги" at bounding box center [217, 146] width 72 height 19
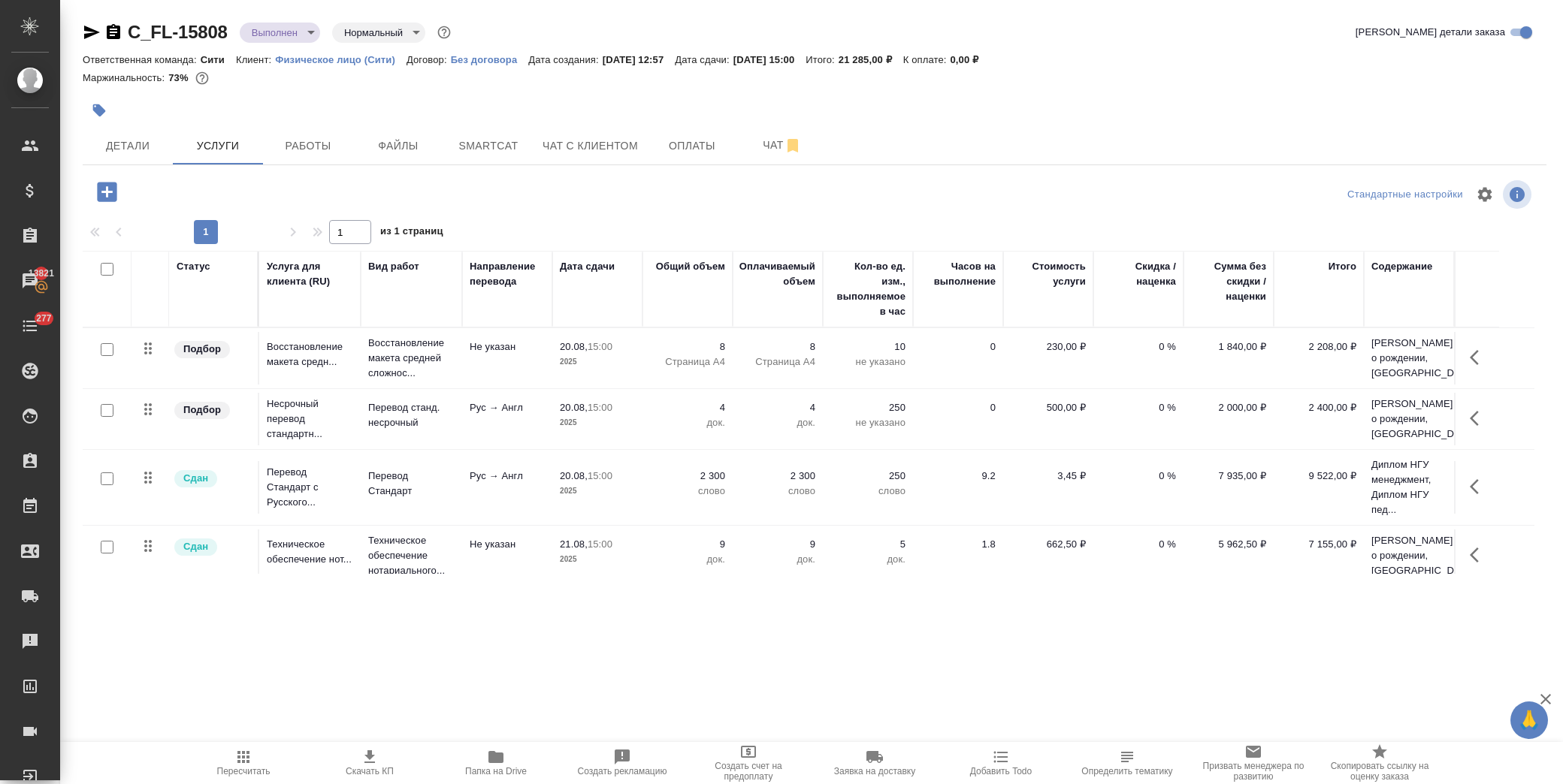
scroll to position [58, 0]
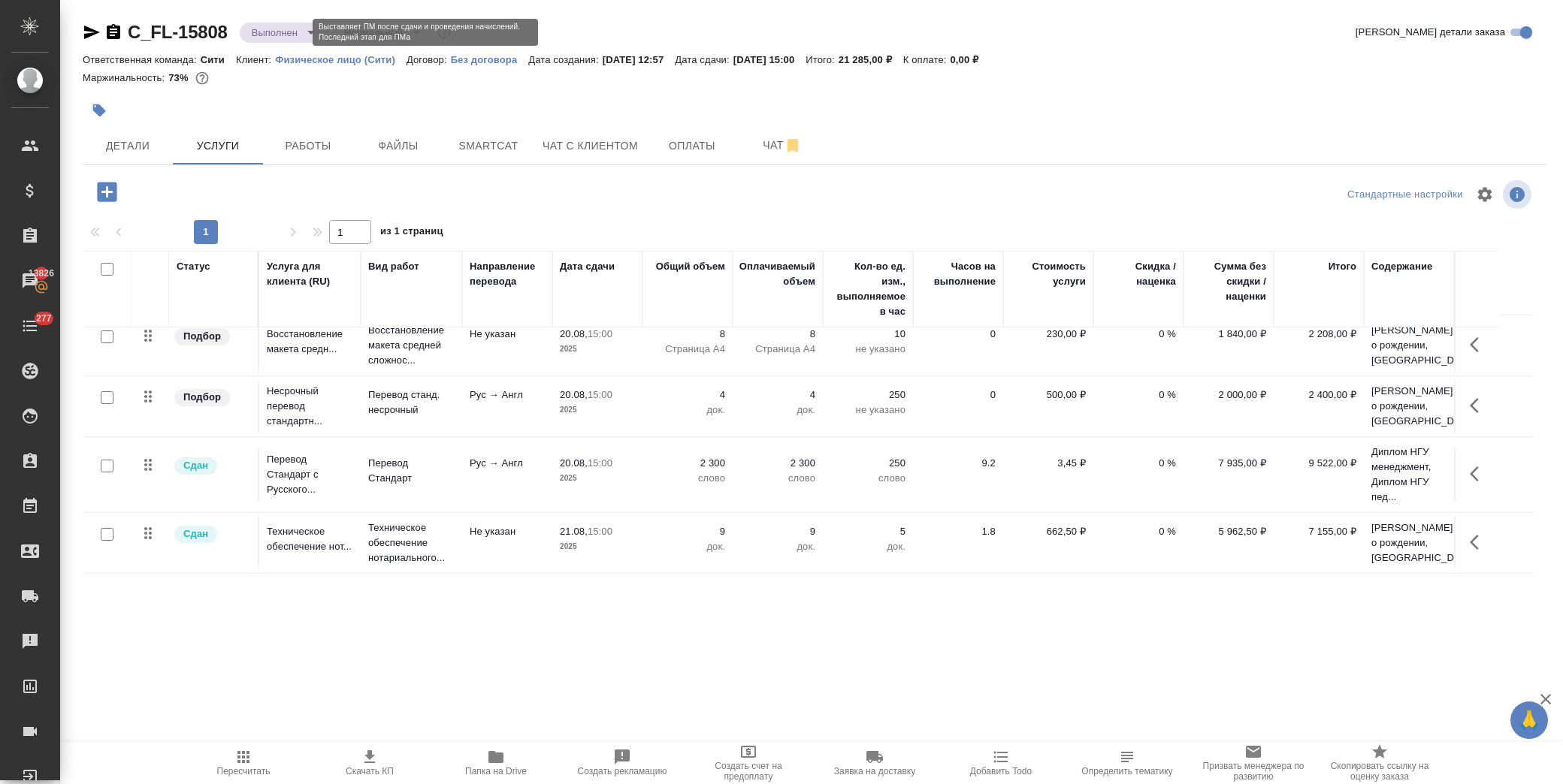
click at [300, 33] on body "🙏 .cls-1 fill:#fff; AWATERA Лофицкая Юлия Владимировна Клиенты Спецификации Зак…" at bounding box center [781, 392] width 1563 height 784
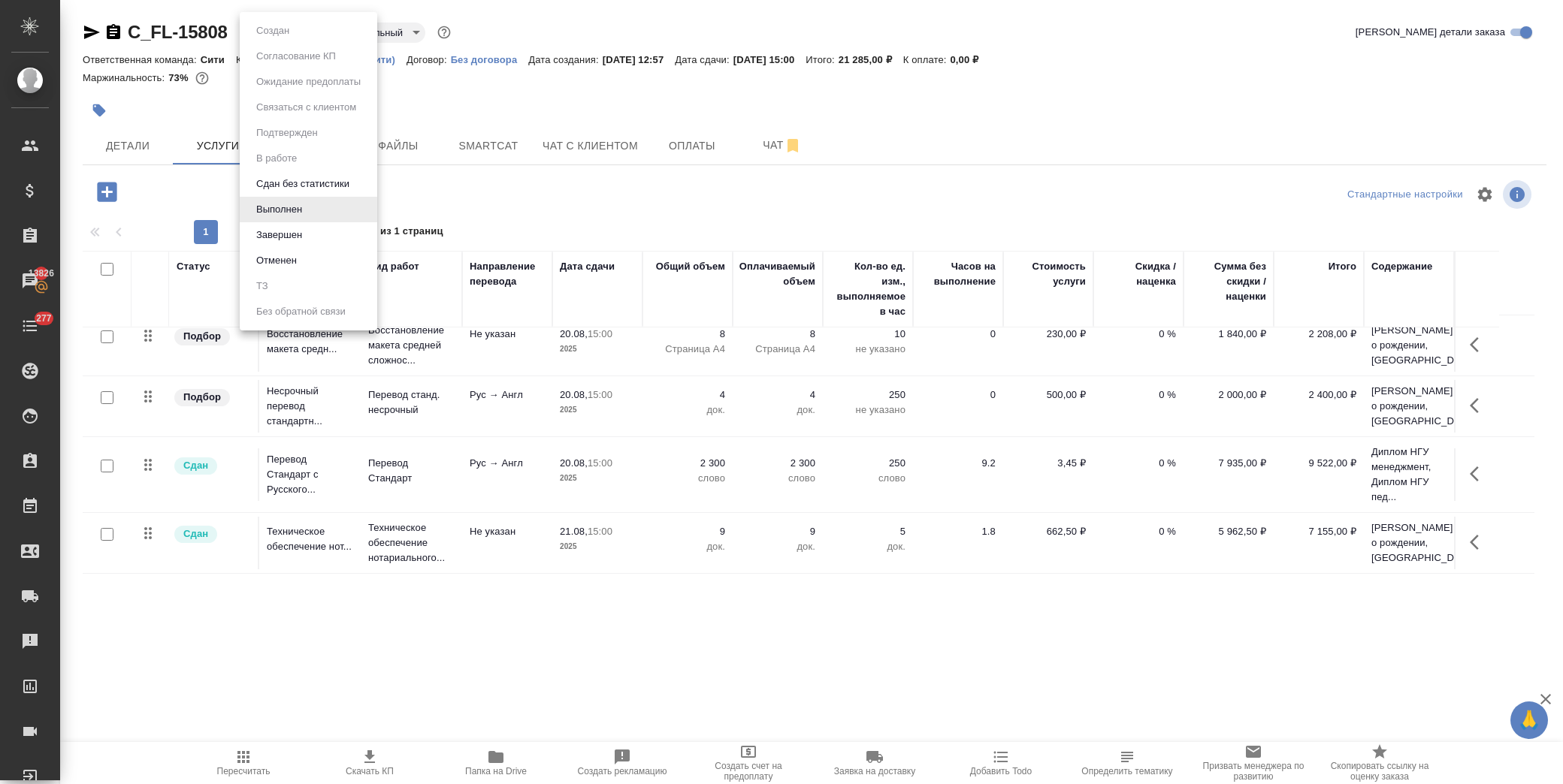
click at [449, 72] on div at bounding box center [781, 392] width 1563 height 784
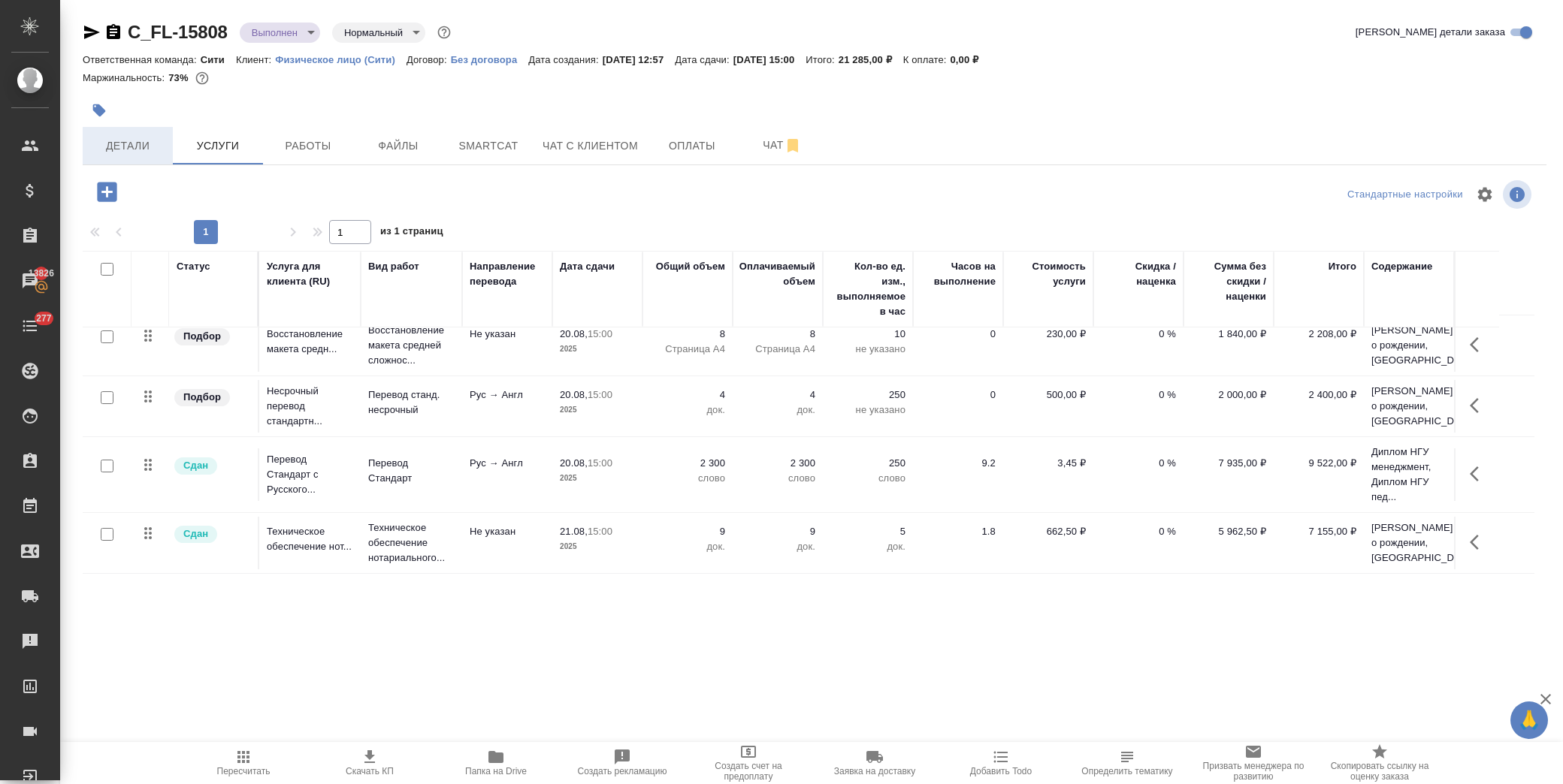
click at [122, 153] on span "Детали" at bounding box center [127, 146] width 72 height 19
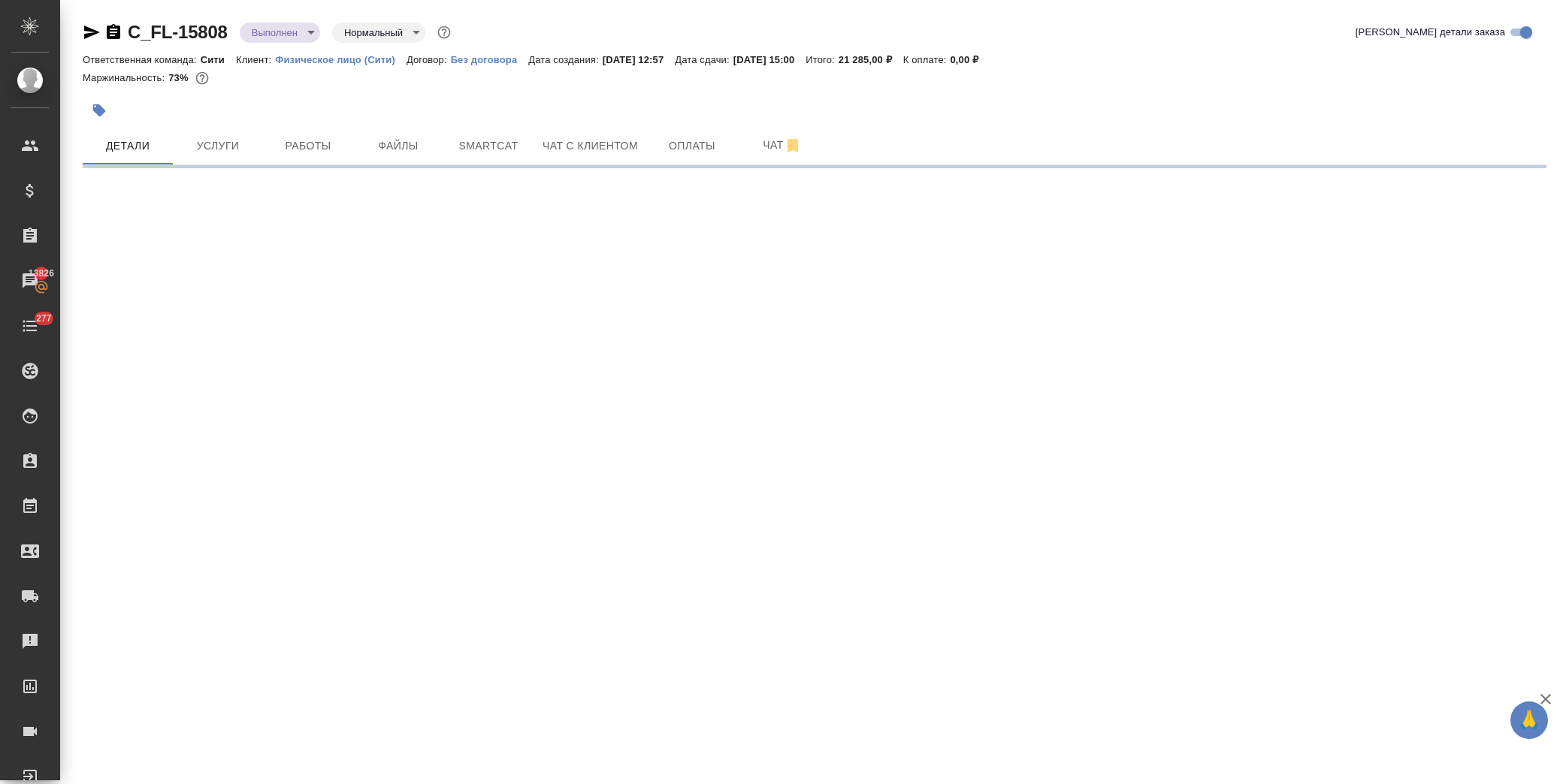
select select "RU"
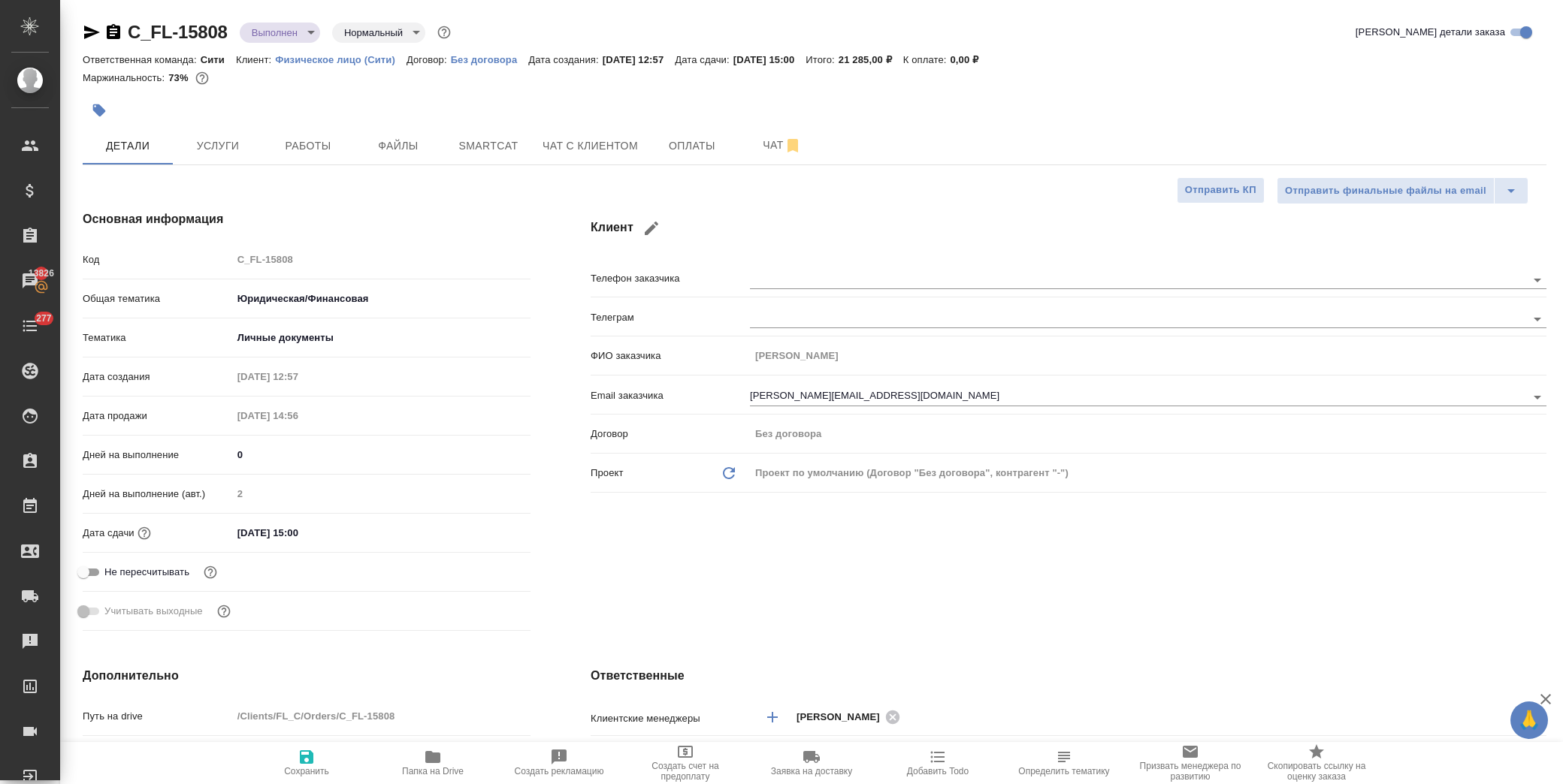
type textarea "x"
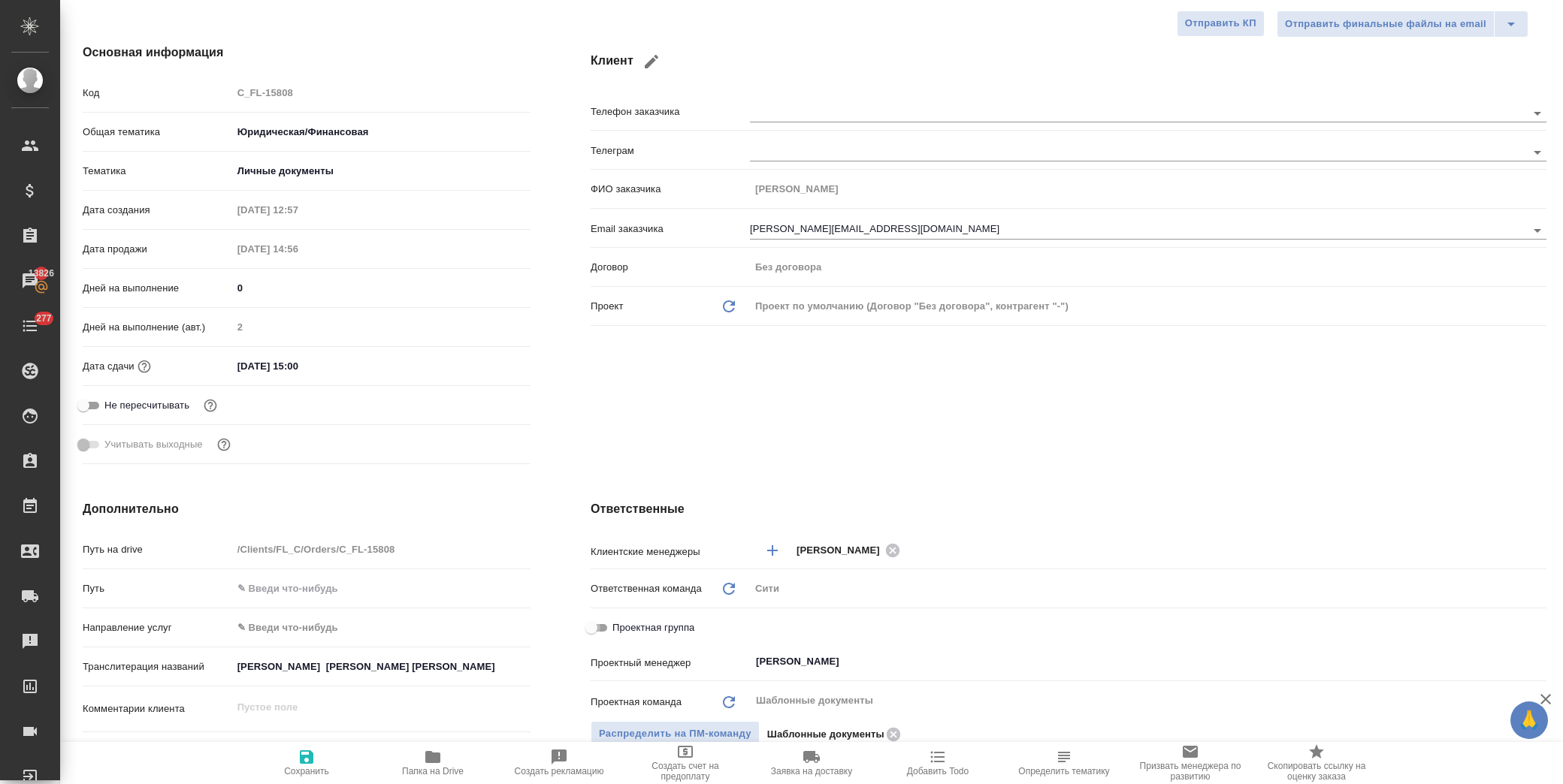
click at [590, 633] on input "Проектная группа" at bounding box center [591, 628] width 54 height 18
checkbox input "true"
type textarea "x"
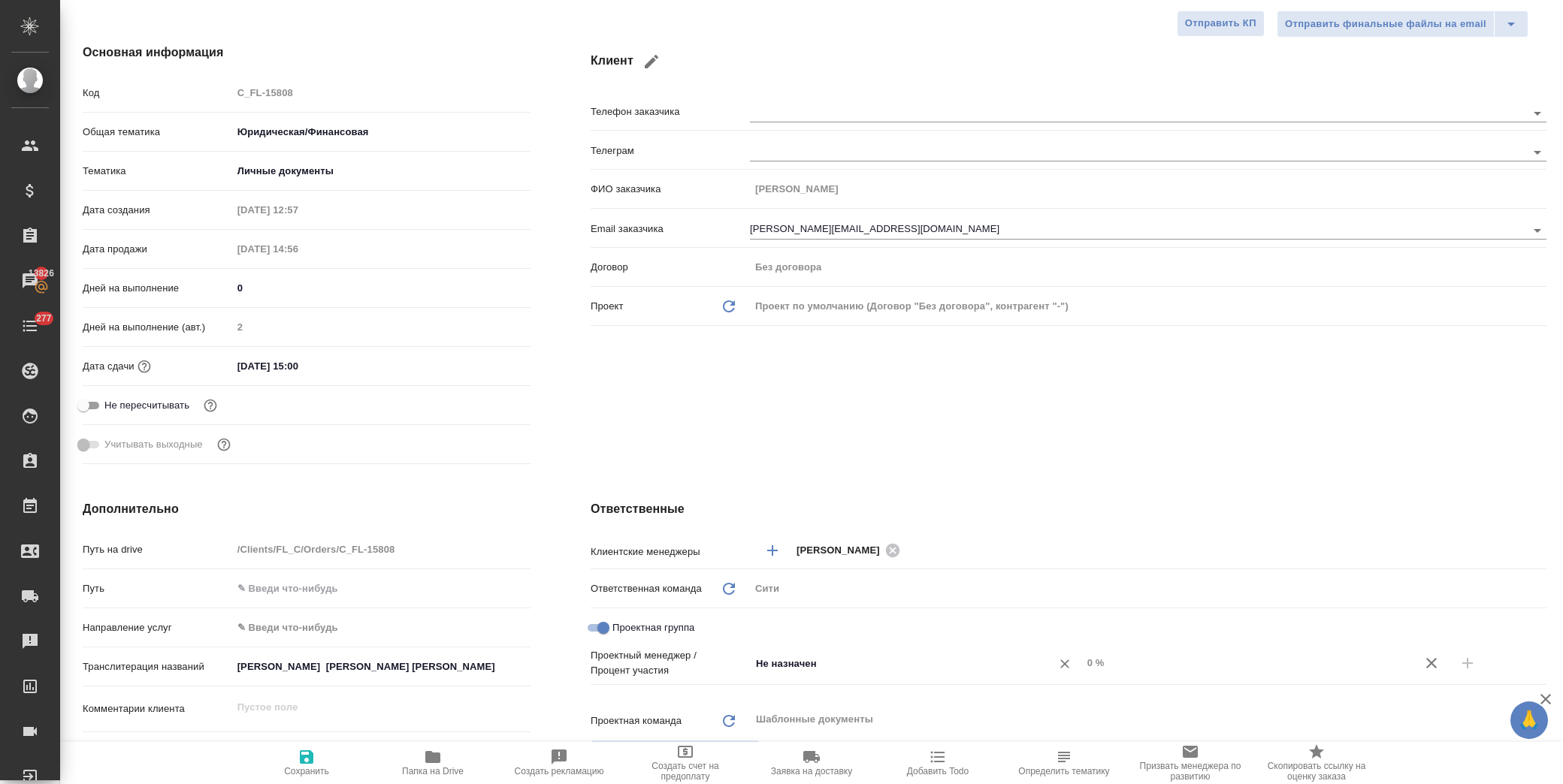
click at [806, 657] on input "Не назначен" at bounding box center [891, 663] width 273 height 18
type input "димитри"
click at [826, 700] on li "[PERSON_NAME]" at bounding box center [908, 697] width 329 height 27
type textarea "x"
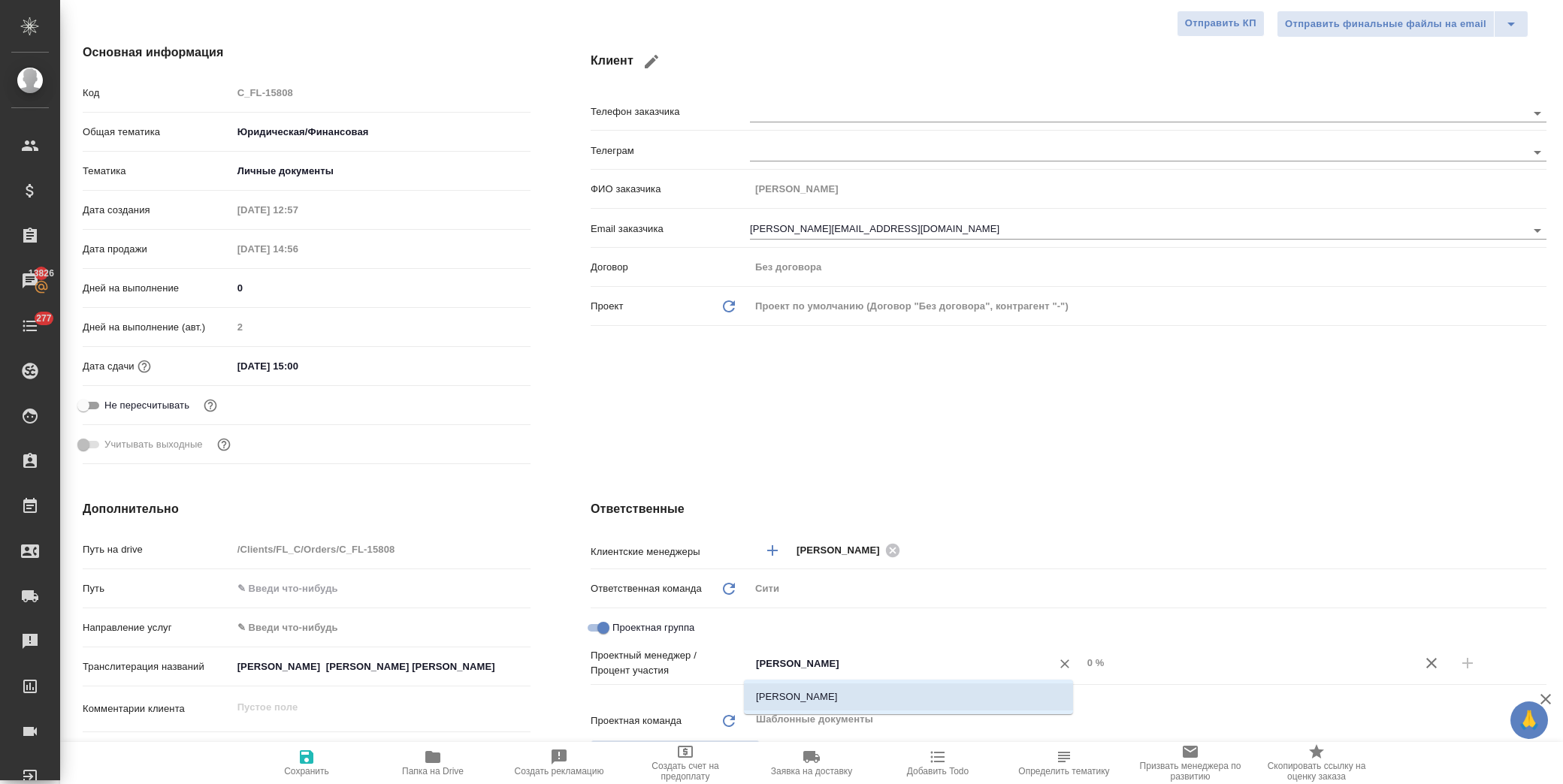
type textarea "x"
click at [1458, 662] on icon "button" at bounding box center [1467, 663] width 18 height 18
type textarea "x"
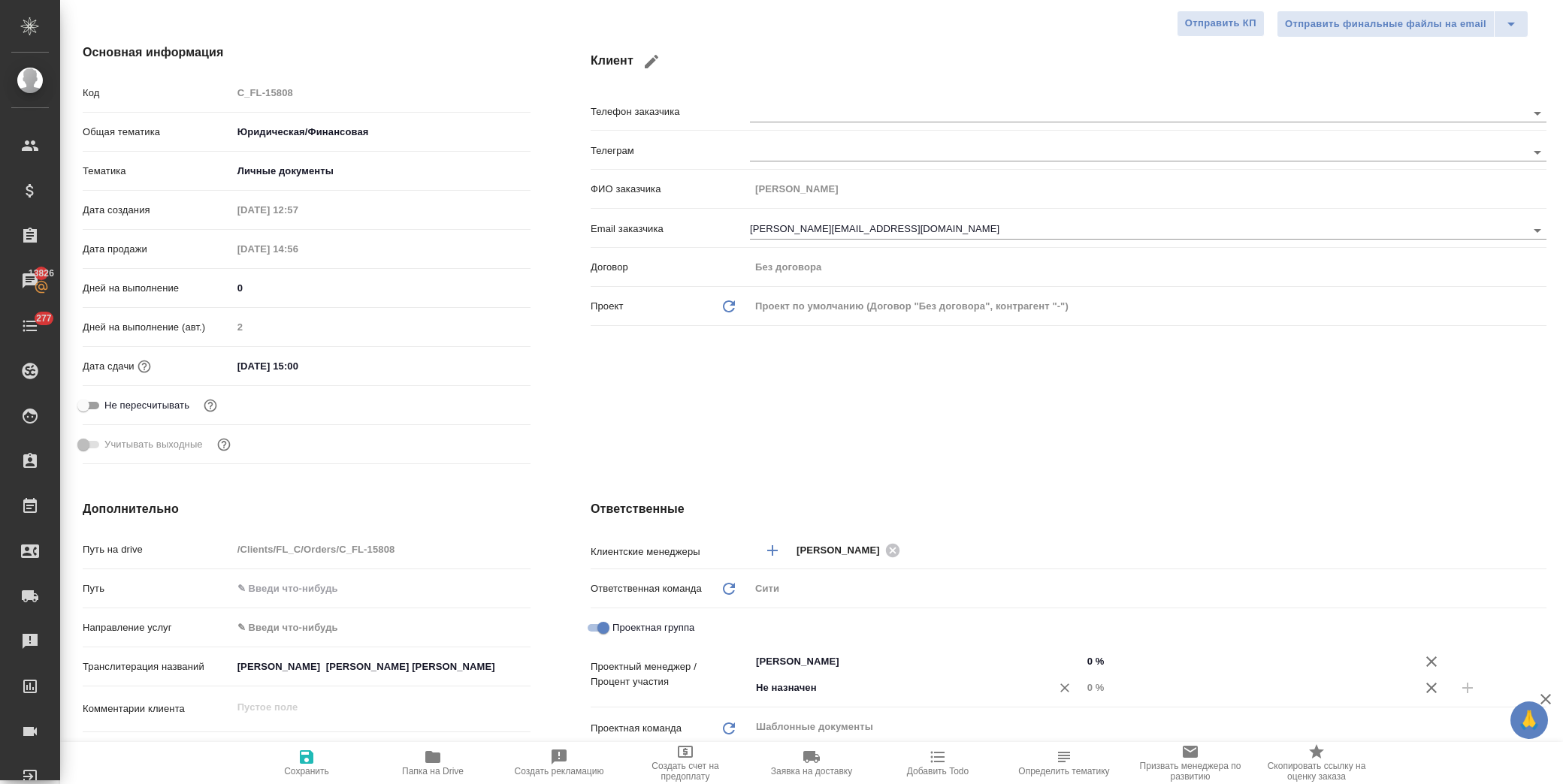
click at [793, 687] on input "Не назначен" at bounding box center [891, 688] width 273 height 18
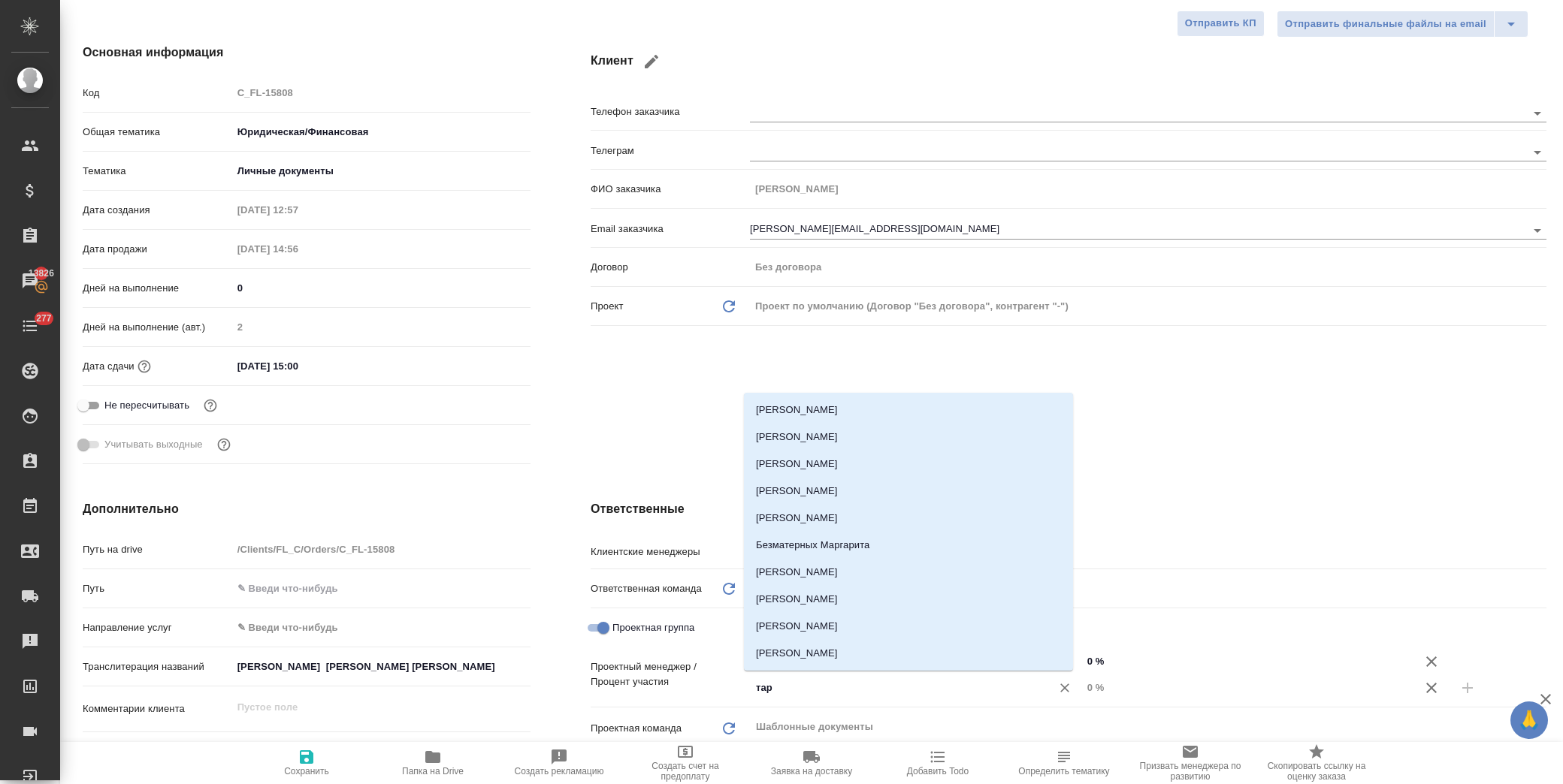
type input "тара"
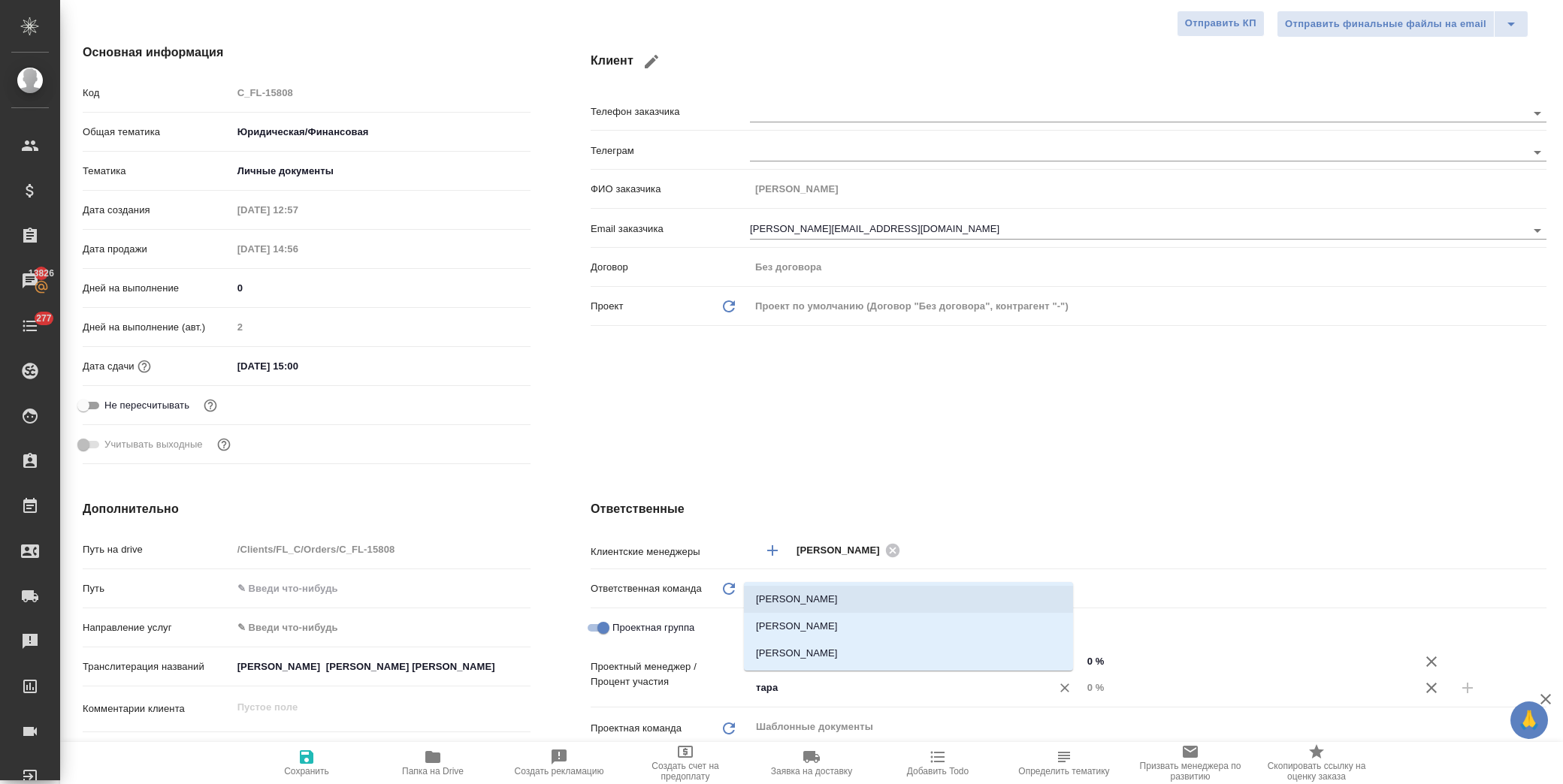
click at [831, 598] on li "Тарабановская Анастасия" at bounding box center [908, 599] width 329 height 27
type textarea "x"
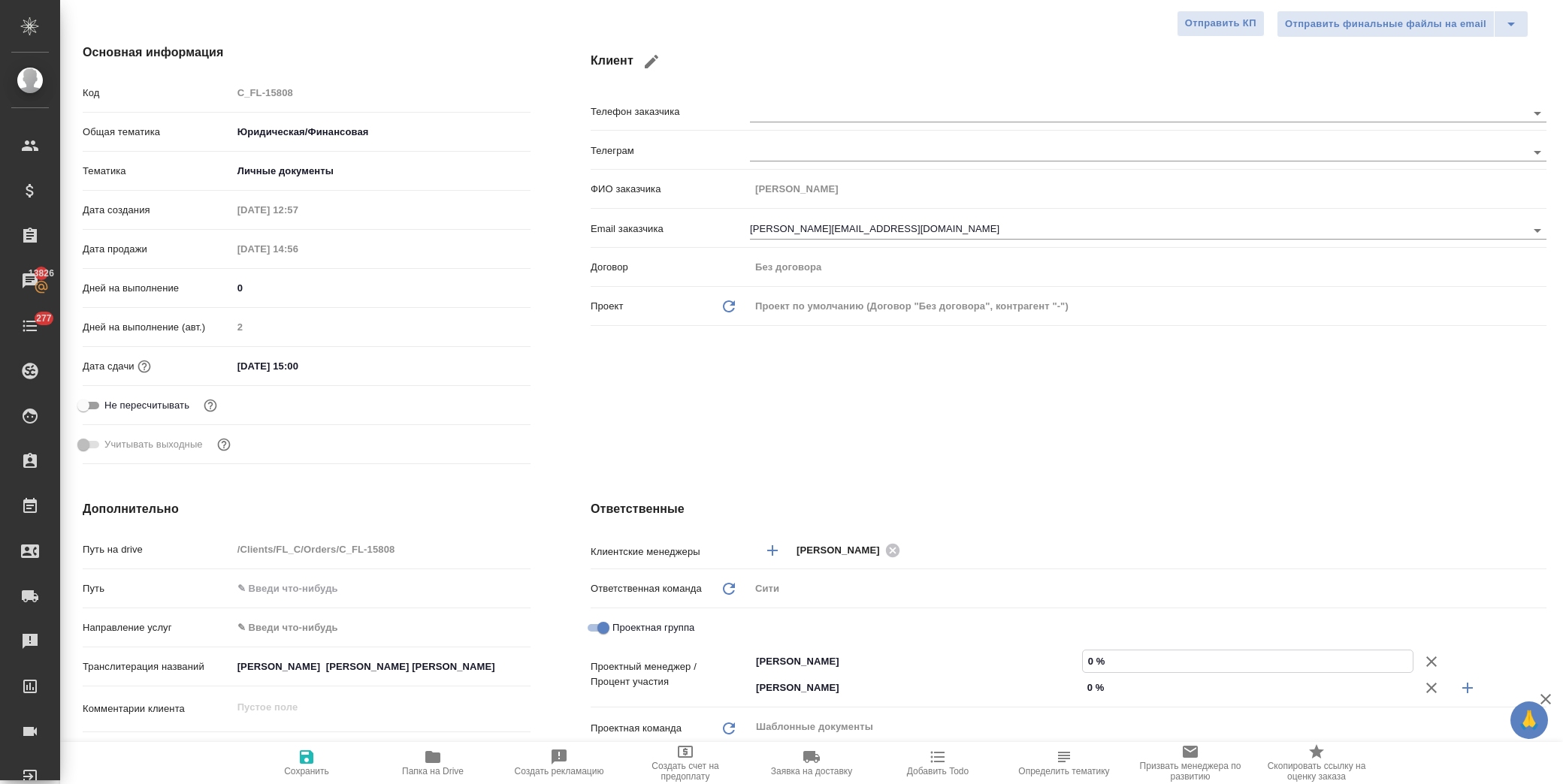
click at [1084, 661] on input "0 %" at bounding box center [1248, 661] width 331 height 21
type input "3 %"
type textarea "x"
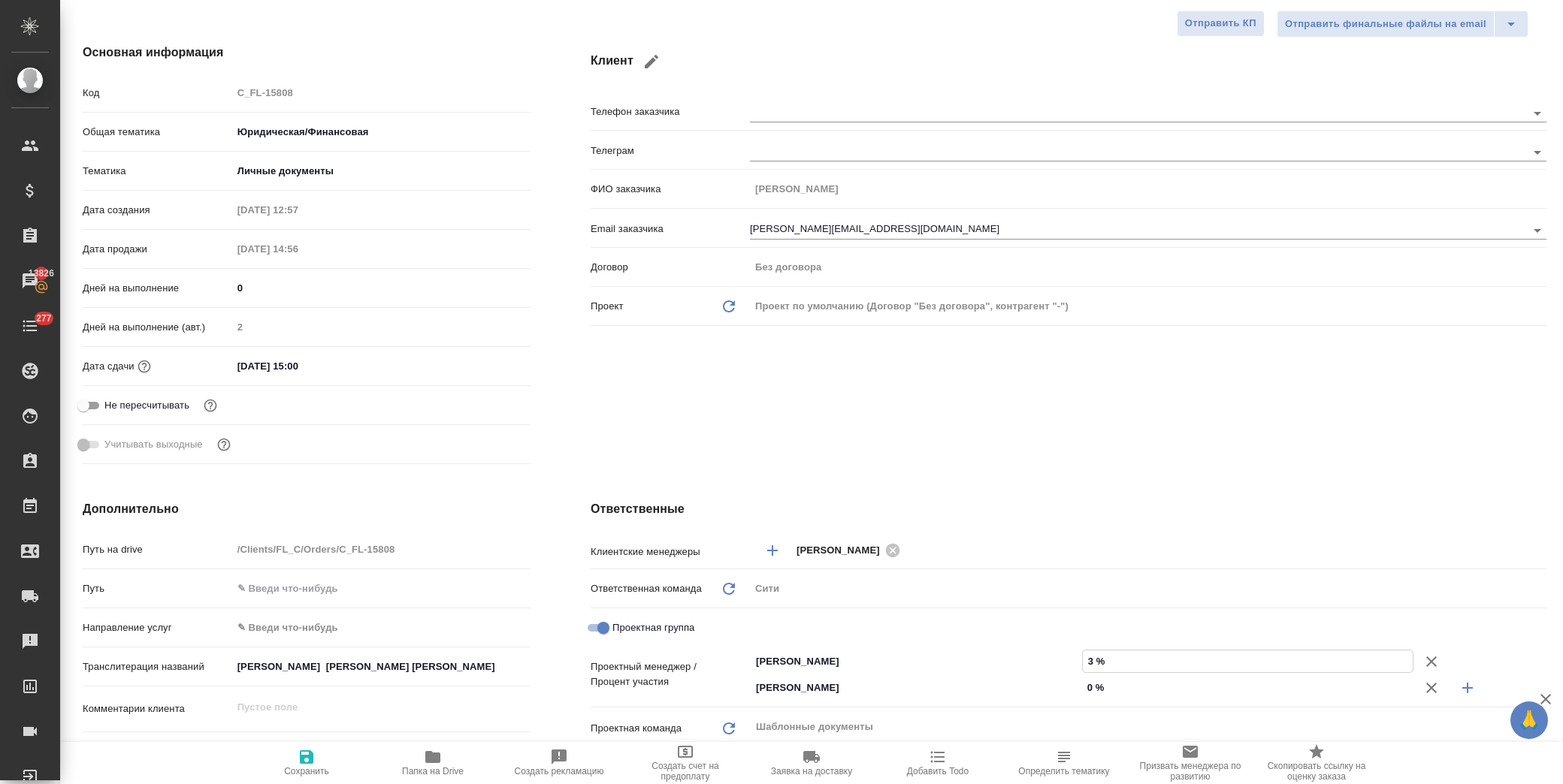
type input "34 %"
type textarea "x"
type input "34 %"
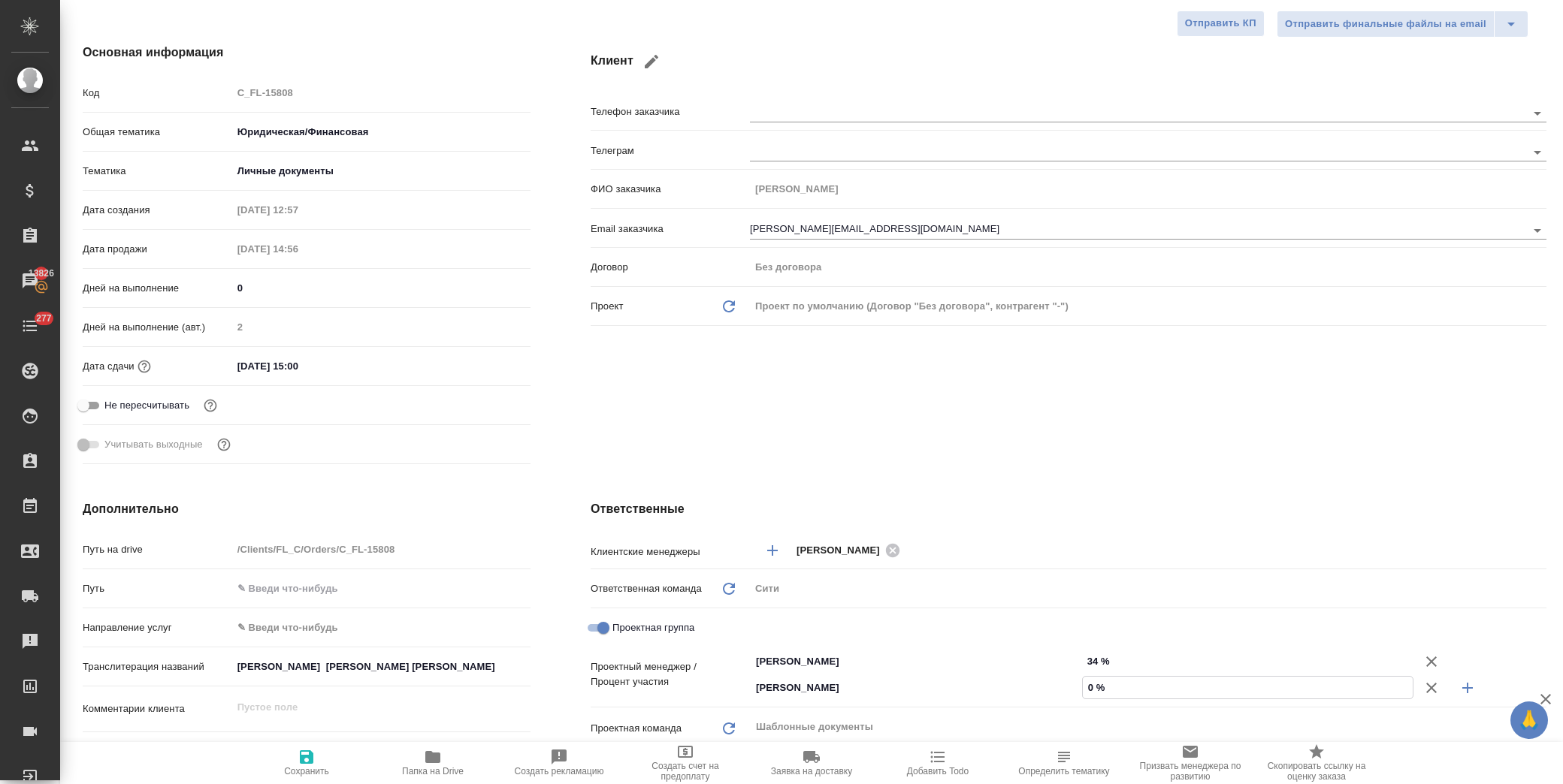
drag, startPoint x: 1079, startPoint y: 684, endPoint x: 1087, endPoint y: 684, distance: 8.0
click at [1087, 684] on input "0 %" at bounding box center [1248, 688] width 331 height 21
type input "6 %"
type textarea "x"
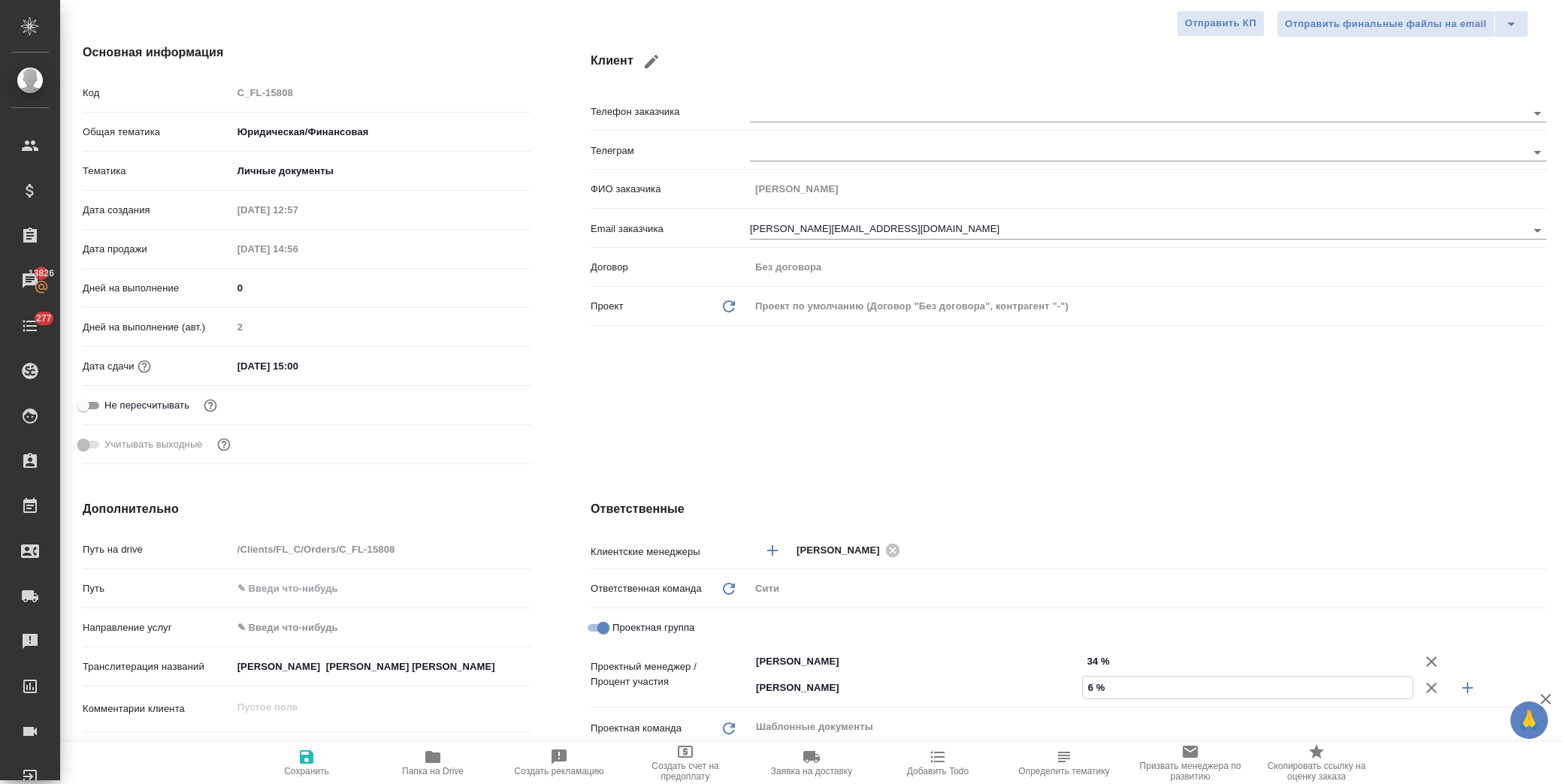
type textarea "x"
type input "66 %"
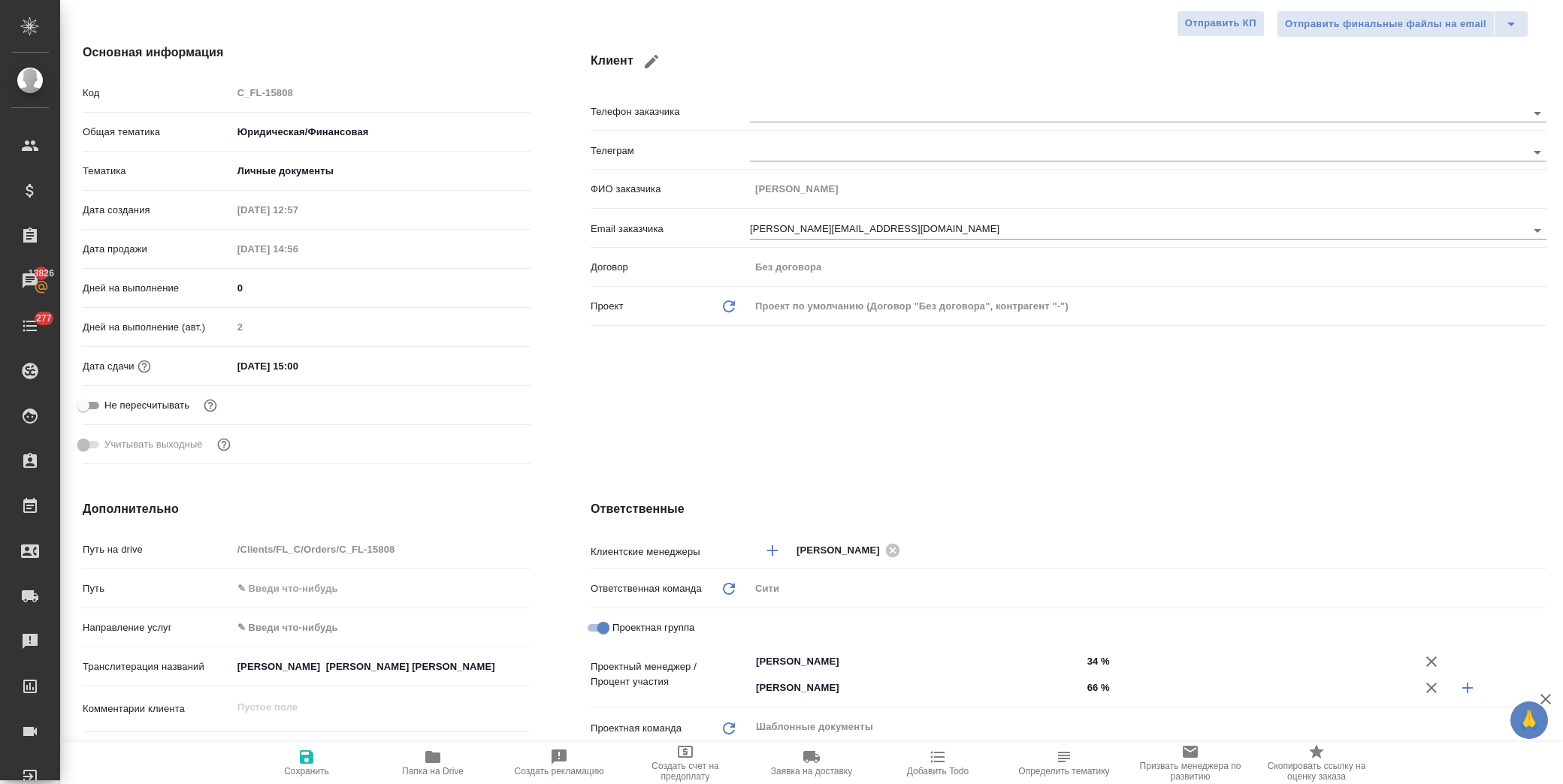
click at [1071, 416] on div "Клиент Телефон заказчика Телеграм ФИО заказчика Шиапова Эльвира Email заказчика…" at bounding box center [1069, 256] width 1016 height 486
click at [306, 769] on span "Сохранить" at bounding box center [306, 771] width 45 height 11
type textarea "x"
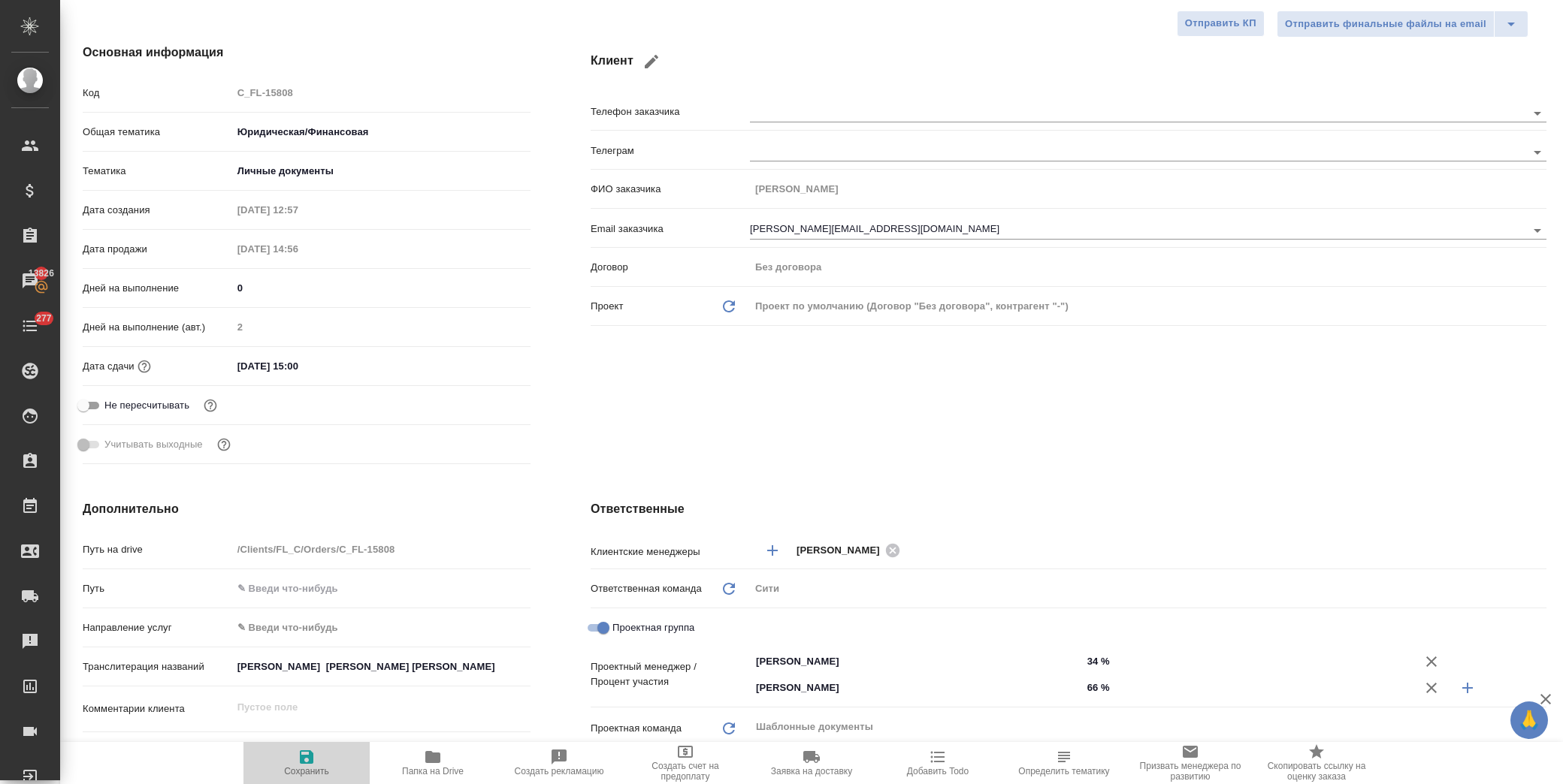
type textarea "x"
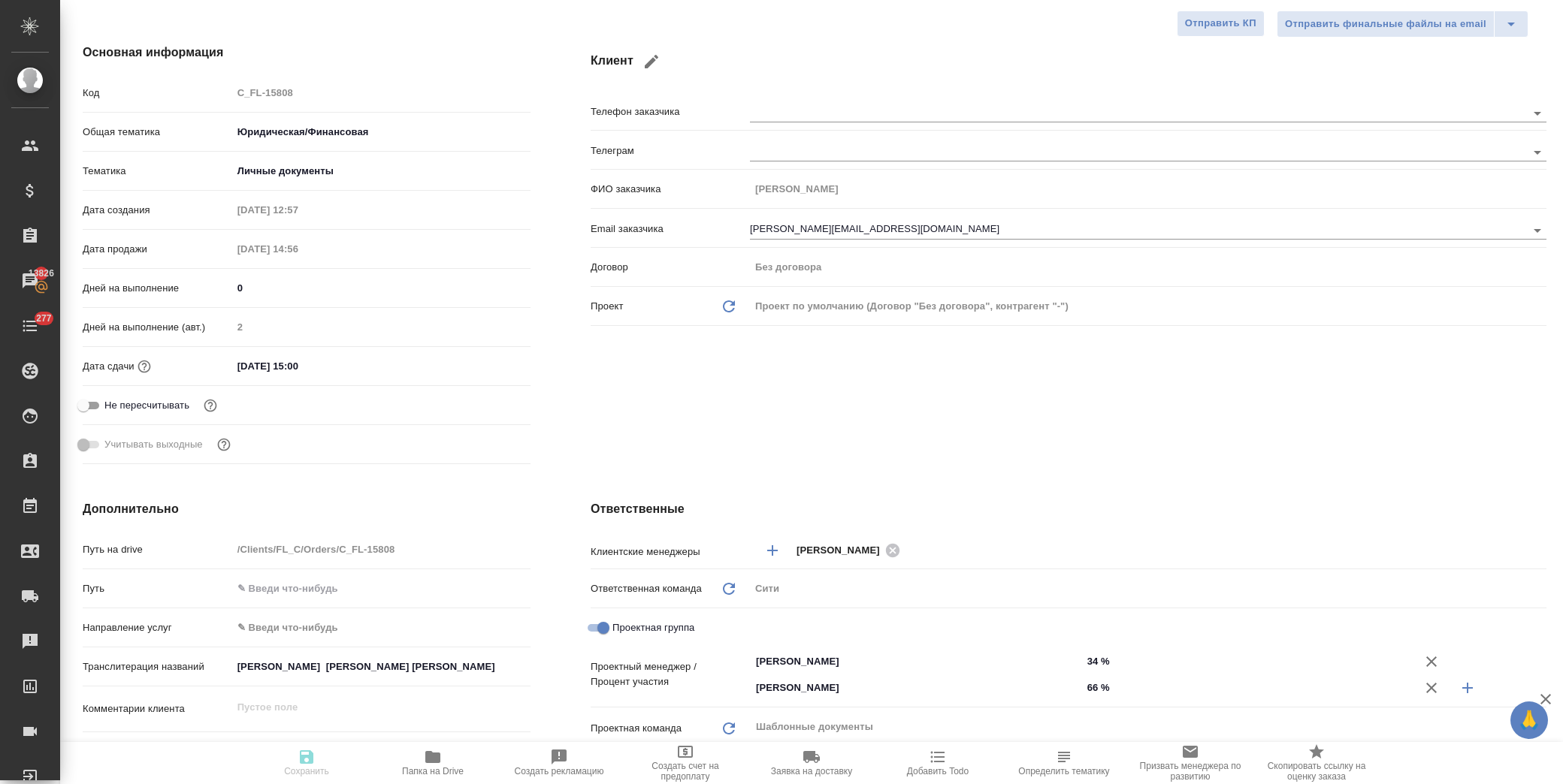
type textarea "x"
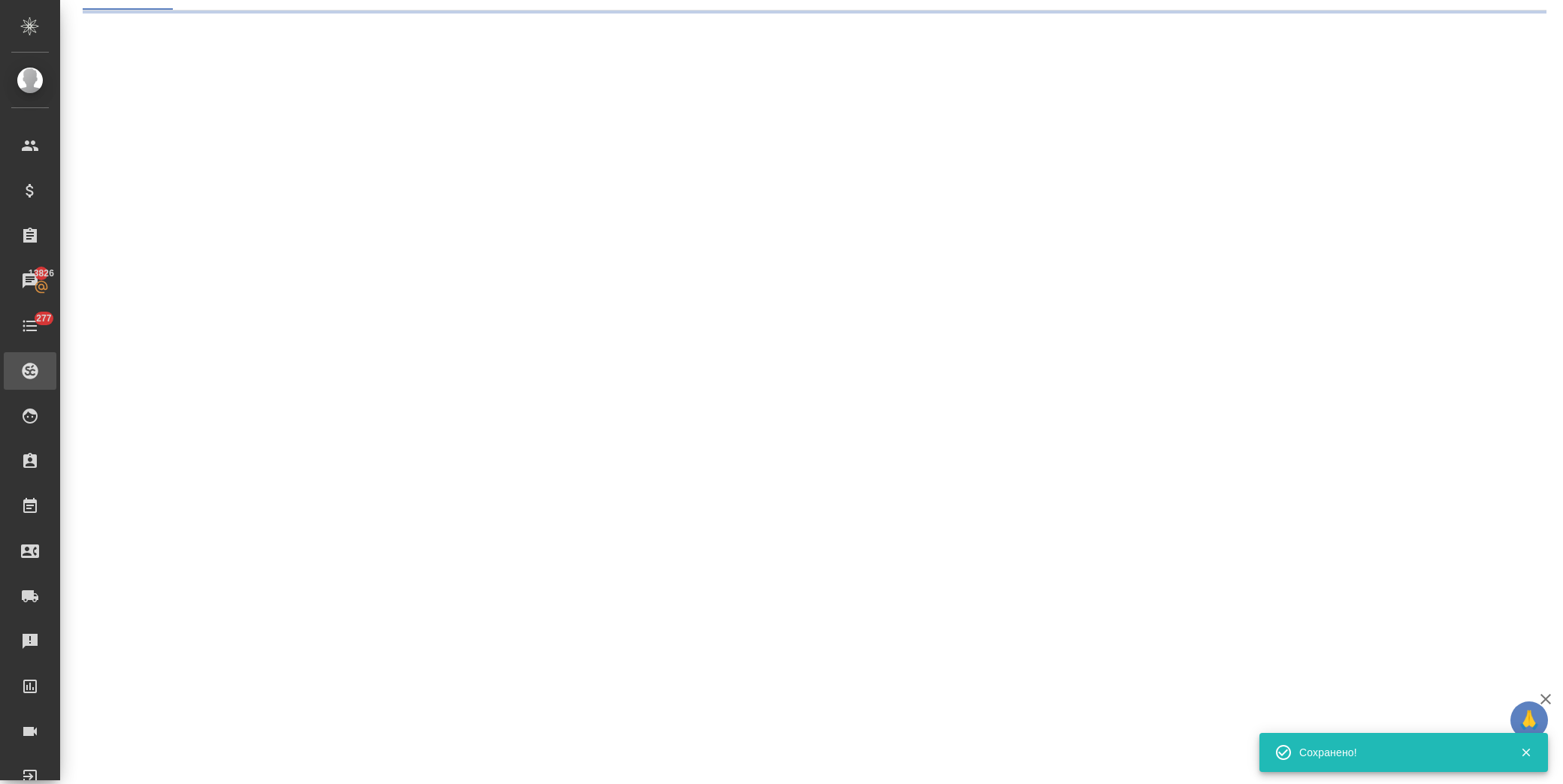
scroll to position [0, 0]
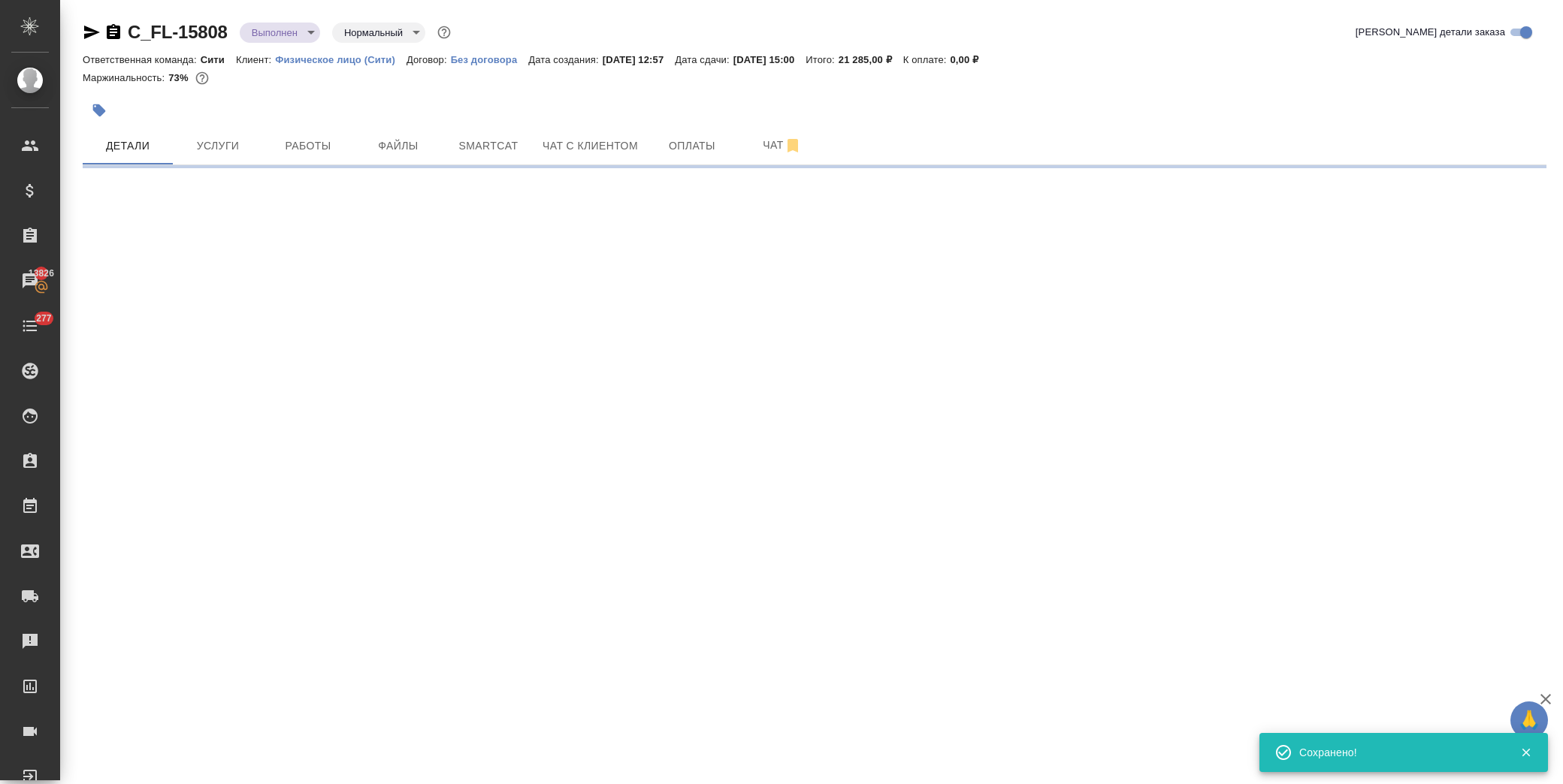
select select "RU"
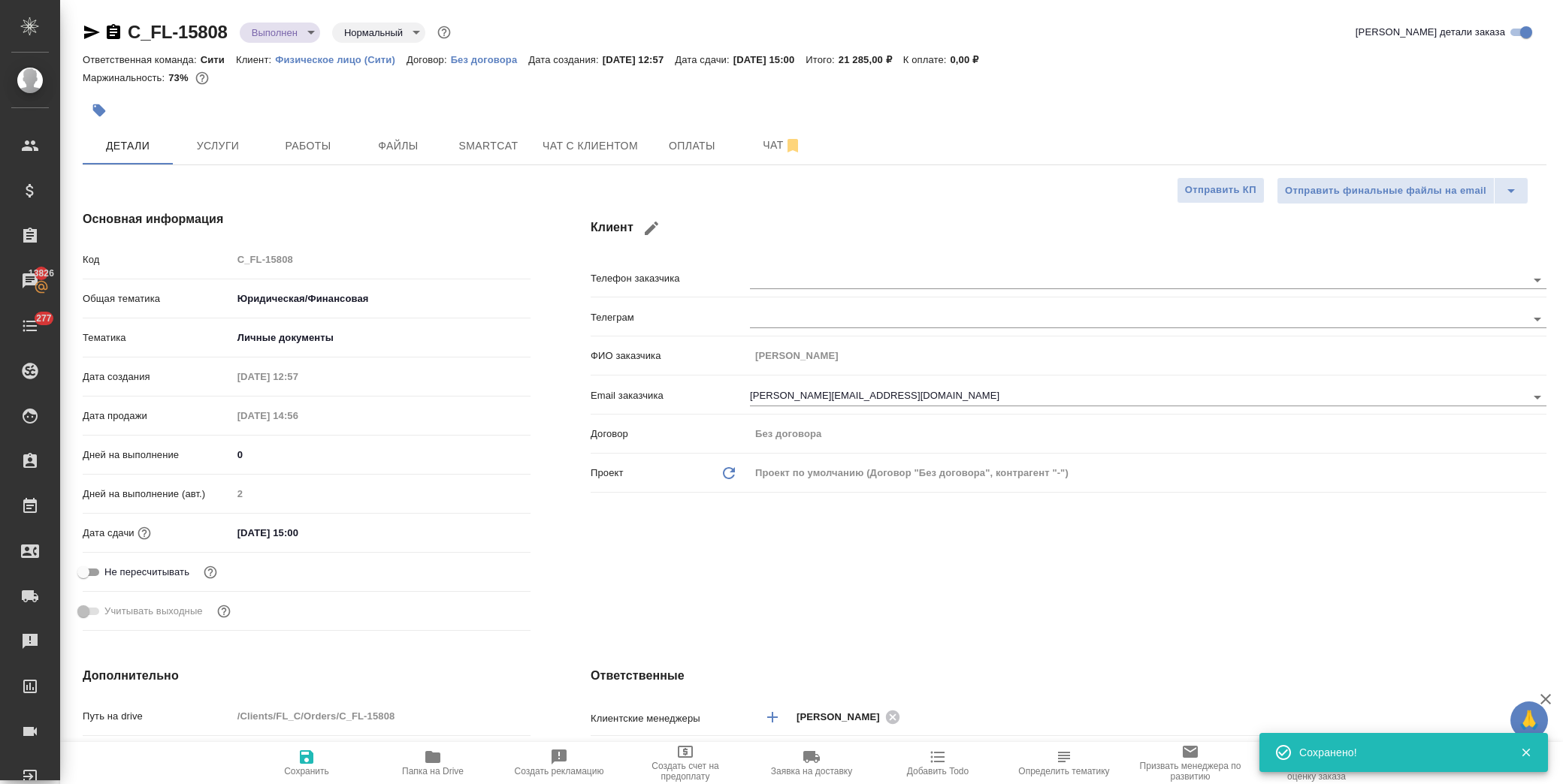
type textarea "x"
click at [284, 30] on body "🙏 .cls-1 fill:#fff; AWATERA Лофицкая Юлия Владимировна Клиенты Спецификации Зак…" at bounding box center [781, 392] width 1563 height 784
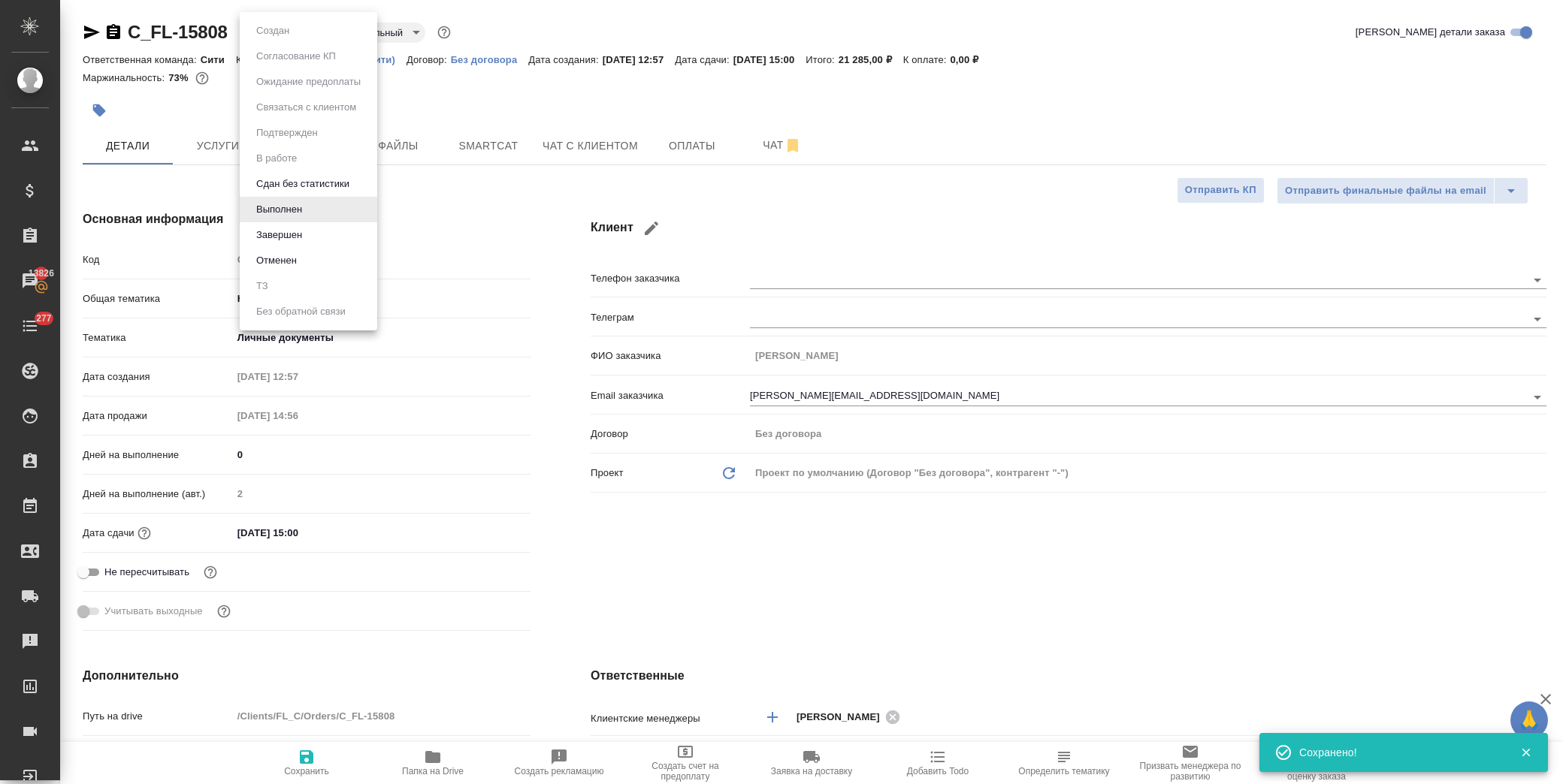
click at [307, 234] on li "Завершен" at bounding box center [308, 235] width 138 height 26
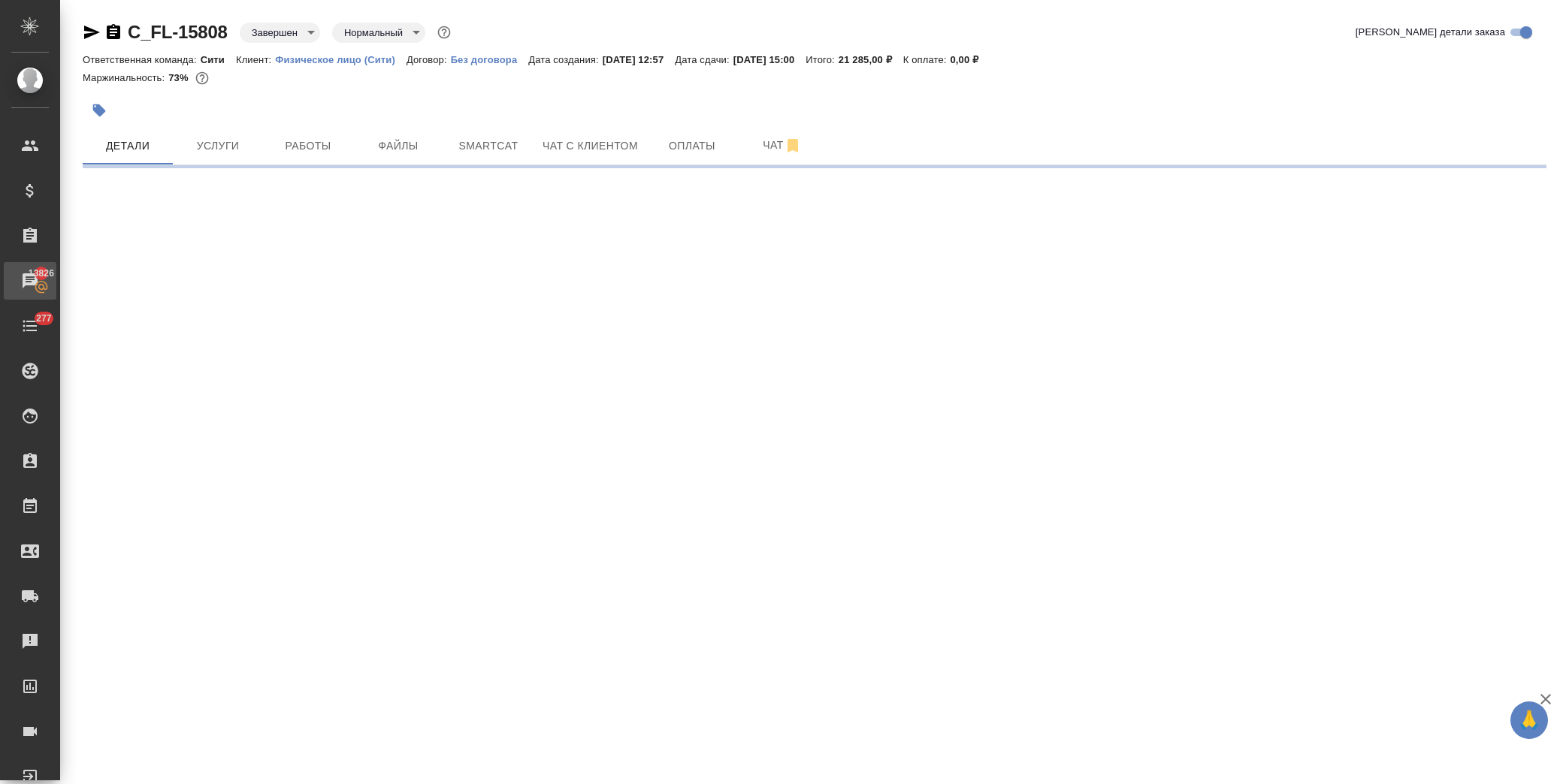
select select "RU"
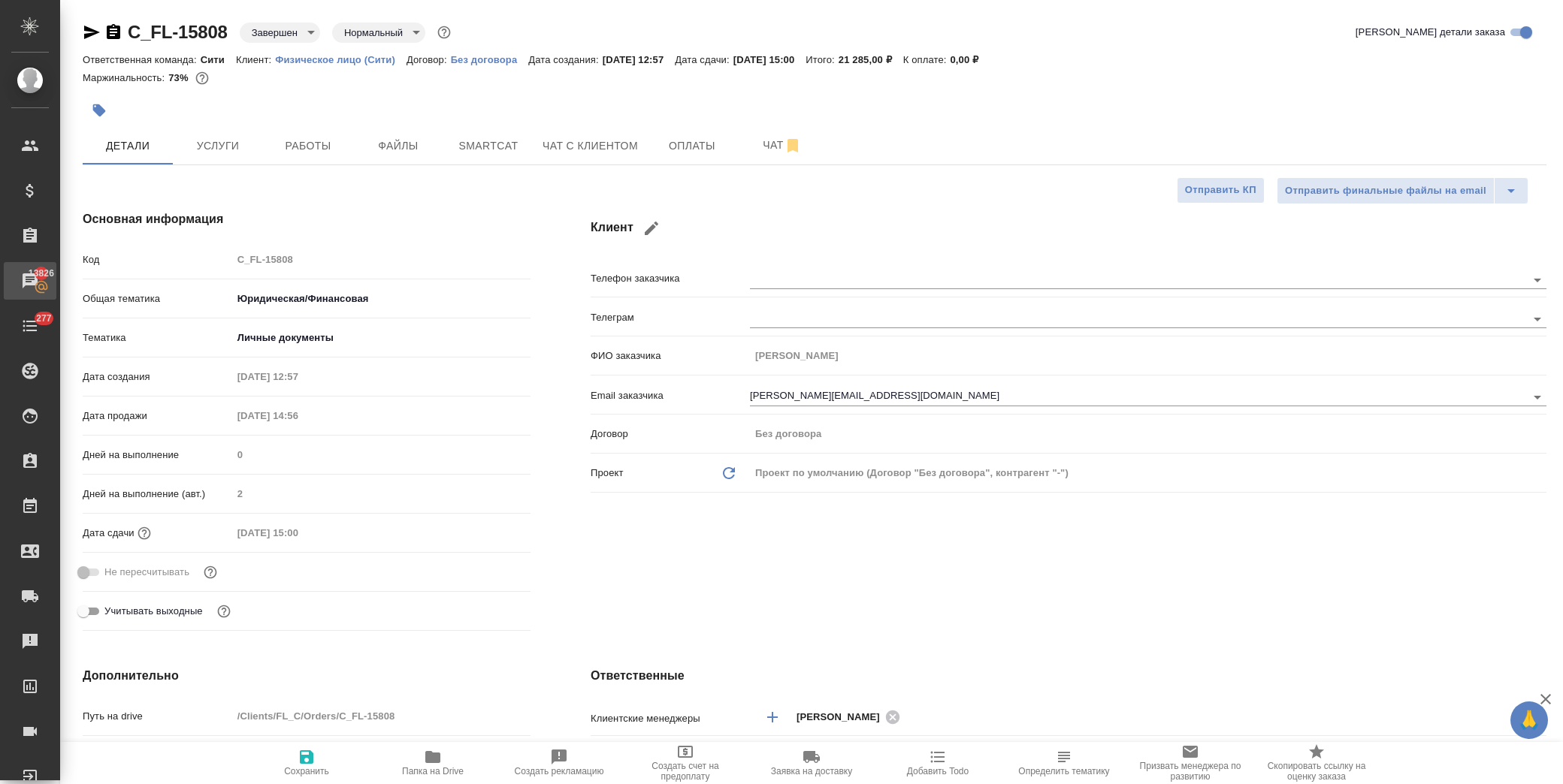
type textarea "x"
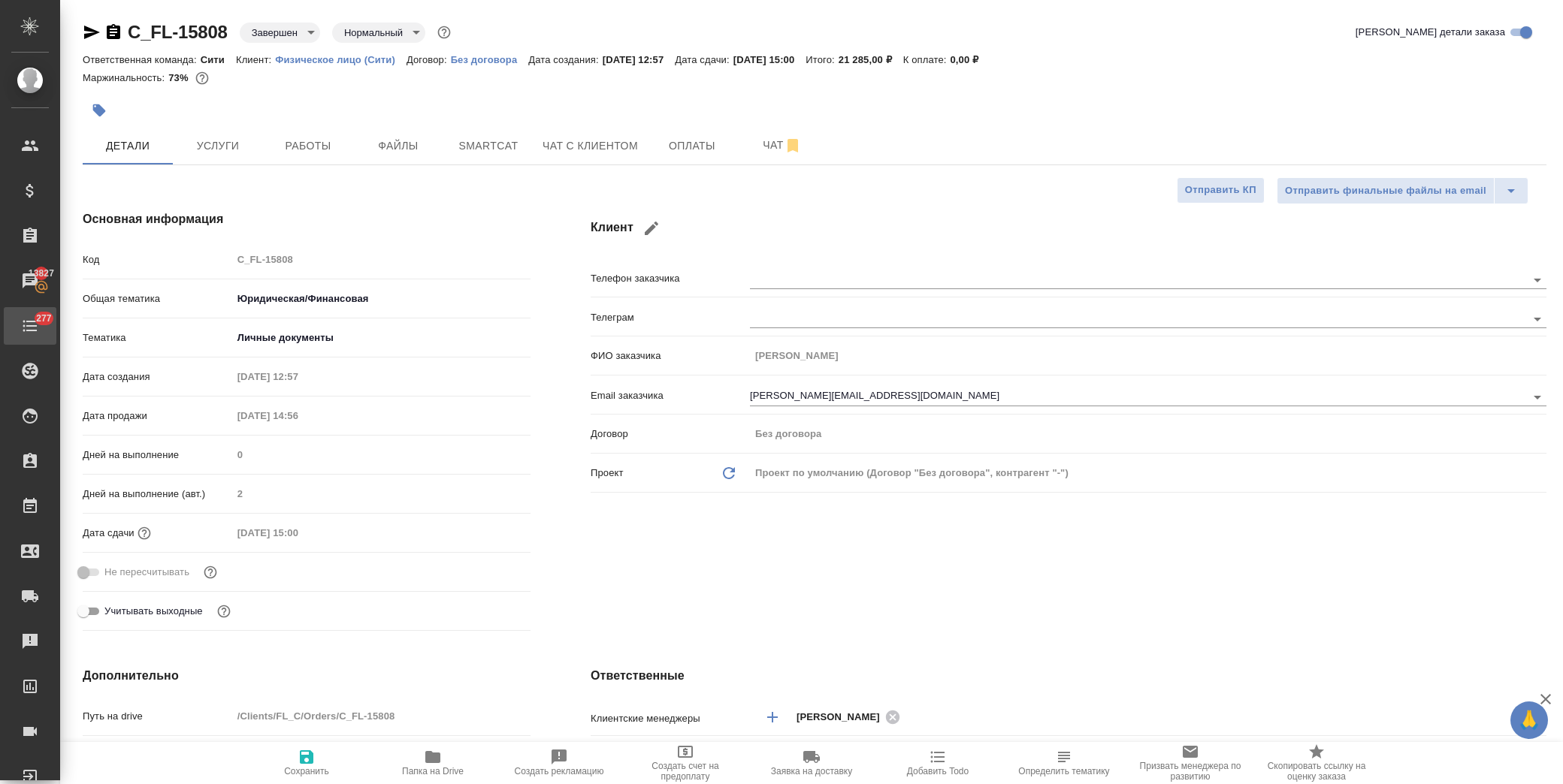
type textarea "x"
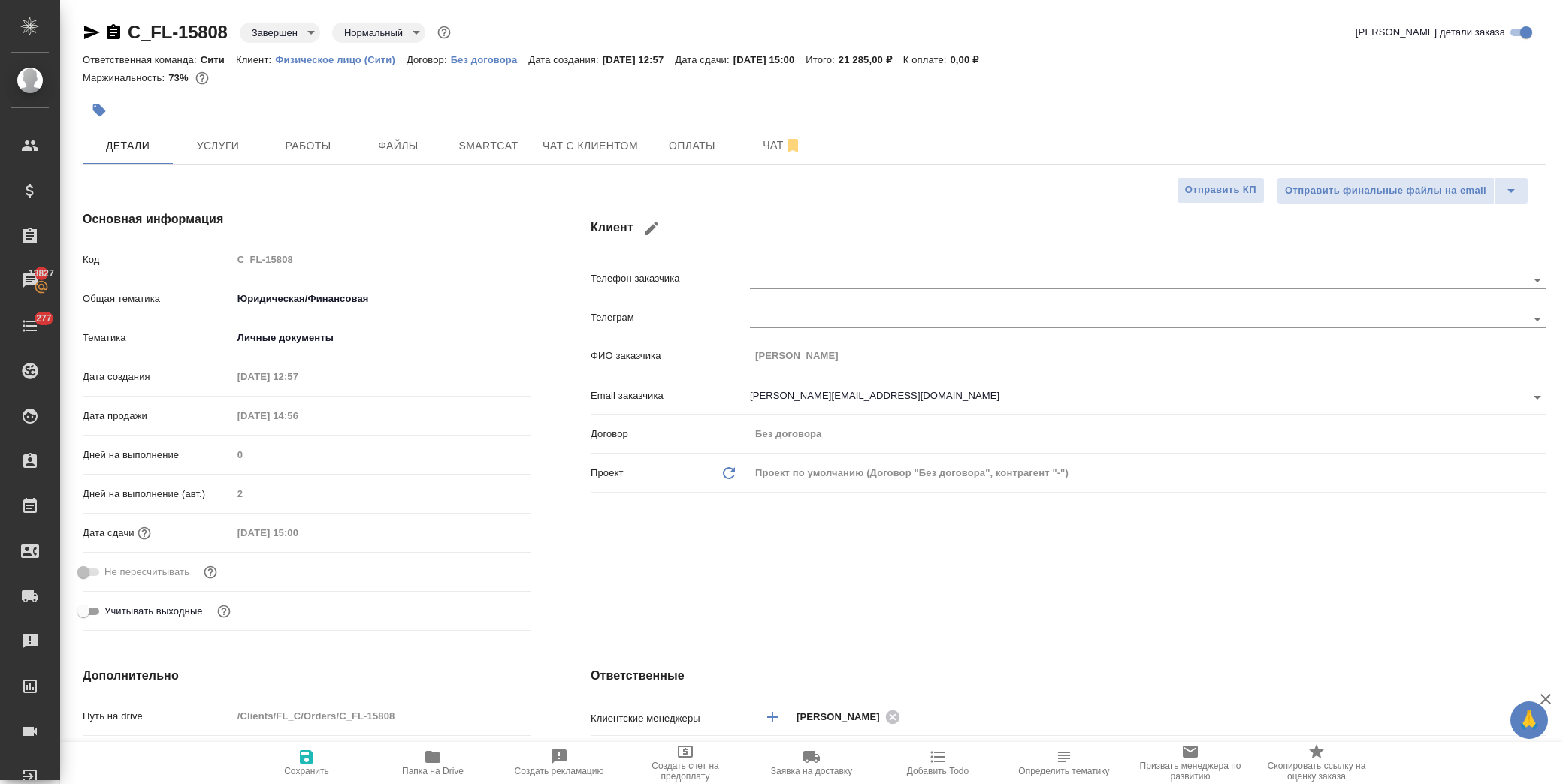
type textarea "x"
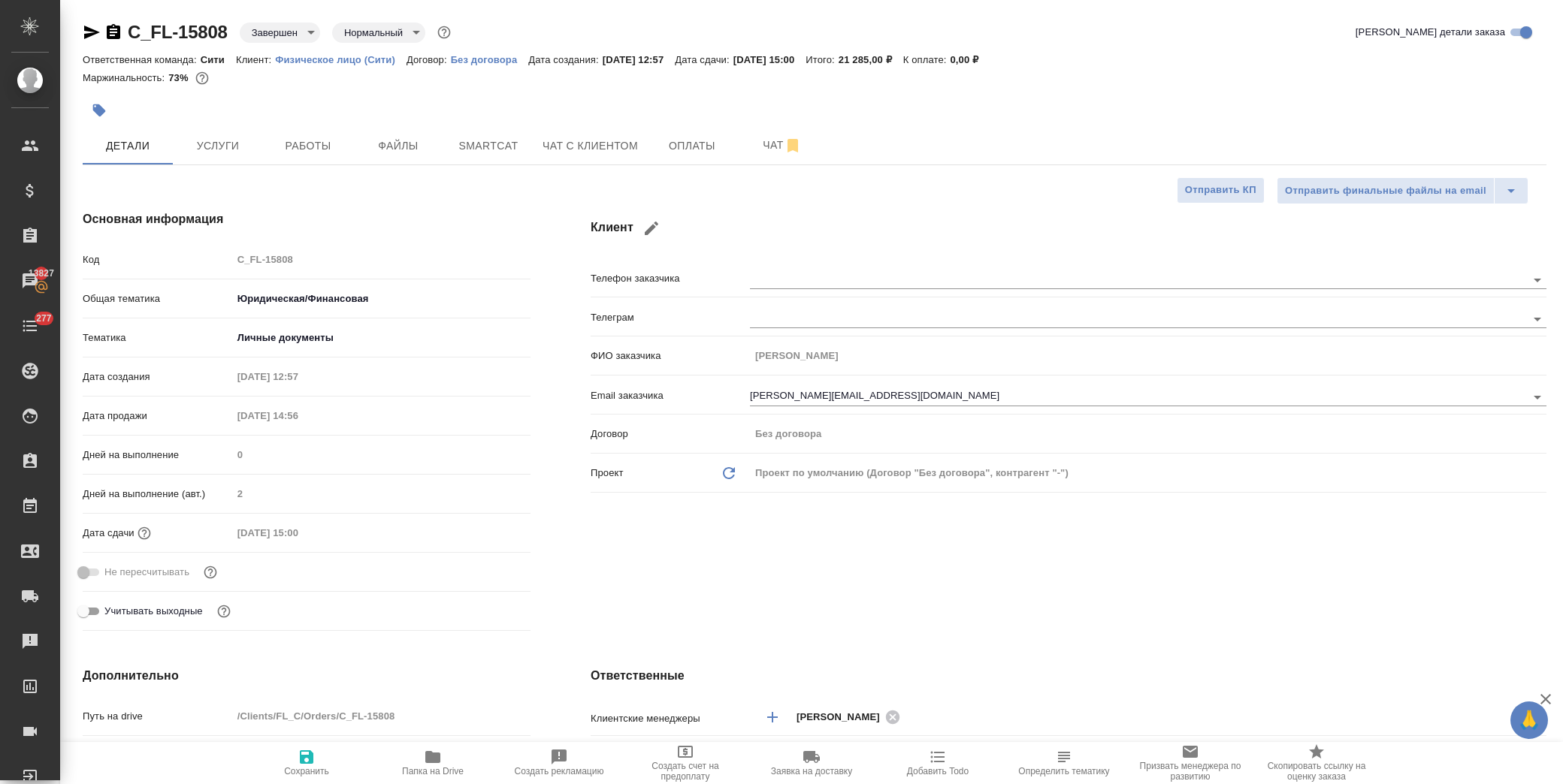
type textarea "x"
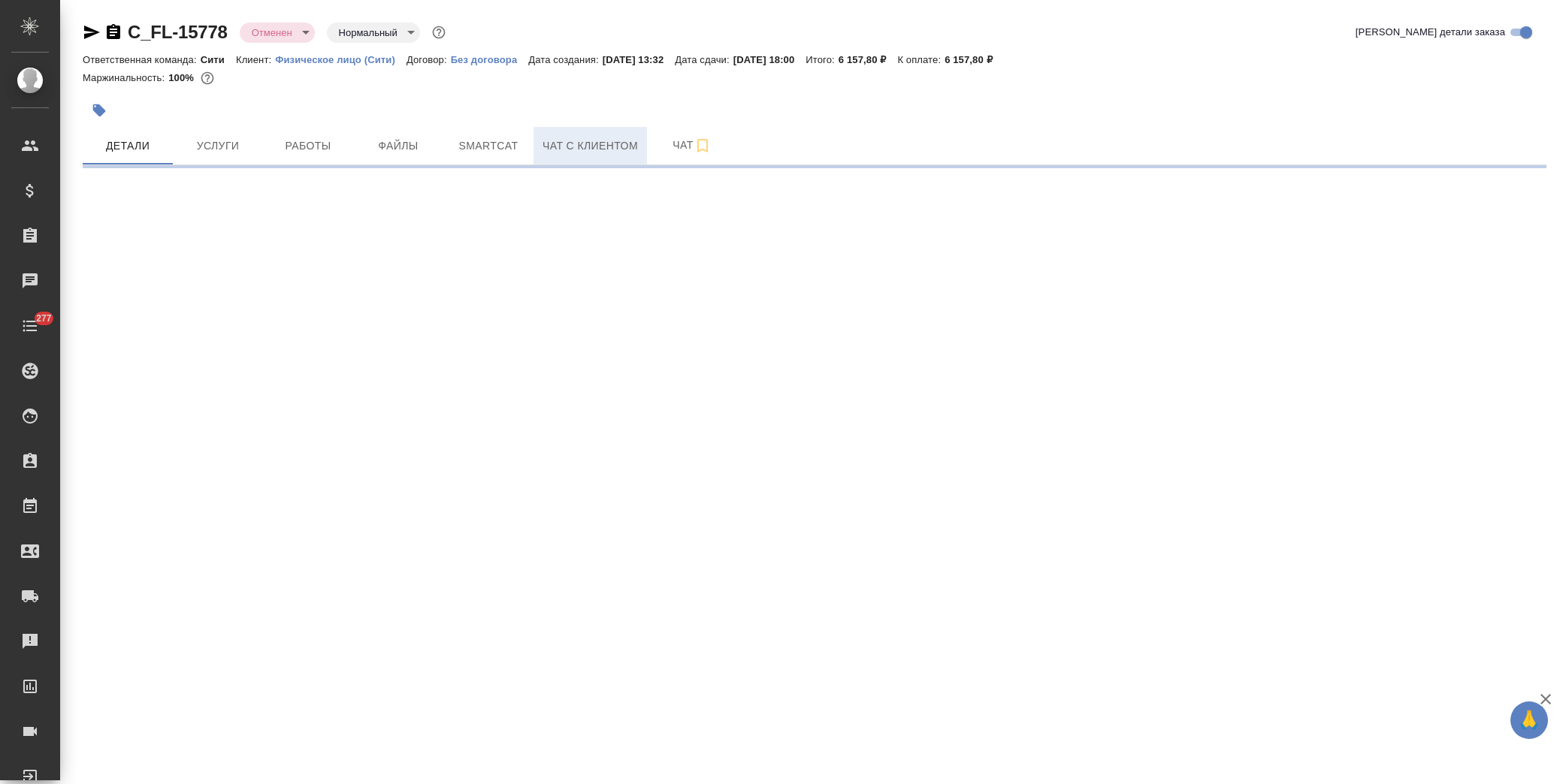
click at [579, 146] on span "Чат с клиентом" at bounding box center [591, 146] width 96 height 19
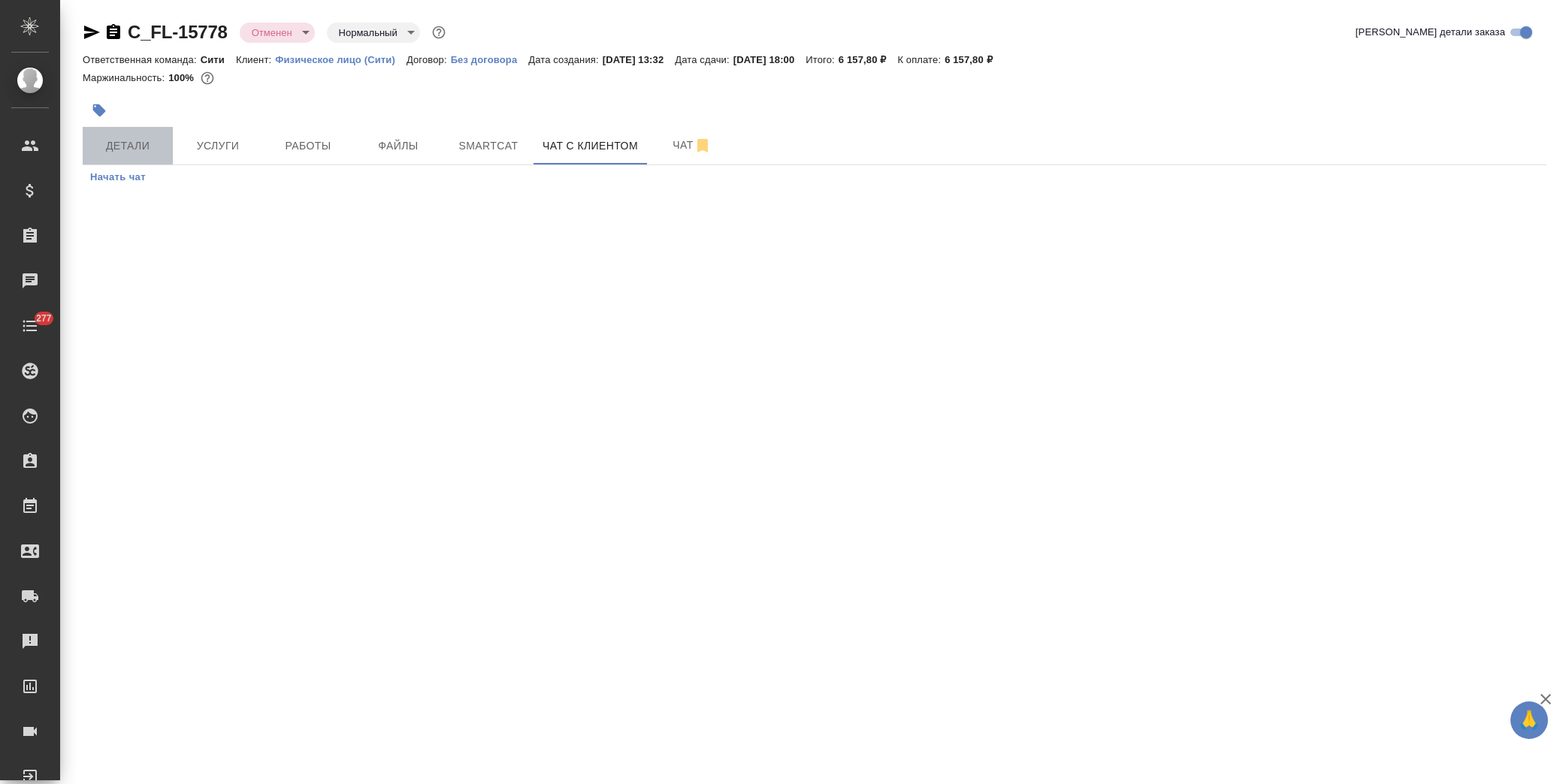
click at [134, 139] on span "Детали" at bounding box center [127, 146] width 72 height 19
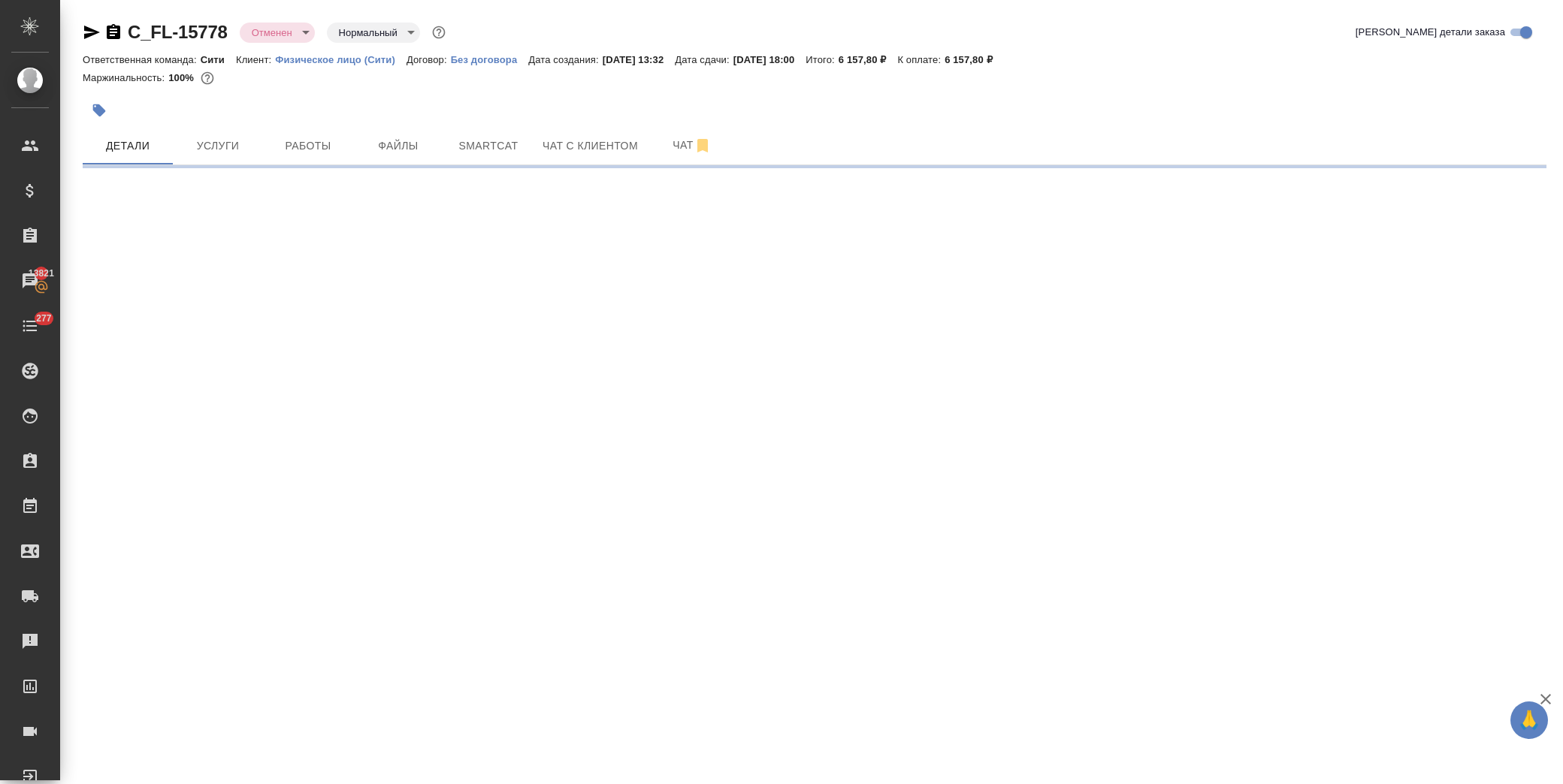
select select "RU"
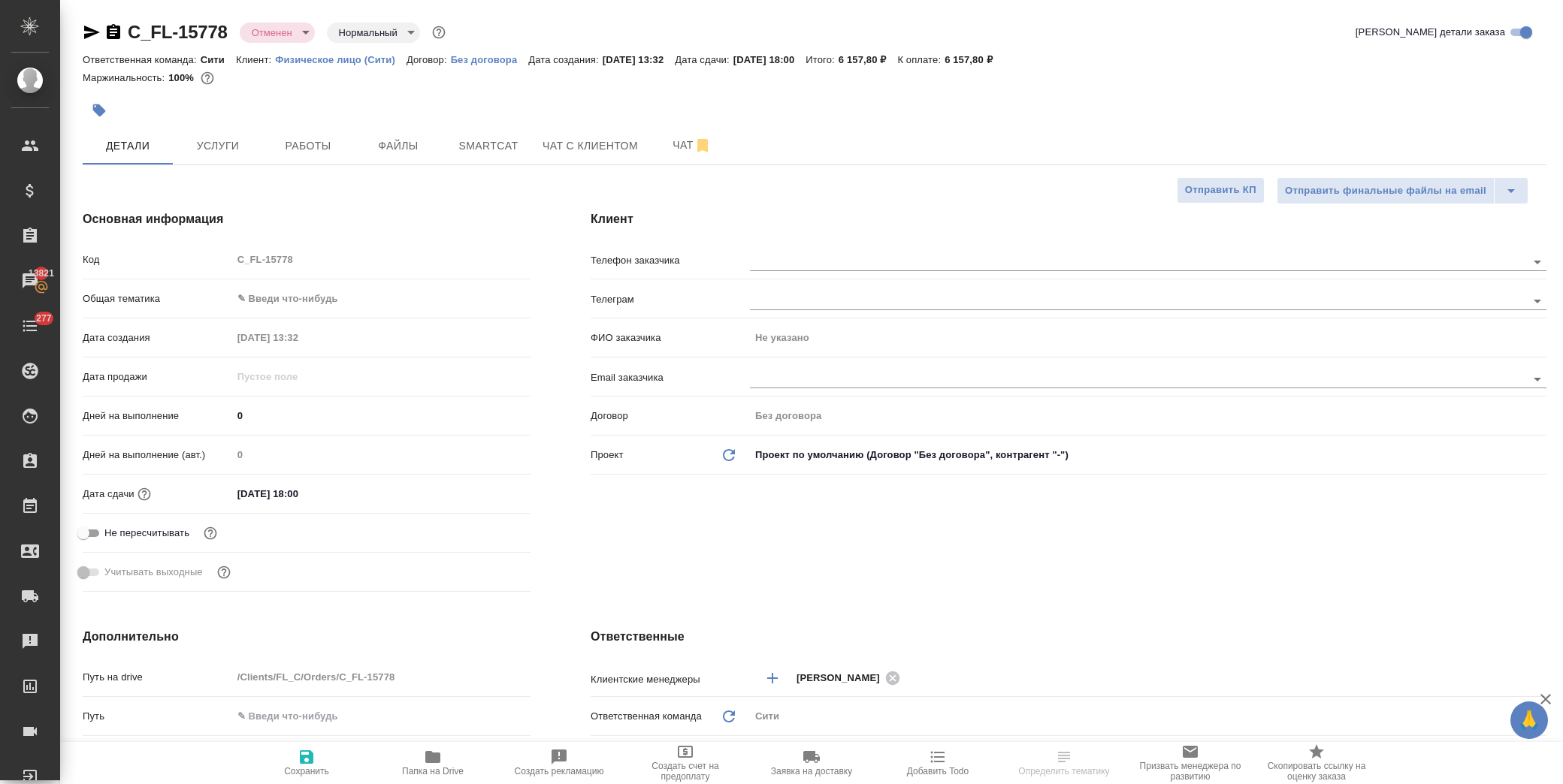
type textarea "x"
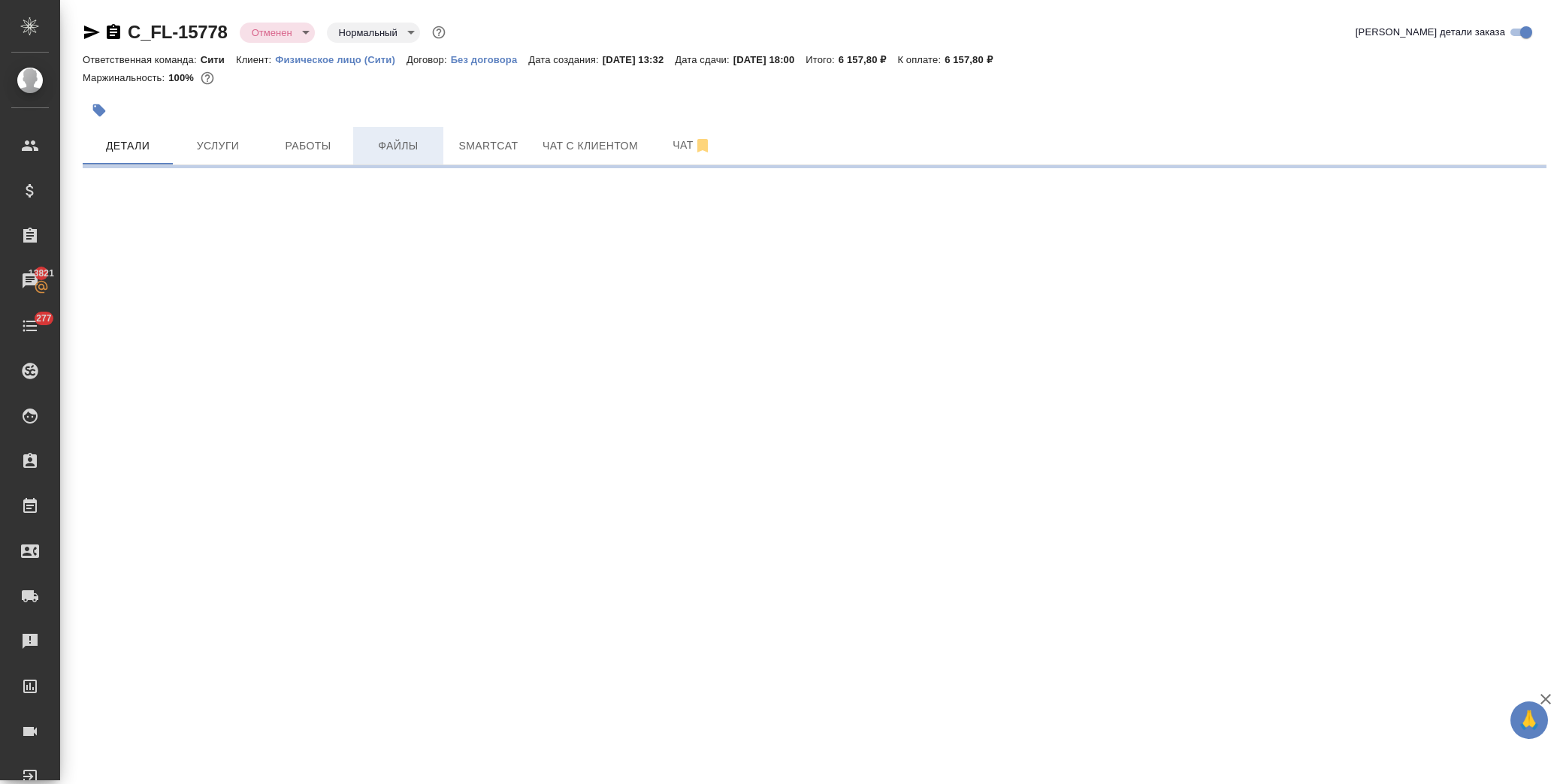
click at [392, 138] on span "Файлы" at bounding box center [398, 146] width 72 height 19
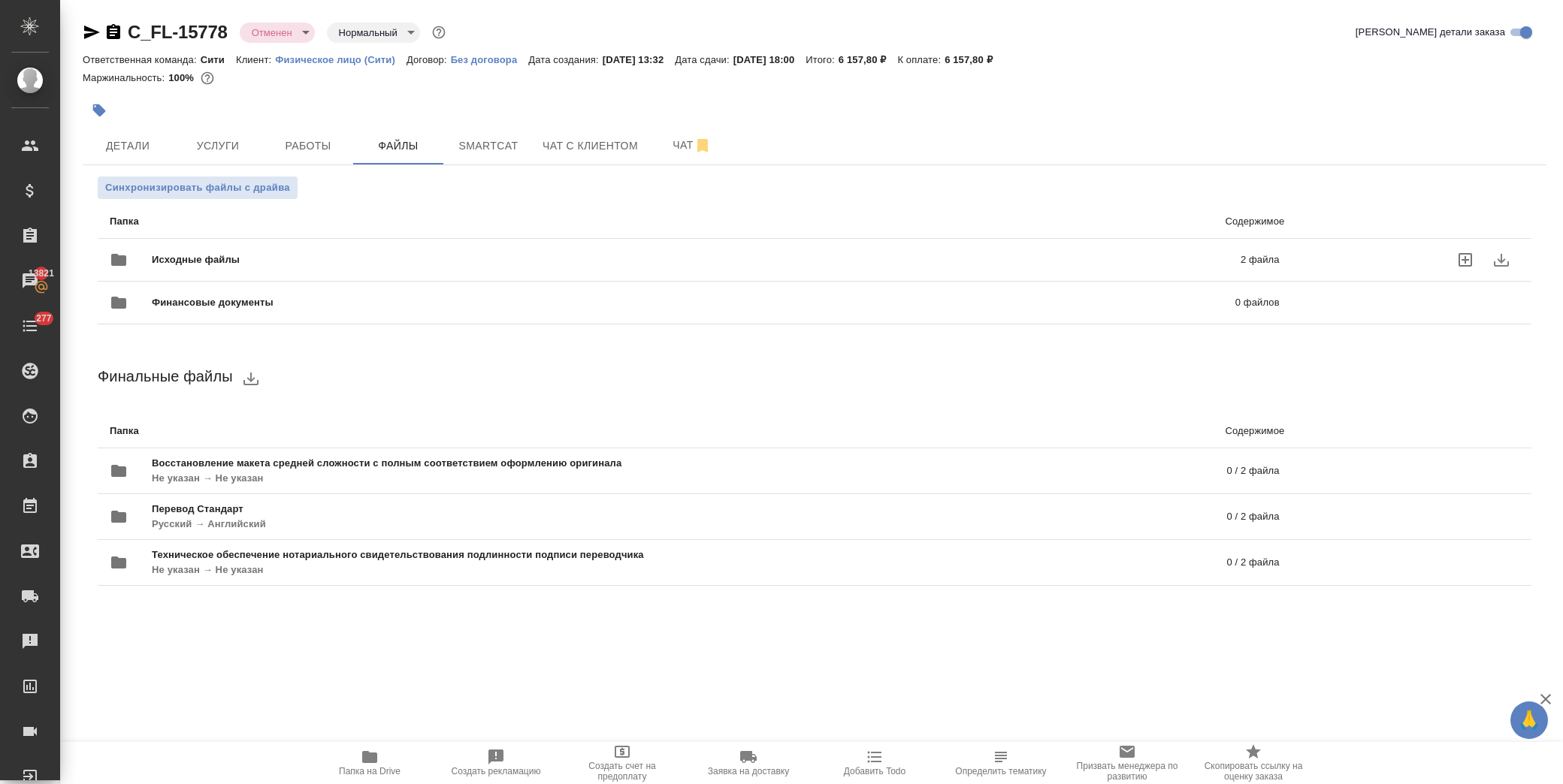
click at [226, 265] on span "Исходные файлы" at bounding box center [445, 260] width 588 height 15
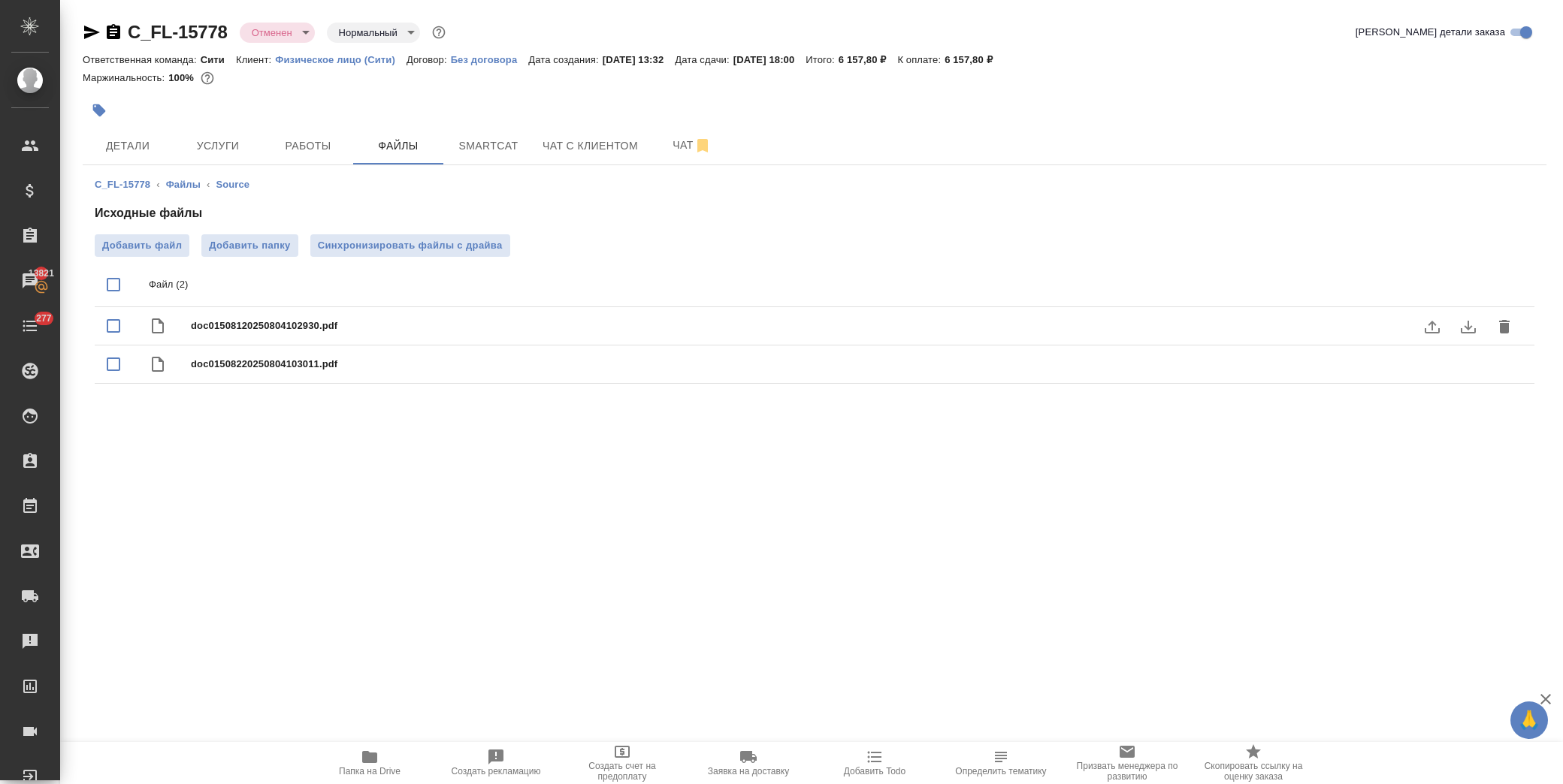
click at [1471, 323] on icon "download" at bounding box center [1468, 326] width 18 height 18
click at [1468, 329] on icon "download" at bounding box center [1468, 326] width 15 height 12
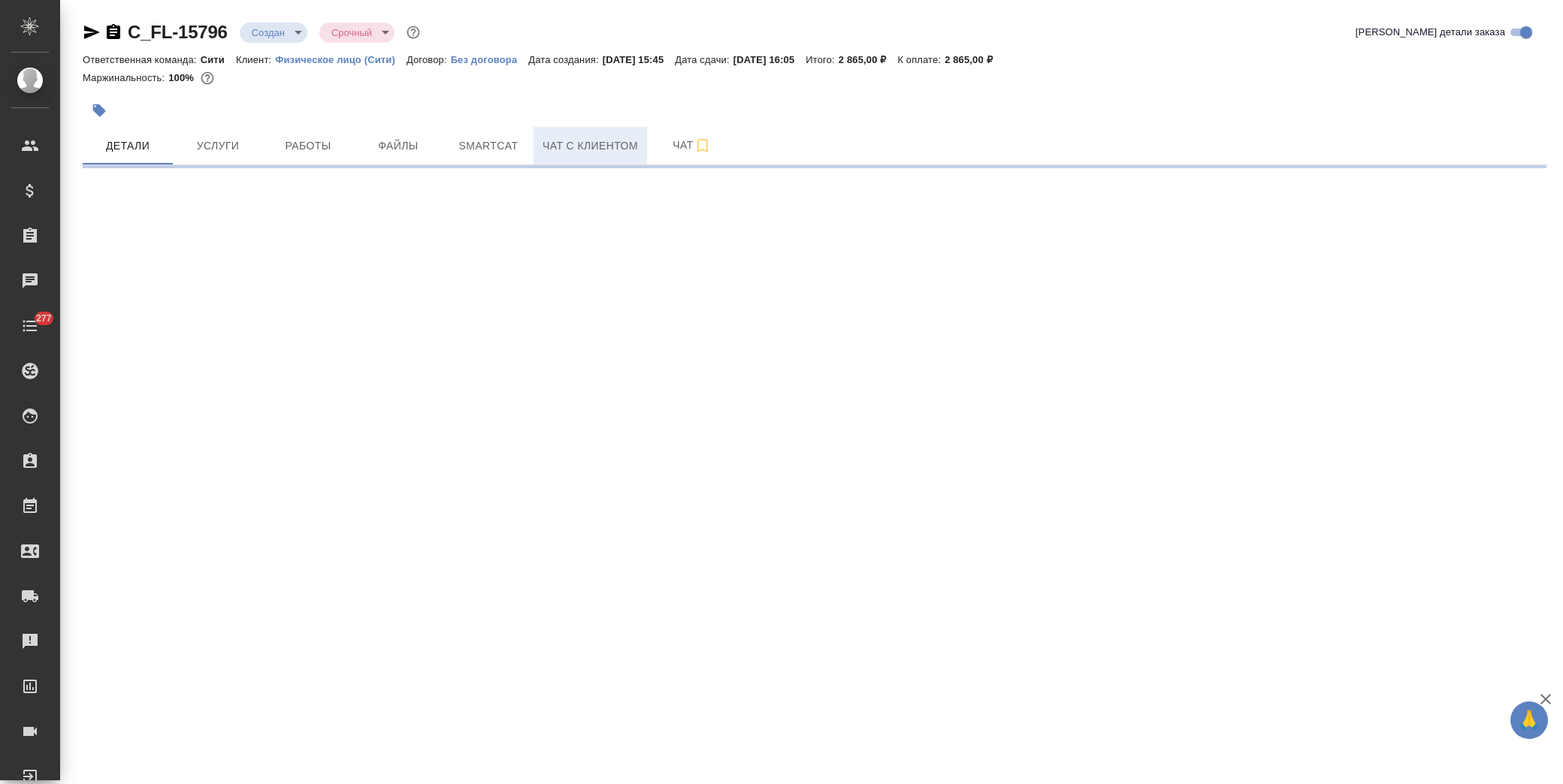
click at [553, 137] on span "Чат с клиентом" at bounding box center [591, 146] width 96 height 19
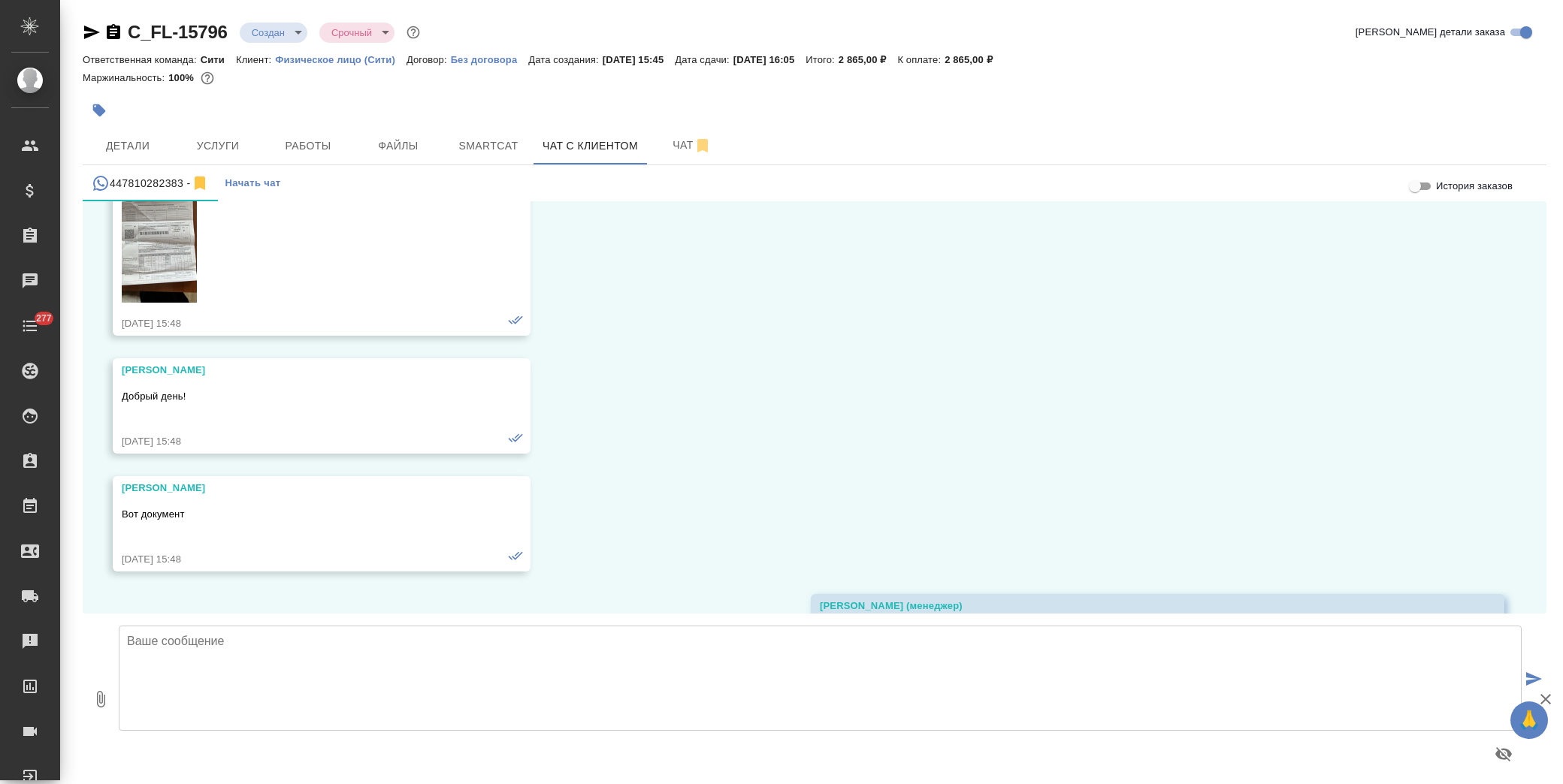
scroll to position [374, 0]
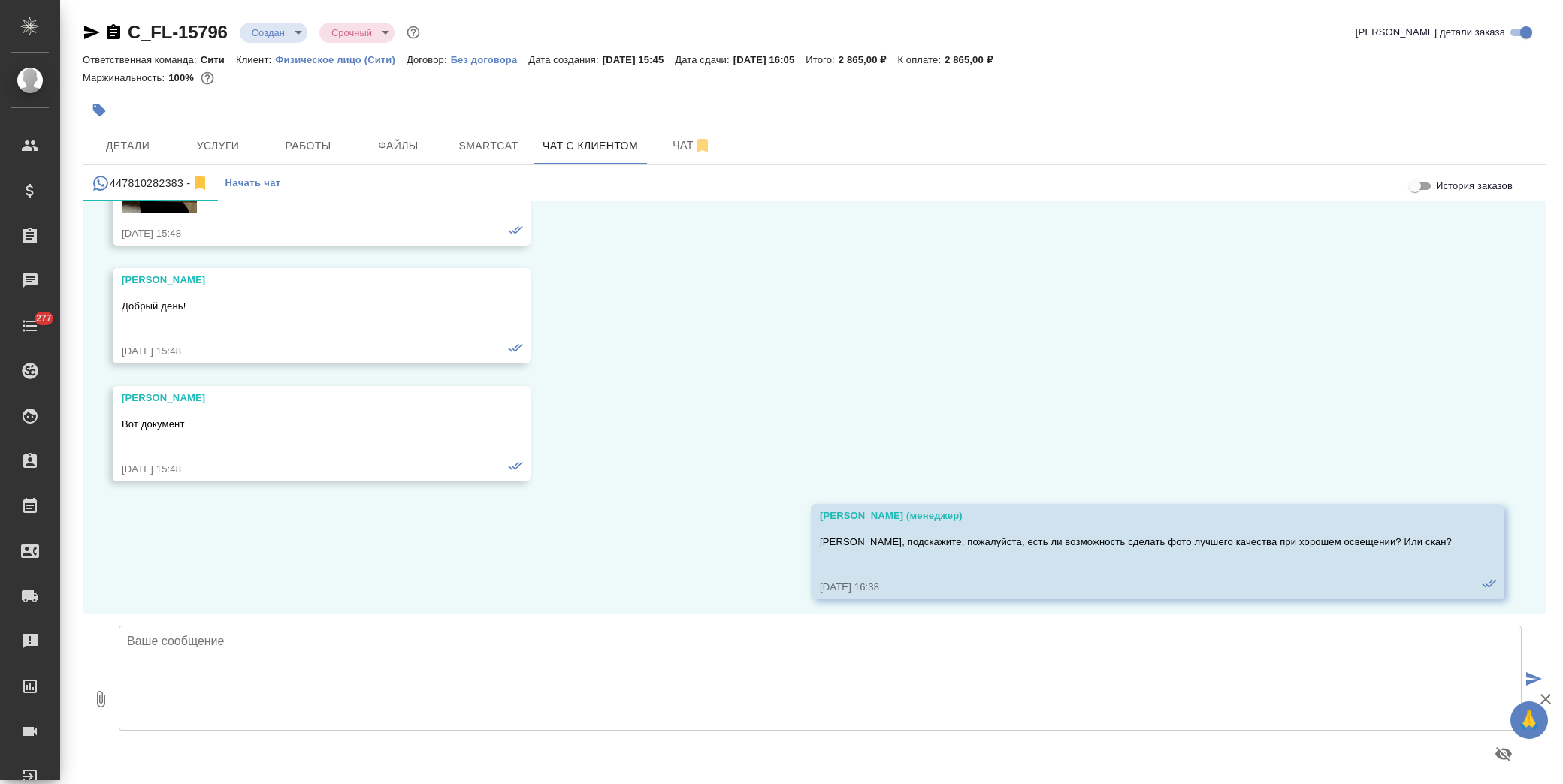
click at [258, 667] on textarea at bounding box center [820, 678] width 1403 height 106
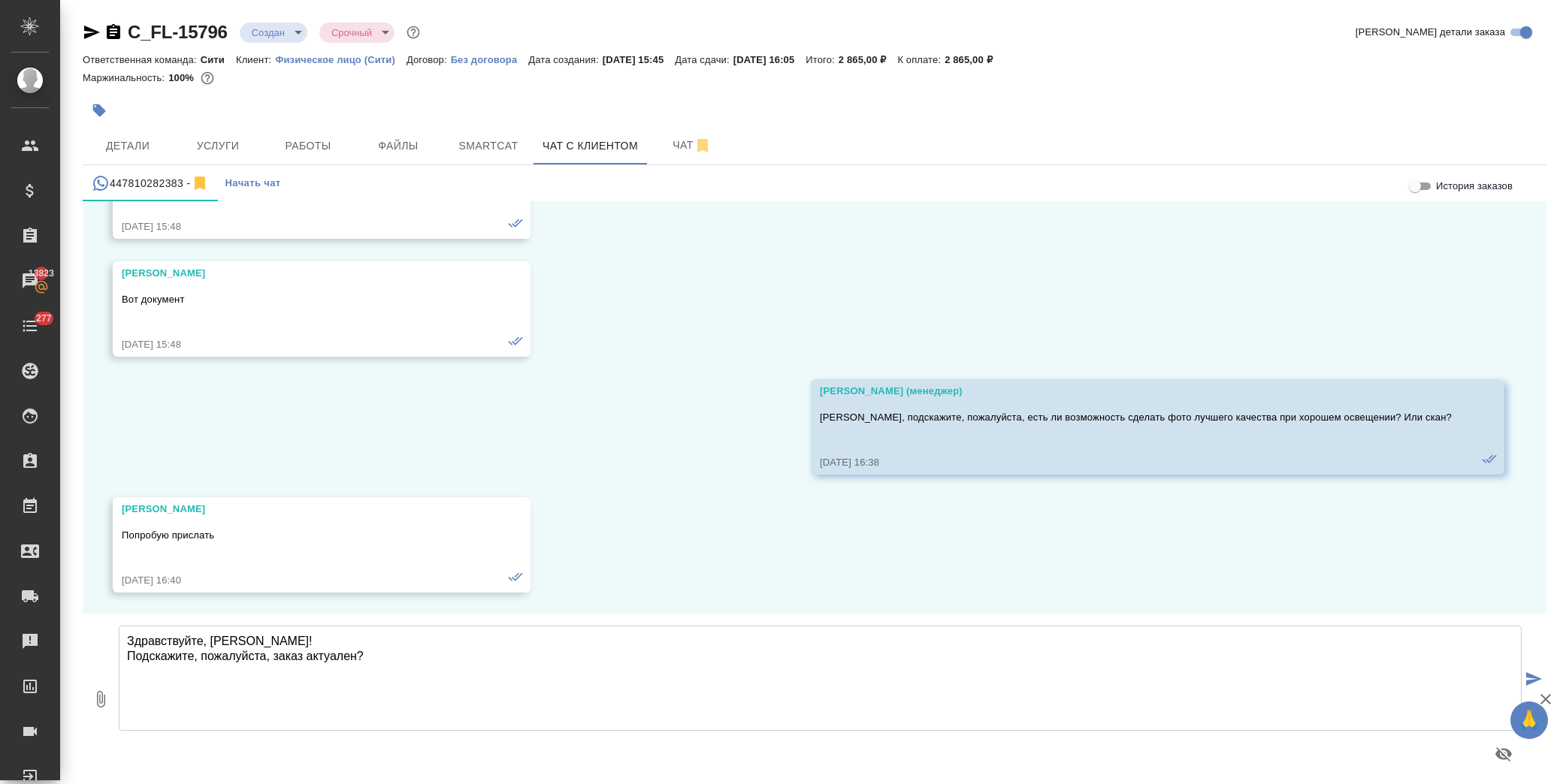
type textarea "Здравствуйте, [PERSON_NAME]! Подскажите, пожалуйста, заказ актуален?"
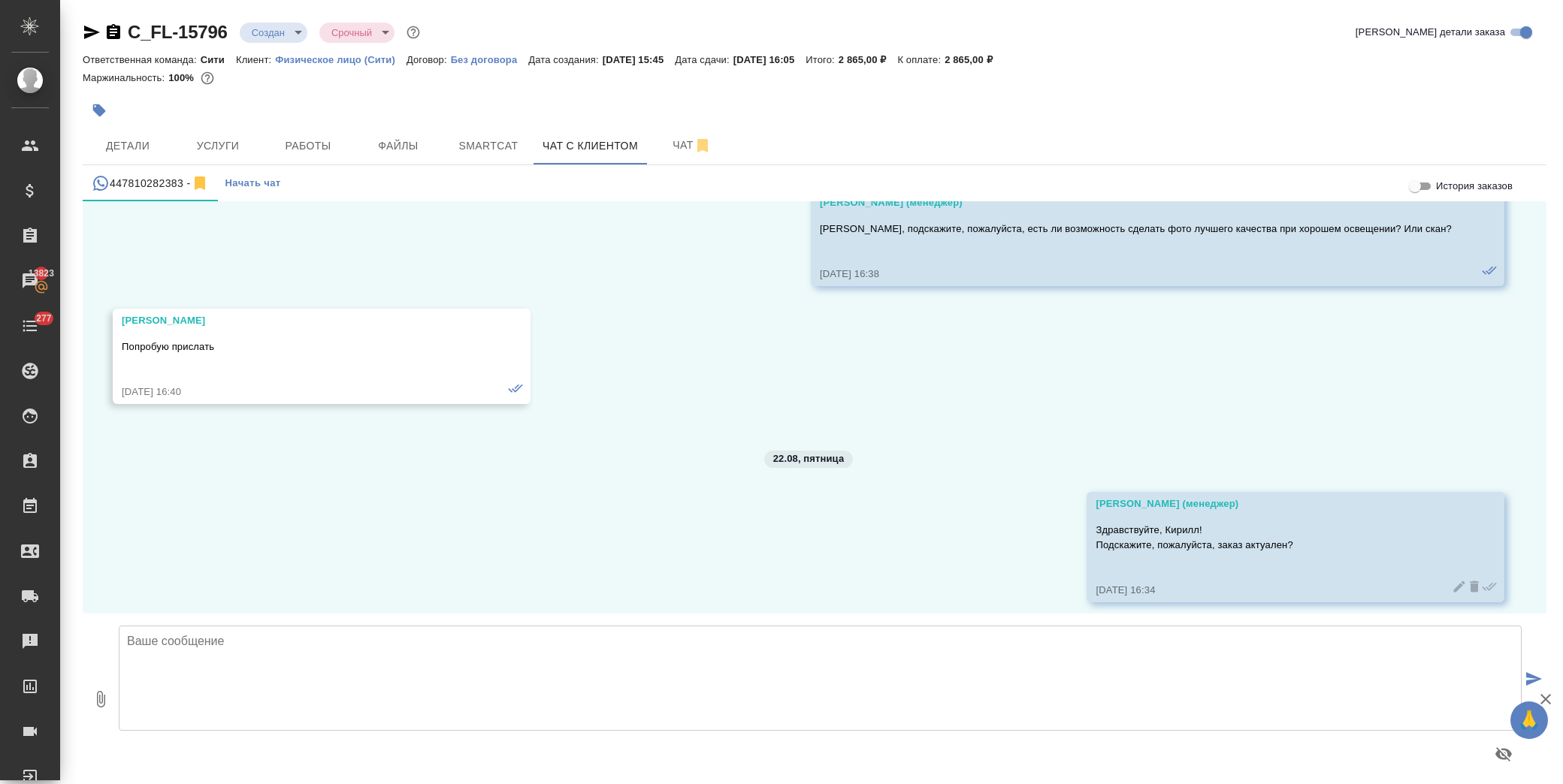
scroll to position [697, 0]
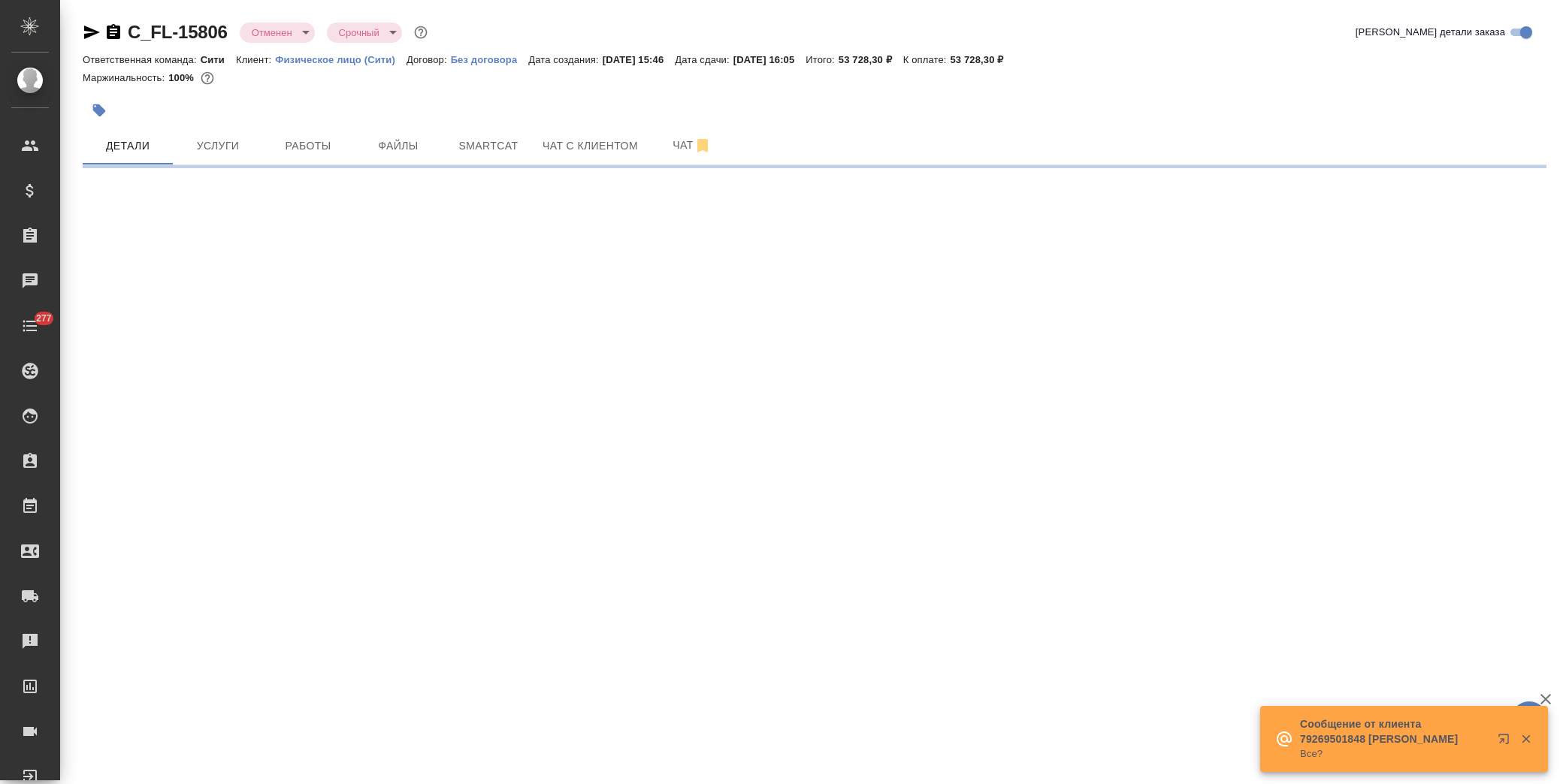
select select "RU"
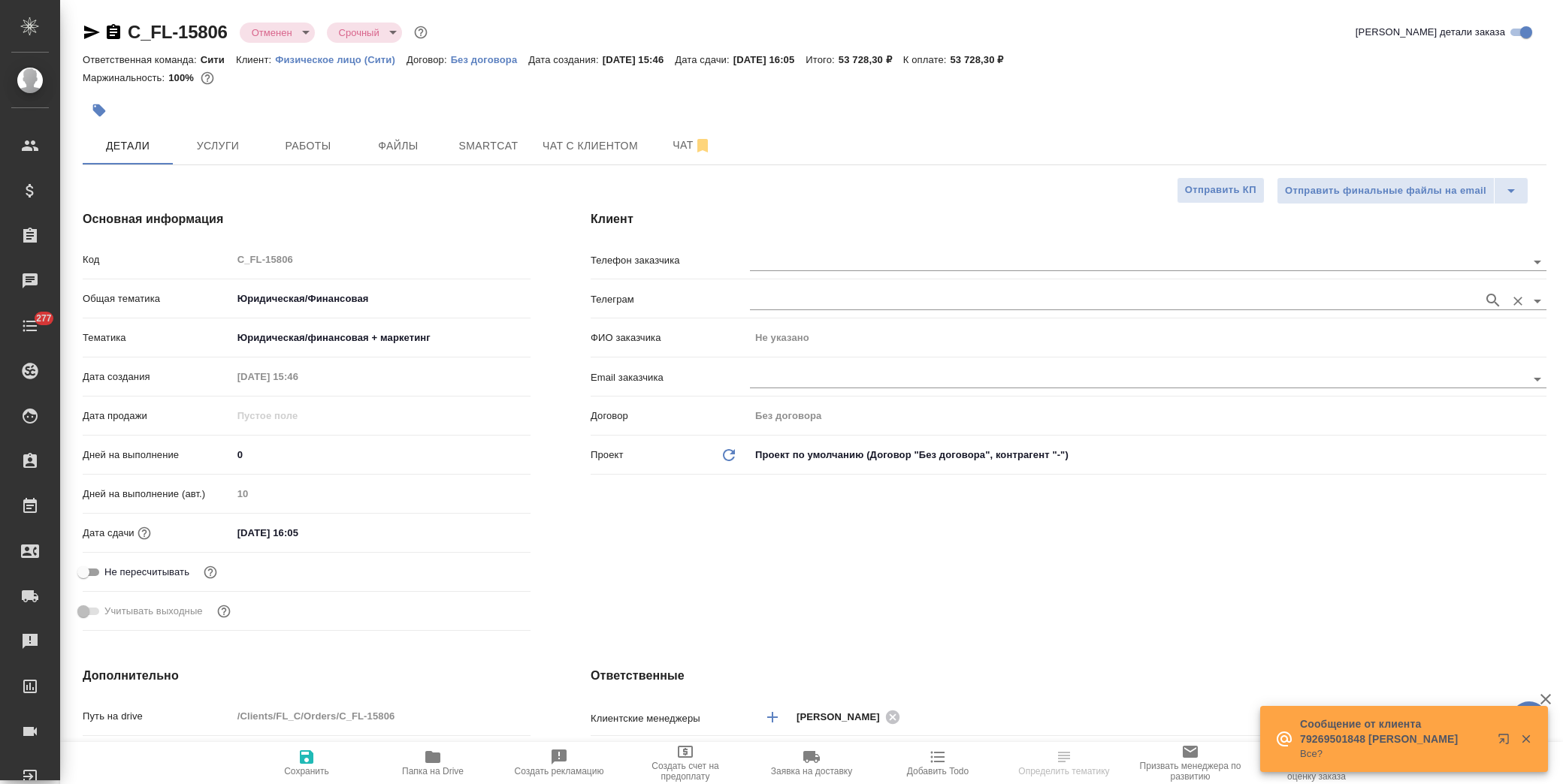
type textarea "x"
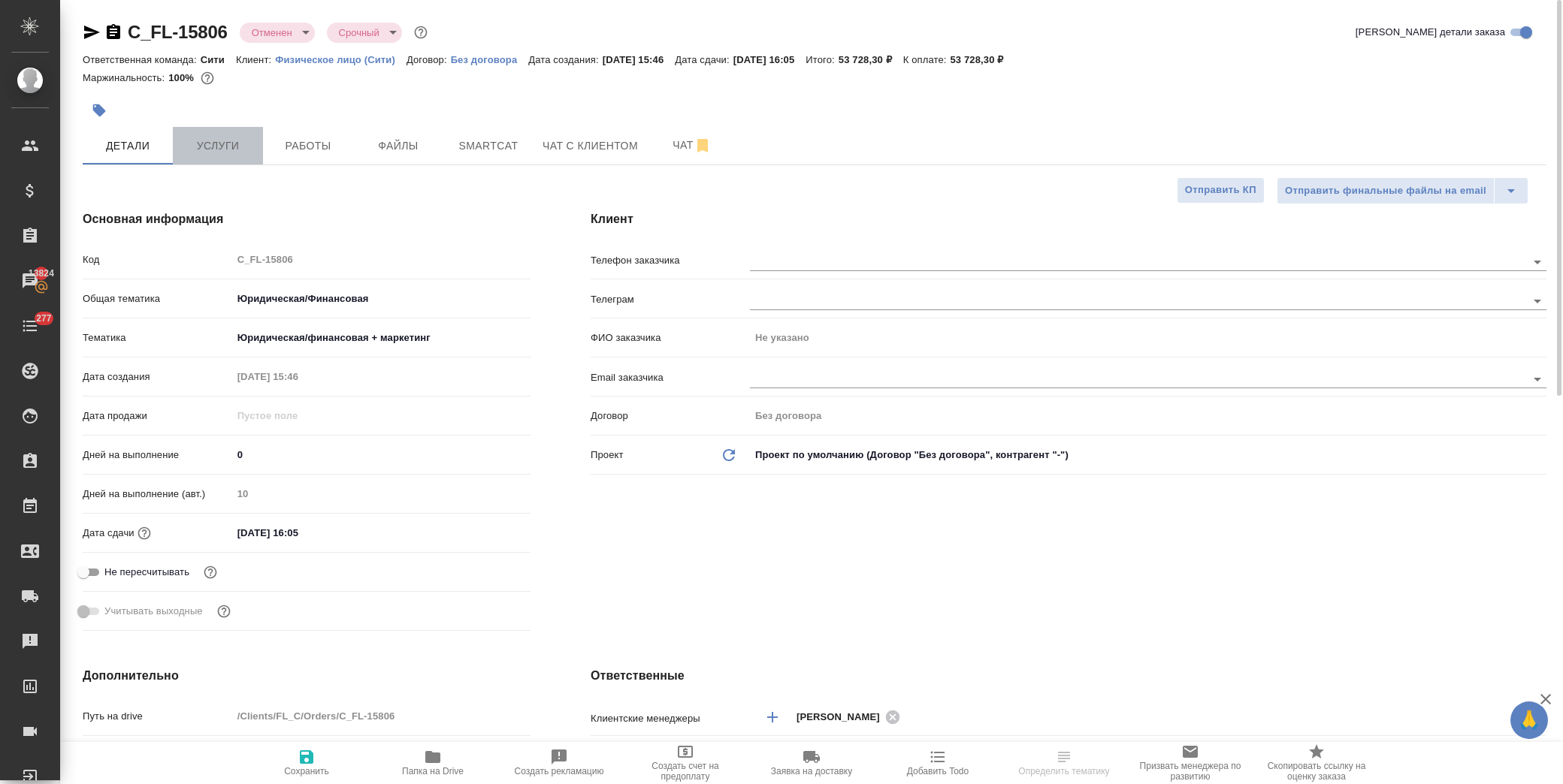
click at [216, 146] on span "Услуги" at bounding box center [217, 146] width 72 height 19
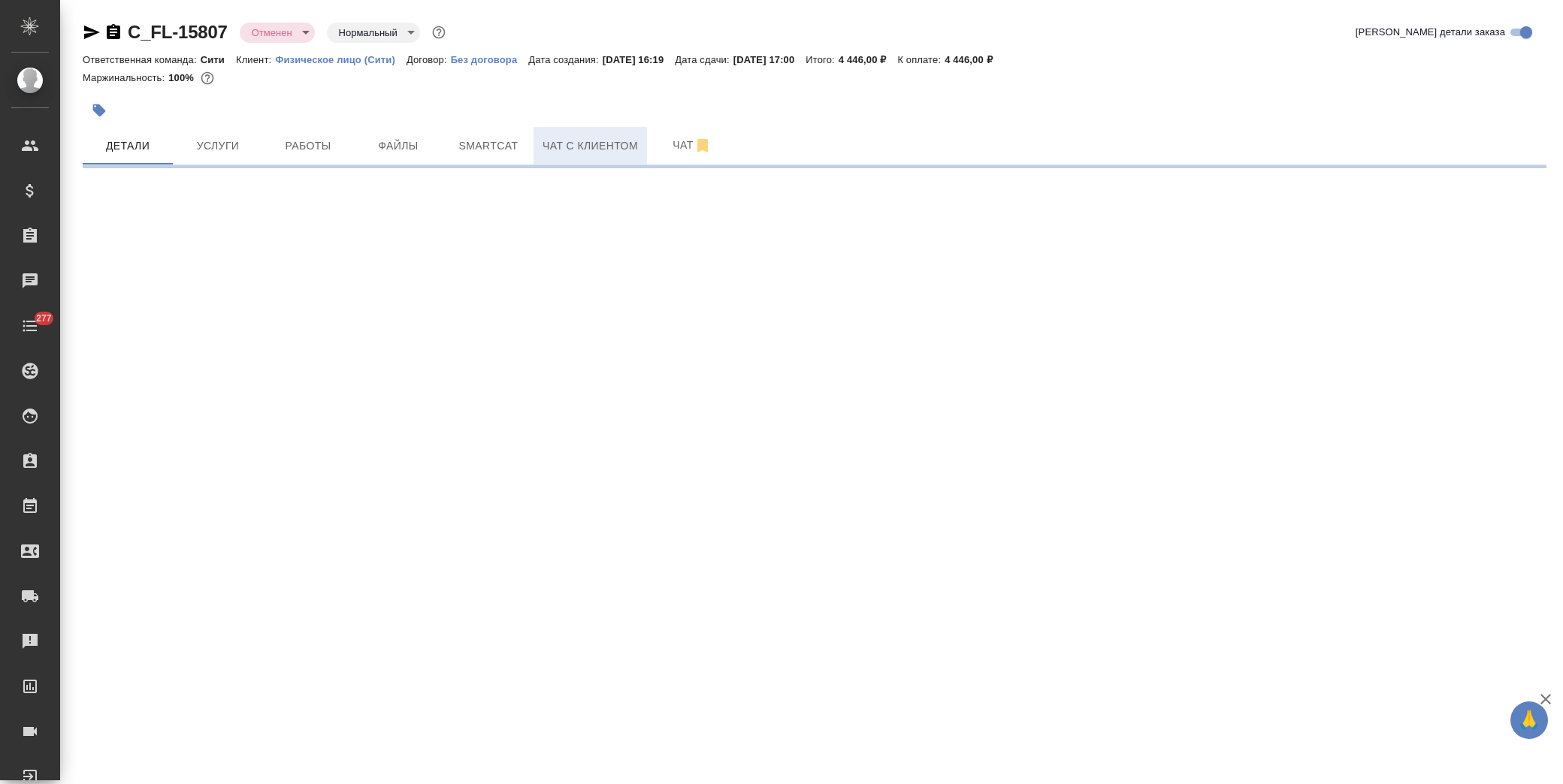
select select "RU"
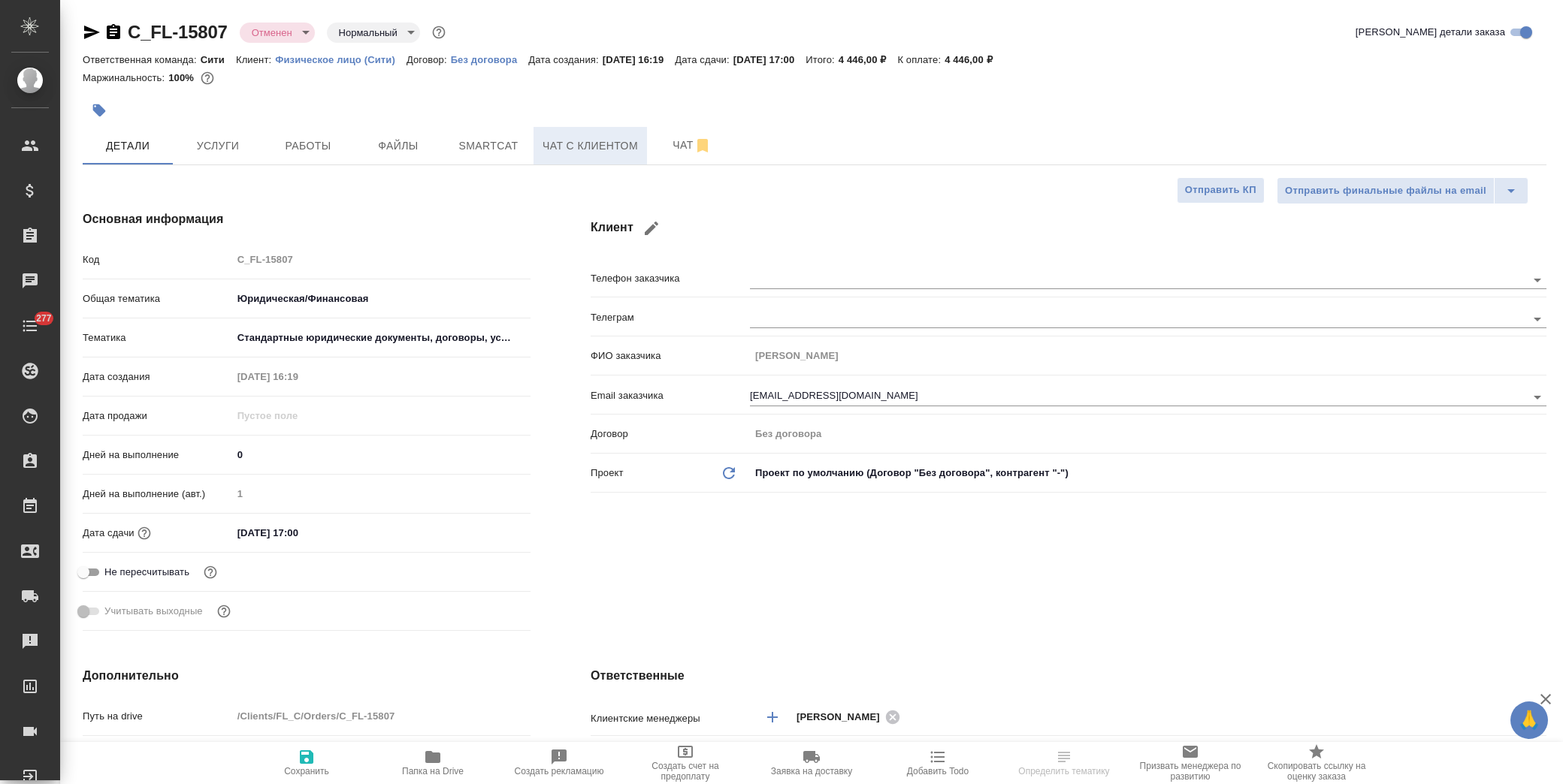
type textarea "x"
click at [583, 131] on button "Чат с клиентом" at bounding box center [591, 146] width 114 height 38
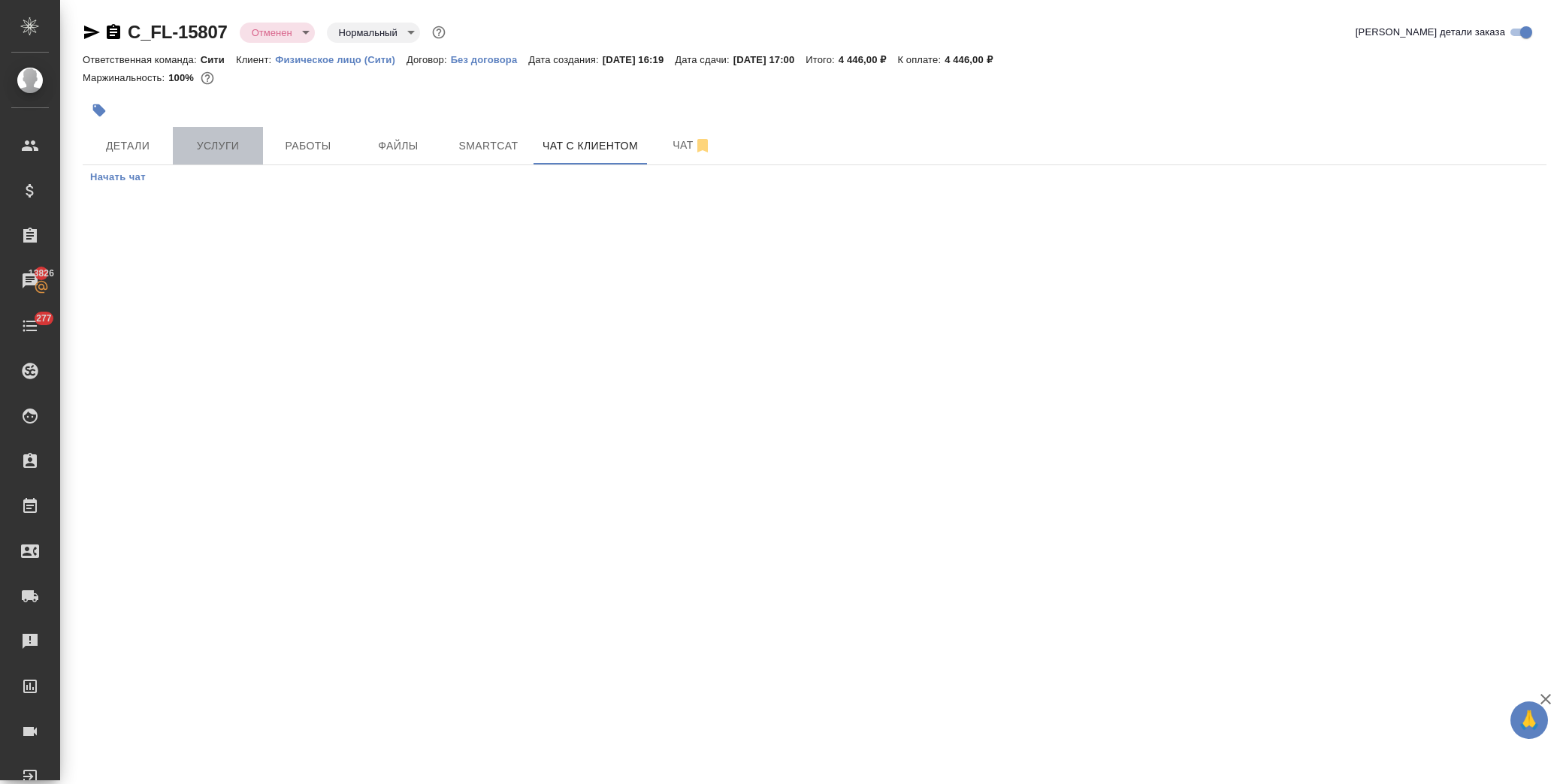
click at [221, 144] on span "Услуги" at bounding box center [217, 146] width 72 height 19
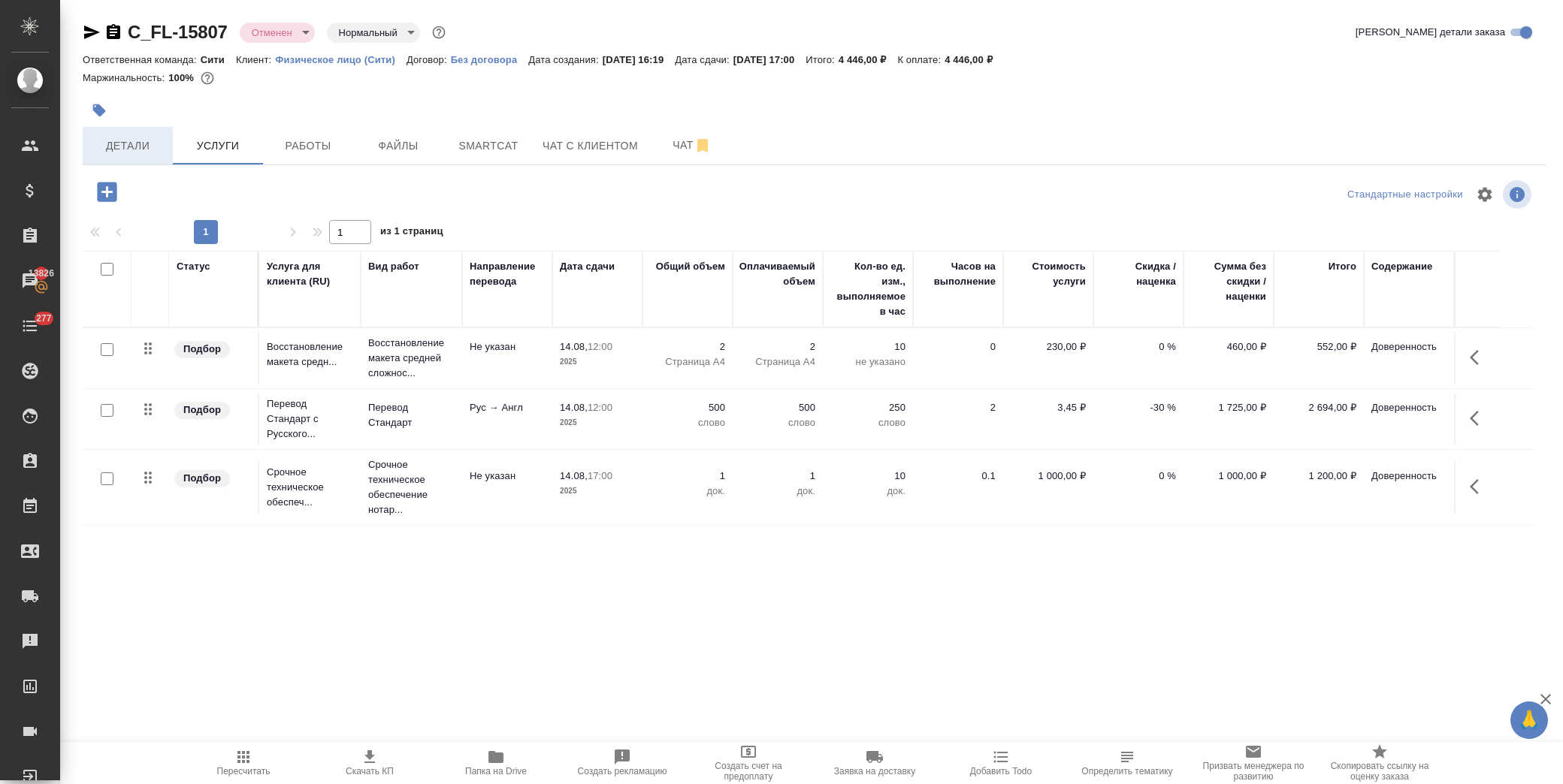
click at [113, 140] on span "Детали" at bounding box center [127, 146] width 72 height 19
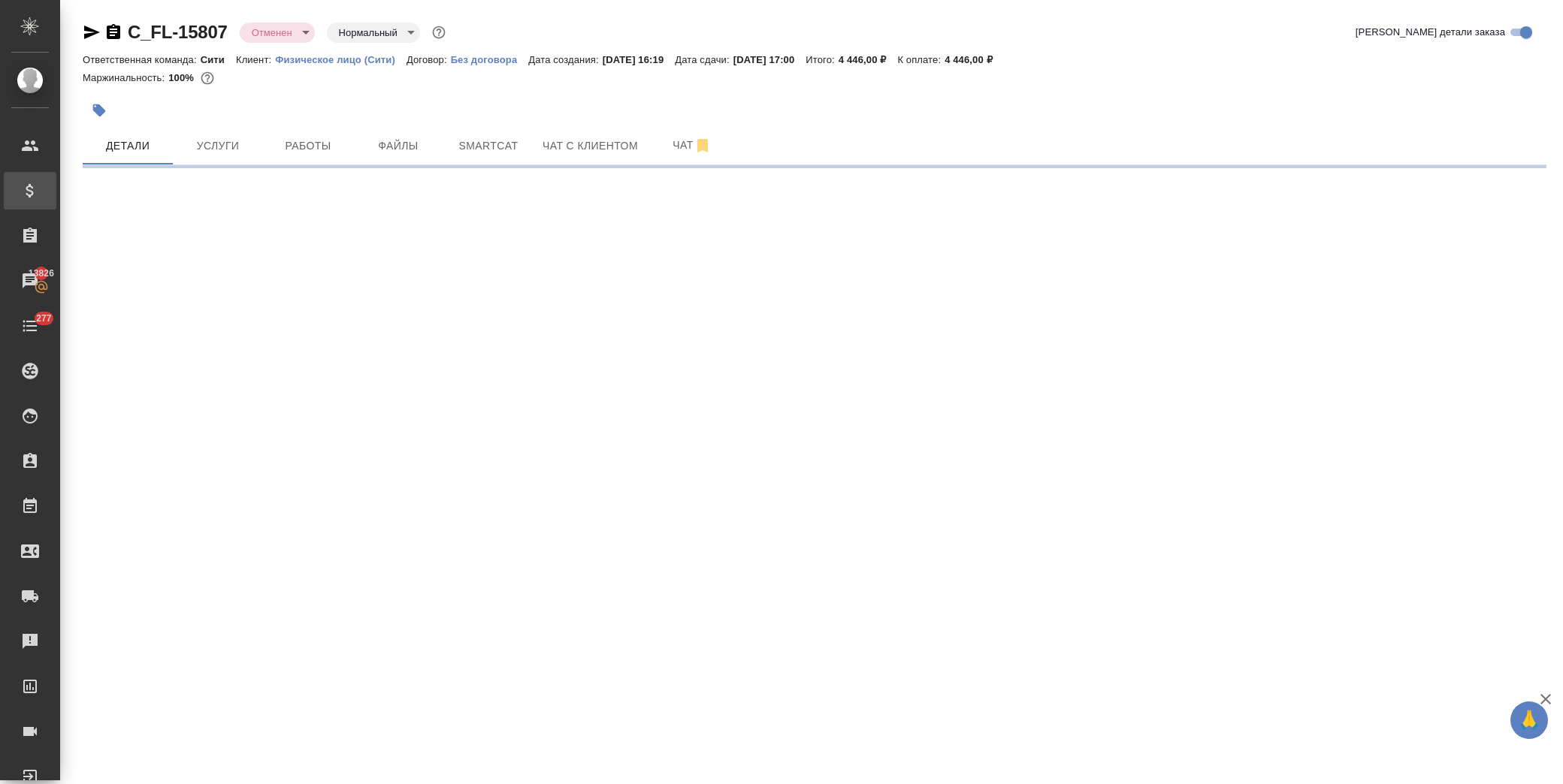
select select "RU"
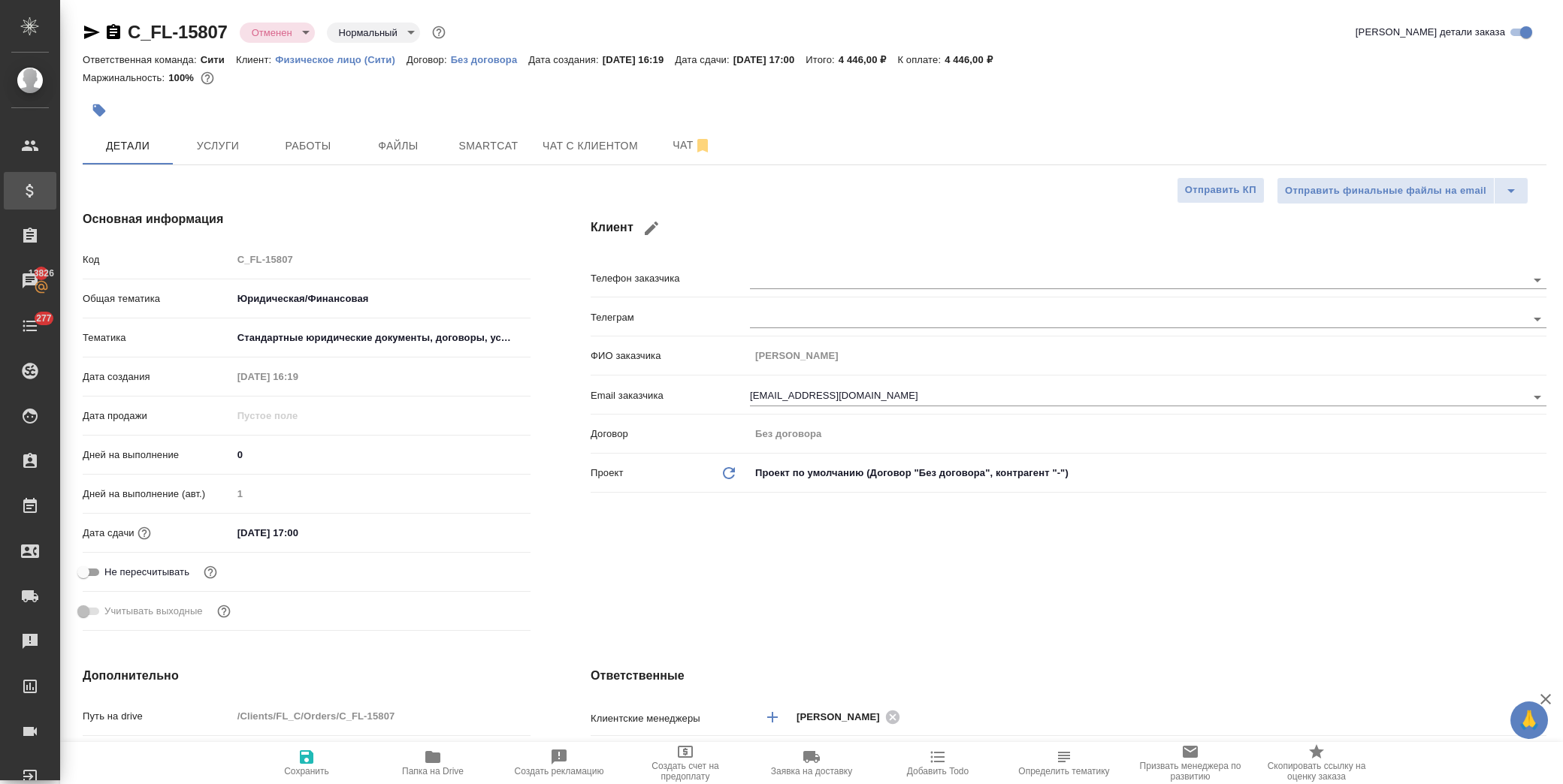
type textarea "x"
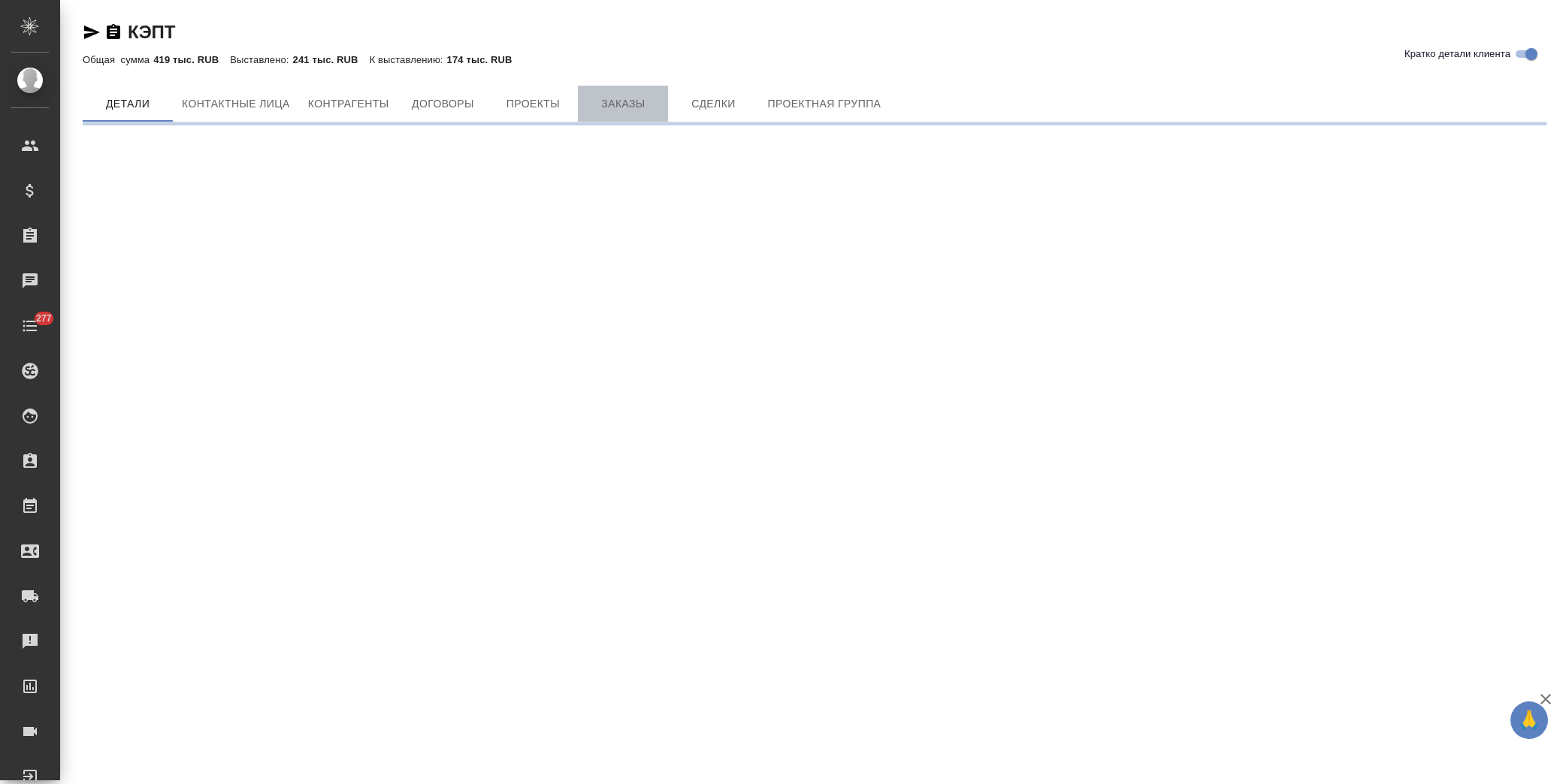
click at [652, 102] on span "Заказы" at bounding box center [622, 104] width 72 height 19
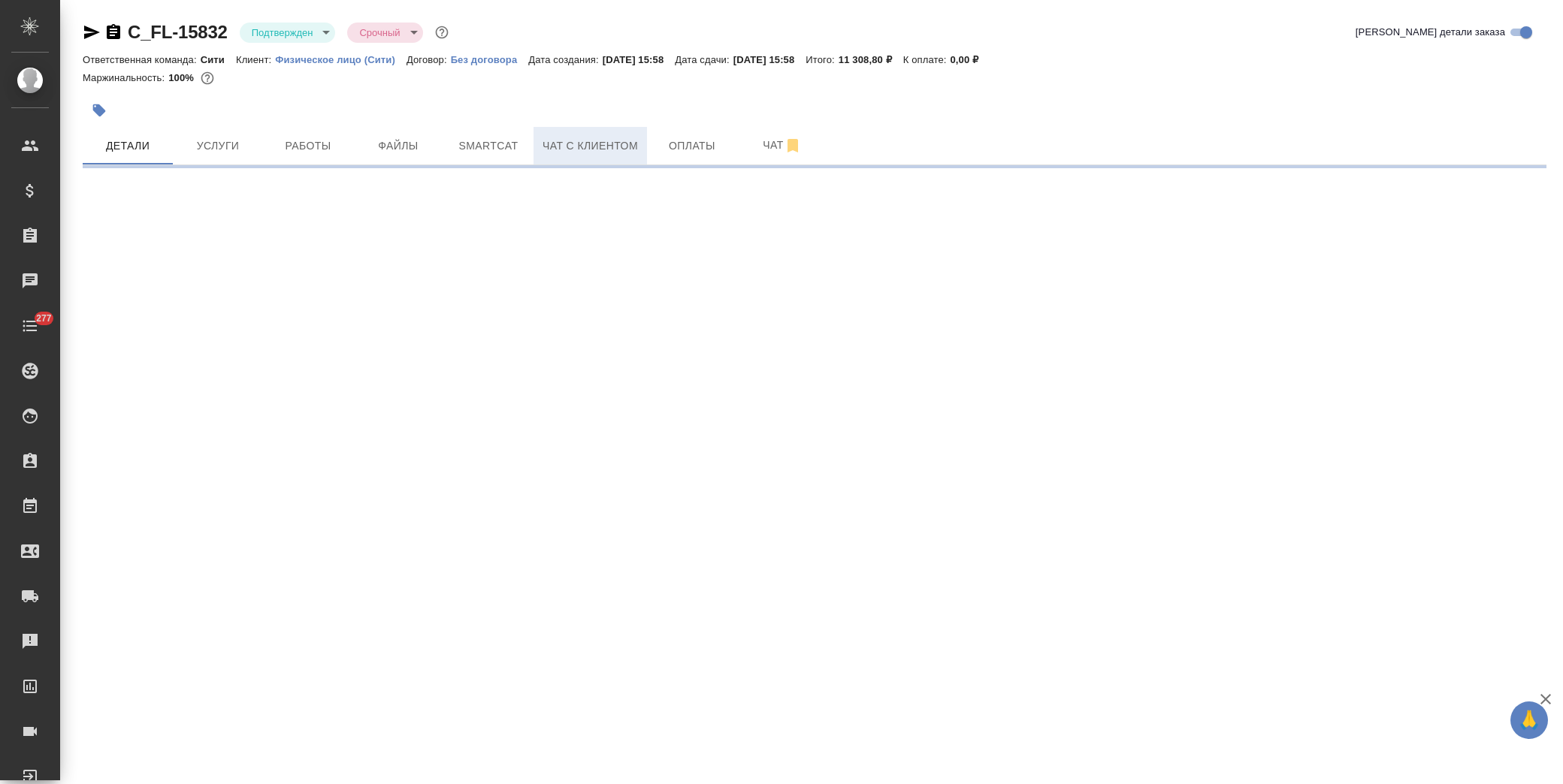
select select "RU"
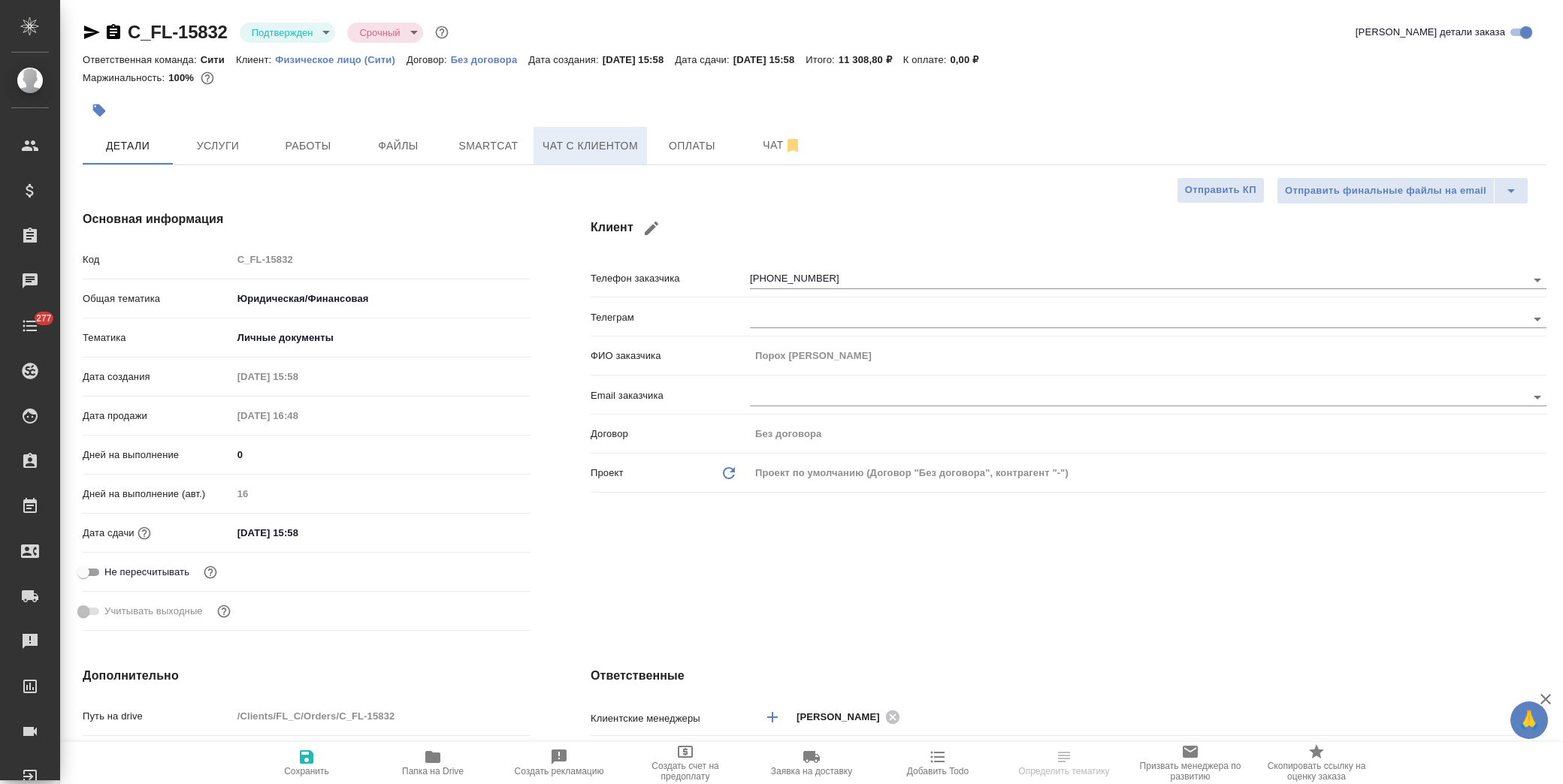
type textarea "x"
click at [614, 150] on span "Чат с клиентом" at bounding box center [591, 146] width 96 height 19
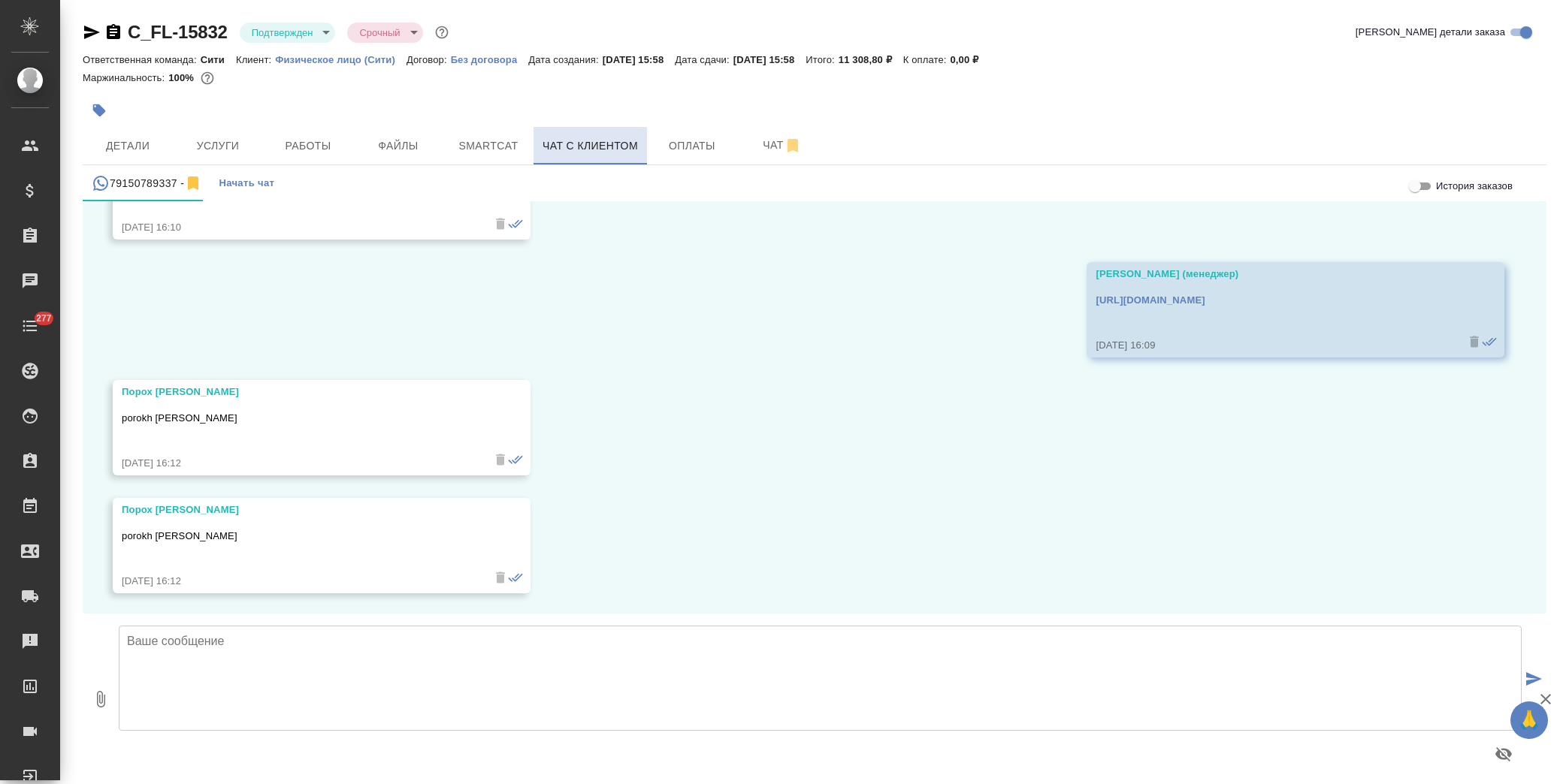
scroll to position [242, 0]
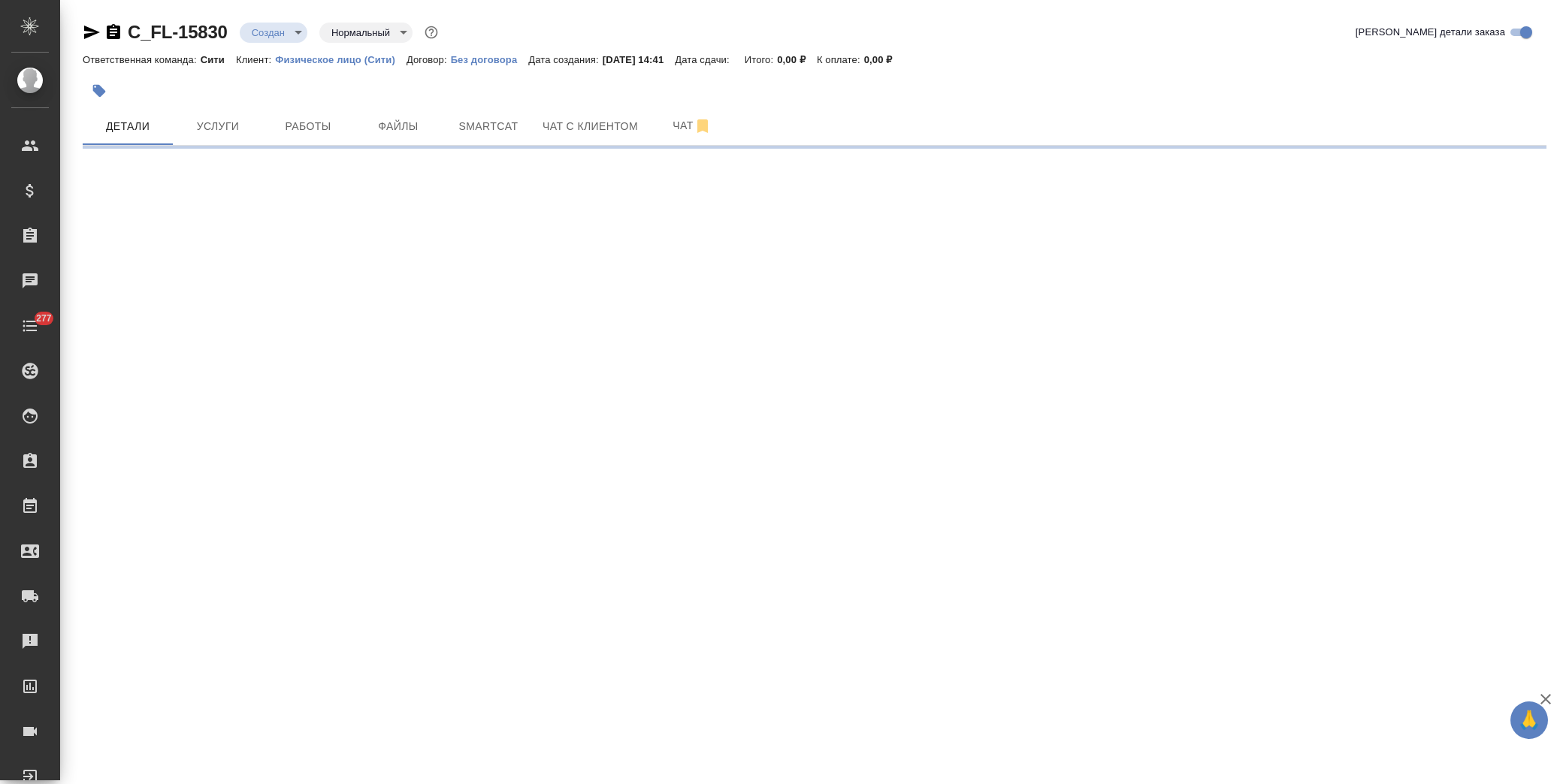
select select "RU"
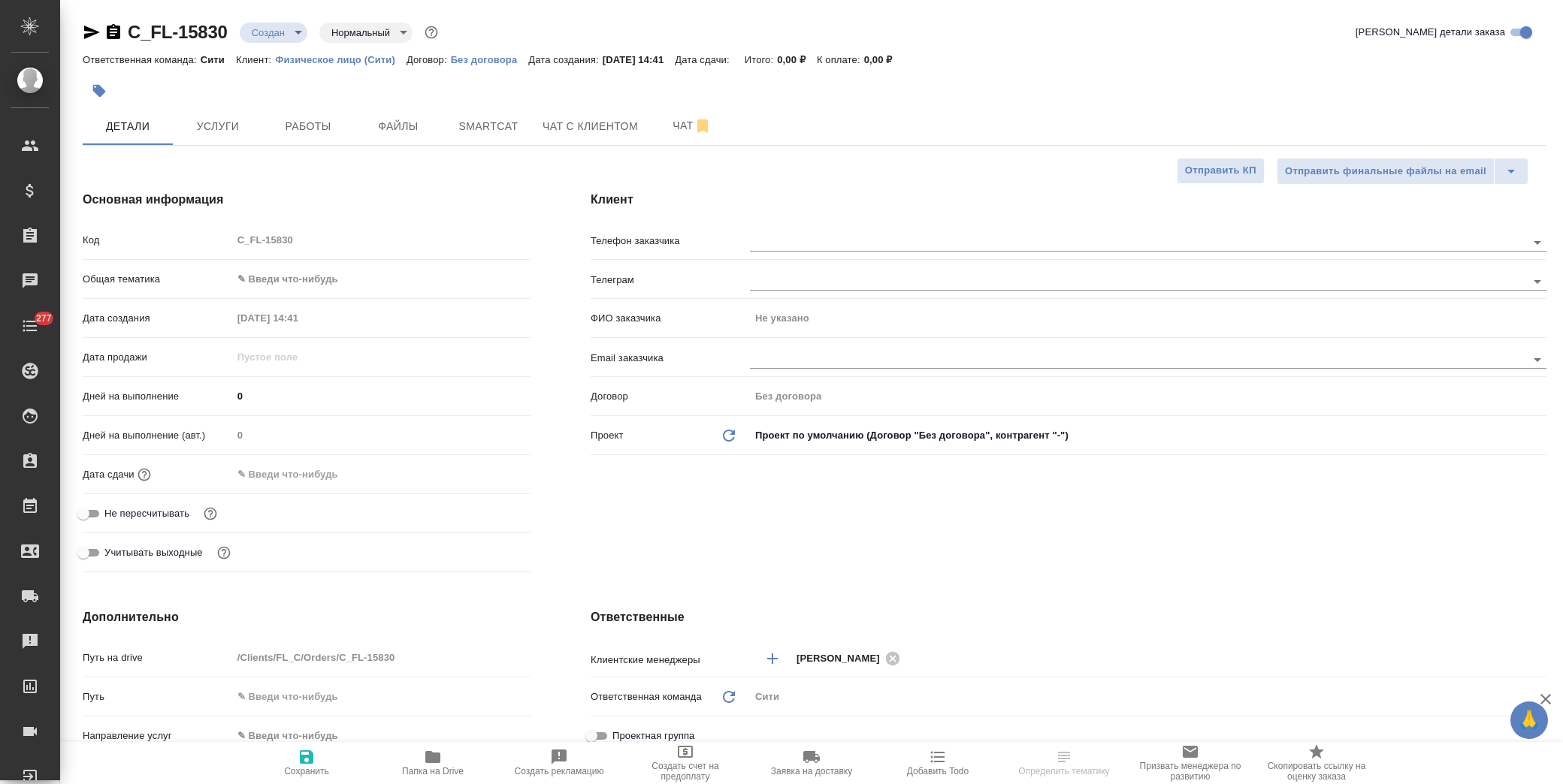
type textarea "x"
click at [210, 124] on span "Услуги" at bounding box center [217, 126] width 72 height 19
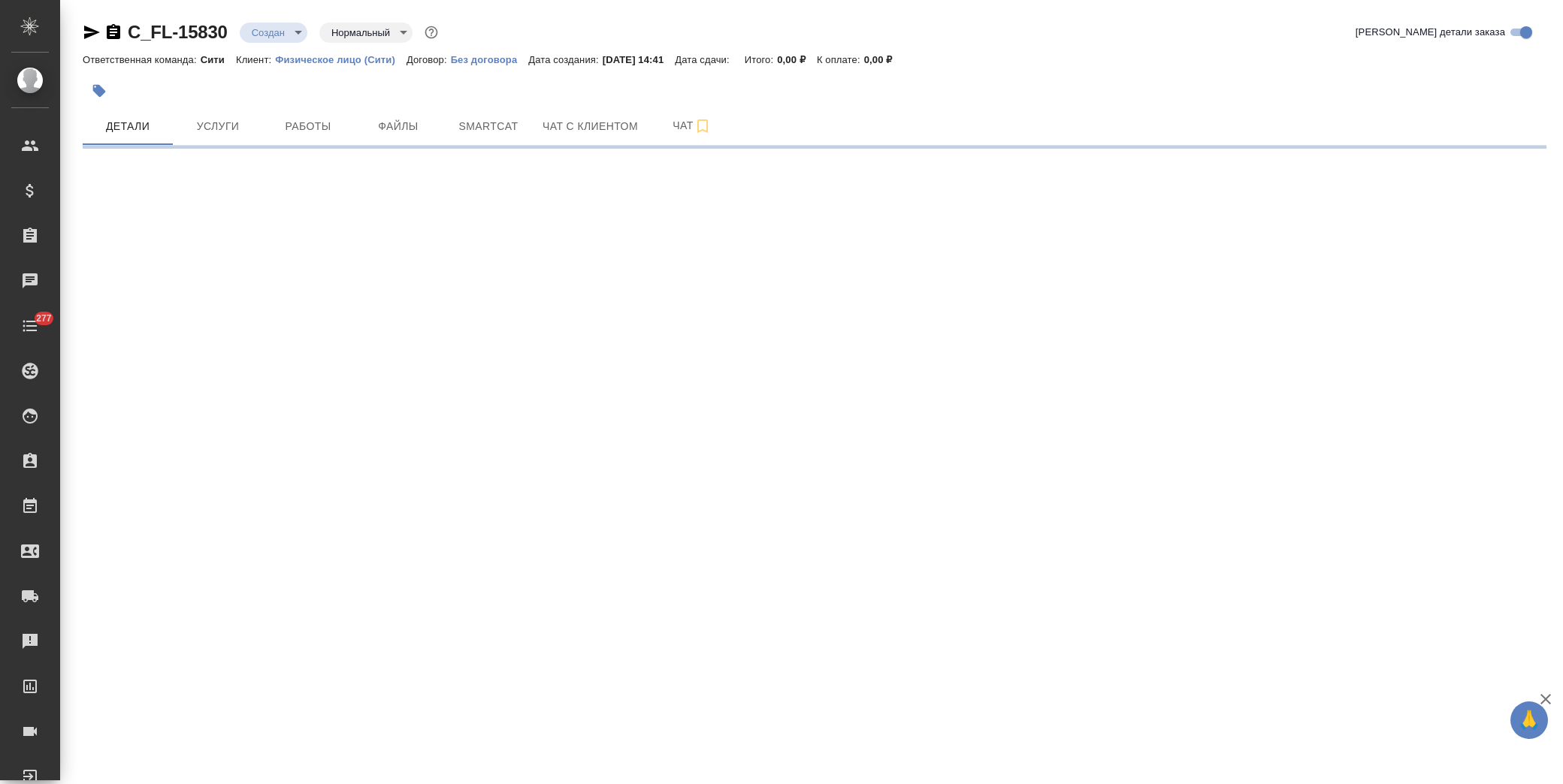
click at [86, 35] on icon "button" at bounding box center [92, 32] width 16 height 13
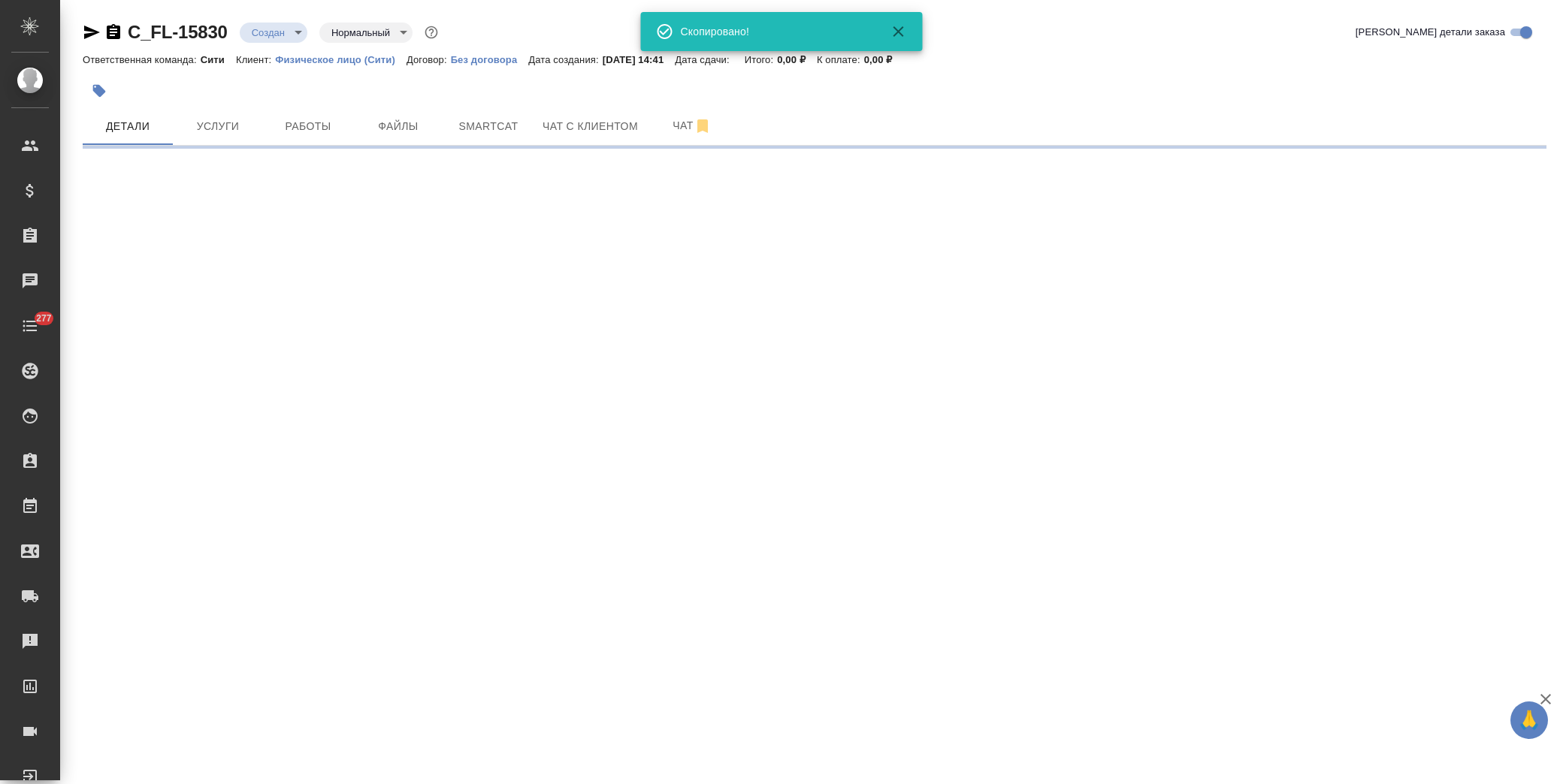
select select "RU"
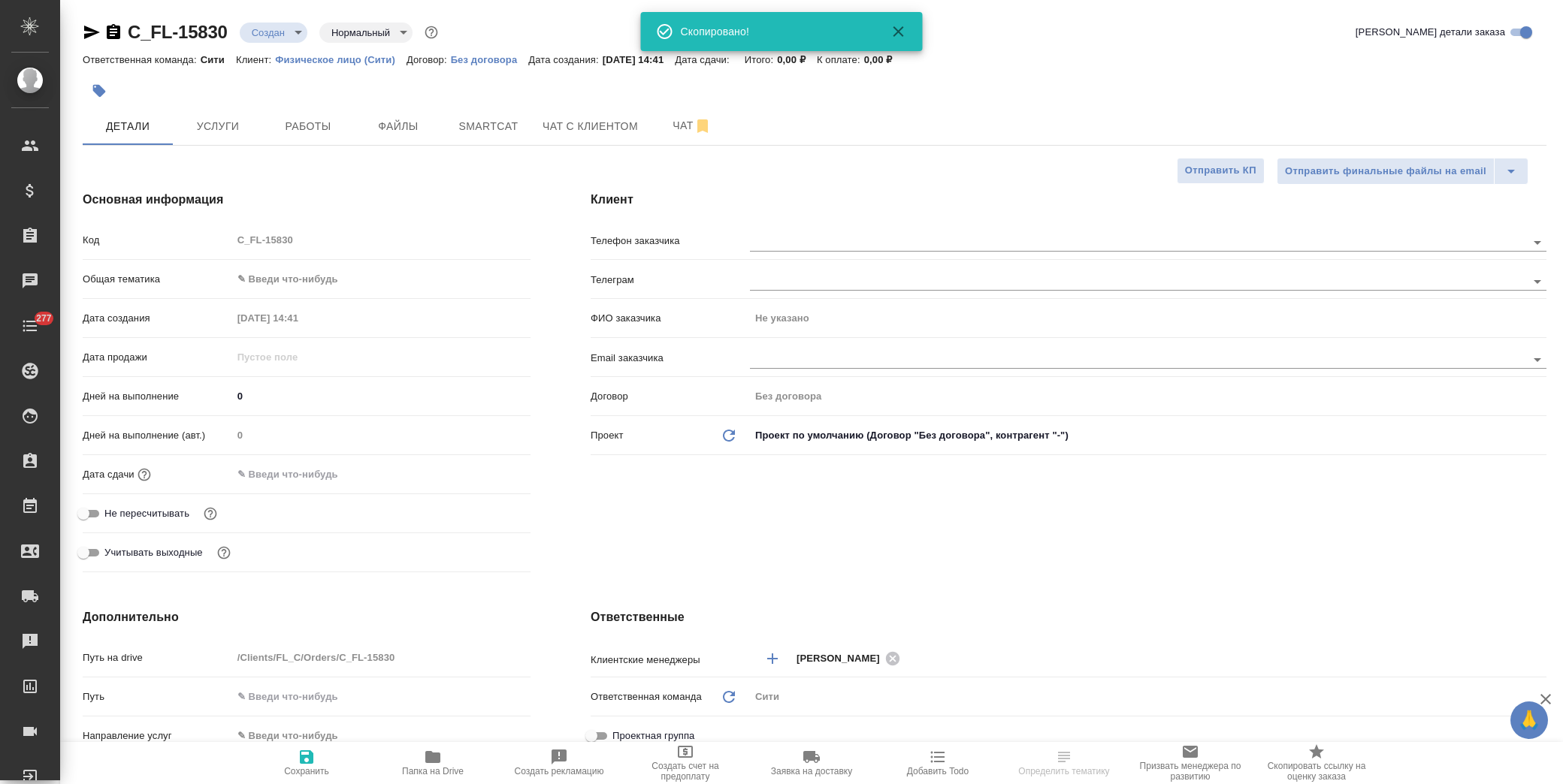
type textarea "x"
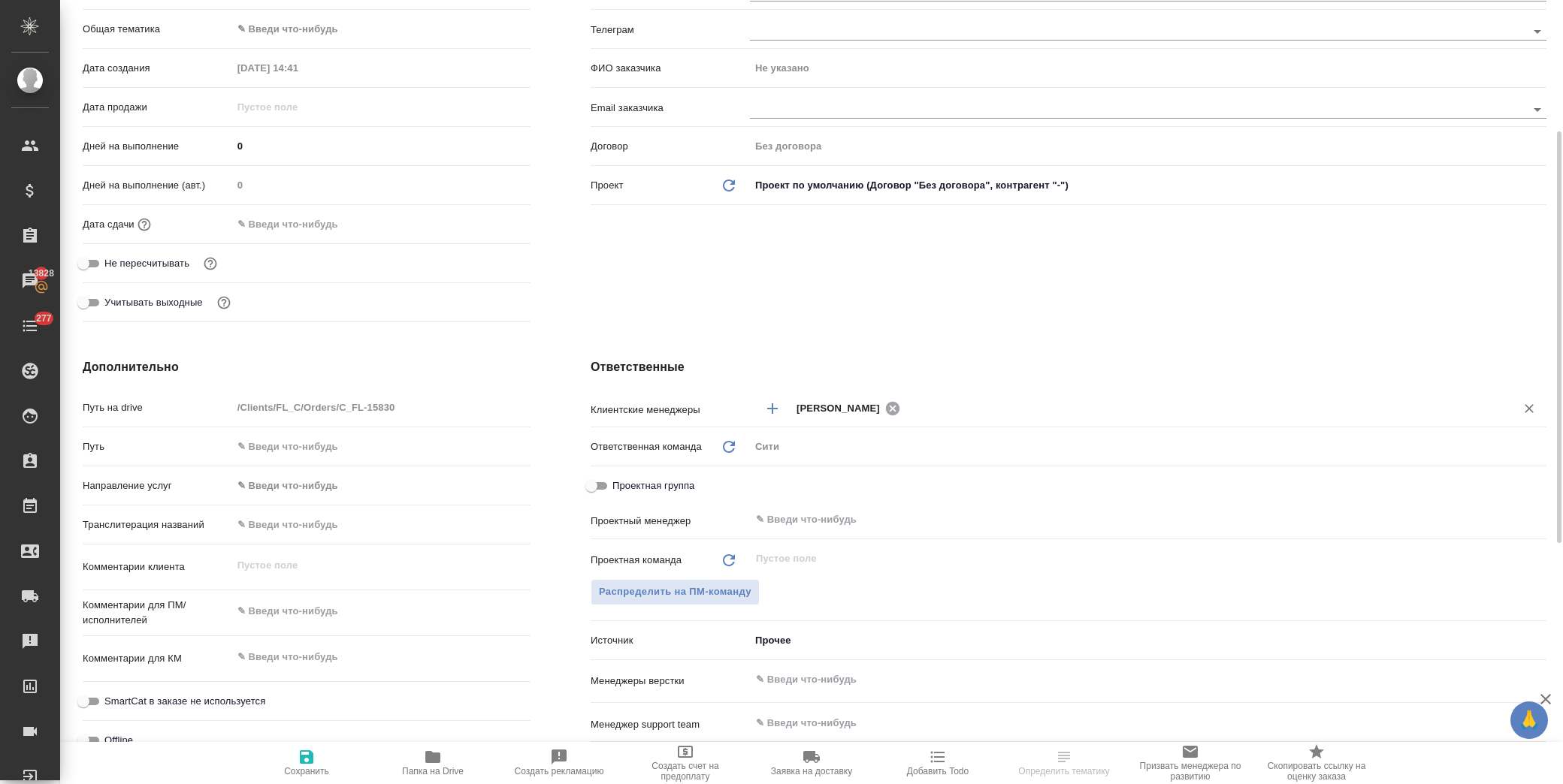
click at [898, 407] on icon at bounding box center [892, 407] width 13 height 13
type textarea "x"
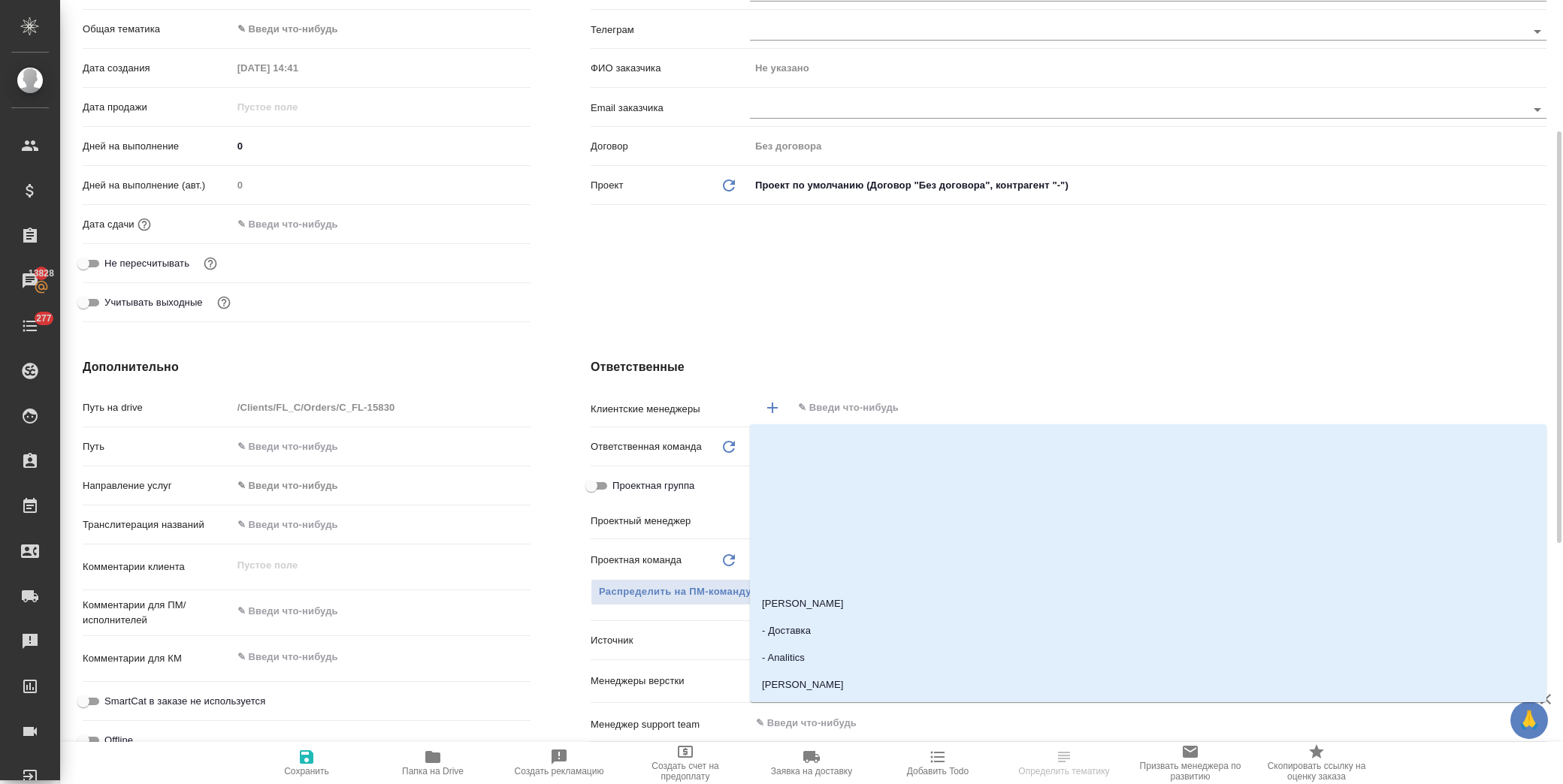
click at [905, 407] on input "text" at bounding box center [1144, 408] width 695 height 18
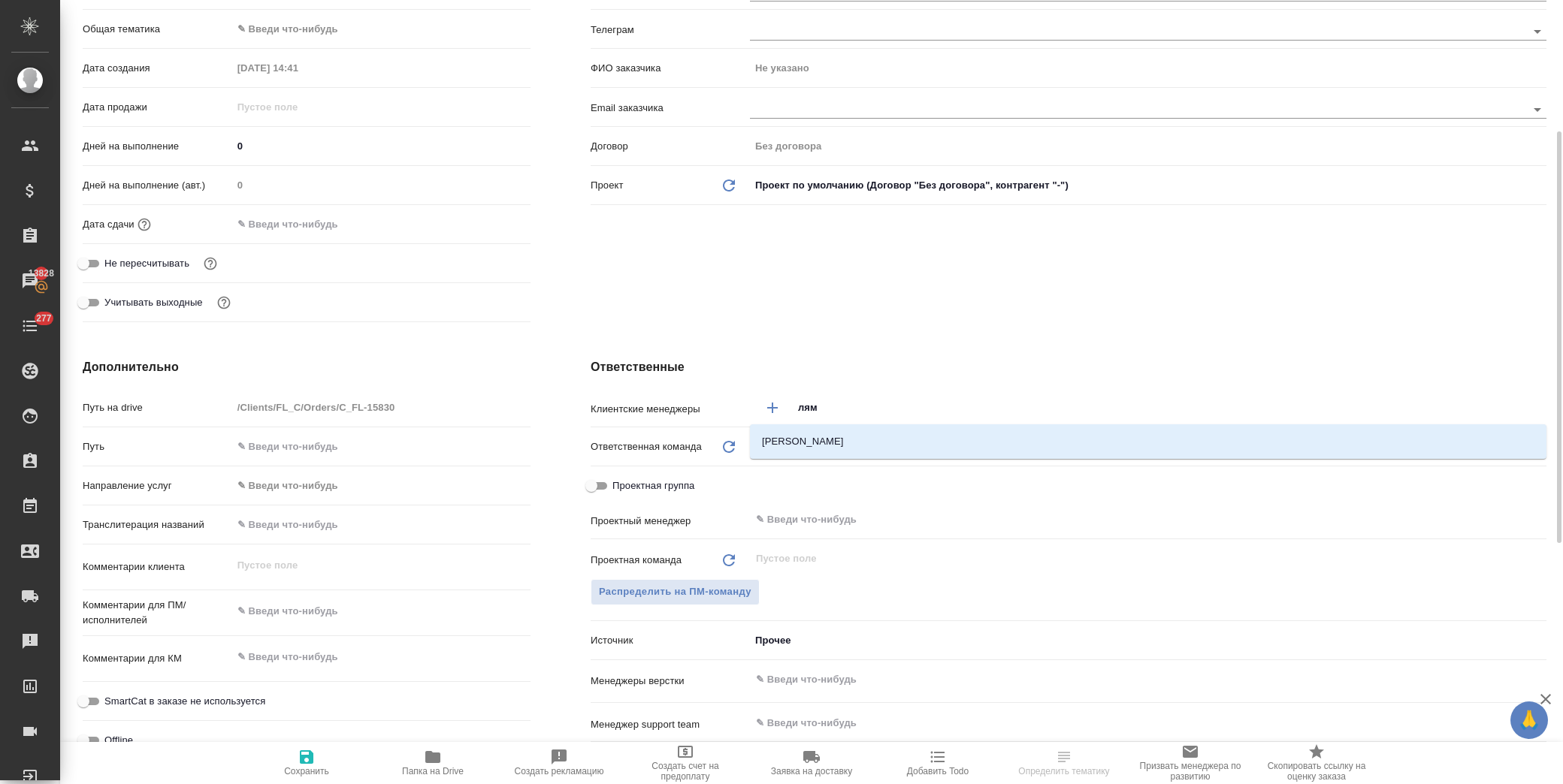
type input "лями"
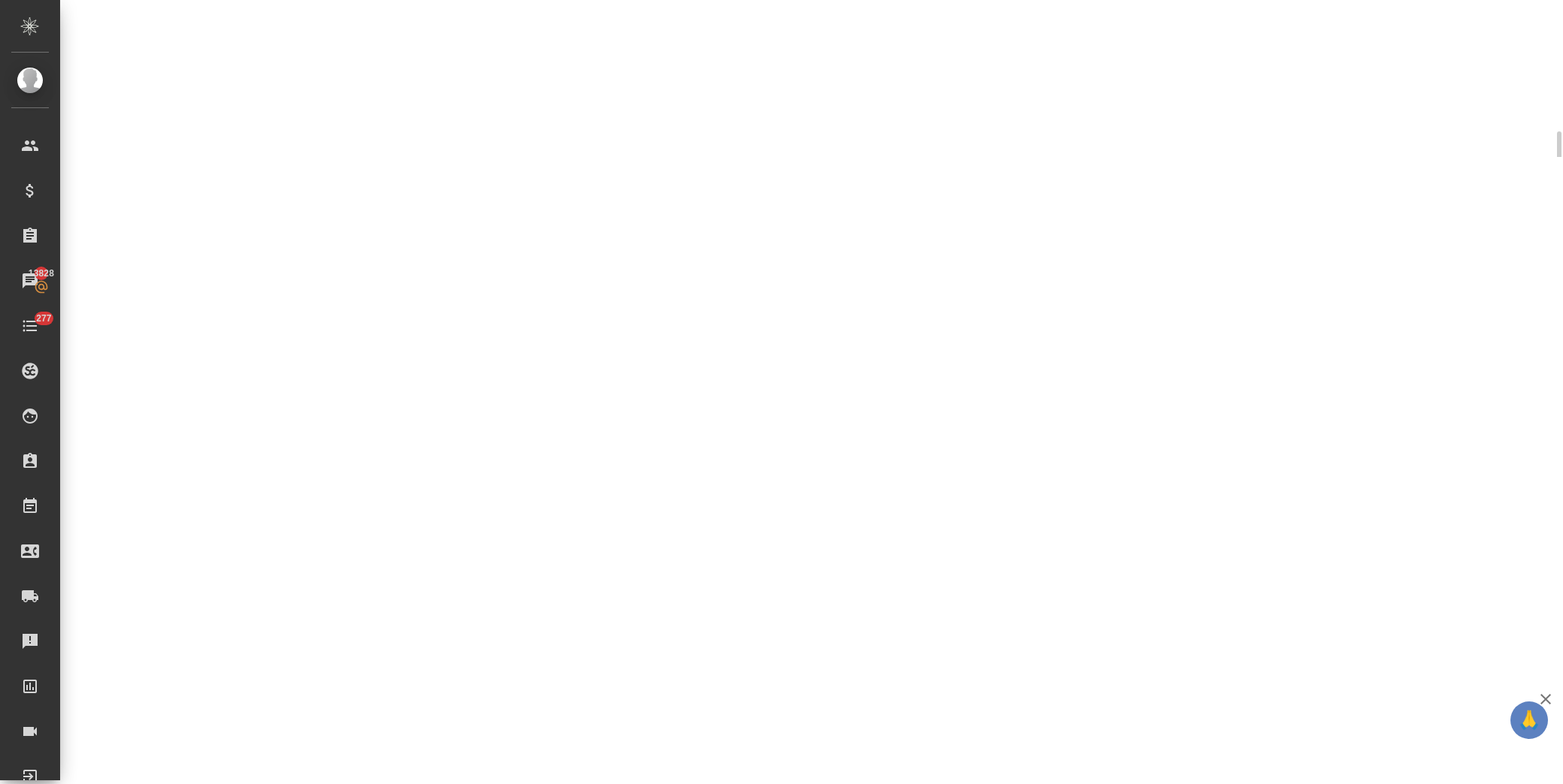
select select "RU"
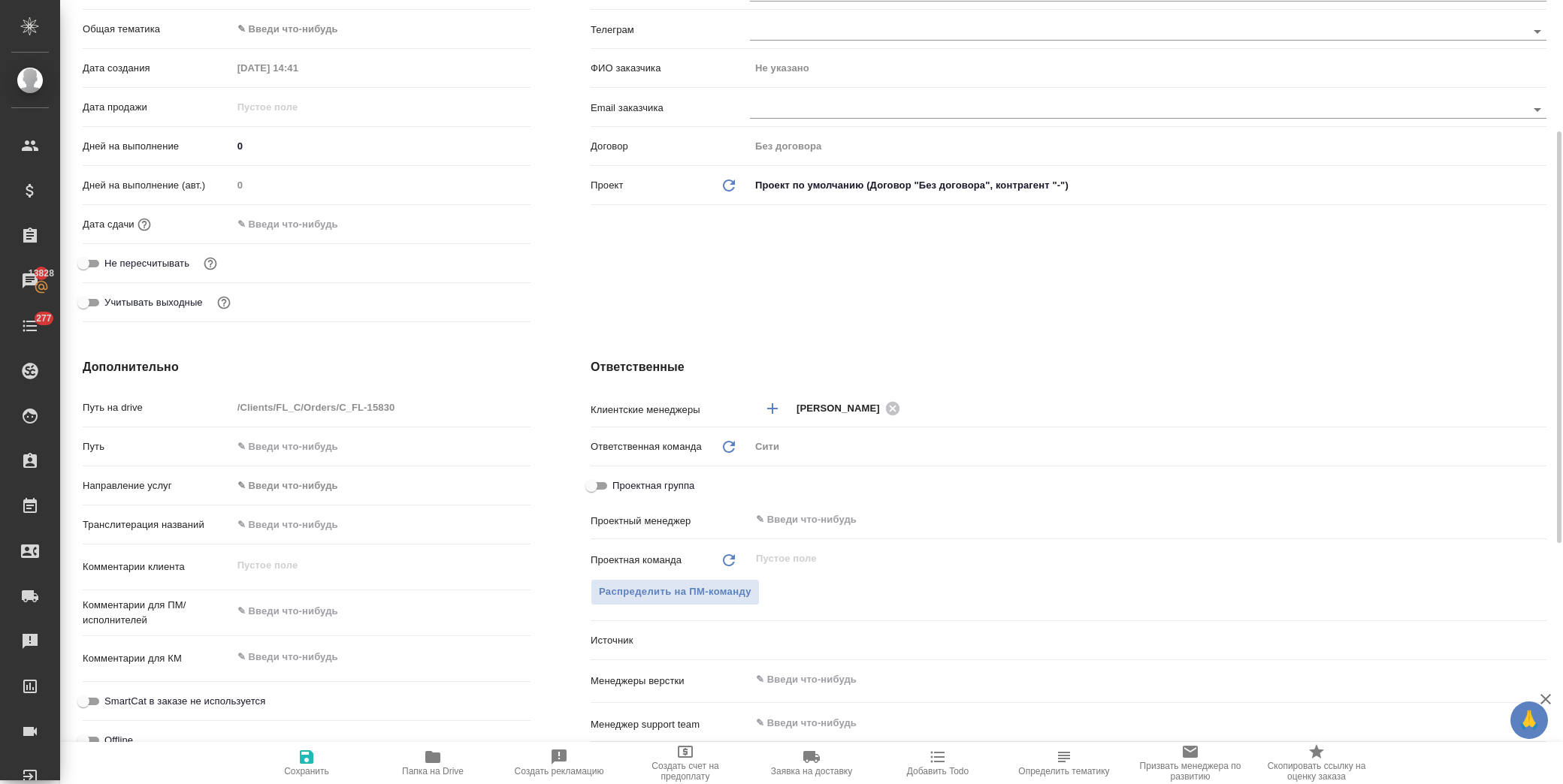
type textarea "x"
click at [821, 523] on input "text" at bounding box center [1123, 519] width 737 height 18
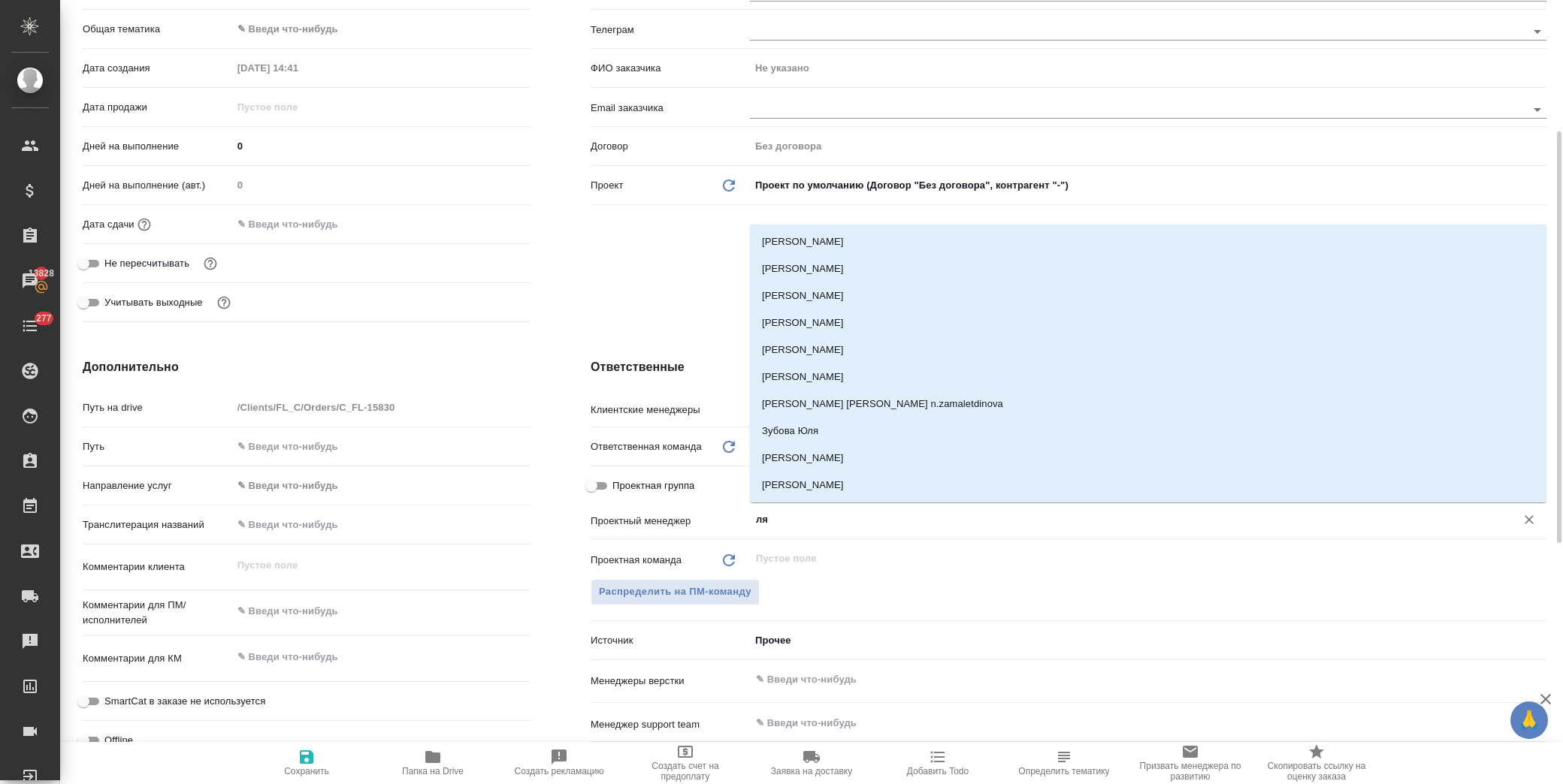
type input "лям"
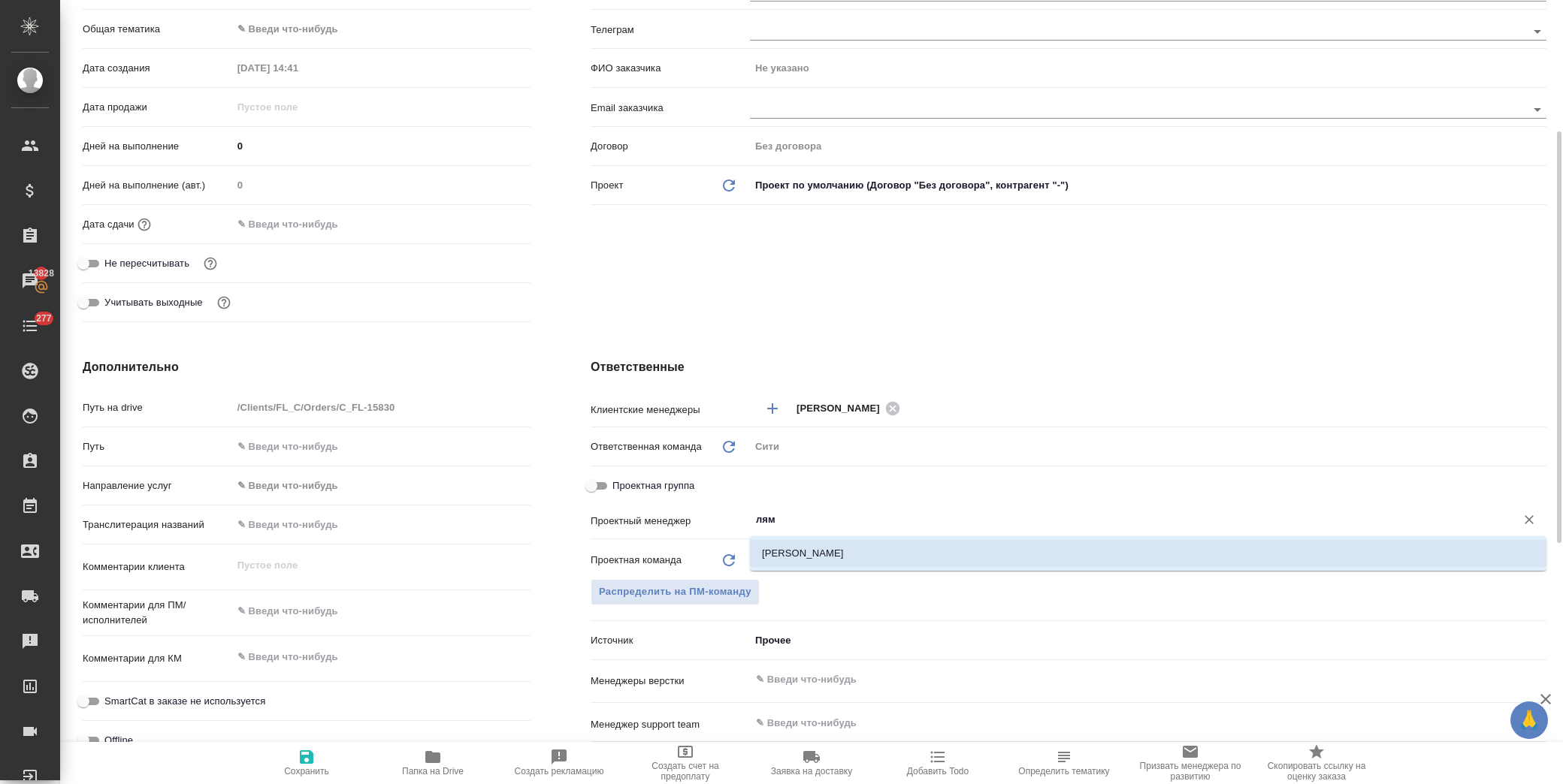
drag, startPoint x: 798, startPoint y: 527, endPoint x: 619, endPoint y: 514, distance: 179.5
click at [619, 514] on div "Проектный менеджер лям ​" at bounding box center [1068, 519] width 956 height 26
type textarea "x"
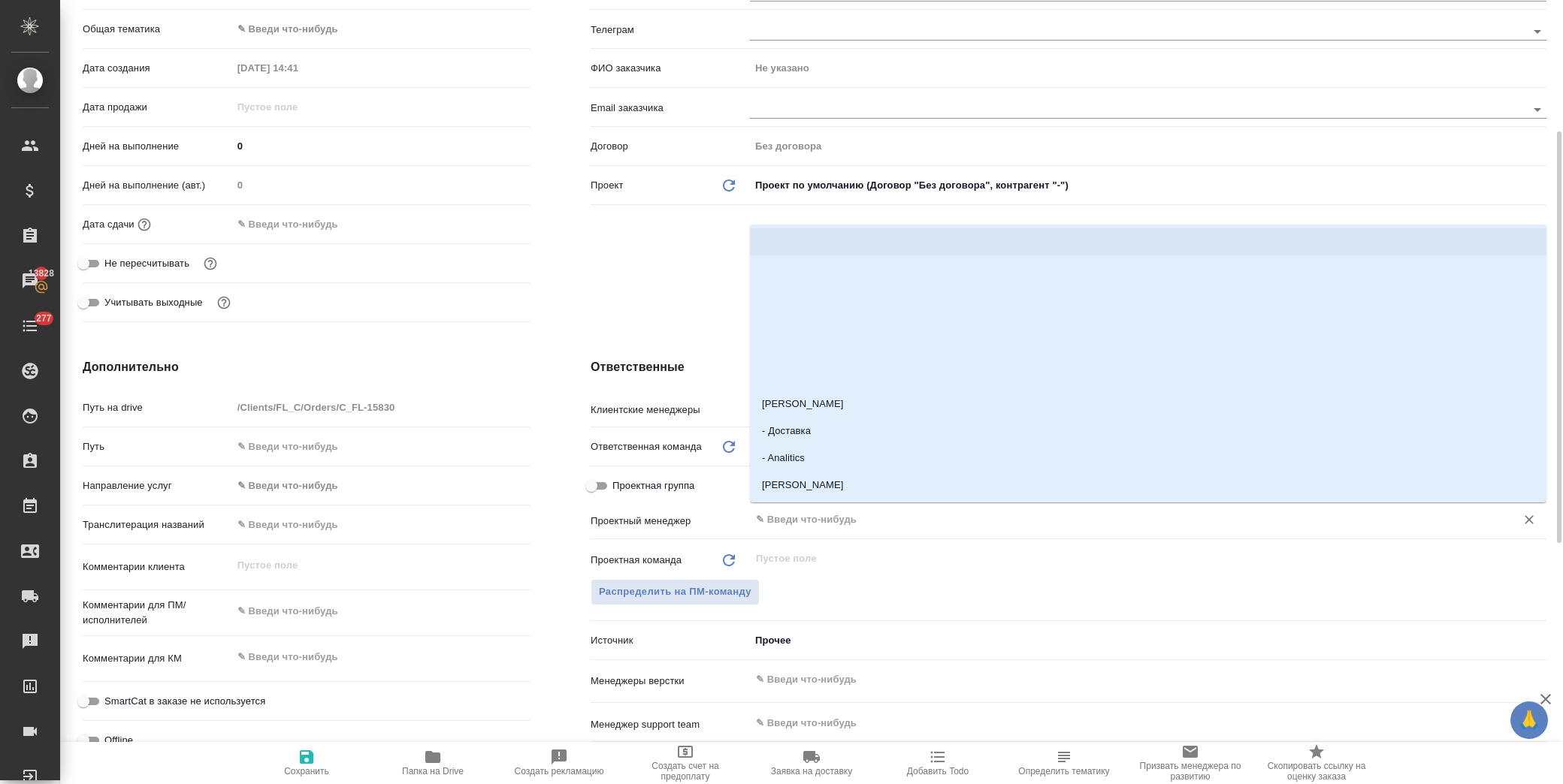
click at [671, 274] on div "Клиент Телефон заказчика Телеграм ФИО заказчика Не указано Email заказчика Дого…" at bounding box center [1069, 134] width 1016 height 448
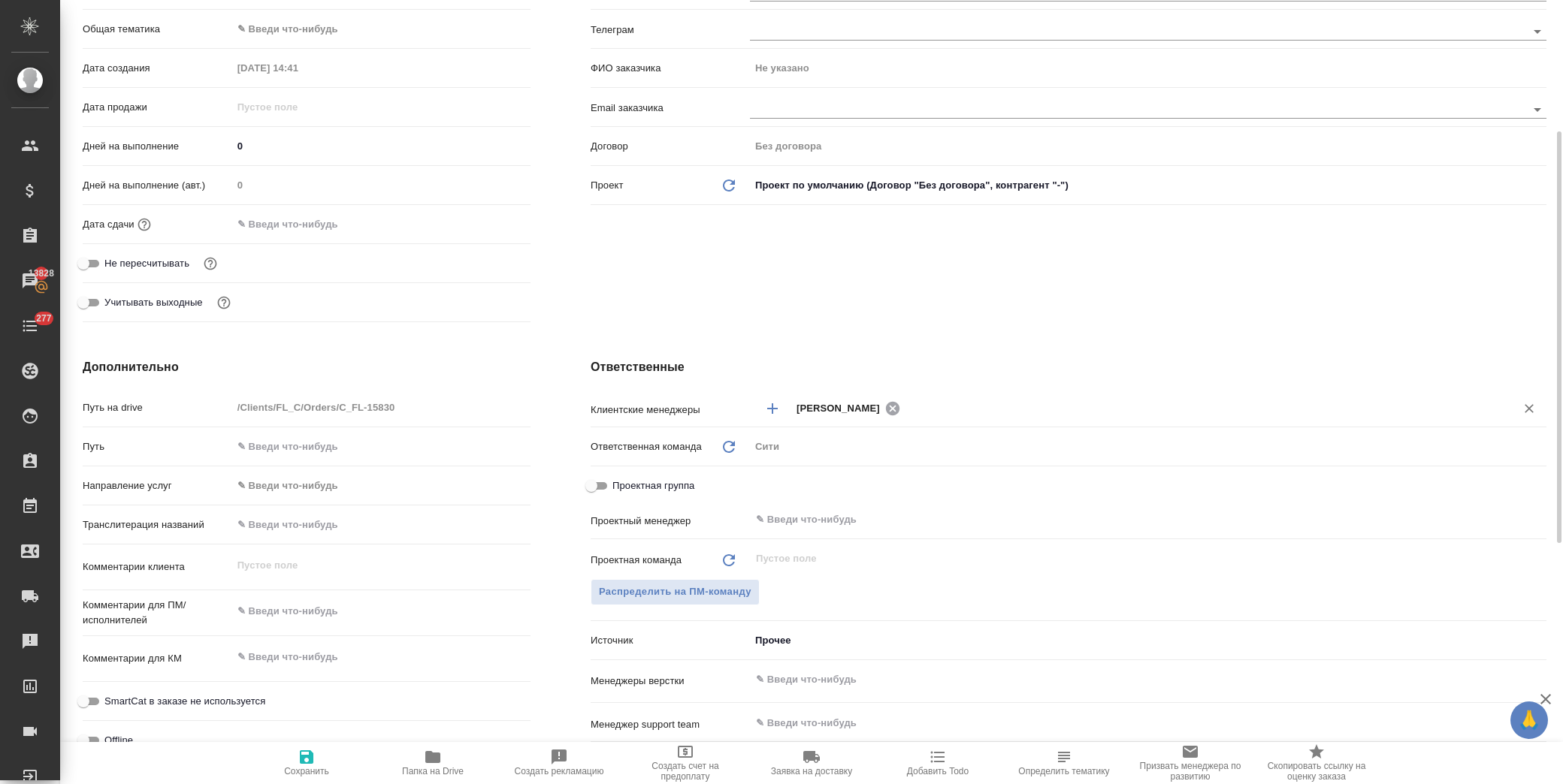
click at [898, 406] on icon at bounding box center [892, 407] width 13 height 13
type textarea "x"
click at [882, 404] on input "text" at bounding box center [1144, 408] width 695 height 18
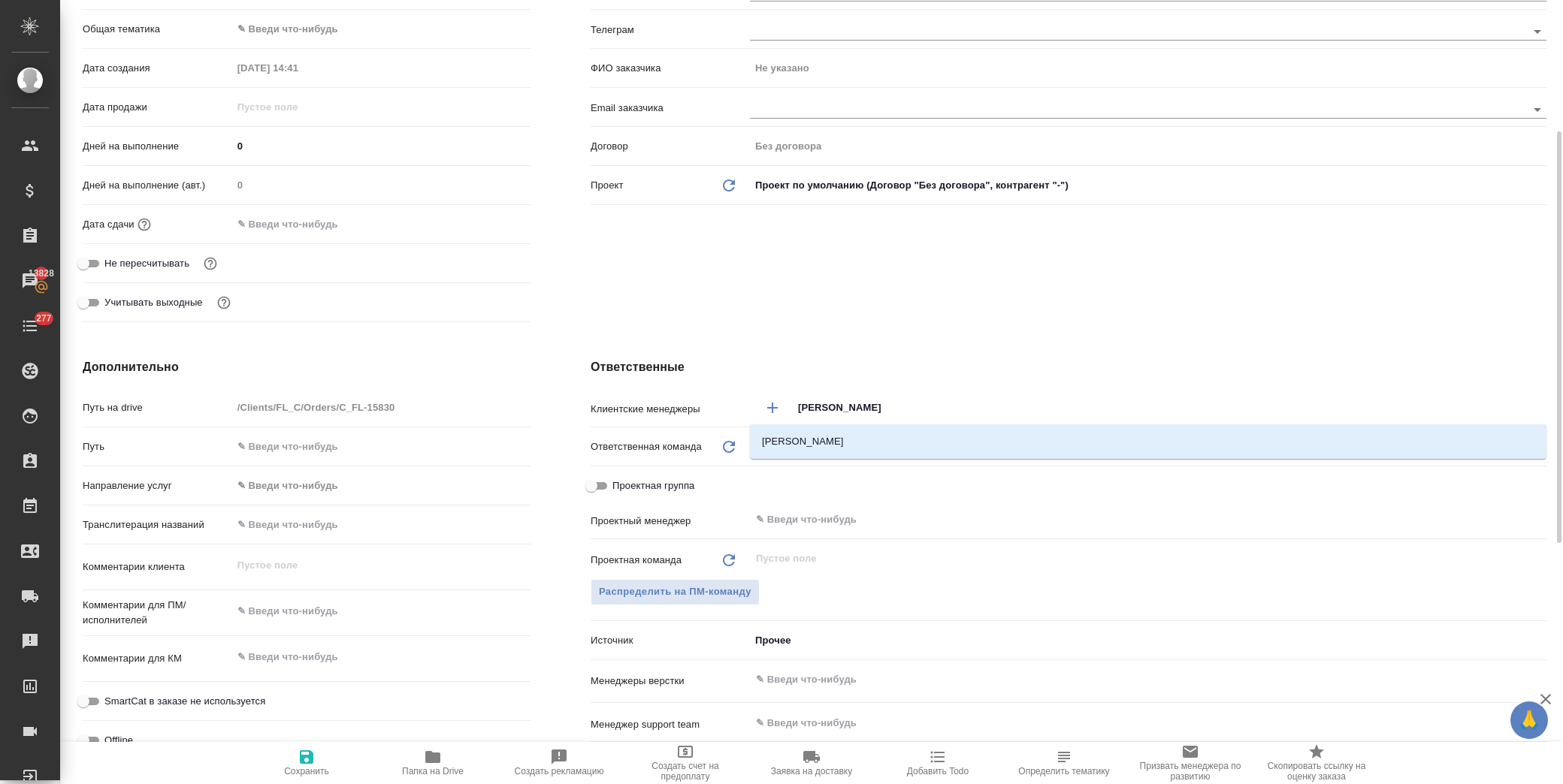
type input "лямина"
drag, startPoint x: 872, startPoint y: 441, endPoint x: 859, endPoint y: 442, distance: 13.0
click at [869, 440] on li "Лямина Надежда" at bounding box center [1148, 441] width 797 height 27
type textarea "x"
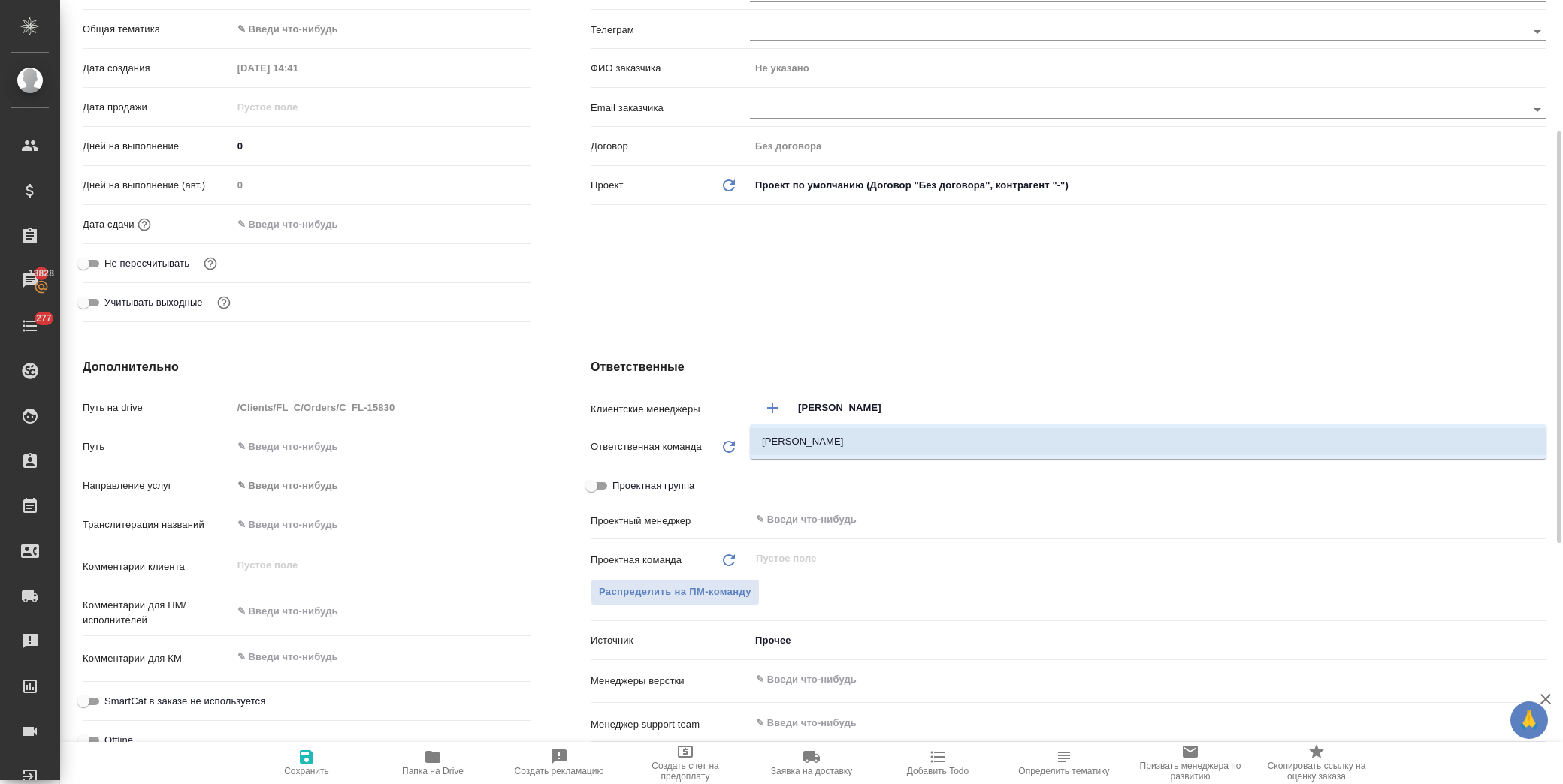
type textarea "x"
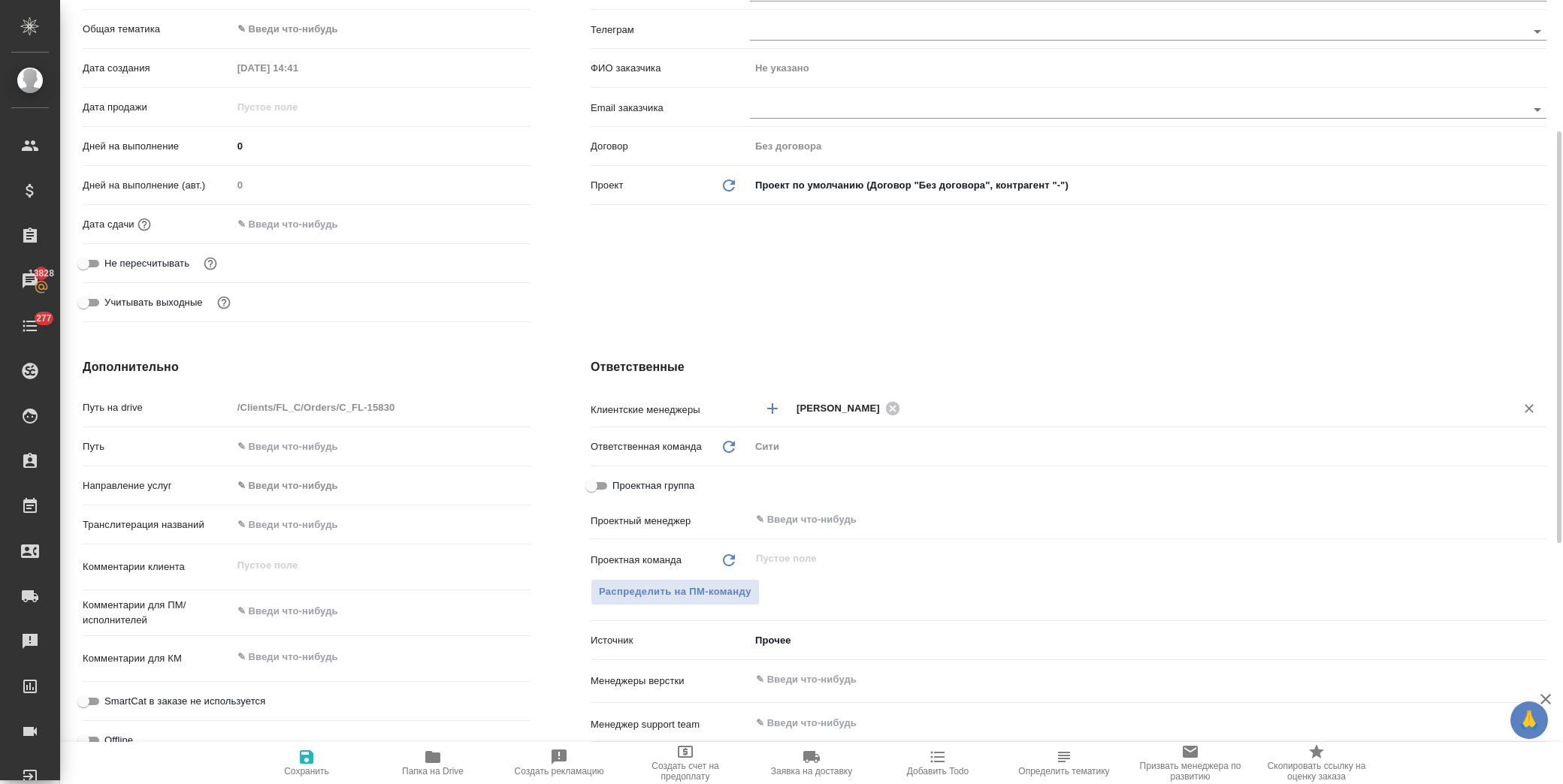
click at [314, 753] on icon "button" at bounding box center [307, 757] width 18 height 18
type textarea "x"
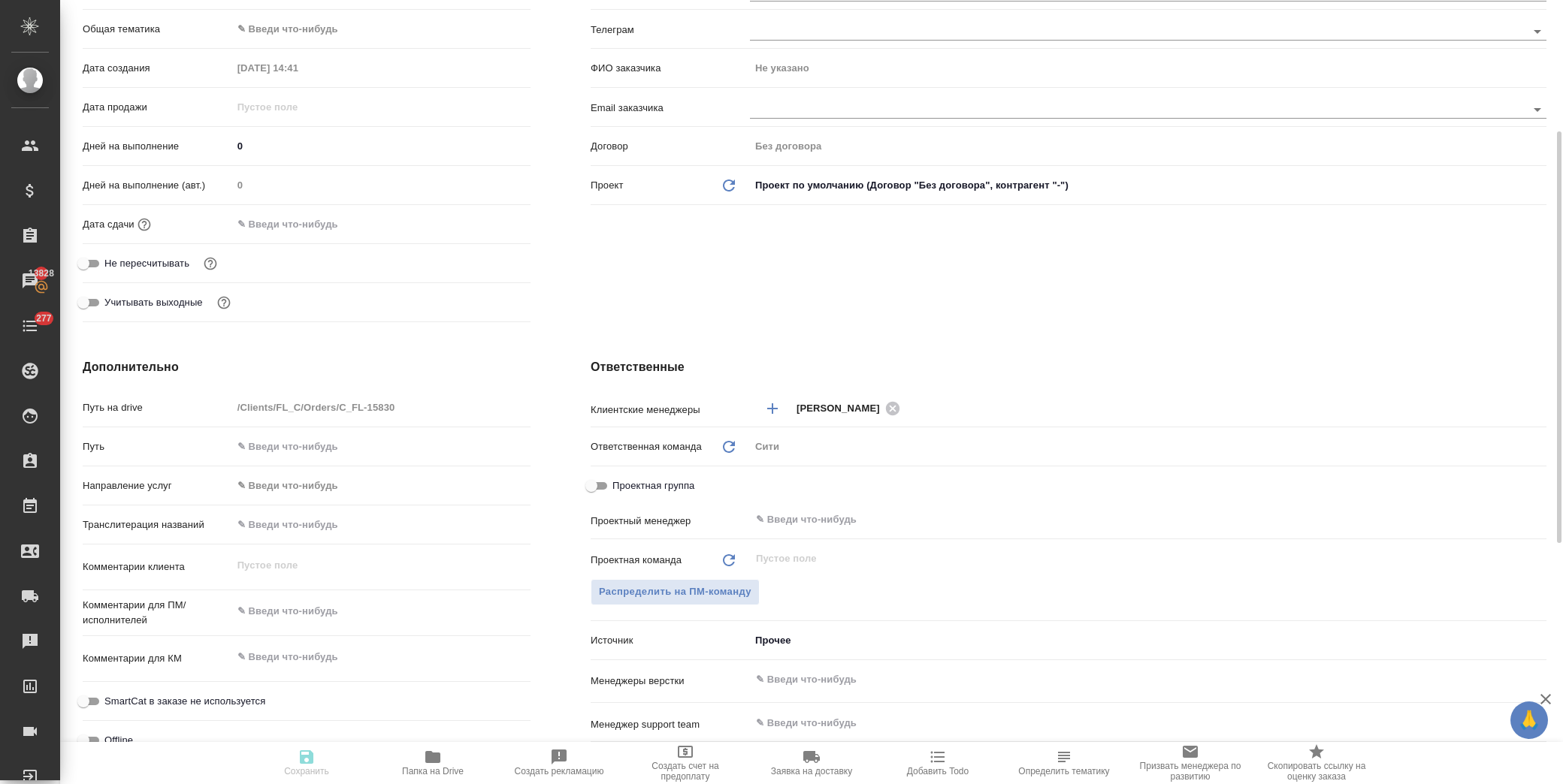
type textarea "x"
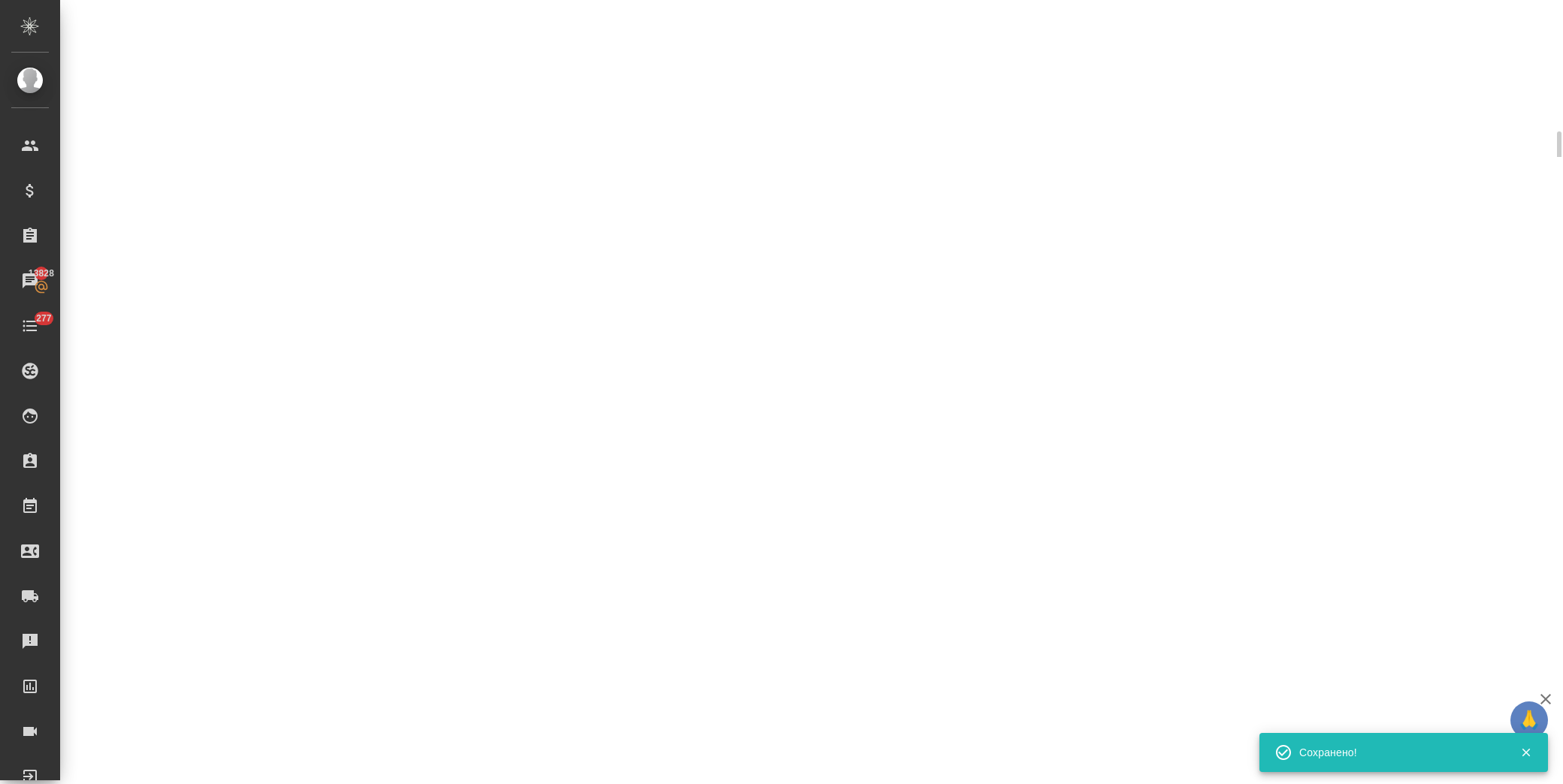
select select "RU"
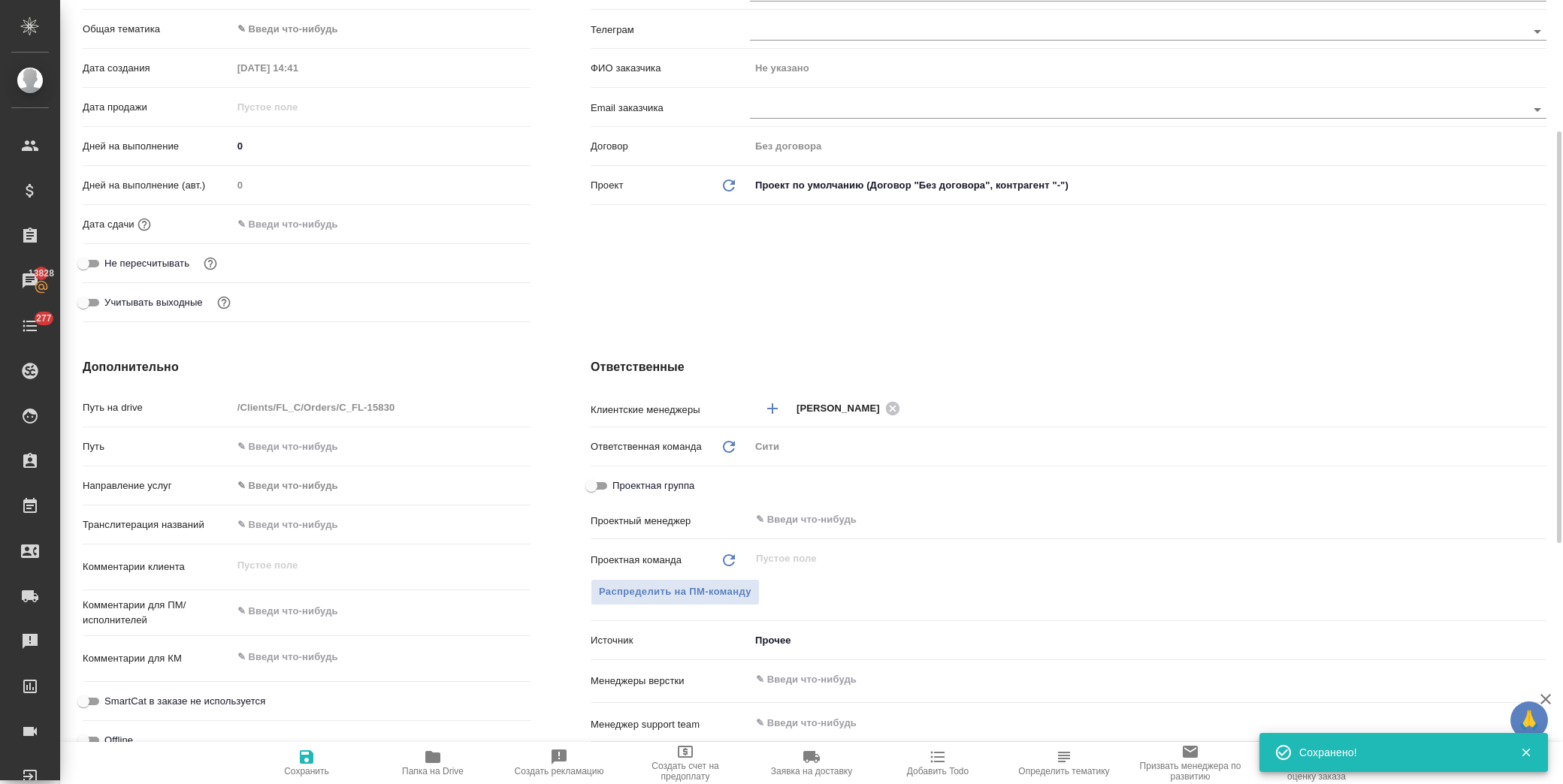
type textarea "x"
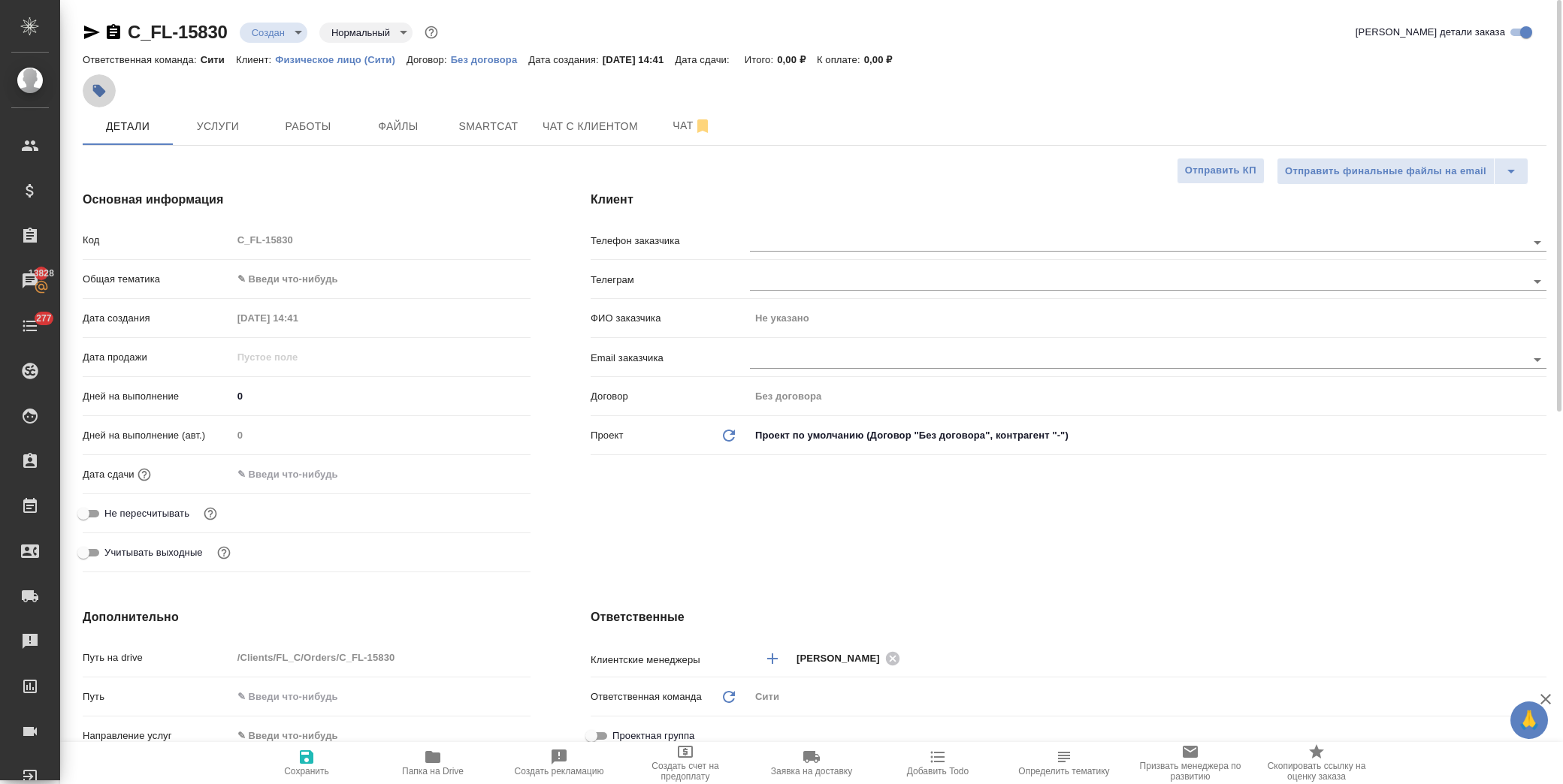
click at [94, 87] on icon "button" at bounding box center [99, 91] width 12 height 12
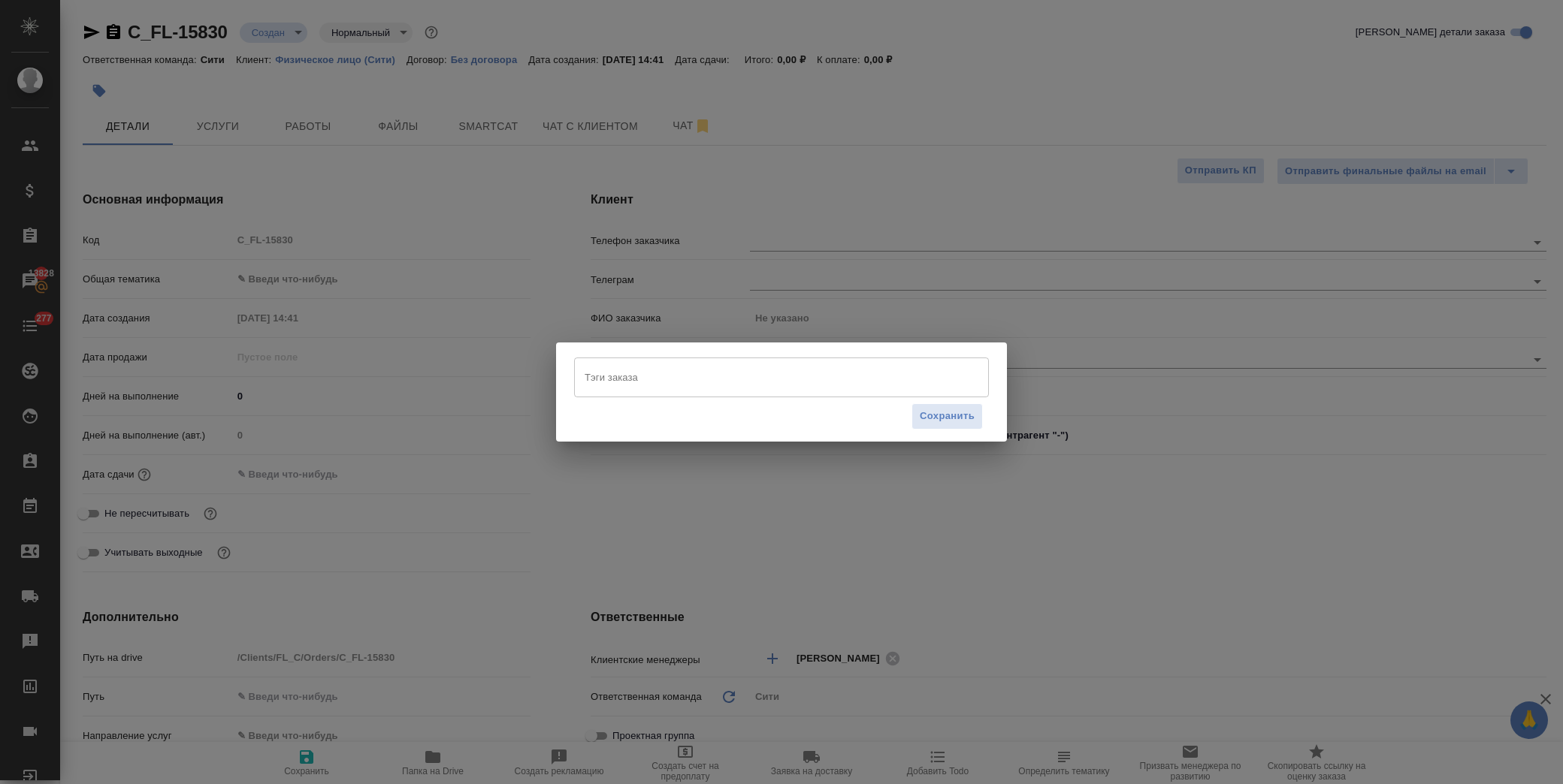
click at [656, 367] on input "Тэги заказа" at bounding box center [767, 377] width 373 height 26
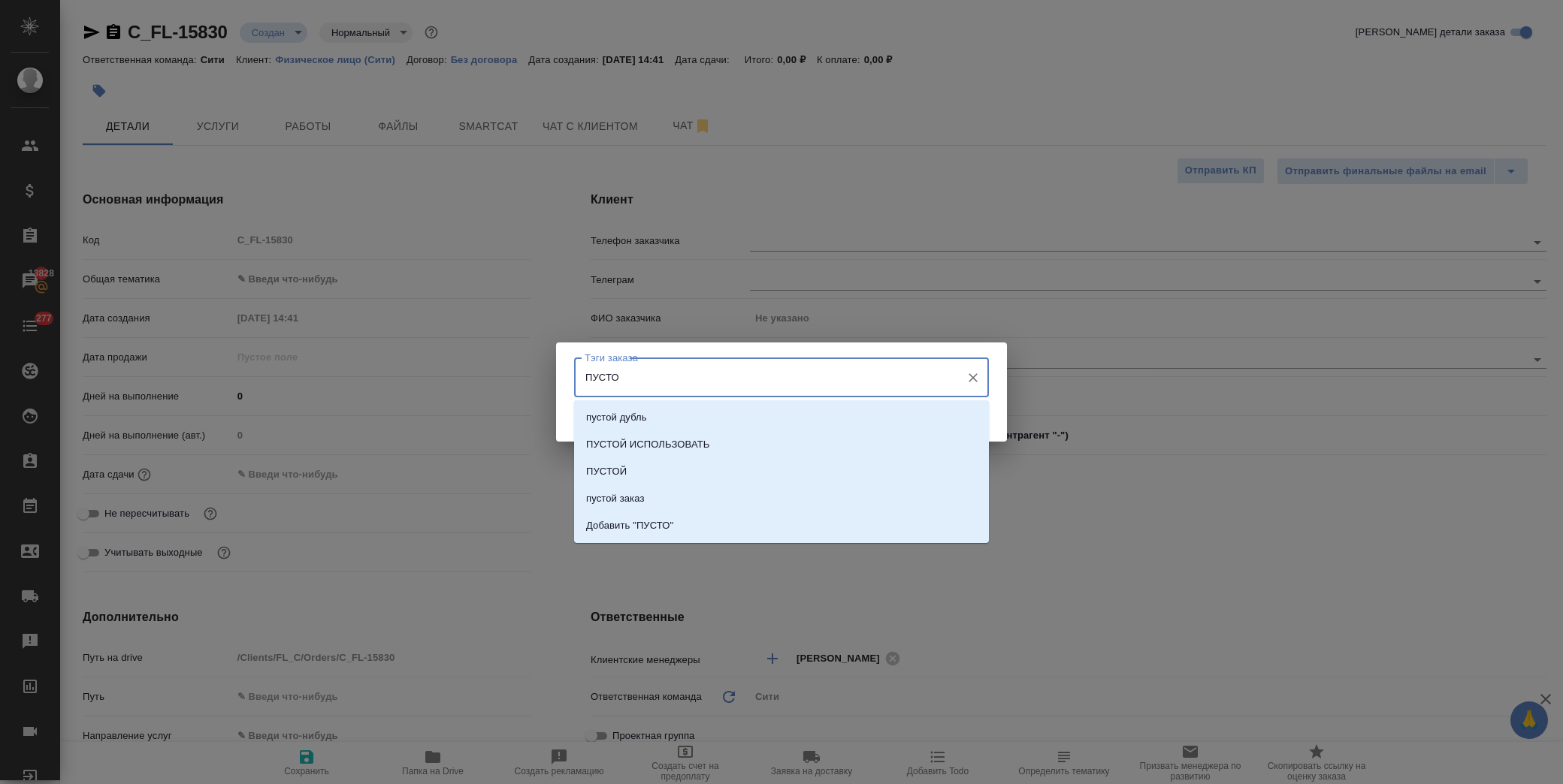
type input "ПУСТОЙ"
click at [713, 444] on li "ПУСТОЙ ИСПОЛЬЗОВАТЬ" at bounding box center [781, 444] width 415 height 27
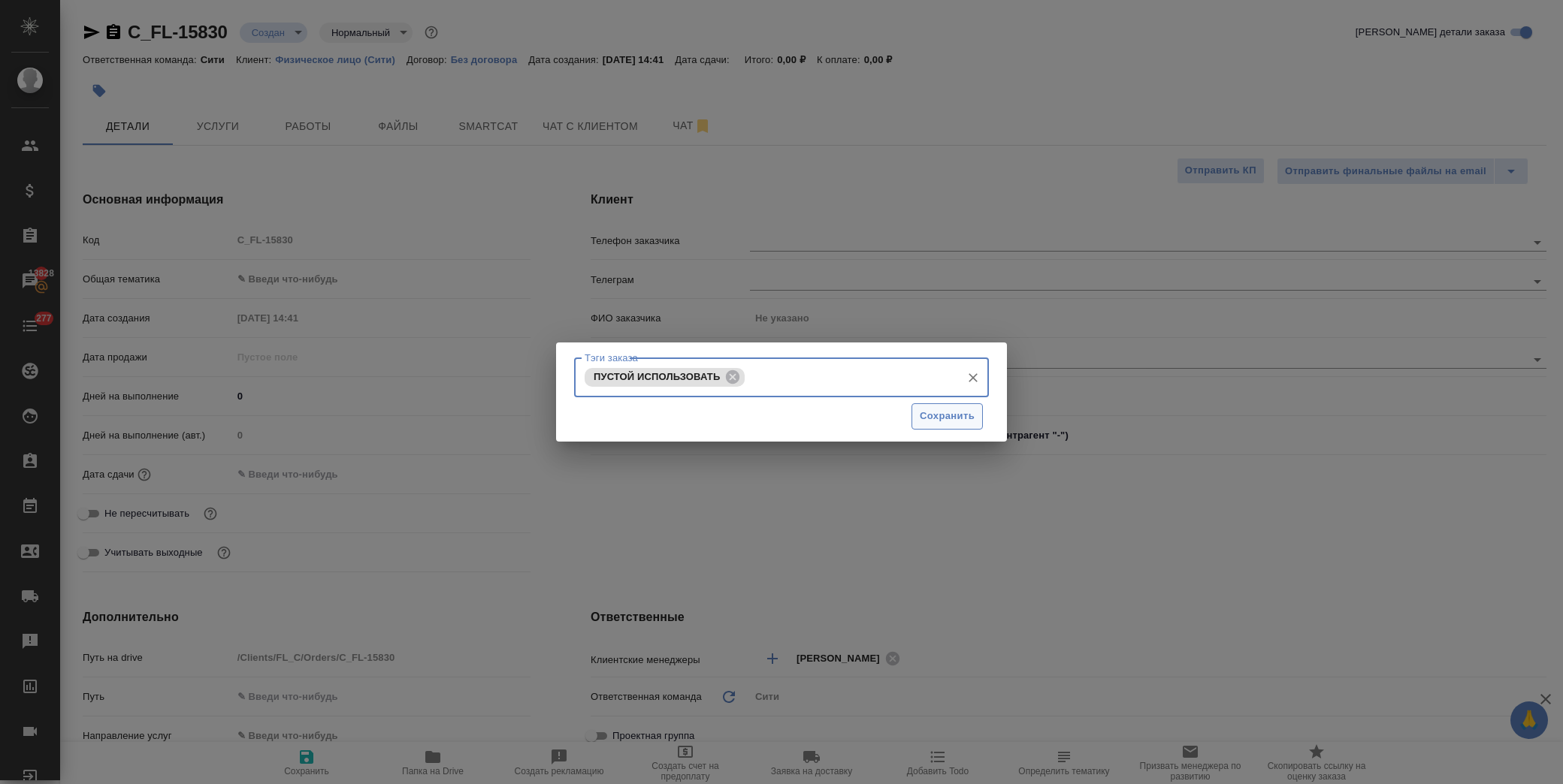
click at [958, 416] on span "Сохранить" at bounding box center [947, 416] width 54 height 17
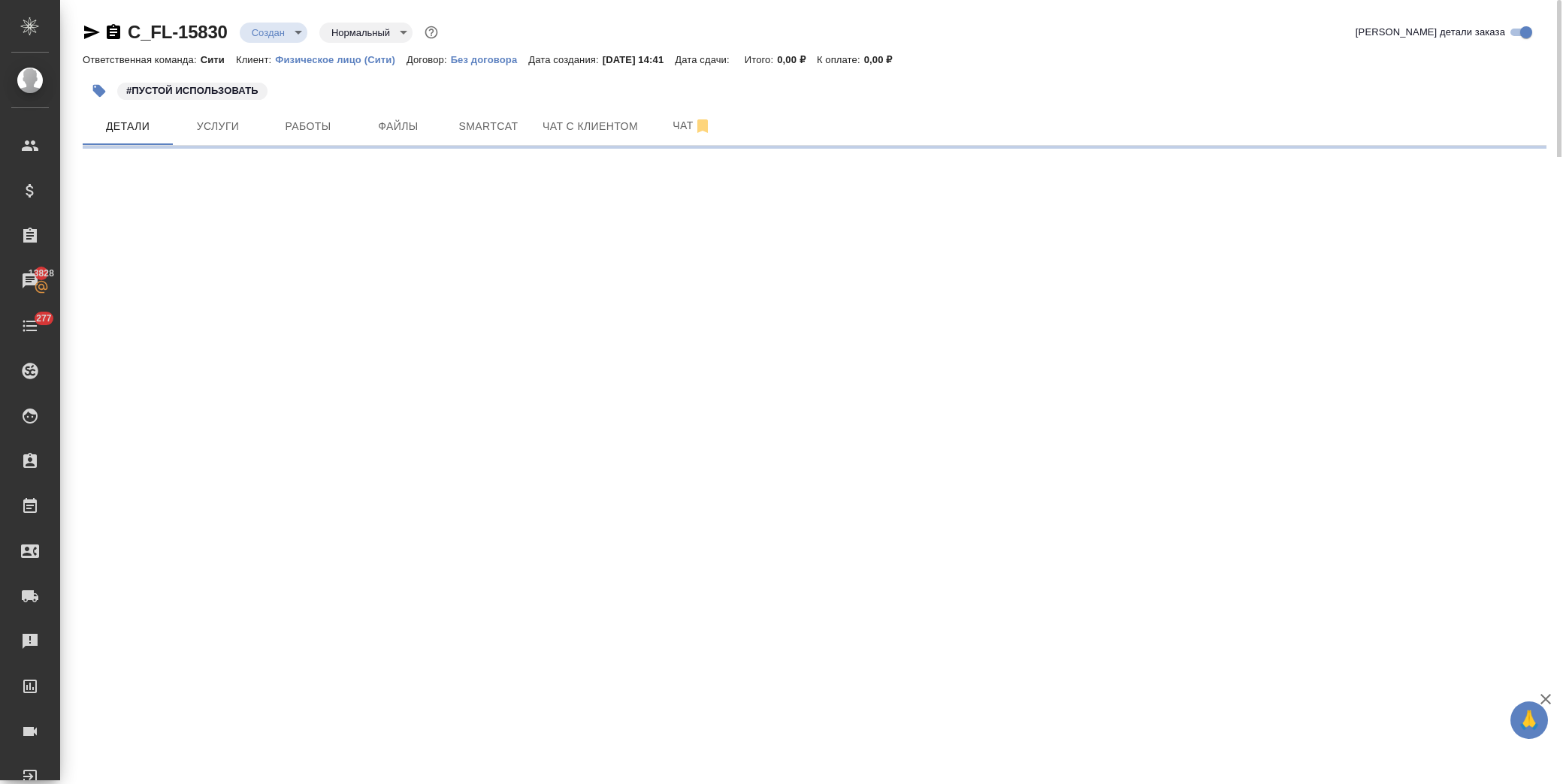
select select "RU"
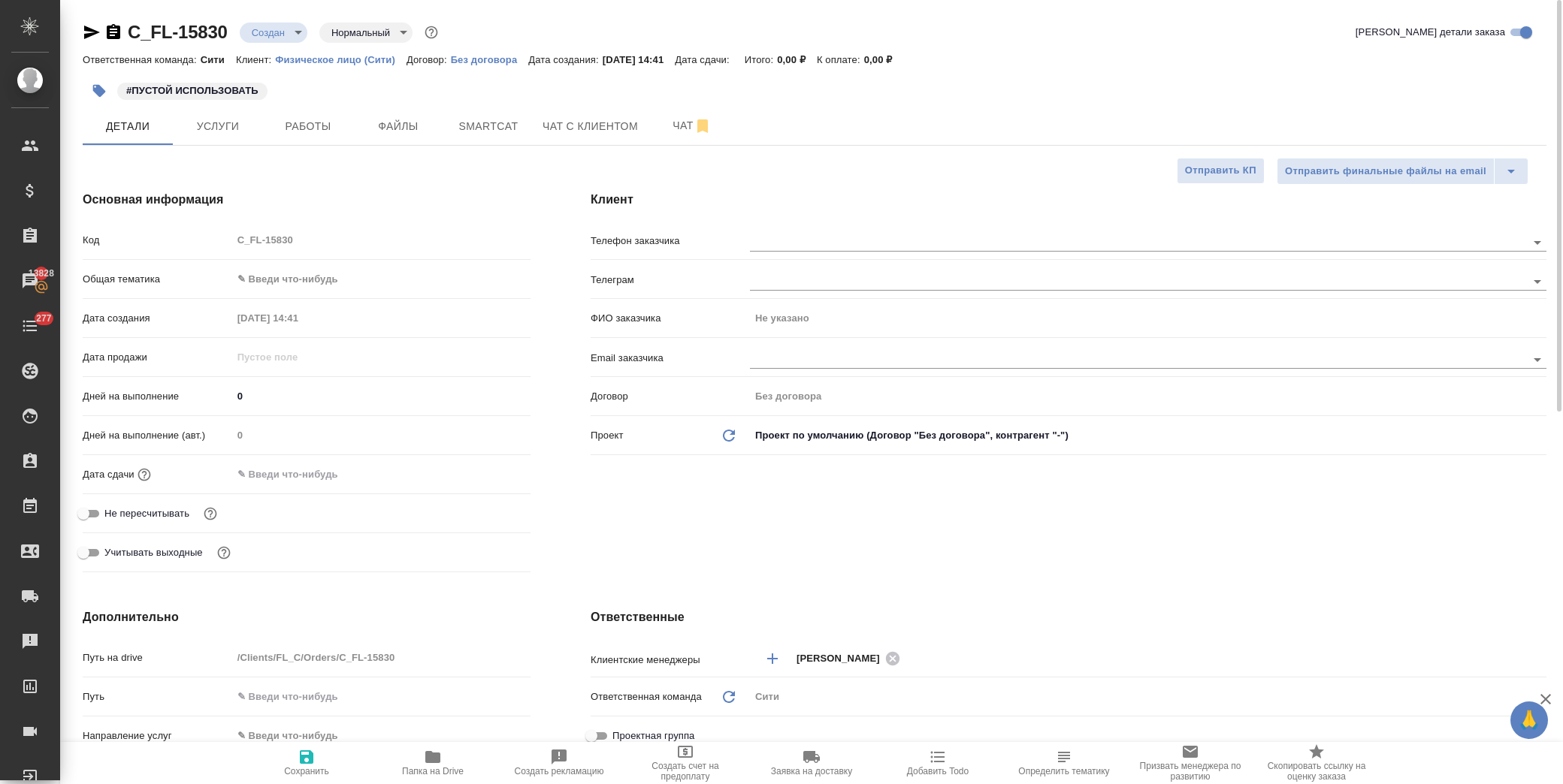
type textarea "x"
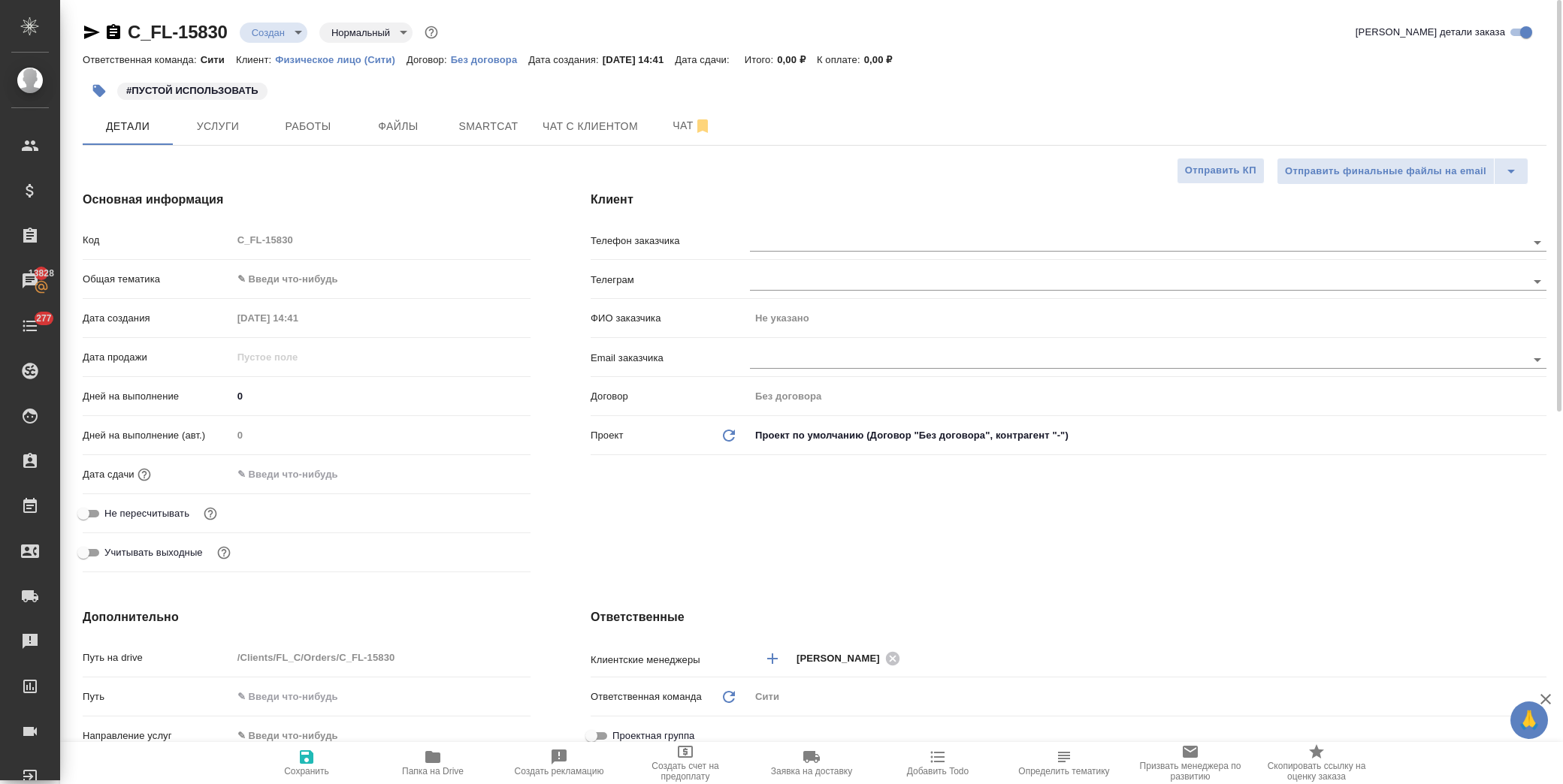
type textarea "x"
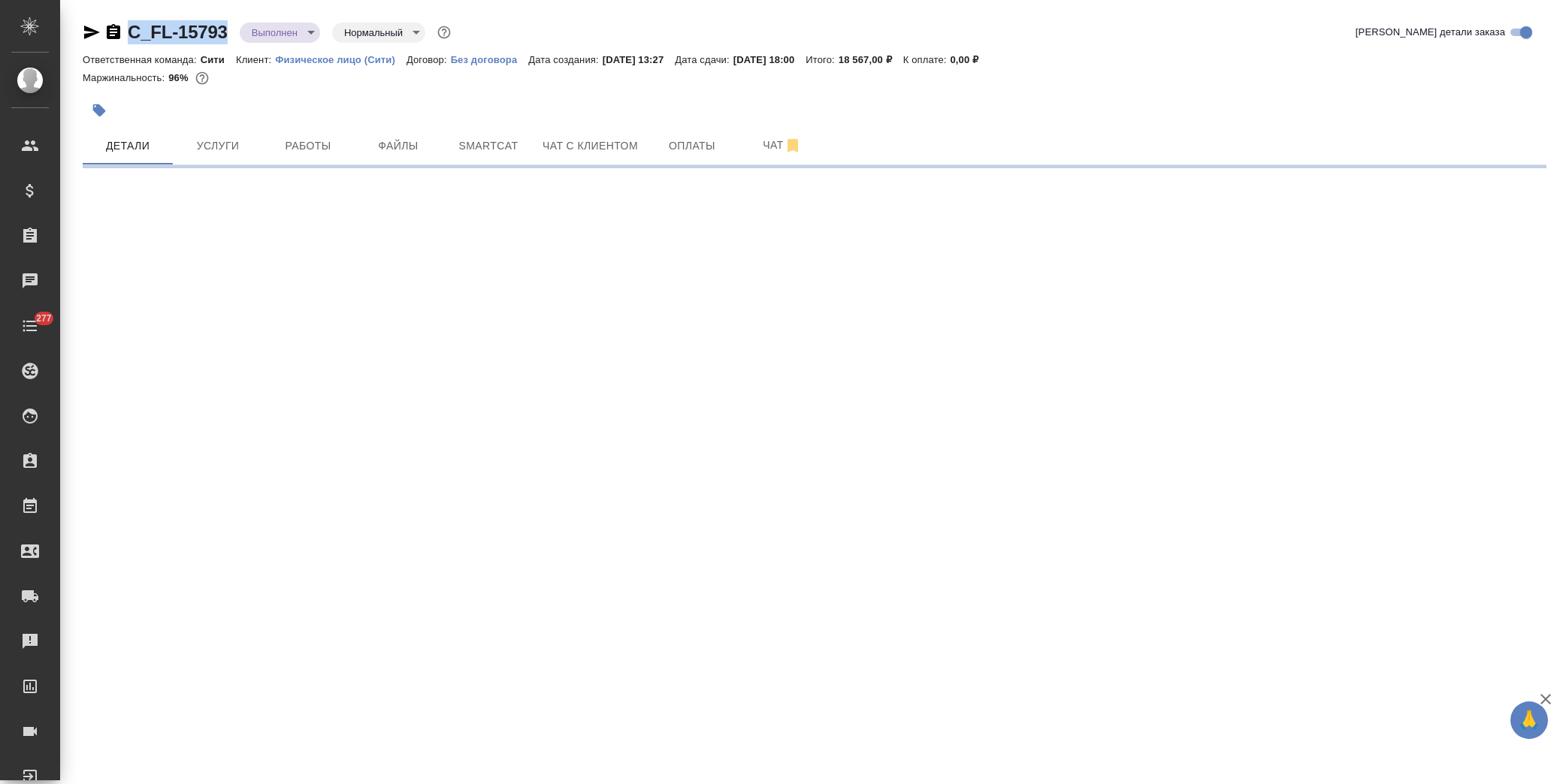
drag, startPoint x: 232, startPoint y: 30, endPoint x: 115, endPoint y: 19, distance: 117.5
click at [115, 19] on div "C_FL-15793 Выполнен completed Нормальный normal Кратко детали заказа Ответствен…" at bounding box center [814, 88] width 1481 height 176
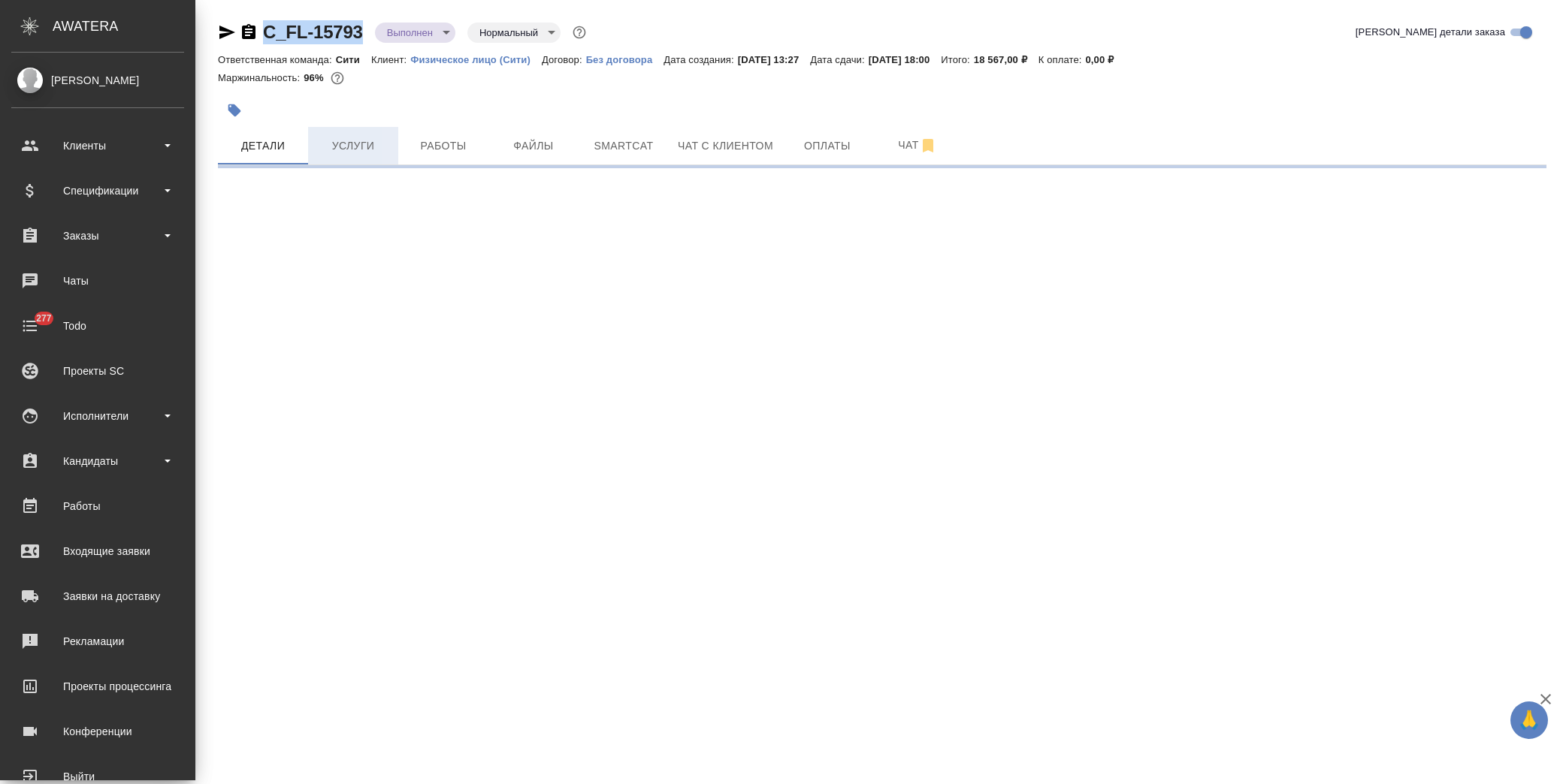
select select "RU"
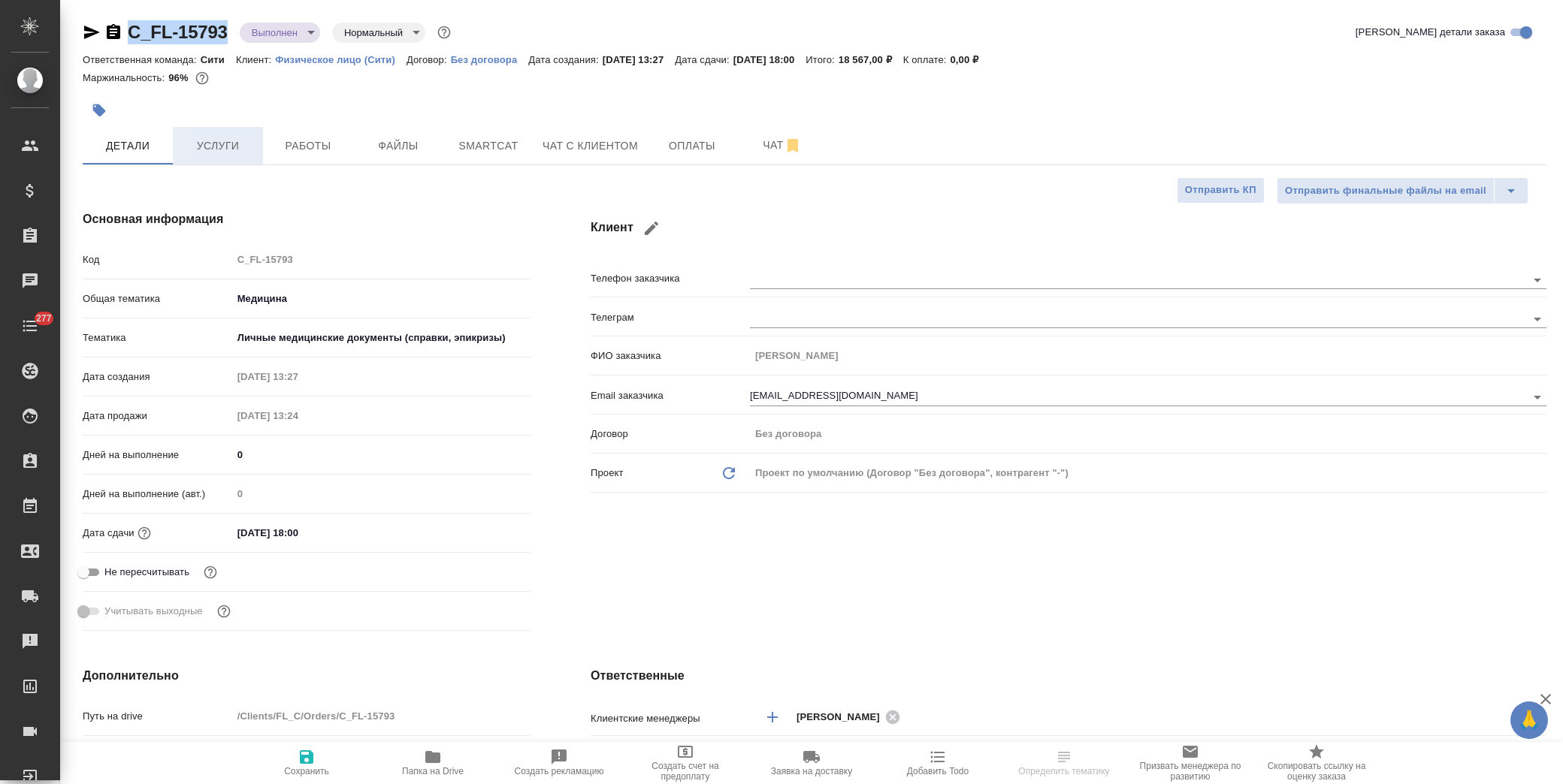
type textarea "x"
copy link "C_FL-15793"
type textarea "x"
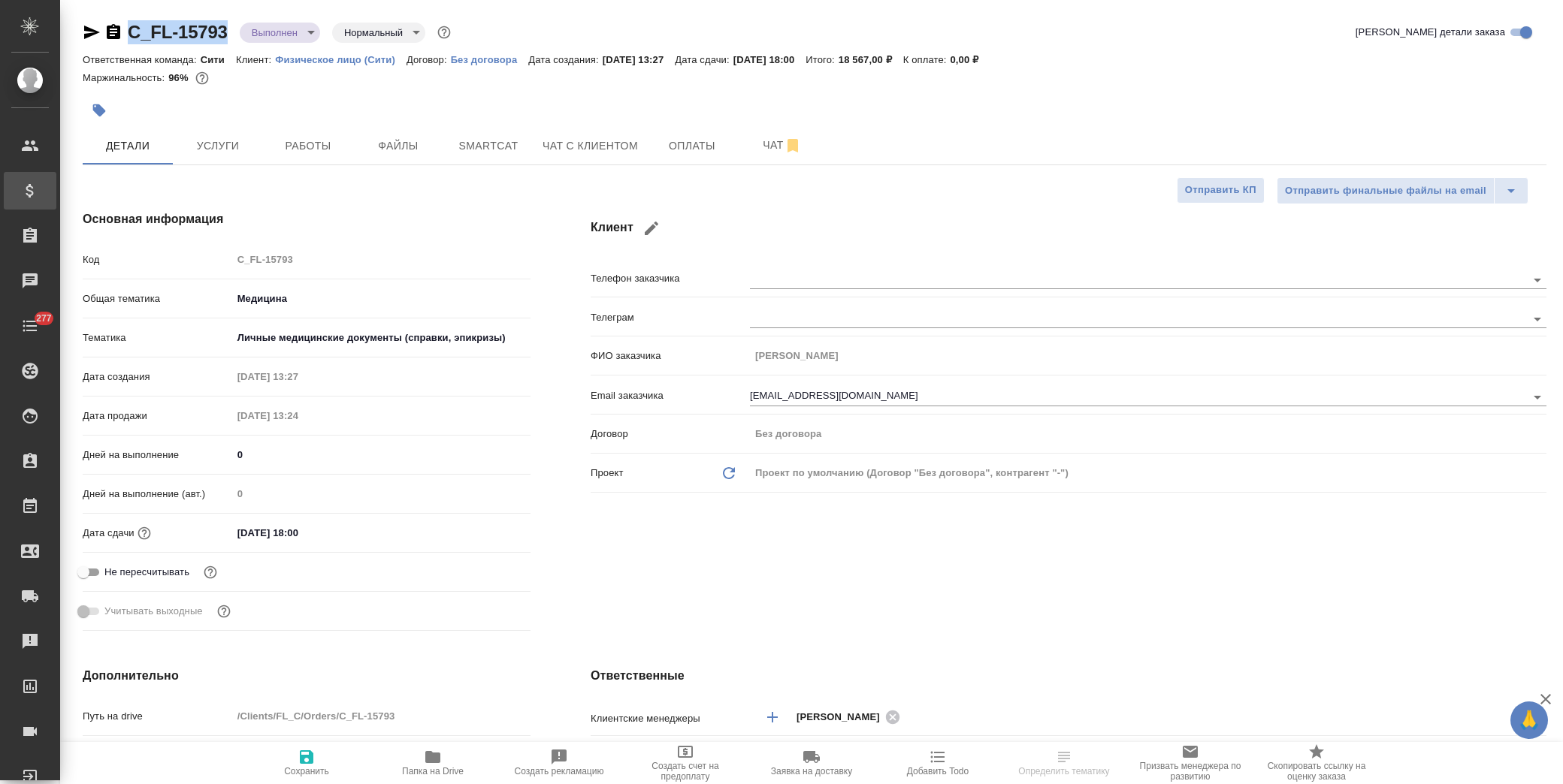
type textarea "x"
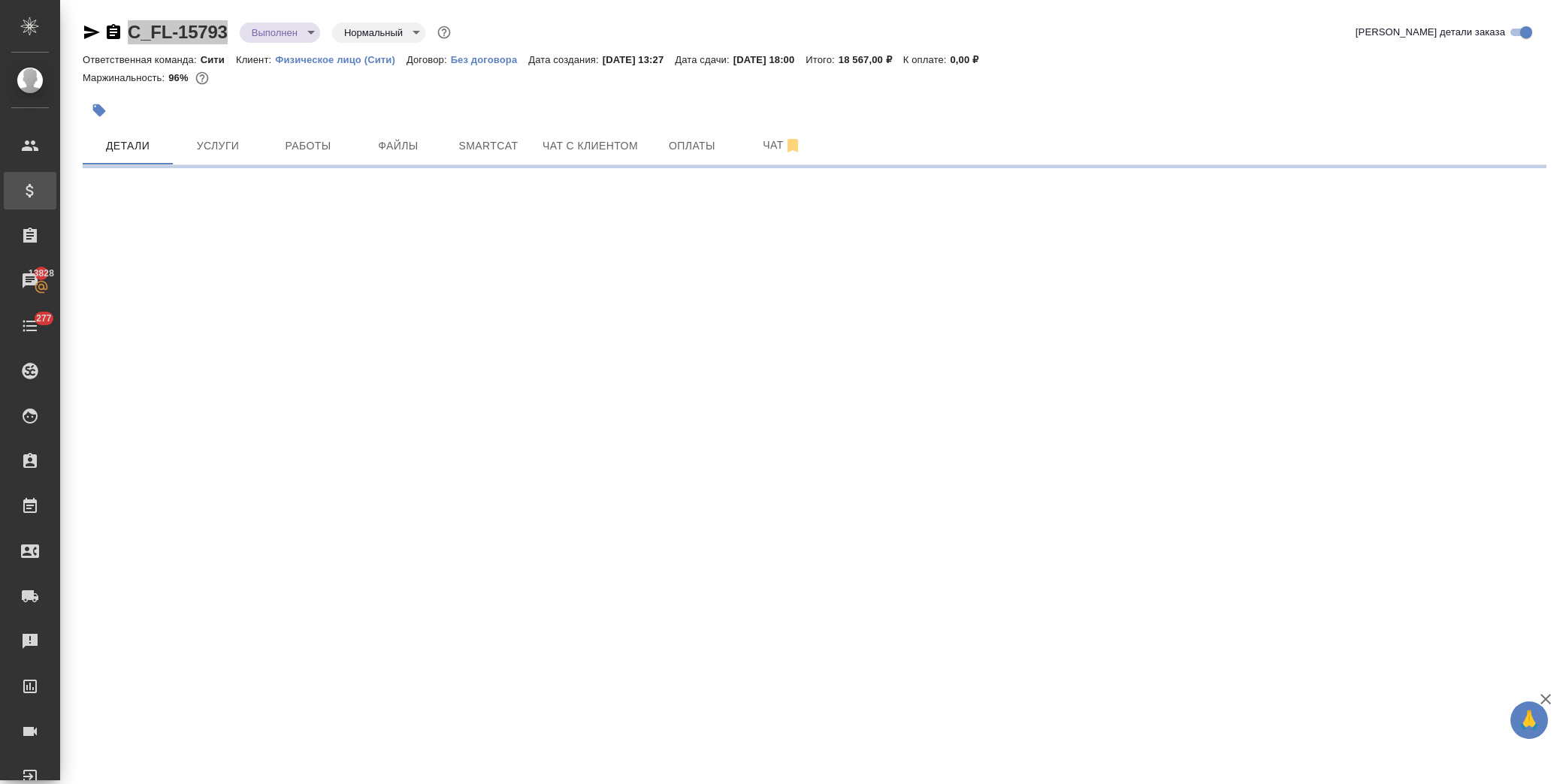
select select "RU"
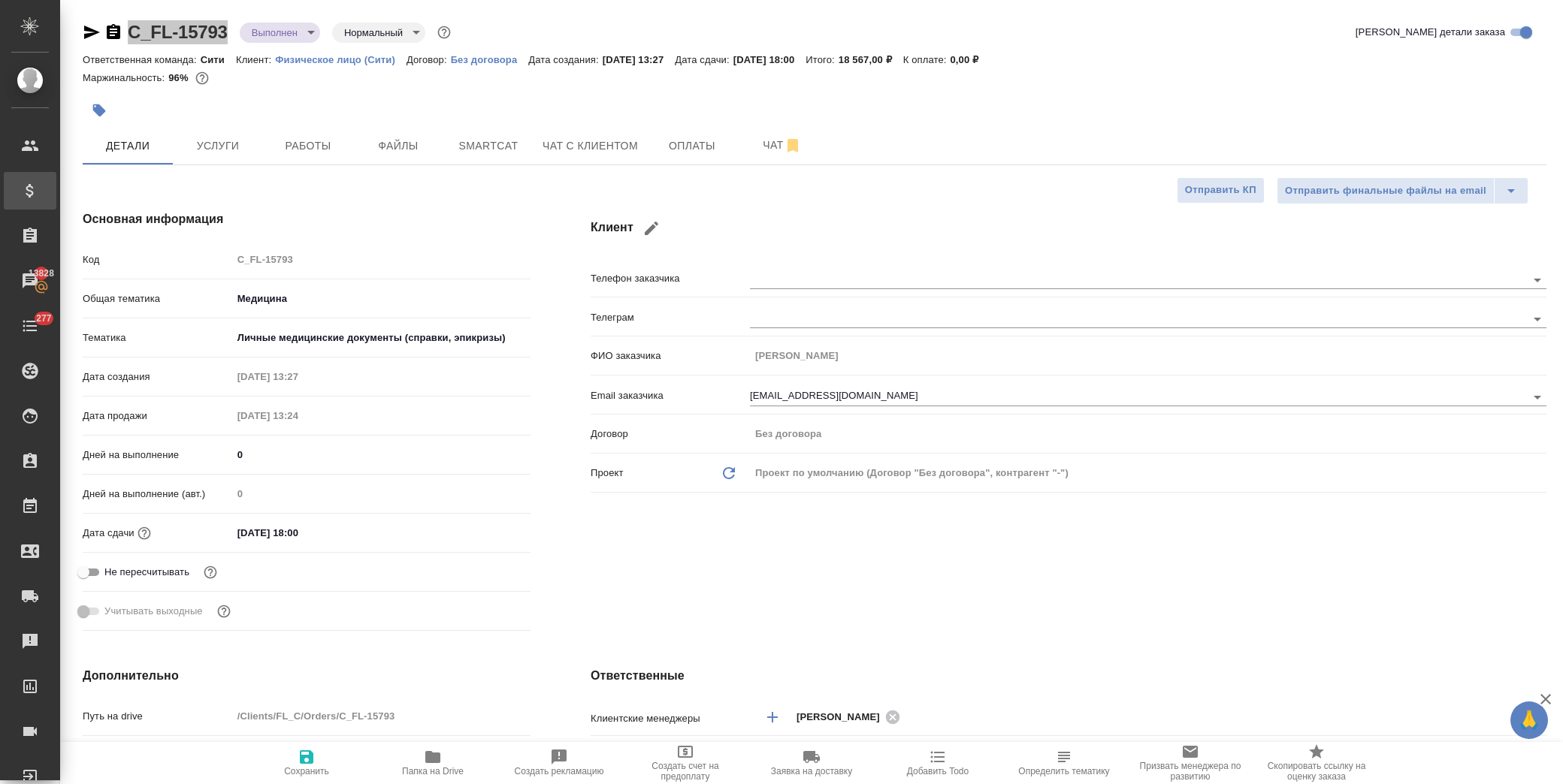
type textarea "x"
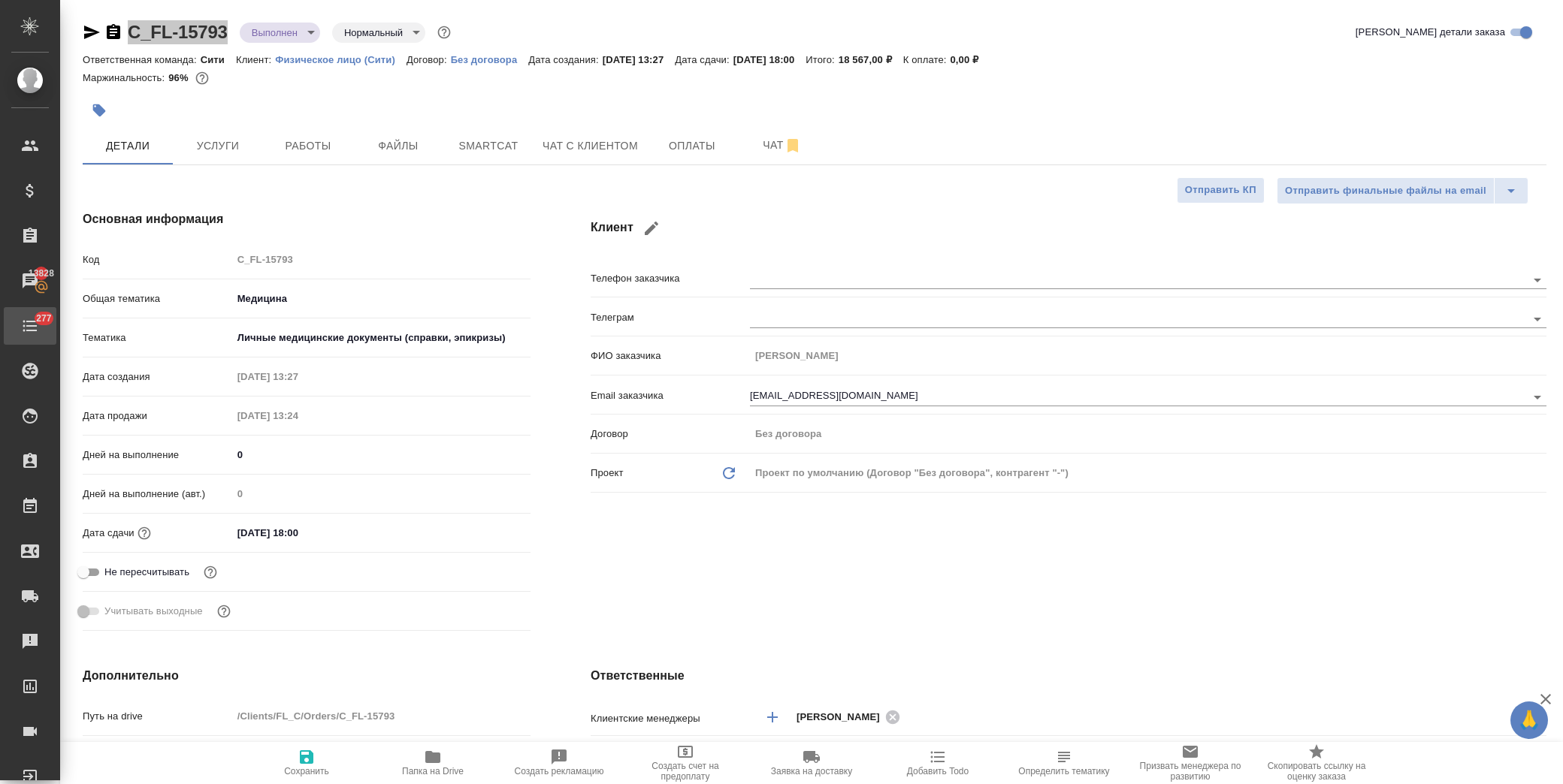
type textarea "x"
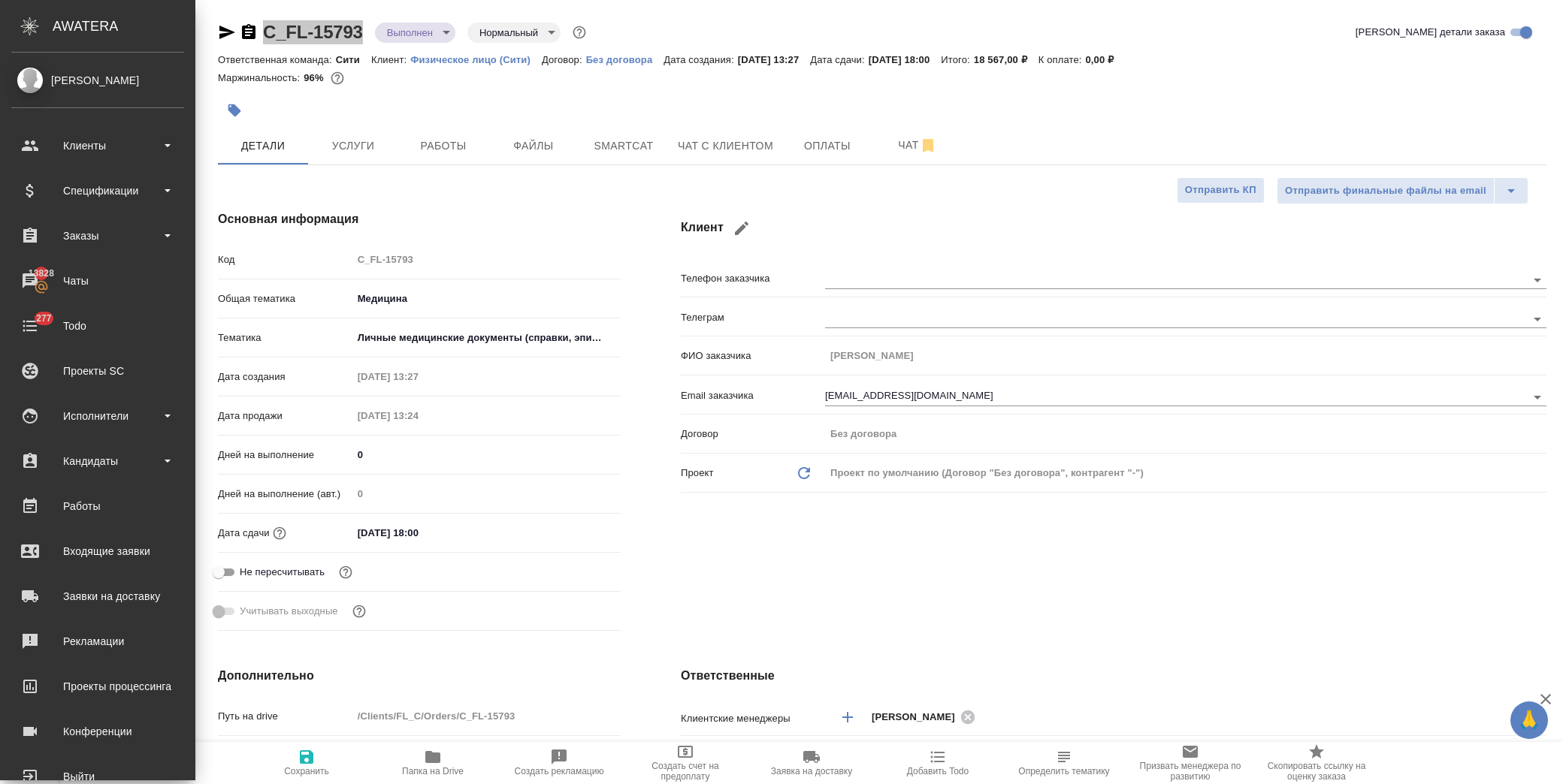
type textarea "x"
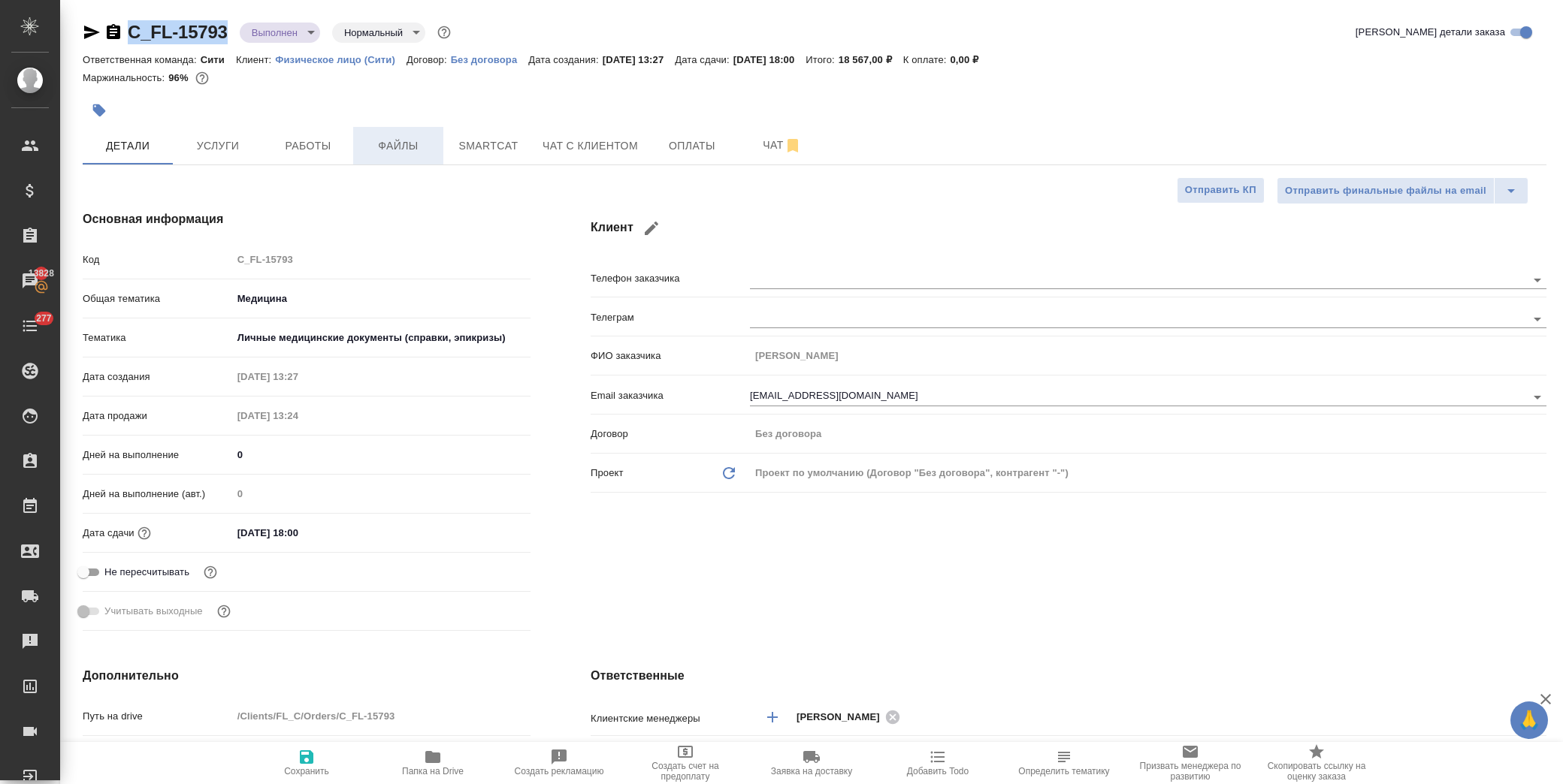
click at [392, 151] on span "Файлы" at bounding box center [398, 146] width 72 height 19
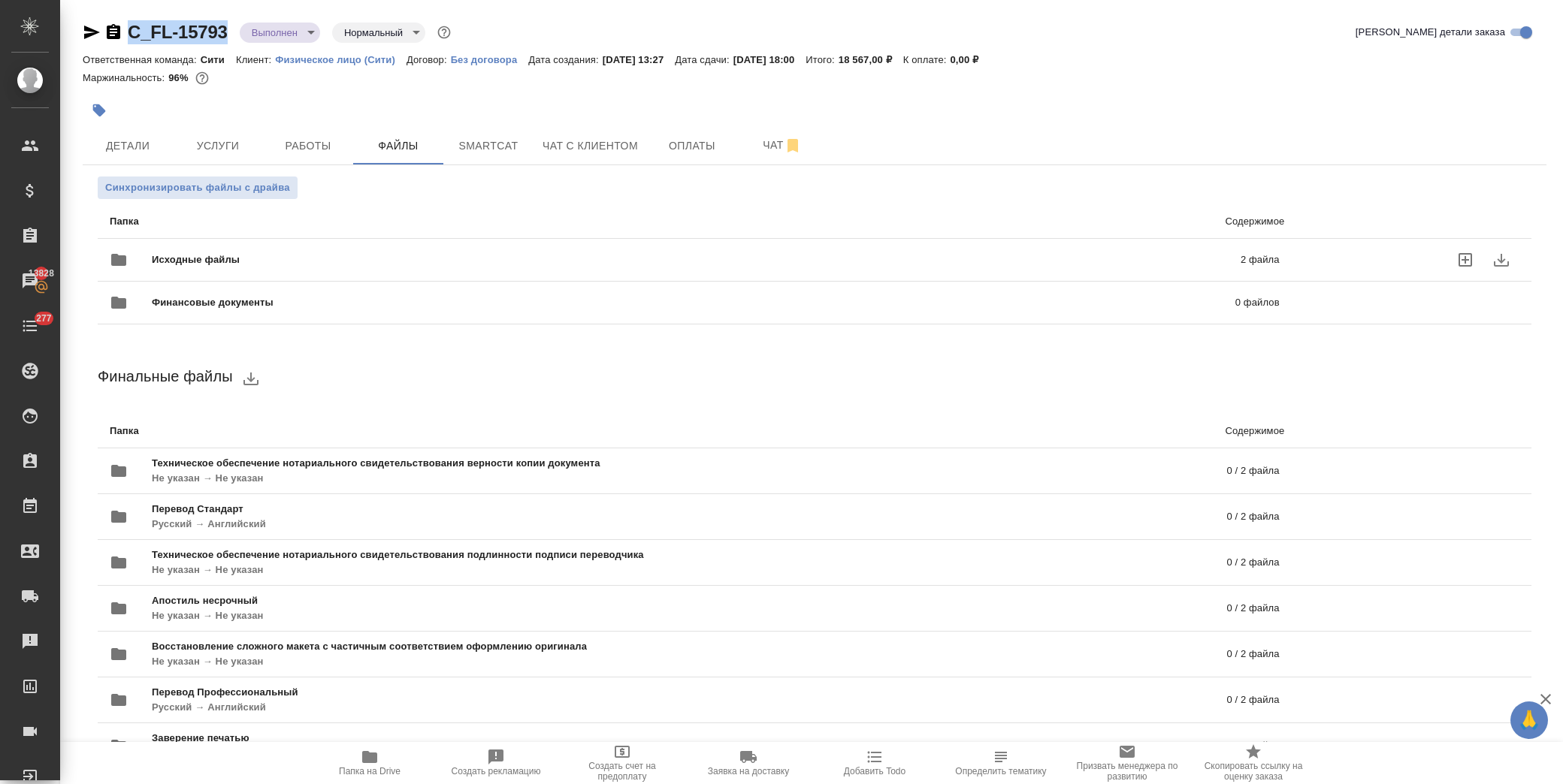
click at [218, 252] on span "Исходные файлы" at bounding box center [445, 260] width 588 height 15
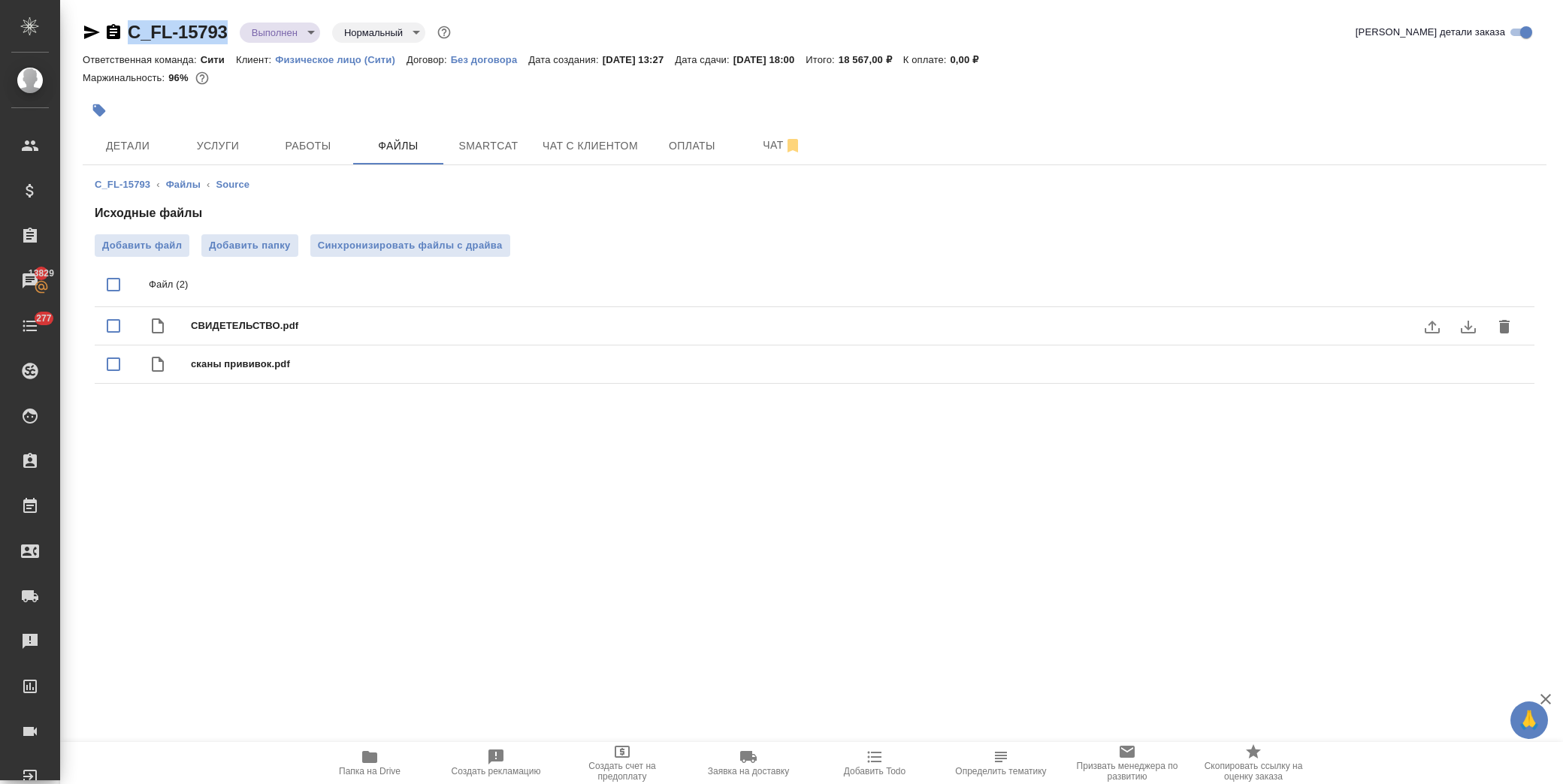
click at [1469, 326] on icon "download" at bounding box center [1468, 326] width 18 height 18
click at [1471, 359] on icon "download" at bounding box center [1468, 365] width 18 height 18
click at [1476, 364] on icon "download" at bounding box center [1468, 365] width 18 height 18
